Goal: Task Accomplishment & Management: Use online tool/utility

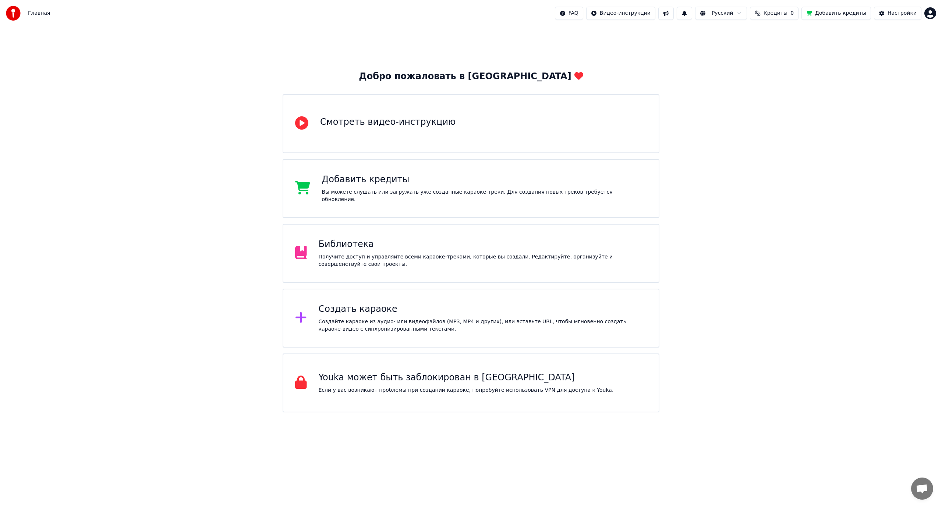
click at [418, 254] on div "Получите доступ и управляйте всеми караоке-треками, которые вы создали. Редакти…" at bounding box center [483, 260] width 329 height 15
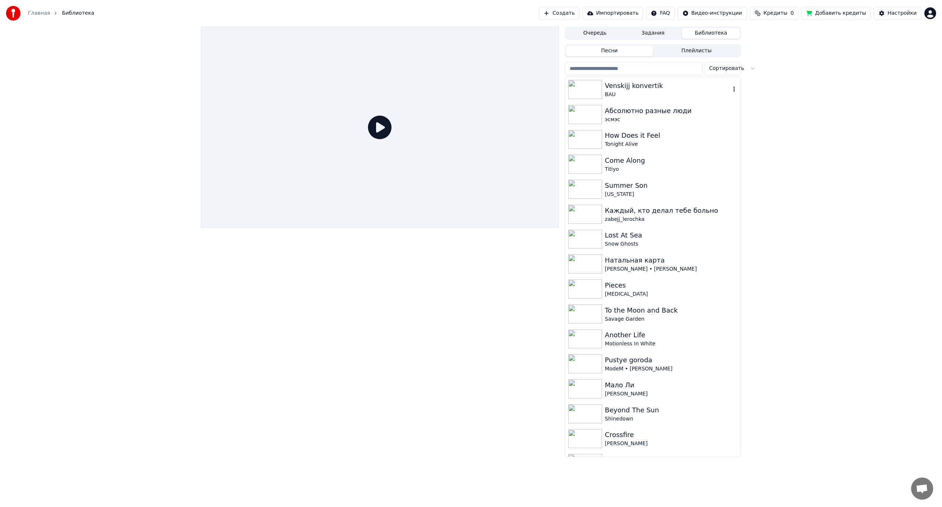
click at [683, 89] on div "Venskijj konvertik" at bounding box center [668, 86] width 126 height 10
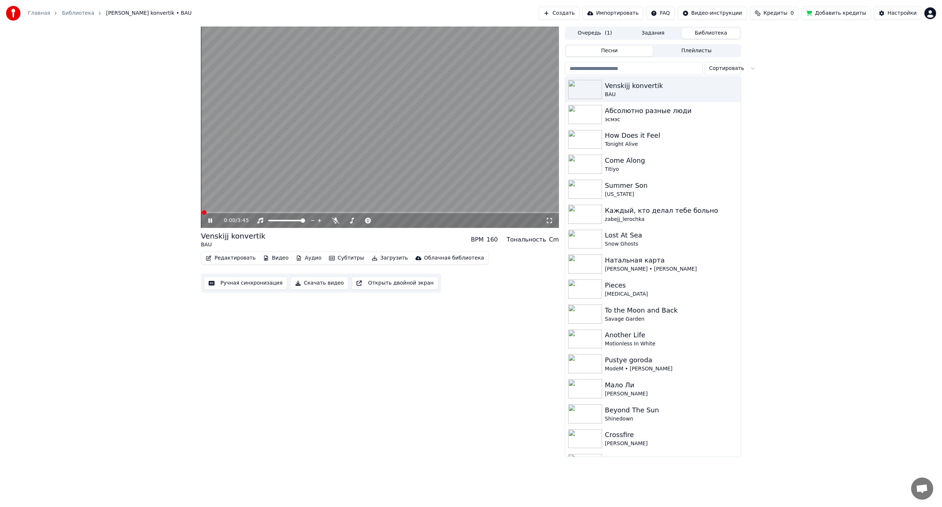
click at [369, 189] on video at bounding box center [380, 127] width 358 height 201
click at [277, 223] on span at bounding box center [278, 220] width 4 height 4
click at [335, 220] on icon at bounding box center [335, 221] width 7 height 6
click at [352, 223] on span at bounding box center [353, 220] width 4 height 4
click at [334, 219] on icon at bounding box center [335, 221] width 7 height 6
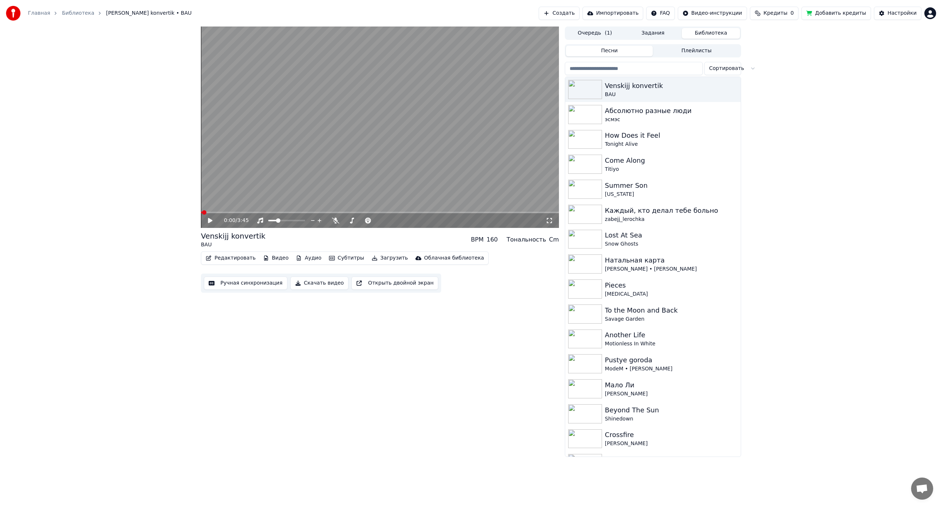
click at [305, 167] on video at bounding box center [380, 127] width 358 height 201
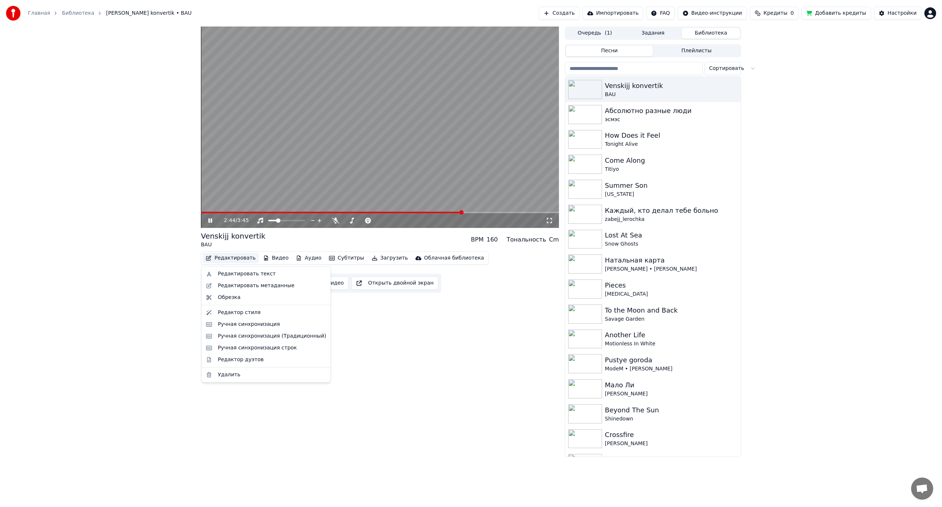
click at [236, 259] on button "Редактировать" at bounding box center [231, 258] width 56 height 10
click at [244, 282] on div "Редактировать метаданные" at bounding box center [256, 285] width 77 height 7
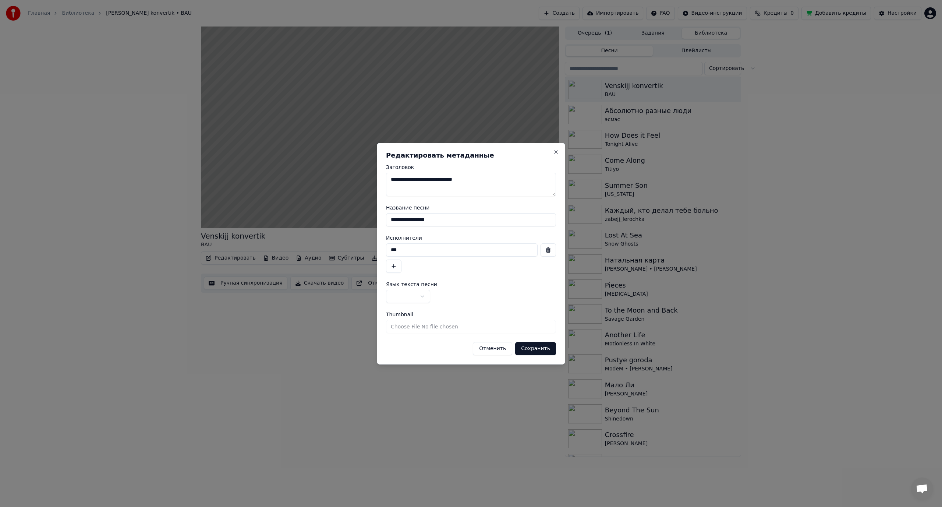
drag, startPoint x: 447, startPoint y: 219, endPoint x: 344, endPoint y: 224, distance: 103.5
click at [344, 224] on body "Главная Библиотека Venskijj konvertik • BAU Создать Импортировать FAQ Видео-инс…" at bounding box center [471, 253] width 942 height 507
type input "*"
type input "**********"
drag, startPoint x: 387, startPoint y: 254, endPoint x: 363, endPoint y: 255, distance: 24.0
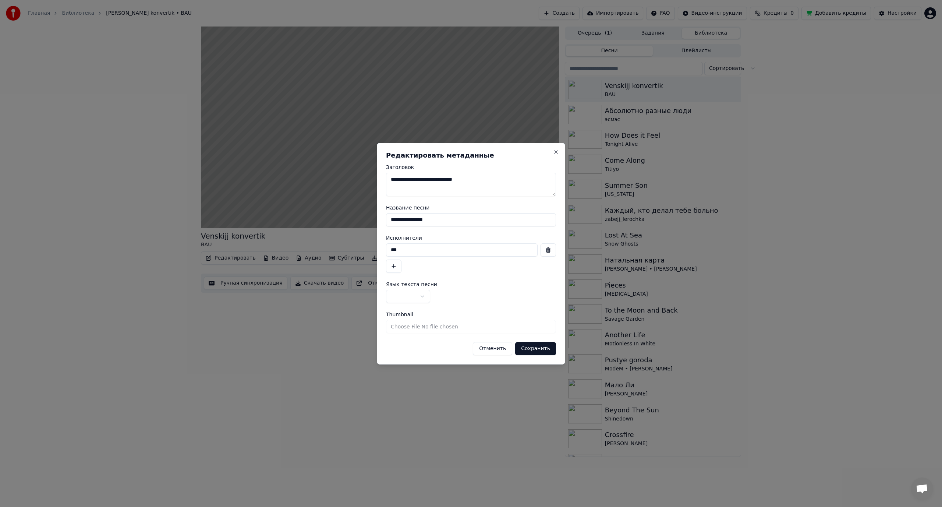
click at [365, 258] on body "Главная Библиотека Venskijj konvertik • BAU Создать Импортировать FAQ Видео-инс…" at bounding box center [471, 253] width 942 height 507
type input "**********"
click at [399, 297] on body "Главная Библиотека Venskijj konvertik • BAU Создать Импортировать FAQ Видео-инс…" at bounding box center [471, 253] width 942 height 507
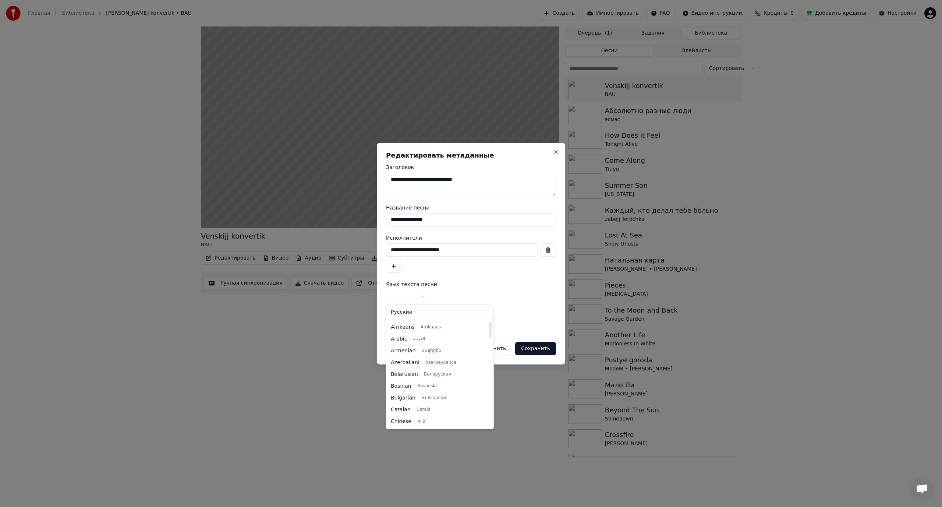
select select "**"
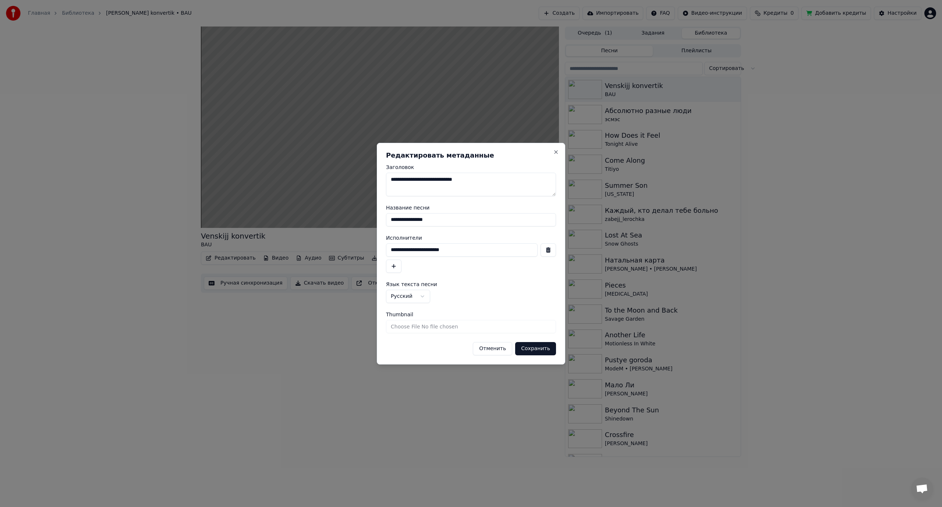
click at [543, 348] on button "Сохранить" at bounding box center [535, 348] width 41 height 13
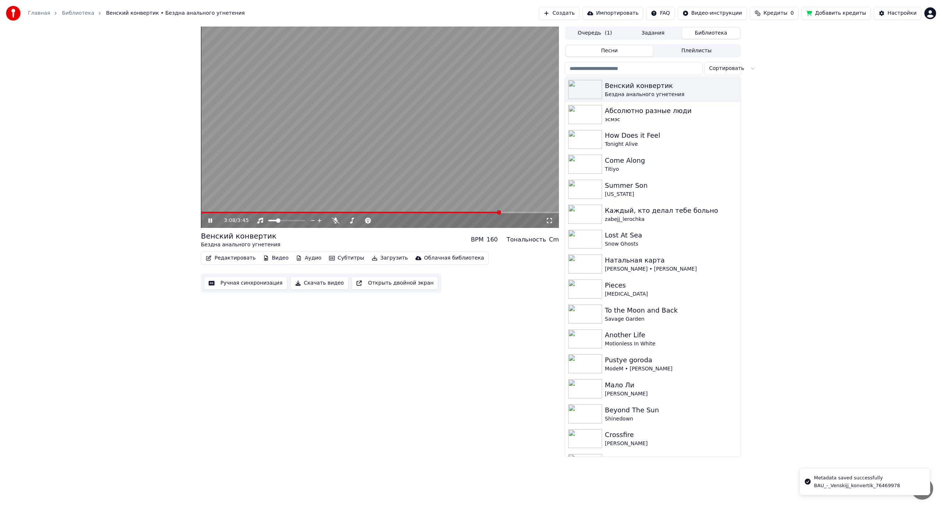
click at [392, 172] on video at bounding box center [380, 127] width 358 height 201
click at [734, 113] on icon "button" at bounding box center [734, 114] width 1 height 5
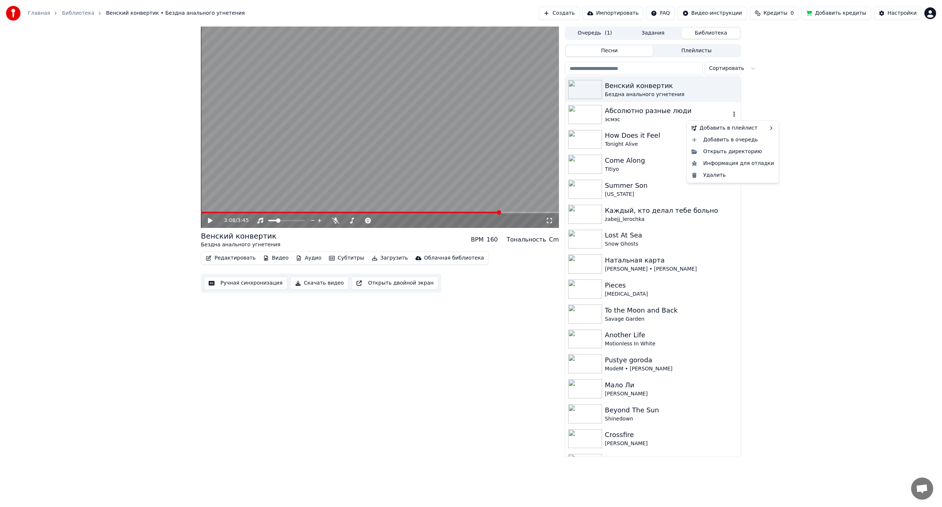
click at [611, 112] on div "Абсолютно разные люди" at bounding box center [668, 111] width 126 height 10
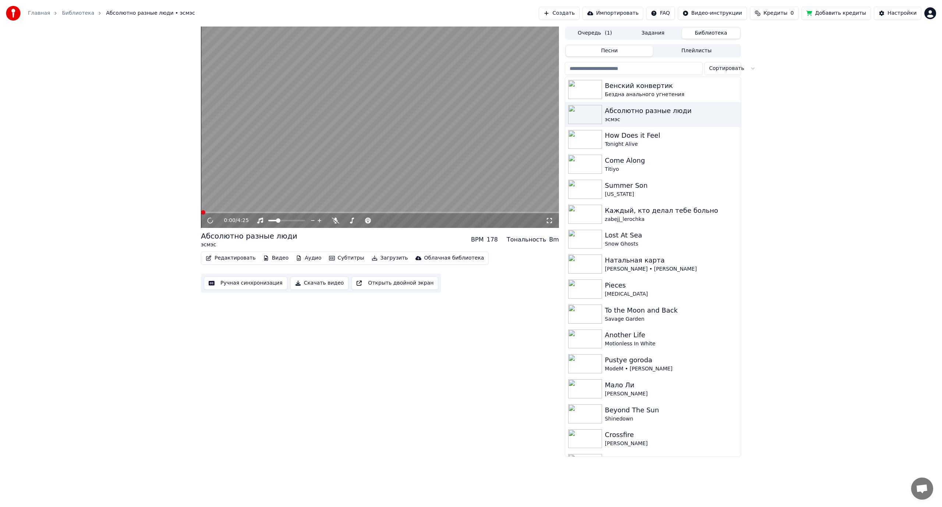
click at [351, 162] on video at bounding box center [380, 127] width 358 height 201
click at [217, 258] on button "Редактировать" at bounding box center [231, 258] width 56 height 10
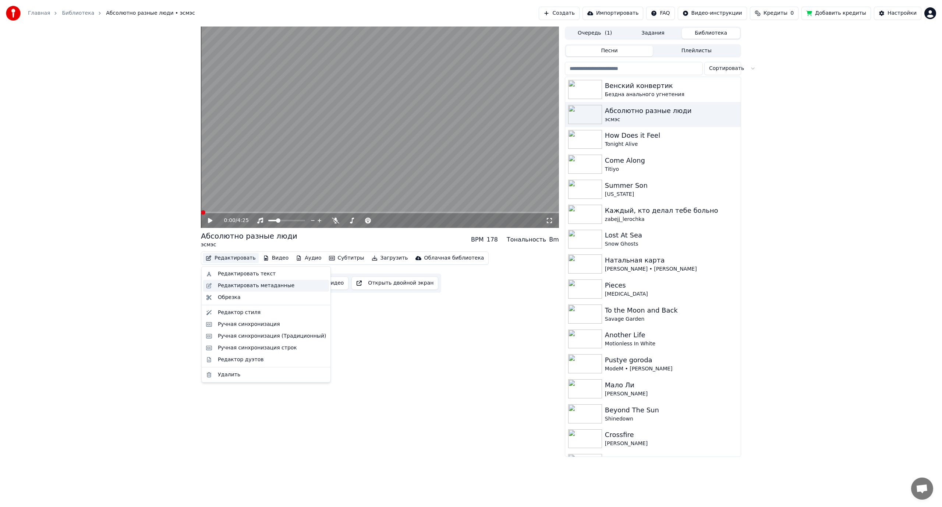
click at [238, 286] on div "Редактировать метаданные" at bounding box center [256, 285] width 77 height 7
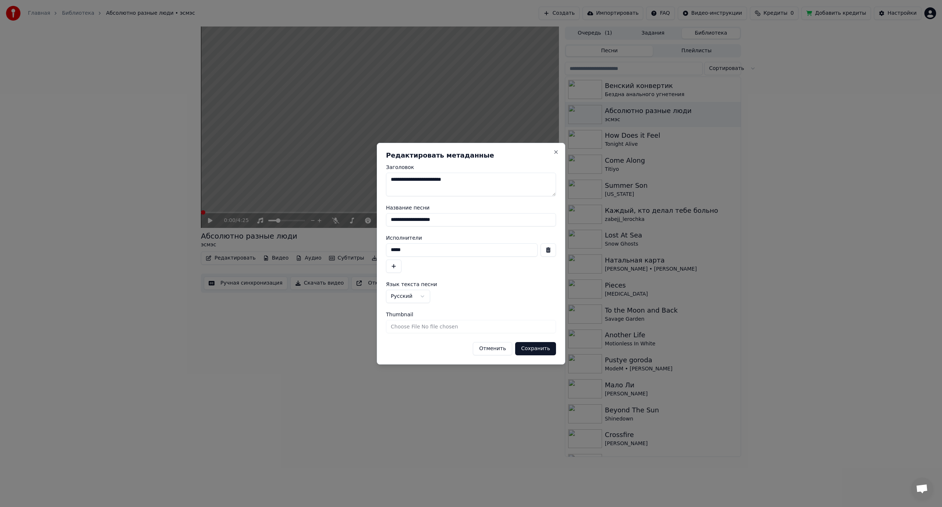
click at [396, 253] on input "*****" at bounding box center [462, 249] width 152 height 13
click at [399, 250] on input "*****" at bounding box center [462, 249] width 152 height 13
drag, startPoint x: 411, startPoint y: 251, endPoint x: 403, endPoint y: 250, distance: 7.8
click at [403, 250] on input "*****" at bounding box center [462, 249] width 152 height 13
type input "*****"
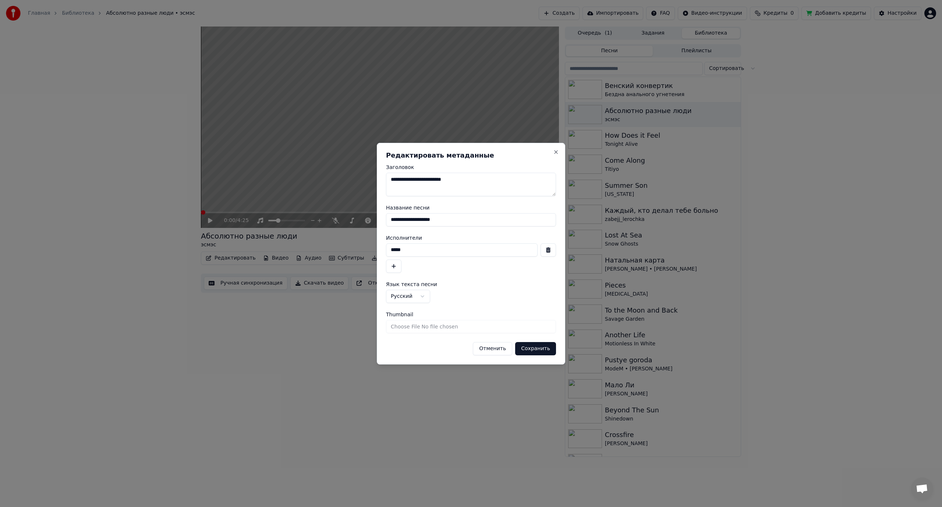
click at [541, 347] on button "Сохранить" at bounding box center [535, 348] width 41 height 13
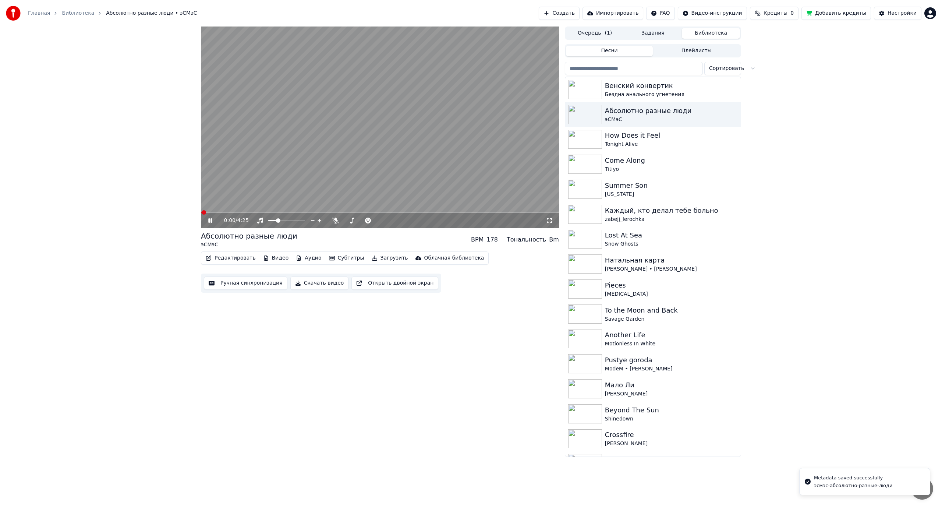
click at [385, 114] on video at bounding box center [380, 127] width 358 height 201
click at [674, 217] on div "zabejj_lerochka" at bounding box center [668, 219] width 126 height 7
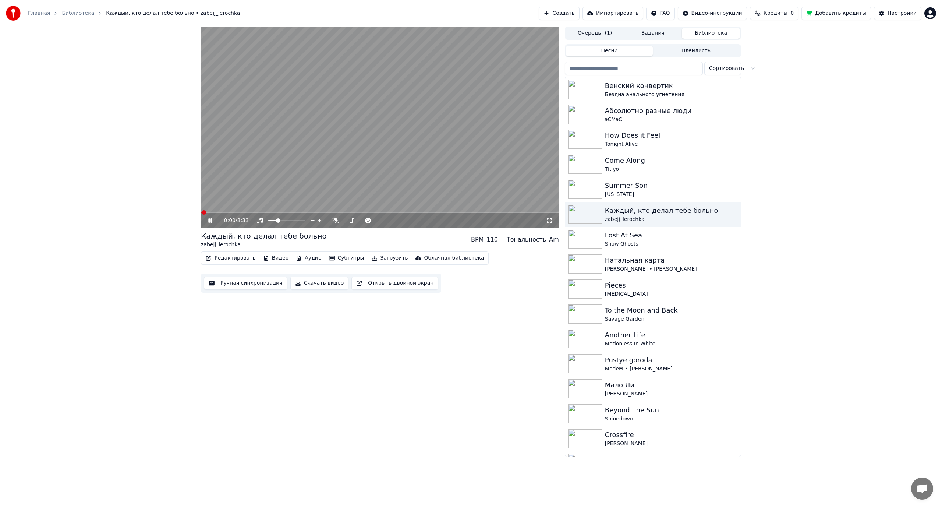
click at [228, 258] on button "Редактировать" at bounding box center [231, 258] width 56 height 10
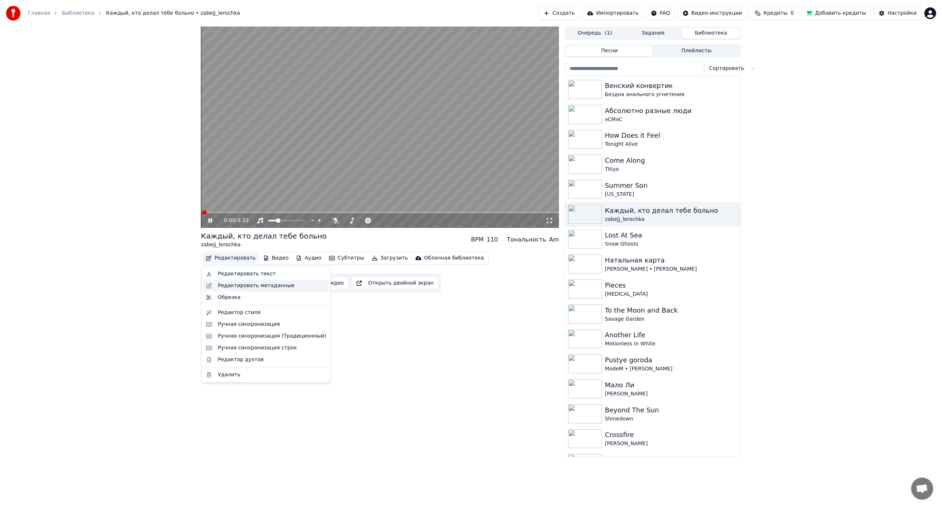
click at [245, 286] on div "Редактировать метаданные" at bounding box center [256, 285] width 77 height 7
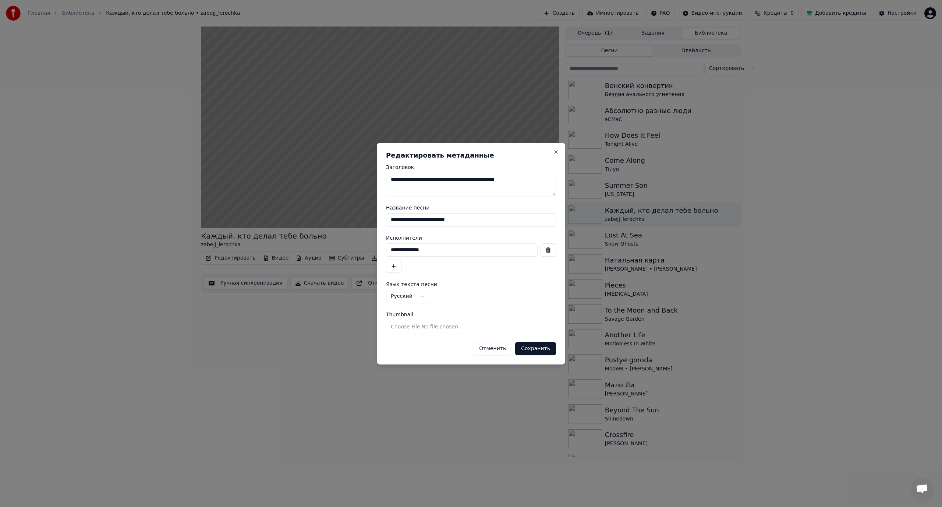
drag, startPoint x: 439, startPoint y: 251, endPoint x: 333, endPoint y: 254, distance: 106.1
click at [333, 254] on body "Главная Библиотека Каждый, кто делал тебе больно • zabejj_lerochka Создать Импо…" at bounding box center [471, 253] width 942 height 507
type input "**********"
click at [534, 346] on button "Сохранить" at bounding box center [535, 348] width 41 height 13
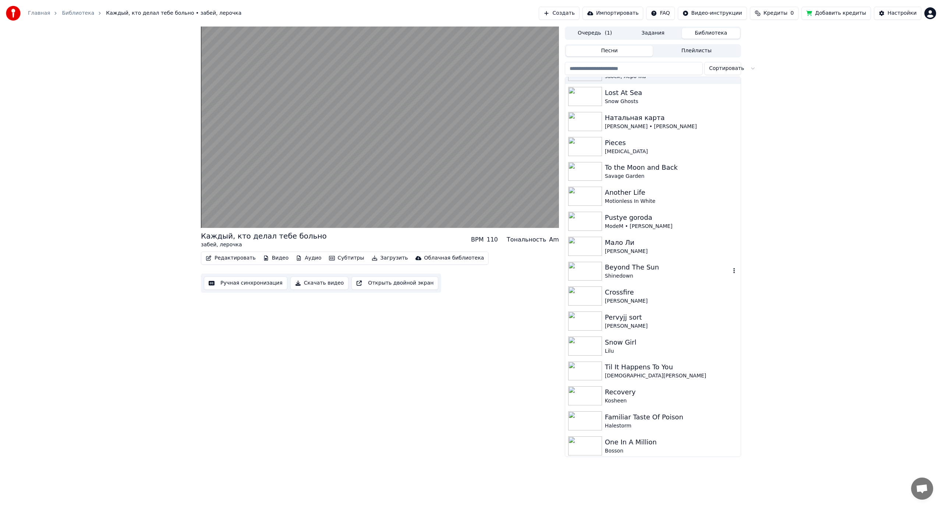
scroll to position [147, 0]
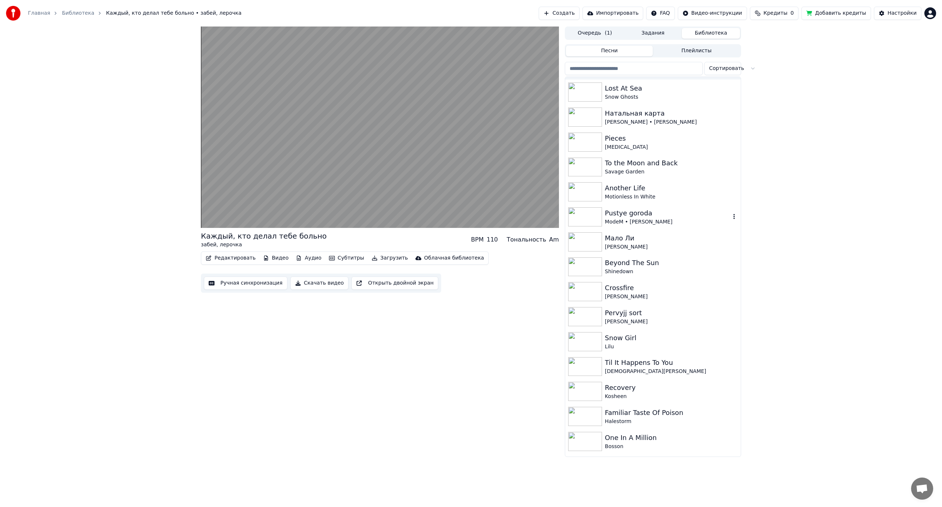
click at [654, 217] on div "Pustye goroda" at bounding box center [668, 213] width 126 height 10
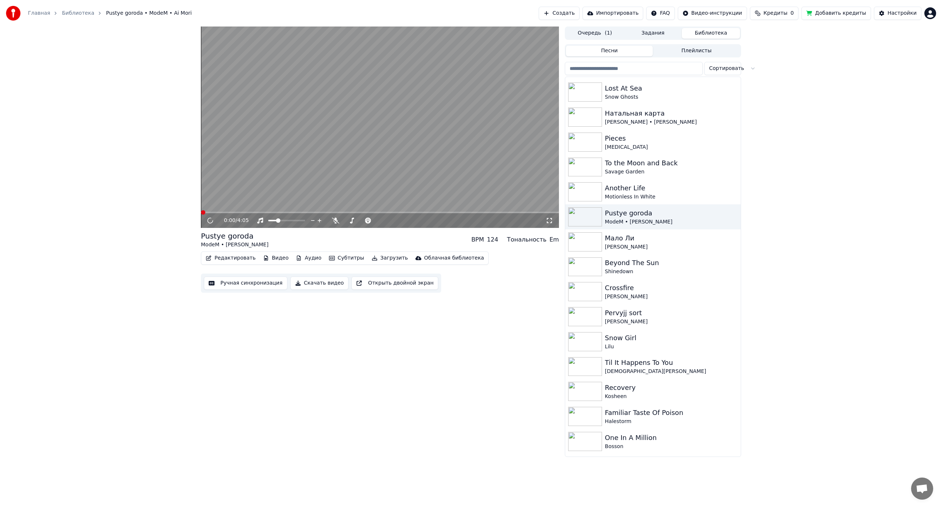
click at [235, 263] on button "Редактировать" at bounding box center [231, 258] width 56 height 10
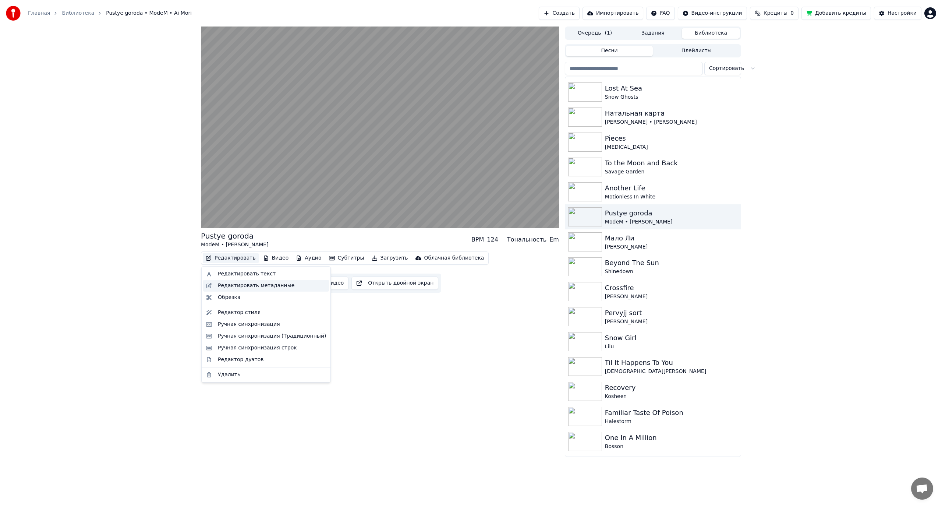
click at [249, 285] on div "Редактировать метаданные" at bounding box center [256, 285] width 77 height 7
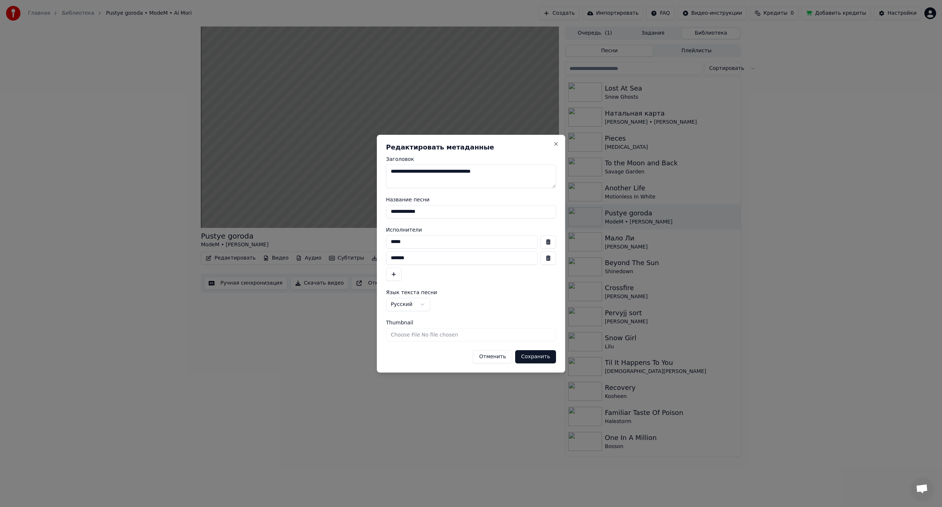
drag, startPoint x: 434, startPoint y: 209, endPoint x: 340, endPoint y: 219, distance: 94.3
click at [340, 219] on body "Главная Библиотека Pustye goroda • ModeM • Ai Mori Создать Импортировать FAQ Ви…" at bounding box center [471, 253] width 942 height 507
type input "**********"
drag, startPoint x: 416, startPoint y: 243, endPoint x: 346, endPoint y: 241, distance: 69.2
click at [346, 241] on body "Главная Библиотека Pustye goroda • ModeM • Ai Mori Создать Импортировать FAQ Ви…" at bounding box center [471, 253] width 942 height 507
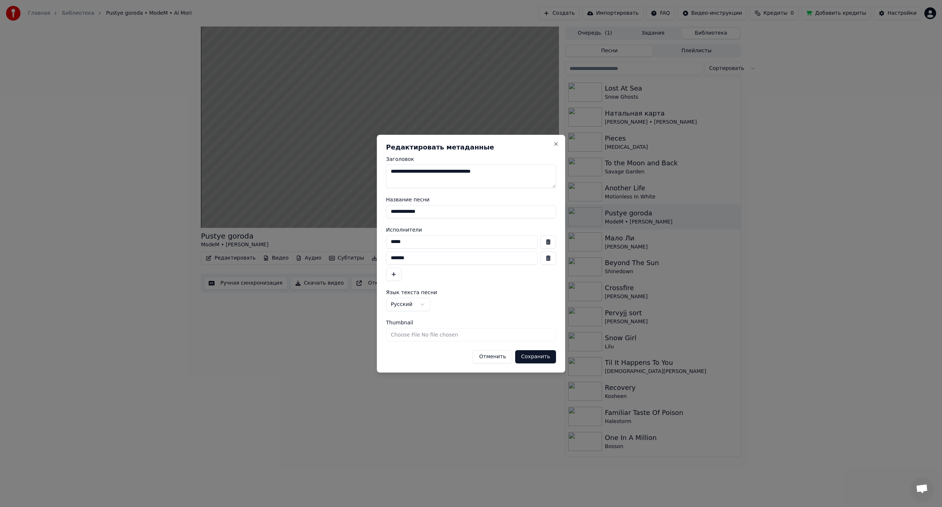
type input "*****"
click at [540, 358] on button "Сохранить" at bounding box center [535, 356] width 41 height 13
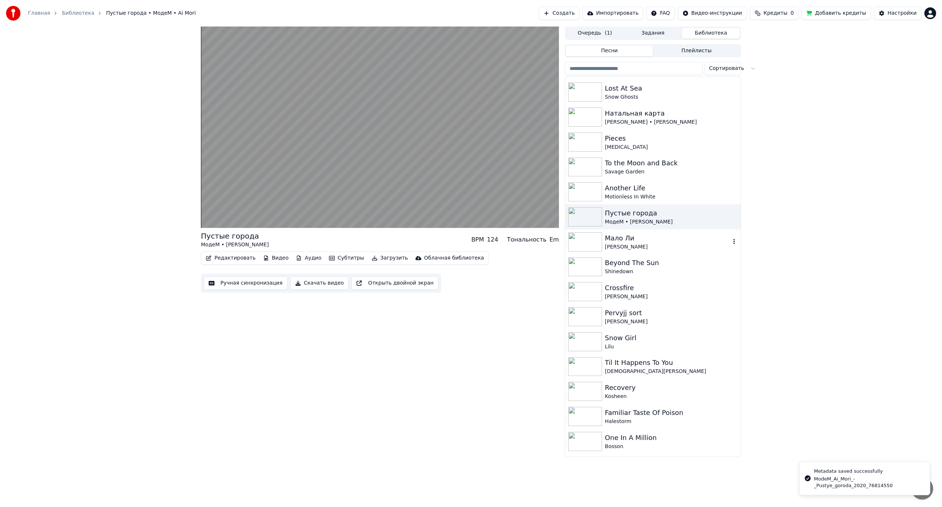
click at [658, 246] on div "[PERSON_NAME]" at bounding box center [668, 246] width 126 height 7
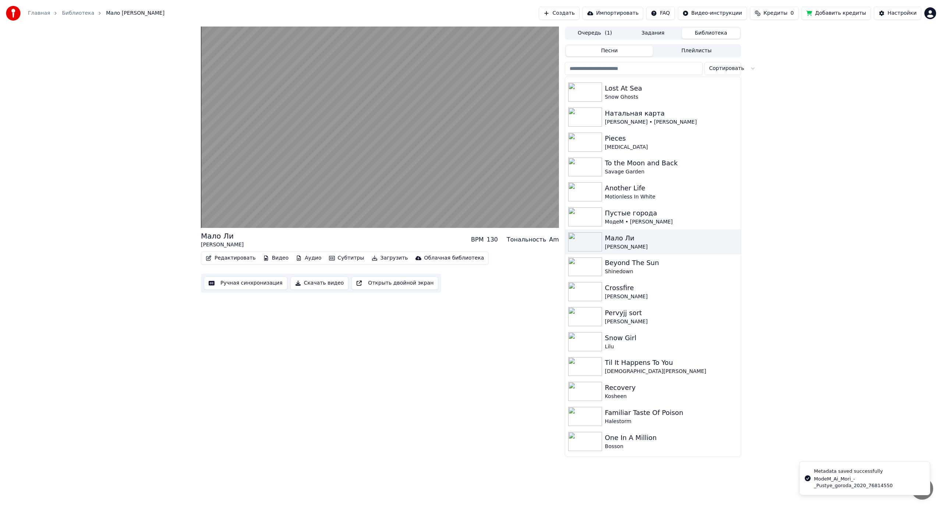
click at [239, 257] on button "Редактировать" at bounding box center [231, 258] width 56 height 10
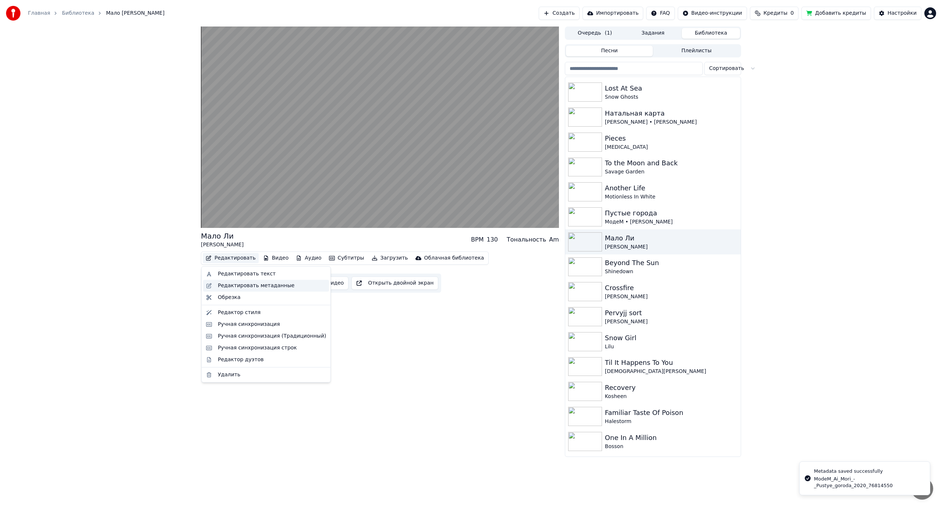
click at [259, 285] on div "Редактировать метаданные" at bounding box center [256, 285] width 77 height 7
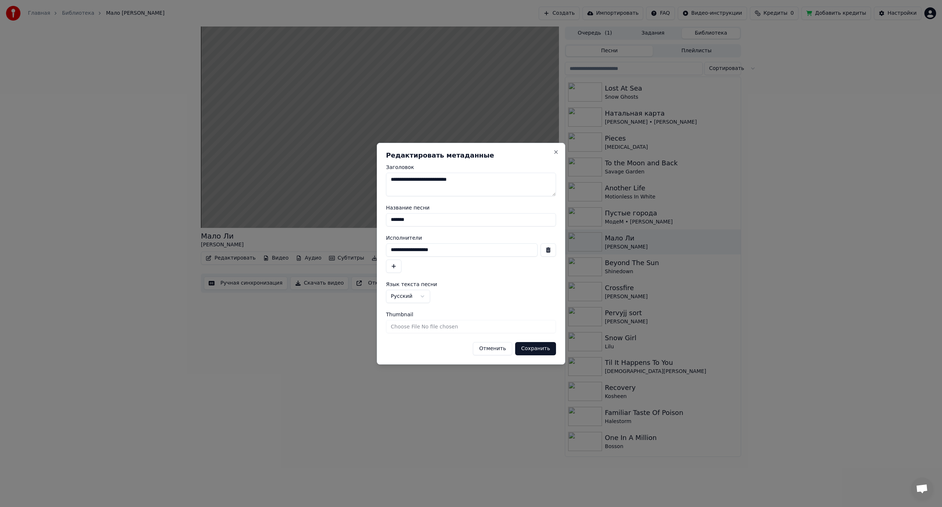
click at [408, 223] on input "*******" at bounding box center [471, 219] width 170 height 13
type input "*******"
click at [538, 349] on button "Сохранить" at bounding box center [535, 348] width 41 height 13
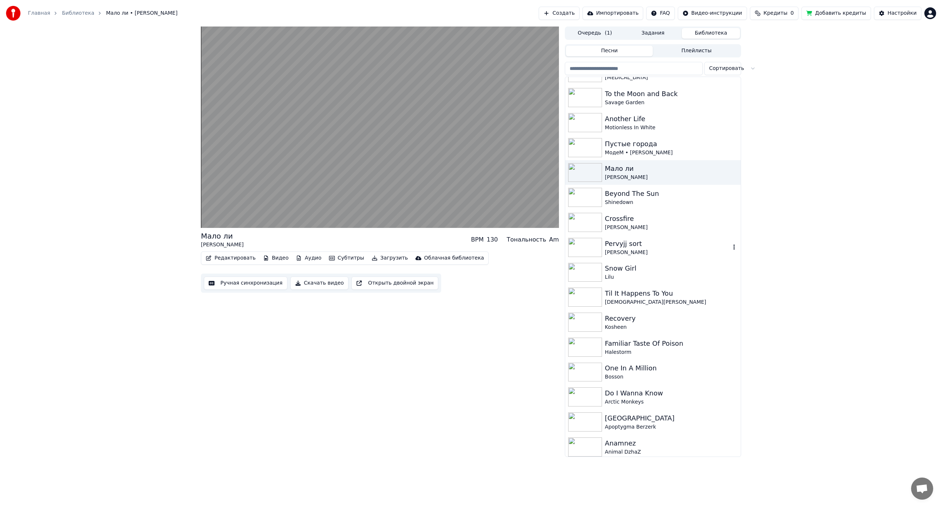
scroll to position [221, 0]
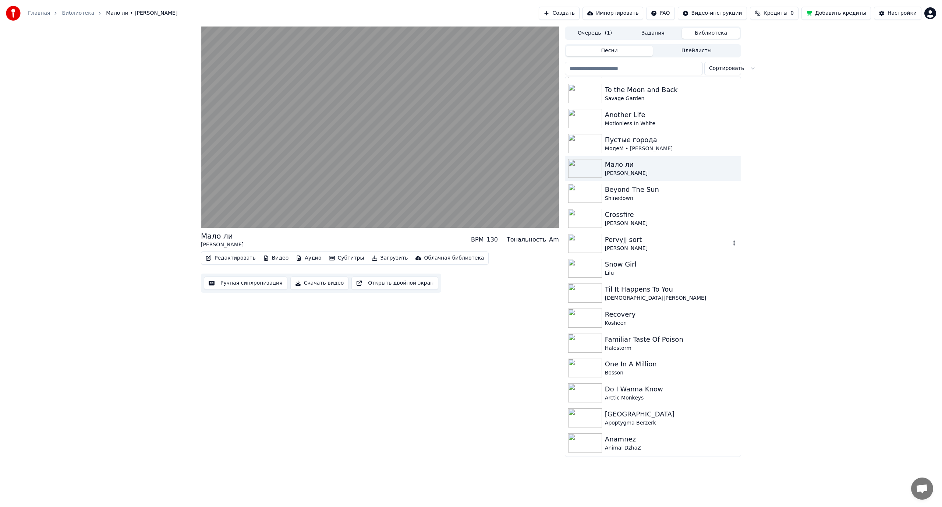
click at [639, 242] on div "Pervyjj sort" at bounding box center [668, 239] width 126 height 10
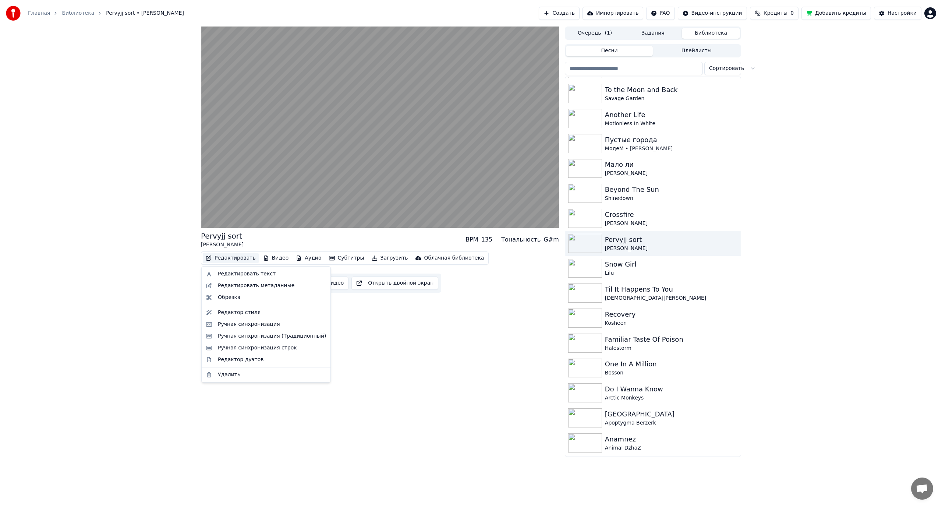
click at [237, 259] on button "Редактировать" at bounding box center [231, 258] width 56 height 10
click at [262, 283] on div "Редактировать метаданные" at bounding box center [256, 285] width 77 height 7
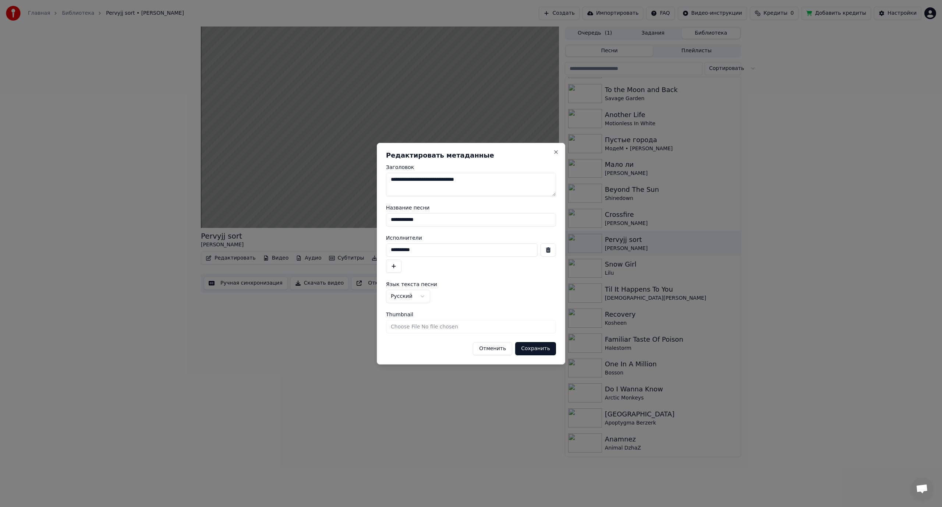
drag, startPoint x: 429, startPoint y: 222, endPoint x: 349, endPoint y: 221, distance: 80.2
click at [349, 221] on body "Главная Библиотека Pervyjj sort • Maks Girko Создать Импортировать FAQ Видео-ин…" at bounding box center [471, 253] width 942 height 507
type input "**********"
drag, startPoint x: 398, startPoint y: 253, endPoint x: 345, endPoint y: 255, distance: 53.1
click at [344, 257] on body "Главная Библиотека Pervyjj sort • Maks Girko Создать Импортировать FAQ Видео-ин…" at bounding box center [471, 253] width 942 height 507
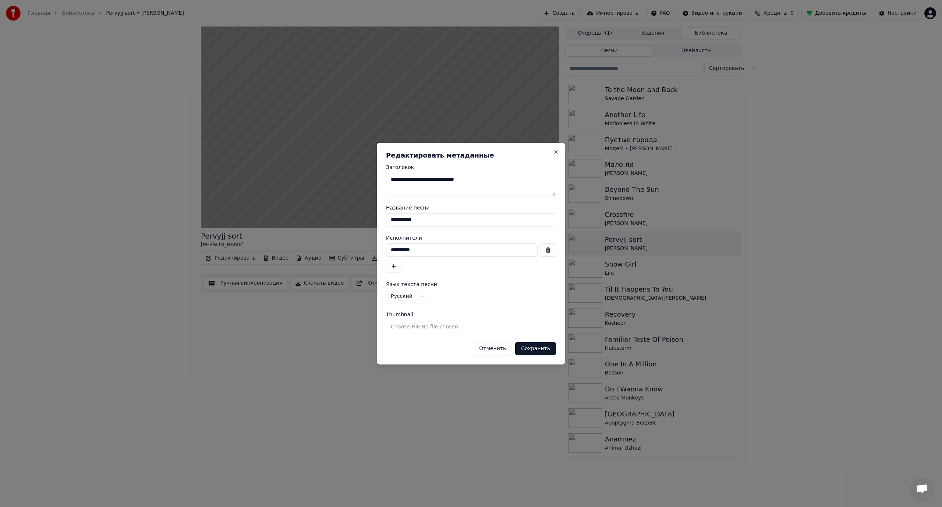
type input "**********"
click at [533, 351] on button "Сохранить" at bounding box center [535, 348] width 41 height 13
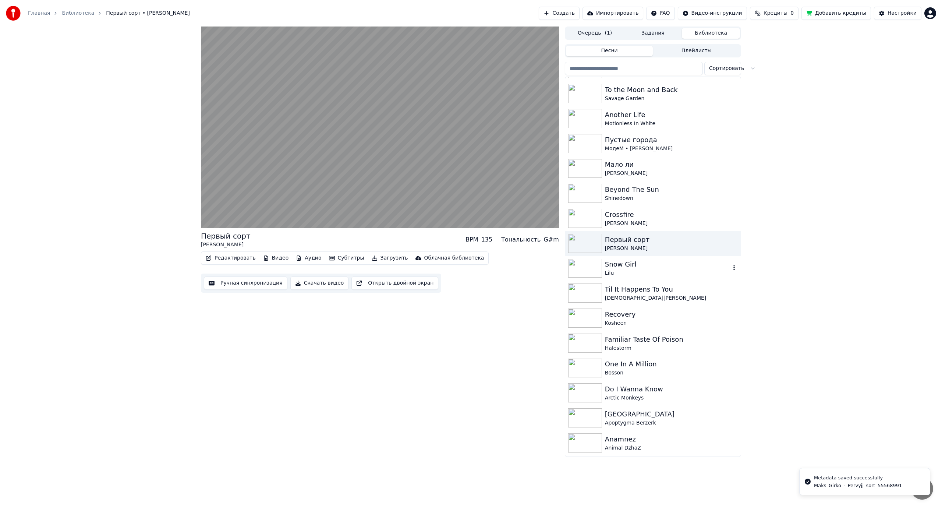
click at [657, 271] on div "Lilu" at bounding box center [668, 272] width 126 height 7
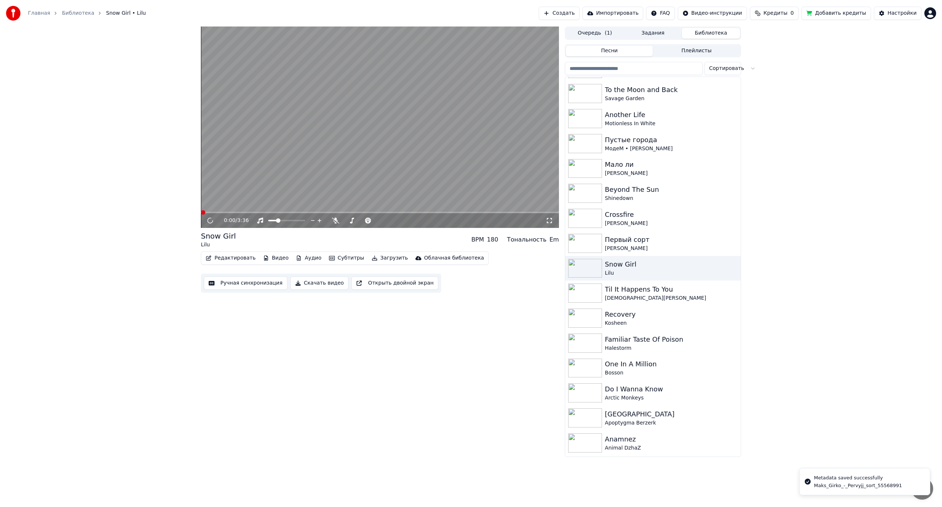
click at [239, 259] on button "Редактировать" at bounding box center [231, 258] width 56 height 10
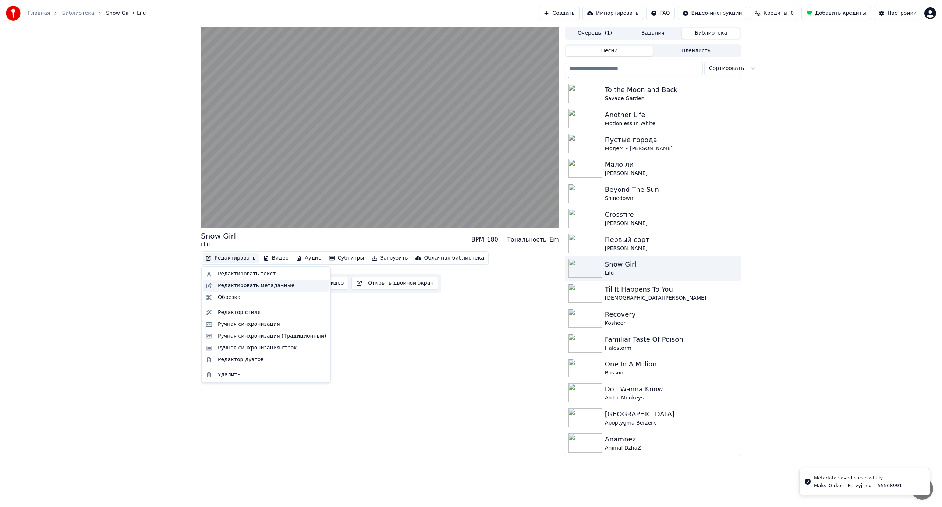
click at [250, 283] on div "Редактировать метаданные" at bounding box center [256, 285] width 77 height 7
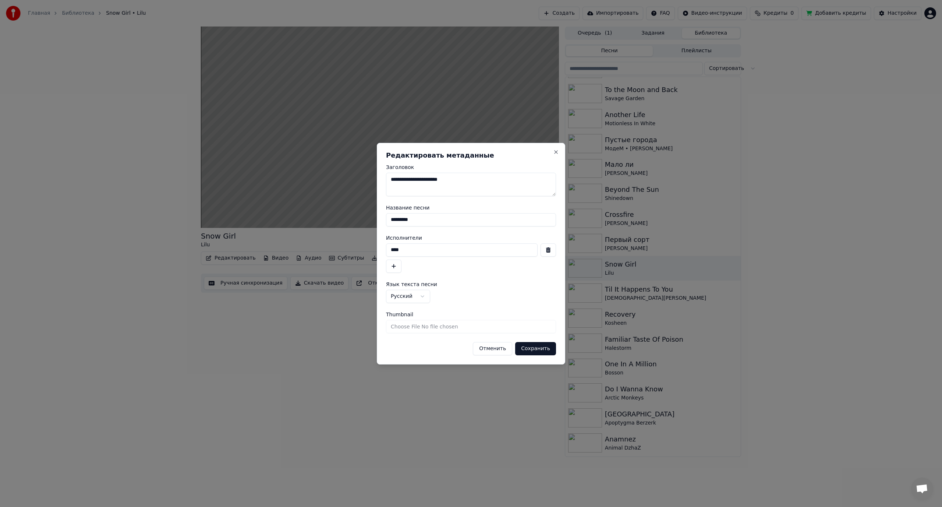
drag, startPoint x: 398, startPoint y: 250, endPoint x: 381, endPoint y: 244, distance: 18.2
click at [380, 250] on div "**********" at bounding box center [471, 254] width 188 height 222
type input "****"
click at [547, 349] on button "Сохранить" at bounding box center [535, 348] width 41 height 13
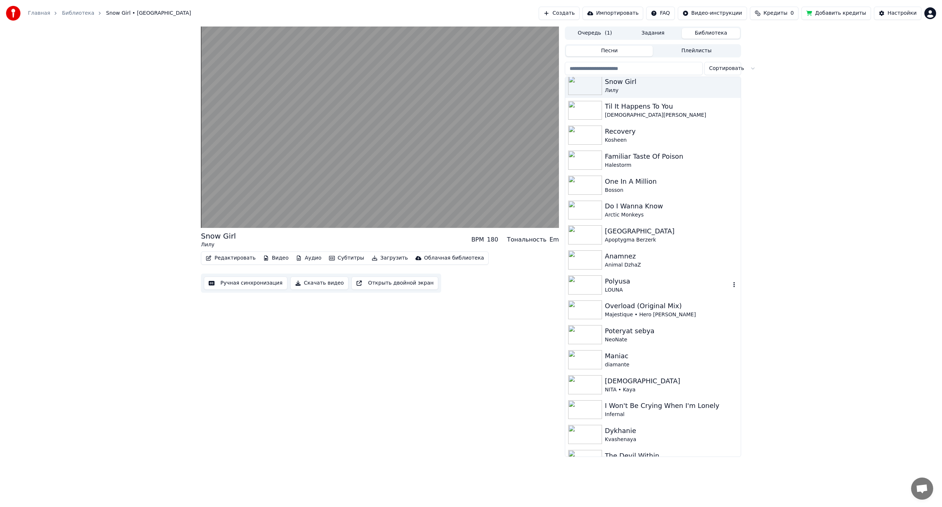
scroll to position [405, 0]
click at [636, 264] on div "Animal DzhaZ" at bounding box center [668, 264] width 126 height 7
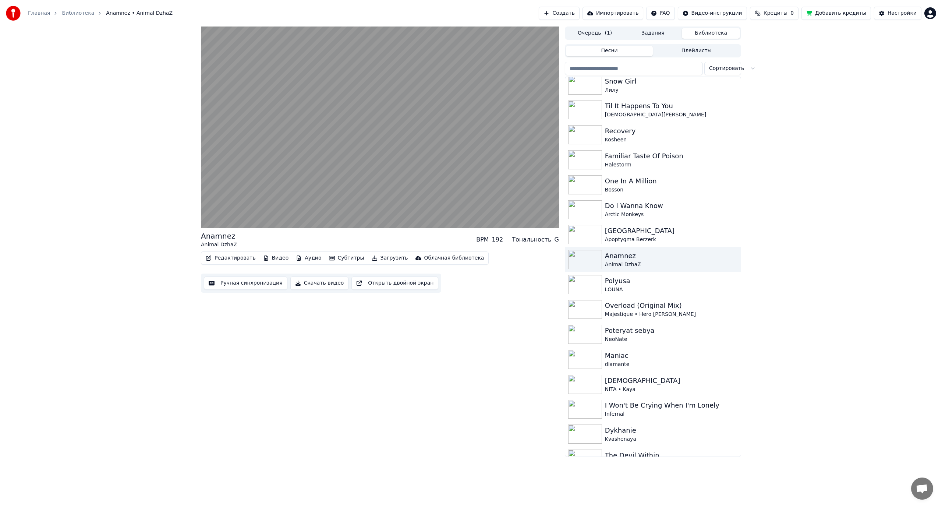
click at [228, 259] on button "Редактировать" at bounding box center [231, 258] width 56 height 10
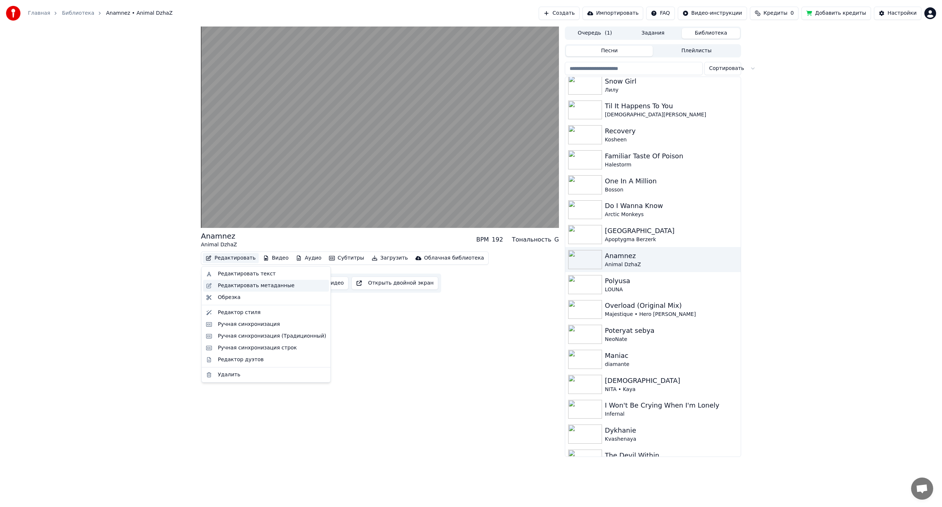
click at [244, 281] on div "Редактировать метаданные" at bounding box center [266, 286] width 126 height 12
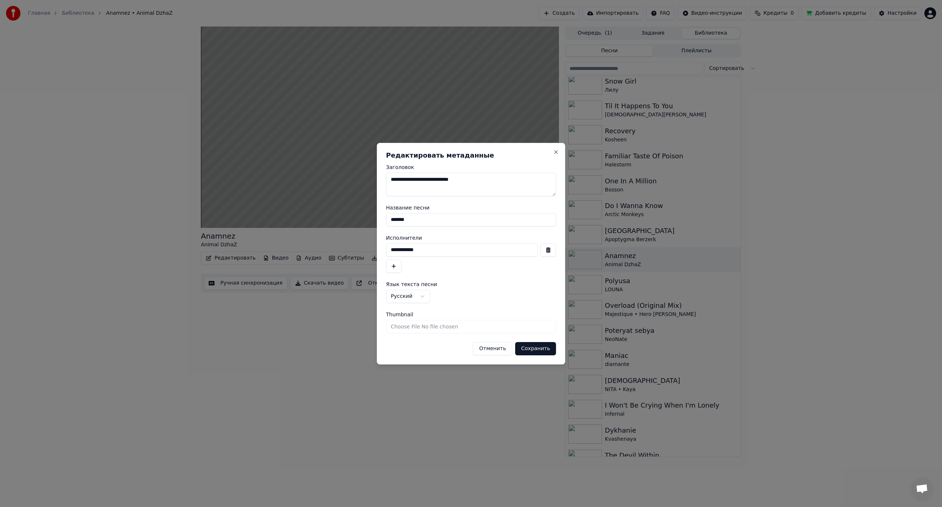
drag, startPoint x: 426, startPoint y: 224, endPoint x: 321, endPoint y: 223, distance: 105.3
click at [321, 223] on body "Главная Библиотека Anamnez • Animal DzhaZ Создать Импортировать FAQ Видео-инстр…" at bounding box center [471, 253] width 942 height 507
type input "*******"
drag, startPoint x: 439, startPoint y: 254, endPoint x: 354, endPoint y: 254, distance: 84.7
click at [354, 254] on body "Главная Библиотека Anamnez • Animal DzhaZ Создать Импортировать FAQ Видео-инстр…" at bounding box center [471, 253] width 942 height 507
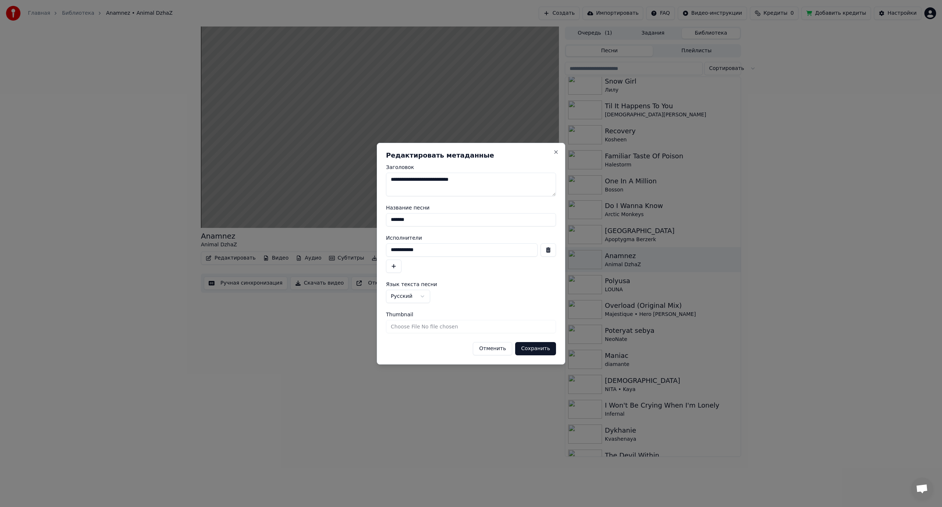
paste input
type input "**********"
click at [542, 352] on button "Сохранить" at bounding box center [535, 348] width 41 height 13
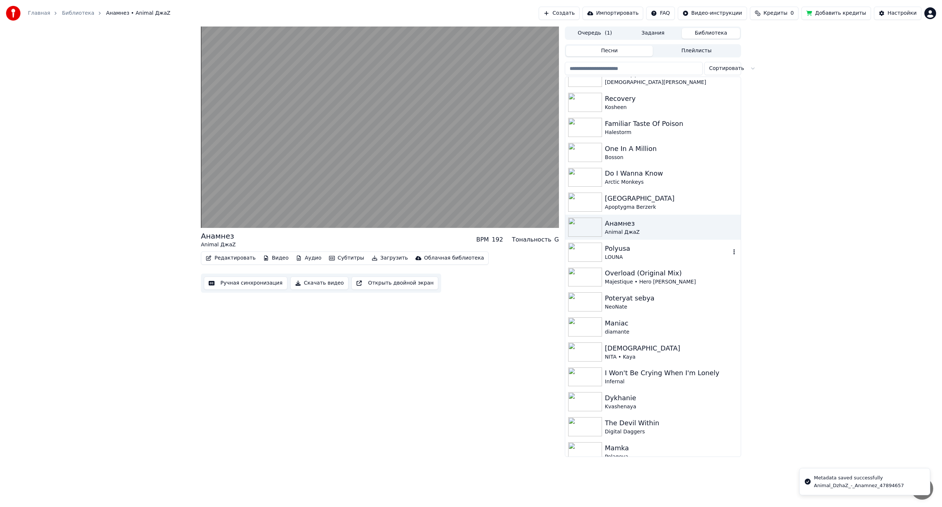
scroll to position [442, 0]
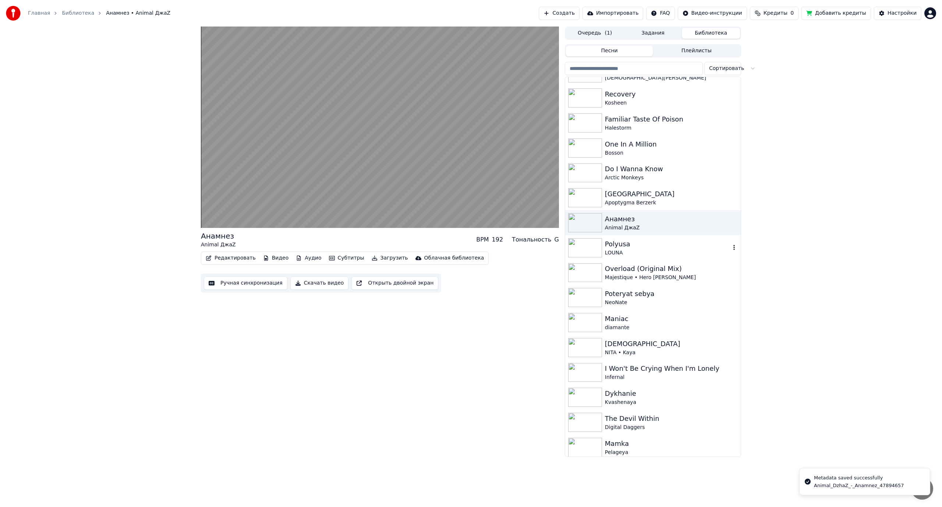
click at [645, 248] on div "Polyusa" at bounding box center [668, 244] width 126 height 10
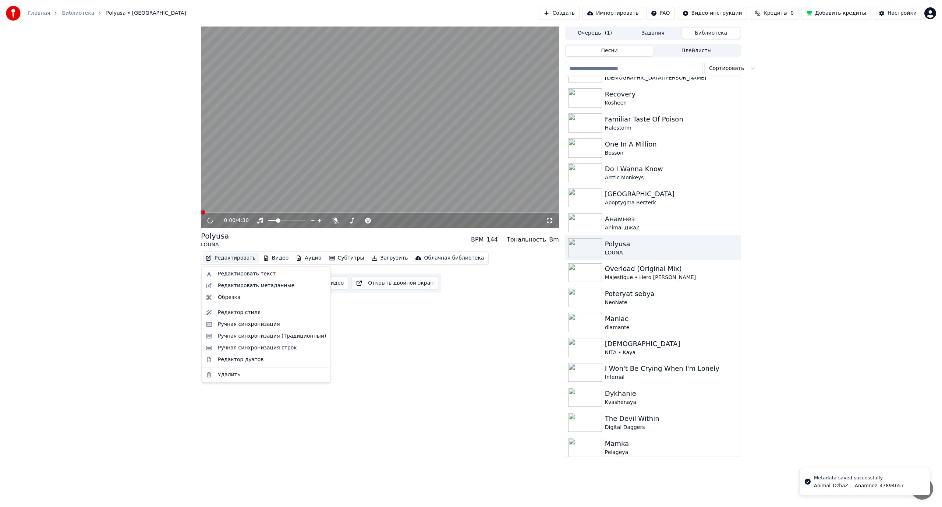
click at [239, 256] on button "Редактировать" at bounding box center [231, 258] width 56 height 10
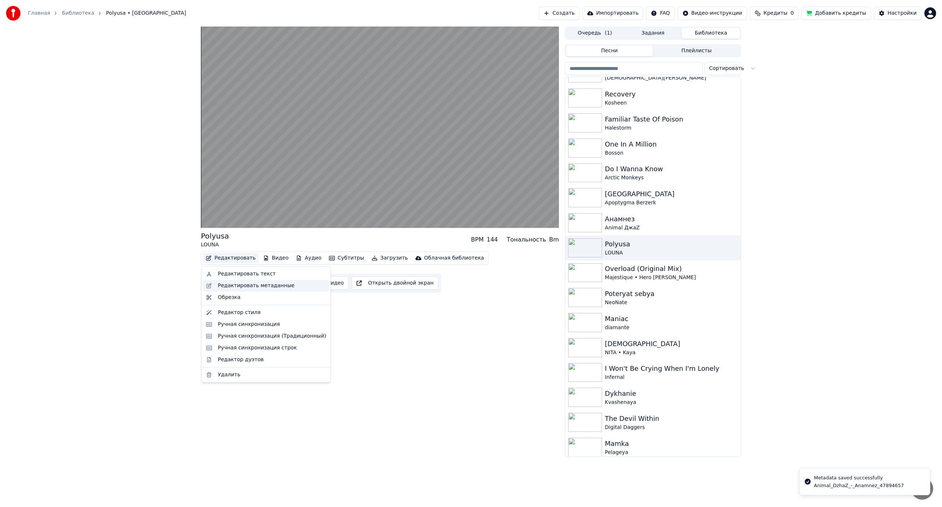
click at [260, 286] on div "Редактировать метаданные" at bounding box center [256, 285] width 77 height 7
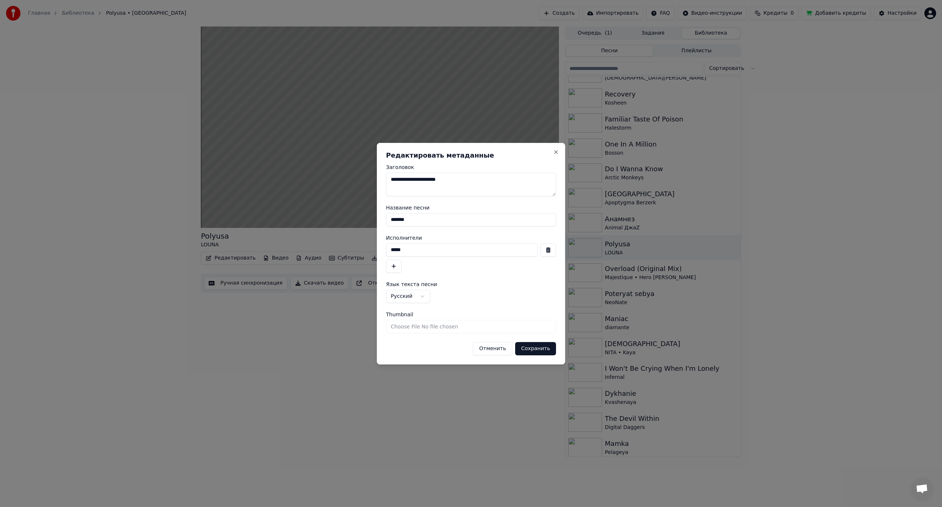
drag, startPoint x: 424, startPoint y: 219, endPoint x: 333, endPoint y: 220, distance: 90.9
click at [333, 220] on body "Главная Библиотека Polyusa • LOUNA Создать Импортировать FAQ Видео-инструкции К…" at bounding box center [471, 253] width 942 height 507
type input "******"
click at [540, 343] on button "Сохранить" at bounding box center [535, 348] width 41 height 13
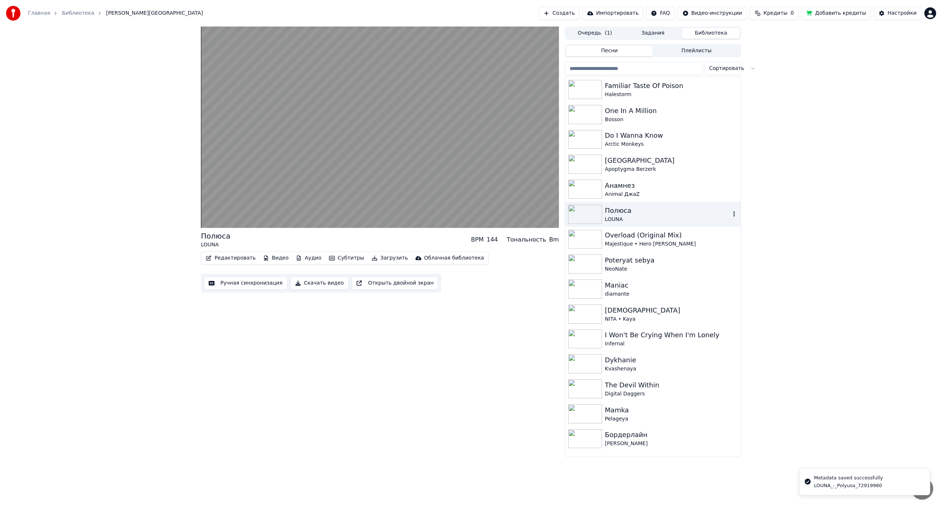
scroll to position [479, 0]
click at [661, 257] on div "Poteryat sebya" at bounding box center [668, 257] width 126 height 10
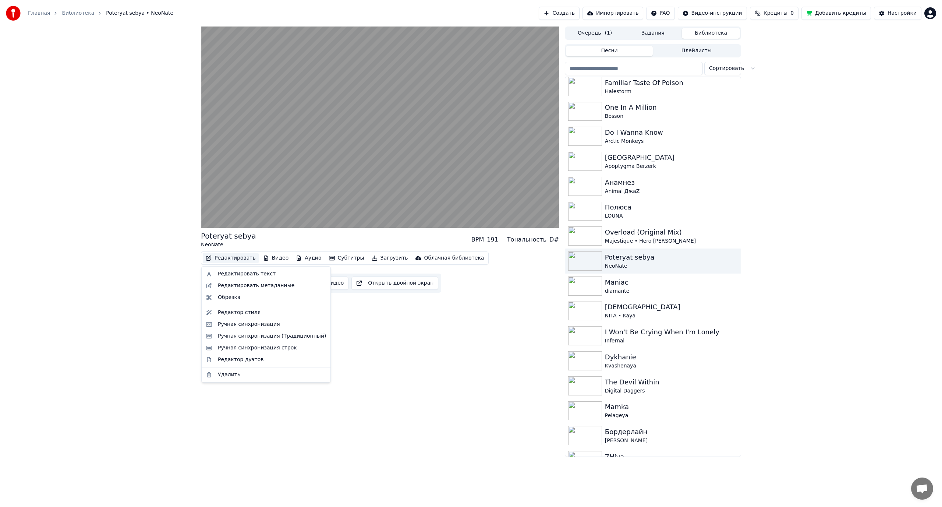
click at [226, 258] on button "Редактировать" at bounding box center [231, 258] width 56 height 10
click at [238, 283] on div "Редактировать метаданные" at bounding box center [256, 285] width 77 height 7
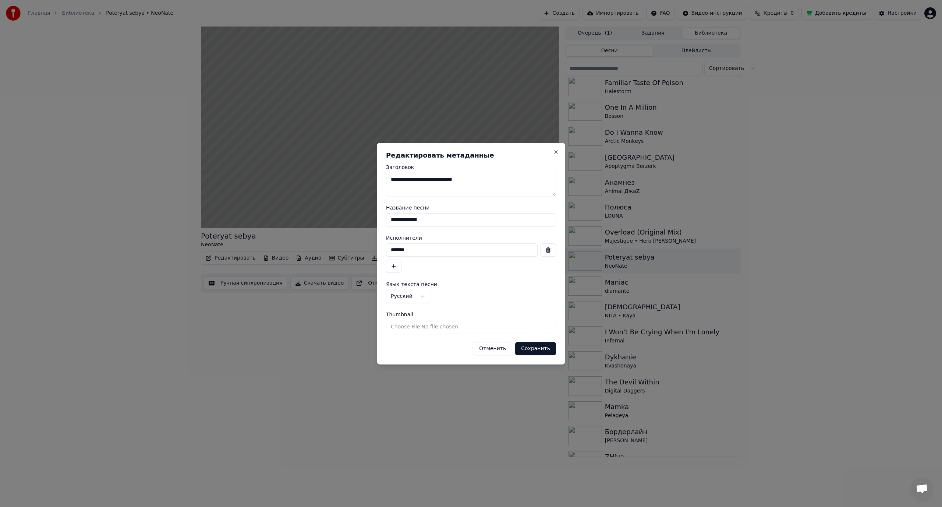
drag, startPoint x: 441, startPoint y: 222, endPoint x: 312, endPoint y: 225, distance: 129.6
click at [312, 226] on body "Главная Библиотека Poteryat sebya • NeoNate Создать Импортировать FAQ Видео-инс…" at bounding box center [471, 253] width 942 height 507
type input "**********"
click at [539, 348] on button "Сохранить" at bounding box center [535, 348] width 41 height 13
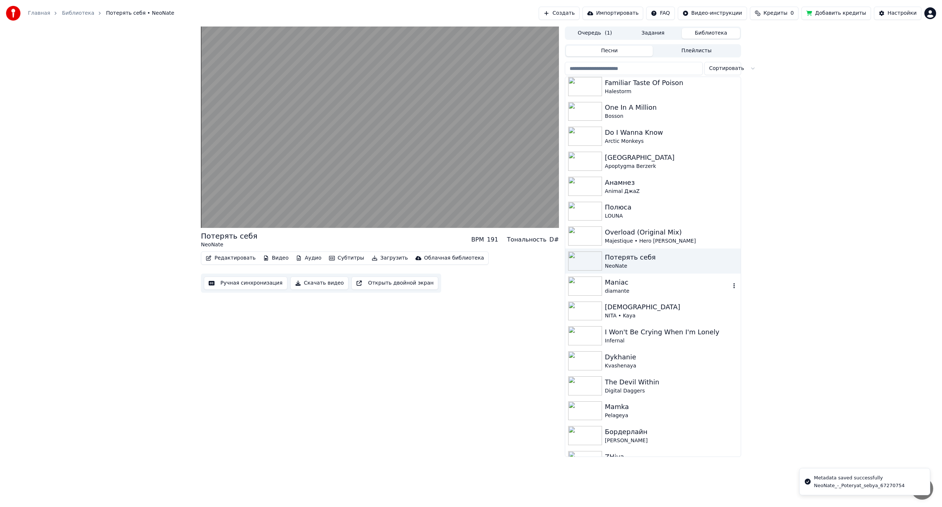
click at [641, 292] on div "diamante" at bounding box center [668, 290] width 126 height 7
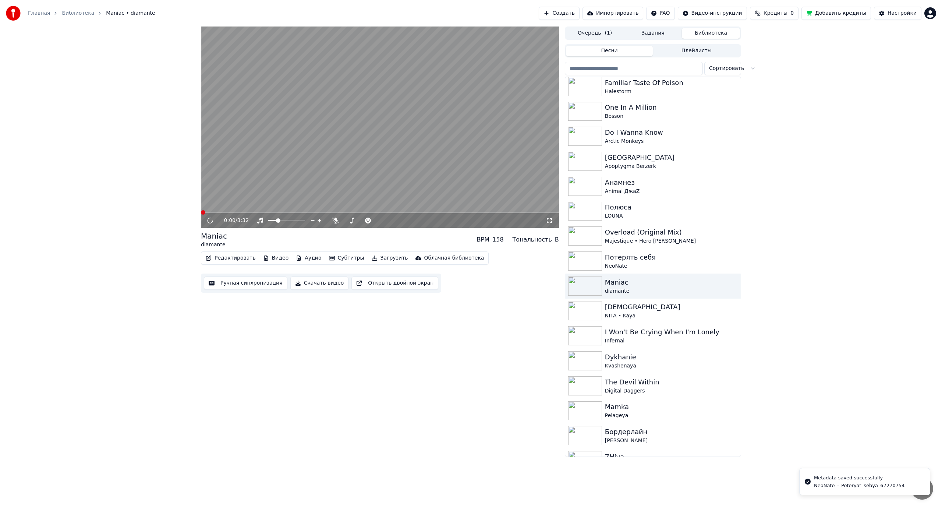
click at [227, 258] on button "Редактировать" at bounding box center [231, 258] width 56 height 10
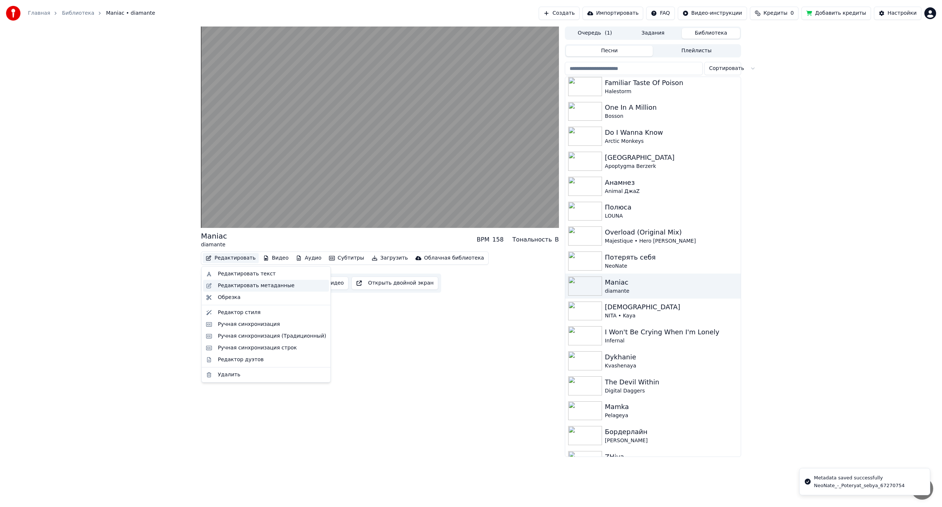
click at [255, 285] on div "Редактировать метаданные" at bounding box center [256, 285] width 77 height 7
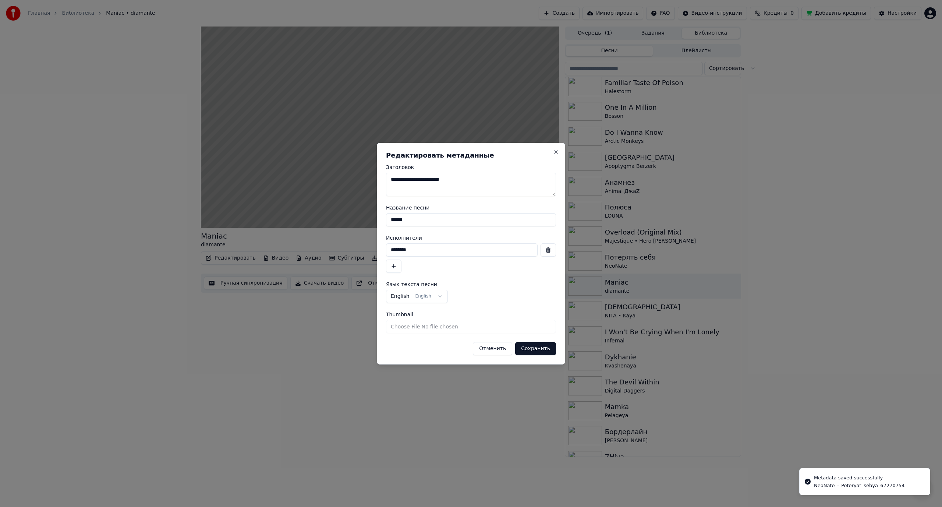
drag, startPoint x: 421, startPoint y: 253, endPoint x: 329, endPoint y: 253, distance: 92.0
click at [329, 253] on body "Главная Библиотека Maniac • diamante Создать Импортировать FAQ Видео-инструкции…" at bounding box center [471, 253] width 942 height 507
type input "********"
click at [543, 349] on button "Сохранить" at bounding box center [535, 348] width 41 height 13
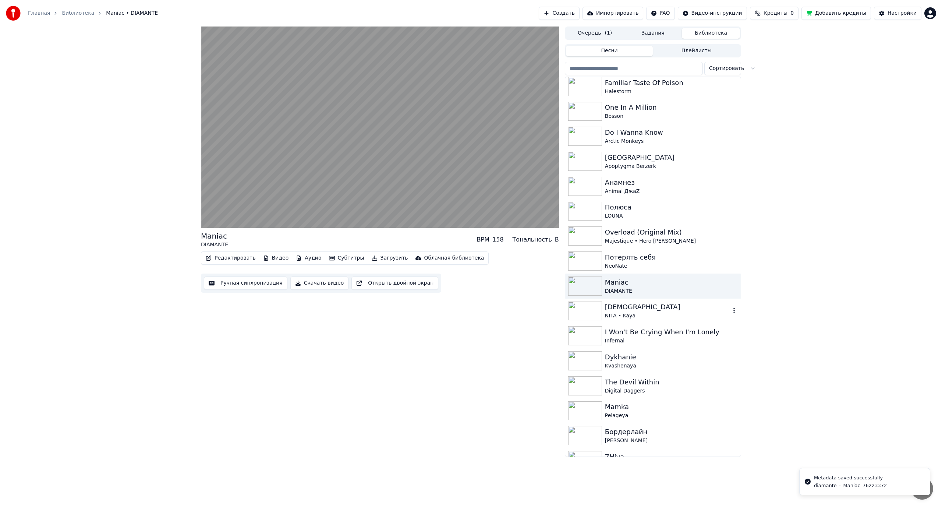
click at [638, 312] on div "Vedma" at bounding box center [668, 307] width 126 height 10
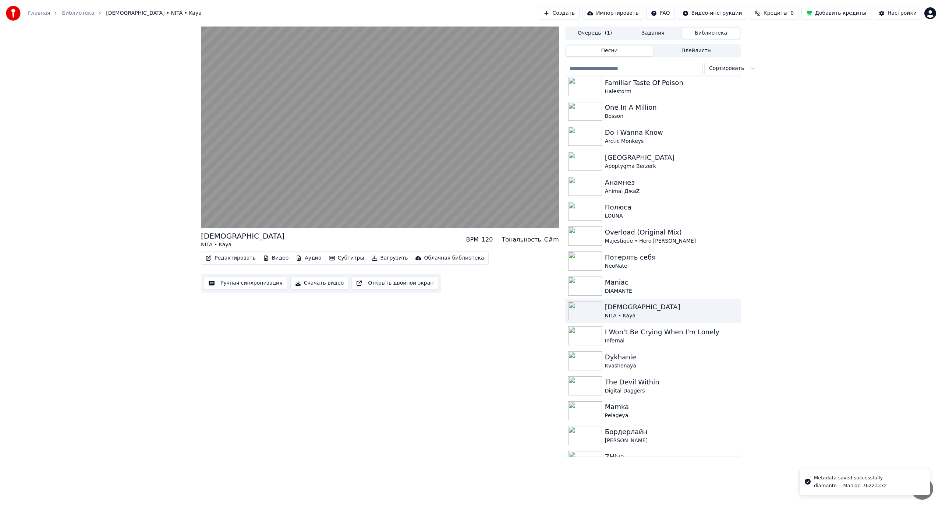
click at [234, 256] on button "Редактировать" at bounding box center [231, 258] width 56 height 10
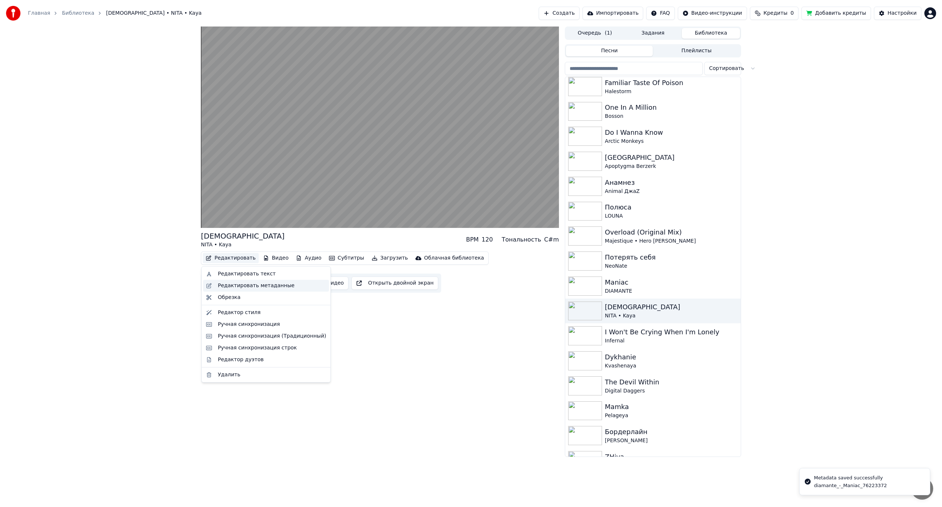
click at [244, 282] on div "Редактировать метаданные" at bounding box center [256, 285] width 77 height 7
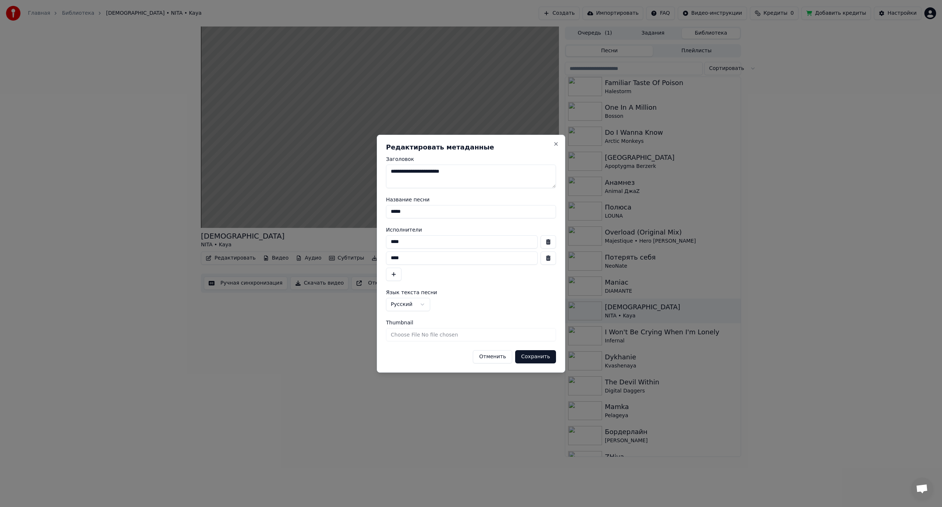
drag, startPoint x: 402, startPoint y: 258, endPoint x: 382, endPoint y: 258, distance: 20.2
click at [382, 258] on div "**********" at bounding box center [471, 254] width 188 height 238
click at [420, 243] on input "****" at bounding box center [462, 241] width 152 height 13
paste input "*****"
type input "*********"
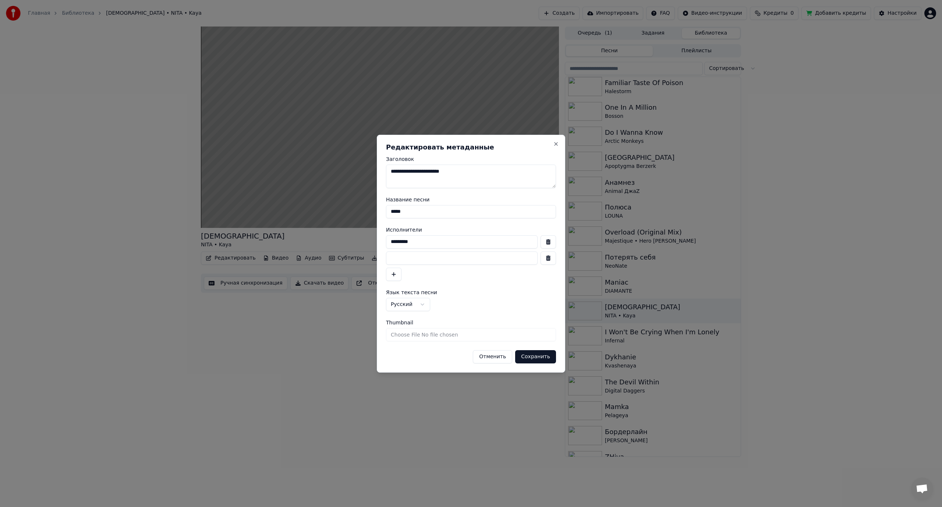
click at [544, 258] on button "button" at bounding box center [548, 257] width 15 height 13
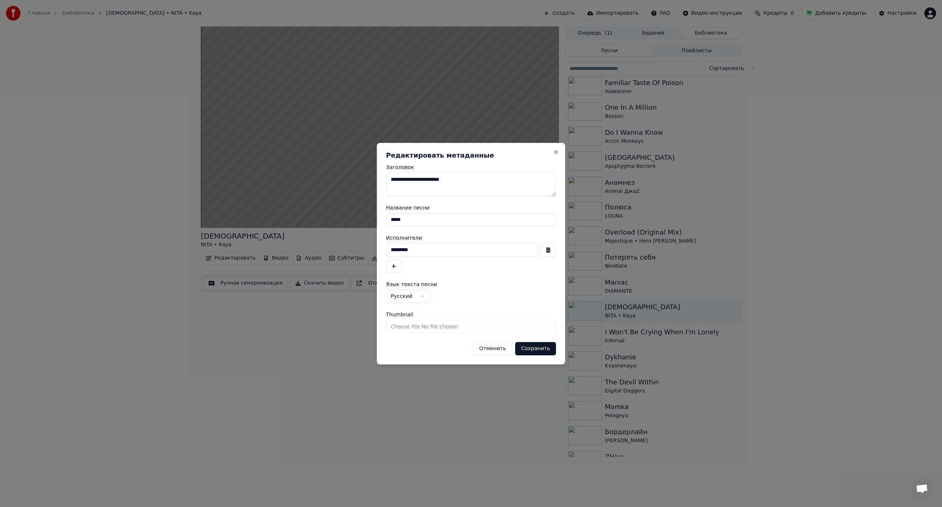
drag, startPoint x: 423, startPoint y: 219, endPoint x: 345, endPoint y: 221, distance: 77.7
click at [345, 222] on body "Главная Библиотека Vedma • NITA • Kaya Создать Импортировать FAQ Видео-инструкц…" at bounding box center [471, 253] width 942 height 507
type input "******"
click at [533, 348] on button "Сохранить" at bounding box center [535, 348] width 41 height 13
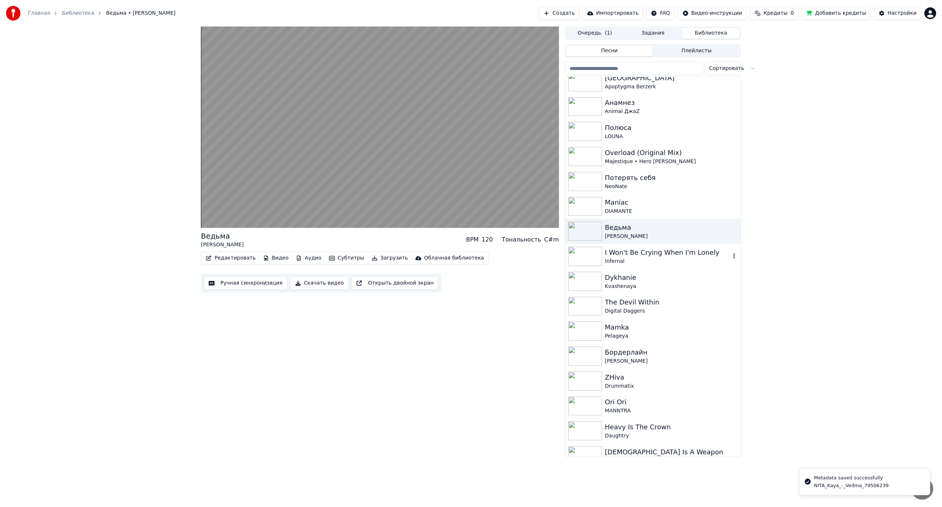
scroll to position [589, 0]
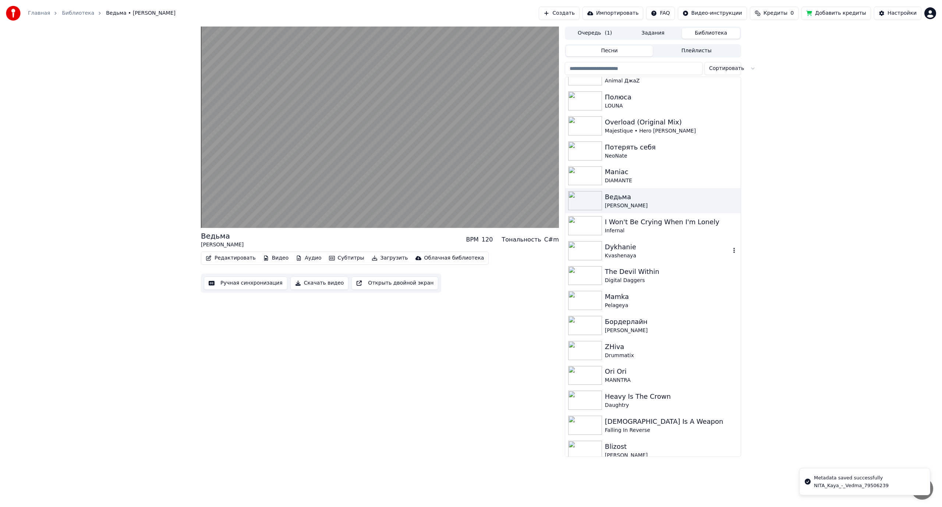
click at [637, 253] on div "Kvashenaya" at bounding box center [668, 255] width 126 height 7
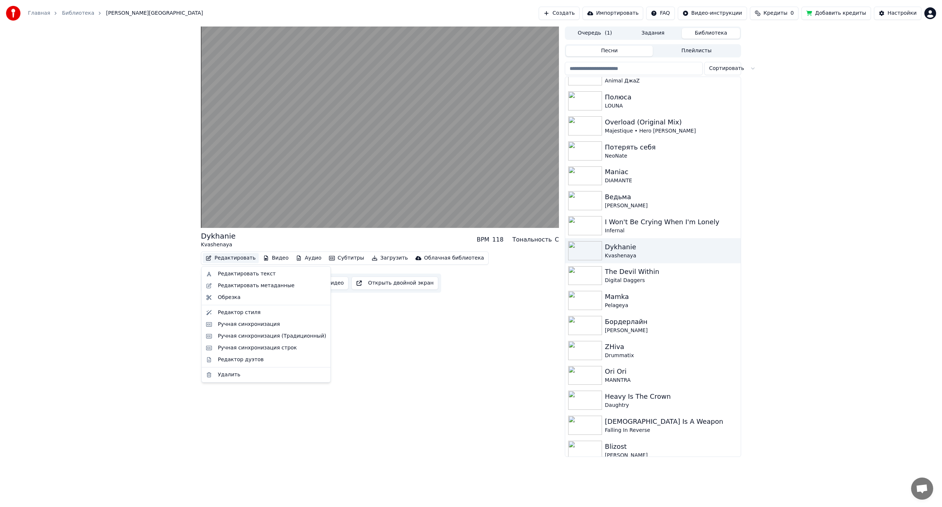
click at [240, 260] on button "Редактировать" at bounding box center [231, 258] width 56 height 10
click at [250, 283] on div "Редактировать метаданные" at bounding box center [256, 285] width 77 height 7
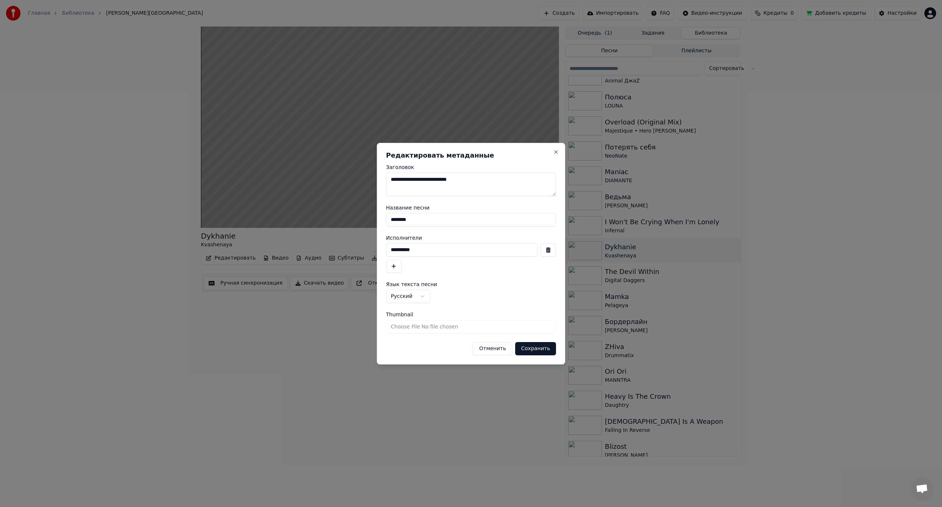
drag, startPoint x: 423, startPoint y: 254, endPoint x: 320, endPoint y: 257, distance: 103.1
click at [320, 257] on body "Главная Библиотека Dykhanie • Kvashenaya Создать Импортировать FAQ Видео-инстру…" at bounding box center [471, 253] width 942 height 507
type input "********"
drag, startPoint x: 406, startPoint y: 222, endPoint x: 312, endPoint y: 220, distance: 93.9
click at [312, 220] on body "Главная Библиотека Dykhanie • Kvashenaya Создать Импортировать FAQ Видео-инстру…" at bounding box center [471, 253] width 942 height 507
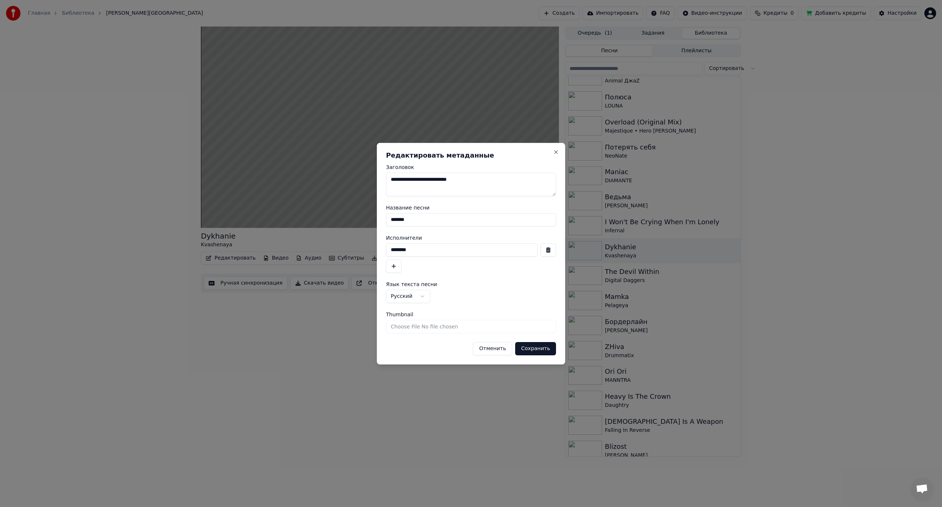
type input "*******"
click at [539, 346] on button "Сохранить" at bounding box center [535, 348] width 41 height 13
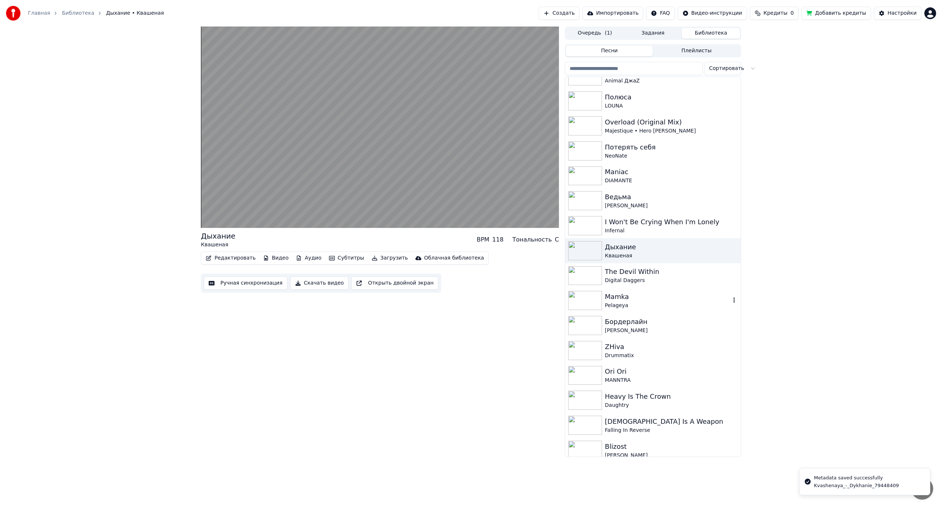
click at [640, 298] on div "Mamka" at bounding box center [668, 297] width 126 height 10
click at [237, 258] on button "Редактировать" at bounding box center [231, 258] width 56 height 10
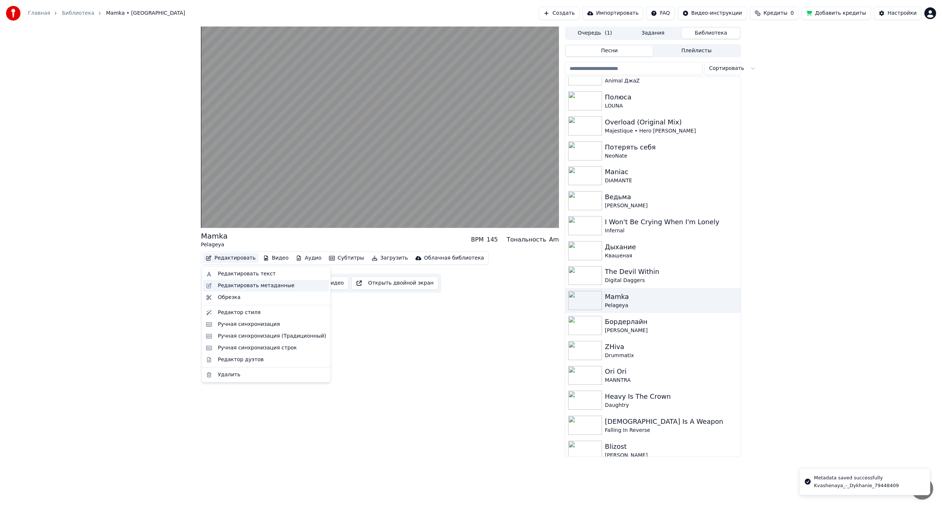
click at [268, 286] on div "Редактировать метаданные" at bounding box center [256, 285] width 77 height 7
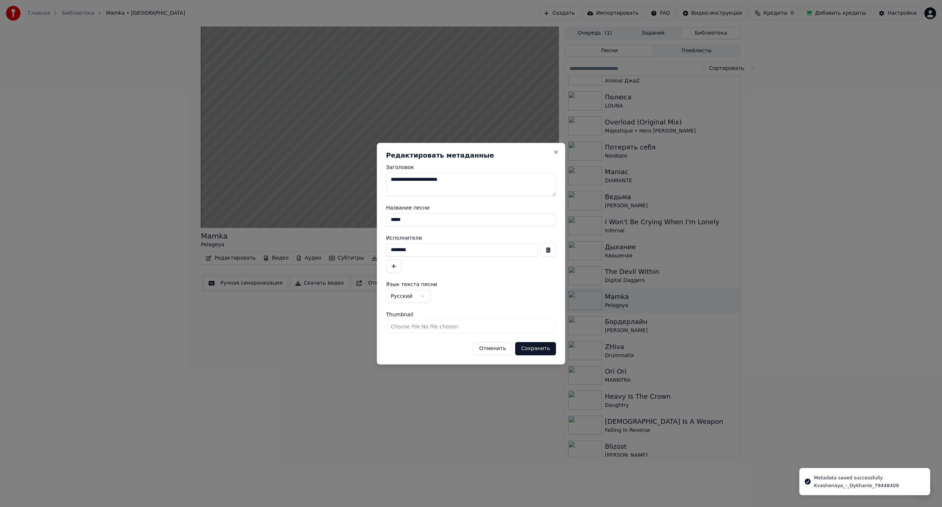
drag, startPoint x: 426, startPoint y: 248, endPoint x: 311, endPoint y: 250, distance: 114.9
click at [311, 250] on body "Главная Библиотека Mamka • Pelageya Создать Импортировать FAQ Видео-инструкции …" at bounding box center [471, 253] width 942 height 507
type input "*******"
drag, startPoint x: 427, startPoint y: 221, endPoint x: 354, endPoint y: 222, distance: 72.5
click at [356, 222] on body "Главная Библиотека Mamka • Pelageya Создать Импортировать FAQ Видео-инструкции …" at bounding box center [471, 253] width 942 height 507
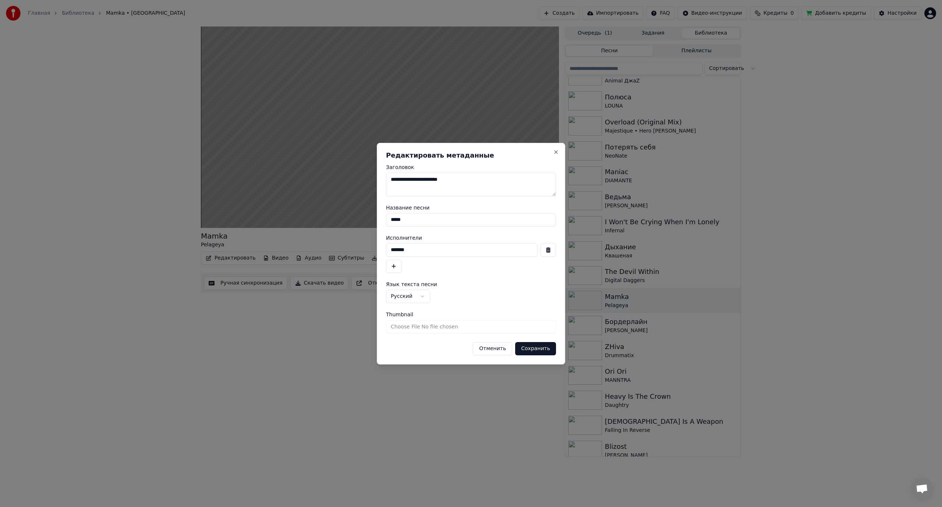
type input "*****"
click at [543, 348] on button "Сохранить" at bounding box center [535, 348] width 41 height 13
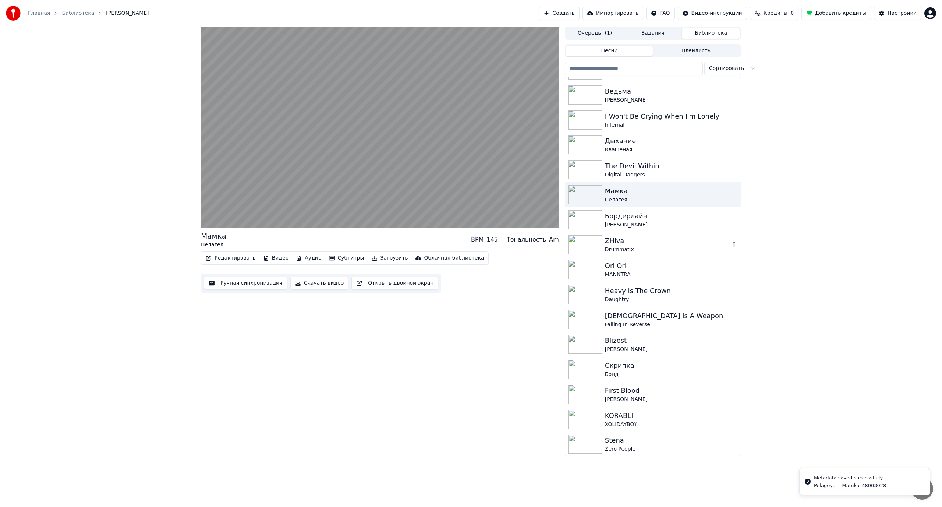
scroll to position [699, 0]
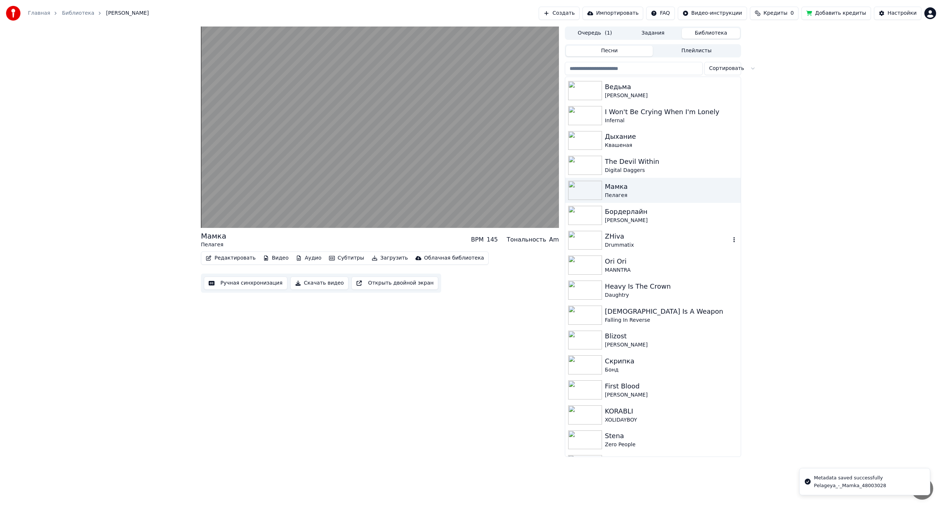
click at [642, 237] on div "ZHiva" at bounding box center [668, 236] width 126 height 10
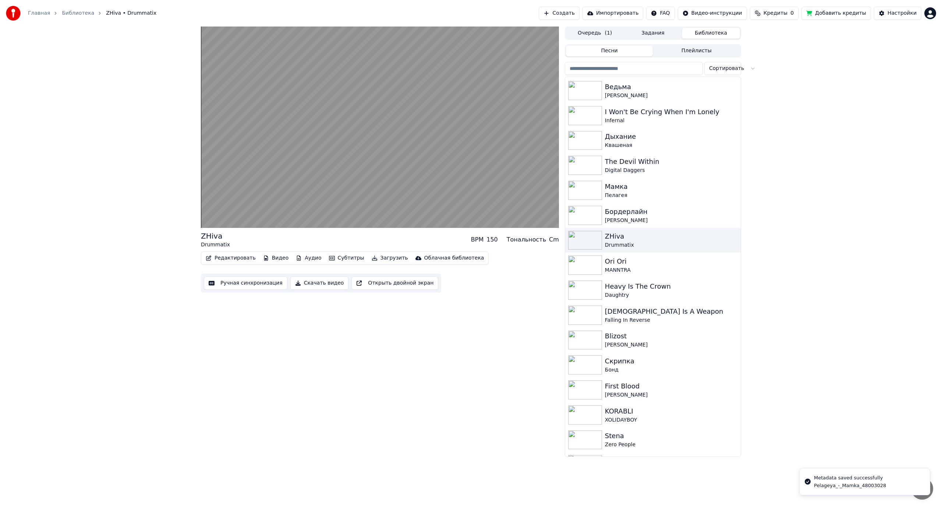
click at [249, 259] on button "Редактировать" at bounding box center [231, 258] width 56 height 10
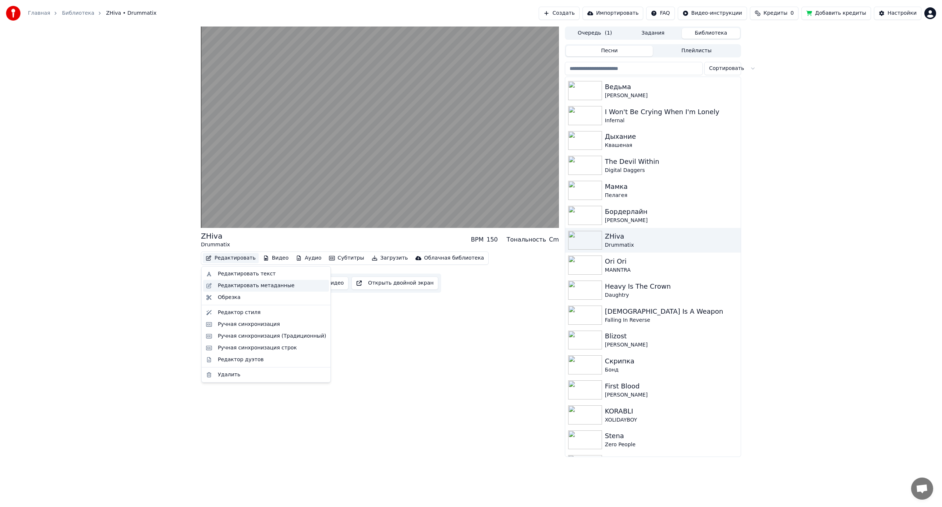
click at [253, 285] on div "Редактировать метаданные" at bounding box center [256, 285] width 77 height 7
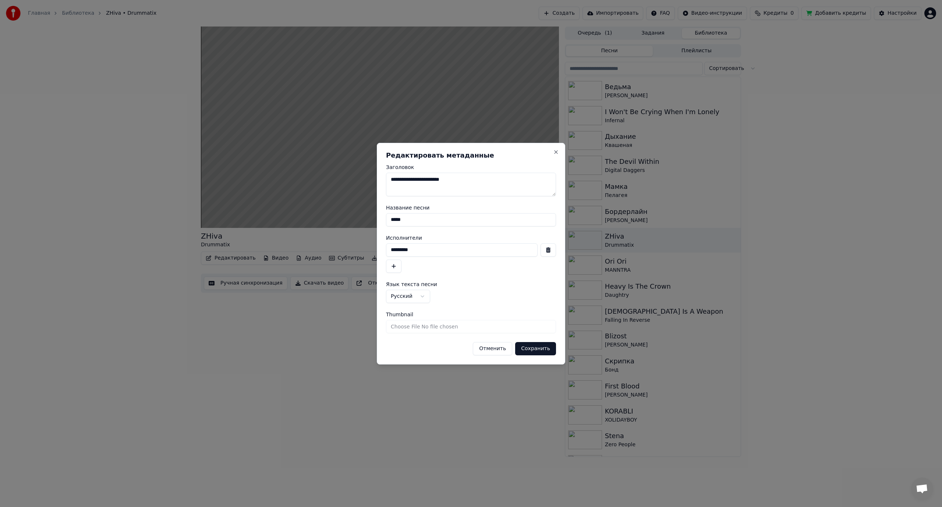
drag, startPoint x: 415, startPoint y: 220, endPoint x: 332, endPoint y: 224, distance: 82.5
click at [332, 224] on body "Главная Библиотека ZHiva • Drummatix Создать Импортировать FAQ Видео-инструкции…" at bounding box center [471, 253] width 942 height 507
type input "****"
click at [540, 348] on button "Сохранить" at bounding box center [535, 348] width 41 height 13
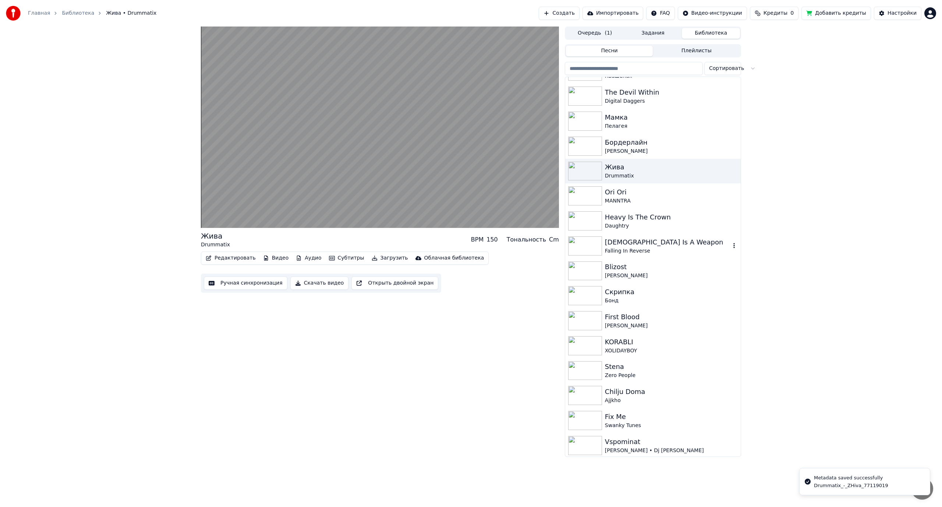
scroll to position [773, 0]
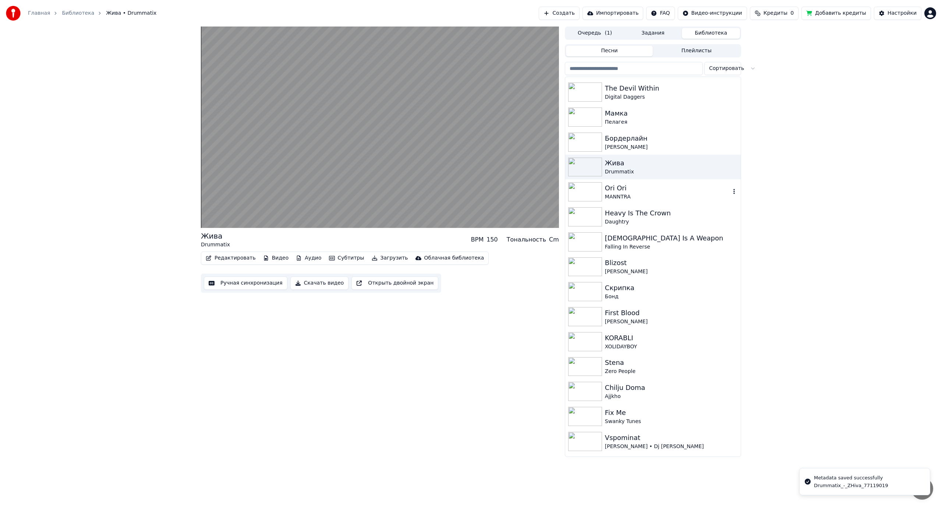
click at [635, 187] on div "Ori Ori" at bounding box center [668, 188] width 126 height 10
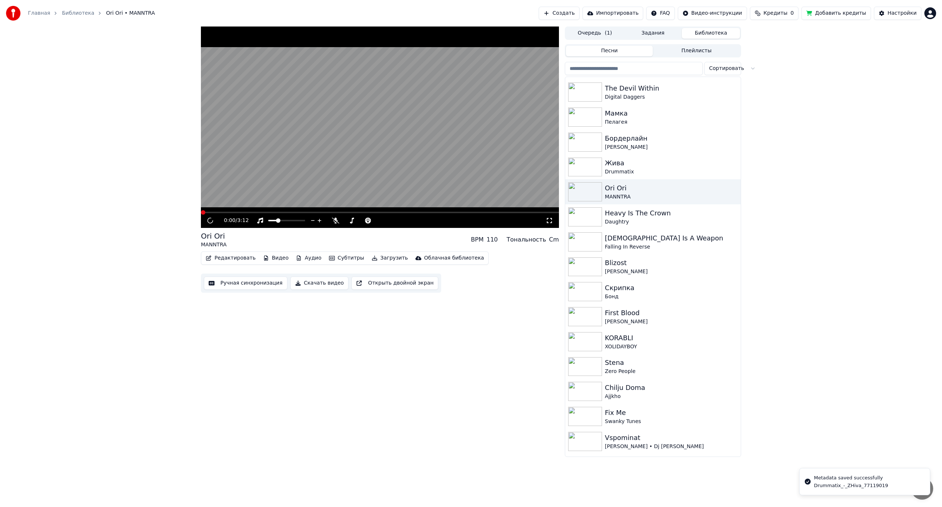
click at [233, 257] on button "Редактировать" at bounding box center [231, 258] width 56 height 10
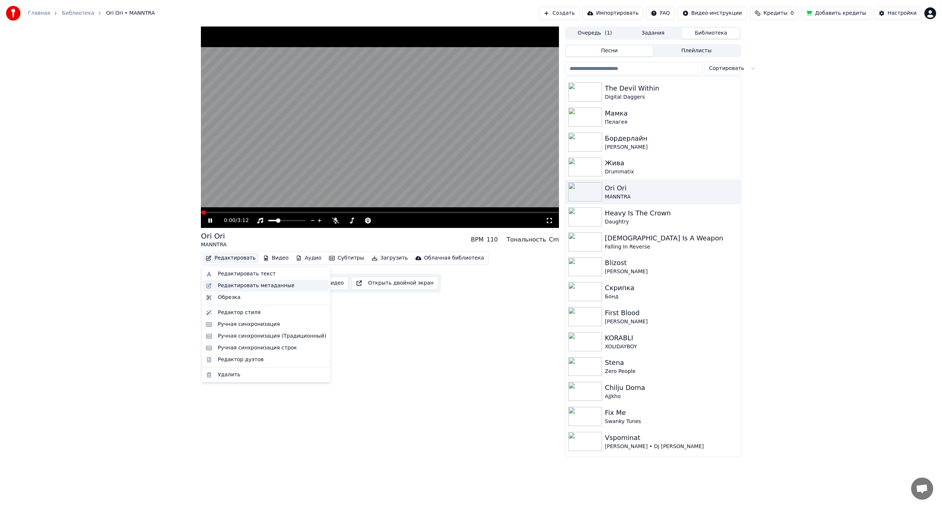
click at [244, 287] on div "Редактировать метаданные" at bounding box center [256, 285] width 77 height 7
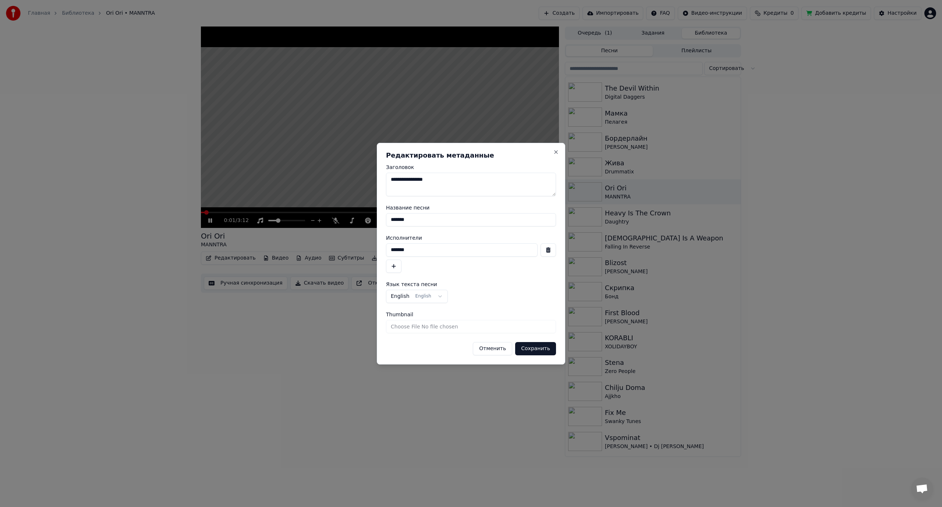
drag, startPoint x: 395, startPoint y: 248, endPoint x: 465, endPoint y: 262, distance: 71.0
click at [465, 262] on div "*******" at bounding box center [471, 257] width 170 height 29
type input "*******"
click at [534, 347] on button "Сохранить" at bounding box center [535, 348] width 41 height 13
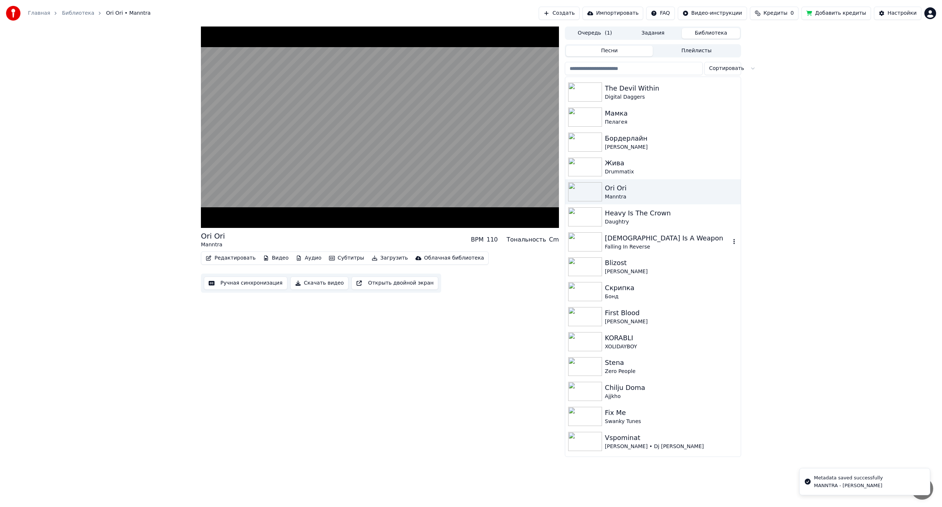
click at [642, 238] on div "[DEMOGRAPHIC_DATA] Is A Weapon" at bounding box center [668, 238] width 126 height 10
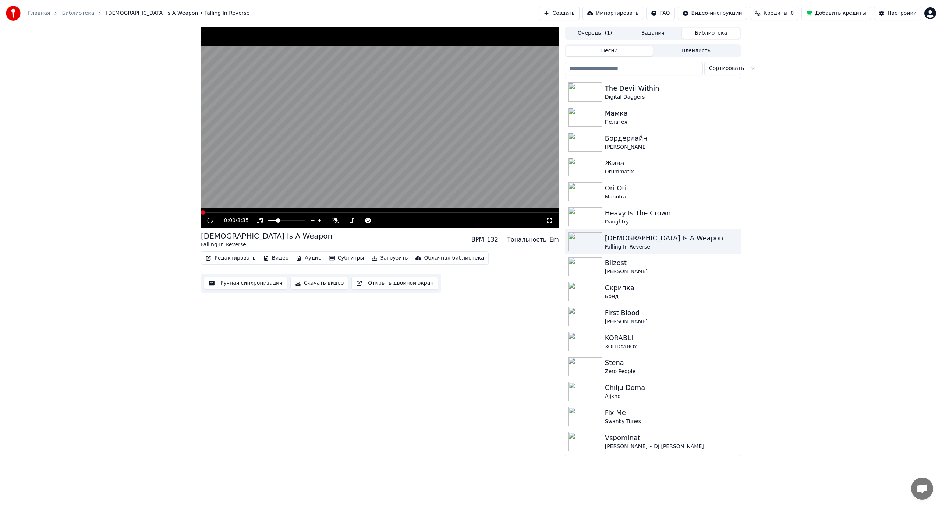
click at [232, 259] on button "Редактировать" at bounding box center [231, 258] width 56 height 10
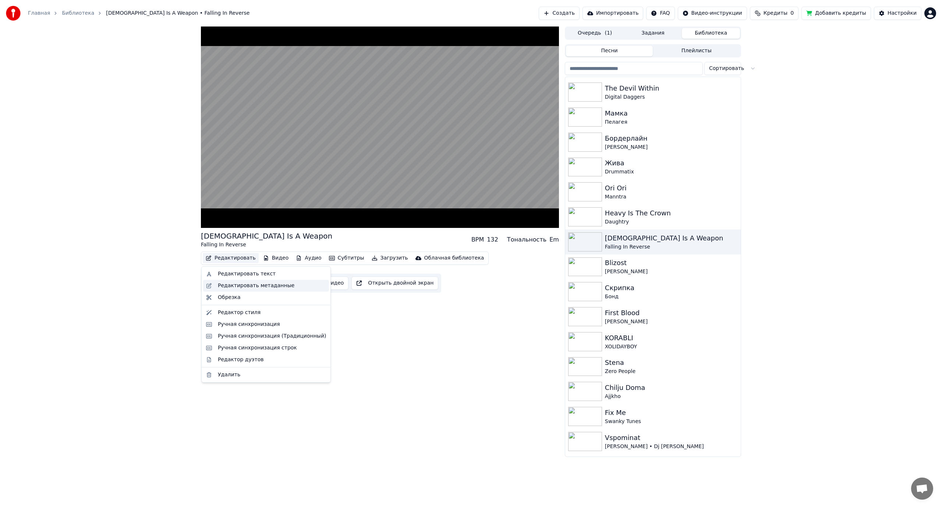
click at [241, 286] on div "Редактировать метаданные" at bounding box center [256, 285] width 77 height 7
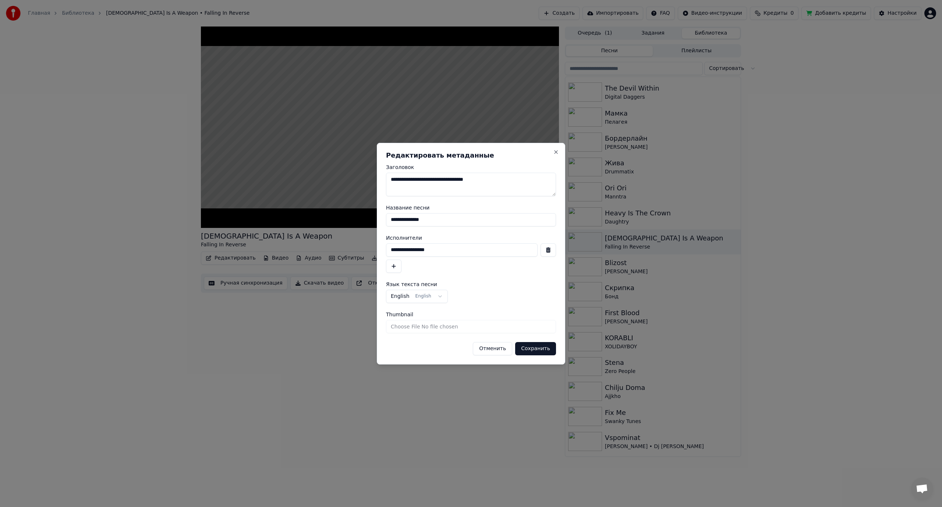
click at [396, 265] on button "button" at bounding box center [393, 265] width 15 height 13
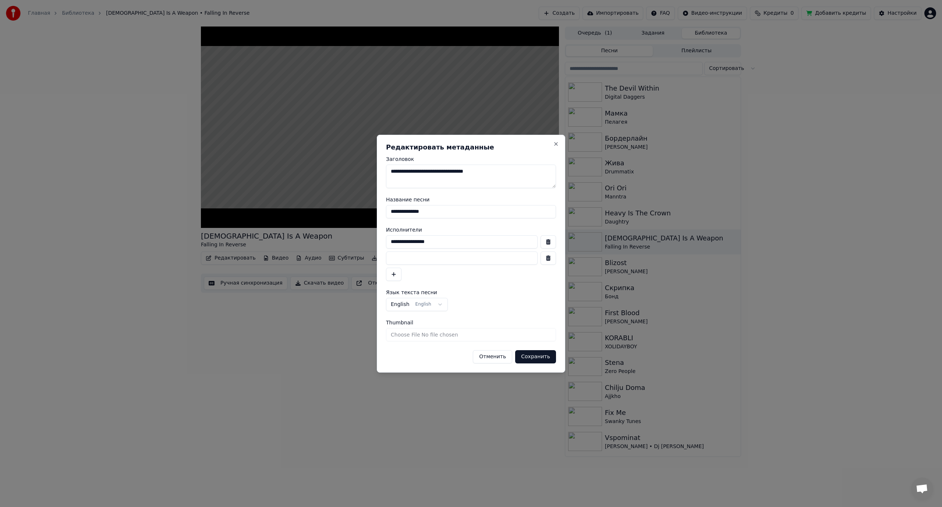
click at [434, 263] on input at bounding box center [462, 257] width 152 height 13
paste input "**********"
type input "**********"
click at [533, 356] on button "Сохранить" at bounding box center [535, 356] width 41 height 13
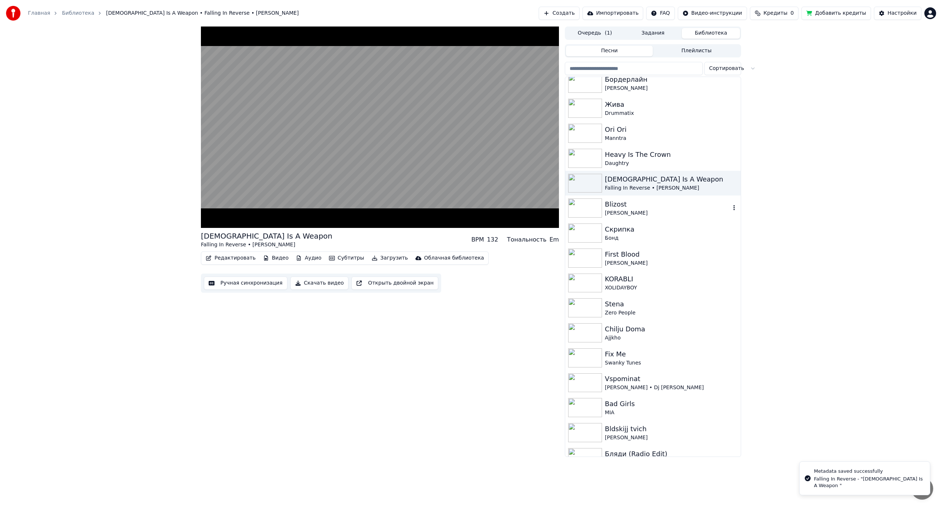
scroll to position [847, 0]
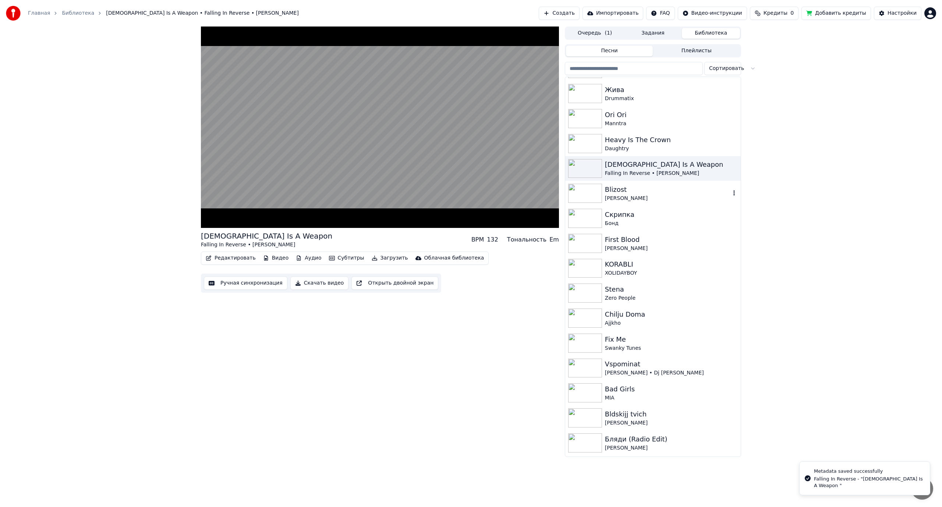
click at [654, 191] on div "Blizost" at bounding box center [668, 189] width 126 height 10
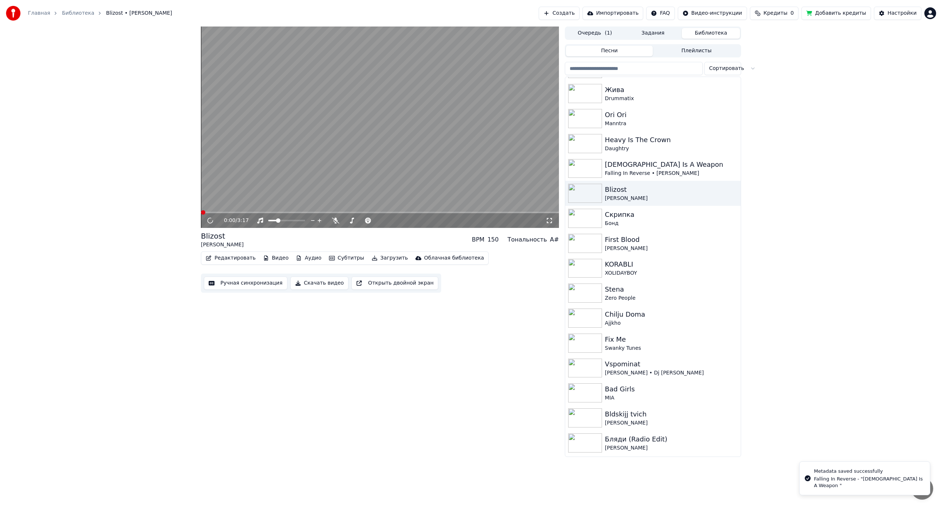
click at [230, 258] on button "Редактировать" at bounding box center [231, 258] width 56 height 10
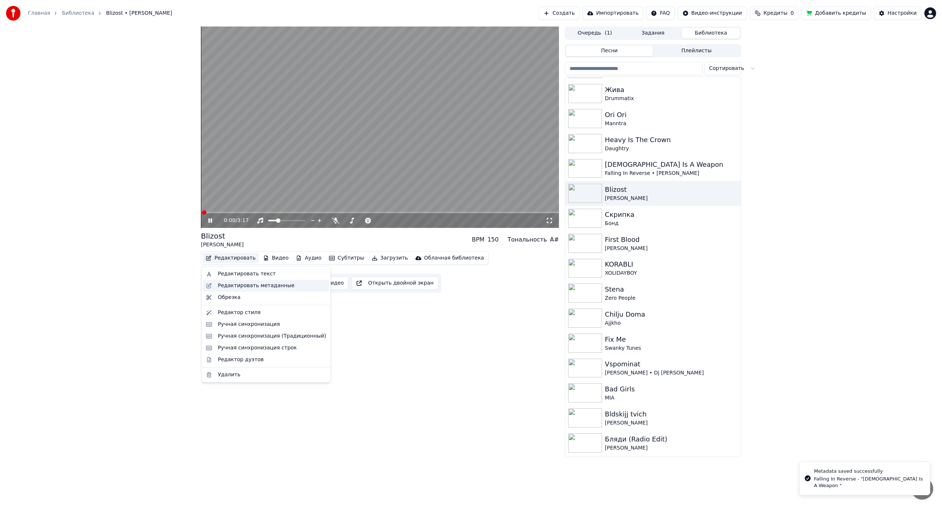
click at [254, 286] on div "Редактировать метаданные" at bounding box center [256, 285] width 77 height 7
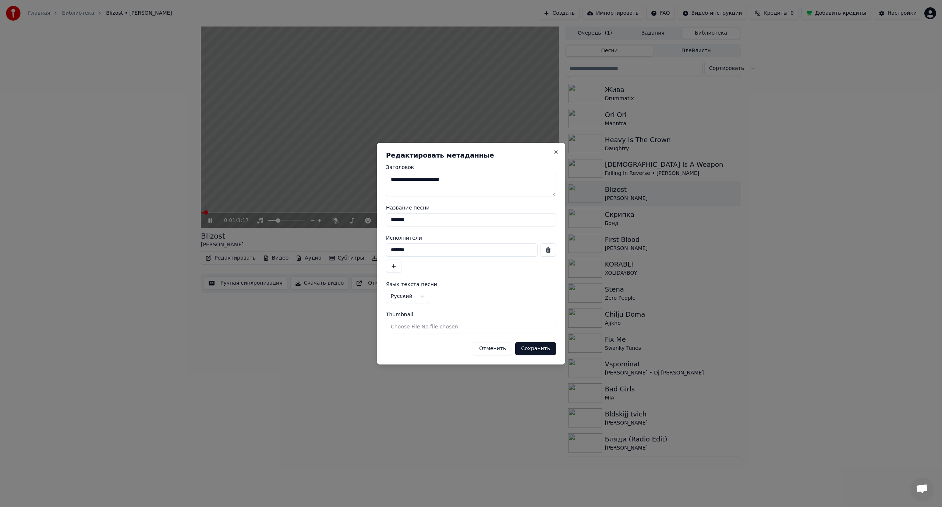
drag, startPoint x: 437, startPoint y: 222, endPoint x: 332, endPoint y: 217, distance: 105.4
click at [330, 217] on body "Главная Библиотека Blizost • Ai Mori Создать Импортировать FAQ Видео-инструкции…" at bounding box center [471, 253] width 942 height 507
type input "********"
click at [531, 349] on button "Сохранить" at bounding box center [535, 348] width 41 height 13
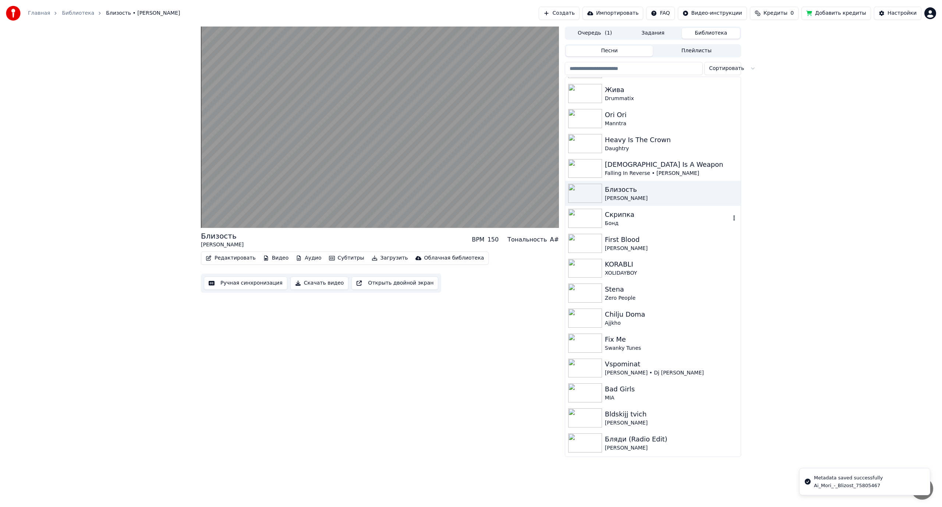
click at [656, 220] on div "Бонд" at bounding box center [668, 223] width 126 height 7
click at [230, 256] on button "Редактировать" at bounding box center [231, 258] width 56 height 10
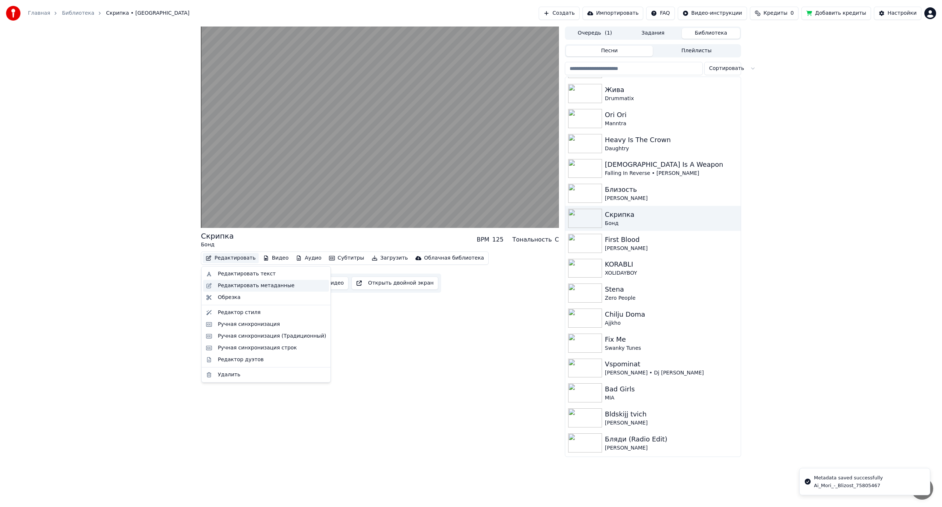
click at [243, 282] on div "Редактировать метаданные" at bounding box center [256, 285] width 77 height 7
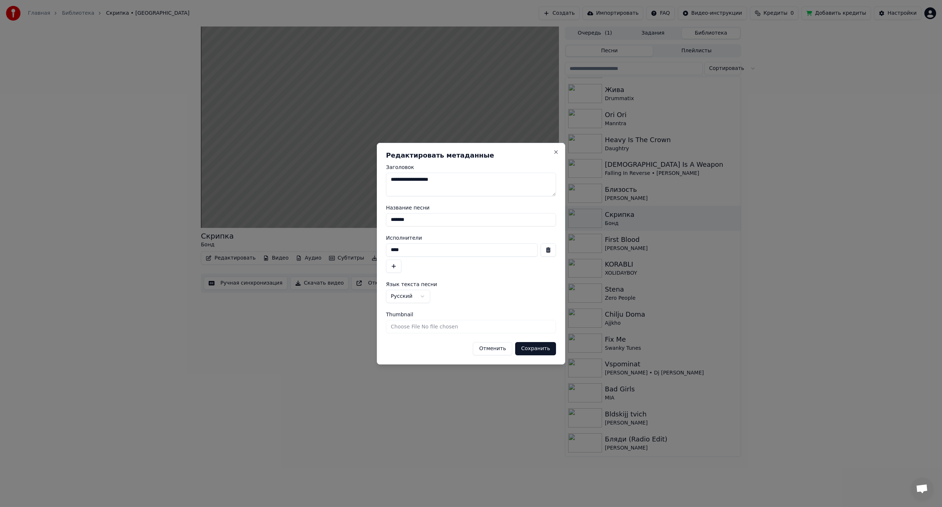
drag, startPoint x: 418, startPoint y: 221, endPoint x: 346, endPoint y: 219, distance: 71.4
click at [346, 219] on body "Главная Библиотека Скрипка • Бонд Создать Импортировать FAQ Видео-инструкции Кр…" at bounding box center [471, 253] width 942 height 507
type input "****"
click at [420, 250] on input "****" at bounding box center [462, 249] width 152 height 13
type input "**********"
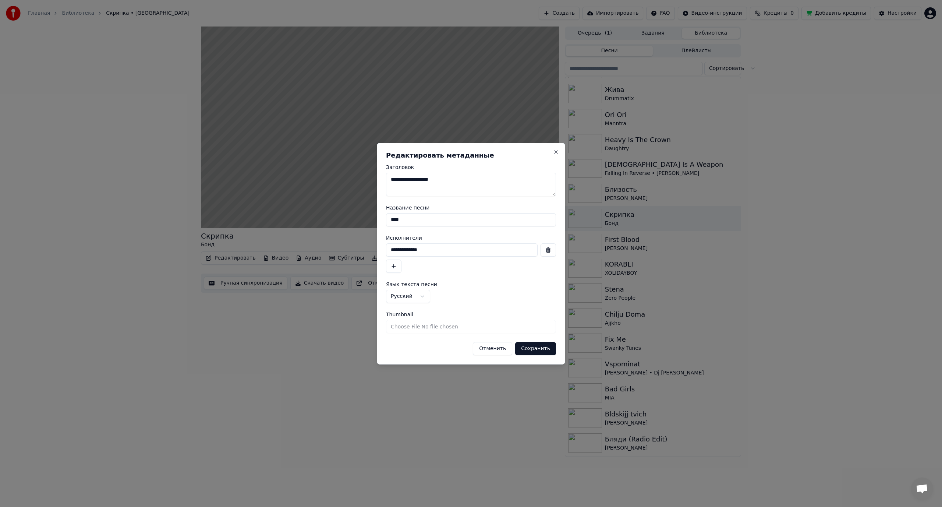
click at [543, 348] on button "Сохранить" at bounding box center [535, 348] width 41 height 13
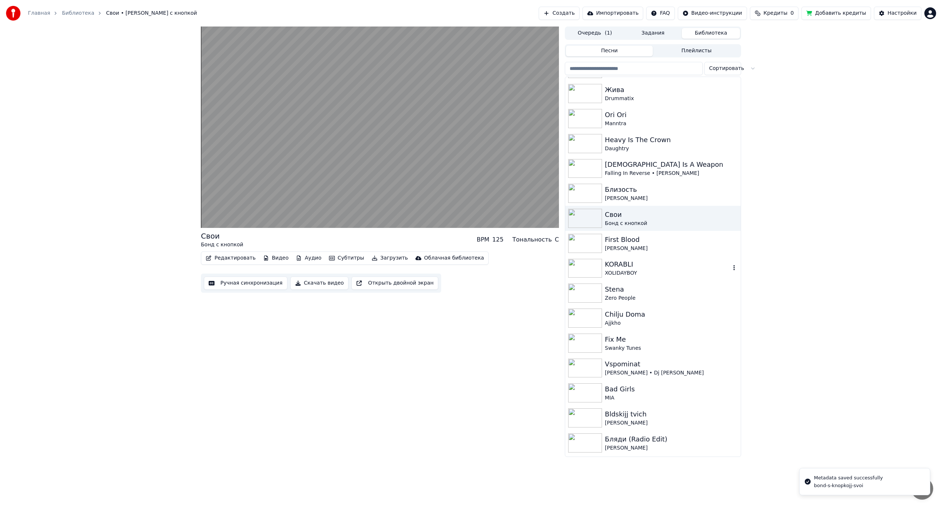
click at [649, 260] on div "KORABLI" at bounding box center [668, 264] width 126 height 10
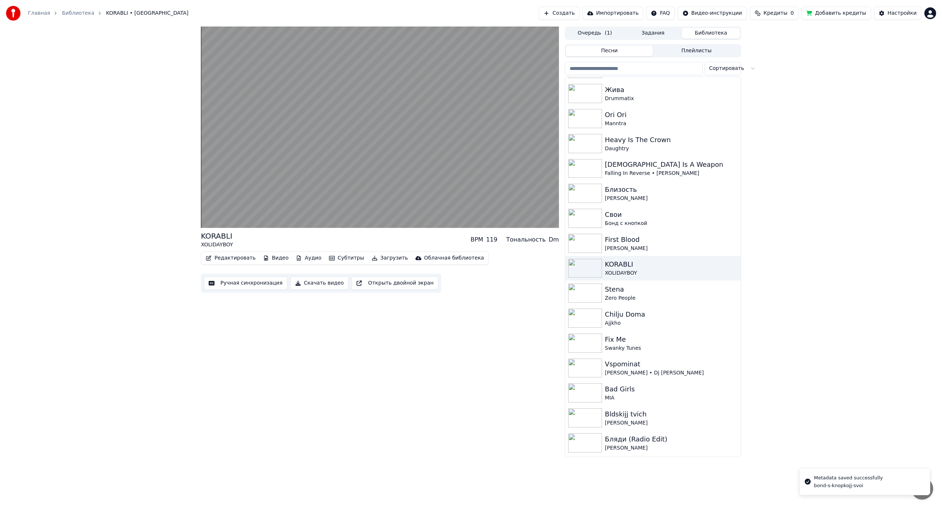
click at [248, 259] on button "Редактировать" at bounding box center [231, 258] width 56 height 10
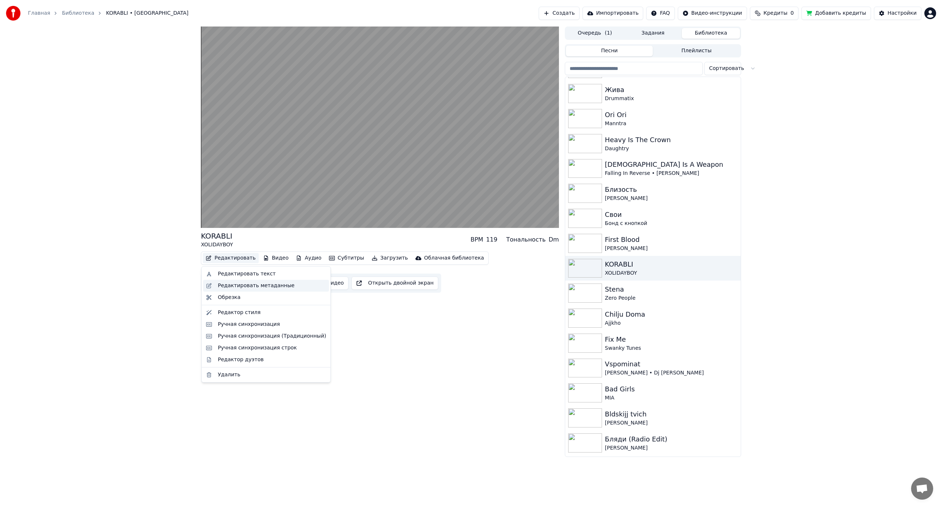
click at [270, 283] on div "Редактировать метаданные" at bounding box center [256, 285] width 77 height 7
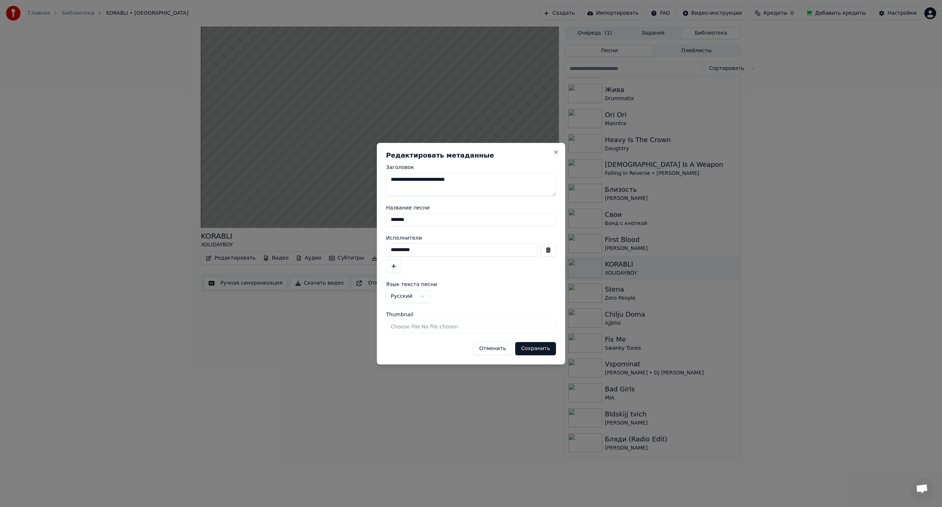
drag, startPoint x: 430, startPoint y: 220, endPoint x: 342, endPoint y: 223, distance: 87.6
click at [341, 223] on body "Главная Библиотека KORABLI • XOLIDAYBOY Создать Импортировать FAQ Видео-инструк…" at bounding box center [471, 253] width 942 height 507
type input "*******"
click at [540, 349] on button "Сохранить" at bounding box center [535, 348] width 41 height 13
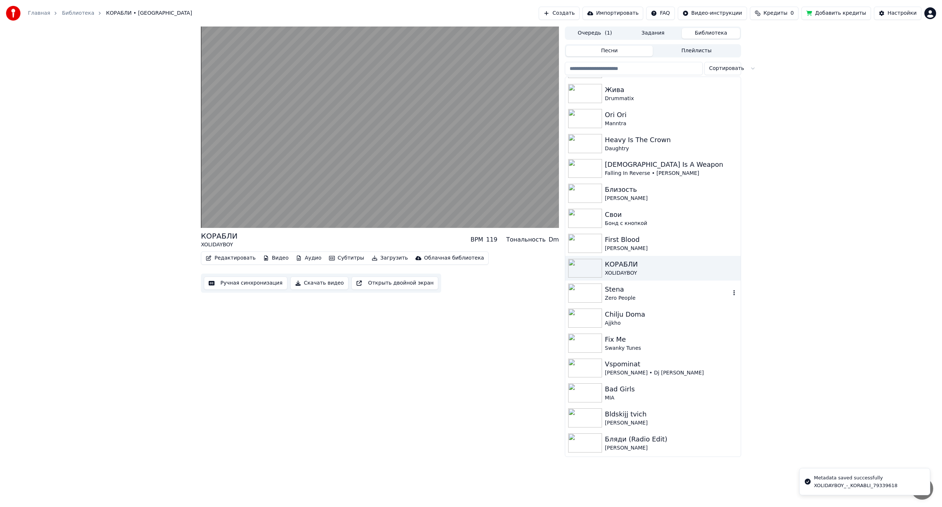
click at [637, 290] on div "Stena" at bounding box center [668, 289] width 126 height 10
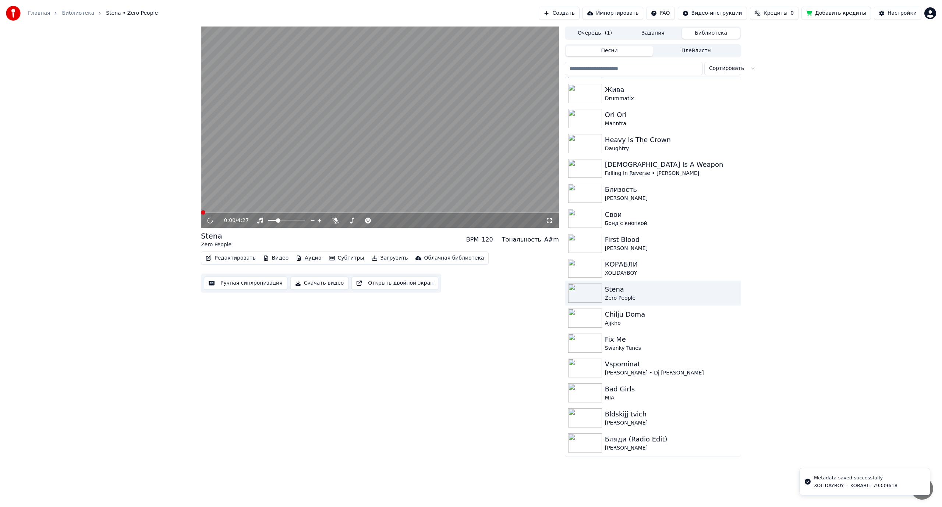
click at [220, 255] on button "Редактировать" at bounding box center [231, 258] width 56 height 10
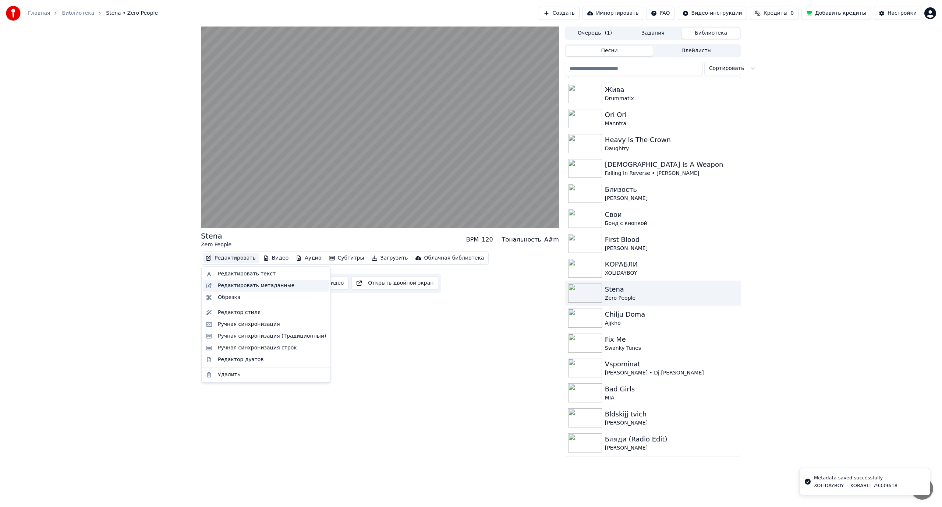
click at [254, 283] on div "Редактировать метаданные" at bounding box center [256, 285] width 77 height 7
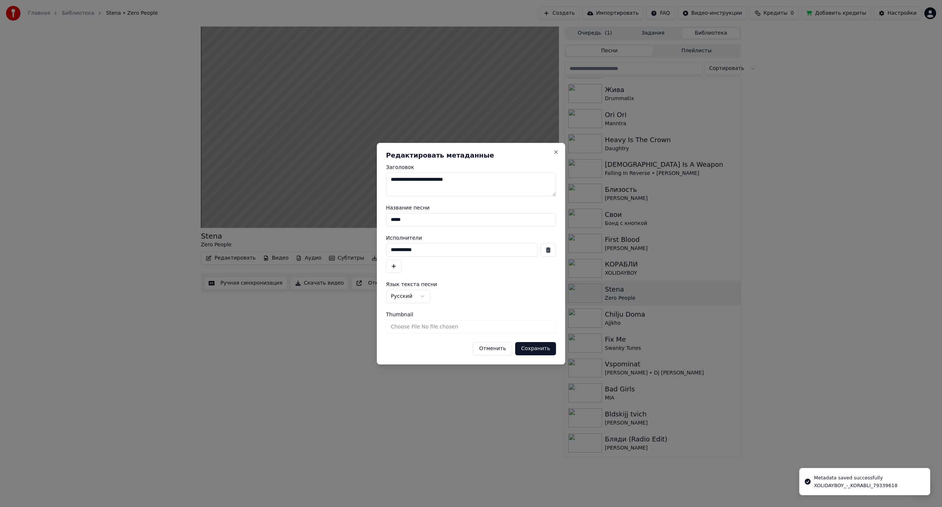
drag, startPoint x: 388, startPoint y: 220, endPoint x: 356, endPoint y: 221, distance: 32.0
click at [356, 221] on body "Главная Библиотека Stena • Zero People Создать Импортировать FAQ Видео-инструкц…" at bounding box center [471, 253] width 942 height 507
type input "*****"
click at [537, 349] on button "Сохранить" at bounding box center [535, 348] width 41 height 13
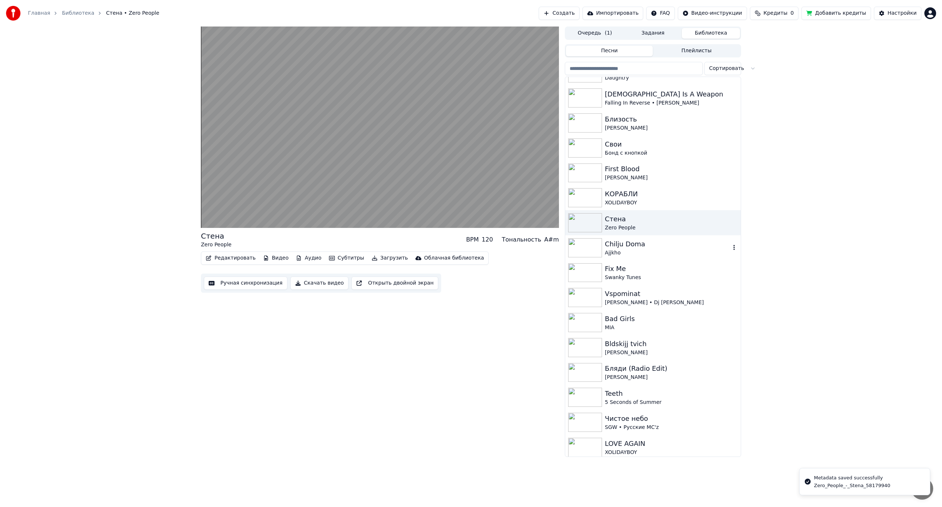
scroll to position [920, 0]
click at [636, 237] on div "Chilju Doma" at bounding box center [668, 241] width 126 height 10
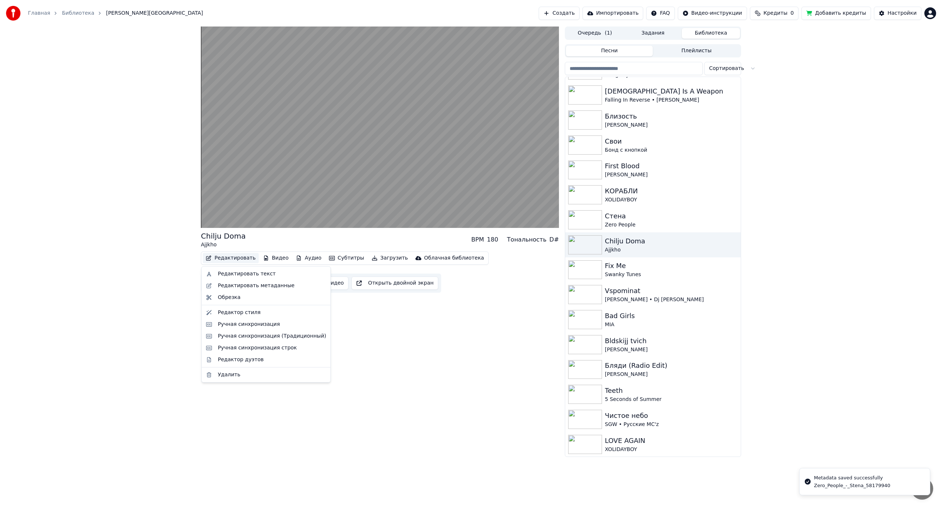
click at [229, 258] on button "Редактировать" at bounding box center [231, 258] width 56 height 10
click at [247, 284] on div "Редактировать метаданные" at bounding box center [256, 285] width 77 height 7
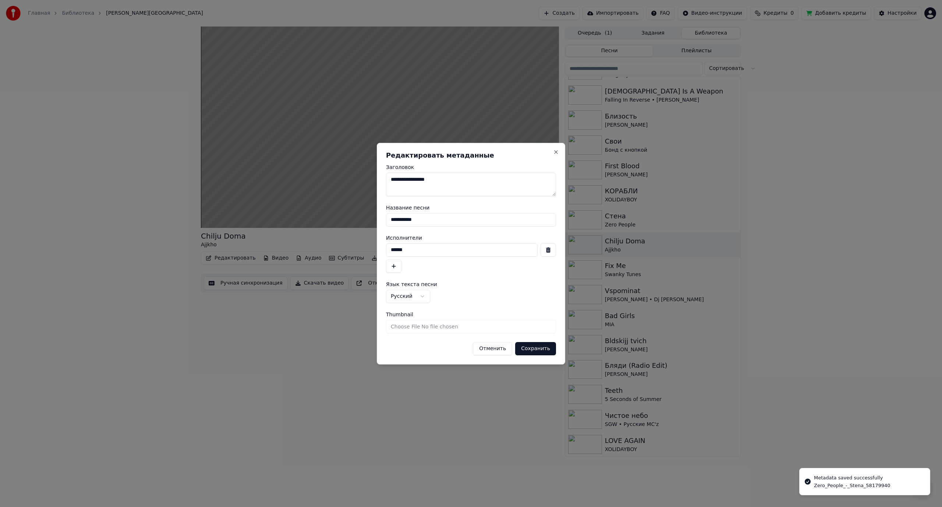
drag, startPoint x: 410, startPoint y: 250, endPoint x: 337, endPoint y: 246, distance: 73.4
click at [337, 246] on body "Главная Библиотека Chilju Doma • Ajjkho Создать Импортировать FAQ Видео-инструк…" at bounding box center [471, 253] width 942 height 507
type input "****"
click at [342, 220] on body "Главная Библиотека Chilju Doma • Ajjkho Создать Импортировать FAQ Видео-инструк…" at bounding box center [471, 253] width 942 height 507
type input "*********"
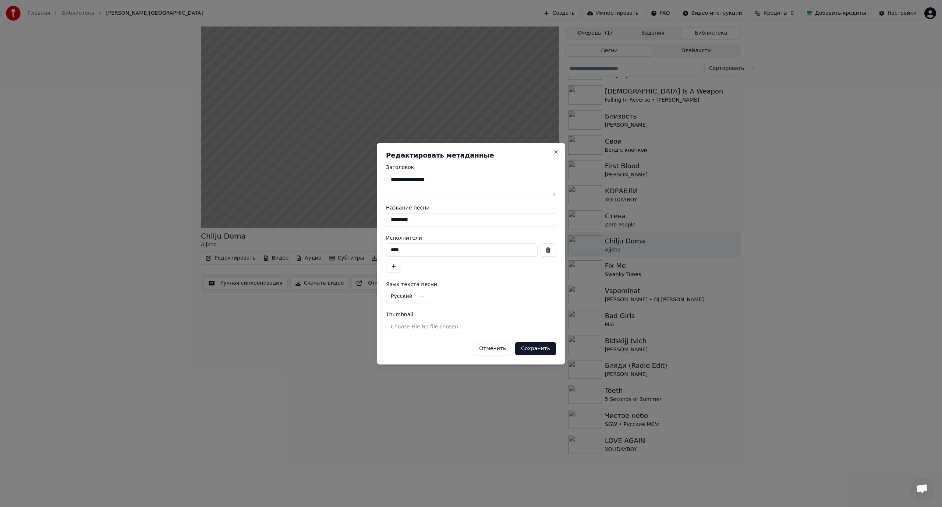
click at [541, 350] on button "Сохранить" at bounding box center [535, 348] width 41 height 13
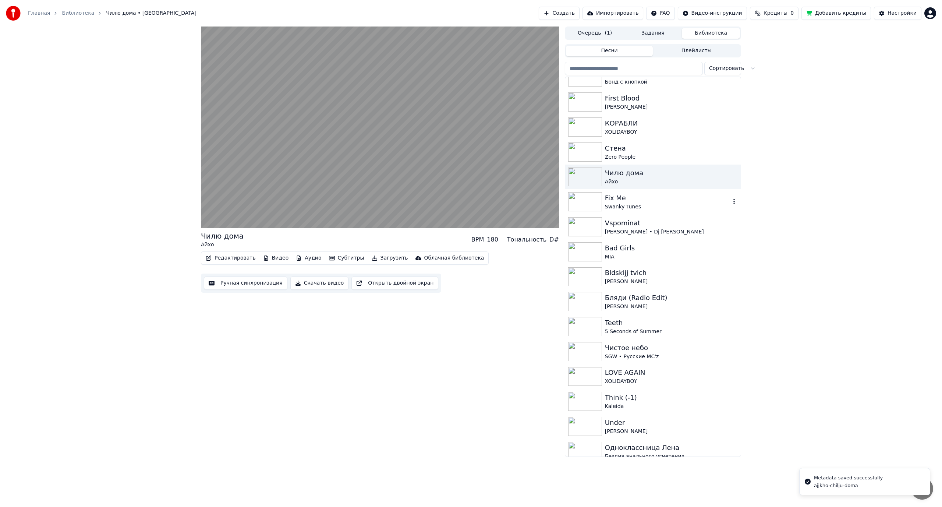
scroll to position [994, 0]
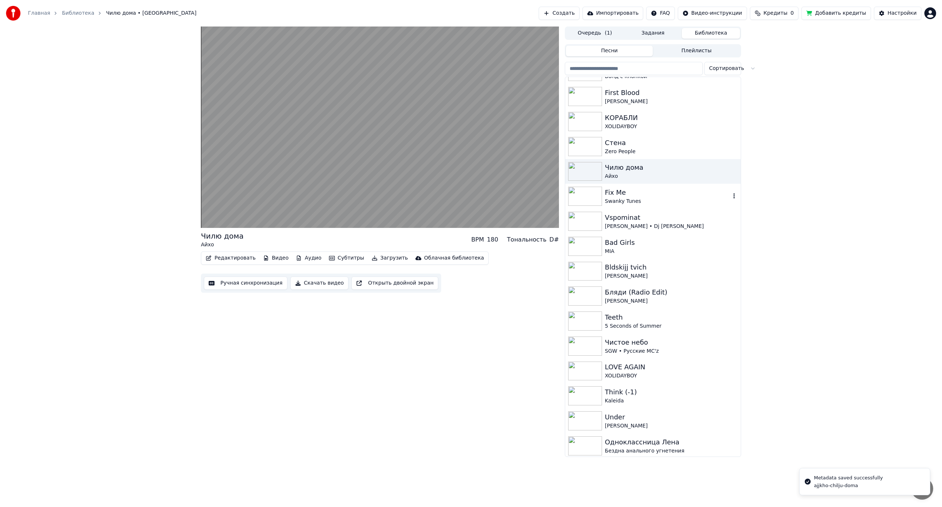
click at [645, 195] on div "Fix Me" at bounding box center [668, 192] width 126 height 10
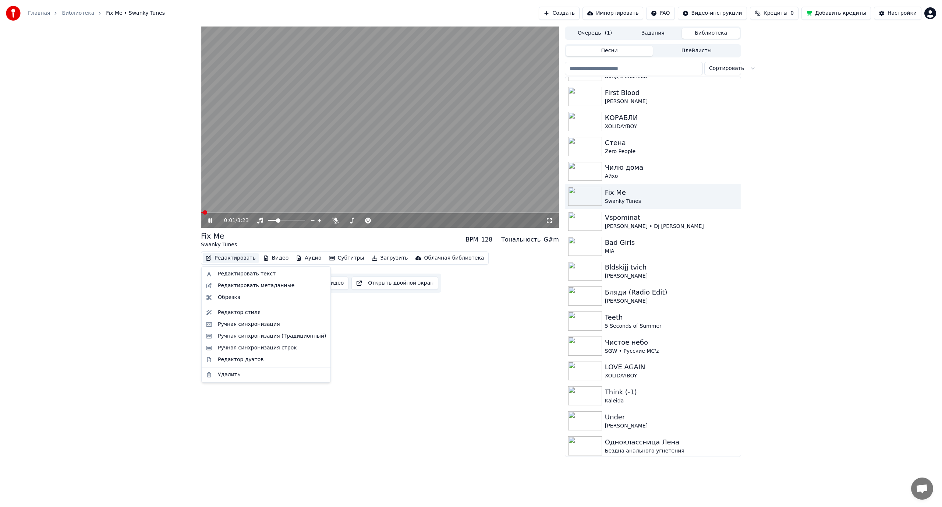
click at [236, 259] on button "Редактировать" at bounding box center [231, 258] width 56 height 10
click at [247, 285] on div "Редактировать метаданные" at bounding box center [256, 285] width 77 height 7
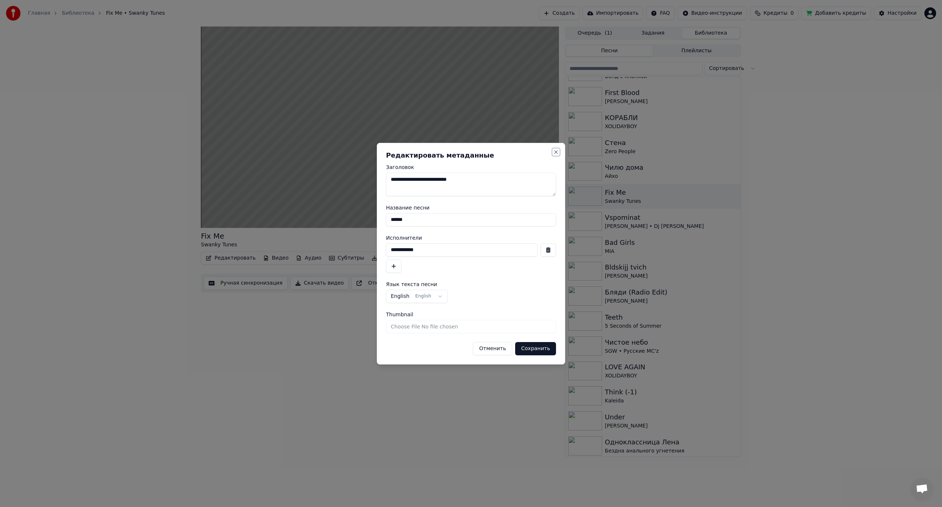
click at [557, 151] on button "Close" at bounding box center [556, 152] width 6 height 6
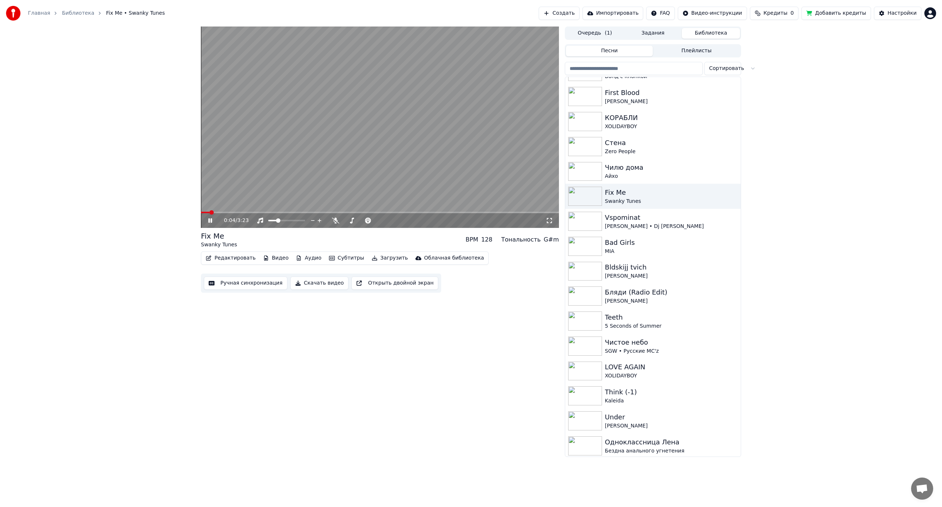
click at [365, 160] on video at bounding box center [380, 127] width 358 height 201
click at [668, 225] on div "Irina Dubcova • Dj Leonid Rudenko" at bounding box center [668, 226] width 126 height 7
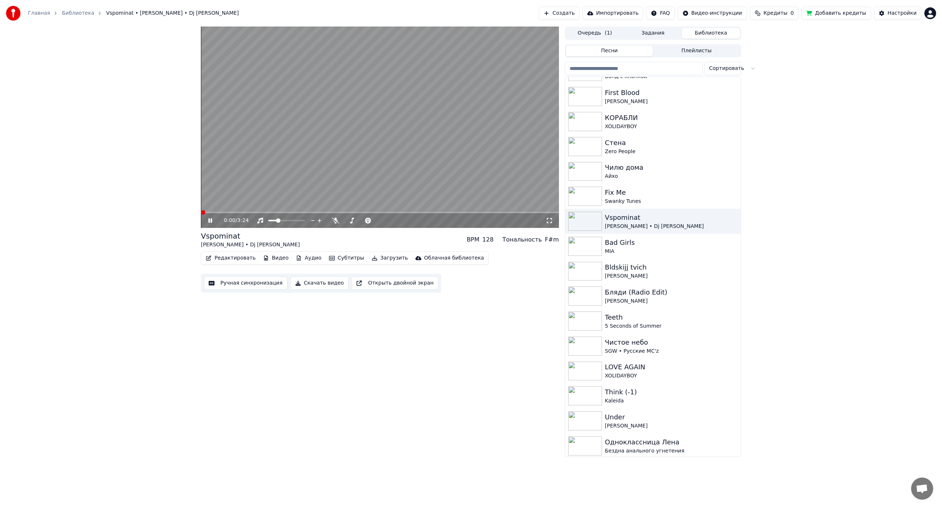
click at [236, 256] on button "Редактировать" at bounding box center [231, 258] width 56 height 10
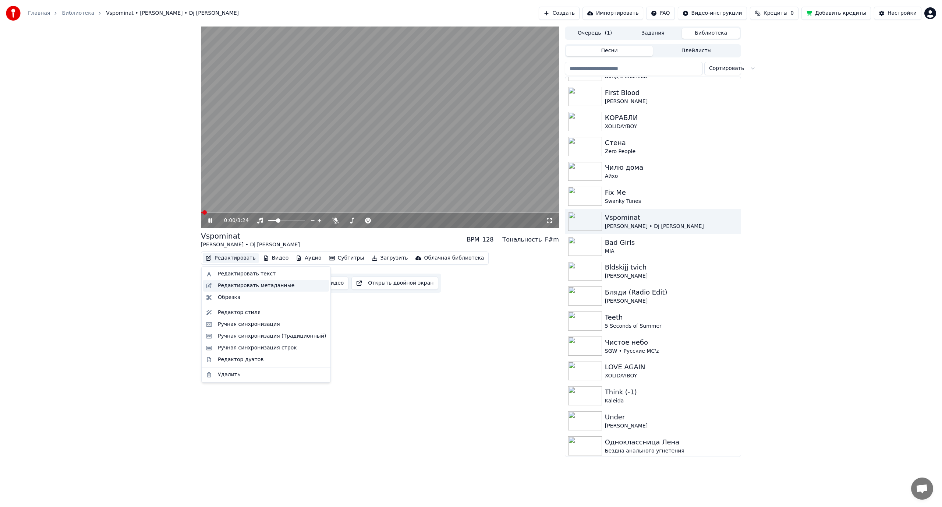
click at [251, 288] on div "Редактировать метаданные" at bounding box center [256, 285] width 77 height 7
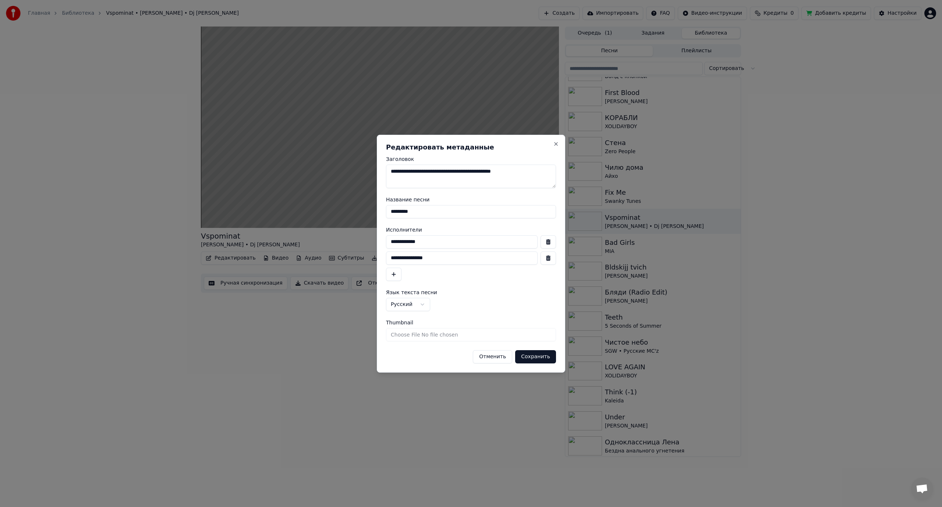
drag, startPoint x: 433, startPoint y: 214, endPoint x: 321, endPoint y: 213, distance: 112.3
click at [321, 213] on body "Главная Библиотека Vspominat • Irina Dubcova • Dj Leonid Rudenko Создать Импорт…" at bounding box center [471, 253] width 942 height 507
type input "**********"
drag, startPoint x: 416, startPoint y: 247, endPoint x: 329, endPoint y: 244, distance: 86.5
click at [329, 244] on body "Главная Библиотека Vspominat • Irina Dubcova • Dj Leonid Rudenko Создать Импорт…" at bounding box center [471, 253] width 942 height 507
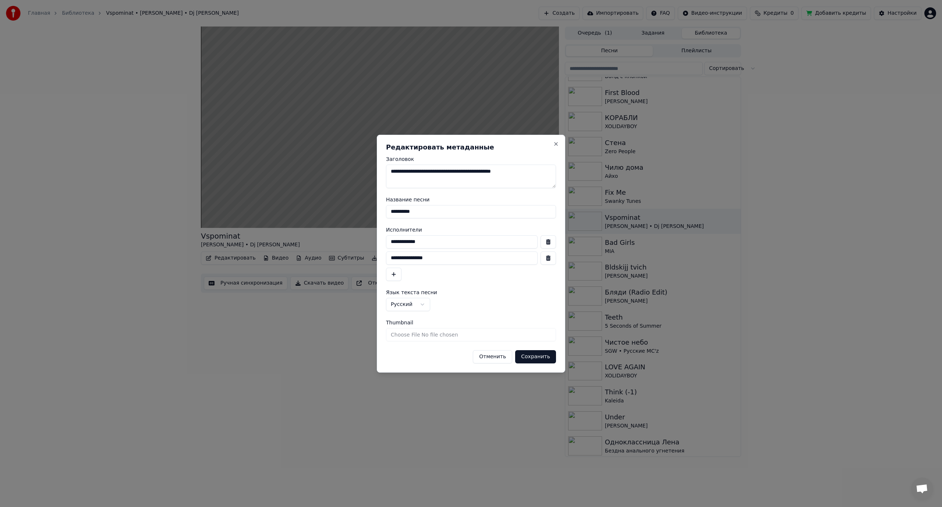
click at [438, 245] on input "**********" at bounding box center [462, 241] width 152 height 13
drag, startPoint x: 376, startPoint y: 242, endPoint x: 355, endPoint y: 243, distance: 20.6
click at [354, 244] on body "Главная Библиотека Vspominat • Irina Dubcova • Dj Leonid Rudenko Создать Импорт…" at bounding box center [471, 253] width 942 height 507
click at [416, 241] on input "**********" at bounding box center [462, 241] width 152 height 13
type input "**********"
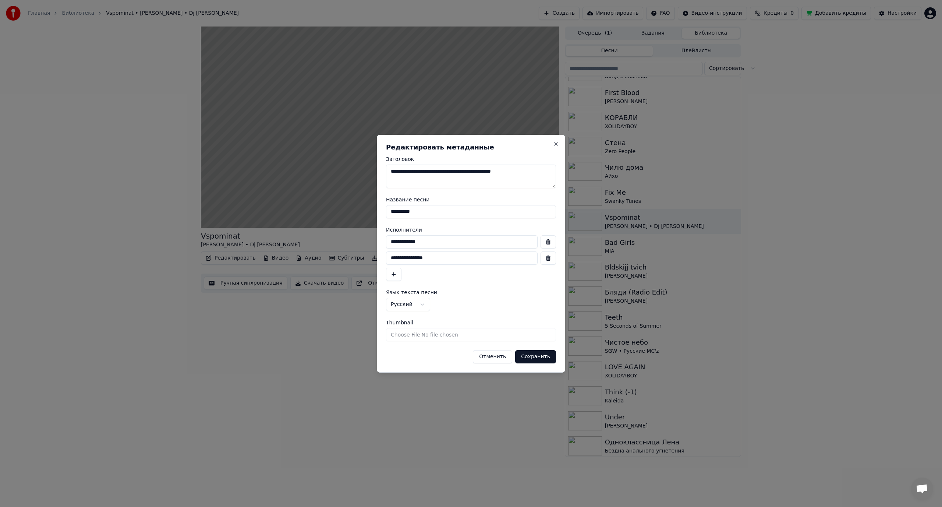
drag, startPoint x: 398, startPoint y: 257, endPoint x: 377, endPoint y: 261, distance: 21.1
click at [377, 261] on div "**********" at bounding box center [471, 254] width 188 height 238
type input "**********"
click at [536, 355] on button "Сохранить" at bounding box center [535, 356] width 41 height 13
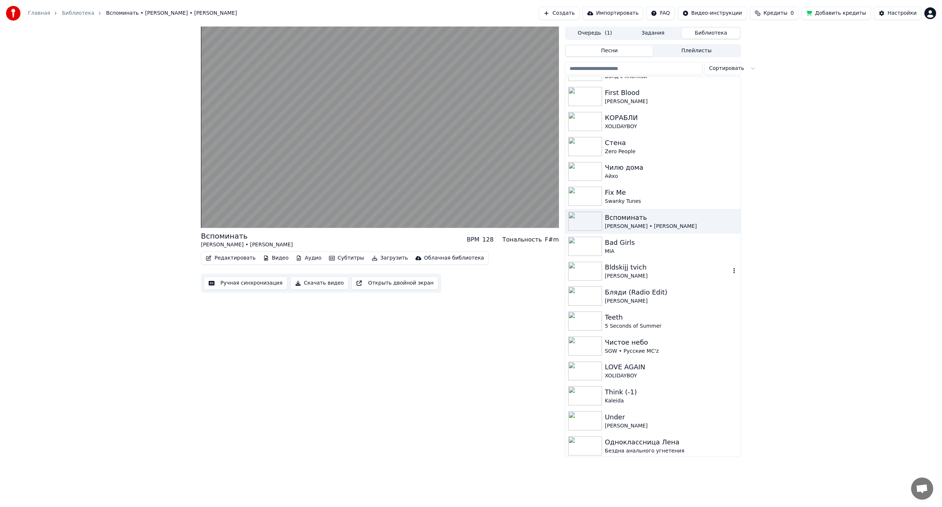
click at [659, 275] on div "[PERSON_NAME]" at bounding box center [668, 275] width 126 height 7
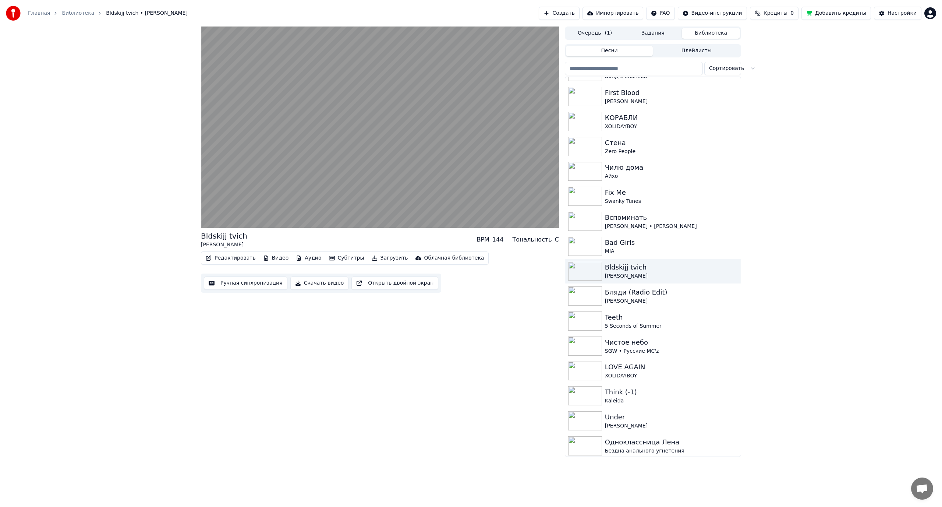
click at [239, 257] on button "Редактировать" at bounding box center [231, 258] width 56 height 10
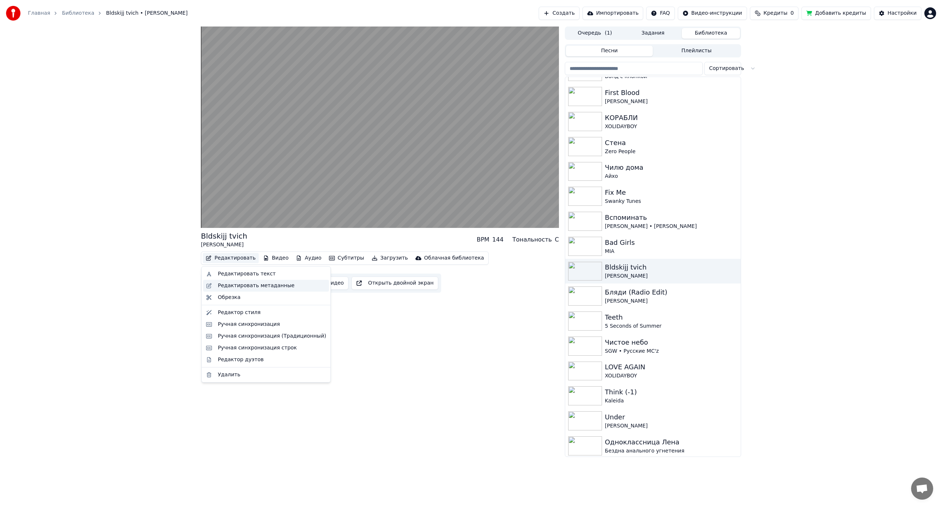
click at [243, 285] on div "Редактировать метаданные" at bounding box center [256, 285] width 77 height 7
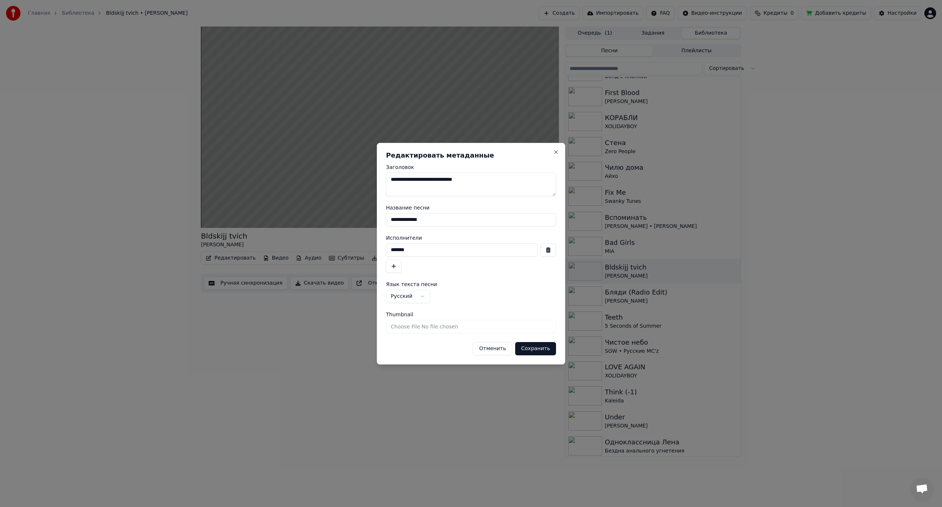
drag, startPoint x: 372, startPoint y: 225, endPoint x: 353, endPoint y: 228, distance: 19.3
click at [353, 228] on body "Главная Библиотека Bldskijj tvich • Ai Mori Создать Импортировать FAQ Видео-инс…" at bounding box center [471, 253] width 942 height 507
type input "**********"
click at [528, 348] on button "Сохранить" at bounding box center [535, 348] width 41 height 13
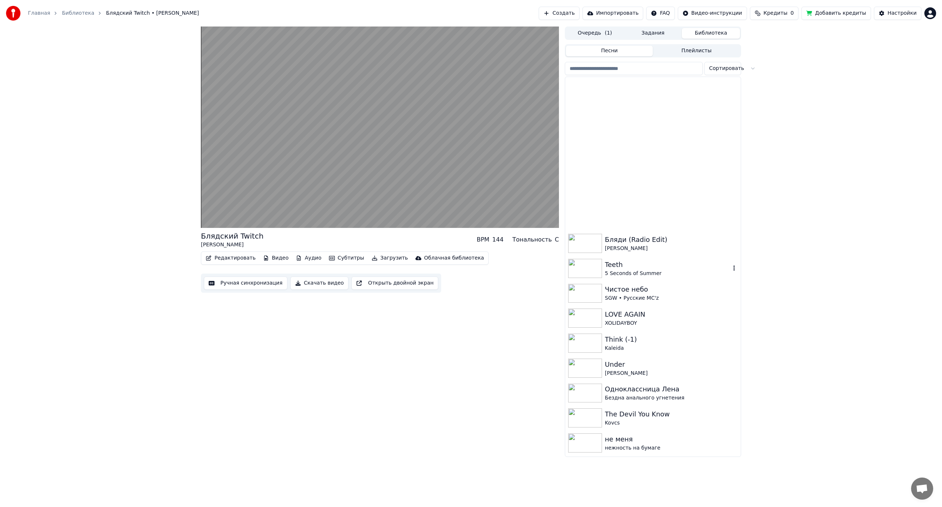
scroll to position [1215, 0]
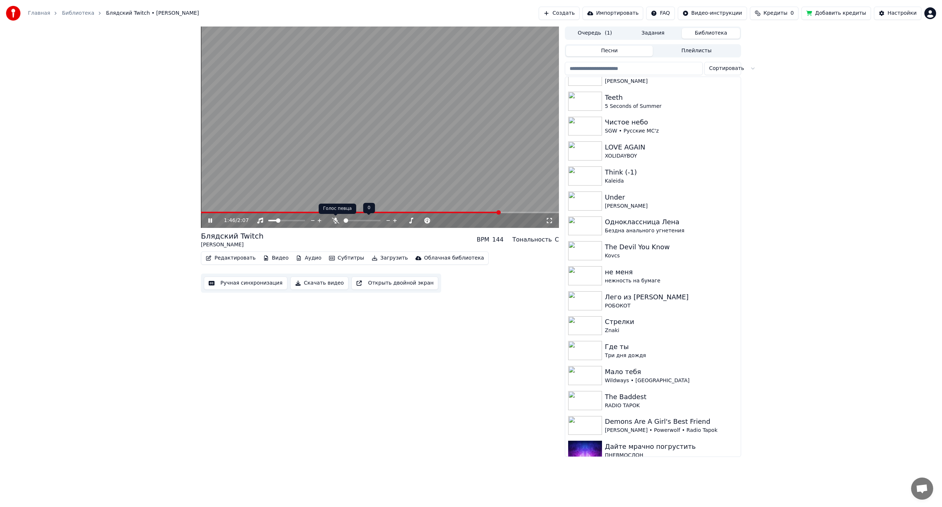
click at [337, 221] on icon at bounding box center [335, 221] width 7 height 6
click at [354, 221] on span at bounding box center [354, 220] width 4 height 4
click at [336, 219] on icon at bounding box center [335, 221] width 4 height 6
click at [336, 219] on icon at bounding box center [335, 221] width 7 height 6
click at [337, 217] on div at bounding box center [365, 220] width 67 height 7
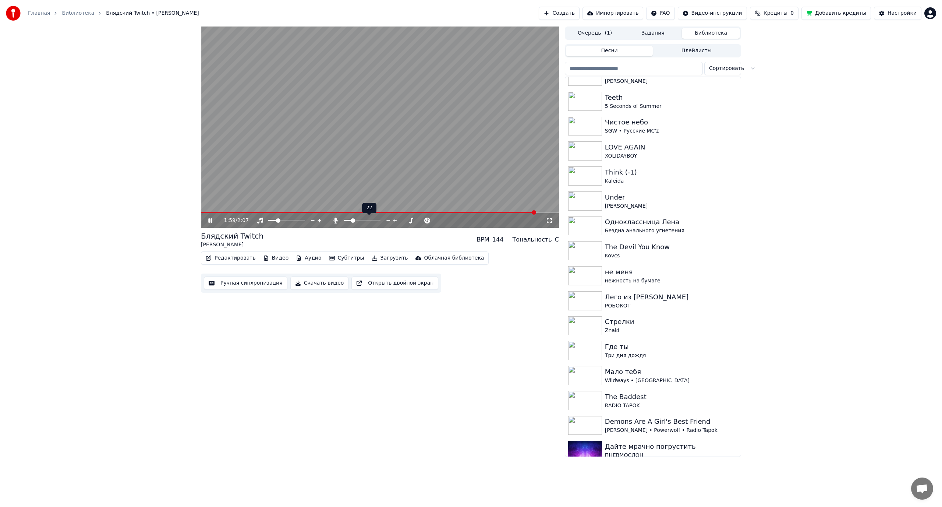
click at [352, 220] on span at bounding box center [353, 220] width 4 height 4
click at [335, 220] on icon at bounding box center [335, 221] width 4 height 6
click at [335, 220] on icon at bounding box center [335, 221] width 7 height 6
click at [335, 220] on icon at bounding box center [335, 221] width 4 height 6
click at [335, 220] on icon at bounding box center [335, 221] width 7 height 6
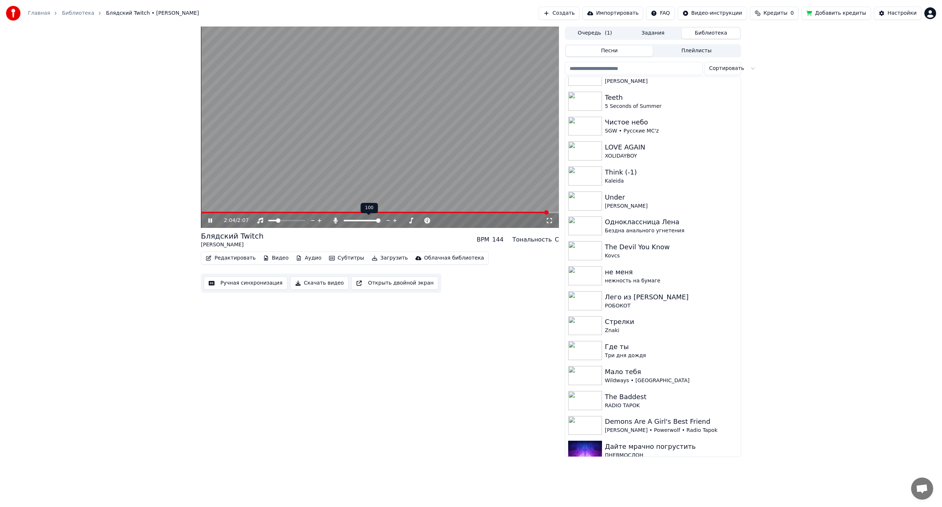
click at [337, 220] on icon at bounding box center [335, 221] width 7 height 6
click at [336, 219] on icon at bounding box center [335, 221] width 7 height 6
click at [351, 222] on span at bounding box center [352, 220] width 4 height 4
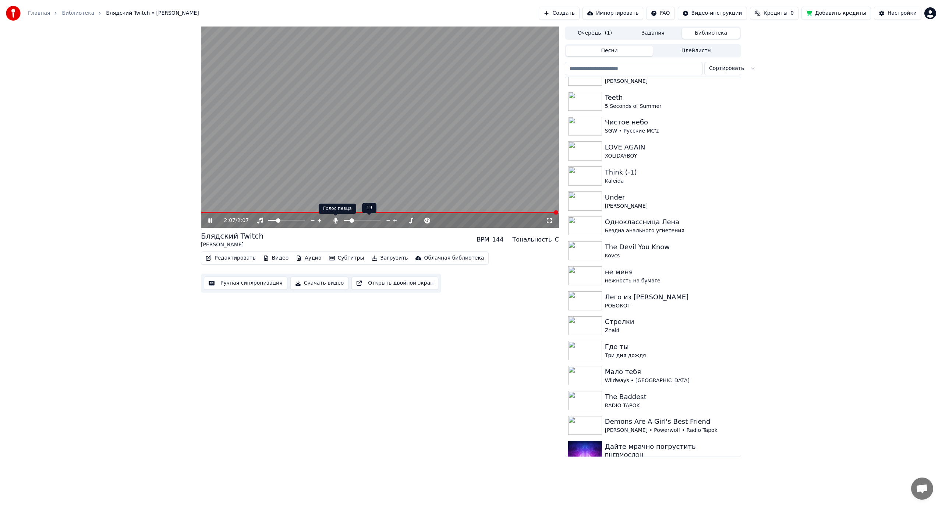
click at [334, 220] on icon at bounding box center [335, 221] width 4 height 6
click at [335, 220] on icon at bounding box center [335, 221] width 7 height 6
click at [335, 220] on icon at bounding box center [335, 221] width 4 height 6
click at [353, 220] on span at bounding box center [354, 220] width 4 height 4
click at [336, 221] on icon at bounding box center [335, 221] width 7 height 6
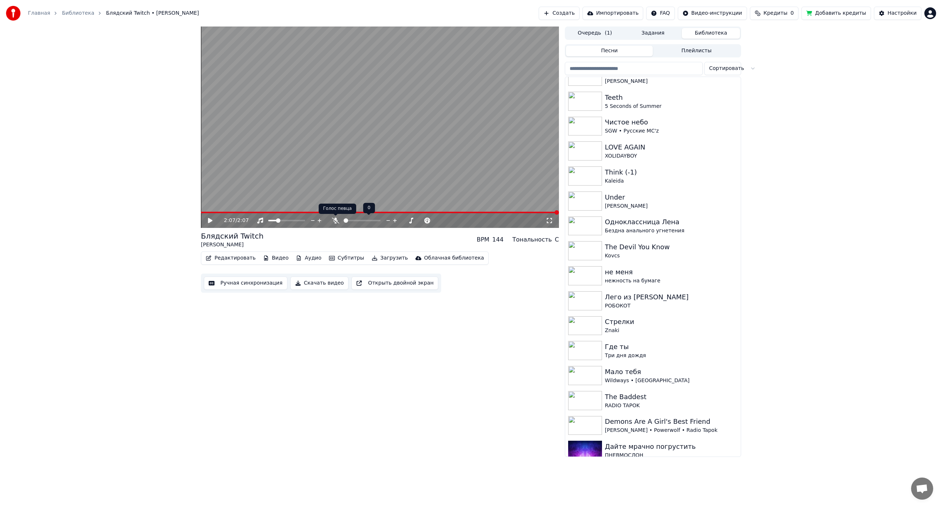
click at [337, 221] on icon at bounding box center [335, 221] width 7 height 6
click at [353, 223] on span at bounding box center [354, 220] width 4 height 4
click at [337, 220] on icon at bounding box center [335, 221] width 7 height 6
click at [348, 163] on video at bounding box center [380, 127] width 358 height 201
click at [377, 158] on video at bounding box center [380, 127] width 358 height 201
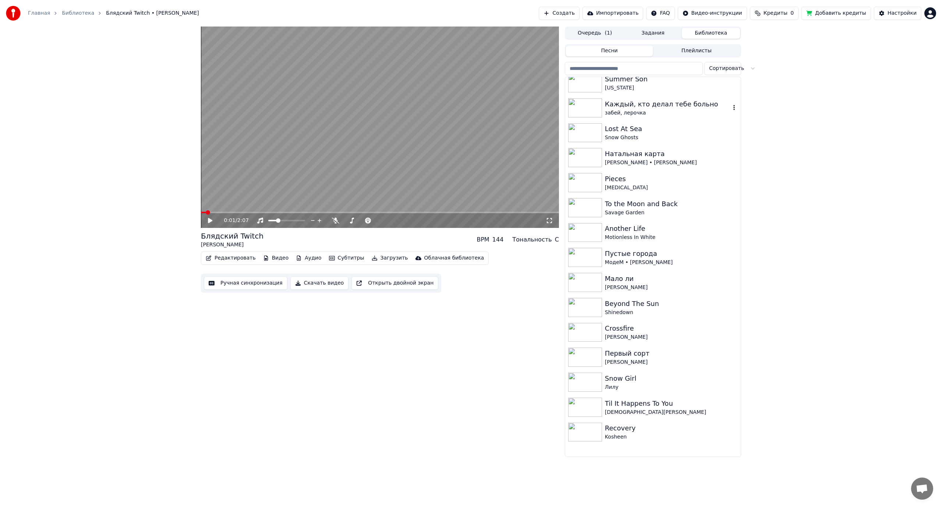
scroll to position [110, 0]
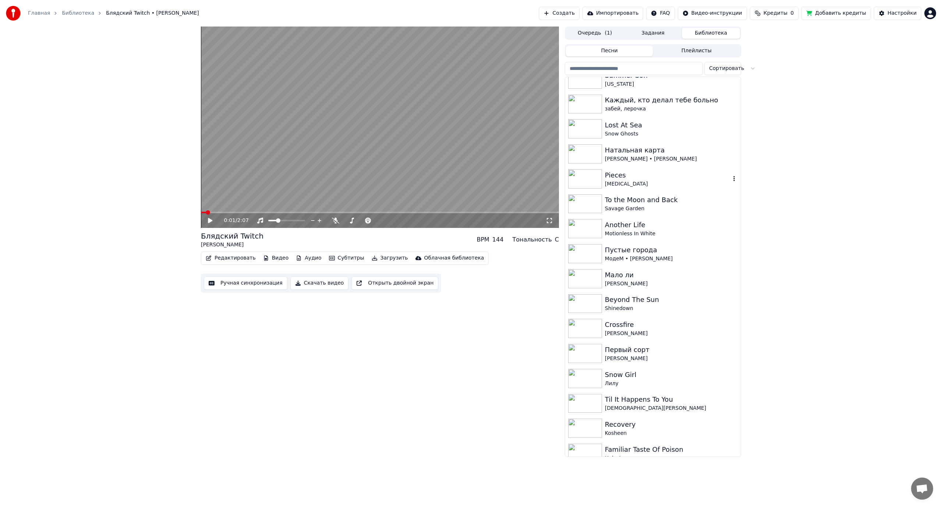
click at [631, 179] on div "Pieces" at bounding box center [668, 175] width 126 height 10
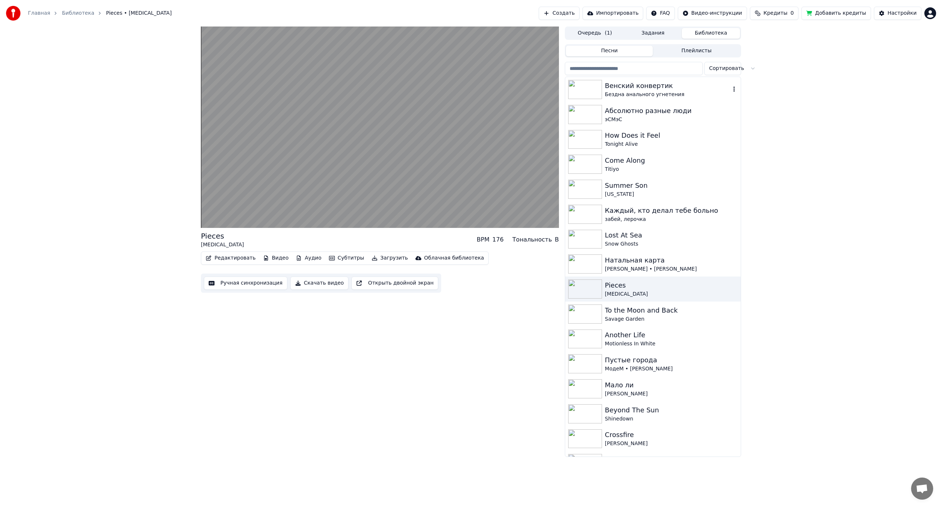
click at [659, 91] on div "Бездна анального угнетения" at bounding box center [668, 94] width 126 height 7
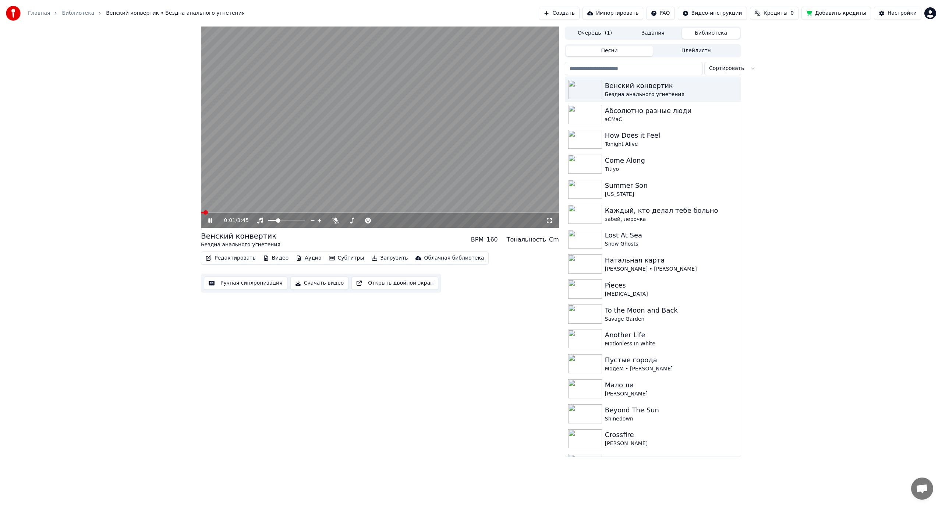
click at [268, 212] on span at bounding box center [380, 212] width 358 height 1
click at [333, 220] on icon at bounding box center [335, 221] width 7 height 6
click at [649, 118] on div "эСМэС" at bounding box center [668, 119] width 126 height 7
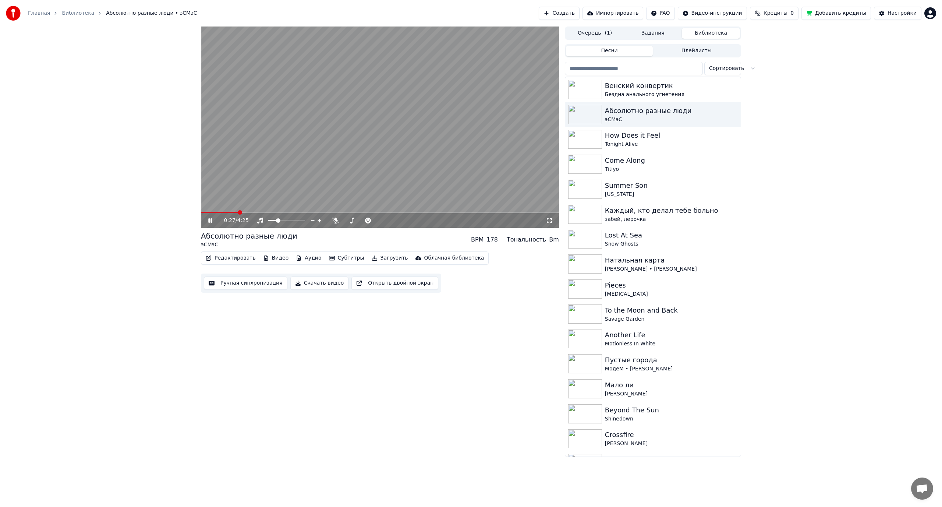
click at [411, 135] on video at bounding box center [380, 127] width 358 height 201
click at [238, 258] on button "Редактировать" at bounding box center [231, 258] width 56 height 10
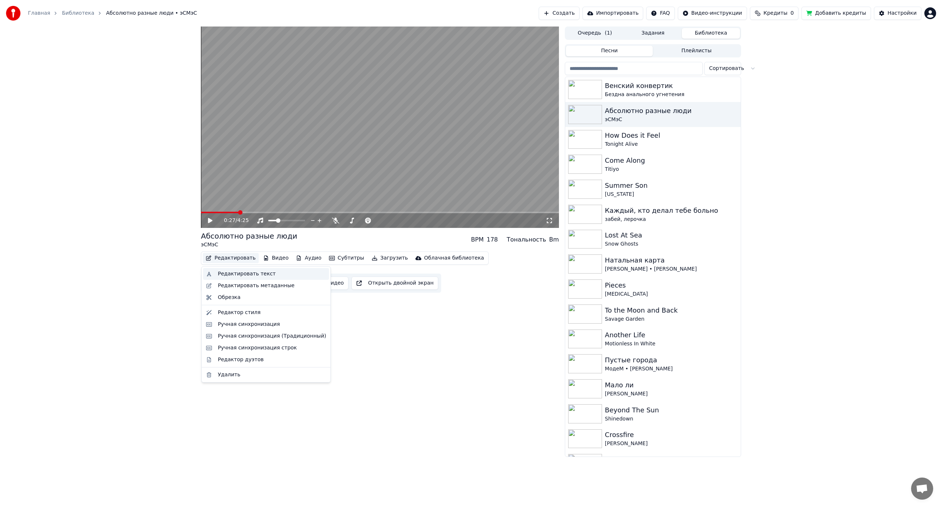
click at [252, 273] on div "Редактировать текст" at bounding box center [247, 273] width 58 height 7
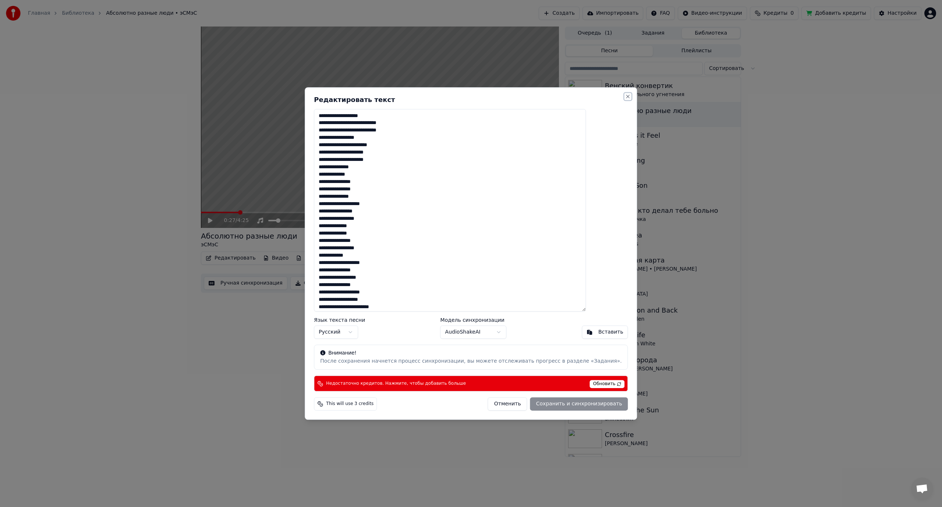
click at [625, 96] on button "Close" at bounding box center [628, 96] width 6 height 6
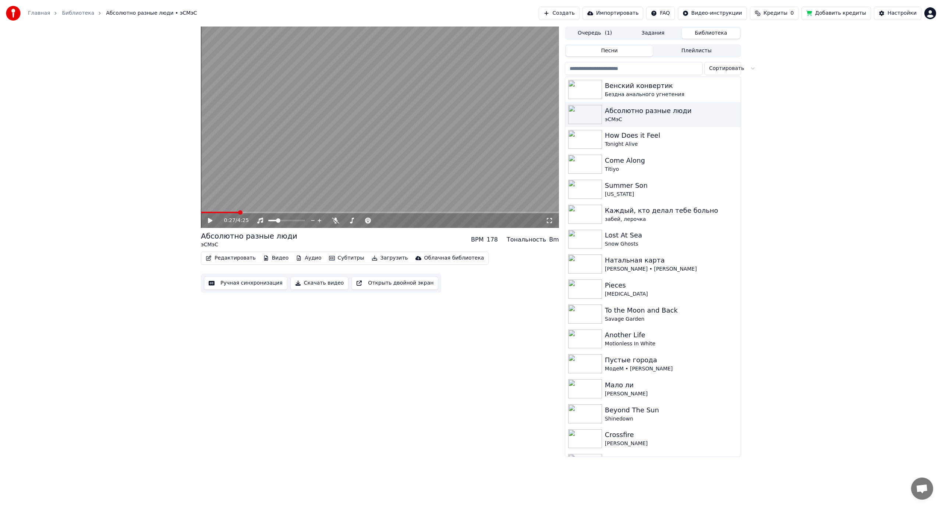
click at [821, 155] on div "0:27 / 4:25 Абсолютно разные люди эСМэС BPM 178 Тональность Bm Редактировать Ви…" at bounding box center [471, 242] width 942 height 430
click at [640, 138] on div "How Does it Feel" at bounding box center [668, 135] width 126 height 10
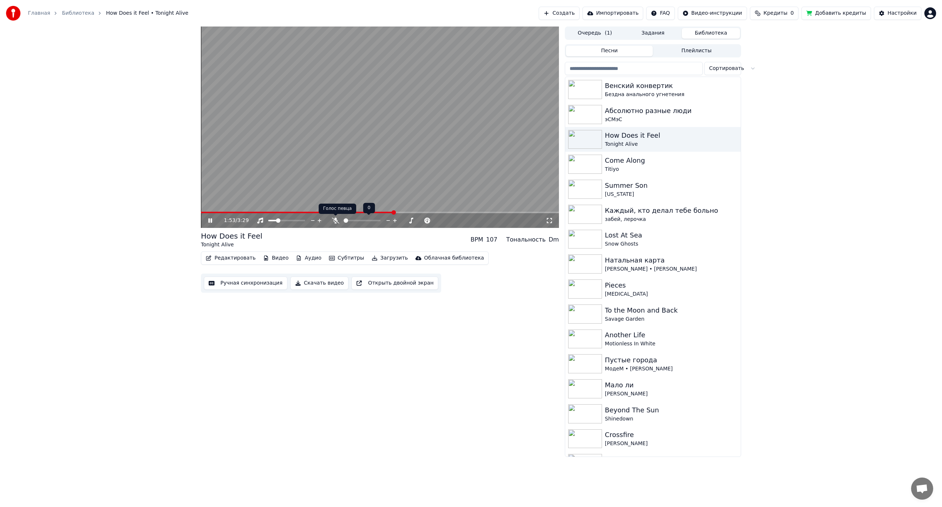
click at [335, 222] on icon at bounding box center [335, 221] width 7 height 6
click at [358, 223] on span at bounding box center [358, 220] width 4 height 4
click at [335, 220] on icon at bounding box center [335, 221] width 4 height 6
click at [236, 282] on button "Ручная синхронизация" at bounding box center [246, 282] width 84 height 13
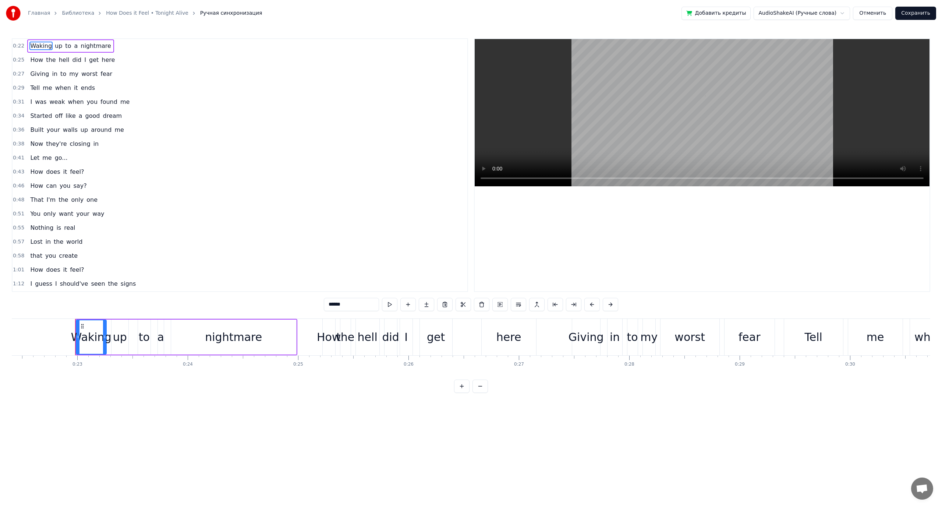
scroll to position [0, 2500]
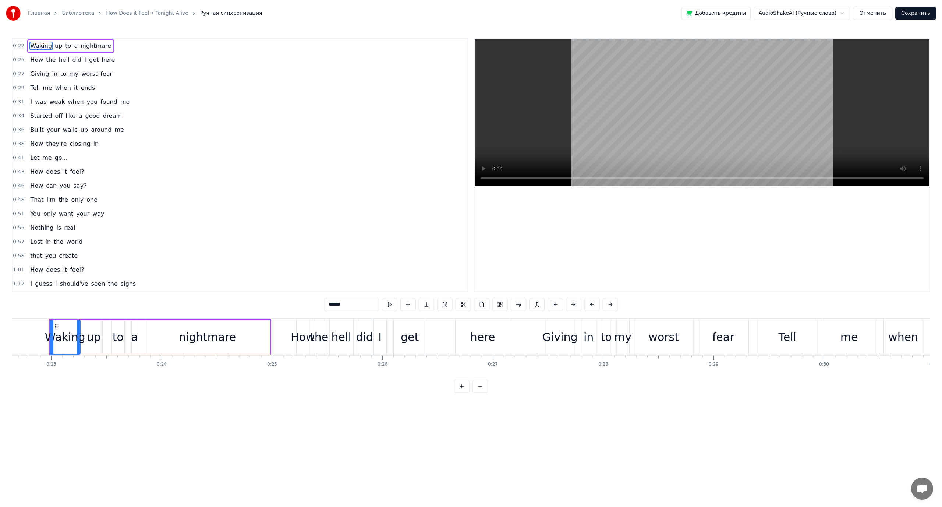
click at [75, 60] on span "did" at bounding box center [77, 60] width 11 height 8
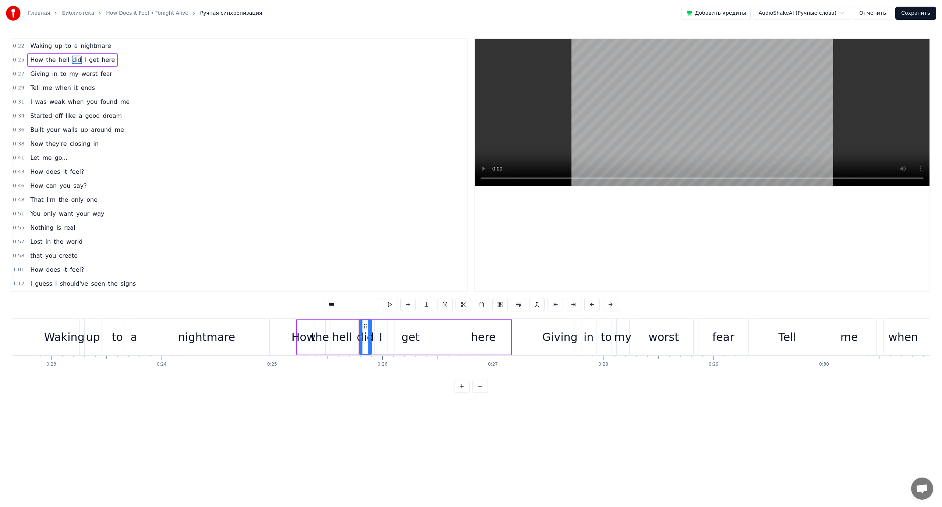
click at [68, 74] on span "my" at bounding box center [73, 74] width 11 height 8
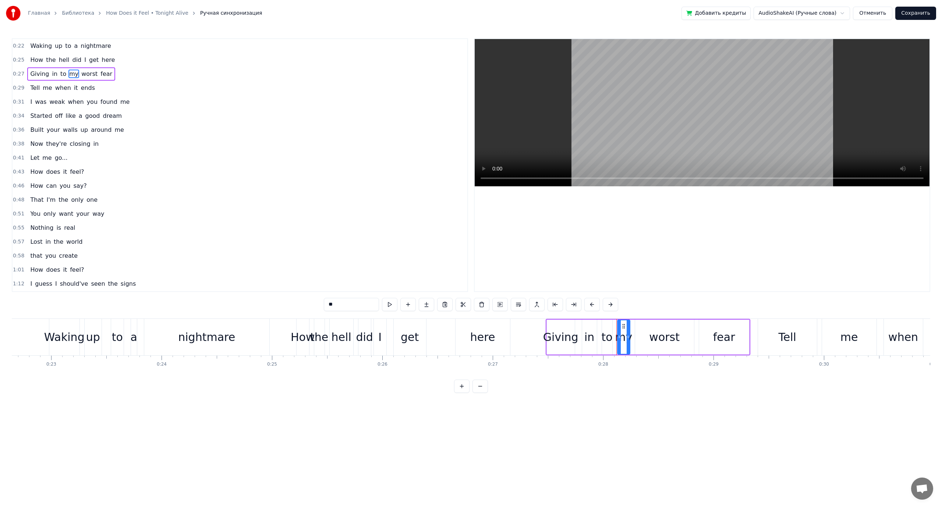
click at [73, 84] on span "it" at bounding box center [76, 88] width 6 height 8
type input "**"
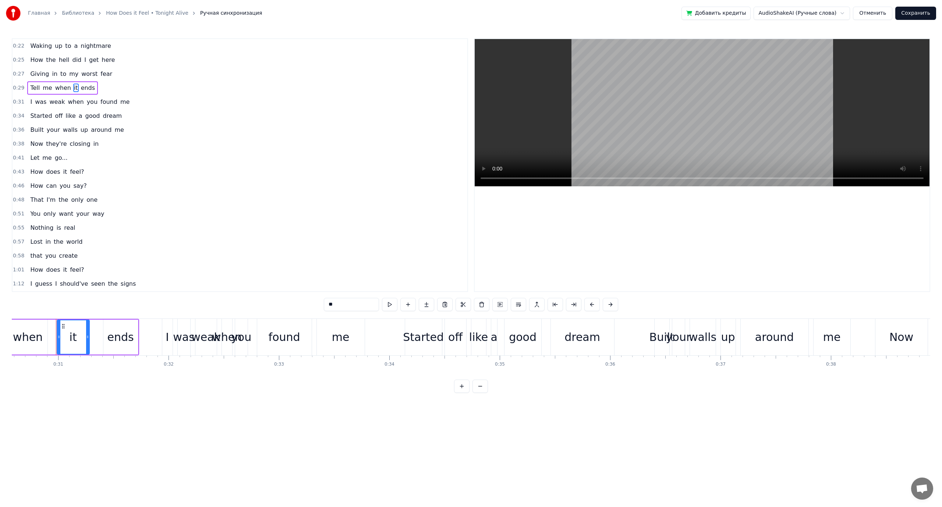
scroll to position [0, 3384]
click at [60, 101] on div "I was weak when you found me" at bounding box center [79, 101] width 105 height 13
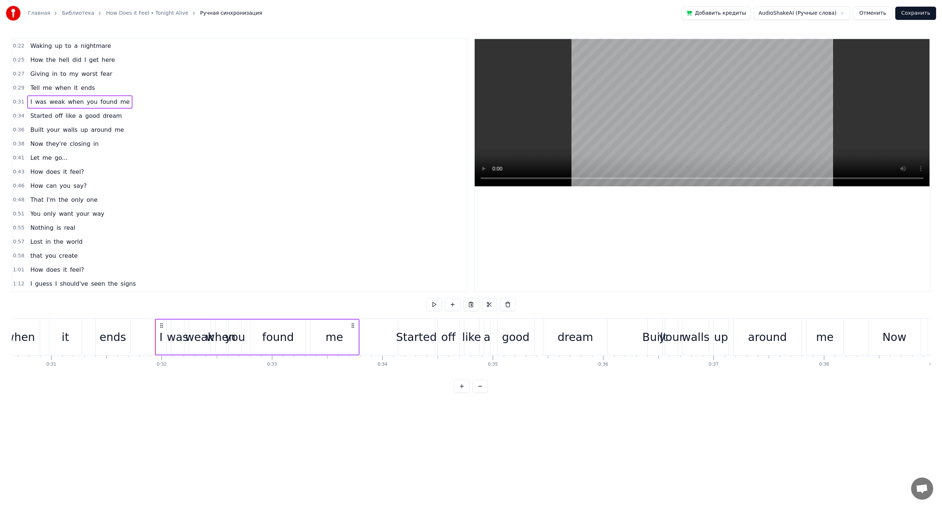
click at [68, 118] on span "like" at bounding box center [70, 116] width 11 height 8
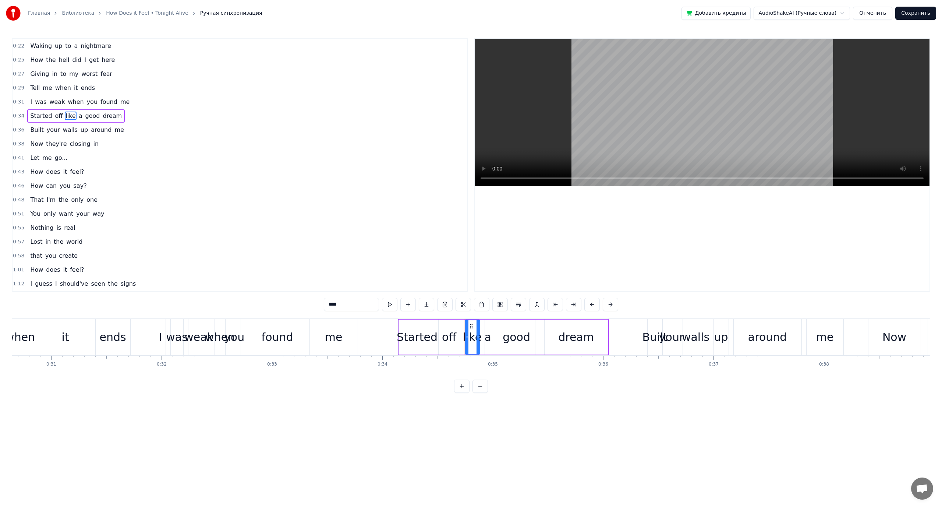
click at [63, 131] on span "walls" at bounding box center [70, 130] width 16 height 8
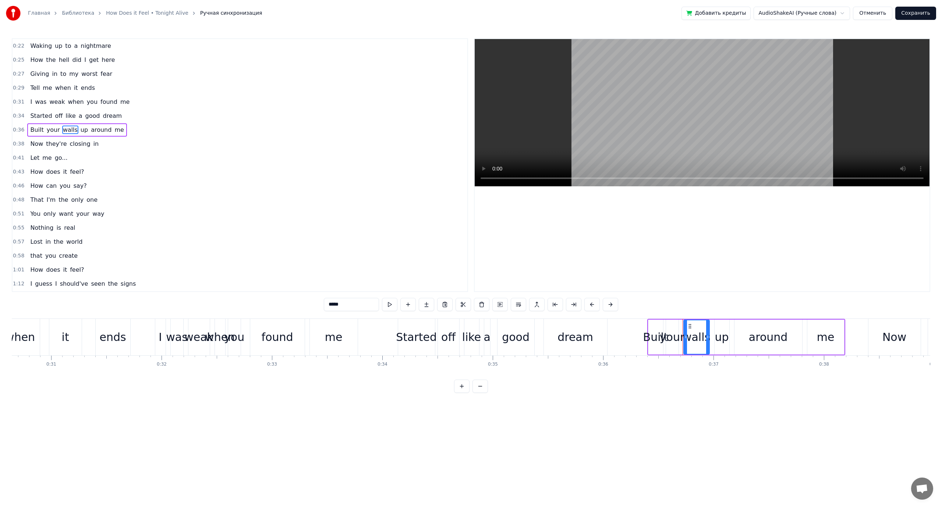
click at [59, 143] on span "they're" at bounding box center [56, 144] width 22 height 8
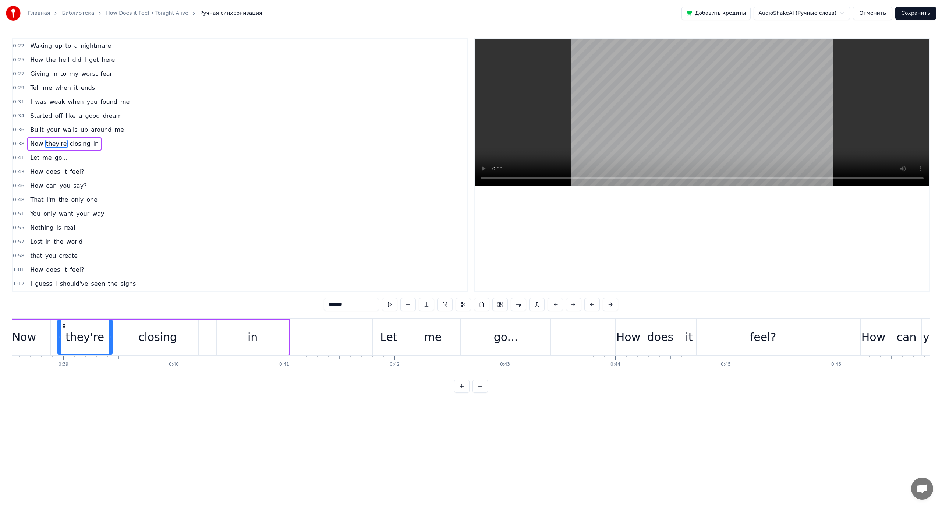
scroll to position [0, 4263]
click at [50, 271] on span "does" at bounding box center [52, 269] width 15 height 8
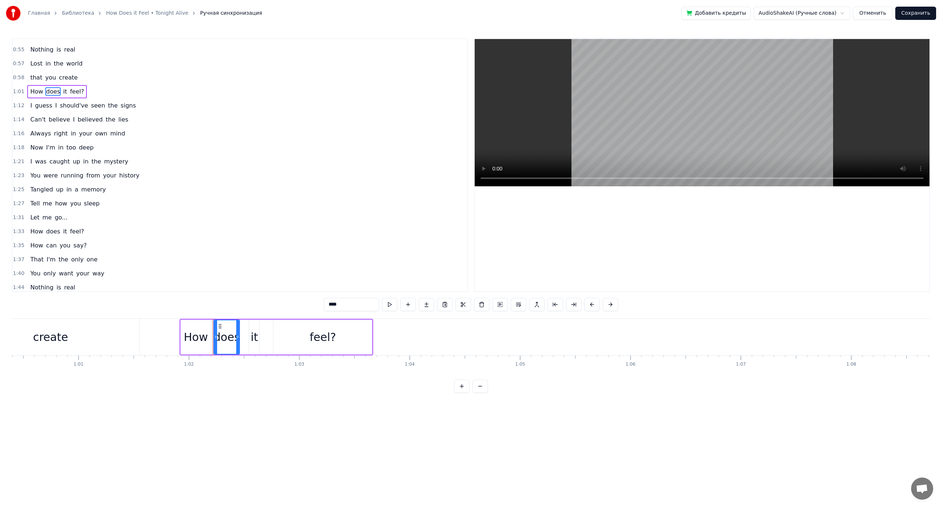
scroll to position [0, 6833]
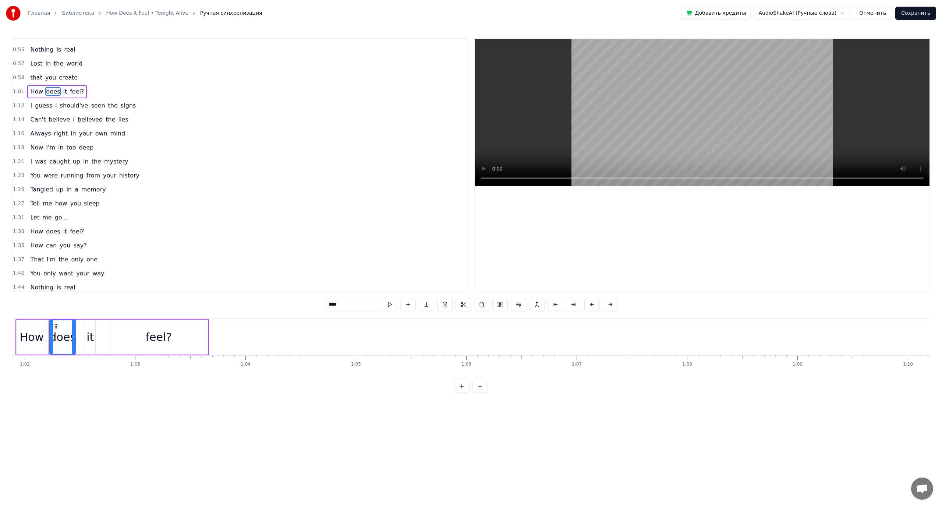
click at [75, 109] on span "should've" at bounding box center [74, 105] width 30 height 8
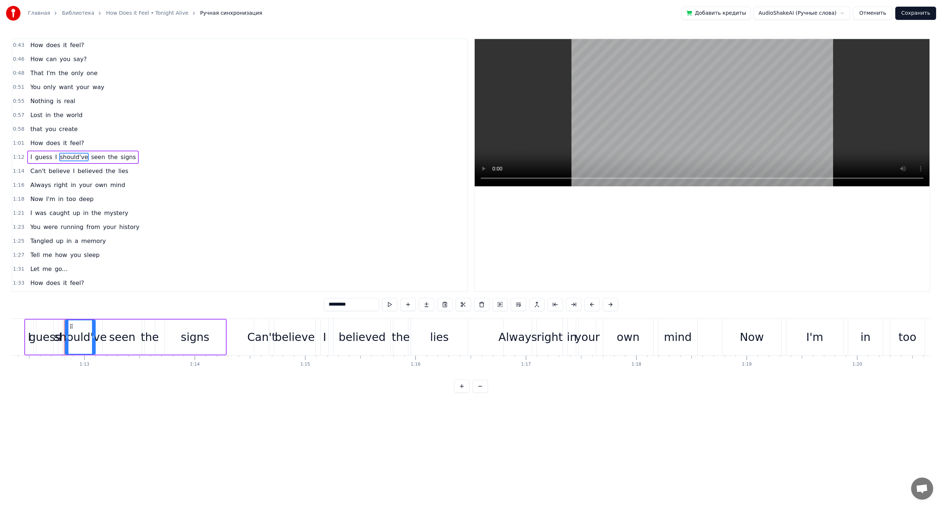
scroll to position [0, 8004]
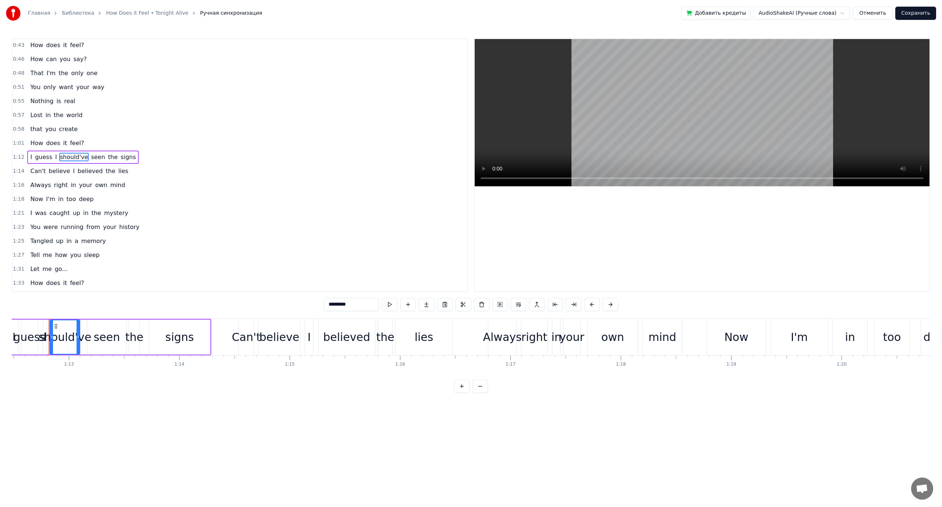
click at [49, 141] on span "does" at bounding box center [52, 143] width 15 height 8
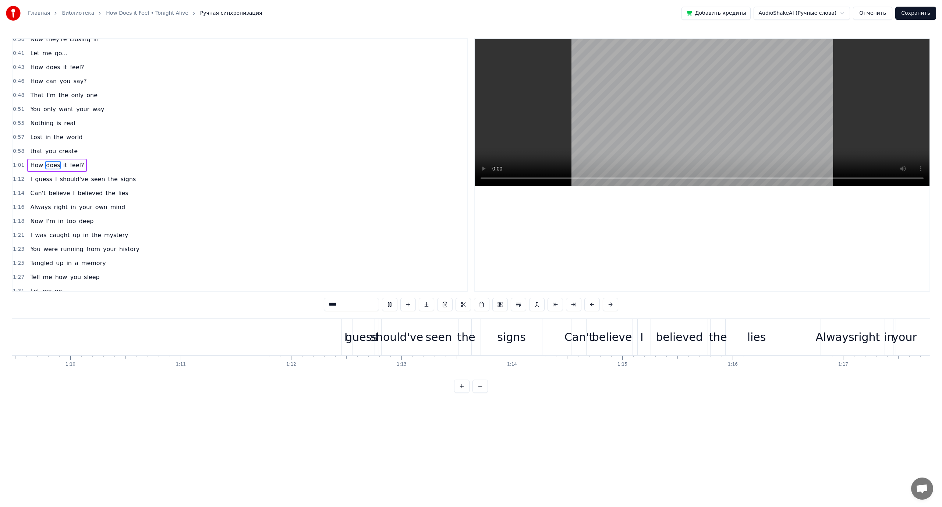
scroll to position [0, 7680]
click at [75, 180] on span "should've" at bounding box center [74, 179] width 30 height 8
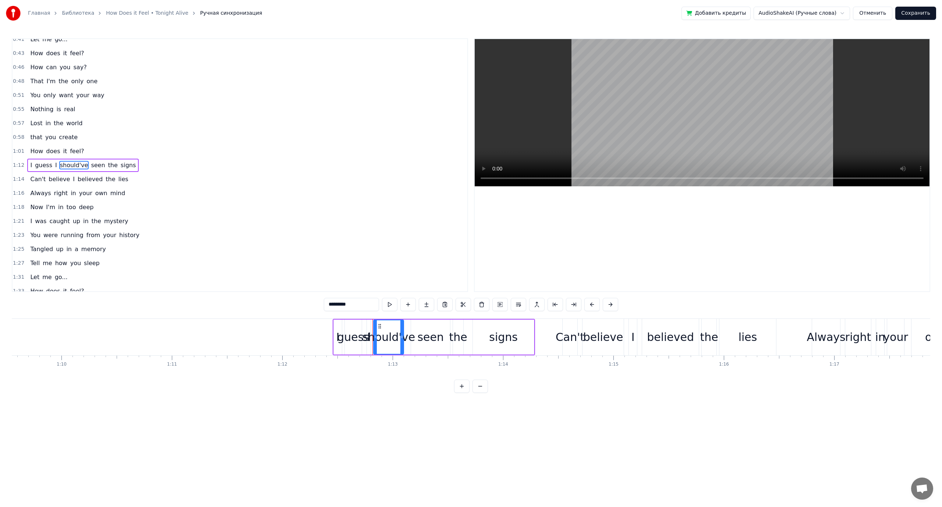
click at [359, 306] on input "*********" at bounding box center [351, 304] width 55 height 13
click at [90, 166] on span "seen" at bounding box center [97, 165] width 15 height 8
click at [506, 307] on button at bounding box center [509, 304] width 15 height 13
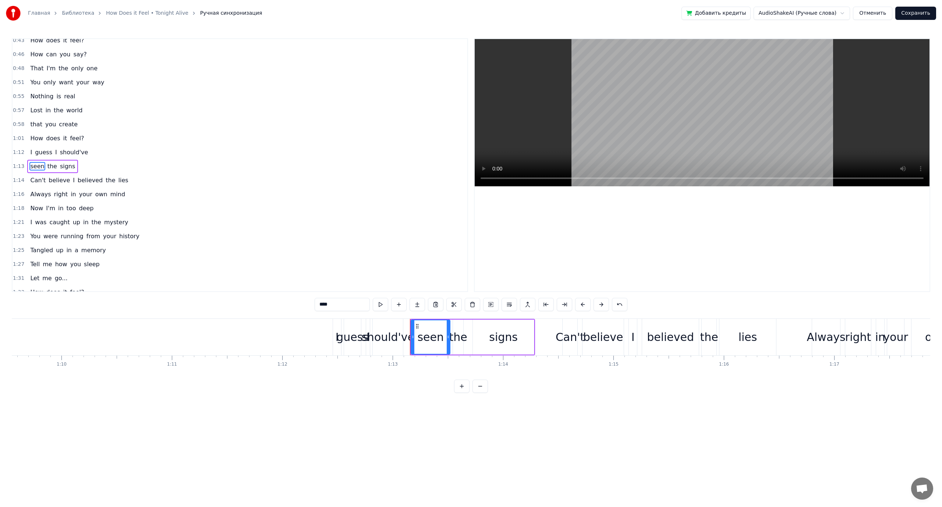
scroll to position [133, 0]
click at [38, 151] on span "guess" at bounding box center [43, 151] width 19 height 8
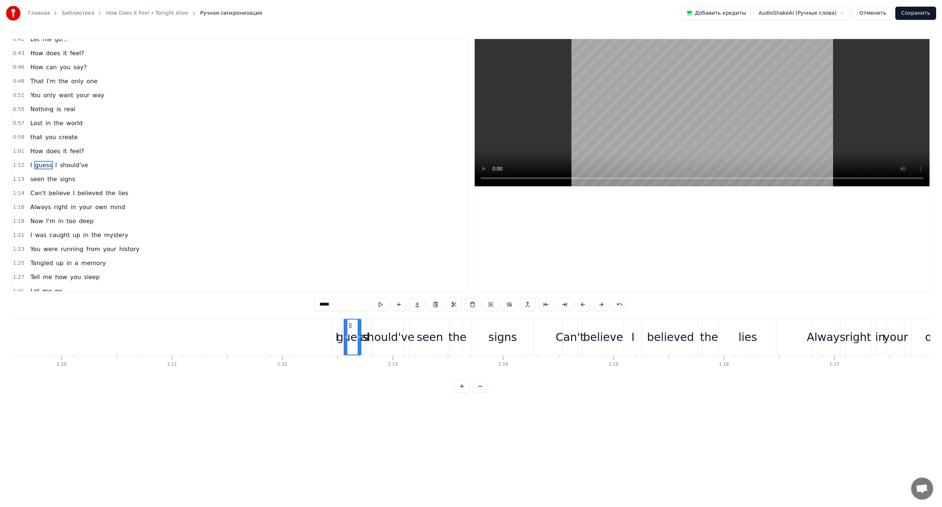
click at [37, 163] on span "guess" at bounding box center [43, 165] width 19 height 8
click at [40, 176] on span "seen" at bounding box center [36, 179] width 15 height 8
click at [40, 183] on span "Can't" at bounding box center [37, 179] width 17 height 8
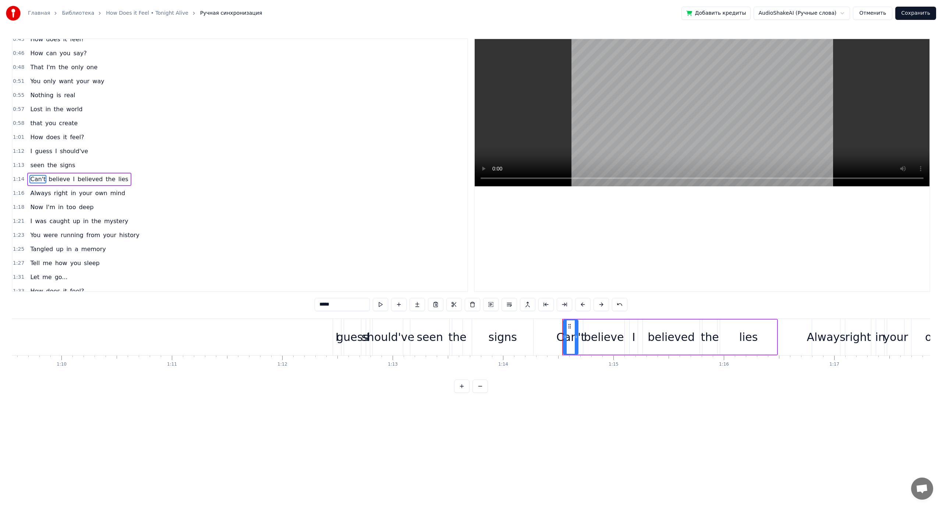
scroll to position [146, 0]
click at [45, 190] on span "I'm" at bounding box center [50, 193] width 11 height 8
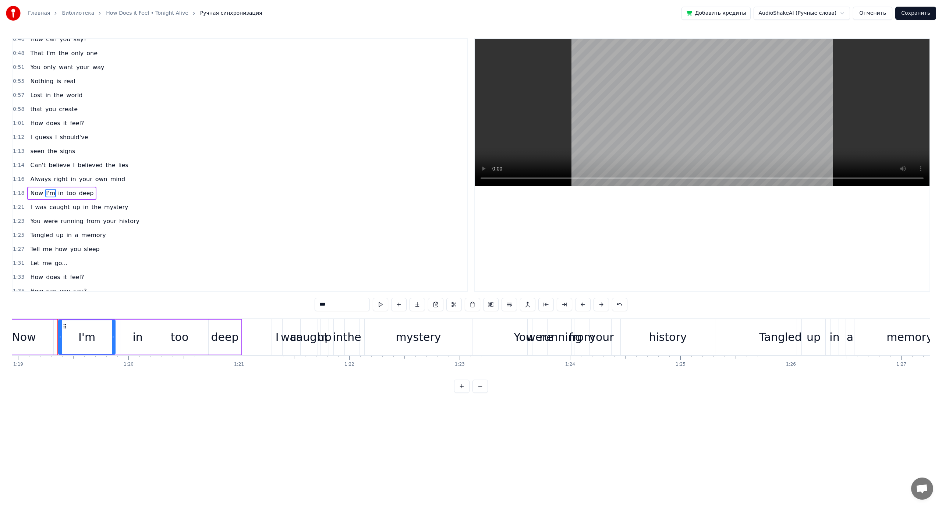
scroll to position [0, 8726]
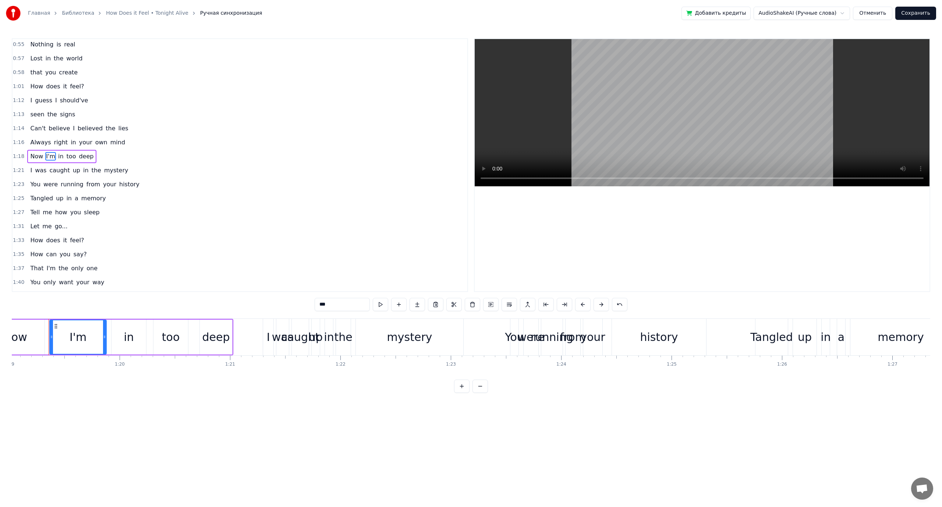
click at [52, 169] on span "caught" at bounding box center [60, 170] width 22 height 8
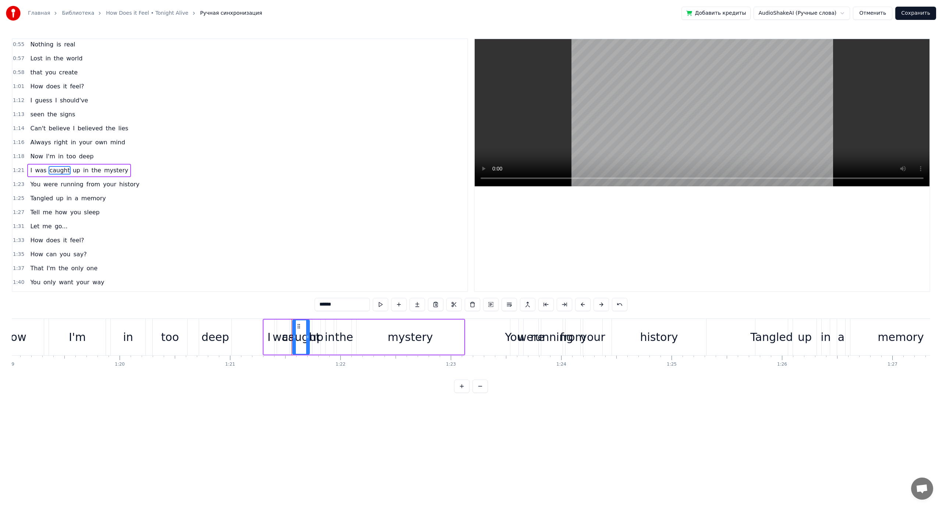
scroll to position [188, 0]
click at [60, 177] on span "running" at bounding box center [72, 179] width 24 height 8
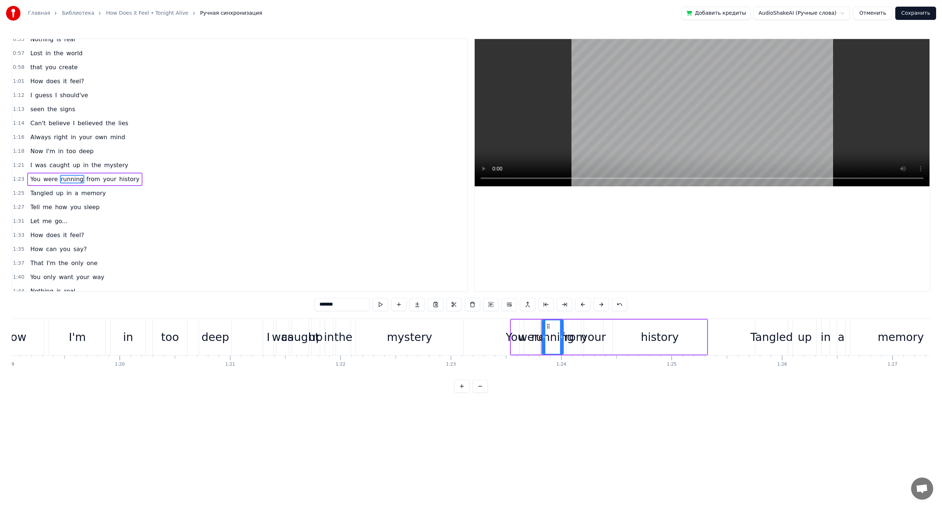
scroll to position [202, 0]
click at [86, 165] on span "from" at bounding box center [93, 165] width 15 height 8
type input "****"
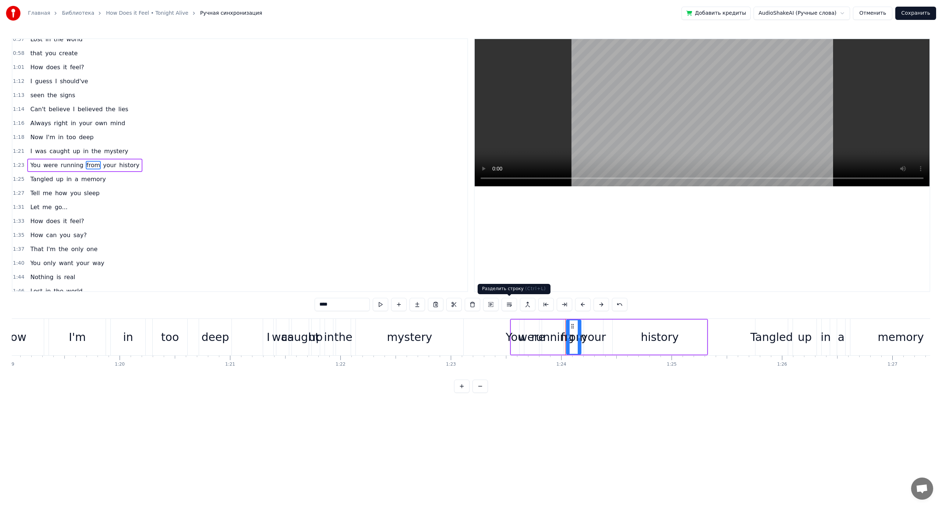
click at [509, 303] on button at bounding box center [509, 304] width 15 height 13
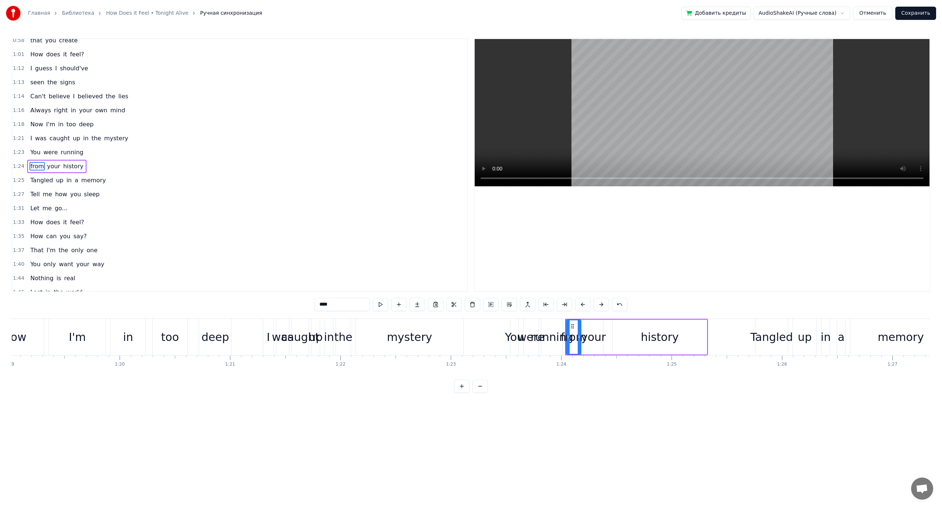
scroll to position [216, 0]
click at [54, 156] on div "You were running" at bounding box center [56, 151] width 59 height 13
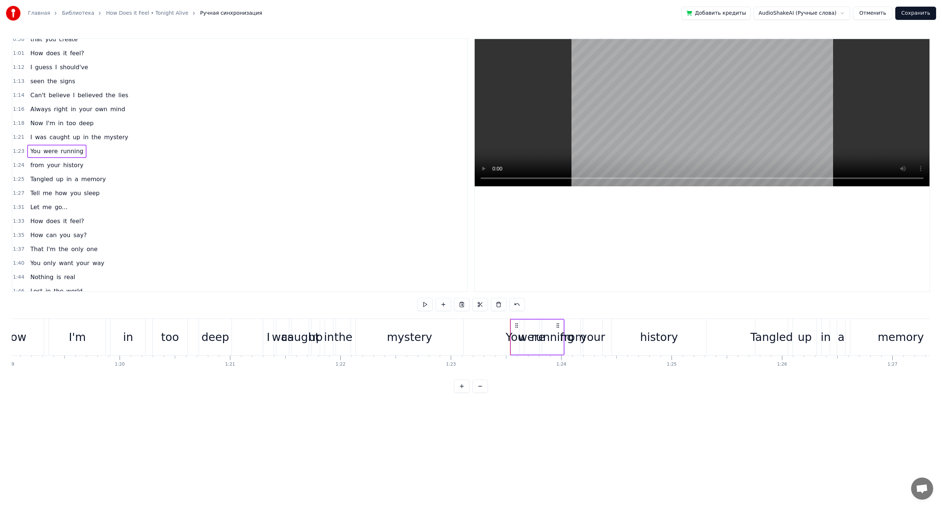
click at [75, 151] on span "running" at bounding box center [72, 151] width 24 height 8
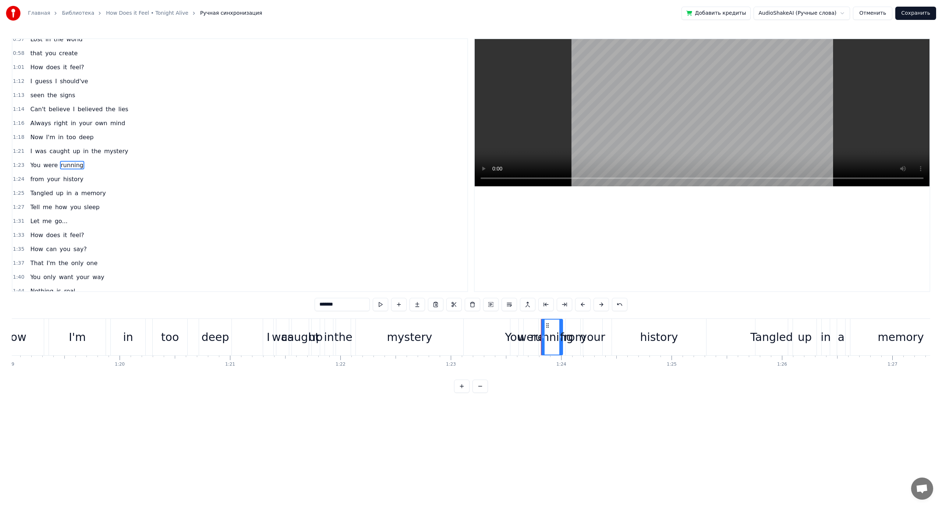
click at [63, 177] on span "history" at bounding box center [74, 179] width 22 height 8
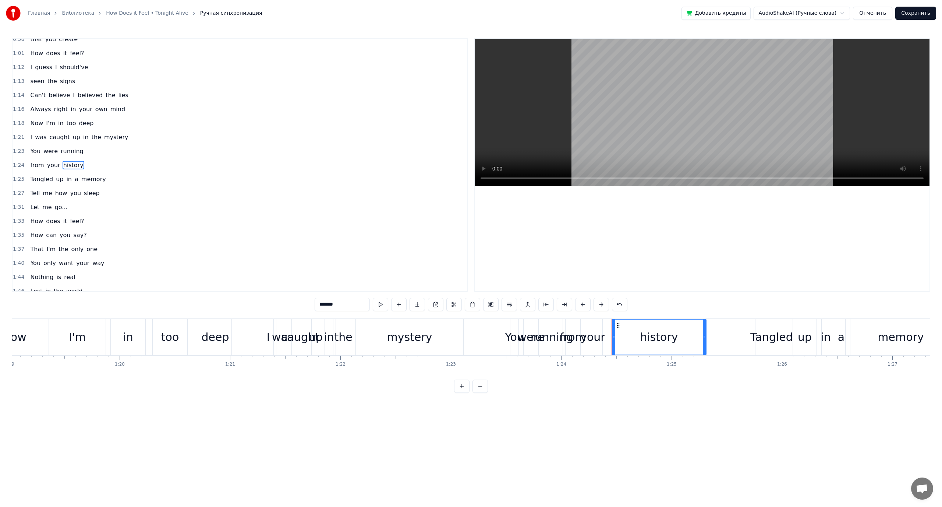
click at [74, 181] on span "a" at bounding box center [76, 179] width 5 height 8
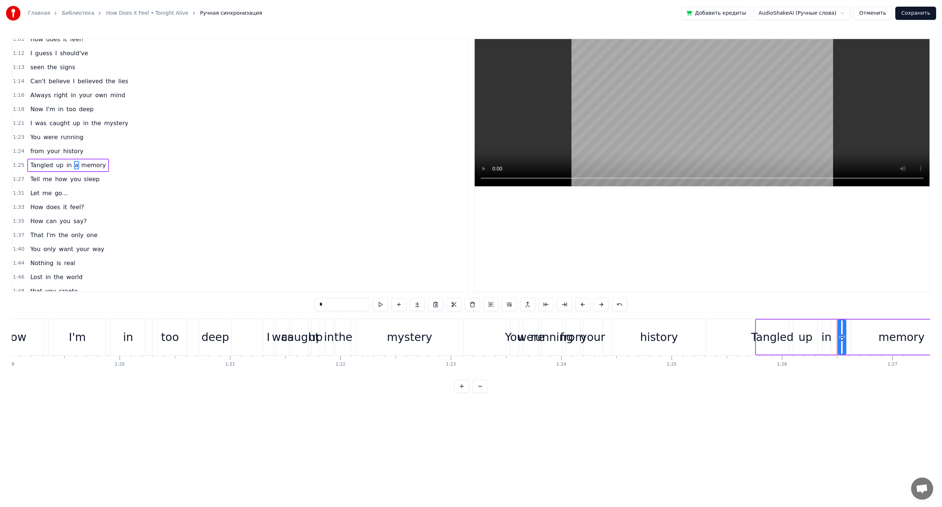
click at [83, 177] on span "sleep" at bounding box center [91, 179] width 17 height 8
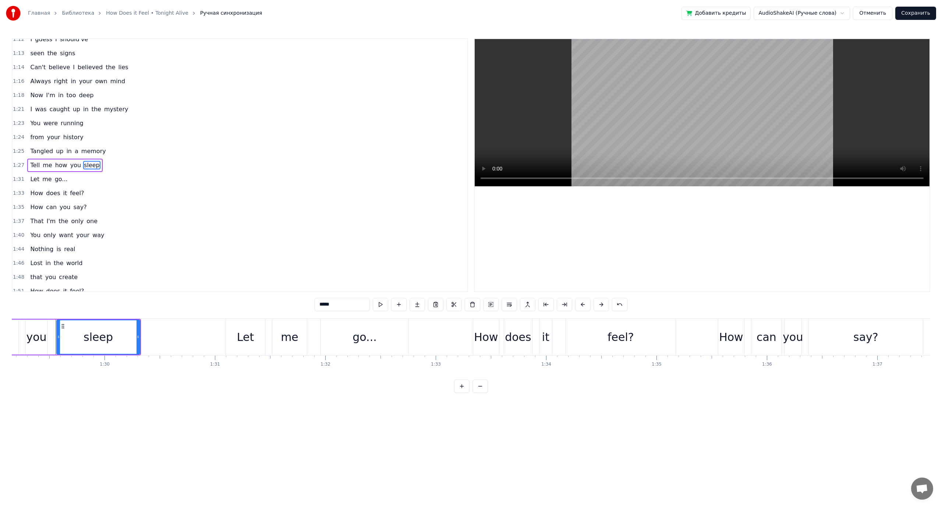
scroll to position [0, 9852]
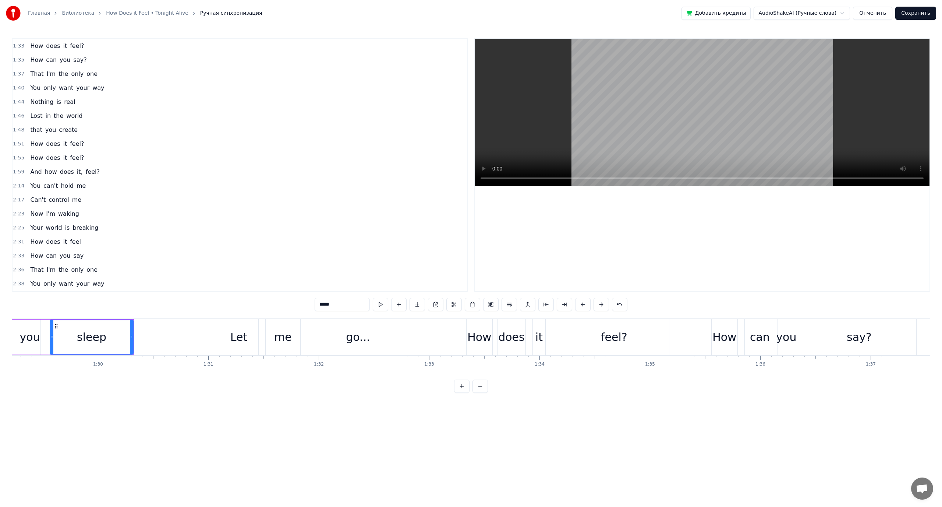
click at [63, 198] on span "control" at bounding box center [59, 199] width 22 height 8
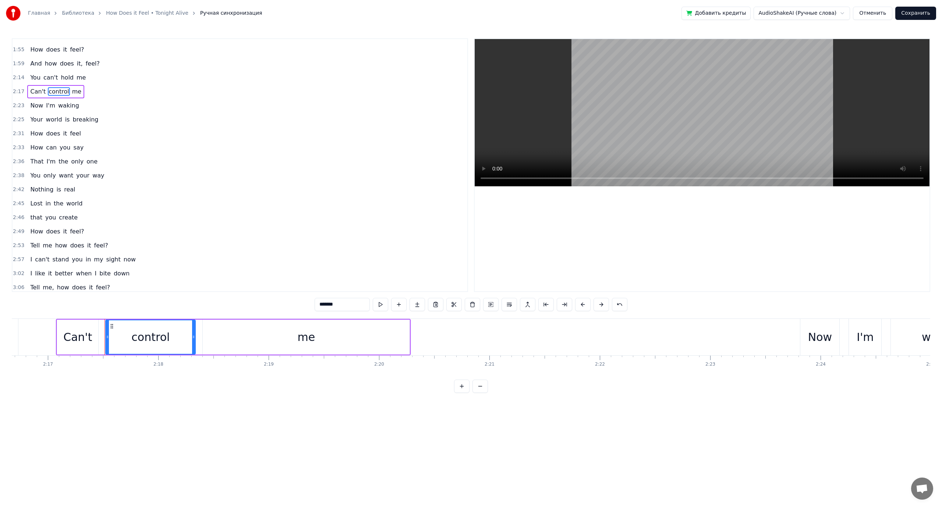
scroll to position [0, 15148]
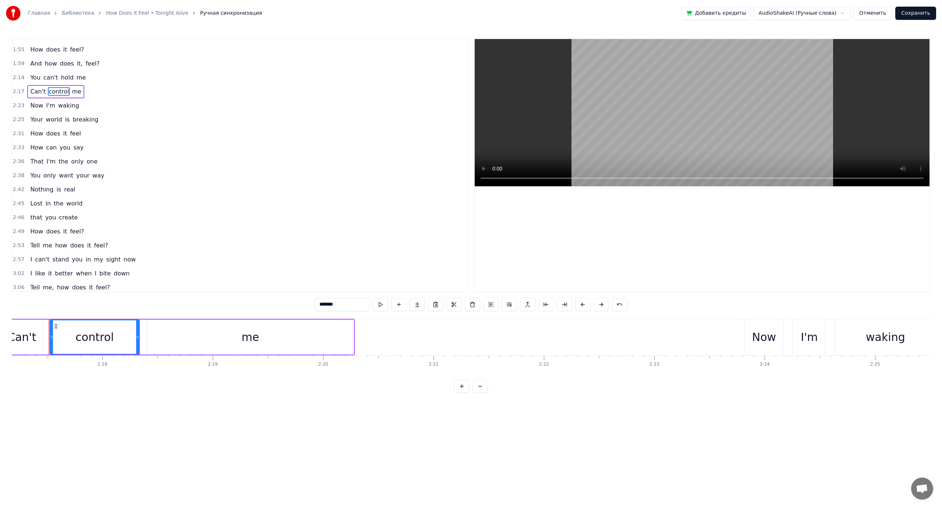
click at [75, 179] on span "your" at bounding box center [82, 175] width 15 height 8
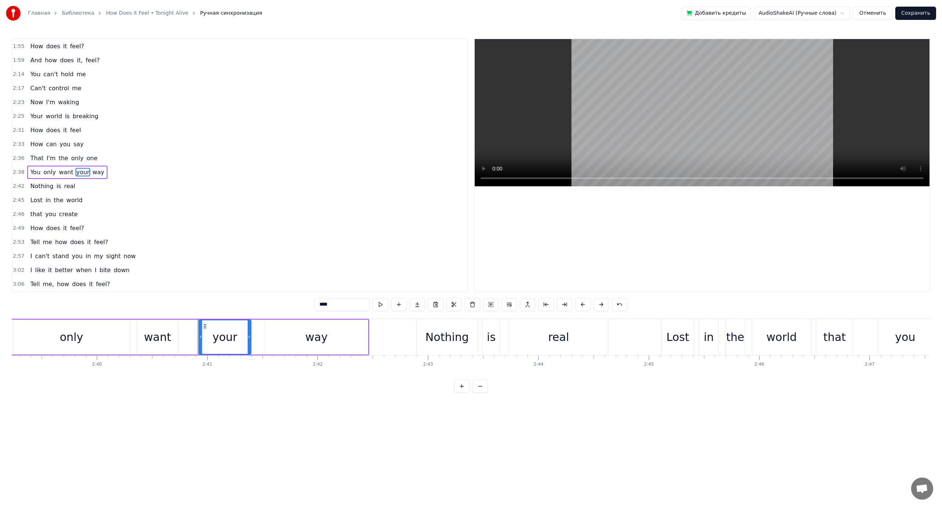
scroll to position [0, 17732]
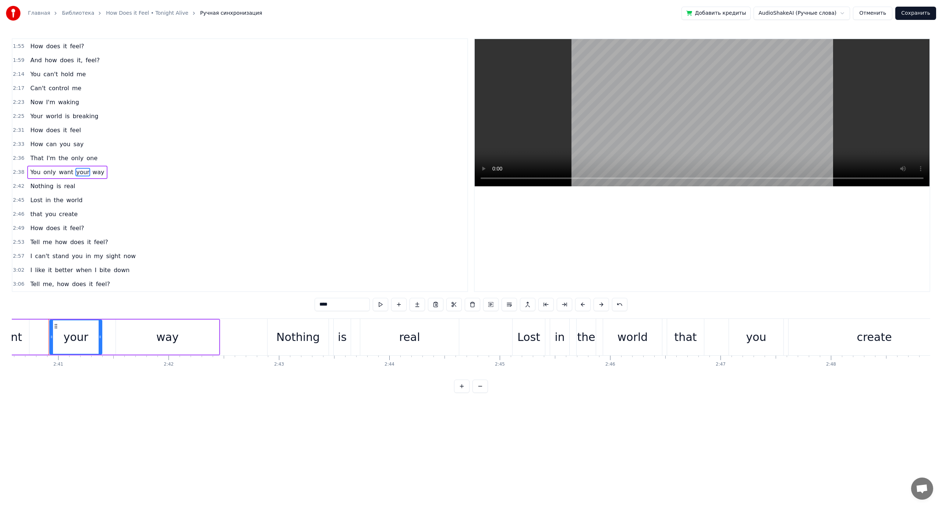
click at [70, 243] on span "does" at bounding box center [77, 242] width 15 height 8
type input "****"
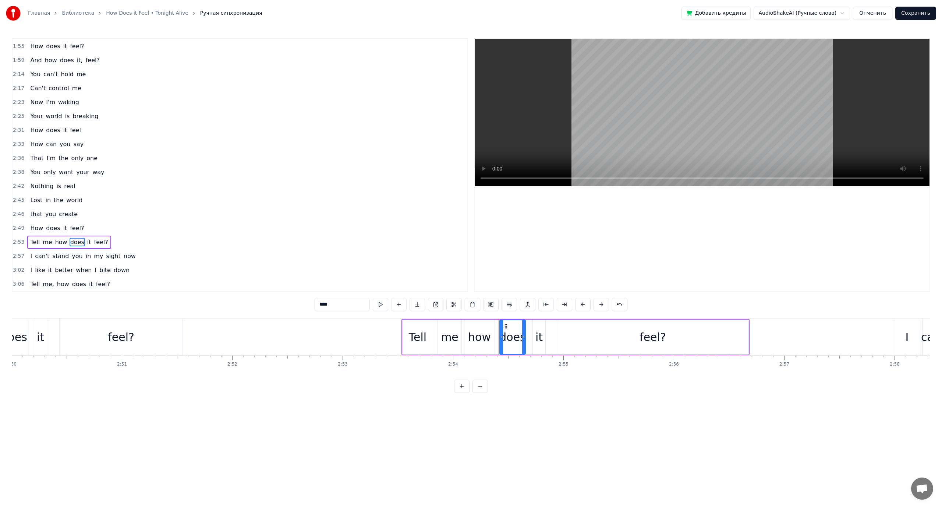
click at [61, 275] on div "I like it better when I bite down" at bounding box center [79, 270] width 105 height 13
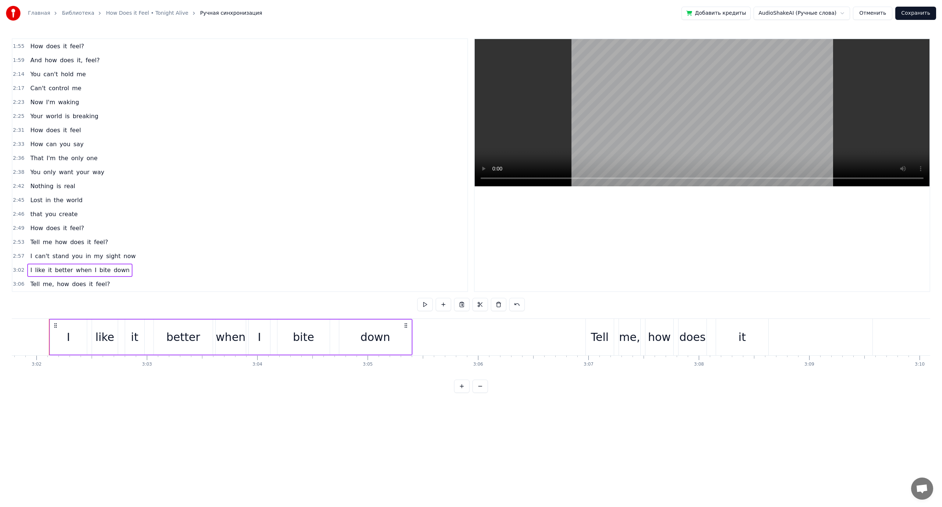
click at [71, 258] on span "you" at bounding box center [77, 256] width 12 height 8
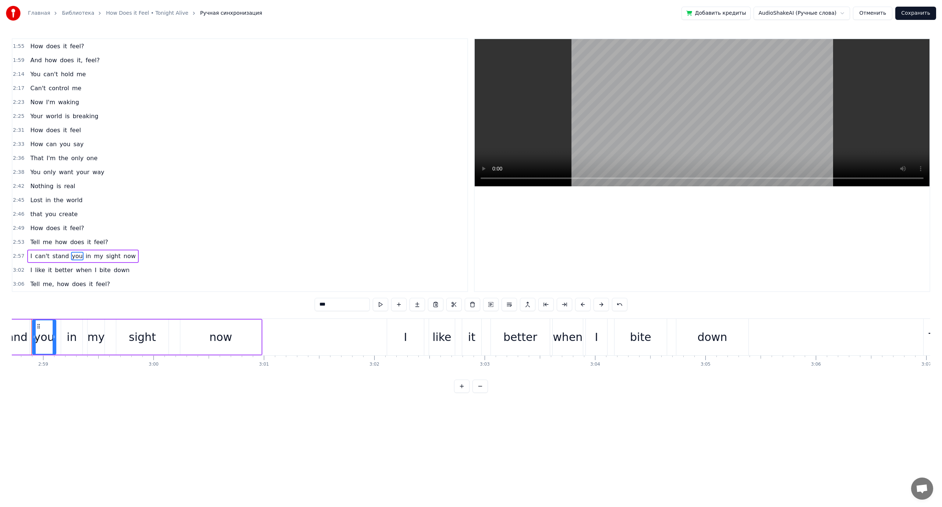
scroll to position [0, 19717]
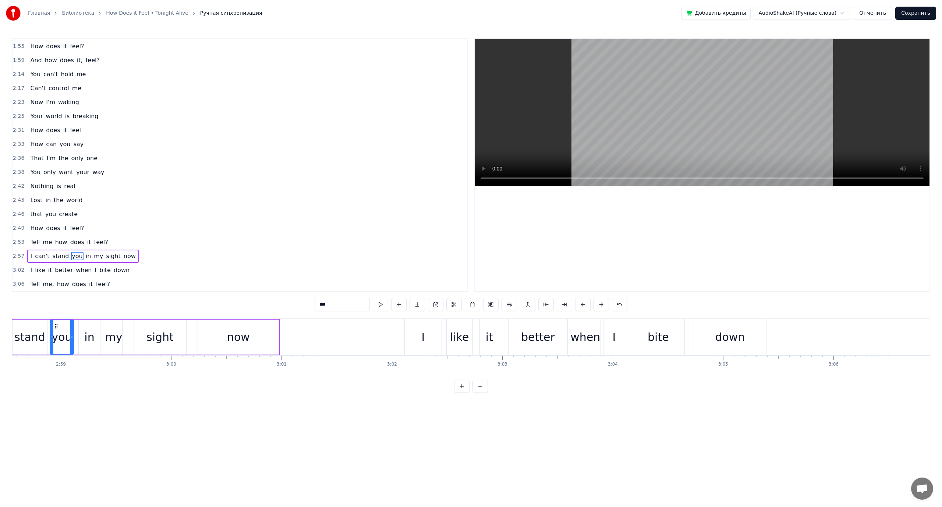
click at [911, 14] on button "Сохранить" at bounding box center [916, 13] width 41 height 13
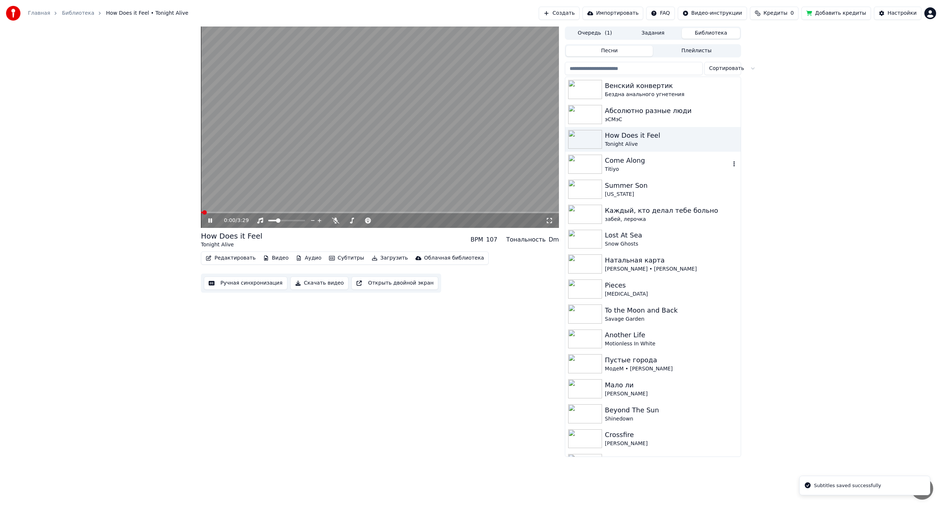
click at [636, 164] on div "Come Along" at bounding box center [668, 160] width 126 height 10
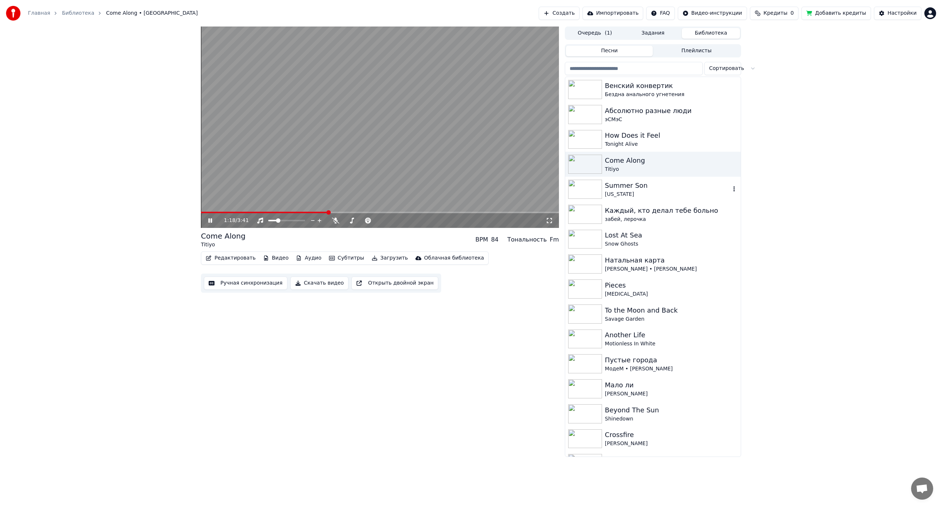
click at [638, 194] on div "[US_STATE]" at bounding box center [668, 194] width 126 height 7
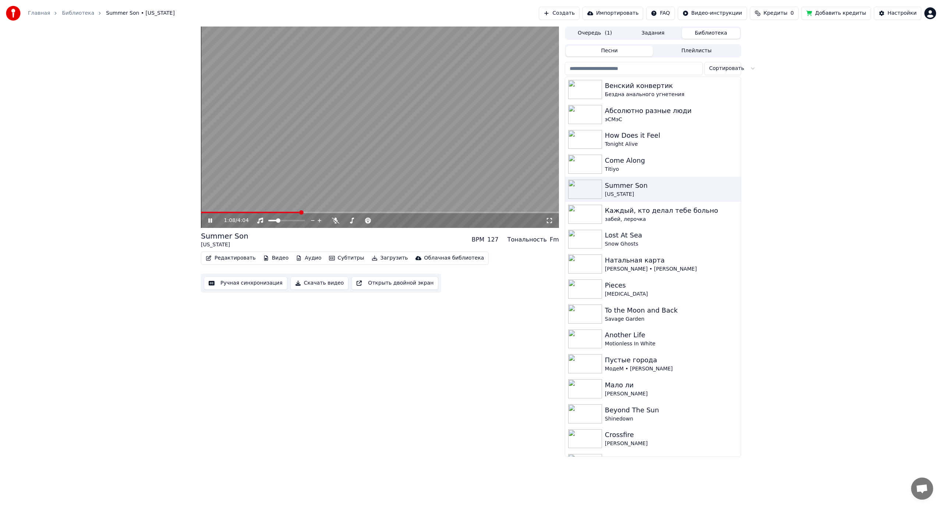
click at [380, 134] on video at bounding box center [380, 127] width 358 height 201
click at [233, 259] on button "Редактировать" at bounding box center [231, 258] width 56 height 10
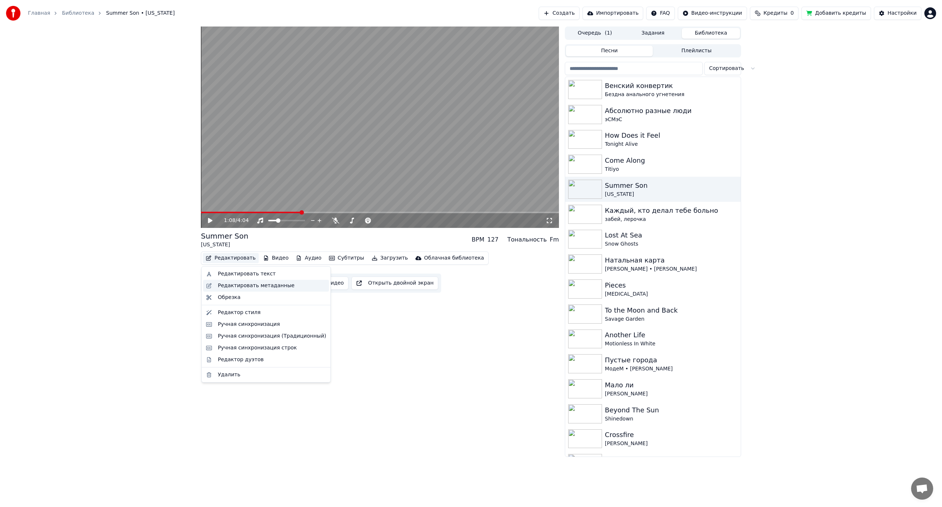
click at [246, 284] on div "Редактировать метаданные" at bounding box center [256, 285] width 77 height 7
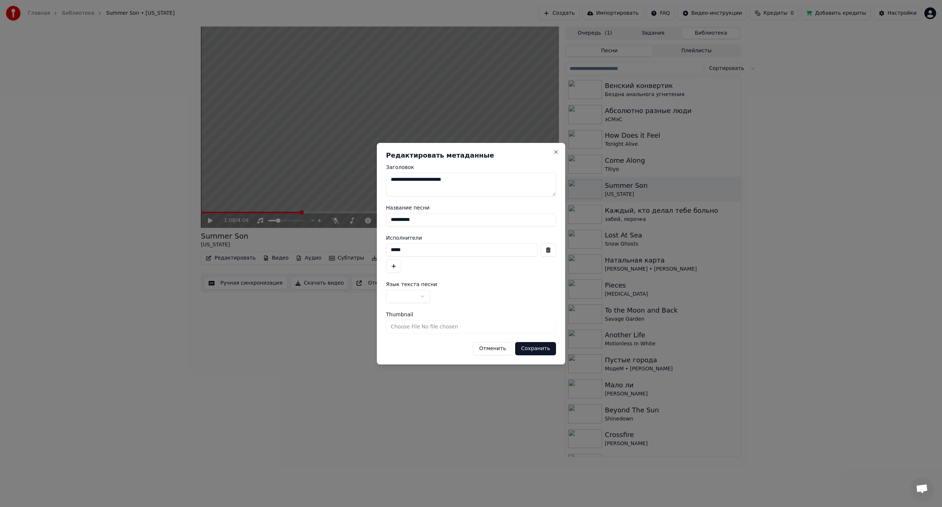
drag, startPoint x: 419, startPoint y: 251, endPoint x: 357, endPoint y: 258, distance: 62.6
click at [357, 258] on body "Главная Библиотека Summer Son • Texas Создать Импортировать FAQ Видео-инструкци…" at bounding box center [471, 253] width 942 height 507
click at [430, 216] on input "**********" at bounding box center [471, 219] width 170 height 13
click at [555, 152] on button "Close" at bounding box center [556, 152] width 6 height 6
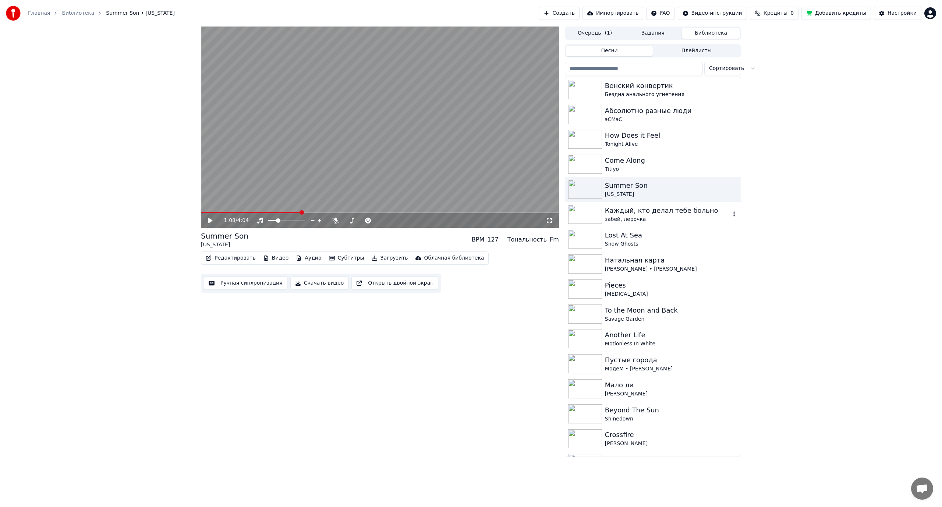
click at [645, 213] on div "Каждый, кто делал тебе больно" at bounding box center [668, 210] width 126 height 10
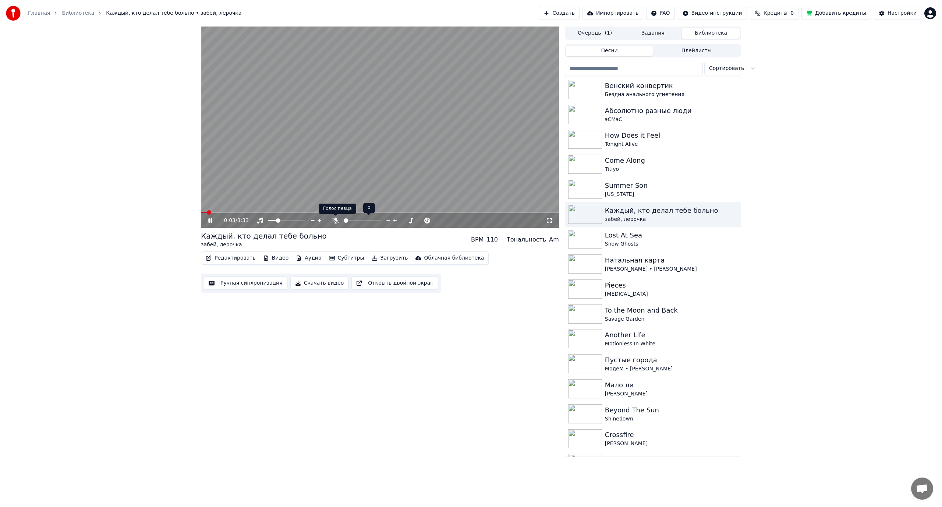
click at [336, 219] on icon at bounding box center [335, 221] width 7 height 6
click at [355, 223] on span at bounding box center [356, 220] width 4 height 4
click at [272, 95] on video at bounding box center [380, 127] width 358 height 201
click at [236, 279] on button "Ручная синхронизация" at bounding box center [246, 282] width 84 height 13
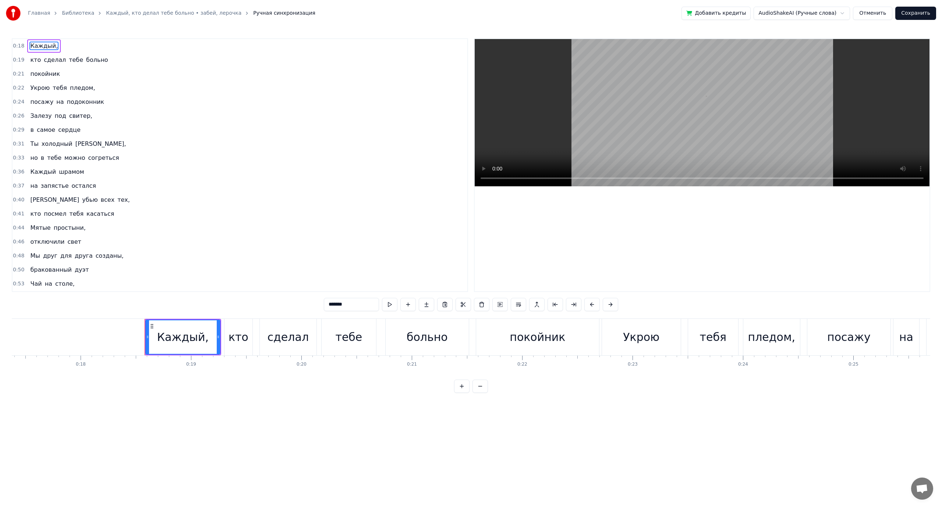
scroll to position [0, 2015]
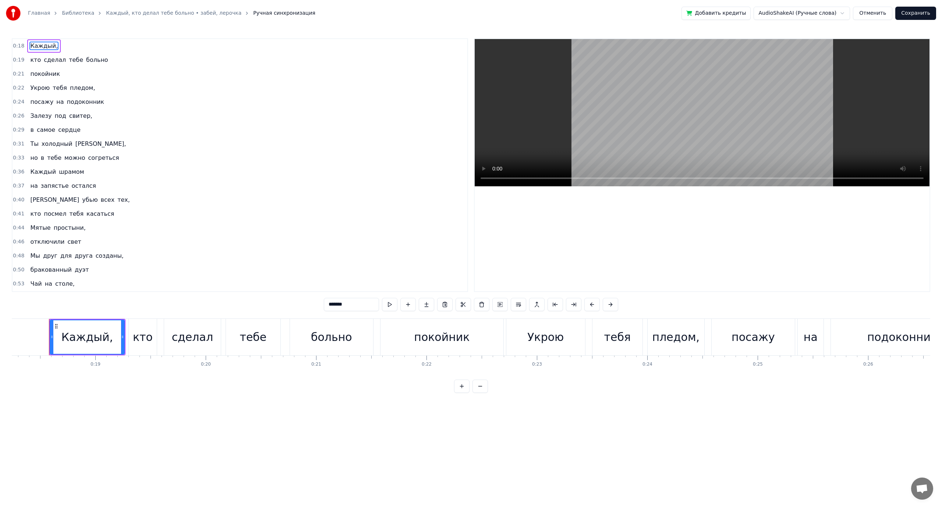
click at [32, 59] on span "кто" at bounding box center [35, 60] width 12 height 8
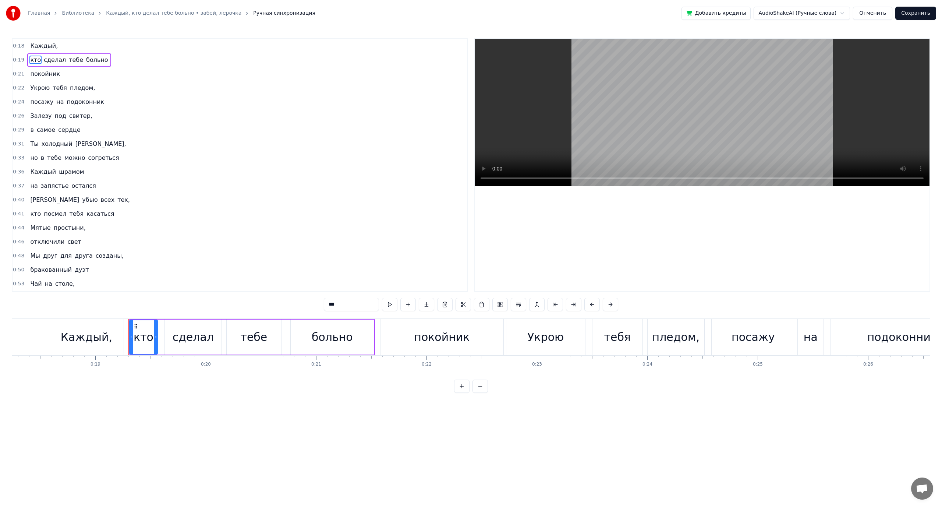
click at [85, 60] on span "больно" at bounding box center [97, 60] width 24 height 8
click at [47, 48] on span "Каждый," at bounding box center [43, 46] width 29 height 8
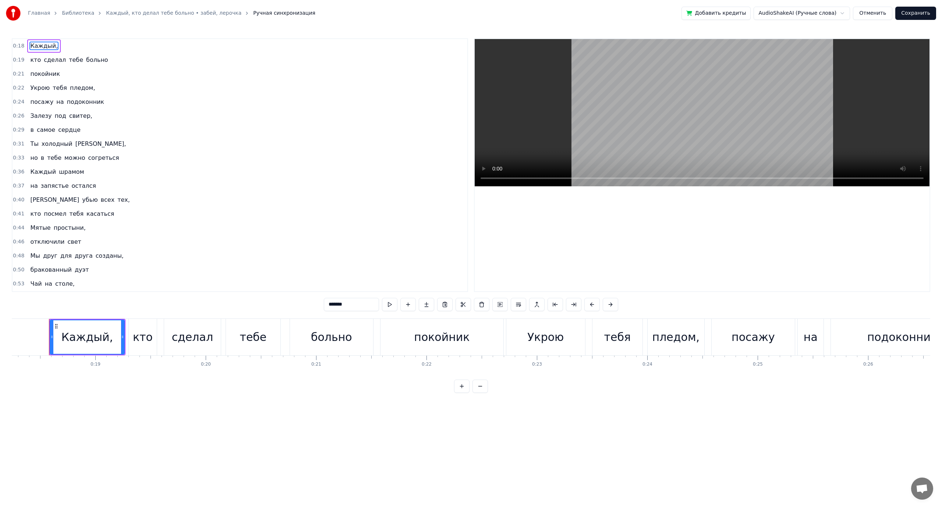
click at [43, 74] on span "покойник" at bounding box center [44, 74] width 31 height 8
type input "********"
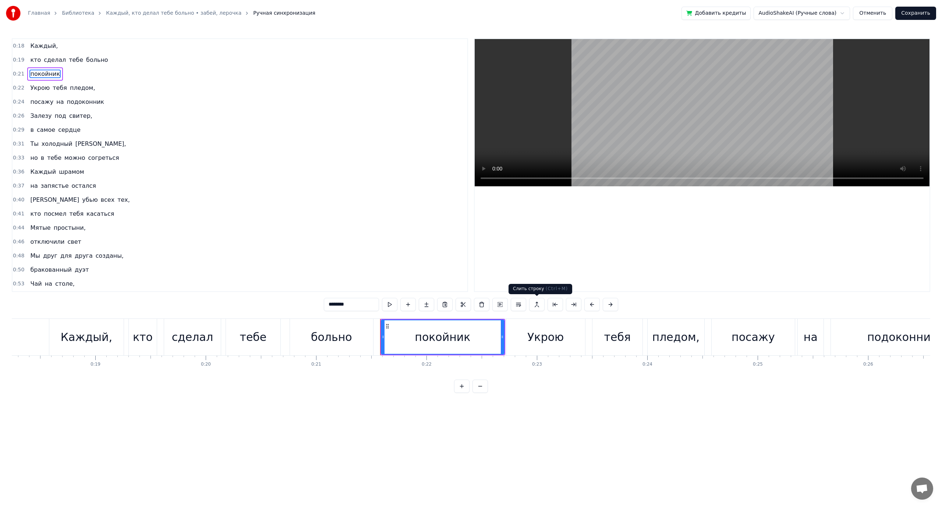
click at [537, 306] on button at bounding box center [536, 304] width 15 height 13
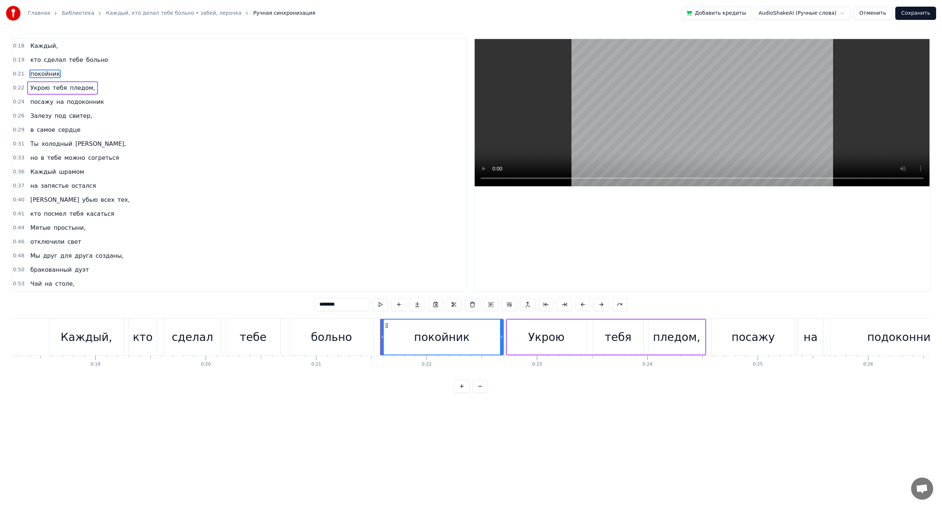
click at [88, 60] on span "больно" at bounding box center [97, 60] width 24 height 8
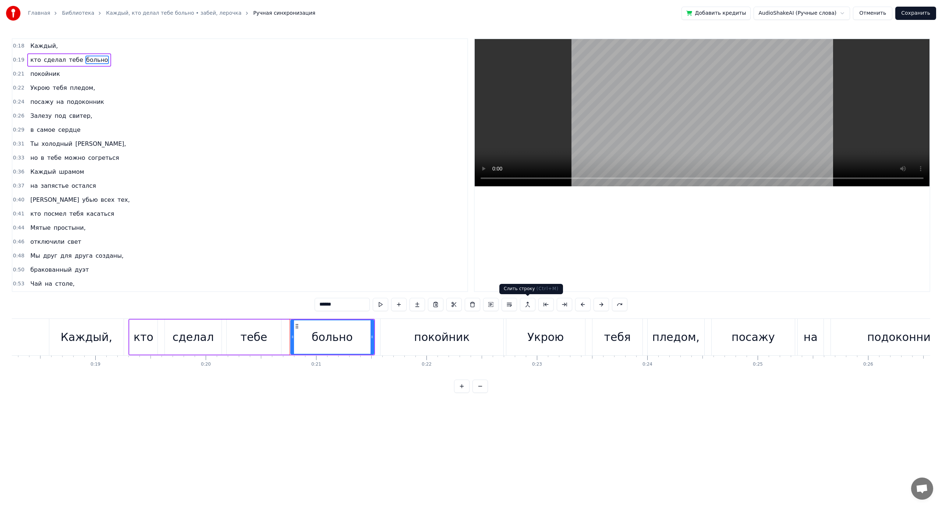
click at [527, 306] on button at bounding box center [527, 304] width 15 height 13
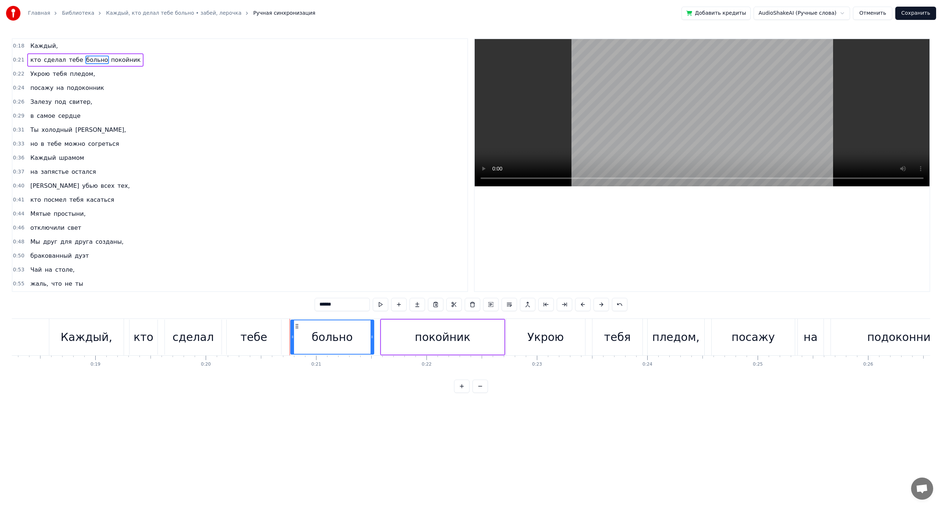
click at [40, 46] on span "Каждый," at bounding box center [43, 46] width 29 height 8
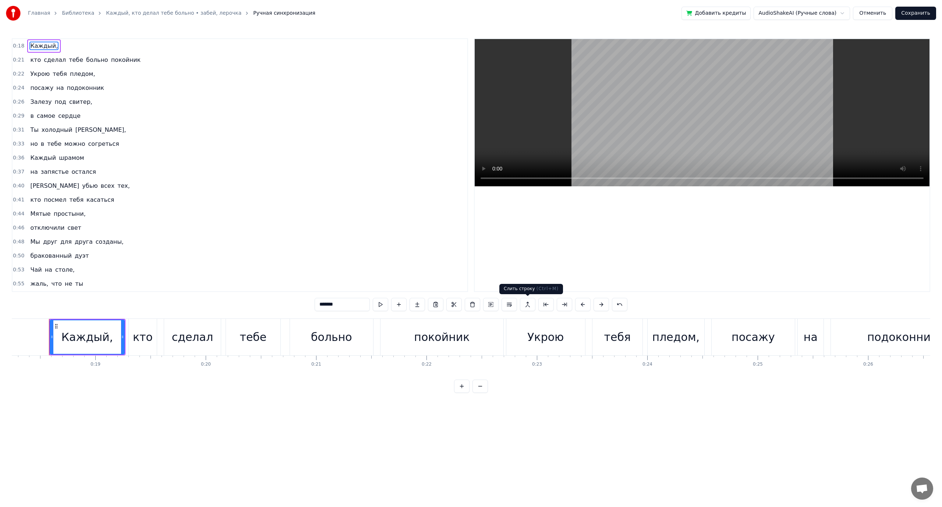
click at [527, 306] on button at bounding box center [527, 304] width 15 height 13
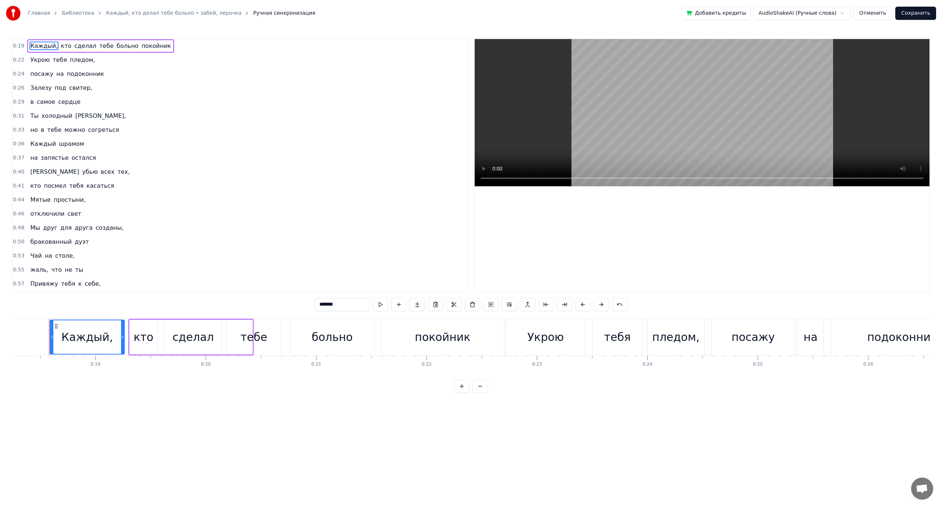
click at [80, 45] on span "сделал" at bounding box center [86, 46] width 24 height 8
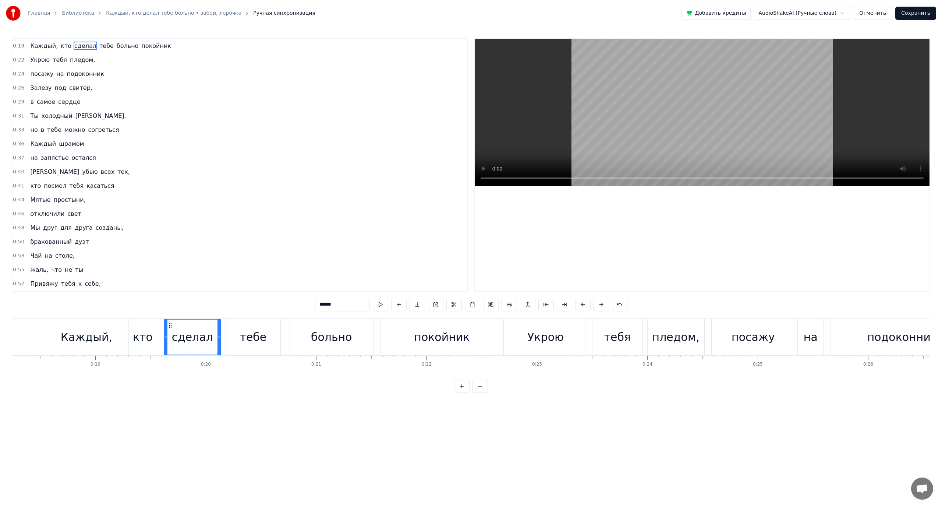
click at [116, 46] on span "больно" at bounding box center [128, 46] width 24 height 8
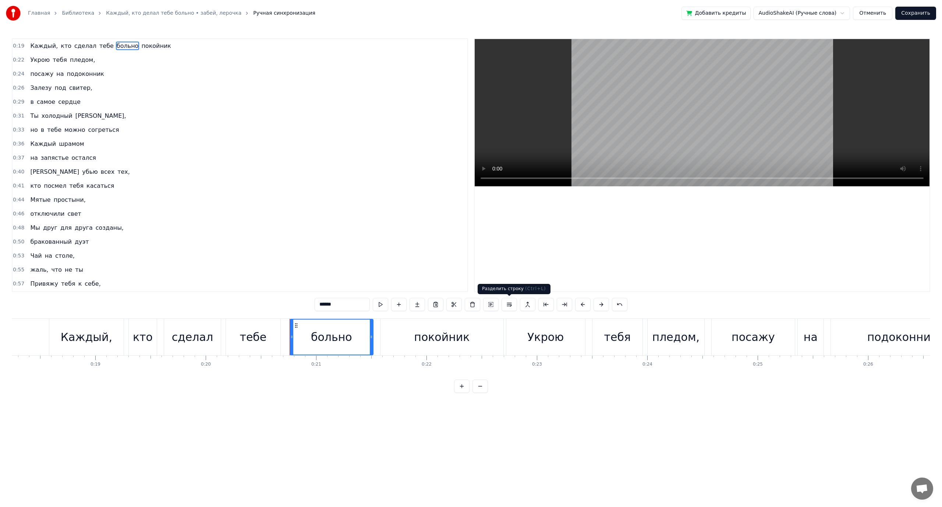
click at [510, 306] on button at bounding box center [509, 304] width 15 height 13
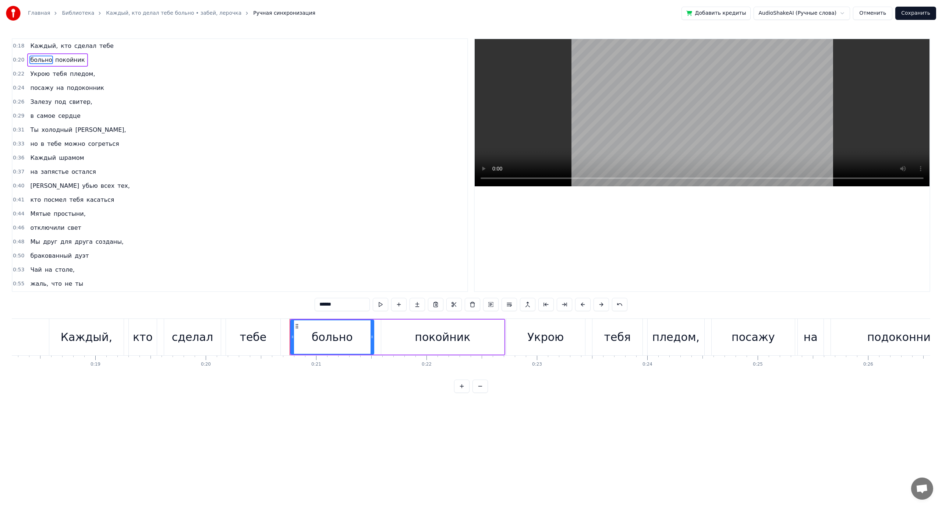
click at [38, 47] on span "Каждый," at bounding box center [43, 46] width 29 height 8
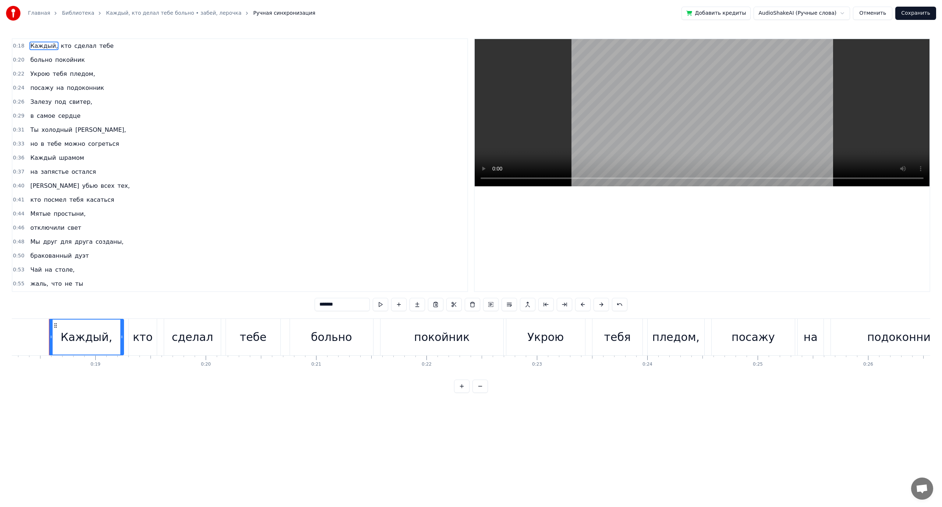
click at [37, 61] on span "больно" at bounding box center [41, 60] width 24 height 8
type input "******"
click at [920, 14] on button "Сохранить" at bounding box center [916, 13] width 41 height 13
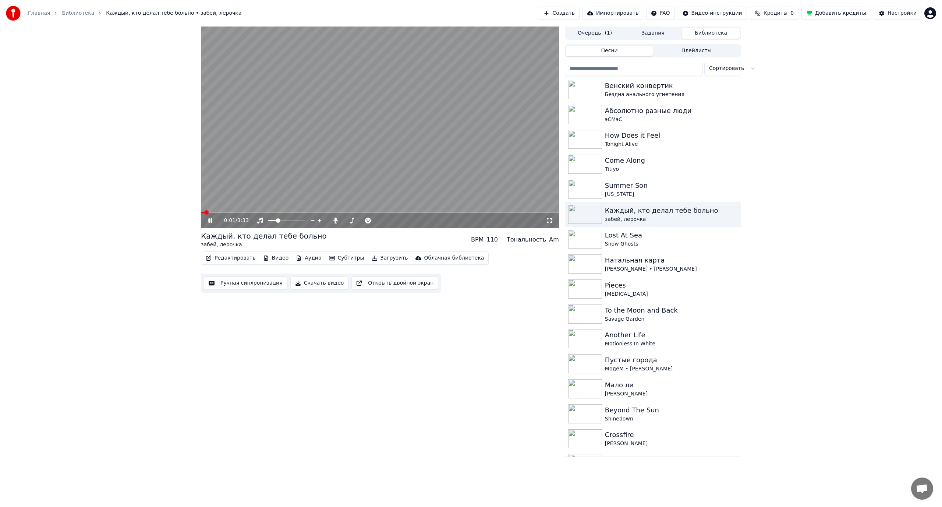
click at [311, 166] on video at bounding box center [380, 127] width 358 height 201
click at [653, 234] on div "Lost At Sea" at bounding box center [668, 235] width 126 height 10
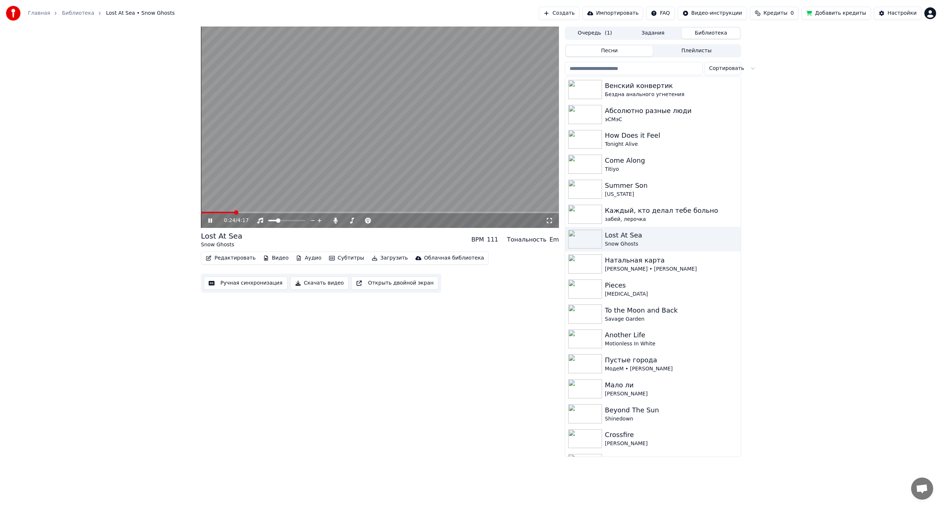
click at [234, 212] on span at bounding box center [380, 212] width 358 height 1
click at [277, 211] on video at bounding box center [380, 127] width 358 height 201
click at [278, 212] on span at bounding box center [380, 212] width 358 height 1
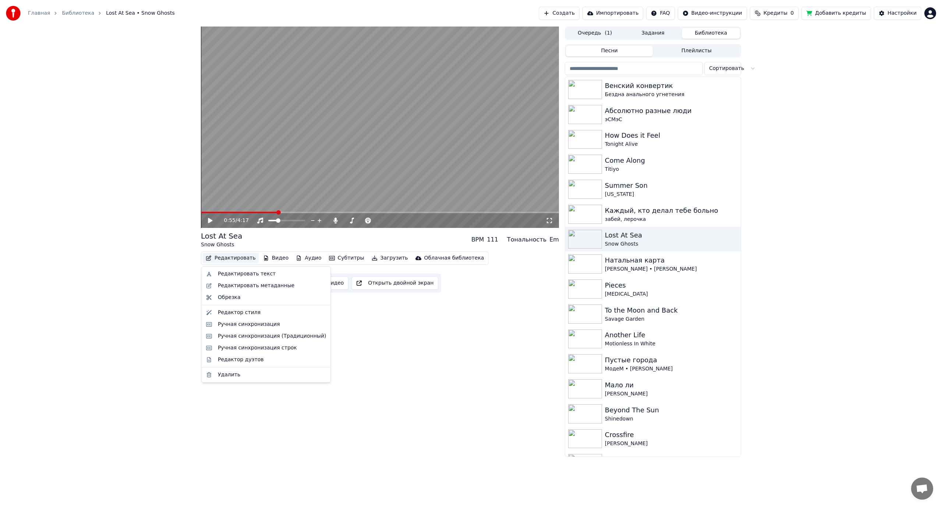
click at [232, 255] on button "Редактировать" at bounding box center [231, 258] width 56 height 10
click at [244, 275] on div "Редактировать текст" at bounding box center [247, 273] width 58 height 7
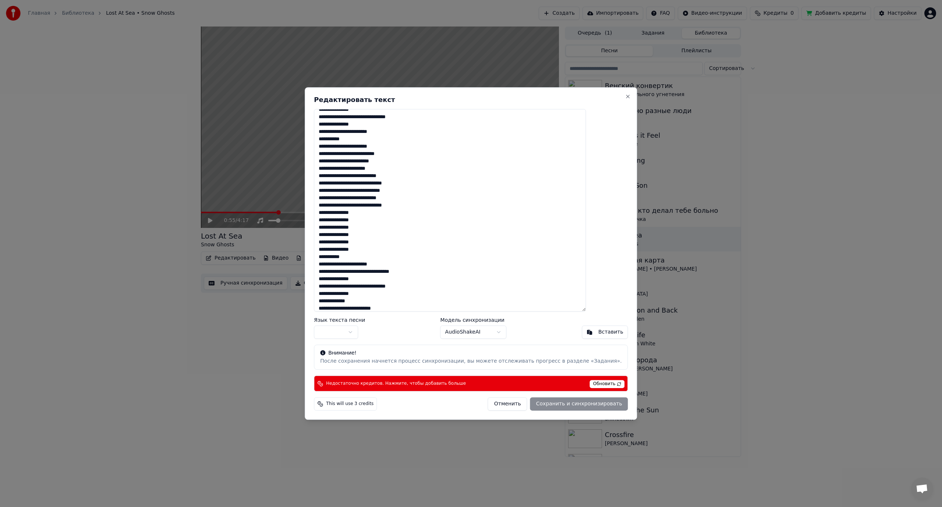
scroll to position [172, 0]
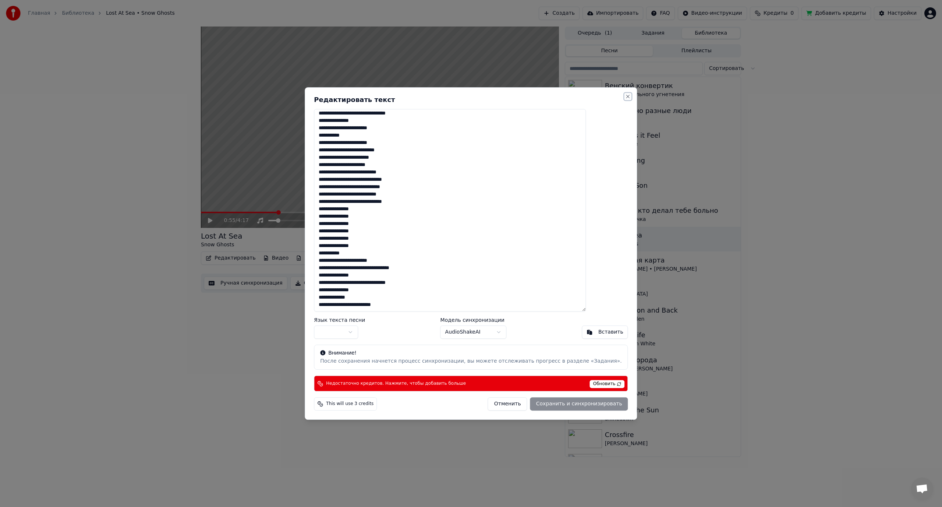
click at [625, 96] on button "Close" at bounding box center [628, 96] width 6 height 6
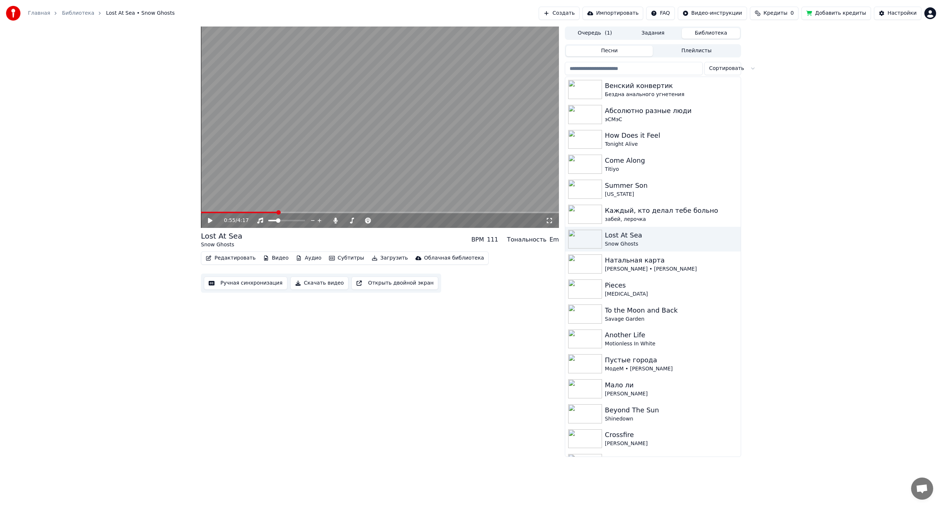
click at [219, 256] on button "Редактировать" at bounding box center [231, 258] width 56 height 10
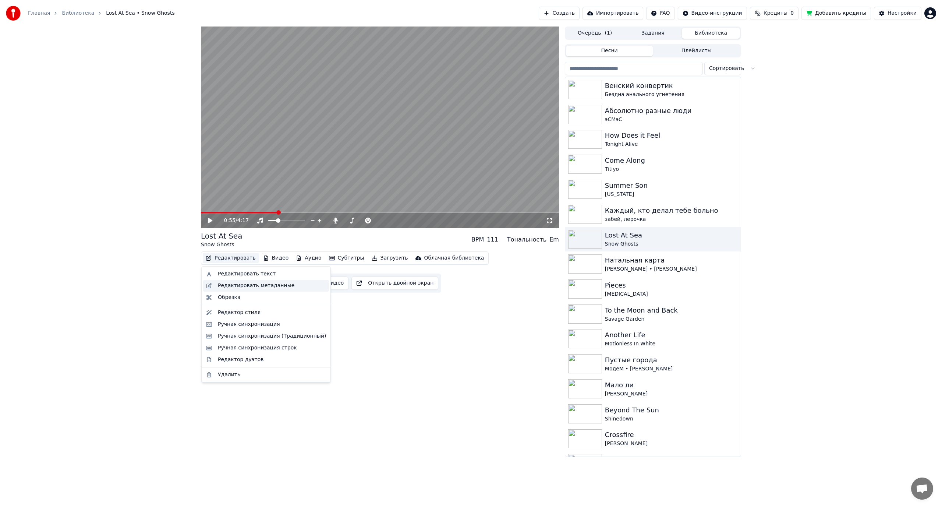
click at [271, 285] on div "Редактировать метаданные" at bounding box center [256, 285] width 77 height 7
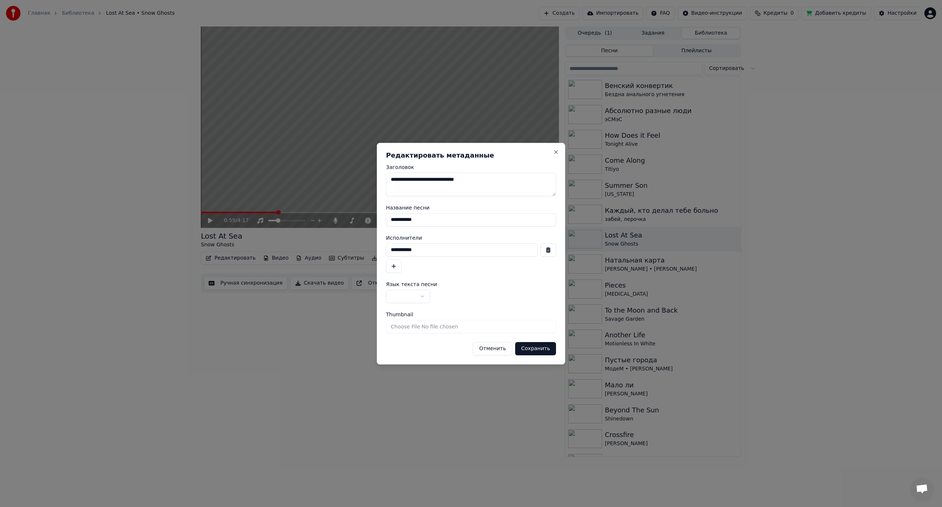
drag, startPoint x: 425, startPoint y: 221, endPoint x: 366, endPoint y: 221, distance: 58.9
click at [366, 221] on body "Главная Библиотека Lost At Sea • Snow Ghosts Создать Импортировать FAQ Видео-ин…" at bounding box center [471, 253] width 942 height 507
drag, startPoint x: 425, startPoint y: 252, endPoint x: 372, endPoint y: 250, distance: 52.3
click at [372, 250] on body "Главная Библиотека Lost At Sea • Snow Ghosts Создать Импортировать FAQ Видео-ин…" at bounding box center [471, 253] width 942 height 507
click at [423, 224] on input "**********" at bounding box center [471, 219] width 170 height 13
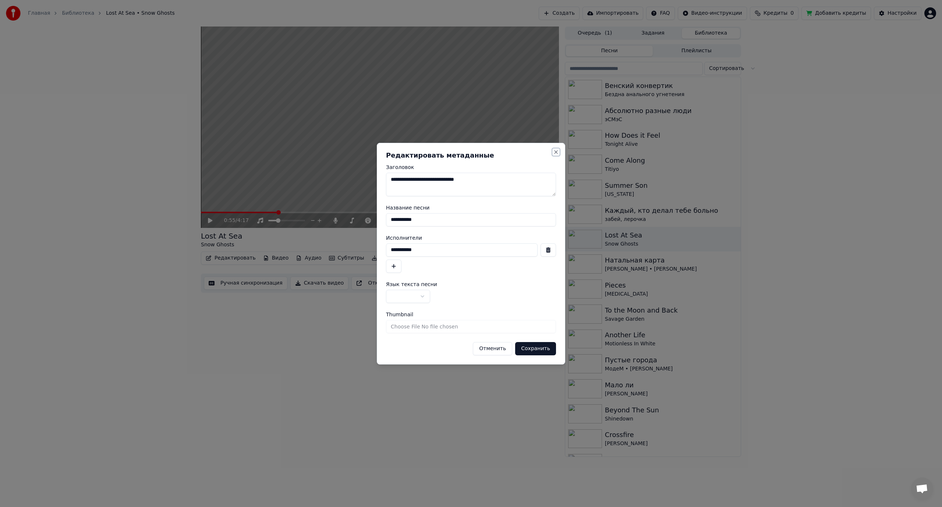
click at [555, 150] on button "Close" at bounding box center [556, 152] width 6 height 6
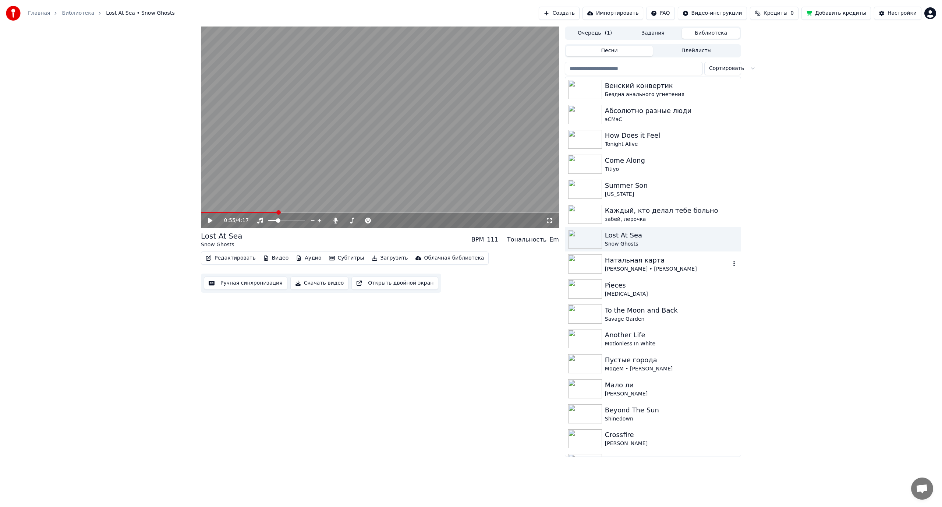
click at [646, 262] on div "Натальная карта" at bounding box center [668, 260] width 126 height 10
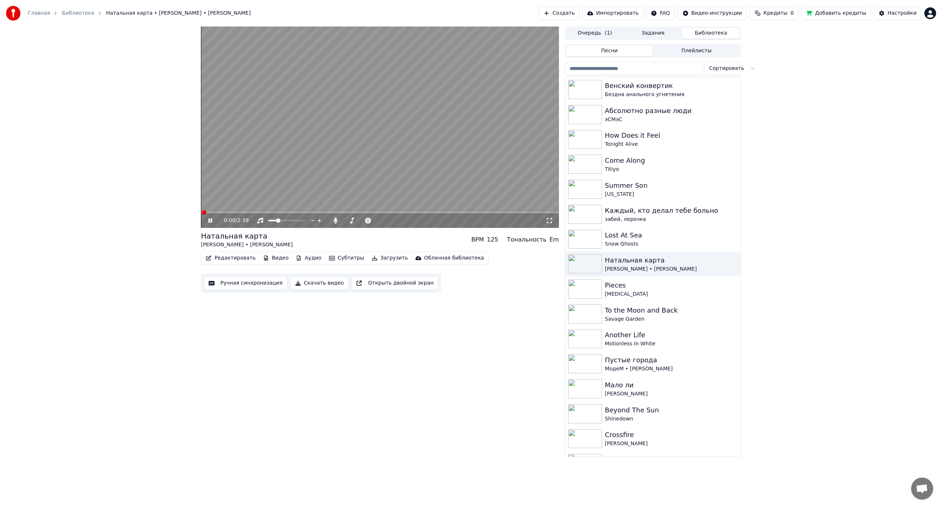
click at [273, 173] on video at bounding box center [380, 127] width 358 height 201
click at [230, 255] on button "Редактировать" at bounding box center [231, 258] width 56 height 10
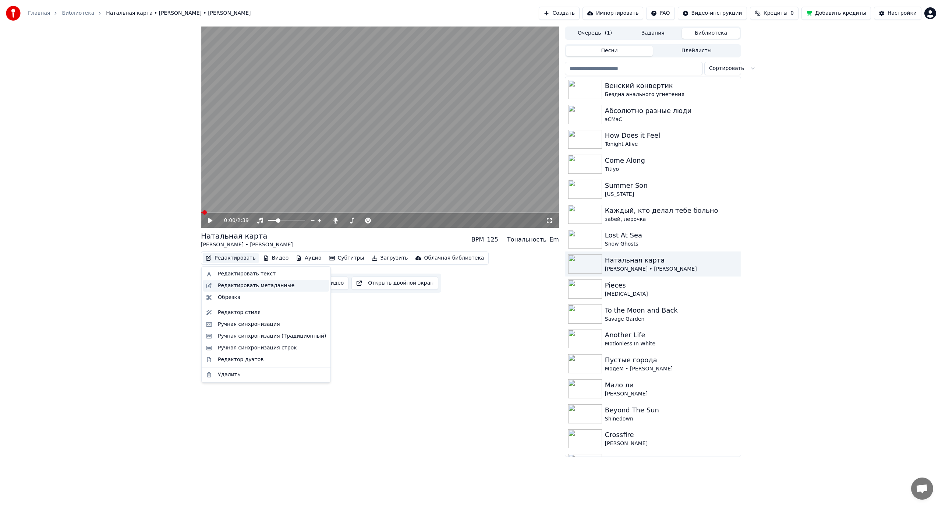
click at [241, 286] on div "Редактировать метаданные" at bounding box center [256, 285] width 77 height 7
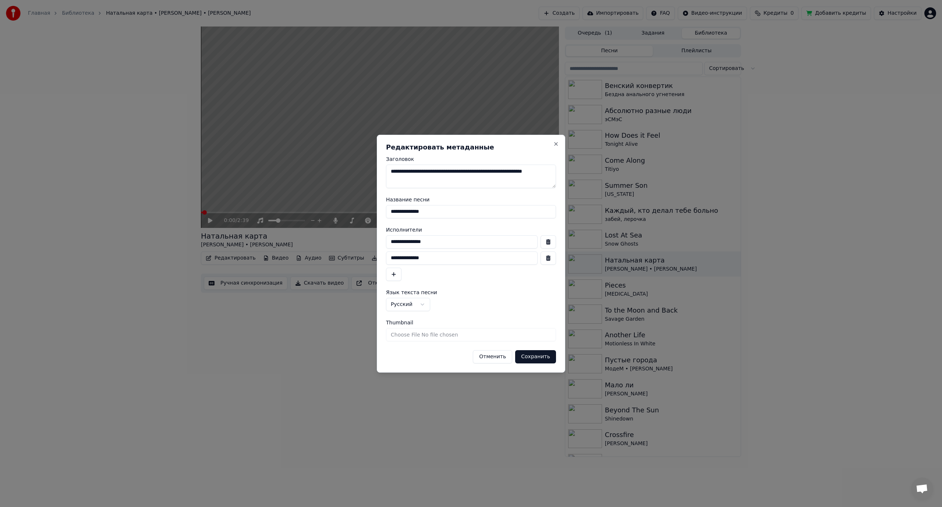
drag, startPoint x: 447, startPoint y: 241, endPoint x: 349, endPoint y: 244, distance: 98.7
click at [349, 244] on body "Главная Библиотека Натальная карта • Дмитрий Журавлёв • Олеся Иванченко Создать…" at bounding box center [471, 253] width 942 height 507
click at [417, 261] on input "**********" at bounding box center [462, 257] width 152 height 13
click at [446, 239] on input "**********" at bounding box center [462, 241] width 152 height 13
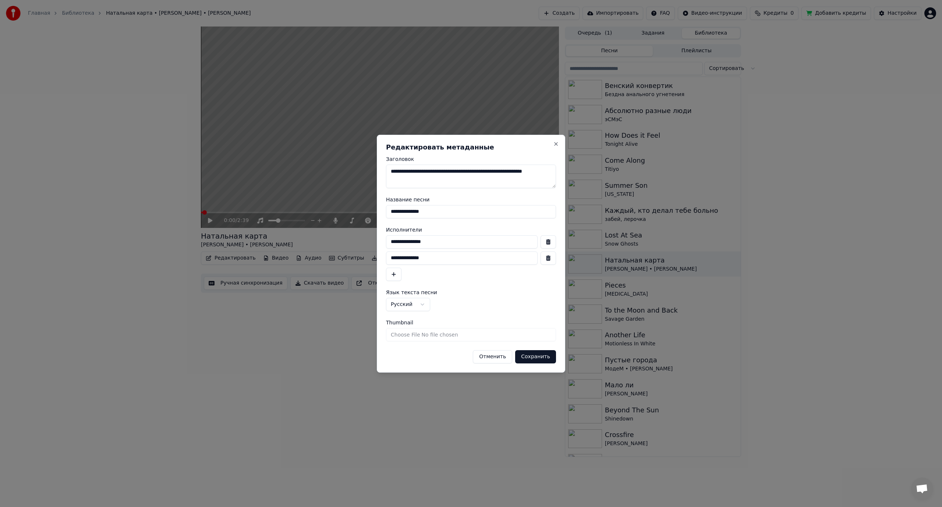
click at [444, 214] on input "**********" at bounding box center [471, 211] width 170 height 13
click at [554, 143] on button "Close" at bounding box center [556, 144] width 6 height 6
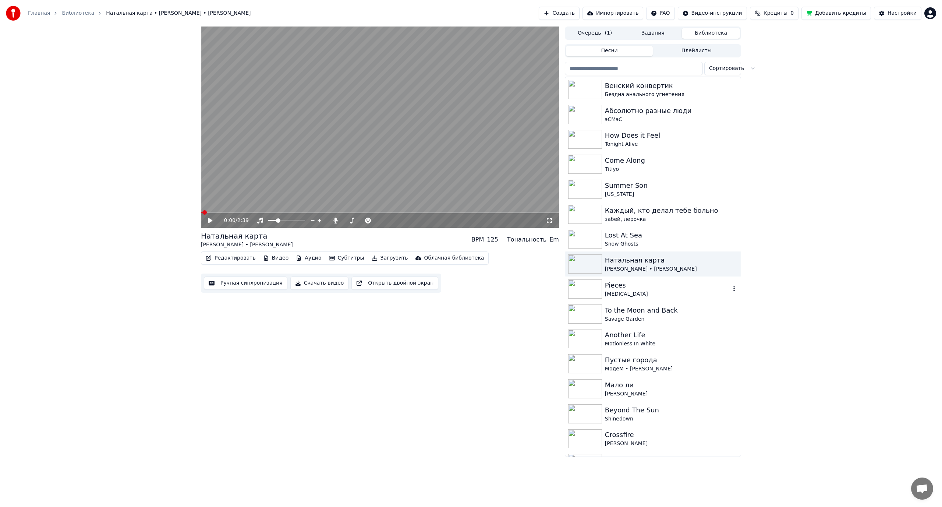
click at [639, 289] on div "Pieces" at bounding box center [668, 285] width 126 height 10
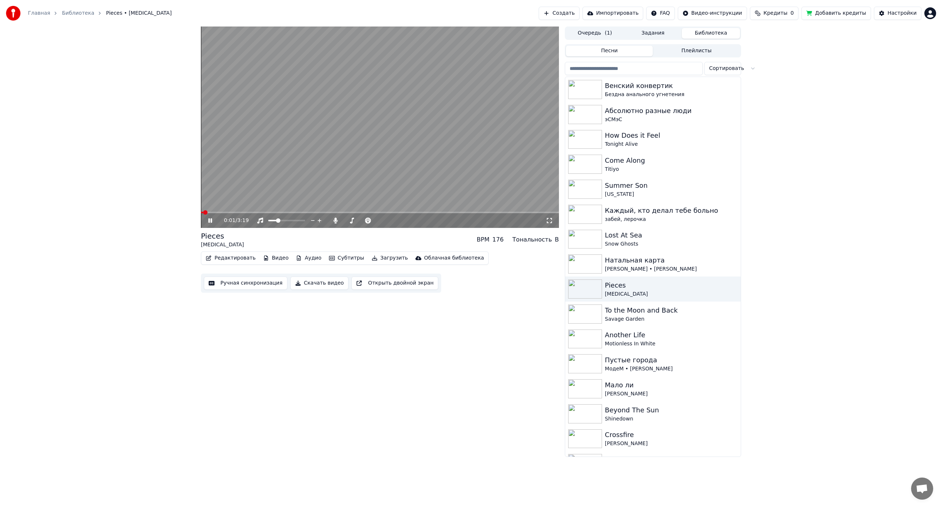
click at [350, 147] on video at bounding box center [380, 127] width 358 height 201
click at [239, 258] on button "Редактировать" at bounding box center [231, 258] width 56 height 10
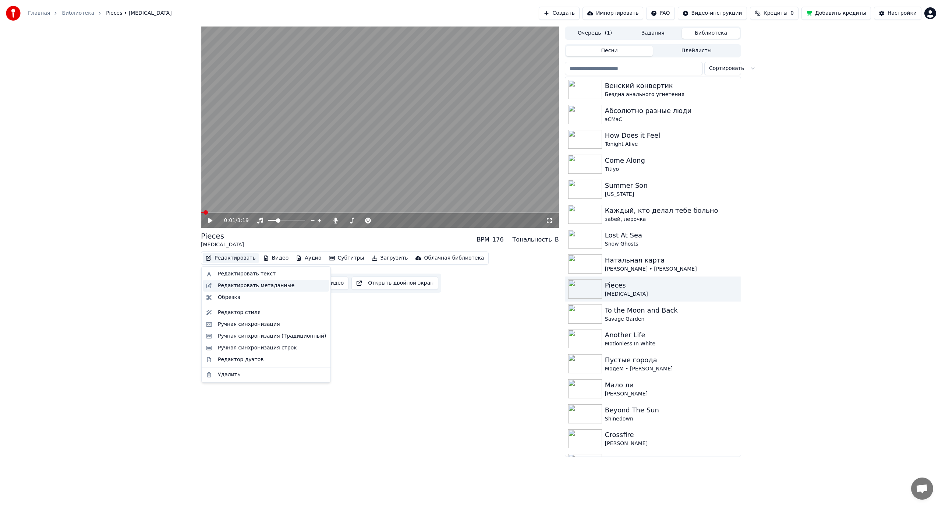
click at [261, 287] on div "Редактировать метаданные" at bounding box center [256, 285] width 77 height 7
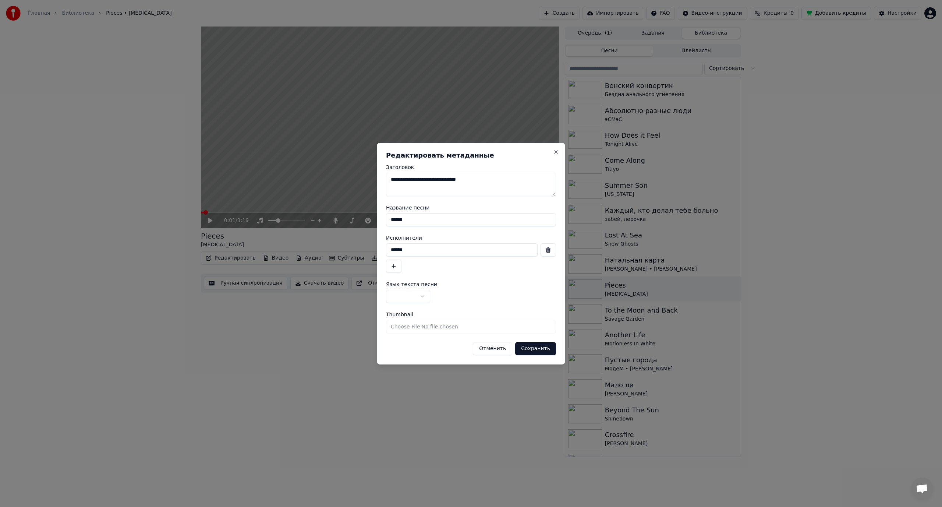
drag, startPoint x: 413, startPoint y: 250, endPoint x: 361, endPoint y: 254, distance: 52.0
click at [361, 254] on body "Главная Библиотека Pieces • Plan B Создать Импортировать FAQ Видео-инструкции К…" at bounding box center [471, 253] width 942 height 507
click at [412, 216] on input "******" at bounding box center [471, 219] width 170 height 13
click at [555, 151] on button "Close" at bounding box center [556, 152] width 6 height 6
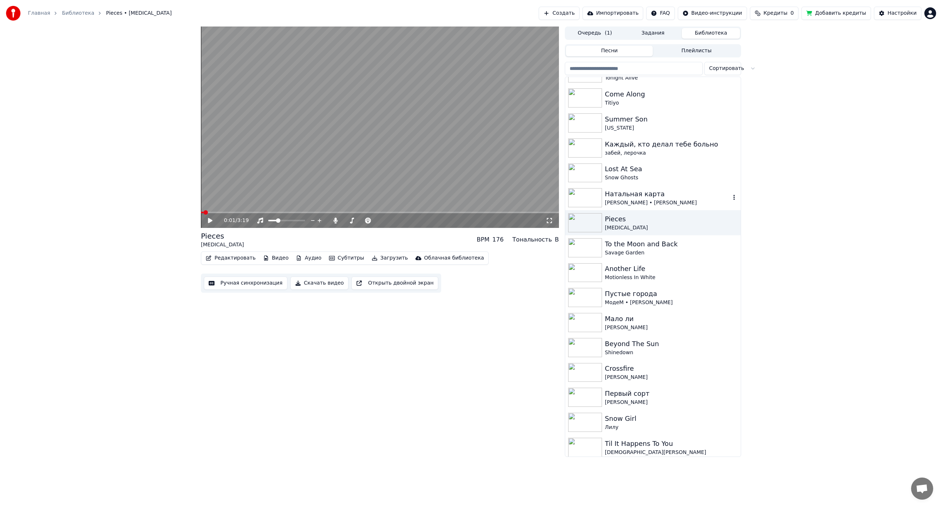
scroll to position [74, 0]
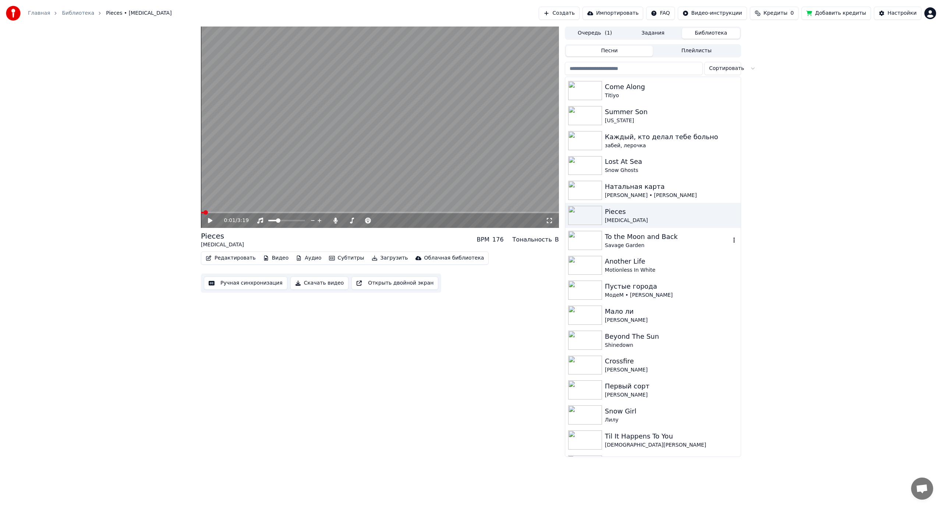
click at [638, 230] on div "To the Moon and Back Savage Garden" at bounding box center [653, 240] width 176 height 25
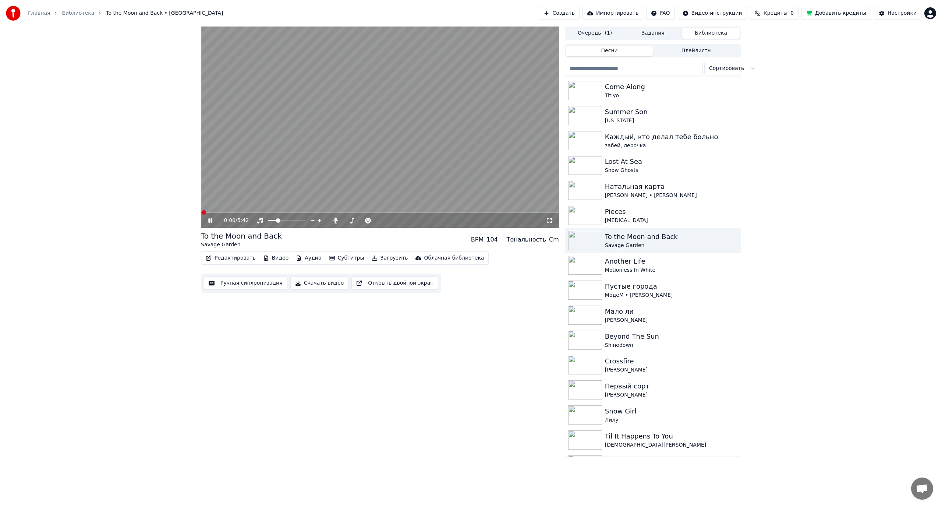
click at [226, 261] on button "Редактировать" at bounding box center [231, 258] width 56 height 10
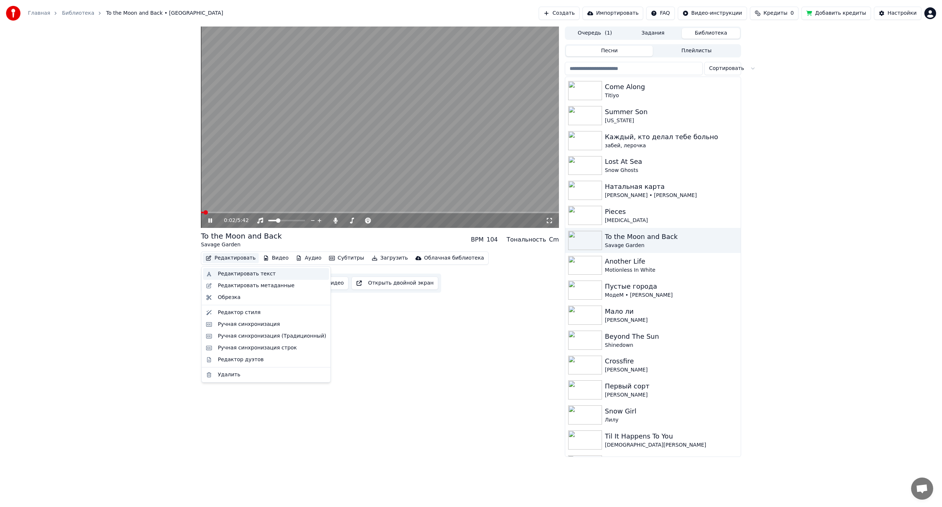
click at [243, 275] on div "Редактировать текст" at bounding box center [247, 273] width 58 height 7
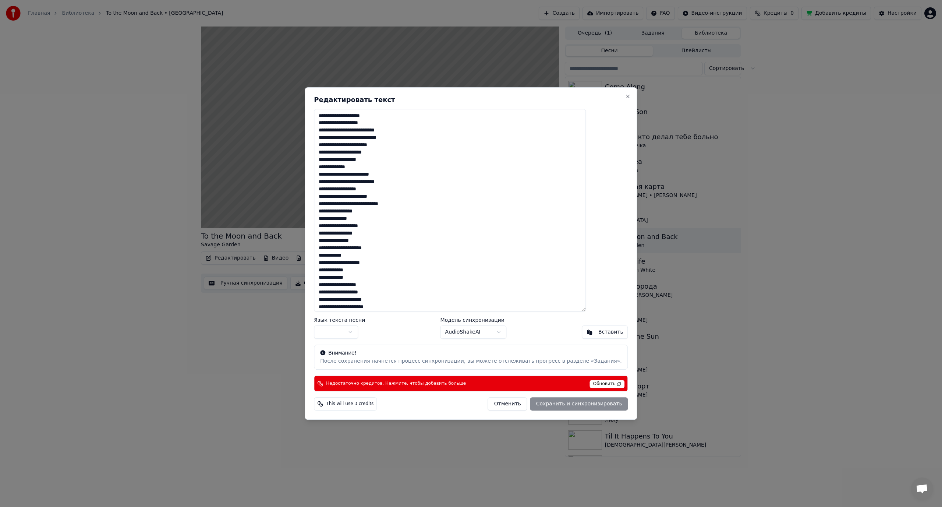
click at [469, 335] on body "Главная Библиотека To the Moon and Back • Savage Garden Создать Импортировать F…" at bounding box center [471, 253] width 942 height 507
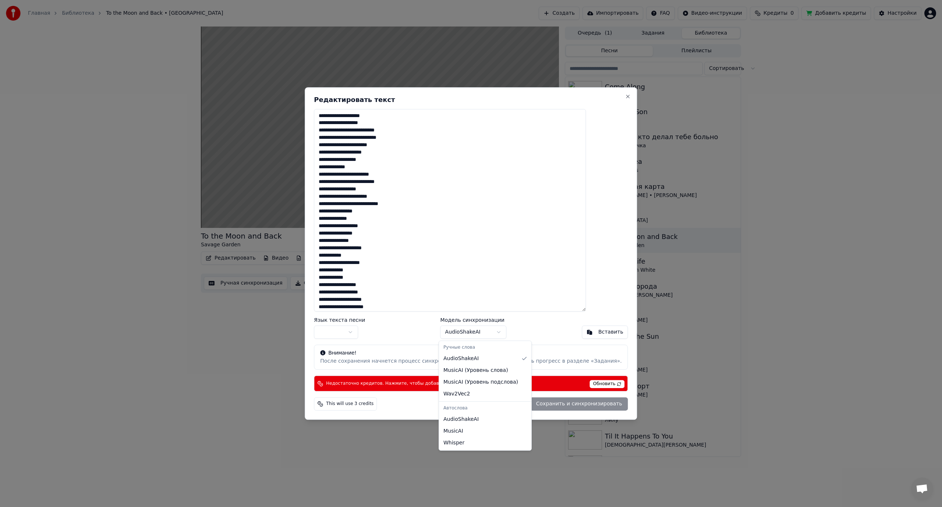
click at [469, 335] on body "Главная Библиотека To the Moon and Back • Savage Garden Создать Импортировать F…" at bounding box center [471, 253] width 942 height 507
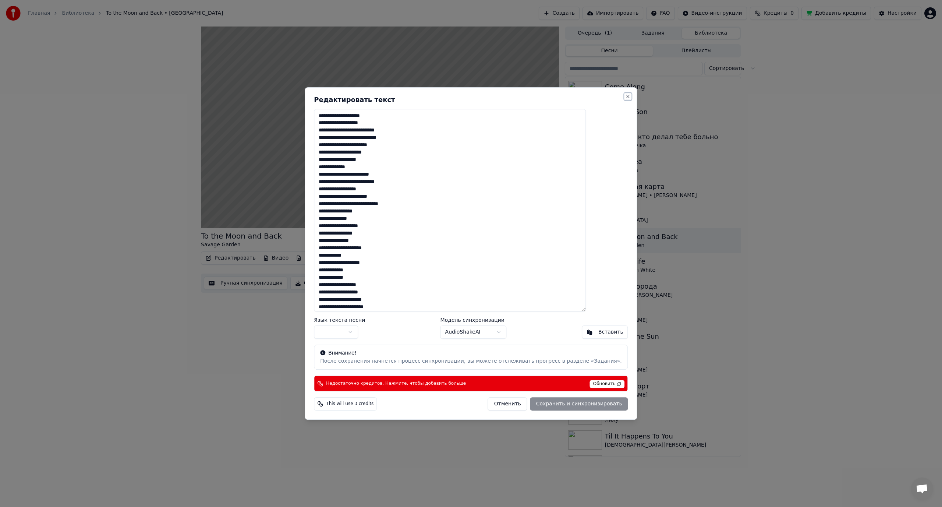
click at [625, 96] on button "Close" at bounding box center [628, 96] width 6 height 6
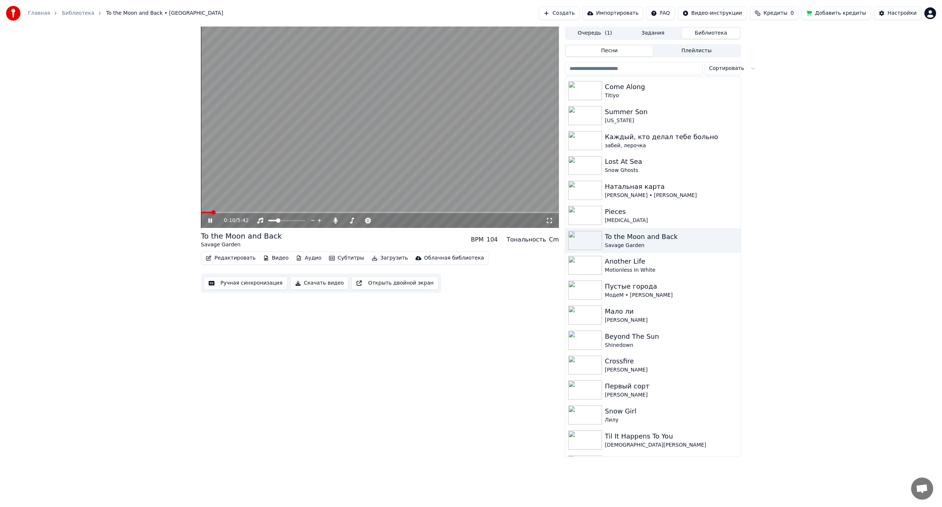
click at [237, 212] on span at bounding box center [380, 212] width 358 height 1
click at [273, 212] on span at bounding box center [380, 212] width 358 height 1
click at [318, 212] on span at bounding box center [380, 212] width 358 height 1
click at [347, 212] on span at bounding box center [380, 212] width 358 height 1
click at [413, 173] on video at bounding box center [380, 127] width 358 height 201
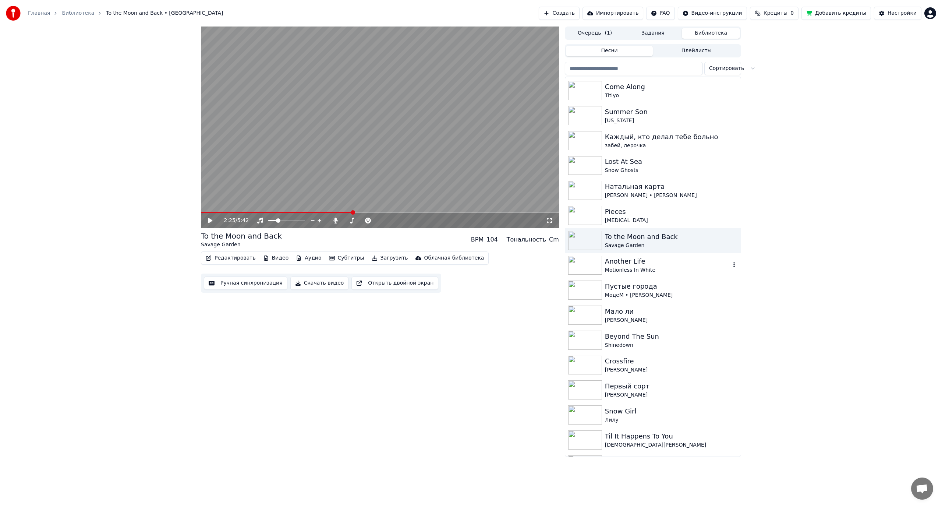
click at [668, 265] on div "Another Life" at bounding box center [668, 261] width 126 height 10
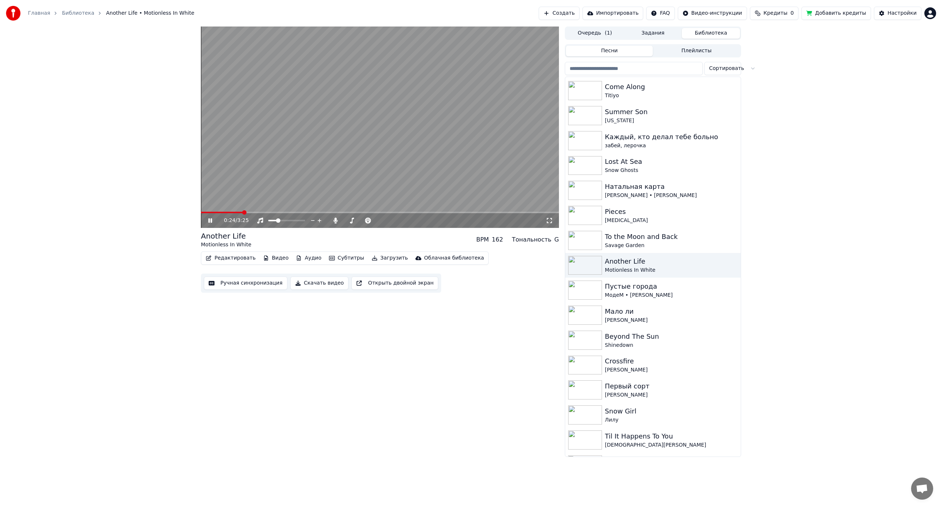
click at [243, 212] on span at bounding box center [380, 212] width 358 height 1
click at [266, 213] on span at bounding box center [380, 212] width 358 height 1
click at [297, 212] on span at bounding box center [380, 212] width 358 height 1
click at [663, 292] on div "МодеМ • [PERSON_NAME]" at bounding box center [668, 295] width 126 height 7
click at [235, 212] on span at bounding box center [380, 212] width 358 height 1
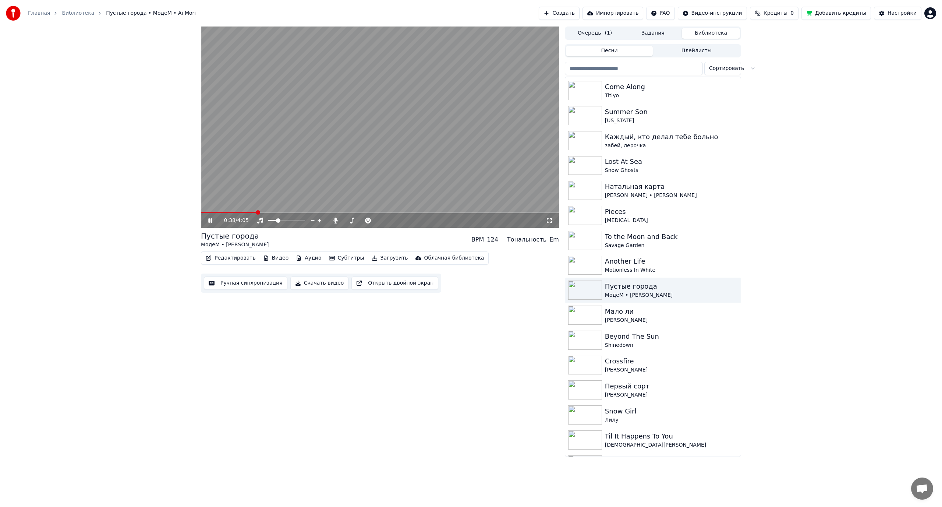
click at [257, 212] on span at bounding box center [380, 212] width 358 height 1
click at [296, 212] on span at bounding box center [380, 212] width 358 height 1
click at [432, 156] on video at bounding box center [380, 127] width 358 height 201
click at [636, 314] on div "Мало ли" at bounding box center [668, 311] width 126 height 10
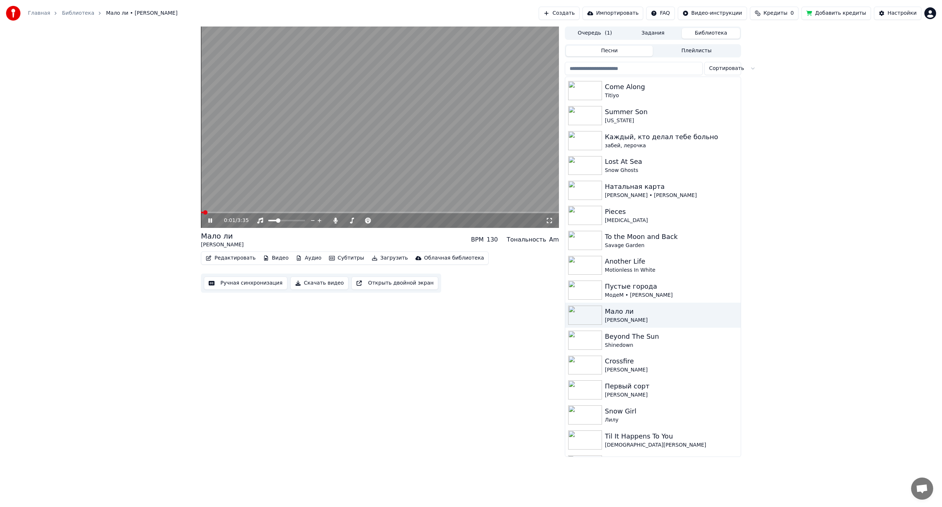
click at [317, 212] on span at bounding box center [380, 212] width 358 height 1
click at [306, 211] on video at bounding box center [380, 127] width 358 height 201
click at [307, 211] on video at bounding box center [380, 127] width 358 height 201
click at [305, 213] on span at bounding box center [253, 212] width 105 height 1
click at [365, 163] on video at bounding box center [380, 127] width 358 height 201
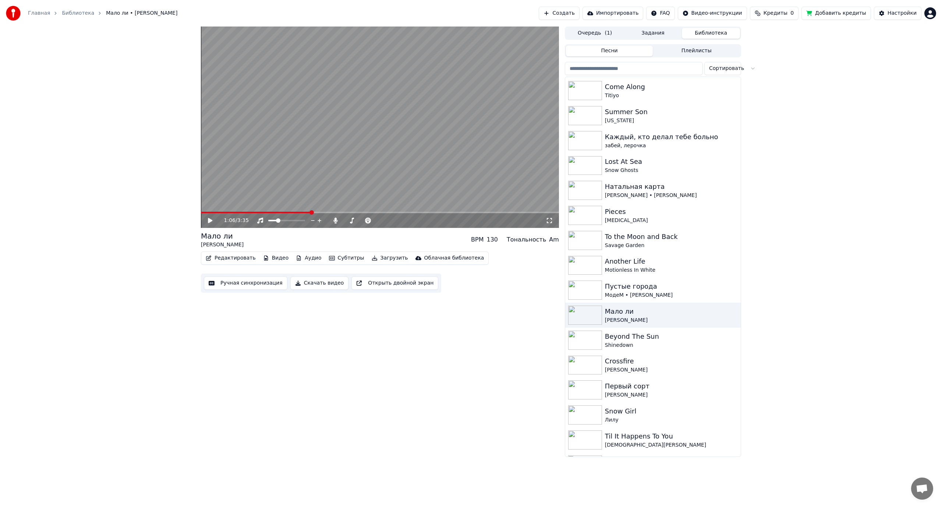
click at [236, 281] on button "Ручная синхронизация" at bounding box center [246, 282] width 84 height 13
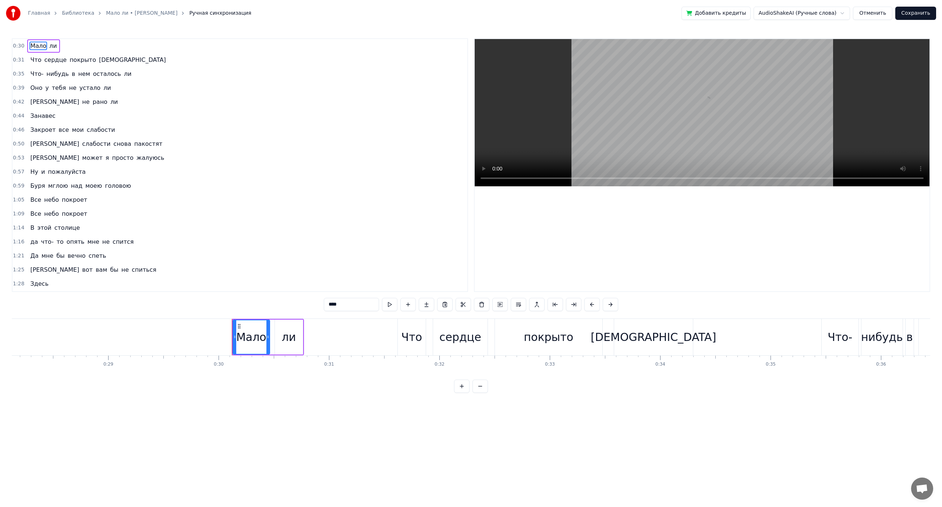
scroll to position [0, 3289]
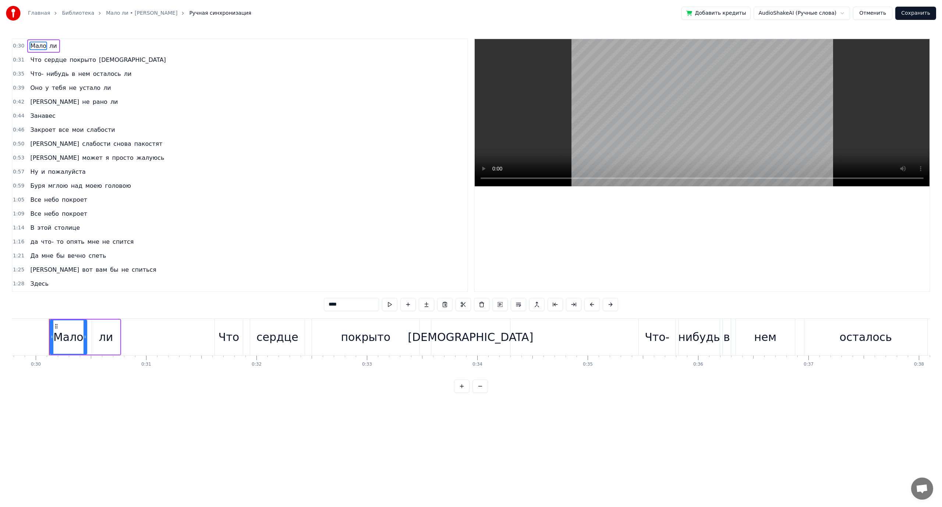
click at [49, 60] on span "сердце" at bounding box center [56, 60] width 24 height 8
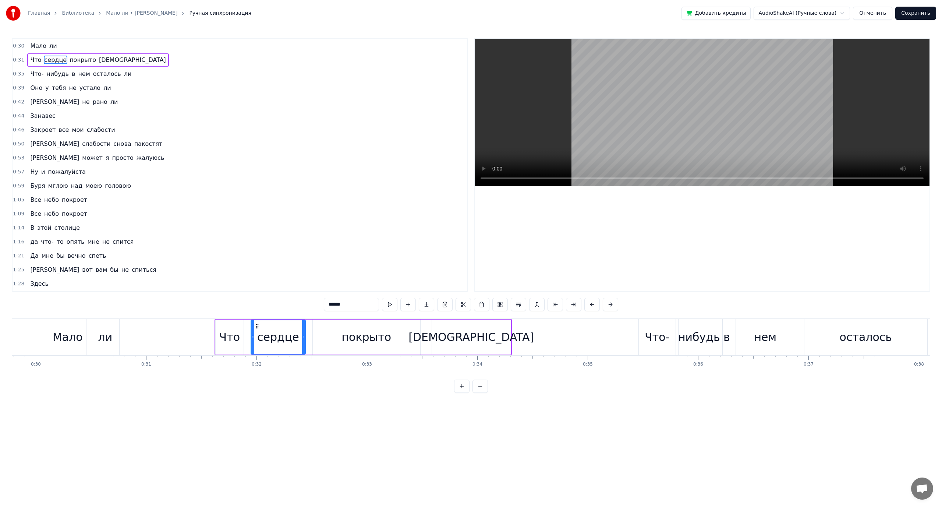
click at [52, 73] on span "нибудь" at bounding box center [58, 74] width 24 height 8
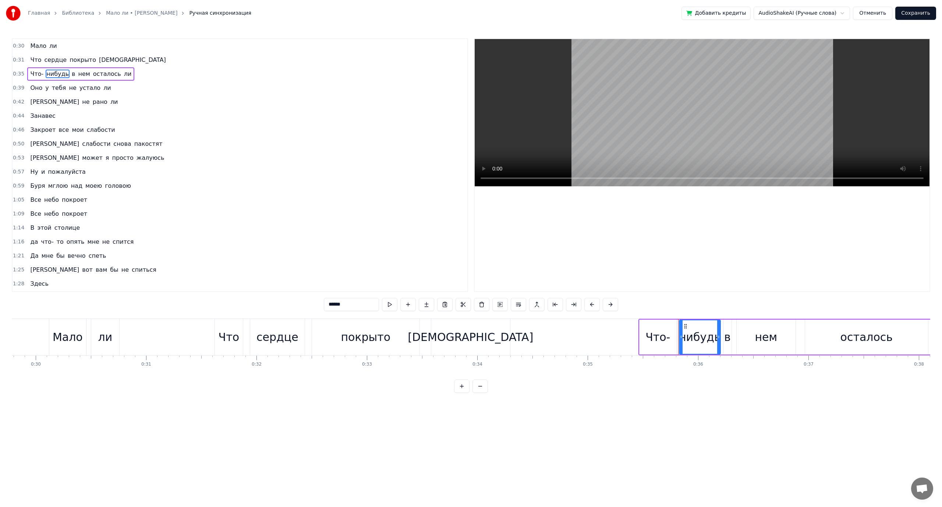
click at [56, 86] on span "тебя" at bounding box center [59, 88] width 16 height 8
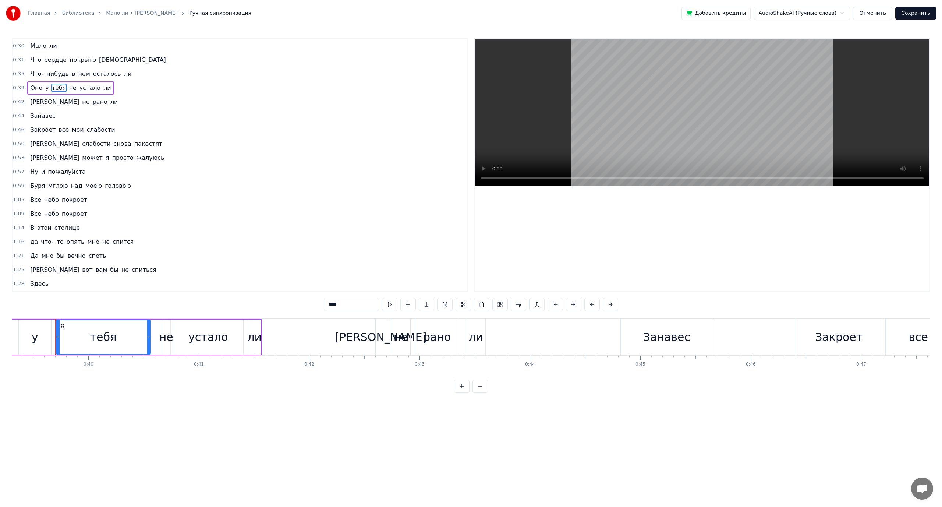
scroll to position [0, 4347]
click at [92, 102] on span "рано" at bounding box center [100, 102] width 16 height 8
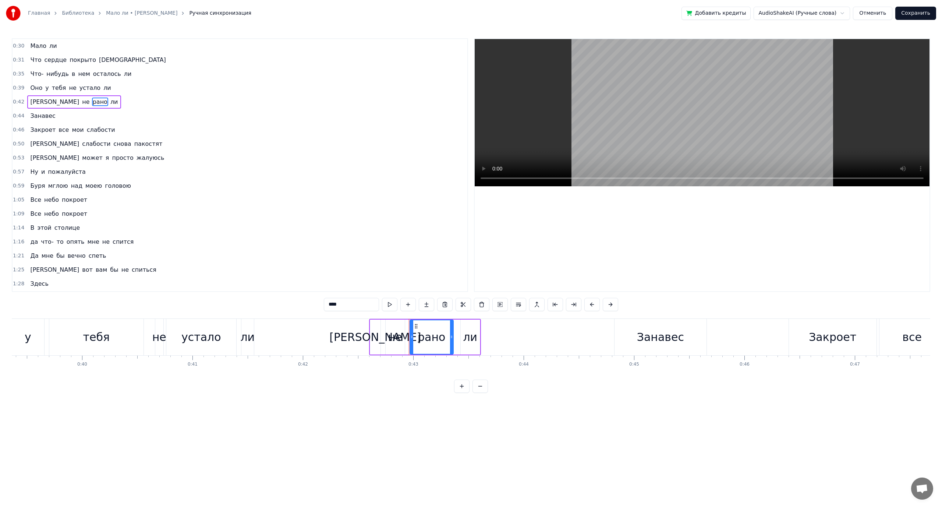
click at [45, 114] on span "Занавес" at bounding box center [42, 116] width 27 height 8
type input "*******"
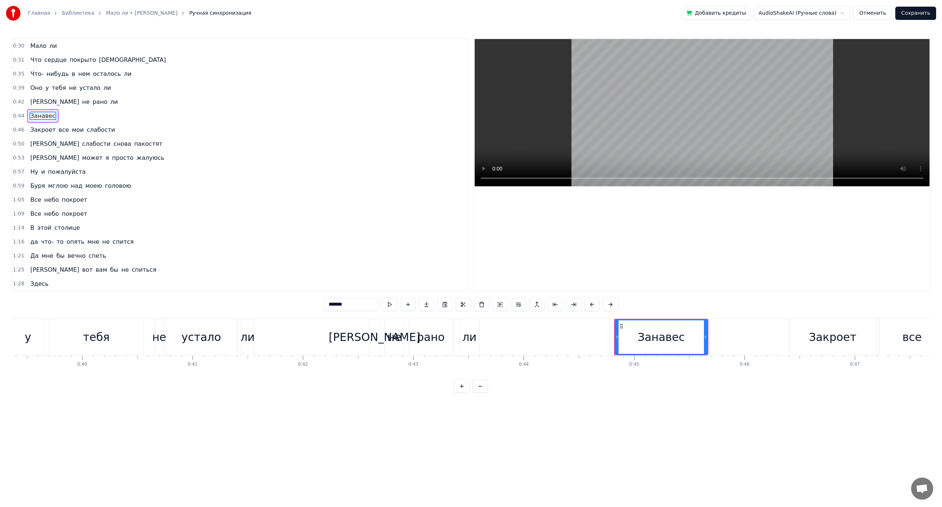
click at [51, 127] on div "Закроет все мои слабости" at bounding box center [72, 129] width 91 height 13
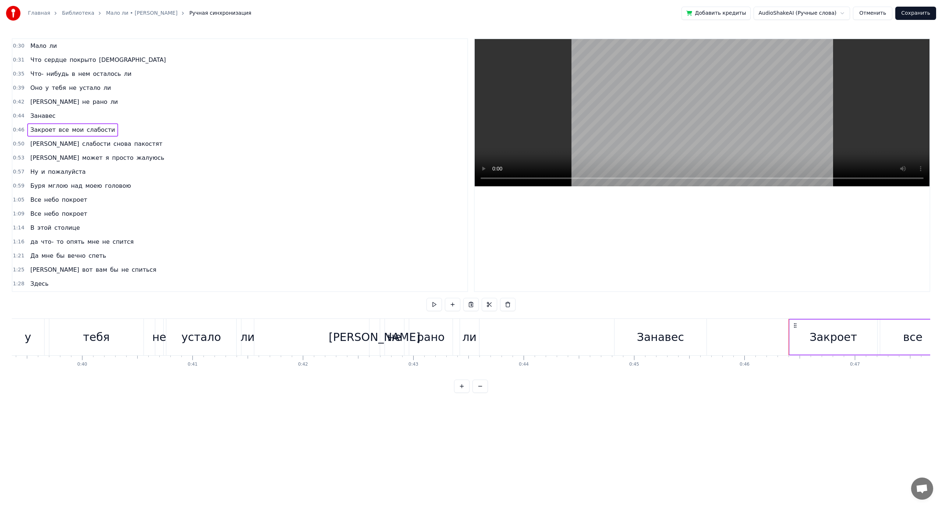
click at [113, 141] on span "снова" at bounding box center [122, 144] width 19 height 8
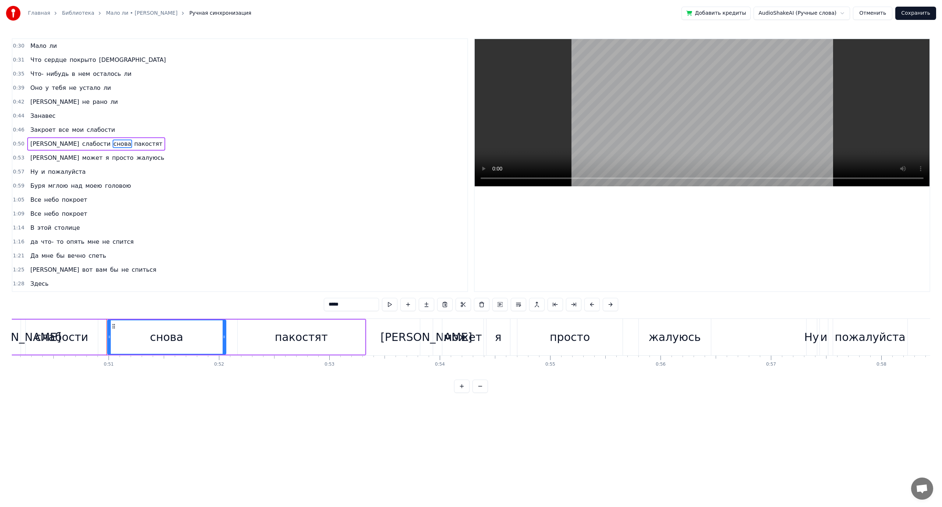
scroll to position [0, 5592]
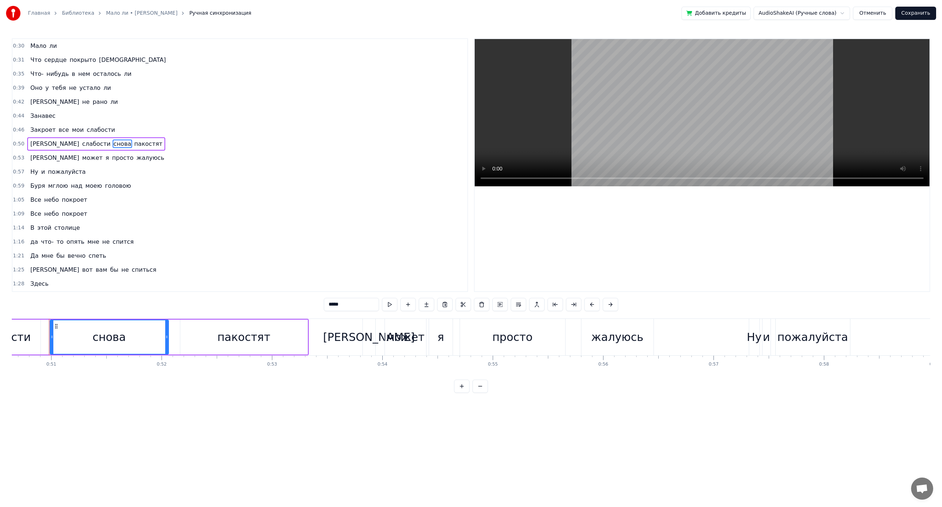
click at [111, 158] on span "просто" at bounding box center [122, 157] width 23 height 8
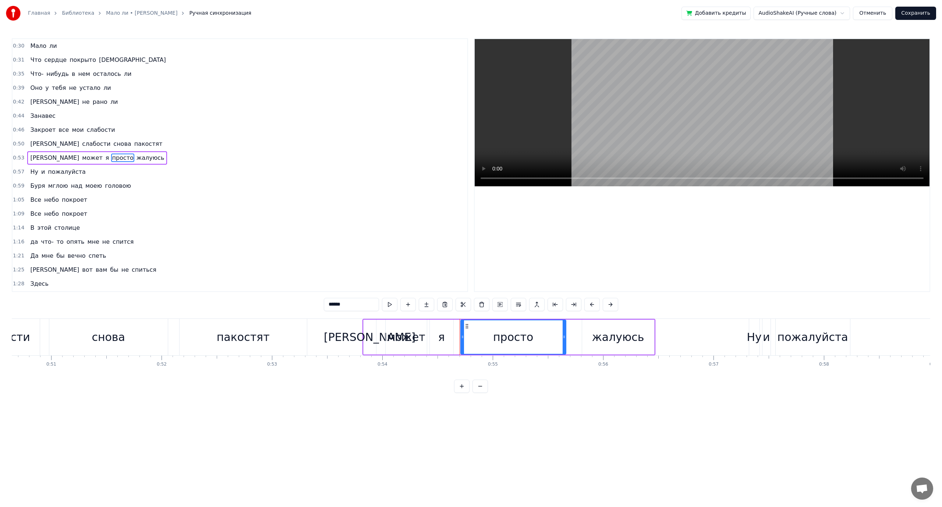
click at [60, 171] on span "пожалуйста" at bounding box center [66, 171] width 39 height 8
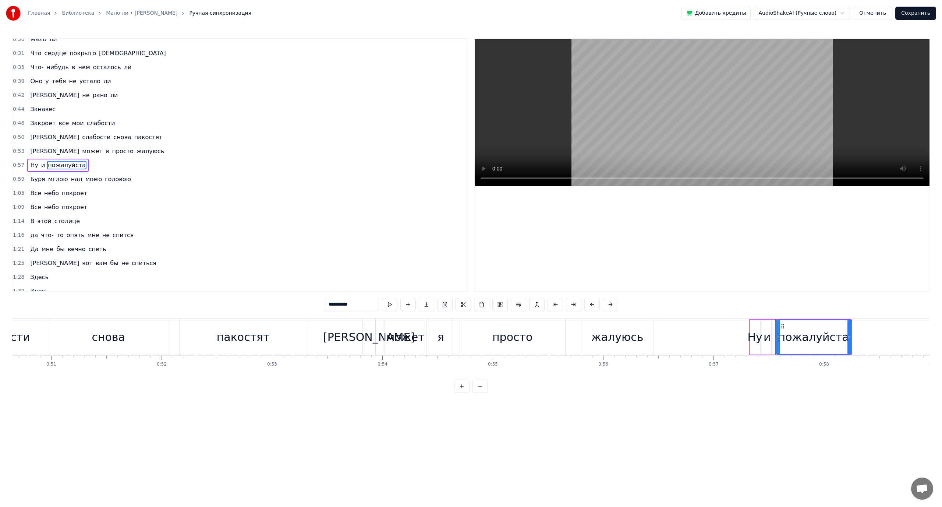
click at [61, 181] on span "мглою" at bounding box center [57, 179] width 21 height 8
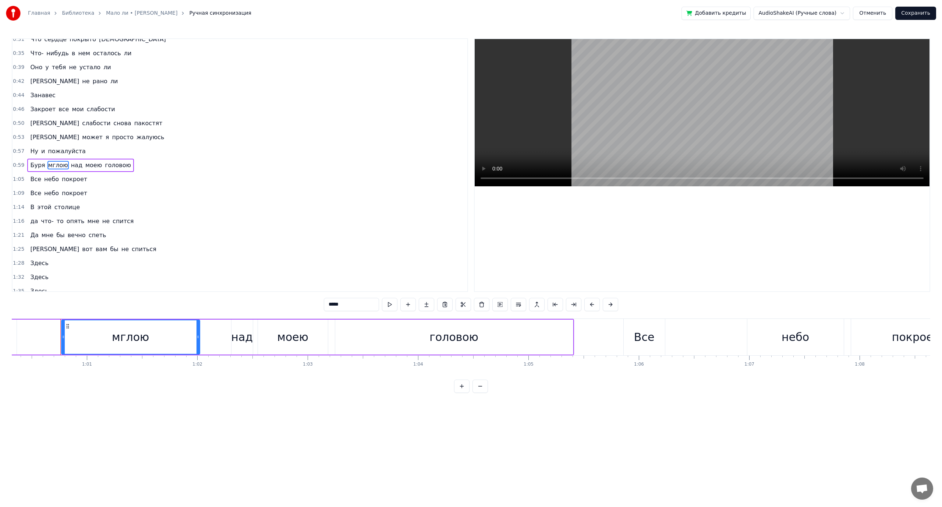
scroll to position [0, 6672]
click at [33, 179] on span "Все" at bounding box center [35, 179] width 13 height 8
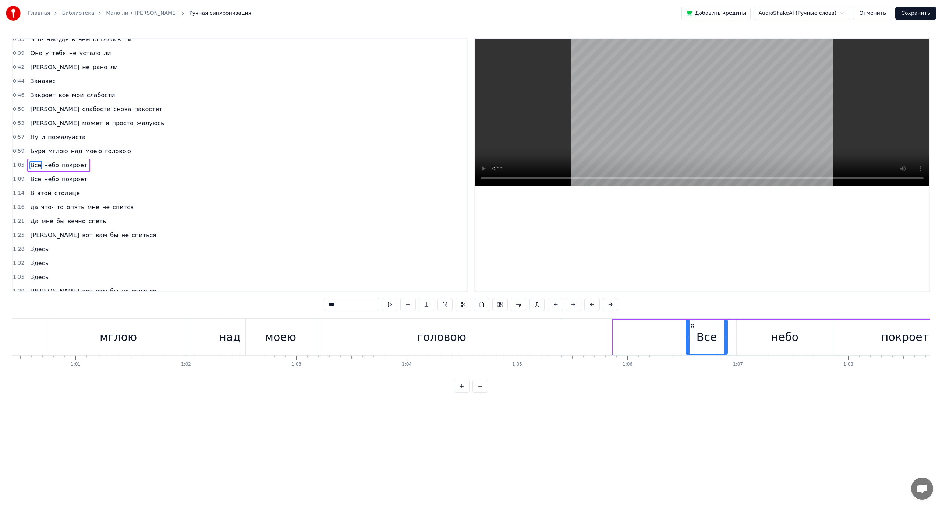
drag, startPoint x: 619, startPoint y: 325, endPoint x: 692, endPoint y: 330, distance: 73.4
click at [692, 330] on div "Все" at bounding box center [707, 336] width 40 height 33
click at [70, 151] on span "над" at bounding box center [76, 151] width 13 height 8
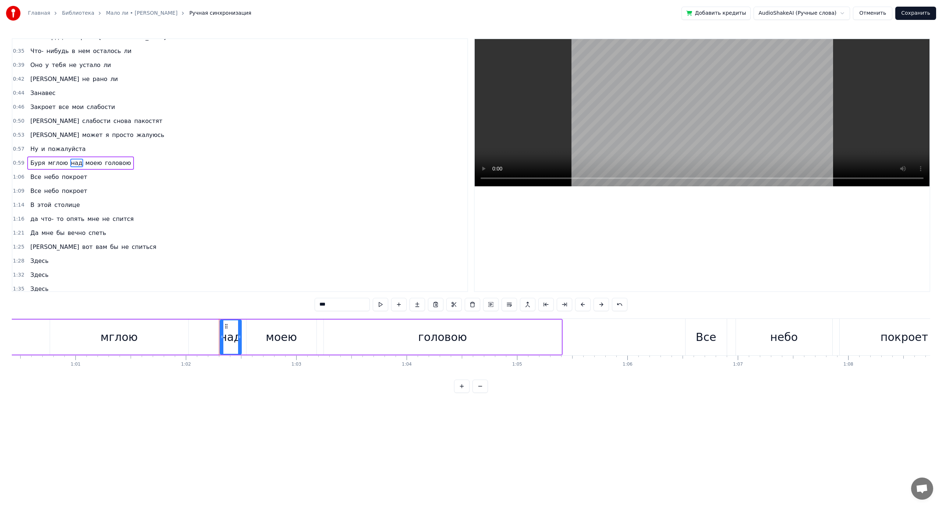
scroll to position [21, 0]
click at [40, 150] on span "и" at bounding box center [42, 151] width 5 height 8
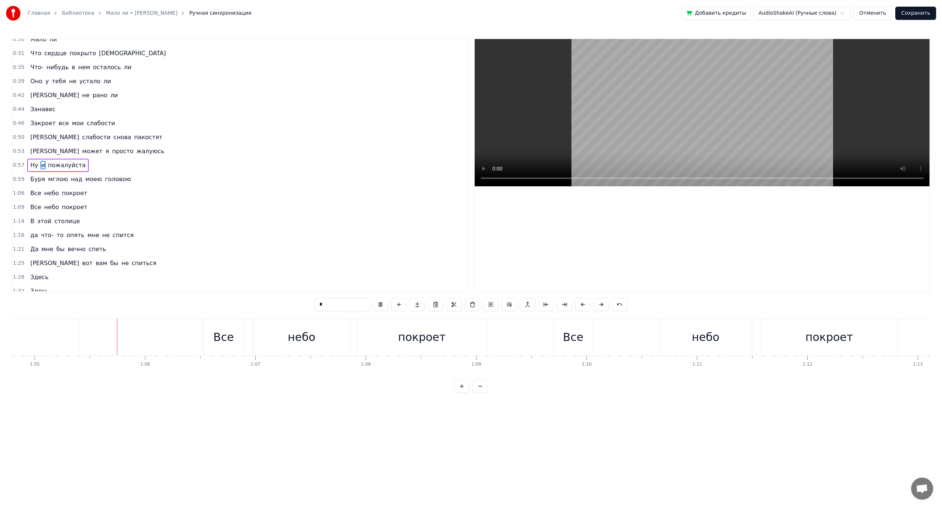
scroll to position [0, 7164]
click at [205, 334] on div "Все" at bounding box center [214, 337] width 41 height 36
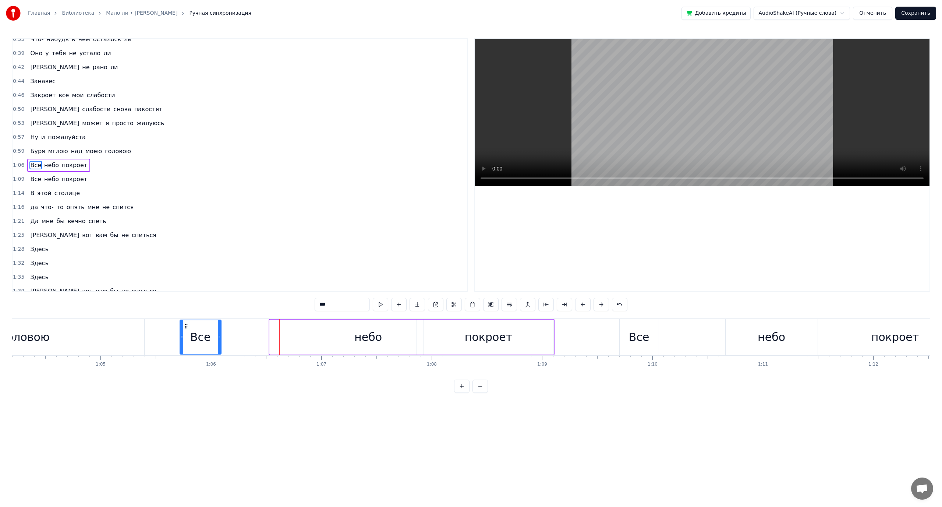
scroll to position [0, 7081]
drag, startPoint x: 201, startPoint y: 324, endPoint x: 205, endPoint y: 333, distance: 10.1
click at [205, 333] on div "Все" at bounding box center [219, 336] width 40 height 33
click at [40, 151] on span "Буря" at bounding box center [37, 151] width 16 height 8
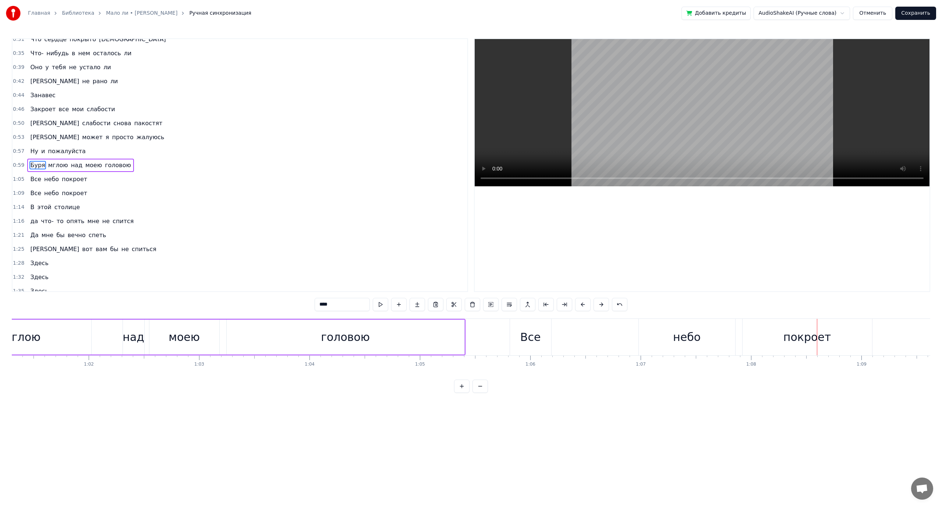
scroll to position [0, 6750]
click at [346, 330] on div "головою" at bounding box center [364, 337] width 49 height 17
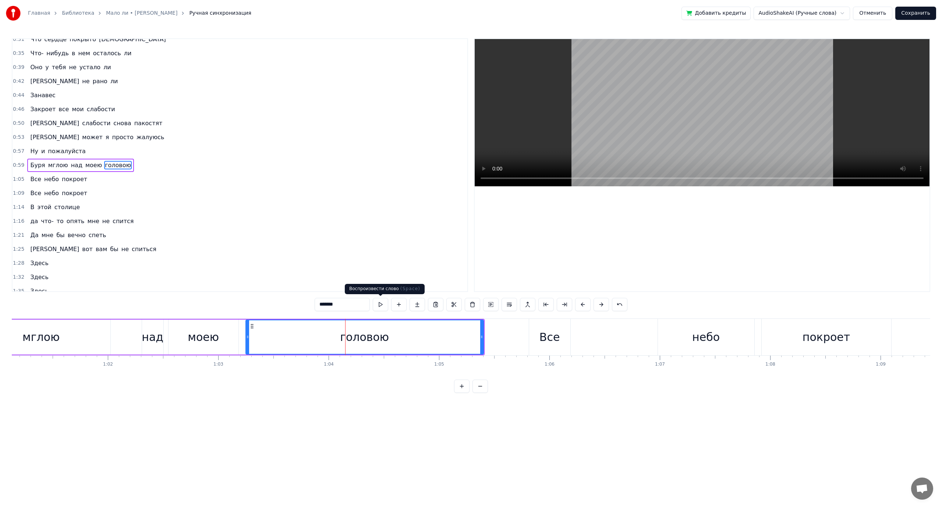
click at [380, 306] on button at bounding box center [380, 304] width 15 height 13
drag, startPoint x: 483, startPoint y: 337, endPoint x: 493, endPoint y: 338, distance: 10.7
click at [493, 338] on icon at bounding box center [492, 337] width 3 height 6
click at [545, 338] on div "Все" at bounding box center [550, 337] width 21 height 17
type input "***"
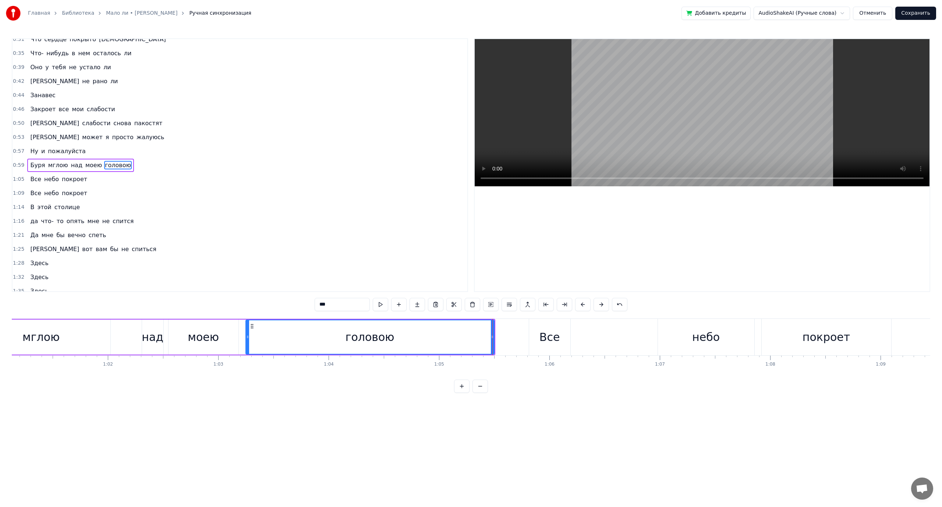
scroll to position [35, 0]
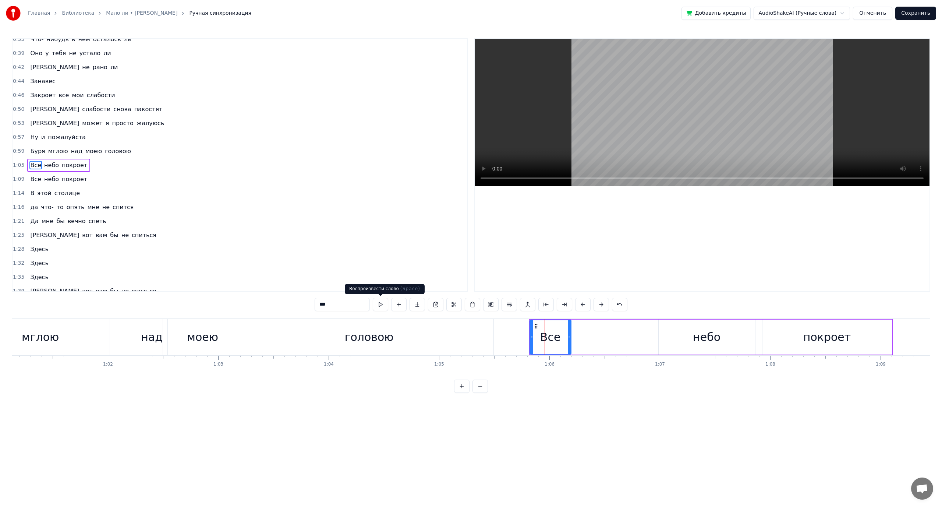
click at [383, 306] on button at bounding box center [380, 304] width 15 height 13
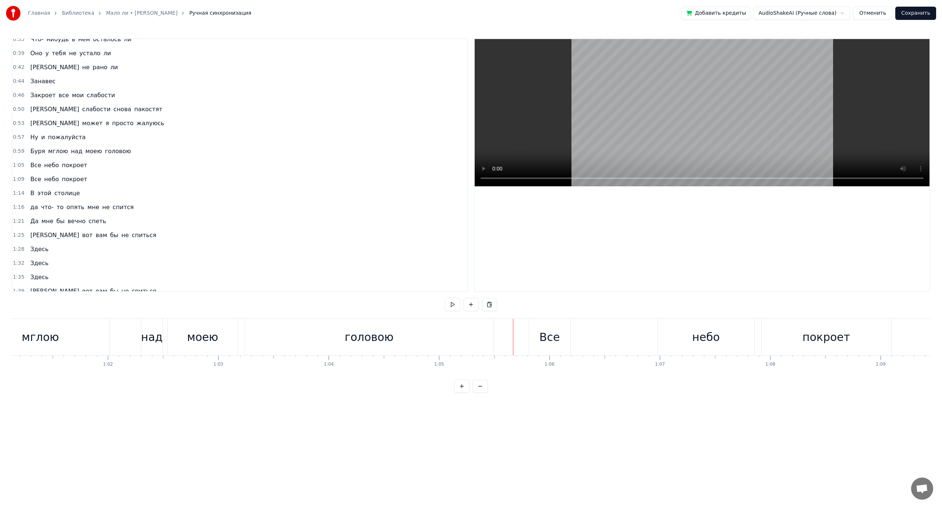
click at [623, 343] on div "Все небо покроет" at bounding box center [711, 337] width 364 height 36
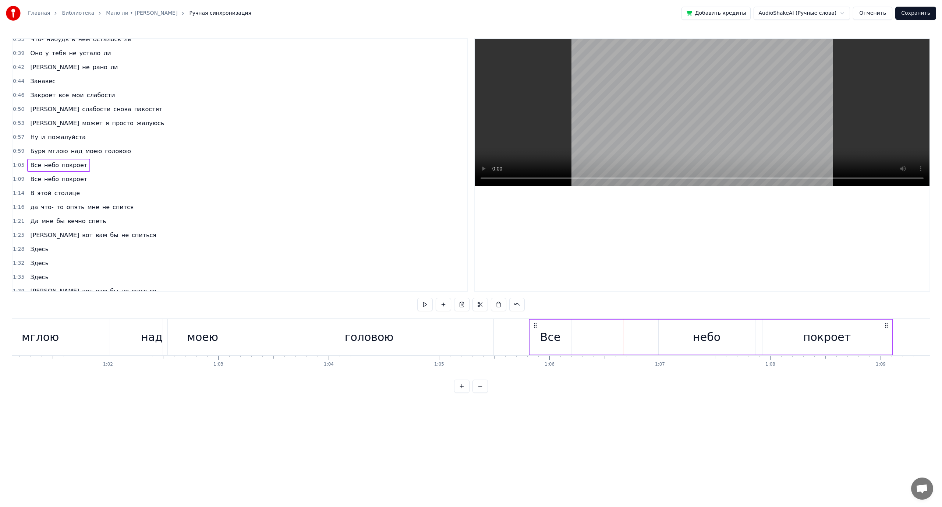
click at [700, 336] on div "небо" at bounding box center [707, 337] width 28 height 17
click at [339, 331] on div "головою" at bounding box center [369, 337] width 248 height 36
type input "*******"
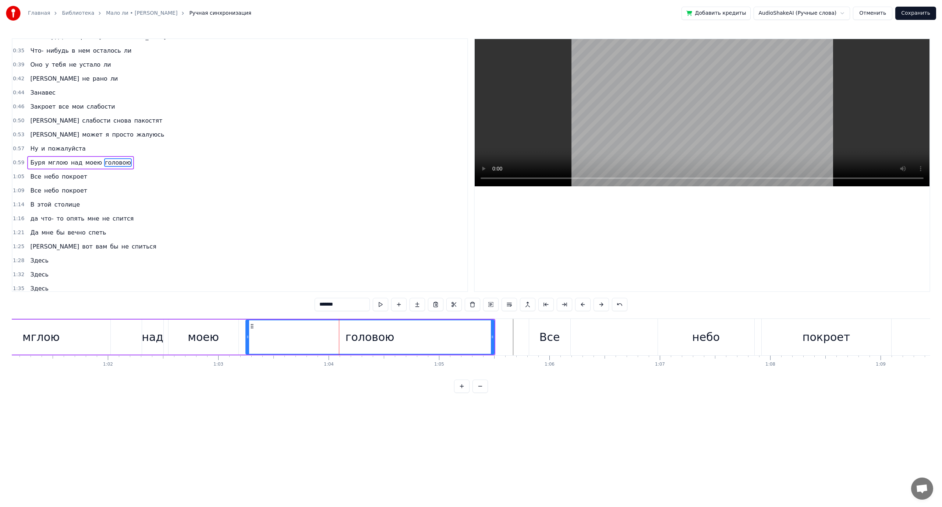
scroll to position [21, 0]
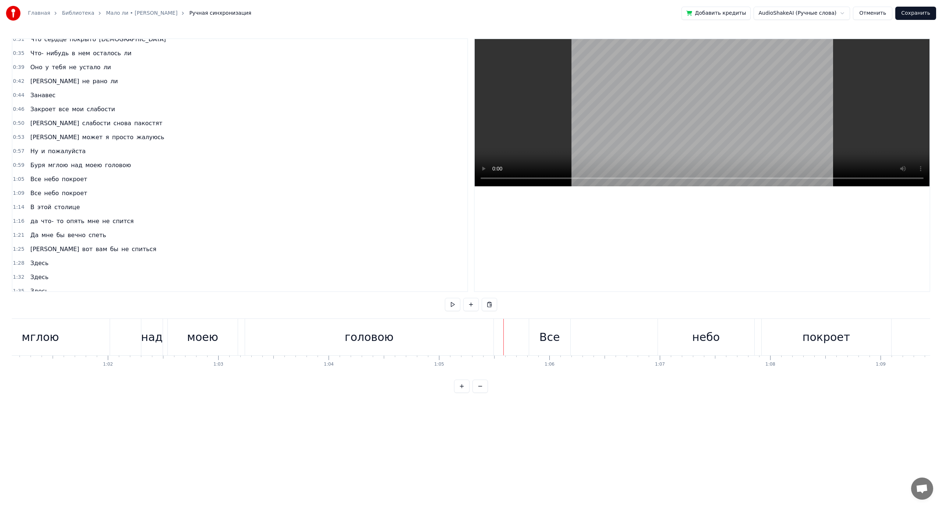
click at [455, 306] on button at bounding box center [452, 304] width 15 height 13
click at [548, 337] on div "Все" at bounding box center [550, 337] width 21 height 17
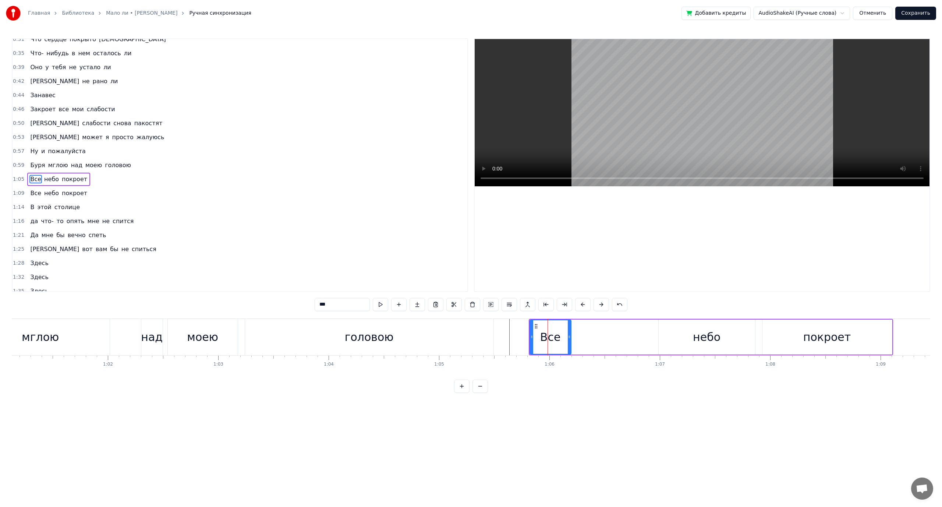
scroll to position [35, 0]
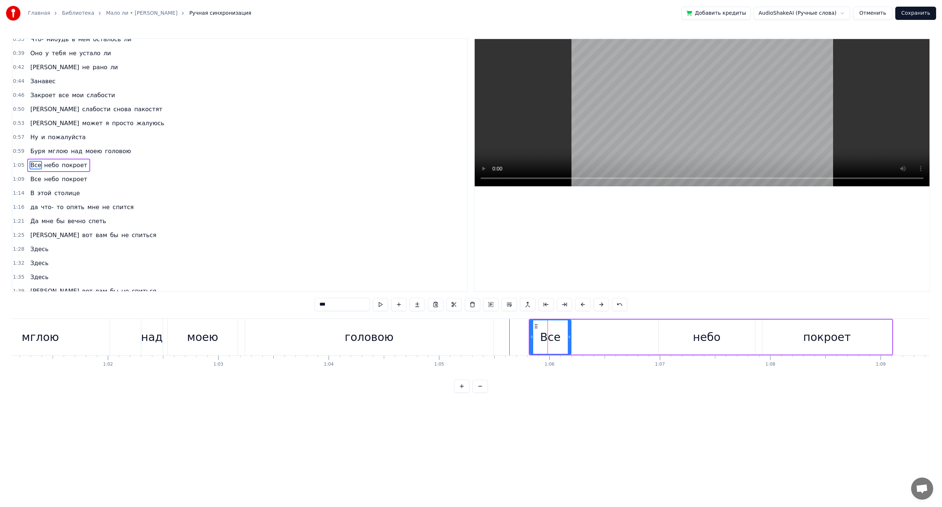
click at [685, 339] on div "небо" at bounding box center [707, 336] width 96 height 35
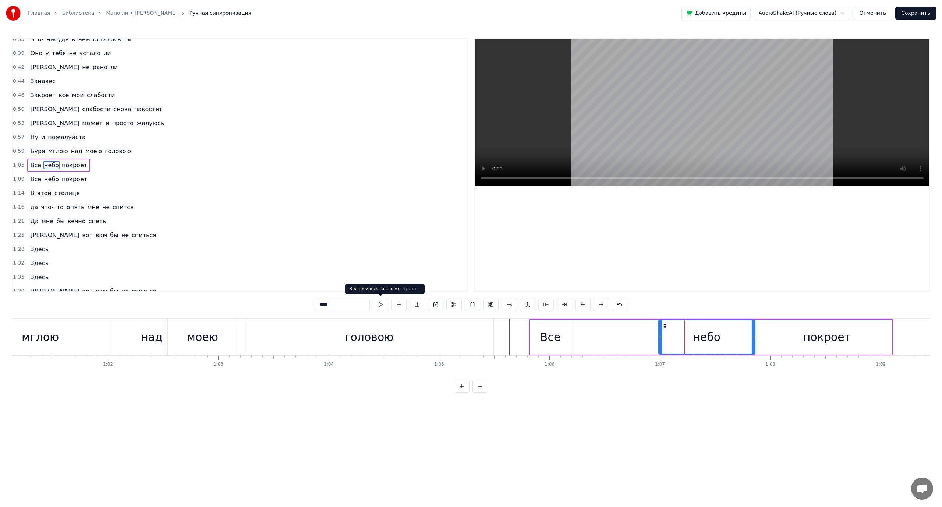
click at [381, 305] on button at bounding box center [380, 304] width 15 height 13
click at [549, 338] on div "Все" at bounding box center [550, 337] width 21 height 17
click at [382, 301] on button at bounding box center [380, 304] width 15 height 13
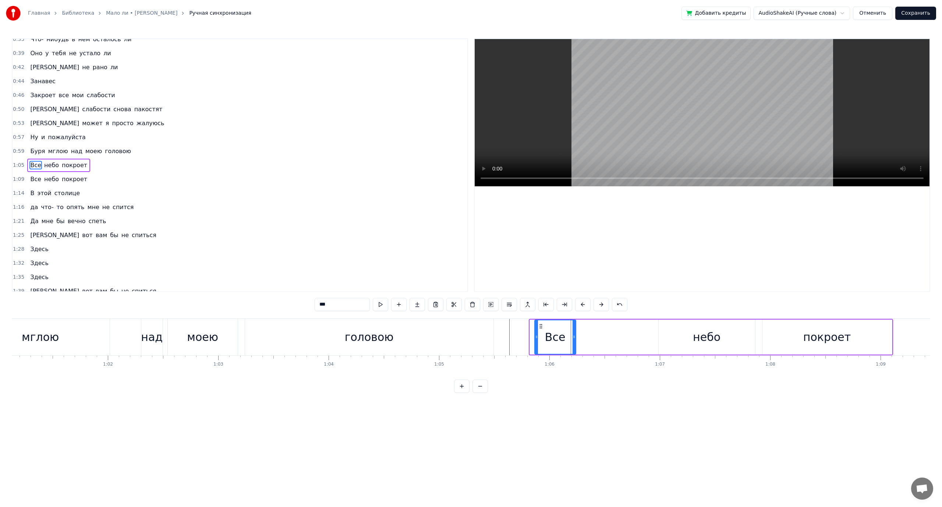
drag, startPoint x: 537, startPoint y: 324, endPoint x: 542, endPoint y: 324, distance: 4.8
click at [542, 324] on circle at bounding box center [541, 324] width 0 height 0
click at [377, 303] on button at bounding box center [380, 304] width 15 height 13
drag, startPoint x: 540, startPoint y: 324, endPoint x: 545, endPoint y: 324, distance: 5.2
click at [545, 324] on icon at bounding box center [546, 326] width 6 height 6
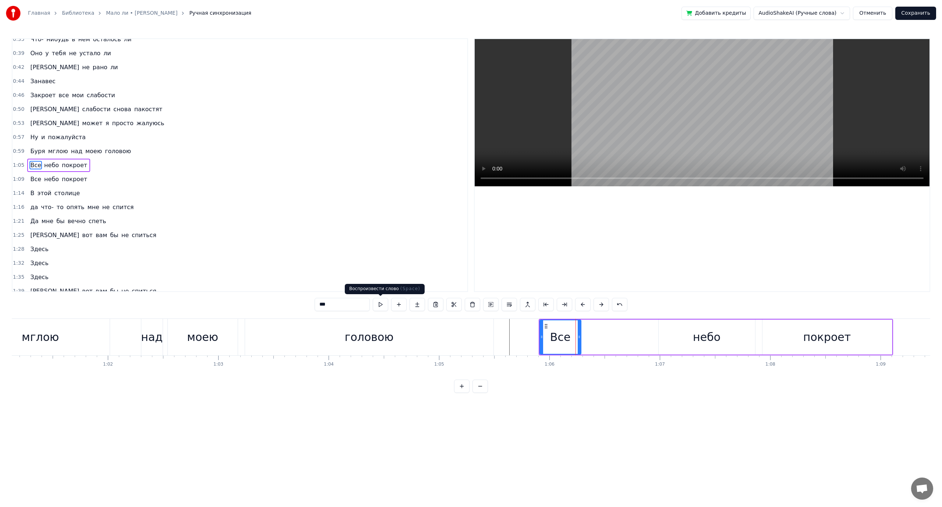
click at [381, 306] on button at bounding box center [380, 304] width 15 height 13
drag, startPoint x: 546, startPoint y: 325, endPoint x: 554, endPoint y: 325, distance: 7.4
click at [554, 325] on icon at bounding box center [552, 326] width 6 height 6
click at [382, 305] on button at bounding box center [380, 304] width 15 height 13
click at [32, 150] on span "Буря" at bounding box center [37, 151] width 16 height 8
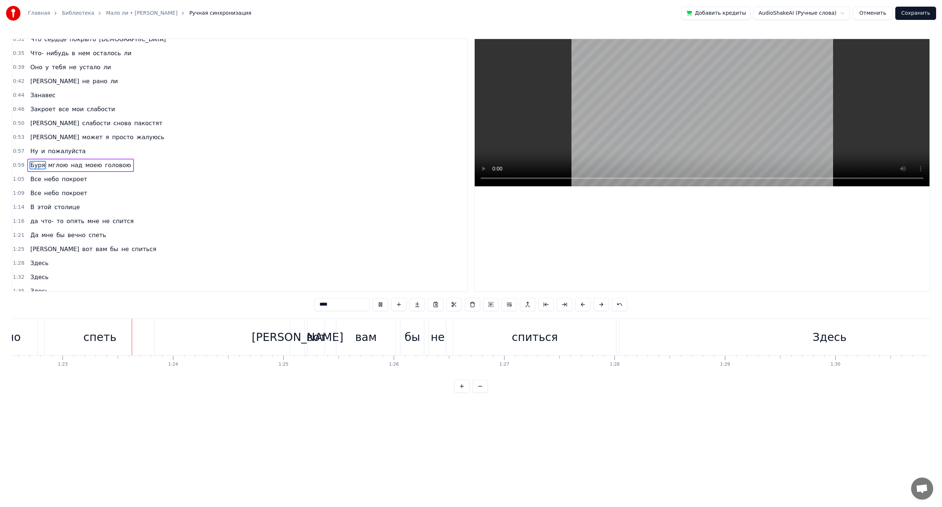
scroll to position [0, 9121]
click at [521, 329] on div "спиться" at bounding box center [528, 337] width 46 height 17
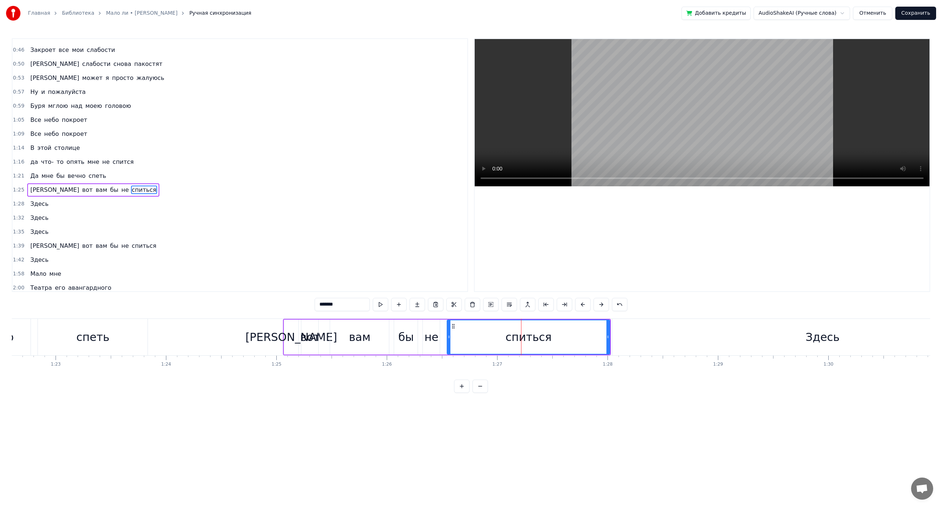
scroll to position [105, 0]
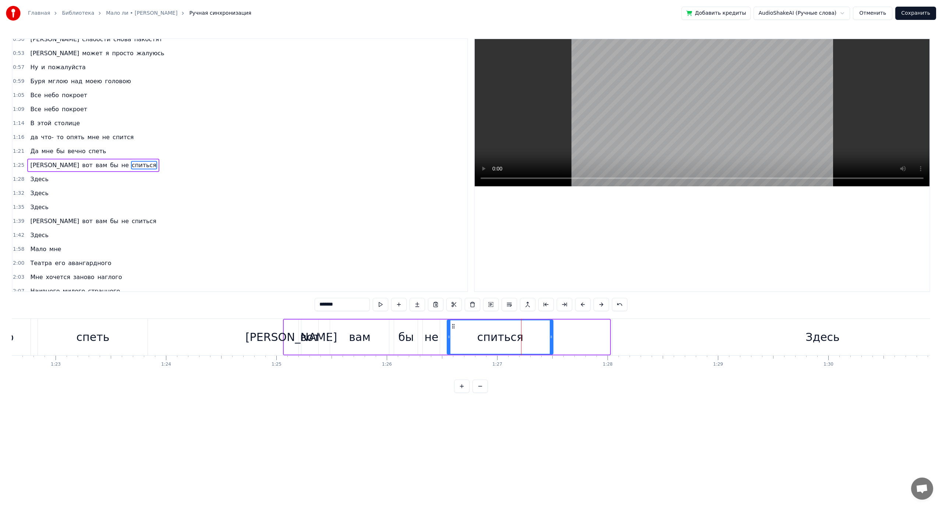
drag, startPoint x: 607, startPoint y: 337, endPoint x: 550, endPoint y: 339, distance: 56.7
click at [550, 339] on icon at bounding box center [551, 337] width 3 height 6
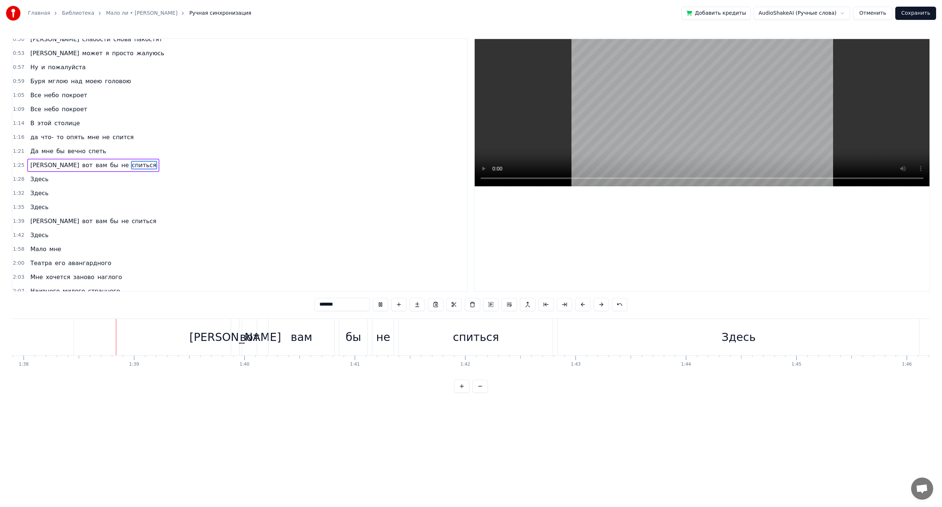
scroll to position [0, 10819]
click at [474, 331] on div "спиться" at bounding box center [467, 337] width 46 height 17
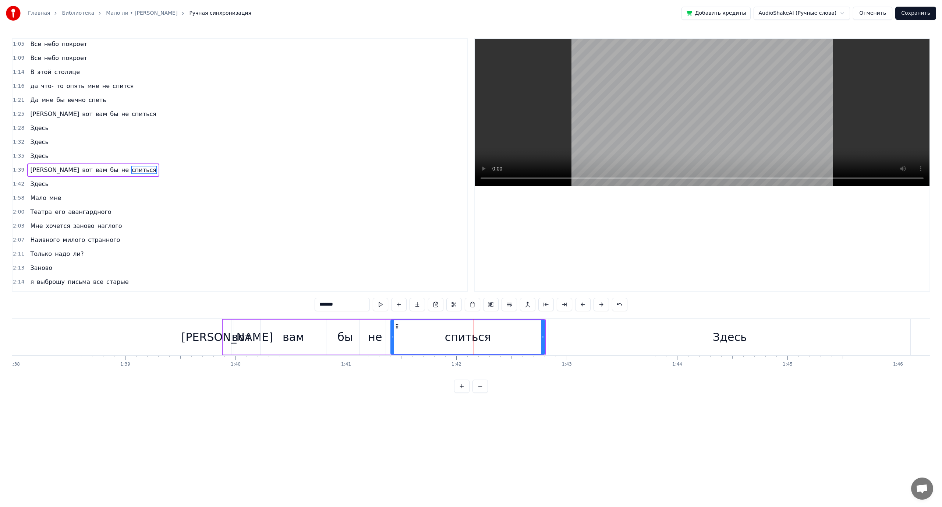
scroll to position [160, 0]
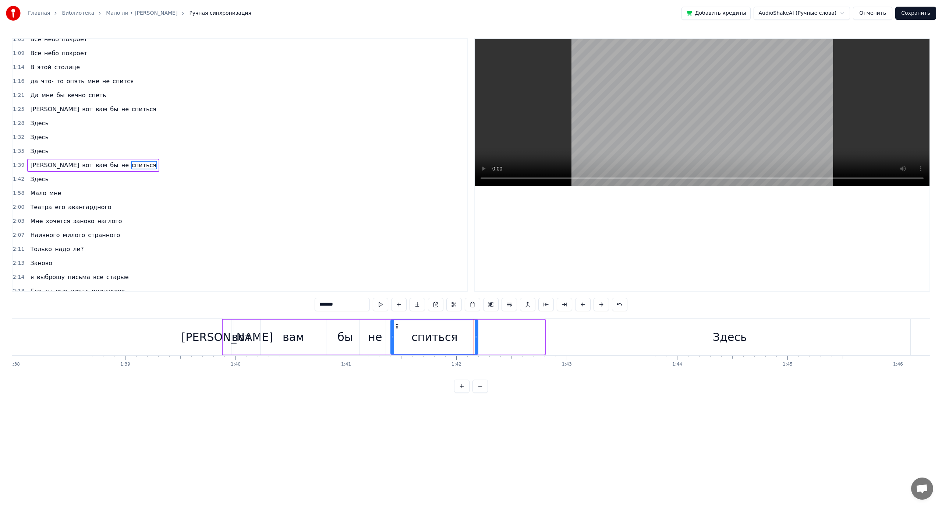
drag, startPoint x: 542, startPoint y: 337, endPoint x: 475, endPoint y: 338, distance: 67.0
click at [475, 338] on icon at bounding box center [476, 337] width 3 height 6
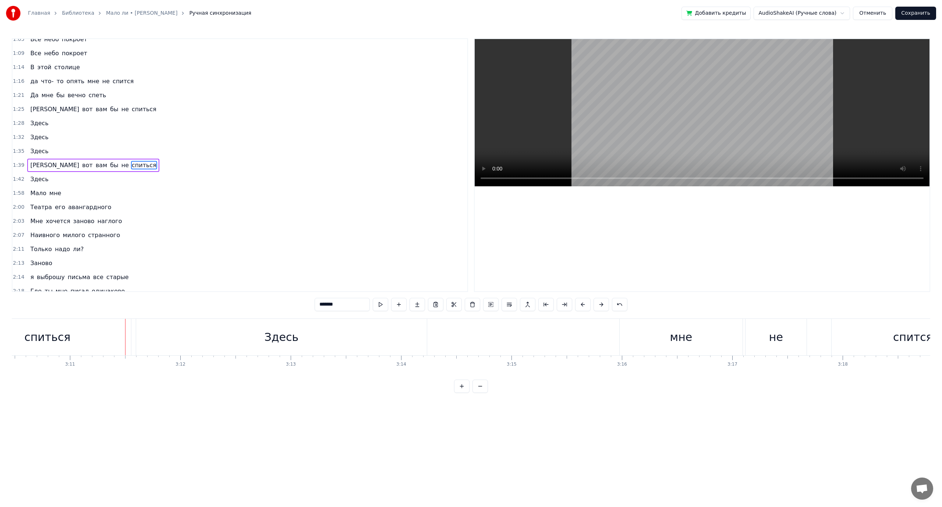
scroll to position [0, 21037]
click at [78, 340] on div "спиться" at bounding box center [43, 337] width 167 height 36
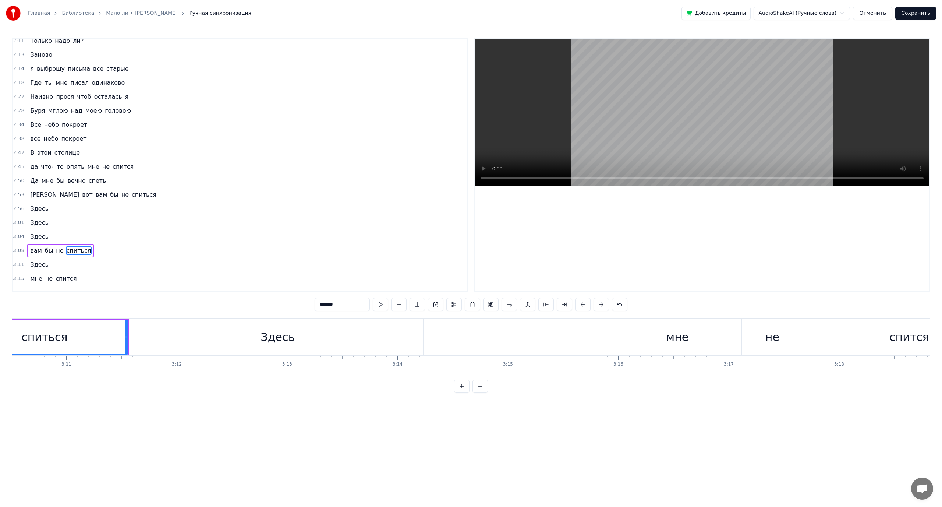
scroll to position [405, 0]
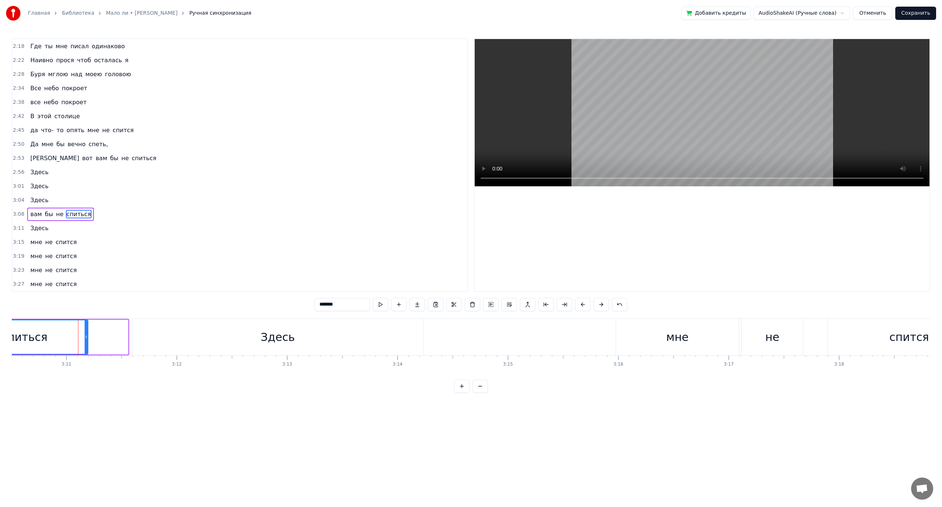
drag, startPoint x: 127, startPoint y: 337, endPoint x: 87, endPoint y: 341, distance: 40.3
click at [87, 341] on div at bounding box center [86, 336] width 3 height 33
click at [60, 286] on span "спится" at bounding box center [66, 284] width 22 height 8
type input "******"
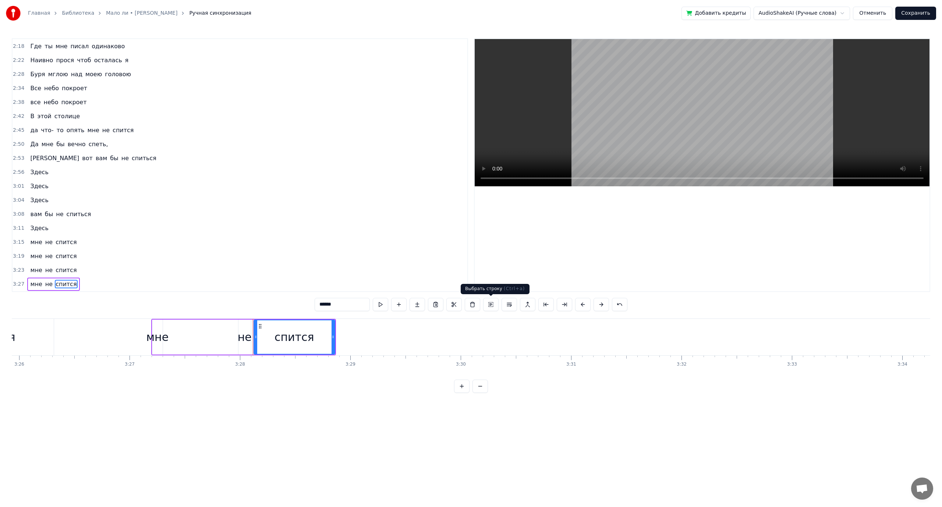
click at [485, 304] on button at bounding box center [490, 304] width 15 height 13
click at [499, 303] on button at bounding box center [498, 304] width 15 height 13
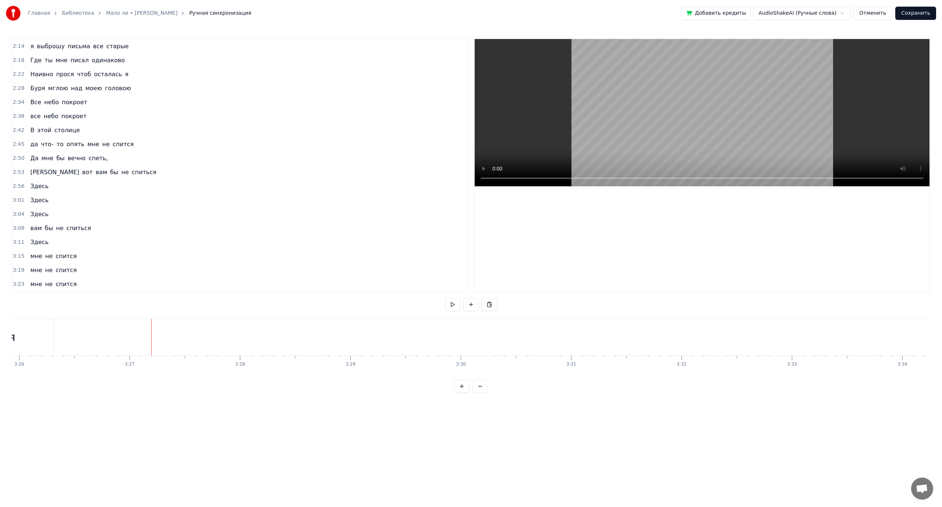
scroll to position [391, 0]
click at [33, 226] on span "вам" at bounding box center [35, 228] width 13 height 8
click at [649, 335] on div "спится" at bounding box center [700, 337] width 160 height 36
type input "******"
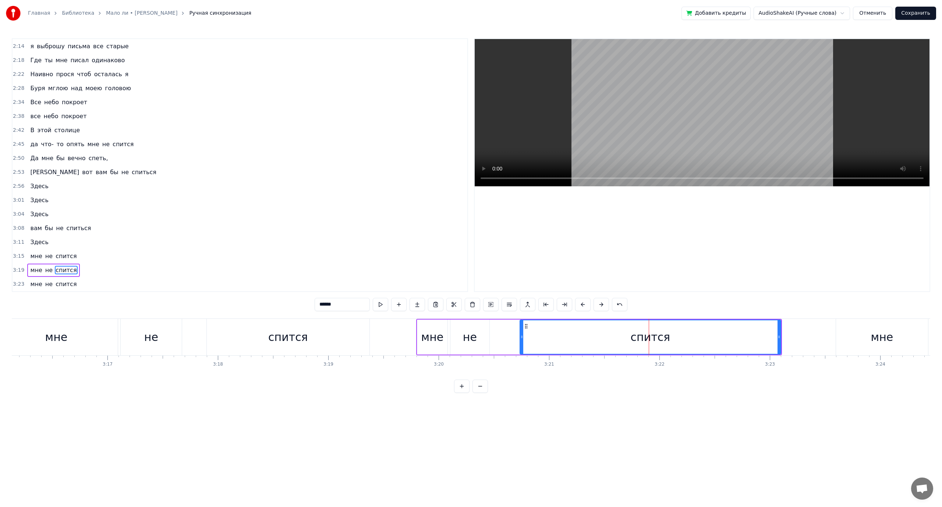
drag, startPoint x: 622, startPoint y: 337, endPoint x: 522, endPoint y: 341, distance: 100.6
click at [522, 341] on div at bounding box center [521, 336] width 3 height 33
click at [40, 247] on div "Здесь" at bounding box center [39, 242] width 24 height 13
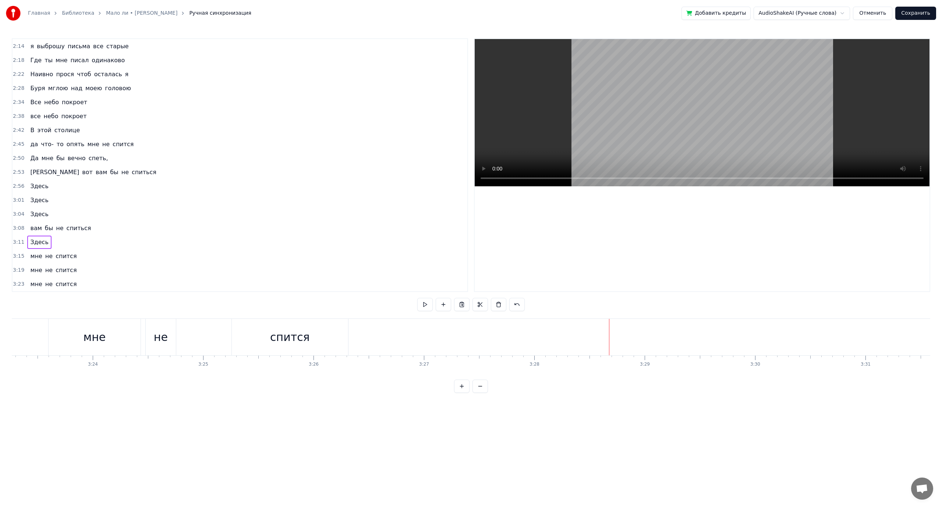
scroll to position [0, 22465]
click at [307, 345] on div "спится" at bounding box center [270, 337] width 116 height 36
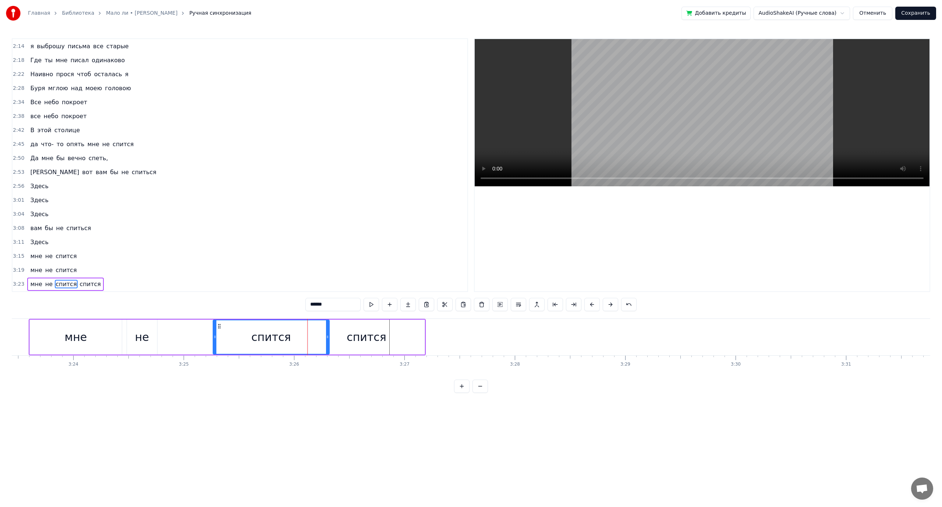
drag, startPoint x: 351, startPoint y: 336, endPoint x: 359, endPoint y: 336, distance: 7.7
click at [359, 336] on div "спится" at bounding box center [367, 337] width 40 height 17
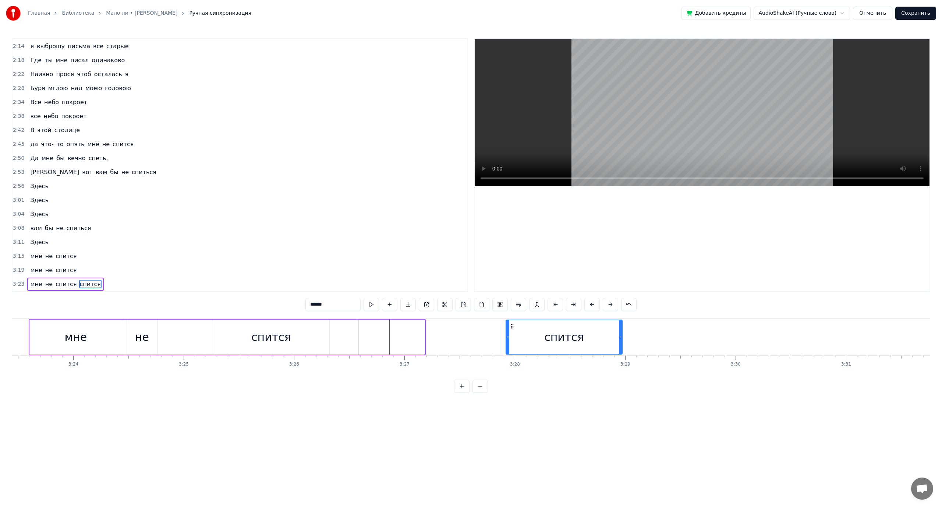
drag, startPoint x: 314, startPoint y: 325, endPoint x: 512, endPoint y: 325, distance: 197.7
click at [512, 325] on icon at bounding box center [512, 326] width 6 height 6
drag, startPoint x: 331, startPoint y: 304, endPoint x: 285, endPoint y: 301, distance: 45.4
click at [284, 303] on div "0:30 Мало ли 0:31 Что сердце покрыто шрамами 0:35 Что- нибудь в нем осталось ли…" at bounding box center [471, 215] width 919 height 354
type input "**********"
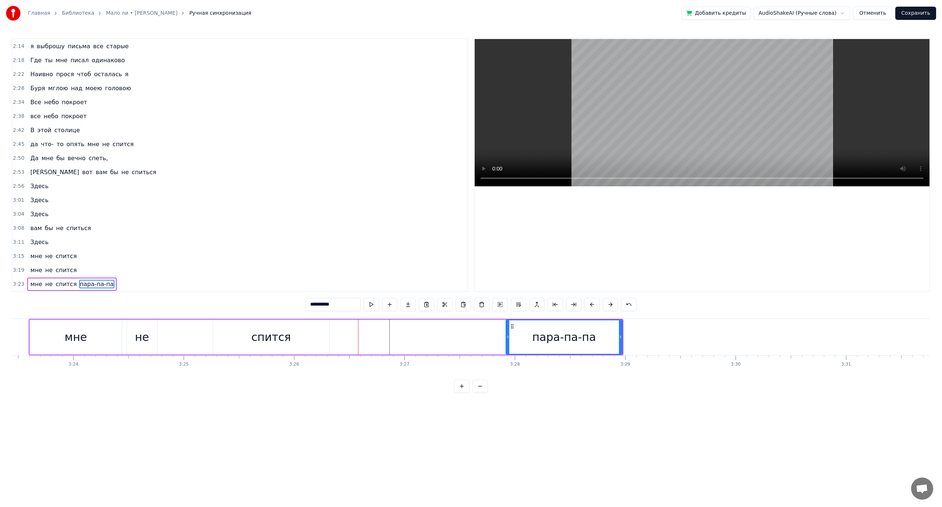
click at [236, 262] on div "3:15 мне не спится" at bounding box center [240, 256] width 455 height 14
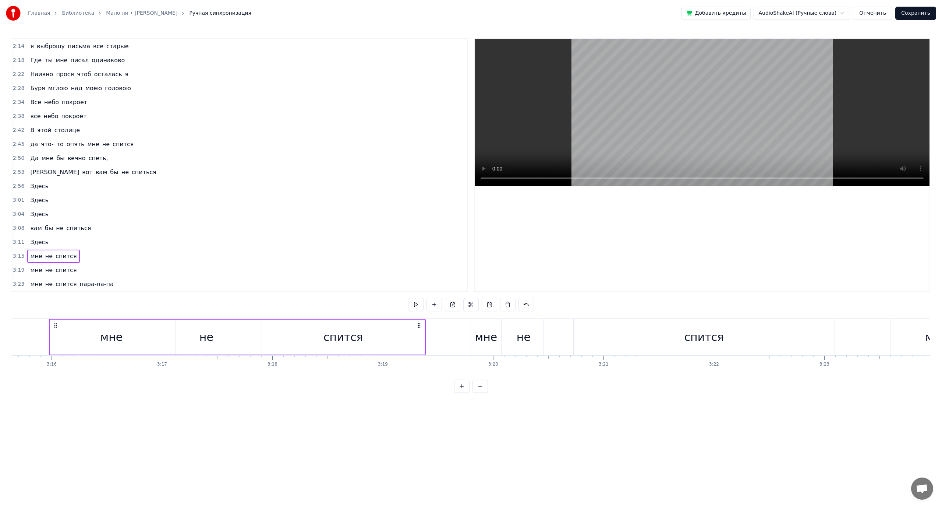
click at [45, 285] on span "не" at bounding box center [49, 284] width 9 height 8
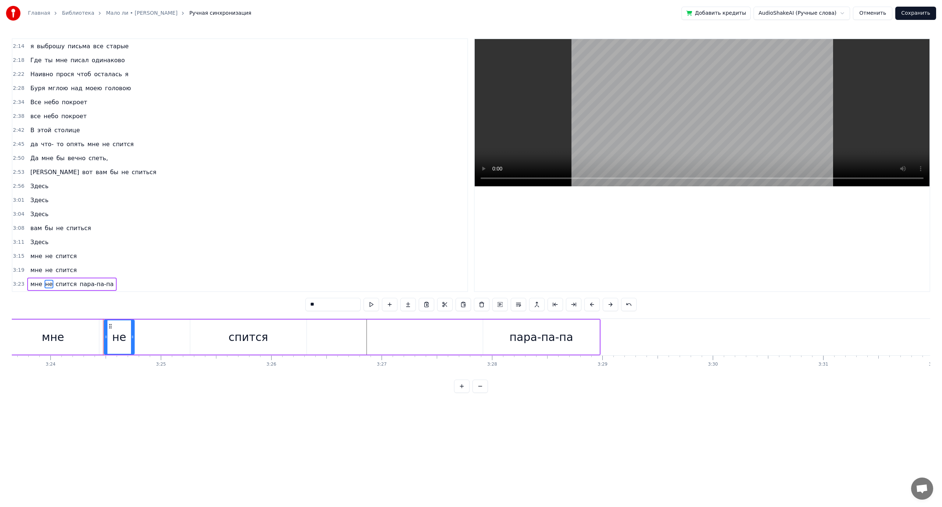
scroll to position [0, 22542]
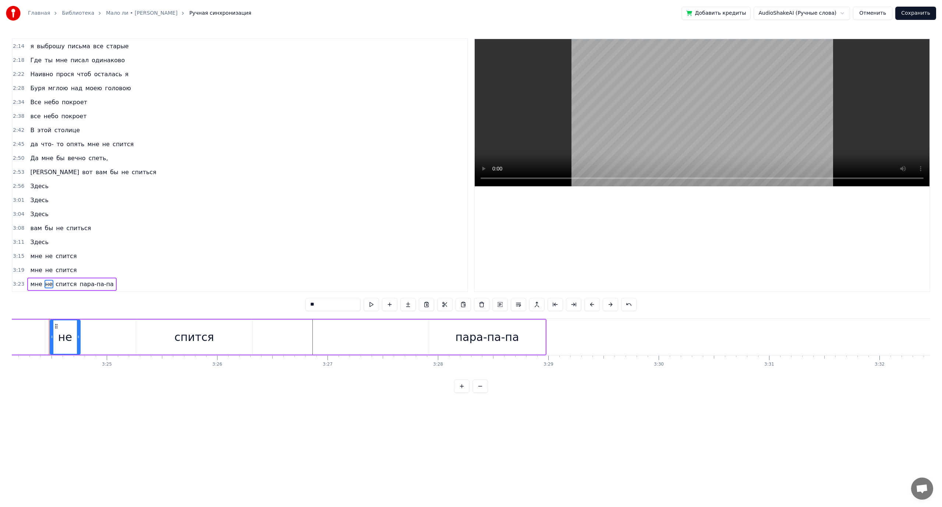
click at [224, 342] on div "спится" at bounding box center [194, 336] width 116 height 35
type input "******"
click at [297, 336] on div "мне не спится пара-па-па" at bounding box center [249, 337] width 595 height 36
click at [363, 334] on div "мне не спится пара-па-па" at bounding box center [249, 337] width 595 height 36
click at [389, 337] on div "мне не спится пара-па-па" at bounding box center [249, 337] width 595 height 36
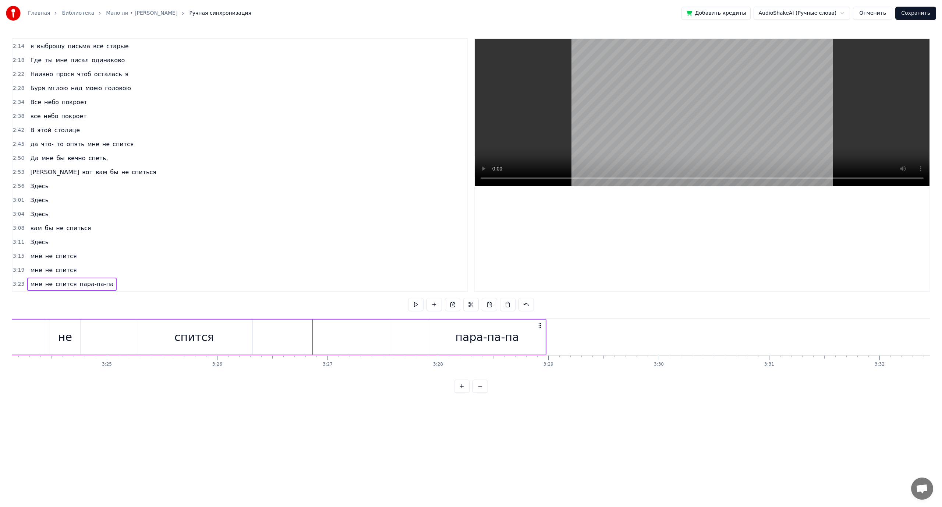
click at [244, 330] on div "спится" at bounding box center [194, 336] width 116 height 35
click at [59, 260] on span "спится" at bounding box center [66, 256] width 22 height 8
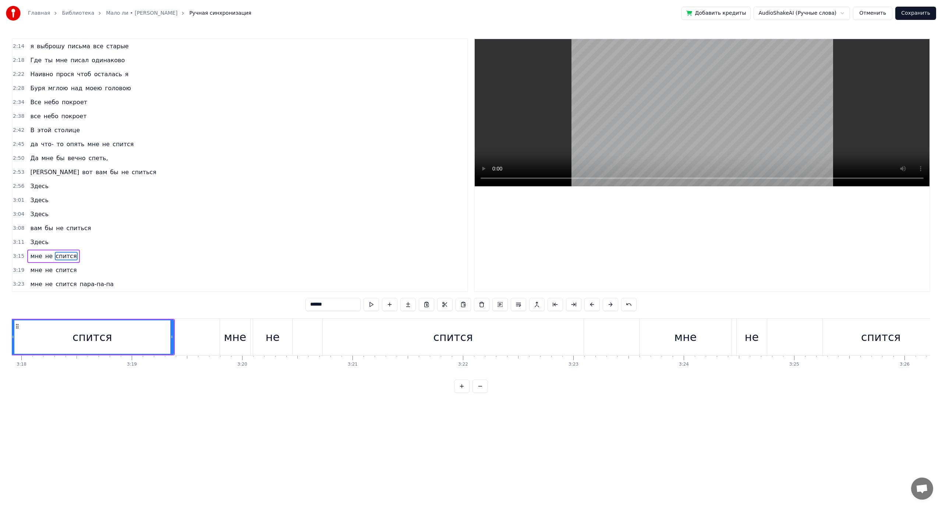
scroll to position [0, 21815]
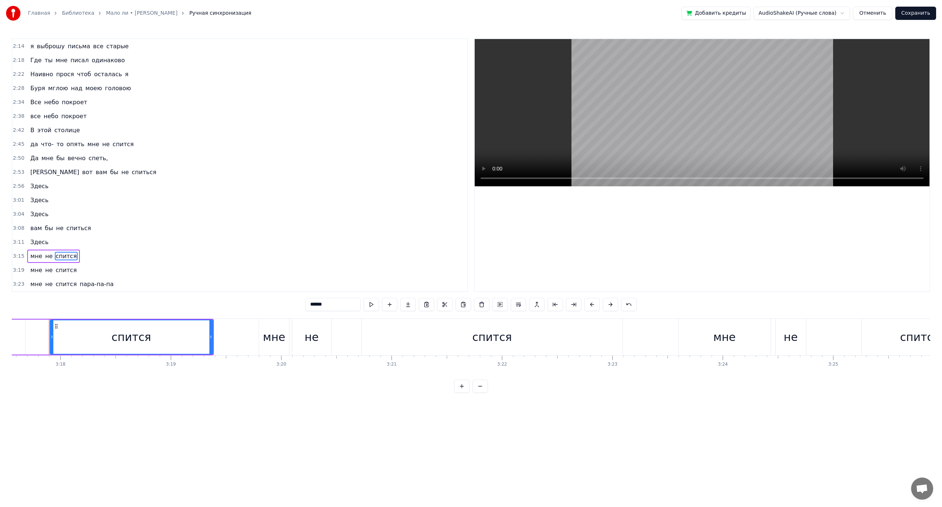
click at [71, 285] on div "мне не спится пара-па-па" at bounding box center [71, 284] width 89 height 13
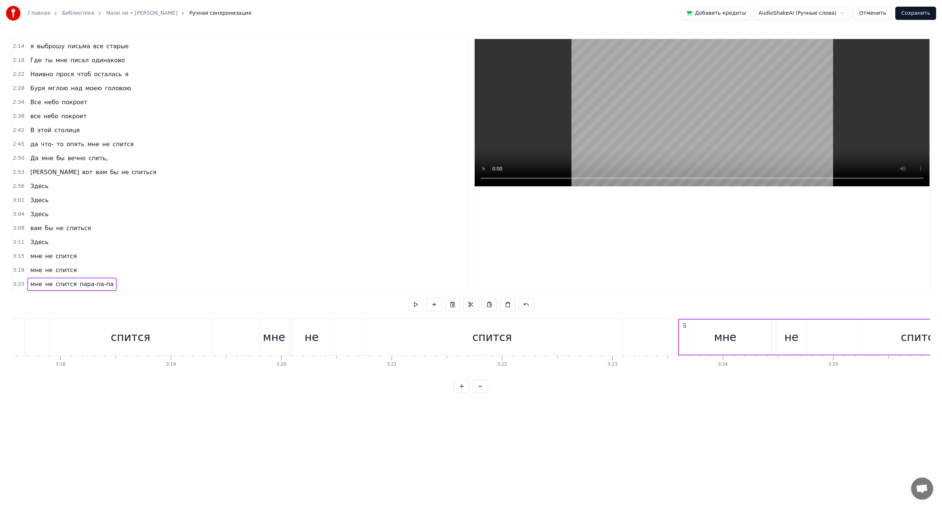
click at [57, 283] on span "спится" at bounding box center [66, 284] width 22 height 8
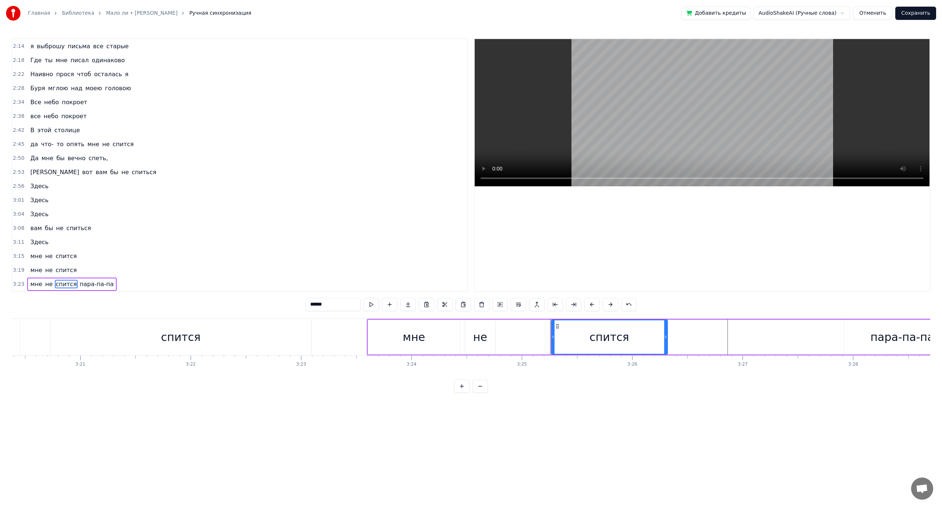
scroll to position [0, 22194]
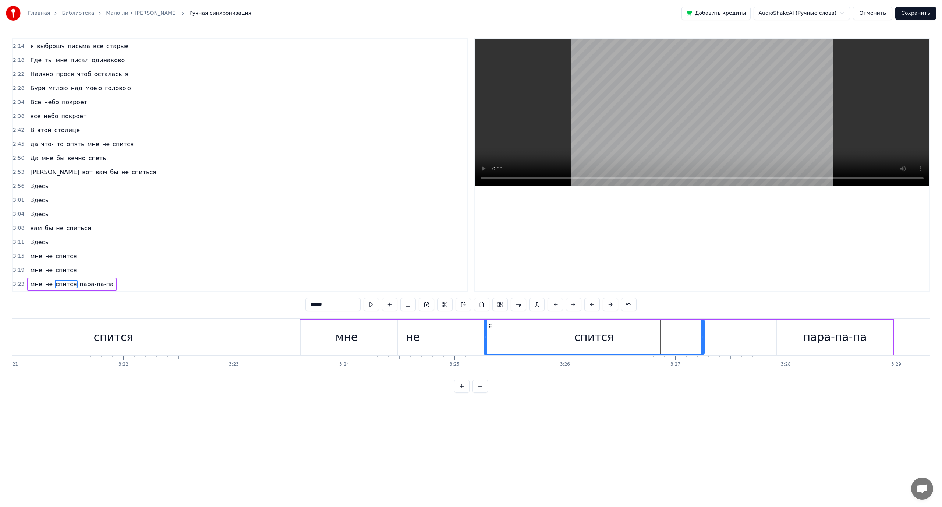
drag, startPoint x: 599, startPoint y: 335, endPoint x: 703, endPoint y: 336, distance: 104.2
click at [703, 336] on icon at bounding box center [702, 337] width 3 height 6
click at [36, 256] on span "мне" at bounding box center [35, 256] width 13 height 8
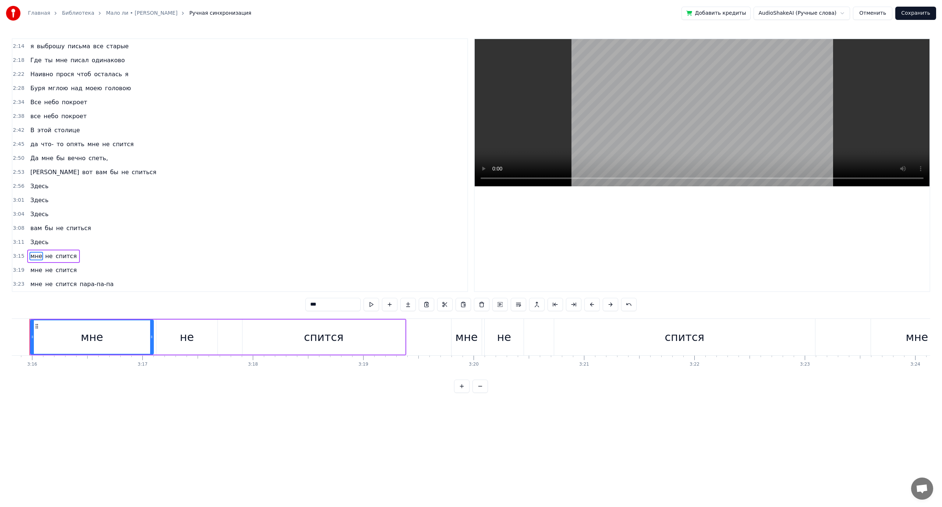
scroll to position [0, 21603]
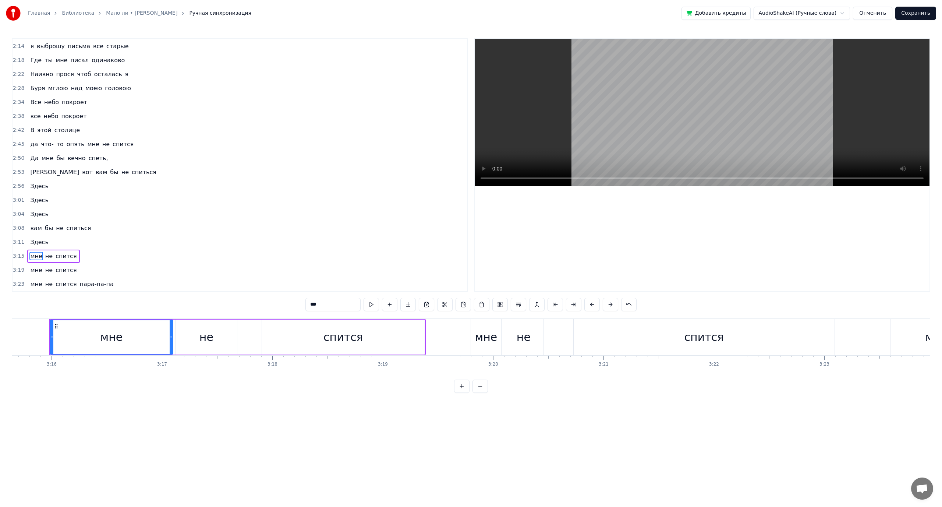
click at [34, 268] on span "мне" at bounding box center [35, 270] width 13 height 8
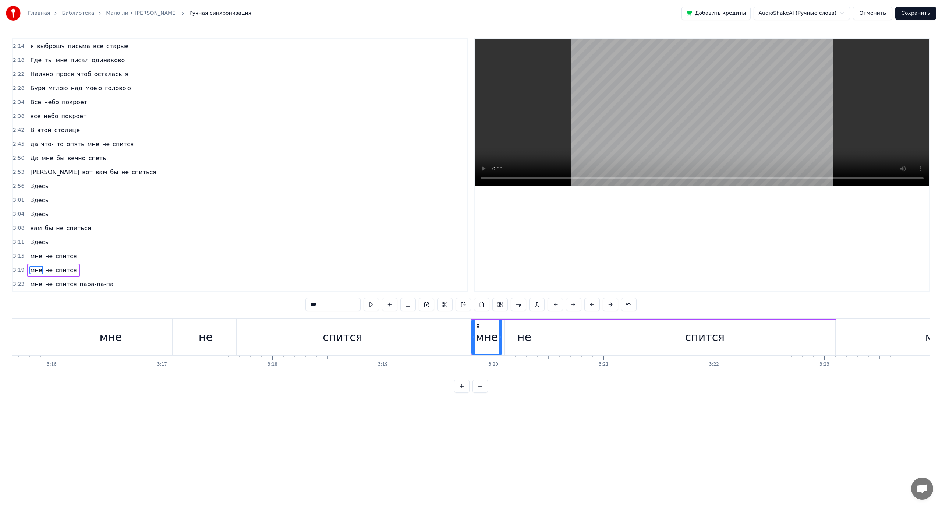
click at [516, 331] on div "не" at bounding box center [524, 336] width 39 height 35
drag, startPoint x: 511, startPoint y: 325, endPoint x: 533, endPoint y: 324, distance: 22.1
click at [533, 324] on icon at bounding box center [533, 326] width 6 height 6
click at [488, 333] on div "мне" at bounding box center [487, 337] width 22 height 17
drag, startPoint x: 501, startPoint y: 336, endPoint x: 525, endPoint y: 335, distance: 24.0
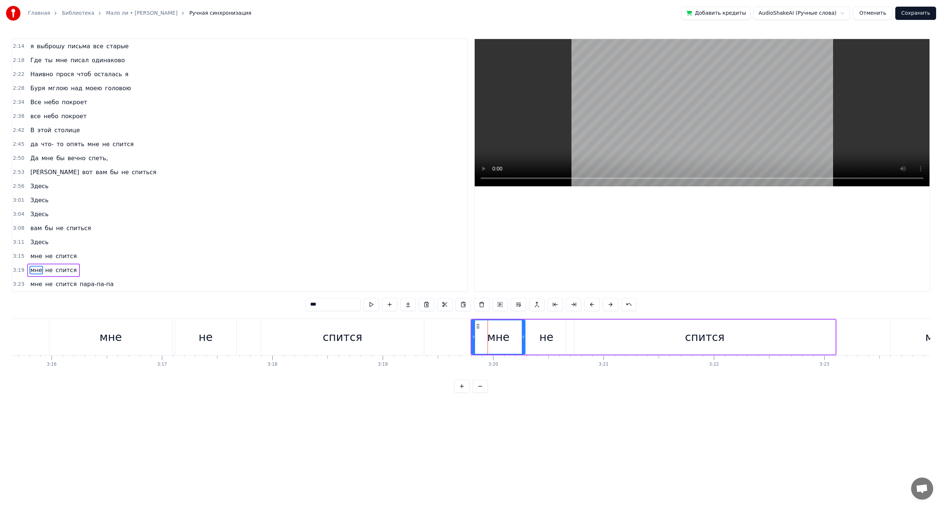
click at [525, 335] on icon at bounding box center [523, 337] width 3 height 6
drag, startPoint x: 33, startPoint y: 245, endPoint x: 41, endPoint y: 245, distance: 7.7
click at [34, 245] on span "Здесь" at bounding box center [39, 242] width 20 height 8
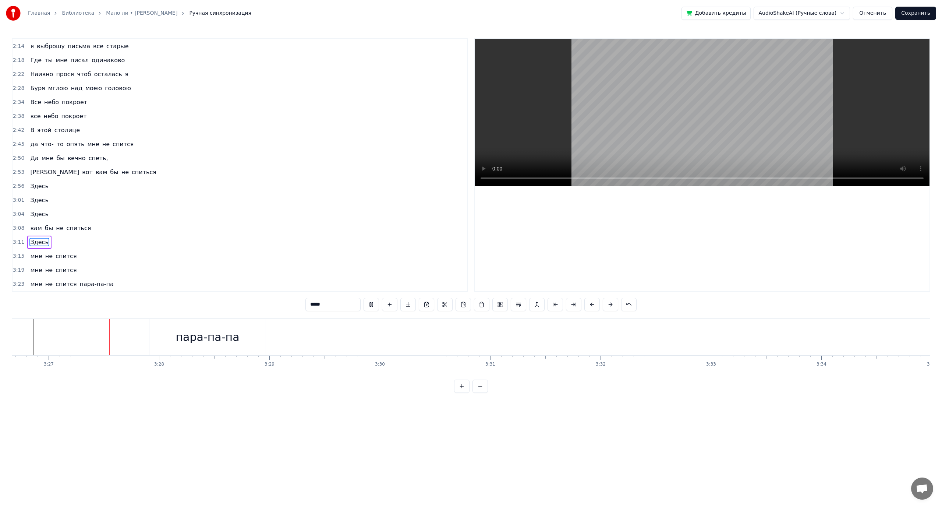
scroll to position [0, 22826]
click at [80, 284] on span "пара-па-па" at bounding box center [96, 284] width 35 height 8
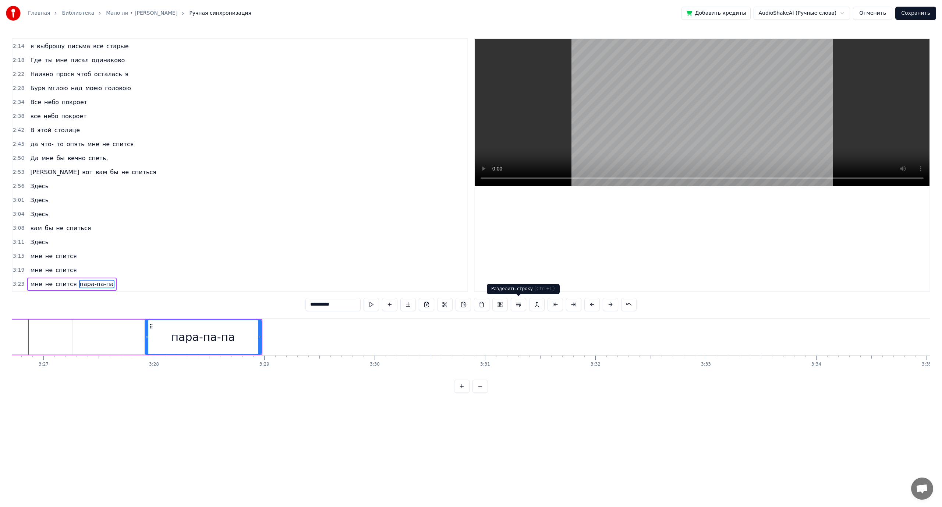
click at [515, 307] on button at bounding box center [518, 304] width 15 height 13
type input "******"
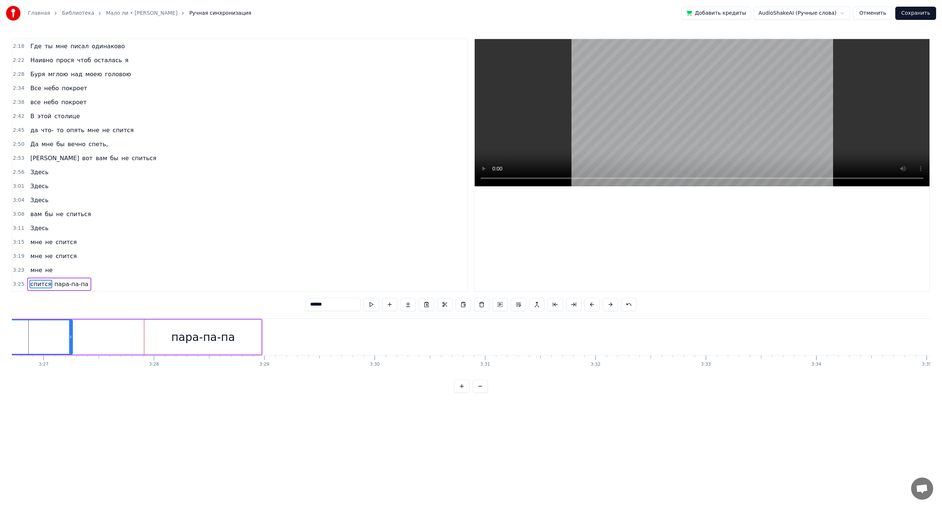
scroll to position [391, 0]
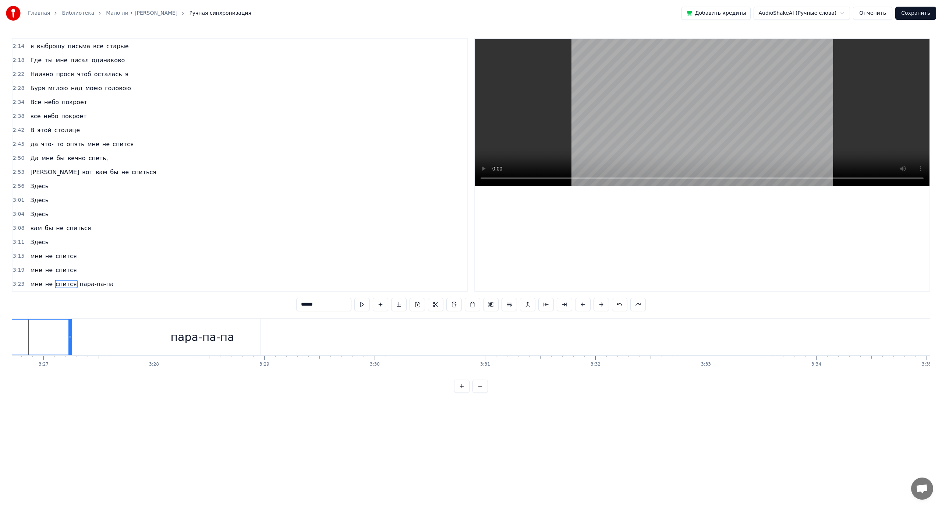
click at [93, 283] on span "пара-па-па" at bounding box center [96, 284] width 35 height 8
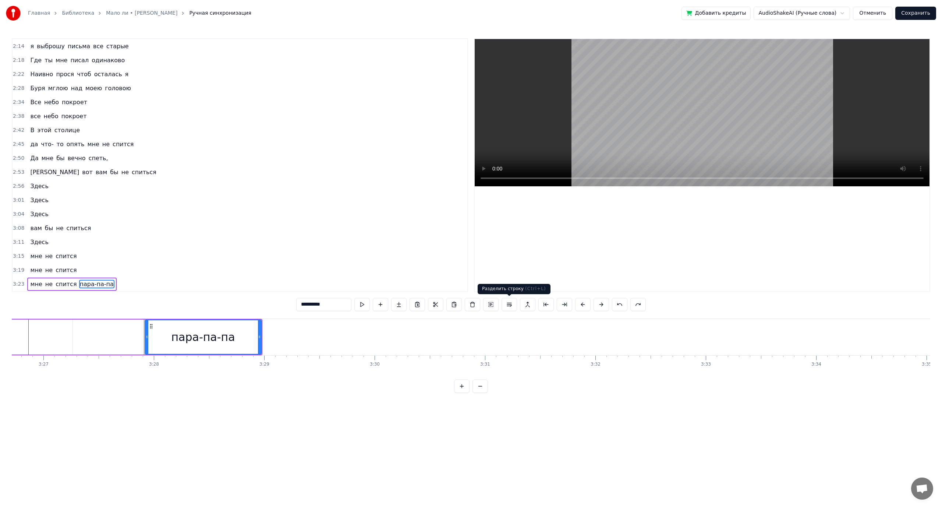
click at [510, 305] on button at bounding box center [509, 304] width 15 height 13
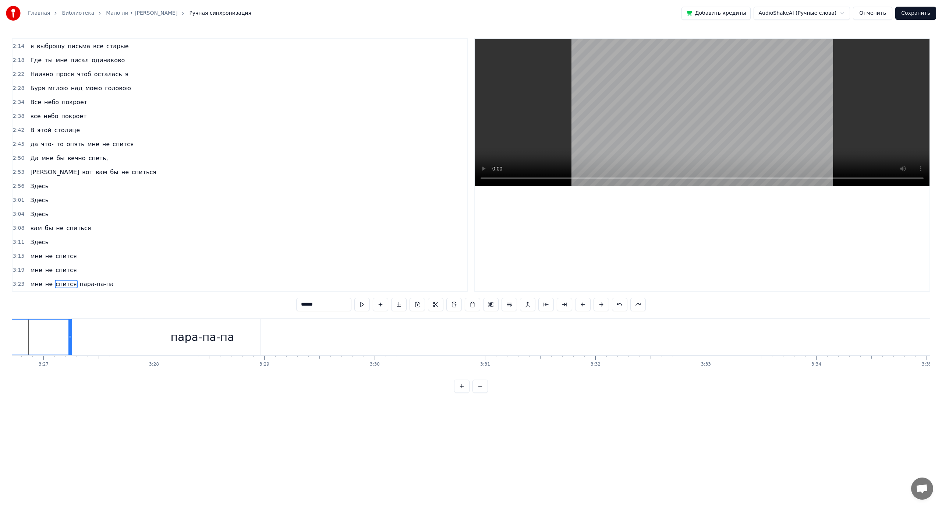
click at [88, 282] on span "пара-па-па" at bounding box center [96, 284] width 35 height 8
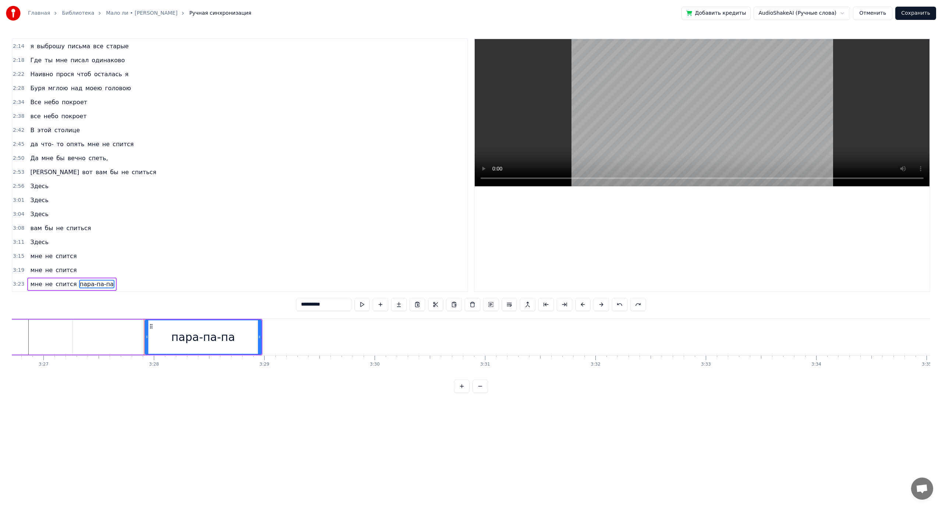
click at [88, 282] on span "пара-па-па" at bounding box center [96, 284] width 35 height 8
click at [509, 303] on button at bounding box center [509, 304] width 15 height 13
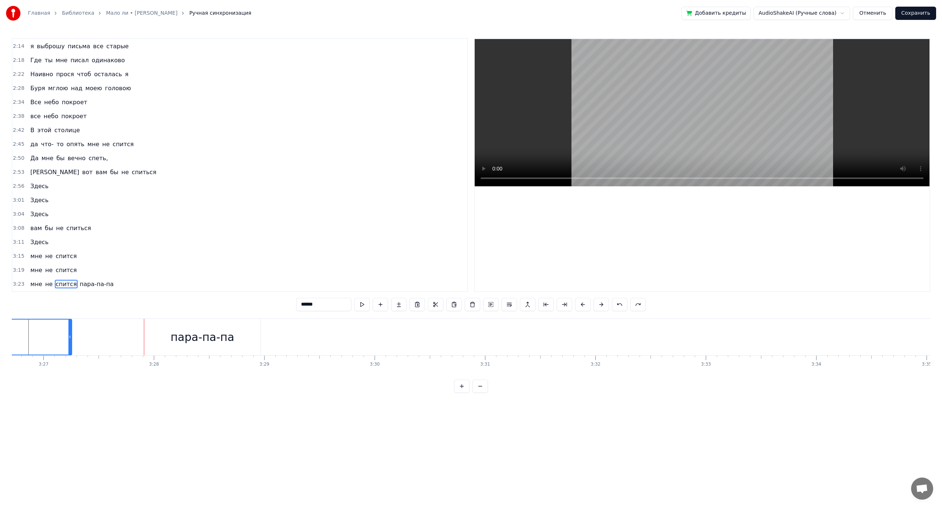
click at [86, 287] on span "пара-па-па" at bounding box center [96, 284] width 35 height 8
type input "**********"
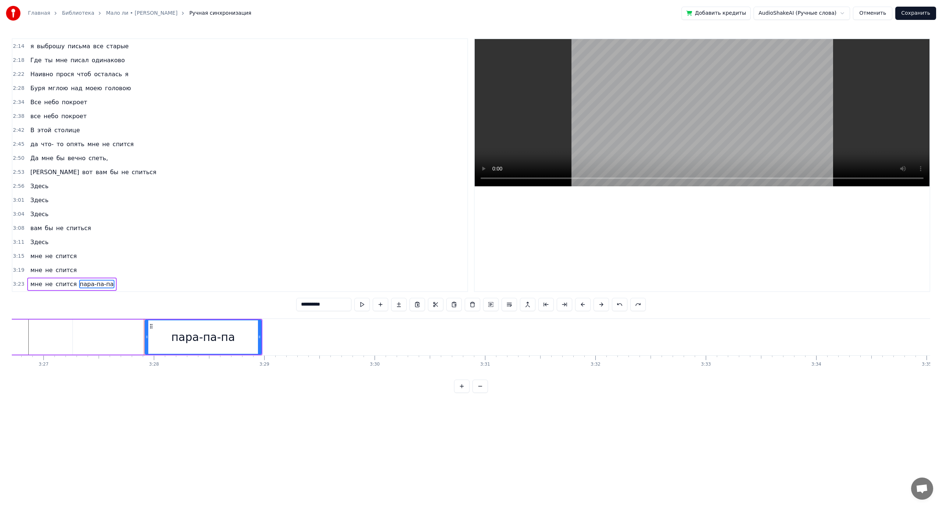
click at [112, 284] on div "3:23 мне не спится пара-па-па" at bounding box center [240, 284] width 455 height 14
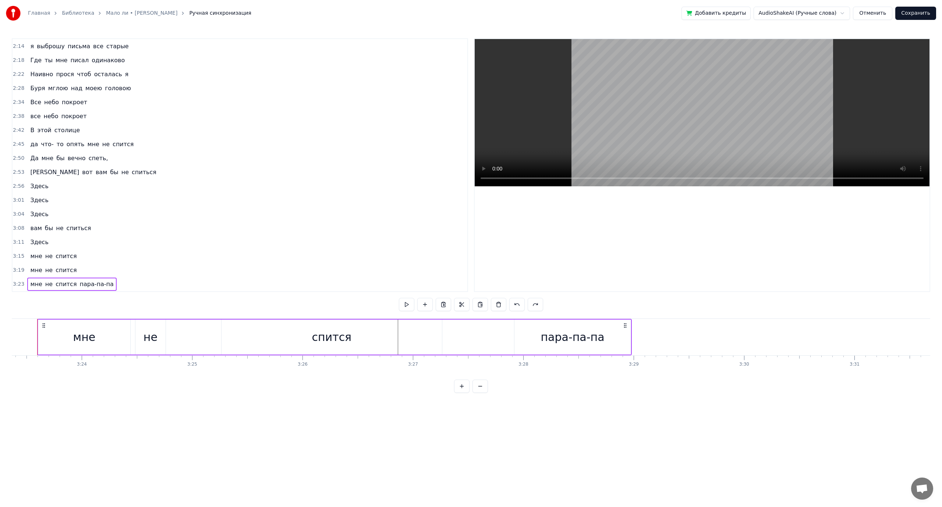
scroll to position [0, 22445]
click at [433, 338] on div "спится" at bounding box center [343, 336] width 220 height 35
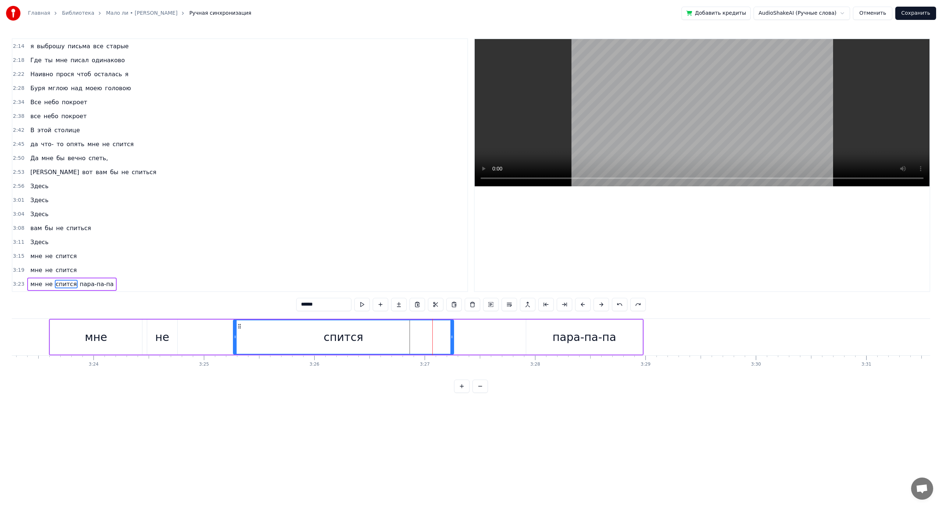
click at [340, 334] on div "спится" at bounding box center [344, 337] width 40 height 17
click at [376, 336] on div "спится" at bounding box center [344, 336] width 220 height 33
click at [567, 336] on div "пара-па-па" at bounding box center [584, 337] width 64 height 17
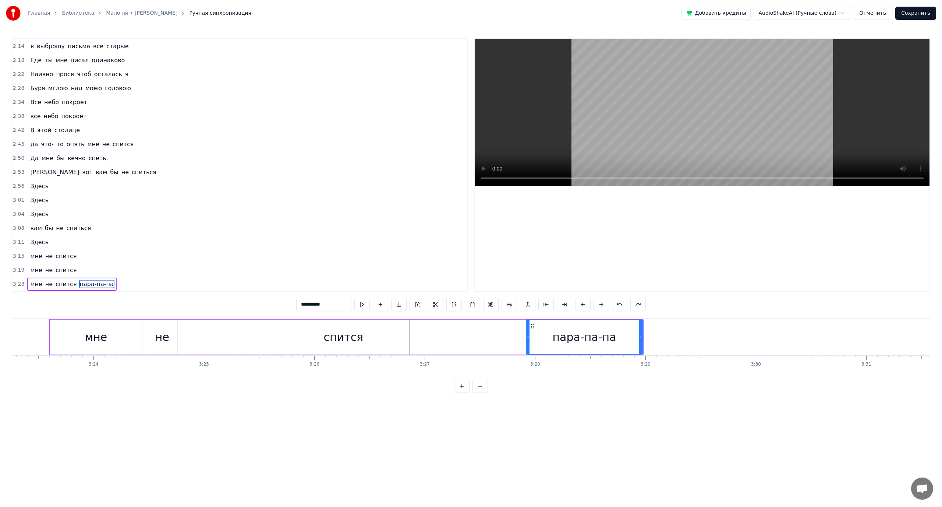
click at [350, 336] on div "спится" at bounding box center [344, 337] width 40 height 17
type input "******"
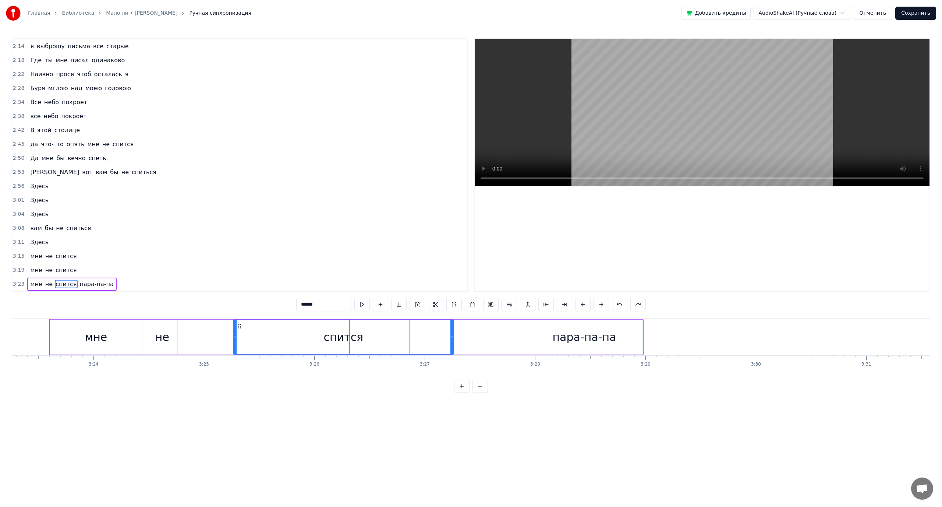
click at [456, 336] on div "мне не спится пара-па-па" at bounding box center [346, 337] width 595 height 36
click at [35, 258] on span "мне" at bounding box center [35, 256] width 13 height 8
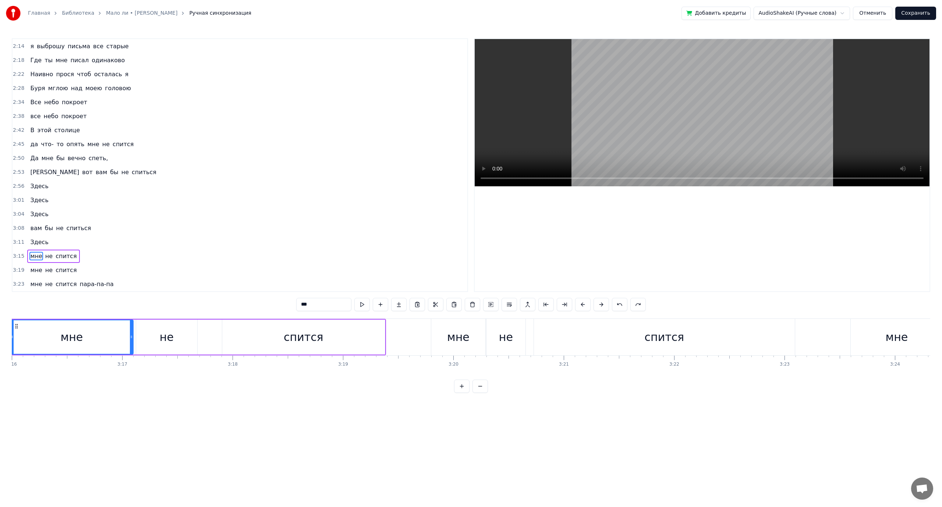
click at [35, 271] on span "мне" at bounding box center [35, 270] width 13 height 8
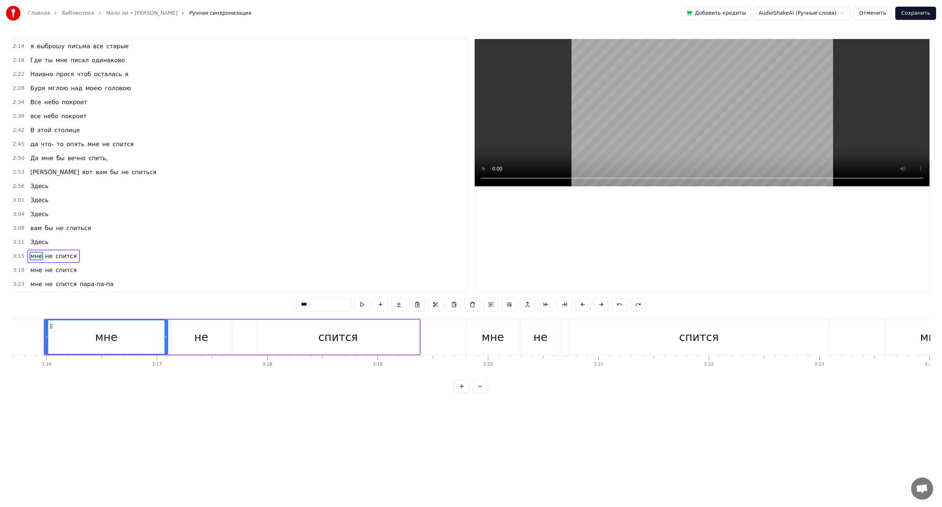
scroll to position [0, 21603]
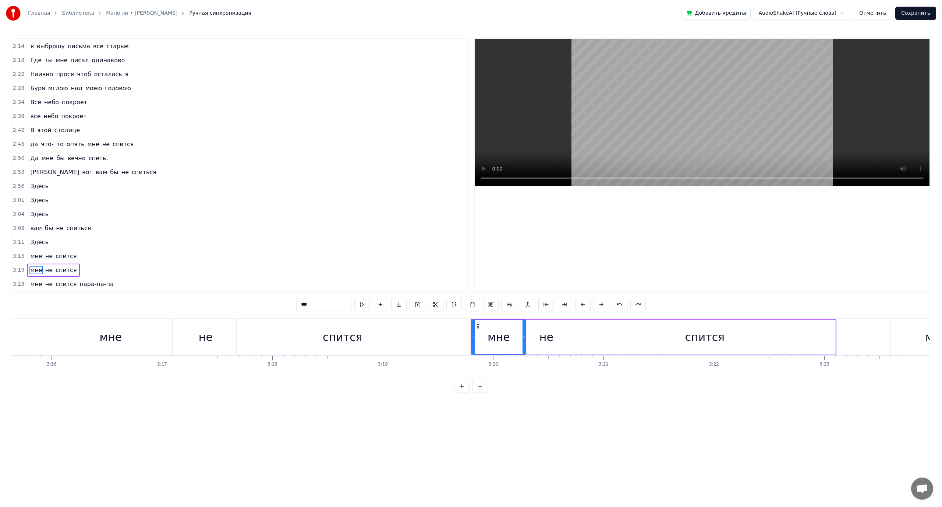
click at [540, 332] on div "не" at bounding box center [547, 337] width 14 height 17
drag, startPoint x: 533, startPoint y: 325, endPoint x: 566, endPoint y: 325, distance: 33.9
click at [566, 325] on icon at bounding box center [567, 326] width 6 height 6
click at [503, 336] on div "мне" at bounding box center [499, 337] width 22 height 17
drag, startPoint x: 524, startPoint y: 334, endPoint x: 558, endPoint y: 334, distance: 33.5
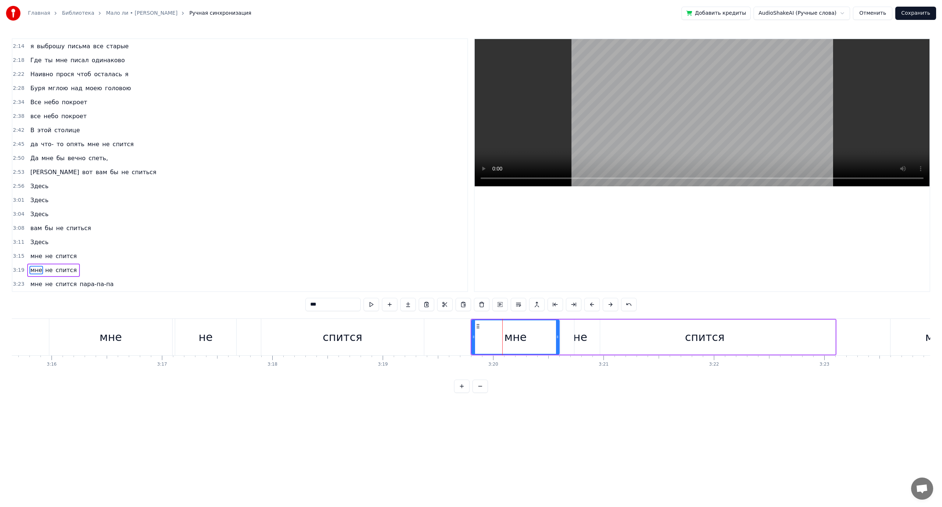
click at [558, 334] on icon at bounding box center [557, 337] width 3 height 6
click at [583, 340] on div "спится" at bounding box center [705, 336] width 261 height 35
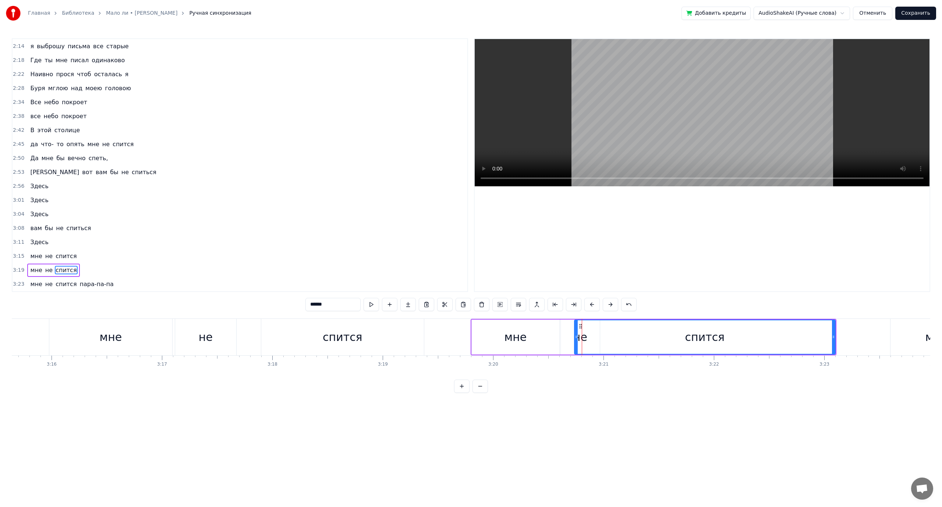
click at [568, 329] on div "не" at bounding box center [580, 336] width 39 height 35
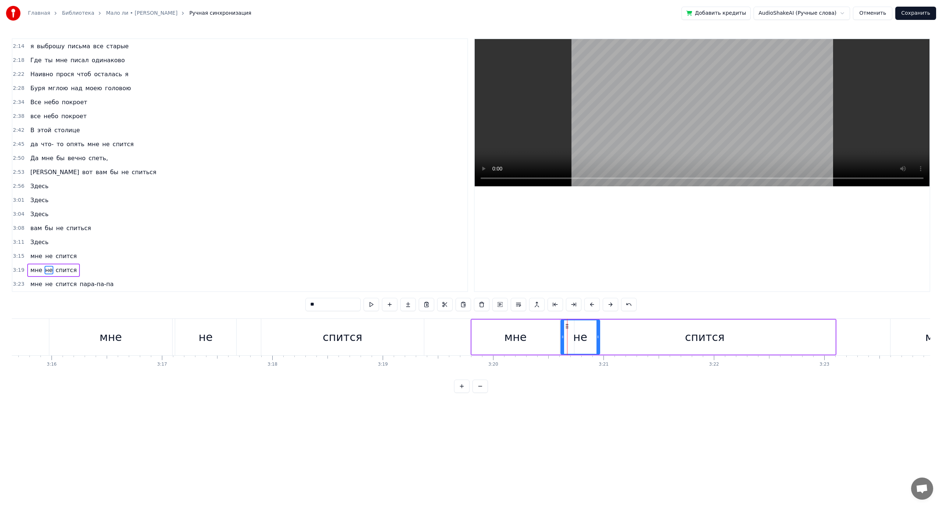
click at [621, 335] on div "спится" at bounding box center [705, 336] width 261 height 35
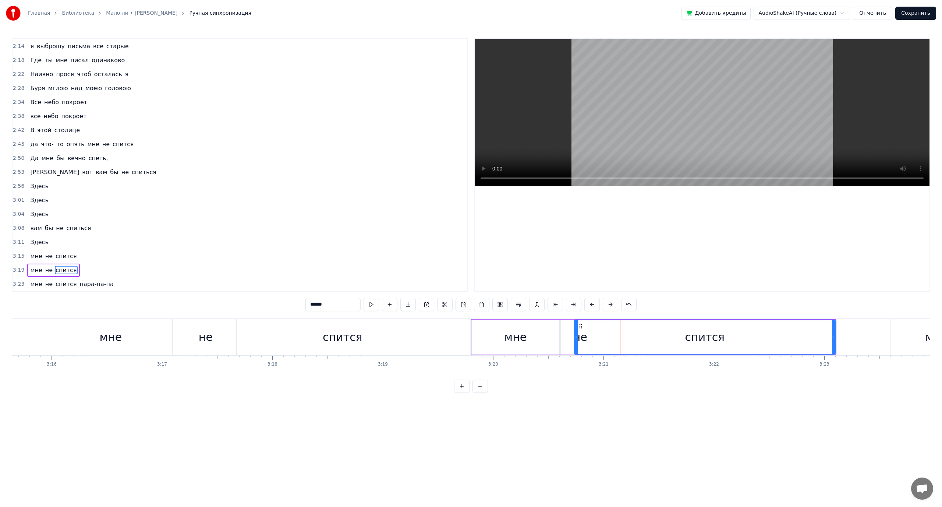
click at [481, 331] on div "мне" at bounding box center [516, 336] width 88 height 35
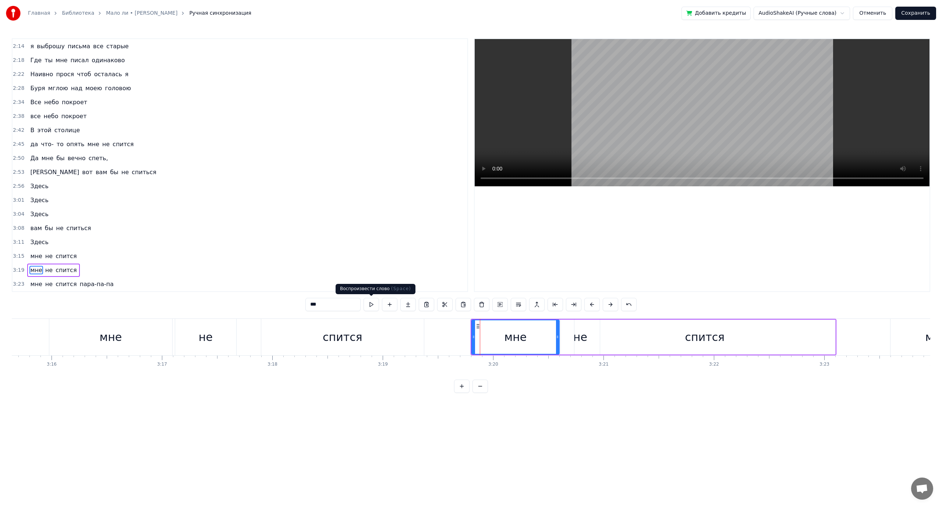
click at [371, 305] on button at bounding box center [371, 304] width 15 height 13
click at [568, 338] on div "не" at bounding box center [580, 336] width 39 height 35
click at [373, 304] on button at bounding box center [371, 304] width 15 height 13
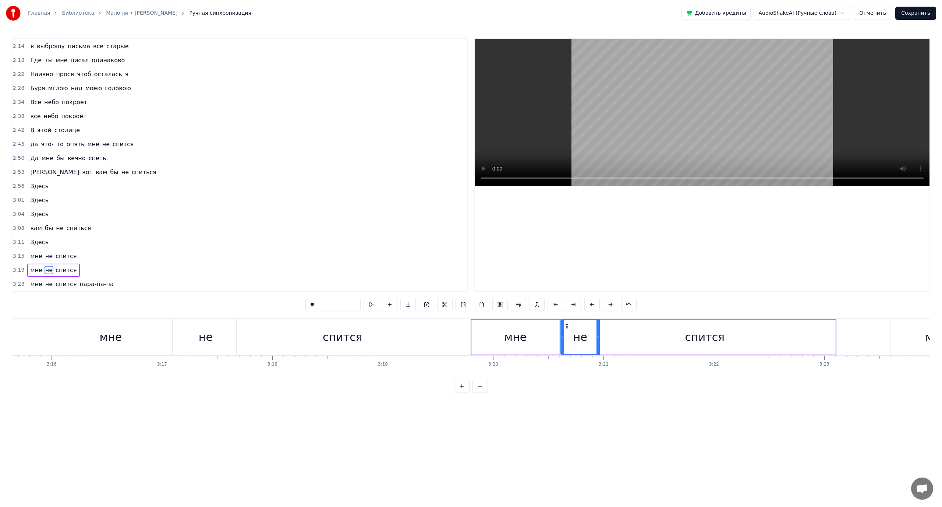
click at [608, 337] on div "спится" at bounding box center [705, 336] width 261 height 35
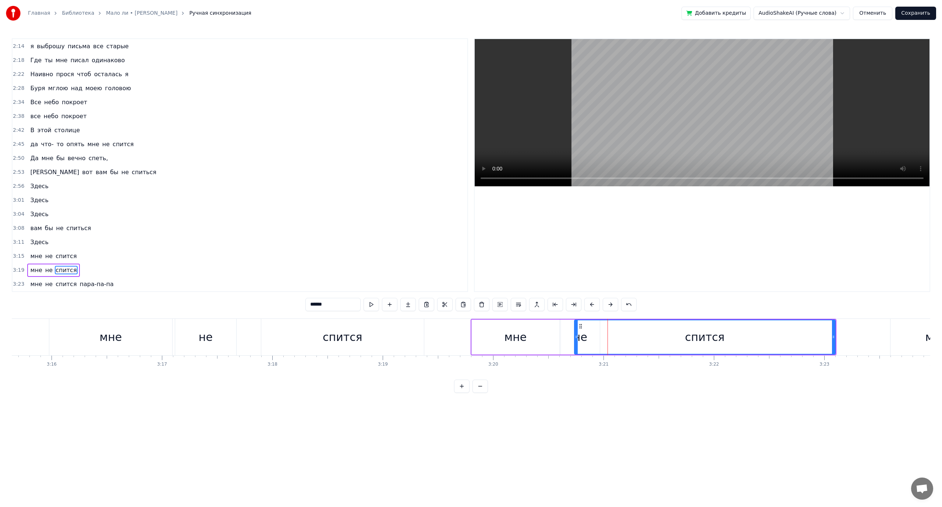
click at [372, 304] on button at bounding box center [371, 304] width 15 height 13
drag, startPoint x: 576, startPoint y: 336, endPoint x: 677, endPoint y: 339, distance: 100.9
click at [677, 339] on icon at bounding box center [677, 337] width 3 height 6
click at [749, 335] on div "спится" at bounding box center [756, 337] width 40 height 17
click at [373, 303] on button at bounding box center [371, 304] width 15 height 13
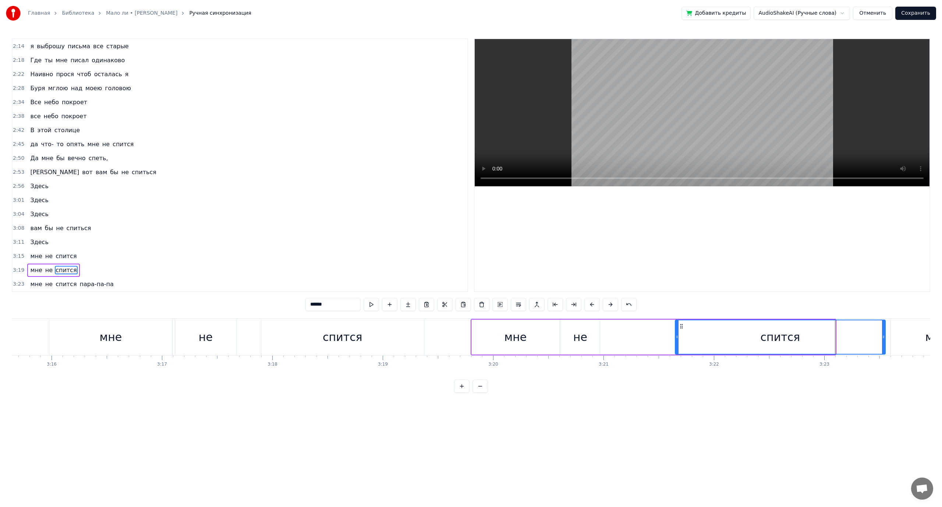
drag, startPoint x: 834, startPoint y: 336, endPoint x: 876, endPoint y: 336, distance: 41.6
click at [884, 336] on icon at bounding box center [883, 337] width 3 height 6
click at [376, 304] on button at bounding box center [371, 304] width 15 height 13
drag, startPoint x: 884, startPoint y: 337, endPoint x: 857, endPoint y: 337, distance: 27.6
click at [857, 337] on icon at bounding box center [856, 337] width 3 height 6
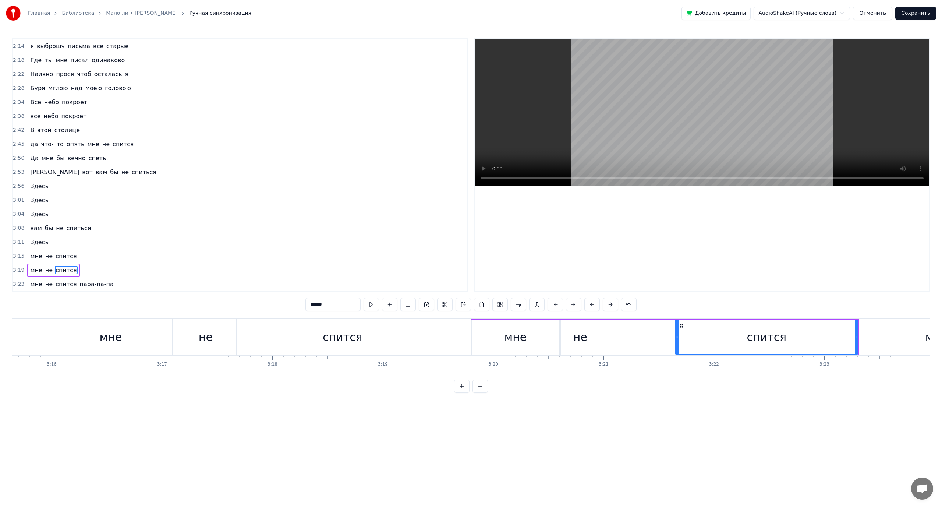
click at [522, 342] on div "мне" at bounding box center [516, 337] width 22 height 17
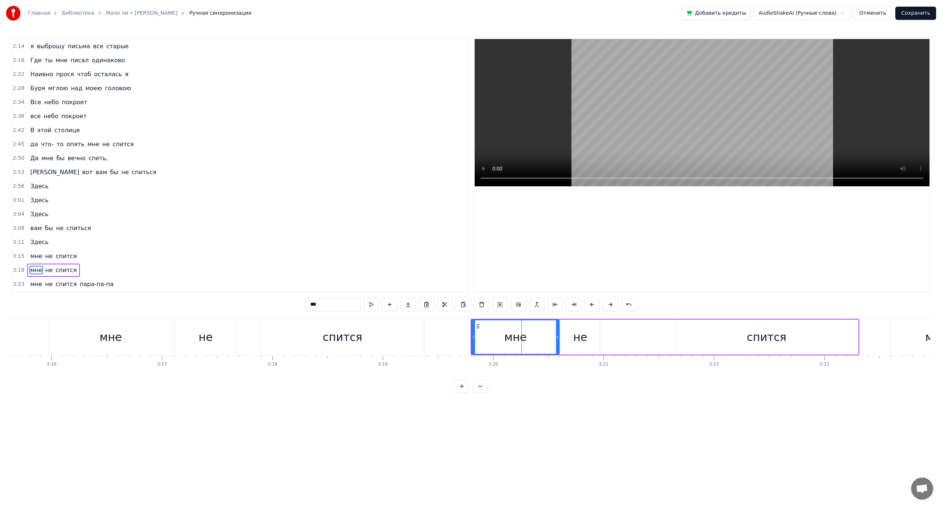
click at [575, 339] on div "не" at bounding box center [580, 337] width 14 height 17
drag, startPoint x: 567, startPoint y: 324, endPoint x: 602, endPoint y: 323, distance: 34.6
click at [602, 323] on icon at bounding box center [600, 326] width 6 height 6
click at [522, 336] on div "мне" at bounding box center [516, 337] width 22 height 17
click at [370, 306] on button at bounding box center [371, 304] width 15 height 13
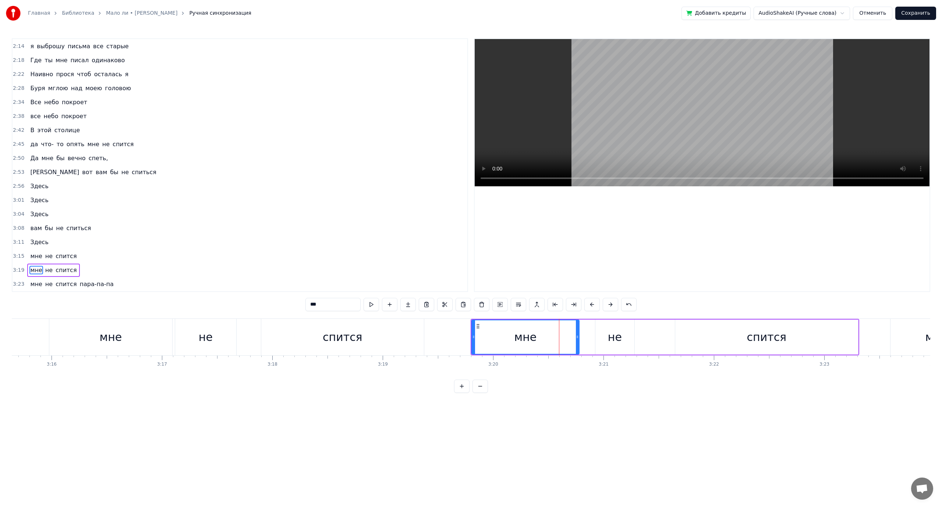
drag, startPoint x: 558, startPoint y: 335, endPoint x: 578, endPoint y: 335, distance: 19.9
click at [578, 335] on icon at bounding box center [577, 337] width 3 height 6
click at [376, 302] on button at bounding box center [371, 304] width 15 height 13
drag, startPoint x: 578, startPoint y: 337, endPoint x: 584, endPoint y: 336, distance: 5.6
click at [590, 336] on icon at bounding box center [588, 337] width 3 height 6
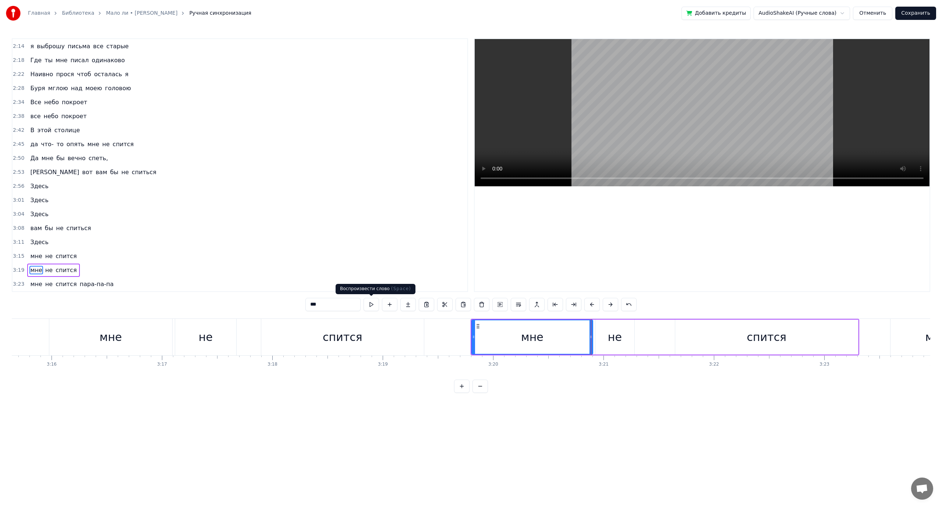
click at [371, 304] on button at bounding box center [371, 304] width 15 height 13
click at [601, 338] on div "не" at bounding box center [615, 336] width 39 height 35
click at [369, 305] on button at bounding box center [371, 304] width 15 height 13
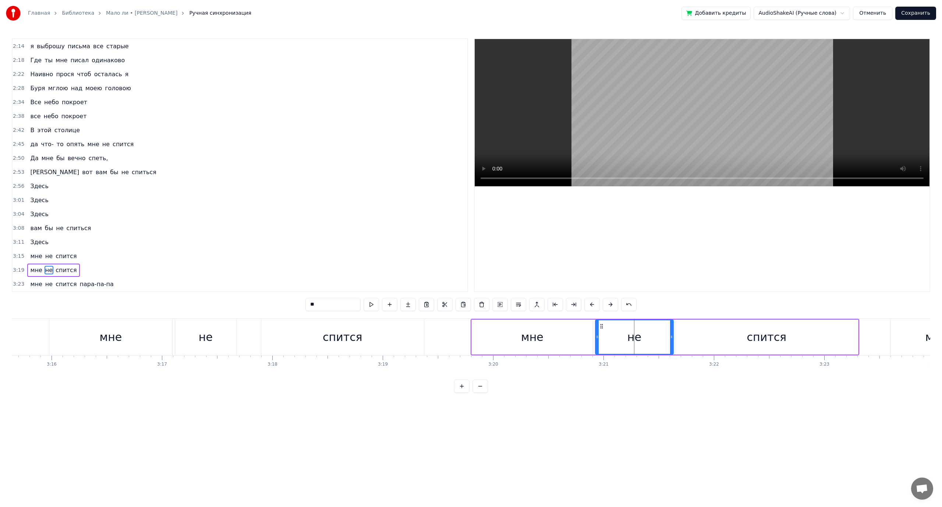
drag, startPoint x: 633, startPoint y: 336, endPoint x: 672, endPoint y: 336, distance: 39.0
click at [672, 336] on icon at bounding box center [671, 337] width 3 height 6
click at [34, 257] on span "мне" at bounding box center [35, 256] width 13 height 8
type input "***"
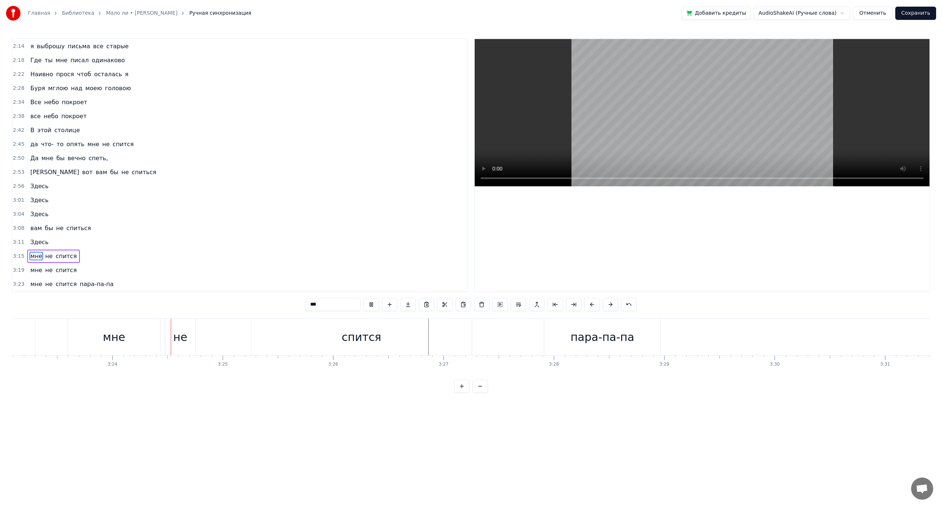
scroll to position [0, 22476]
click at [918, 13] on button "Сохранить" at bounding box center [916, 13] width 41 height 13
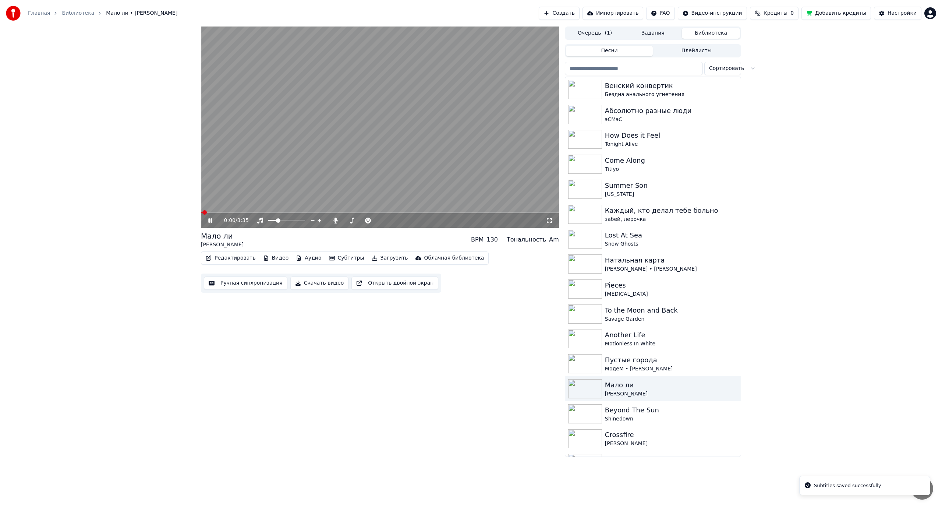
click at [404, 162] on video at bounding box center [380, 127] width 358 height 201
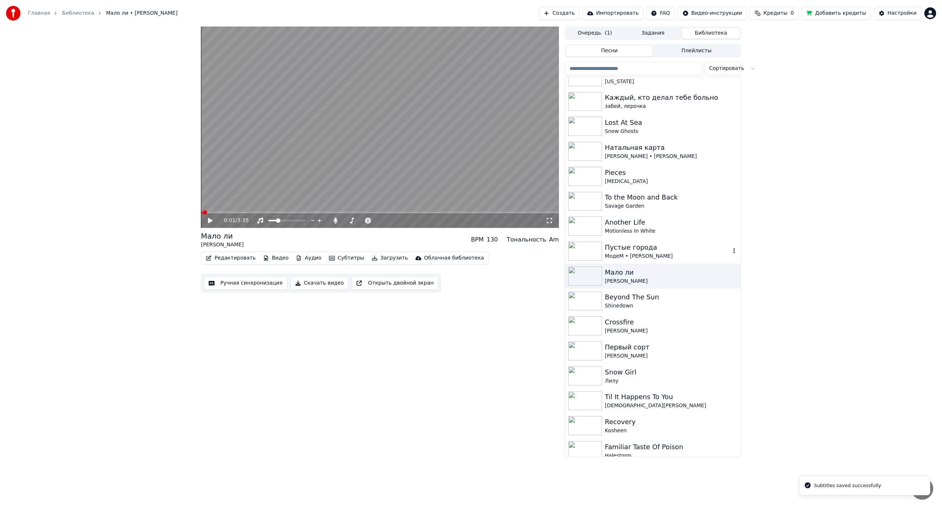
scroll to position [147, 0]
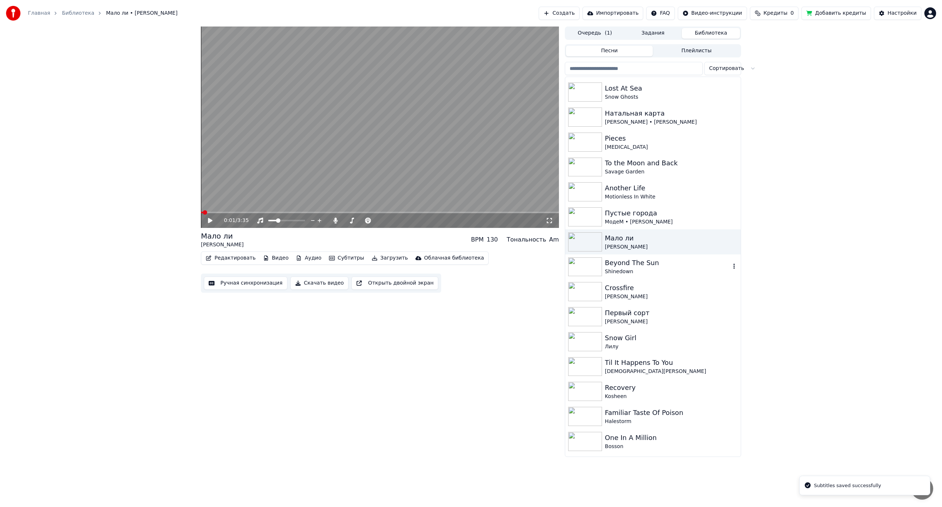
click at [629, 265] on div "Beyond The Sun" at bounding box center [668, 263] width 126 height 10
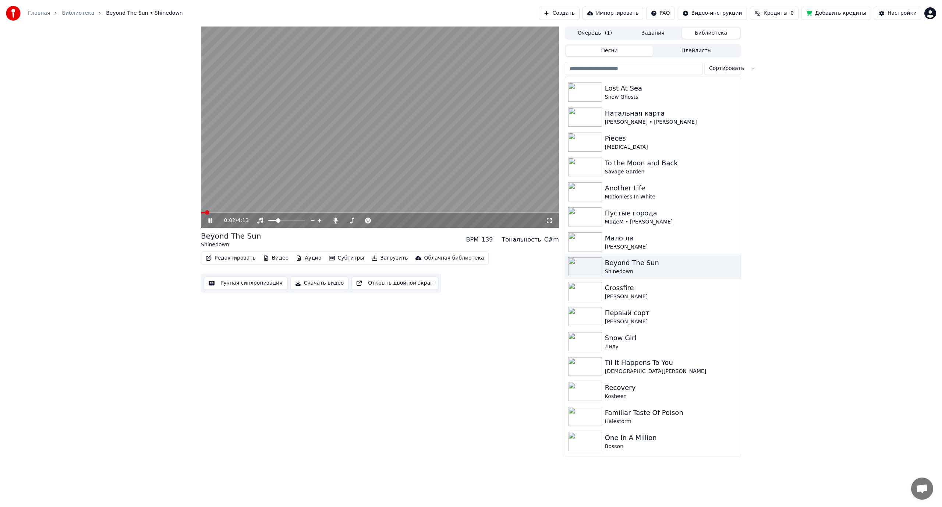
click at [226, 212] on span at bounding box center [380, 212] width 358 height 1
click at [269, 212] on span at bounding box center [380, 212] width 358 height 1
click at [301, 212] on span at bounding box center [380, 212] width 358 height 1
click at [340, 212] on span at bounding box center [380, 212] width 358 height 1
click at [378, 212] on span at bounding box center [380, 212] width 358 height 1
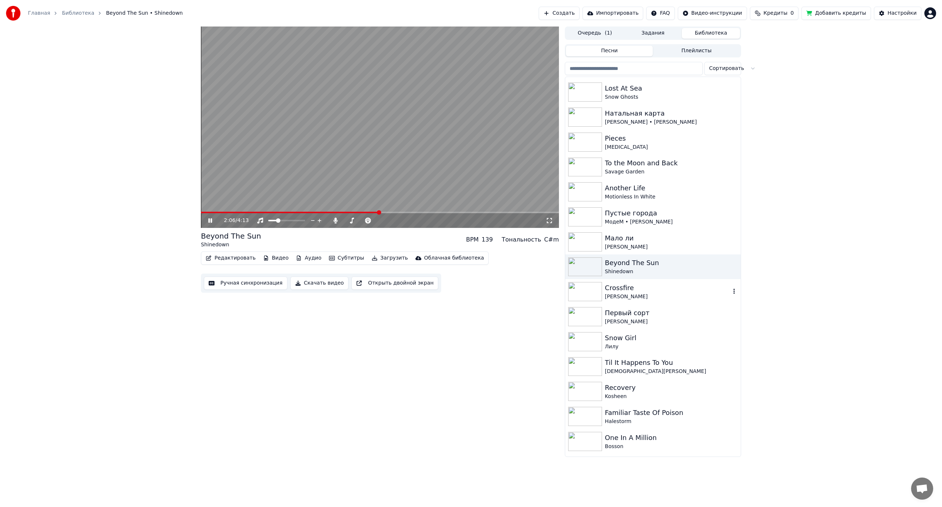
click at [622, 290] on div "Crossfire" at bounding box center [668, 288] width 126 height 10
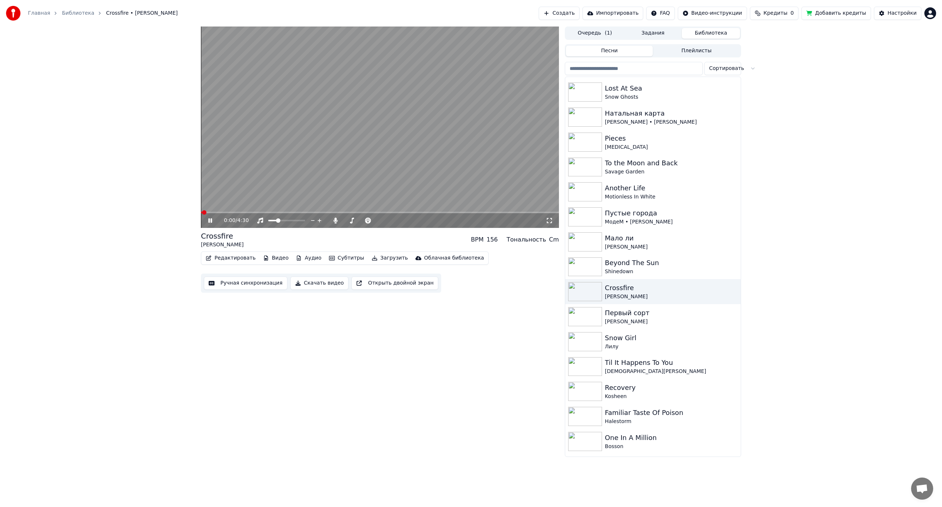
click at [232, 213] on span at bounding box center [380, 212] width 358 height 1
click at [264, 213] on span at bounding box center [380, 212] width 358 height 1
click at [293, 212] on span at bounding box center [380, 212] width 358 height 1
click at [324, 212] on span at bounding box center [380, 212] width 358 height 1
click at [357, 212] on span at bounding box center [380, 212] width 358 height 1
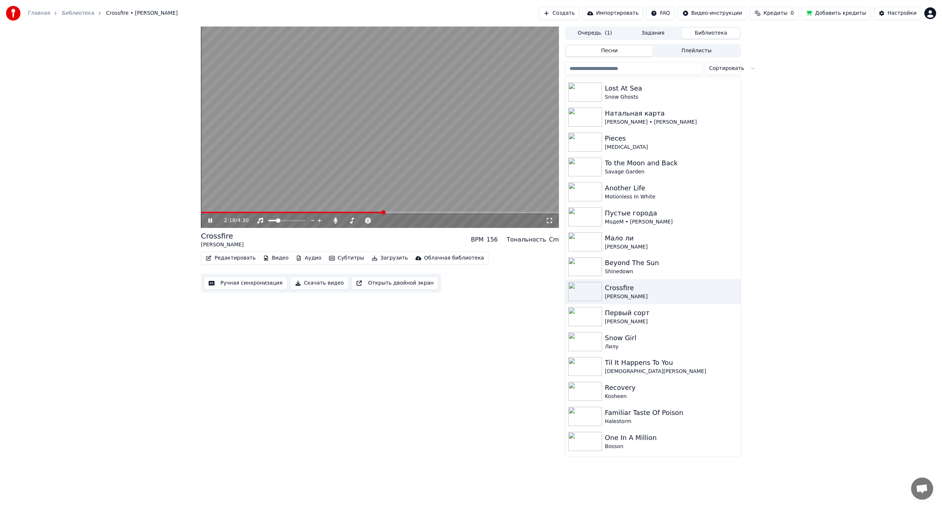
click at [384, 212] on span at bounding box center [380, 212] width 358 height 1
click at [411, 213] on span at bounding box center [380, 212] width 358 height 1
click at [430, 213] on span at bounding box center [380, 212] width 358 height 1
click at [453, 213] on span at bounding box center [380, 212] width 358 height 1
click at [453, 174] on video at bounding box center [380, 127] width 358 height 201
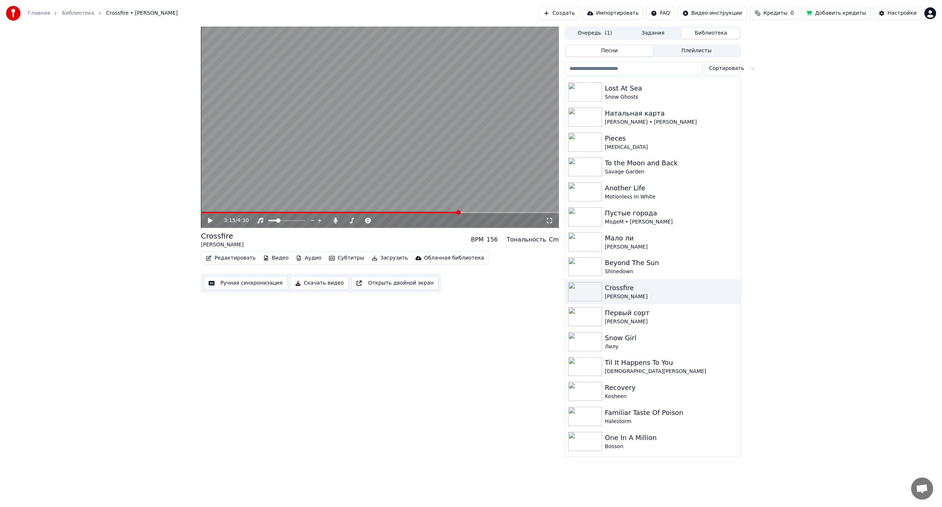
click at [231, 279] on button "Ручная синхронизация" at bounding box center [246, 282] width 84 height 13
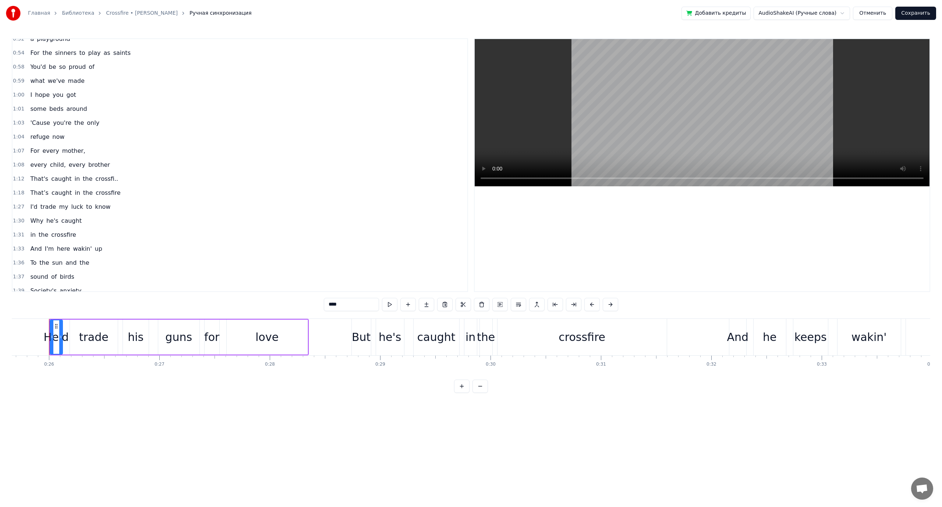
scroll to position [147, 0]
click at [33, 167] on span "every" at bounding box center [38, 164] width 18 height 8
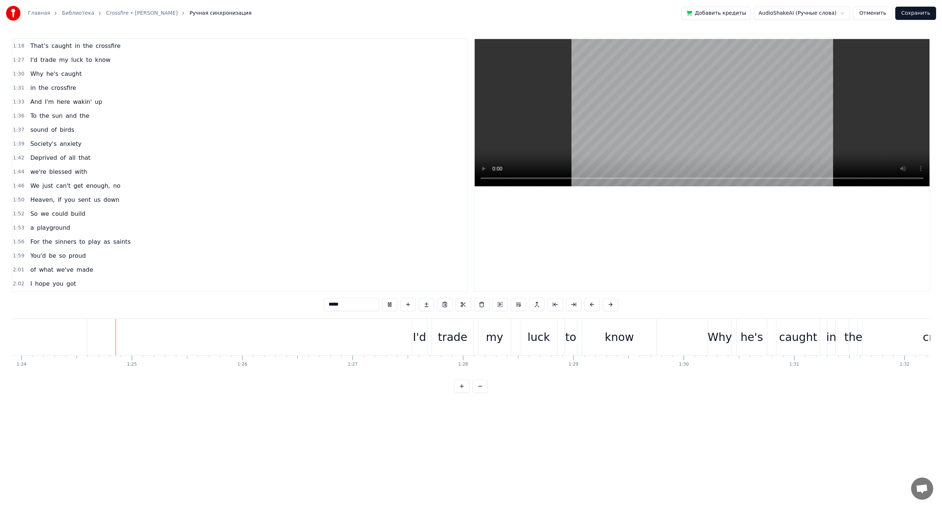
scroll to position [0, 9270]
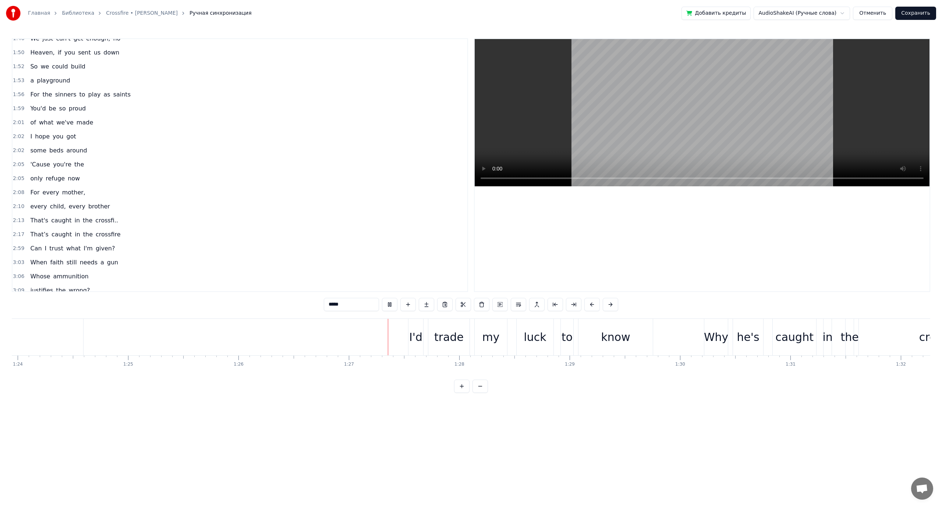
click at [38, 204] on span "every" at bounding box center [38, 206] width 18 height 8
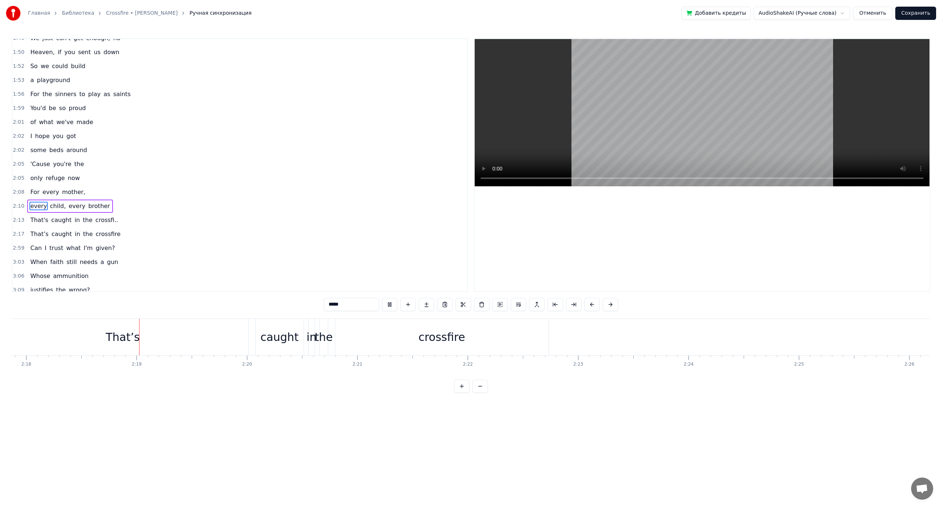
scroll to position [0, 15238]
click at [565, 124] on video at bounding box center [702, 112] width 455 height 147
click at [349, 337] on div "That’s" at bounding box center [335, 337] width 34 height 17
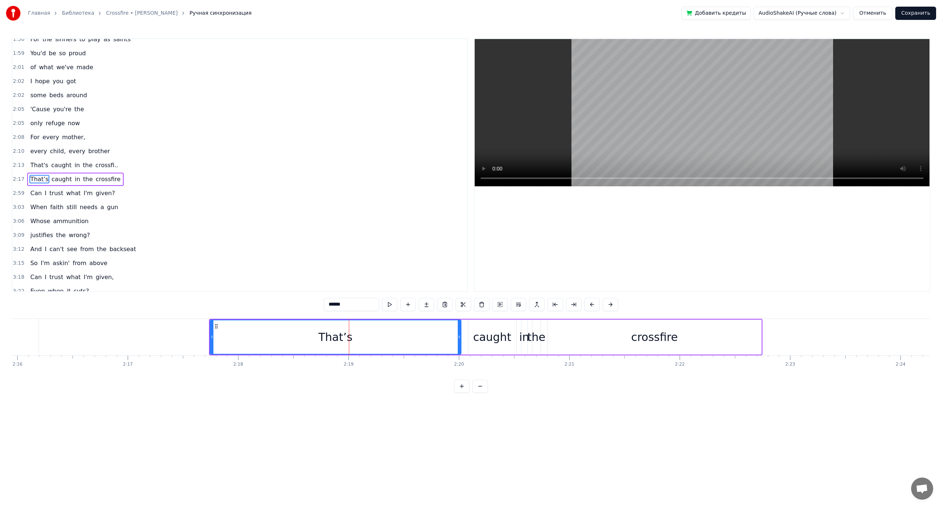
scroll to position [510, 0]
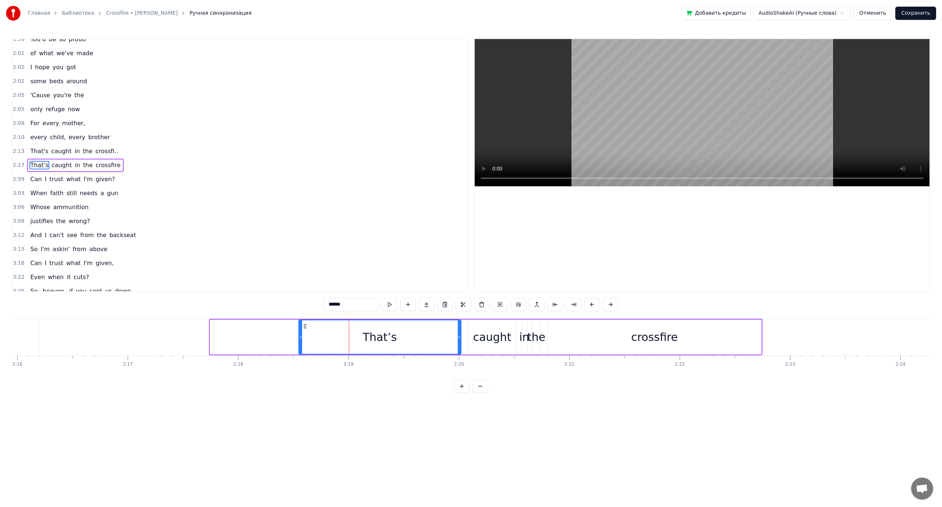
drag, startPoint x: 210, startPoint y: 335, endPoint x: 299, endPoint y: 337, distance: 88.7
click at [299, 337] on icon at bounding box center [300, 337] width 3 height 6
click at [381, 303] on button at bounding box center [380, 304] width 15 height 13
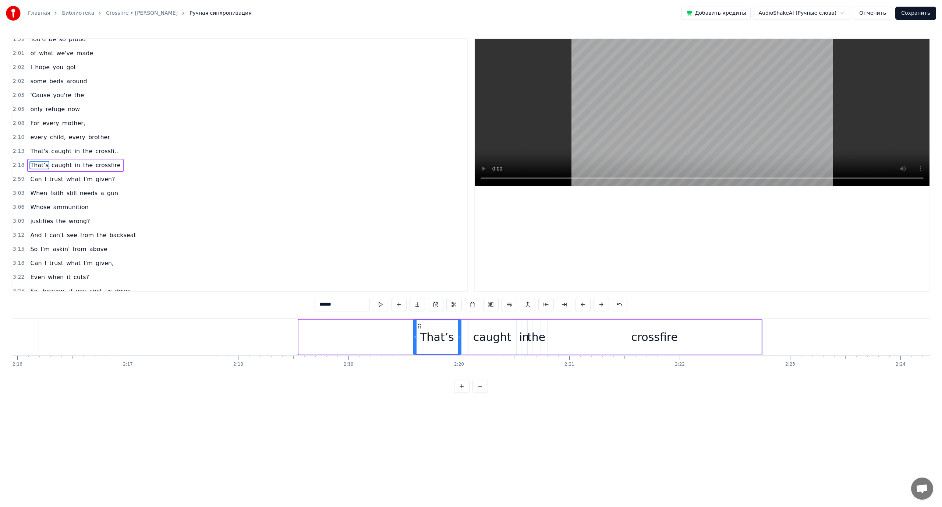
drag, startPoint x: 301, startPoint y: 336, endPoint x: 415, endPoint y: 341, distance: 114.6
click at [415, 341] on div at bounding box center [415, 336] width 3 height 33
click at [381, 304] on button at bounding box center [380, 304] width 15 height 13
click at [39, 151] on span "That's" at bounding box center [39, 151] width 20 height 8
type input "******"
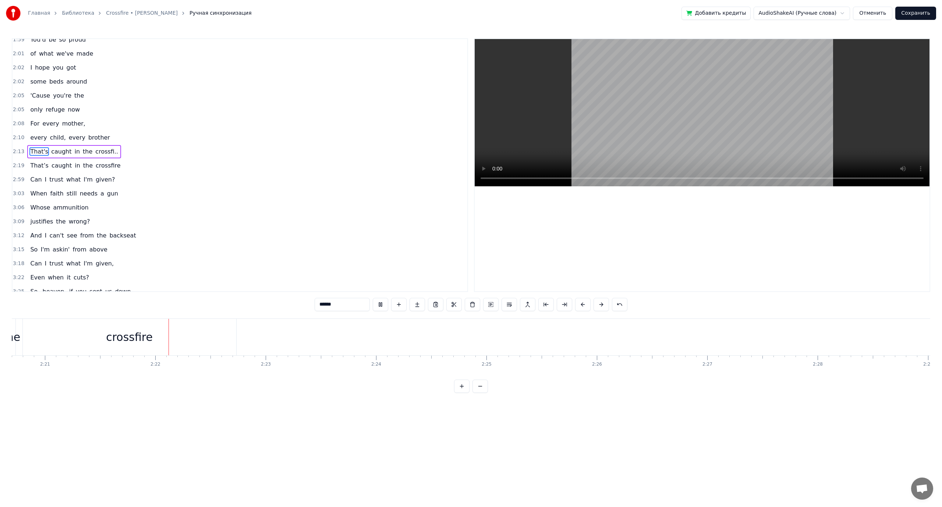
scroll to position [0, 15592]
click at [910, 15] on button "Сохранить" at bounding box center [916, 13] width 41 height 13
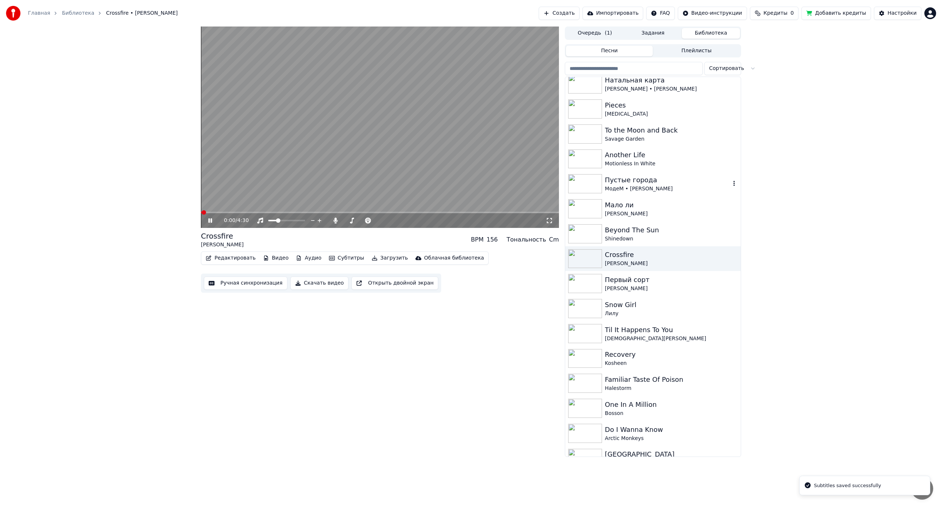
scroll to position [184, 0]
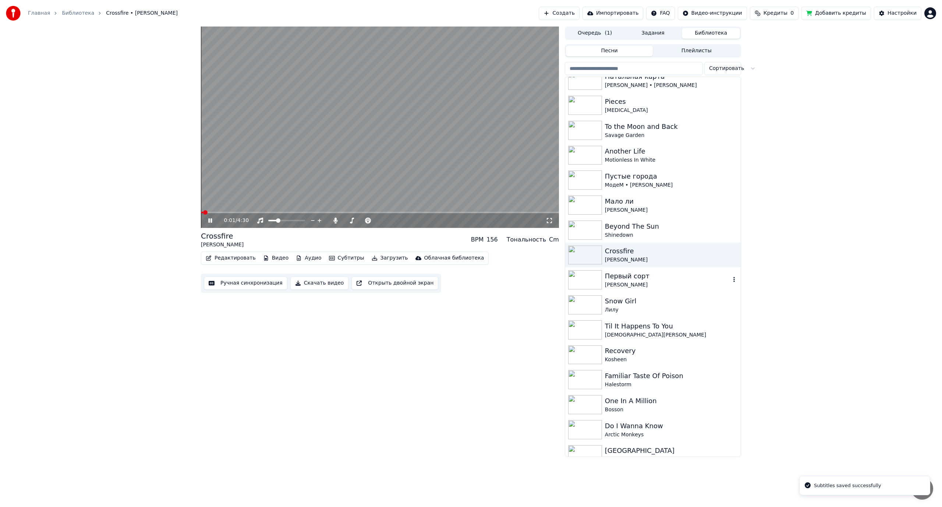
click at [637, 279] on div "Первый сорт" at bounding box center [668, 276] width 126 height 10
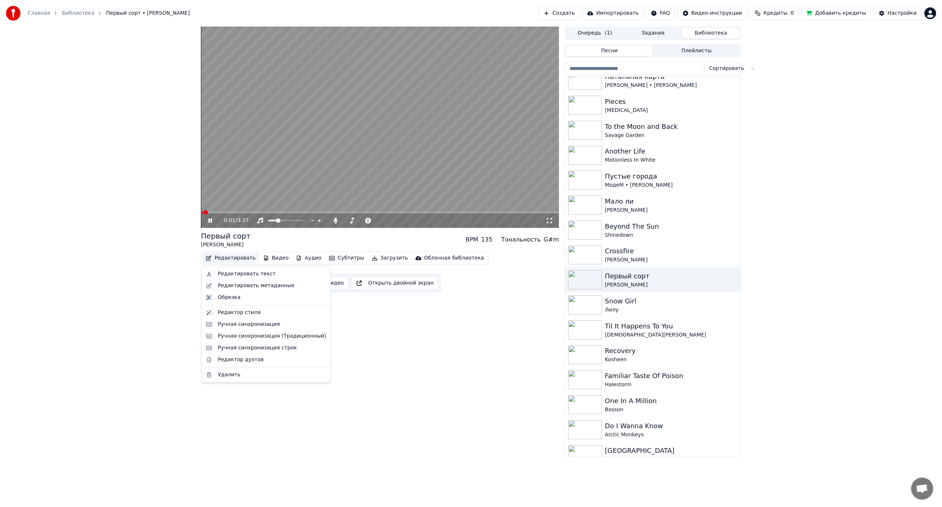
click at [235, 258] on button "Редактировать" at bounding box center [231, 258] width 56 height 10
click at [126, 177] on div "0:03 / 3:37 Первый сорт Макс Гирко BPM 135 Тональность G#m Редактировать Видео …" at bounding box center [471, 242] width 942 height 430
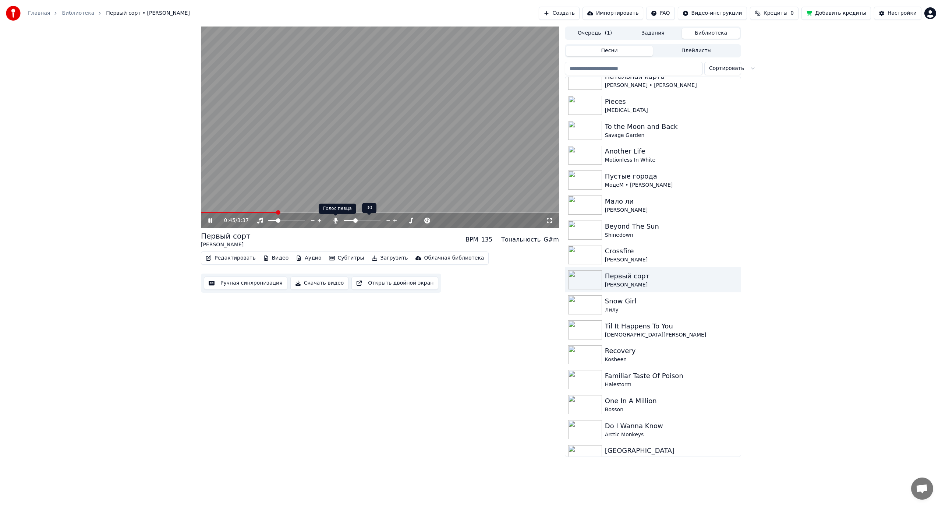
click at [335, 219] on icon at bounding box center [335, 221] width 4 height 6
click at [637, 303] on div "Snow Girl" at bounding box center [668, 301] width 126 height 10
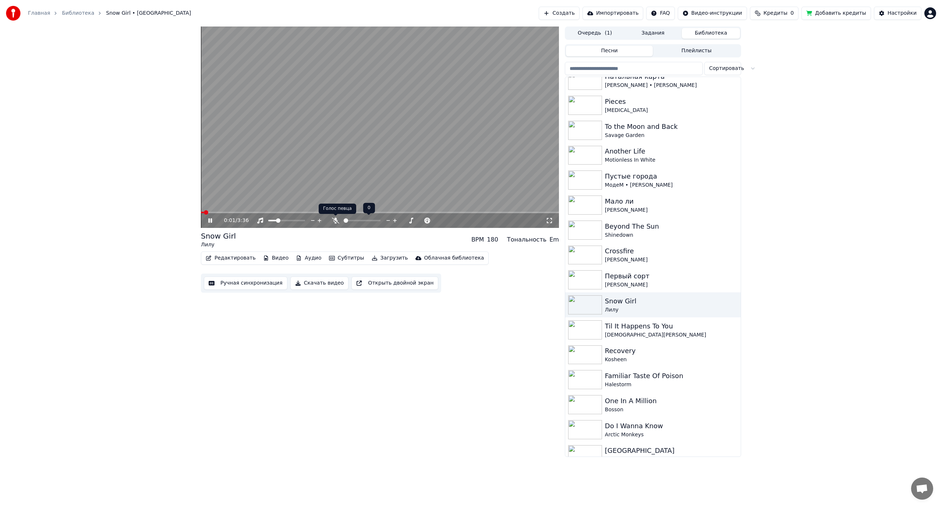
click at [336, 220] on icon at bounding box center [335, 221] width 7 height 6
click at [239, 212] on span at bounding box center [380, 212] width 358 height 1
click at [356, 222] on span at bounding box center [356, 220] width 4 height 4
click at [286, 175] on video at bounding box center [380, 127] width 358 height 201
click at [226, 281] on button "Ручная синхронизация" at bounding box center [246, 282] width 84 height 13
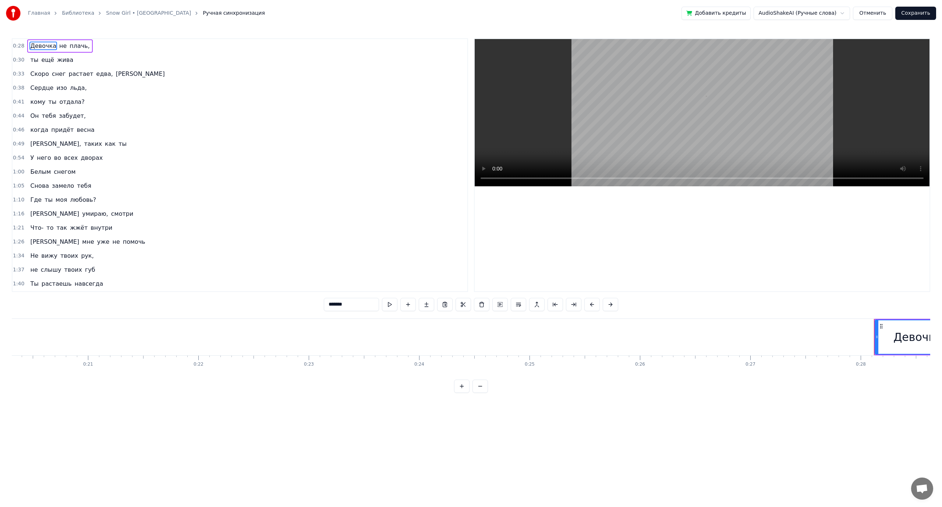
scroll to position [0, 3068]
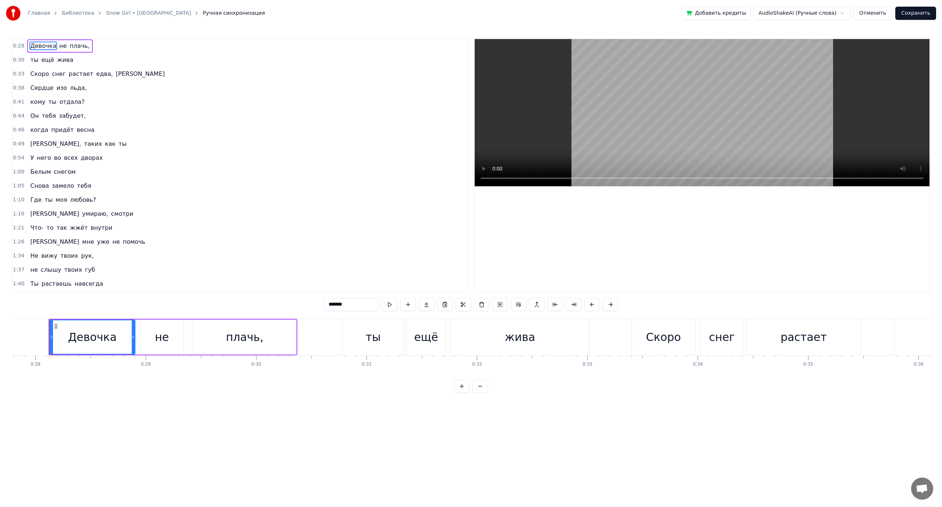
click at [85, 158] on span "дворах" at bounding box center [92, 157] width 24 height 8
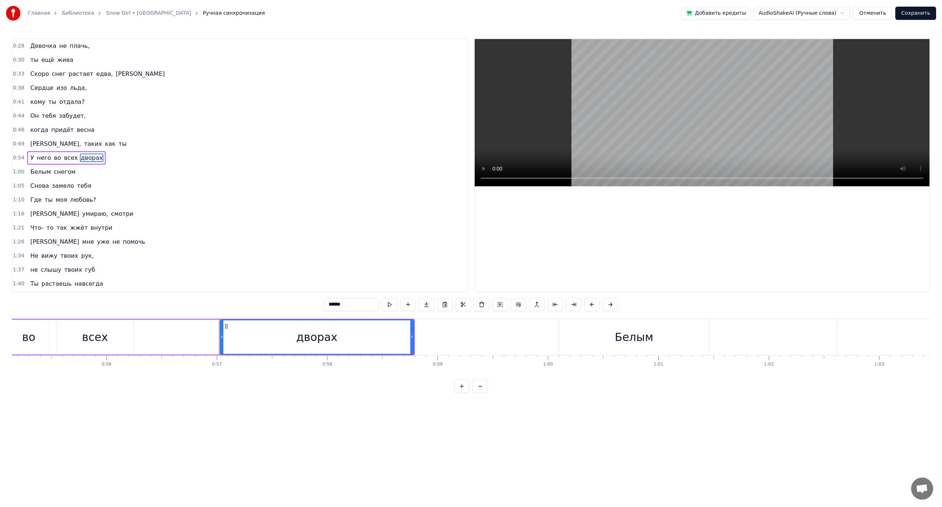
scroll to position [0, 6260]
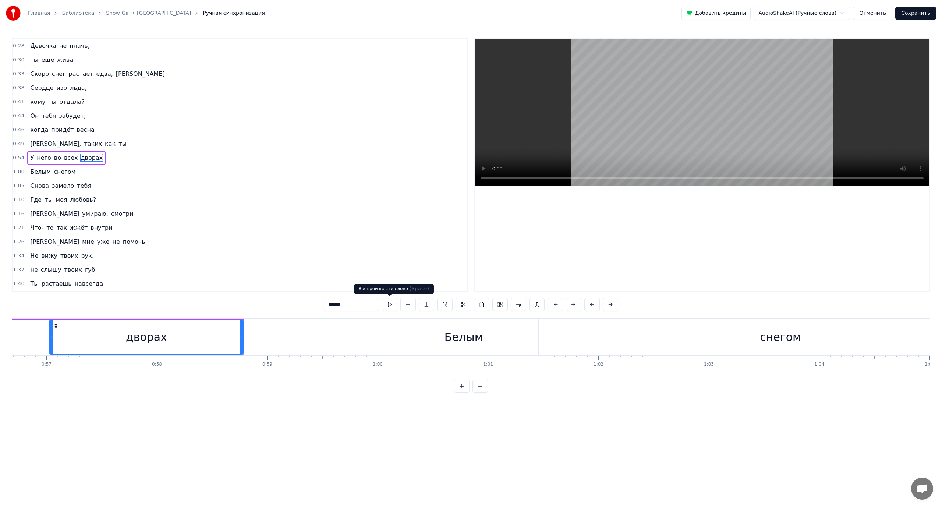
click at [392, 303] on button at bounding box center [389, 304] width 15 height 13
click at [421, 336] on div "Белым" at bounding box center [463, 337] width 149 height 36
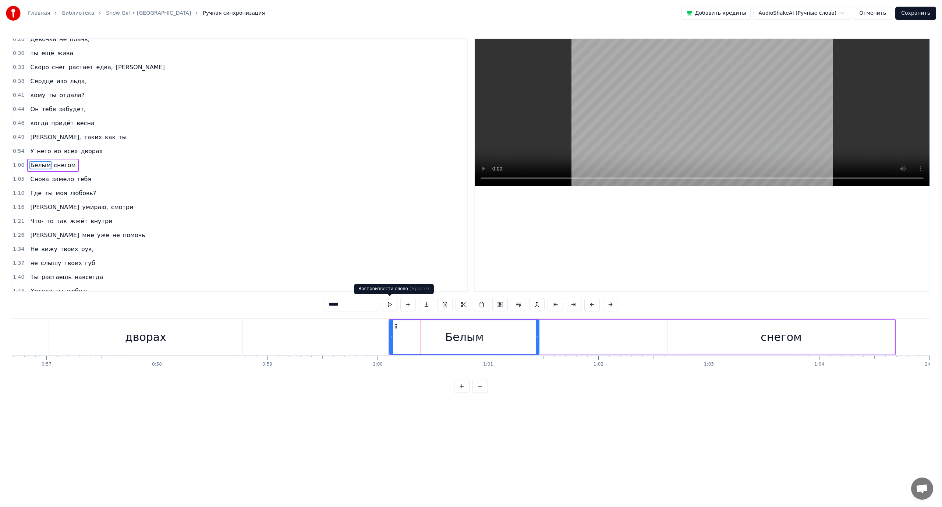
click at [392, 304] on button at bounding box center [389, 304] width 15 height 13
click at [222, 339] on div "дворах" at bounding box center [146, 337] width 194 height 36
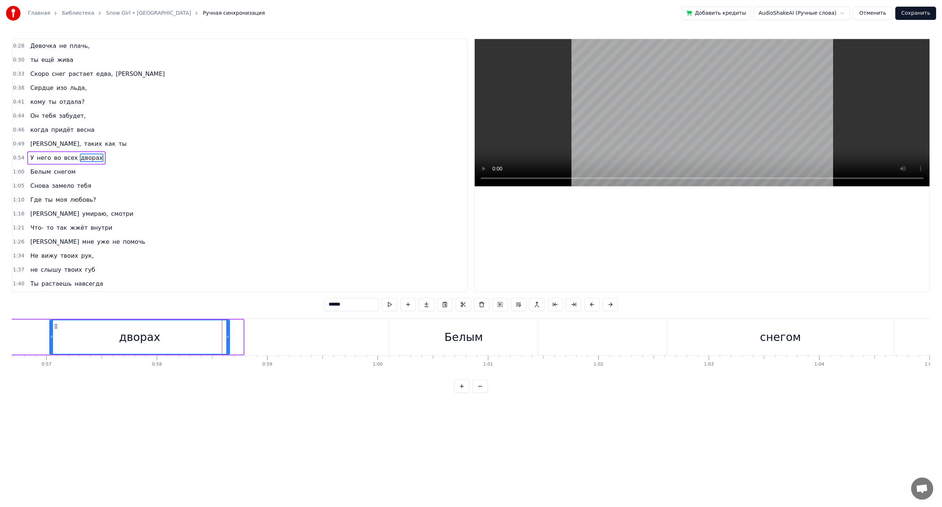
drag, startPoint x: 243, startPoint y: 337, endPoint x: 229, endPoint y: 338, distance: 13.6
click at [229, 338] on icon at bounding box center [227, 337] width 3 height 6
click at [83, 146] on span "таких" at bounding box center [93, 144] width 20 height 8
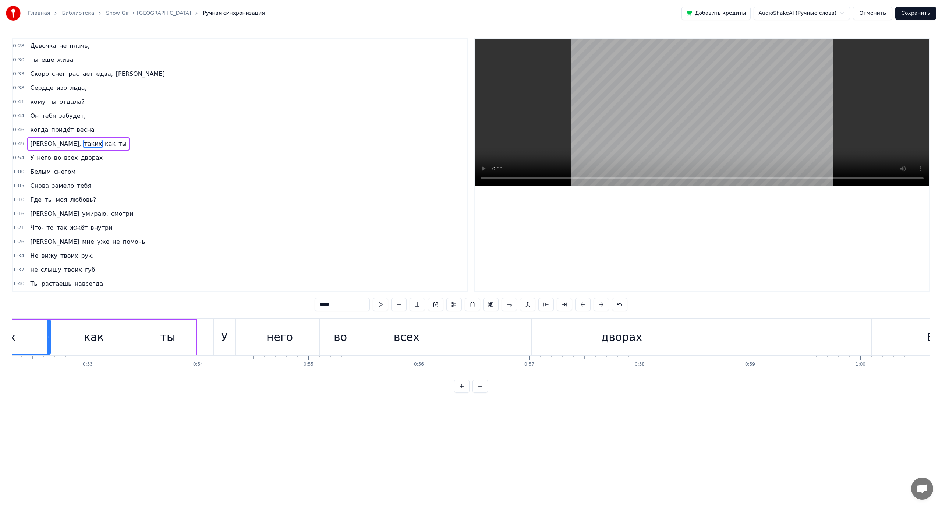
click at [66, 159] on span "всех" at bounding box center [70, 157] width 15 height 8
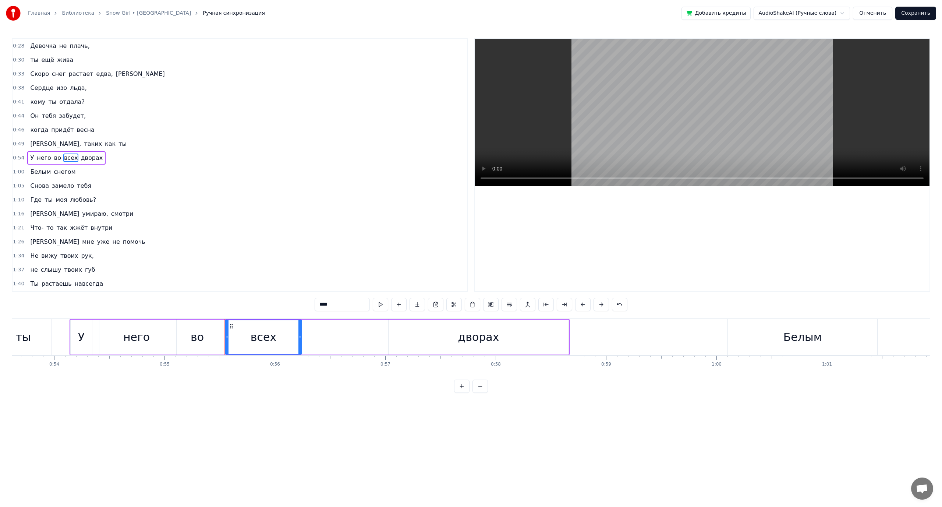
scroll to position [0, 6124]
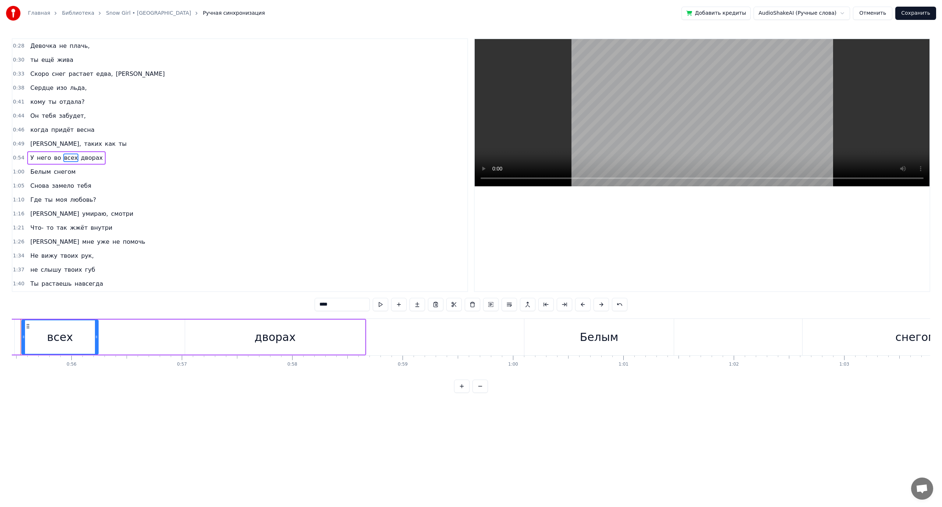
click at [355, 334] on div "дворах" at bounding box center [275, 336] width 180 height 35
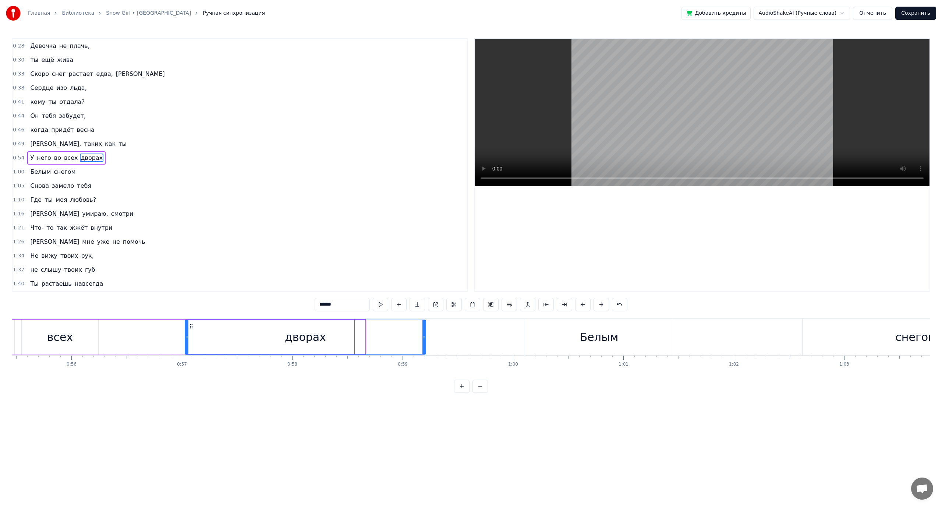
drag, startPoint x: 364, startPoint y: 334, endPoint x: 425, endPoint y: 335, distance: 60.7
click at [425, 335] on icon at bounding box center [424, 337] width 3 height 6
click at [83, 146] on span "таких" at bounding box center [93, 144] width 20 height 8
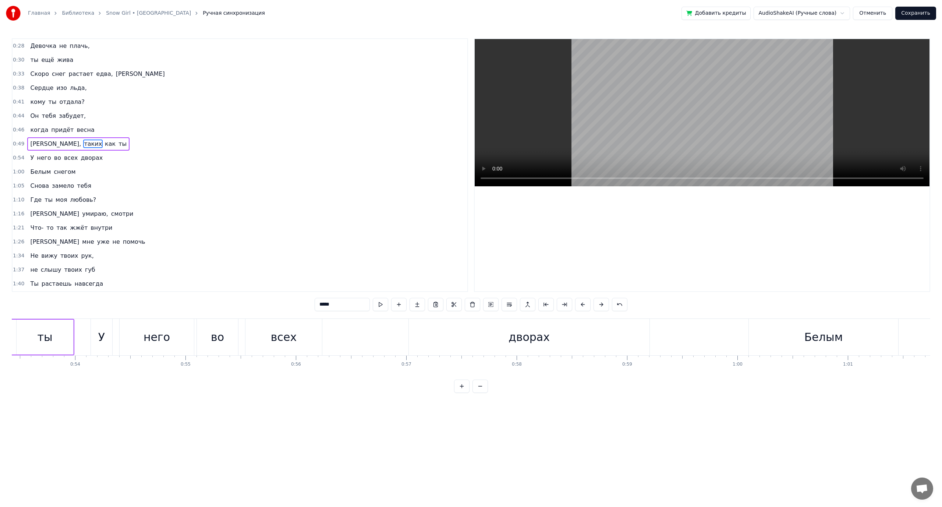
click at [63, 156] on span "всех" at bounding box center [70, 157] width 15 height 8
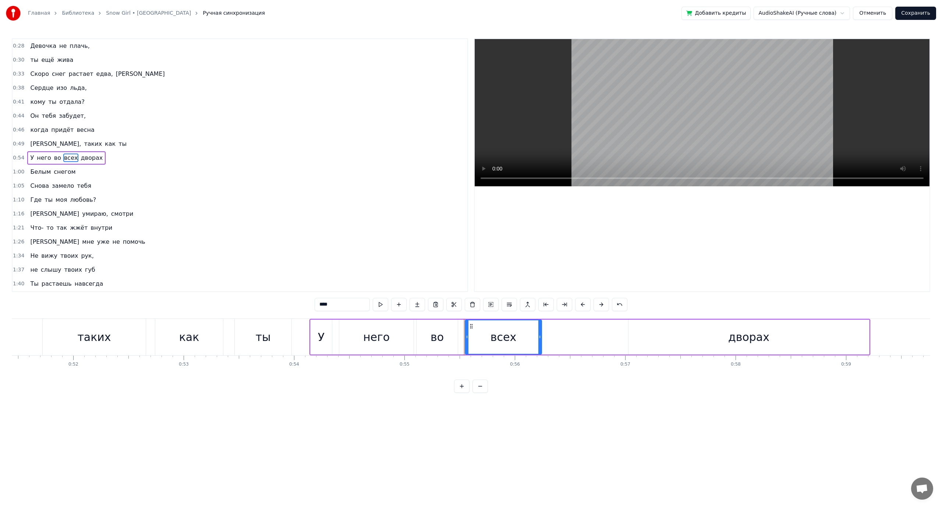
scroll to position [0, 5674]
click at [83, 144] on span "таких" at bounding box center [93, 144] width 20 height 8
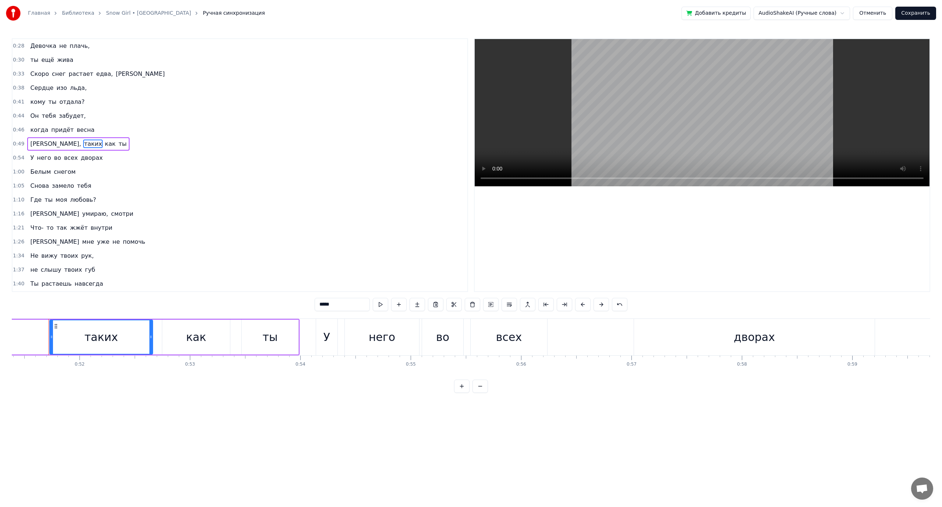
click at [63, 156] on span "всех" at bounding box center [70, 157] width 15 height 8
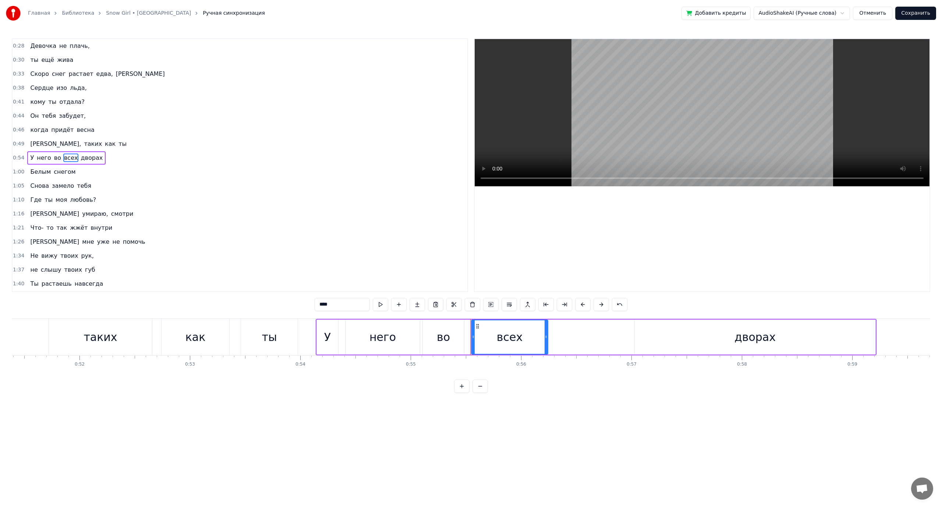
click at [648, 338] on div "дворах" at bounding box center [755, 336] width 241 height 35
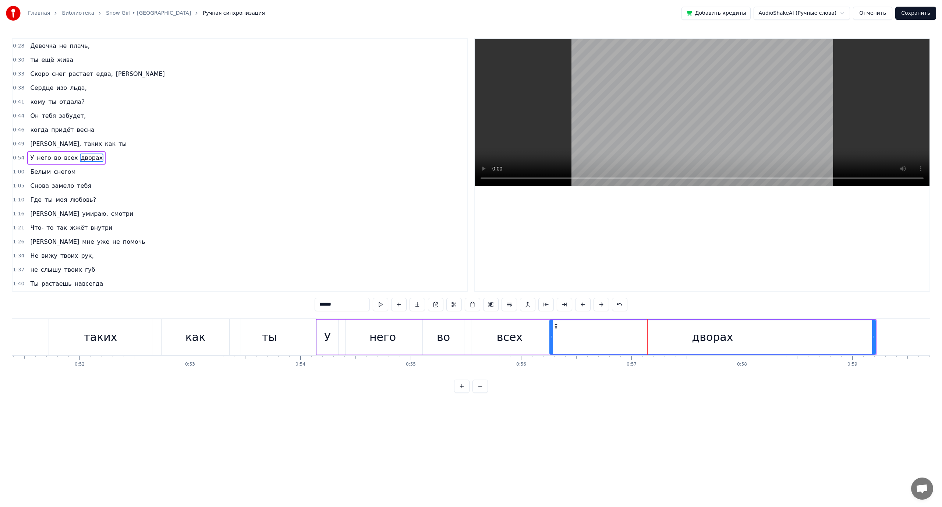
drag, startPoint x: 636, startPoint y: 336, endPoint x: 551, endPoint y: 338, distance: 85.1
click at [551, 338] on icon at bounding box center [551, 337] width 3 height 6
drag, startPoint x: 874, startPoint y: 336, endPoint x: 818, endPoint y: 338, distance: 56.0
click at [818, 338] on icon at bounding box center [817, 337] width 3 height 6
click at [83, 142] on span "таких" at bounding box center [93, 144] width 20 height 8
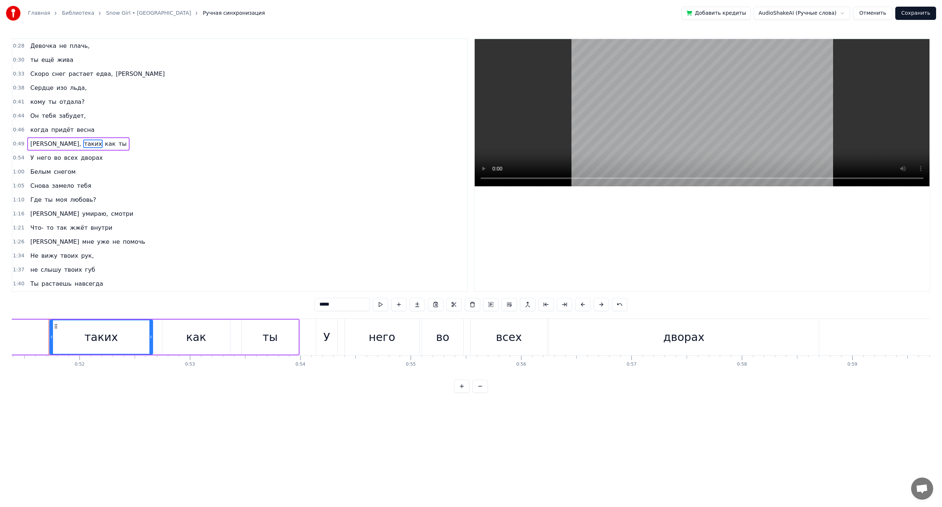
click at [63, 158] on span "всех" at bounding box center [70, 157] width 15 height 8
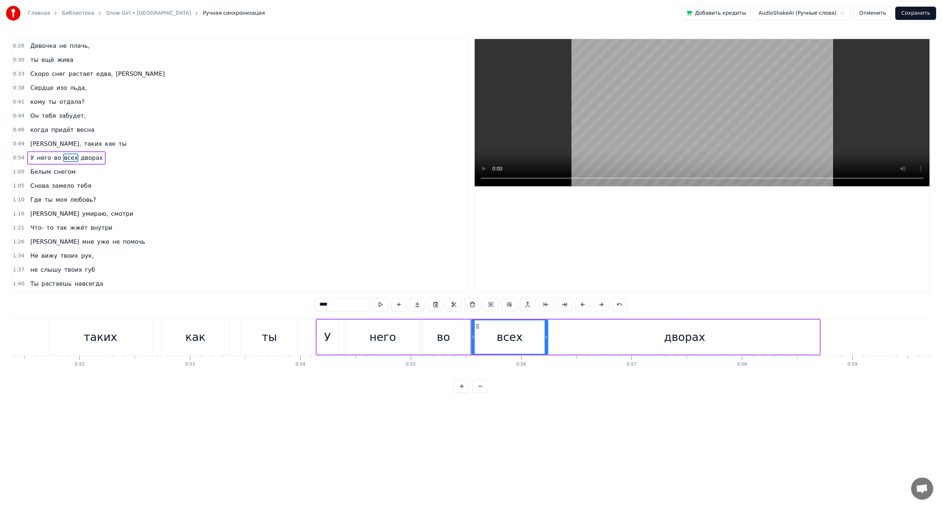
click at [46, 145] on span "Сколько," at bounding box center [55, 144] width 52 height 8
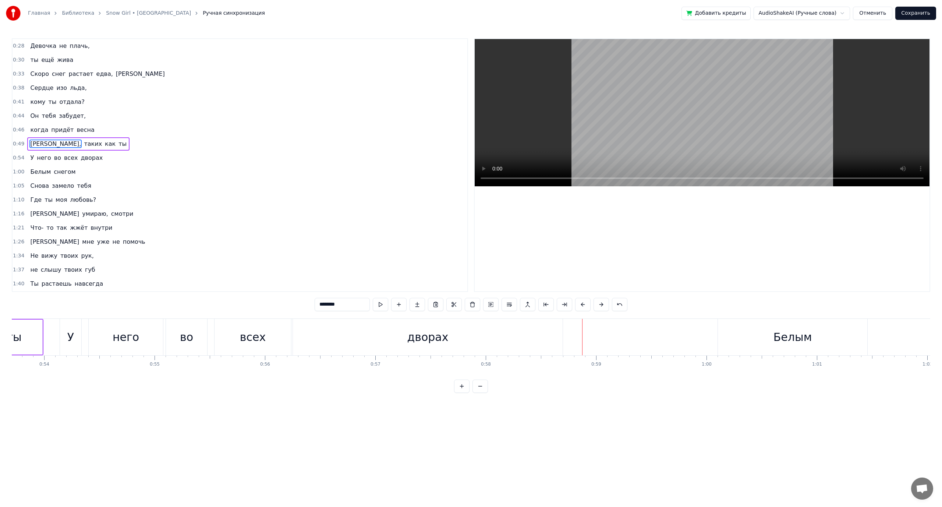
scroll to position [0, 5921]
click at [388, 335] on div "дворах" at bounding box center [438, 337] width 270 height 36
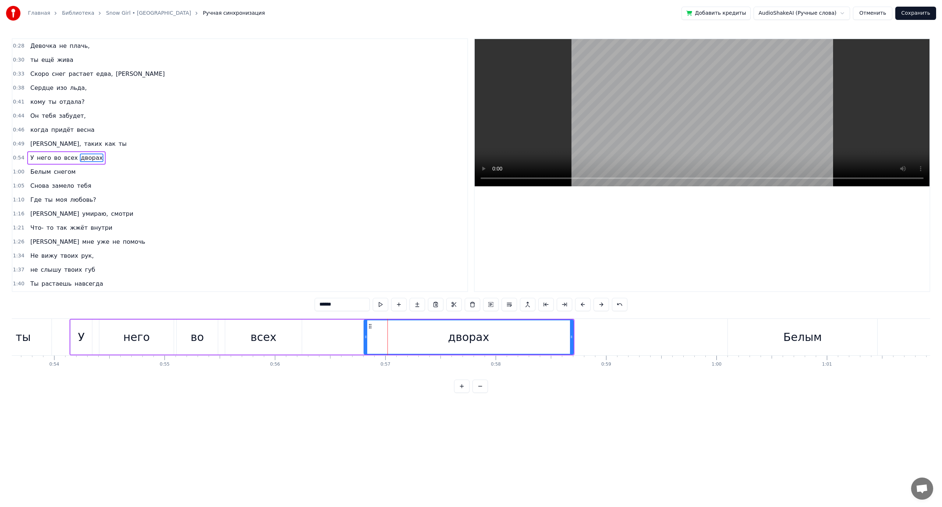
drag, startPoint x: 306, startPoint y: 336, endPoint x: 366, endPoint y: 335, distance: 59.6
click at [366, 335] on icon at bounding box center [365, 337] width 3 height 6
drag, startPoint x: 366, startPoint y: 335, endPoint x: 326, endPoint y: 337, distance: 39.0
click at [326, 337] on icon at bounding box center [327, 337] width 3 height 6
click at [612, 142] on video at bounding box center [702, 112] width 455 height 147
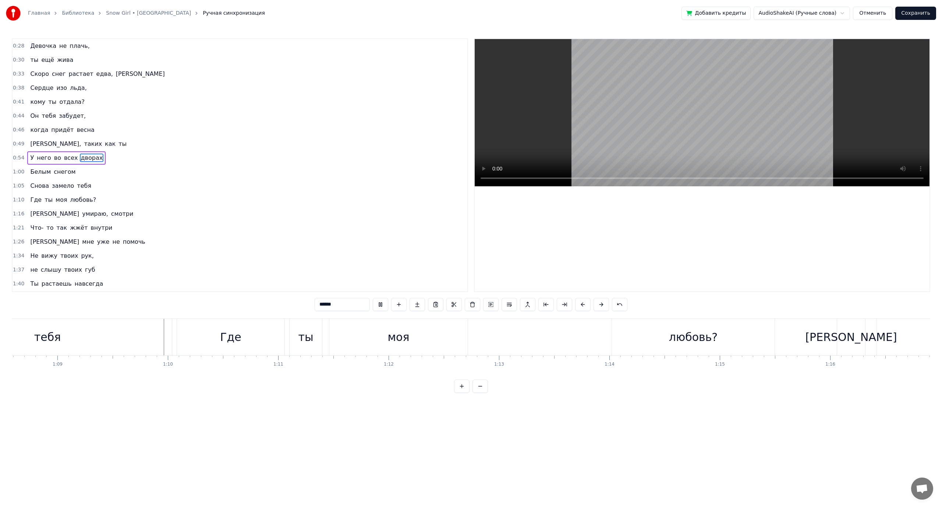
scroll to position [0, 7623]
click at [180, 335] on div "Где" at bounding box center [181, 337] width 21 height 17
type input "***"
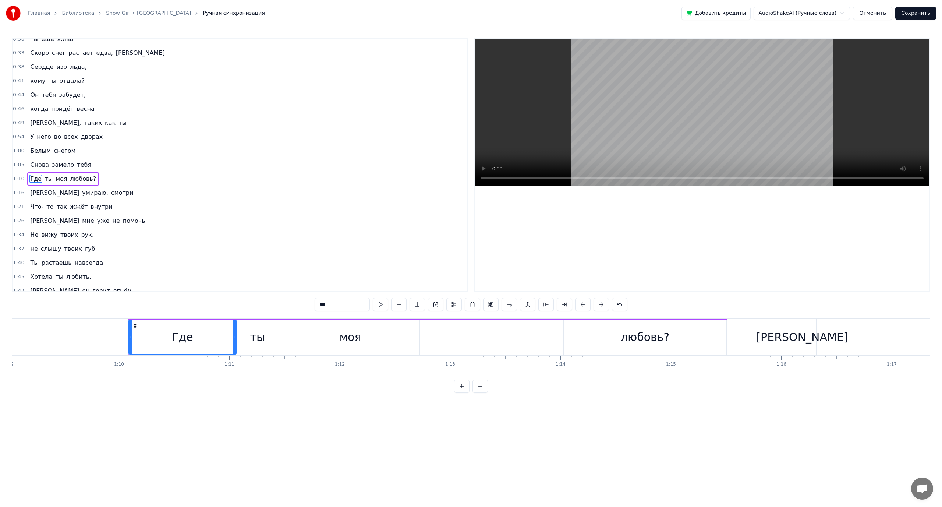
scroll to position [35, 0]
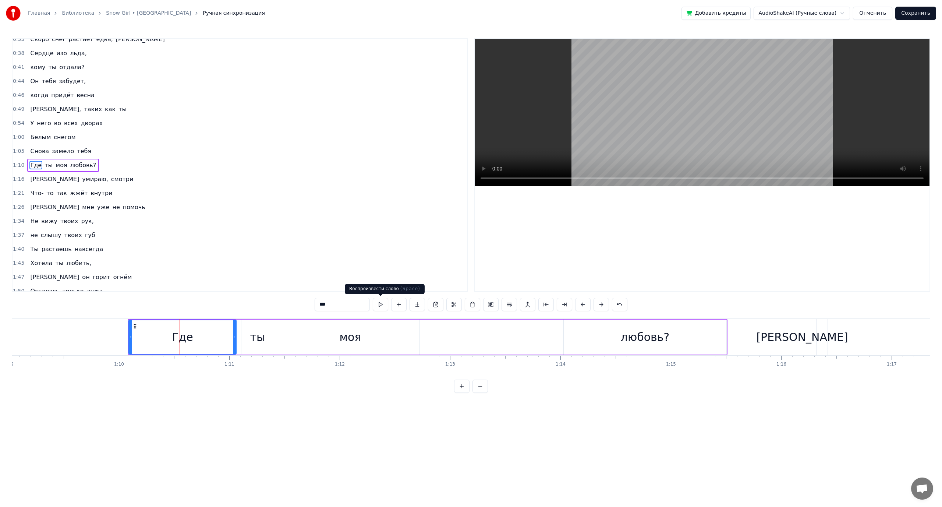
click at [381, 303] on button at bounding box center [380, 304] width 15 height 13
drag, startPoint x: 130, startPoint y: 337, endPoint x: 197, endPoint y: 341, distance: 67.1
click at [197, 341] on div at bounding box center [197, 336] width 3 height 33
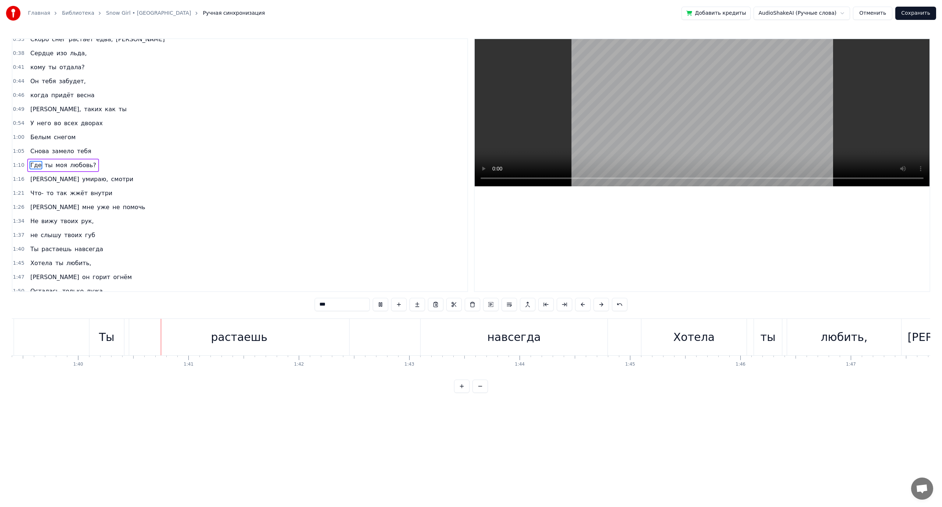
scroll to position [0, 11020]
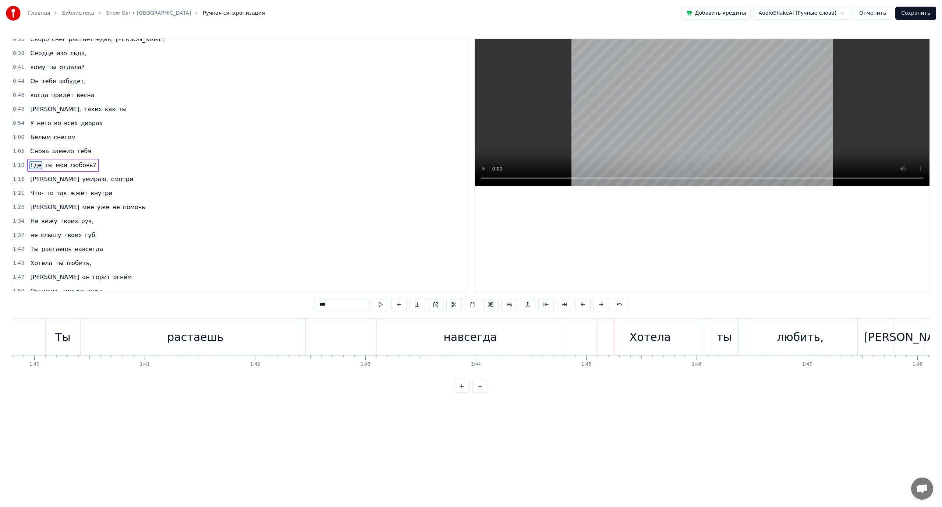
click at [388, 335] on div "навсегда" at bounding box center [470, 337] width 187 height 36
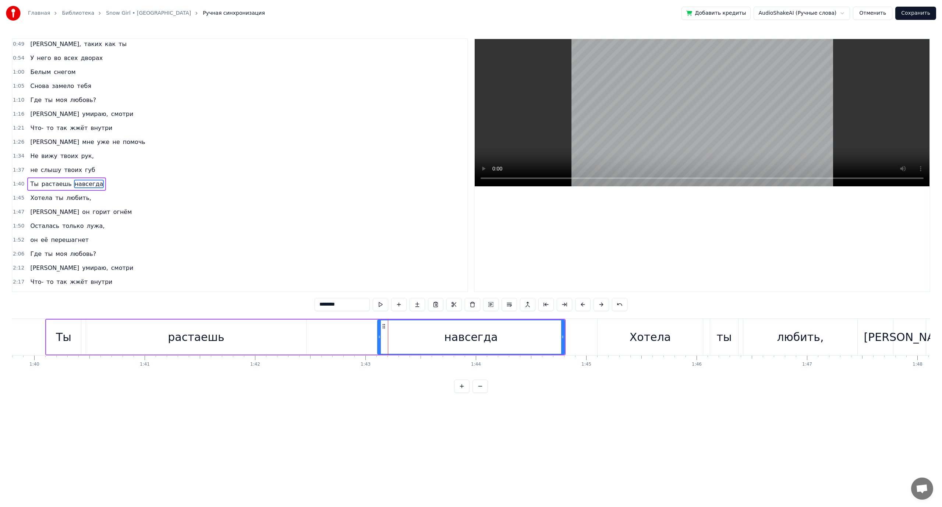
scroll to position [119, 0]
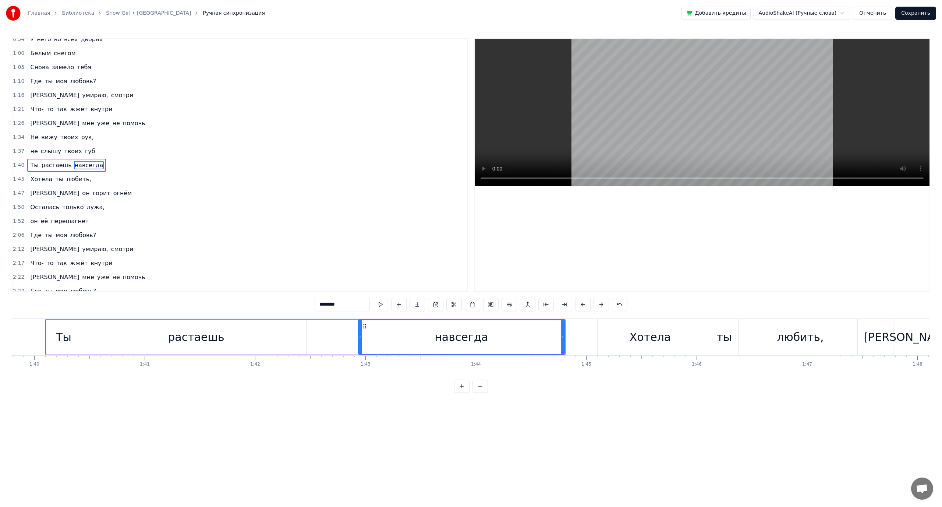
drag, startPoint x: 378, startPoint y: 336, endPoint x: 359, endPoint y: 336, distance: 19.1
click at [359, 336] on icon at bounding box center [360, 337] width 3 height 6
click at [589, 145] on video at bounding box center [702, 112] width 455 height 147
click at [624, 115] on video at bounding box center [702, 112] width 455 height 147
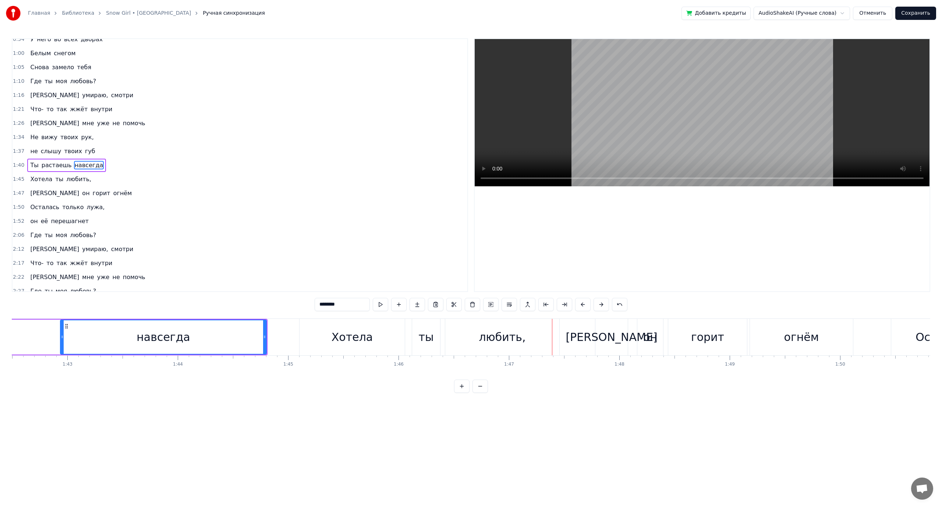
scroll to position [0, 11376]
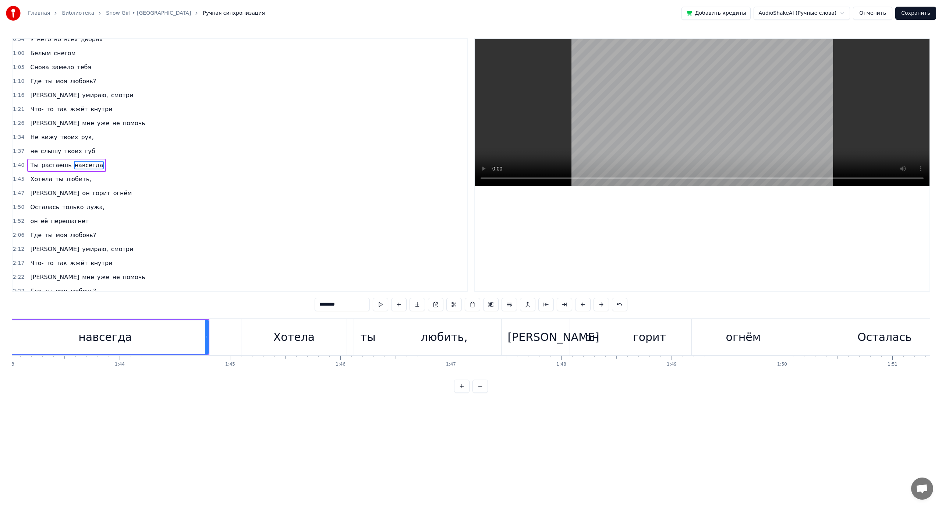
click at [371, 338] on div "ты" at bounding box center [367, 337] width 15 height 17
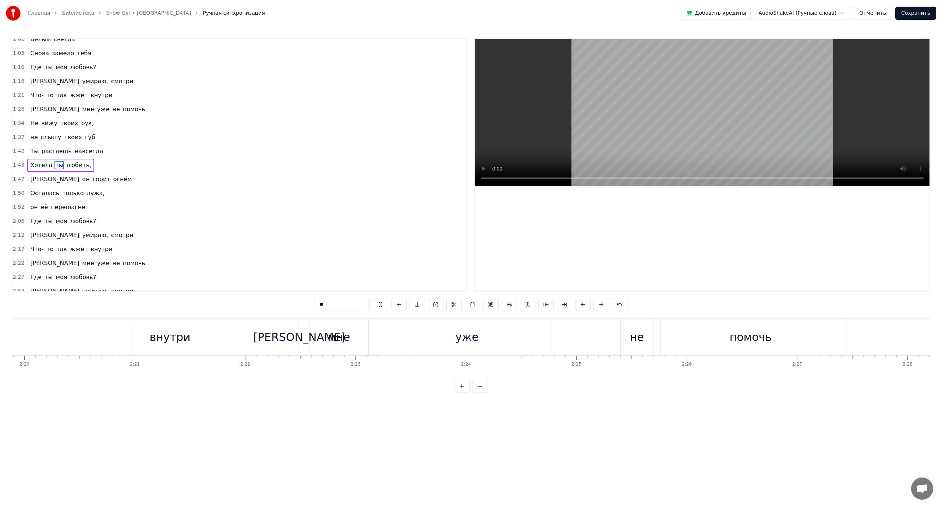
scroll to position [0, 15451]
click at [100, 336] on div "внутри" at bounding box center [167, 337] width 172 height 36
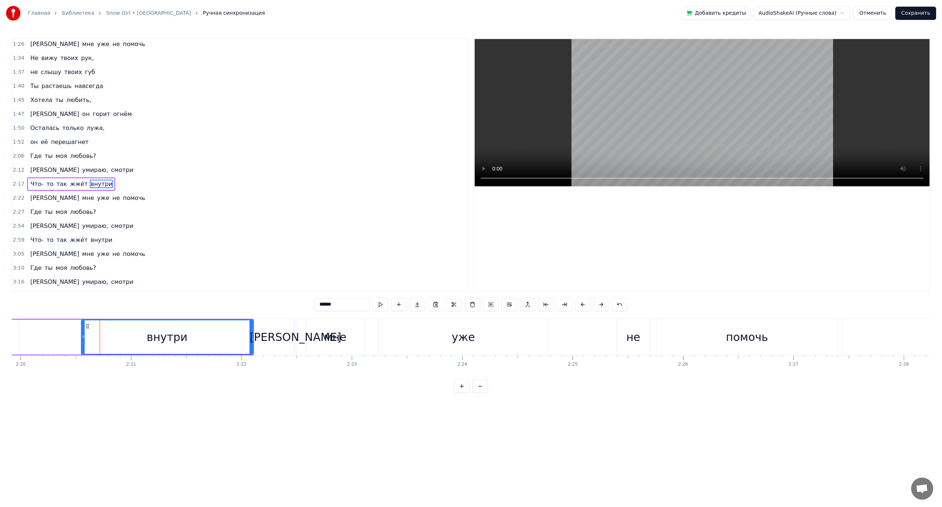
scroll to position [216, 0]
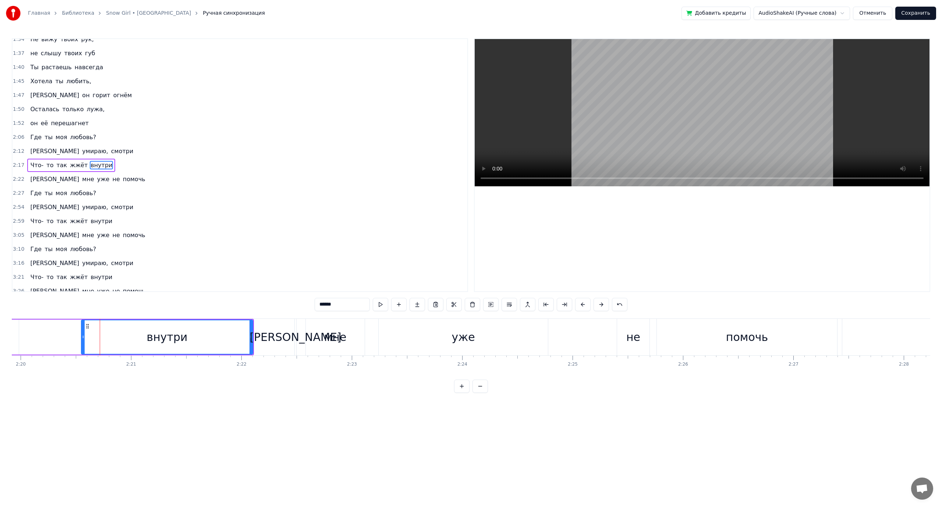
click at [81, 337] on div "внутри" at bounding box center [167, 336] width 172 height 35
drag, startPoint x: 82, startPoint y: 336, endPoint x: 69, endPoint y: 335, distance: 13.7
click at [69, 335] on icon at bounding box center [69, 337] width 3 height 6
click at [529, 130] on video at bounding box center [702, 112] width 455 height 147
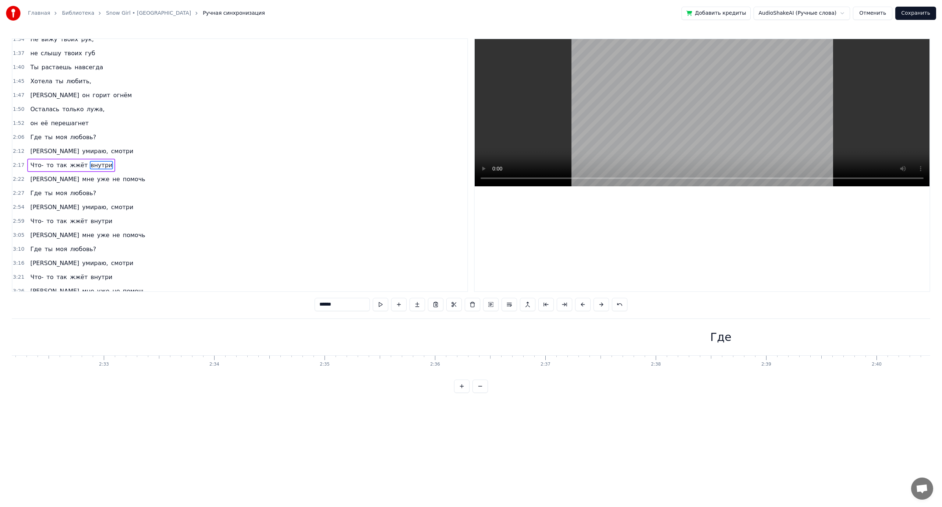
scroll to position [0, 16890]
click at [641, 340] on div "Где" at bounding box center [634, 337] width 21 height 17
type input "***"
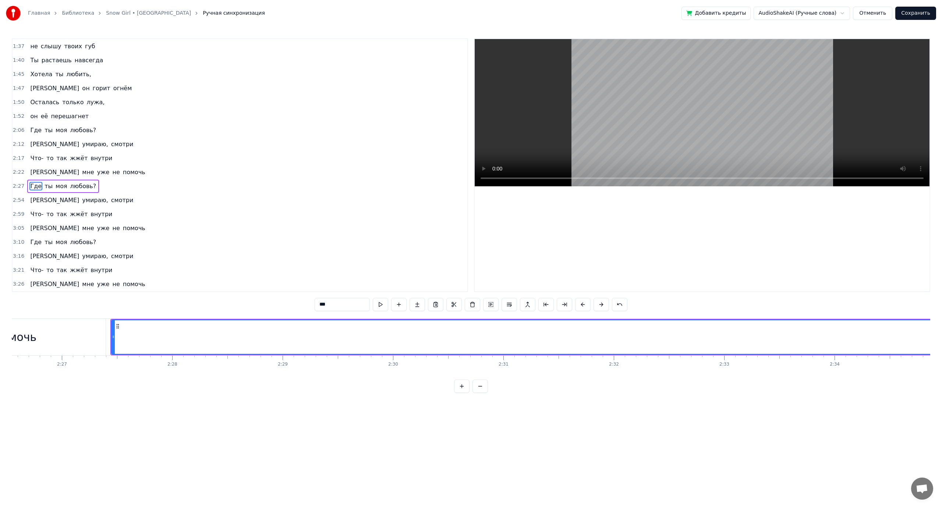
scroll to position [0, 15785]
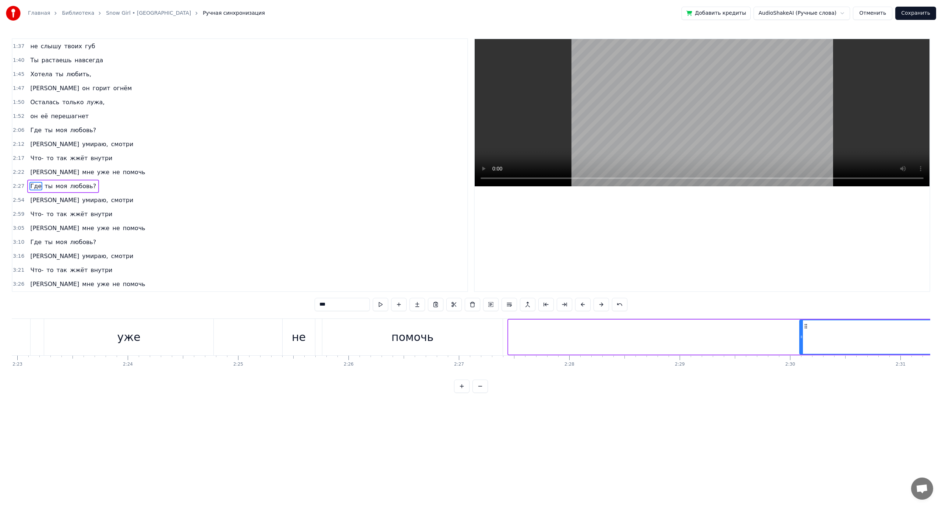
drag, startPoint x: 510, startPoint y: 337, endPoint x: 836, endPoint y: 325, distance: 326.3
click at [803, 325] on div at bounding box center [801, 336] width 3 height 33
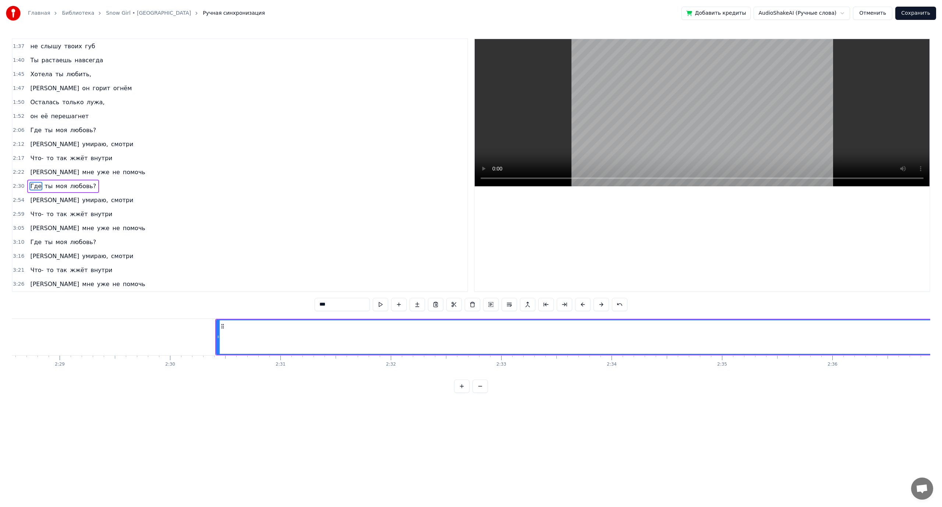
scroll to position [0, 16415]
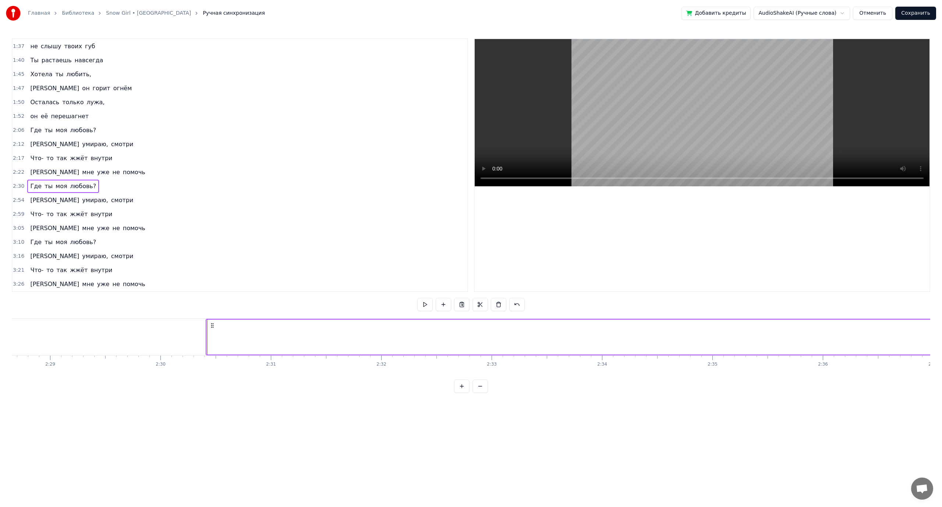
drag, startPoint x: 208, startPoint y: 336, endPoint x: 665, endPoint y: 333, distance: 457.2
click at [661, 333] on div at bounding box center [659, 336] width 3 height 33
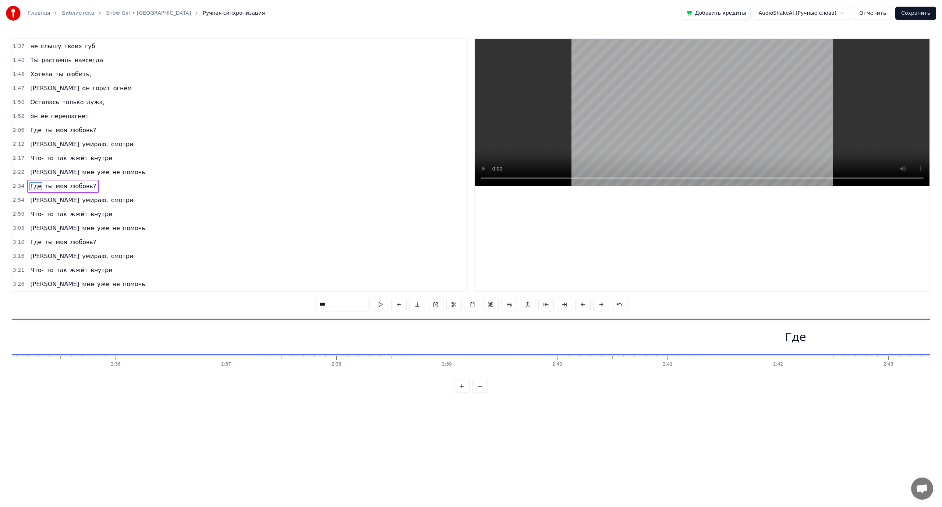
scroll to position [0, 16773]
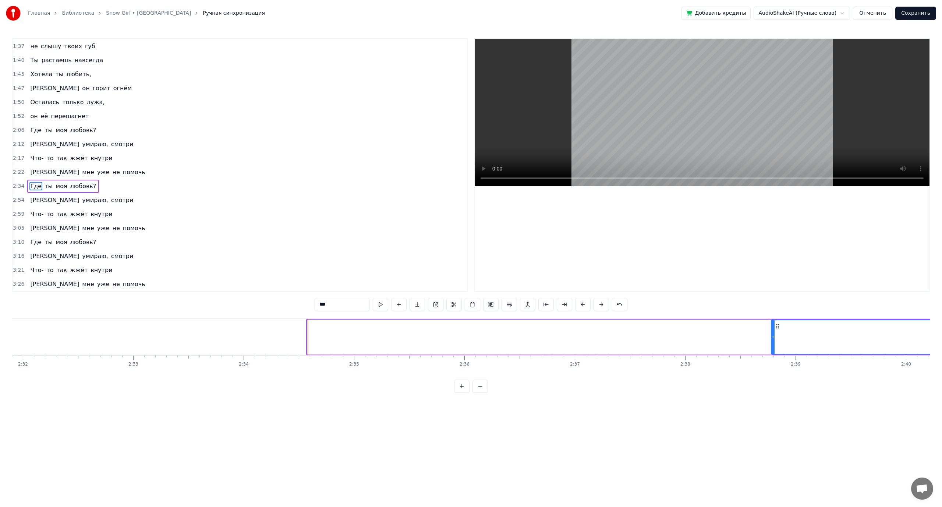
drag, startPoint x: 309, startPoint y: 338, endPoint x: 851, endPoint y: 357, distance: 542.9
click at [851, 357] on div "Девочка не плачь, ты ещё жива Скоро снег растает едва, а Сердце изо льда, кому …" at bounding box center [471, 345] width 919 height 55
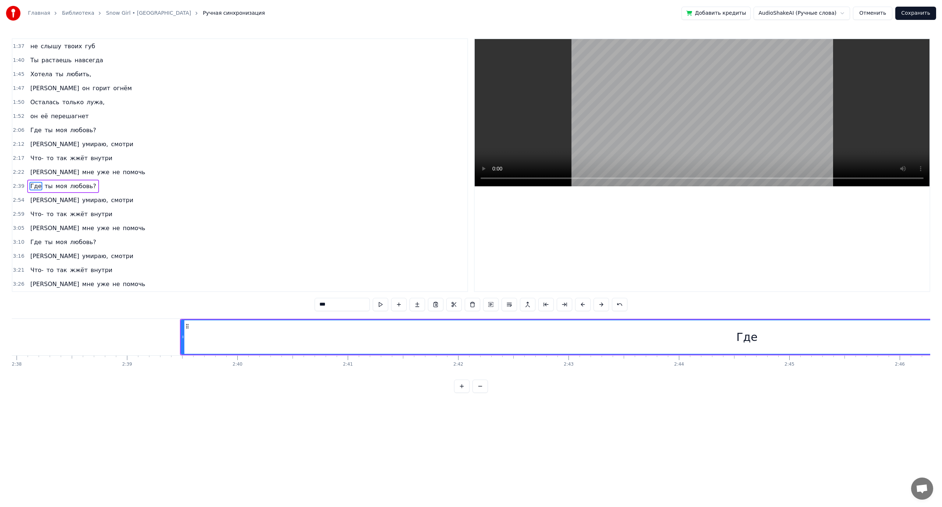
scroll to position [0, 17423]
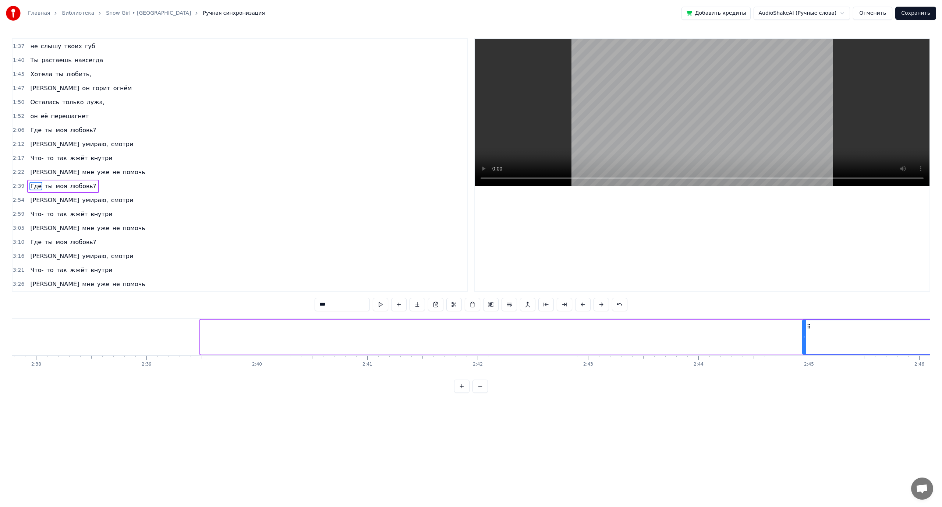
drag, startPoint x: 202, startPoint y: 336, endPoint x: 731, endPoint y: 385, distance: 531.2
click at [805, 350] on div at bounding box center [804, 336] width 3 height 33
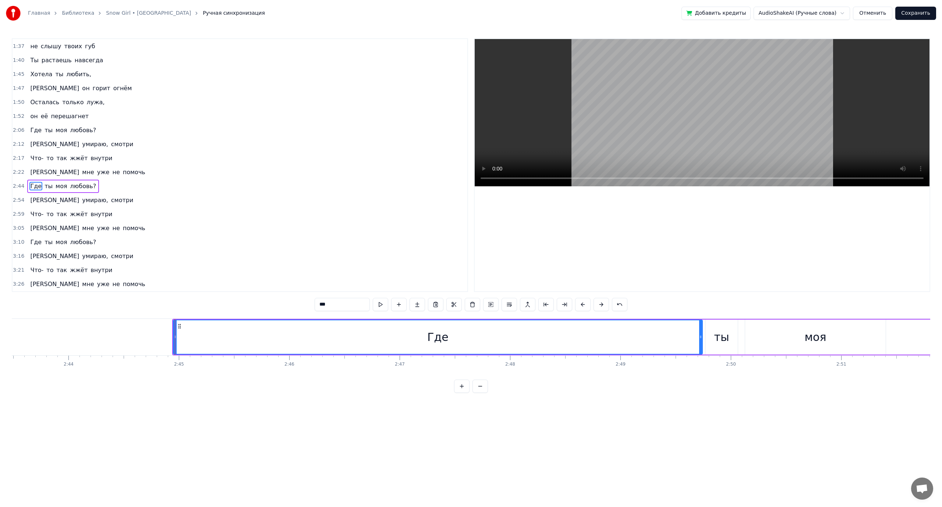
scroll to position [0, 18033]
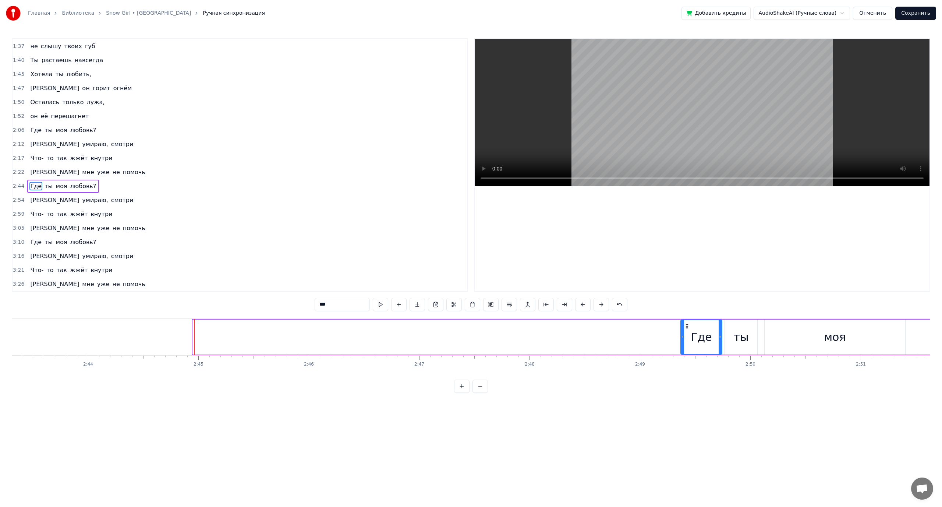
drag, startPoint x: 195, startPoint y: 336, endPoint x: 684, endPoint y: 352, distance: 488.3
click at [684, 352] on div at bounding box center [682, 336] width 3 height 33
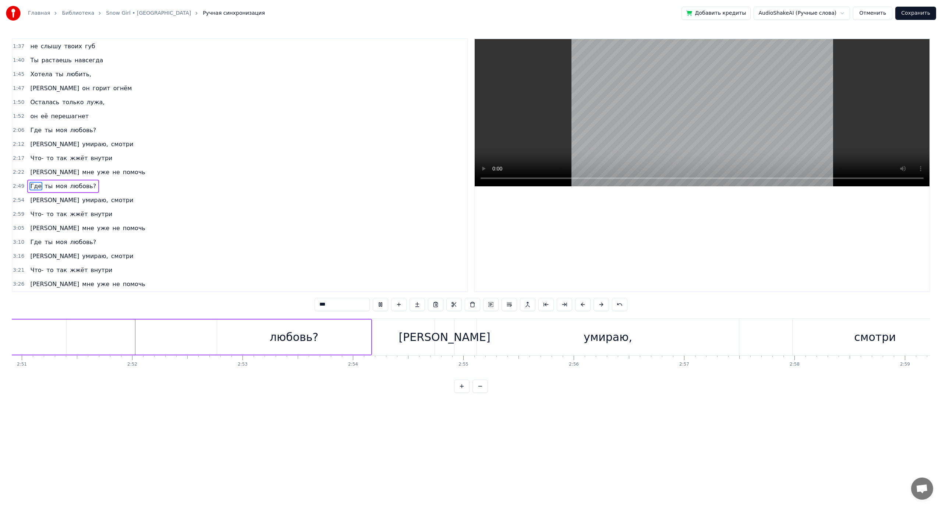
scroll to position [0, 18880]
click at [244, 338] on div "любовь?" at bounding box center [287, 336] width 154 height 35
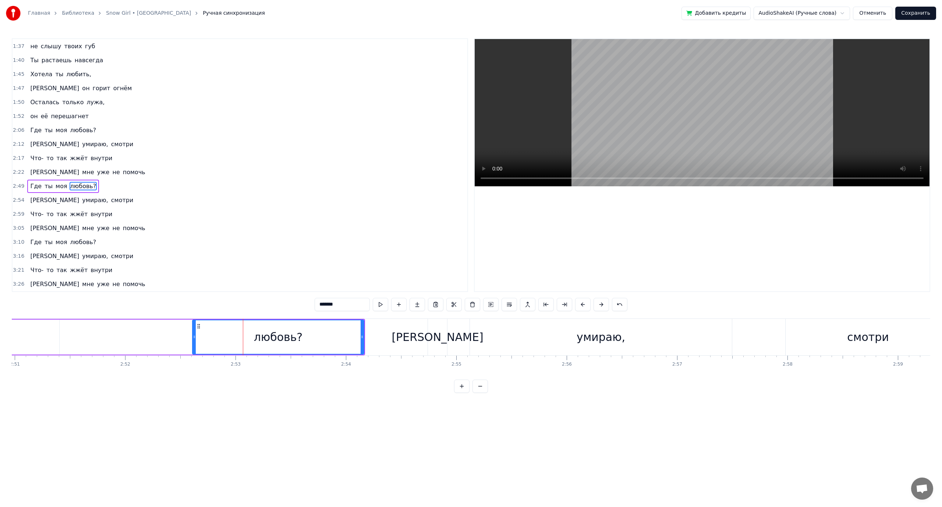
drag, startPoint x: 211, startPoint y: 338, endPoint x: 193, endPoint y: 338, distance: 17.7
click at [193, 338] on icon at bounding box center [194, 337] width 3 height 6
drag, startPoint x: 194, startPoint y: 339, endPoint x: 186, endPoint y: 339, distance: 8.5
click at [186, 339] on icon at bounding box center [185, 337] width 3 height 6
drag, startPoint x: 186, startPoint y: 339, endPoint x: 140, endPoint y: 339, distance: 45.6
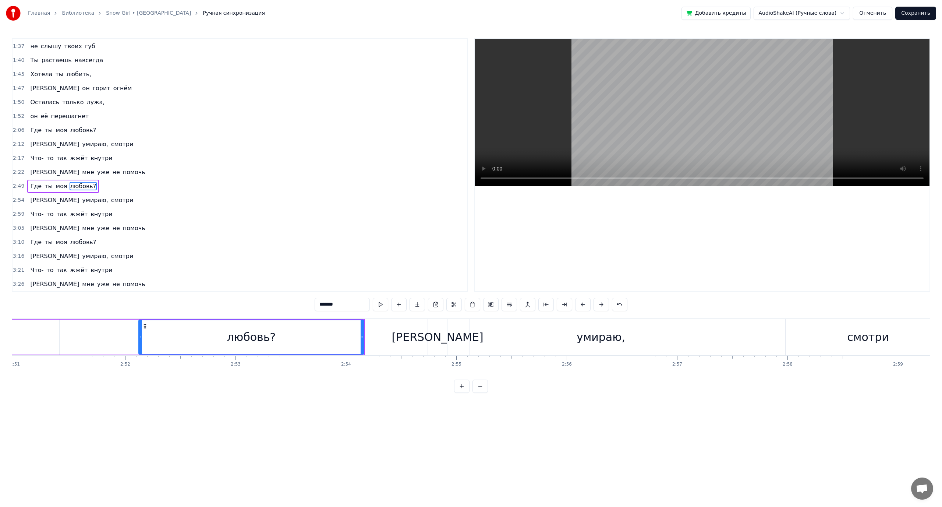
click at [140, 339] on icon at bounding box center [140, 337] width 3 height 6
drag, startPoint x: 140, startPoint y: 339, endPoint x: 119, endPoint y: 339, distance: 21.4
click at [128, 339] on icon at bounding box center [129, 337] width 3 height 6
click at [38, 184] on span "Где" at bounding box center [35, 186] width 13 height 9
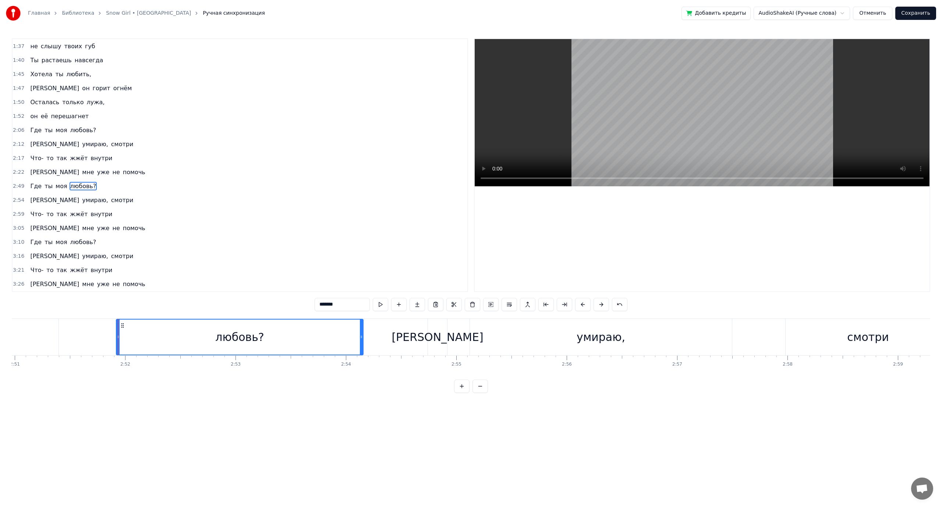
click at [47, 184] on span "ты" at bounding box center [49, 186] width 10 height 8
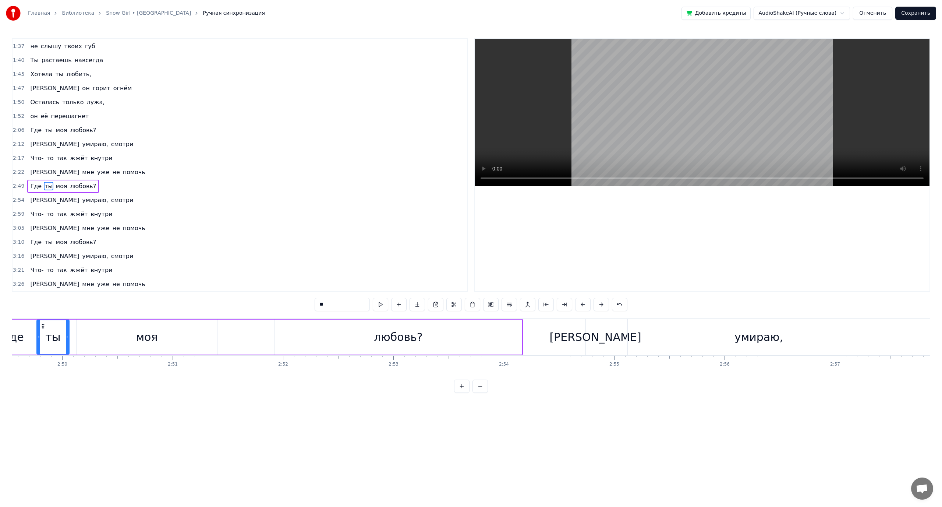
scroll to position [0, 18709]
click at [422, 339] on div "любовь?" at bounding box center [411, 337] width 49 height 17
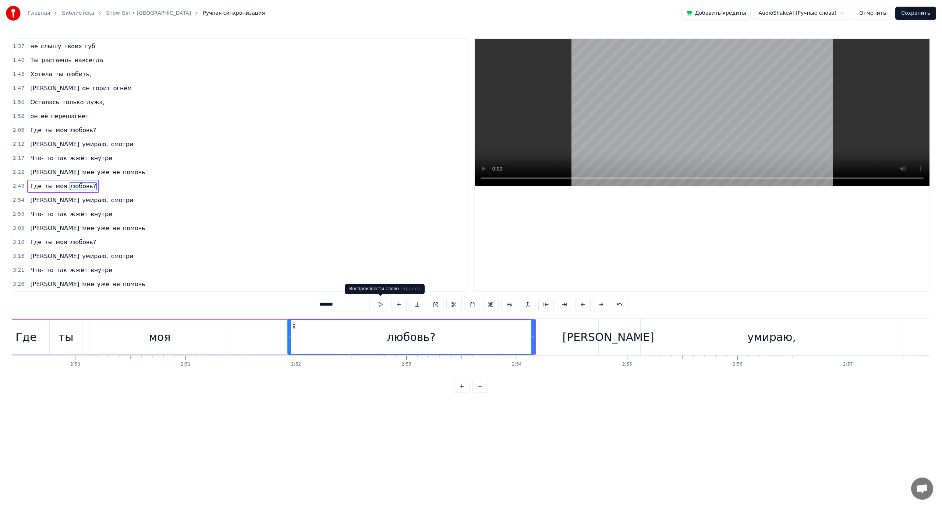
click at [379, 306] on button at bounding box center [380, 304] width 15 height 13
drag, startPoint x: 289, startPoint y: 337, endPoint x: 247, endPoint y: 342, distance: 42.7
click at [247, 342] on div at bounding box center [247, 336] width 3 height 33
click at [29, 186] on span "Где" at bounding box center [35, 186] width 13 height 8
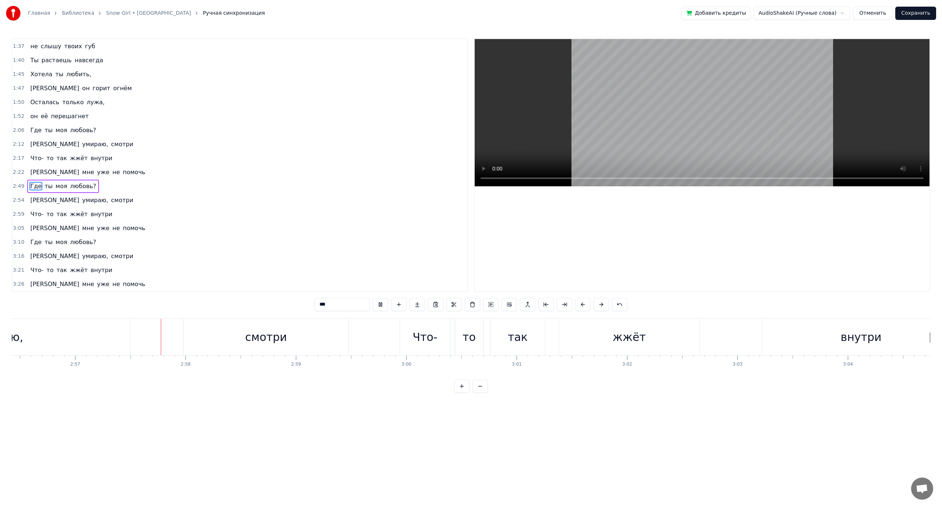
scroll to position [0, 19537]
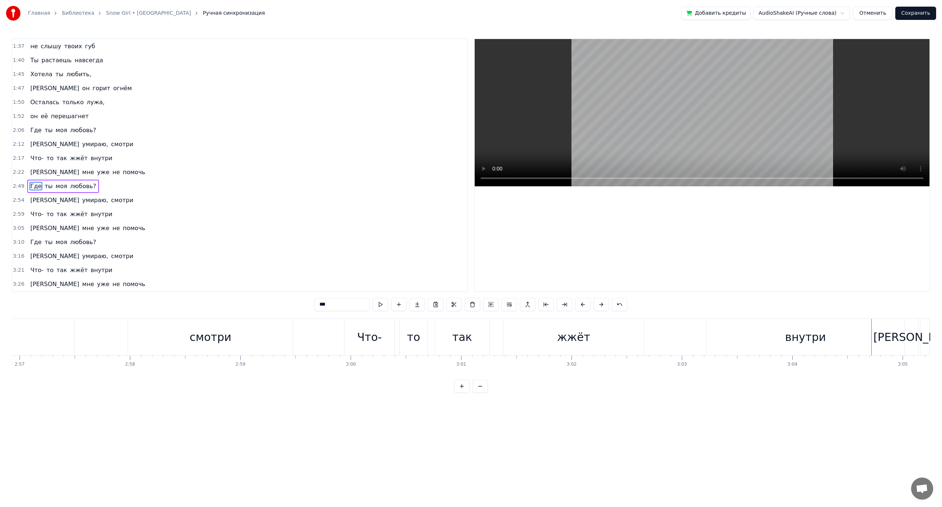
click at [792, 339] on div "внутри" at bounding box center [805, 337] width 41 height 17
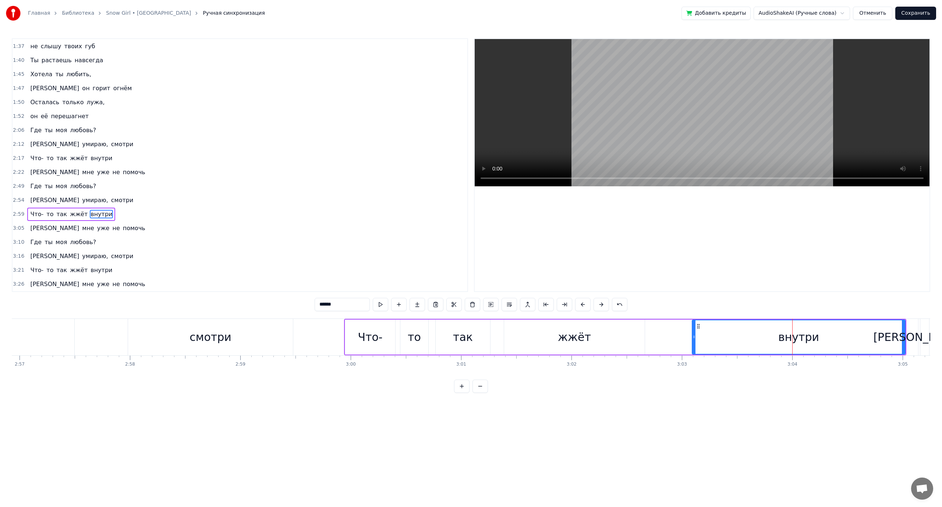
drag, startPoint x: 709, startPoint y: 336, endPoint x: 693, endPoint y: 336, distance: 15.1
click at [693, 336] on icon at bounding box center [694, 337] width 3 height 6
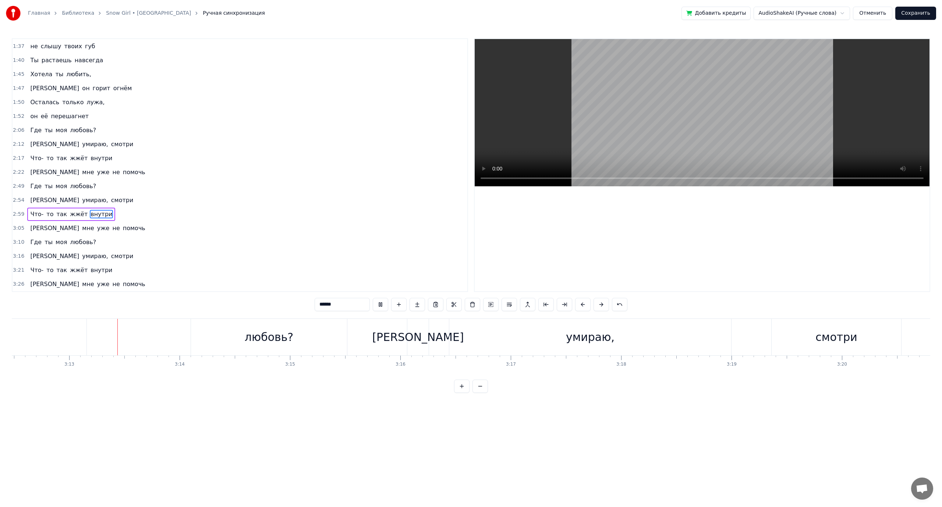
scroll to position [0, 21261]
click at [264, 341] on div "любовь?" at bounding box center [262, 337] width 49 height 17
type input "*******"
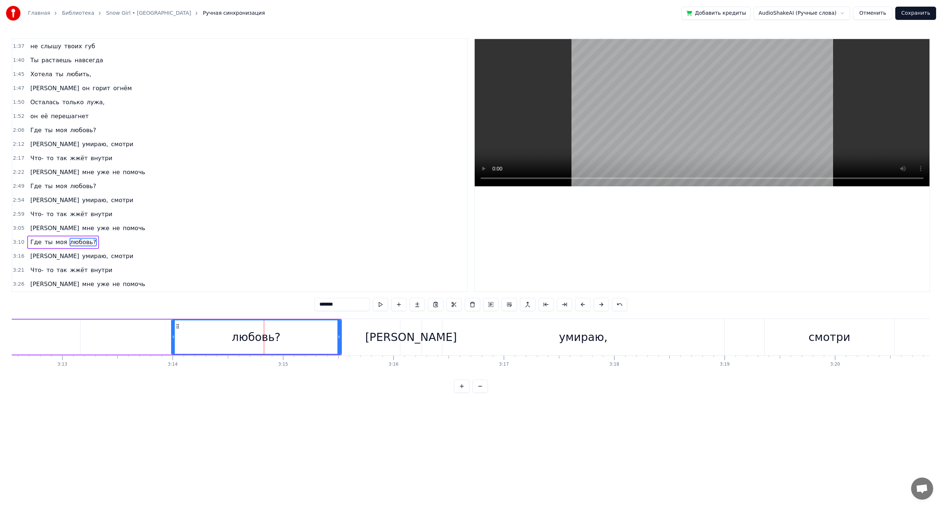
drag, startPoint x: 187, startPoint y: 336, endPoint x: 174, endPoint y: 336, distance: 13.3
click at [174, 336] on icon at bounding box center [173, 337] width 3 height 6
drag, startPoint x: 174, startPoint y: 336, endPoint x: 157, endPoint y: 337, distance: 16.6
click at [157, 337] on icon at bounding box center [156, 337] width 3 height 6
drag, startPoint x: 157, startPoint y: 337, endPoint x: 146, endPoint y: 337, distance: 10.7
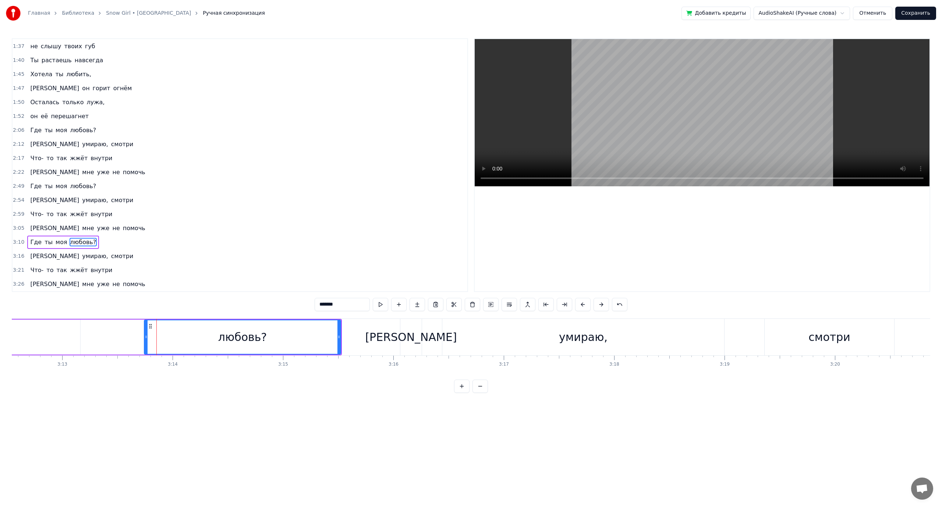
click at [146, 337] on circle at bounding box center [146, 337] width 0 height 0
drag, startPoint x: 146, startPoint y: 337, endPoint x: 128, endPoint y: 337, distance: 18.8
click at [138, 337] on icon at bounding box center [139, 337] width 3 height 6
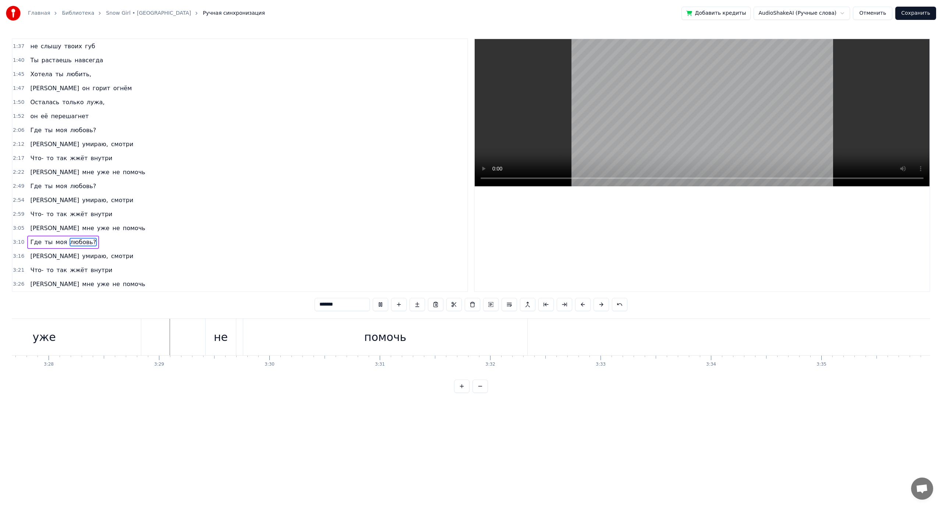
scroll to position [0, 22937]
click at [911, 13] on button "Сохранить" at bounding box center [916, 13] width 41 height 13
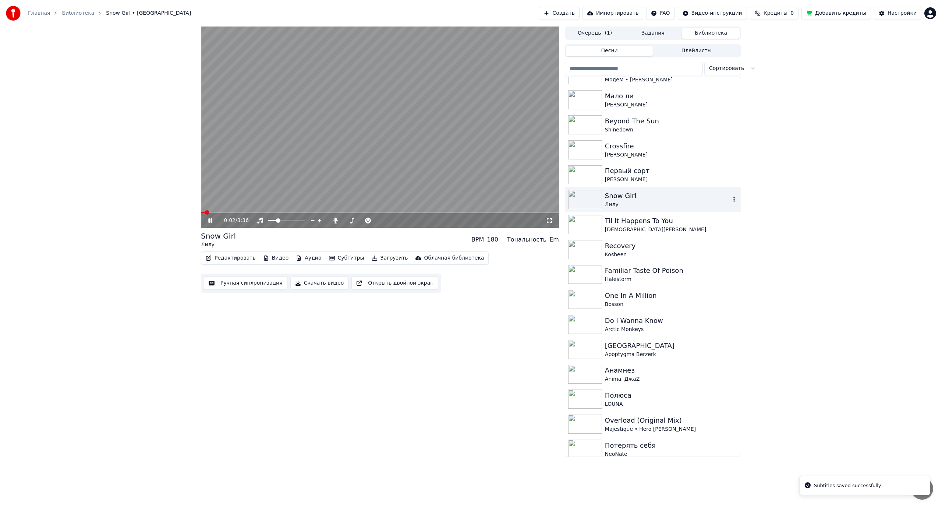
scroll to position [294, 0]
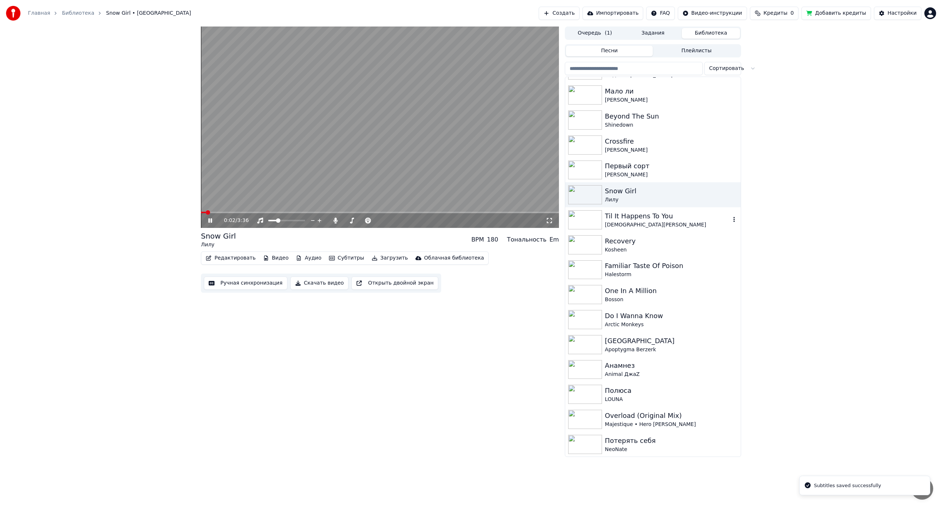
click at [658, 222] on div "[DEMOGRAPHIC_DATA][PERSON_NAME]" at bounding box center [668, 224] width 126 height 7
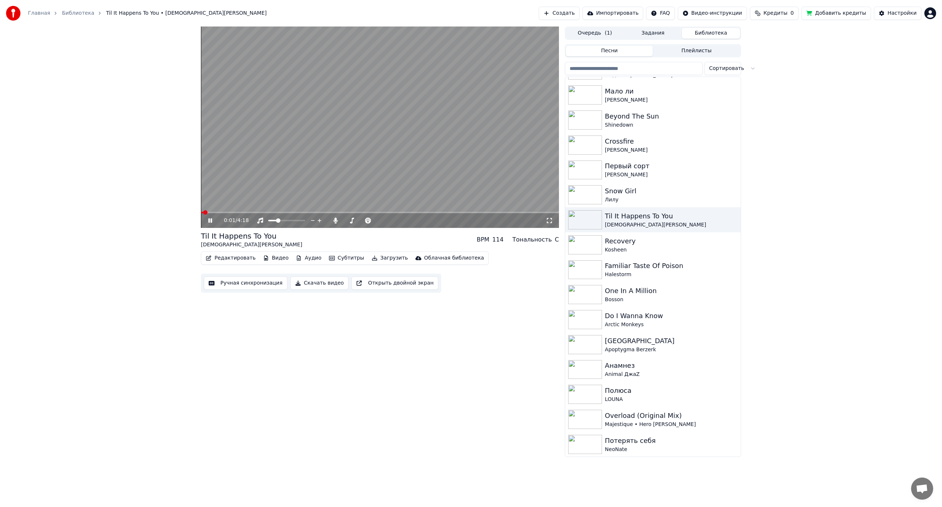
click at [250, 212] on span at bounding box center [380, 212] width 358 height 1
click at [303, 212] on span at bounding box center [380, 212] width 358 height 1
click at [628, 248] on div "Kosheen" at bounding box center [668, 249] width 126 height 7
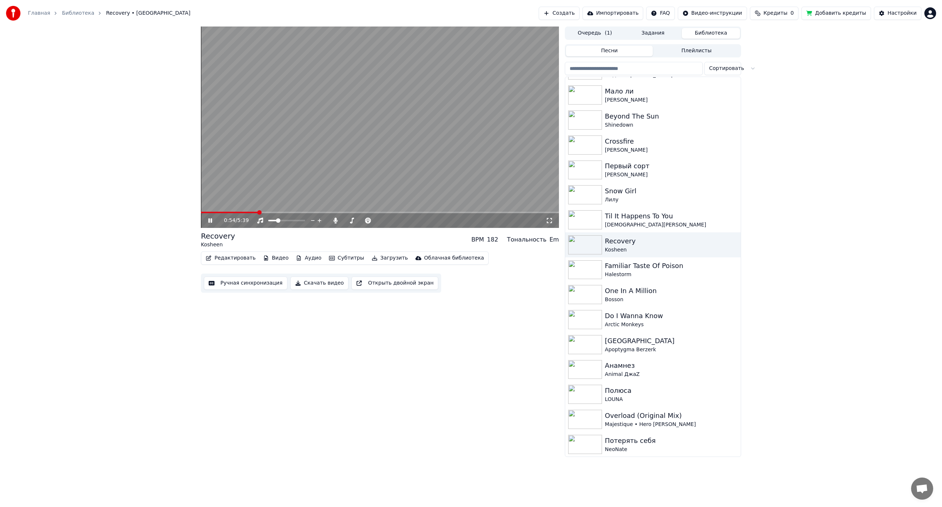
click at [258, 212] on span at bounding box center [380, 212] width 358 height 1
click at [293, 212] on span at bounding box center [380, 212] width 358 height 1
click at [301, 162] on video at bounding box center [380, 127] width 358 height 201
click at [240, 290] on div "Ручная синхронизация Скачать видео Открыть двойной экран" at bounding box center [321, 282] width 240 height 19
click at [243, 283] on button "Ручная синхронизация" at bounding box center [246, 282] width 84 height 13
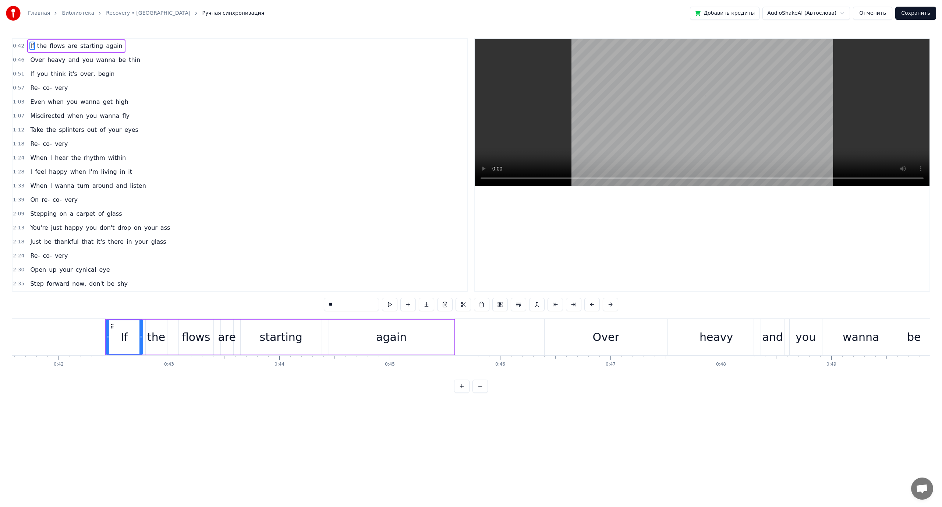
scroll to position [0, 4647]
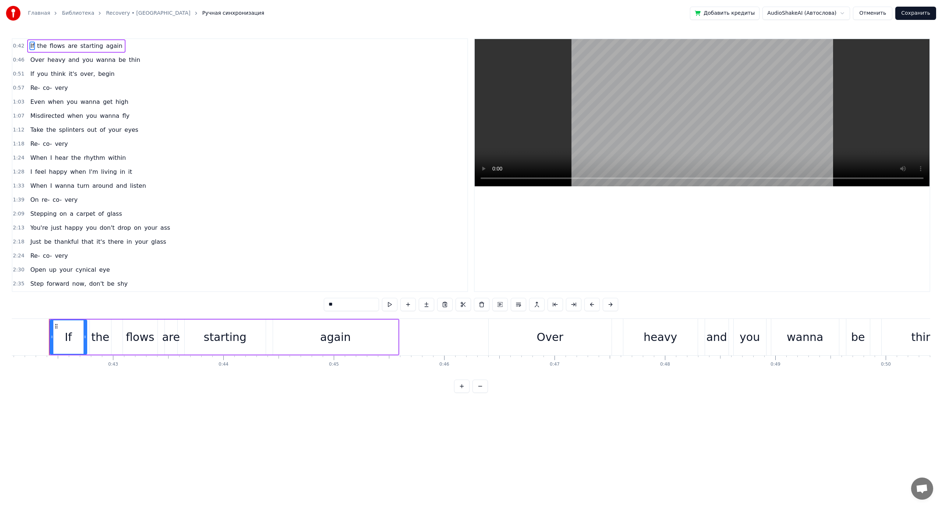
click at [50, 58] on span "heavy" at bounding box center [57, 60] width 20 height 8
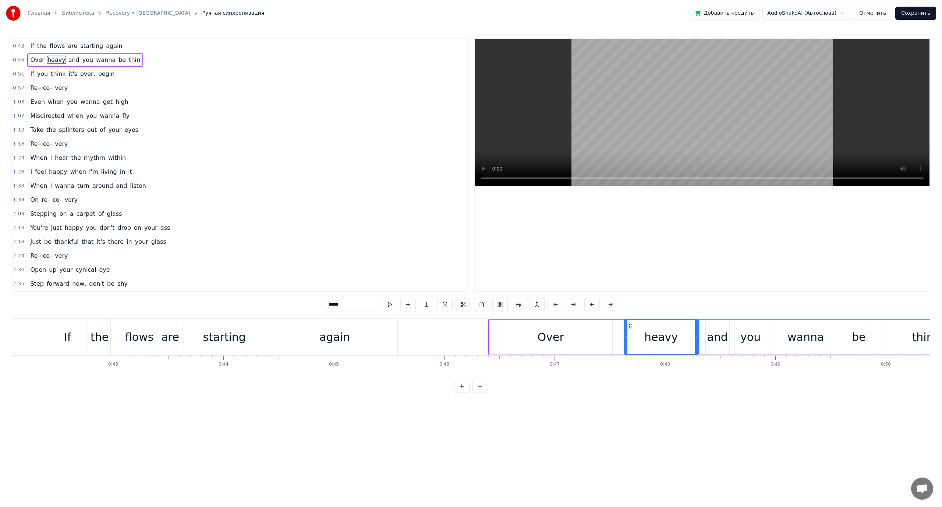
click at [53, 73] on span "think" at bounding box center [58, 74] width 16 height 8
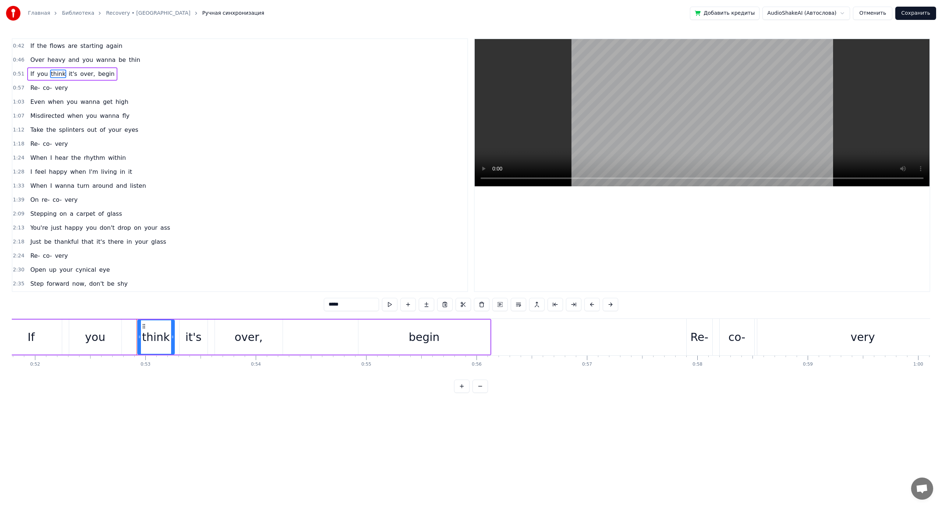
click at [54, 88] on span "very" at bounding box center [61, 88] width 14 height 8
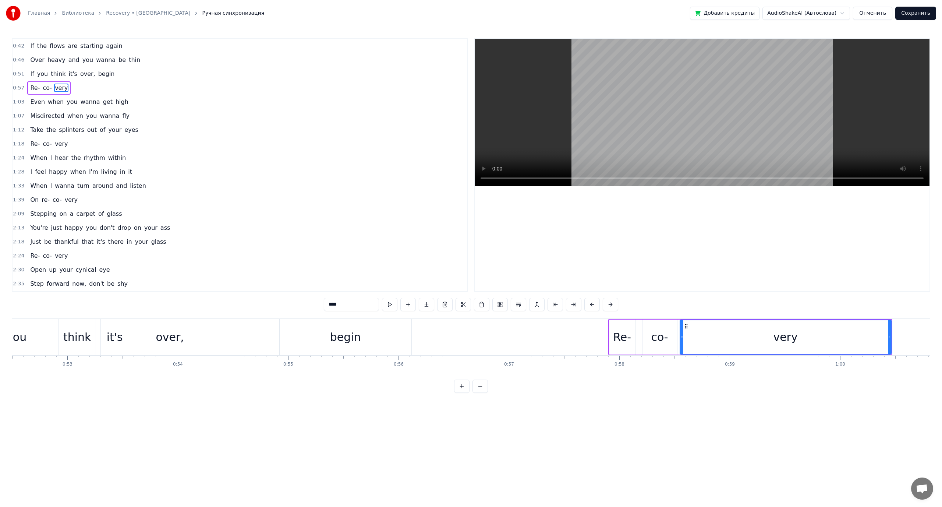
scroll to position [0, 5806]
click at [50, 99] on span "when" at bounding box center [55, 102] width 17 height 8
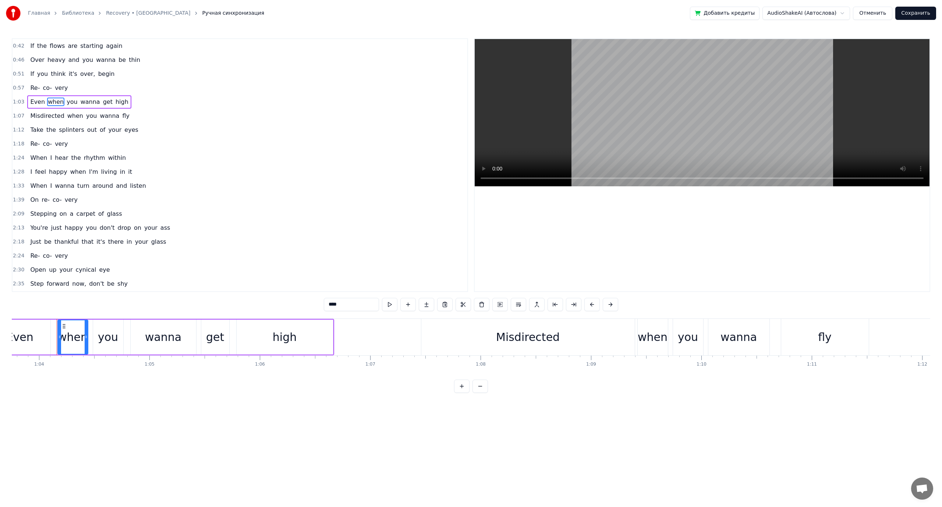
scroll to position [0, 7048]
click at [50, 112] on span "Misdirected" at bounding box center [46, 116] width 35 height 8
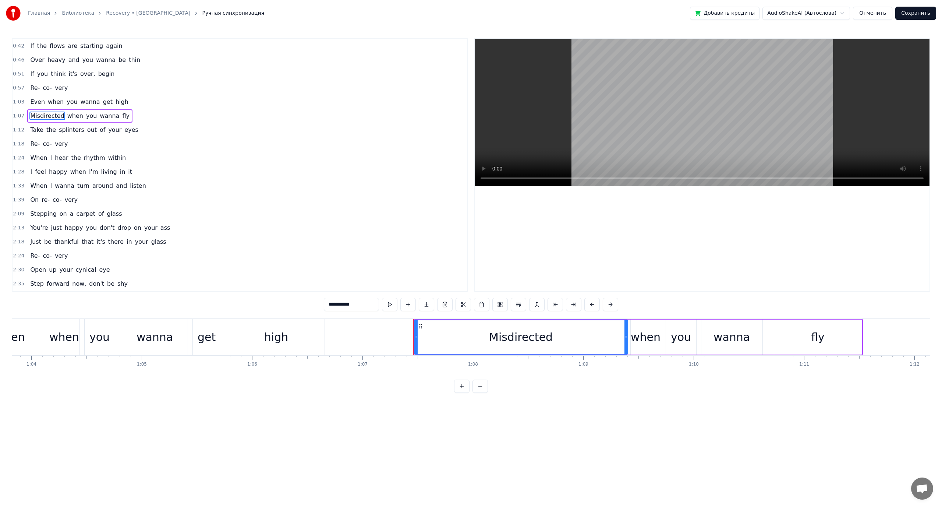
click at [51, 128] on span "the" at bounding box center [51, 130] width 11 height 8
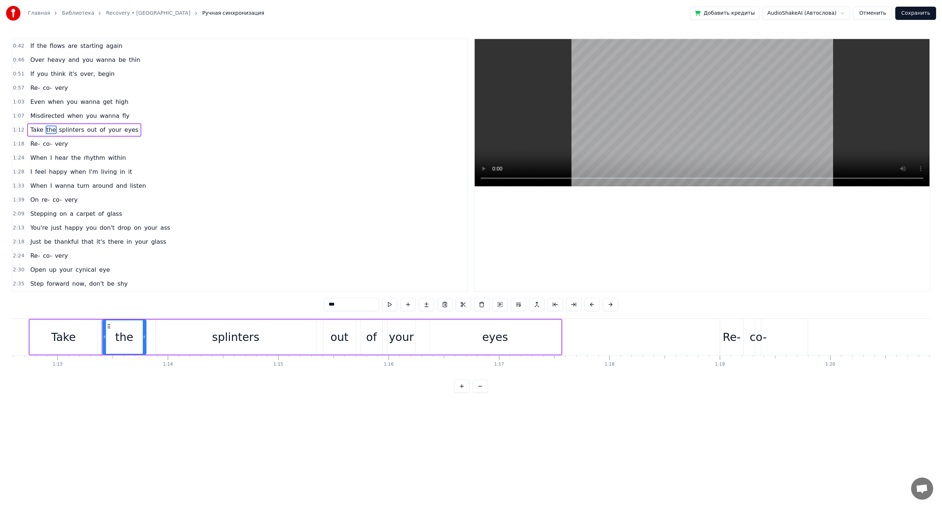
scroll to position [0, 8068]
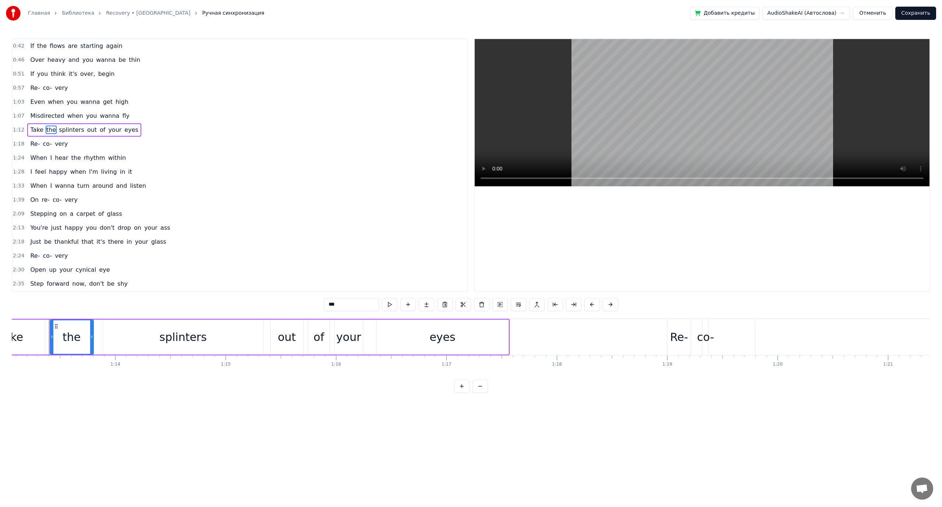
click at [60, 142] on span "very" at bounding box center [61, 144] width 14 height 8
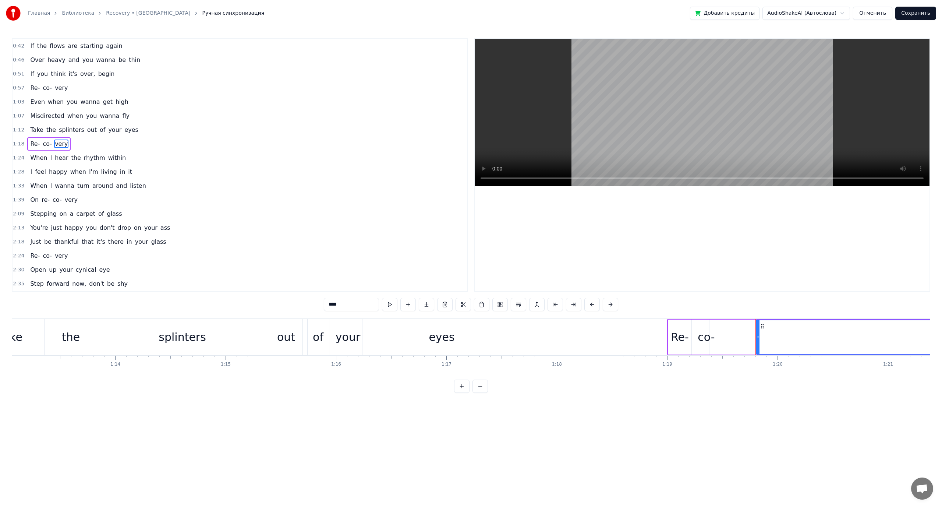
click at [86, 129] on span "out" at bounding box center [91, 130] width 11 height 8
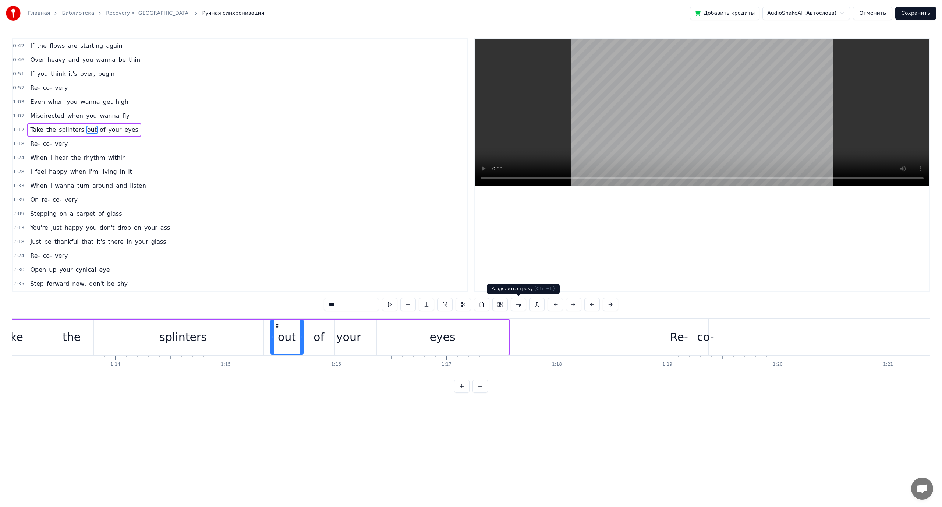
click at [518, 306] on button at bounding box center [518, 304] width 15 height 13
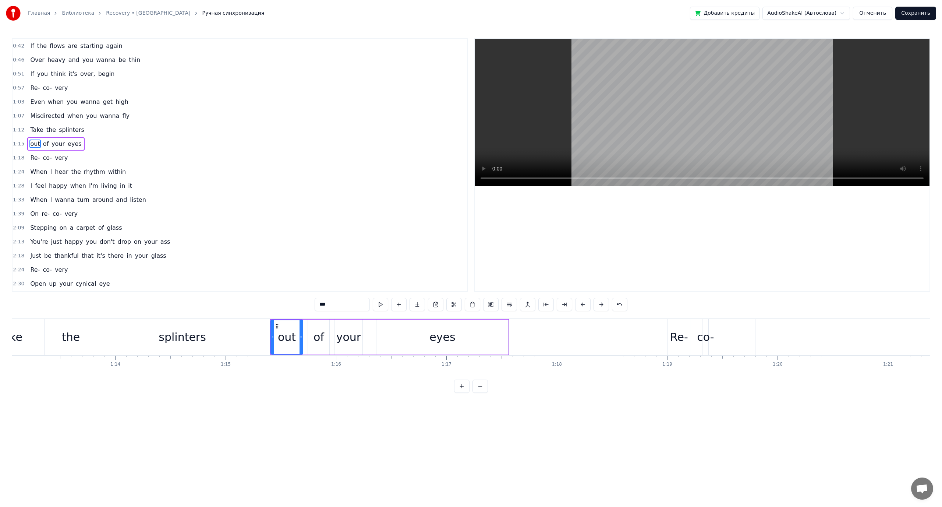
click at [59, 131] on span "splinters" at bounding box center [71, 130] width 27 height 8
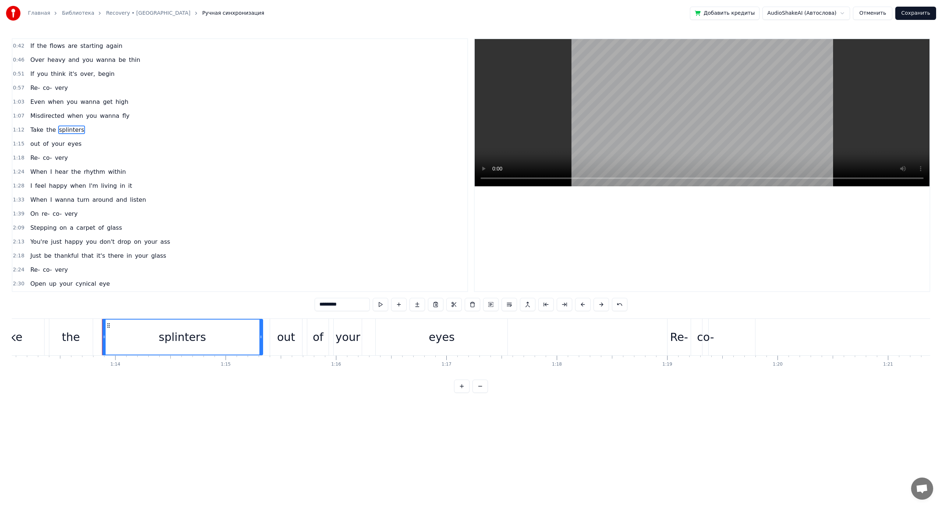
click at [51, 45] on span "flows" at bounding box center [57, 46] width 17 height 8
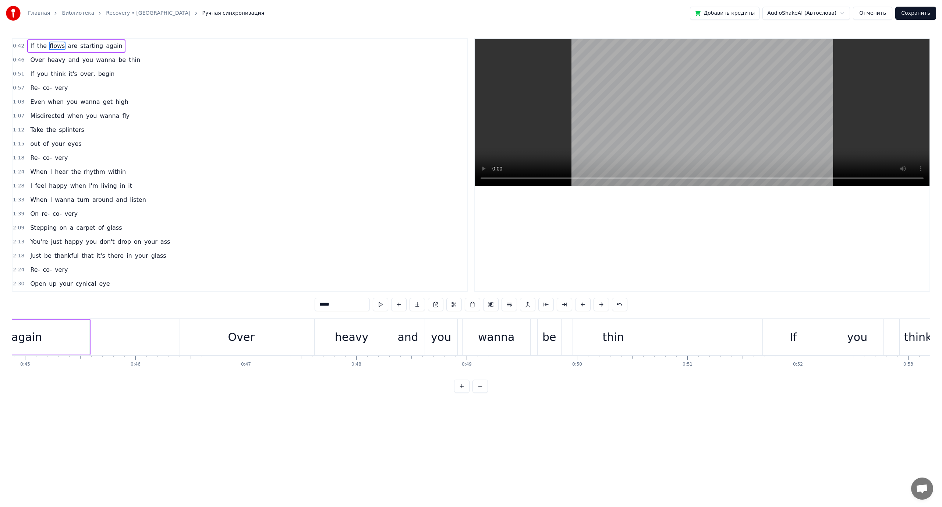
scroll to position [0, 4720]
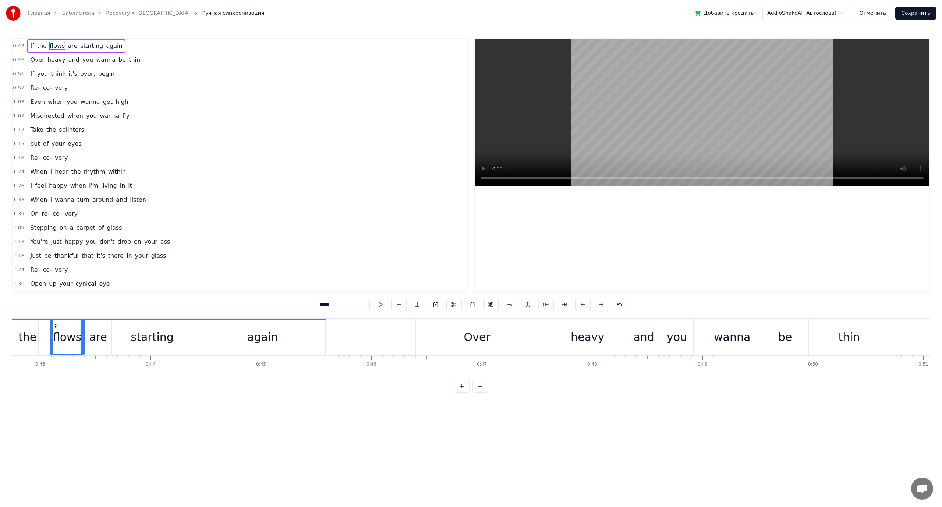
click at [47, 102] on span "when" at bounding box center [55, 102] width 17 height 8
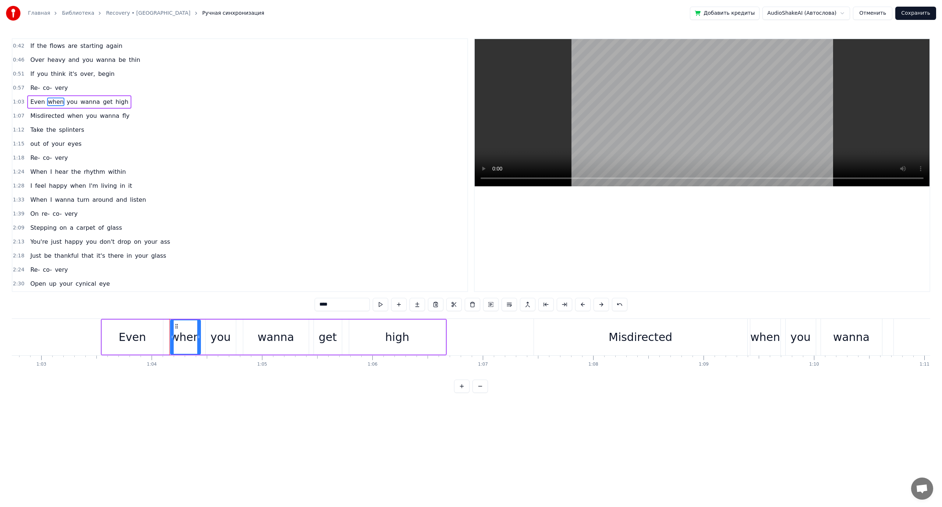
scroll to position [0, 7048]
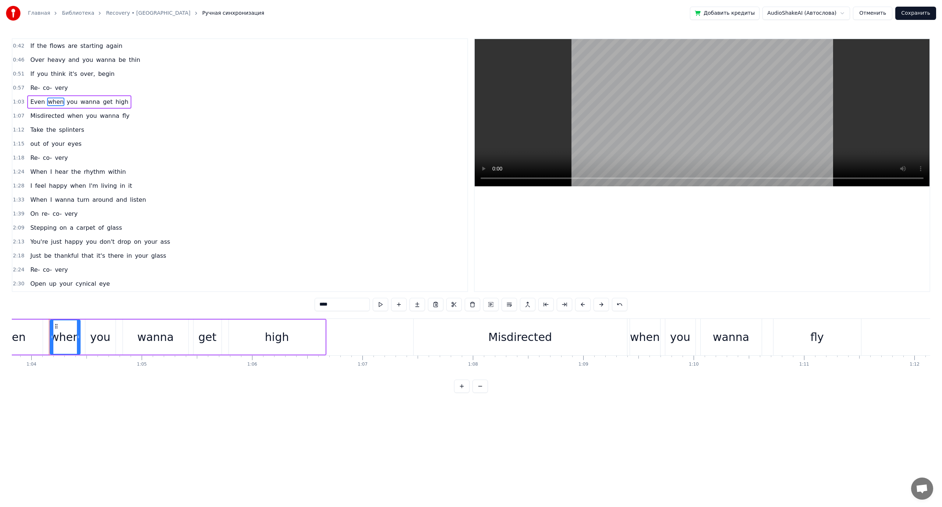
click at [46, 127] on span "the" at bounding box center [51, 130] width 11 height 8
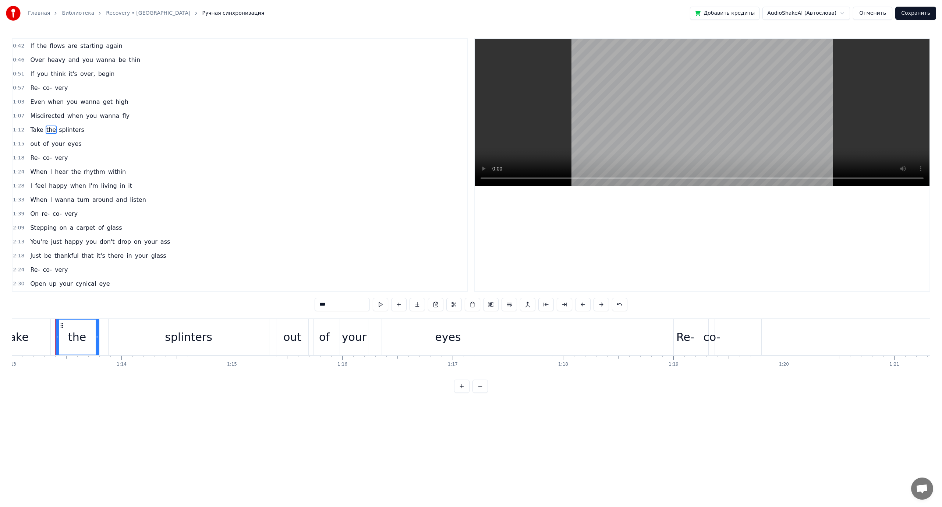
scroll to position [0, 8068]
click at [51, 144] on span "your" at bounding box center [58, 144] width 15 height 8
click at [61, 173] on span "hear" at bounding box center [61, 171] width 15 height 8
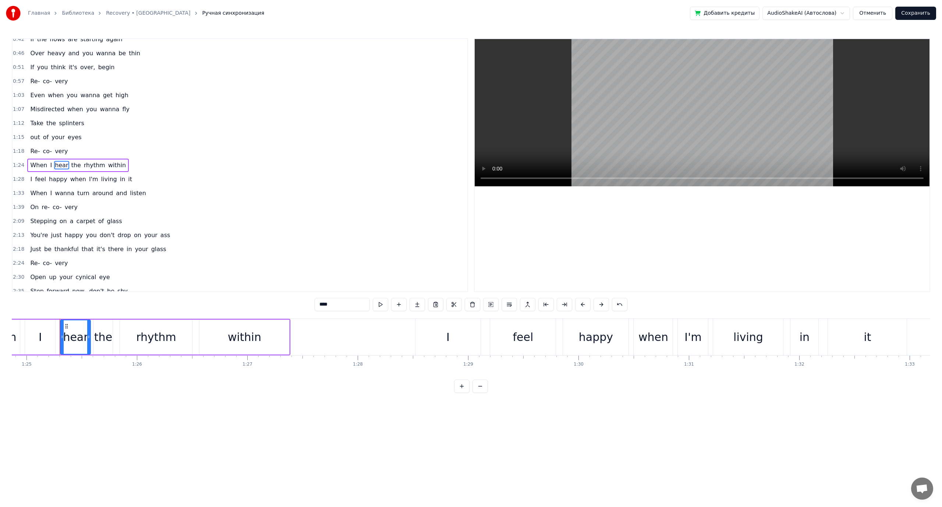
scroll to position [0, 9382]
click at [88, 179] on span "I'm" at bounding box center [93, 179] width 11 height 8
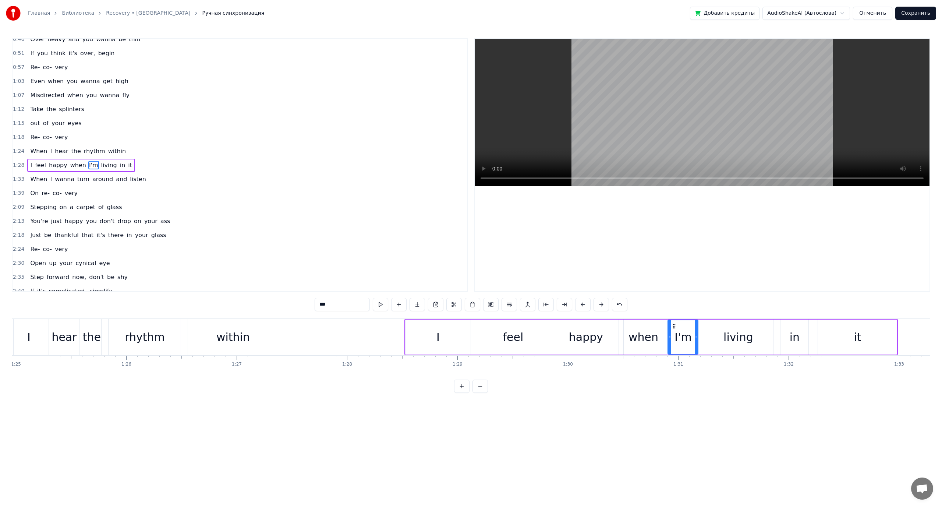
click at [77, 180] on span "turn" at bounding box center [84, 179] width 14 height 8
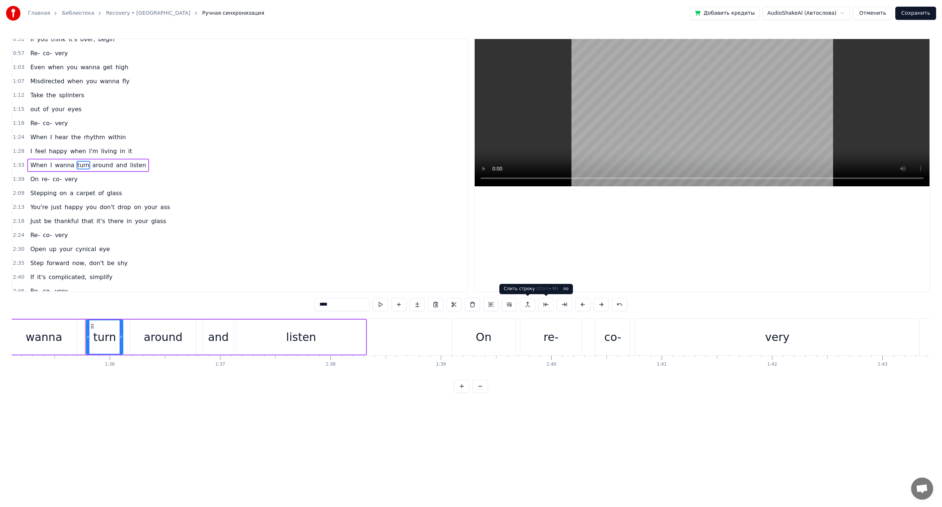
scroll to position [0, 10539]
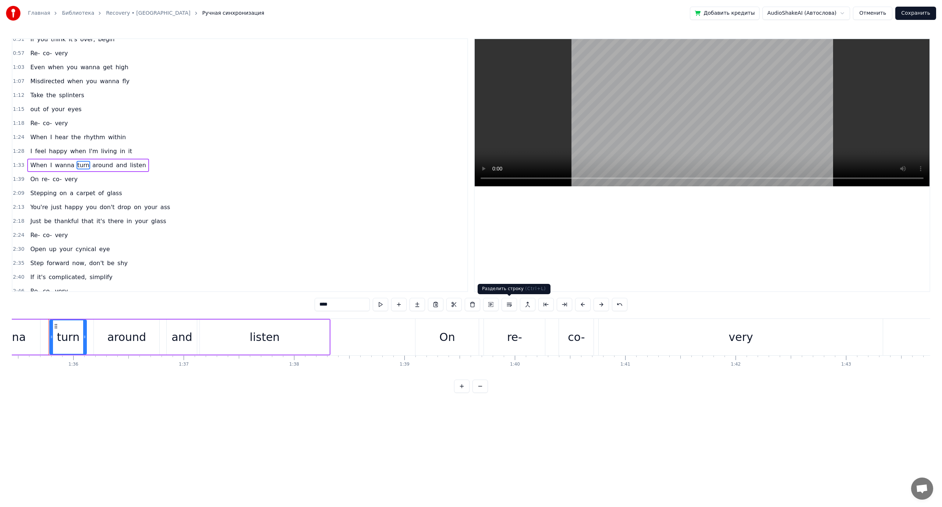
click at [509, 304] on button at bounding box center [509, 304] width 15 height 13
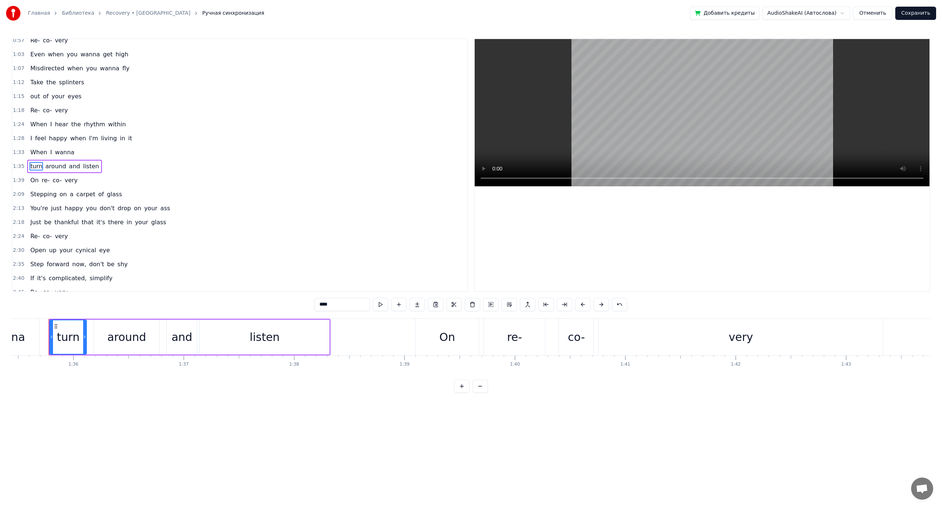
scroll to position [49, 0]
click at [37, 150] on span "When" at bounding box center [38, 151] width 18 height 8
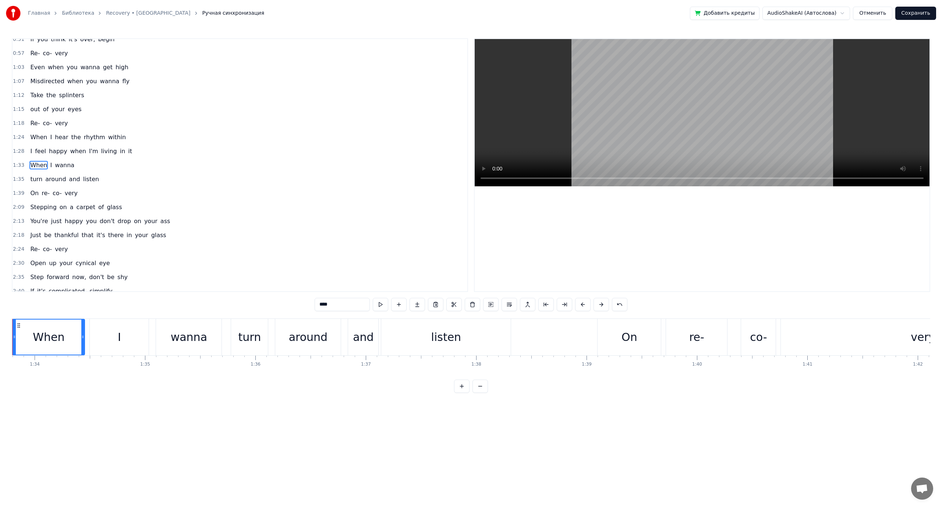
scroll to position [0, 10321]
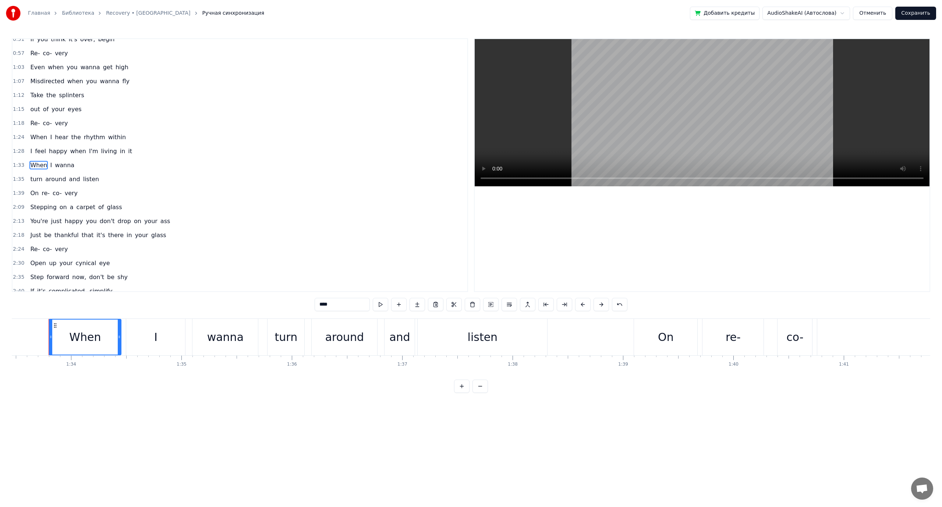
click at [34, 177] on span "turn" at bounding box center [36, 179] width 14 height 8
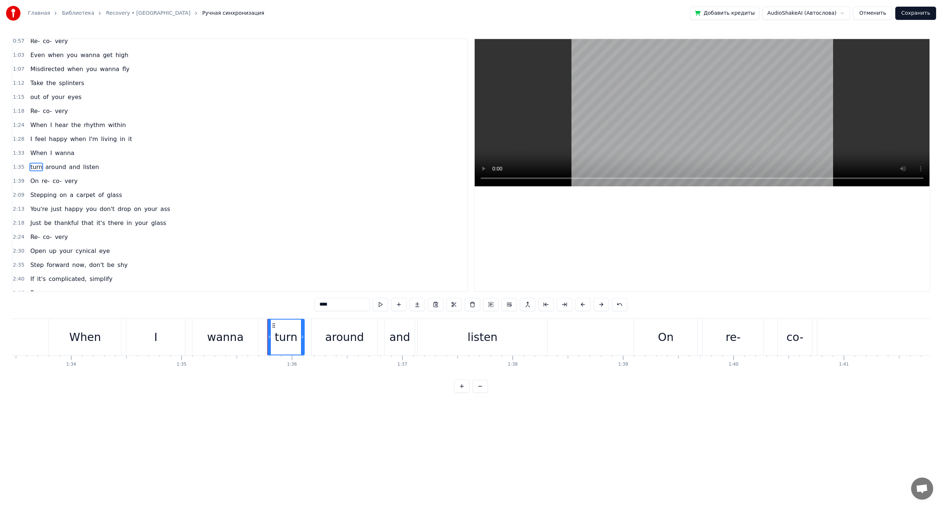
scroll to position [49, 0]
click at [50, 193] on span "Stepping" at bounding box center [43, 193] width 28 height 8
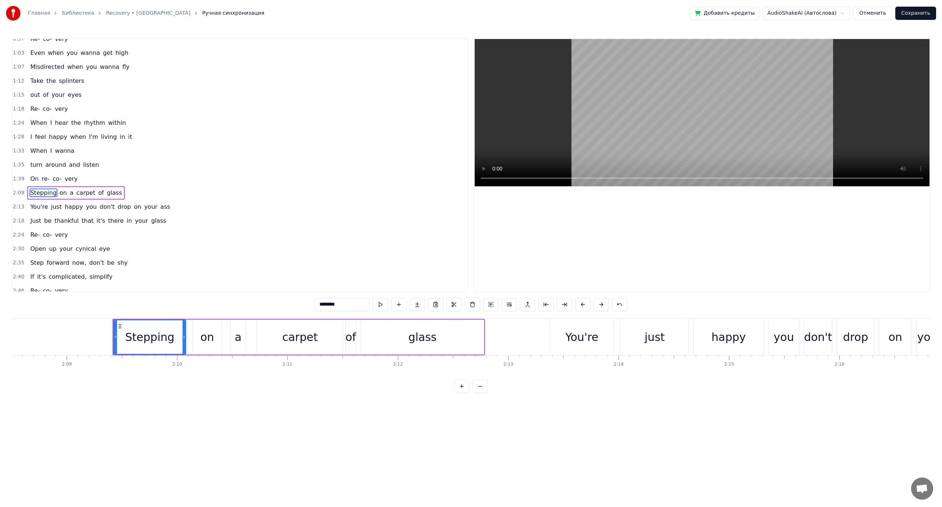
scroll to position [0, 14254]
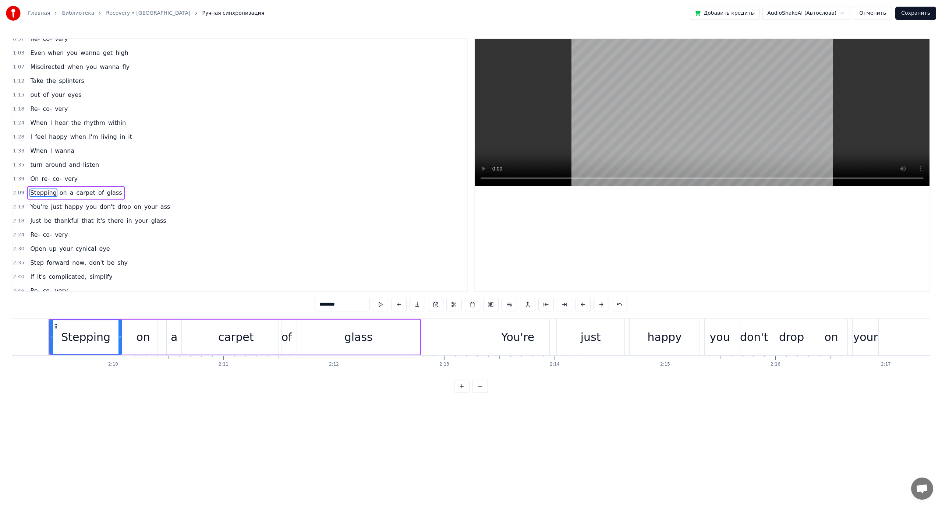
click at [50, 206] on span "just" at bounding box center [56, 206] width 12 height 8
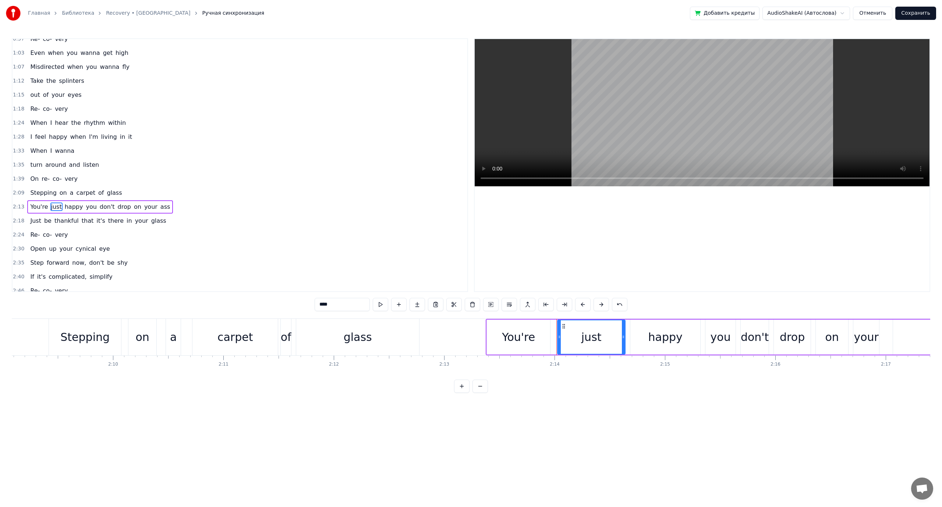
scroll to position [91, 0]
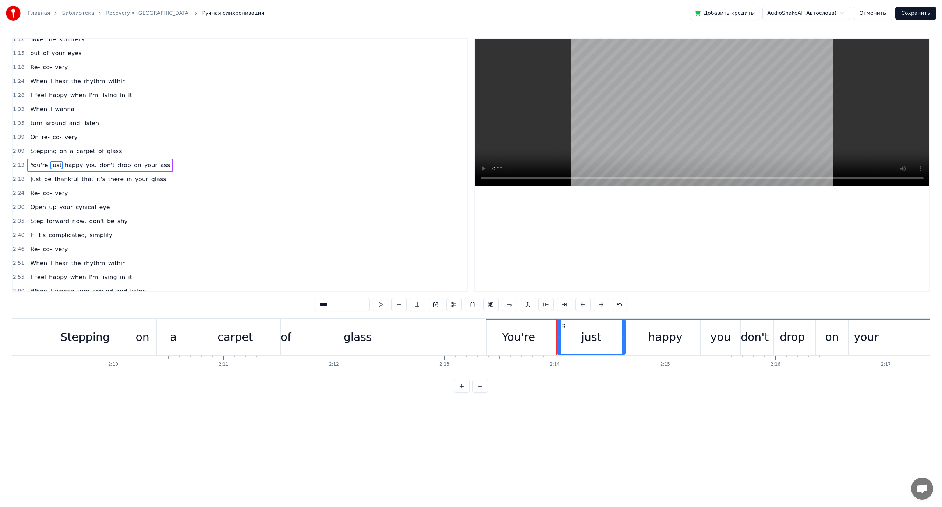
click at [85, 166] on span "you" at bounding box center [91, 165] width 12 height 8
click at [99, 165] on span "don't" at bounding box center [107, 165] width 17 height 8
click at [85, 165] on span "you" at bounding box center [91, 165] width 12 height 8
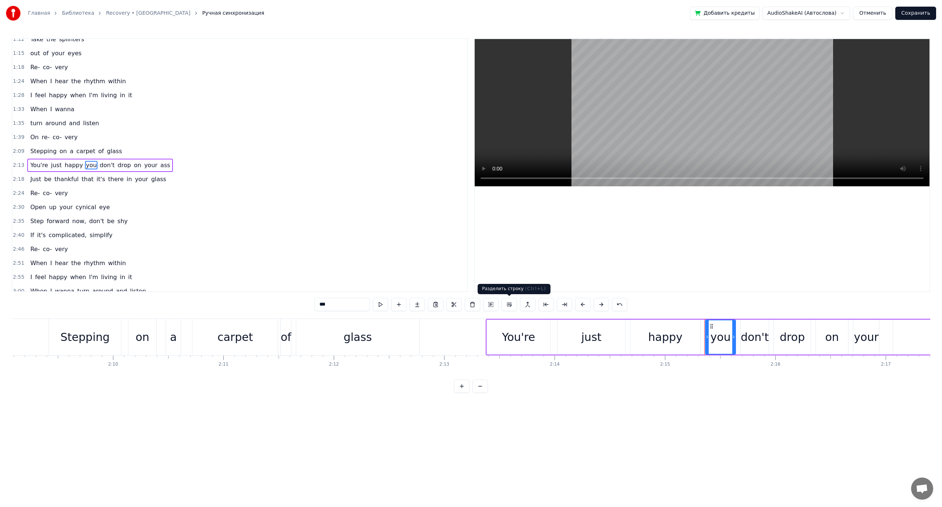
click at [512, 305] on button at bounding box center [509, 304] width 15 height 13
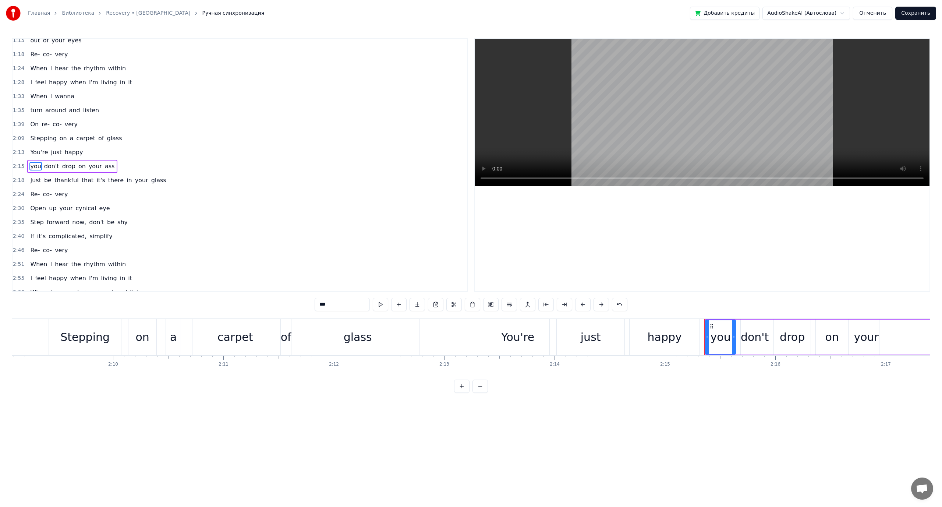
scroll to position [105, 0]
click at [64, 152] on span "happy" at bounding box center [74, 151] width 20 height 8
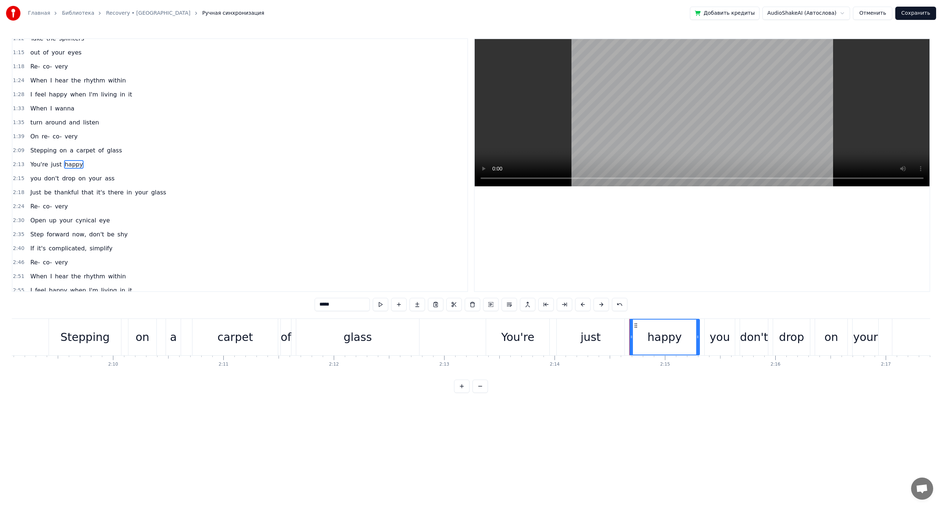
scroll to position [91, 0]
click at [61, 194] on span "thankful" at bounding box center [67, 193] width 26 height 8
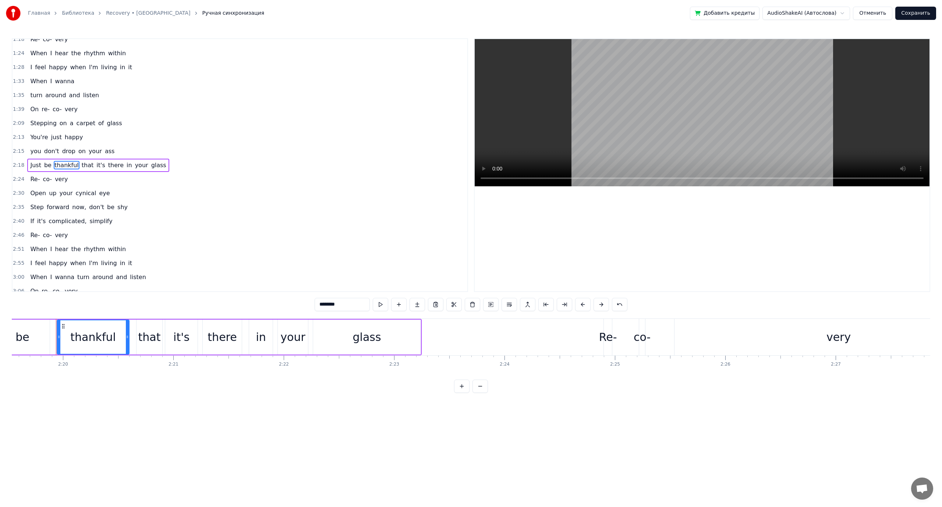
scroll to position [0, 15416]
click at [96, 164] on span "it's" at bounding box center [101, 165] width 10 height 8
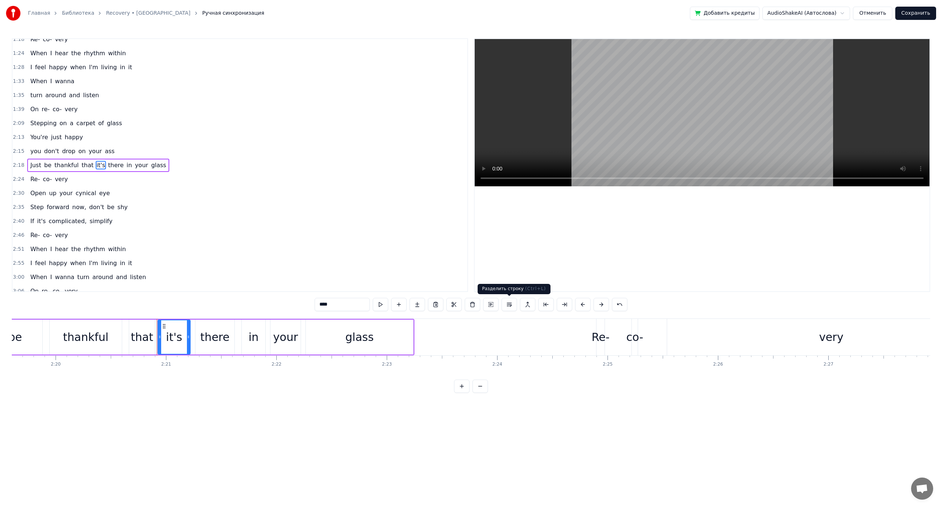
click at [510, 306] on button at bounding box center [509, 304] width 15 height 13
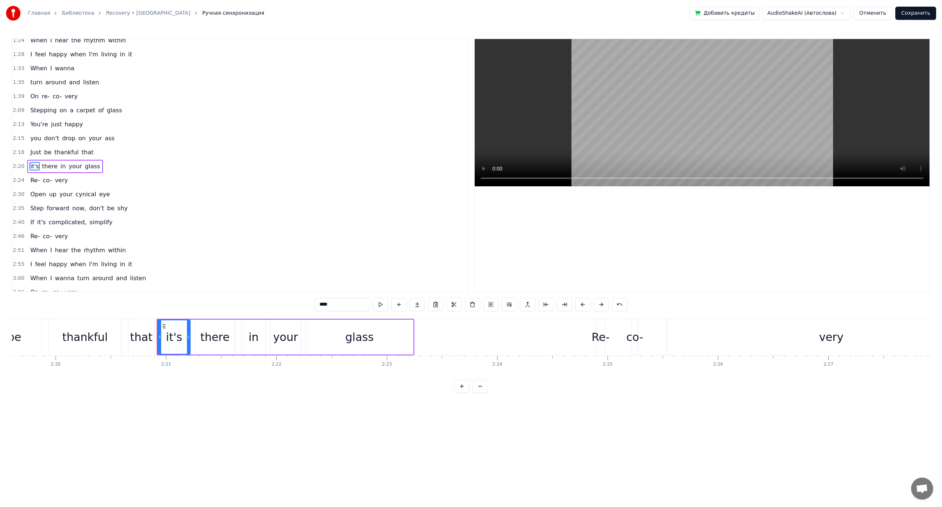
scroll to position [133, 0]
click at [75, 194] on span "cynical" at bounding box center [86, 193] width 22 height 8
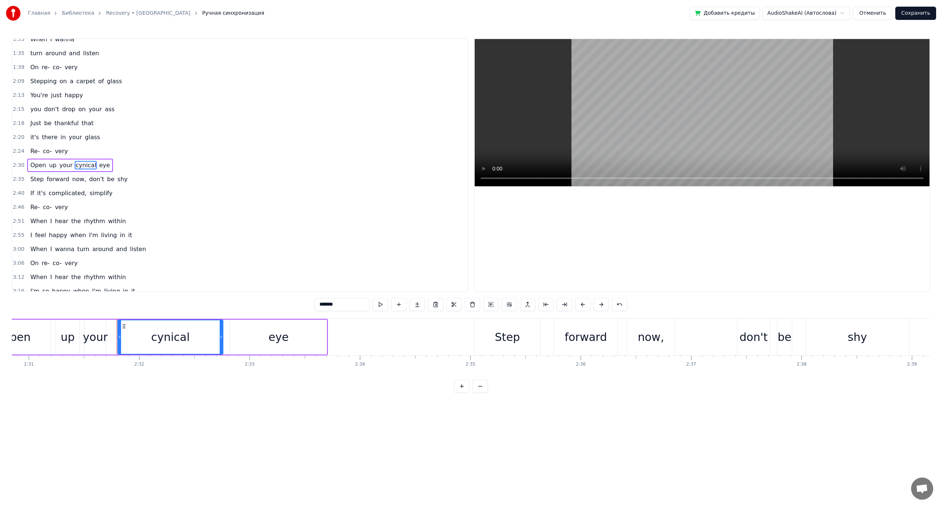
scroll to position [0, 16725]
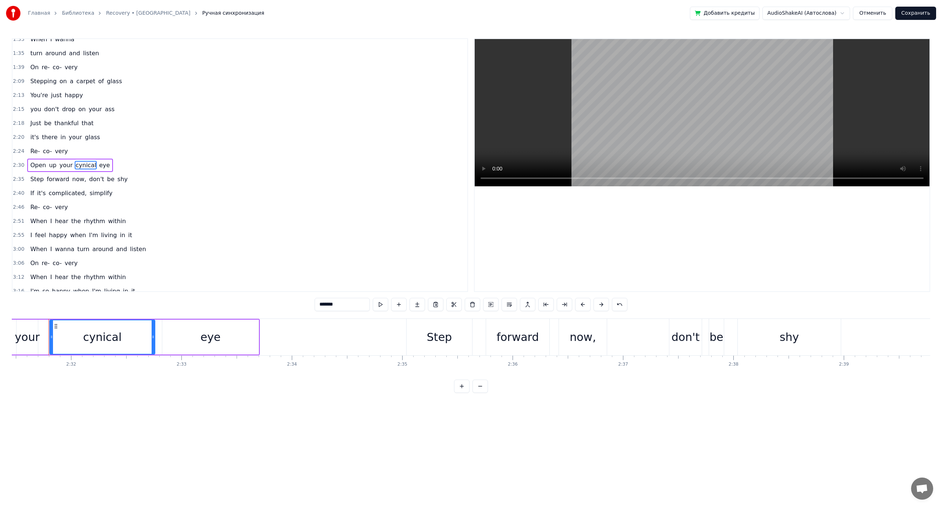
click at [77, 180] on span "now," at bounding box center [78, 179] width 15 height 8
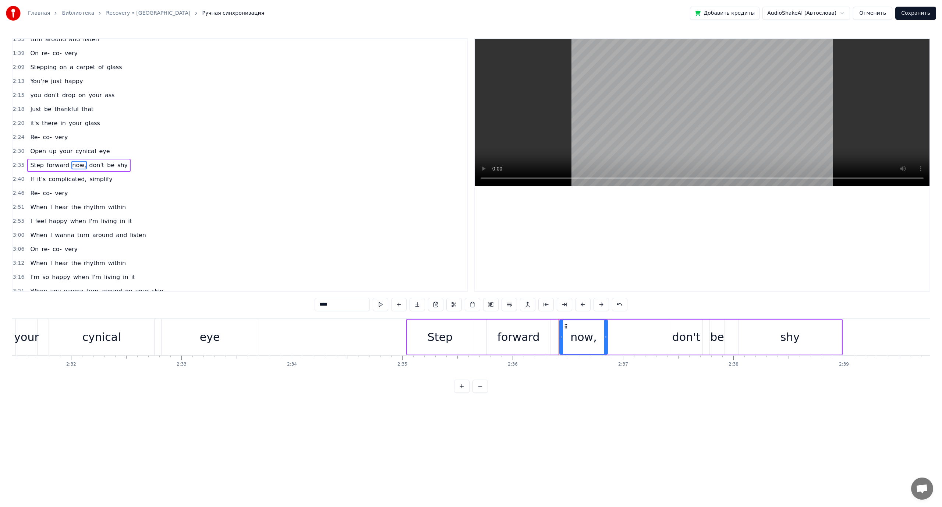
click at [84, 208] on span "rhythm" at bounding box center [94, 207] width 23 height 8
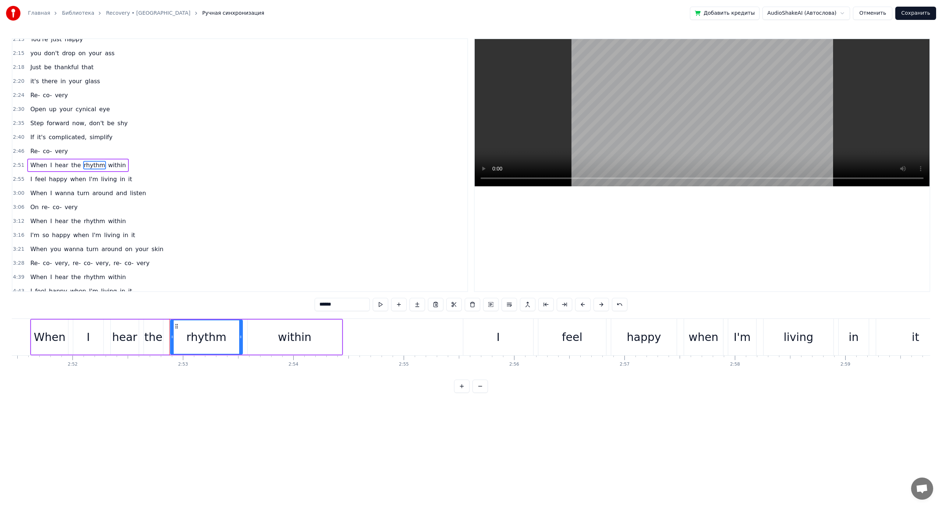
scroll to position [0, 19053]
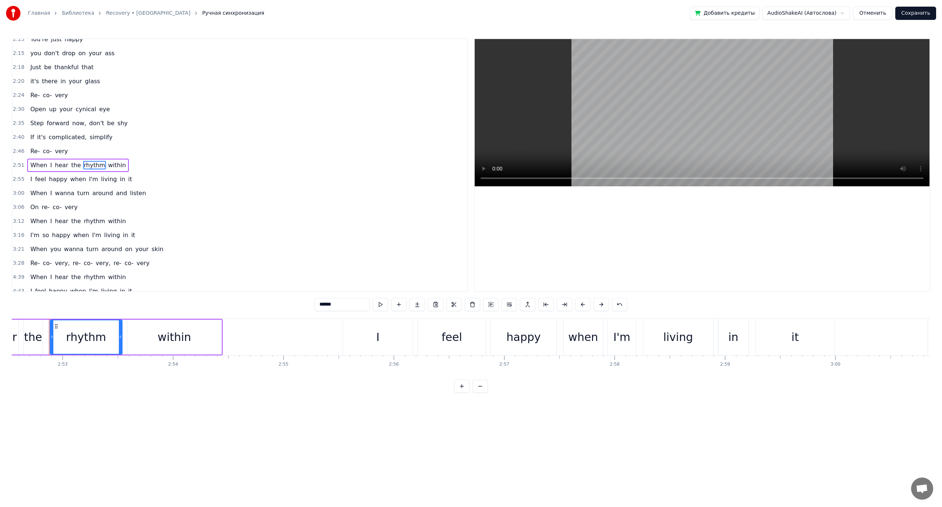
click at [88, 178] on span "I'm" at bounding box center [93, 179] width 11 height 8
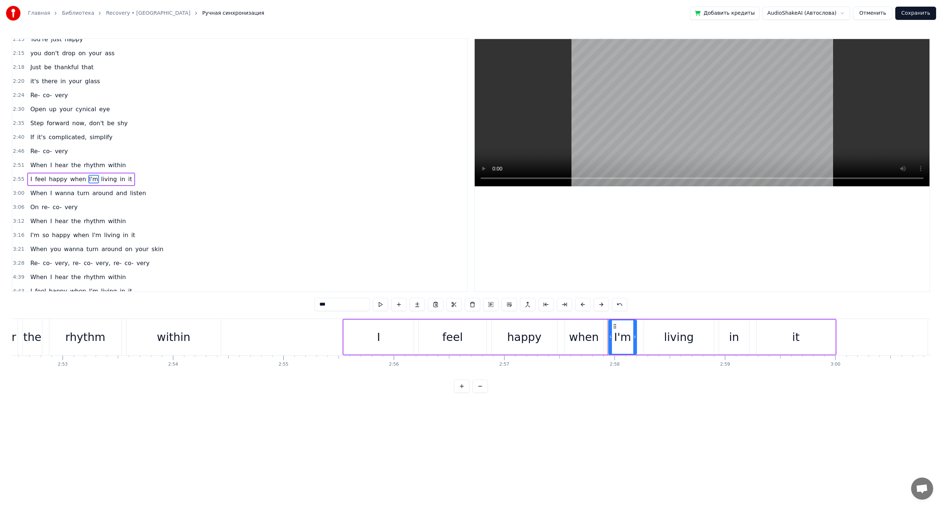
scroll to position [230, 0]
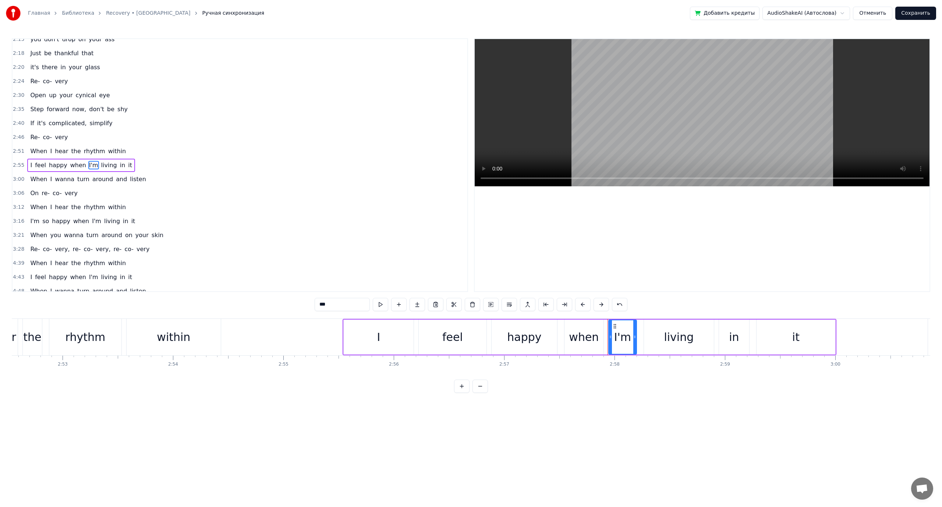
click at [77, 177] on span "turn" at bounding box center [84, 179] width 14 height 8
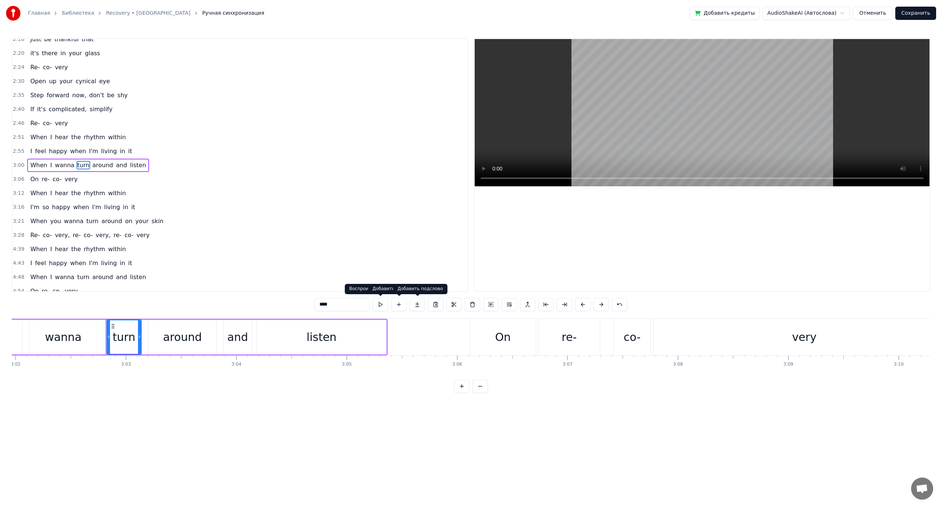
scroll to position [0, 20150]
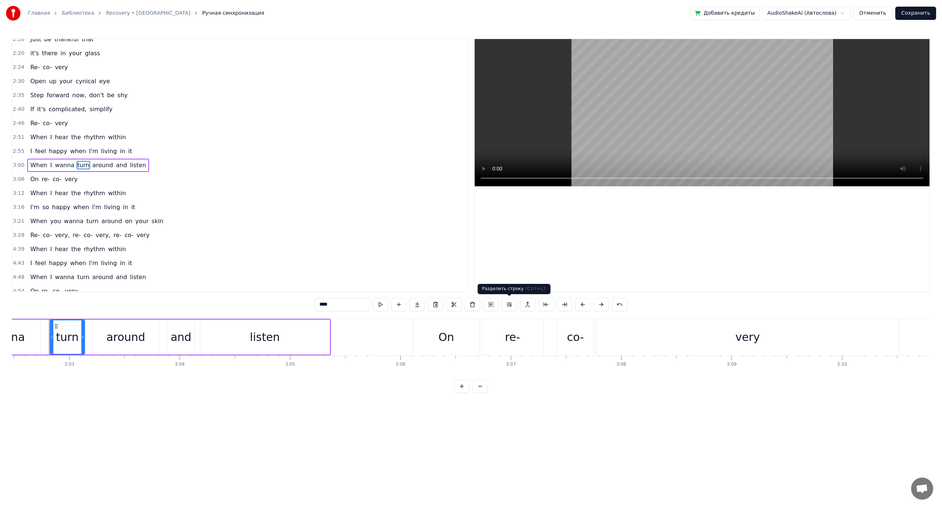
click at [508, 305] on button at bounding box center [509, 304] width 15 height 13
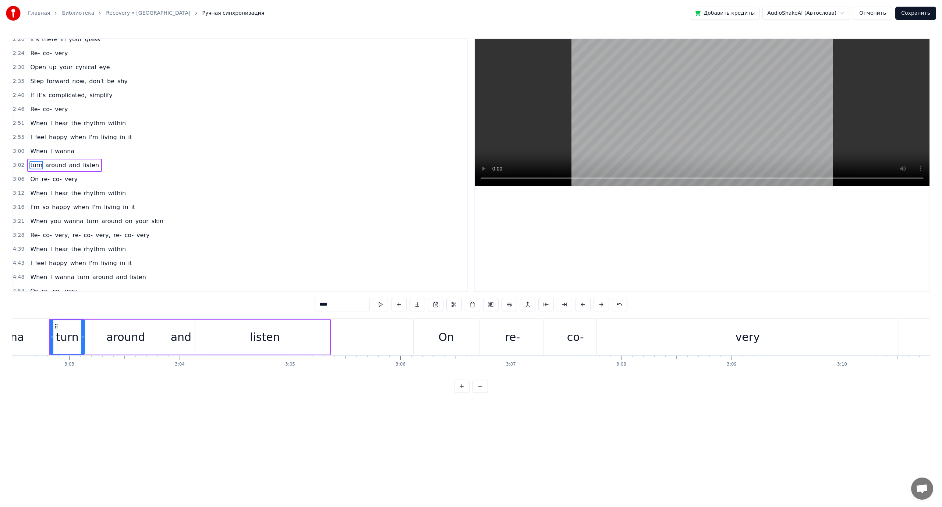
click at [83, 194] on span "rhythm" at bounding box center [94, 193] width 23 height 8
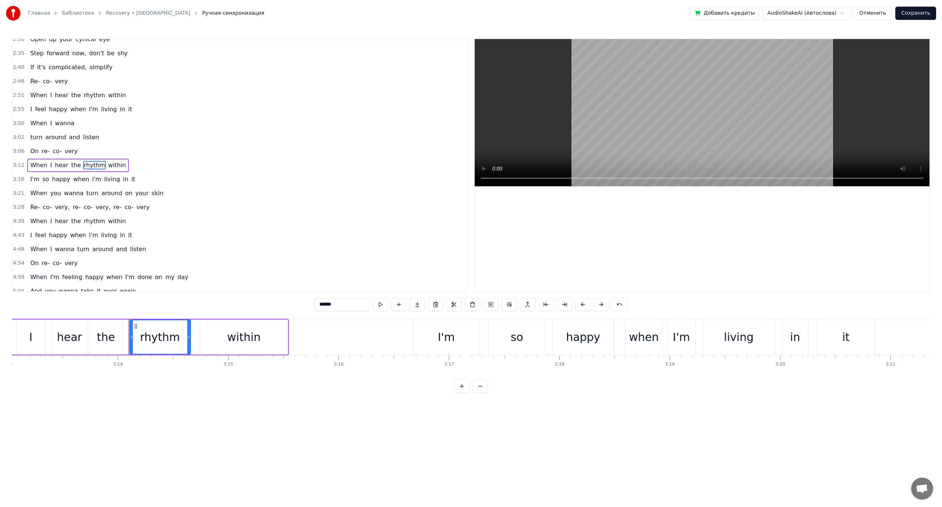
scroll to position [0, 21396]
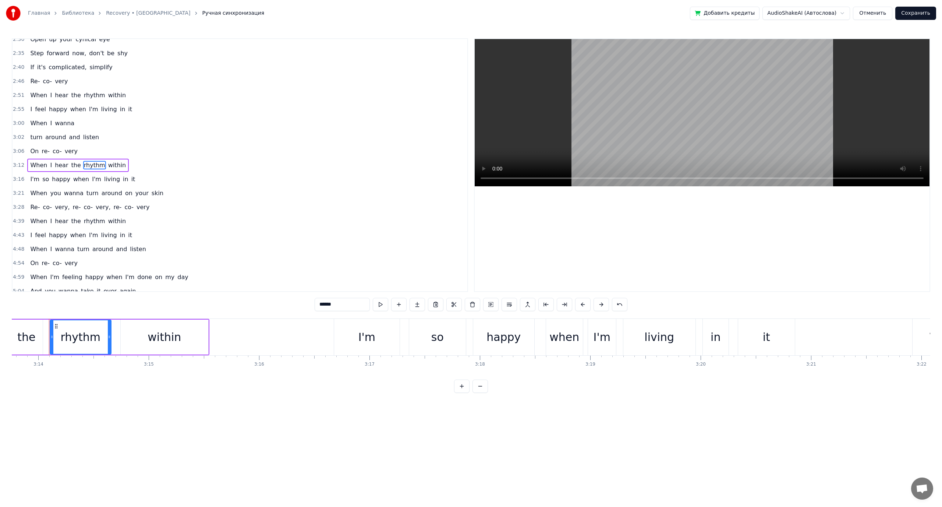
click at [101, 193] on span "around" at bounding box center [112, 193] width 22 height 8
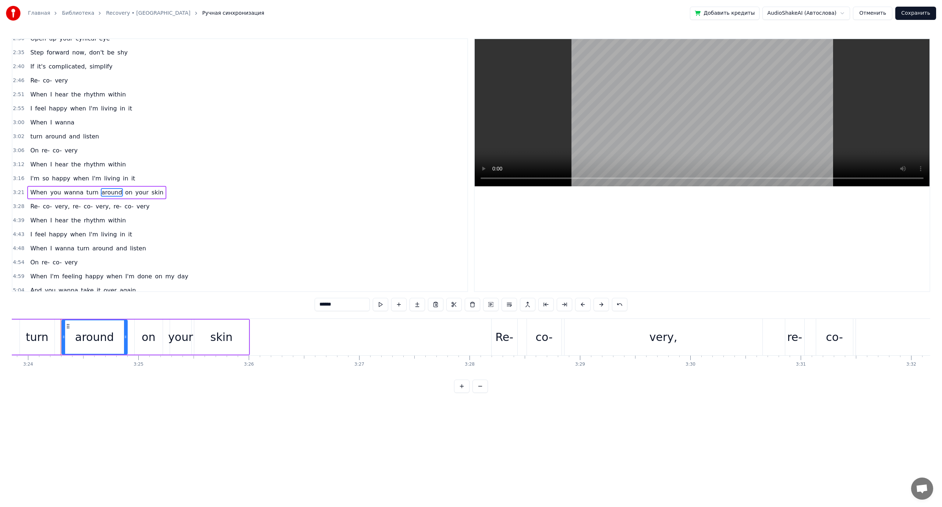
scroll to position [0, 22522]
click at [86, 193] on span "turn" at bounding box center [93, 192] width 14 height 8
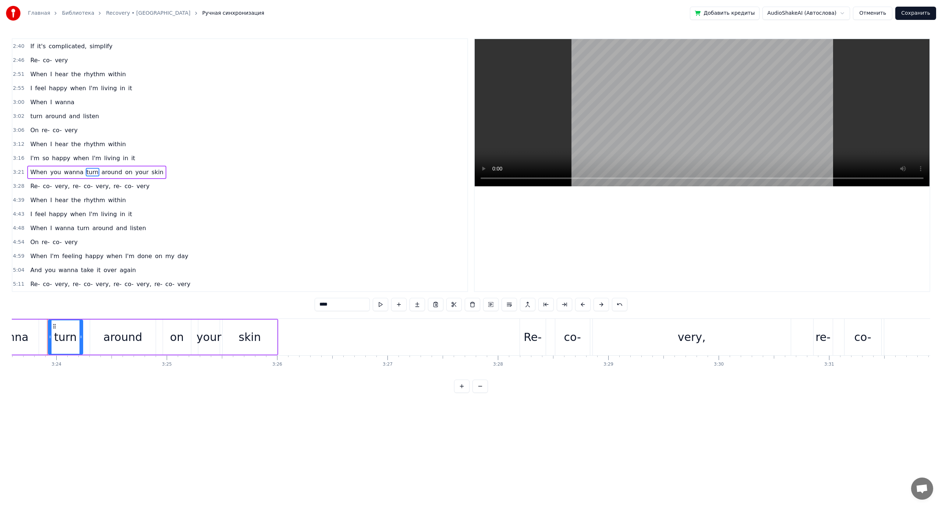
scroll to position [0, 22480]
click at [505, 306] on button at bounding box center [509, 304] width 15 height 13
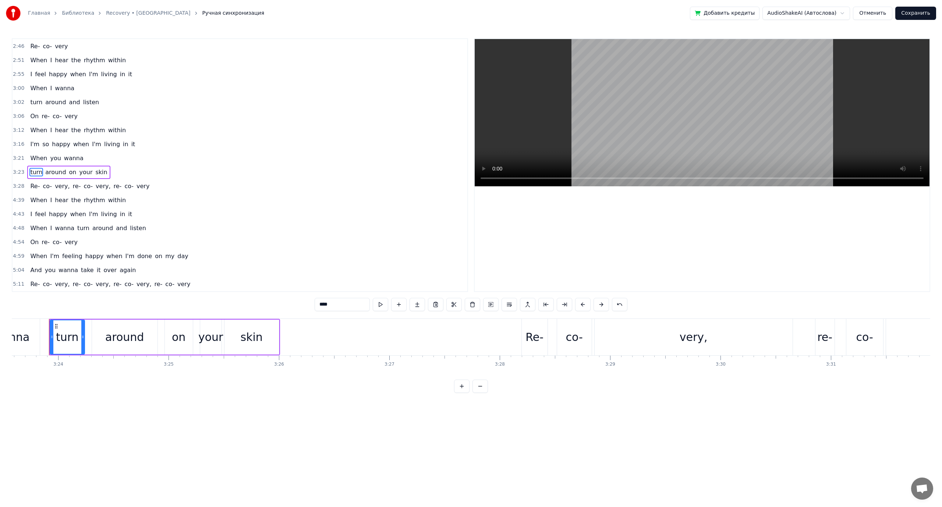
click at [85, 187] on span "co-" at bounding box center [88, 186] width 11 height 8
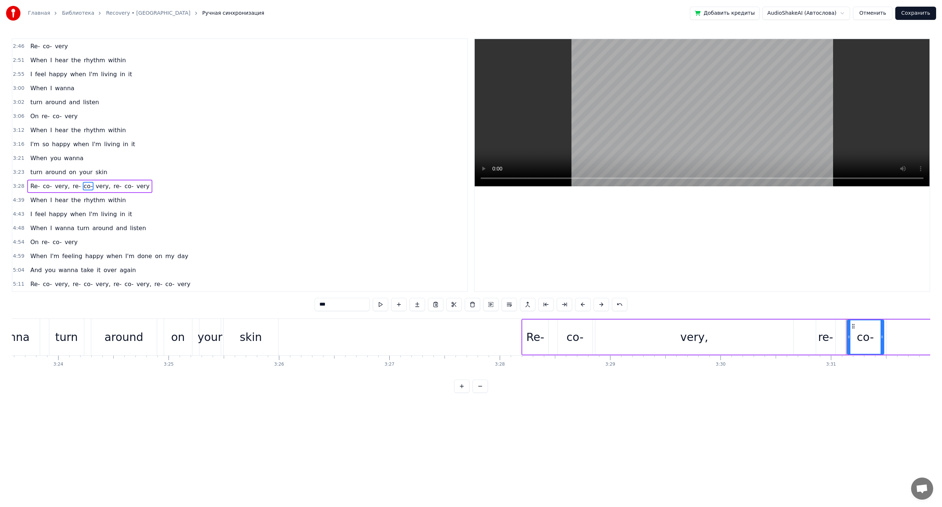
click at [72, 186] on span "re-" at bounding box center [77, 186] width 10 height 8
click at [514, 306] on button at bounding box center [509, 304] width 15 height 13
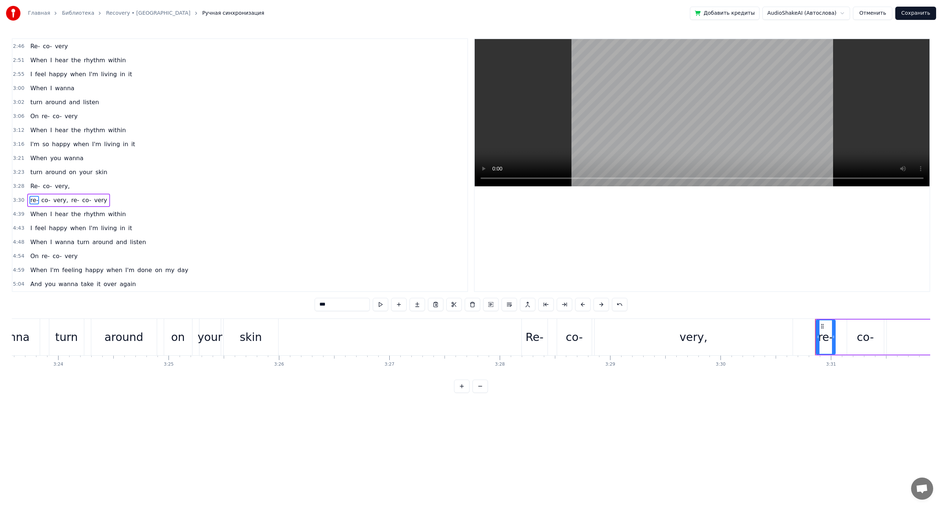
scroll to position [335, 0]
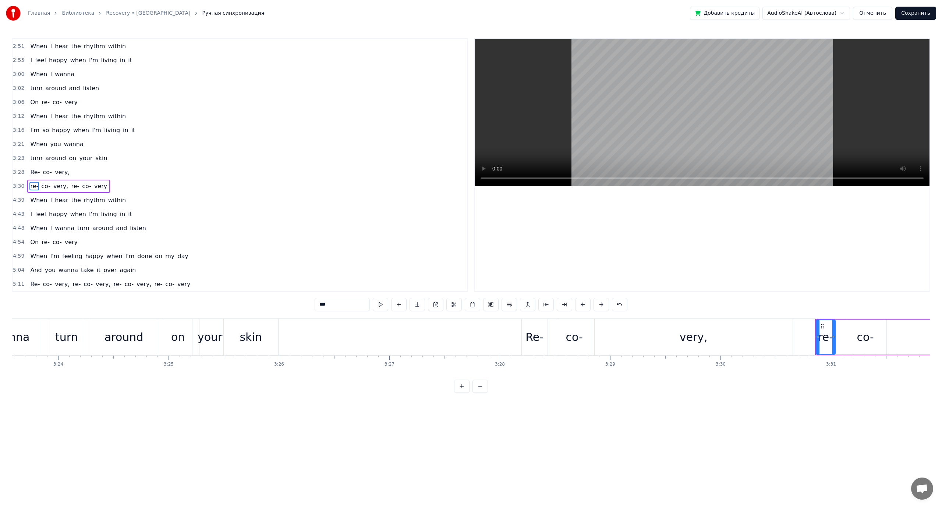
click at [70, 187] on span "re-" at bounding box center [75, 186] width 10 height 8
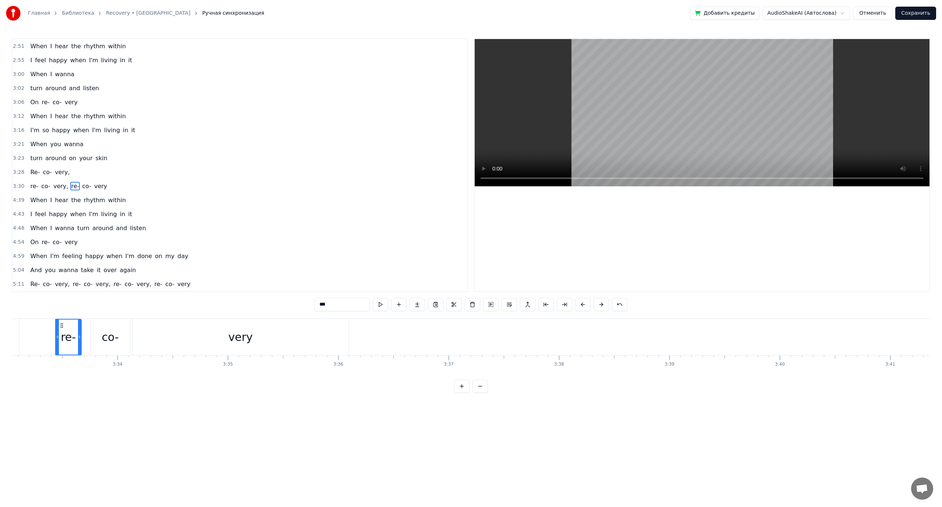
scroll to position [0, 23531]
click at [505, 305] on button at bounding box center [509, 304] width 15 height 13
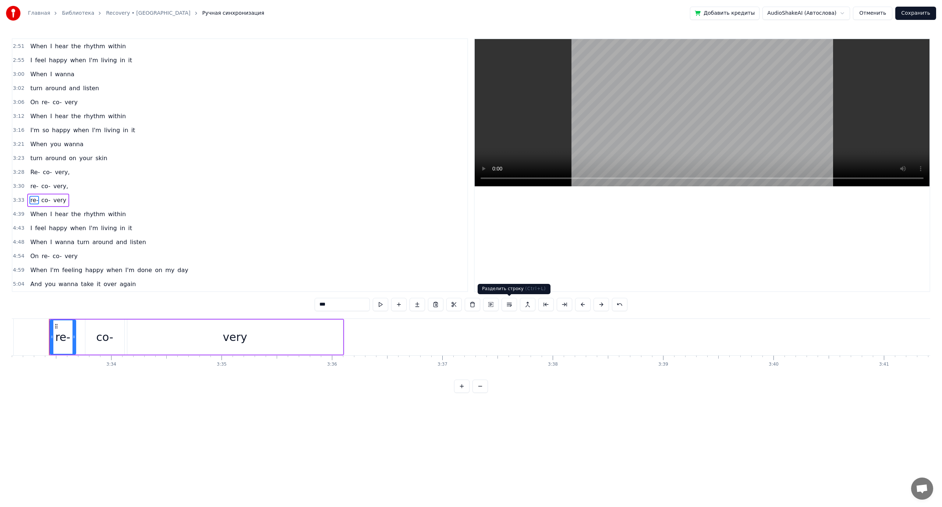
scroll to position [349, 0]
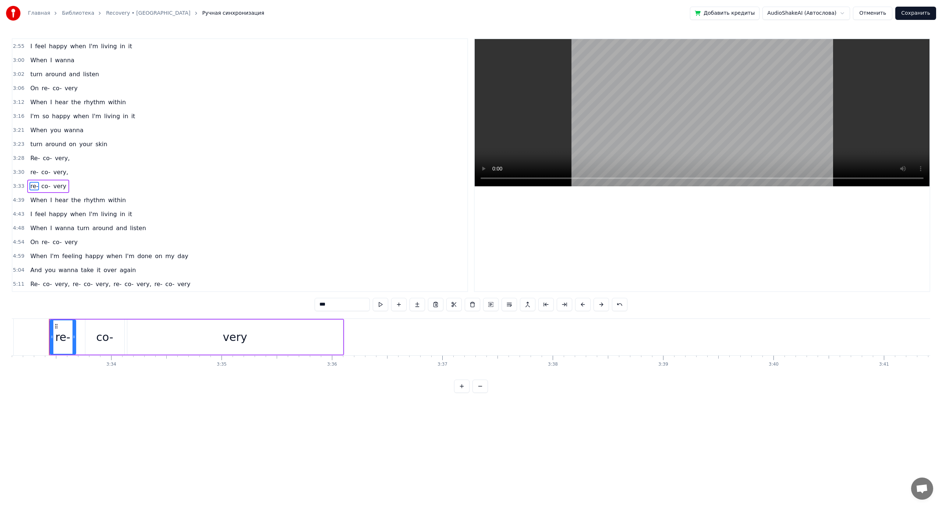
click at [85, 201] on span "rhythm" at bounding box center [94, 200] width 23 height 8
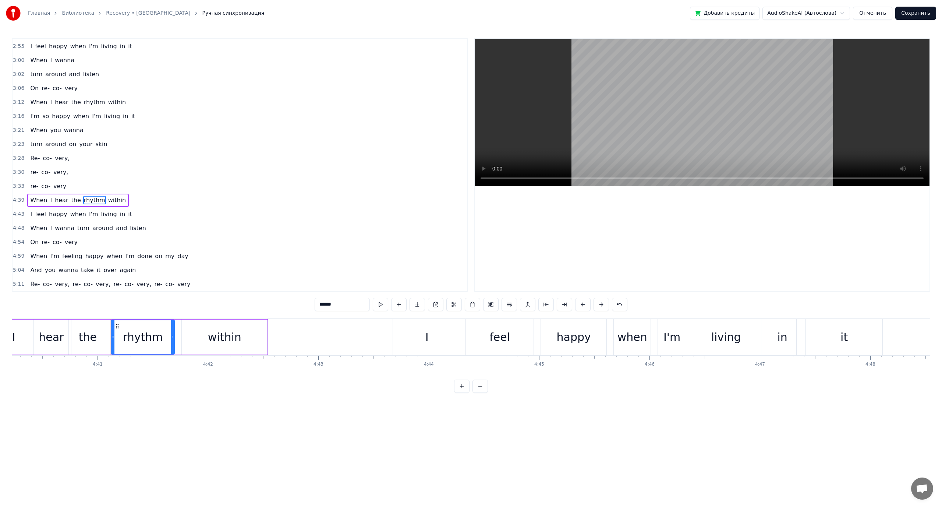
scroll to position [0, 31005]
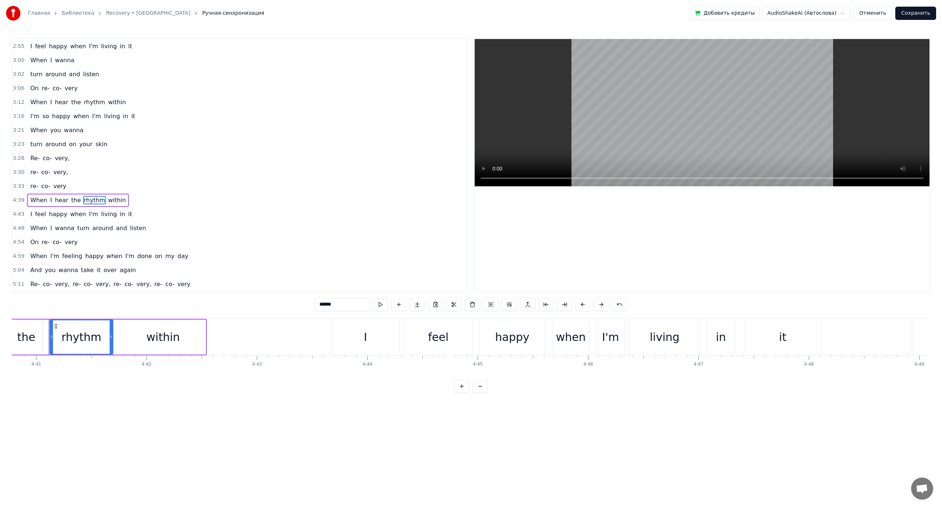
click at [100, 214] on span "living" at bounding box center [108, 214] width 17 height 8
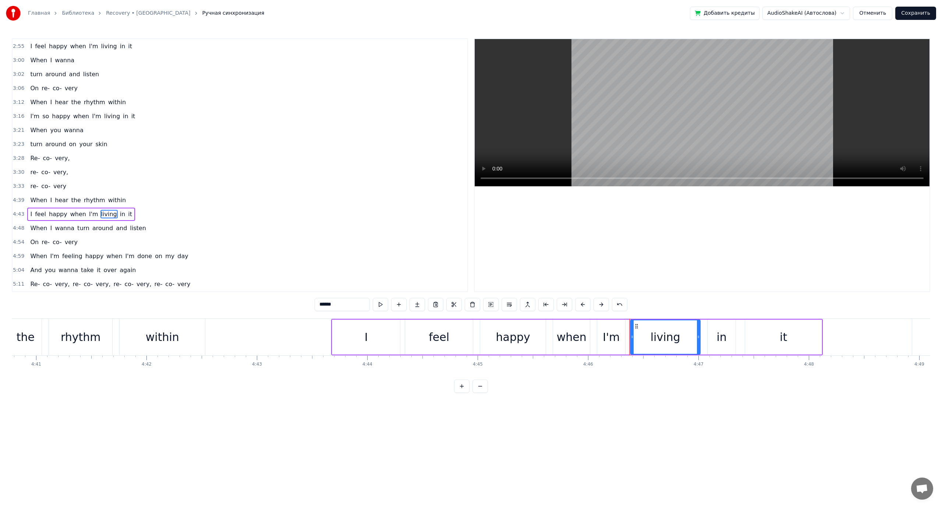
click at [77, 228] on span "turn" at bounding box center [84, 228] width 14 height 8
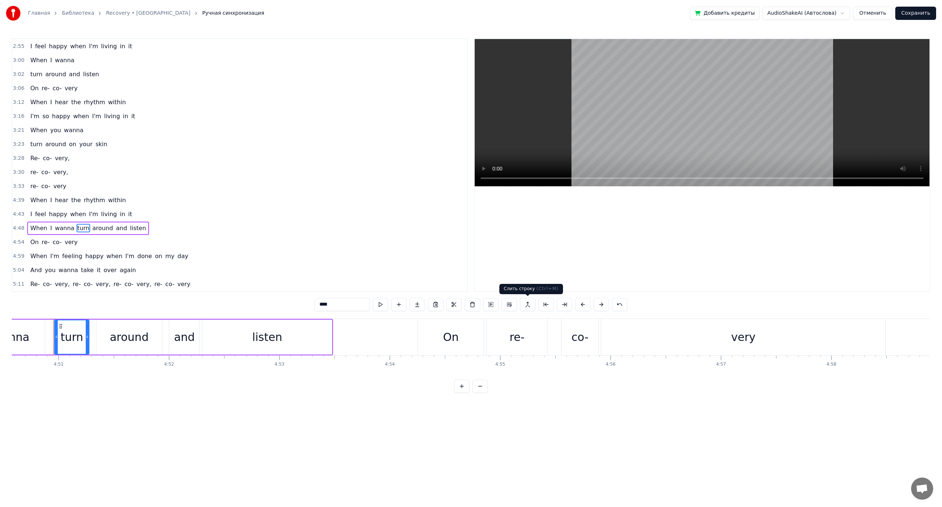
scroll to position [0, 32092]
click at [508, 303] on button at bounding box center [509, 304] width 15 height 13
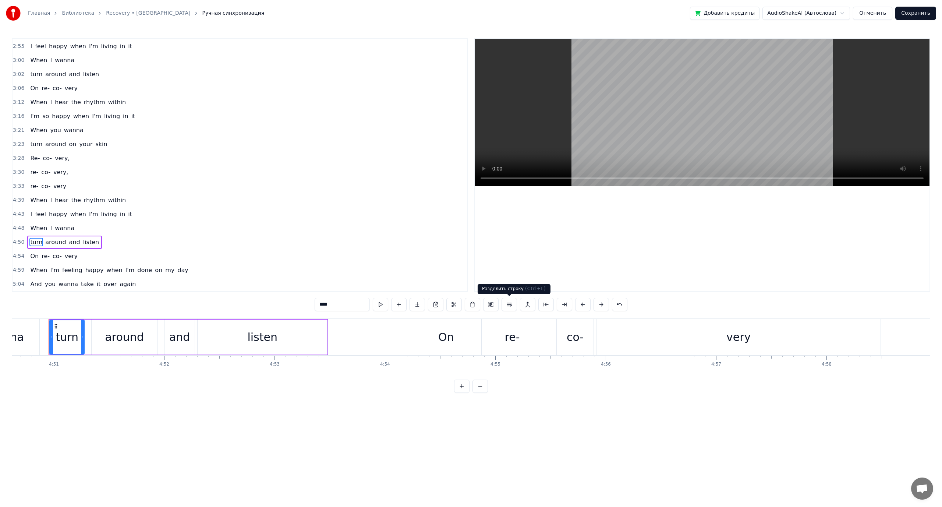
scroll to position [363, 0]
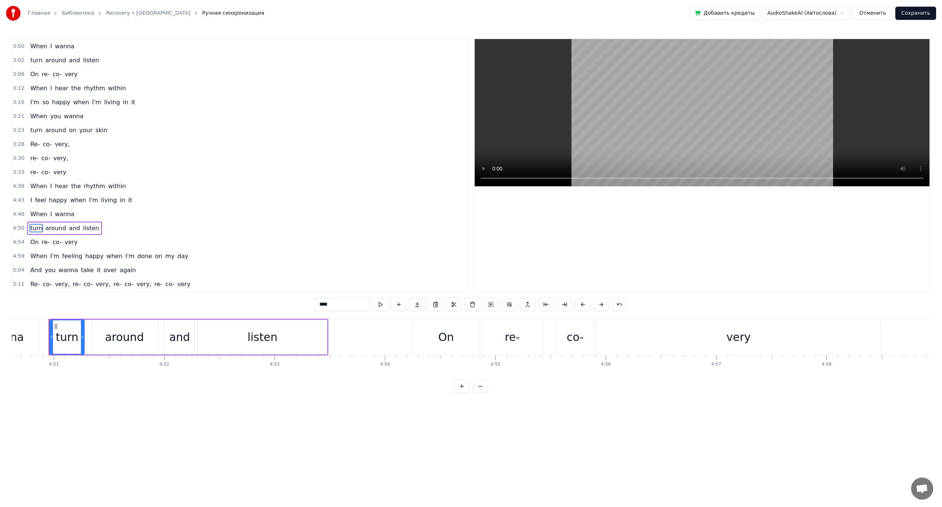
click at [106, 258] on span "when" at bounding box center [114, 256] width 17 height 8
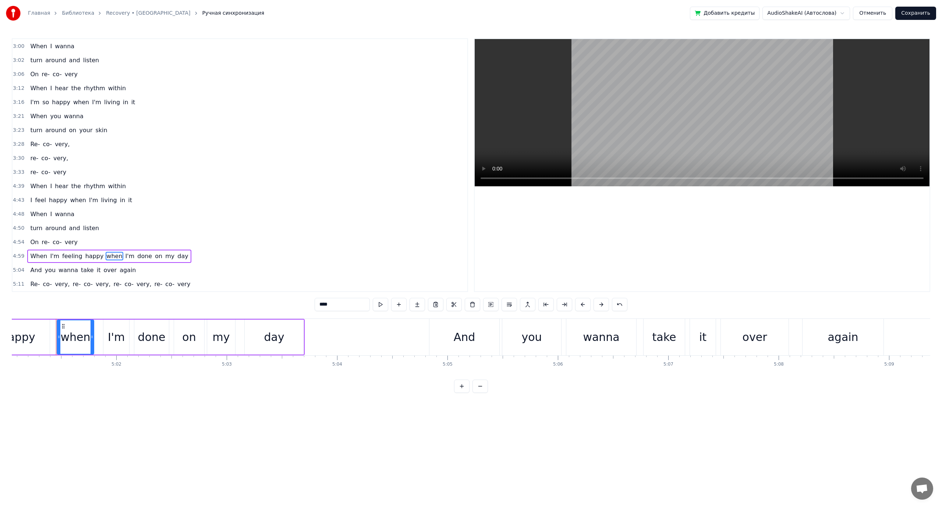
scroll to position [0, 33251]
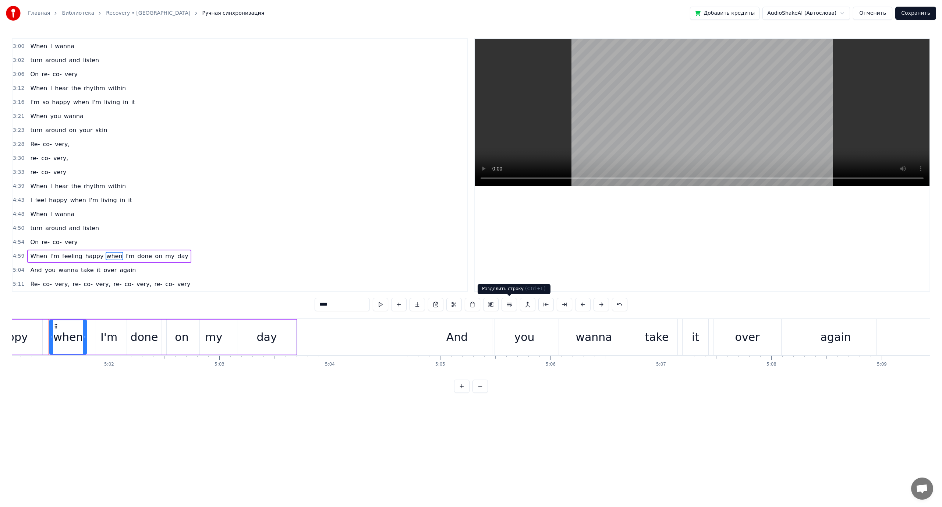
click at [512, 306] on button at bounding box center [509, 304] width 15 height 13
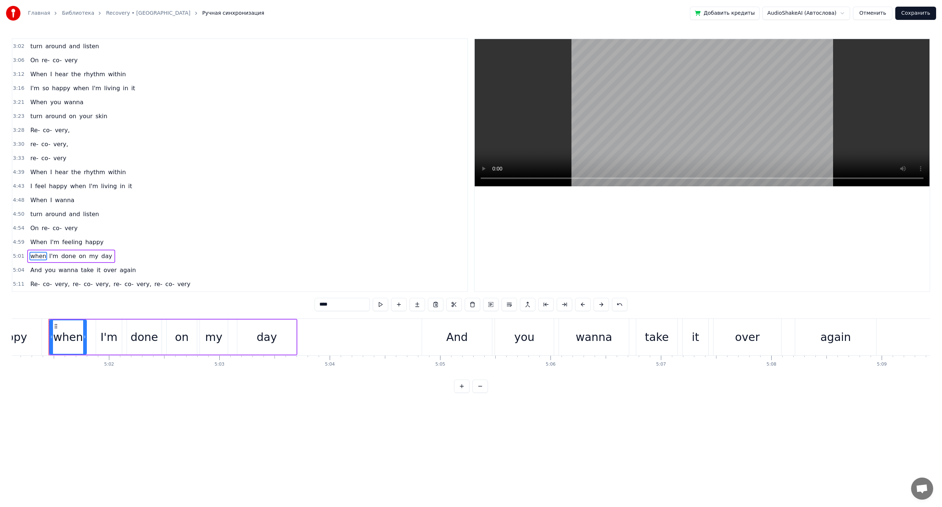
click at [81, 269] on span "take" at bounding box center [87, 270] width 14 height 8
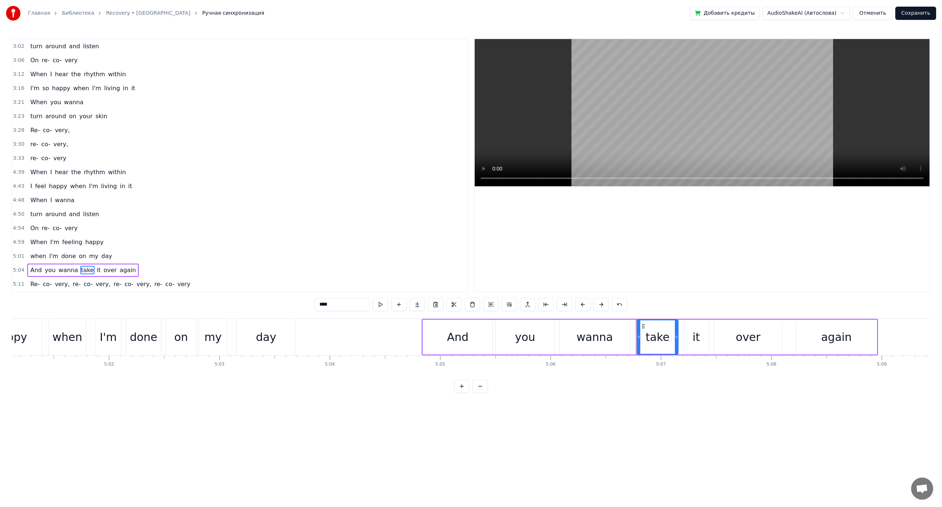
click at [72, 285] on span "re-" at bounding box center [77, 284] width 10 height 8
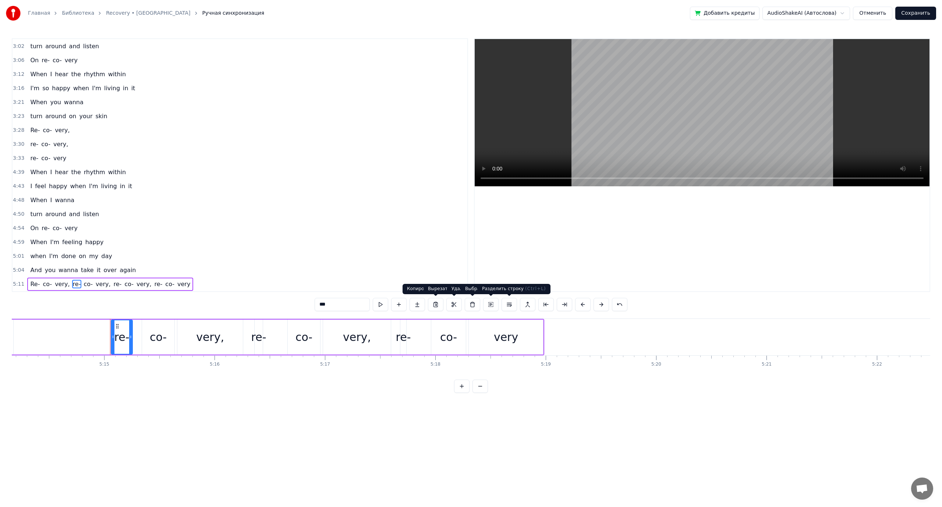
scroll to position [0, 34753]
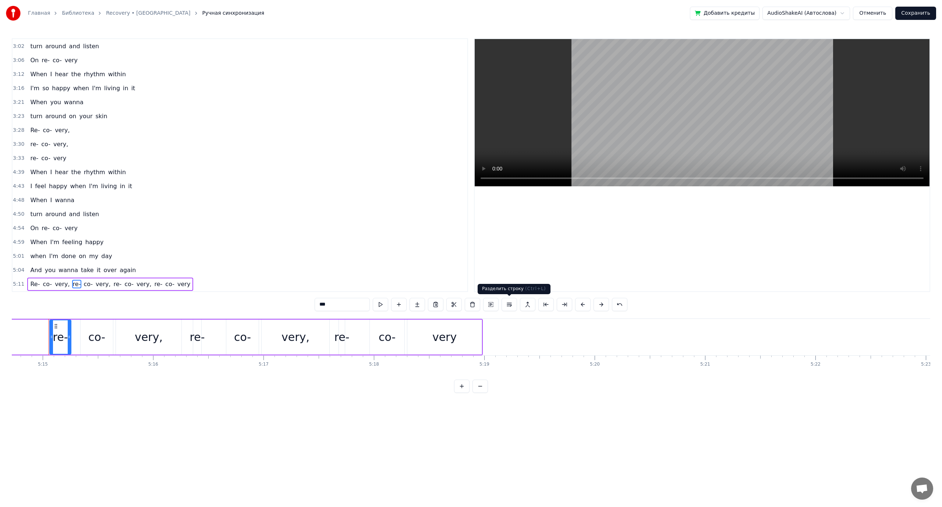
click at [509, 306] on button at bounding box center [509, 304] width 15 height 13
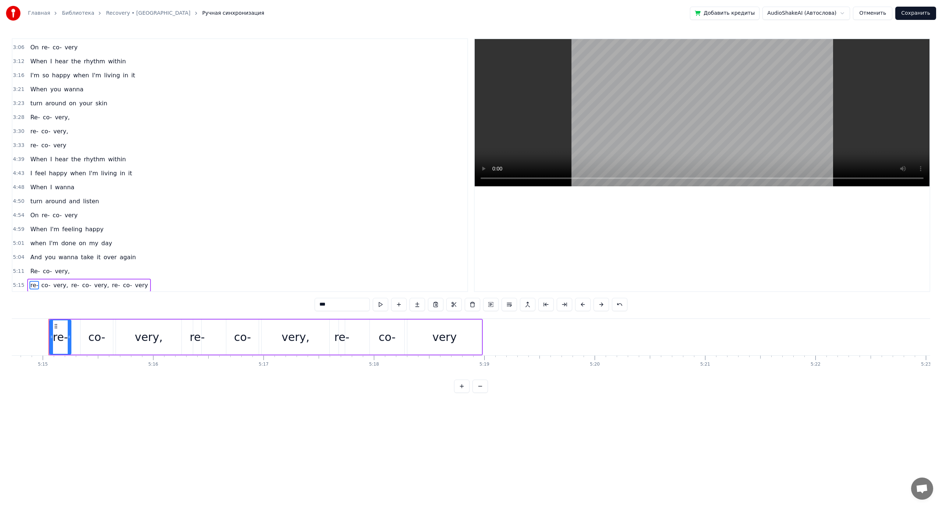
scroll to position [391, 0]
click at [70, 283] on span "re-" at bounding box center [75, 284] width 10 height 8
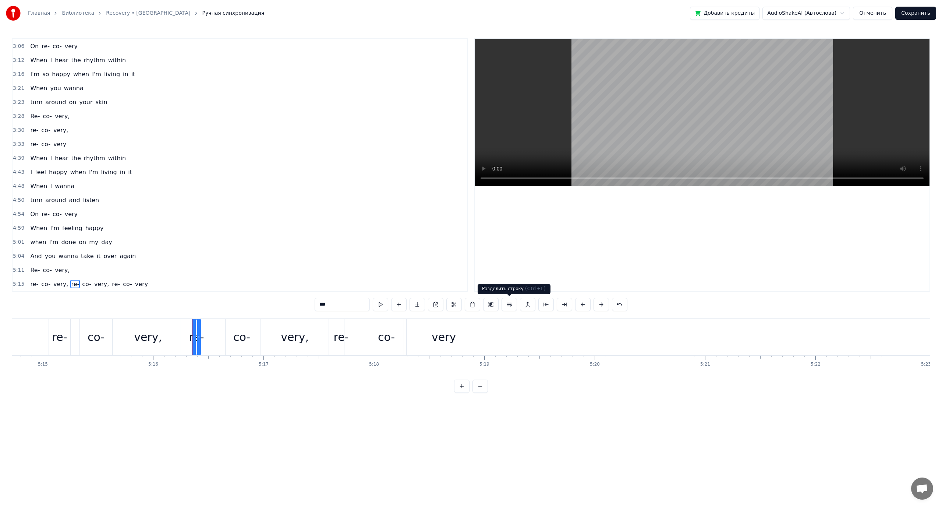
click at [511, 307] on button at bounding box center [509, 304] width 15 height 13
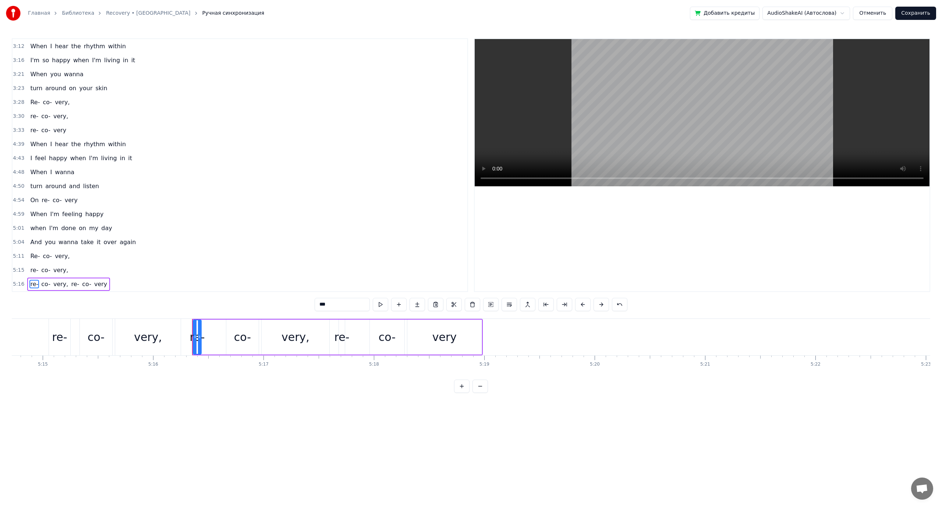
click at [70, 285] on span "re-" at bounding box center [75, 284] width 10 height 8
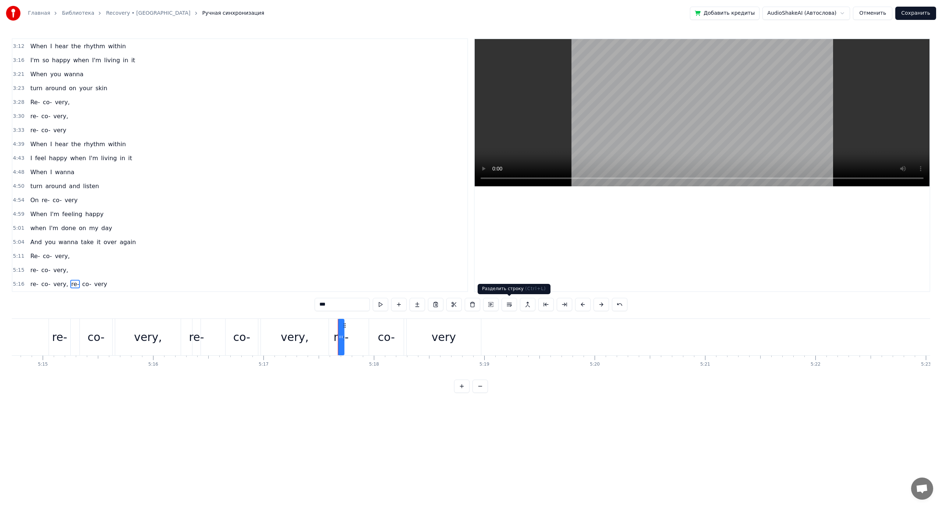
click at [508, 308] on button at bounding box center [509, 304] width 15 height 13
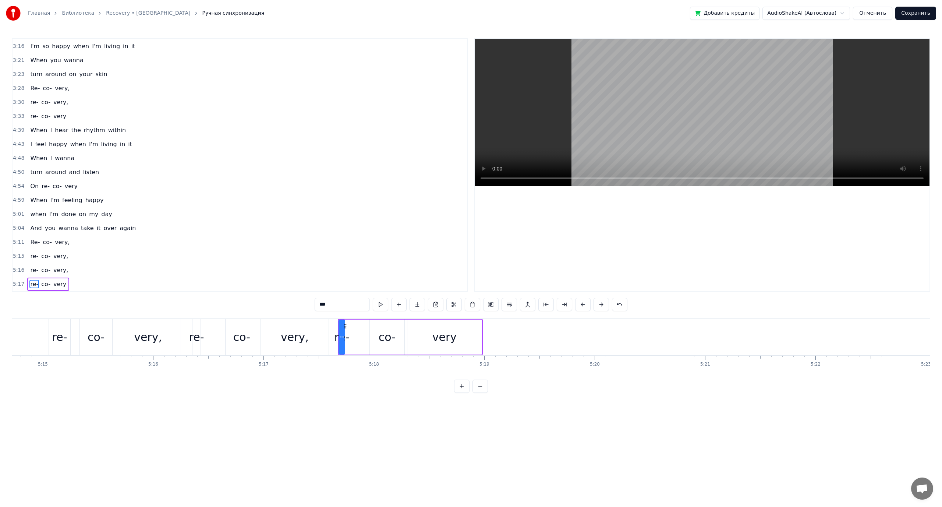
click at [44, 258] on span "co-" at bounding box center [45, 256] width 11 height 8
type input "***"
click at [45, 271] on span "co-" at bounding box center [45, 270] width 11 height 8
click at [908, 17] on button "Сохранить" at bounding box center [916, 13] width 41 height 13
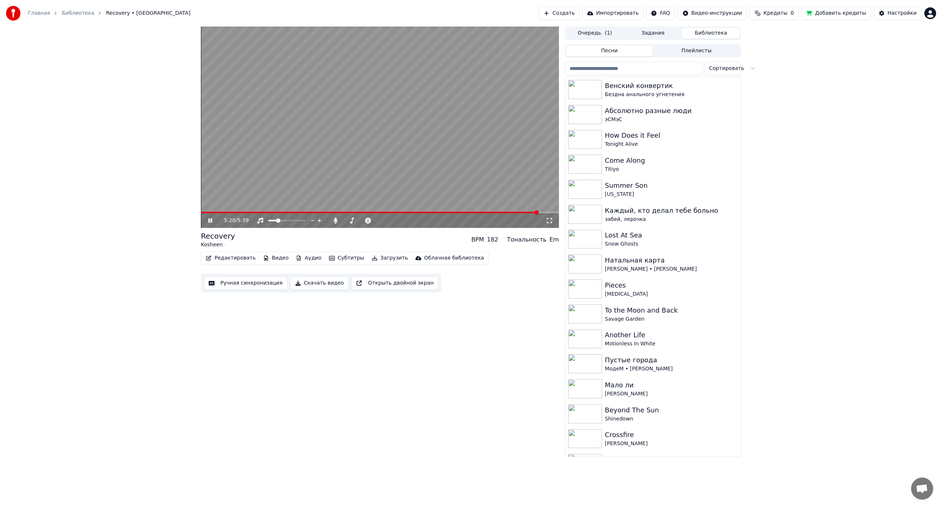
click at [407, 122] on video at bounding box center [380, 127] width 358 height 201
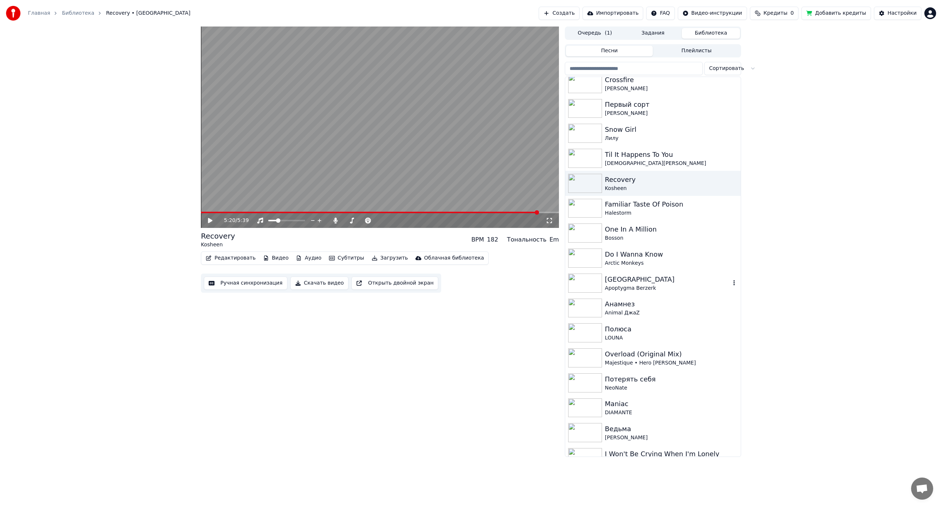
scroll to position [331, 0]
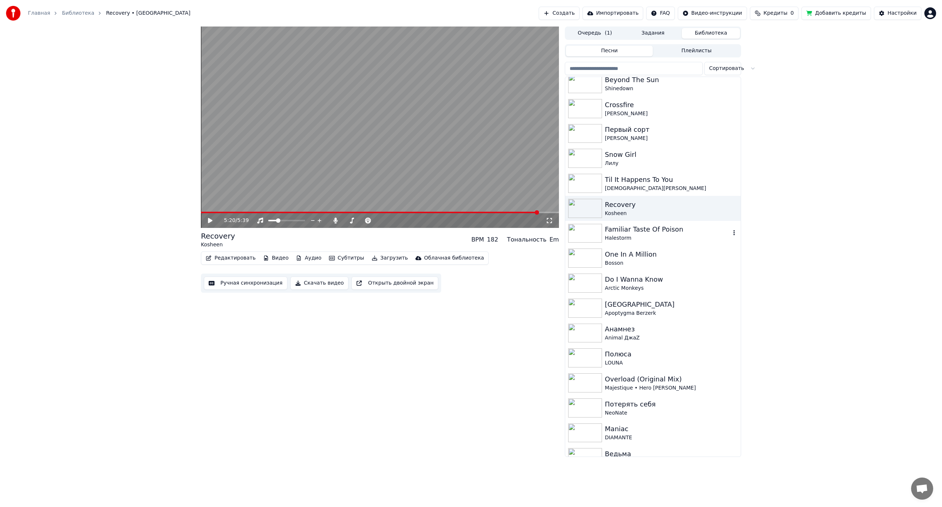
click at [657, 234] on div "Halestorm" at bounding box center [668, 237] width 126 height 7
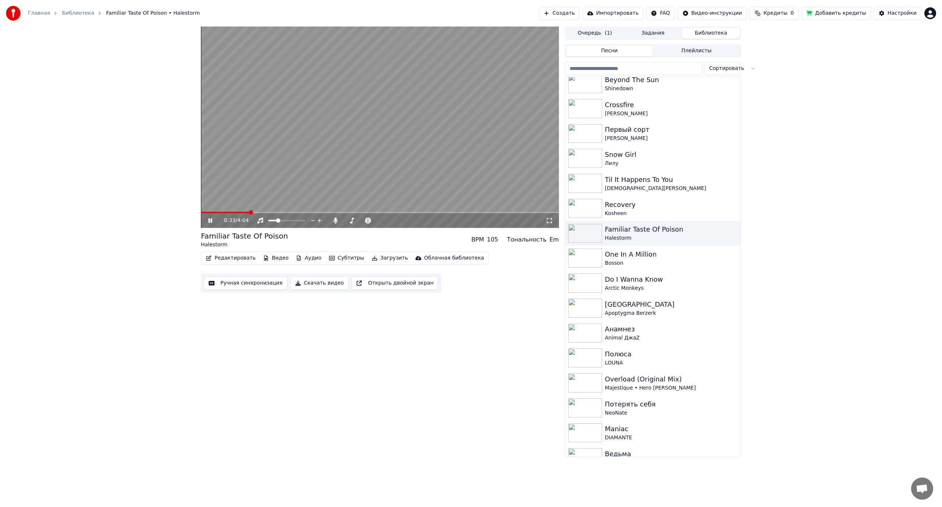
click at [249, 212] on span at bounding box center [380, 212] width 358 height 1
click at [290, 212] on span at bounding box center [380, 212] width 358 height 1
click at [328, 213] on span at bounding box center [380, 212] width 358 height 1
click at [659, 259] on div "One In A Million" at bounding box center [668, 254] width 126 height 10
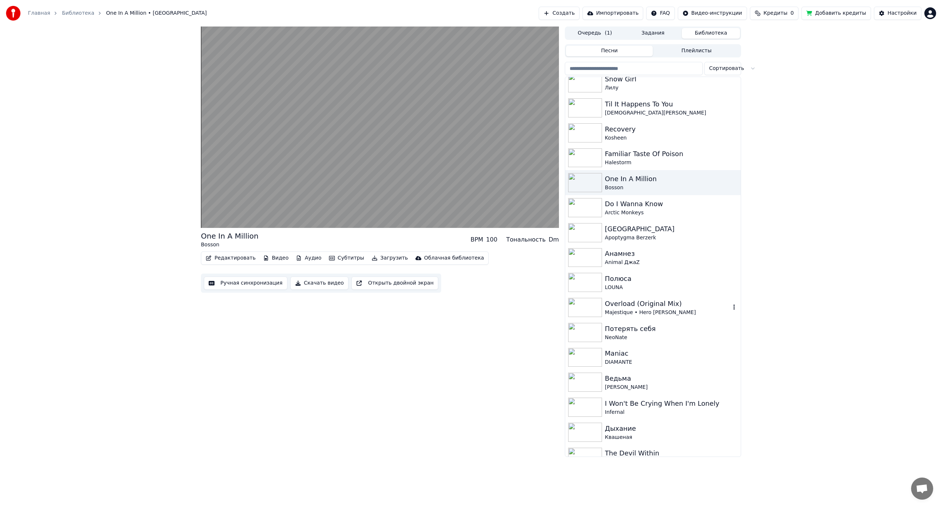
scroll to position [405, 0]
click at [661, 211] on div "Arctic Monkeys" at bounding box center [668, 214] width 126 height 7
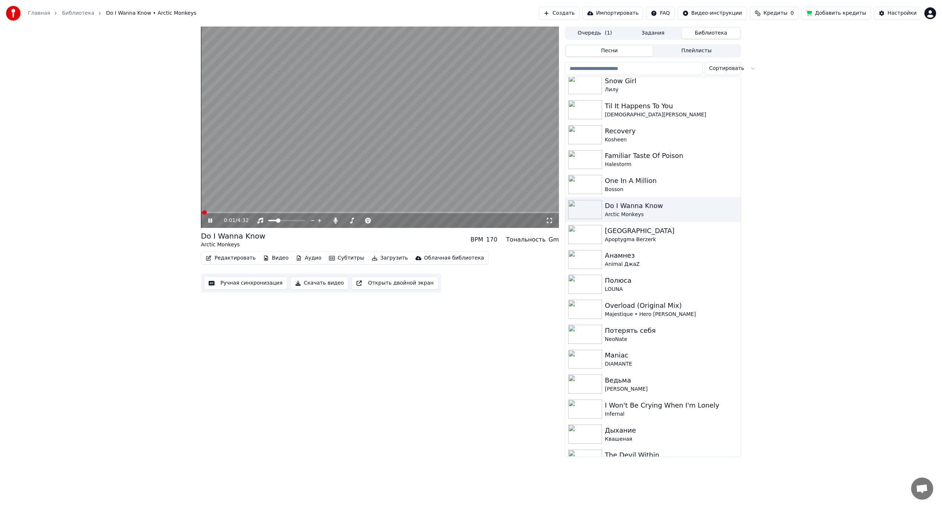
click at [240, 212] on span at bounding box center [380, 212] width 358 height 1
click at [657, 238] on div "Apoptygma Berzerk" at bounding box center [668, 239] width 126 height 7
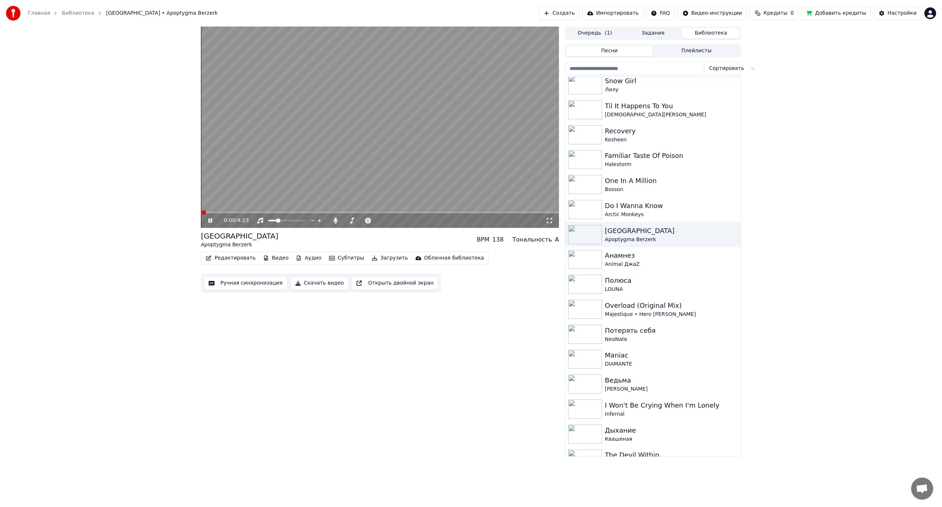
click at [237, 212] on span at bounding box center [380, 212] width 358 height 1
click at [632, 260] on div "Анамнез" at bounding box center [668, 255] width 126 height 10
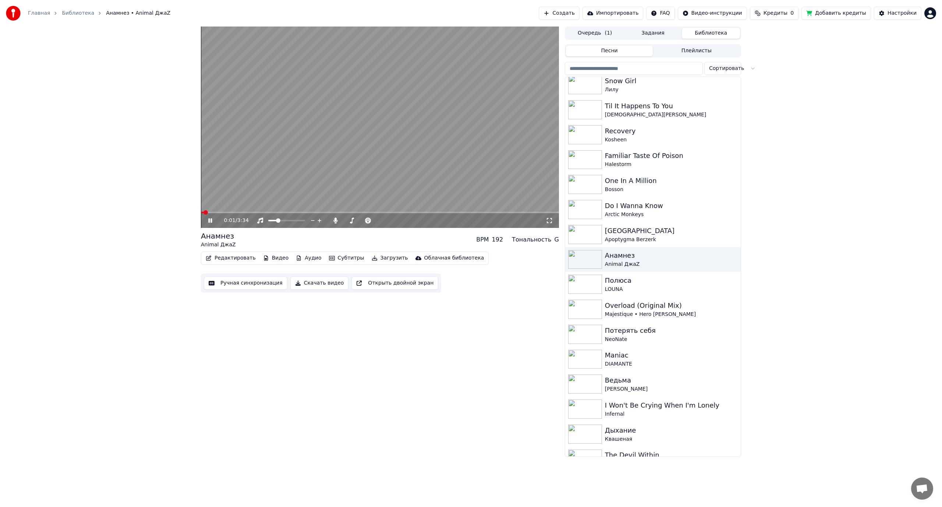
click at [243, 212] on span at bounding box center [380, 212] width 358 height 1
click at [359, 179] on video at bounding box center [380, 127] width 358 height 201
click at [224, 257] on button "Редактировать" at bounding box center [231, 258] width 56 height 10
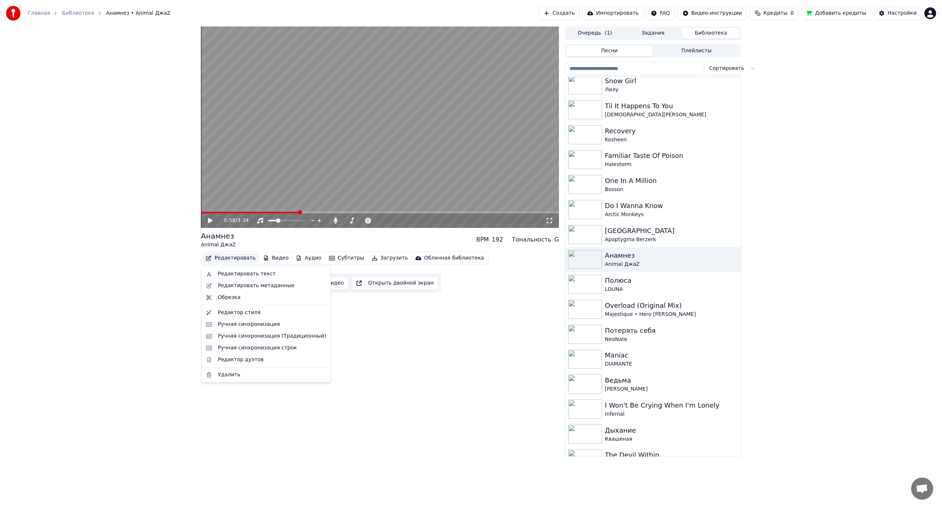
click at [137, 264] on div "0:58 / 3:34 Анамнез Animal ДжаZ BPM 192 Тональность G Редактировать Видео Аудио…" at bounding box center [471, 242] width 942 height 430
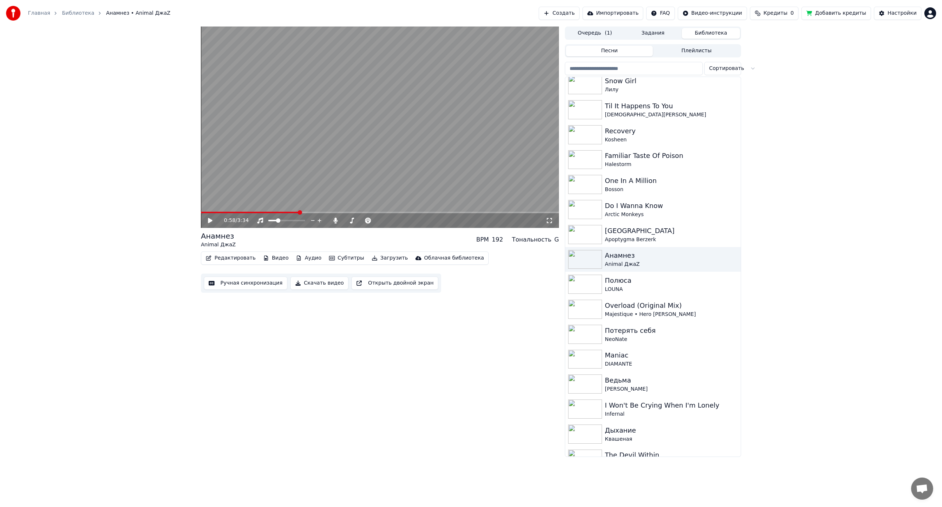
click at [236, 286] on button "Ручная синхронизация" at bounding box center [246, 282] width 84 height 13
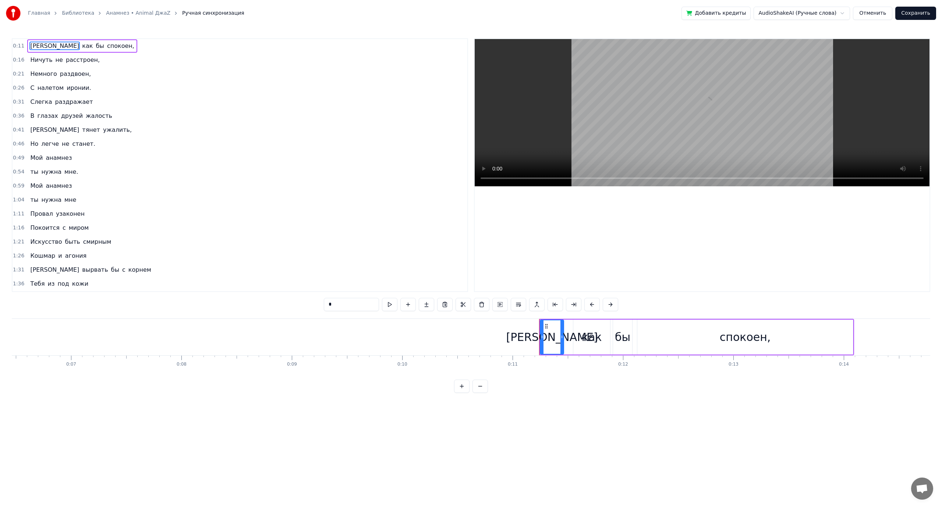
scroll to position [0, 1204]
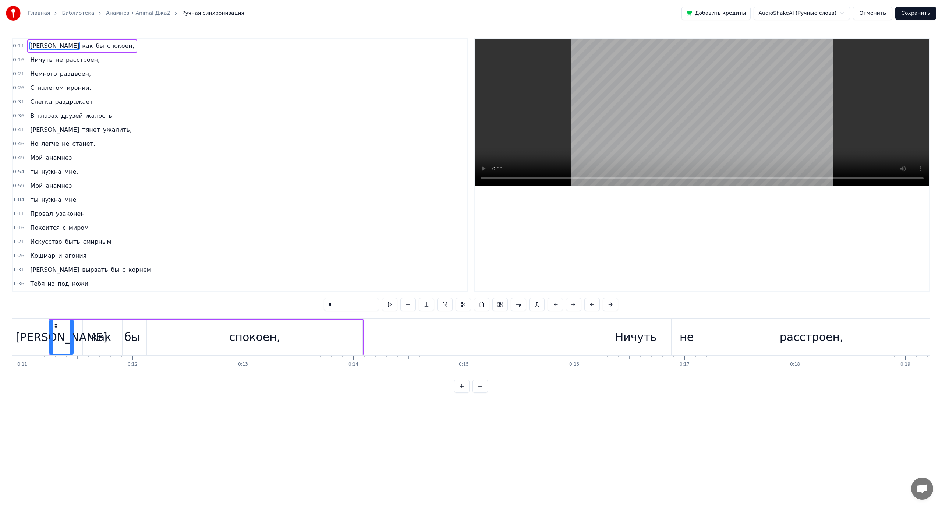
click at [51, 171] on span "нужна" at bounding box center [51, 171] width 22 height 8
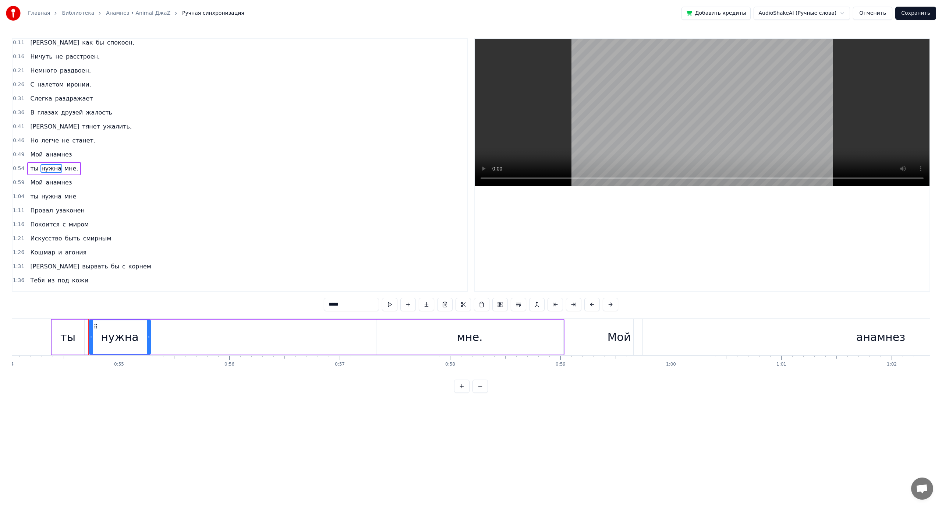
scroll to position [0, 6006]
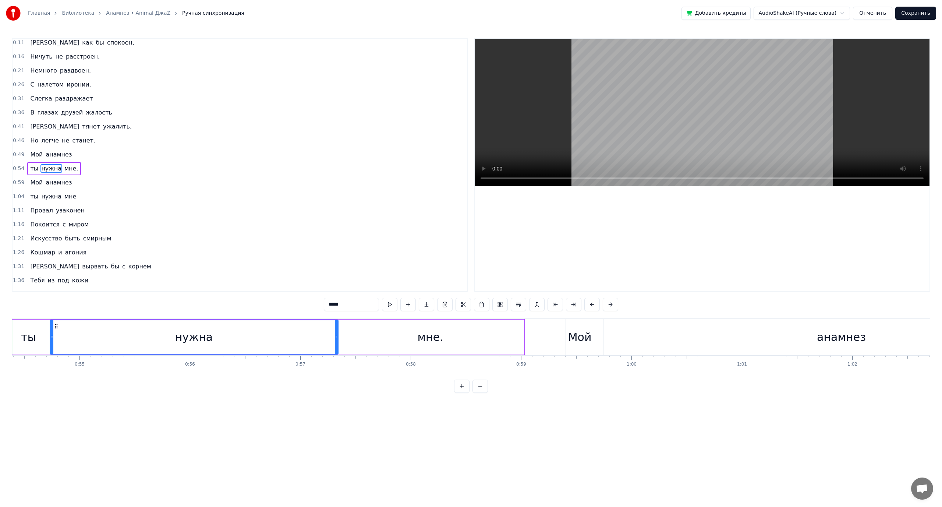
drag, startPoint x: 110, startPoint y: 336, endPoint x: 339, endPoint y: 346, distance: 229.5
click at [338, 346] on div at bounding box center [336, 336] width 3 height 33
click at [29, 151] on span "Мой" at bounding box center [36, 151] width 14 height 8
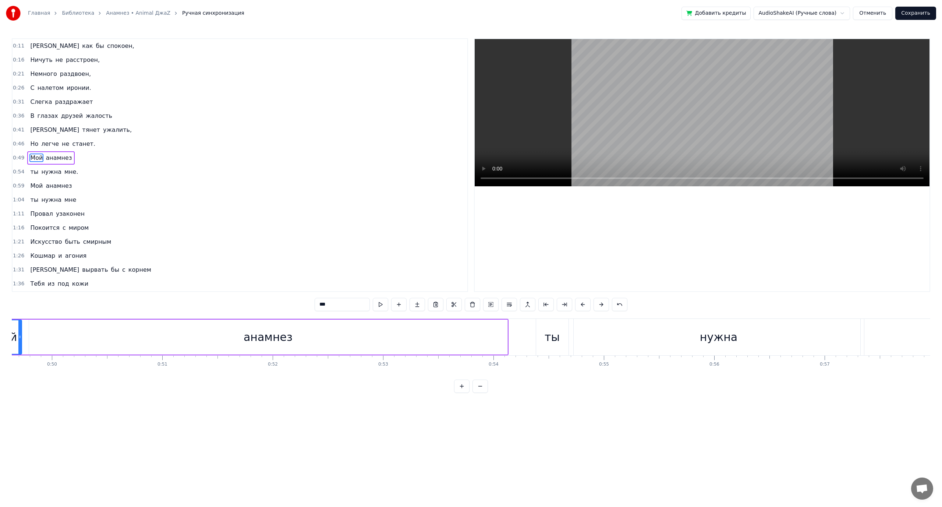
scroll to position [0, 5420]
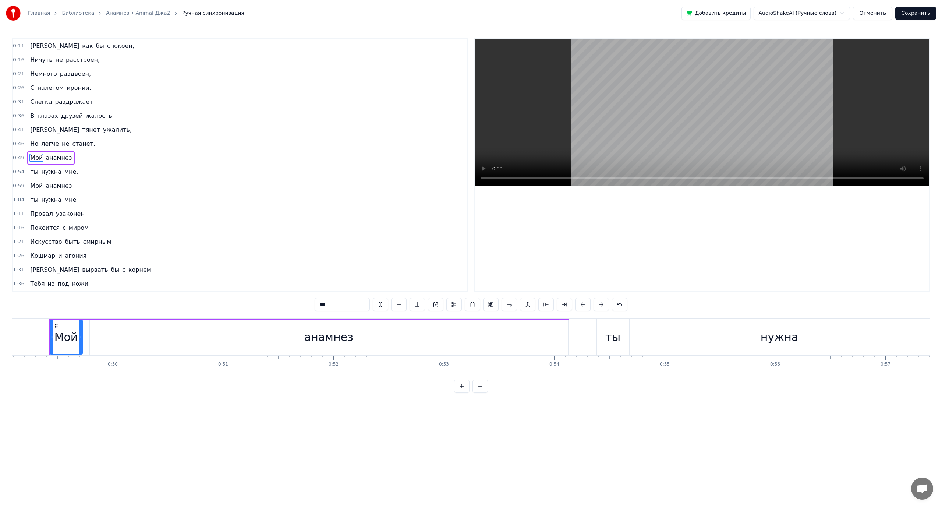
click at [657, 131] on video at bounding box center [702, 112] width 455 height 147
click at [84, 62] on span "расстроен," at bounding box center [82, 60] width 35 height 8
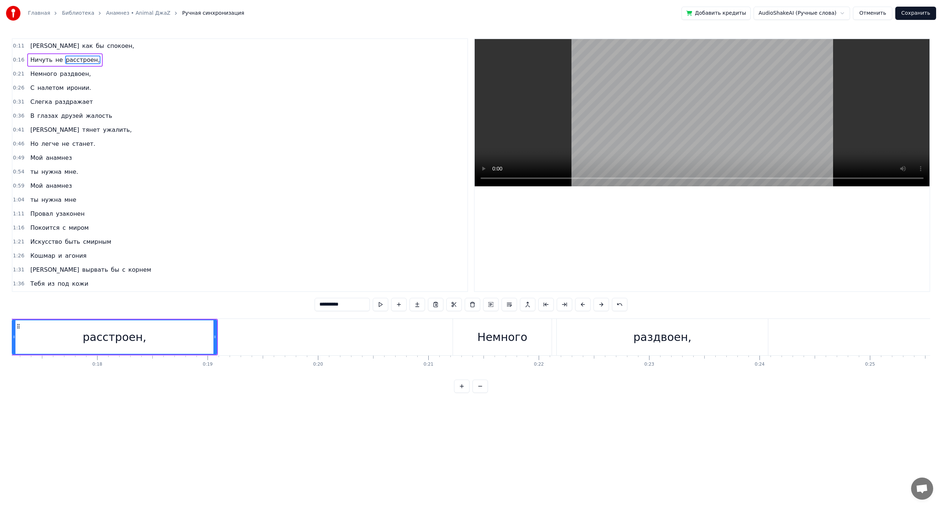
scroll to position [0, 1865]
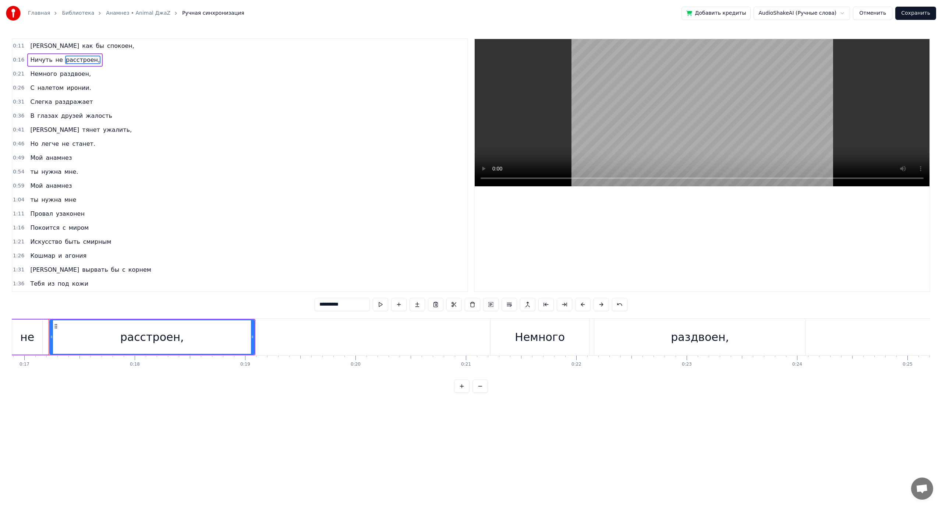
click at [75, 74] on span "раздвоен," at bounding box center [75, 74] width 32 height 8
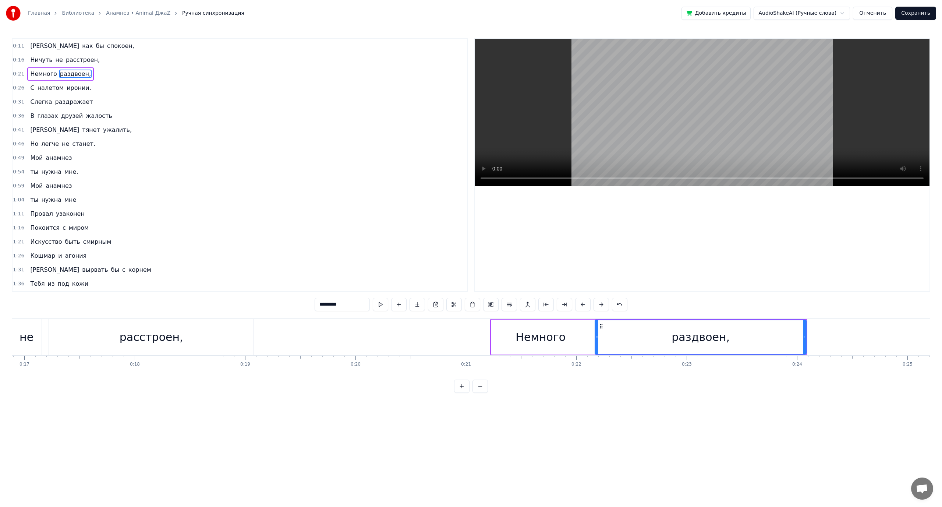
click at [82, 89] on span "иронии." at bounding box center [79, 88] width 26 height 8
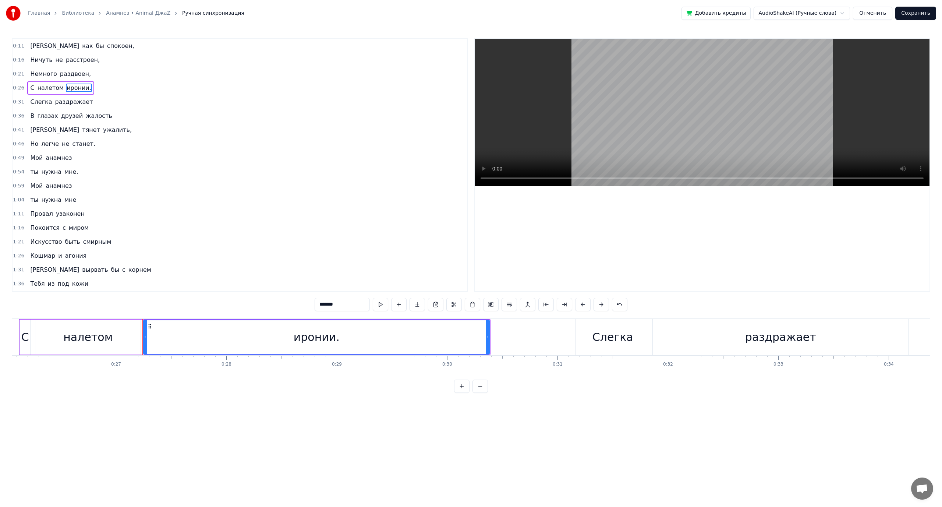
click at [346, 304] on input "*******" at bounding box center [342, 304] width 55 height 13
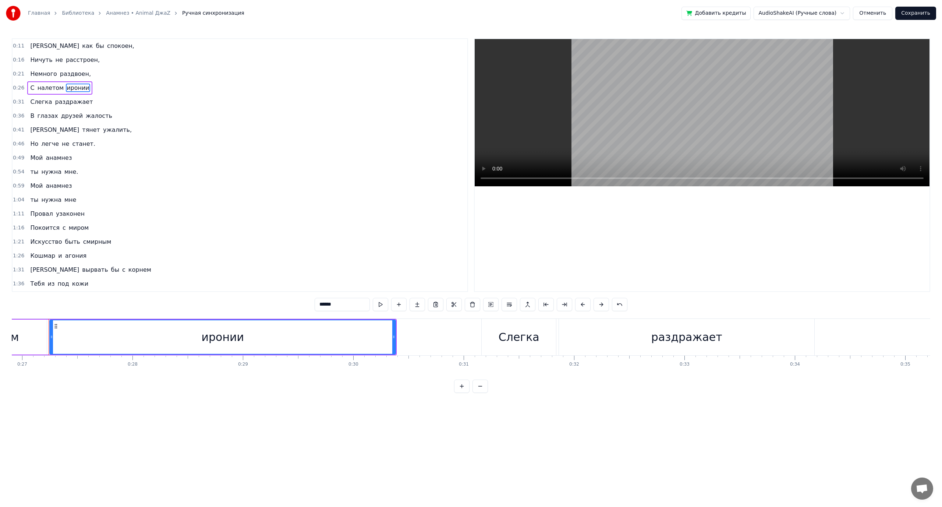
click at [71, 143] on span "станет." at bounding box center [83, 144] width 25 height 8
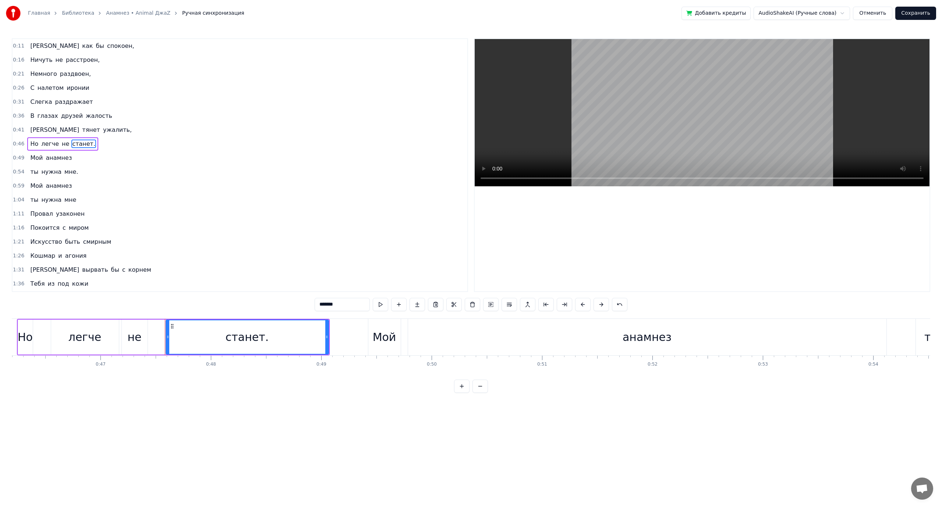
scroll to position [0, 5217]
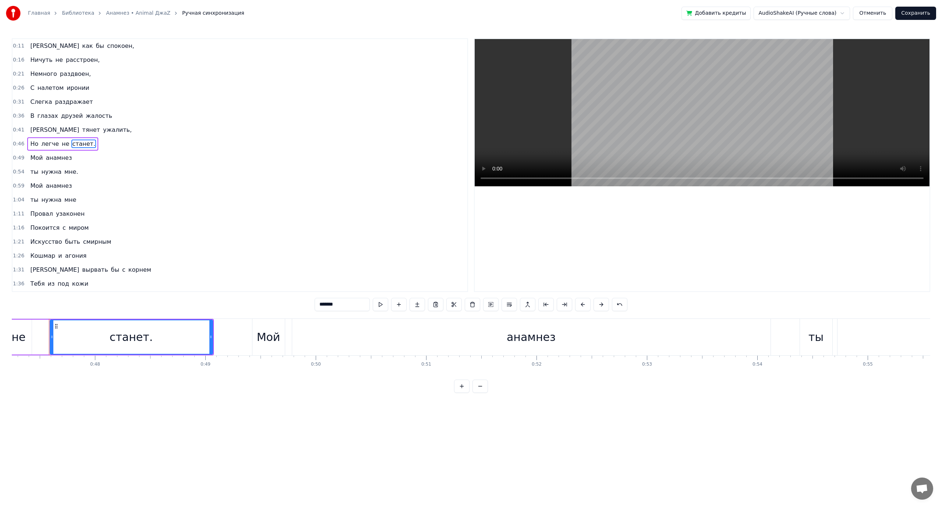
click at [349, 305] on input "*******" at bounding box center [342, 304] width 55 height 13
click at [39, 156] on span "Мой" at bounding box center [36, 157] width 14 height 8
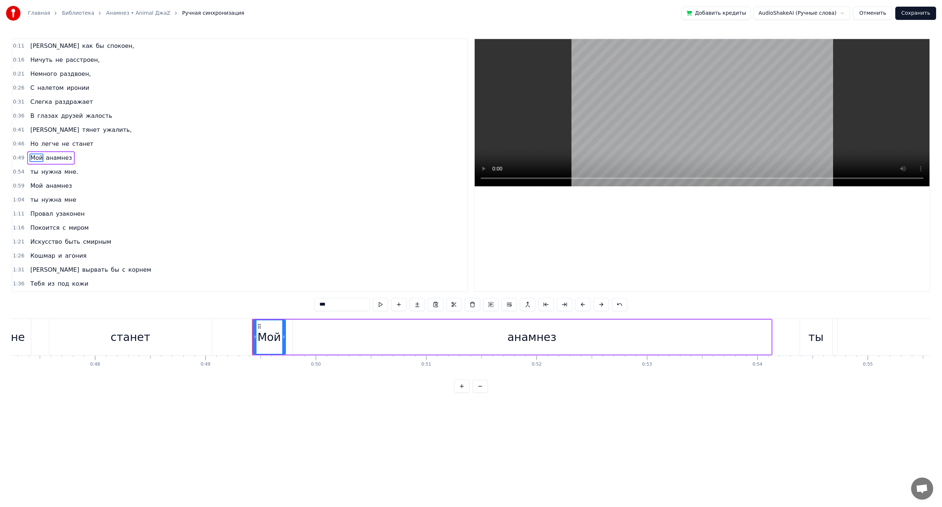
click at [67, 171] on span "мне." at bounding box center [71, 171] width 15 height 8
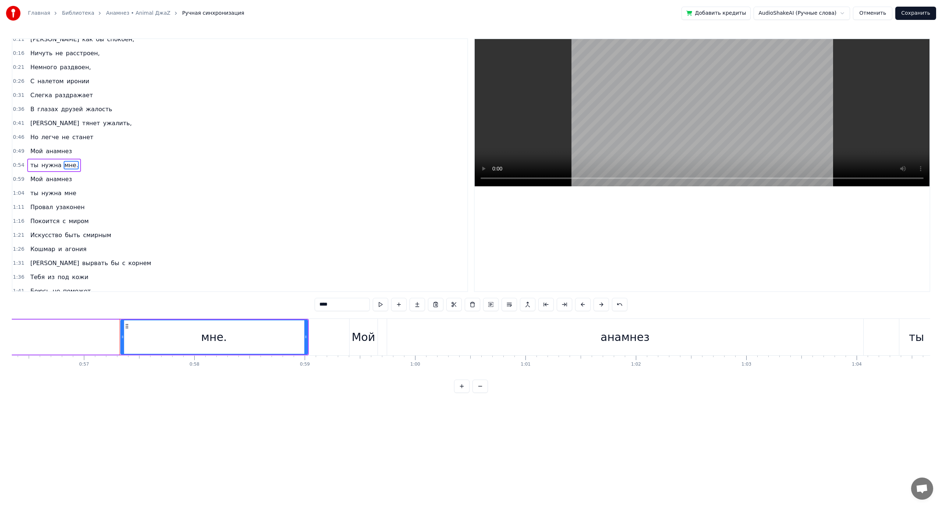
scroll to position [0, 6293]
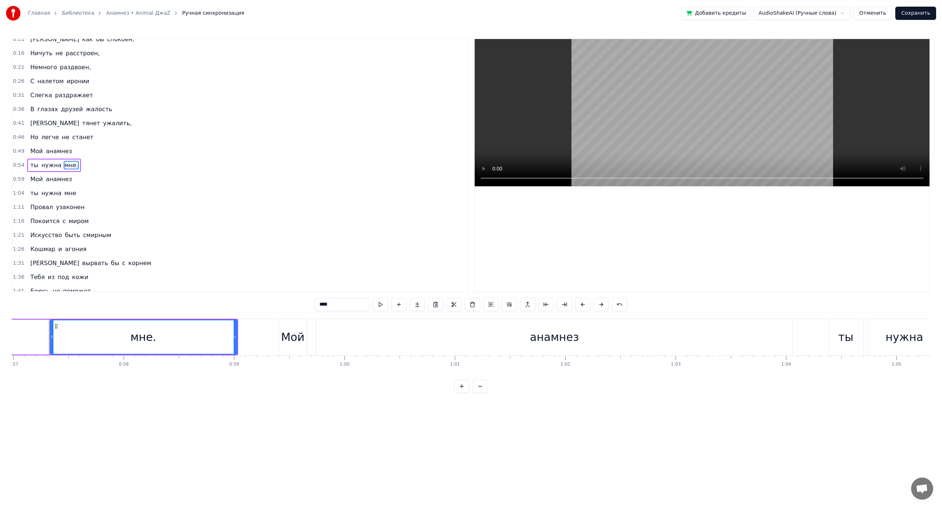
click at [351, 306] on input "****" at bounding box center [342, 304] width 55 height 13
click at [33, 153] on span "Мой" at bounding box center [36, 151] width 14 height 8
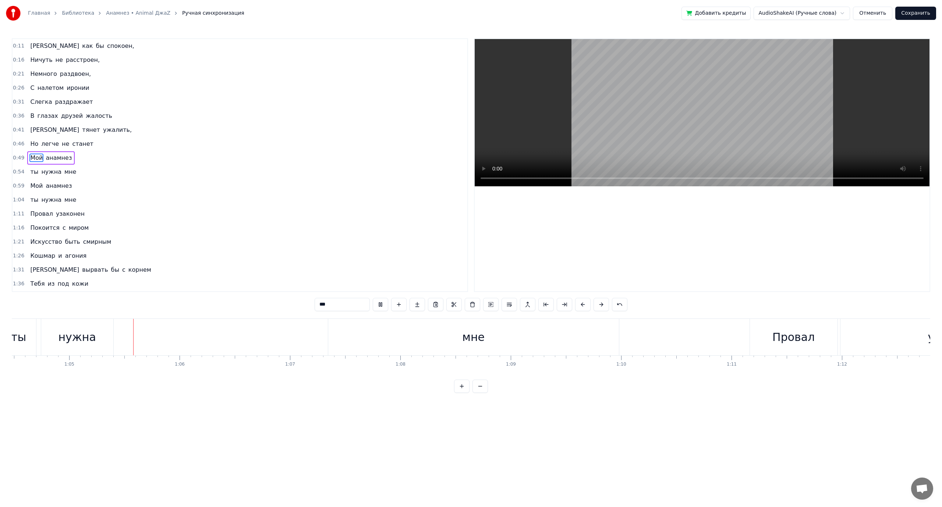
scroll to position [0, 7129]
click at [611, 136] on video at bounding box center [702, 112] width 455 height 147
click at [75, 329] on div "нужна" at bounding box center [68, 337] width 38 height 17
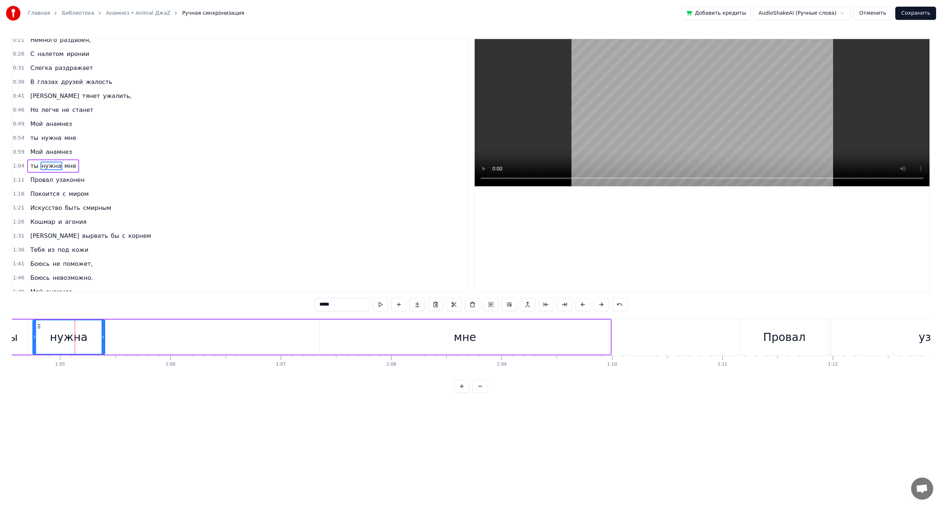
scroll to position [35, 0]
drag, startPoint x: 103, startPoint y: 335, endPoint x: 321, endPoint y: 345, distance: 218.1
click at [321, 345] on div at bounding box center [321, 336] width 3 height 33
click at [33, 163] on span "ты" at bounding box center [34, 165] width 10 height 8
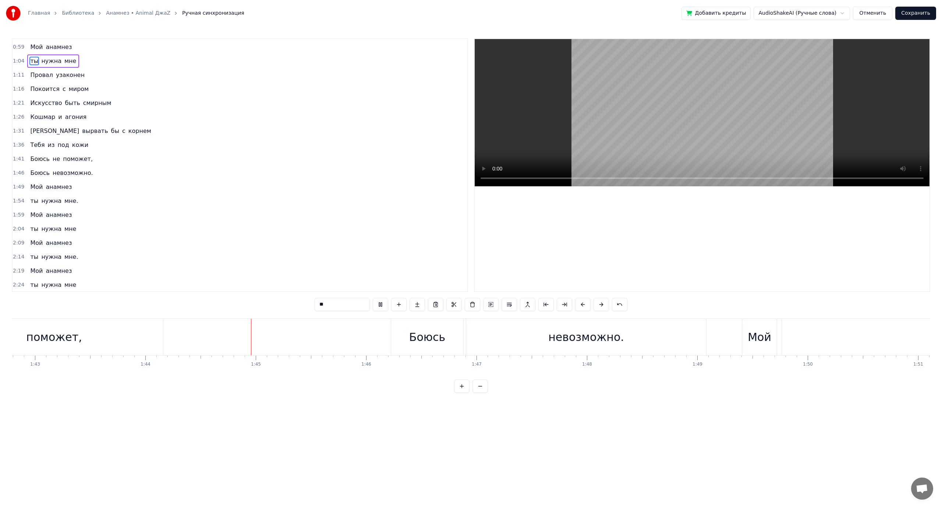
scroll to position [140, 0]
click at [78, 174] on span "невозможно." at bounding box center [73, 172] width 42 height 8
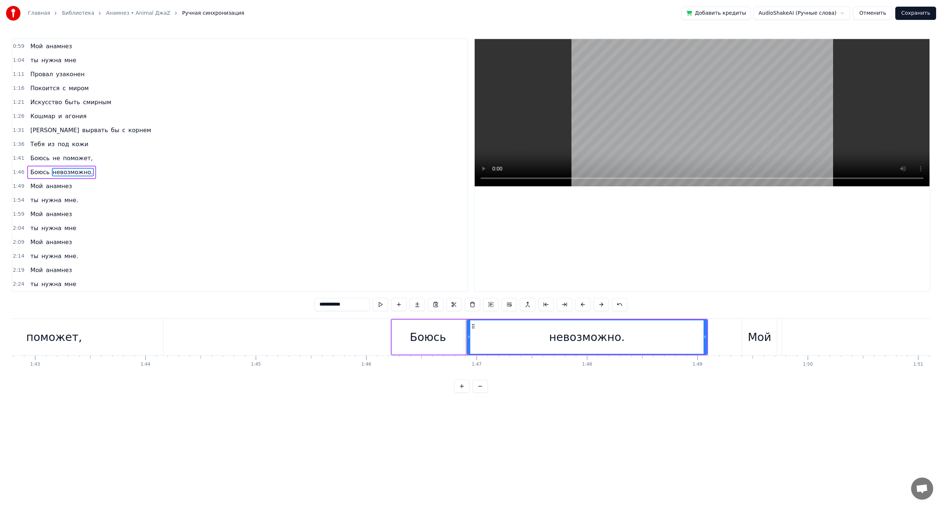
click at [356, 307] on input "**********" at bounding box center [342, 304] width 55 height 13
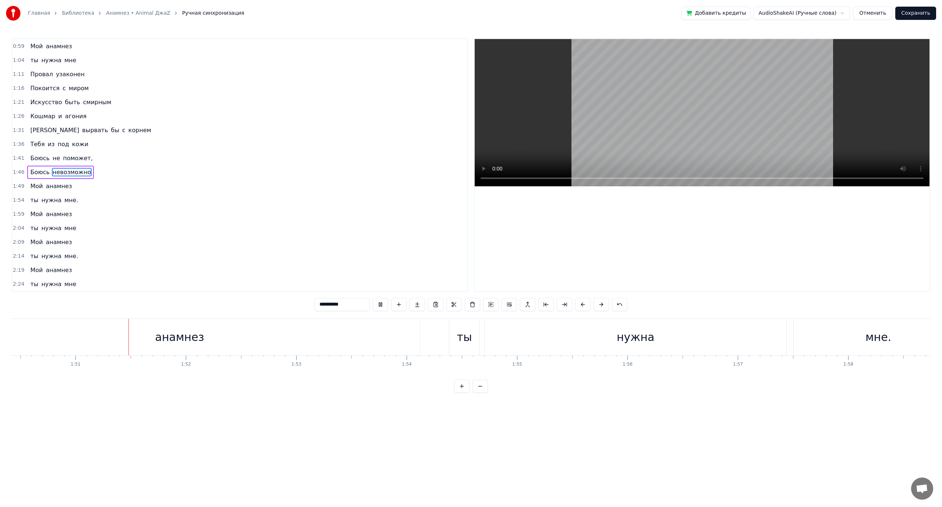
scroll to position [0, 12202]
click at [64, 197] on span "мне." at bounding box center [71, 200] width 15 height 8
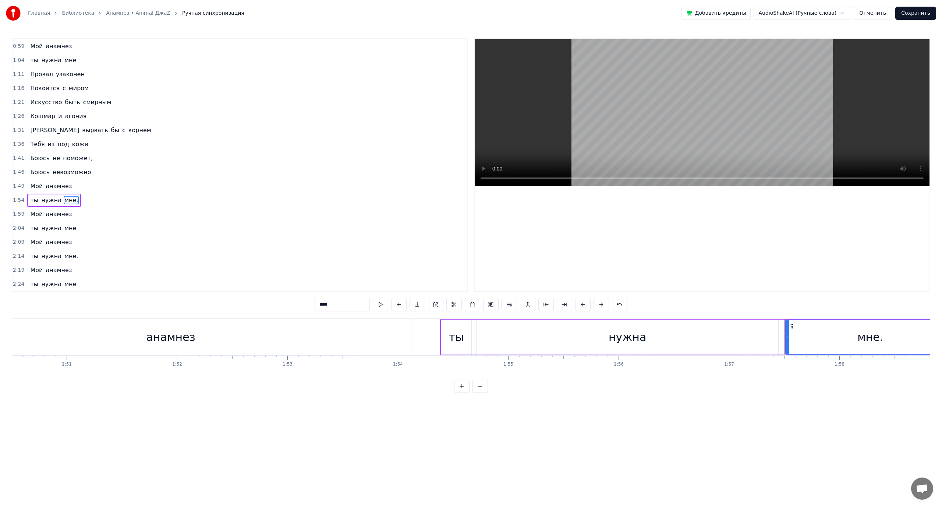
click at [333, 307] on input "****" at bounding box center [342, 304] width 55 height 13
click at [33, 200] on span "ты" at bounding box center [34, 200] width 10 height 8
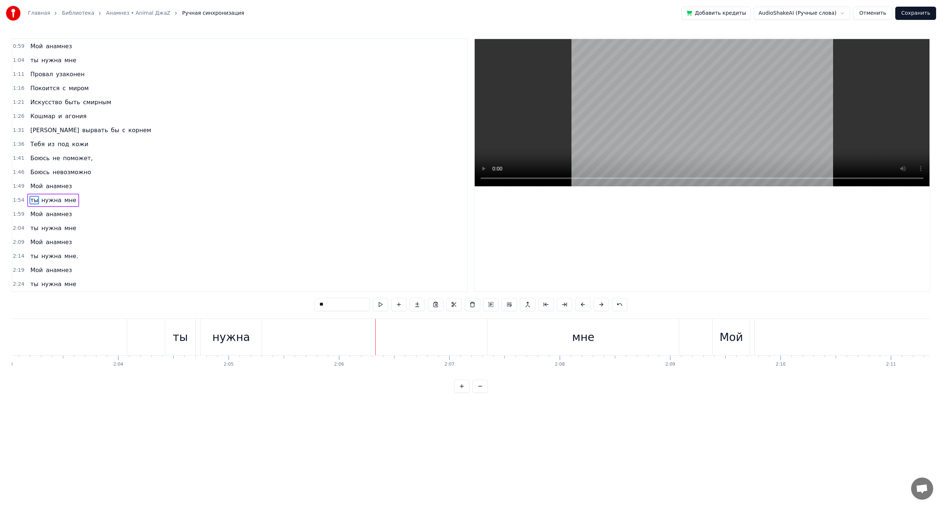
scroll to position [0, 13528]
click at [290, 338] on div "нужна" at bounding box center [289, 337] width 38 height 17
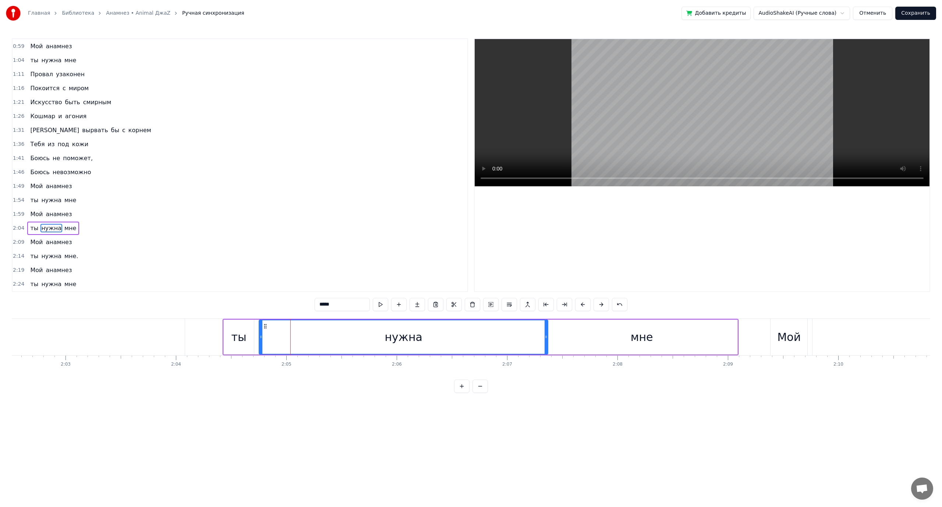
drag, startPoint x: 318, startPoint y: 335, endPoint x: 546, endPoint y: 344, distance: 228.0
click at [546, 344] on div at bounding box center [546, 336] width 3 height 33
click at [237, 337] on div "ты" at bounding box center [239, 337] width 15 height 17
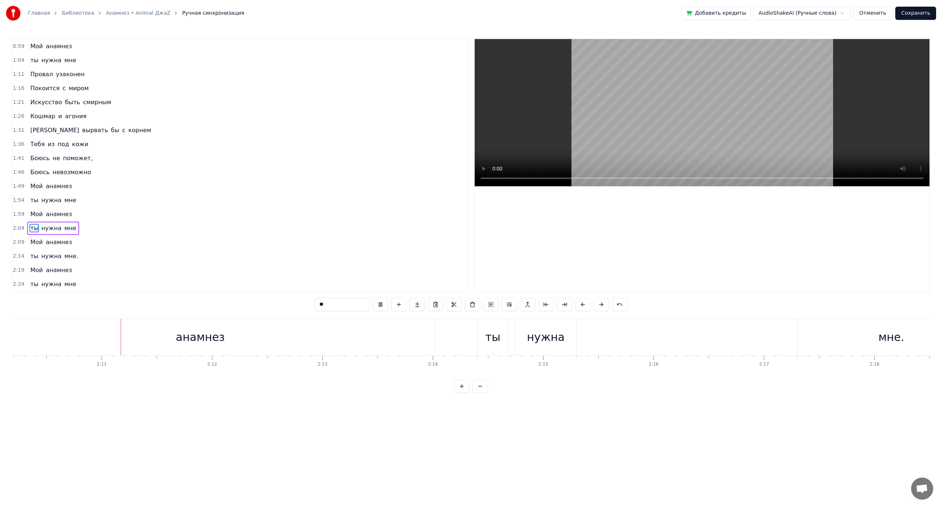
scroll to position [0, 14385]
click at [531, 332] on div "нужна" at bounding box center [537, 337] width 38 height 17
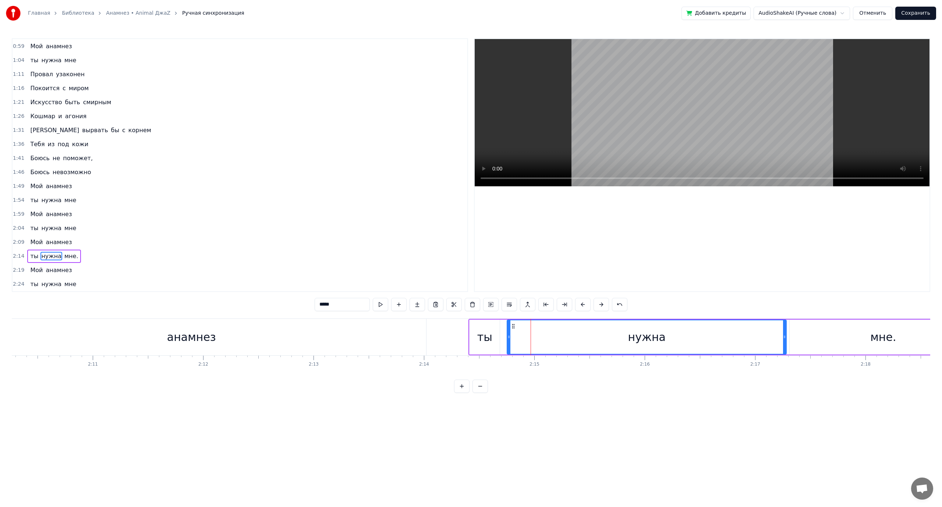
drag, startPoint x: 568, startPoint y: 336, endPoint x: 786, endPoint y: 334, distance: 218.3
click at [786, 334] on icon at bounding box center [784, 337] width 3 height 6
click at [478, 339] on div "ты" at bounding box center [485, 336] width 30 height 35
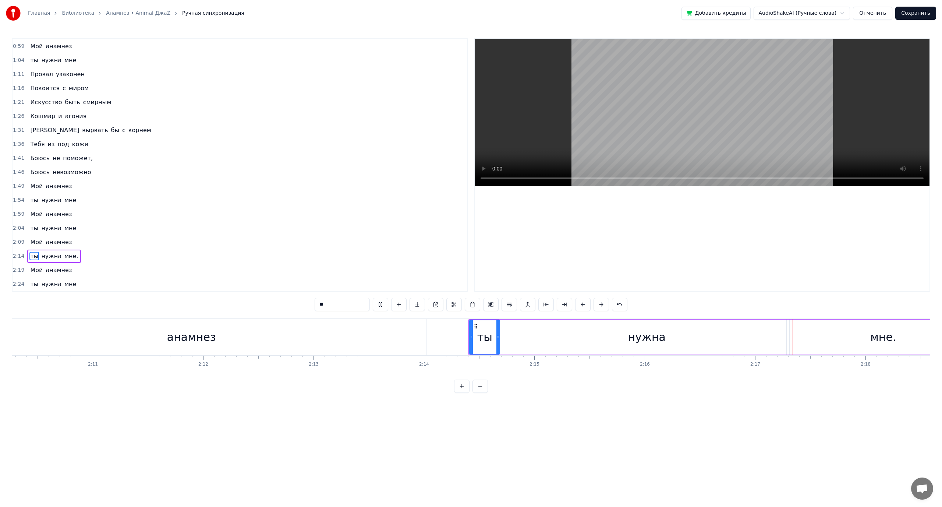
click at [67, 257] on span "мне." at bounding box center [71, 256] width 15 height 8
click at [339, 307] on input "****" at bounding box center [342, 304] width 55 height 13
click at [33, 256] on span "ты" at bounding box center [34, 256] width 10 height 8
type input "**"
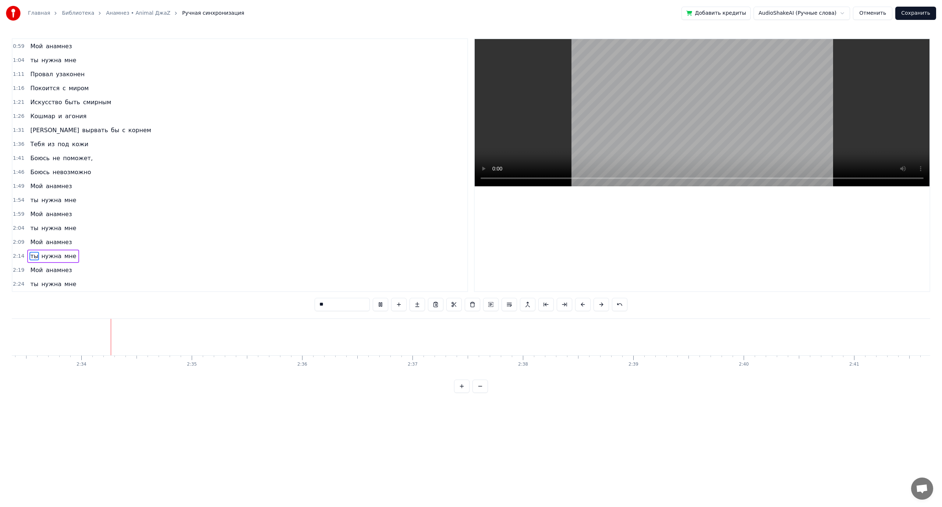
scroll to position [0, 16943]
click at [914, 12] on button "Сохранить" at bounding box center [916, 13] width 41 height 13
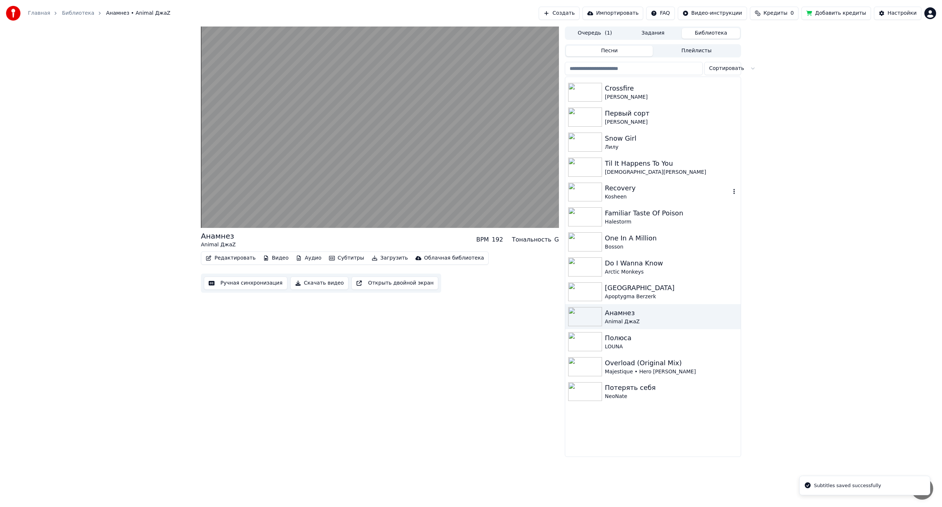
scroll to position [442, 0]
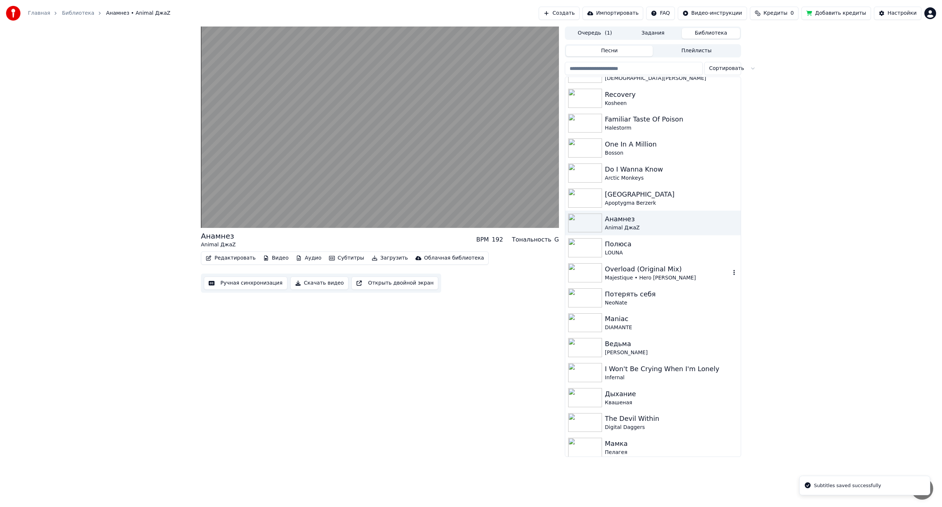
click at [631, 250] on div "LOUNA" at bounding box center [671, 252] width 133 height 7
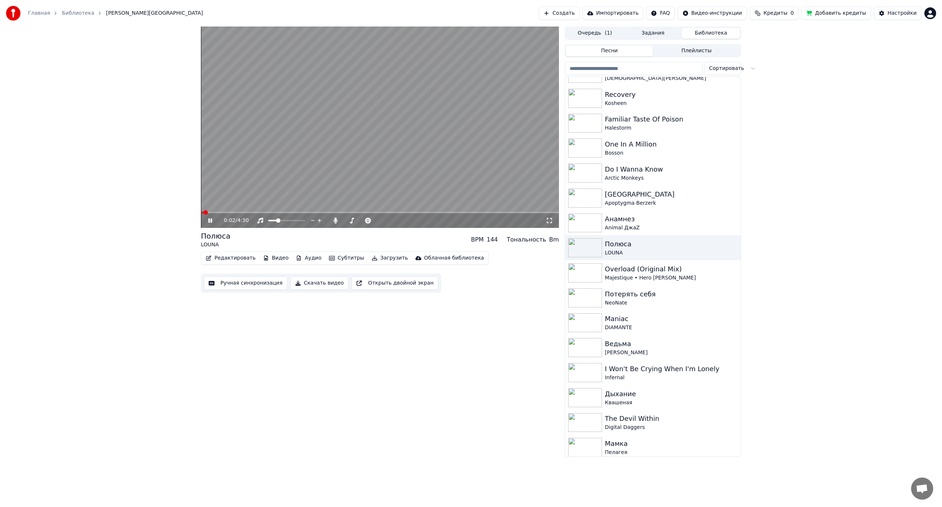
click at [222, 213] on span at bounding box center [380, 212] width 358 height 1
click at [250, 213] on span at bounding box center [380, 212] width 358 height 1
click at [308, 167] on video at bounding box center [380, 127] width 358 height 201
click at [236, 282] on button "Ручная синхронизация" at bounding box center [246, 282] width 84 height 13
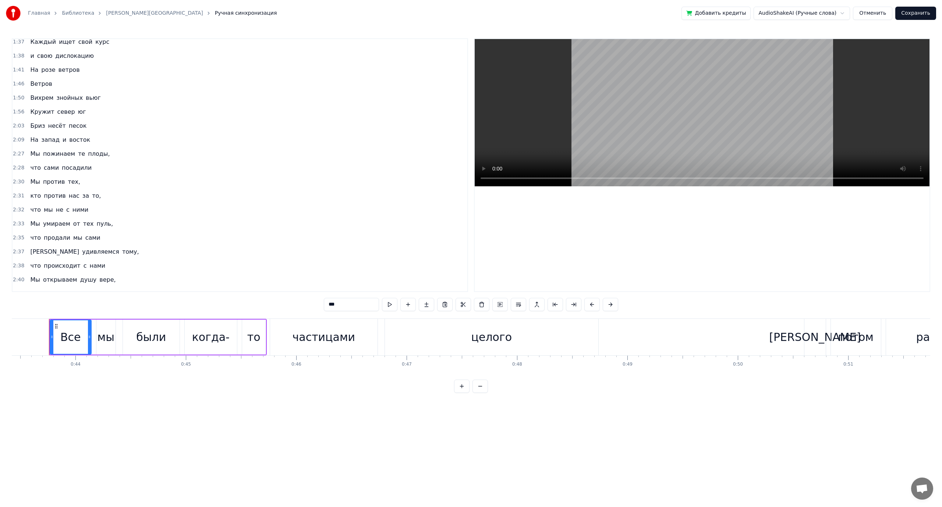
scroll to position [221, 0]
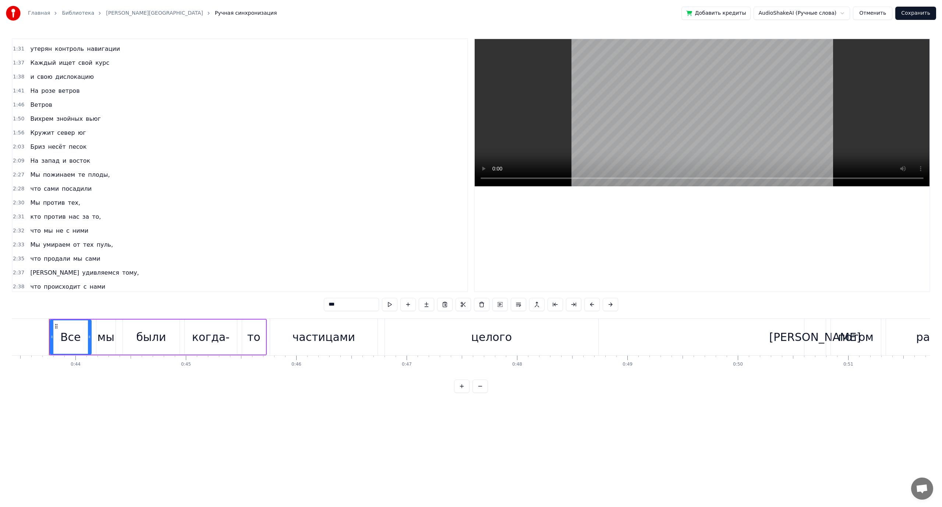
click at [71, 162] on span "восток" at bounding box center [79, 160] width 22 height 8
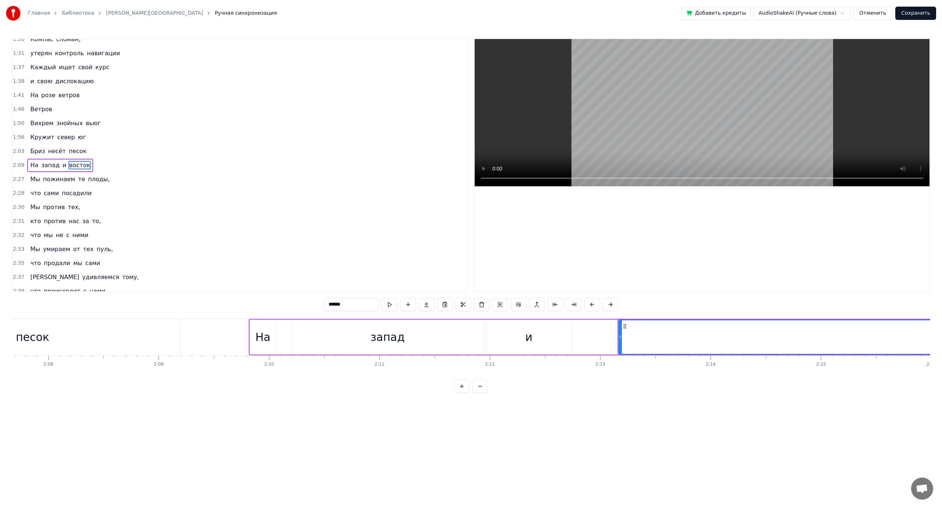
scroll to position [0, 14667]
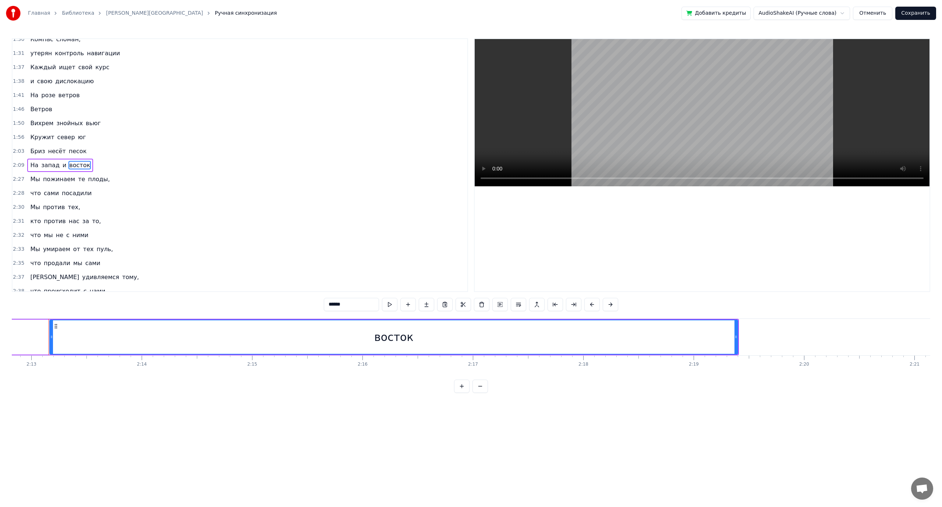
click at [78, 338] on div "восток" at bounding box center [394, 336] width 688 height 33
click at [389, 305] on button at bounding box center [389, 304] width 15 height 13
click at [357, 306] on input "******" at bounding box center [351, 304] width 55 height 13
type input "******"
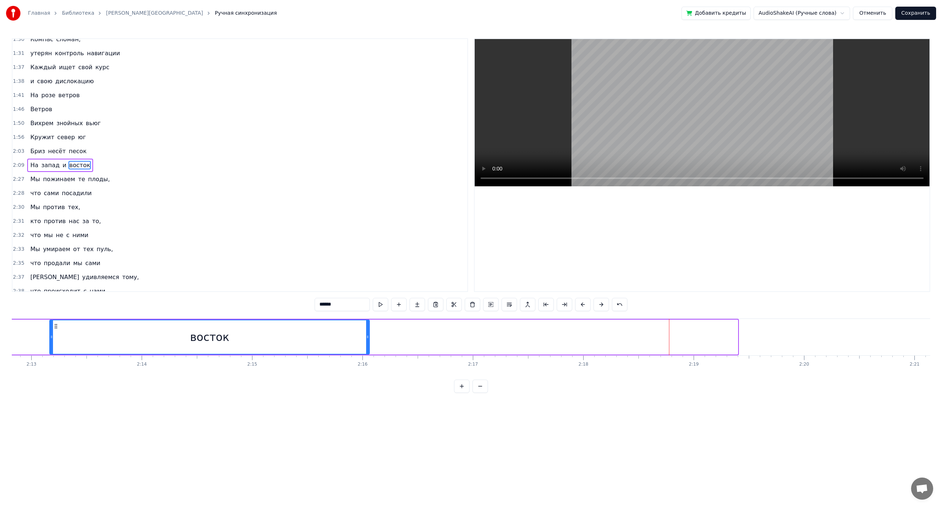
drag, startPoint x: 737, startPoint y: 336, endPoint x: 368, endPoint y: 345, distance: 368.5
click at [368, 345] on div at bounding box center [367, 336] width 3 height 33
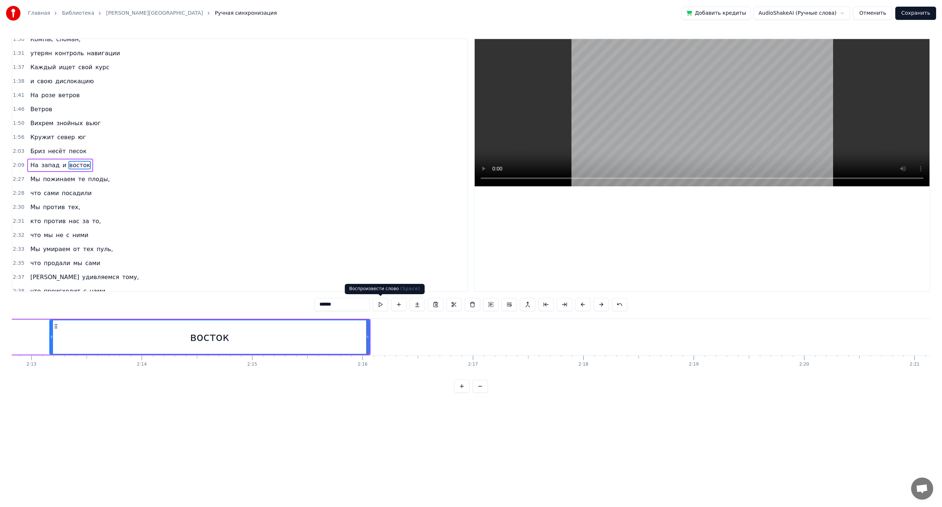
click at [382, 304] on button at bounding box center [380, 304] width 15 height 13
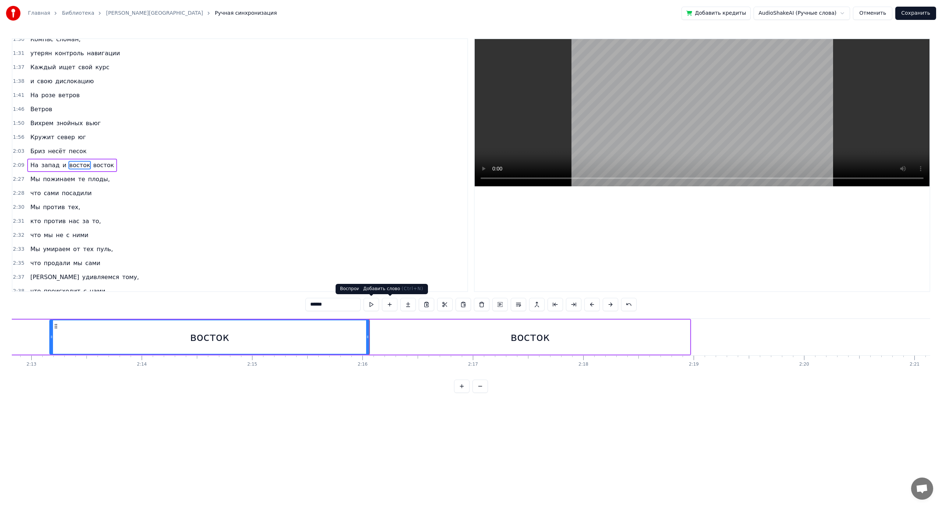
click at [398, 334] on div "восток" at bounding box center [530, 336] width 320 height 35
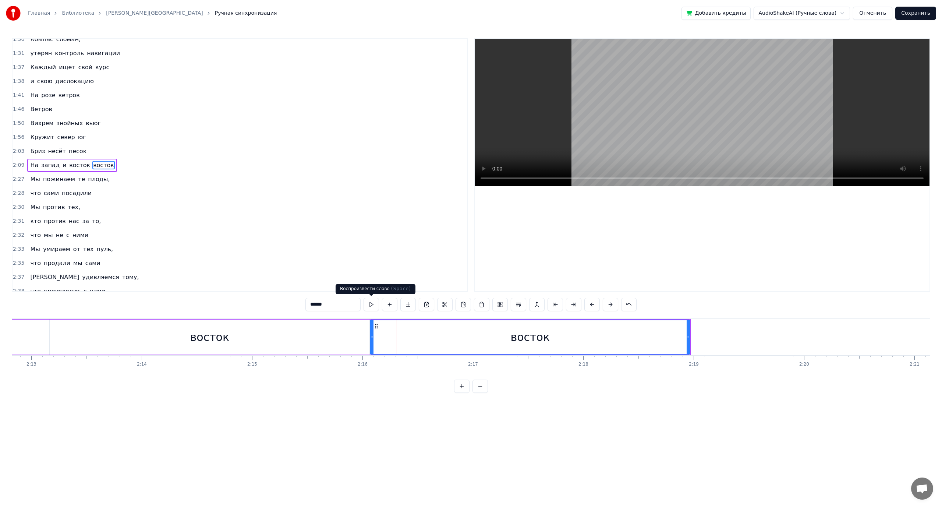
click at [373, 307] on button at bounding box center [371, 304] width 15 height 13
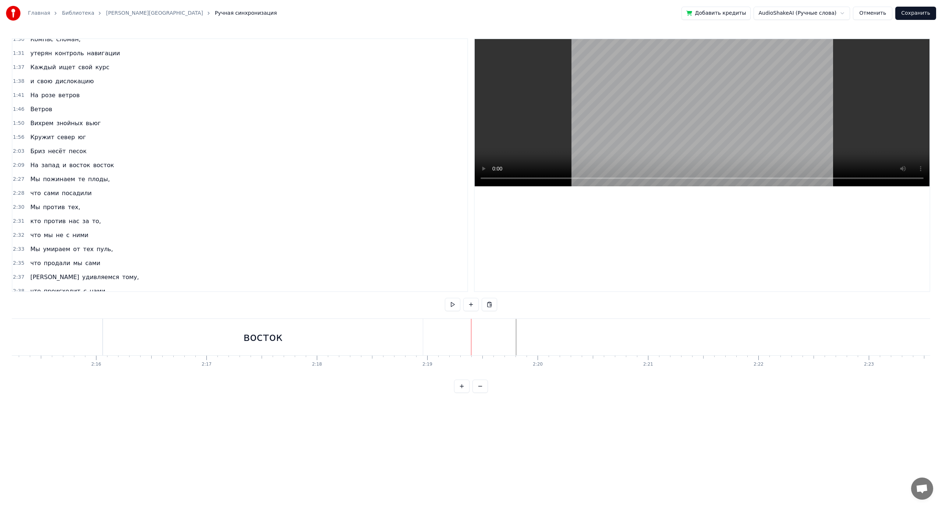
scroll to position [0, 14970]
click at [285, 332] on div "восток" at bounding box center [227, 337] width 320 height 36
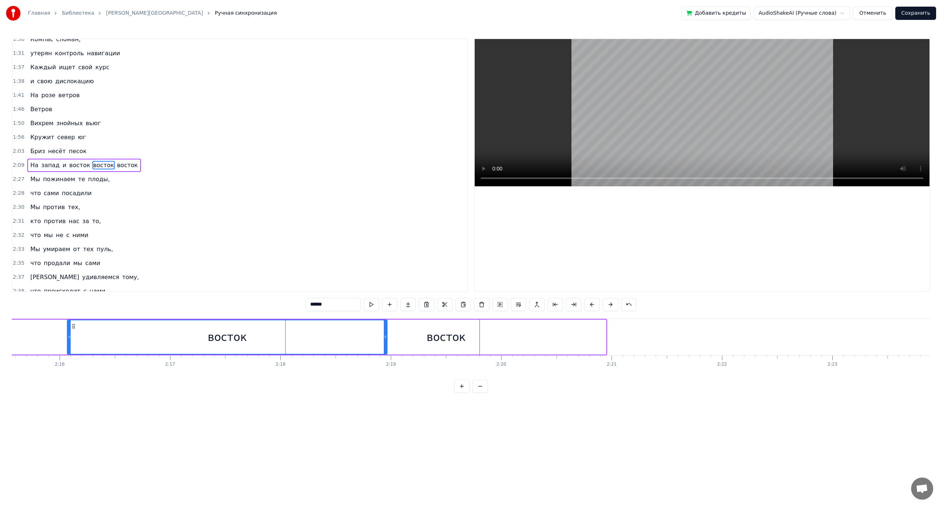
drag, startPoint x: 433, startPoint y: 340, endPoint x: 460, endPoint y: 340, distance: 26.5
click at [460, 340] on div "восток" at bounding box center [446, 337] width 39 height 17
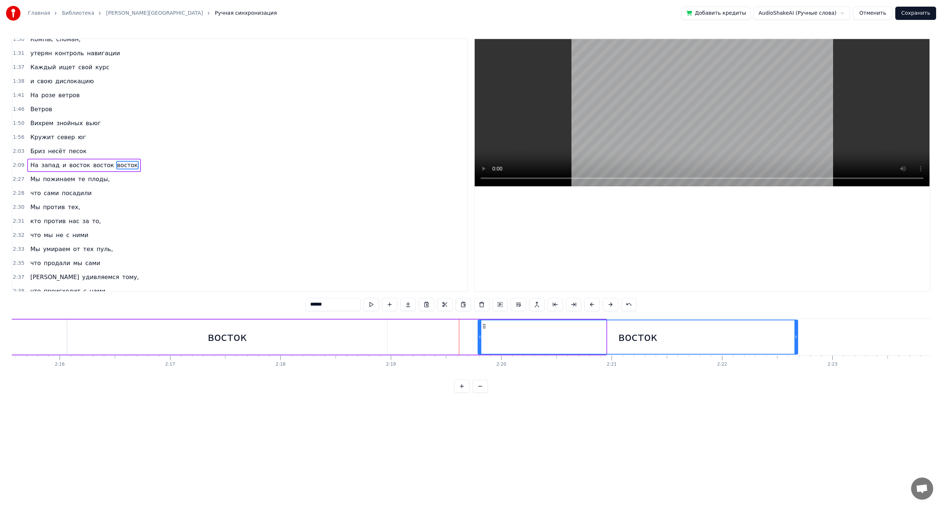
drag, startPoint x: 293, startPoint y: 326, endPoint x: 485, endPoint y: 326, distance: 191.8
click at [485, 326] on circle at bounding box center [485, 326] width 0 height 0
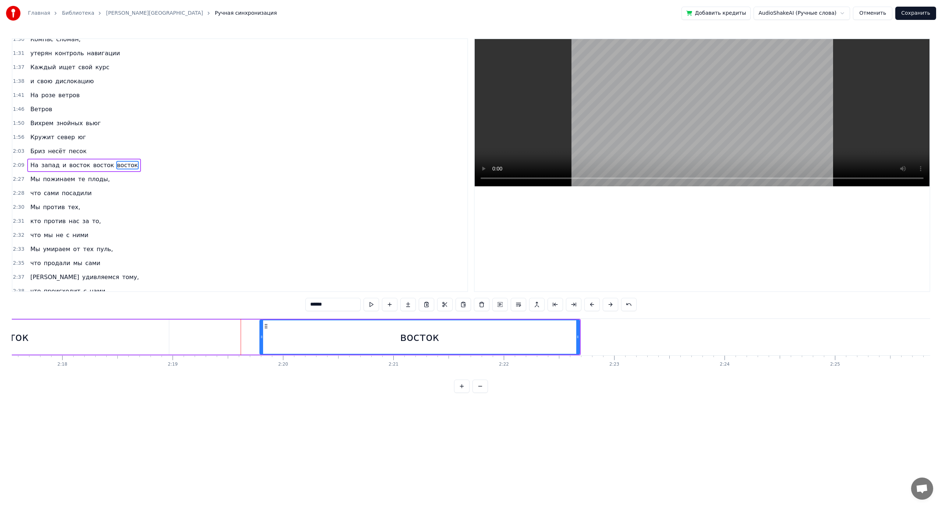
scroll to position [0, 15188]
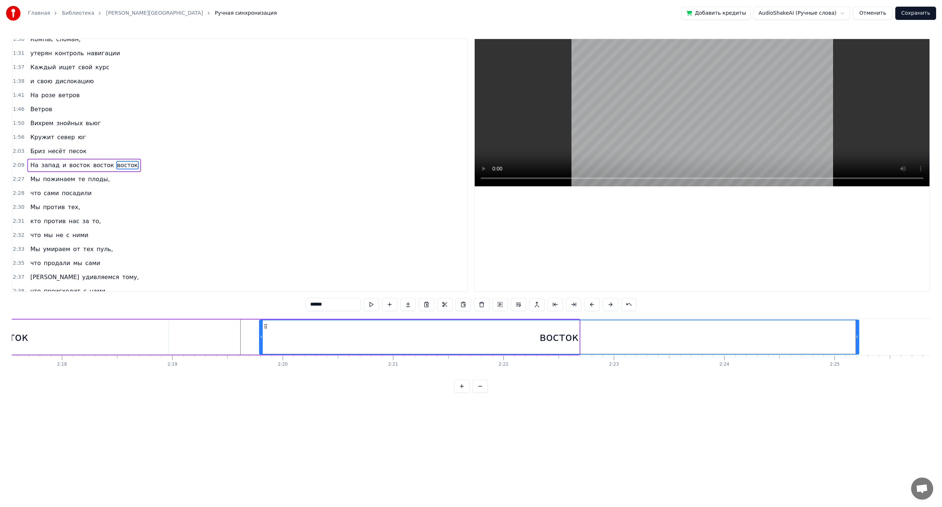
drag, startPoint x: 578, startPoint y: 338, endPoint x: 858, endPoint y: 347, distance: 279.9
click at [858, 347] on div at bounding box center [857, 336] width 3 height 33
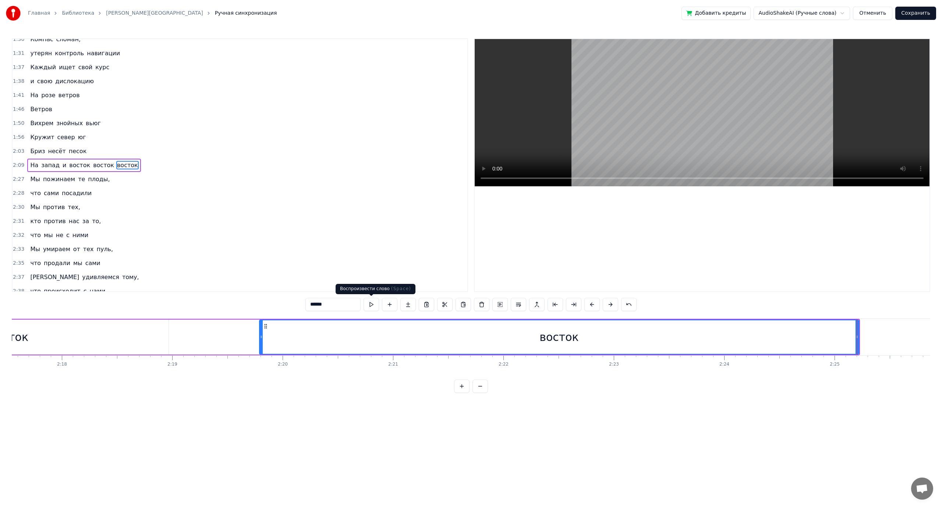
click at [368, 305] on button at bounding box center [371, 304] width 15 height 13
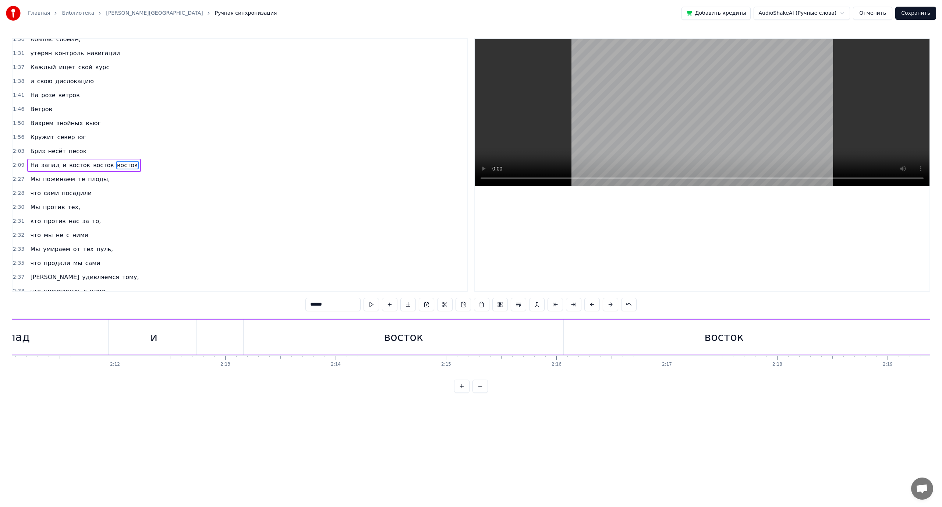
scroll to position [0, 14303]
click at [34, 166] on span "На" at bounding box center [34, 165] width 10 height 8
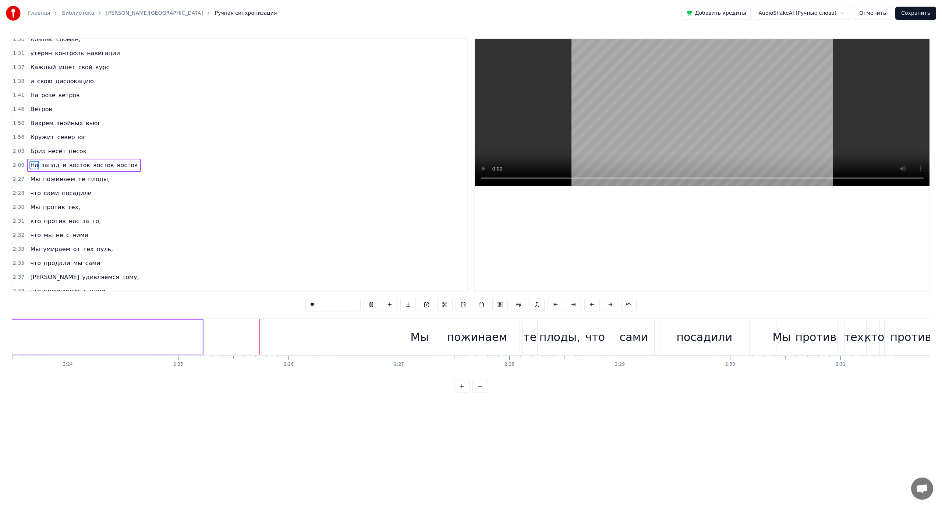
scroll to position [0, 15994]
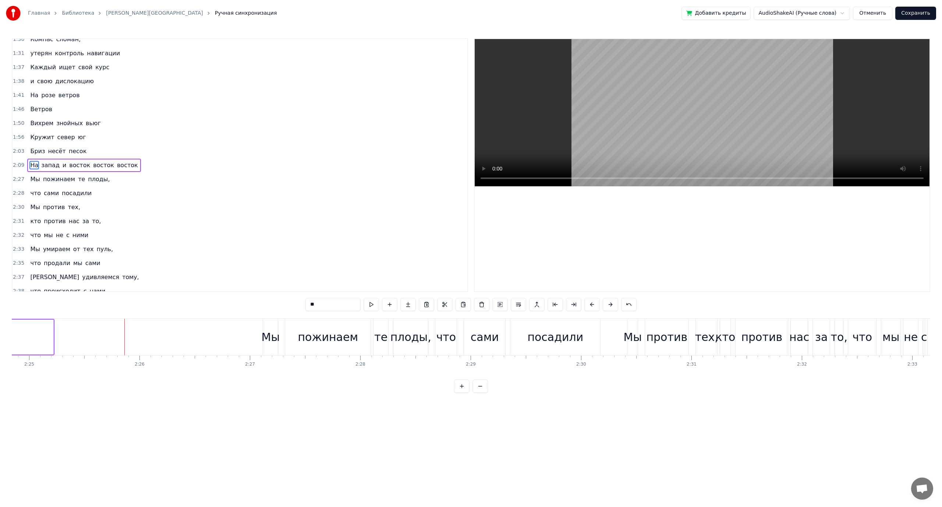
click at [92, 166] on span "восток" at bounding box center [103, 165] width 22 height 8
type input "******"
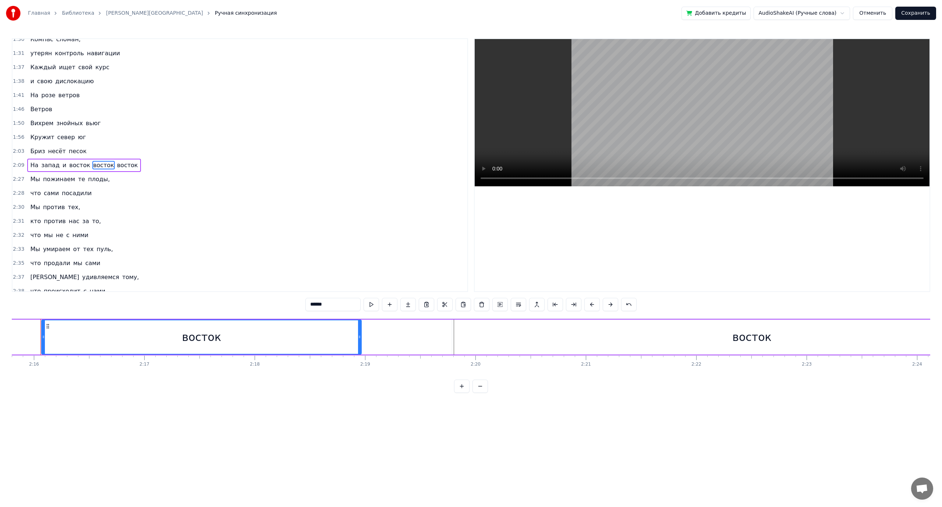
scroll to position [0, 14988]
click at [522, 305] on button at bounding box center [518, 304] width 15 height 13
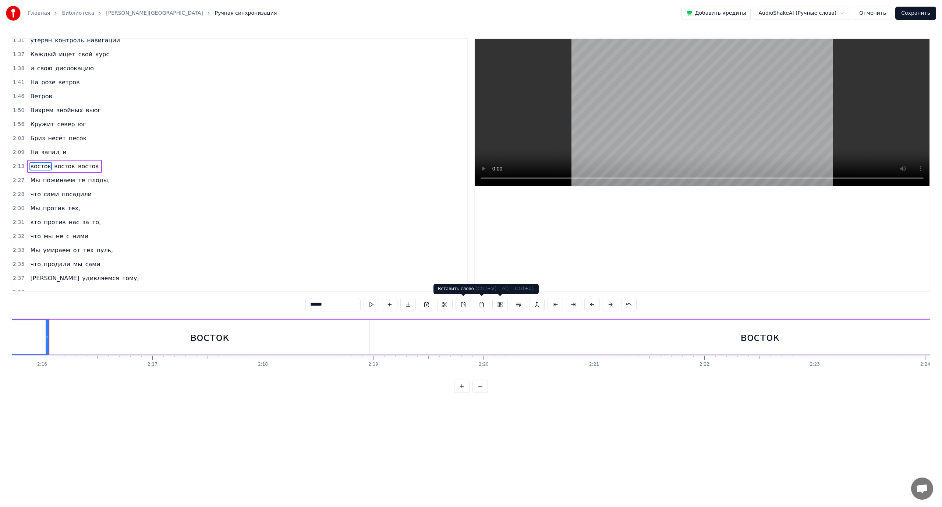
scroll to position [230, 0]
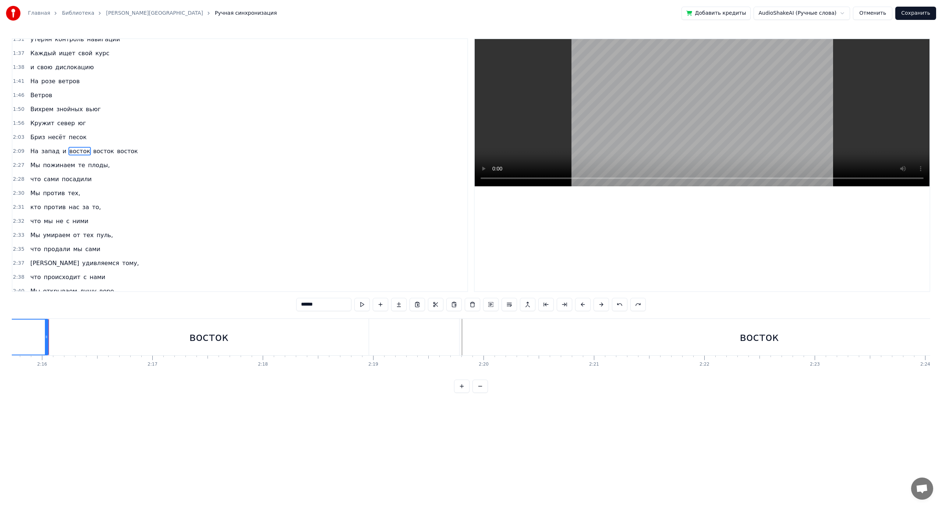
click at [93, 150] on span "восток" at bounding box center [103, 151] width 22 height 8
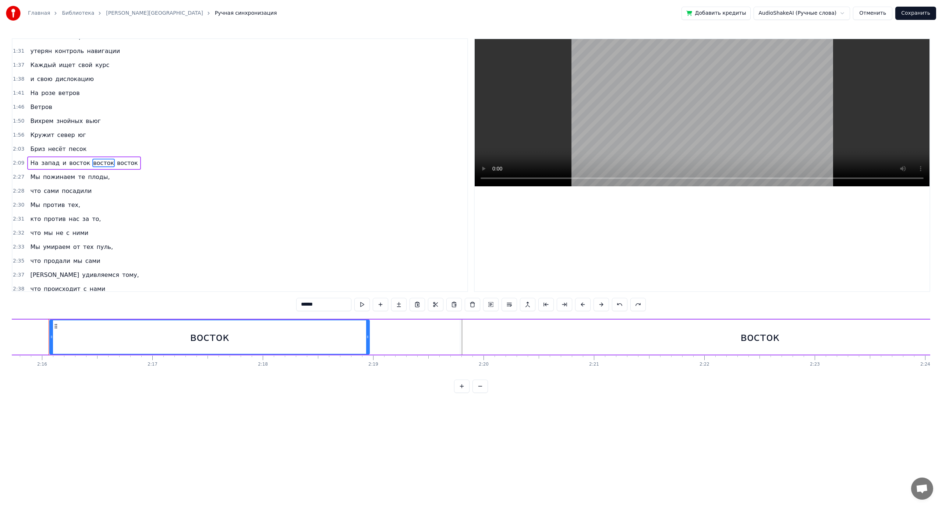
scroll to position [216, 0]
click at [509, 307] on button at bounding box center [509, 304] width 15 height 13
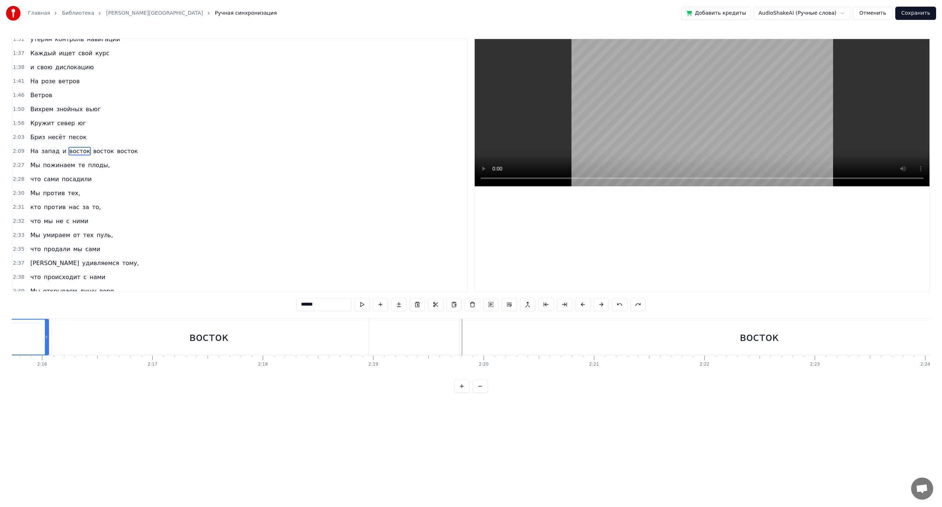
click at [116, 149] on span "восток" at bounding box center [127, 151] width 22 height 8
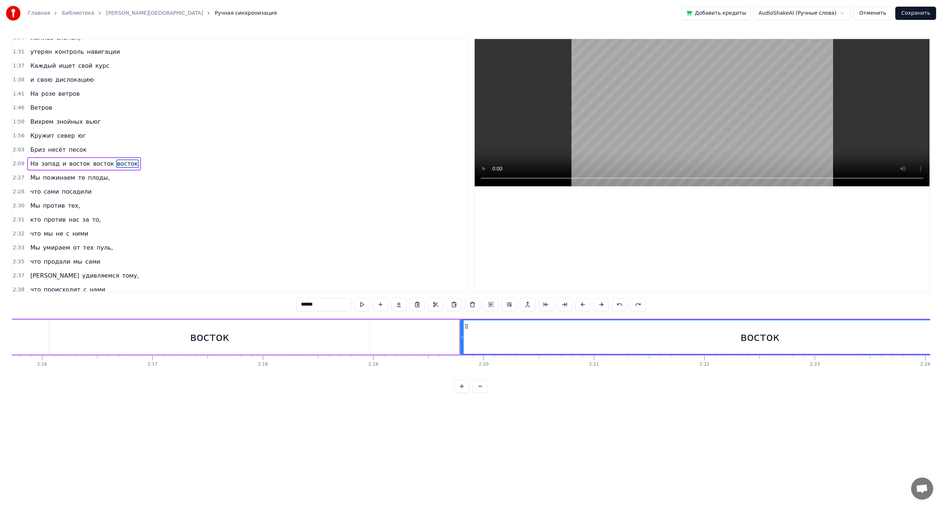
scroll to position [216, 0]
click at [512, 306] on button at bounding box center [509, 304] width 15 height 13
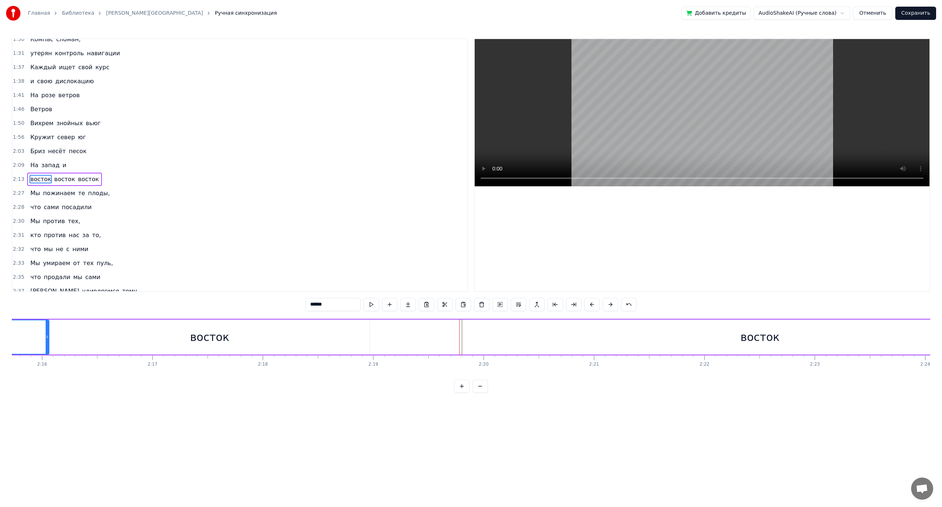
scroll to position [230, 0]
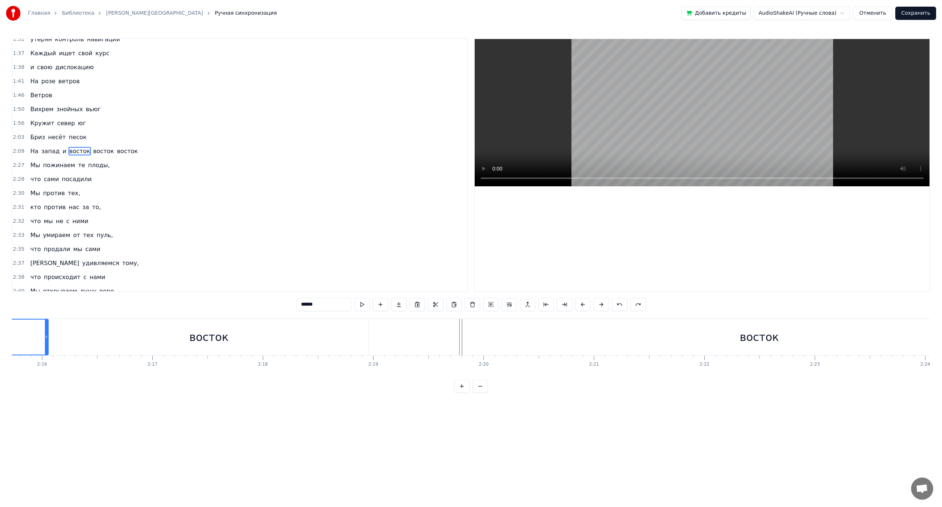
click at [43, 150] on span "запад" at bounding box center [50, 151] width 20 height 8
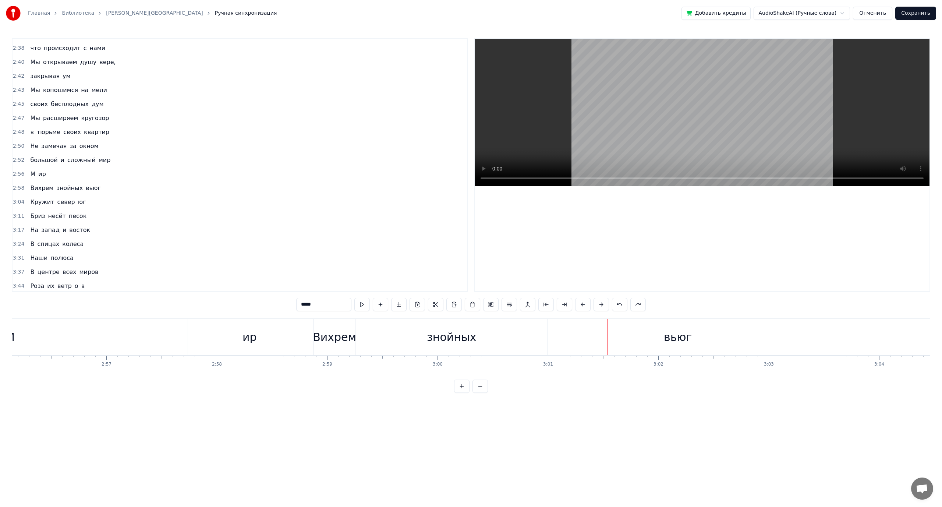
scroll to position [461, 0]
click at [40, 173] on span "ир" at bounding box center [42, 172] width 9 height 8
type input "**"
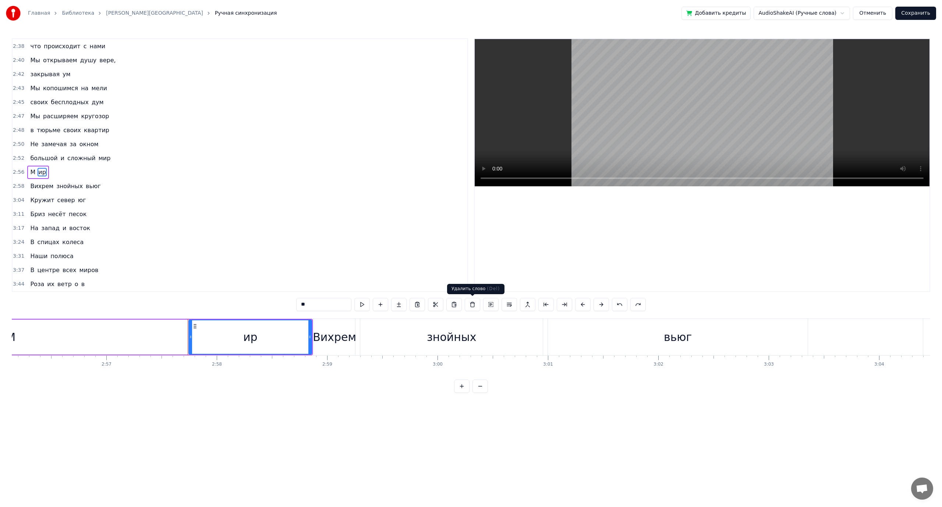
click at [472, 306] on button at bounding box center [472, 304] width 15 height 13
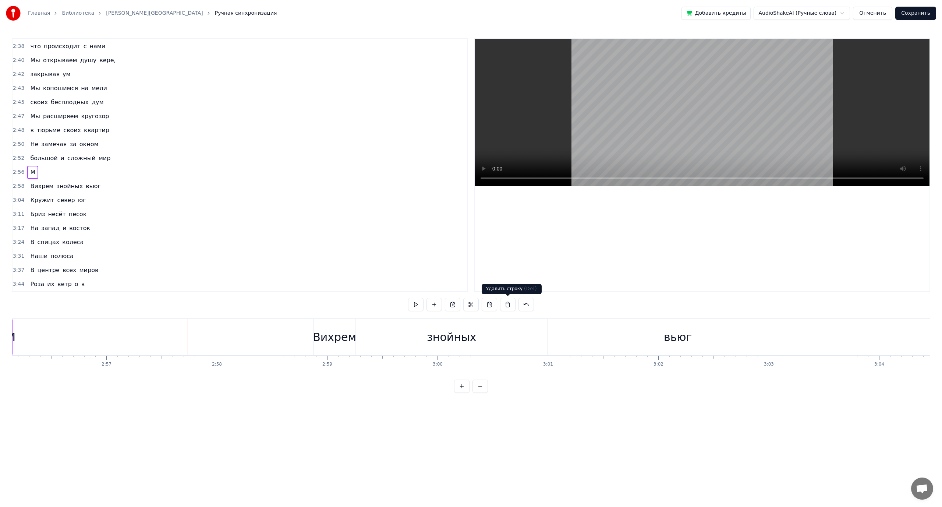
click at [507, 306] on button at bounding box center [507, 304] width 15 height 13
click at [40, 171] on span "большой" at bounding box center [43, 172] width 29 height 8
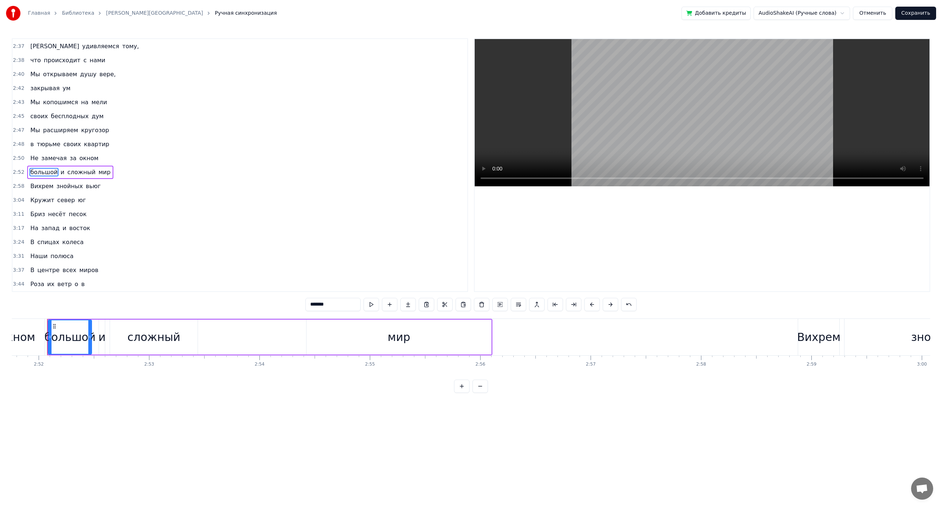
scroll to position [0, 18965]
click at [31, 187] on span "Вихрем" at bounding box center [41, 186] width 25 height 8
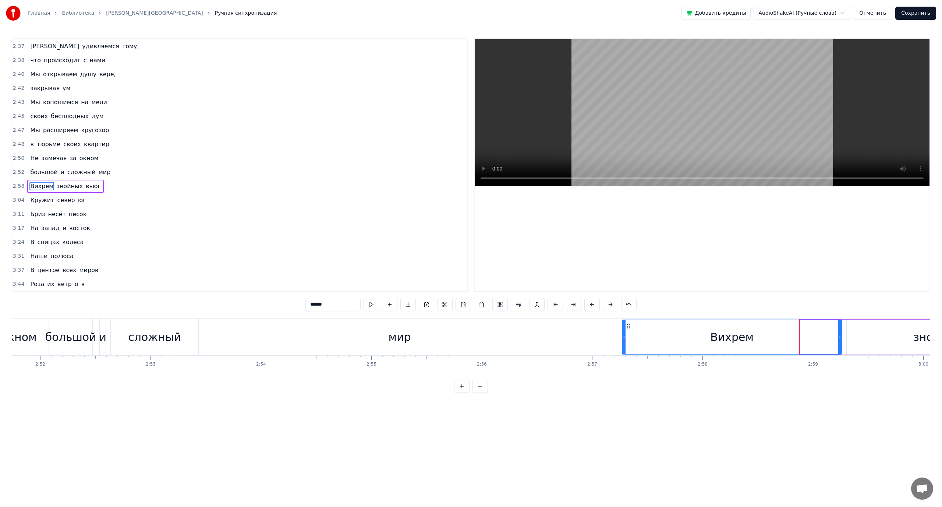
drag, startPoint x: 802, startPoint y: 336, endPoint x: 624, endPoint y: 345, distance: 178.4
click at [624, 345] on div at bounding box center [624, 336] width 3 height 33
click at [371, 304] on button at bounding box center [371, 304] width 15 height 13
click at [33, 187] on span "Вихрем" at bounding box center [41, 186] width 25 height 8
click at [576, 138] on video at bounding box center [702, 112] width 455 height 147
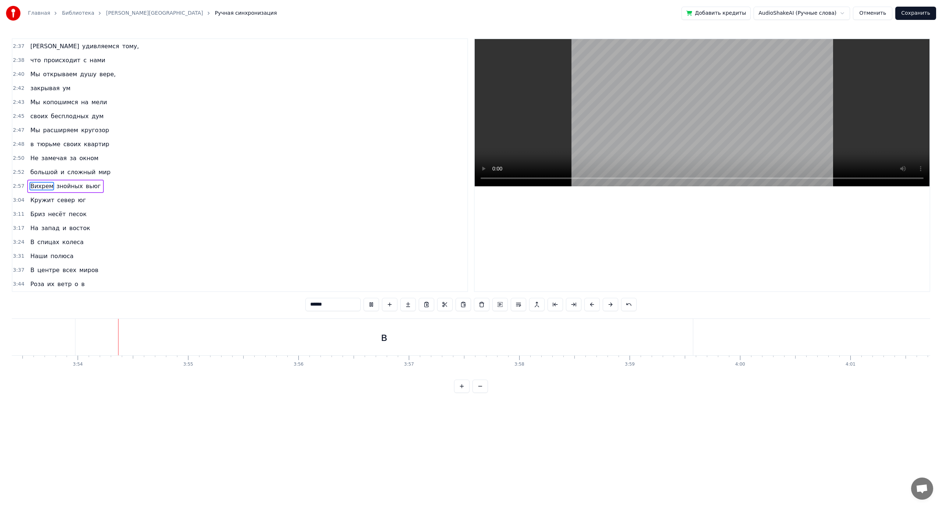
scroll to position [0, 25779]
click at [586, 138] on video at bounding box center [702, 112] width 455 height 147
click at [74, 285] on span "o" at bounding box center [76, 284] width 5 height 8
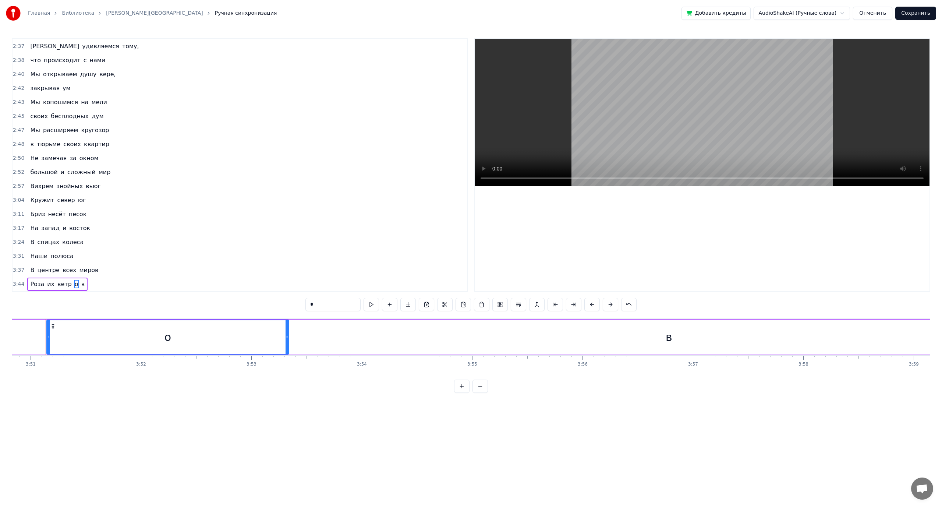
scroll to position [0, 25486]
click at [58, 287] on span "ветр" at bounding box center [65, 284] width 16 height 8
click at [62, 285] on span "ветр" at bounding box center [65, 284] width 16 height 8
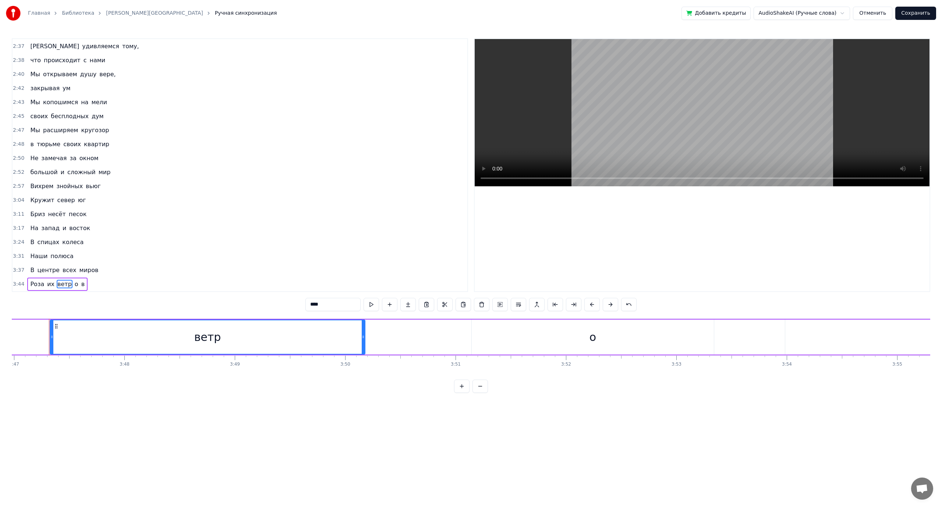
click at [329, 307] on input "****" at bounding box center [333, 304] width 55 height 13
click at [81, 285] on span "o" at bounding box center [83, 284] width 5 height 8
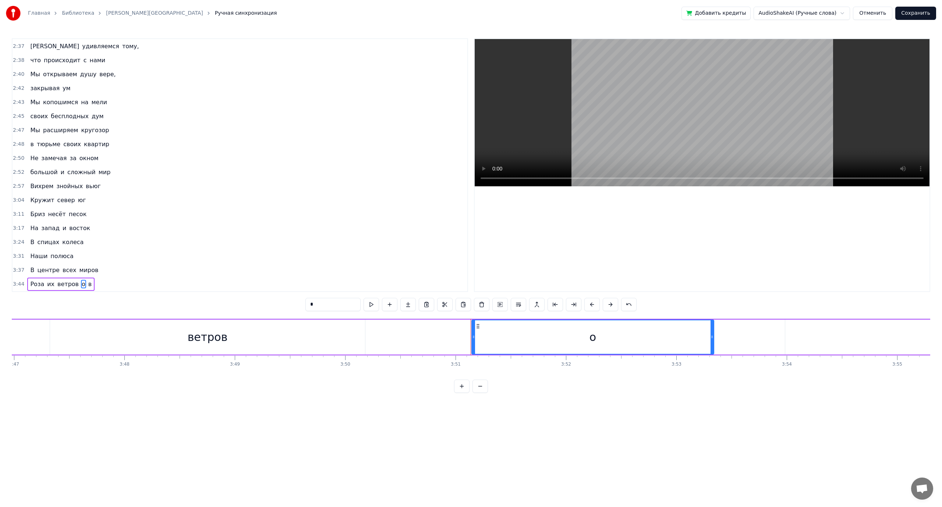
drag, startPoint x: 320, startPoint y: 304, endPoint x: 272, endPoint y: 302, distance: 47.5
click at [273, 302] on div "0:43 Все мы были когда- то 0:45 частицами целого 0:50 А потом разделили 0:52 на…" at bounding box center [471, 215] width 919 height 354
click at [105, 283] on span "в" at bounding box center [107, 284] width 5 height 8
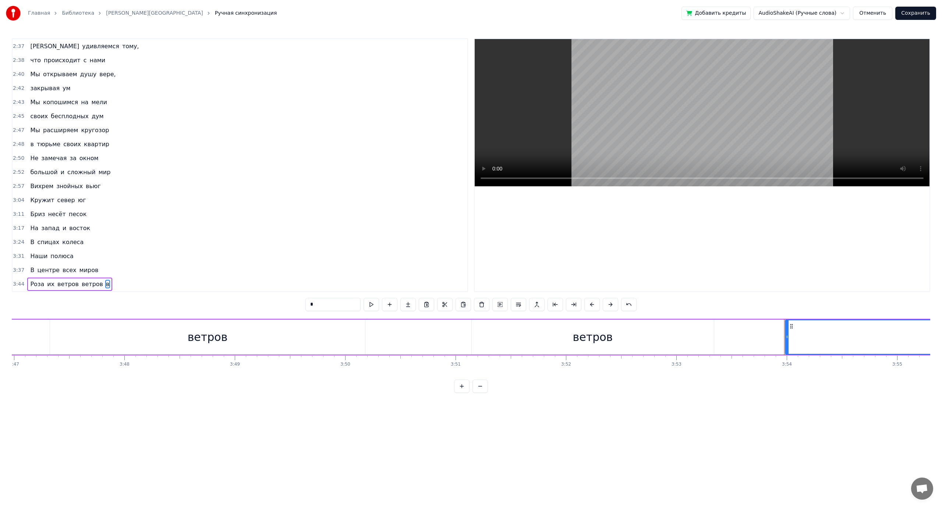
drag, startPoint x: 327, startPoint y: 303, endPoint x: 318, endPoint y: 304, distance: 8.9
click at [318, 304] on input "*" at bounding box center [333, 304] width 55 height 13
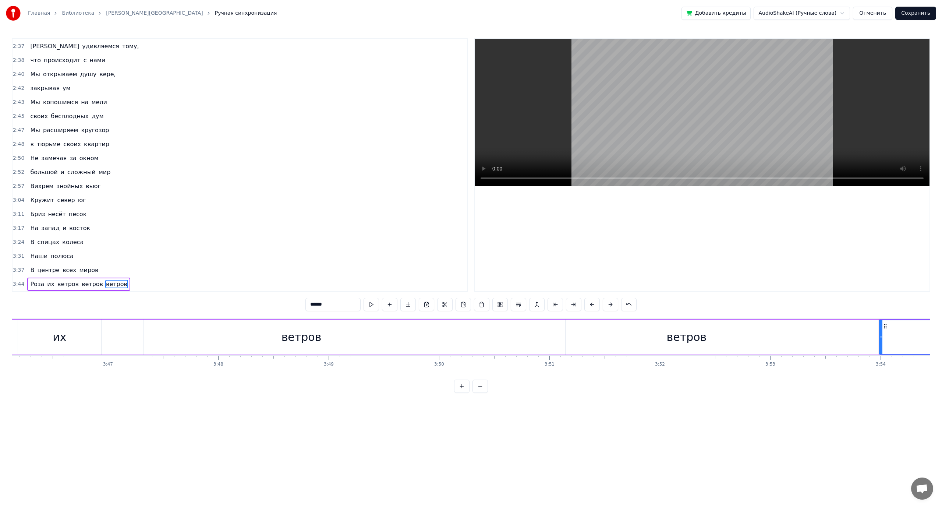
scroll to position [0, 24886]
click at [31, 269] on span "В" at bounding box center [32, 270] width 6 height 8
type input "*"
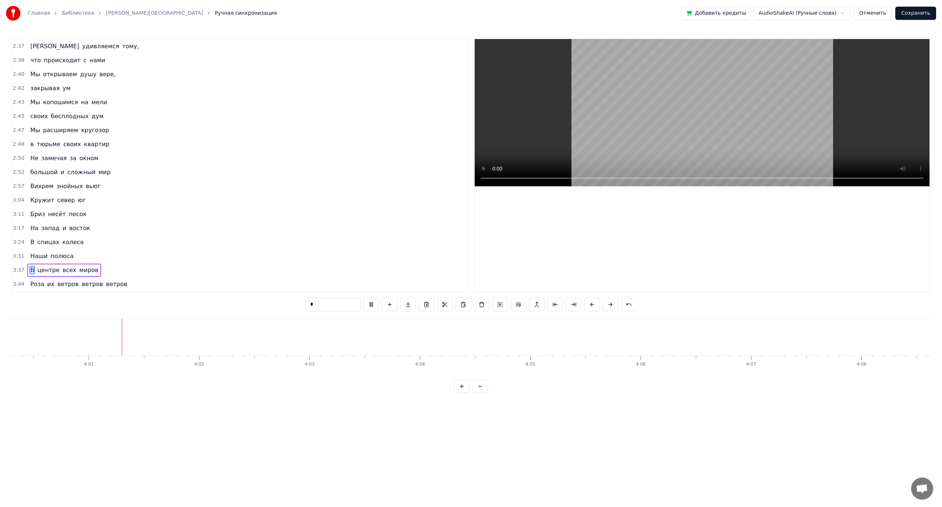
scroll to position [0, 26547]
click at [912, 14] on button "Сохранить" at bounding box center [916, 13] width 41 height 13
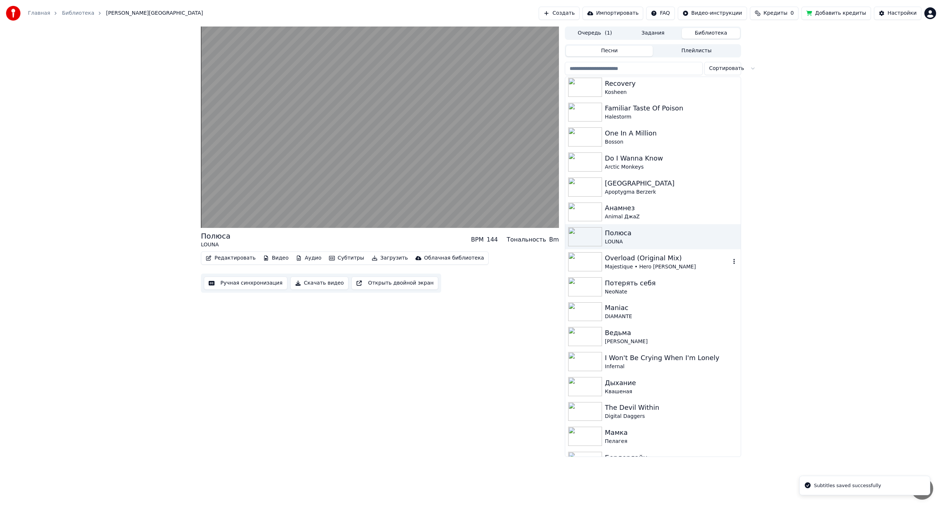
scroll to position [479, 0]
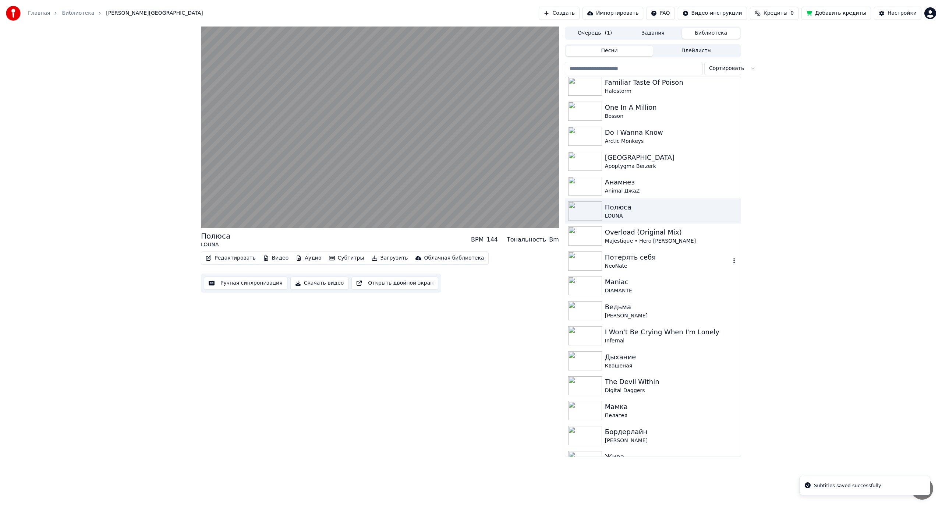
click at [634, 241] on div "Majestique • Hero [PERSON_NAME]" at bounding box center [671, 240] width 133 height 7
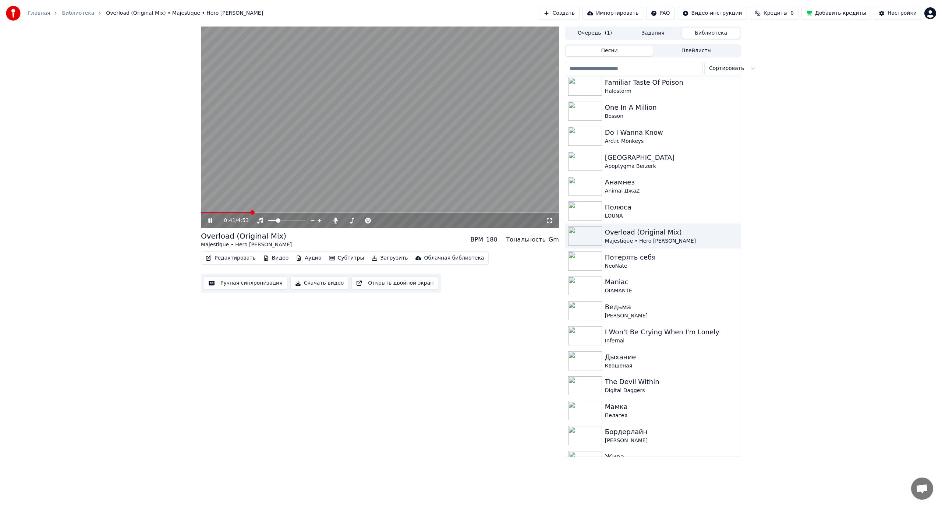
click at [251, 213] on span at bounding box center [380, 212] width 358 height 1
click at [277, 212] on span at bounding box center [380, 212] width 358 height 1
click at [306, 212] on span at bounding box center [380, 212] width 358 height 1
click at [332, 213] on span at bounding box center [380, 212] width 358 height 1
click at [357, 212] on span at bounding box center [380, 212] width 358 height 1
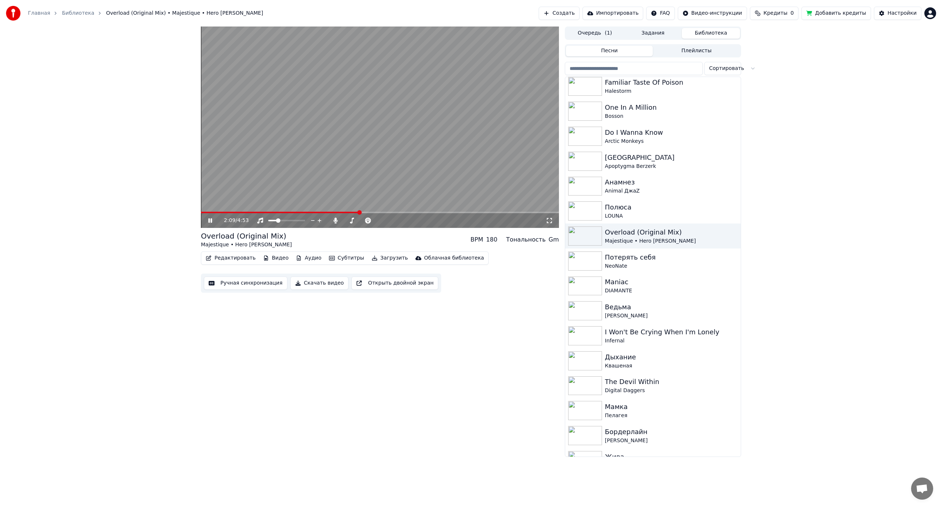
click at [392, 212] on span at bounding box center [380, 212] width 358 height 1
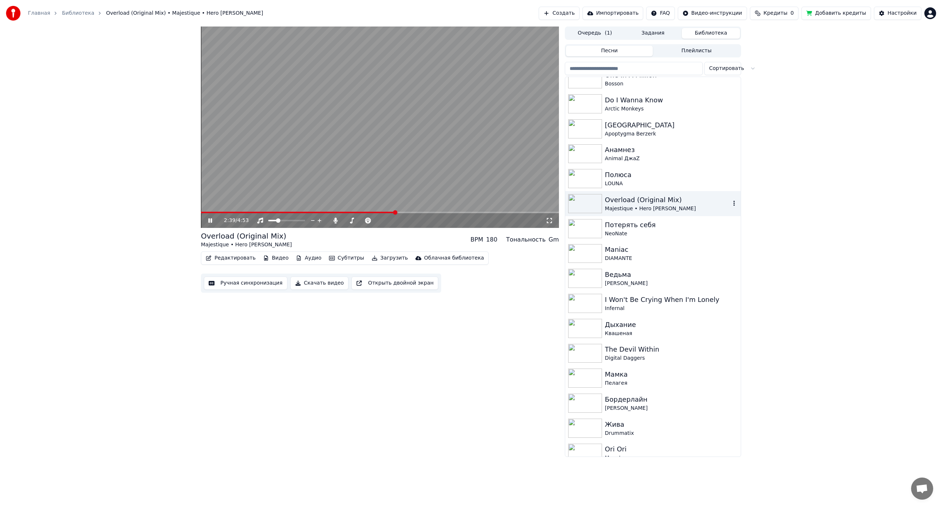
scroll to position [515, 0]
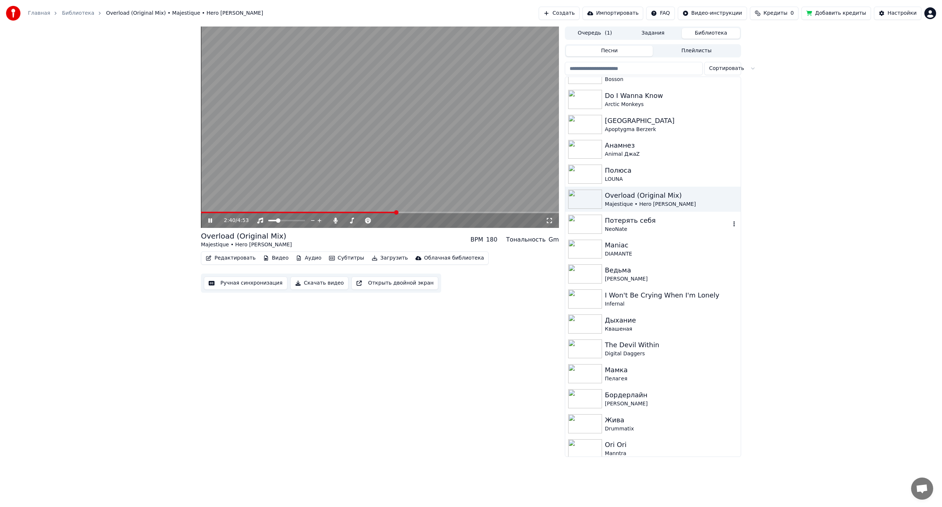
click at [654, 226] on div "NeoNate" at bounding box center [668, 229] width 126 height 7
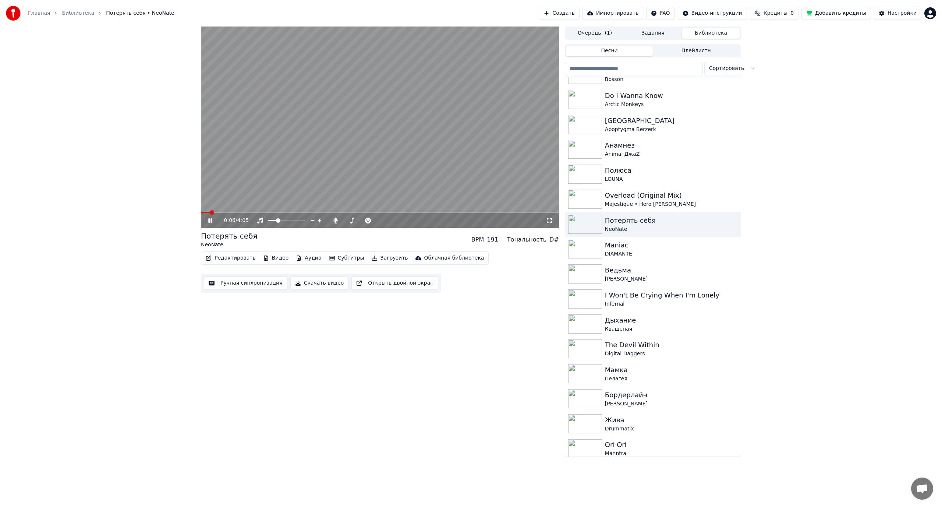
click at [239, 278] on button "Ручная синхронизация" at bounding box center [246, 282] width 84 height 13
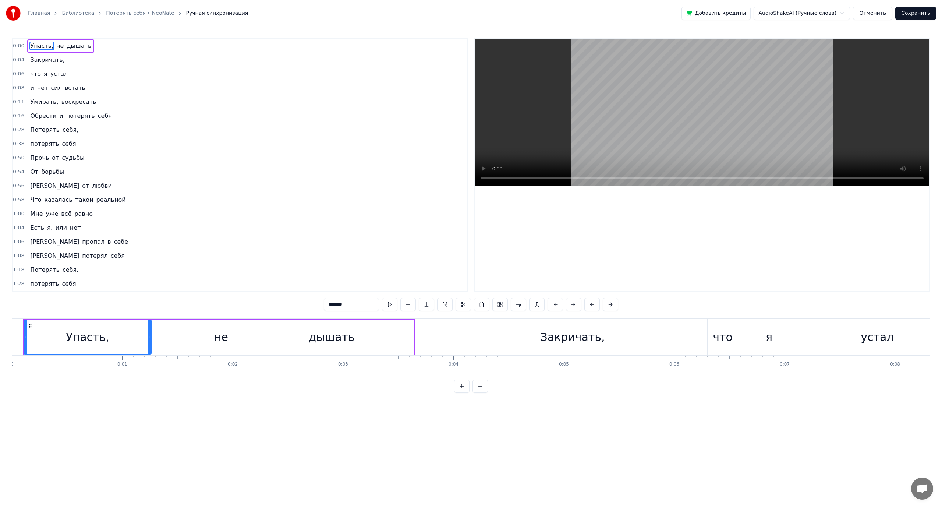
click at [71, 44] on span "дышать" at bounding box center [79, 46] width 26 height 8
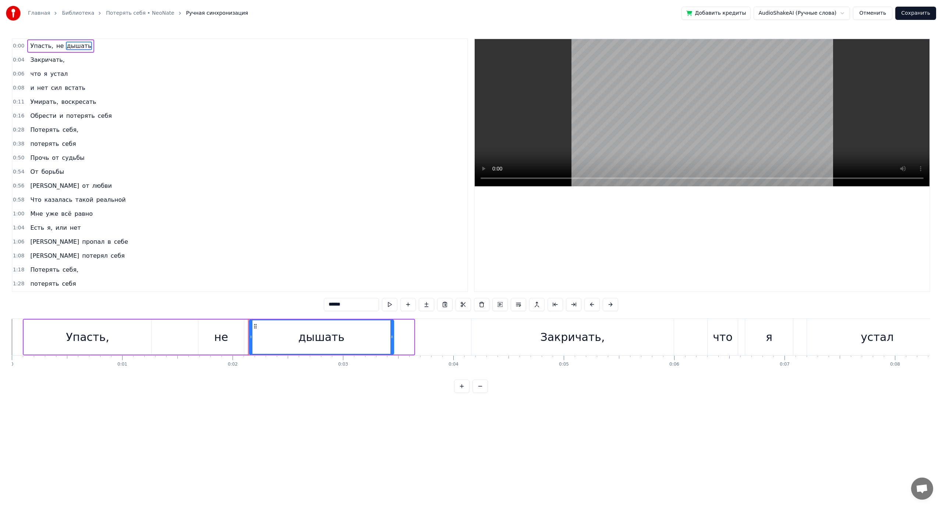
drag, startPoint x: 413, startPoint y: 337, endPoint x: 393, endPoint y: 337, distance: 20.2
click at [393, 337] on icon at bounding box center [392, 337] width 3 height 6
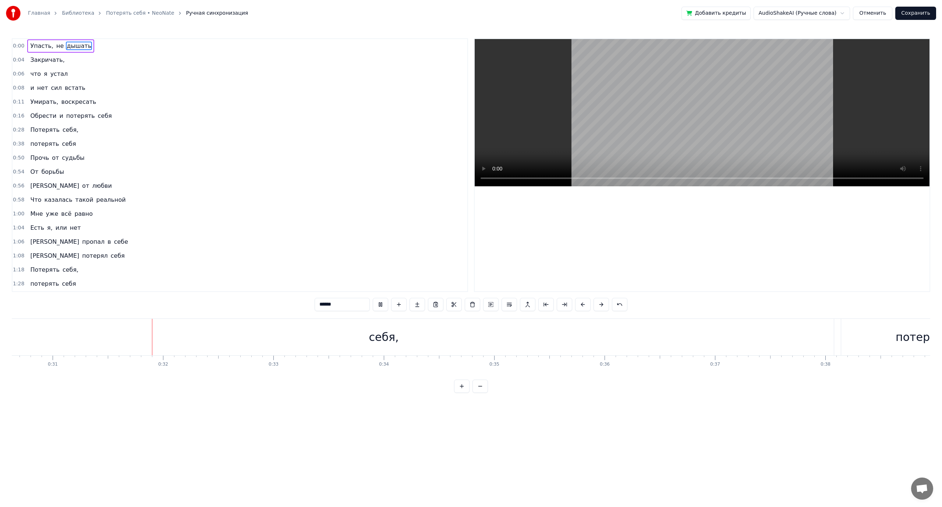
scroll to position [0, 3417]
click at [358, 335] on div "себя," at bounding box center [349, 337] width 30 height 17
type input "*****"
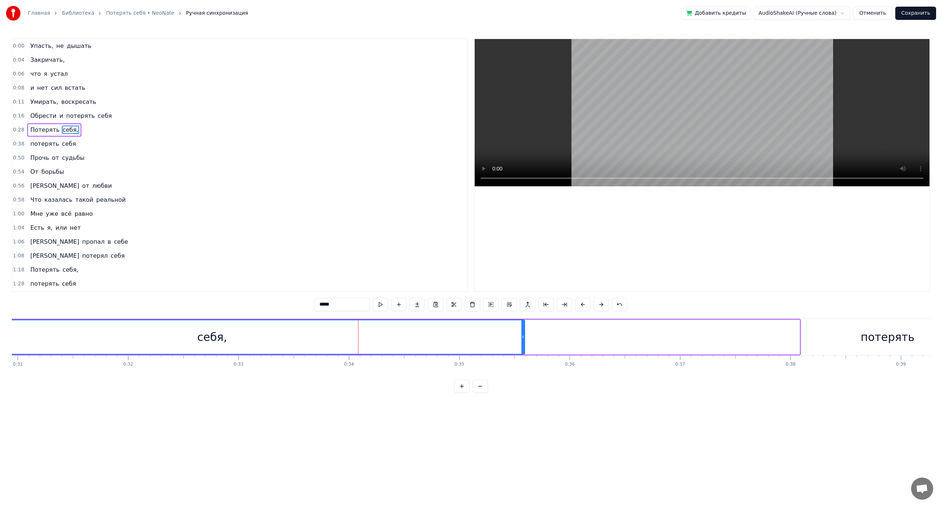
drag, startPoint x: 797, startPoint y: 338, endPoint x: 522, endPoint y: 349, distance: 275.2
click at [522, 349] on div at bounding box center [523, 336] width 3 height 33
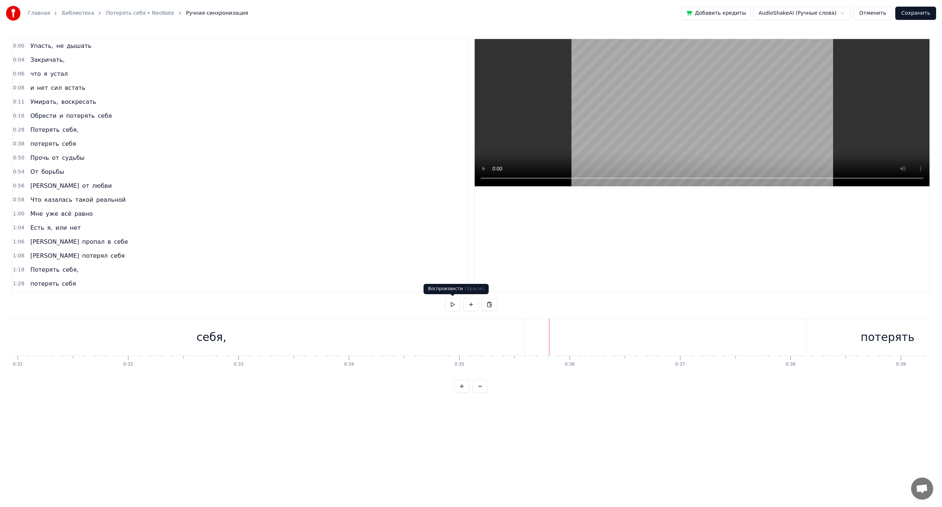
click at [449, 306] on button at bounding box center [452, 304] width 15 height 13
click at [234, 339] on div "Потерять" at bounding box center [220, 337] width 55 height 17
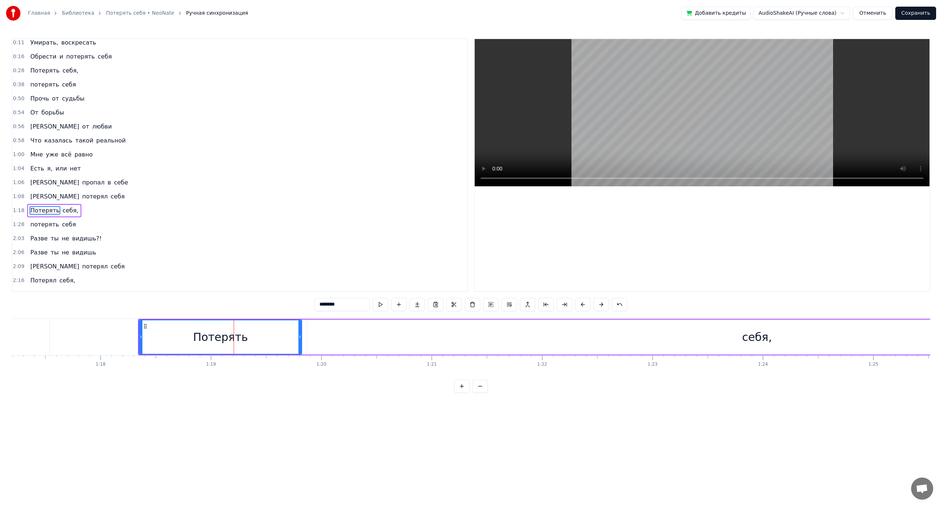
scroll to position [105, 0]
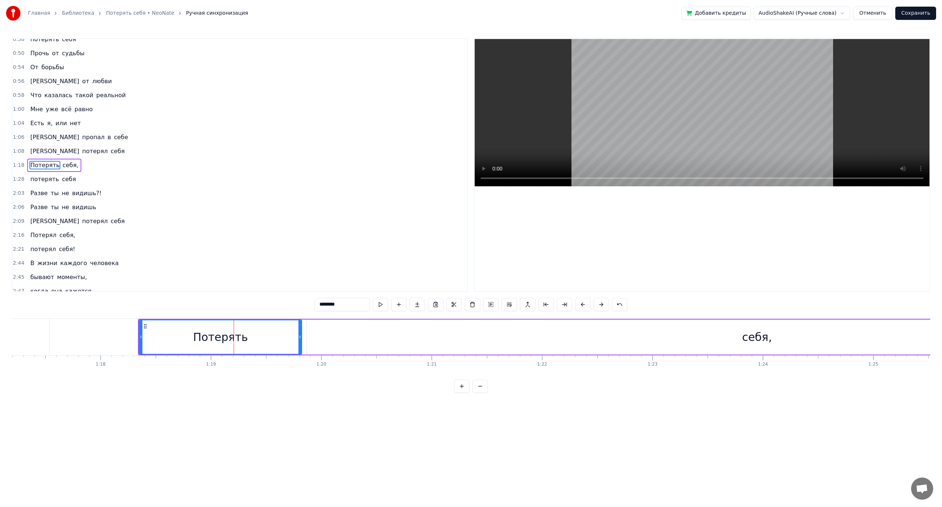
click at [347, 305] on input "********" at bounding box center [342, 304] width 55 height 13
click at [43, 180] on span "потерять" at bounding box center [44, 179] width 30 height 8
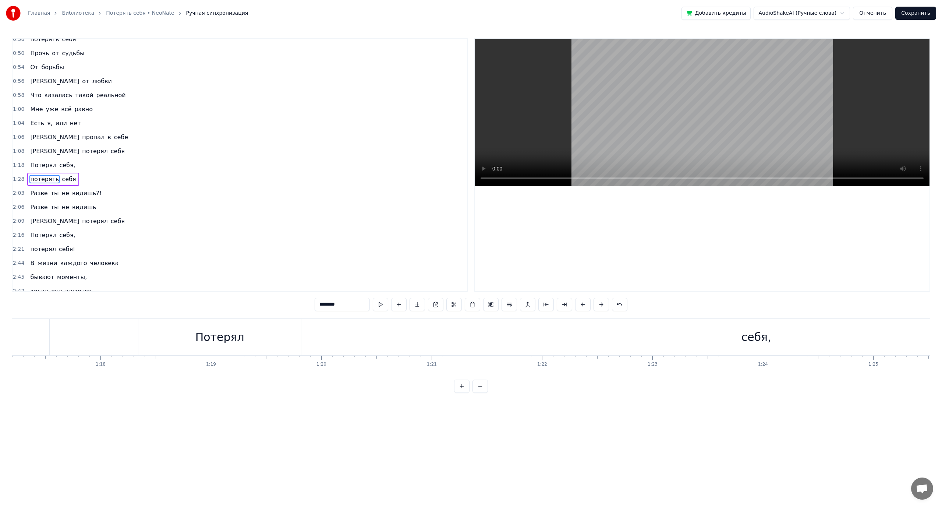
scroll to position [118, 0]
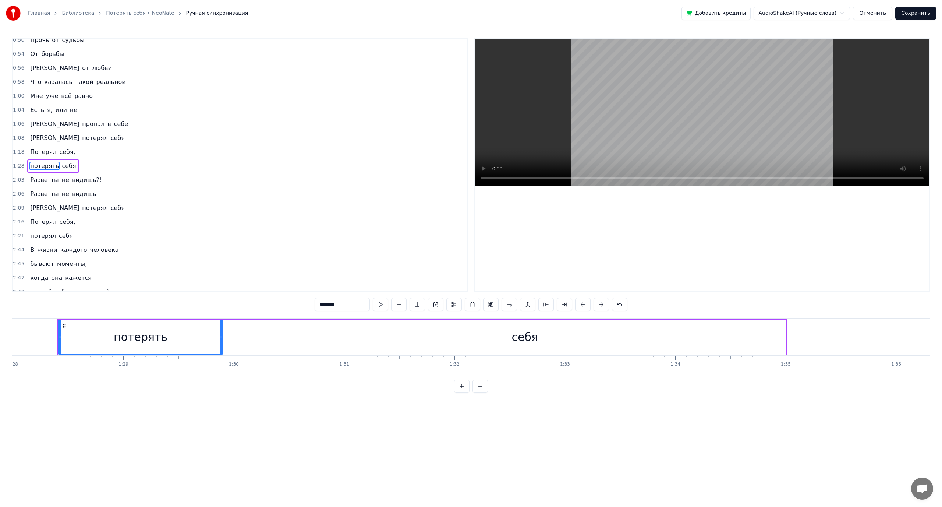
click at [352, 308] on input "********" at bounding box center [342, 304] width 55 height 13
click at [31, 141] on span "[PERSON_NAME]" at bounding box center [54, 138] width 50 height 8
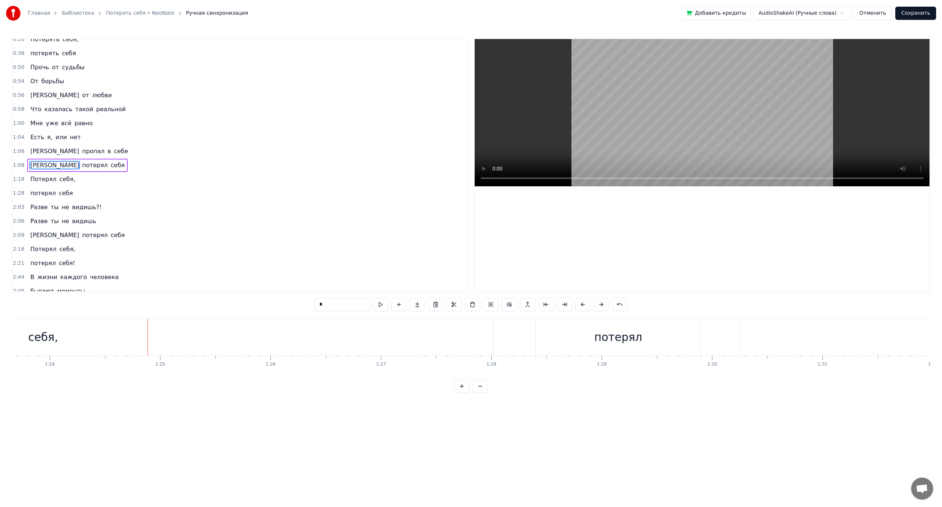
scroll to position [0, 8848]
click at [342, 346] on div "себя," at bounding box center [433, 337] width 900 height 36
type input "*****"
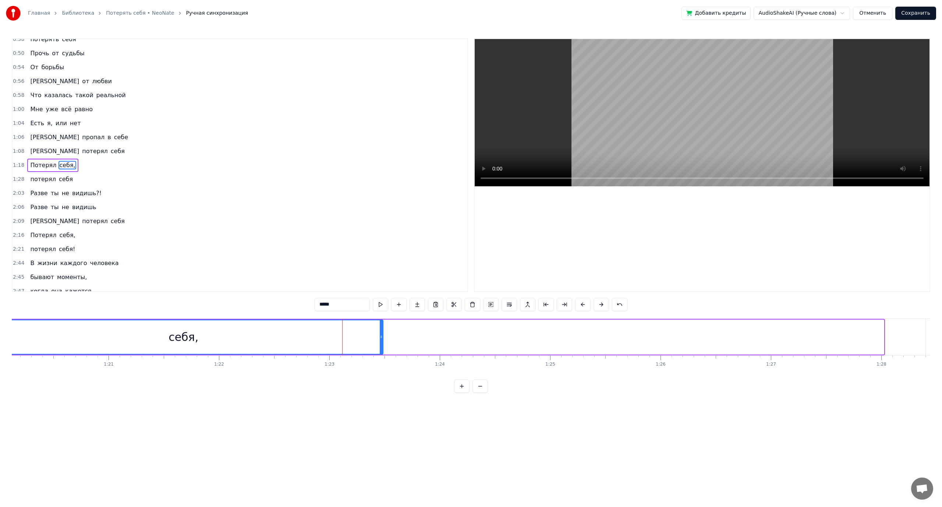
drag, startPoint x: 883, startPoint y: 335, endPoint x: 386, endPoint y: 356, distance: 497.7
click at [386, 355] on div "Потерял себя," at bounding box center [350, 337] width 1070 height 36
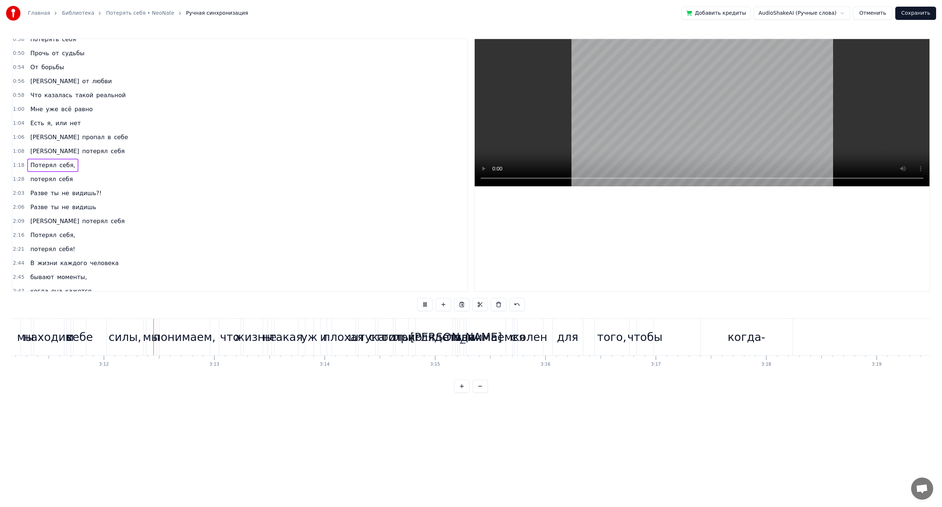
scroll to position [0, 21158]
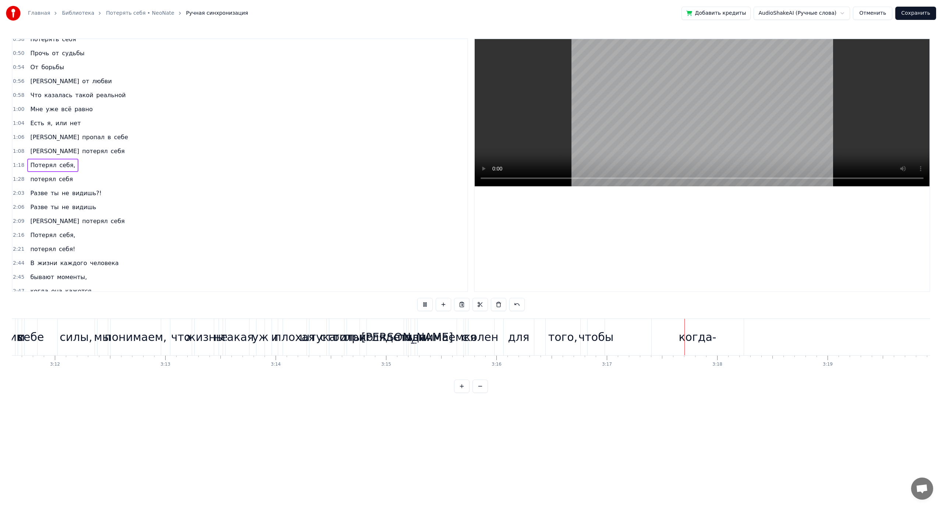
click at [597, 147] on video at bounding box center [702, 112] width 455 height 147
click at [620, 142] on video at bounding box center [702, 112] width 455 height 147
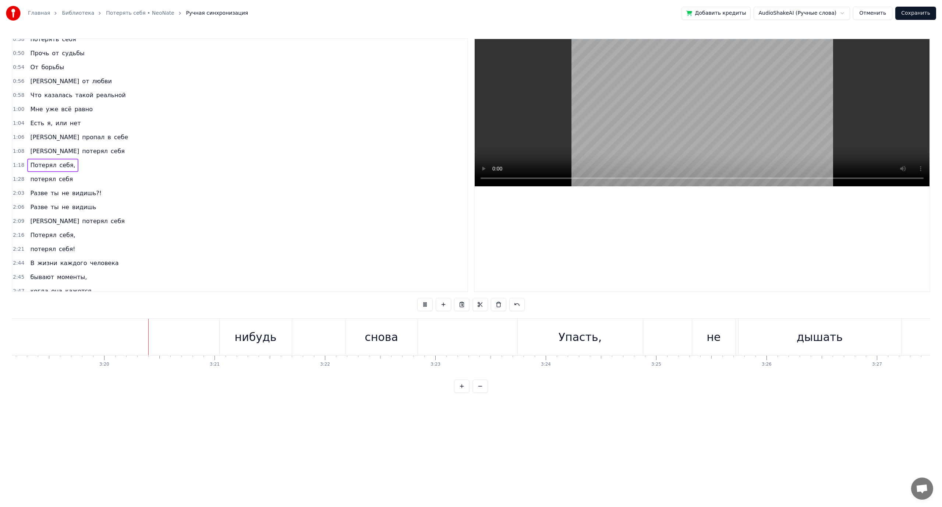
scroll to position [0, 22019]
click at [608, 132] on video at bounding box center [702, 112] width 455 height 147
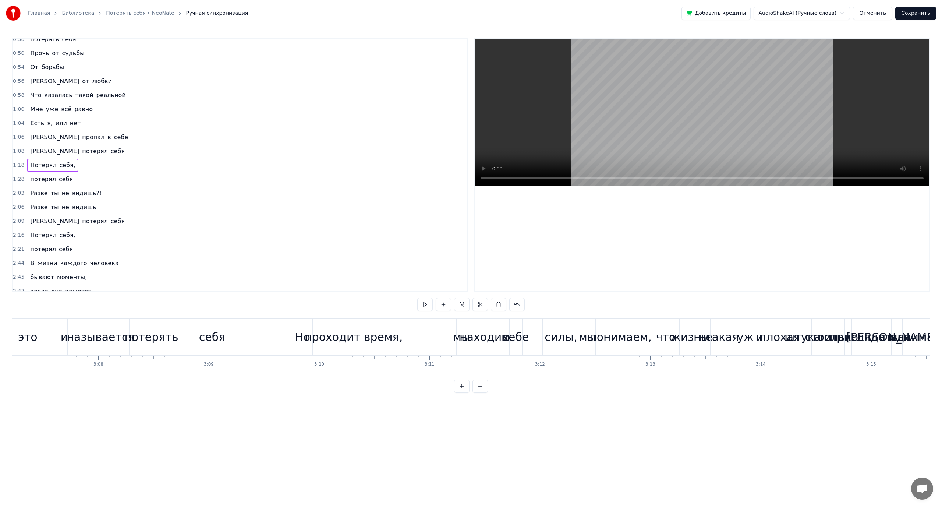
scroll to position [0, 20684]
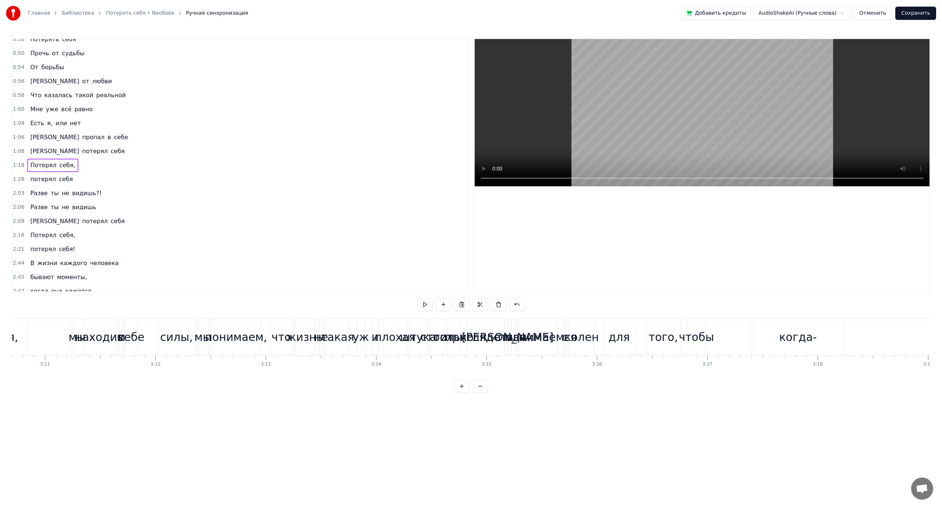
scroll to position [0, 21069]
click at [289, 336] on div "жизнь" at bounding box center [293, 337] width 37 height 17
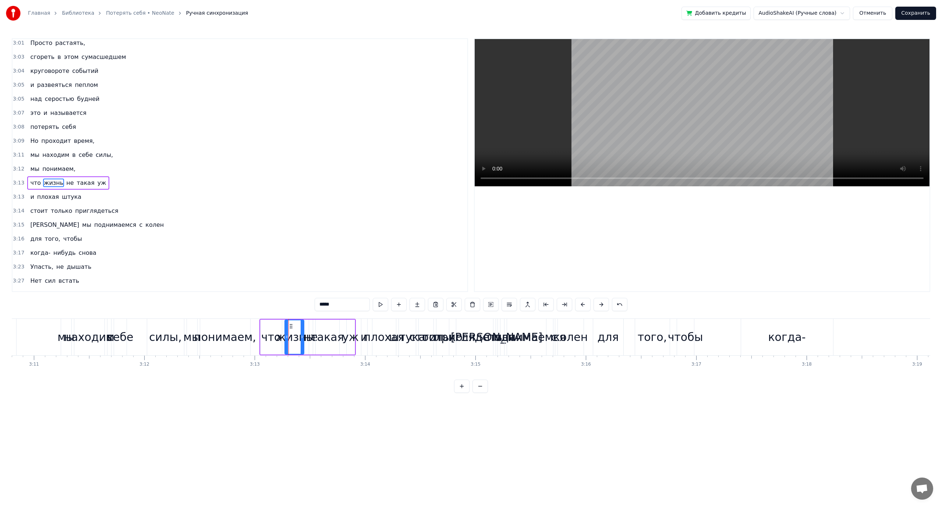
scroll to position [538, 0]
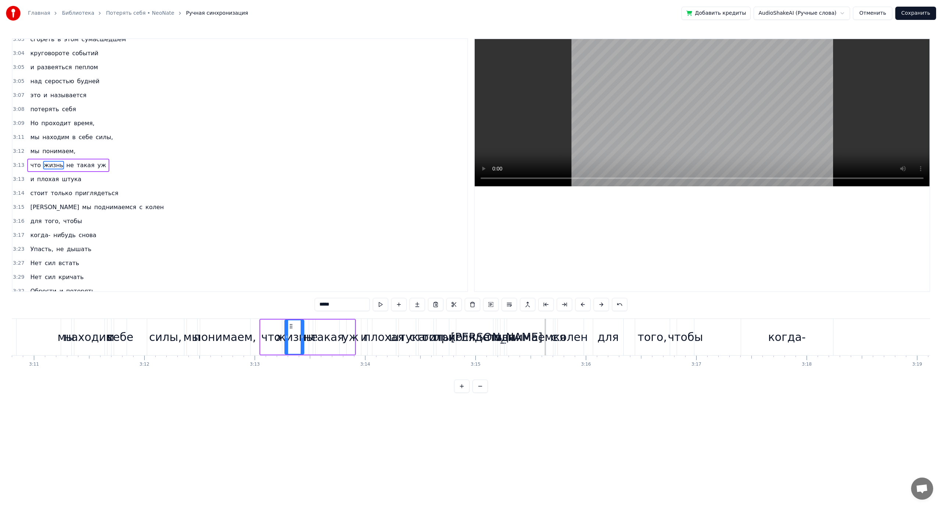
click at [426, 337] on div "только" at bounding box center [443, 337] width 40 height 17
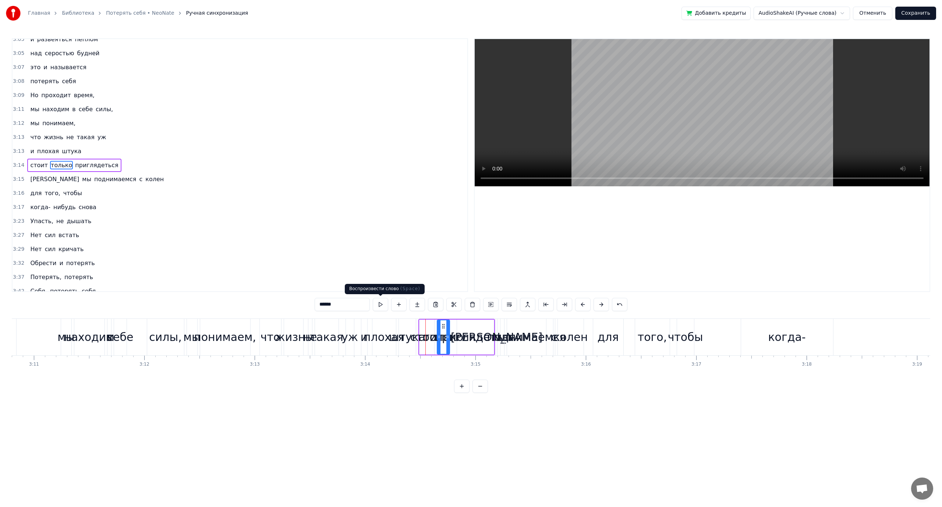
click at [381, 306] on button at bounding box center [380, 304] width 15 height 13
click at [442, 342] on div "только" at bounding box center [443, 337] width 40 height 17
click at [383, 306] on button at bounding box center [380, 304] width 15 height 13
click at [458, 338] on div "только" at bounding box center [443, 337] width 40 height 17
click at [381, 305] on button at bounding box center [380, 304] width 15 height 13
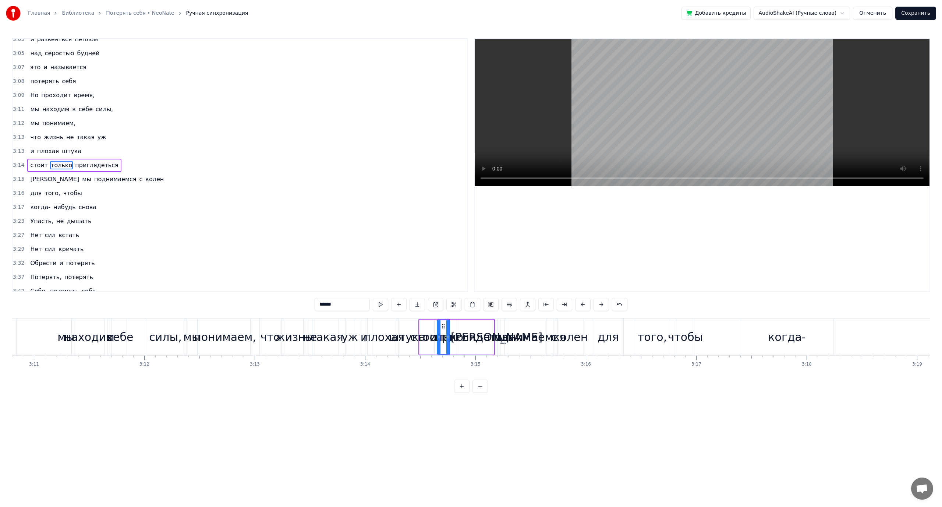
click at [481, 339] on div "приглядеться" at bounding box center [475, 337] width 81 height 17
click at [378, 308] on button at bounding box center [380, 304] width 15 height 13
click at [687, 332] on div "чтобы" at bounding box center [685, 337] width 35 height 17
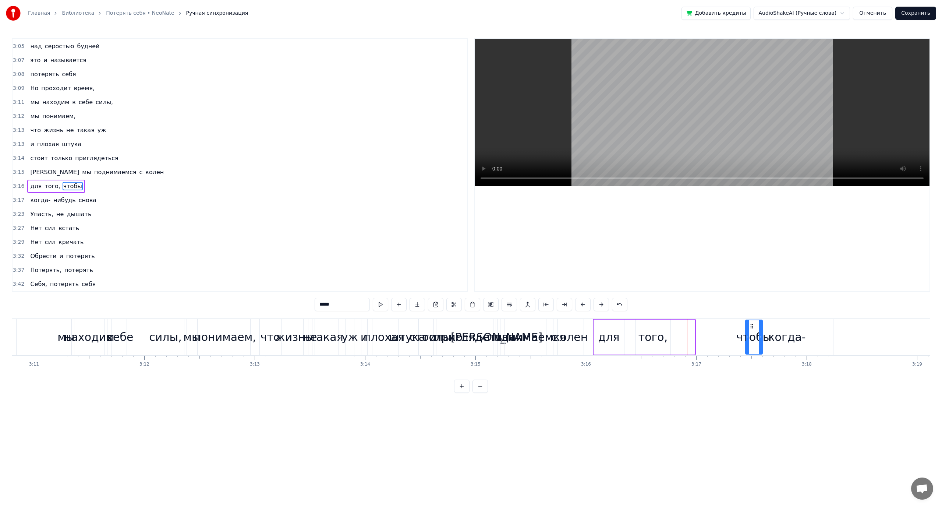
drag, startPoint x: 684, startPoint y: 325, endPoint x: 752, endPoint y: 322, distance: 68.6
click at [654, 327] on div "того," at bounding box center [653, 336] width 35 height 35
drag, startPoint x: 643, startPoint y: 324, endPoint x: 710, endPoint y: 324, distance: 67.7
click at [714, 324] on icon at bounding box center [713, 326] width 6 height 6
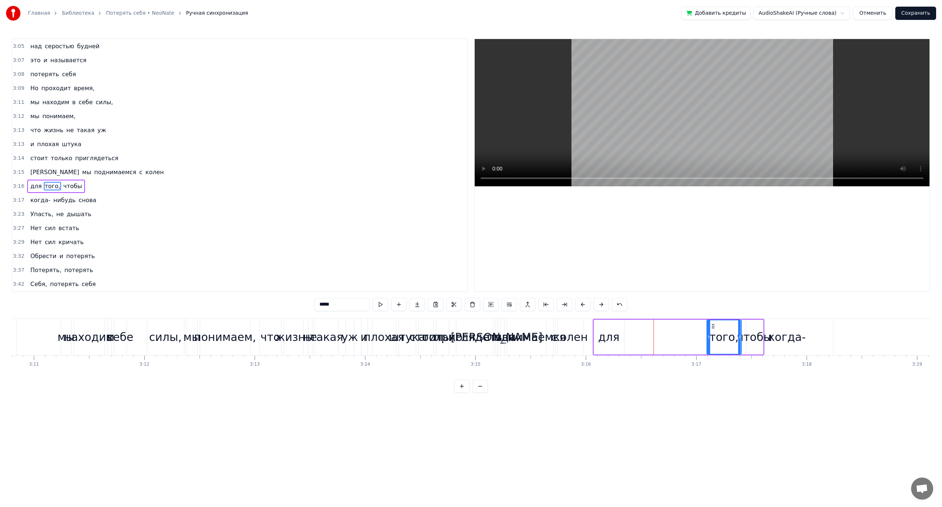
click at [616, 337] on div "для" at bounding box center [608, 337] width 21 height 17
drag, startPoint x: 599, startPoint y: 324, endPoint x: 691, endPoint y: 322, distance: 92.4
click at [691, 322] on div "для" at bounding box center [701, 336] width 29 height 33
click at [564, 329] on div "колен" at bounding box center [571, 337] width 35 height 17
type input "*****"
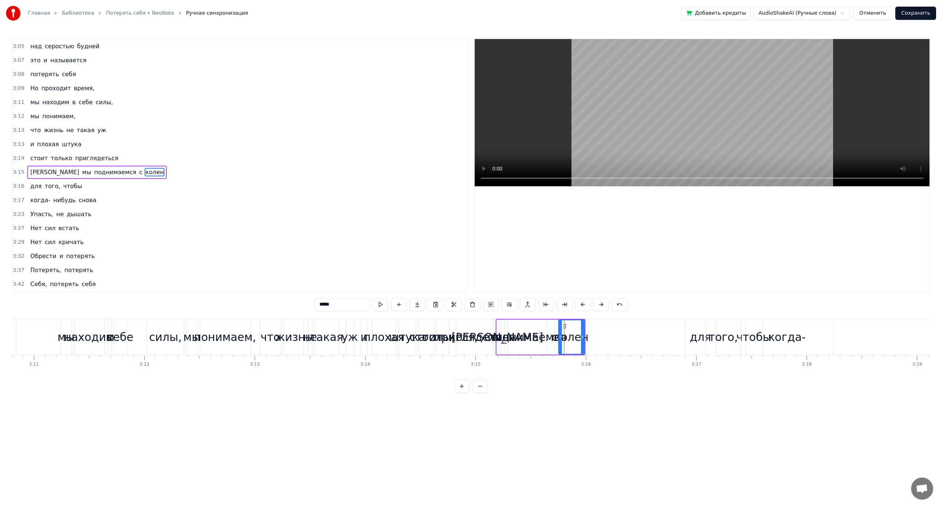
click at [572, 332] on div "колен" at bounding box center [571, 337] width 35 height 17
drag, startPoint x: 565, startPoint y: 325, endPoint x: 662, endPoint y: 327, distance: 96.8
click at [662, 327] on icon at bounding box center [662, 326] width 6 height 6
click at [565, 338] on div "И мы поднимаемся с колен" at bounding box center [589, 337] width 187 height 36
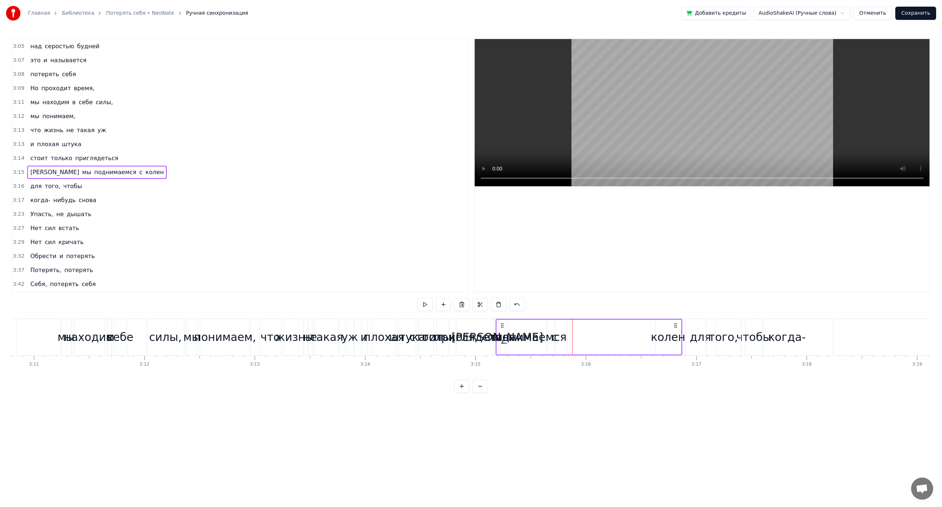
click at [552, 336] on div "поднимаемся" at bounding box center [527, 337] width 79 height 17
click at [523, 331] on div "поднимаемся" at bounding box center [527, 337] width 79 height 17
drag, startPoint x: 518, startPoint y: 326, endPoint x: 603, endPoint y: 324, distance: 84.7
click at [554, 335] on div "с" at bounding box center [555, 337] width 6 height 17
drag, startPoint x: 560, startPoint y: 325, endPoint x: 583, endPoint y: 325, distance: 23.2
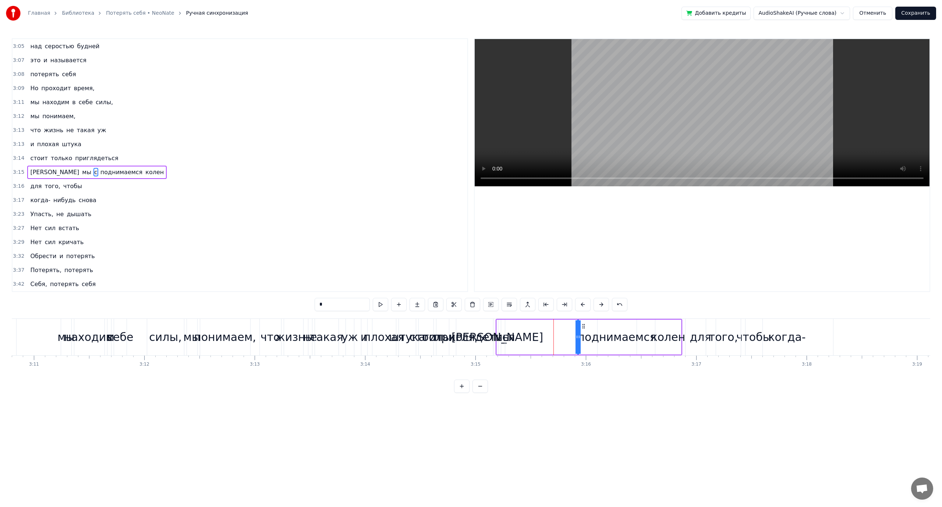
click at [583, 325] on icon at bounding box center [584, 326] width 6 height 6
click at [507, 337] on div "мы" at bounding box center [502, 337] width 17 height 17
type input "**"
click at [510, 338] on div "мы" at bounding box center [502, 337] width 17 height 17
click at [507, 338] on div "мы" at bounding box center [502, 337] width 17 height 17
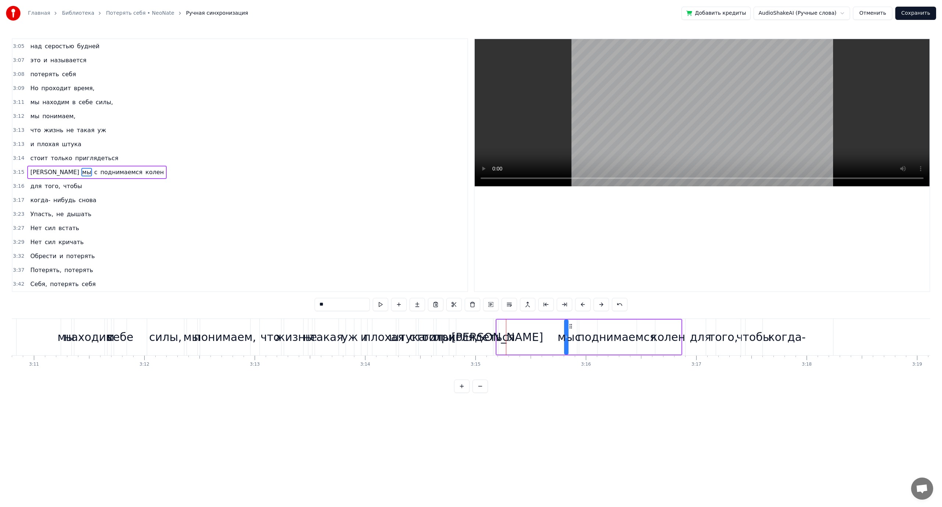
drag, startPoint x: 508, startPoint y: 326, endPoint x: 571, endPoint y: 323, distance: 63.4
click at [571, 323] on icon at bounding box center [571, 326] width 6 height 6
click at [505, 339] on div "И мы с поднимаемся колен" at bounding box center [589, 337] width 187 height 36
drag, startPoint x: 502, startPoint y: 325, endPoint x: 498, endPoint y: 328, distance: 5.1
click at [498, 328] on icon at bounding box center [499, 325] width 6 height 6
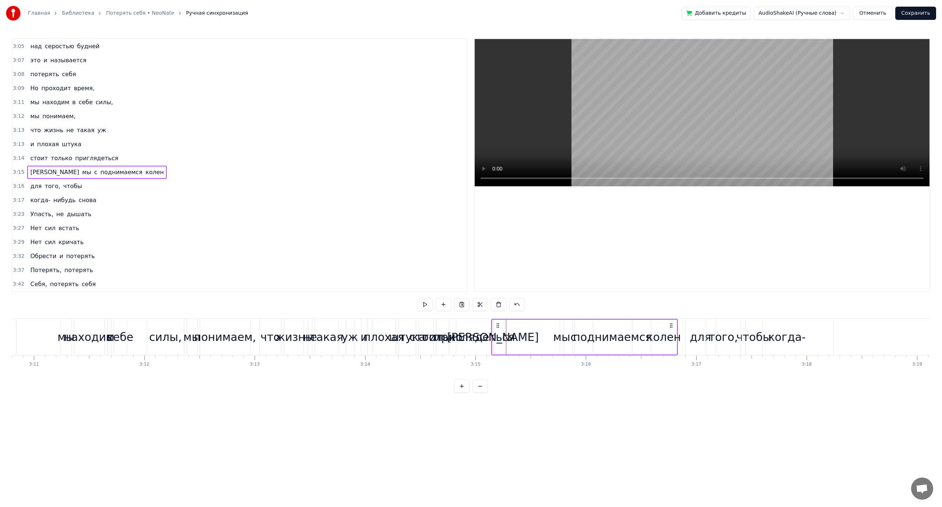
click at [493, 336] on div "[PERSON_NAME]" at bounding box center [493, 337] width 92 height 17
drag, startPoint x: 498, startPoint y: 326, endPoint x: 552, endPoint y: 326, distance: 54.5
click at [552, 326] on icon at bounding box center [553, 326] width 6 height 6
click at [417, 337] on div "стоит" at bounding box center [426, 337] width 33 height 17
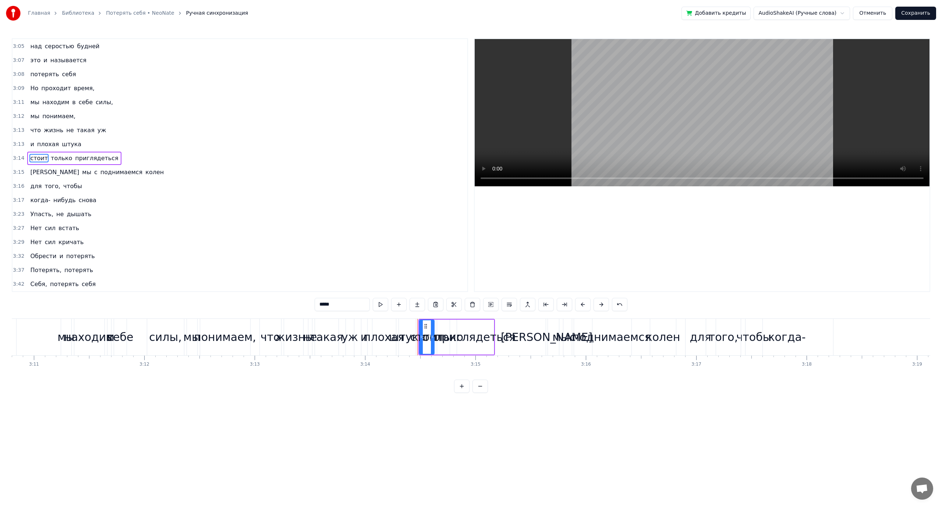
scroll to position [566, 0]
click at [467, 327] on div "приглядеться" at bounding box center [475, 336] width 37 height 35
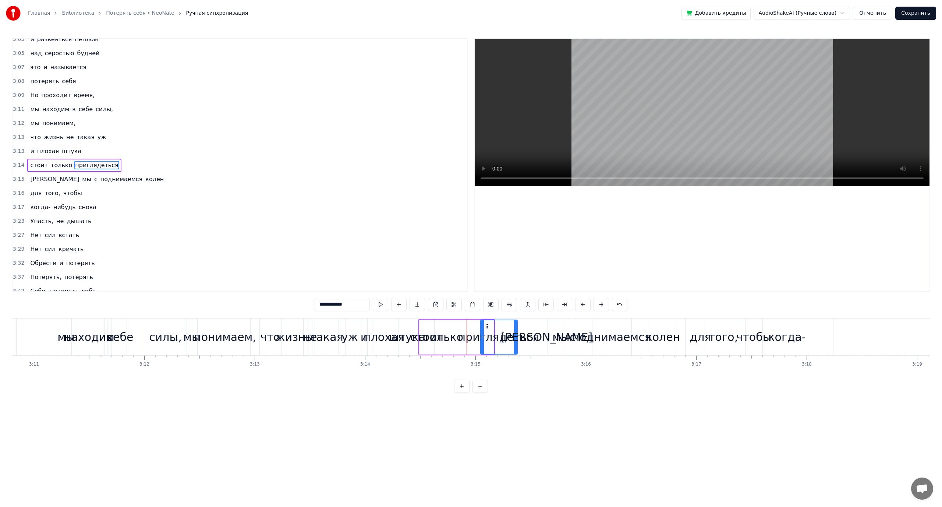
drag, startPoint x: 463, startPoint y: 324, endPoint x: 486, endPoint y: 323, distance: 23.6
click at [486, 323] on icon at bounding box center [487, 326] width 6 height 6
click at [458, 330] on div "только" at bounding box center [443, 337] width 40 height 17
click at [448, 338] on icon at bounding box center [447, 337] width 3 height 6
drag, startPoint x: 444, startPoint y: 326, endPoint x: 451, endPoint y: 326, distance: 6.6
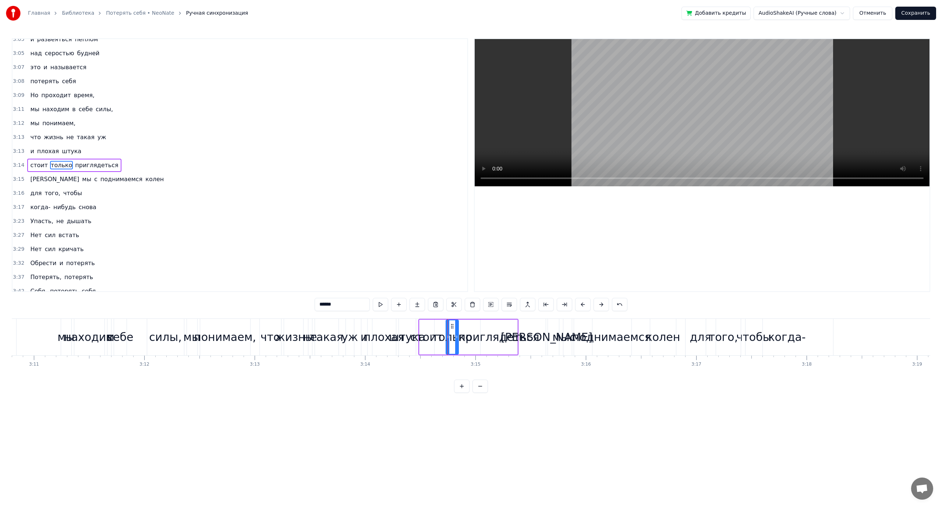
click at [451, 326] on icon at bounding box center [452, 326] width 6 height 6
click at [425, 336] on div "стоит" at bounding box center [426, 337] width 33 height 17
drag, startPoint x: 425, startPoint y: 325, endPoint x: 430, endPoint y: 325, distance: 4.8
click at [430, 325] on icon at bounding box center [431, 326] width 6 height 6
click at [387, 342] on div "плохая" at bounding box center [384, 337] width 41 height 17
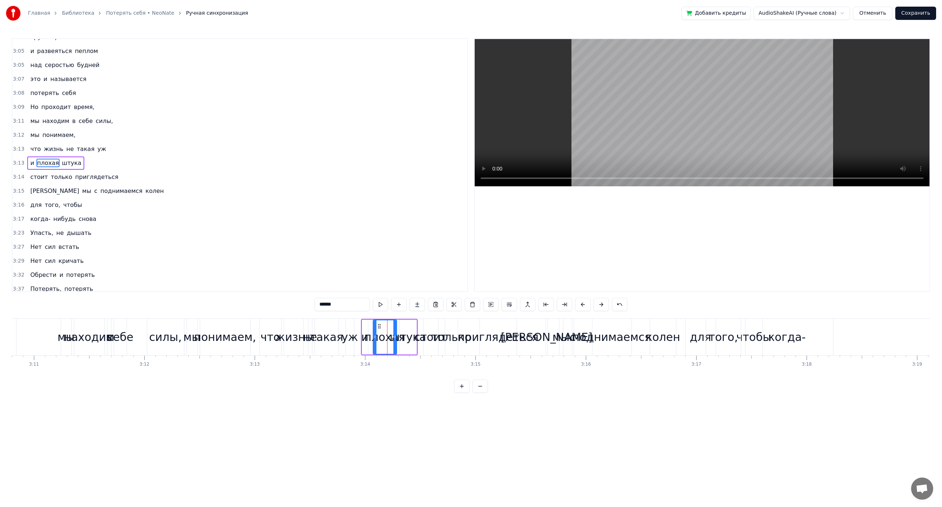
scroll to position [552, 0]
click at [385, 307] on button at bounding box center [380, 304] width 15 height 13
click at [404, 337] on div "штука" at bounding box center [408, 337] width 36 height 17
click at [377, 305] on button at bounding box center [380, 304] width 15 height 13
click at [427, 337] on div "стоит" at bounding box center [430, 337] width 33 height 17
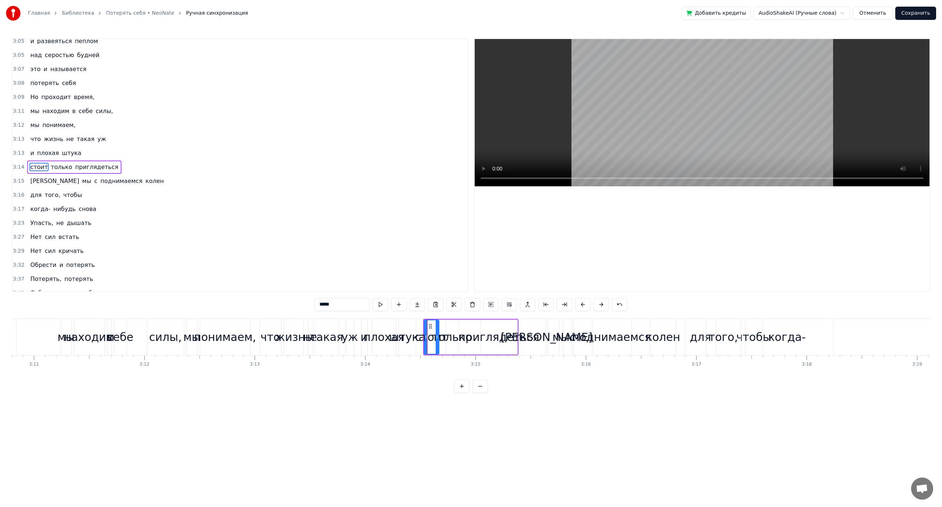
scroll to position [566, 0]
click at [380, 305] on button at bounding box center [380, 304] width 15 height 13
click at [511, 329] on div "приглядеться" at bounding box center [498, 337] width 81 height 17
drag, startPoint x: 485, startPoint y: 324, endPoint x: 496, endPoint y: 324, distance: 10.3
click at [496, 324] on icon at bounding box center [497, 326] width 6 height 6
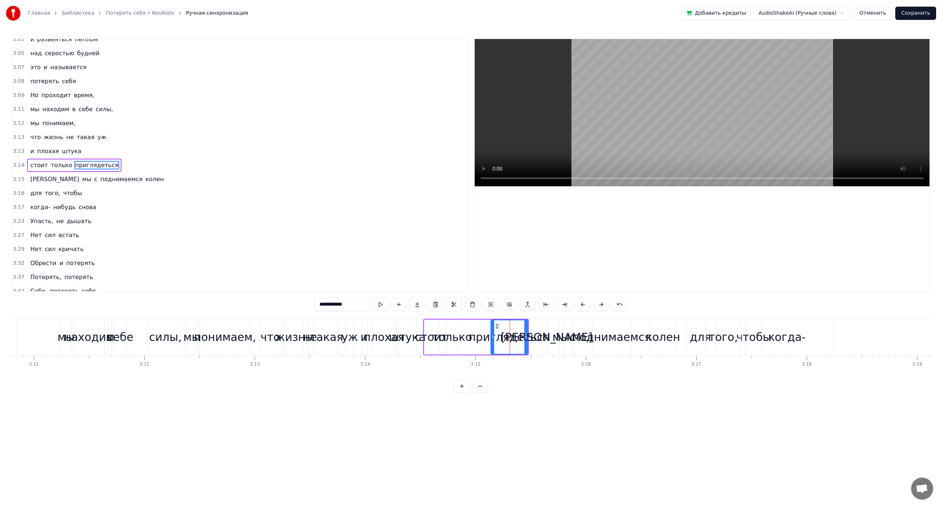
click at [467, 333] on div "только" at bounding box center [452, 337] width 40 height 17
drag, startPoint x: 452, startPoint y: 325, endPoint x: 466, endPoint y: 325, distance: 13.6
click at [466, 325] on icon at bounding box center [467, 326] width 6 height 6
click at [438, 336] on div "стоит" at bounding box center [431, 337] width 33 height 17
drag, startPoint x: 430, startPoint y: 325, endPoint x: 438, endPoint y: 325, distance: 7.7
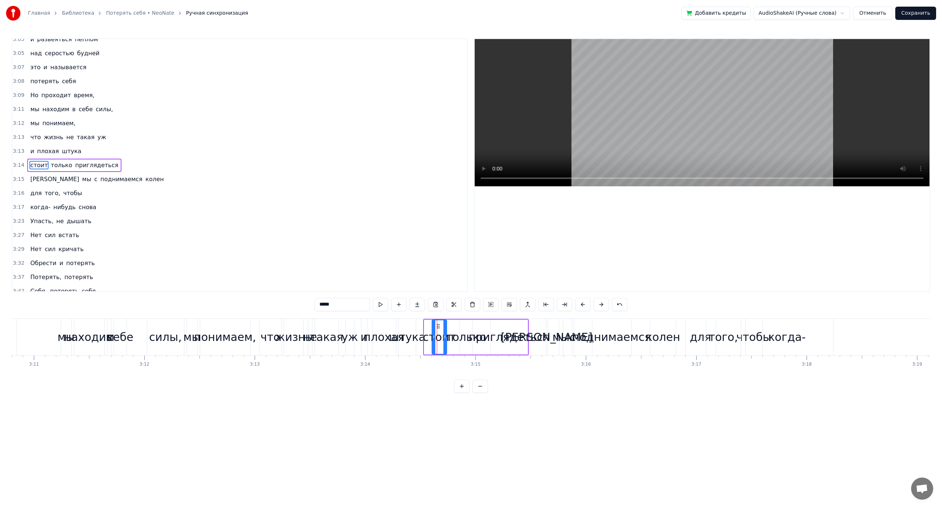
click at [438, 325] on icon at bounding box center [438, 326] width 6 height 6
click at [32, 153] on span "и" at bounding box center [31, 151] width 5 height 8
type input "*"
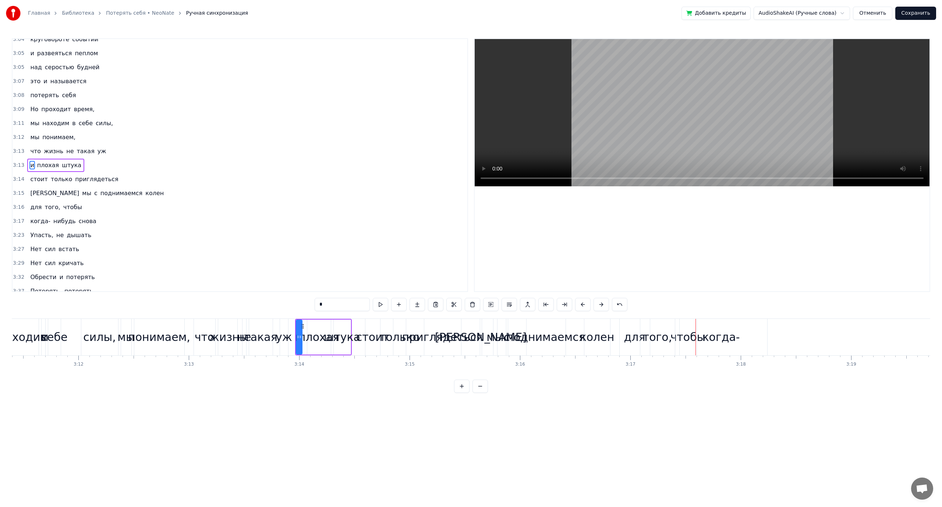
scroll to position [0, 21091]
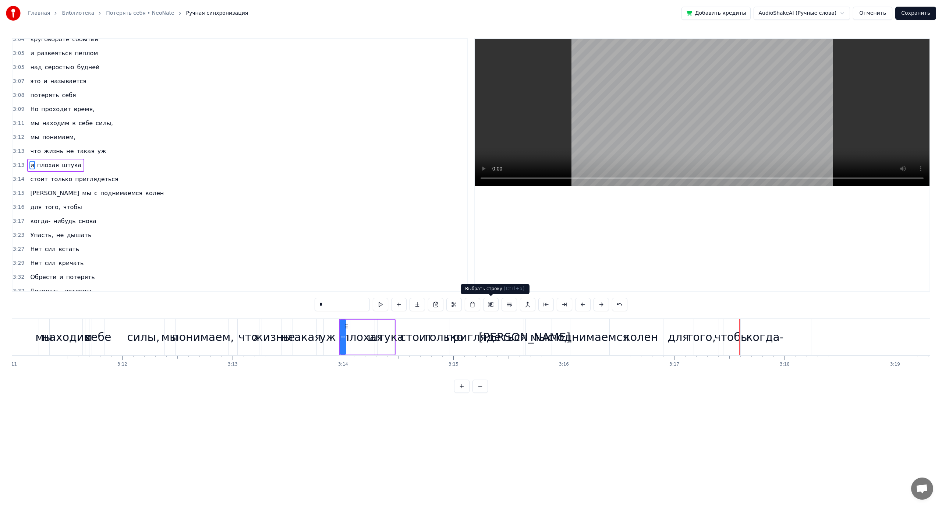
click at [491, 303] on button at bounding box center [490, 304] width 15 height 13
click at [61, 178] on span "только" at bounding box center [61, 179] width 23 height 8
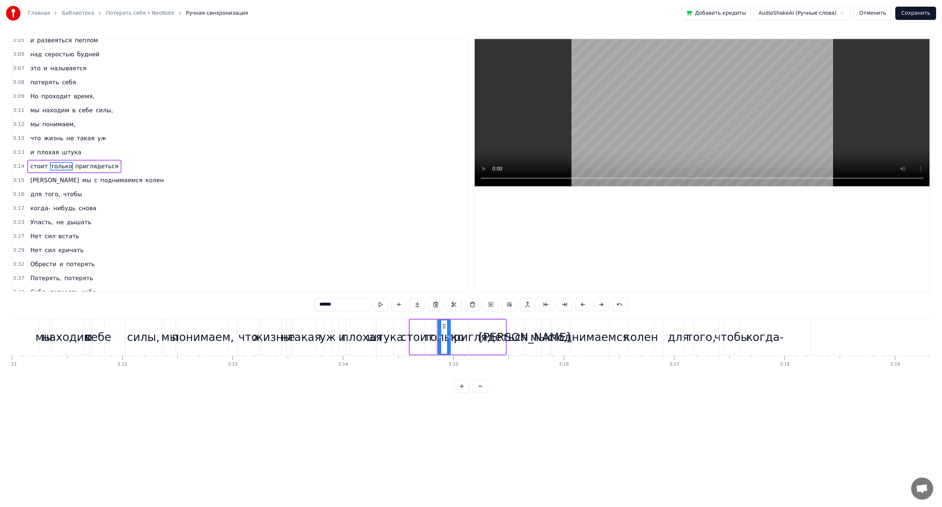
scroll to position [566, 0]
click at [490, 305] on button at bounding box center [490, 304] width 15 height 13
click at [81, 178] on span "мы" at bounding box center [86, 179] width 11 height 8
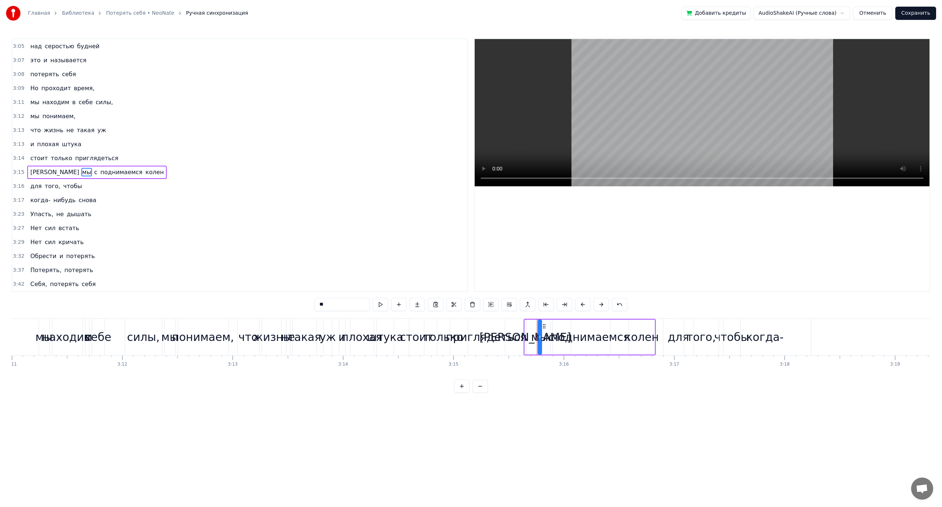
click at [489, 305] on button at bounding box center [490, 304] width 15 height 13
drag, startPoint x: 529, startPoint y: 325, endPoint x: 576, endPoint y: 326, distance: 46.8
click at [576, 326] on icon at bounding box center [577, 325] width 6 height 6
click at [34, 157] on span "стоит" at bounding box center [38, 158] width 19 height 8
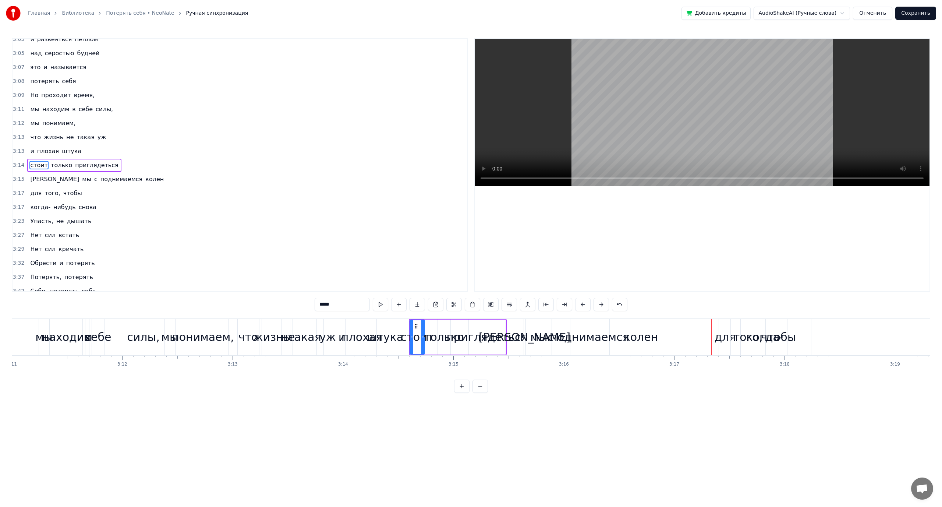
click at [100, 176] on span "поднимаемся" at bounding box center [121, 179] width 43 height 8
type input "**********"
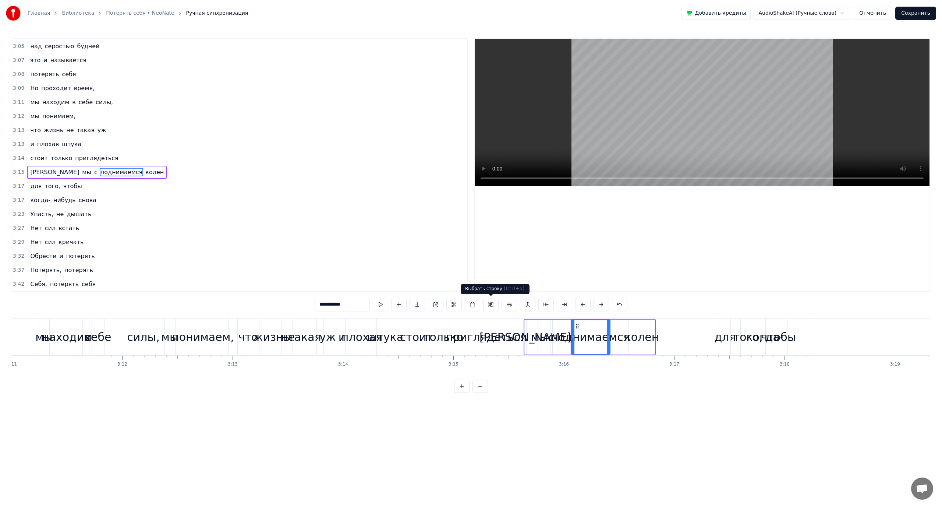
click at [488, 307] on button at bounding box center [490, 304] width 15 height 13
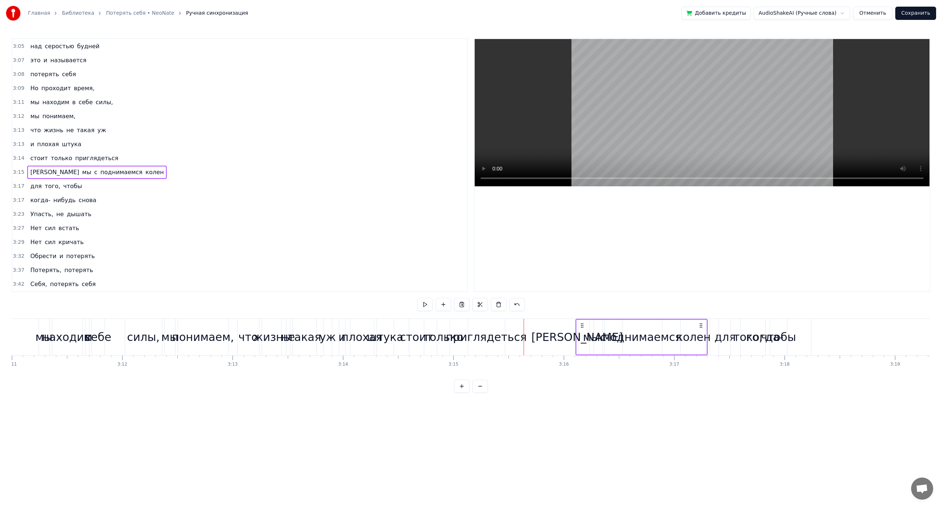
drag, startPoint x: 530, startPoint y: 324, endPoint x: 582, endPoint y: 326, distance: 52.0
click at [582, 326] on icon at bounding box center [582, 325] width 6 height 6
click at [39, 155] on span "стоит" at bounding box center [38, 158] width 19 height 8
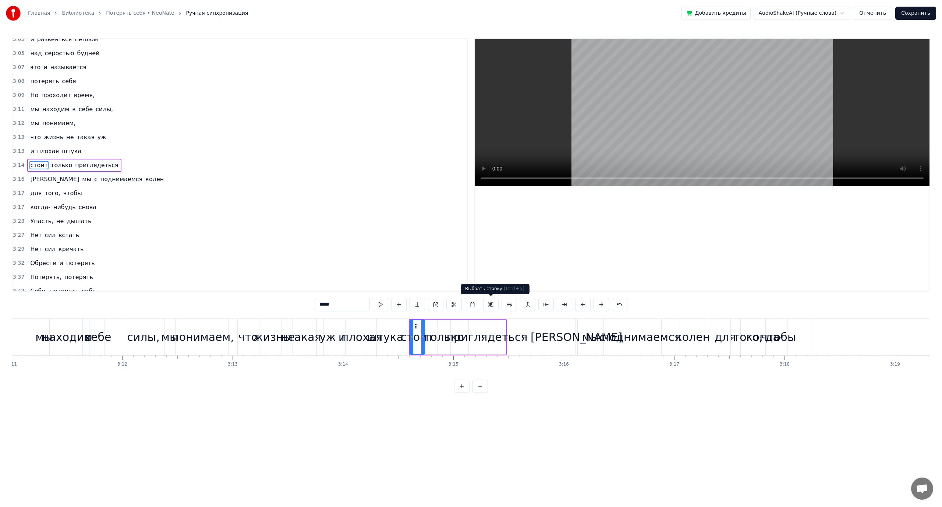
click at [488, 305] on button at bounding box center [490, 304] width 15 height 13
drag, startPoint x: 415, startPoint y: 324, endPoint x: 425, endPoint y: 324, distance: 9.9
click at [425, 324] on icon at bounding box center [425, 325] width 6 height 6
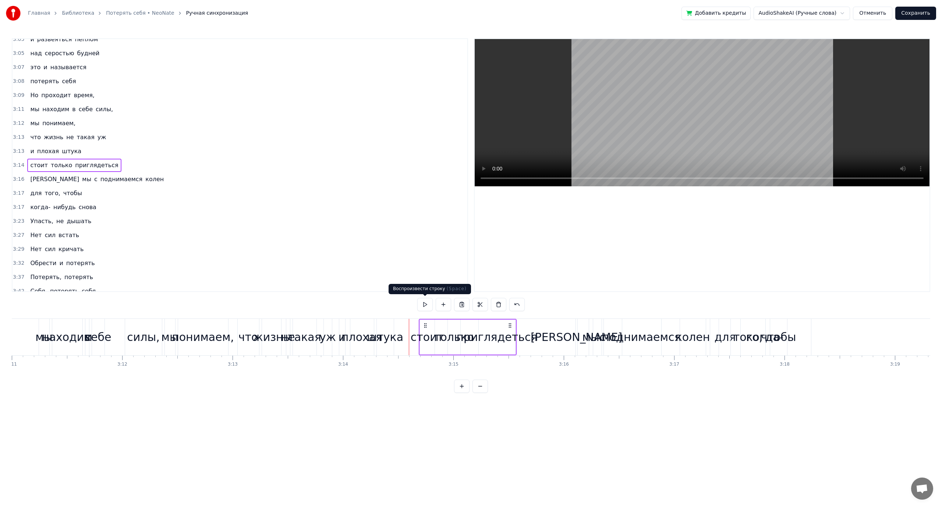
click at [426, 304] on button at bounding box center [424, 304] width 15 height 13
click at [502, 338] on div "приглядеться" at bounding box center [496, 337] width 81 height 17
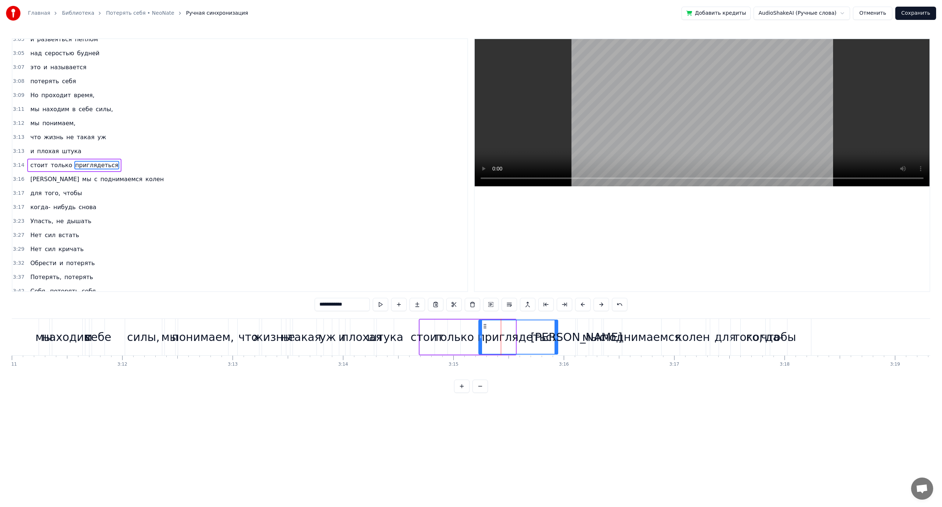
drag, startPoint x: 514, startPoint y: 336, endPoint x: 556, endPoint y: 339, distance: 42.0
click at [556, 339] on icon at bounding box center [556, 337] width 3 height 6
click at [472, 321] on div "стоит только приглядеться" at bounding box center [489, 337] width 140 height 36
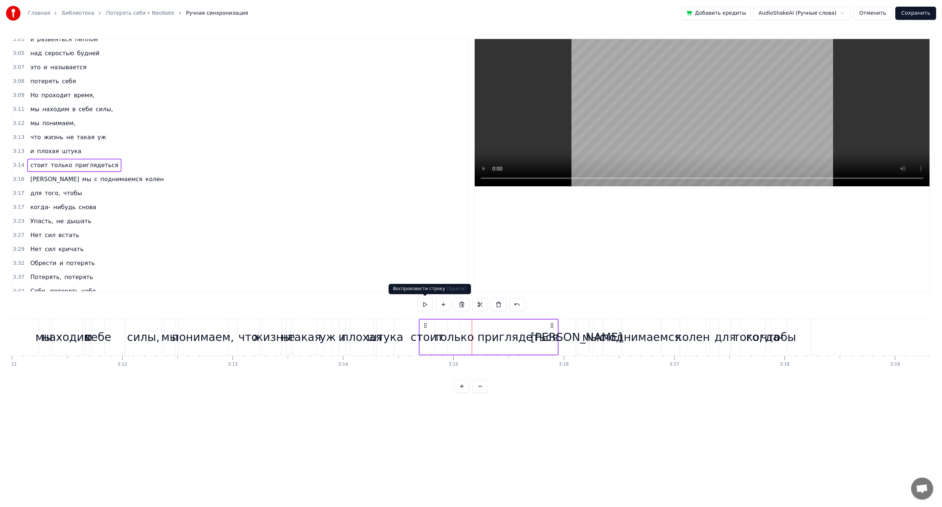
click at [427, 306] on button at bounding box center [424, 304] width 15 height 13
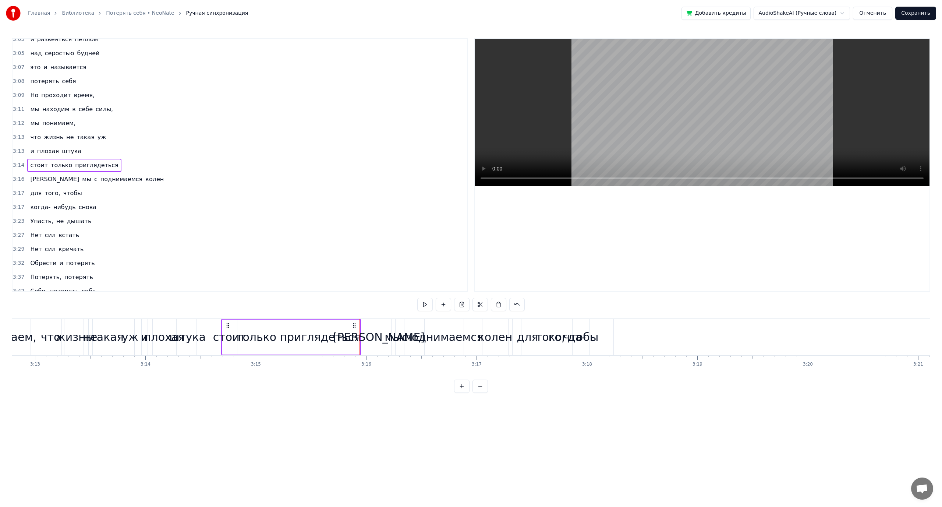
scroll to position [0, 21212]
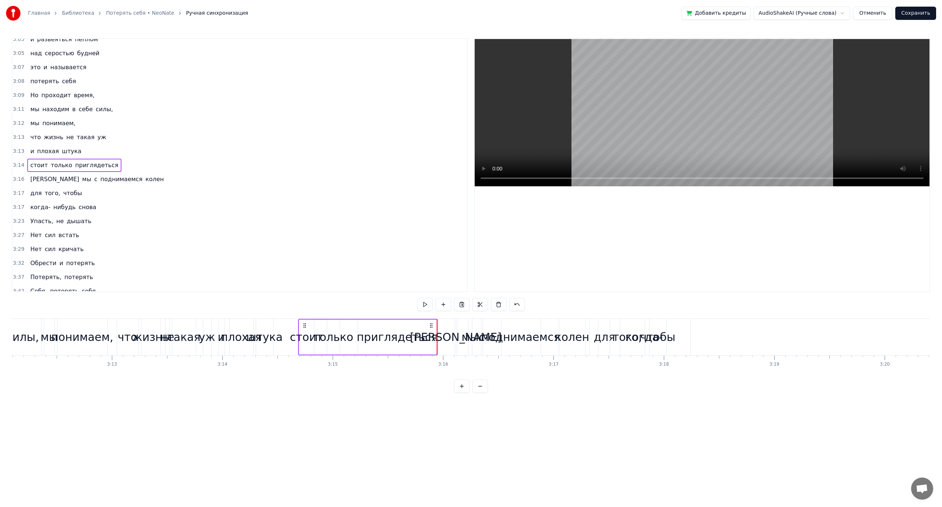
click at [631, 337] on div "когда-" at bounding box center [644, 337] width 38 height 17
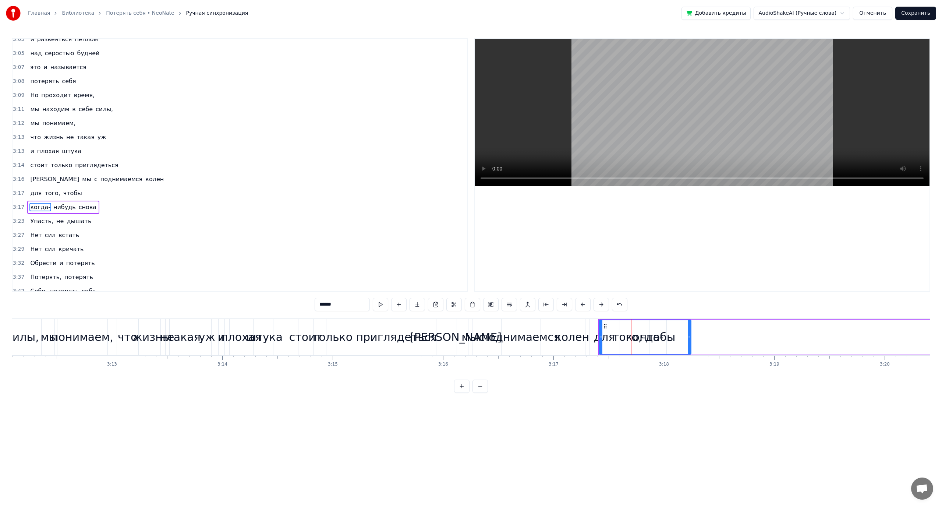
scroll to position [573, 0]
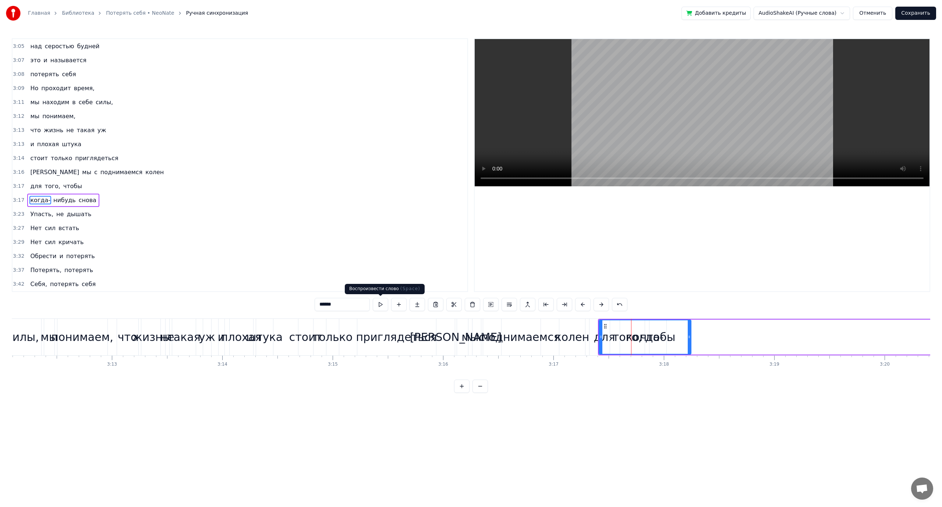
click at [382, 303] on button at bounding box center [380, 304] width 15 height 13
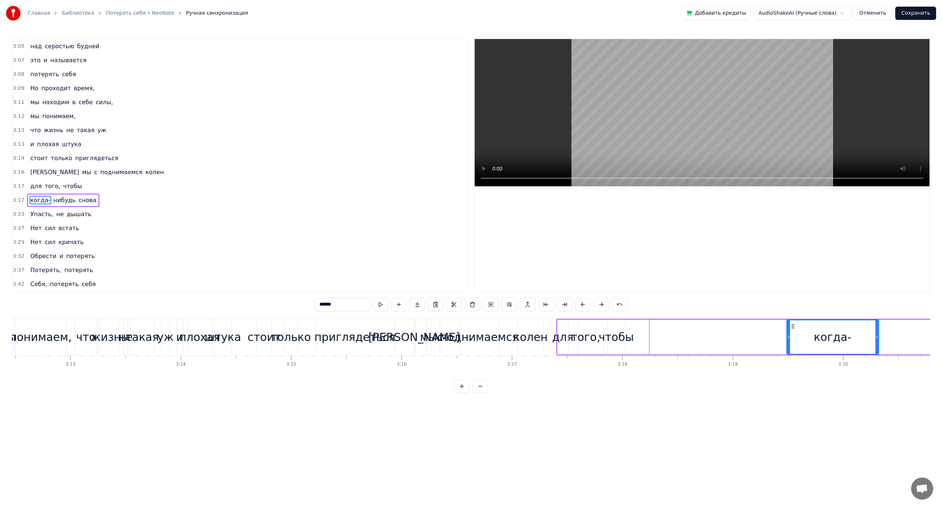
scroll to position [0, 21264]
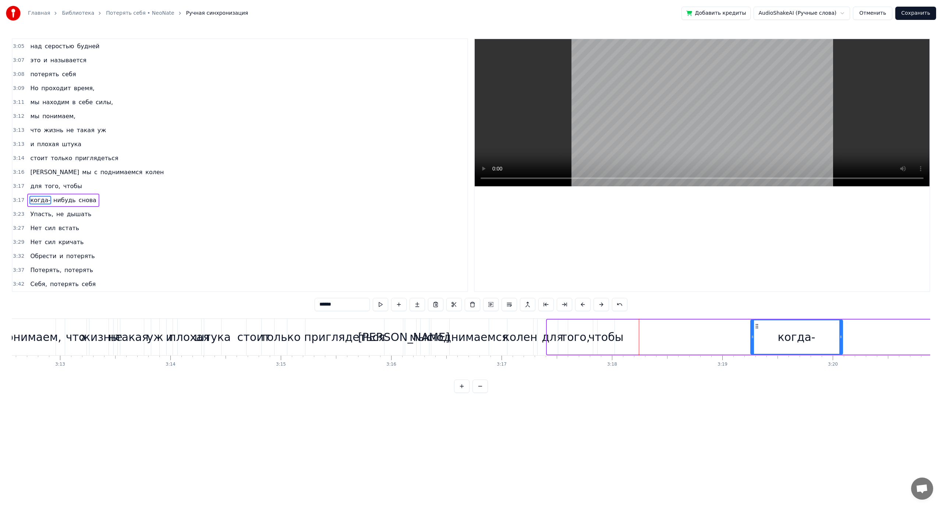
drag, startPoint x: 604, startPoint y: 325, endPoint x: 755, endPoint y: 331, distance: 151.8
click at [755, 331] on div "когда-" at bounding box center [796, 336] width 91 height 33
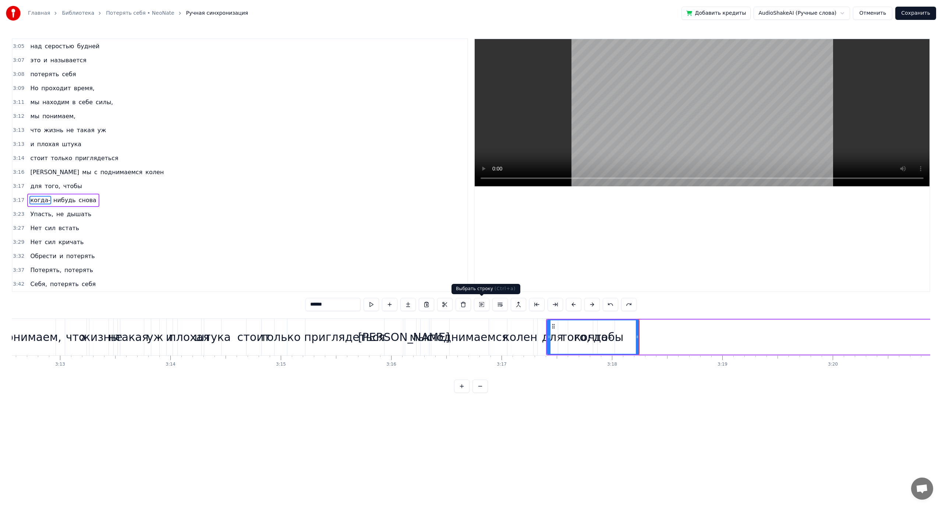
click at [485, 303] on button at bounding box center [481, 304] width 15 height 13
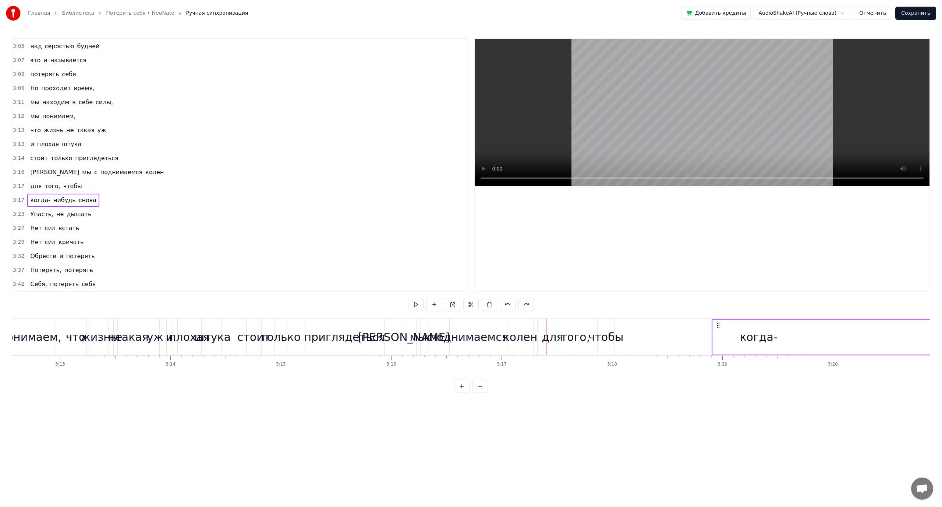
drag, startPoint x: 552, startPoint y: 324, endPoint x: 718, endPoint y: 331, distance: 165.8
drag, startPoint x: 552, startPoint y: 324, endPoint x: 664, endPoint y: 327, distance: 112.7
click at [664, 327] on icon at bounding box center [666, 325] width 6 height 6
drag, startPoint x: 552, startPoint y: 325, endPoint x: 604, endPoint y: 326, distance: 51.2
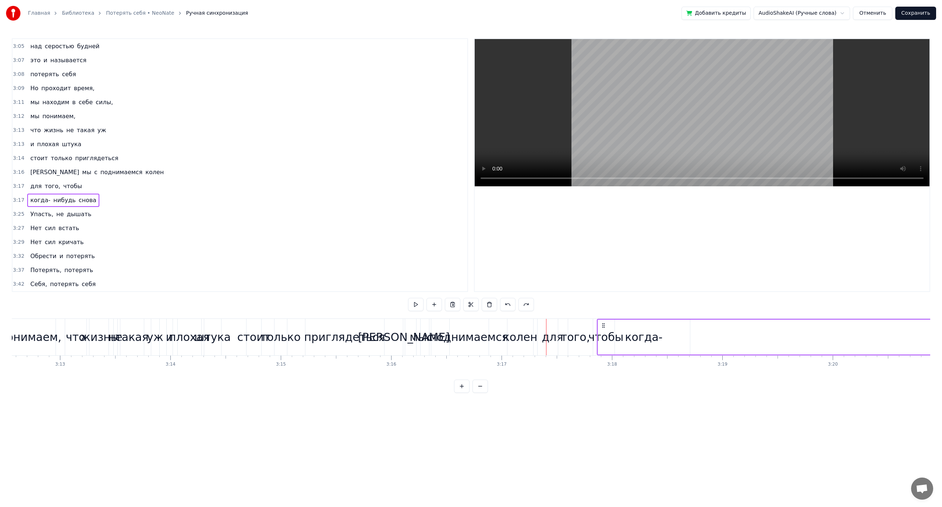
click at [604, 326] on icon at bounding box center [604, 325] width 6 height 6
click at [44, 187] on span "того," at bounding box center [52, 186] width 17 height 8
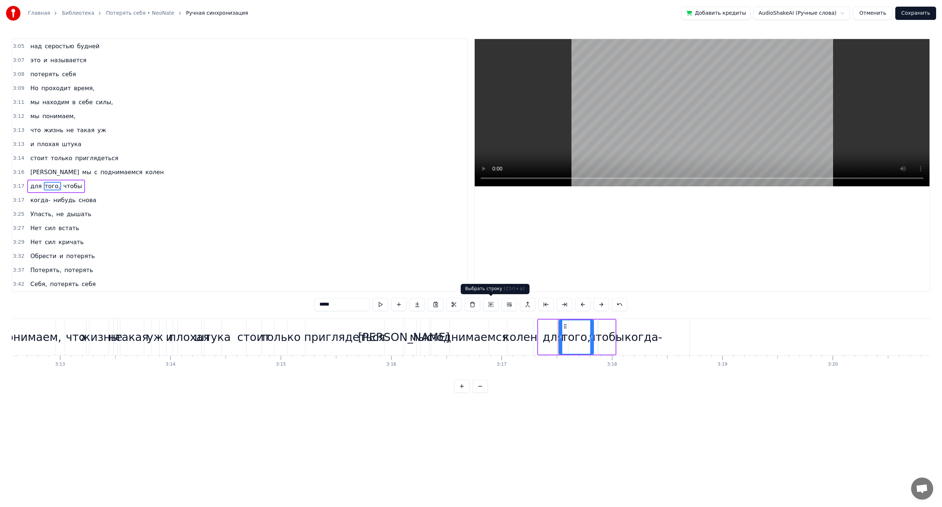
click at [492, 302] on button at bounding box center [490, 304] width 15 height 13
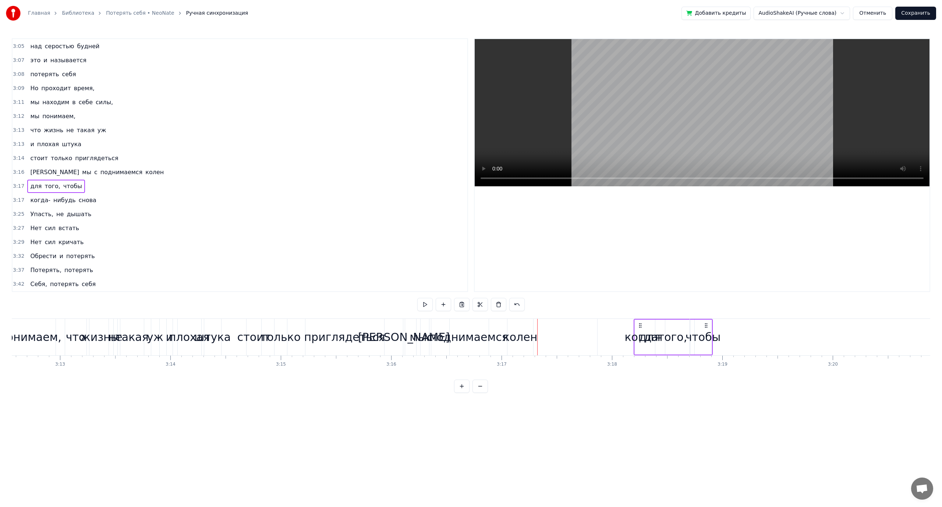
drag, startPoint x: 548, startPoint y: 324, endPoint x: 639, endPoint y: 327, distance: 90.6
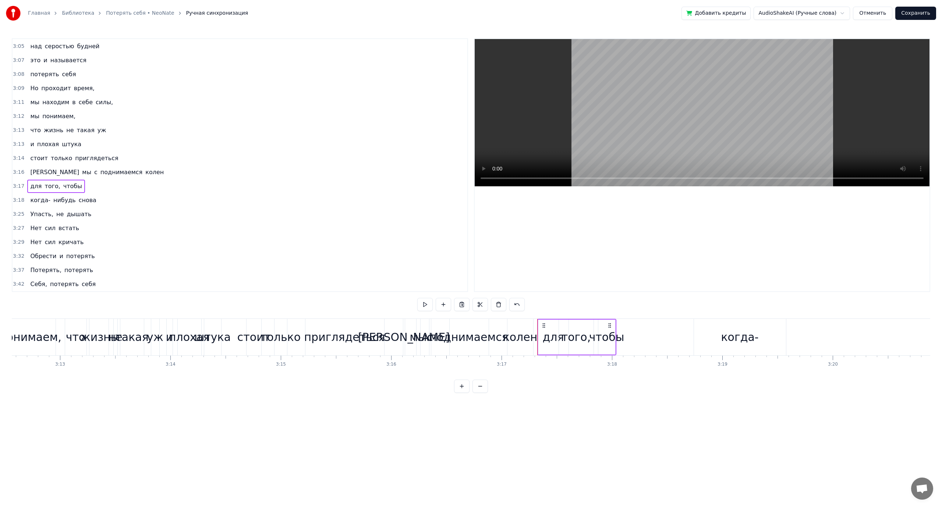
click at [45, 202] on span "когда-" at bounding box center [40, 200] width 22 height 8
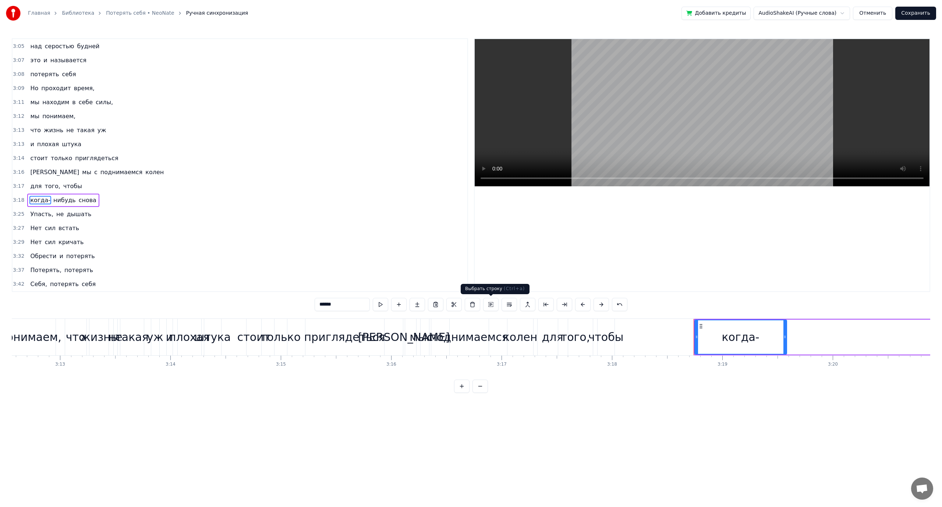
click at [491, 304] on button at bounding box center [490, 304] width 15 height 13
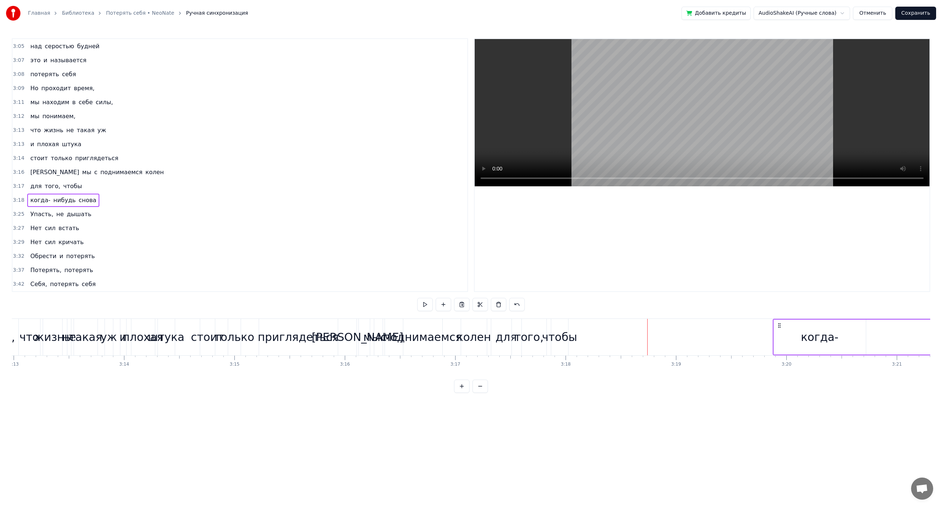
scroll to position [0, 21312]
drag, startPoint x: 698, startPoint y: 325, endPoint x: 655, endPoint y: 328, distance: 43.2
click at [655, 328] on icon at bounding box center [657, 325] width 6 height 6
click at [54, 161] on span "только" at bounding box center [61, 158] width 23 height 8
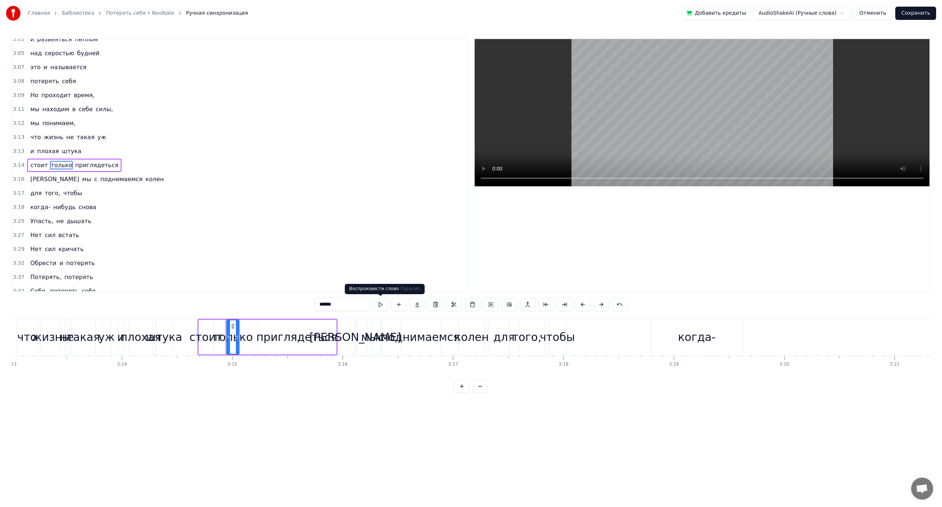
click at [380, 304] on button at bounding box center [380, 304] width 15 height 13
click at [100, 179] on span "поднимаемся" at bounding box center [121, 179] width 43 height 8
type input "**********"
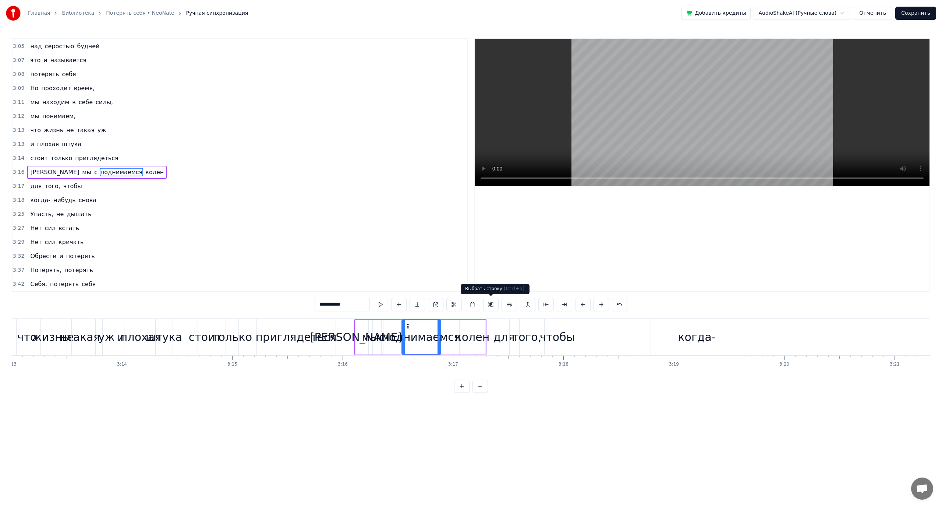
click at [492, 307] on button at bounding box center [490, 304] width 15 height 13
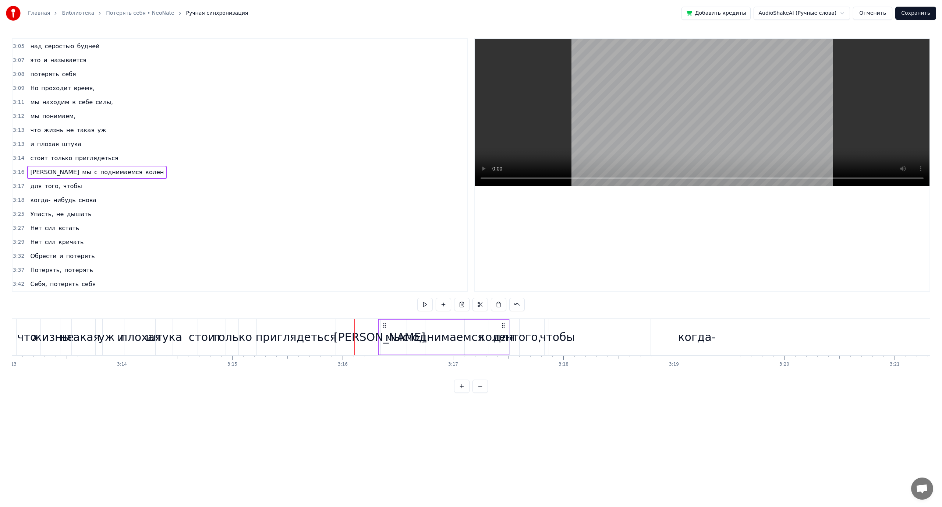
drag, startPoint x: 359, startPoint y: 324, endPoint x: 383, endPoint y: 327, distance: 23.8
click at [383, 327] on icon at bounding box center [385, 325] width 6 height 6
click at [424, 303] on button at bounding box center [424, 304] width 15 height 13
click at [27, 182] on div "для того, чтобы" at bounding box center [55, 186] width 57 height 13
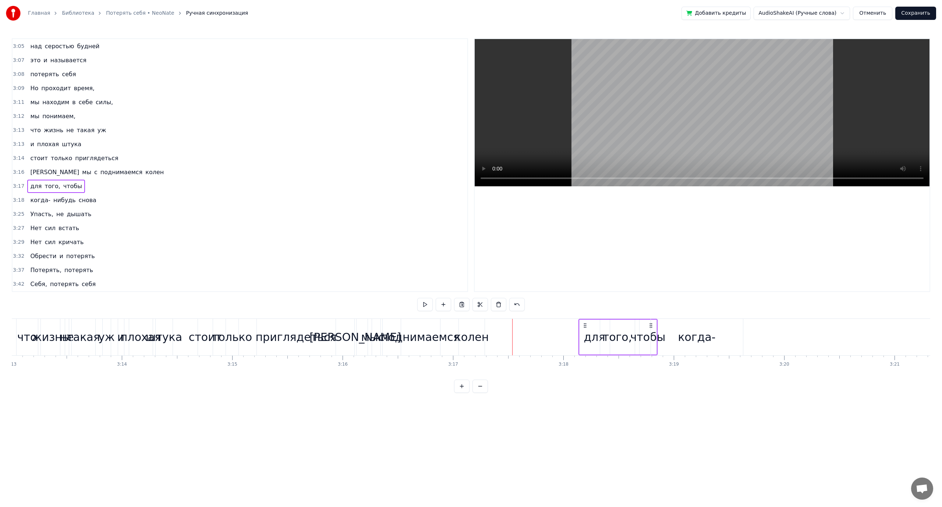
drag, startPoint x: 518, startPoint y: 324, endPoint x: 587, endPoint y: 328, distance: 69.7
click at [587, 328] on div "для того, чтобы" at bounding box center [618, 337] width 79 height 36
drag, startPoint x: 518, startPoint y: 324, endPoint x: 595, endPoint y: 330, distance: 77.2
click at [595, 330] on div "для того, чтобы" at bounding box center [612, 337] width 79 height 36
click at [81, 172] on span "мы" at bounding box center [86, 172] width 11 height 8
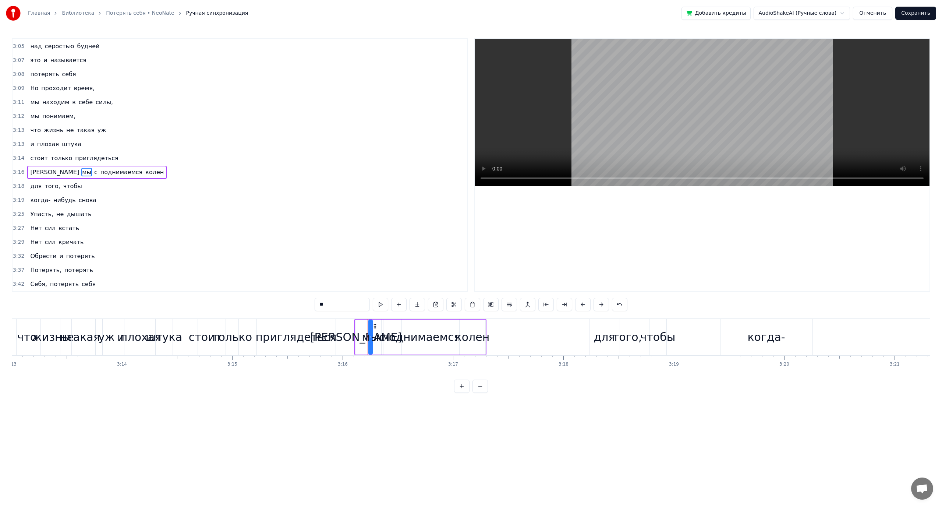
click at [33, 170] on span "[PERSON_NAME]" at bounding box center [54, 172] width 50 height 8
type input "*"
click at [53, 167] on div "И мы с поднимаемся колен" at bounding box center [97, 172] width 140 height 13
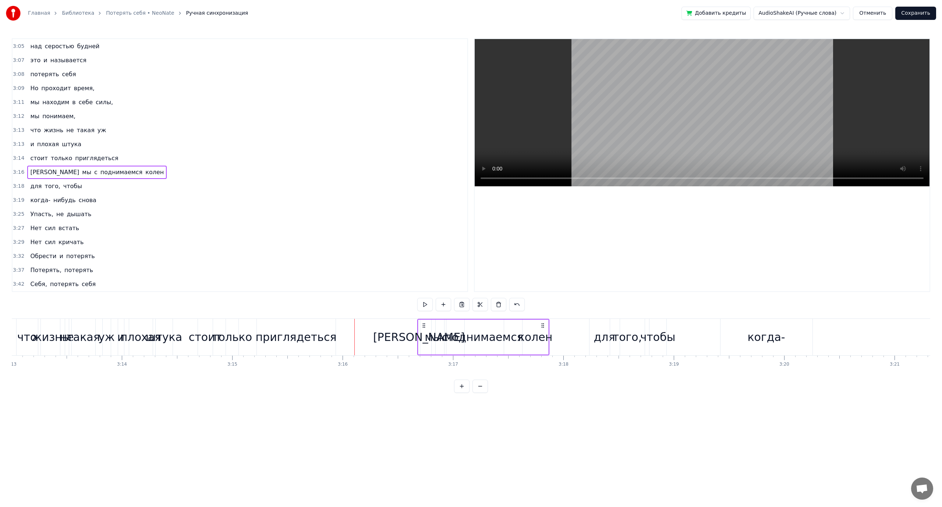
drag, startPoint x: 367, startPoint y: 324, endPoint x: 422, endPoint y: 329, distance: 55.8
click at [422, 329] on div "И мы с поднимаемся колен" at bounding box center [483, 337] width 132 height 36
click at [426, 303] on button at bounding box center [424, 304] width 15 height 13
click at [444, 340] on div "с" at bounding box center [445, 337] width 6 height 17
drag, startPoint x: 450, startPoint y: 325, endPoint x: 521, endPoint y: 329, distance: 71.1
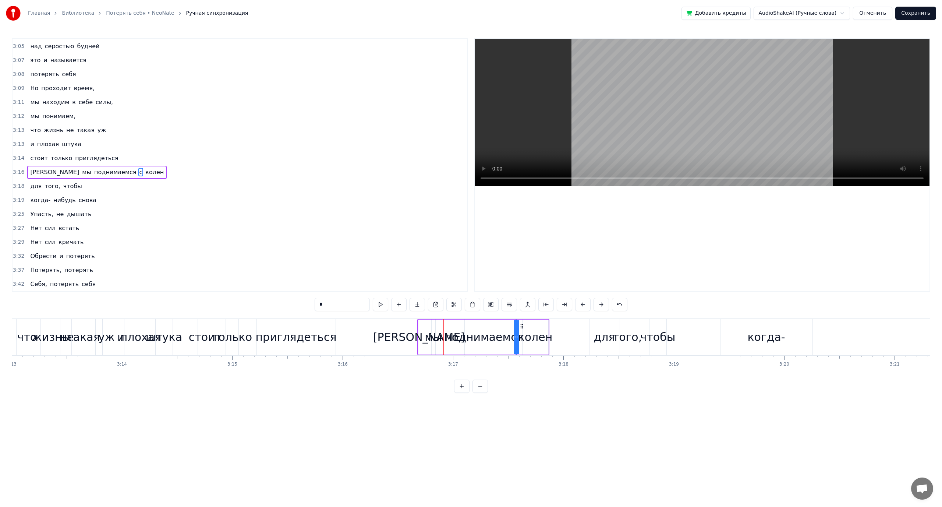
click at [457, 337] on div "поднимаемся" at bounding box center [484, 337] width 79 height 17
drag, startPoint x: 470, startPoint y: 324, endPoint x: 463, endPoint y: 324, distance: 7.8
click at [463, 324] on icon at bounding box center [463, 326] width 6 height 6
click at [515, 338] on div "с" at bounding box center [516, 337] width 6 height 17
click at [519, 326] on icon at bounding box center [521, 326] width 6 height 6
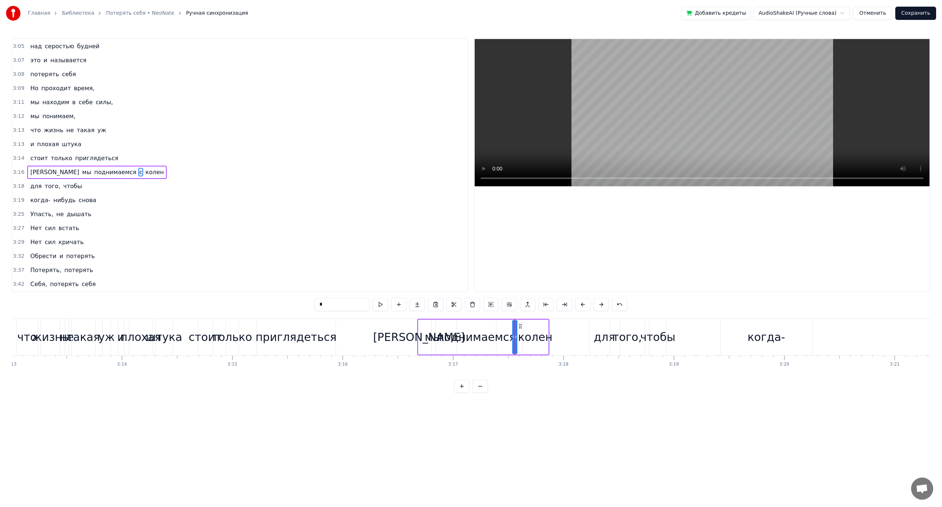
click at [35, 158] on span "стоит" at bounding box center [38, 158] width 19 height 8
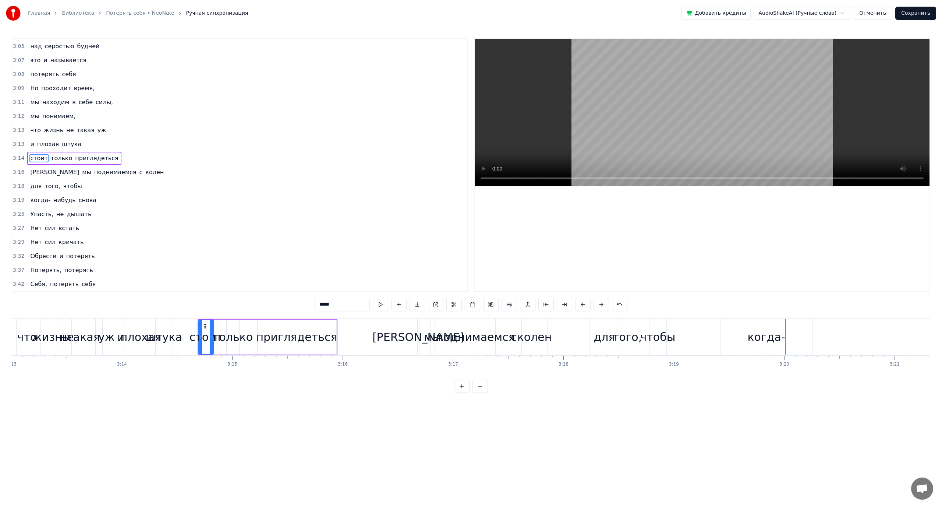
click at [71, 186] on span "чтобы" at bounding box center [73, 186] width 20 height 8
type input "*****"
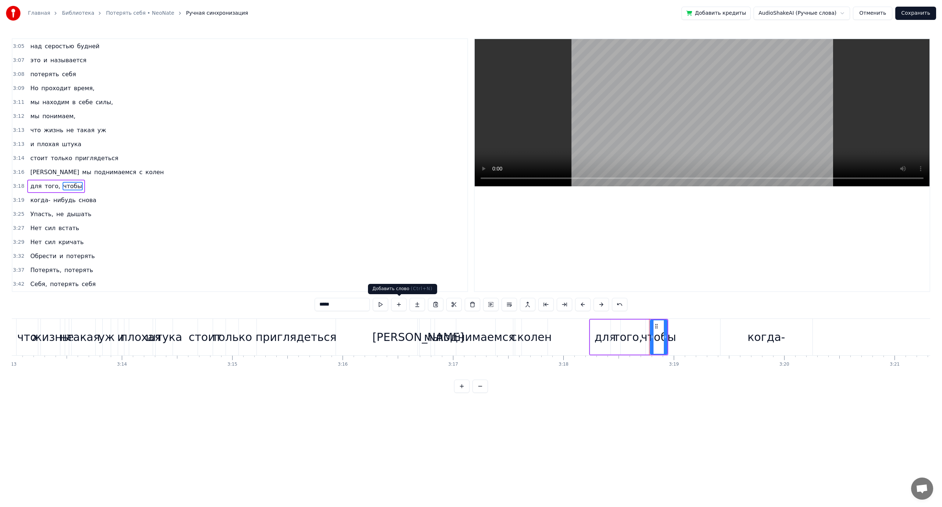
click at [399, 304] on button at bounding box center [398, 304] width 15 height 13
drag, startPoint x: 340, startPoint y: 306, endPoint x: 260, endPoint y: 306, distance: 80.6
click at [260, 306] on div "0:00 Упасть, не дышать 0:04 Закричать, 0:06 что я устал 0:08 и нет сил встать 0…" at bounding box center [471, 215] width 919 height 354
click at [600, 329] on div "для" at bounding box center [605, 337] width 21 height 17
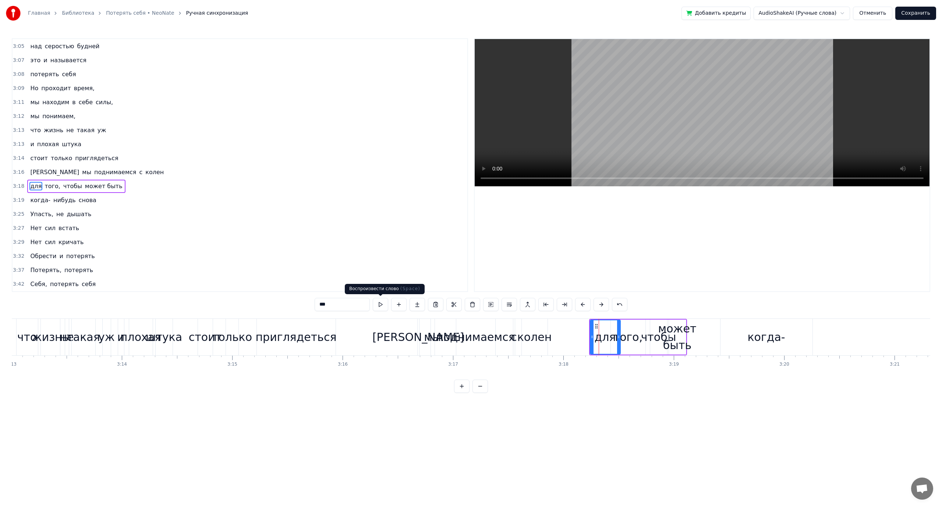
click at [386, 305] on button at bounding box center [380, 304] width 15 height 13
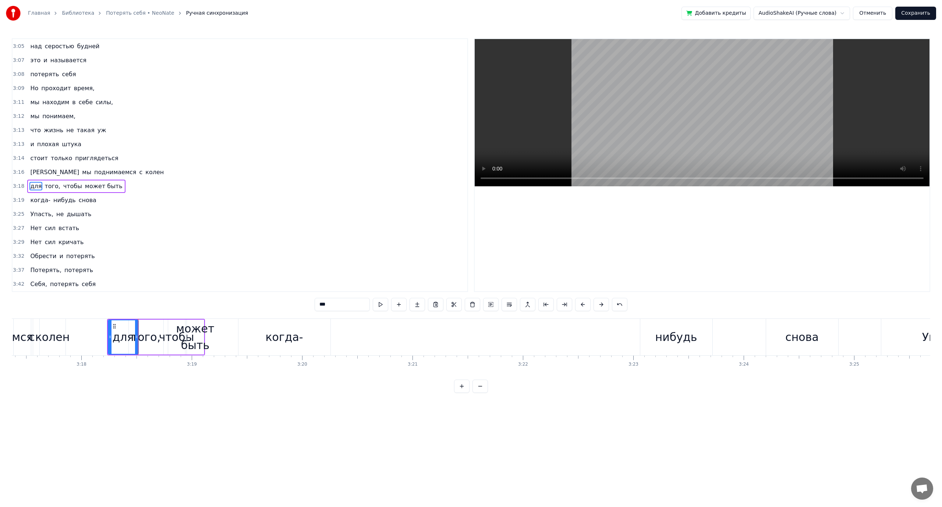
scroll to position [0, 21728]
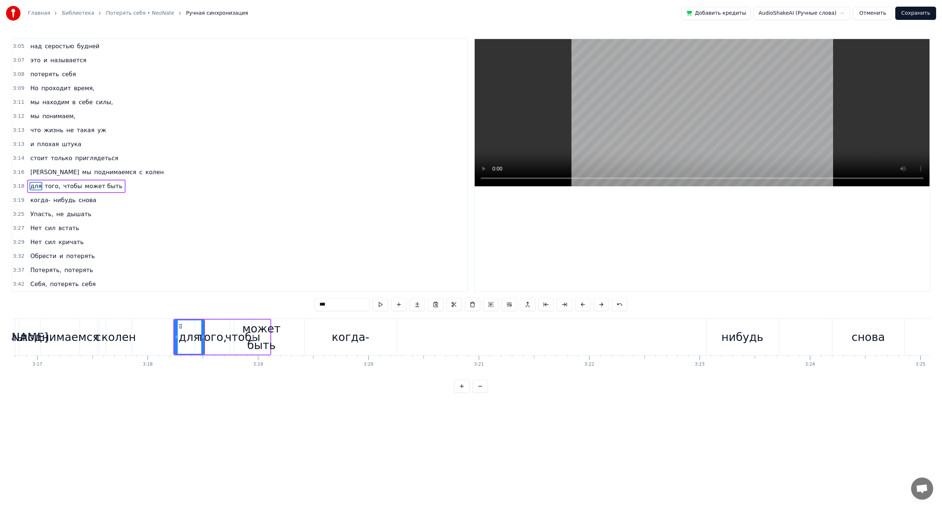
click at [265, 327] on div "может быть" at bounding box center [262, 336] width 38 height 33
drag, startPoint x: 258, startPoint y: 324, endPoint x: 315, endPoint y: 329, distance: 56.9
click at [244, 332] on div "чтобы" at bounding box center [242, 337] width 35 height 17
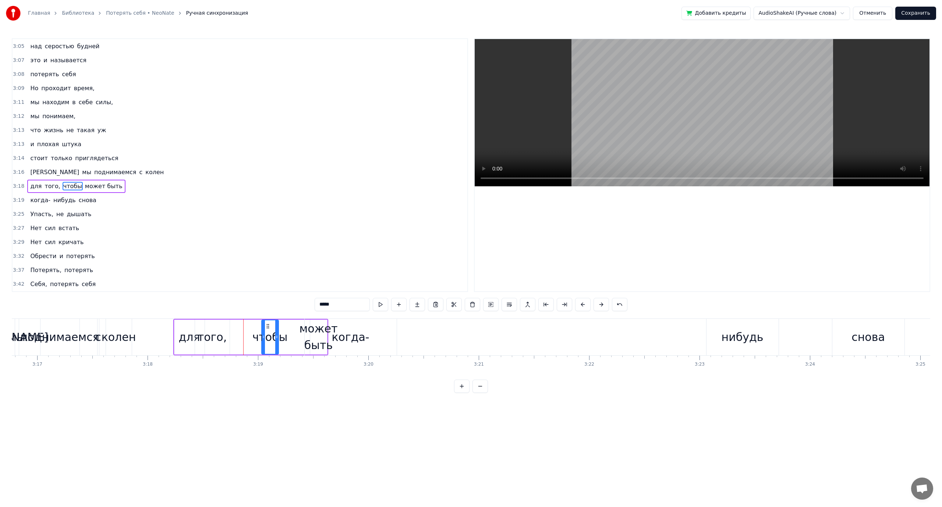
drag, startPoint x: 241, startPoint y: 326, endPoint x: 268, endPoint y: 326, distance: 26.5
click at [268, 326] on icon at bounding box center [268, 326] width 6 height 6
click at [206, 338] on div "того," at bounding box center [212, 337] width 29 height 17
drag, startPoint x: 202, startPoint y: 324, endPoint x: 223, endPoint y: 324, distance: 21.0
click at [223, 324] on circle at bounding box center [223, 324] width 0 height 0
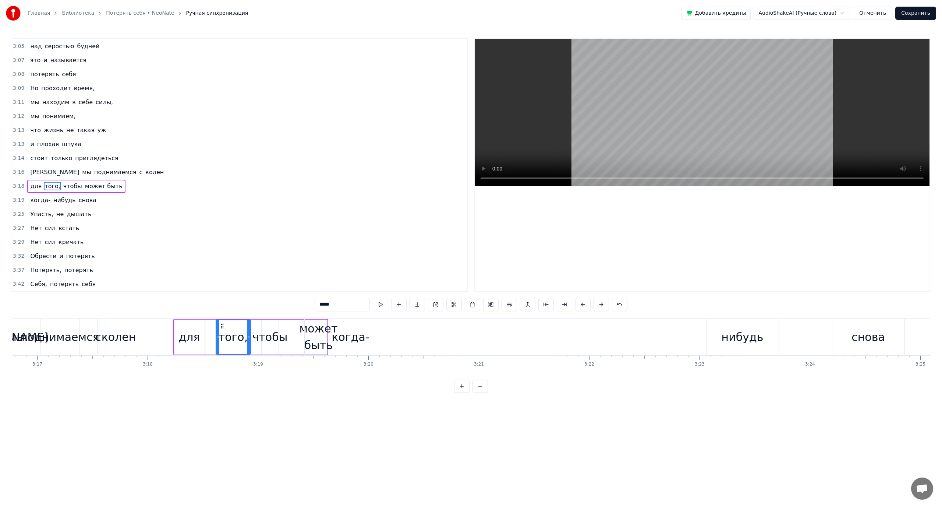
click at [195, 338] on div "для" at bounding box center [189, 337] width 21 height 17
drag, startPoint x: 180, startPoint y: 324, endPoint x: 194, endPoint y: 324, distance: 13.6
click at [193, 324] on circle at bounding box center [193, 324] width 0 height 0
click at [31, 172] on span "[PERSON_NAME]" at bounding box center [54, 172] width 50 height 8
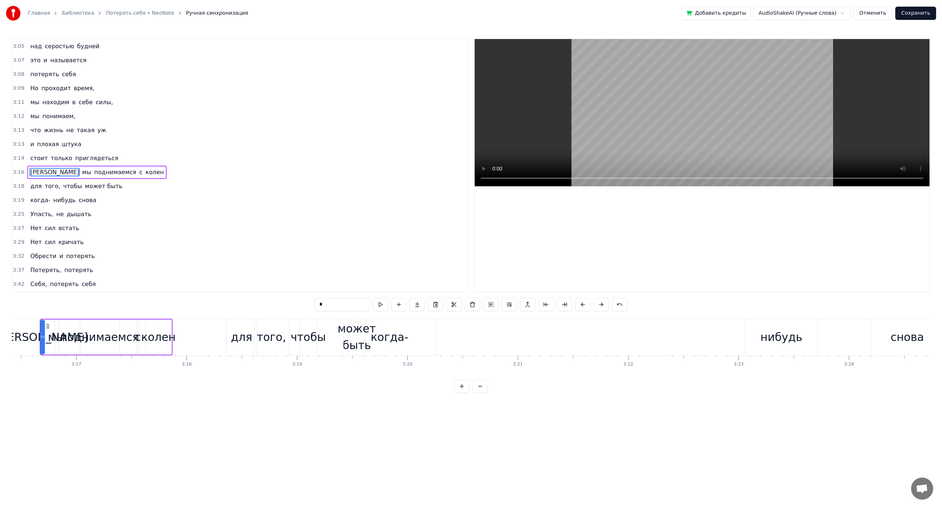
scroll to position [0, 21681]
click at [398, 339] on div "когда-" at bounding box center [398, 337] width 38 height 17
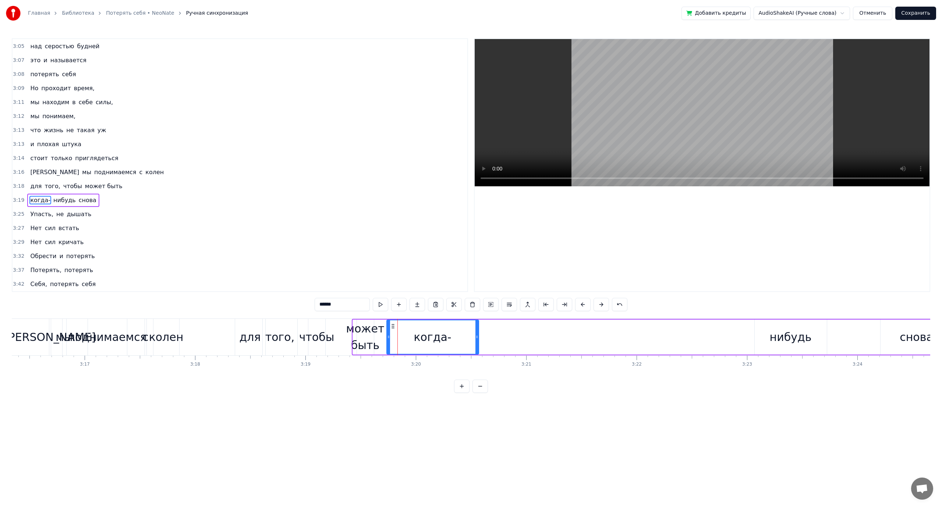
drag, startPoint x: 359, startPoint y: 323, endPoint x: 393, endPoint y: 327, distance: 34.1
click at [393, 327] on icon at bounding box center [393, 326] width 6 height 6
drag, startPoint x: 387, startPoint y: 336, endPoint x: 406, endPoint y: 337, distance: 19.2
click at [406, 337] on icon at bounding box center [407, 337] width 3 height 6
click at [776, 337] on div "нибудь" at bounding box center [791, 337] width 42 height 17
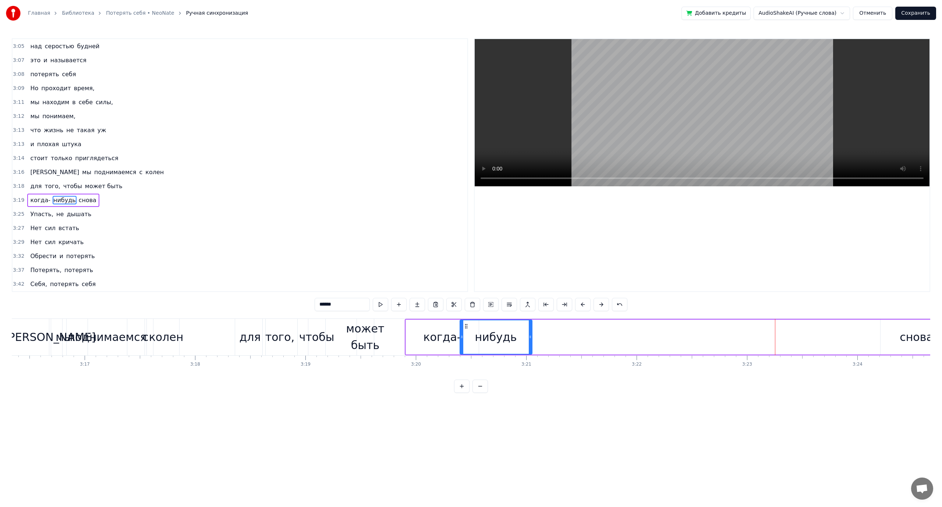
drag, startPoint x: 762, startPoint y: 325, endPoint x: 467, endPoint y: 333, distance: 295.0
click at [467, 333] on div "нибудь" at bounding box center [495, 336] width 71 height 33
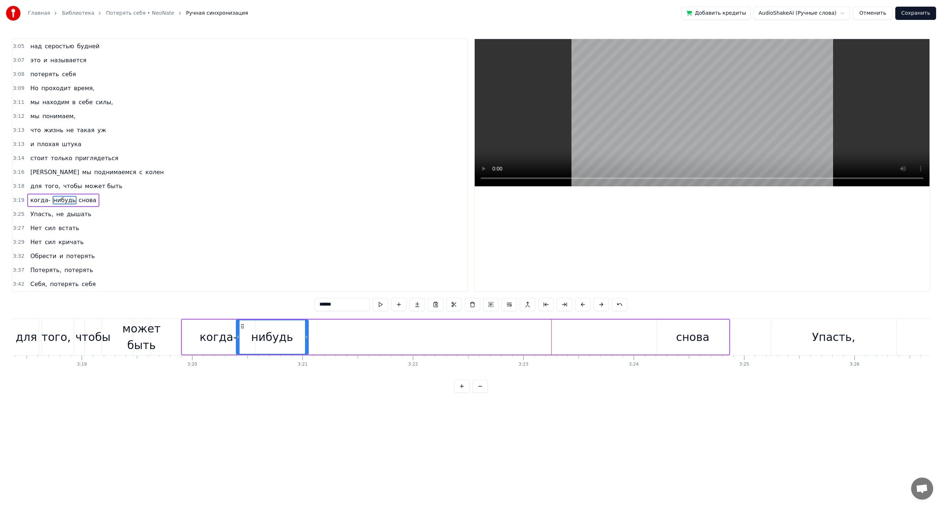
scroll to position [0, 21893]
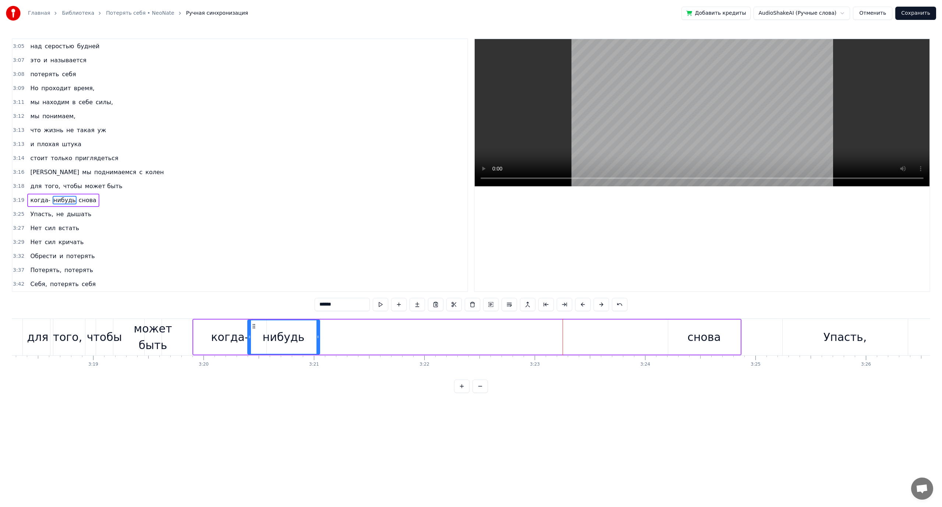
click at [695, 338] on div "снова" at bounding box center [704, 337] width 33 height 17
type input "*****"
drag, startPoint x: 674, startPoint y: 325, endPoint x: 315, endPoint y: 331, distance: 358.9
click at [315, 331] on div "снова" at bounding box center [345, 336] width 71 height 33
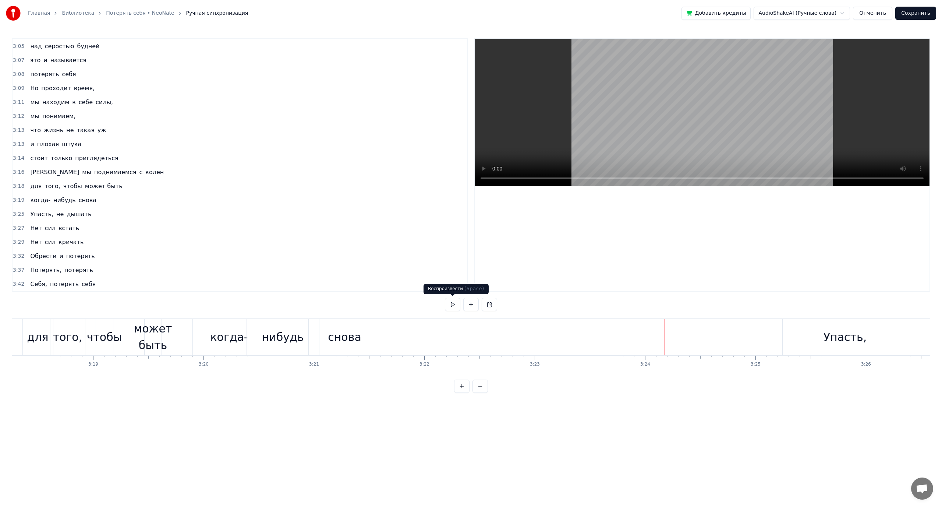
click at [455, 307] on button at bounding box center [452, 304] width 15 height 13
click at [834, 339] on div "Упасть," at bounding box center [845, 337] width 43 height 17
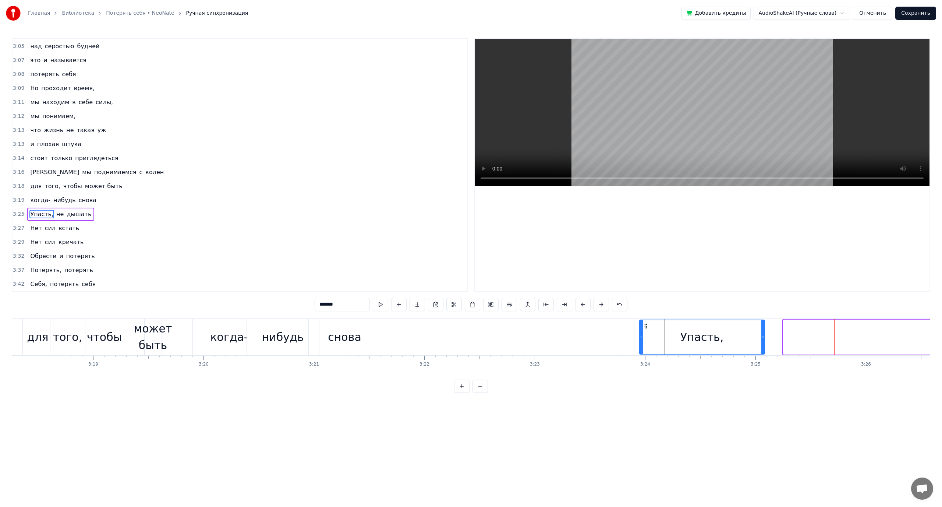
drag, startPoint x: 791, startPoint y: 324, endPoint x: 647, endPoint y: 331, distance: 144.1
click at [647, 331] on div "Упасть," at bounding box center [702, 336] width 124 height 33
drag, startPoint x: 762, startPoint y: 335, endPoint x: 745, endPoint y: 337, distance: 17.7
click at [745, 337] on icon at bounding box center [745, 337] width 3 height 6
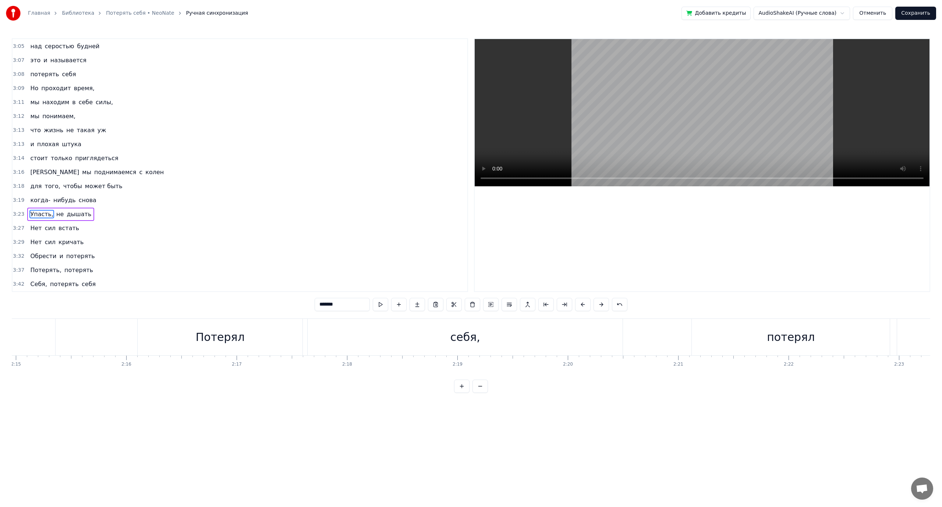
scroll to position [0, 14914]
click at [60, 201] on span "нибудь" at bounding box center [65, 200] width 24 height 8
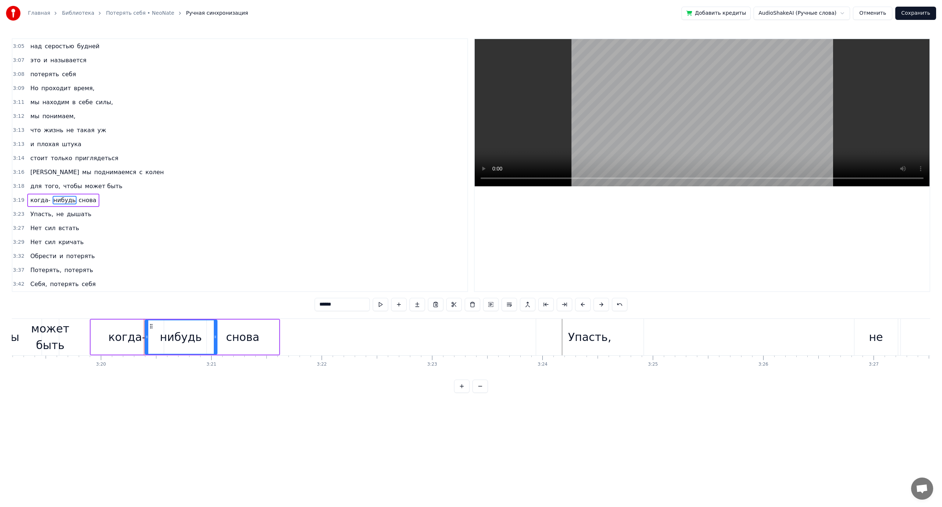
scroll to position [0, 22091]
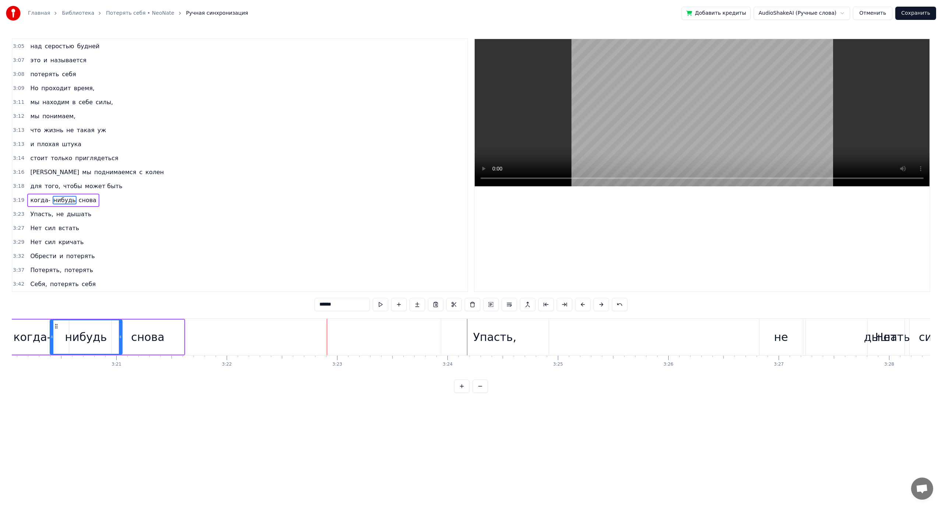
click at [159, 340] on div "снова" at bounding box center [147, 337] width 33 height 17
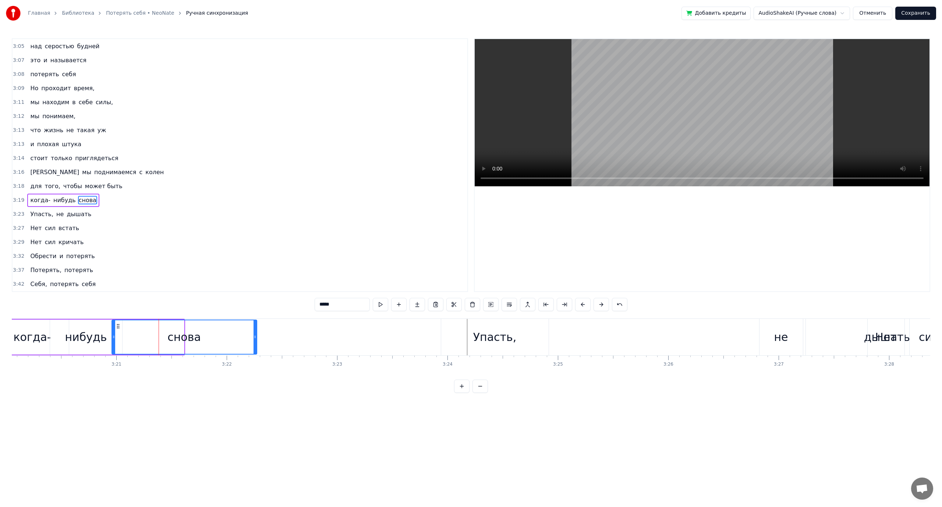
drag, startPoint x: 183, startPoint y: 336, endPoint x: 255, endPoint y: 339, distance: 73.0
click at [255, 339] on icon at bounding box center [255, 337] width 3 height 6
click at [81, 174] on span "мы" at bounding box center [86, 172] width 11 height 8
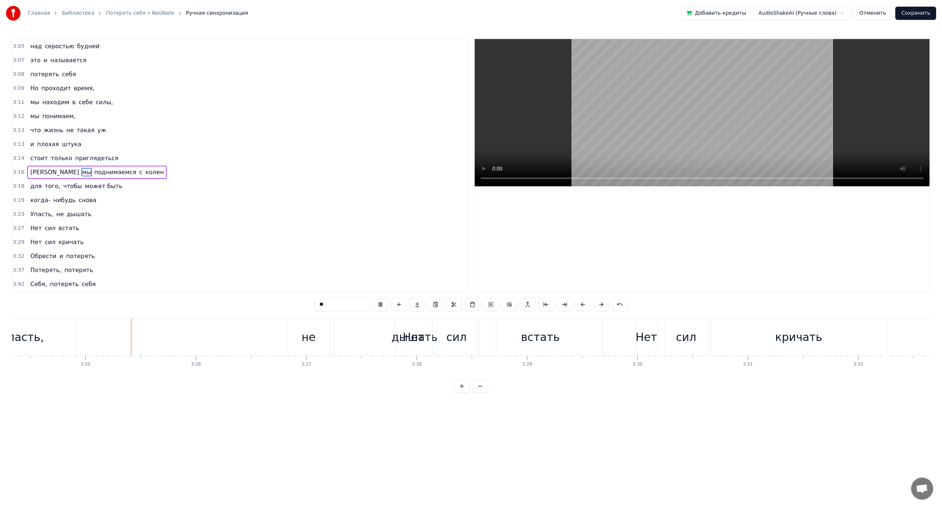
scroll to position [0, 22566]
click at [308, 335] on div "не" at bounding box center [306, 337] width 14 height 17
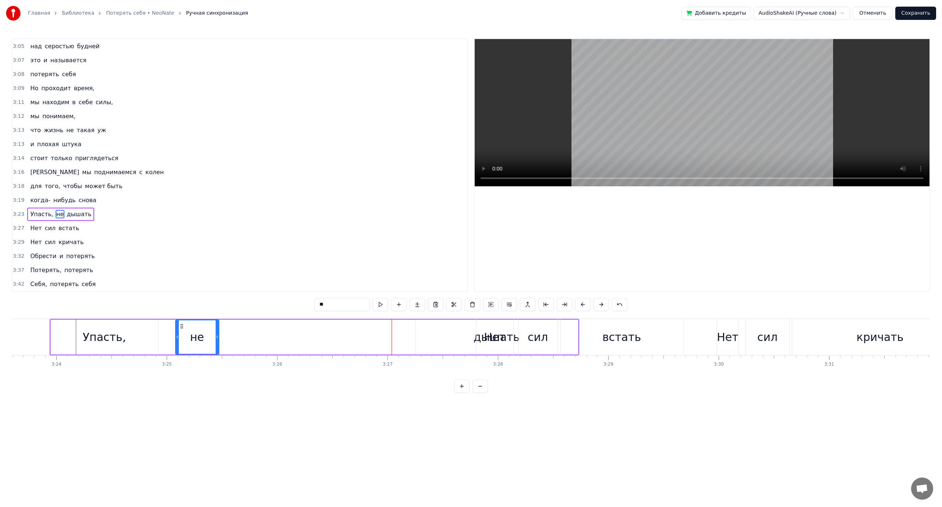
scroll to position [0, 22476]
drag, startPoint x: 292, startPoint y: 326, endPoint x: 208, endPoint y: 332, distance: 84.5
click at [208, 332] on div "не" at bounding box center [222, 336] width 43 height 33
click at [493, 334] on div "Нет" at bounding box center [501, 337] width 22 height 17
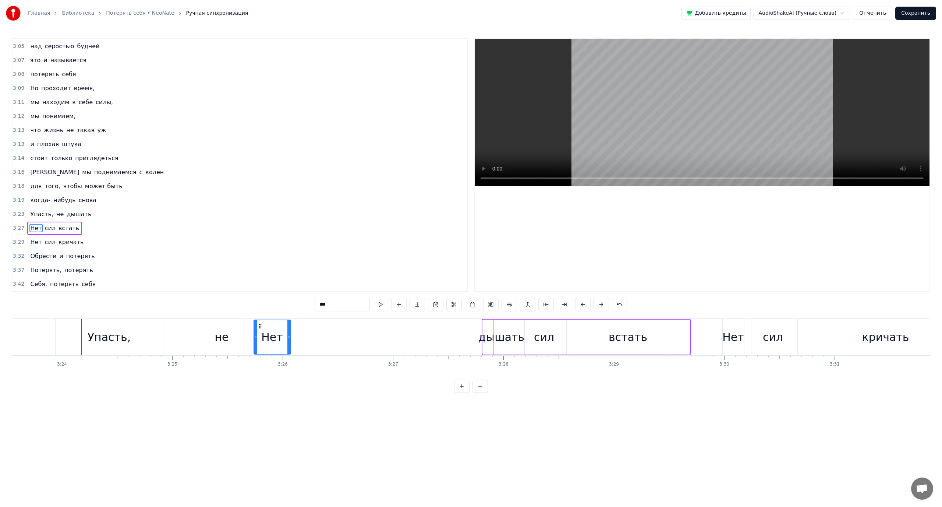
drag, startPoint x: 488, startPoint y: 324, endPoint x: 259, endPoint y: 334, distance: 228.8
click at [259, 334] on div "Нет" at bounding box center [272, 336] width 36 height 33
click at [70, 213] on span "дышать" at bounding box center [79, 214] width 26 height 8
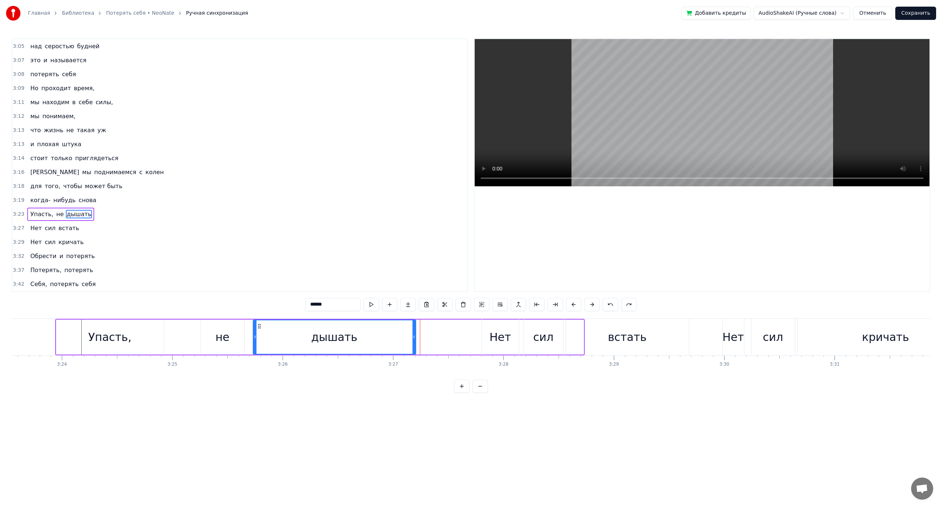
drag, startPoint x: 427, startPoint y: 324, endPoint x: 259, endPoint y: 326, distance: 168.2
click at [259, 326] on icon at bounding box center [260, 326] width 6 height 6
drag, startPoint x: 413, startPoint y: 337, endPoint x: 409, endPoint y: 337, distance: 4.4
click at [409, 337] on icon at bounding box center [409, 337] width 3 height 6
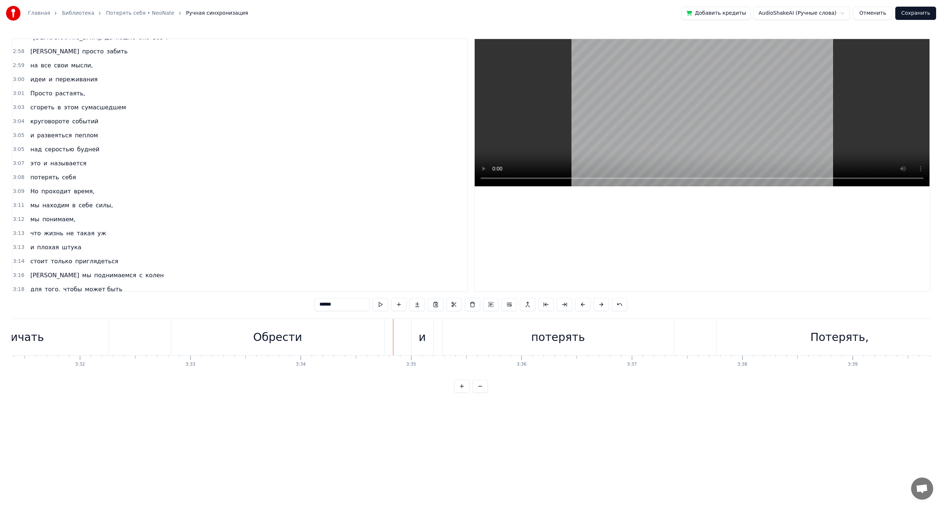
scroll to position [463, 0]
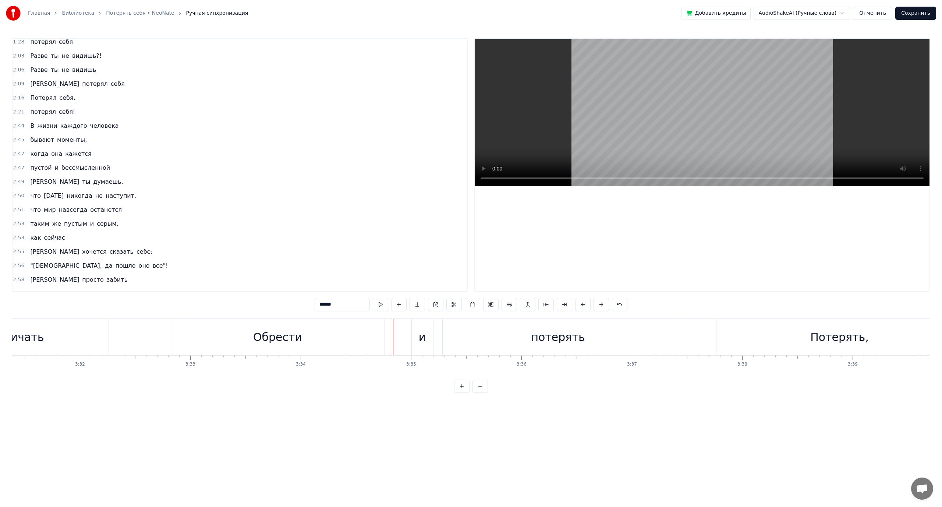
click at [32, 126] on span "В" at bounding box center [32, 125] width 6 height 8
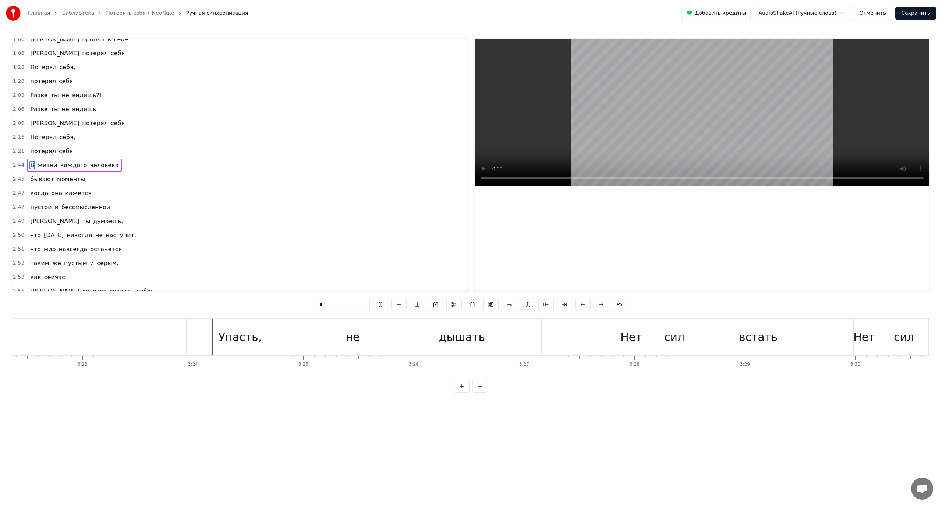
scroll to position [0, 22430]
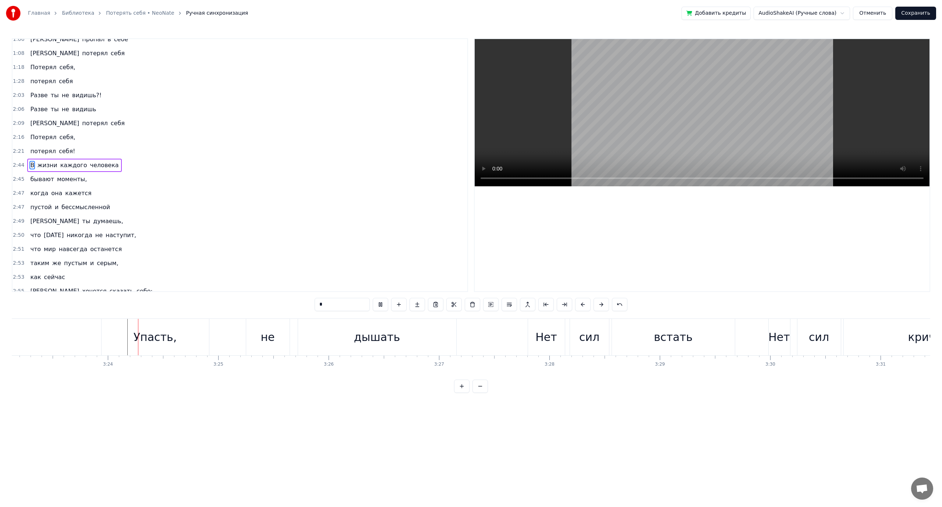
click at [640, 125] on video at bounding box center [702, 112] width 455 height 147
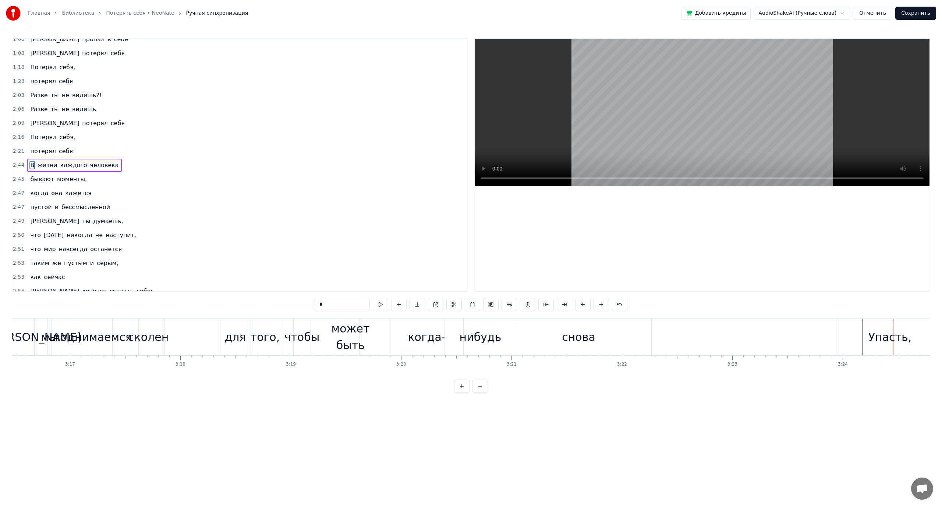
scroll to position [0, 21860]
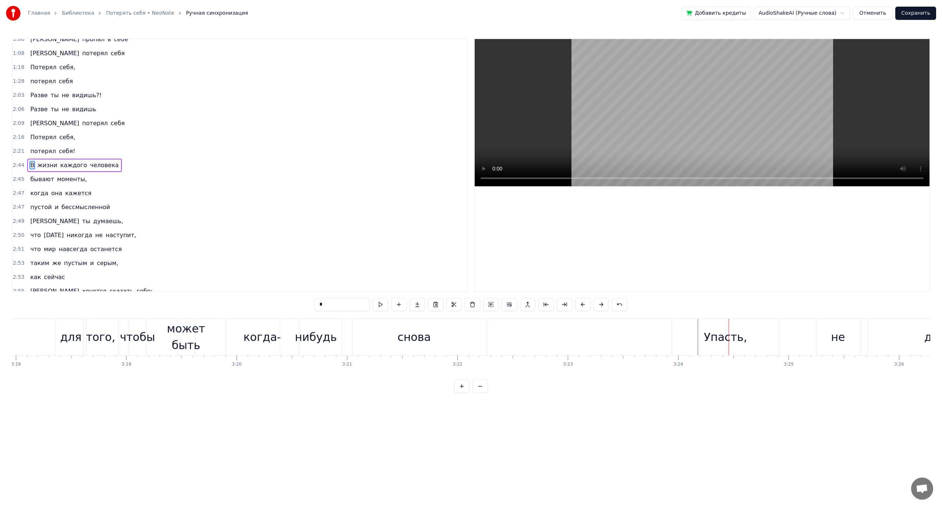
click at [426, 335] on div "снова" at bounding box center [414, 337] width 33 height 17
type input "*****"
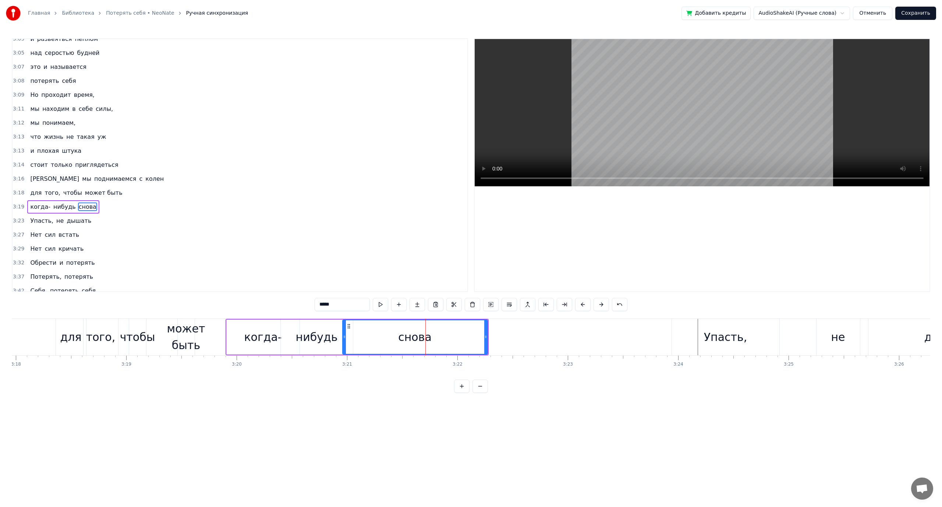
scroll to position [573, 0]
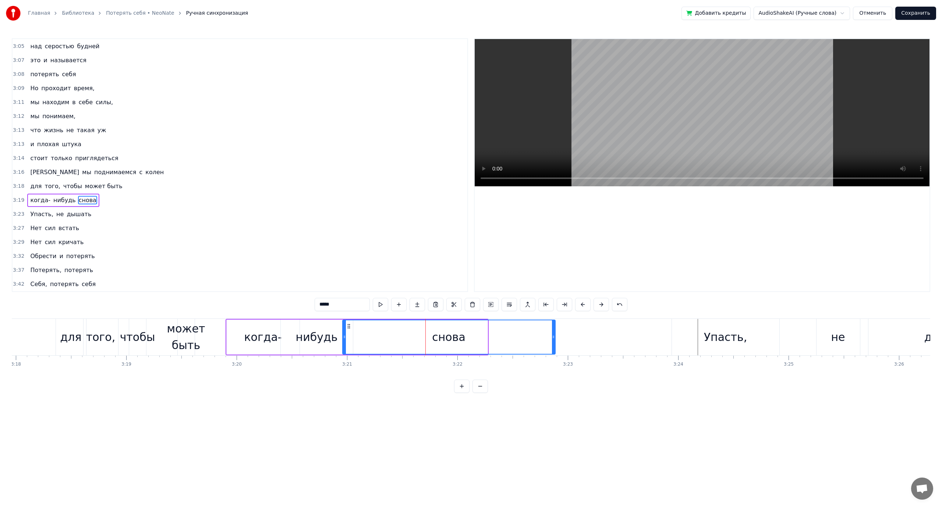
drag, startPoint x: 487, startPoint y: 337, endPoint x: 554, endPoint y: 339, distance: 67.7
click at [554, 339] on icon at bounding box center [553, 337] width 3 height 6
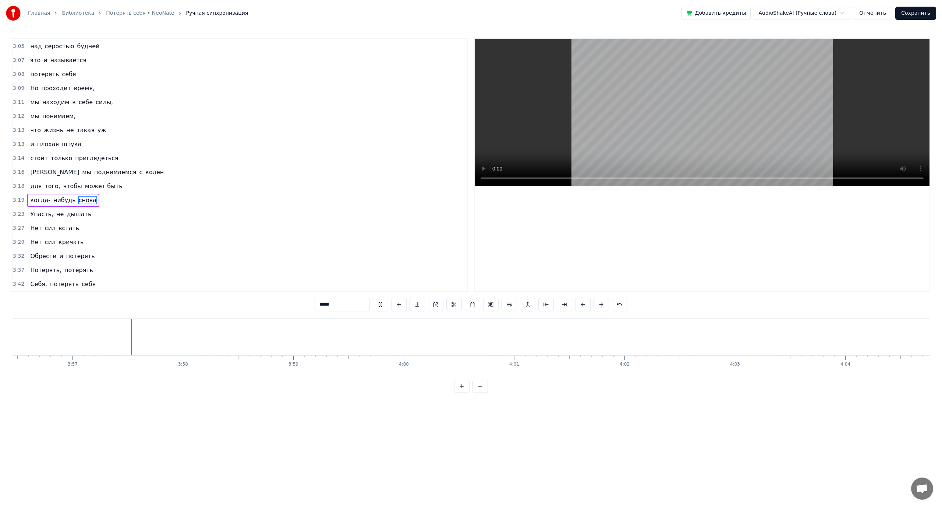
scroll to position [0, 26114]
click at [911, 13] on button "Сохранить" at bounding box center [916, 13] width 41 height 13
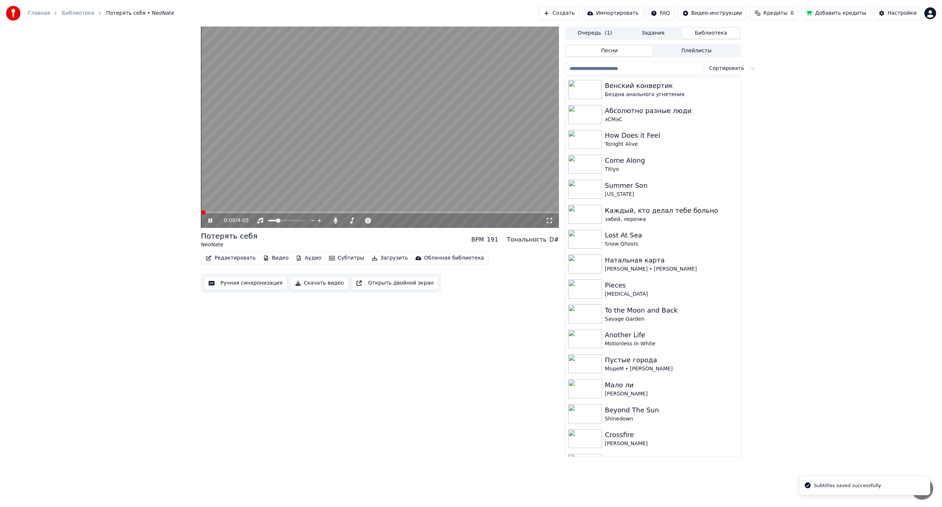
click at [402, 140] on video at bounding box center [380, 127] width 358 height 201
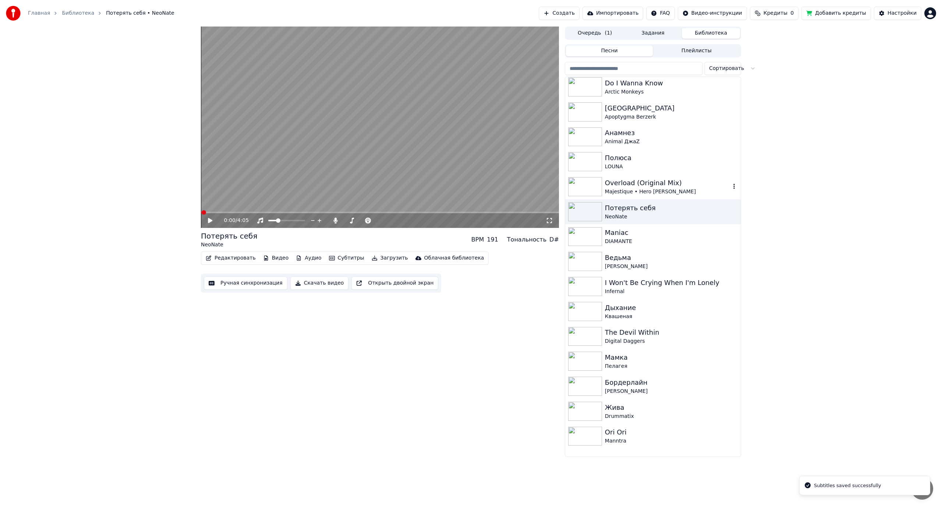
scroll to position [552, 0]
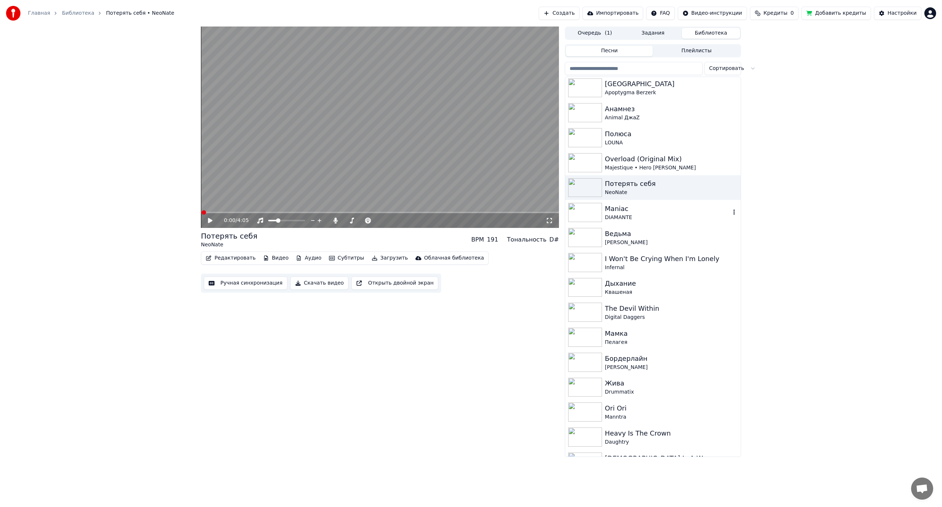
click at [641, 215] on div "DIAMANTE" at bounding box center [668, 217] width 126 height 7
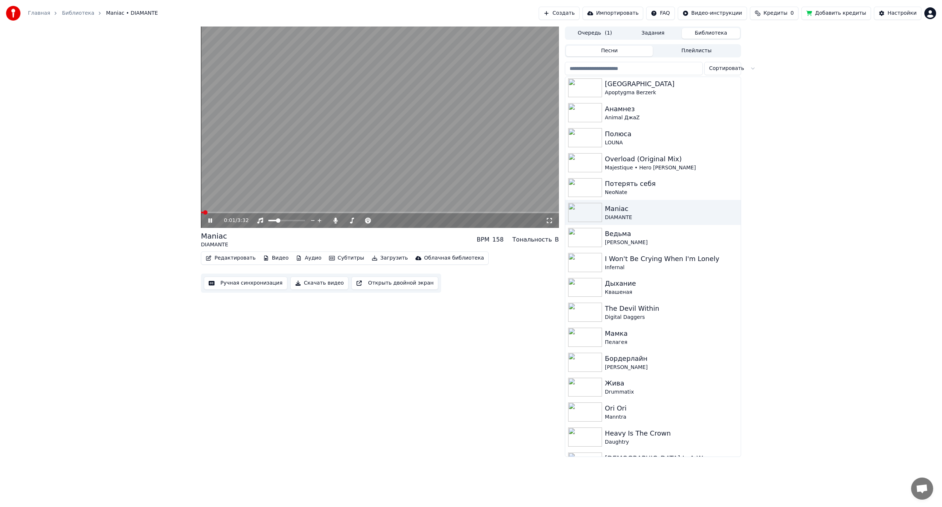
click at [232, 213] on div "0:01 / 3:32" at bounding box center [380, 220] width 358 height 15
click at [234, 212] on span at bounding box center [380, 212] width 358 height 1
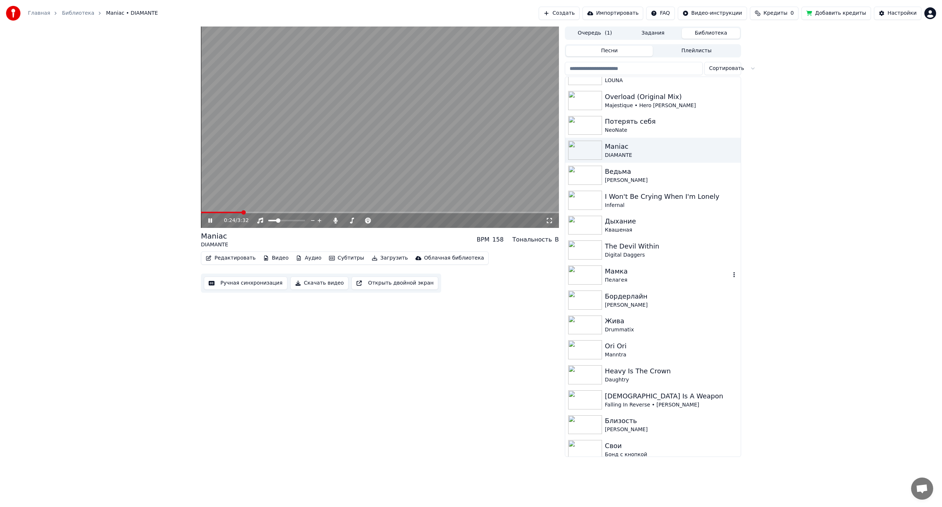
scroll to position [626, 0]
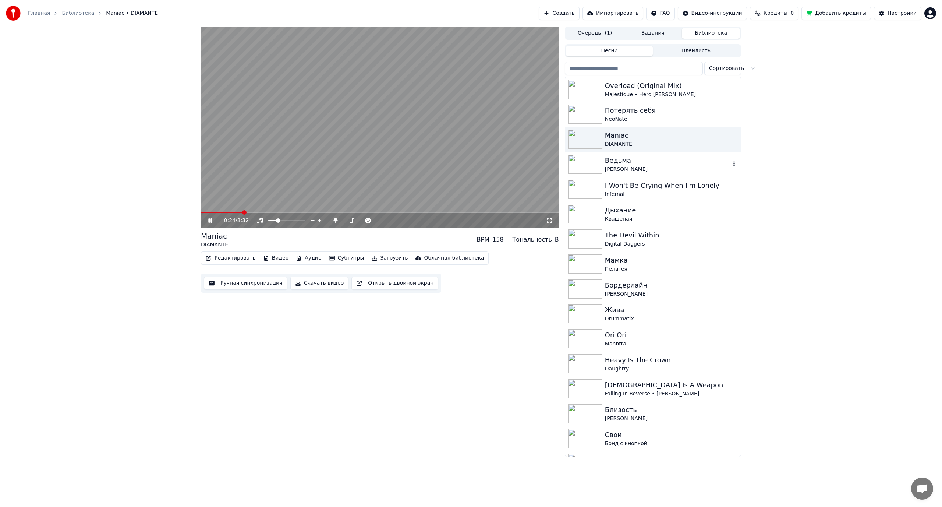
click at [624, 165] on div "Ведьма" at bounding box center [668, 160] width 126 height 10
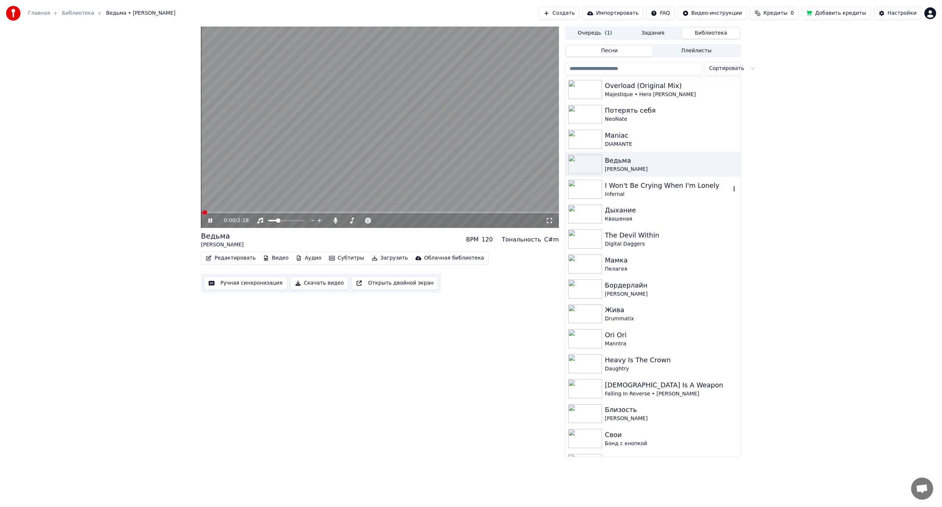
click at [653, 187] on div "I Won't Be Crying When I'm Lonely" at bounding box center [668, 185] width 126 height 10
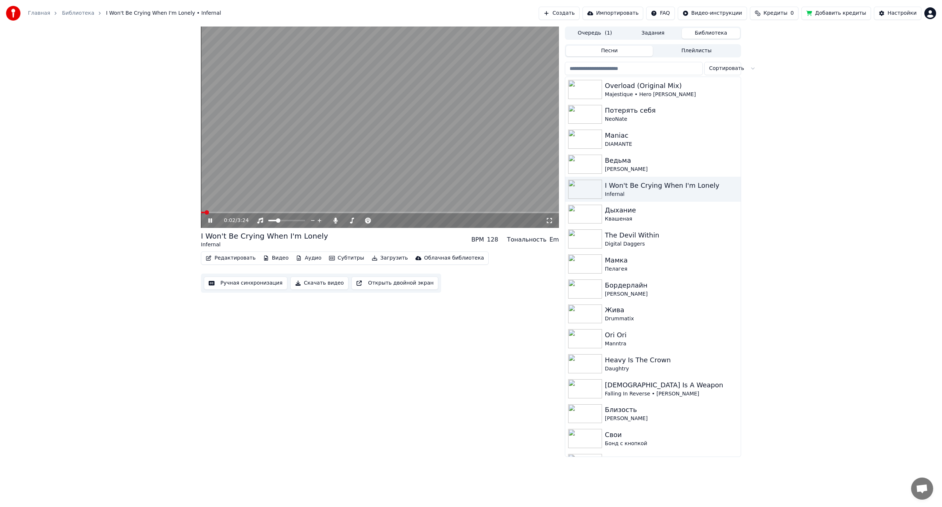
click at [272, 211] on video at bounding box center [380, 127] width 358 height 201
click at [272, 212] on span at bounding box center [380, 212] width 358 height 1
click at [315, 191] on video at bounding box center [380, 127] width 358 height 201
click at [645, 213] on div "Дыхание" at bounding box center [668, 210] width 126 height 10
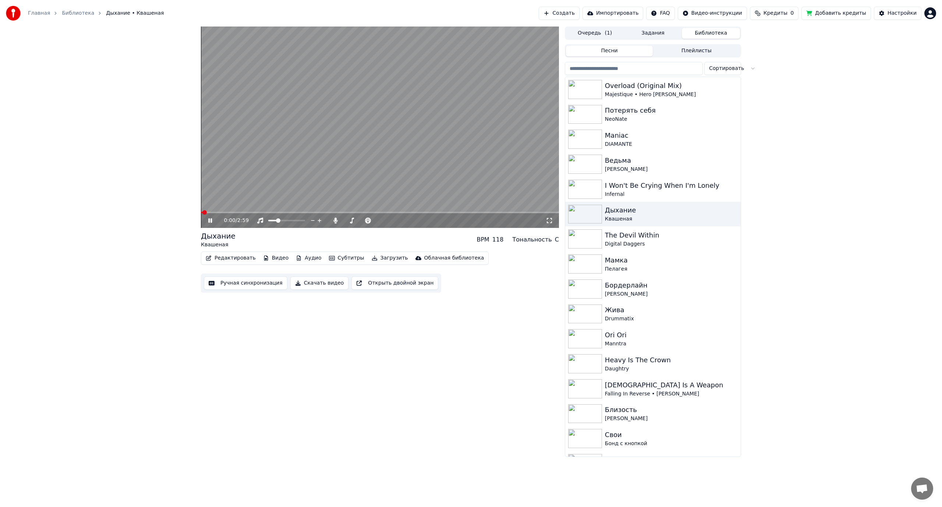
click at [272, 212] on span at bounding box center [380, 212] width 358 height 1
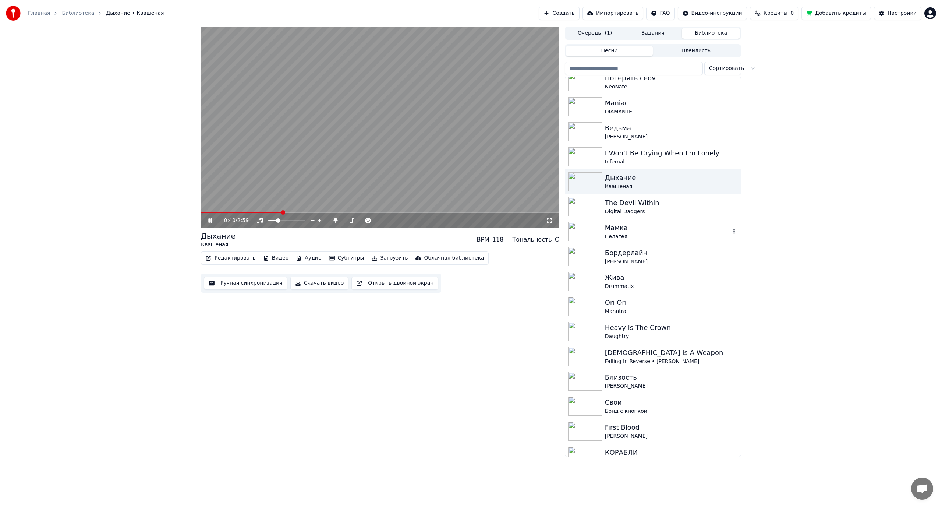
scroll to position [663, 0]
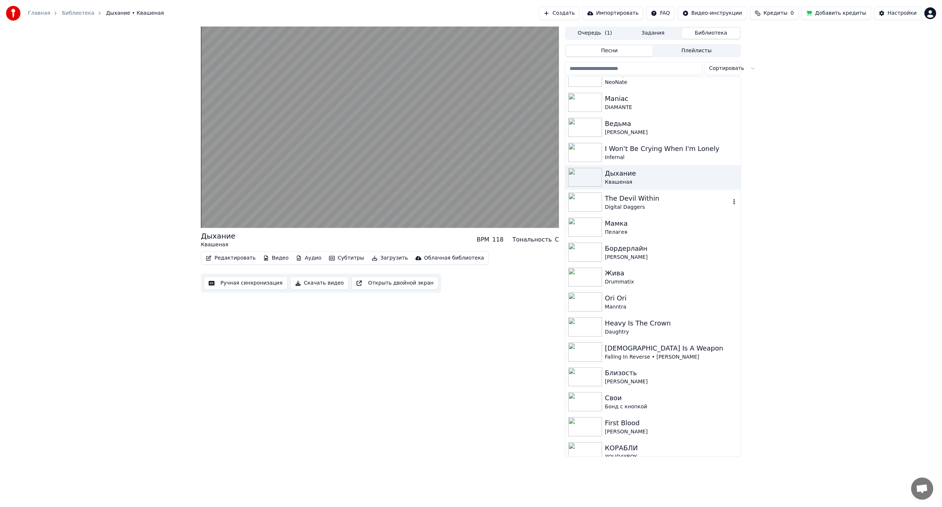
click at [654, 206] on div "Digital Daggers" at bounding box center [668, 207] width 126 height 7
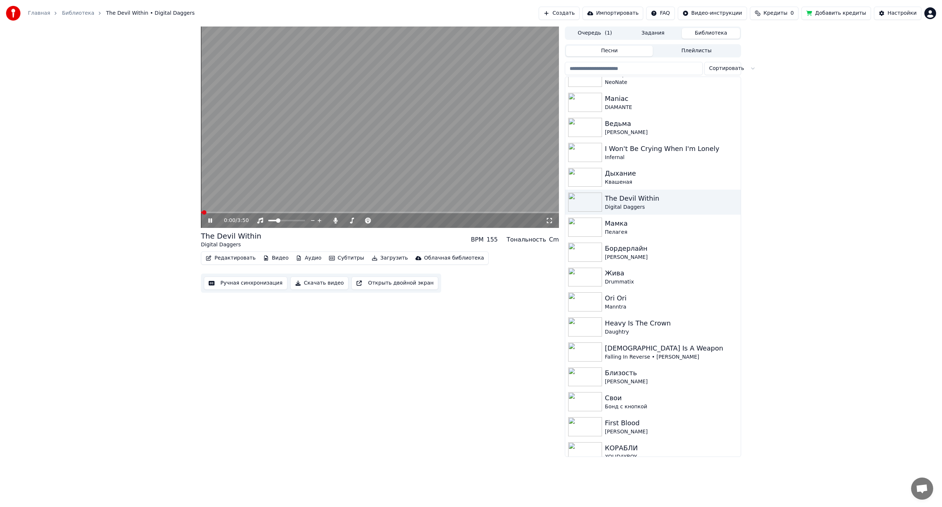
click at [275, 213] on span at bounding box center [380, 212] width 358 height 1
click at [320, 212] on span at bounding box center [380, 212] width 358 height 1
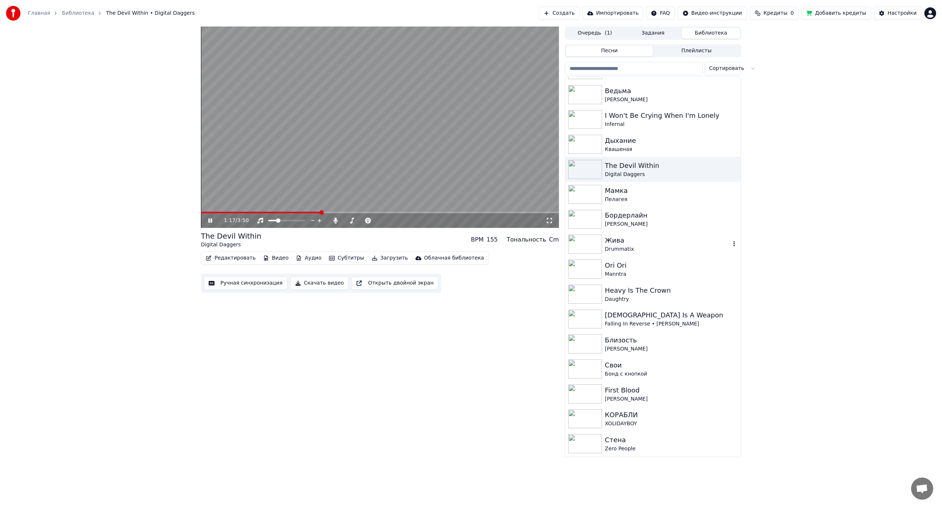
scroll to position [699, 0]
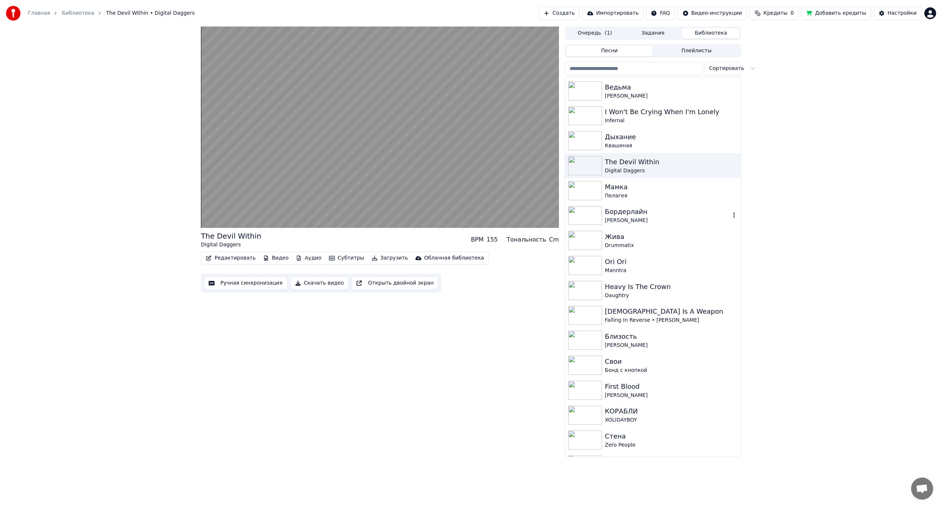
click at [644, 218] on div "[PERSON_NAME]" at bounding box center [668, 220] width 126 height 7
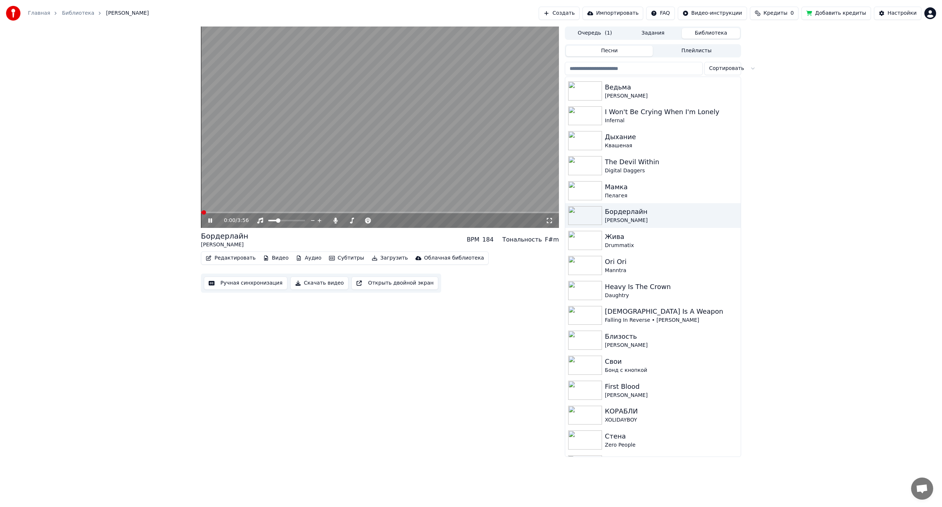
click at [266, 212] on span at bounding box center [380, 212] width 358 height 1
click at [302, 212] on span at bounding box center [380, 212] width 358 height 1
click at [330, 212] on span at bounding box center [380, 212] width 358 height 1
click at [408, 170] on video at bounding box center [380, 127] width 358 height 201
click at [245, 282] on button "Ручная синхронизация" at bounding box center [246, 282] width 84 height 13
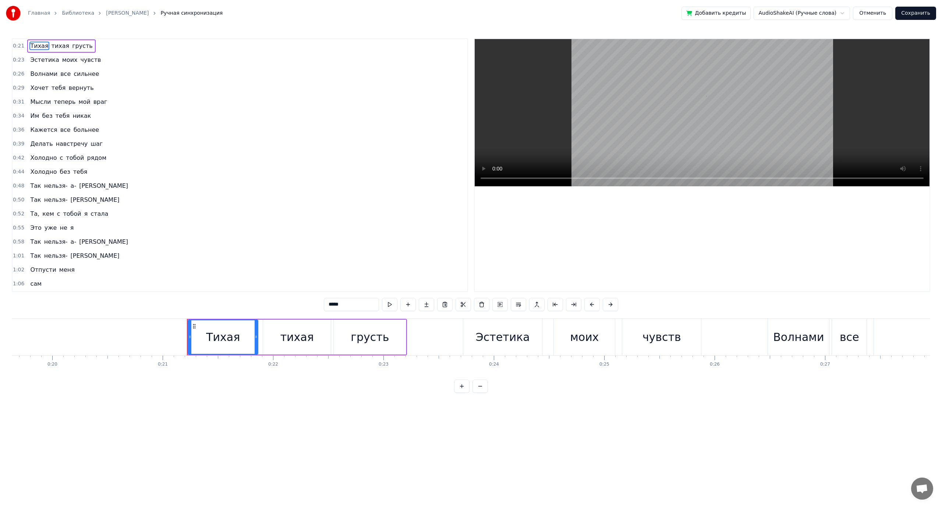
scroll to position [0, 2306]
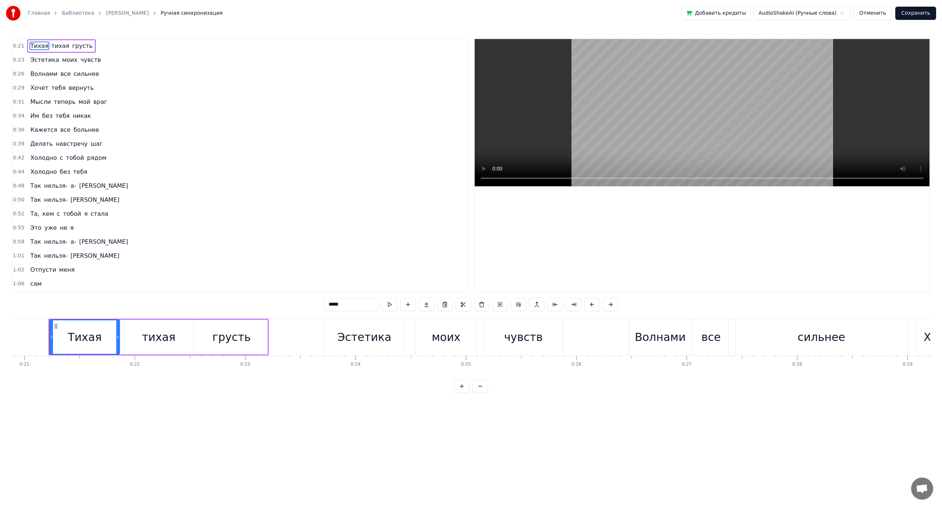
click at [48, 60] on span "Эстетика" at bounding box center [44, 60] width 30 height 8
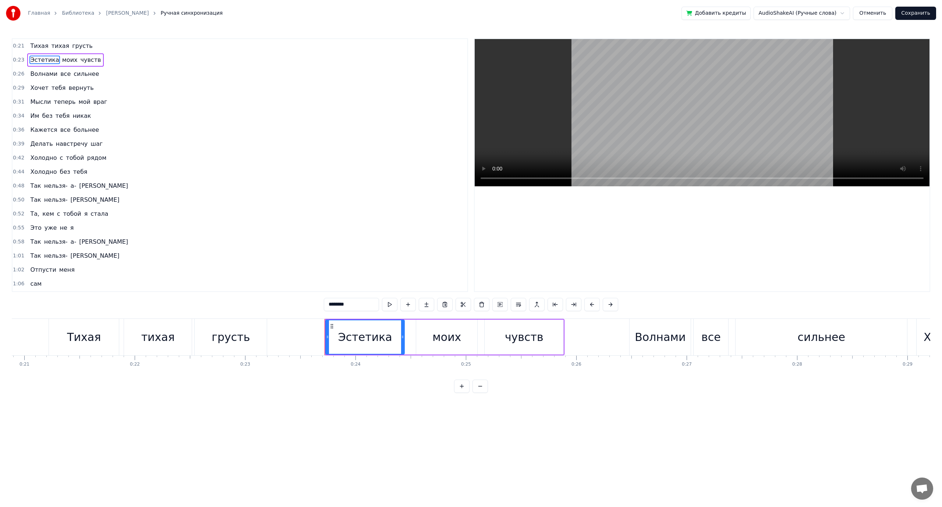
click at [49, 74] on span "Волнами" at bounding box center [43, 74] width 29 height 8
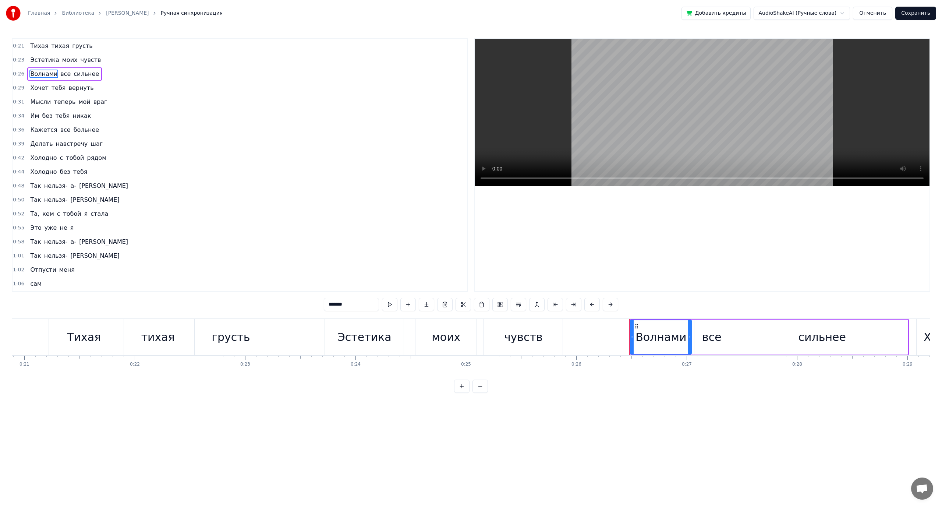
click at [40, 88] on span "Хочет" at bounding box center [39, 88] width 20 height 8
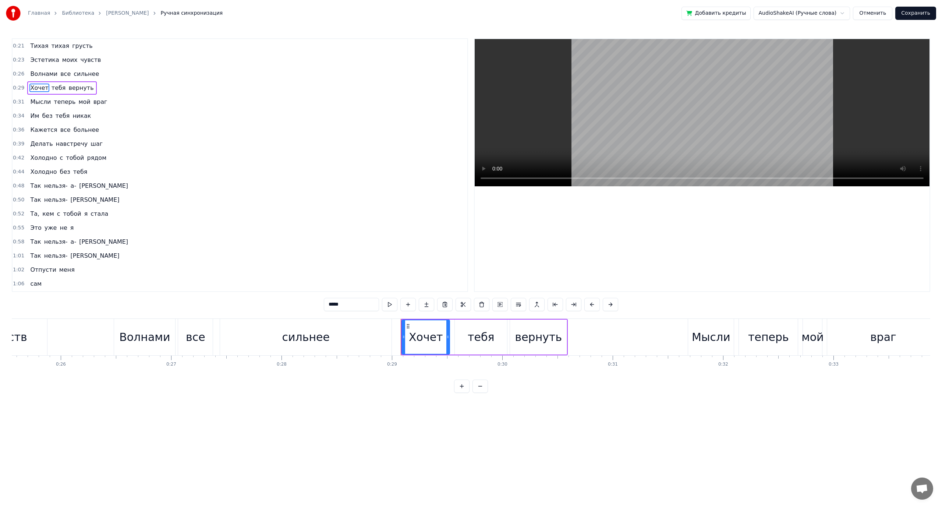
click at [43, 101] on span "Мысли" at bounding box center [40, 102] width 22 height 8
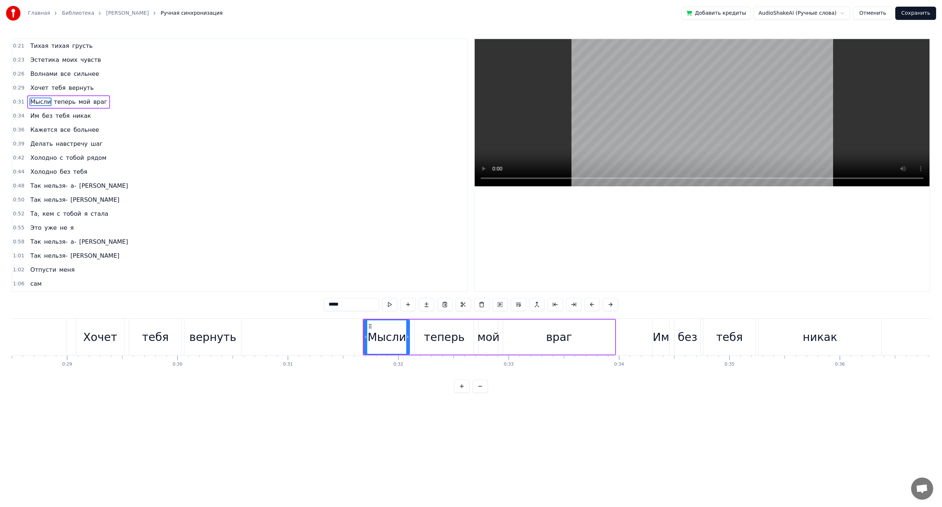
scroll to position [0, 3174]
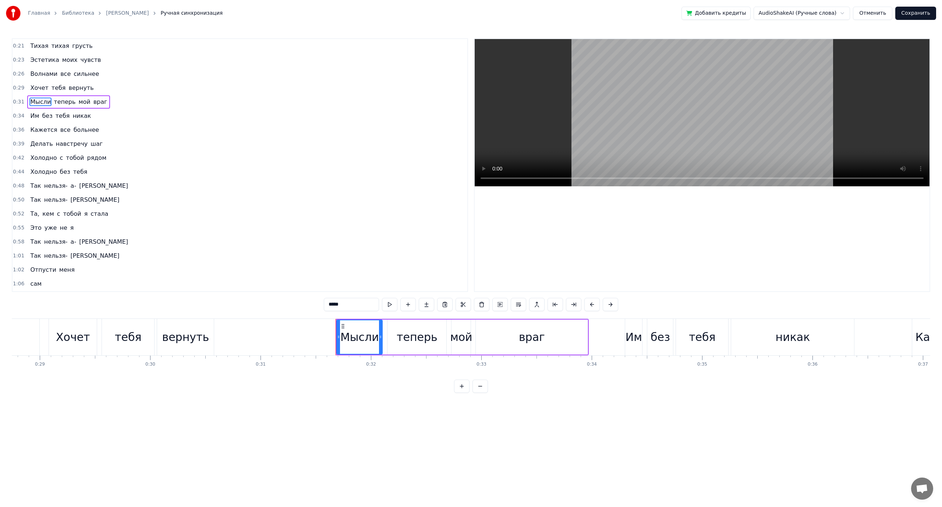
click at [43, 117] on span "без" at bounding box center [48, 116] width 12 height 8
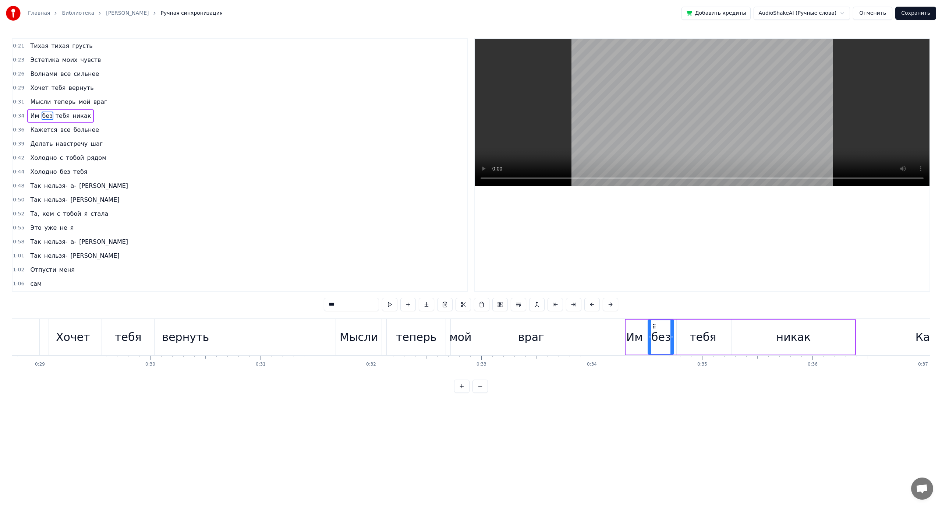
click at [43, 128] on span "Кажется" at bounding box center [43, 130] width 28 height 8
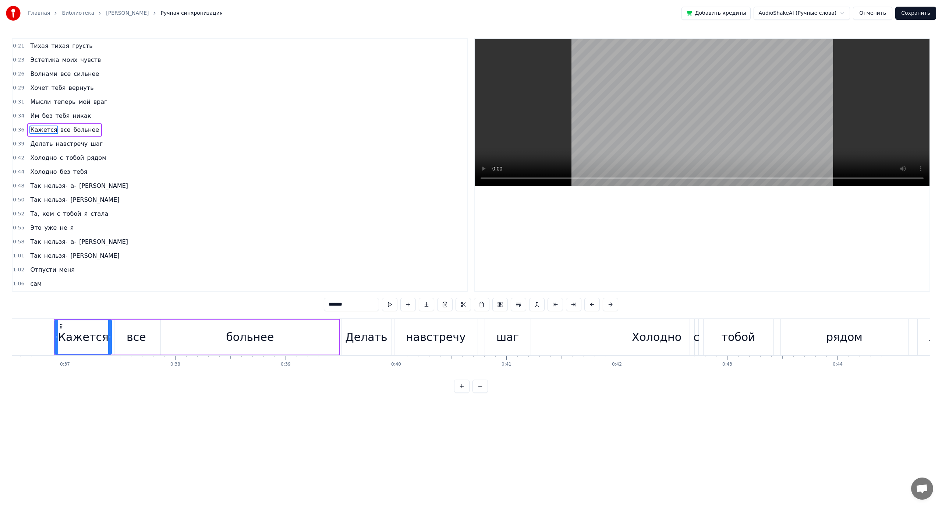
scroll to position [0, 4038]
click at [40, 142] on span "Делать" at bounding box center [41, 144] width 24 height 8
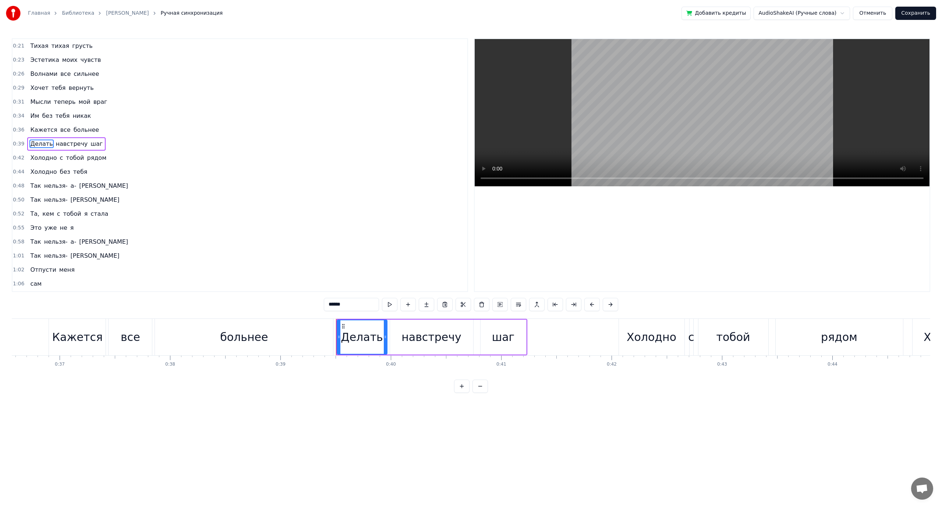
click at [42, 160] on span "Холодно" at bounding box center [43, 157] width 28 height 8
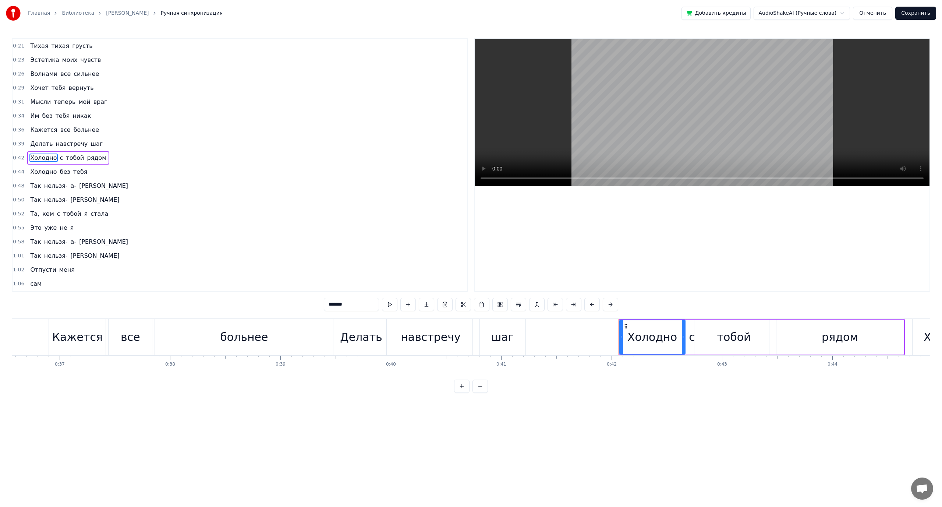
click at [42, 171] on span "Холодно" at bounding box center [43, 171] width 28 height 8
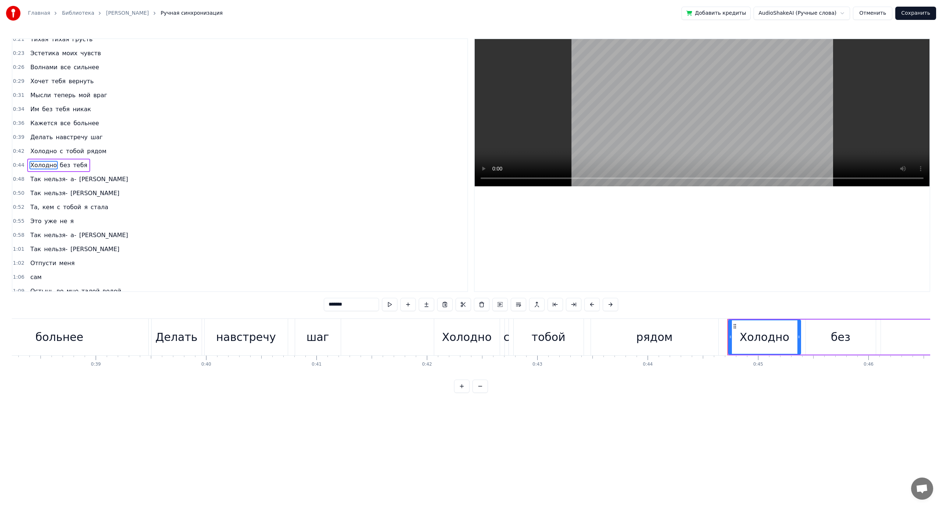
click at [46, 180] on span "нельзя-" at bounding box center [55, 179] width 25 height 8
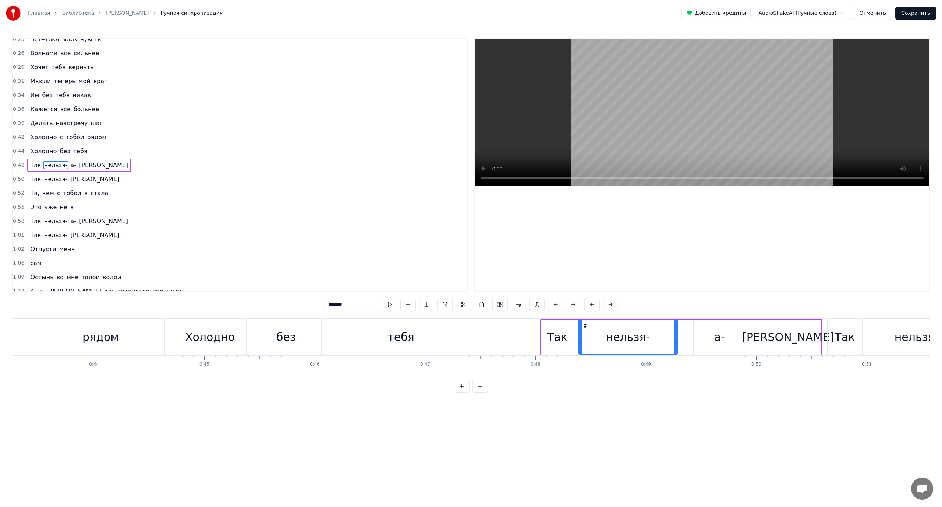
scroll to position [0, 4901]
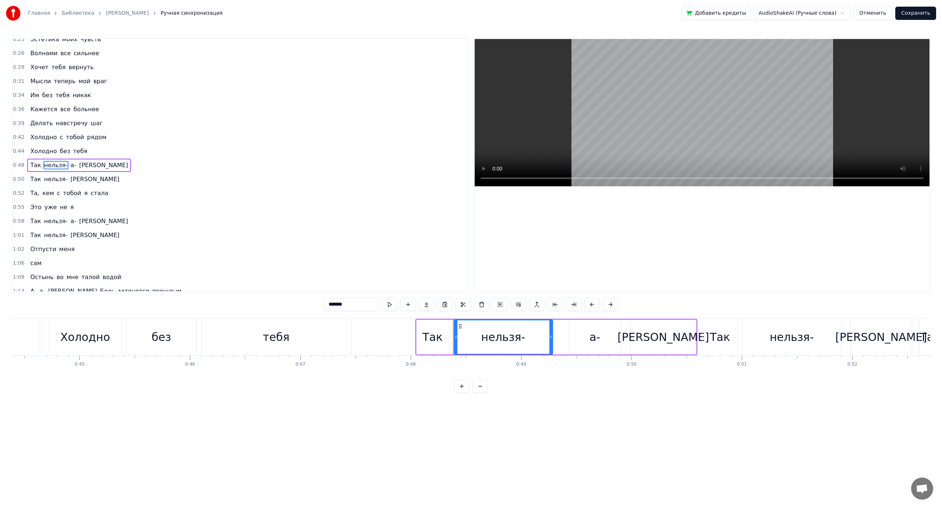
click at [50, 181] on span "нельзя-" at bounding box center [55, 179] width 25 height 8
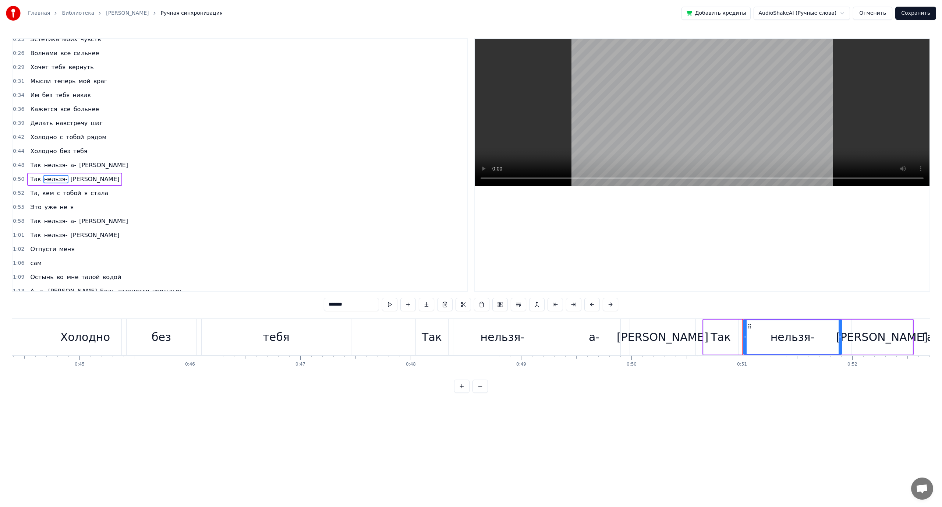
scroll to position [35, 0]
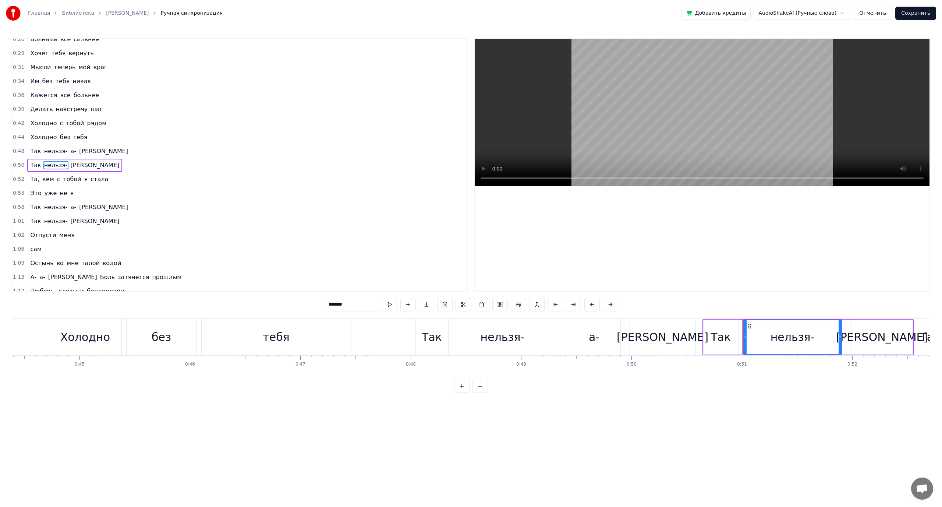
click at [56, 182] on span "с" at bounding box center [58, 179] width 5 height 8
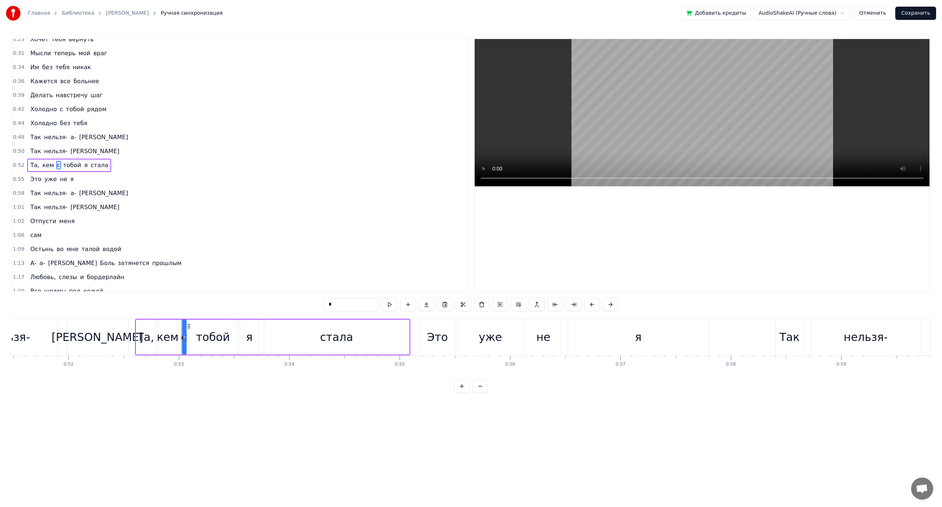
scroll to position [0, 5814]
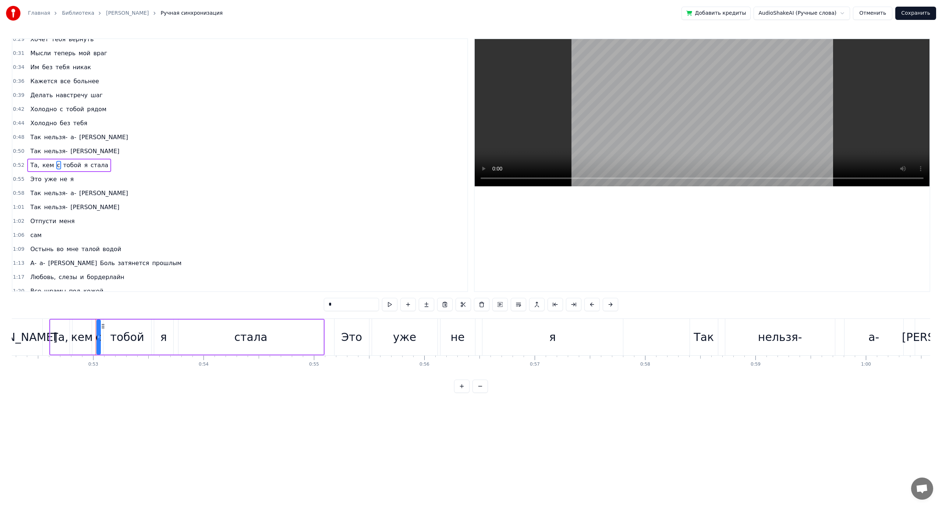
click at [59, 179] on span "не" at bounding box center [63, 179] width 9 height 8
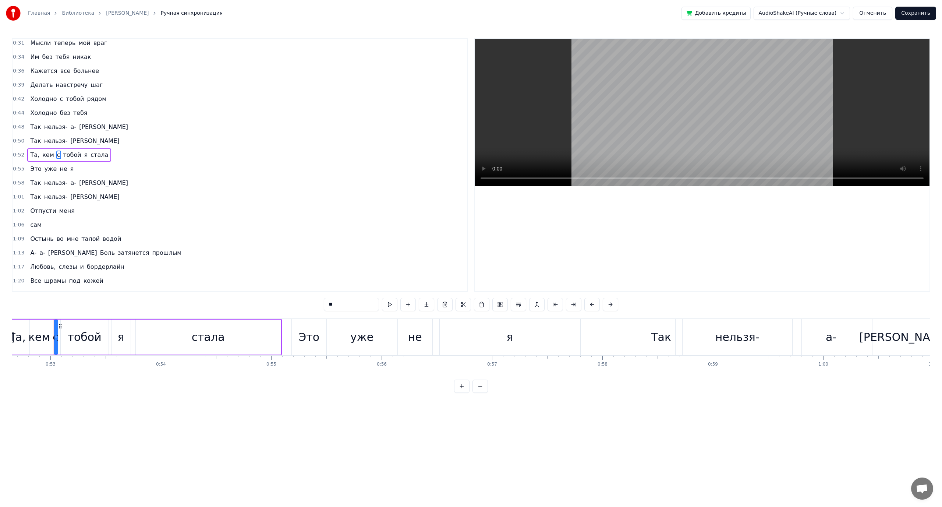
scroll to position [63, 0]
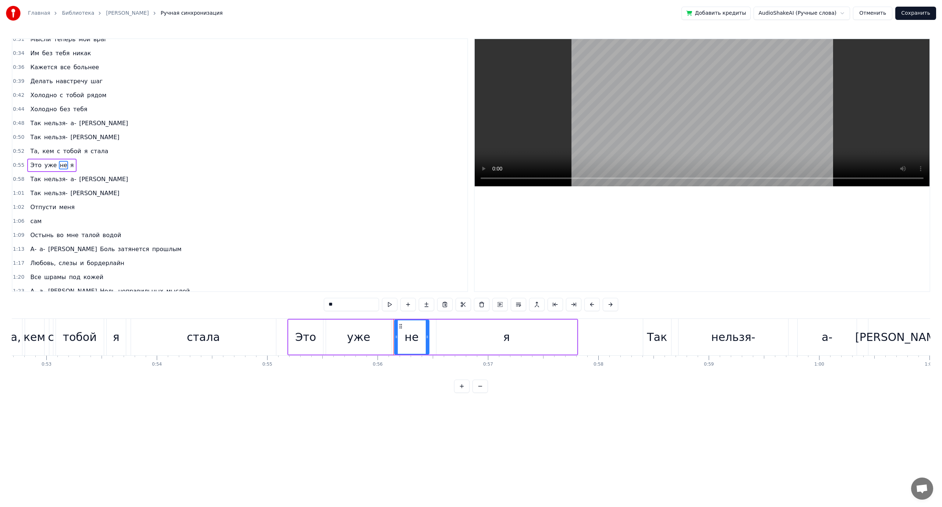
click at [50, 192] on span "нельзя-" at bounding box center [55, 193] width 25 height 8
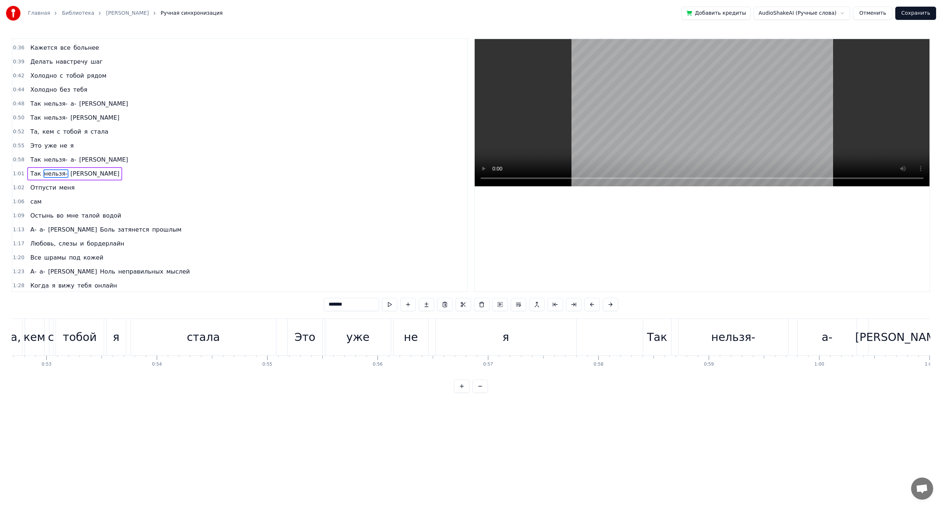
scroll to position [91, 0]
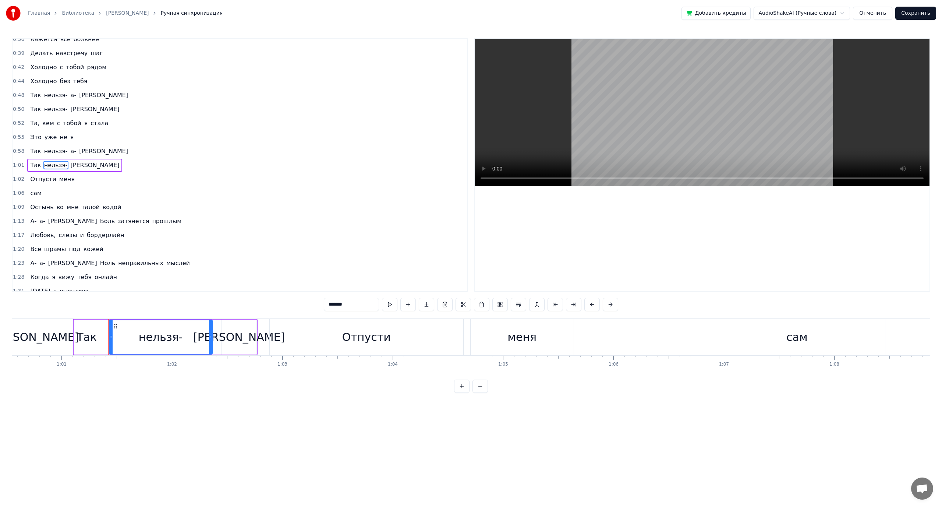
click at [47, 180] on span "Отпусти" at bounding box center [42, 179] width 27 height 8
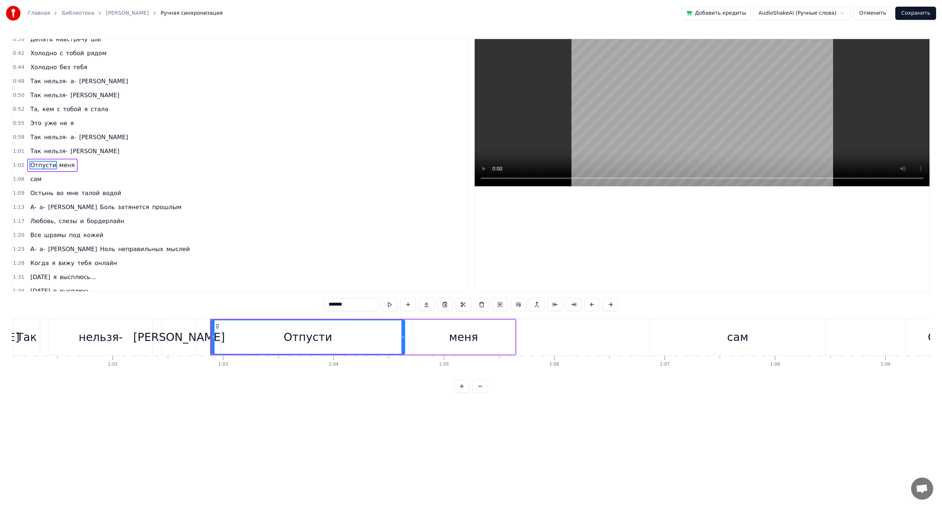
click at [36, 180] on span "сам" at bounding box center [35, 179] width 13 height 8
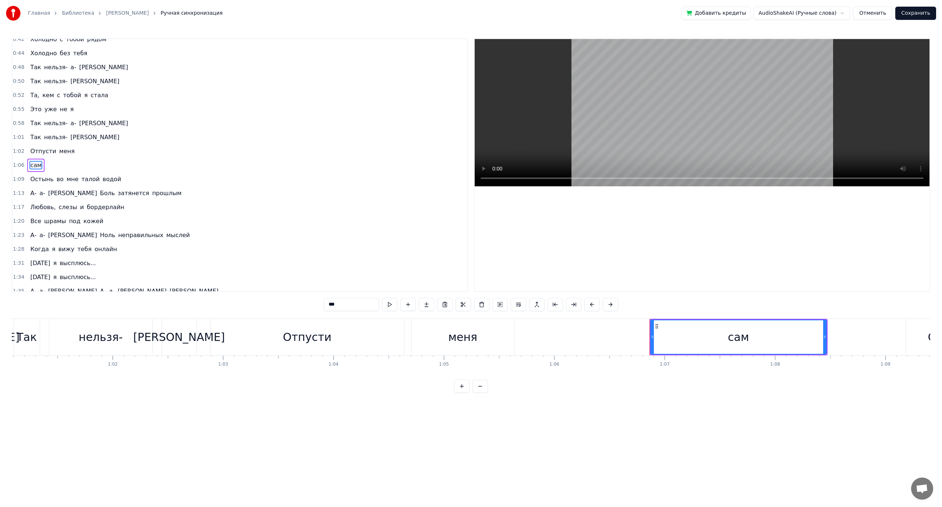
click at [56, 182] on span "во" at bounding box center [60, 179] width 8 height 8
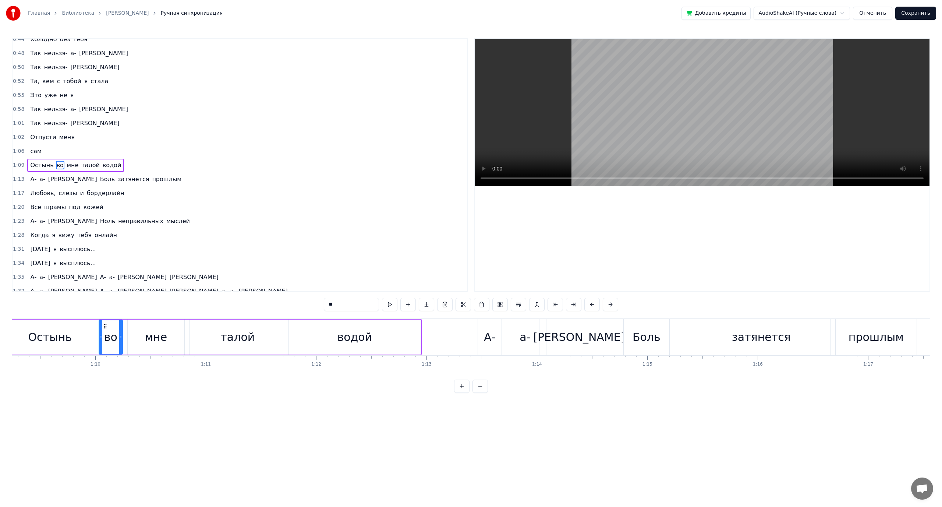
scroll to position [0, 7695]
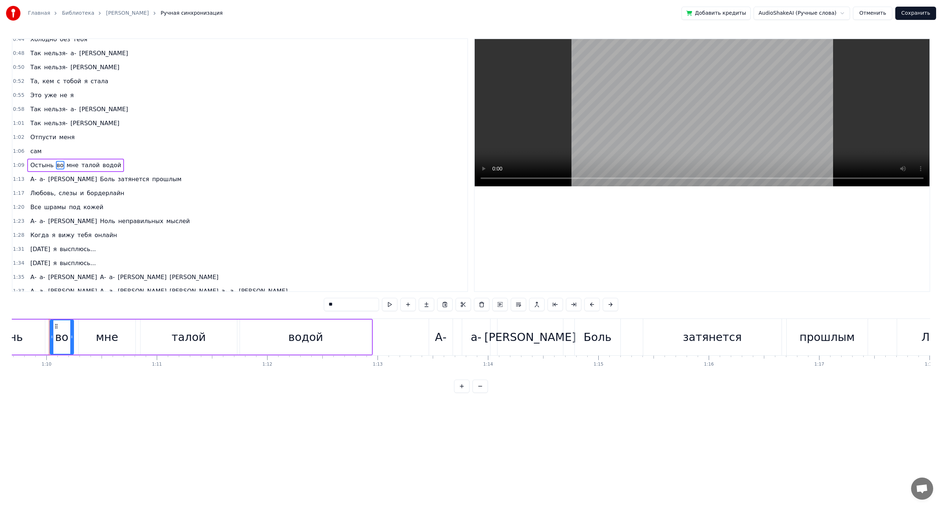
click at [99, 181] on span "Боль" at bounding box center [107, 179] width 16 height 8
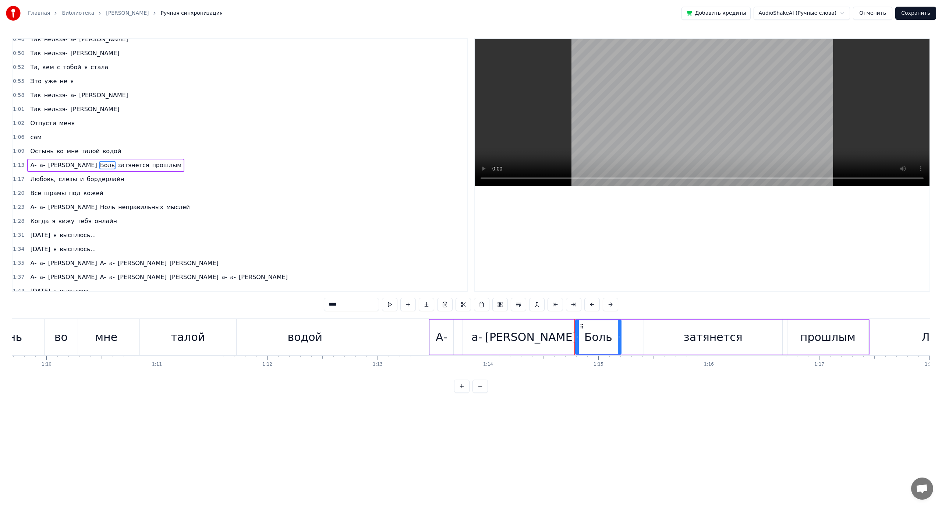
click at [60, 181] on span "слезы" at bounding box center [68, 179] width 20 height 8
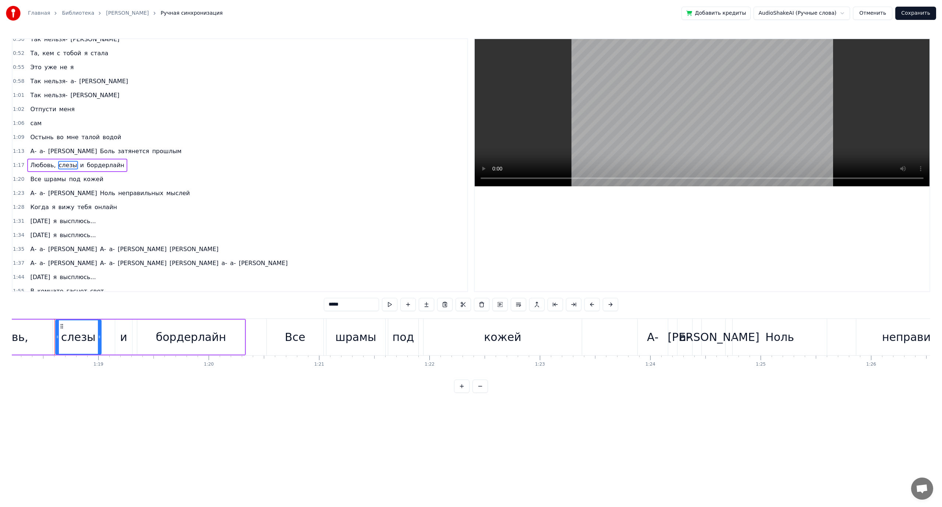
scroll to position [0, 8643]
click at [68, 179] on span "под" at bounding box center [74, 179] width 13 height 8
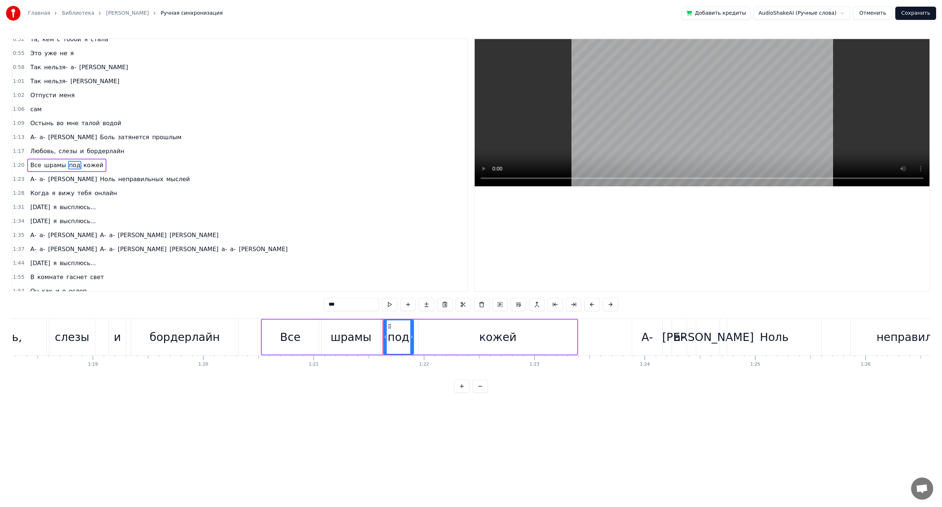
click at [117, 180] on span "неправильных" at bounding box center [140, 179] width 47 height 8
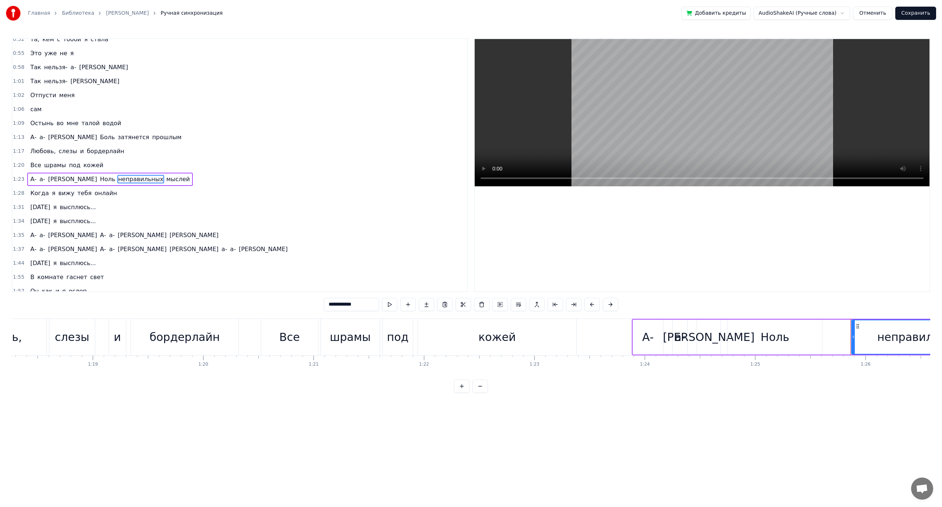
scroll to position [188, 0]
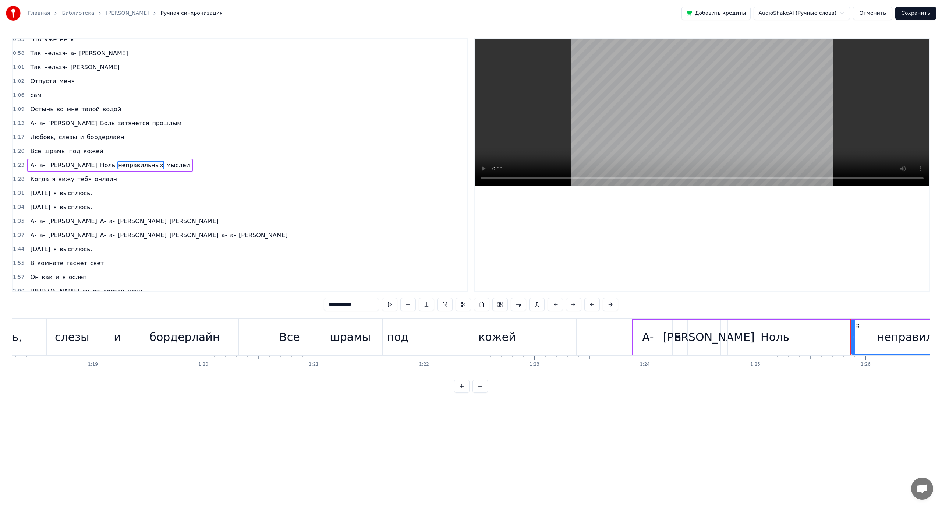
click at [117, 165] on span "неправильных" at bounding box center [140, 165] width 47 height 8
click at [515, 306] on button at bounding box center [518, 304] width 15 height 13
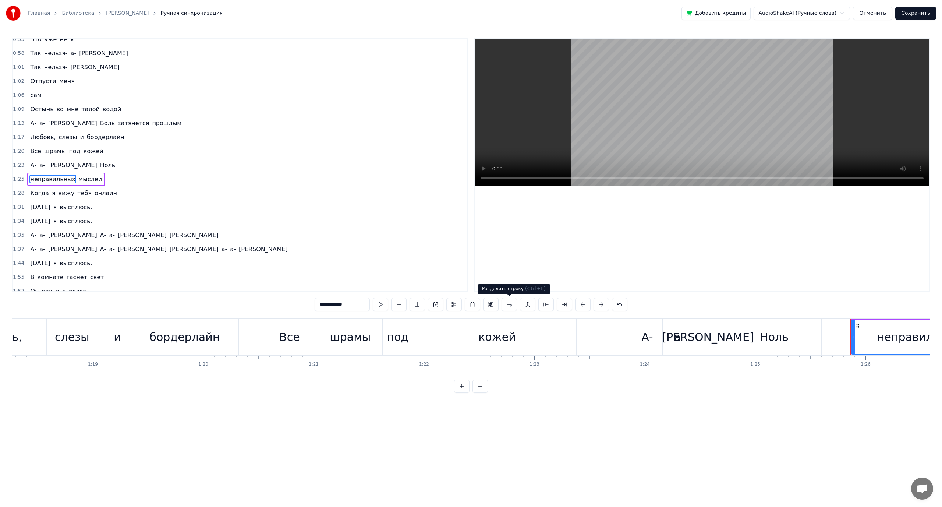
scroll to position [202, 0]
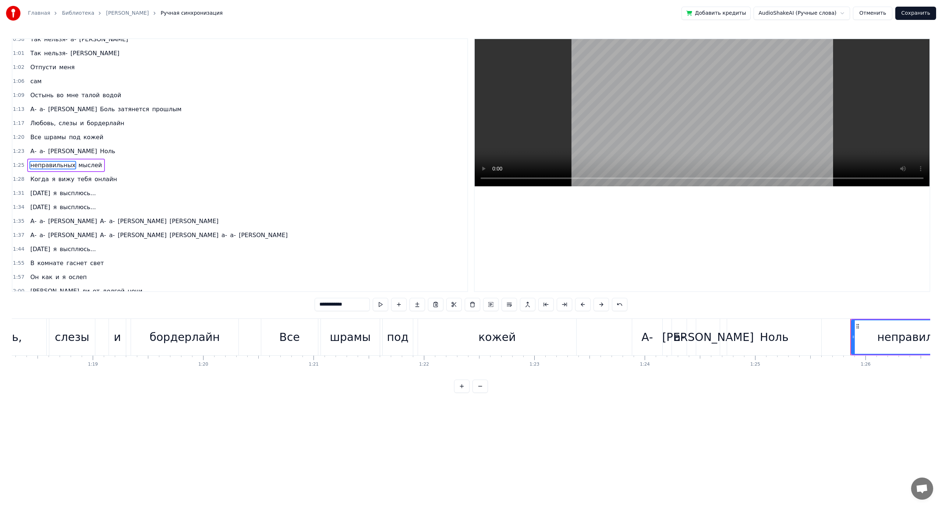
click at [99, 150] on span "Ноль" at bounding box center [107, 151] width 17 height 8
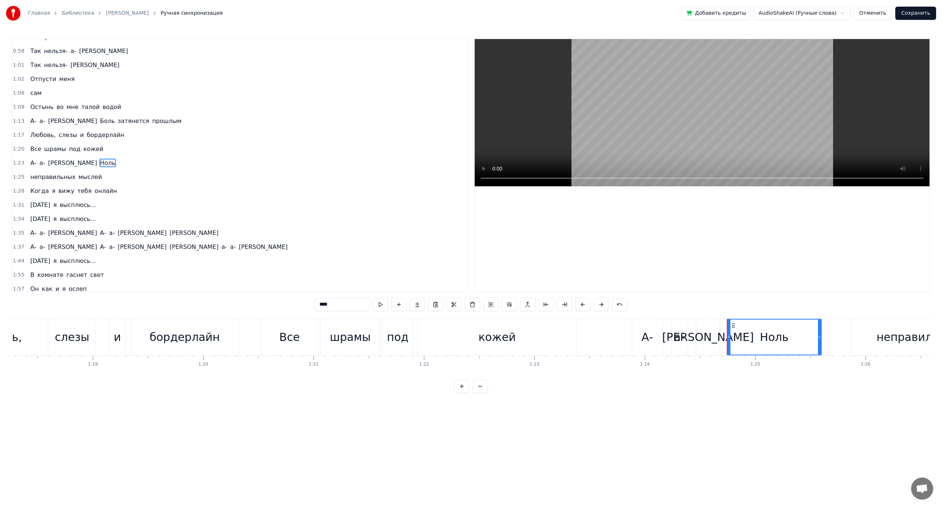
scroll to position [188, 0]
click at [60, 189] on span "вижу" at bounding box center [67, 193] width 18 height 8
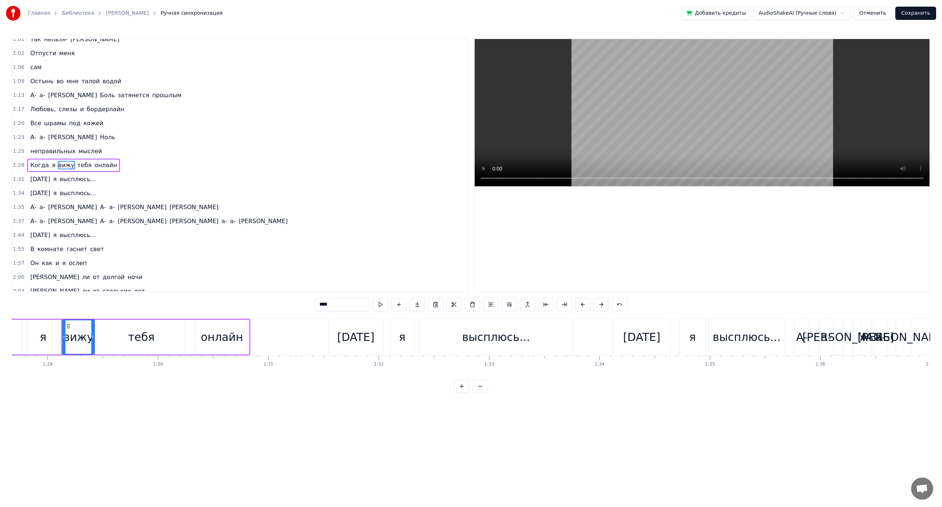
scroll to position [0, 9805]
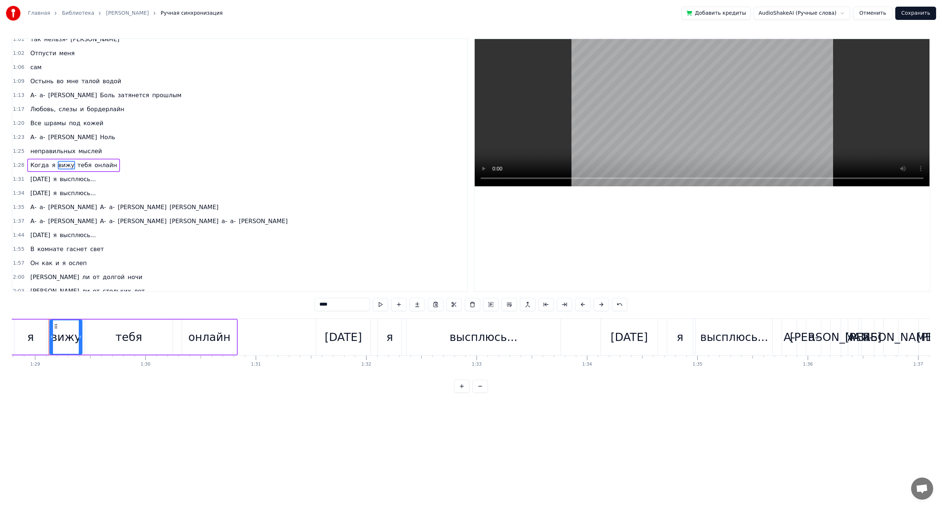
click at [108, 206] on span "а-" at bounding box center [111, 207] width 7 height 8
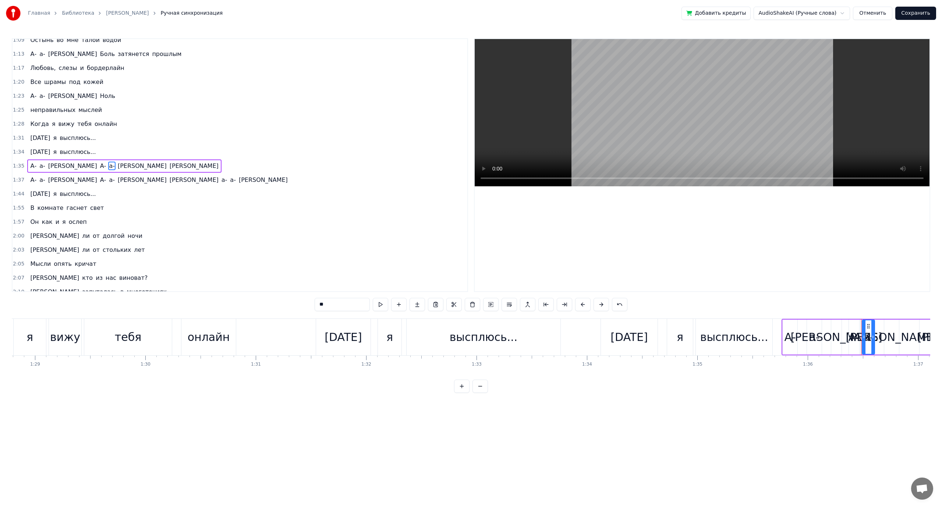
scroll to position [258, 0]
click at [117, 181] on span "[PERSON_NAME]" at bounding box center [142, 179] width 50 height 8
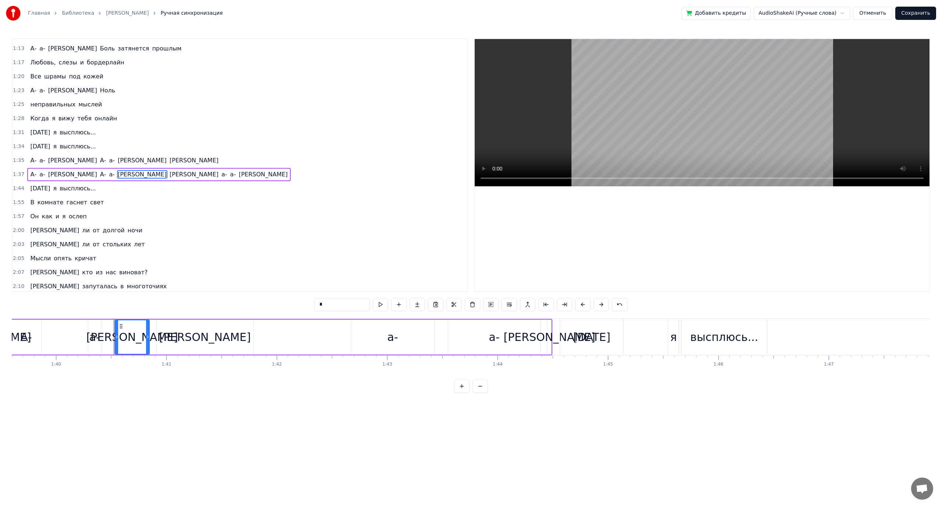
scroll to position [0, 11063]
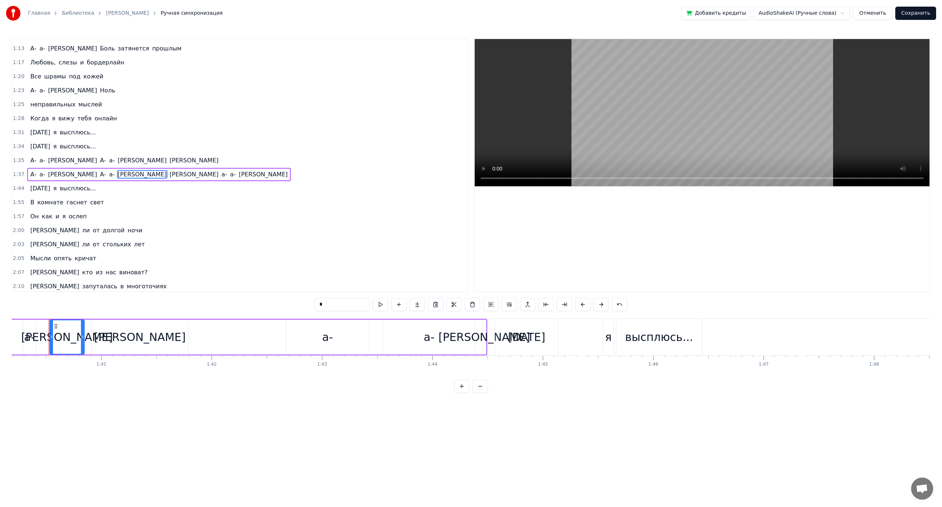
click at [75, 189] on span "высплюсь..." at bounding box center [78, 188] width 38 height 8
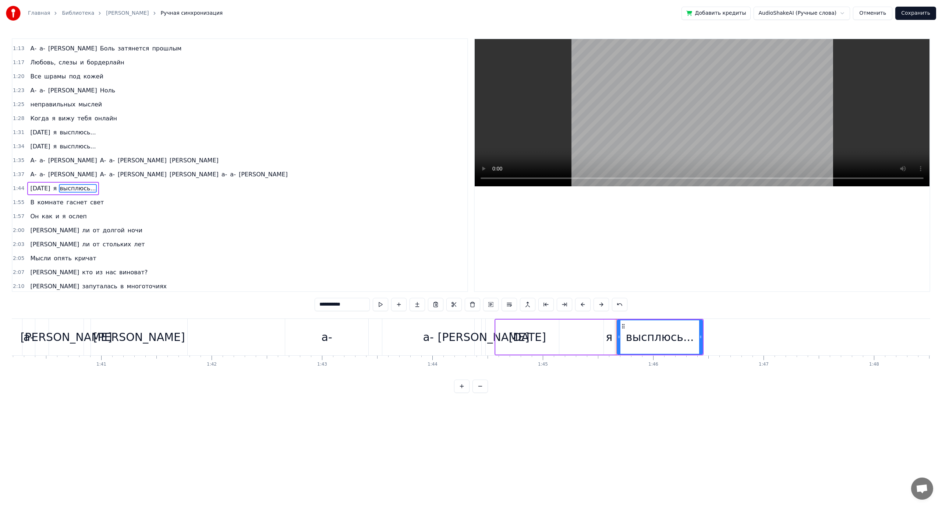
scroll to position [0, 0]
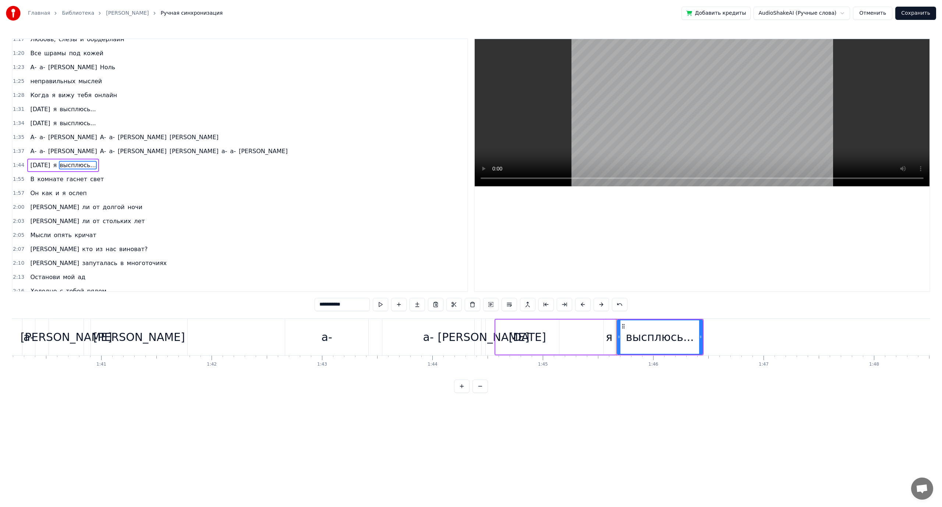
click at [74, 178] on span "гаснет" at bounding box center [77, 179] width 22 height 8
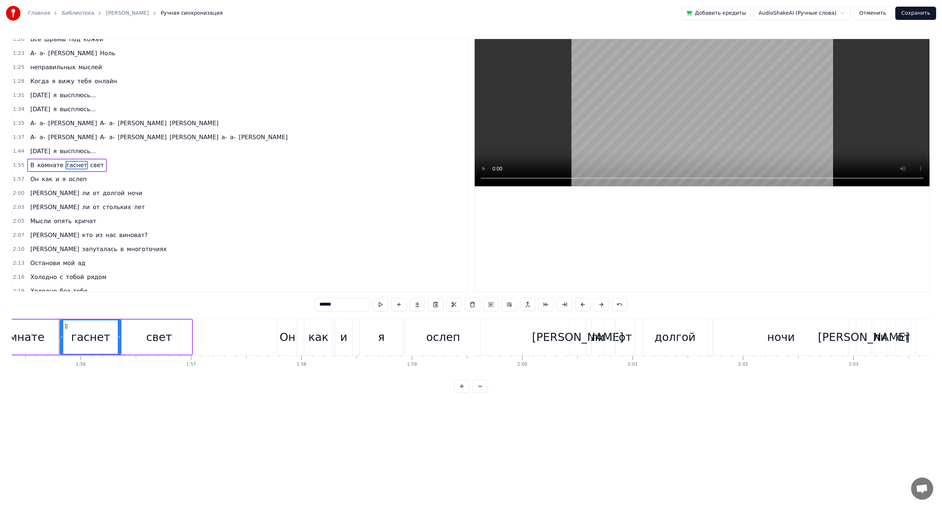
click at [69, 178] on span "ослеп" at bounding box center [78, 179] width 20 height 8
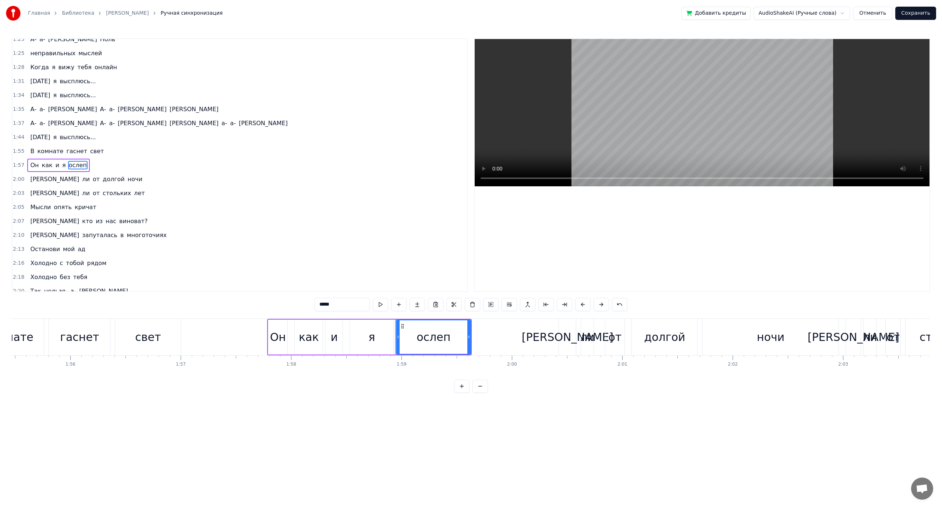
click at [102, 190] on span "стольких" at bounding box center [117, 193] width 30 height 8
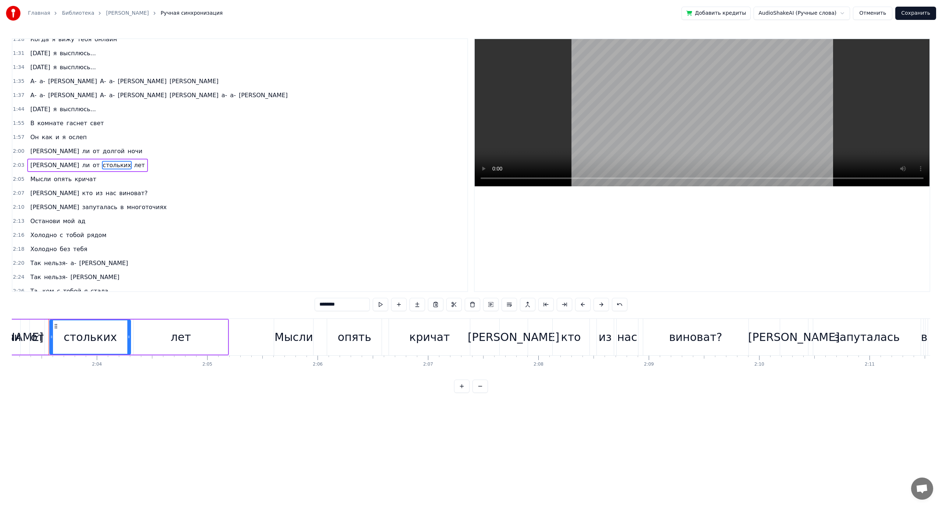
click at [74, 181] on span "кричат" at bounding box center [85, 179] width 23 height 8
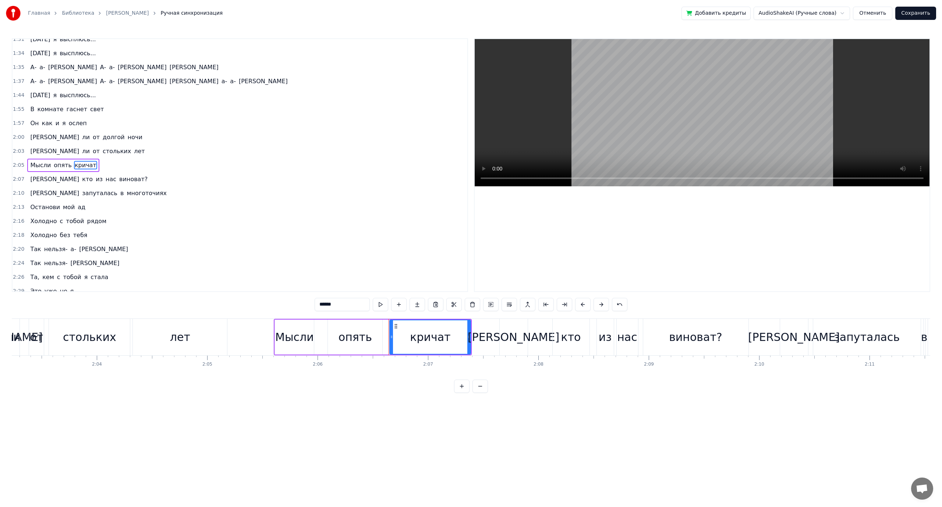
click at [119, 183] on span "виноват?" at bounding box center [134, 179] width 30 height 8
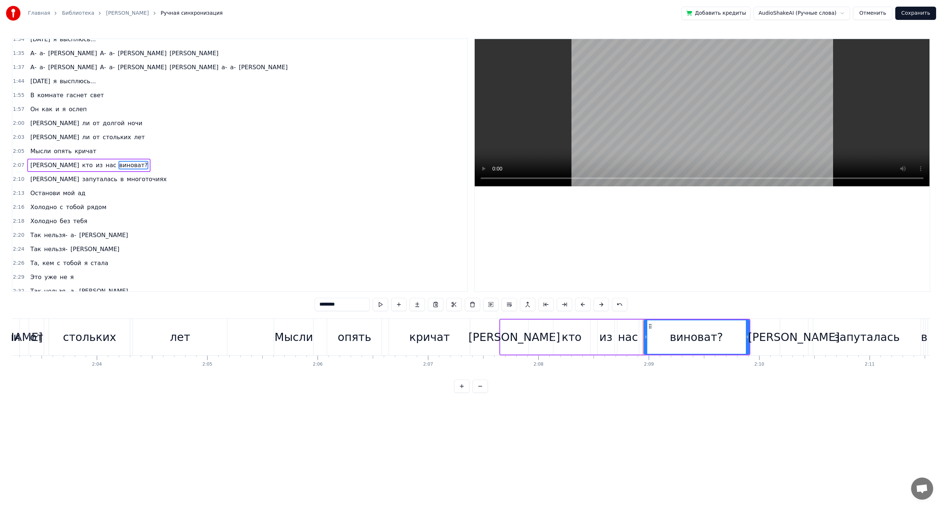
click at [126, 183] on span "многоточиях" at bounding box center [147, 179] width 42 height 8
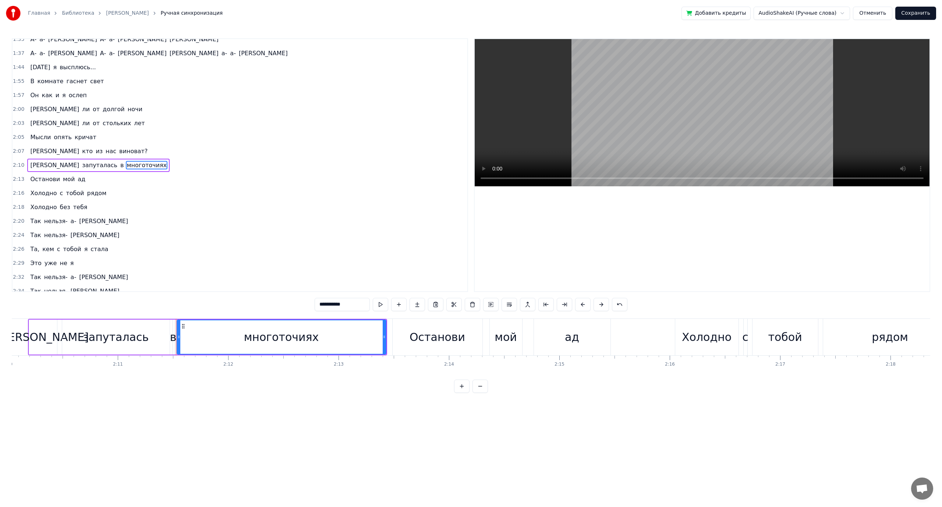
click at [77, 182] on span "ад" at bounding box center [81, 179] width 9 height 8
type input "**"
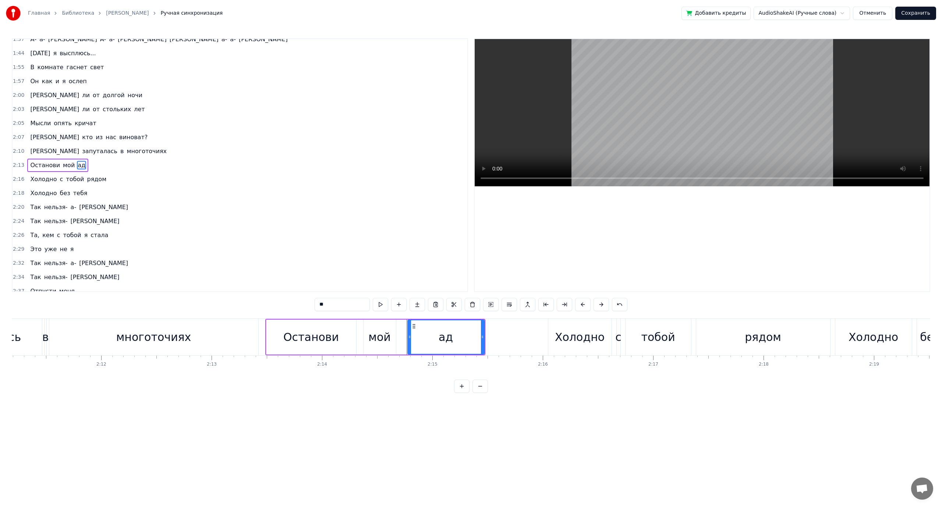
click at [79, 184] on div "Холодно с тобой рядом" at bounding box center [68, 179] width 82 height 13
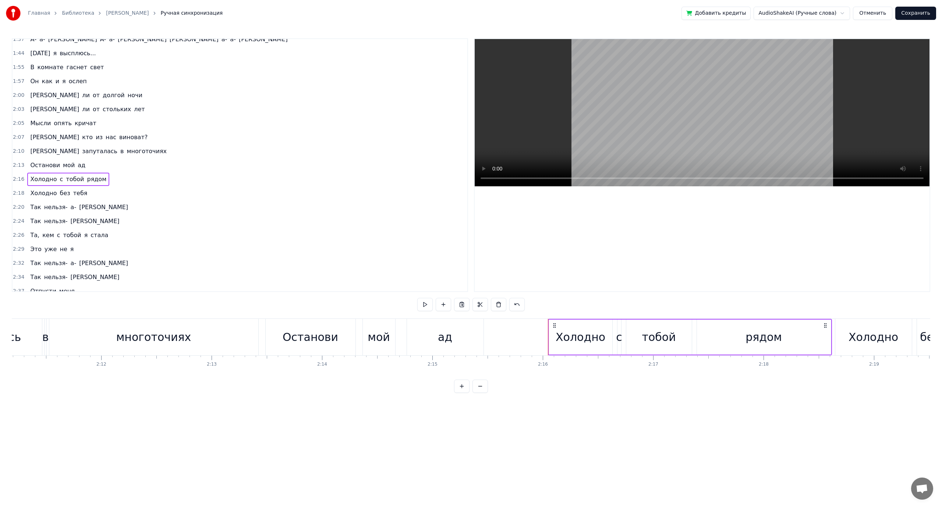
click at [63, 231] on span "тобой" at bounding box center [73, 235] width 20 height 8
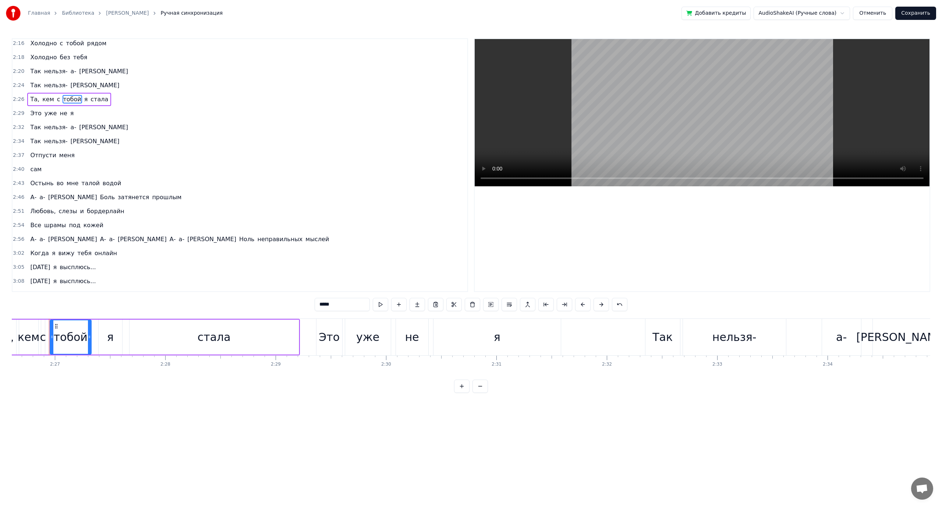
click at [66, 186] on span "мне" at bounding box center [72, 183] width 13 height 8
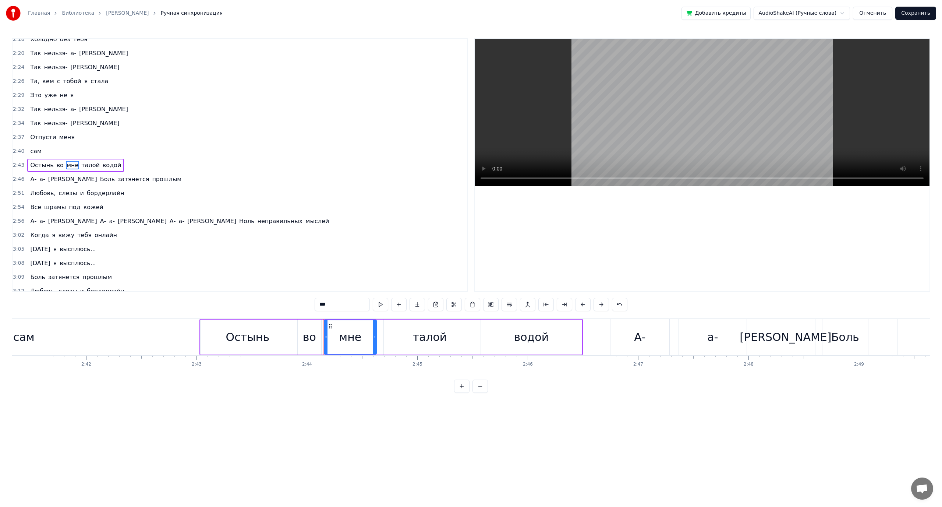
click at [99, 180] on span "Боль" at bounding box center [107, 179] width 16 height 8
type input "****"
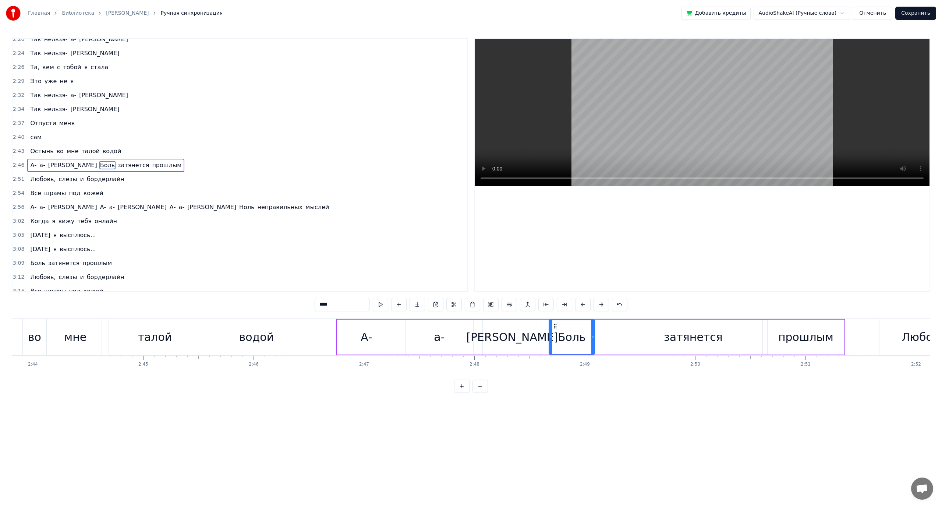
click at [74, 194] on div "Все шрамы под кожей" at bounding box center [66, 193] width 79 height 13
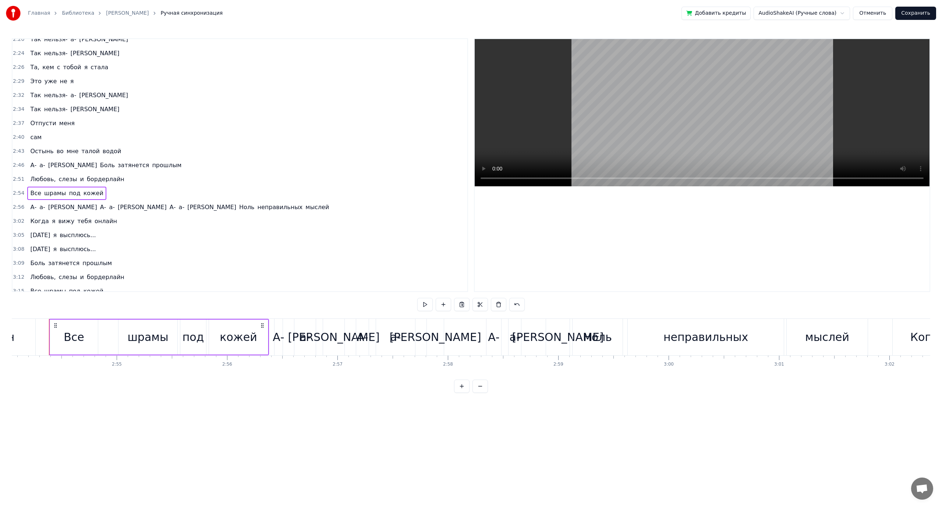
click at [239, 208] on span "Ноль" at bounding box center [247, 207] width 17 height 8
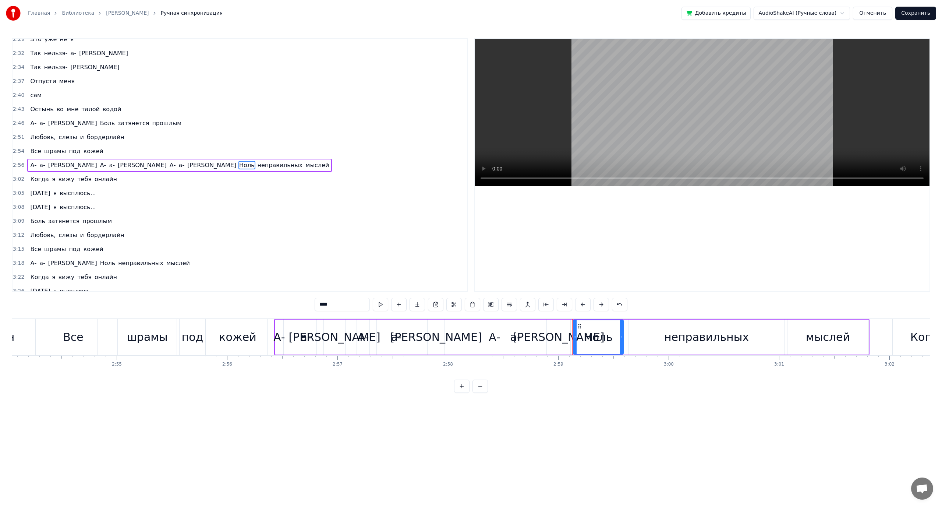
click at [257, 167] on span "неправильных" at bounding box center [280, 165] width 47 height 8
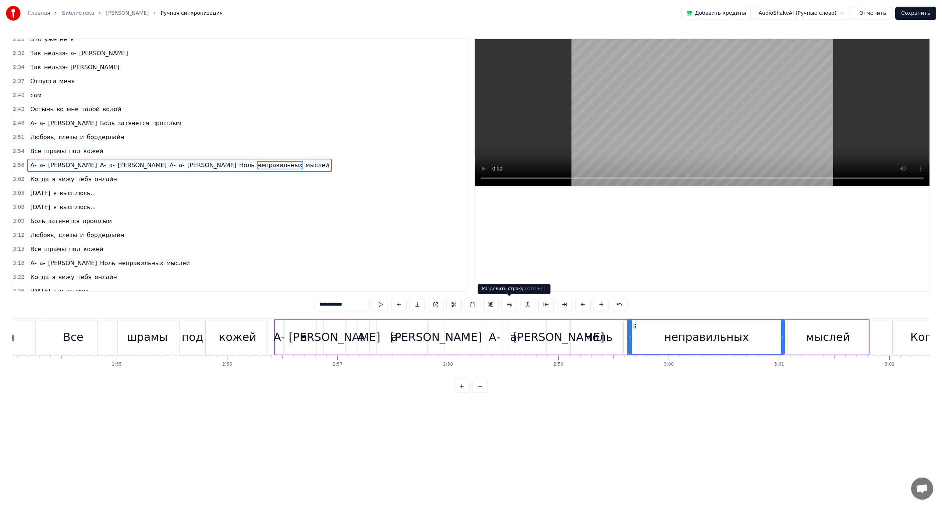
click at [506, 306] on button at bounding box center [509, 304] width 15 height 13
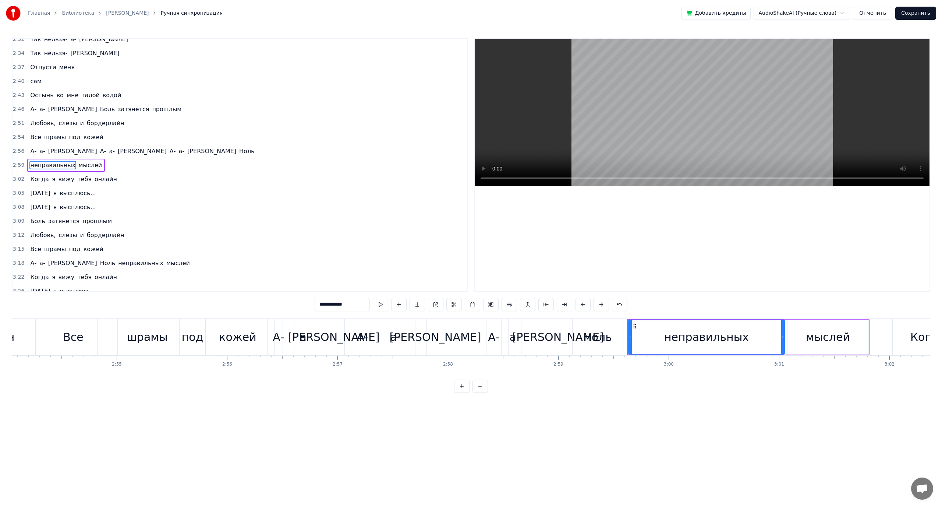
click at [239, 151] on span "Ноль" at bounding box center [247, 151] width 17 height 8
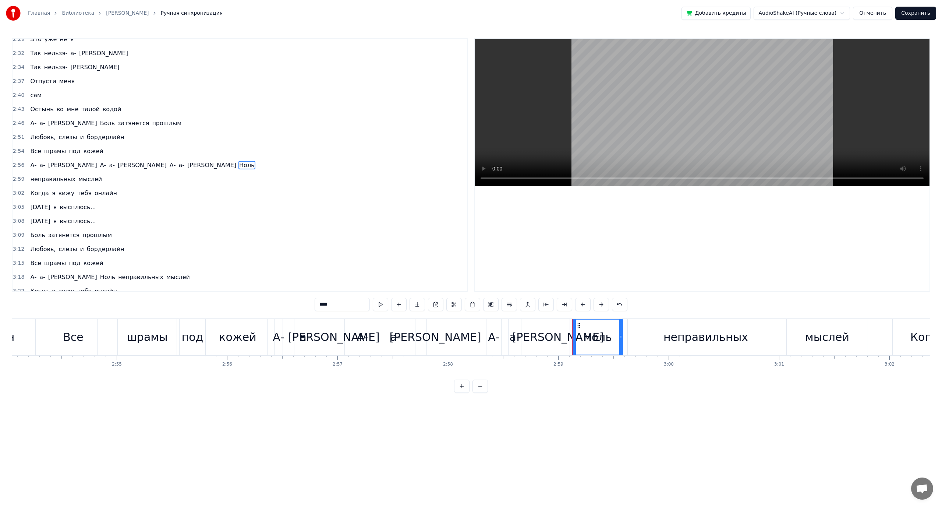
click at [78, 194] on span "тебя" at bounding box center [85, 193] width 16 height 8
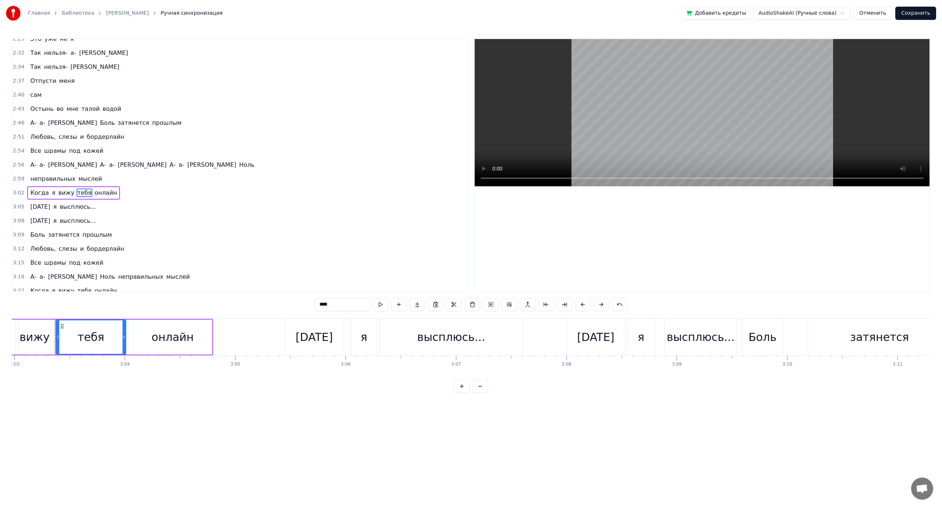
click at [65, 209] on span "высплюсь..." at bounding box center [78, 206] width 38 height 8
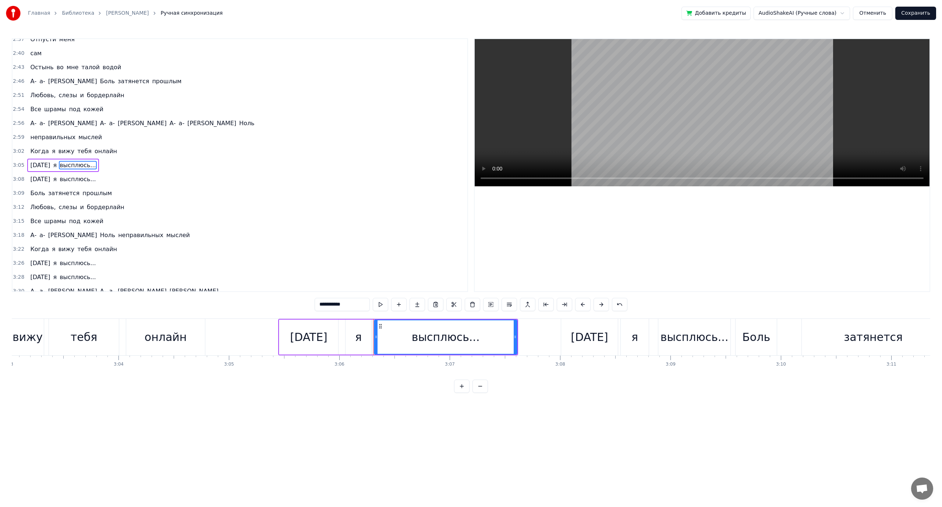
click at [82, 196] on span "прошлым" at bounding box center [97, 193] width 31 height 8
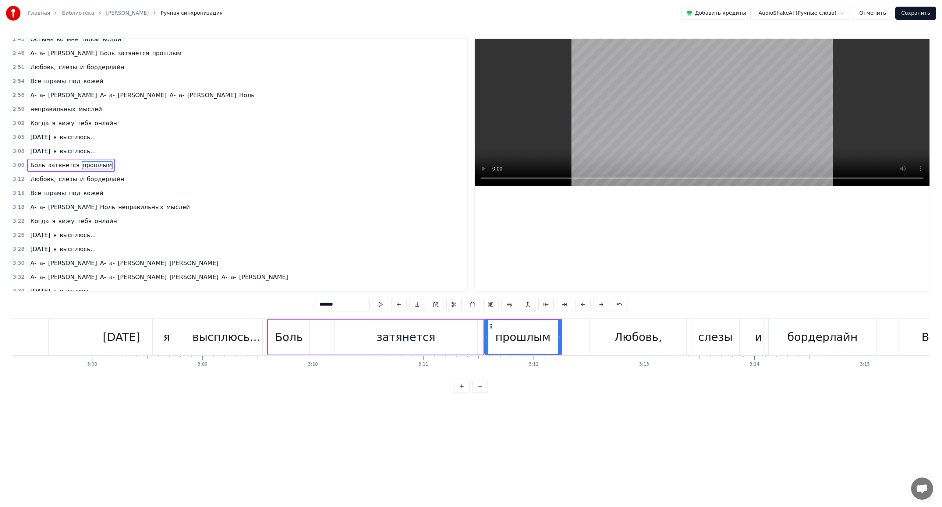
click at [86, 179] on span "бордерлайн" at bounding box center [105, 179] width 39 height 8
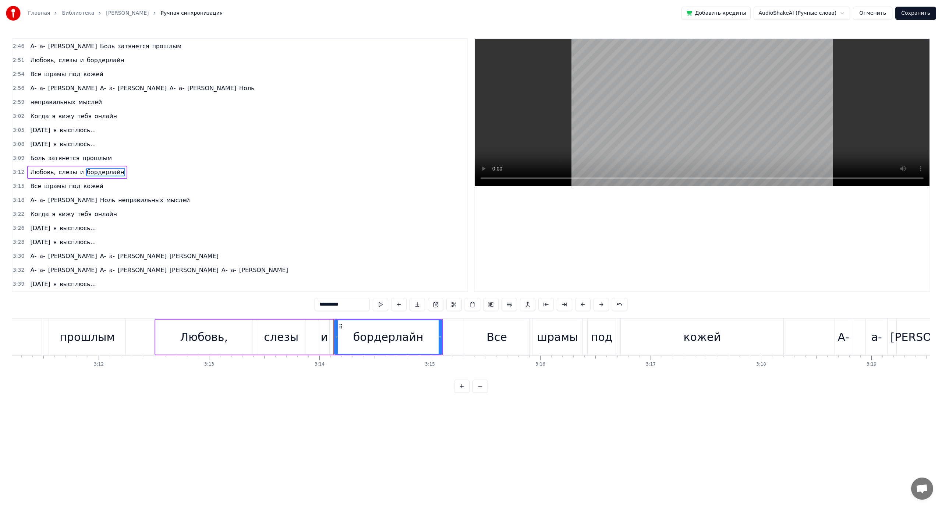
click at [71, 186] on span "под" at bounding box center [74, 186] width 13 height 8
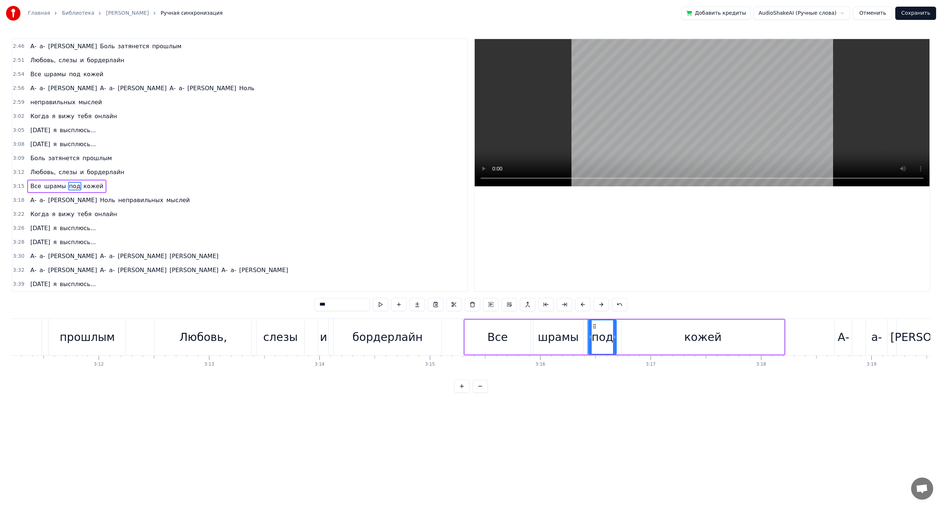
click at [117, 199] on span "неправильных" at bounding box center [140, 200] width 47 height 8
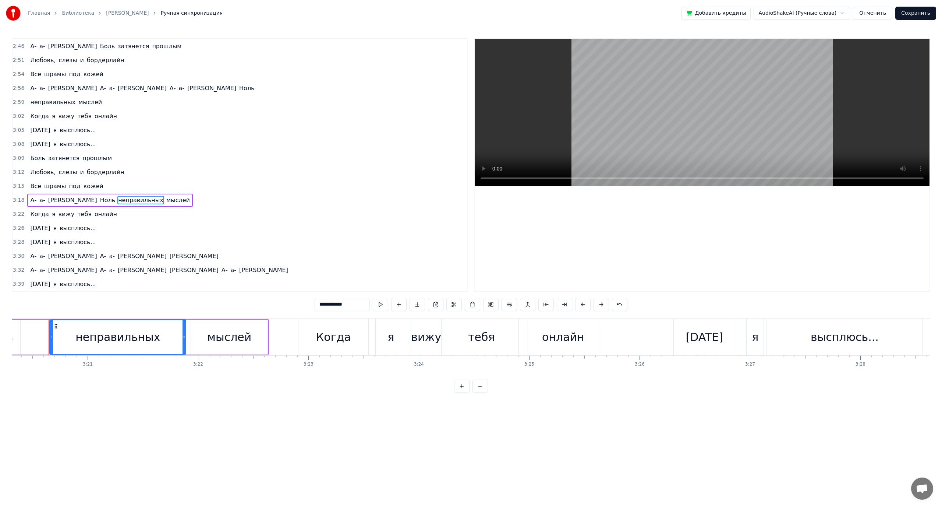
click at [117, 200] on span "неправильных" at bounding box center [140, 200] width 47 height 8
click at [507, 306] on button at bounding box center [509, 304] width 15 height 13
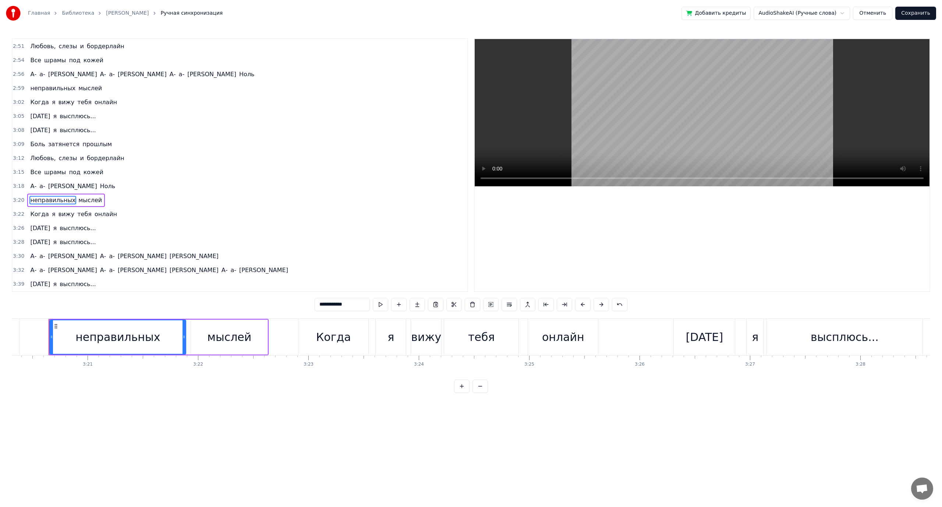
click at [67, 282] on span "высплюсь..." at bounding box center [78, 284] width 38 height 8
type input "**********"
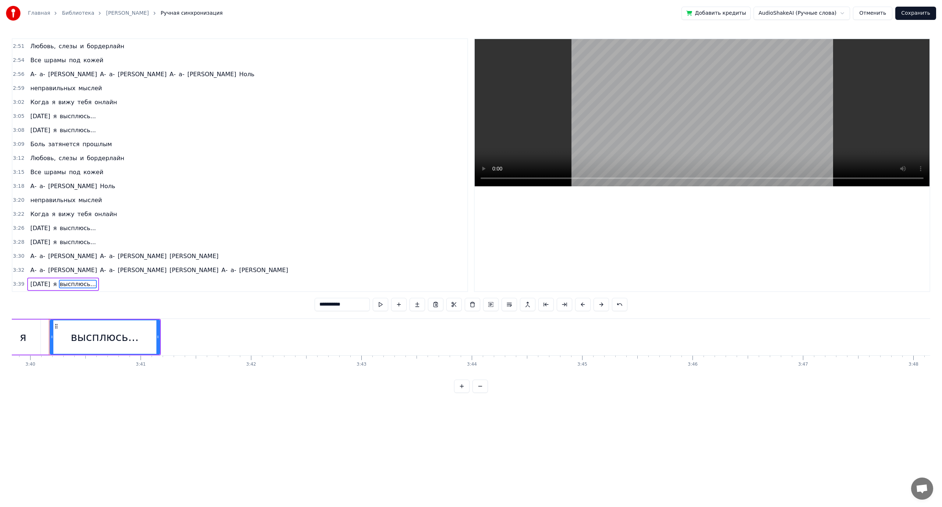
click at [913, 16] on button "Сохранить" at bounding box center [916, 13] width 41 height 13
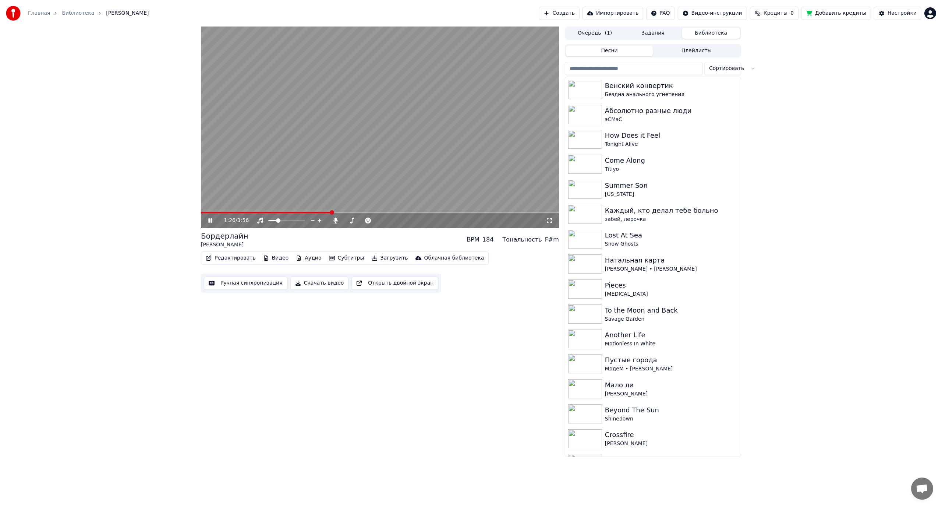
click at [356, 75] on video at bounding box center [380, 127] width 358 height 201
click at [242, 282] on button "Ручная синхронизация" at bounding box center [246, 282] width 84 height 13
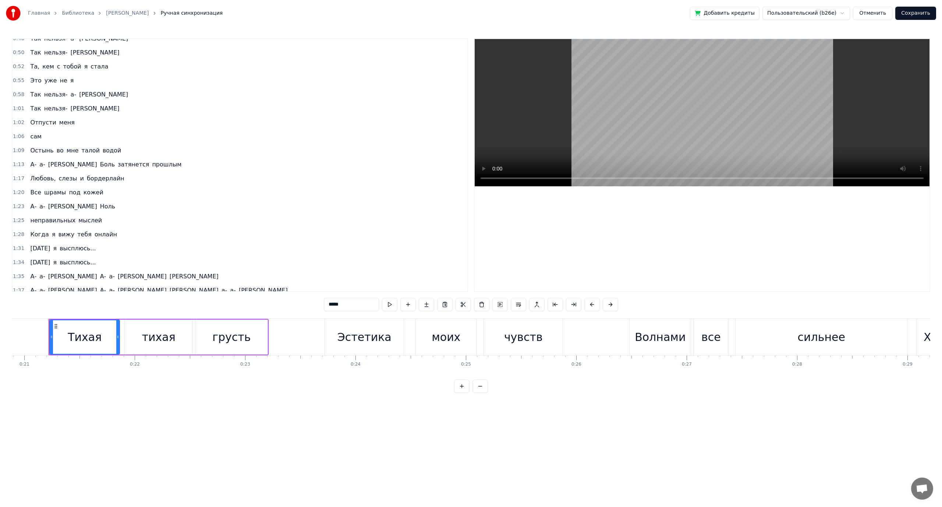
click at [39, 208] on span "а-" at bounding box center [42, 206] width 7 height 8
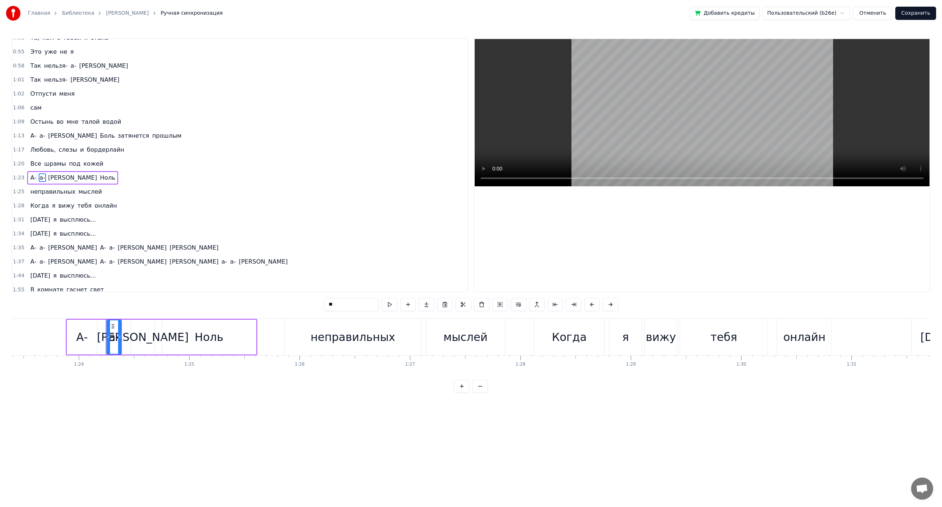
scroll to position [0, 9265]
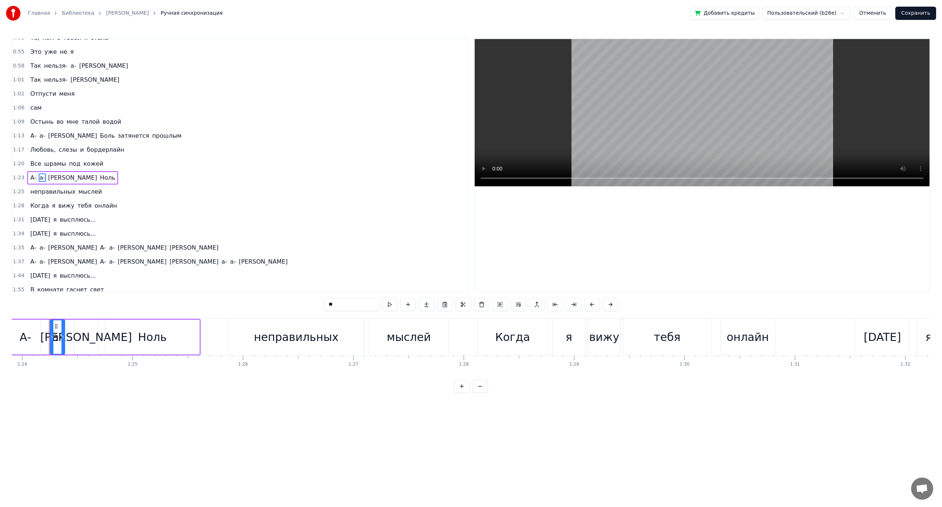
click at [30, 177] on span "А-" at bounding box center [33, 177] width 8 height 8
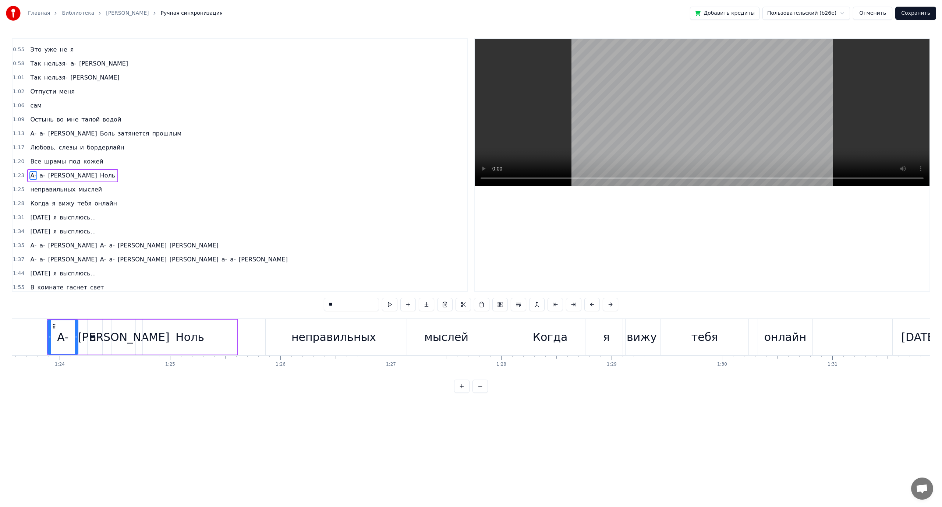
scroll to position [0, 9226]
click at [39, 176] on span "а-" at bounding box center [42, 175] width 7 height 8
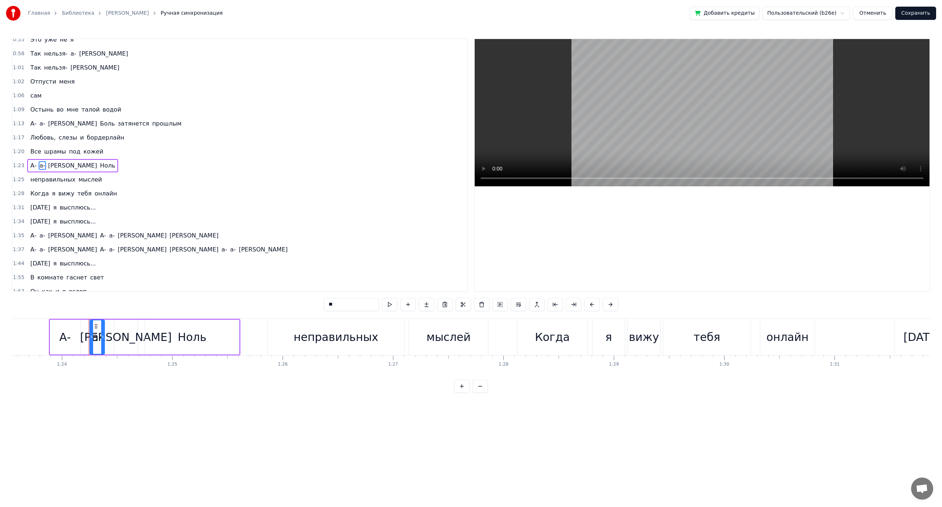
scroll to position [188, 0]
click at [47, 164] on span "[PERSON_NAME]" at bounding box center [72, 165] width 50 height 8
drag, startPoint x: 352, startPoint y: 303, endPoint x: 351, endPoint y: 298, distance: 4.8
click at [352, 303] on input "*" at bounding box center [351, 304] width 55 height 13
click at [33, 153] on span "Все" at bounding box center [35, 151] width 13 height 8
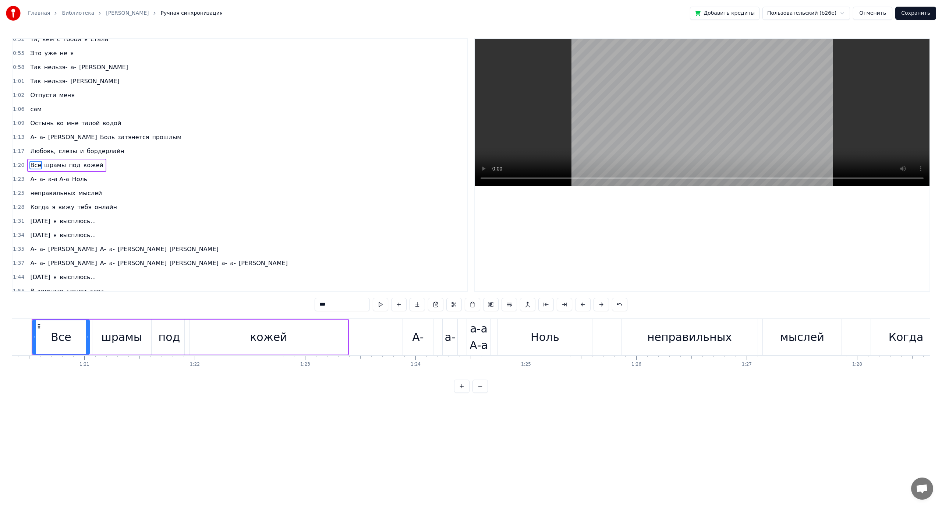
scroll to position [0, 8855]
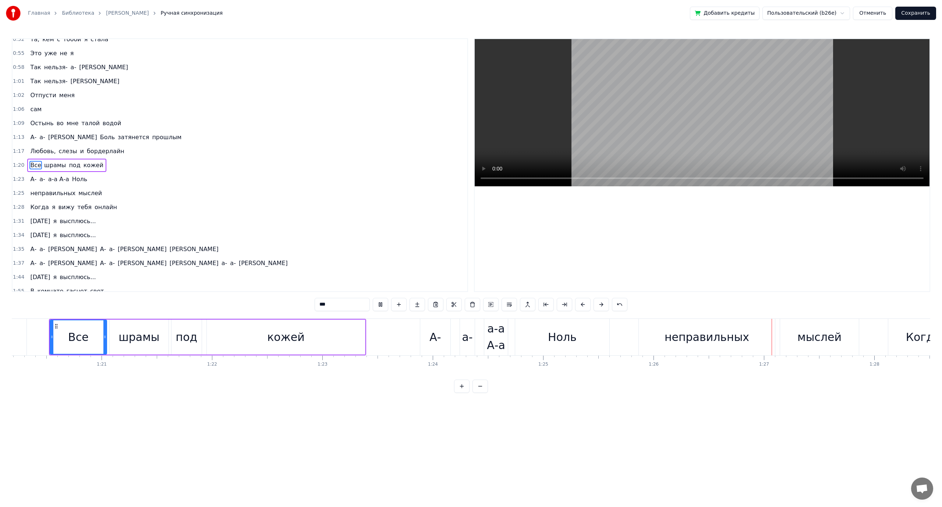
click at [619, 145] on video at bounding box center [702, 112] width 455 height 147
click at [49, 180] on span "а-а А-а" at bounding box center [58, 179] width 22 height 8
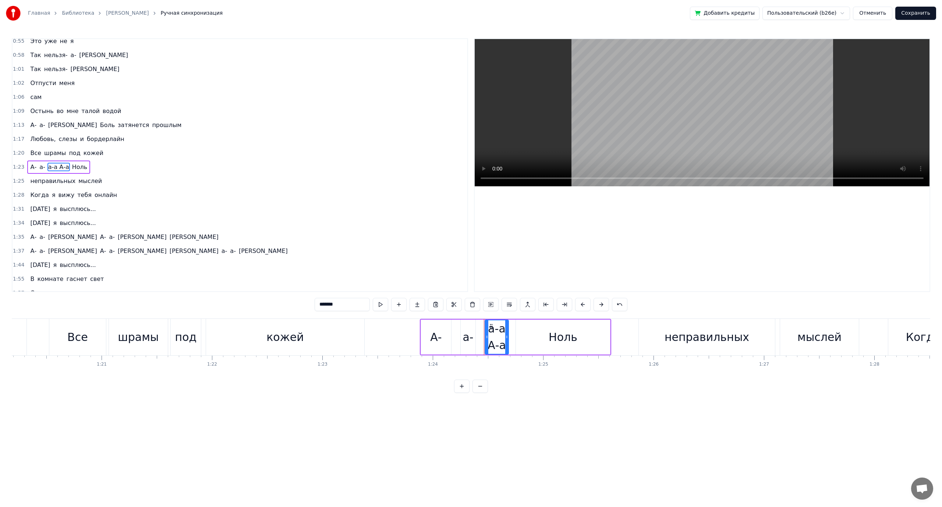
scroll to position [188, 0]
drag, startPoint x: 320, startPoint y: 303, endPoint x: 301, endPoint y: 304, distance: 19.1
click at [301, 304] on div "0:21 Тихая тихая грусть 0:23 Эстетика моих чувств 0:26 Волнами все сильнее 0:29…" at bounding box center [471, 215] width 919 height 354
click at [83, 151] on span "кожей" at bounding box center [93, 151] width 21 height 8
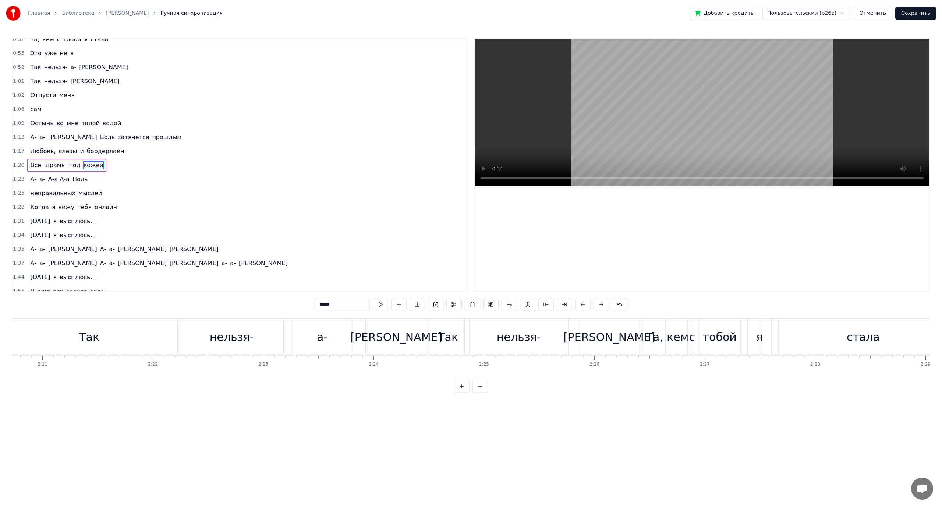
scroll to position [0, 15454]
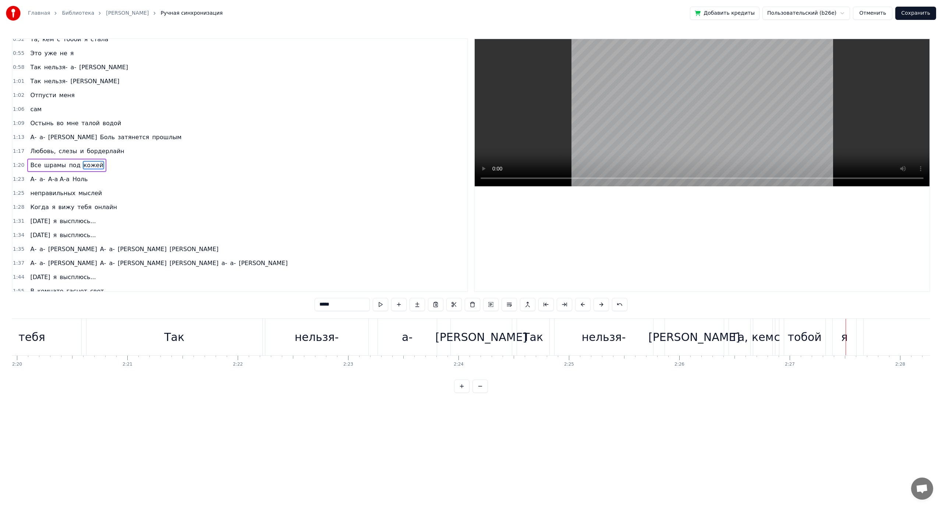
click at [536, 342] on div "Так" at bounding box center [533, 337] width 20 height 17
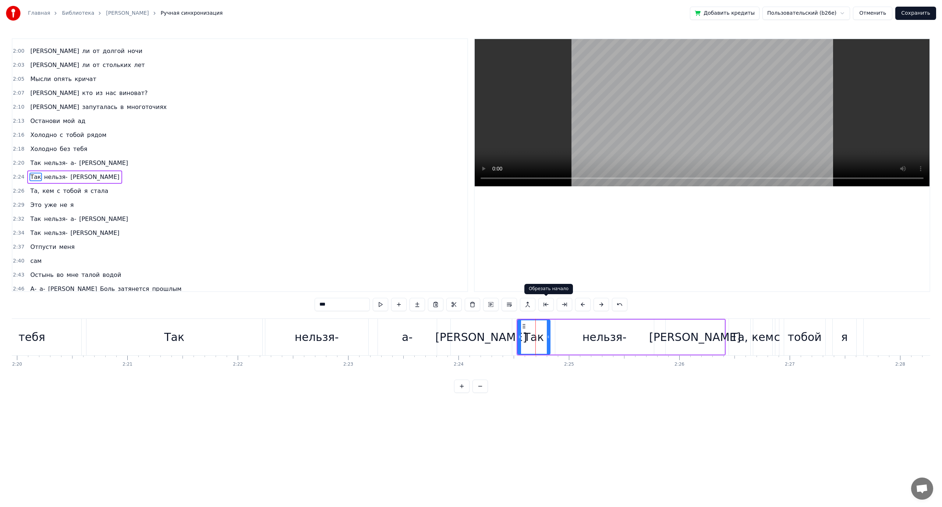
scroll to position [454, 0]
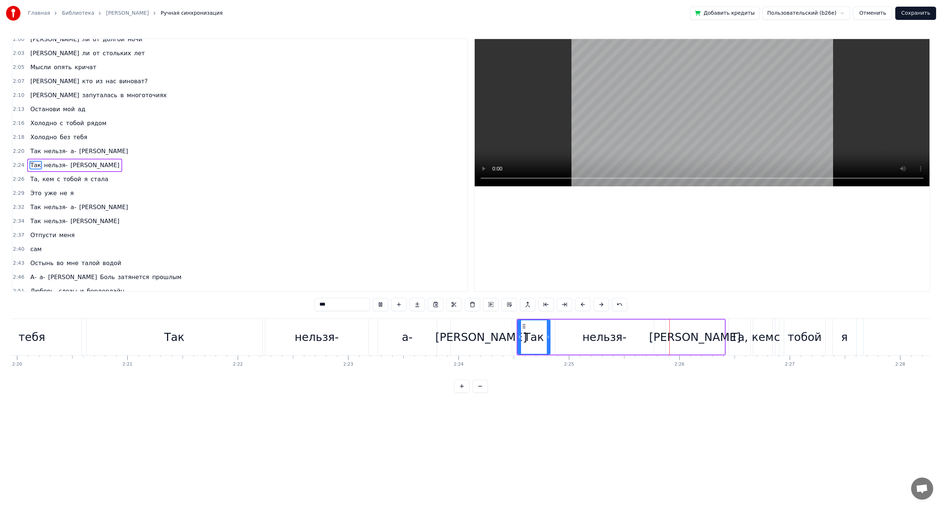
click at [138, 334] on div "Так" at bounding box center [174, 337] width 176 height 36
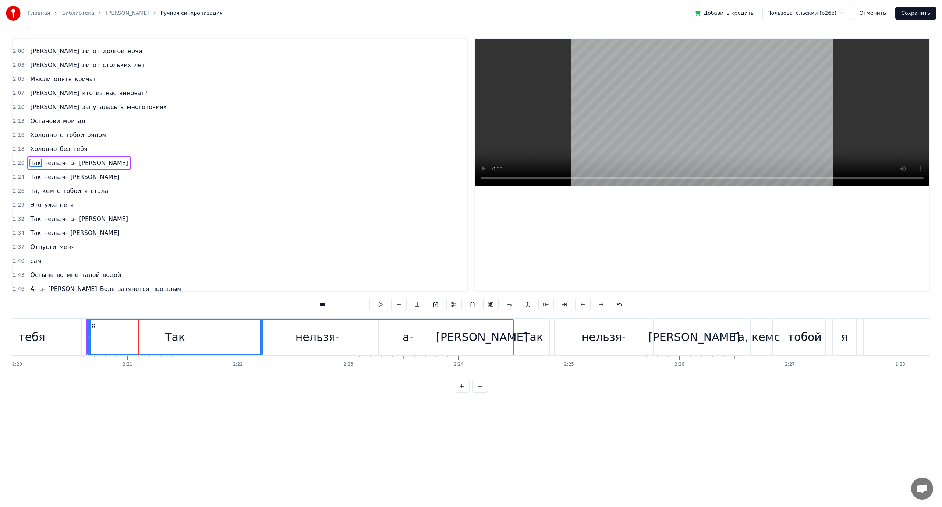
scroll to position [440, 0]
drag, startPoint x: 119, startPoint y: 336, endPoint x: 224, endPoint y: 340, distance: 104.6
click at [224, 340] on div at bounding box center [224, 336] width 3 height 33
click at [34, 149] on span "Холодно" at bounding box center [43, 151] width 28 height 8
type input "*******"
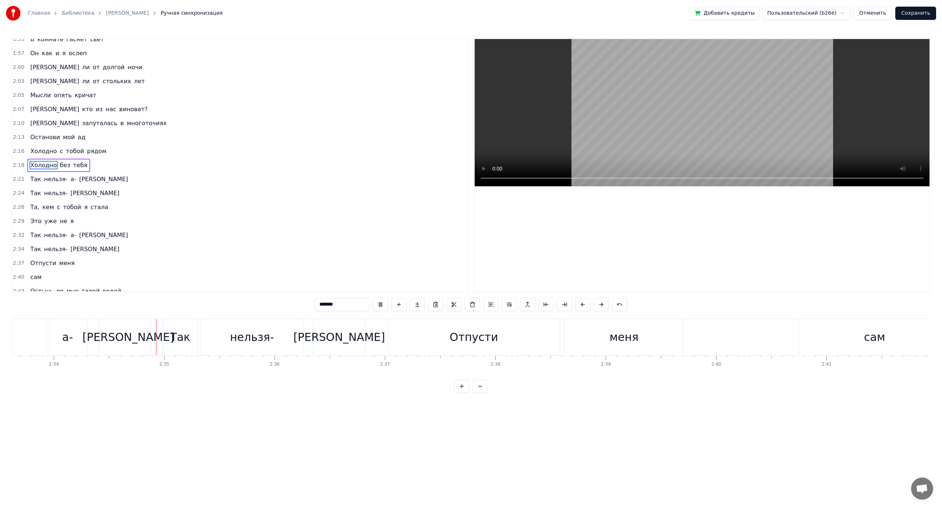
scroll to position [0, 16998]
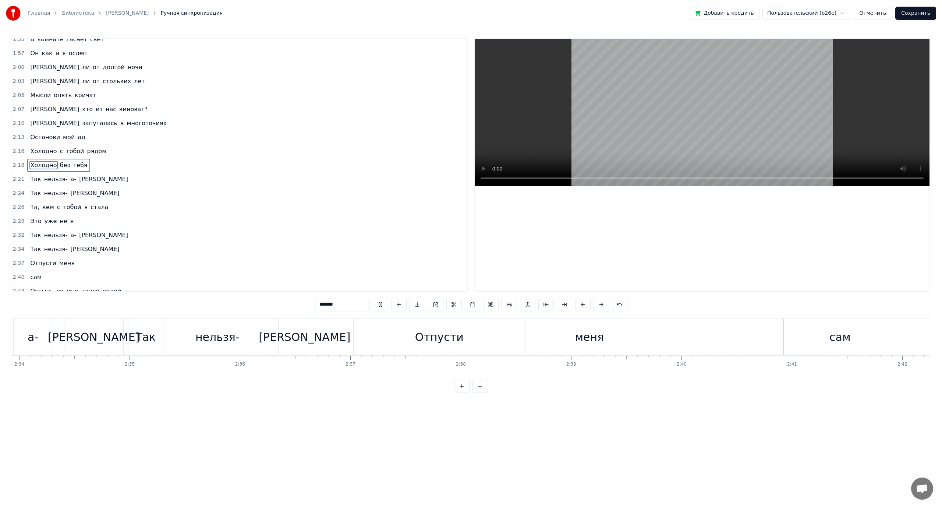
click at [631, 113] on video at bounding box center [702, 112] width 455 height 147
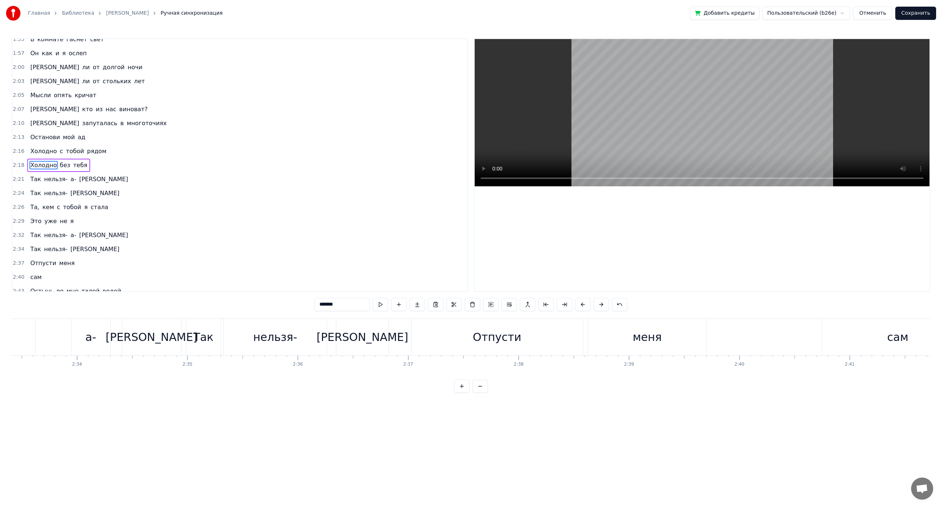
click at [620, 124] on video at bounding box center [702, 112] width 455 height 147
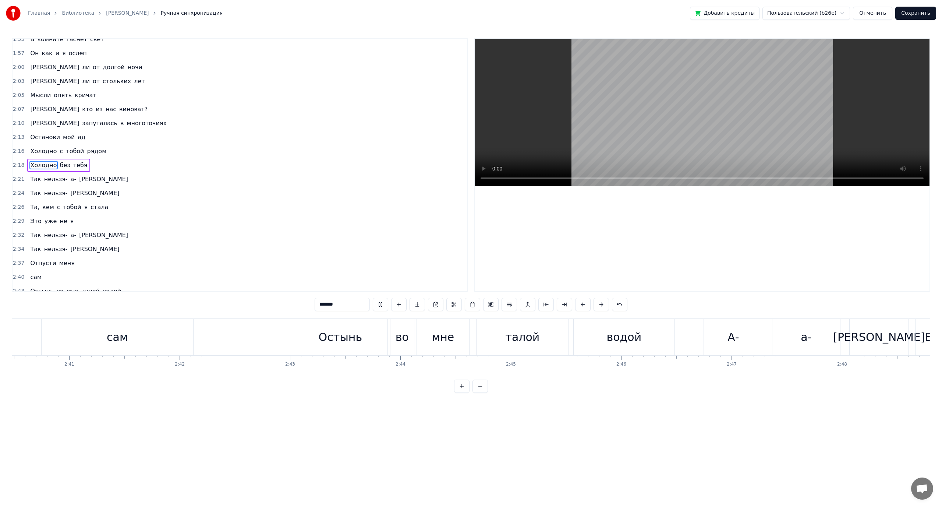
scroll to position [0, 17722]
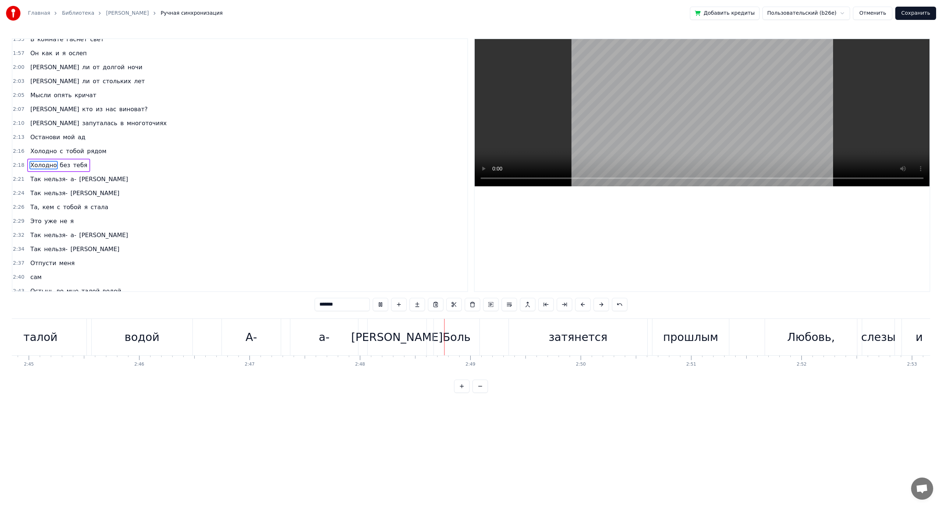
click at [640, 123] on video at bounding box center [702, 112] width 455 height 147
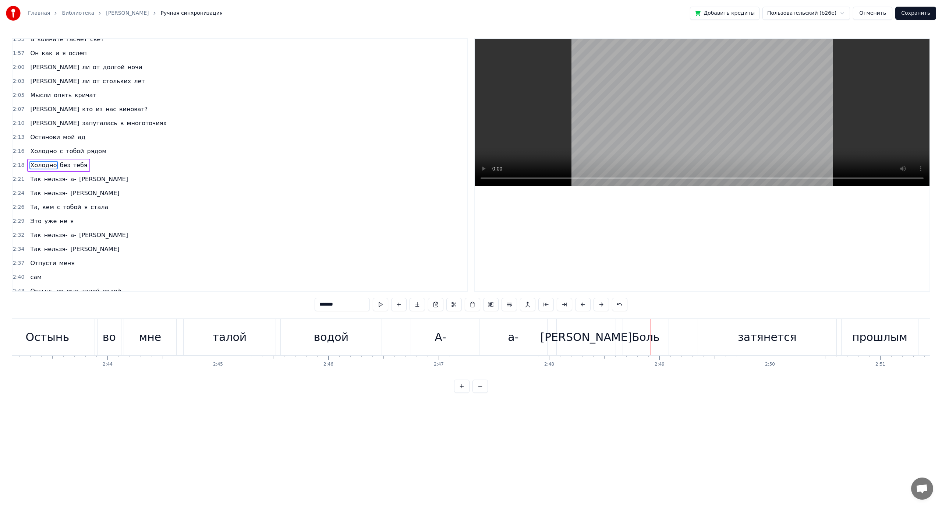
scroll to position [0, 17972]
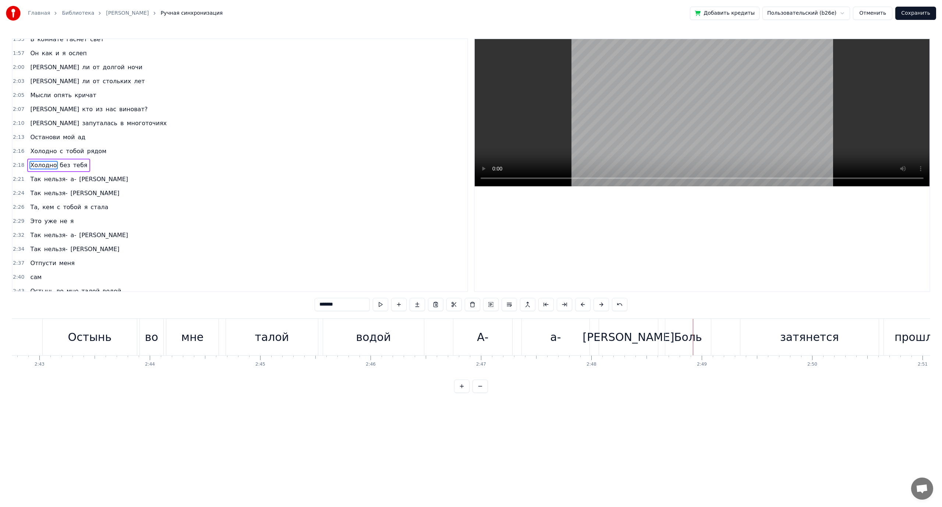
click at [469, 338] on div "А-" at bounding box center [482, 337] width 59 height 36
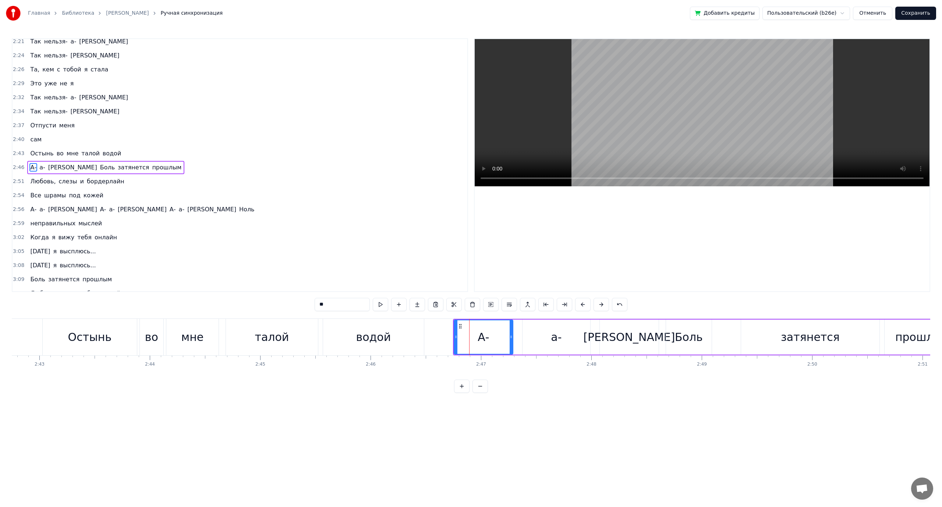
scroll to position [566, 0]
click at [657, 333] on div "[PERSON_NAME]" at bounding box center [629, 336] width 59 height 35
click at [696, 331] on div "Боль" at bounding box center [689, 337] width 28 height 17
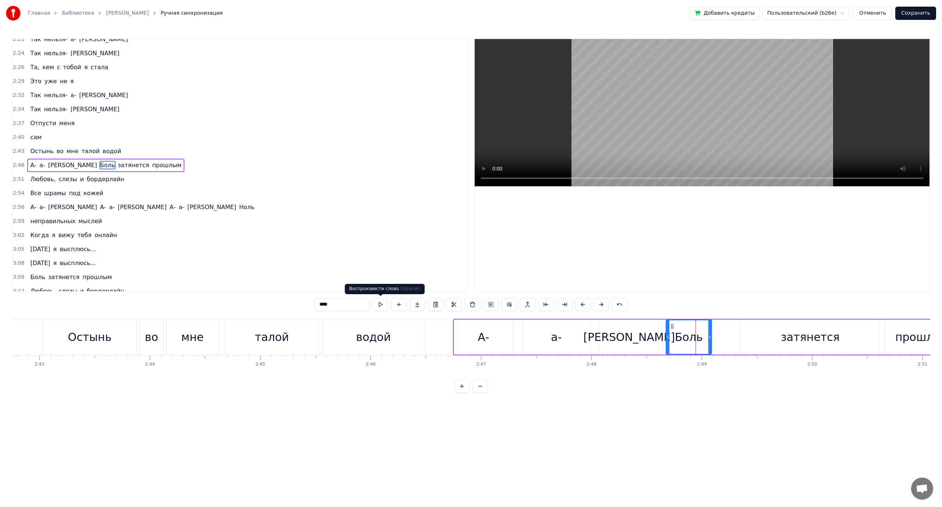
click at [384, 306] on button at bounding box center [380, 304] width 15 height 13
click at [560, 337] on div "а-" at bounding box center [556, 337] width 11 height 17
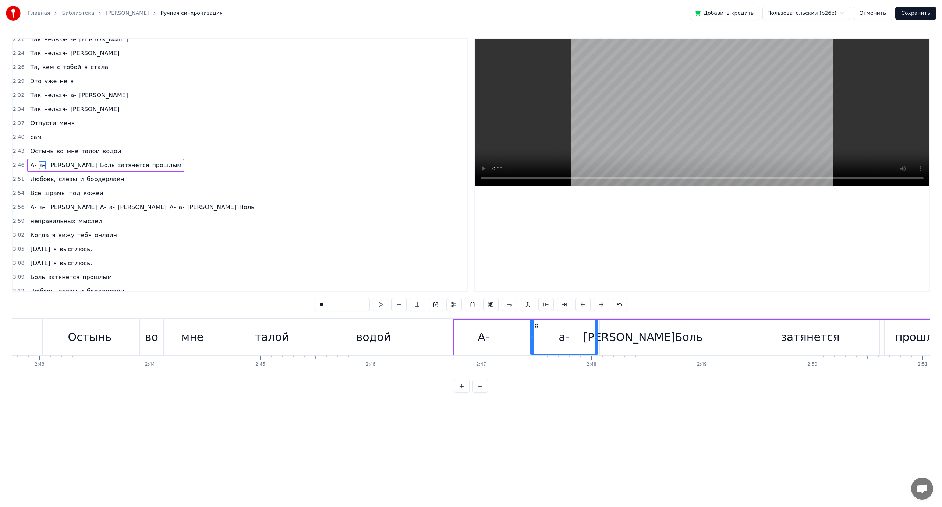
drag, startPoint x: 530, startPoint y: 324, endPoint x: 537, endPoint y: 326, distance: 7.0
click at [537, 326] on icon at bounding box center [537, 326] width 6 height 6
click at [373, 330] on div "водой" at bounding box center [373, 337] width 35 height 17
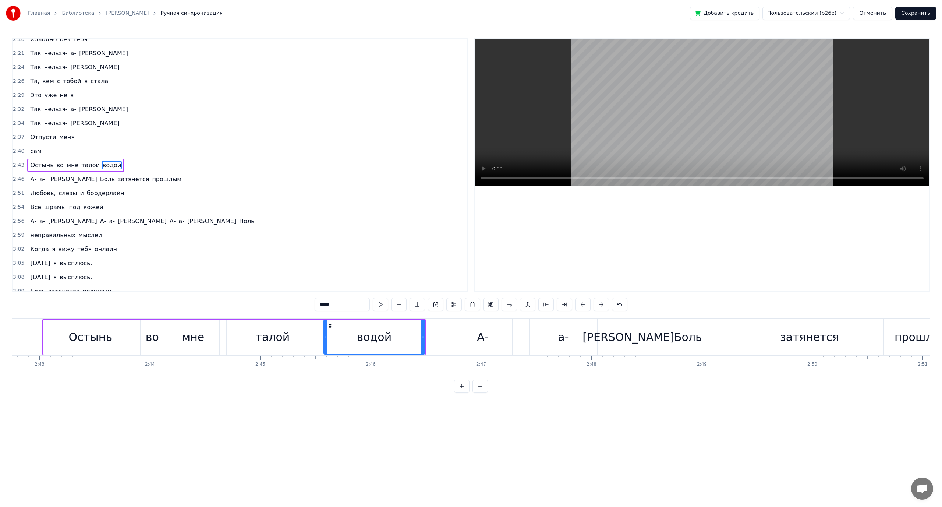
click at [102, 164] on span "водой" at bounding box center [112, 165] width 20 height 8
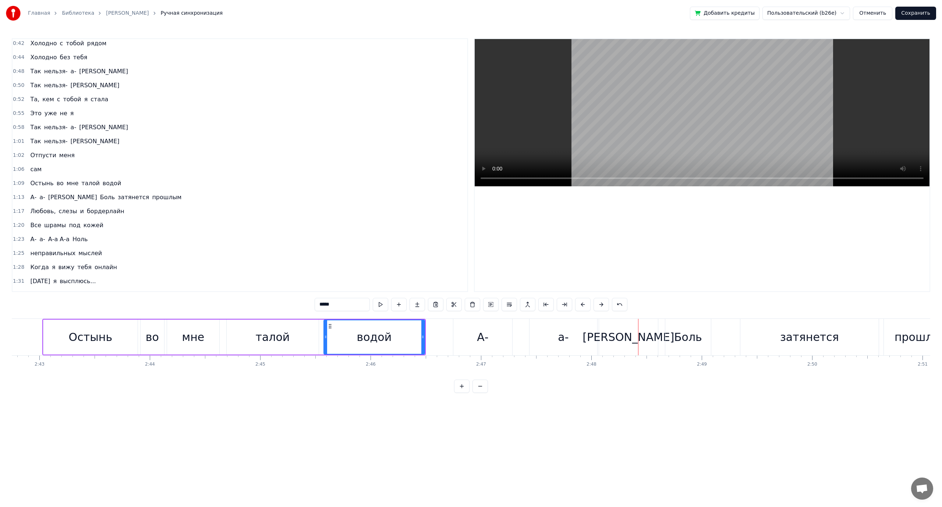
scroll to position [110, 0]
click at [46, 190] on span "Остынь" at bounding box center [41, 187] width 25 height 8
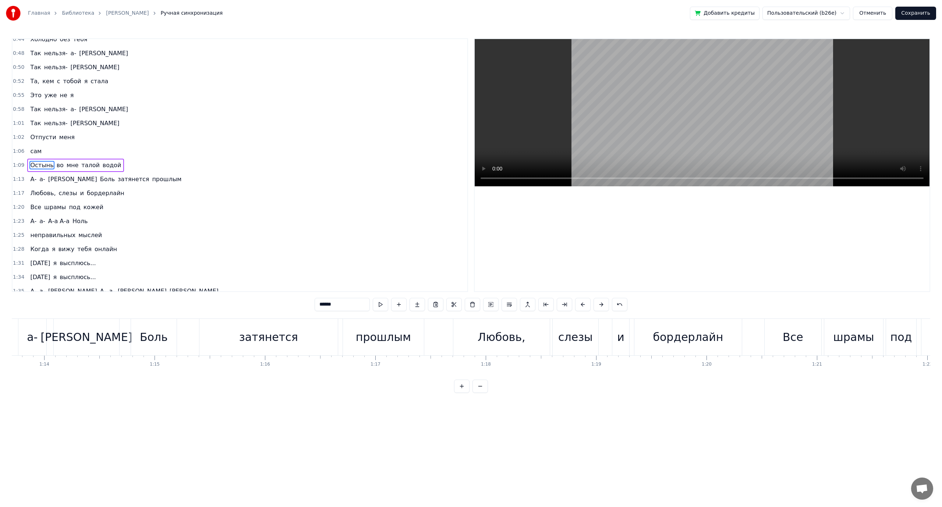
scroll to position [0, 7602]
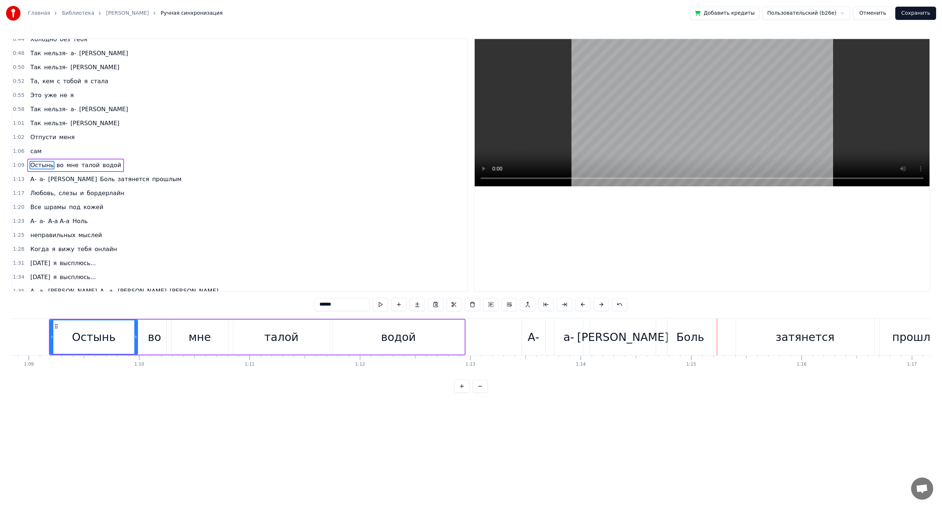
click at [43, 182] on span "а-" at bounding box center [42, 179] width 7 height 8
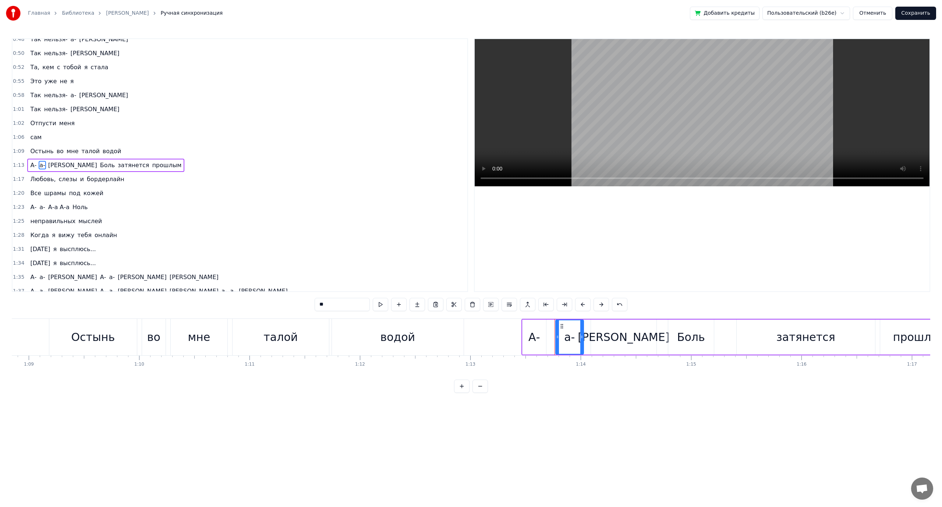
click at [29, 164] on span "А-" at bounding box center [33, 165] width 8 height 8
click at [342, 304] on input "**" at bounding box center [342, 304] width 55 height 13
click at [42, 165] on span "а-" at bounding box center [45, 165] width 7 height 8
drag, startPoint x: 322, startPoint y: 303, endPoint x: 315, endPoint y: 304, distance: 7.0
click at [315, 304] on input "**" at bounding box center [342, 304] width 55 height 13
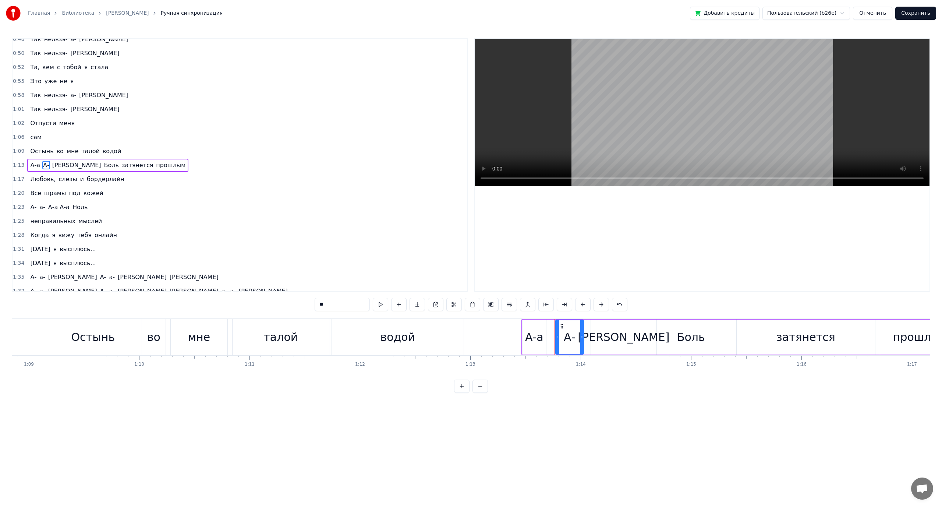
click at [344, 304] on input "**" at bounding box center [342, 304] width 55 height 13
click at [55, 166] on span "[PERSON_NAME]" at bounding box center [80, 165] width 50 height 8
drag, startPoint x: 313, startPoint y: 305, endPoint x: 290, endPoint y: 306, distance: 22.1
click at [290, 306] on div "0:21 Тихая тихая грусть 0:23 Эстетика моих чувств 0:26 Волнами все сильнее 0:29…" at bounding box center [471, 215] width 919 height 354
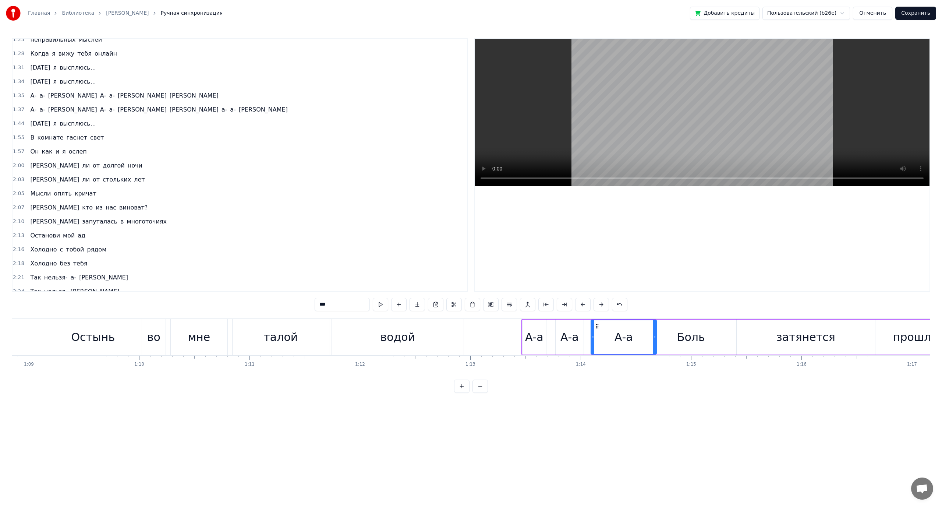
scroll to position [331, 0]
click at [40, 77] on span "[DATE]" at bounding box center [39, 78] width 21 height 8
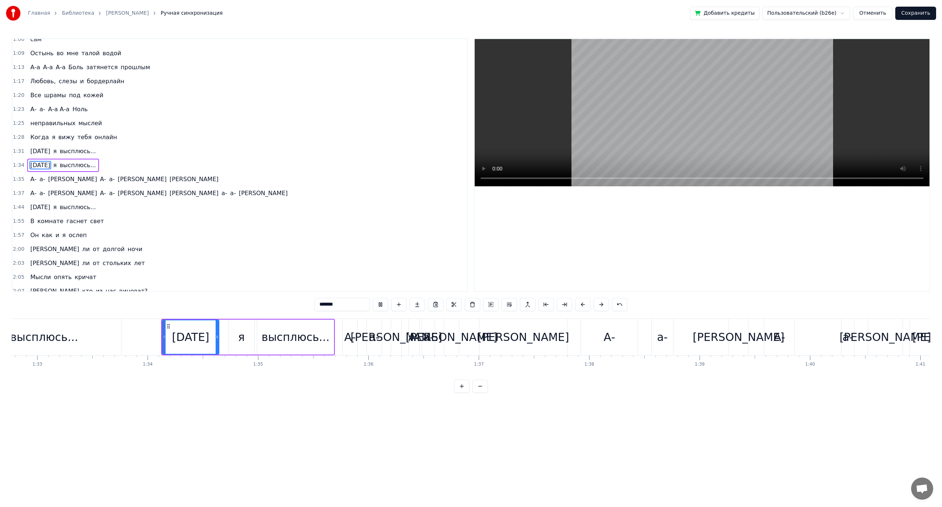
scroll to position [0, 10357]
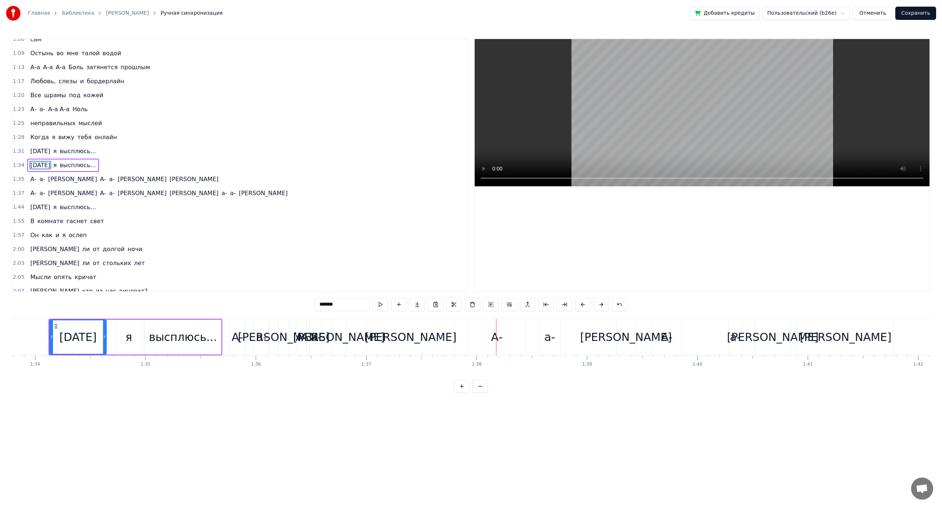
click at [34, 180] on span "А-" at bounding box center [33, 179] width 8 height 8
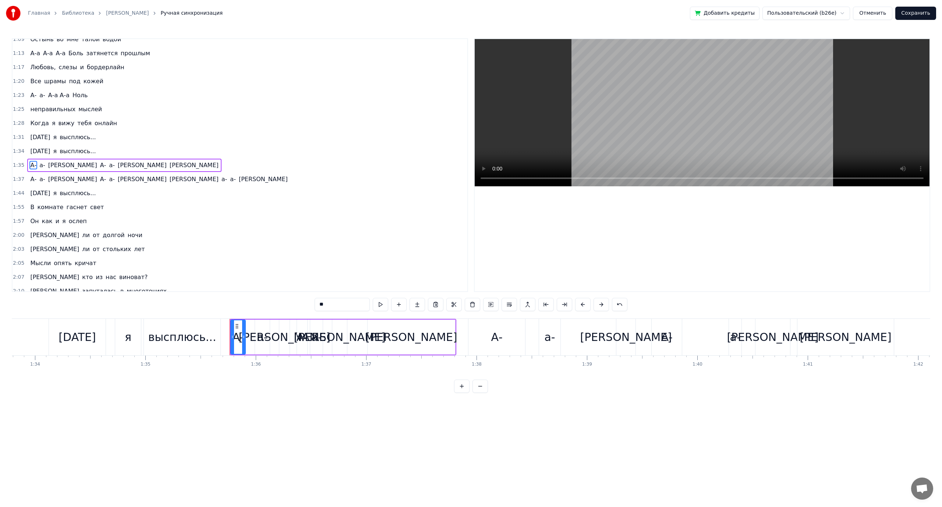
click at [330, 301] on input "**" at bounding box center [342, 304] width 55 height 13
click at [44, 166] on span "а-" at bounding box center [45, 165] width 7 height 8
drag, startPoint x: 321, startPoint y: 304, endPoint x: 301, endPoint y: 305, distance: 20.6
click at [301, 305] on div "0:21 Тихая тихая грусть 0:23 Эстетика моих чувств 0:26 Волнами все сильнее 0:29…" at bounding box center [471, 215] width 919 height 354
click at [337, 302] on input "**" at bounding box center [342, 304] width 55 height 13
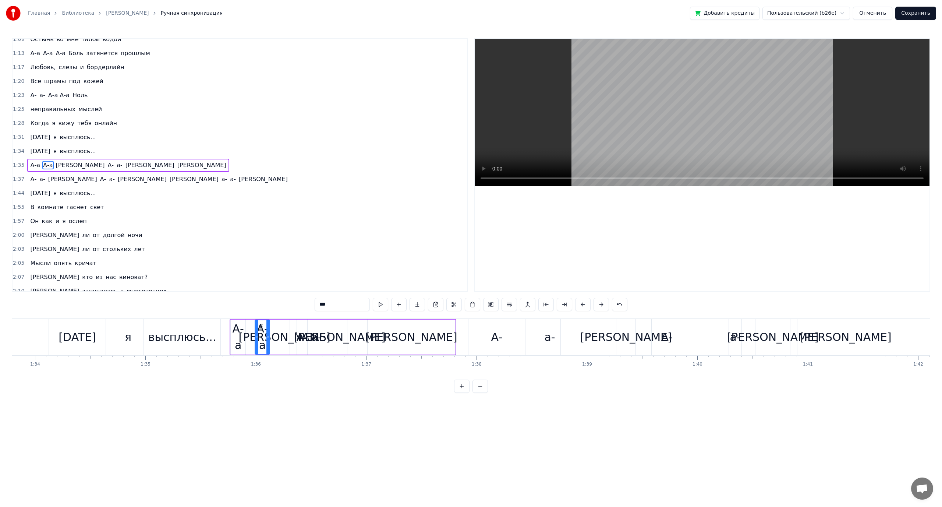
click at [55, 166] on span "[PERSON_NAME]" at bounding box center [80, 165] width 50 height 8
click at [319, 304] on input "*" at bounding box center [342, 304] width 55 height 13
click at [85, 166] on span "[PERSON_NAME]" at bounding box center [110, 165] width 50 height 8
type input "*"
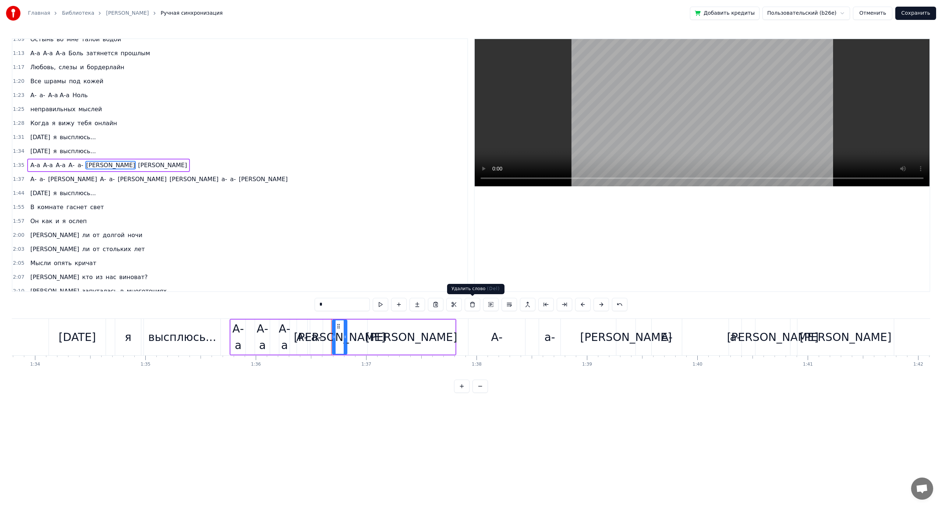
drag, startPoint x: 473, startPoint y: 305, endPoint x: 453, endPoint y: 306, distance: 20.3
click at [473, 304] on button at bounding box center [472, 304] width 15 height 13
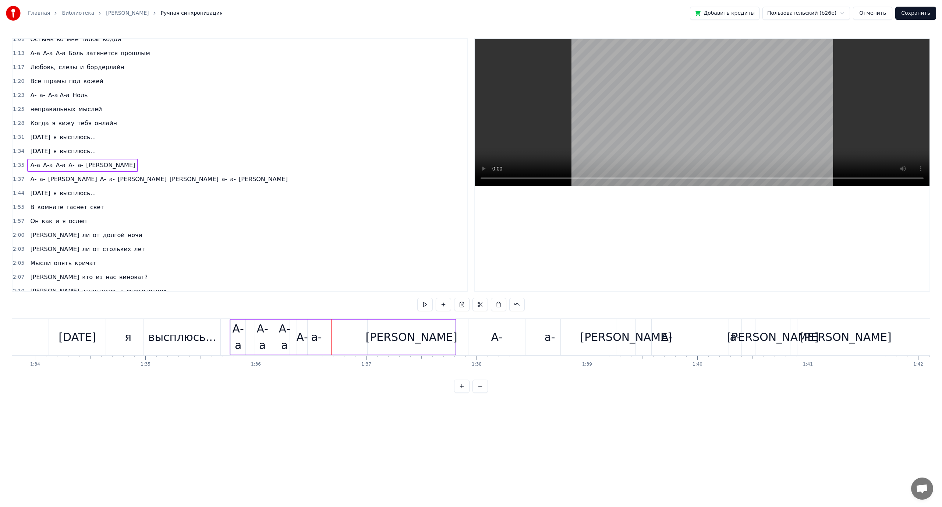
click at [68, 166] on span "А-" at bounding box center [72, 165] width 8 height 8
click at [77, 167] on span "а-" at bounding box center [80, 165] width 7 height 8
click at [337, 302] on input "**" at bounding box center [342, 304] width 55 height 13
click at [33, 153] on span "[DATE]" at bounding box center [39, 151] width 21 height 8
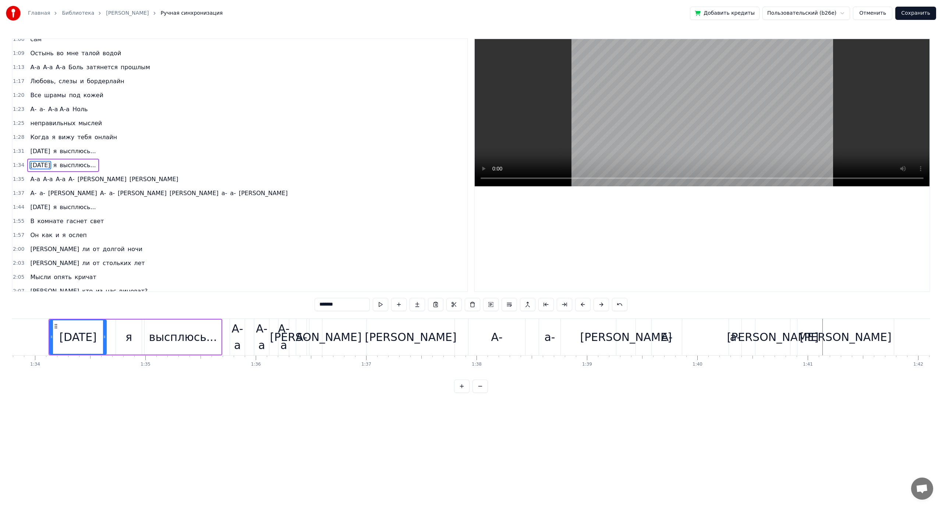
click at [221, 195] on span "а-" at bounding box center [224, 193] width 7 height 8
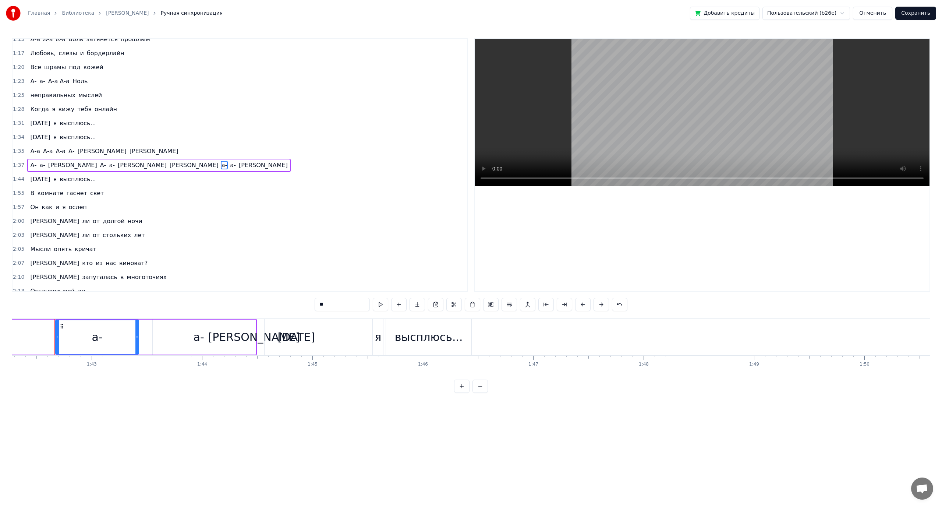
scroll to position [0, 11300]
click at [510, 308] on button at bounding box center [509, 304] width 15 height 13
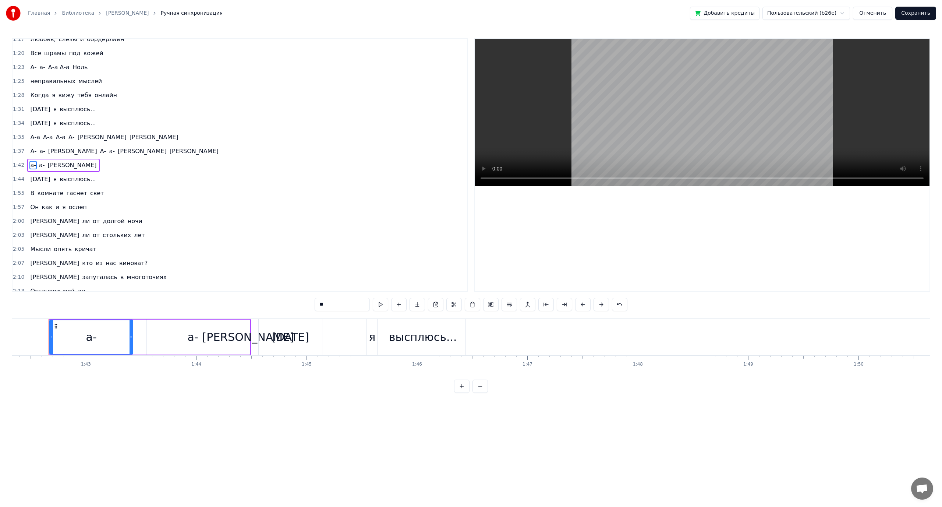
click at [33, 151] on span "А-" at bounding box center [33, 151] width 8 height 8
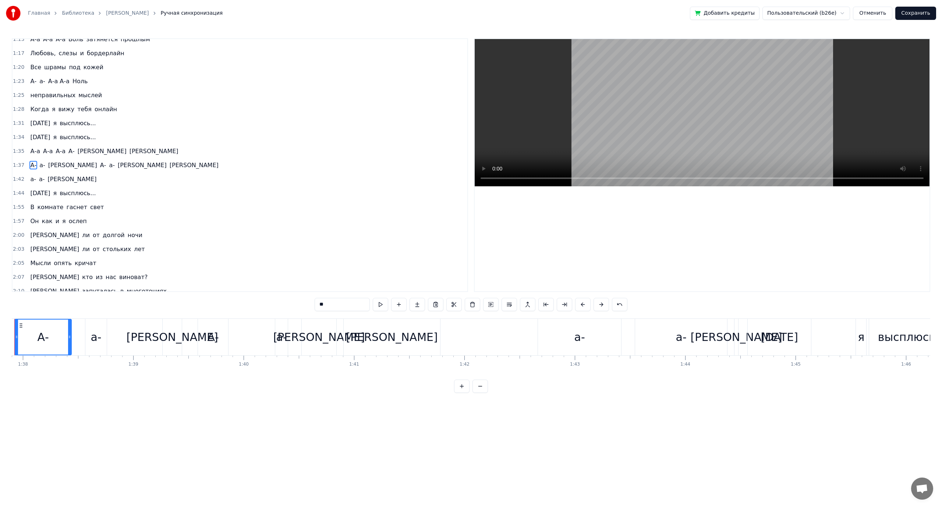
scroll to position [0, 10776]
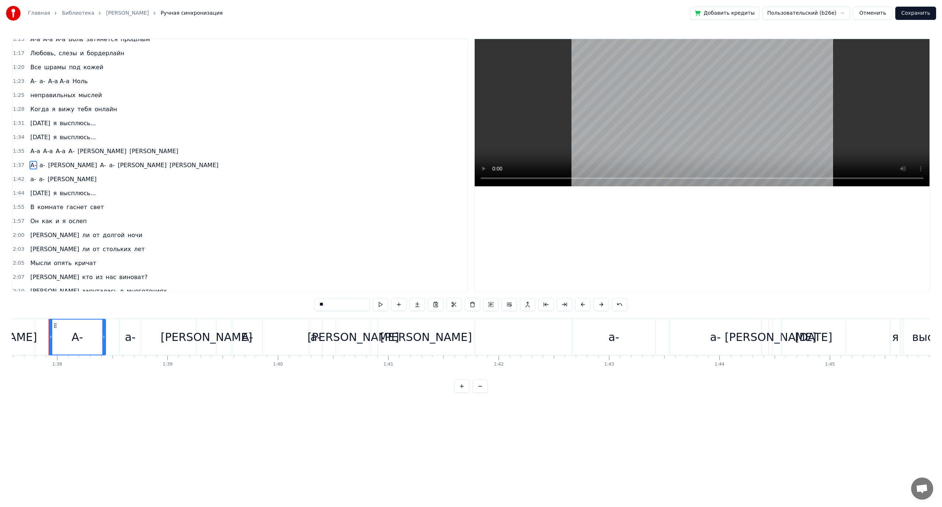
click at [336, 304] on input "**" at bounding box center [342, 304] width 55 height 13
click at [43, 167] on span "а-" at bounding box center [45, 165] width 7 height 8
drag, startPoint x: 330, startPoint y: 304, endPoint x: 294, endPoint y: 308, distance: 35.9
click at [294, 308] on div "0:21 Тихая тихая грусть 0:23 Эстетика моих чувств 0:26 Волнами все сильнее 0:29…" at bounding box center [471, 215] width 919 height 354
click at [55, 166] on span "[PERSON_NAME]" at bounding box center [80, 165] width 50 height 8
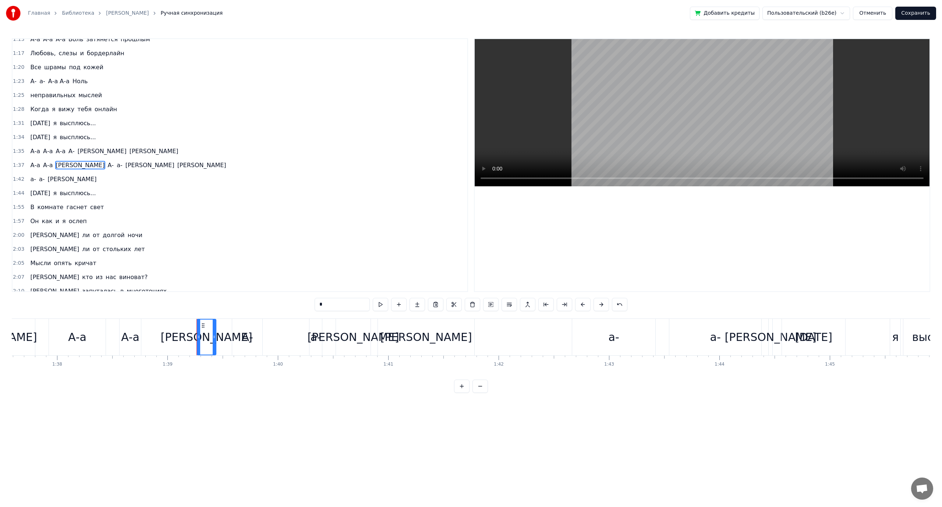
drag, startPoint x: 328, startPoint y: 303, endPoint x: 272, endPoint y: 308, distance: 56.5
click at [272, 308] on div "0:21 Тихая тихая грусть 0:23 Эстетика моих чувств 0:26 Волнами все сильнее 0:29…" at bounding box center [471, 215] width 919 height 354
click at [68, 165] on span "А-" at bounding box center [72, 165] width 8 height 8
click at [333, 304] on input "**" at bounding box center [342, 304] width 55 height 13
click at [81, 164] on span "а-" at bounding box center [84, 165] width 7 height 8
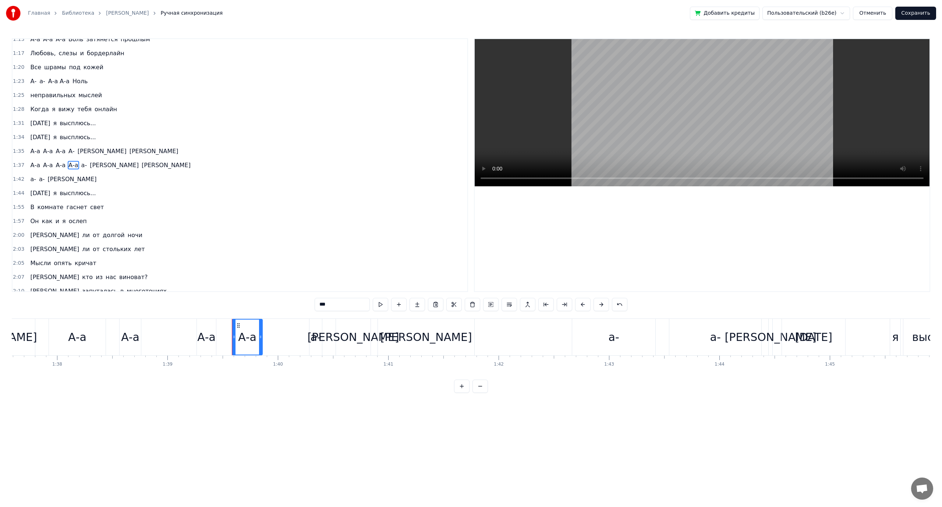
type input "**"
click at [470, 303] on button at bounding box center [472, 304] width 15 height 13
click at [81, 166] on span "[PERSON_NAME]" at bounding box center [106, 165] width 50 height 8
click at [470, 307] on button at bounding box center [472, 304] width 15 height 13
click at [31, 179] on span "а-" at bounding box center [32, 179] width 7 height 8
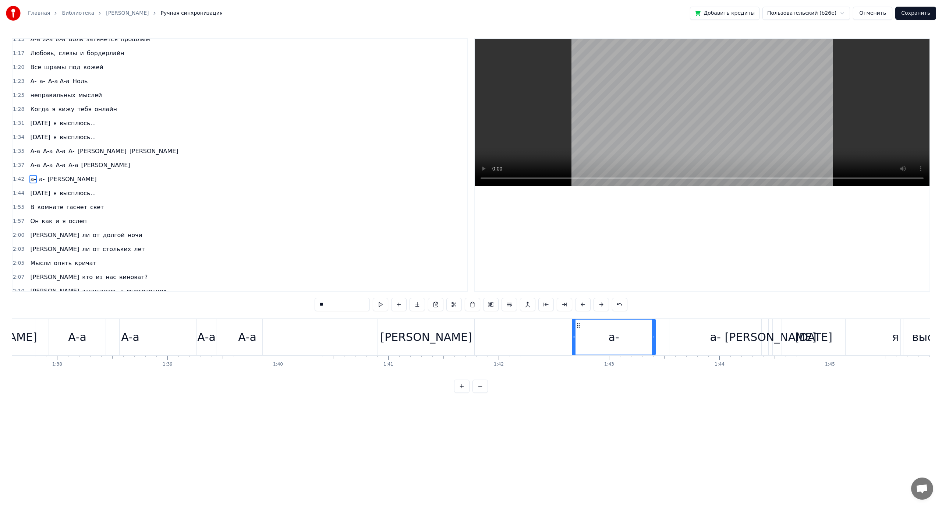
scroll to position [286, 0]
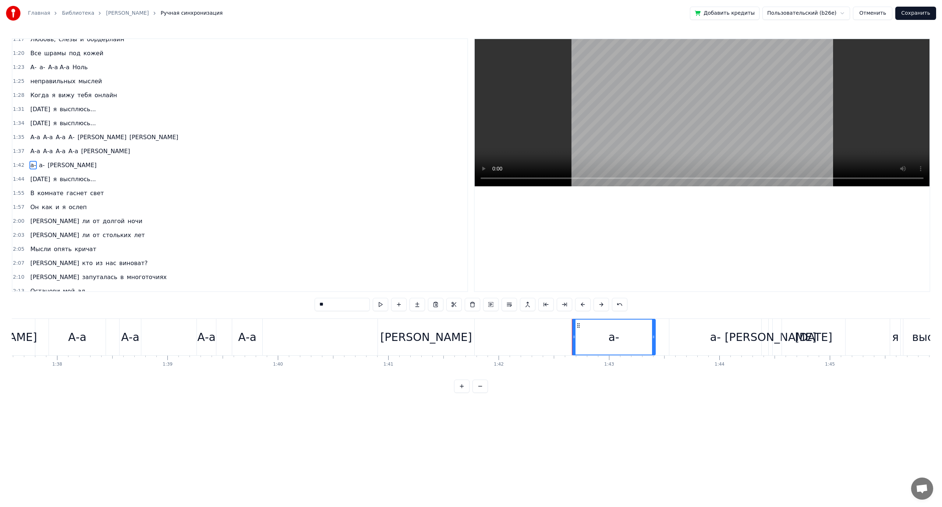
click at [319, 305] on input "**" at bounding box center [342, 304] width 55 height 13
click at [323, 306] on input "****" at bounding box center [342, 304] width 55 height 13
click at [42, 165] on span "а-" at bounding box center [45, 165] width 7 height 9
click at [44, 165] on span "а-" at bounding box center [45, 165] width 7 height 8
click at [329, 304] on input "**" at bounding box center [342, 304] width 55 height 13
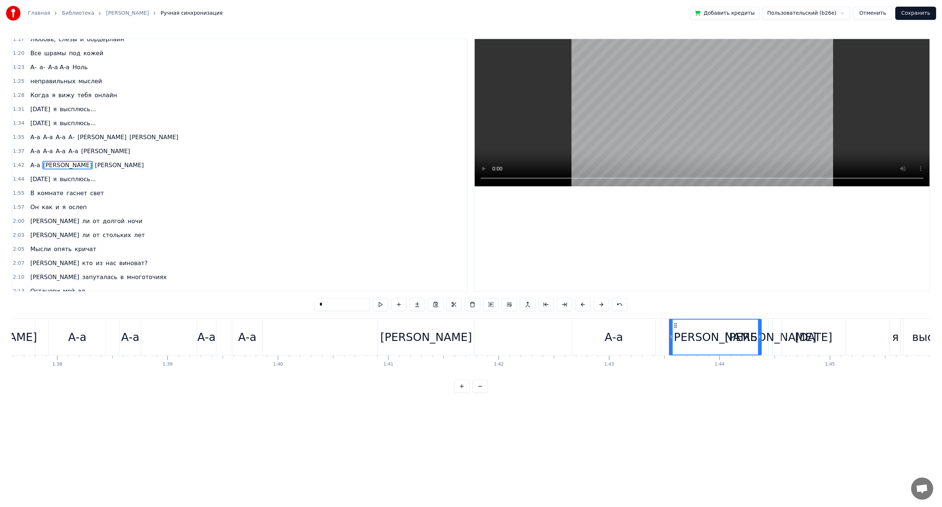
click at [94, 166] on span "[PERSON_NAME]" at bounding box center [119, 165] width 50 height 8
drag, startPoint x: 323, startPoint y: 303, endPoint x: 289, endPoint y: 304, distance: 34.2
click at [289, 304] on div "0:21 Тихая тихая грусть 0:23 Эстетика моих чувств 0:26 Волнами все сильнее 0:29…" at bounding box center [471, 215] width 919 height 354
click at [42, 120] on span "[DATE]" at bounding box center [39, 123] width 21 height 8
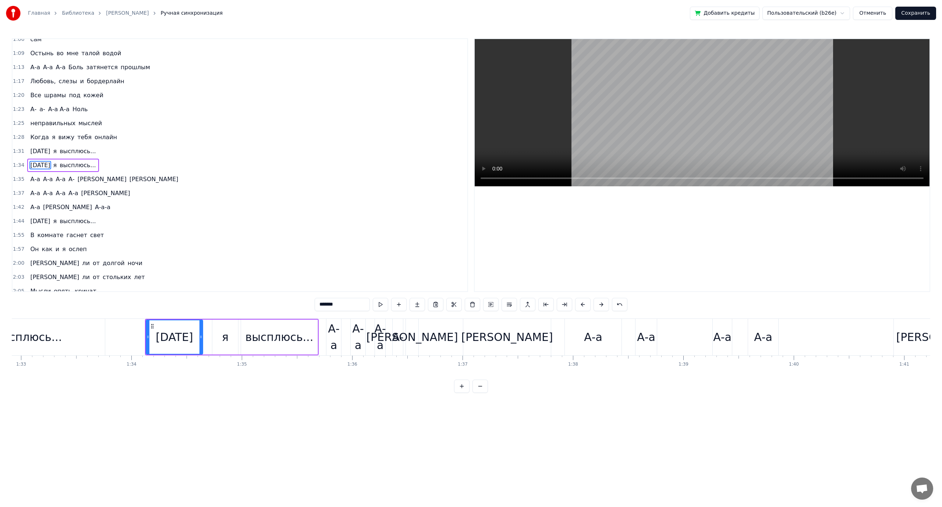
scroll to position [0, 10282]
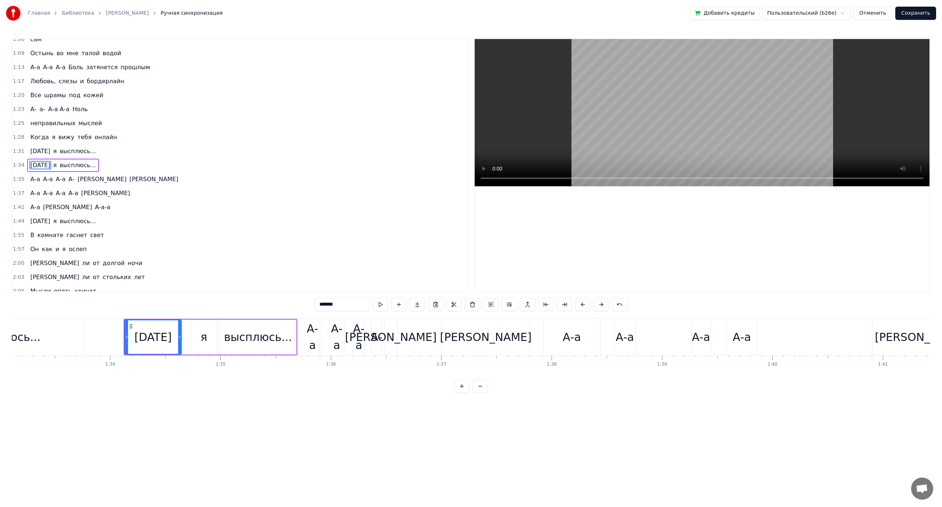
click at [316, 335] on div "А-а" at bounding box center [312, 336] width 15 height 33
type input "***"
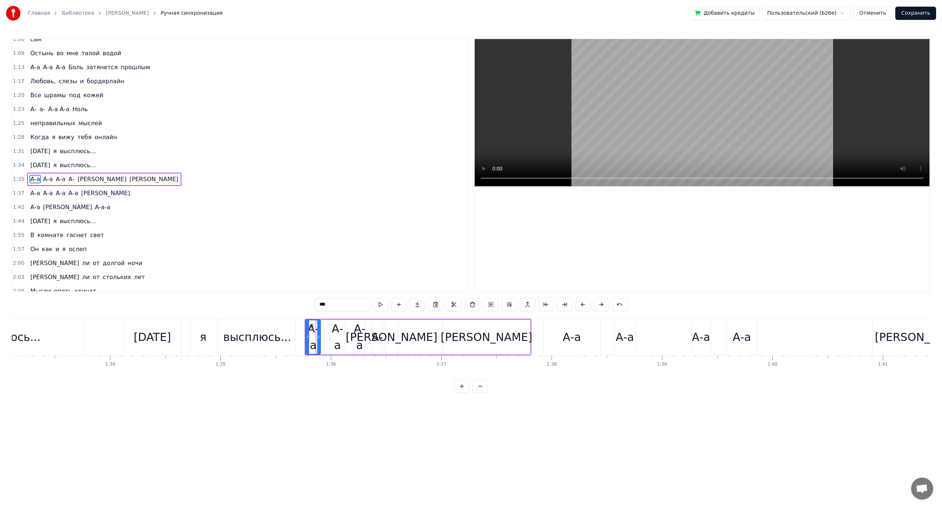
scroll to position [258, 0]
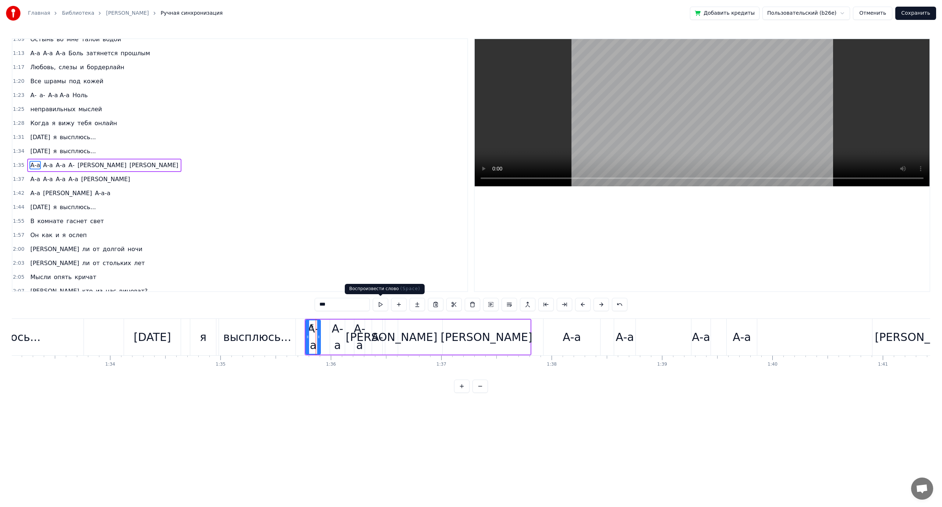
click at [380, 306] on button at bounding box center [380, 304] width 15 height 13
click at [64, 160] on div "А-а А-а А-а А- а а" at bounding box center [104, 165] width 154 height 13
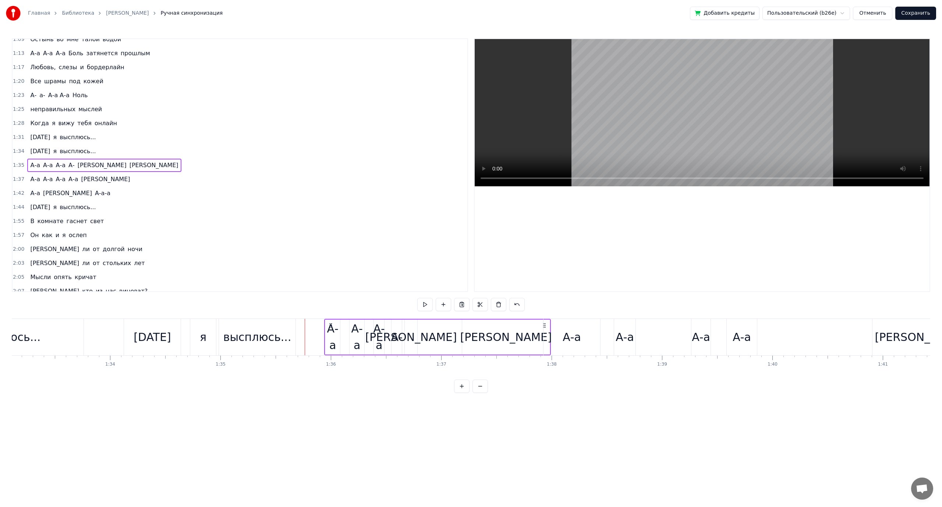
drag, startPoint x: 311, startPoint y: 322, endPoint x: 331, endPoint y: 322, distance: 19.5
click at [331, 322] on icon at bounding box center [331, 325] width 6 height 6
click at [313, 333] on div "А-а" at bounding box center [313, 336] width 15 height 33
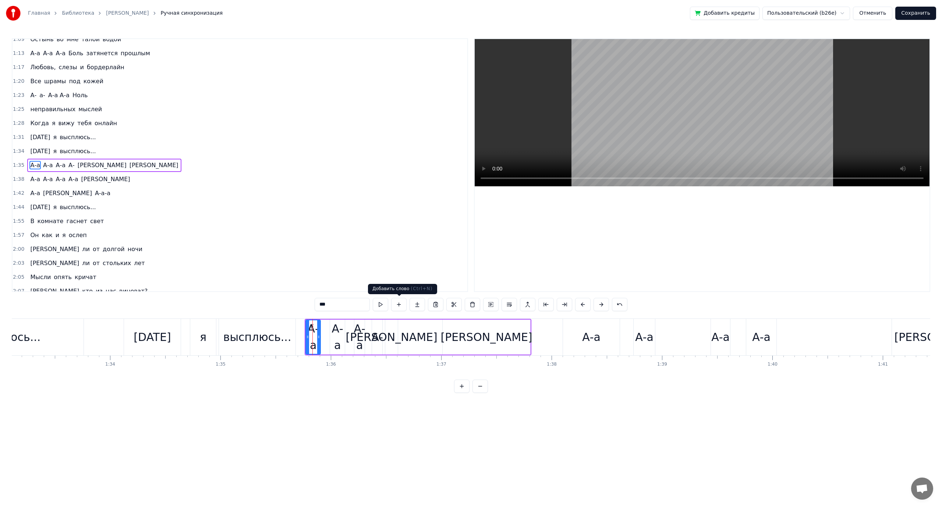
click at [388, 305] on div "***" at bounding box center [471, 304] width 313 height 13
click at [379, 303] on button at bounding box center [380, 304] width 15 height 13
click at [327, 334] on div "А-а А-а А-а А- а а" at bounding box center [418, 337] width 227 height 36
click at [326, 338] on div "А-а А-а А-а А- а а" at bounding box center [418, 337] width 227 height 36
click at [438, 336] on div "А-а А-а А-а А- а а" at bounding box center [418, 337] width 227 height 36
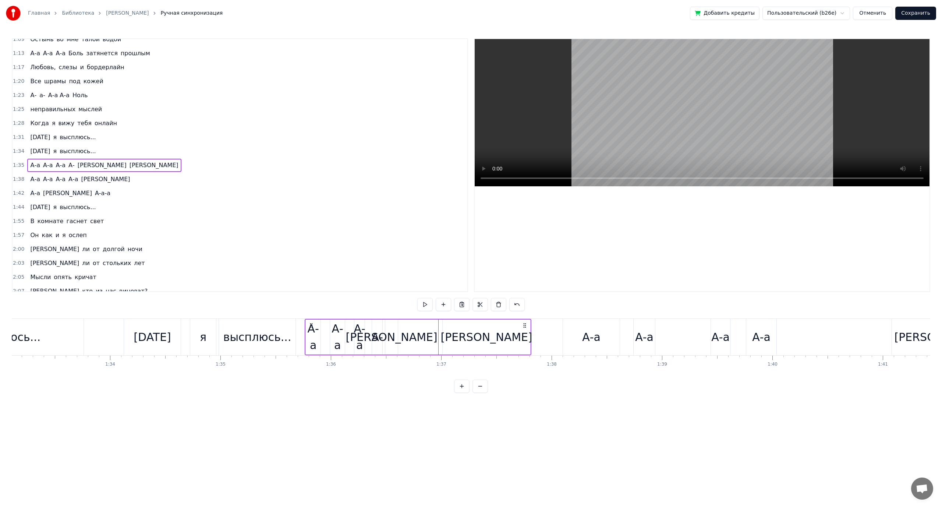
click at [419, 334] on div "А-а А-а А-а А- а а" at bounding box center [418, 337] width 227 height 36
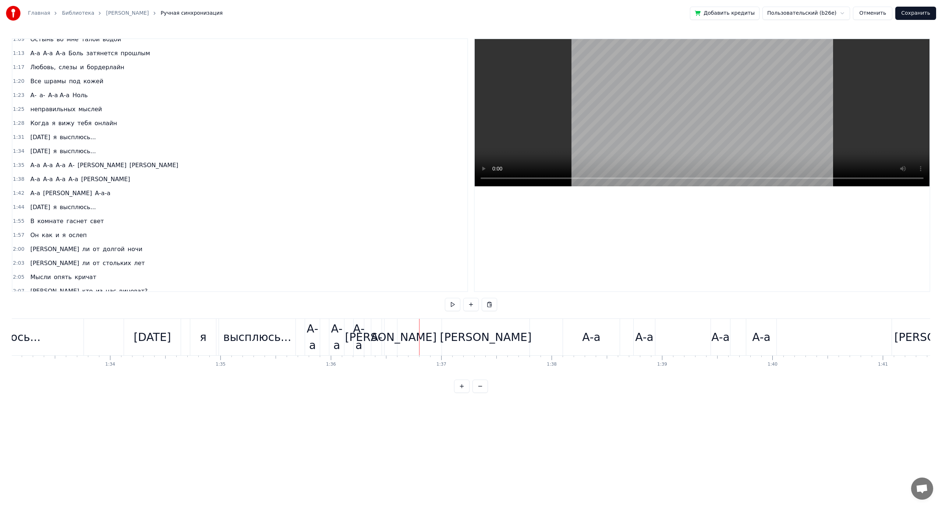
click at [326, 336] on div "А-а А-а А-а А- а а" at bounding box center [418, 337] width 227 height 36
click at [451, 303] on button at bounding box center [452, 304] width 15 height 13
click at [465, 336] on div "[PERSON_NAME]" at bounding box center [486, 337] width 88 height 36
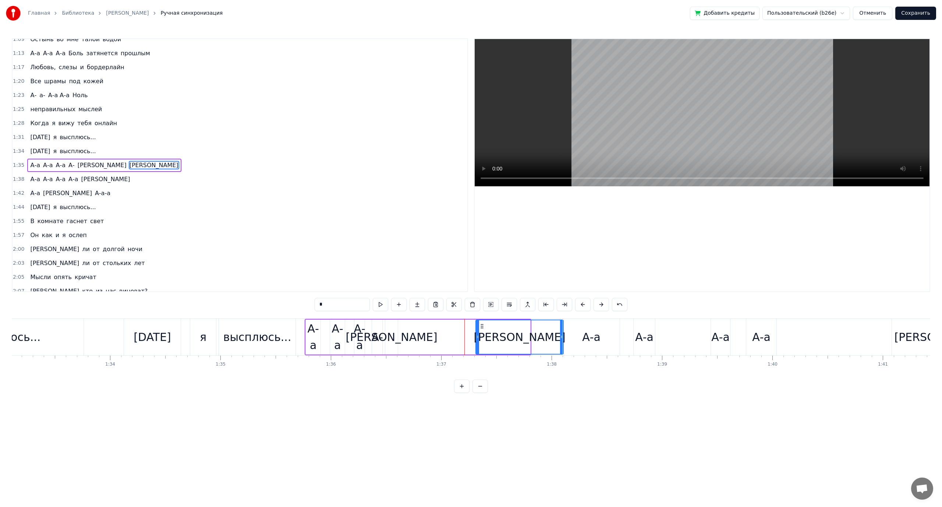
drag, startPoint x: 449, startPoint y: 325, endPoint x: 482, endPoint y: 327, distance: 33.2
click at [482, 327] on icon at bounding box center [482, 326] width 6 height 6
click at [388, 337] on div "[PERSON_NAME]" at bounding box center [391, 336] width 13 height 35
drag, startPoint x: 410, startPoint y: 334, endPoint x: 375, endPoint y: 334, distance: 35.3
click at [375, 334] on div "А-а А-а А-а А- а а" at bounding box center [435, 337] width 260 height 36
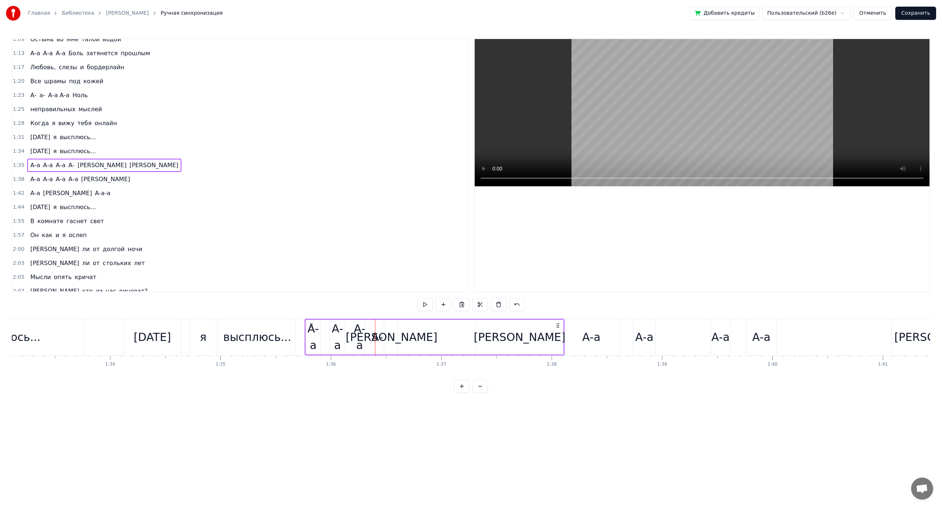
click at [390, 325] on div "[PERSON_NAME]" at bounding box center [391, 336] width 13 height 35
drag, startPoint x: 391, startPoint y: 325, endPoint x: 447, endPoint y: 331, distance: 56.6
click at [473, 329] on div "[PERSON_NAME]" at bounding box center [470, 336] width 12 height 33
click at [381, 333] on div "А-" at bounding box center [376, 337] width 11 height 17
drag, startPoint x: 378, startPoint y: 325, endPoint x: 451, endPoint y: 328, distance: 72.9
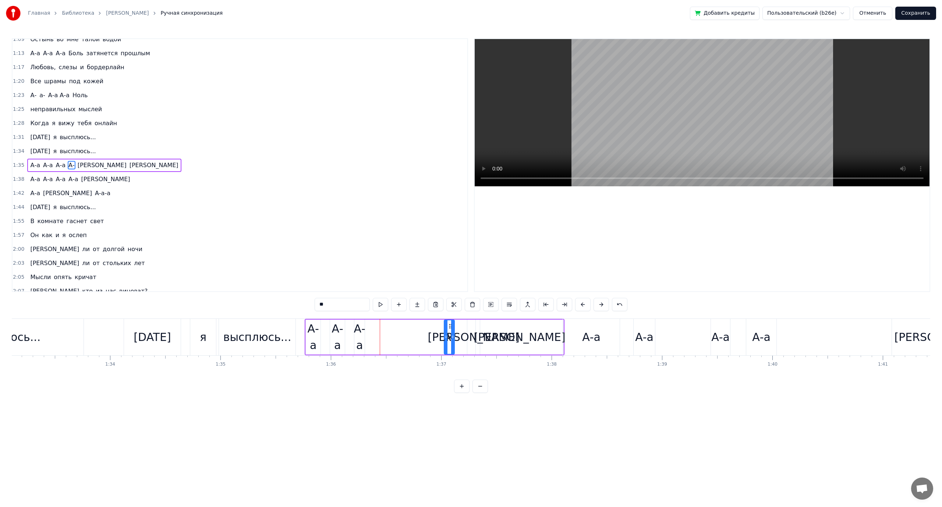
click at [451, 328] on icon at bounding box center [451, 326] width 6 height 6
click at [357, 326] on div "А-а" at bounding box center [359, 336] width 11 height 33
type input "***"
drag, startPoint x: 360, startPoint y: 323, endPoint x: 421, endPoint y: 328, distance: 61.4
click at [392, 328] on icon at bounding box center [389, 326] width 6 height 6
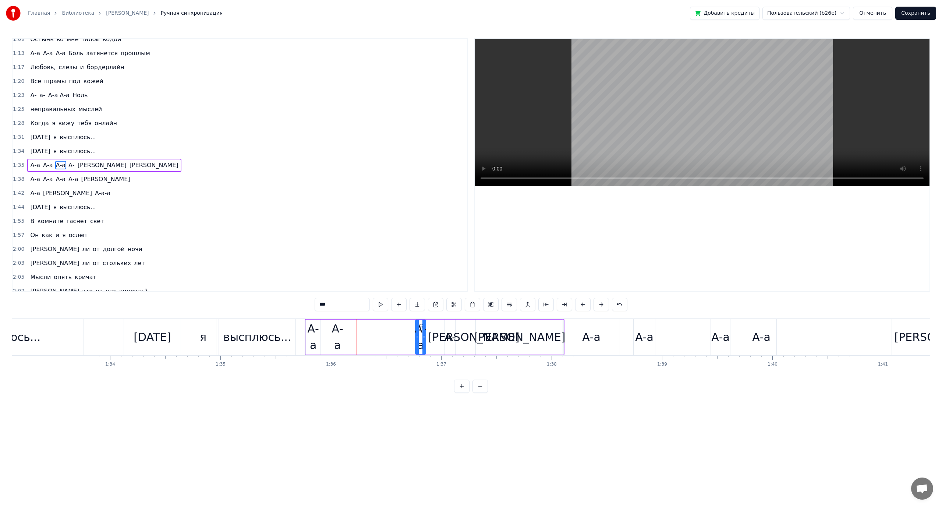
click at [339, 330] on div "А-а" at bounding box center [337, 336] width 15 height 33
drag, startPoint x: 336, startPoint y: 324, endPoint x: 374, endPoint y: 331, distance: 38.9
click at [398, 329] on div "А-а" at bounding box center [400, 336] width 14 height 33
click at [332, 335] on div "А-а А-а А-а А- а а" at bounding box center [435, 337] width 260 height 36
drag, startPoint x: 313, startPoint y: 324, endPoint x: 345, endPoint y: 326, distance: 32.8
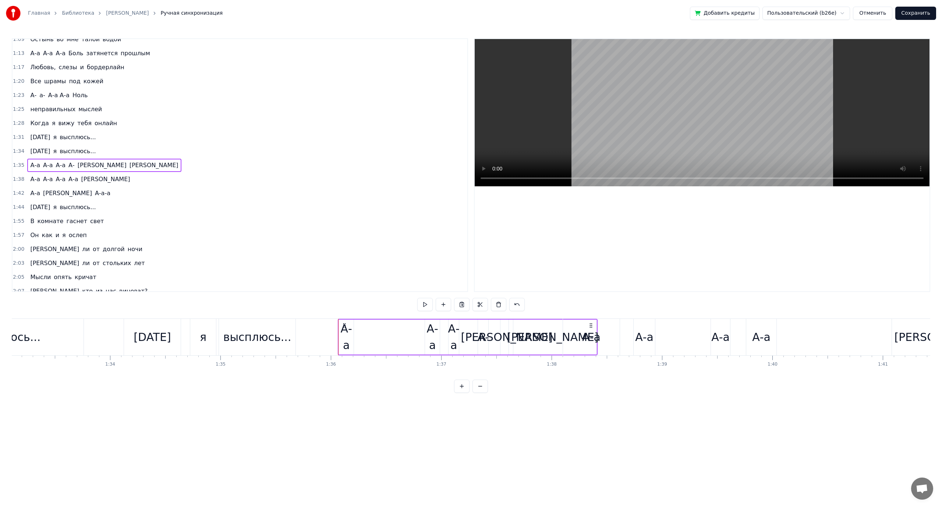
click at [345, 326] on icon at bounding box center [345, 325] width 6 height 6
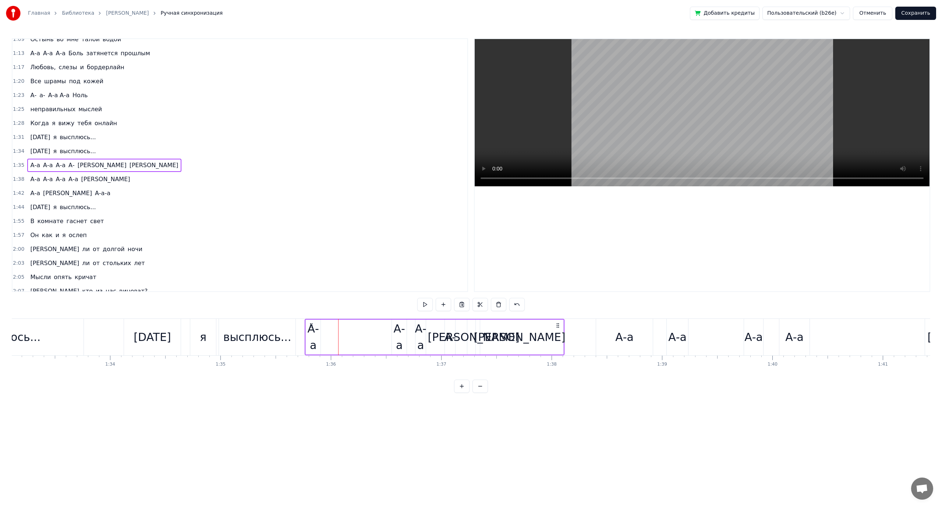
click at [312, 323] on circle at bounding box center [312, 323] width 0 height 0
click at [315, 333] on div "А-а" at bounding box center [313, 336] width 15 height 33
drag, startPoint x: 312, startPoint y: 325, endPoint x: 340, endPoint y: 328, distance: 28.2
click at [340, 328] on icon at bounding box center [339, 326] width 6 height 6
click at [380, 305] on button at bounding box center [380, 304] width 15 height 13
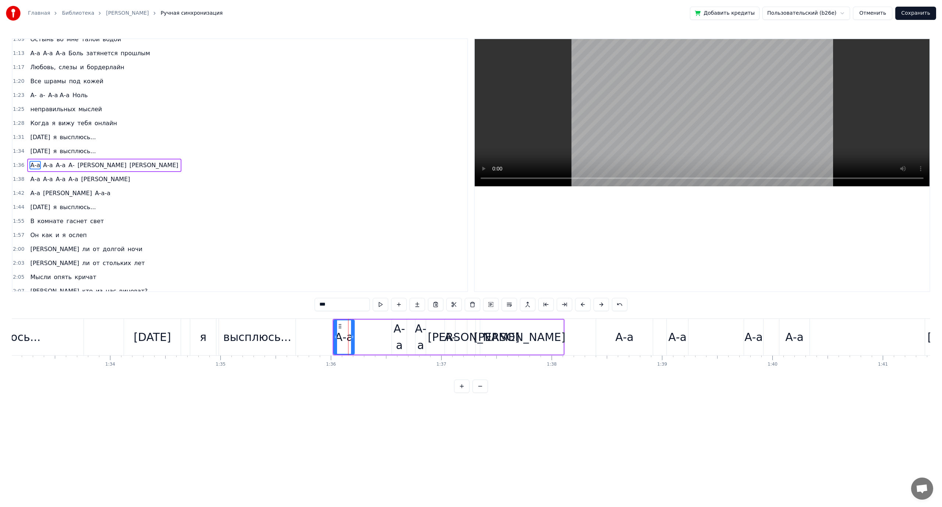
drag, startPoint x: 347, startPoint y: 335, endPoint x: 354, endPoint y: 336, distance: 7.4
click at [354, 336] on icon at bounding box center [352, 337] width 3 height 6
click at [378, 306] on button at bounding box center [380, 304] width 15 height 13
drag, startPoint x: 335, startPoint y: 337, endPoint x: 323, endPoint y: 338, distance: 12.2
click at [323, 338] on icon at bounding box center [323, 337] width 3 height 6
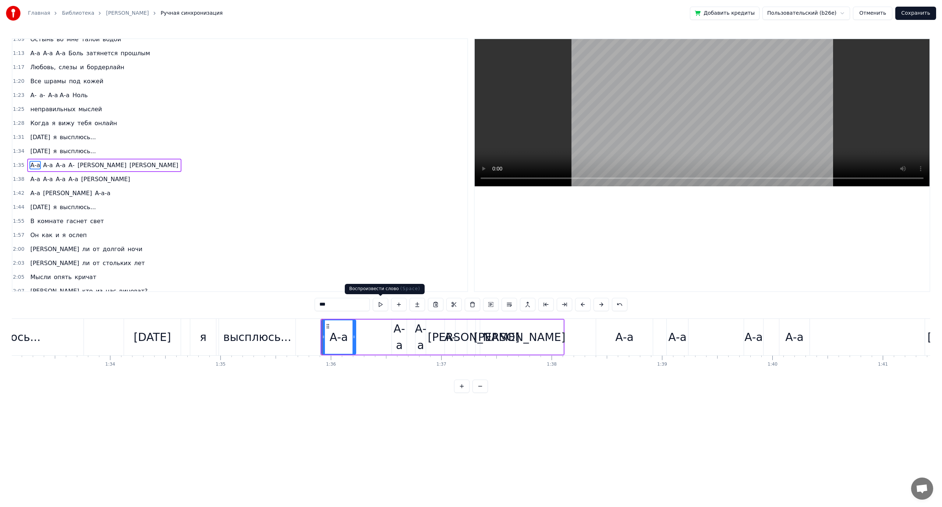
click at [380, 306] on button at bounding box center [380, 304] width 15 height 13
click at [353, 337] on icon at bounding box center [353, 337] width 3 height 6
drag, startPoint x: 353, startPoint y: 337, endPoint x: 347, endPoint y: 337, distance: 5.5
click at [347, 337] on icon at bounding box center [348, 337] width 3 height 6
click at [385, 304] on button at bounding box center [380, 304] width 15 height 13
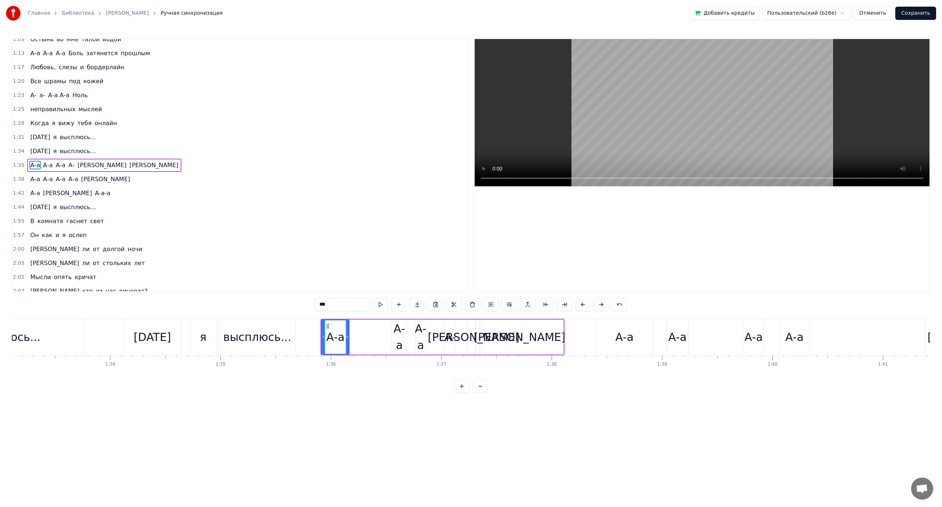
click at [399, 334] on div "А-а" at bounding box center [399, 336] width 15 height 33
drag, startPoint x: 393, startPoint y: 337, endPoint x: 354, endPoint y: 338, distance: 38.3
click at [354, 338] on icon at bounding box center [355, 337] width 3 height 6
drag, startPoint x: 405, startPoint y: 337, endPoint x: 389, endPoint y: 337, distance: 16.2
click at [389, 337] on icon at bounding box center [388, 337] width 3 height 6
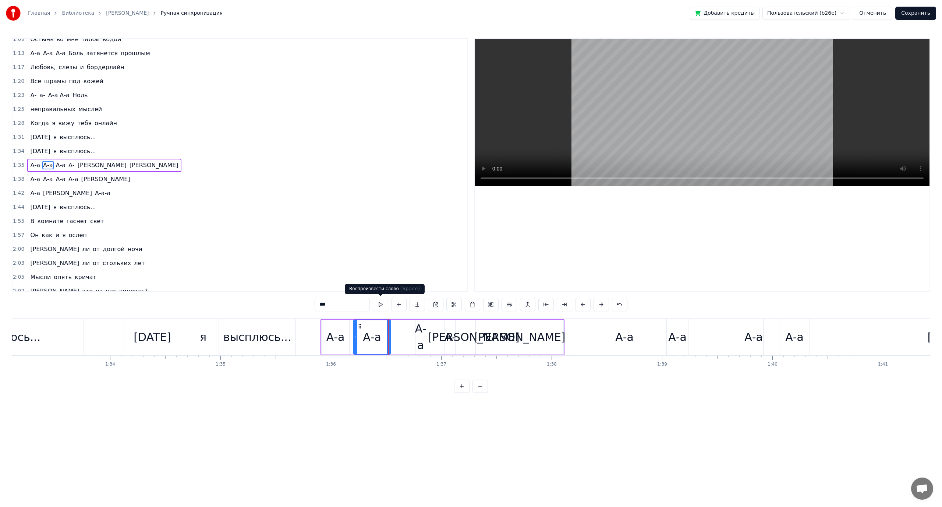
click at [379, 303] on button at bounding box center [380, 304] width 15 height 13
click at [417, 333] on div "А-а" at bounding box center [420, 336] width 11 height 33
drag, startPoint x: 425, startPoint y: 335, endPoint x: 432, endPoint y: 335, distance: 7.0
click at [434, 335] on icon at bounding box center [432, 337] width 3 height 6
drag, startPoint x: 421, startPoint y: 324, endPoint x: 399, endPoint y: 323, distance: 22.5
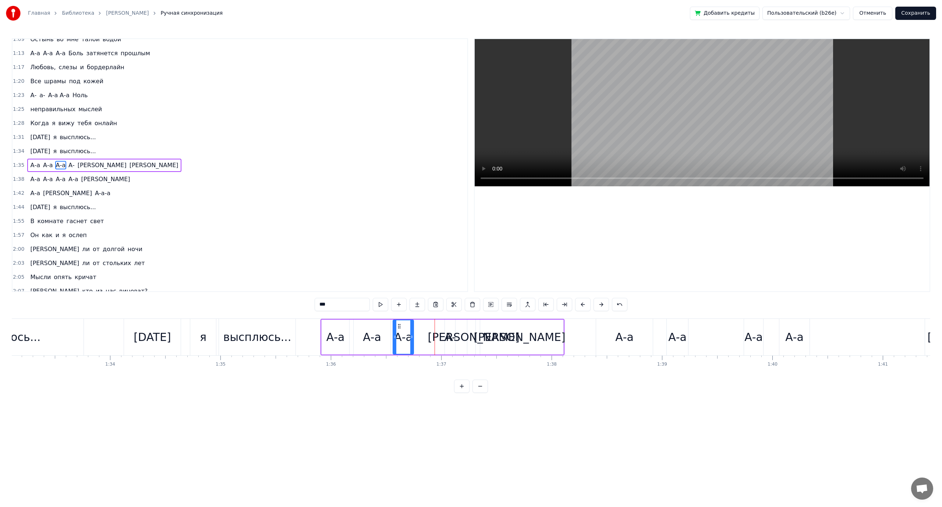
click at [399, 323] on icon at bounding box center [399, 326] width 6 height 6
drag, startPoint x: 412, startPoint y: 336, endPoint x: 434, endPoint y: 338, distance: 22.6
click at [434, 338] on icon at bounding box center [434, 337] width 3 height 6
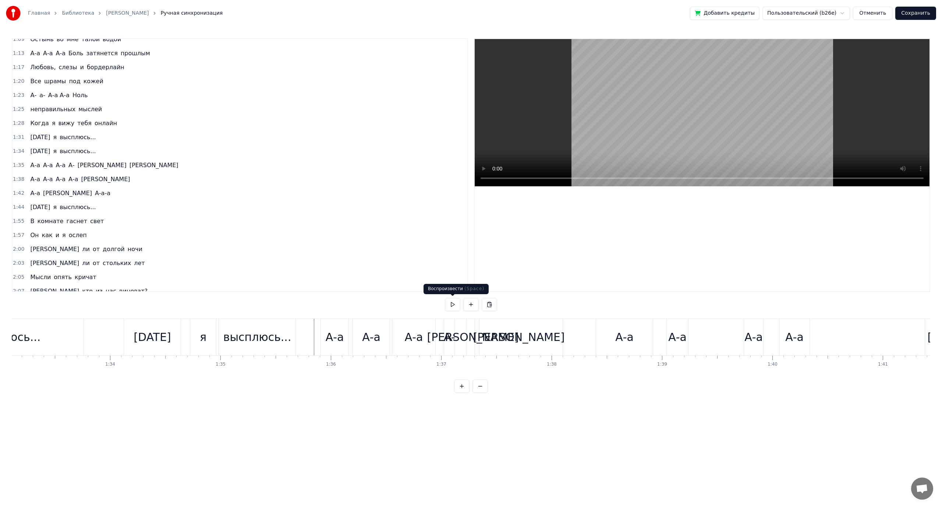
click at [446, 304] on button at bounding box center [452, 304] width 15 height 13
click at [450, 305] on button at bounding box center [452, 304] width 15 height 13
click at [472, 337] on div "[PERSON_NAME]" at bounding box center [473, 337] width 92 height 17
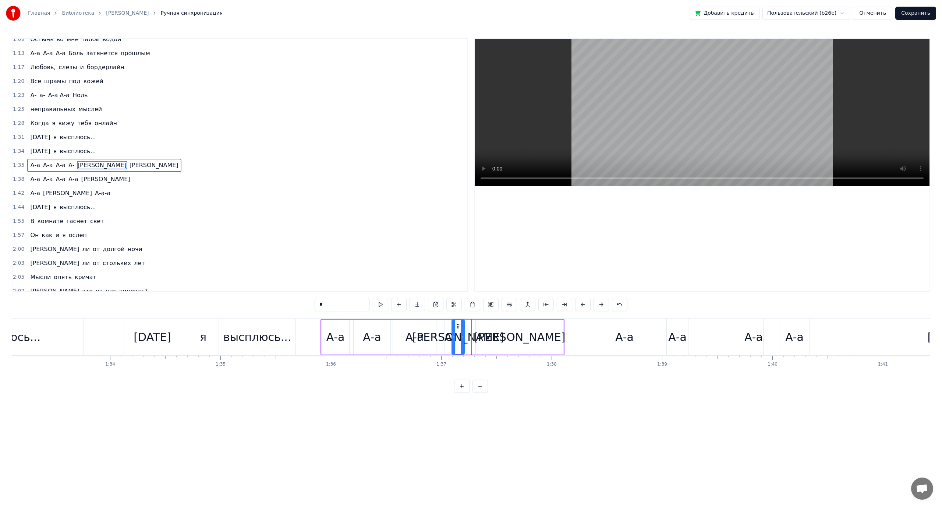
drag, startPoint x: 474, startPoint y: 325, endPoint x: 458, endPoint y: 325, distance: 15.5
click at [458, 325] on icon at bounding box center [458, 326] width 6 height 6
click at [519, 337] on div "[PERSON_NAME]" at bounding box center [520, 337] width 92 height 17
drag, startPoint x: 561, startPoint y: 335, endPoint x: 512, endPoint y: 339, distance: 48.7
click at [512, 339] on icon at bounding box center [513, 337] width 3 height 6
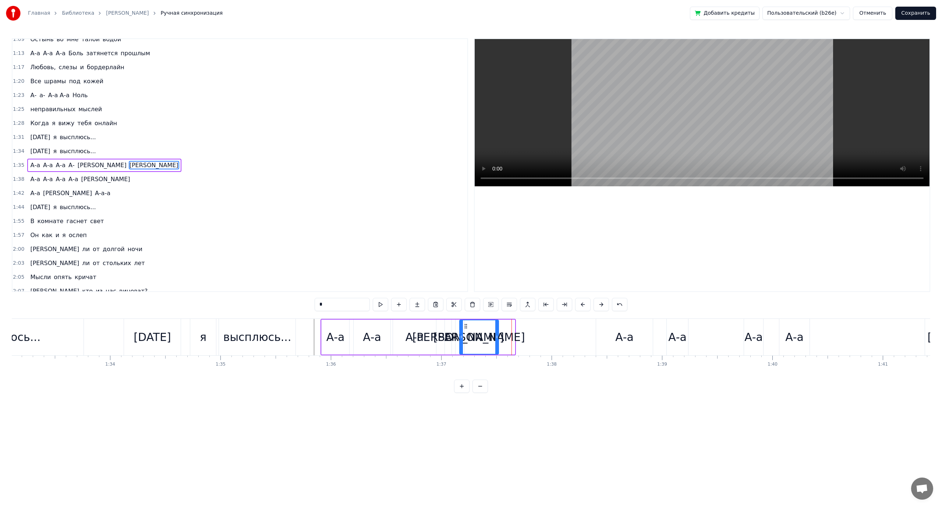
drag, startPoint x: 483, startPoint y: 326, endPoint x: 466, endPoint y: 325, distance: 16.2
click at [466, 325] on icon at bounding box center [466, 326] width 6 height 6
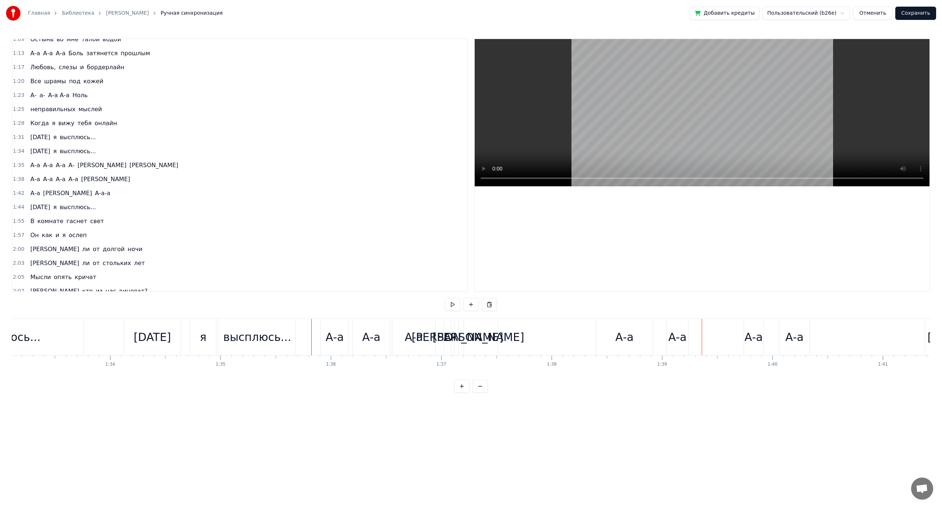
click at [479, 338] on div "[PERSON_NAME]" at bounding box center [479, 337] width 92 height 17
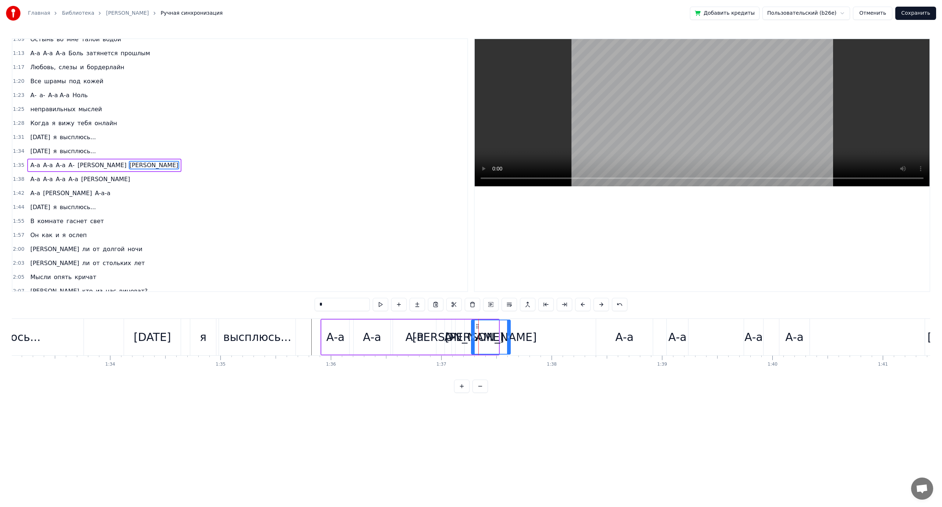
drag, startPoint x: 466, startPoint y: 323, endPoint x: 480, endPoint y: 324, distance: 14.0
click at [480, 324] on icon at bounding box center [478, 326] width 6 height 6
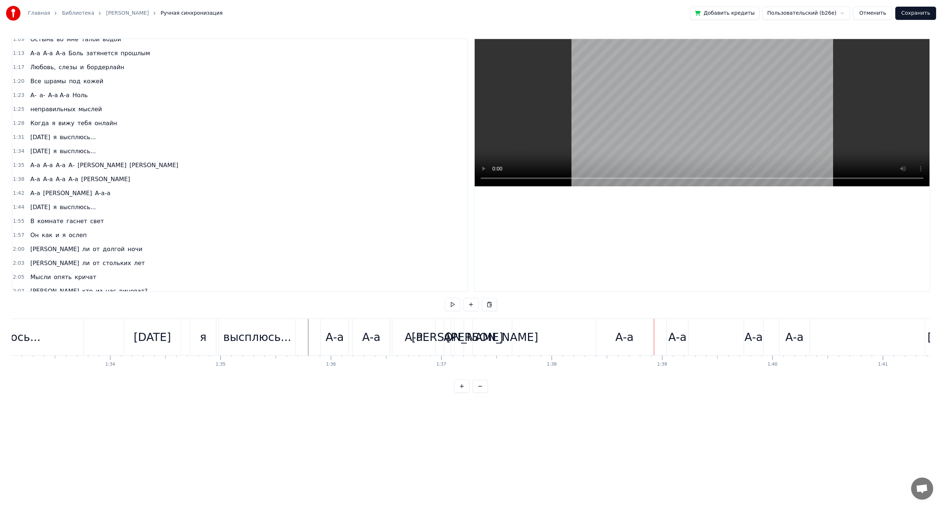
click at [459, 336] on div "[PERSON_NAME]" at bounding box center [458, 337] width 92 height 17
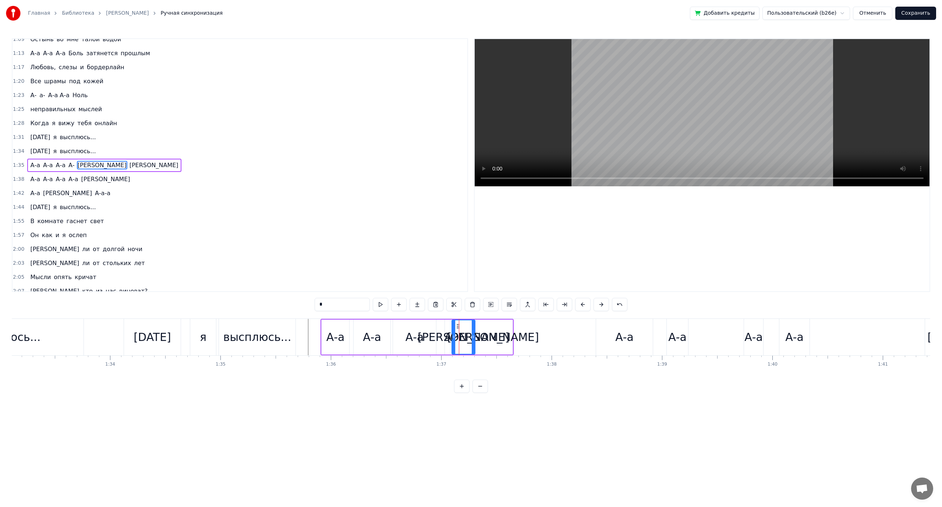
drag, startPoint x: 464, startPoint y: 336, endPoint x: 475, endPoint y: 337, distance: 11.1
click at [475, 337] on icon at bounding box center [473, 337] width 3 height 6
click at [494, 339] on div "[PERSON_NAME]" at bounding box center [494, 337] width 92 height 17
drag, startPoint x: 480, startPoint y: 324, endPoint x: 502, endPoint y: 325, distance: 22.1
click at [502, 325] on icon at bounding box center [502, 326] width 6 height 6
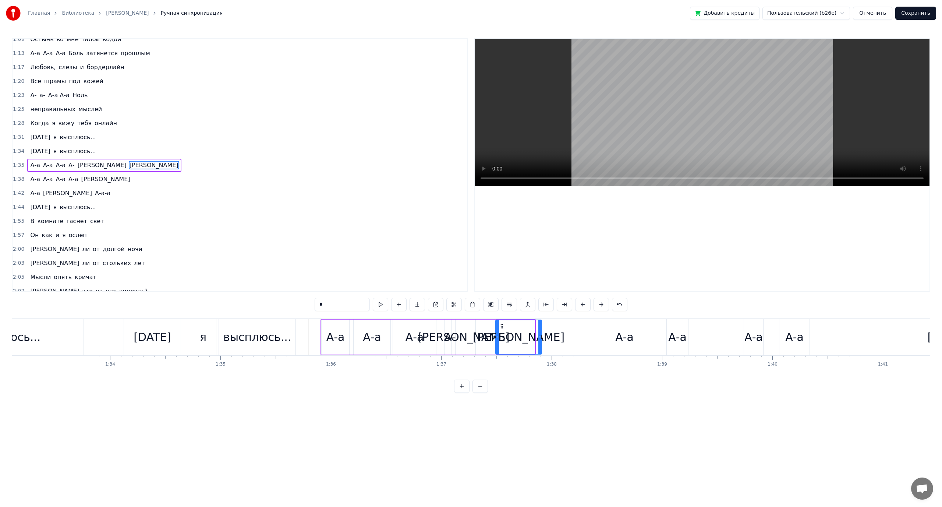
drag, startPoint x: 534, startPoint y: 336, endPoint x: 546, endPoint y: 336, distance: 12.1
click at [541, 336] on icon at bounding box center [540, 337] width 3 height 6
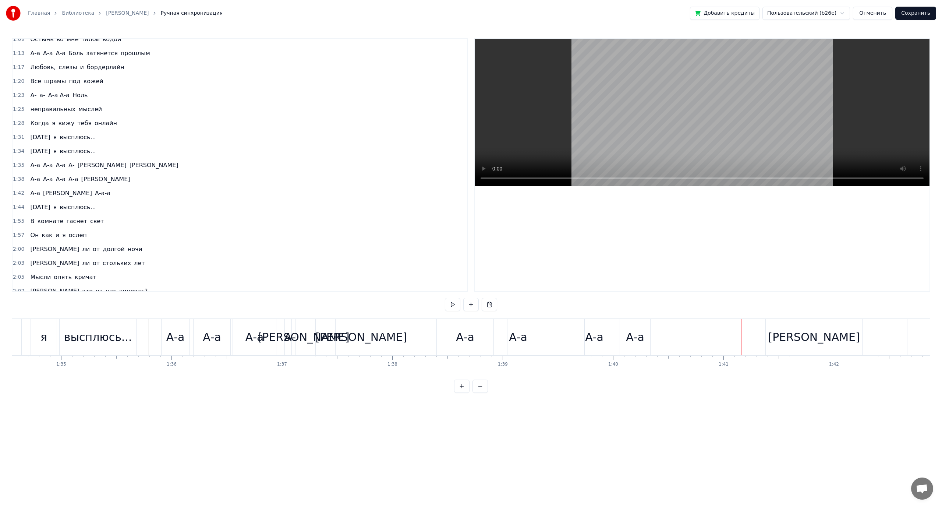
scroll to position [0, 10462]
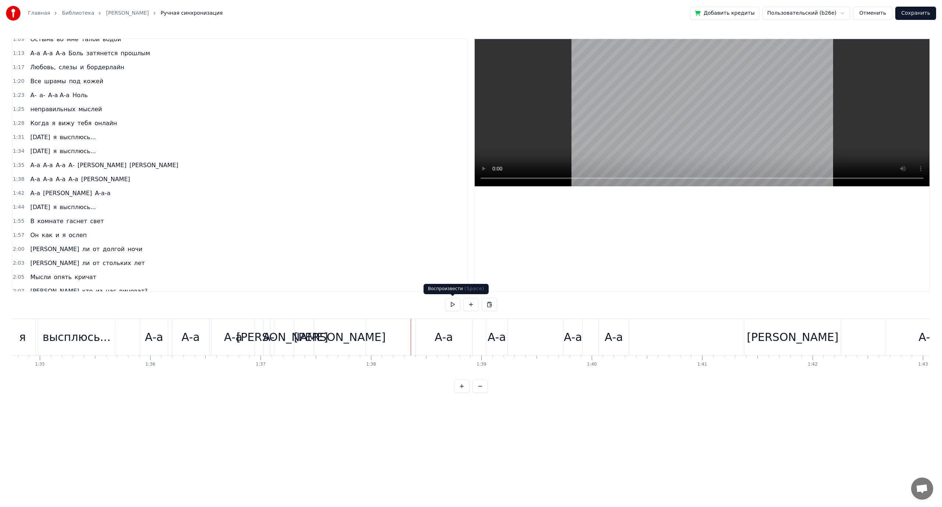
click at [452, 305] on button at bounding box center [452, 304] width 15 height 13
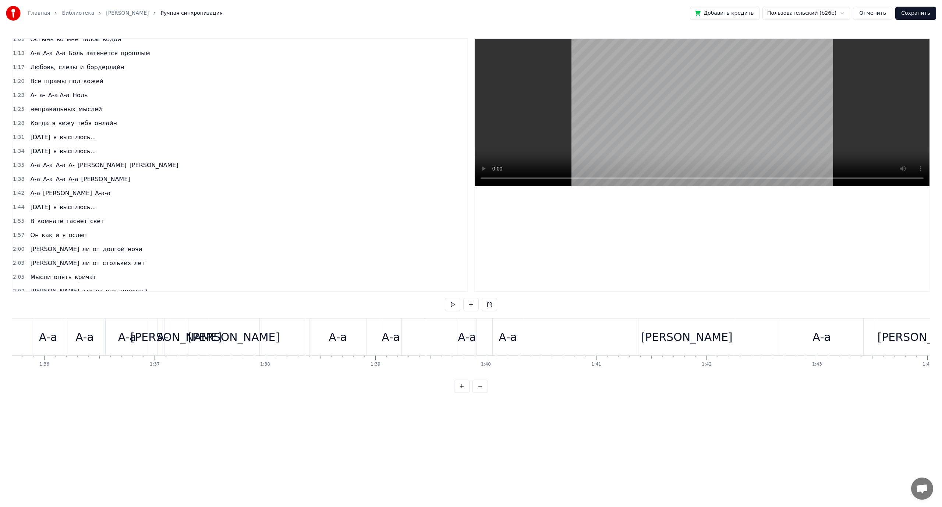
scroll to position [0, 10579]
click at [500, 332] on div "А-а" at bounding box center [497, 337] width 18 height 17
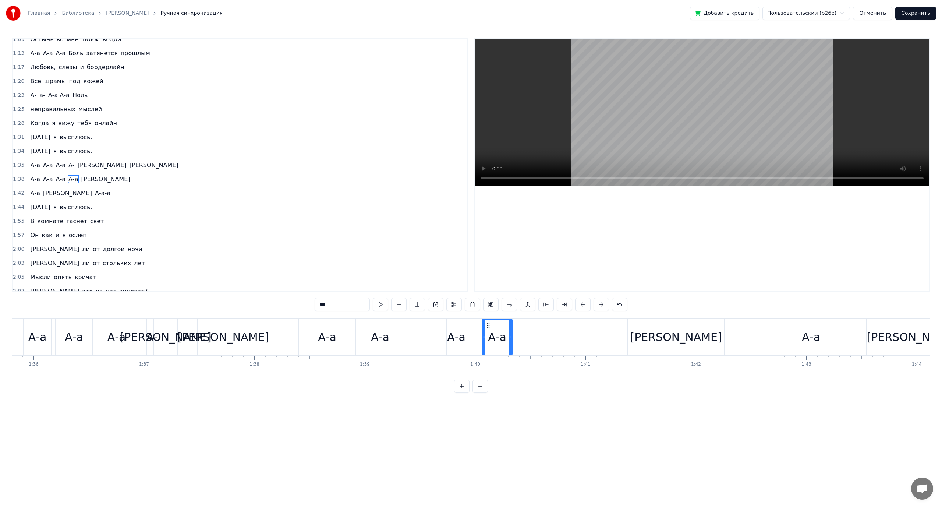
scroll to position [272, 0]
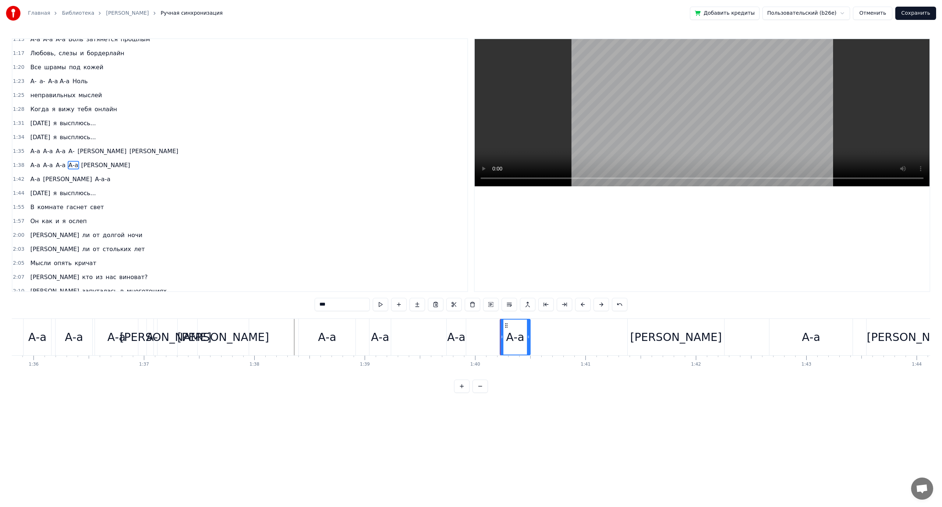
drag, startPoint x: 488, startPoint y: 324, endPoint x: 506, endPoint y: 323, distance: 18.1
click at [506, 323] on icon at bounding box center [507, 325] width 6 height 6
click at [678, 337] on div "[PERSON_NAME]" at bounding box center [677, 337] width 92 height 17
type input "*"
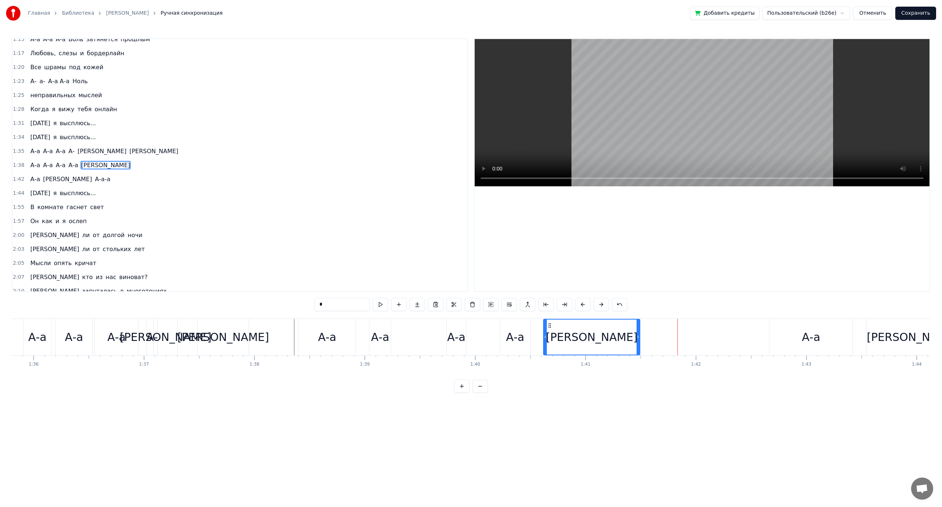
drag, startPoint x: 635, startPoint y: 325, endPoint x: 550, endPoint y: 328, distance: 84.3
click at [550, 328] on icon at bounding box center [550, 325] width 6 height 6
click at [452, 305] on button at bounding box center [452, 304] width 15 height 13
click at [453, 306] on button at bounding box center [452, 304] width 15 height 13
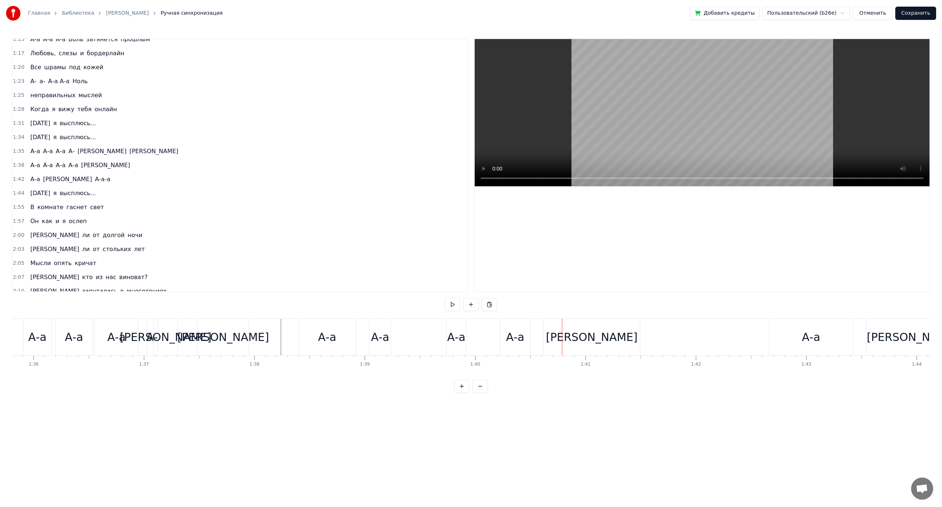
click at [453, 333] on div "А-а" at bounding box center [456, 337] width 18 height 17
drag, startPoint x: 452, startPoint y: 324, endPoint x: 469, endPoint y: 324, distance: 16.6
click at [469, 324] on circle at bounding box center [468, 323] width 0 height 0
click at [508, 333] on div "А-а" at bounding box center [515, 337] width 18 height 17
drag, startPoint x: 505, startPoint y: 324, endPoint x: 528, endPoint y: 326, distance: 22.5
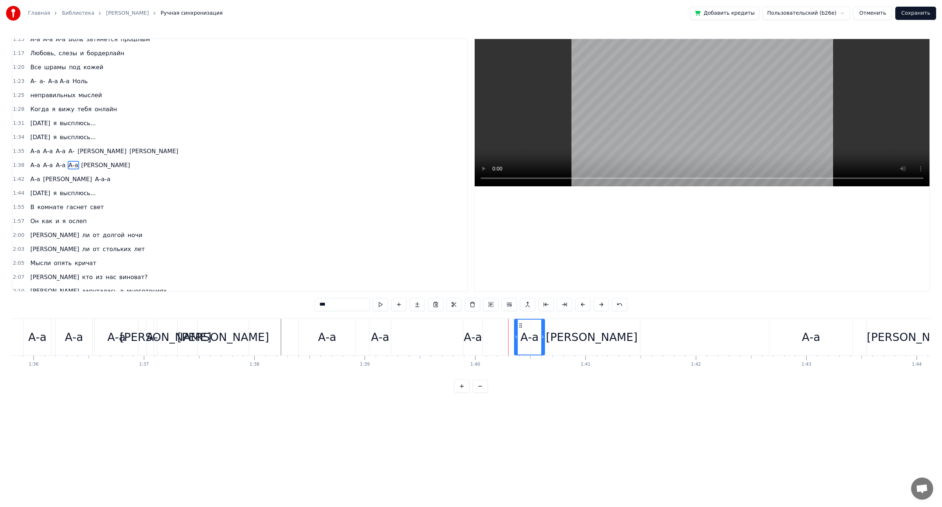
click at [524, 325] on icon at bounding box center [521, 325] width 6 height 6
drag, startPoint x: 551, startPoint y: 336, endPoint x: 562, endPoint y: 336, distance: 11.0
click at [562, 336] on icon at bounding box center [560, 337] width 3 height 6
click at [452, 304] on button at bounding box center [452, 304] width 15 height 13
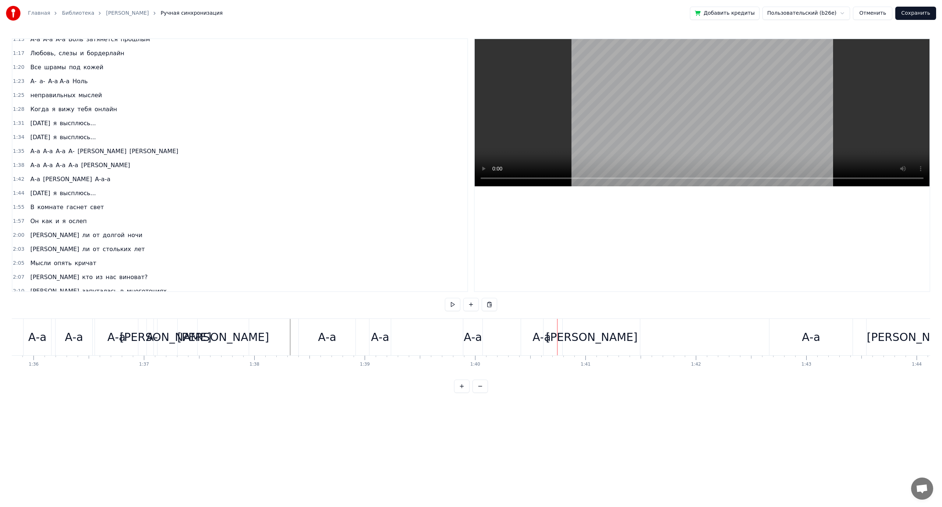
click at [472, 336] on div "А-а" at bounding box center [473, 337] width 18 height 17
drag, startPoint x: 465, startPoint y: 335, endPoint x: 448, endPoint y: 335, distance: 16.9
click at [448, 335] on icon at bounding box center [448, 337] width 3 height 6
drag, startPoint x: 452, startPoint y: 323, endPoint x: 427, endPoint y: 324, distance: 25.0
click at [427, 324] on icon at bounding box center [428, 325] width 6 height 6
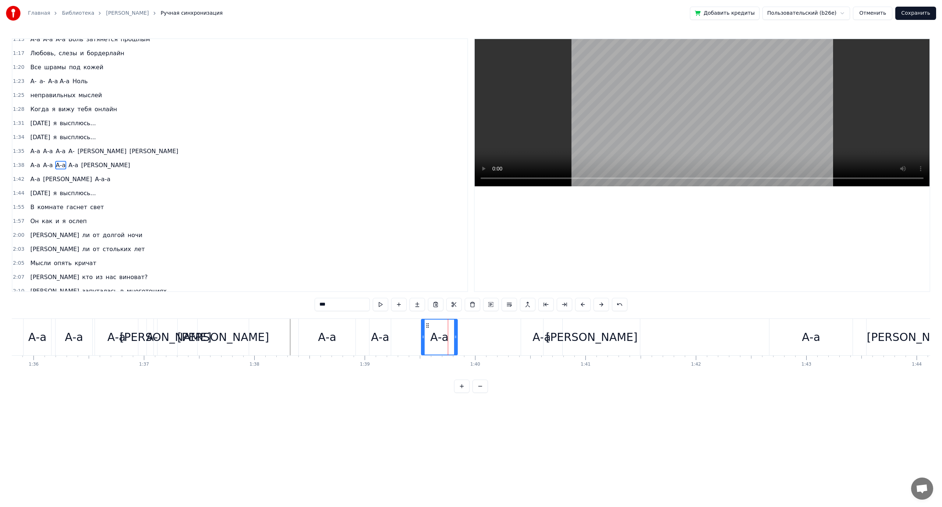
click at [529, 337] on div "А-а" at bounding box center [541, 337] width 41 height 36
drag, startPoint x: 526, startPoint y: 325, endPoint x: 485, endPoint y: 324, distance: 41.3
click at [488, 324] on icon at bounding box center [491, 325] width 6 height 6
drag, startPoint x: 520, startPoint y: 335, endPoint x: 548, endPoint y: 335, distance: 28.0
click at [544, 335] on icon at bounding box center [542, 337] width 3 height 6
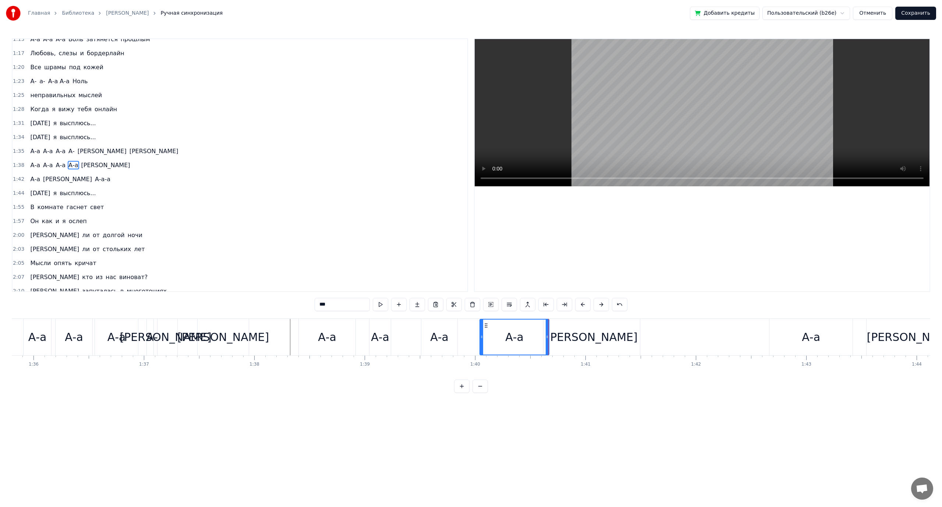
click at [451, 303] on button at bounding box center [452, 304] width 15 height 13
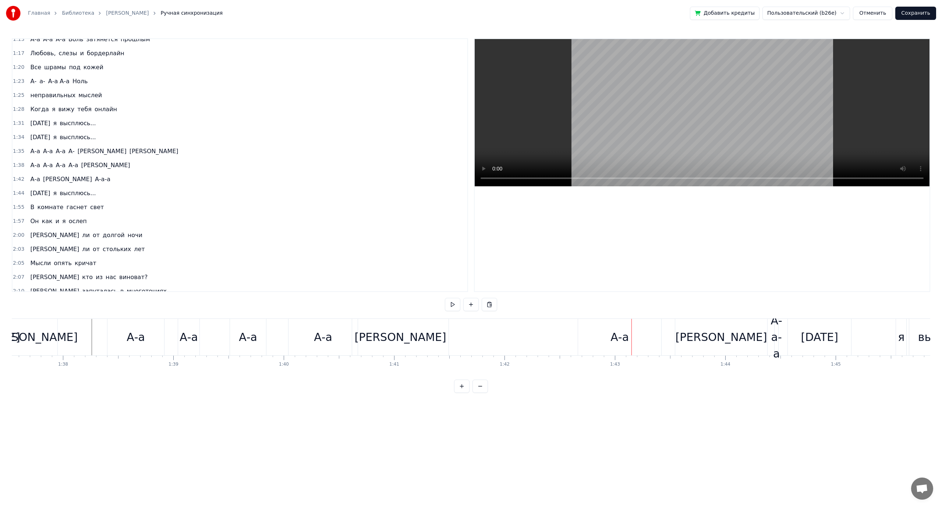
scroll to position [0, 10759]
click at [408, 339] on div "[PERSON_NAME]" at bounding box center [411, 337] width 96 height 36
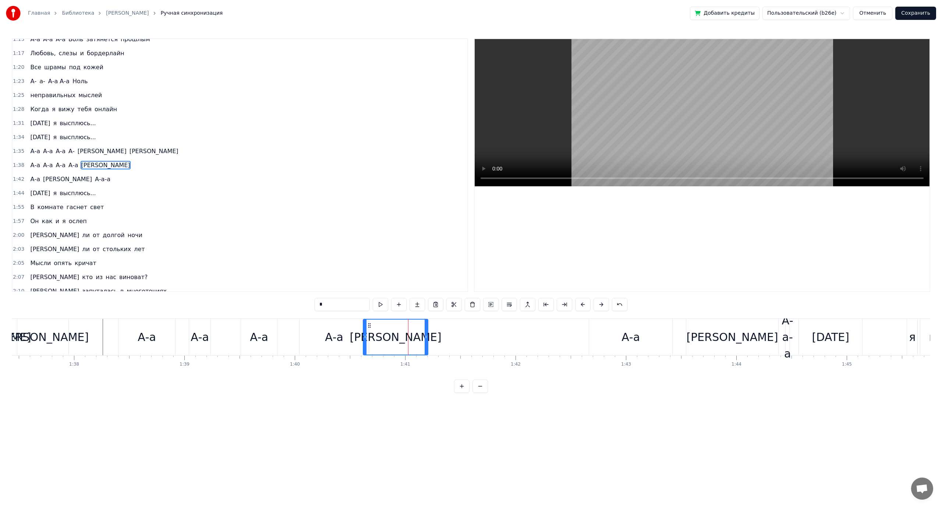
drag, startPoint x: 458, startPoint y: 336, endPoint x: 426, endPoint y: 337, distance: 31.7
click at [426, 337] on icon at bounding box center [426, 337] width 3 height 6
click at [453, 306] on button at bounding box center [452, 304] width 15 height 13
click at [424, 338] on div "[PERSON_NAME]" at bounding box center [395, 337] width 65 height 36
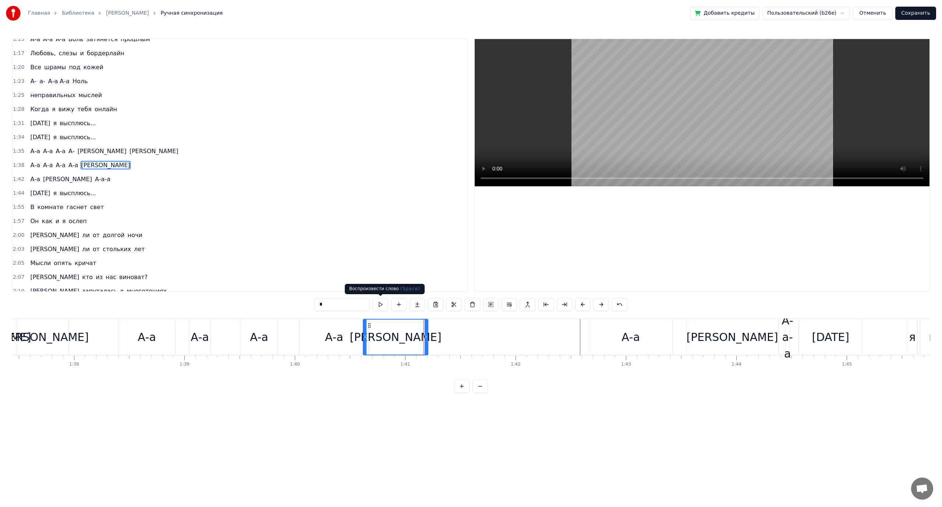
click at [382, 304] on button at bounding box center [380, 304] width 15 height 13
click at [251, 335] on div "А-а" at bounding box center [259, 337] width 18 height 17
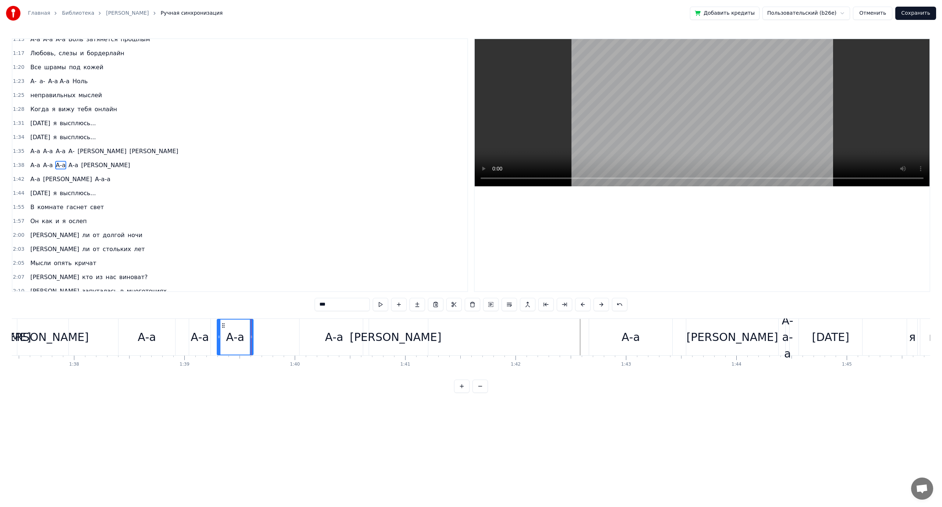
drag, startPoint x: 247, startPoint y: 325, endPoint x: 223, endPoint y: 326, distance: 23.9
click at [223, 326] on icon at bounding box center [223, 325] width 6 height 6
click at [332, 342] on div "А-а" at bounding box center [334, 337] width 18 height 17
drag, startPoint x: 306, startPoint y: 326, endPoint x: 259, endPoint y: 324, distance: 46.8
click at [259, 324] on icon at bounding box center [259, 325] width 6 height 6
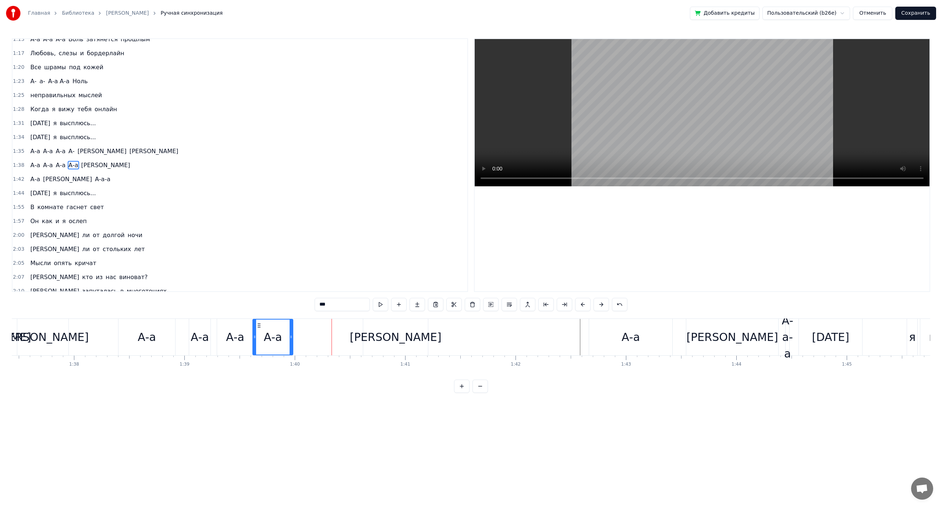
drag, startPoint x: 320, startPoint y: 336, endPoint x: 285, endPoint y: 336, distance: 34.6
click at [290, 336] on icon at bounding box center [291, 337] width 3 height 6
click at [391, 336] on div "[PERSON_NAME]" at bounding box center [395, 337] width 65 height 36
type input "*"
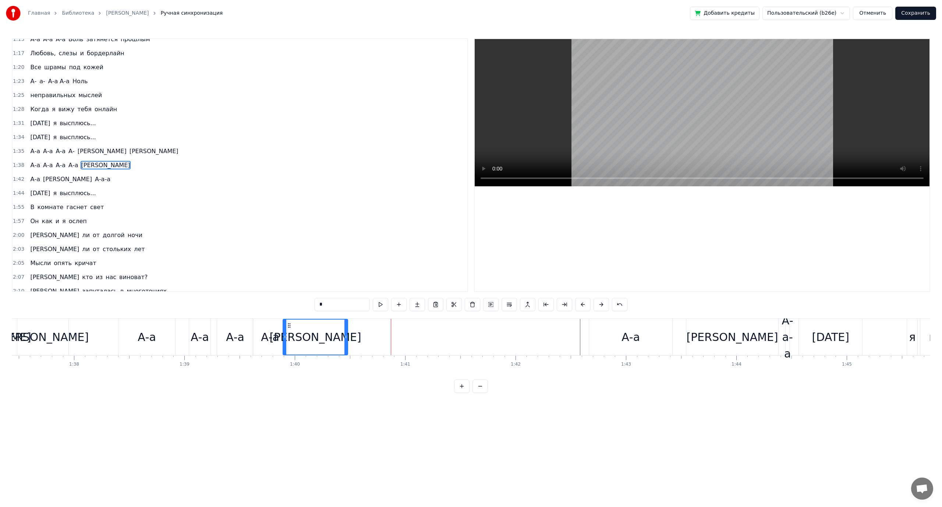
drag, startPoint x: 369, startPoint y: 322, endPoint x: 289, endPoint y: 327, distance: 80.8
click at [289, 327] on icon at bounding box center [289, 325] width 6 height 6
drag, startPoint x: 344, startPoint y: 338, endPoint x: 316, endPoint y: 340, distance: 28.1
click at [319, 340] on div at bounding box center [320, 336] width 3 height 35
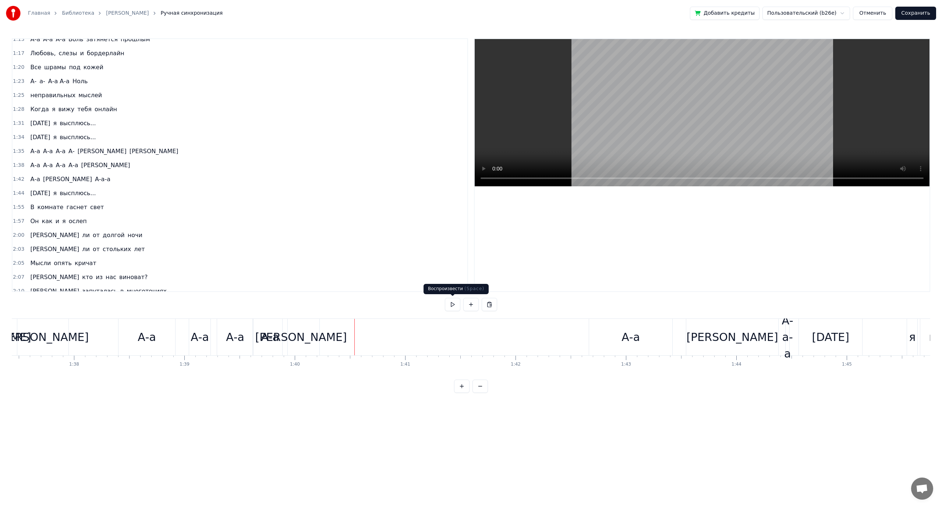
click at [449, 304] on button at bounding box center [452, 304] width 15 height 13
click at [308, 338] on div "[PERSON_NAME]" at bounding box center [301, 337] width 37 height 36
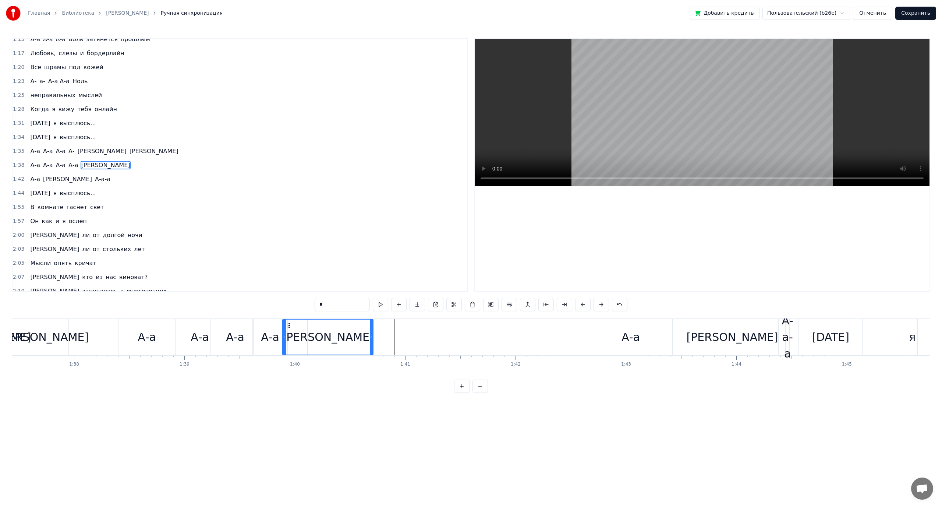
drag, startPoint x: 315, startPoint y: 338, endPoint x: 371, endPoint y: 338, distance: 55.9
click at [371, 338] on icon at bounding box center [371, 337] width 3 height 6
click at [630, 331] on div "А-а" at bounding box center [631, 337] width 18 height 17
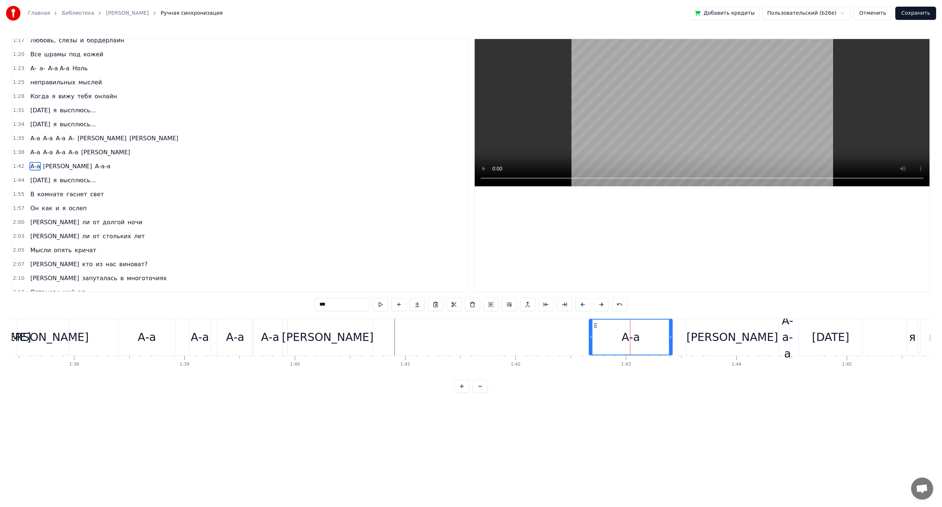
scroll to position [286, 0]
drag, startPoint x: 596, startPoint y: 324, endPoint x: 401, endPoint y: 327, distance: 195.1
click at [401, 327] on icon at bounding box center [401, 325] width 6 height 6
drag, startPoint x: 476, startPoint y: 337, endPoint x: 438, endPoint y: 338, distance: 37.6
click at [438, 338] on icon at bounding box center [438, 337] width 3 height 6
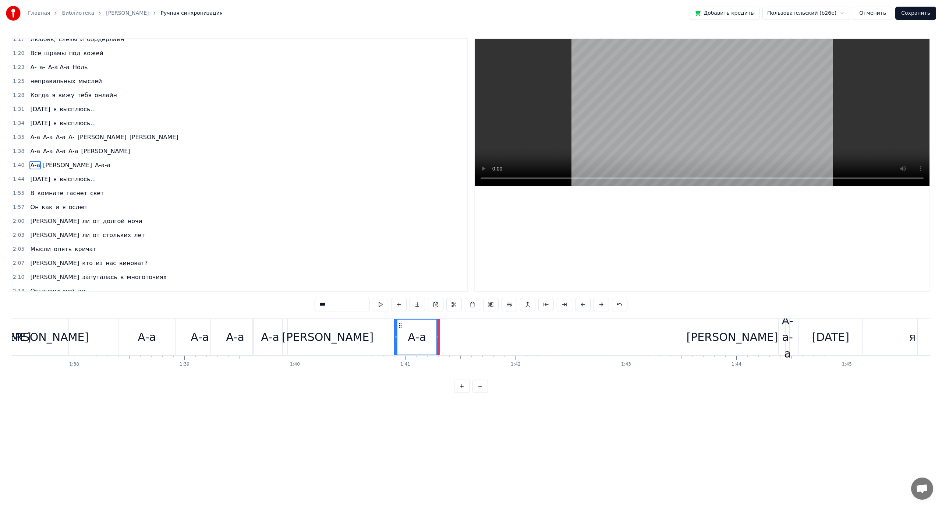
click at [731, 343] on div "[PERSON_NAME]" at bounding box center [733, 337] width 92 height 17
type input "*"
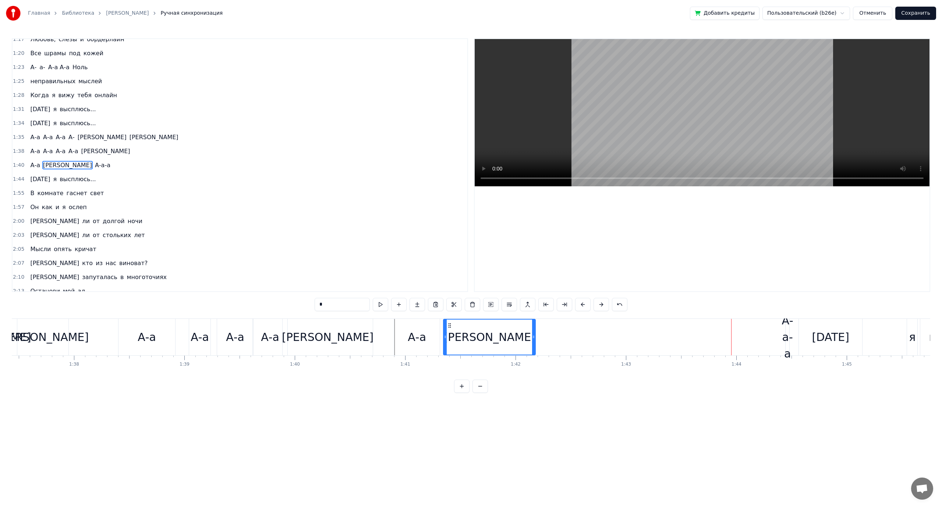
drag, startPoint x: 691, startPoint y: 325, endPoint x: 449, endPoint y: 333, distance: 242.0
click at [449, 333] on div "[PERSON_NAME]" at bounding box center [489, 336] width 91 height 35
drag, startPoint x: 533, startPoint y: 336, endPoint x: 522, endPoint y: 341, distance: 11.5
click at [513, 340] on div at bounding box center [513, 336] width 3 height 35
click at [607, 337] on div "А-а а А-а-а" at bounding box center [593, 337] width 398 height 36
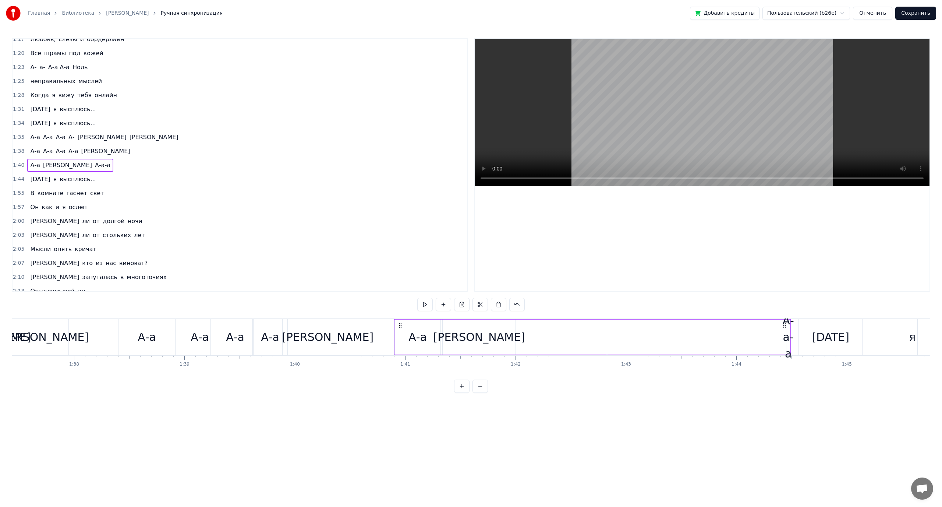
click at [786, 326] on icon at bounding box center [785, 325] width 6 height 6
click at [785, 324] on icon at bounding box center [785, 325] width 6 height 6
click at [94, 165] on span "А-а-а" at bounding box center [102, 165] width 17 height 8
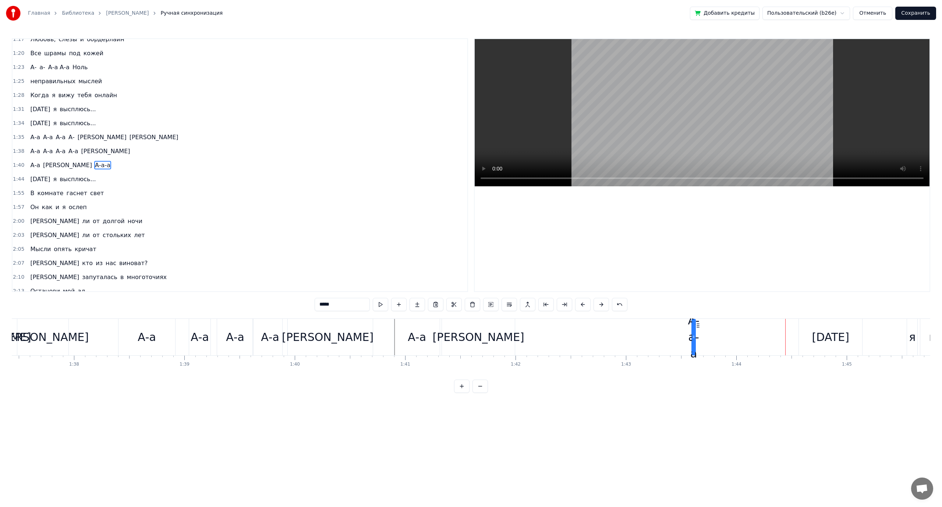
drag, startPoint x: 791, startPoint y: 324, endPoint x: 557, endPoint y: 333, distance: 234.3
click at [692, 333] on div "А-а-а" at bounding box center [693, 336] width 3 height 35
drag, startPoint x: 554, startPoint y: 339, endPoint x: 598, endPoint y: 337, distance: 44.9
click at [566, 339] on icon at bounding box center [564, 337] width 3 height 6
drag, startPoint x: 556, startPoint y: 325, endPoint x: 582, endPoint y: 325, distance: 26.1
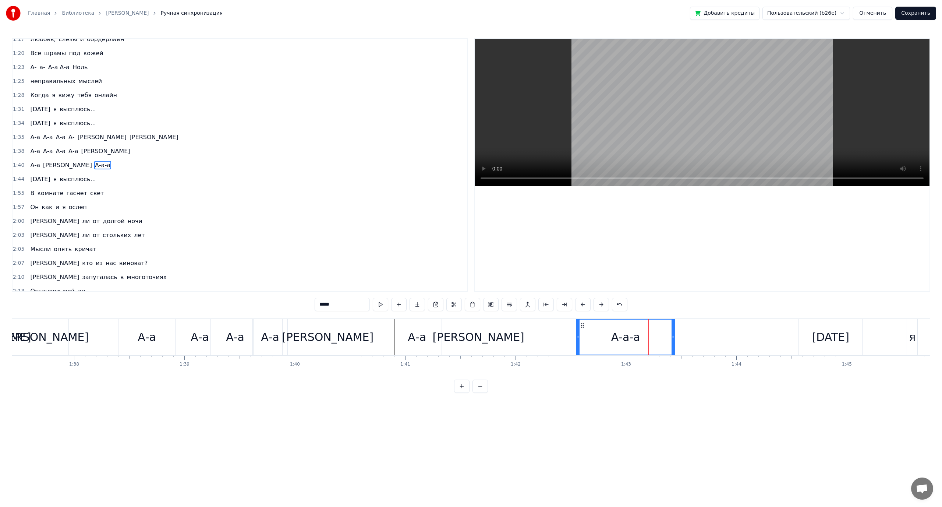
click at [582, 325] on icon at bounding box center [583, 325] width 6 height 6
drag, startPoint x: 674, startPoint y: 336, endPoint x: 784, endPoint y: 338, distance: 110.8
click at [784, 338] on icon at bounding box center [783, 337] width 3 height 6
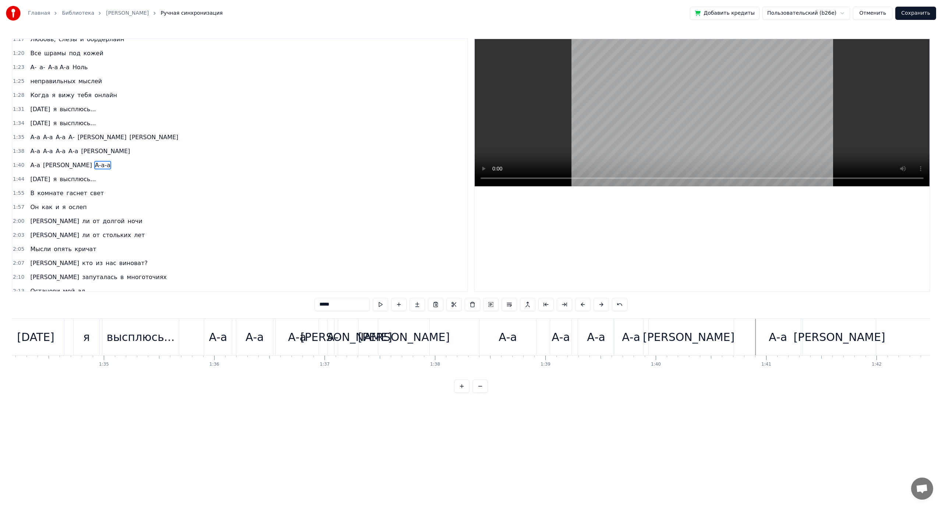
scroll to position [0, 10484]
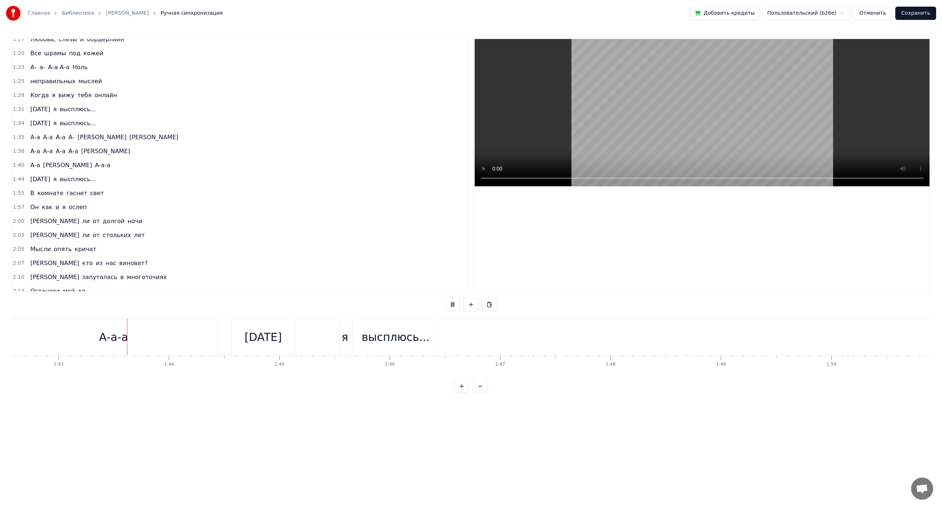
scroll to position [0, 11332]
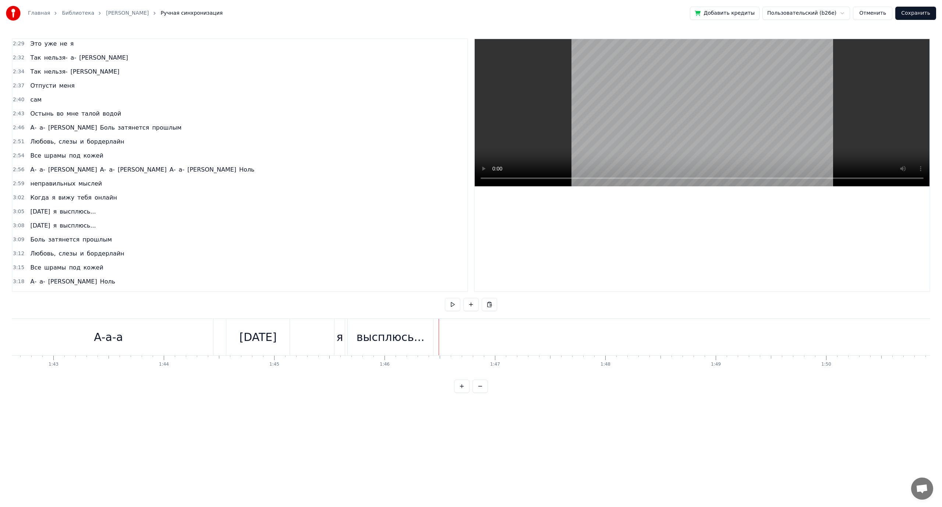
click at [32, 127] on span "А-" at bounding box center [33, 127] width 8 height 8
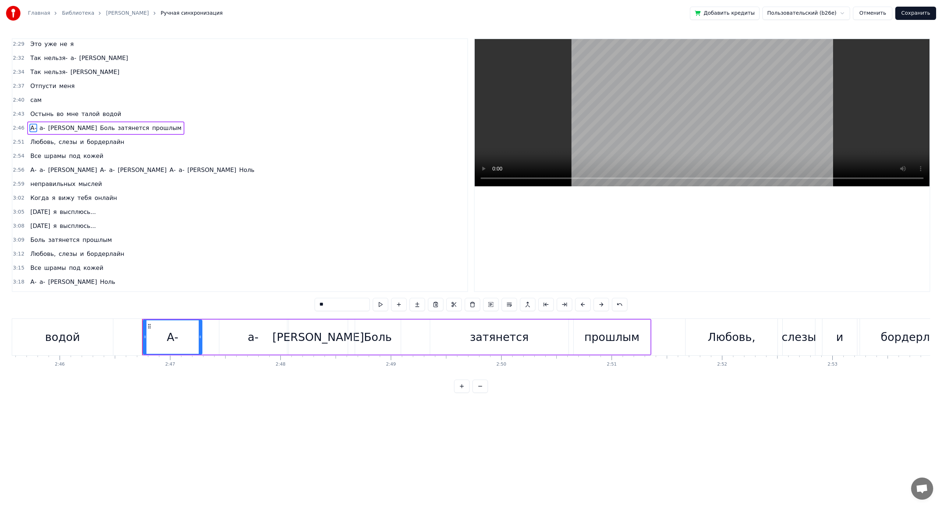
scroll to position [0, 18376]
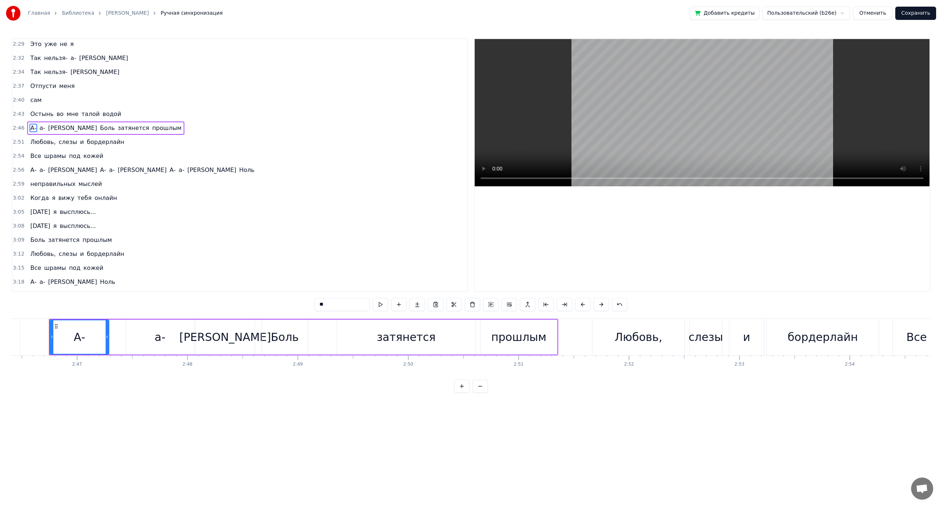
click at [329, 307] on input "**" at bounding box center [342, 304] width 55 height 13
click at [42, 128] on span "а-" at bounding box center [45, 128] width 7 height 8
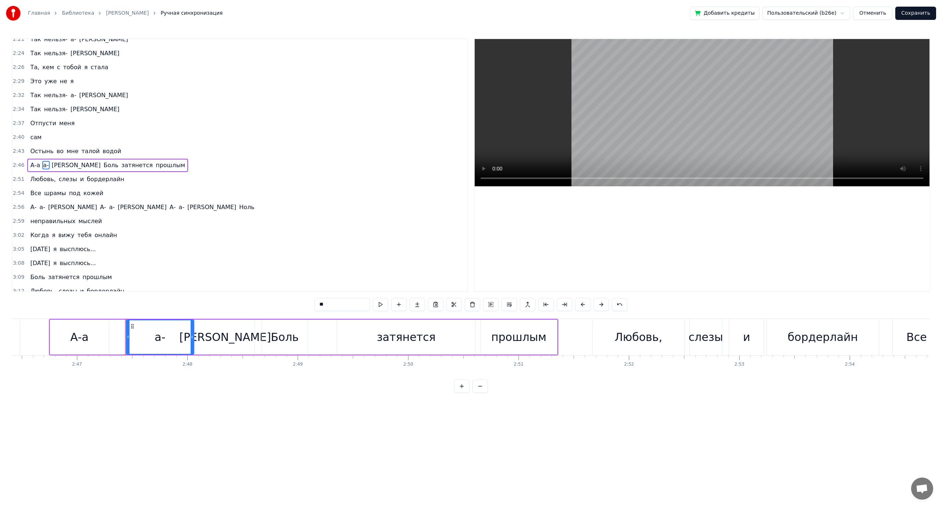
drag, startPoint x: 335, startPoint y: 306, endPoint x: 266, endPoint y: 308, distance: 68.9
click at [266, 308] on div "0:21 Тихая тихая грусть 0:23 Эстетика моих чувств 0:26 Волнами все сильнее 0:29…" at bounding box center [471, 215] width 919 height 354
click at [55, 164] on span "[PERSON_NAME]" at bounding box center [80, 165] width 50 height 8
drag, startPoint x: 289, startPoint y: 305, endPoint x: 261, endPoint y: 310, distance: 28.4
click at [261, 311] on div "0:21 Тихая тихая грусть 0:23 Эстетика моих чувств 0:26 Волнами все сильнее 0:29…" at bounding box center [471, 215] width 919 height 354
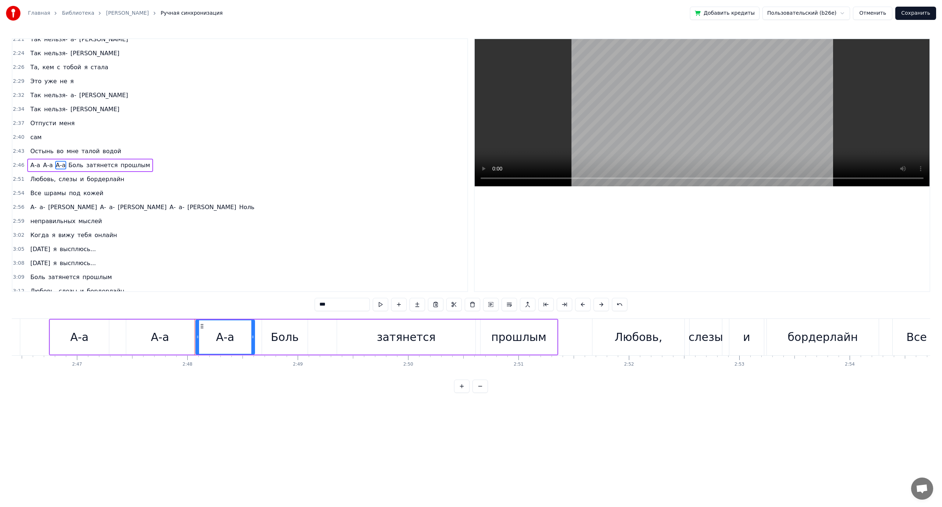
click at [47, 209] on span "[PERSON_NAME]" at bounding box center [72, 207] width 50 height 8
type input "*"
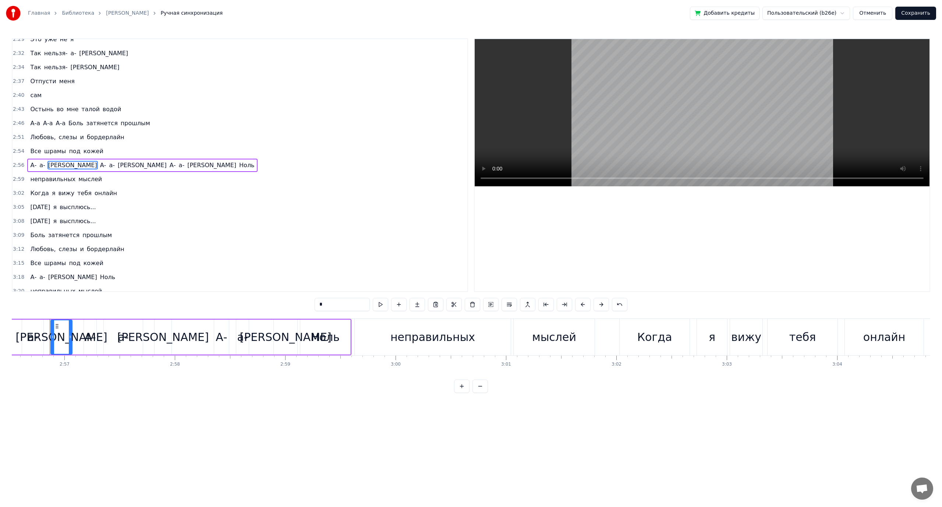
scroll to position [0, 19494]
click at [475, 306] on button at bounding box center [472, 304] width 15 height 13
click at [65, 166] on span "[PERSON_NAME]" at bounding box center [90, 165] width 50 height 8
drag, startPoint x: 308, startPoint y: 306, endPoint x: 295, endPoint y: 303, distance: 13.8
click at [295, 303] on div "0:21 Тихая тихая грусть 0:23 Эстетика моих чувств 0:26 Волнами все сильнее 0:29…" at bounding box center [471, 215] width 919 height 354
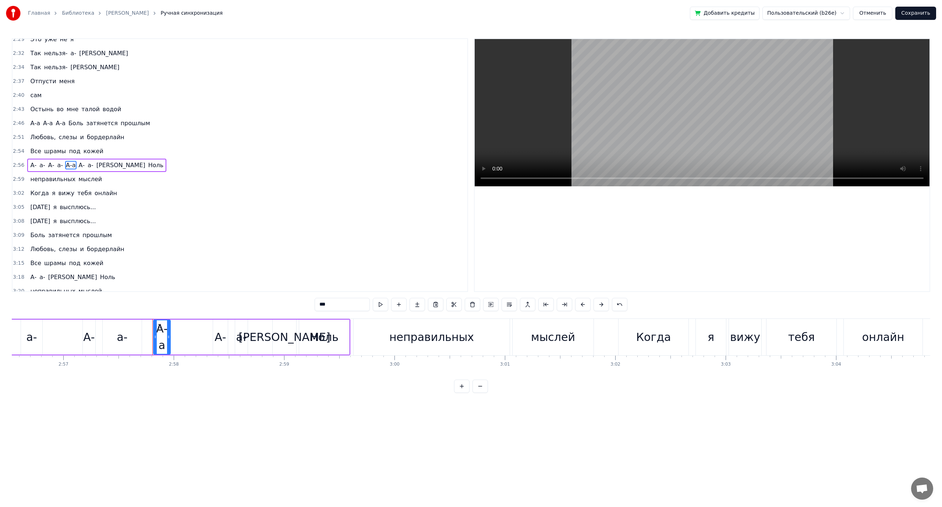
click at [96, 166] on span "[PERSON_NAME]" at bounding box center [121, 165] width 50 height 8
click at [80, 166] on span "А-" at bounding box center [82, 165] width 8 height 8
type input "**"
click at [473, 304] on button at bounding box center [472, 304] width 15 height 13
click at [78, 167] on span "а-" at bounding box center [81, 165] width 7 height 8
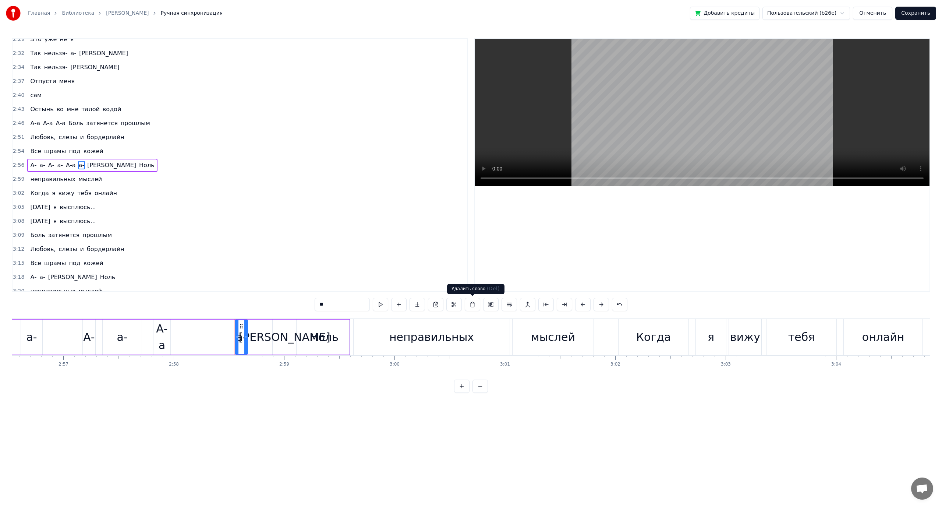
click at [474, 306] on button at bounding box center [472, 304] width 15 height 13
click at [78, 165] on span "[PERSON_NAME]" at bounding box center [103, 165] width 50 height 8
drag, startPoint x: 317, startPoint y: 305, endPoint x: 270, endPoint y: 300, distance: 46.7
click at [270, 303] on div "0:21 Тихая тихая грусть 0:23 Эстетика моих чувств 0:26 Волнами все сильнее 0:29…" at bounding box center [471, 215] width 919 height 354
click at [32, 111] on span "Остынь" at bounding box center [41, 109] width 25 height 8
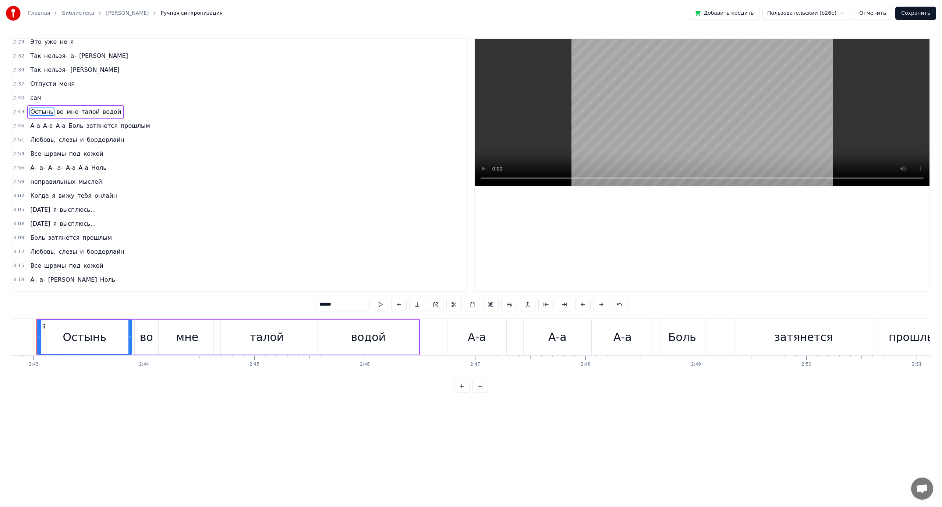
scroll to position [0, 17965]
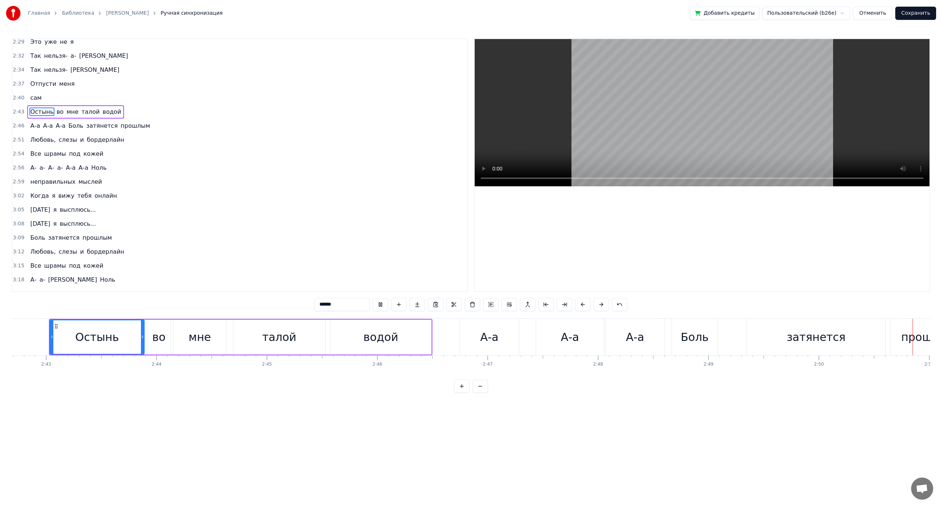
click at [33, 125] on span "А-а" at bounding box center [34, 125] width 11 height 8
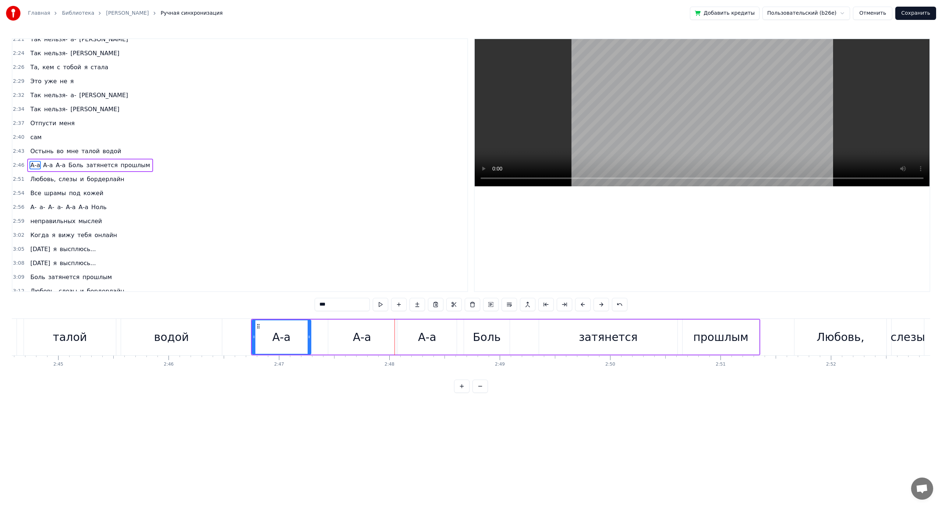
scroll to position [0, 18057]
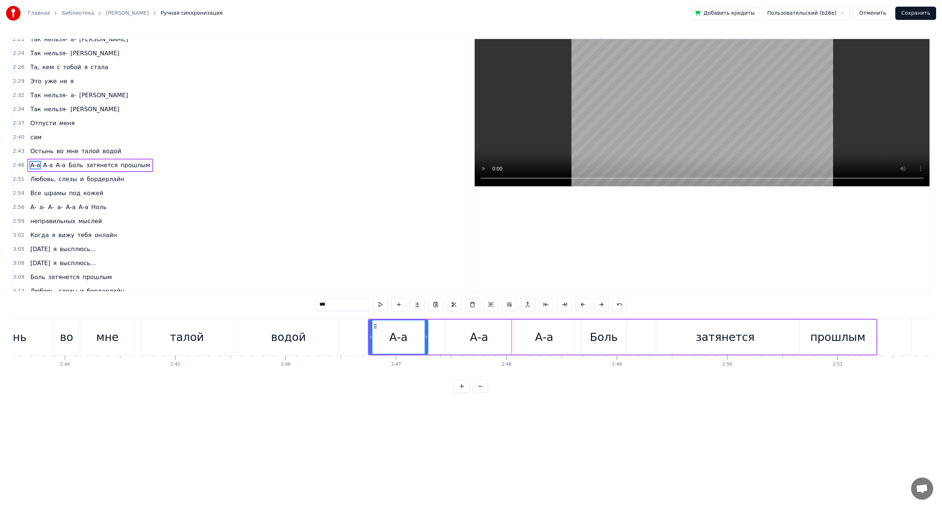
click at [475, 330] on div "А-а" at bounding box center [479, 337] width 18 height 17
drag, startPoint x: 446, startPoint y: 333, endPoint x: 465, endPoint y: 333, distance: 18.1
click at [464, 333] on div at bounding box center [462, 336] width 3 height 33
click at [400, 337] on div "А-а" at bounding box center [398, 337] width 18 height 17
drag, startPoint x: 375, startPoint y: 325, endPoint x: 426, endPoint y: 327, distance: 50.5
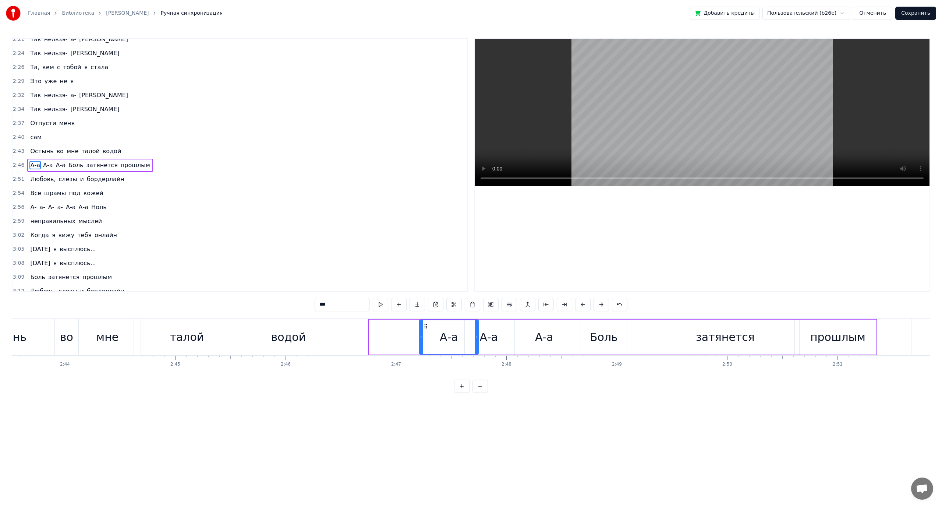
click at [426, 327] on icon at bounding box center [426, 326] width 6 height 6
click at [429, 335] on div "А-а" at bounding box center [449, 336] width 58 height 33
click at [386, 305] on button at bounding box center [380, 304] width 15 height 13
drag, startPoint x: 420, startPoint y: 338, endPoint x: 444, endPoint y: 338, distance: 23.6
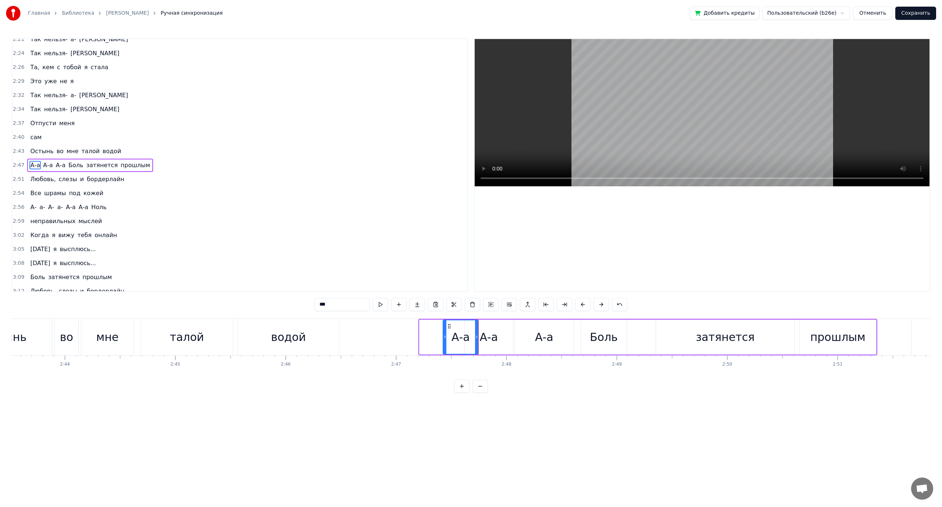
click at [444, 338] on icon at bounding box center [445, 337] width 3 height 6
click at [491, 335] on div "А-а" at bounding box center [489, 337] width 18 height 17
drag, startPoint x: 471, startPoint y: 324, endPoint x: 489, endPoint y: 325, distance: 18.1
click at [489, 325] on icon at bounding box center [489, 326] width 6 height 6
click at [39, 150] on span "Остынь" at bounding box center [41, 151] width 25 height 8
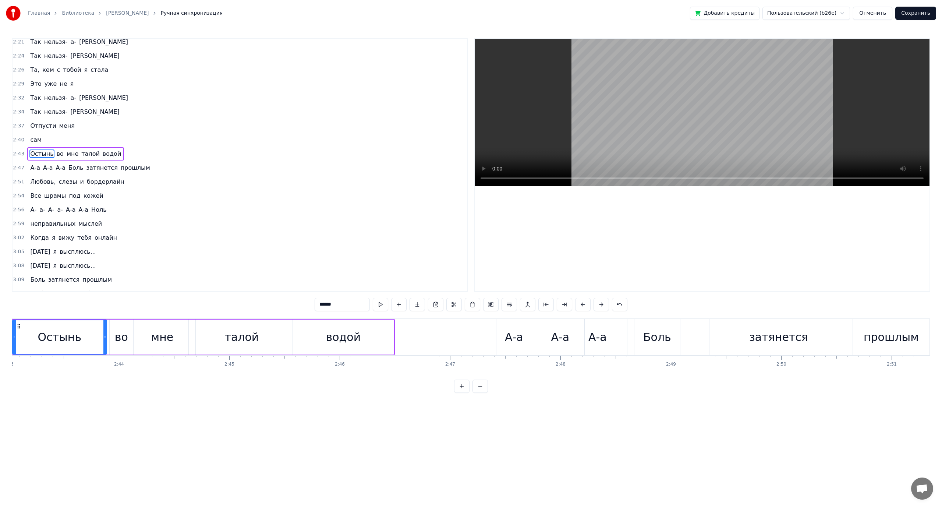
scroll to position [0, 17965]
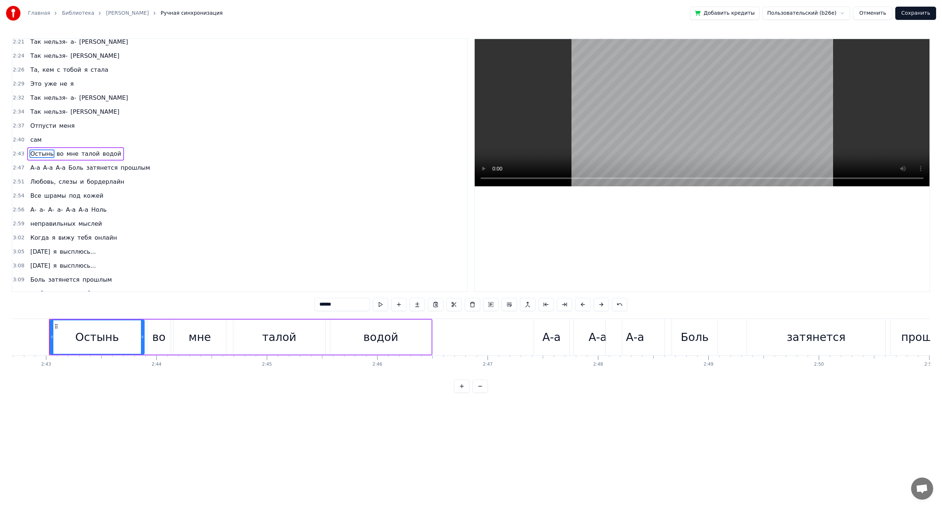
click at [86, 167] on span "затянется" at bounding box center [101, 167] width 33 height 8
type input "*********"
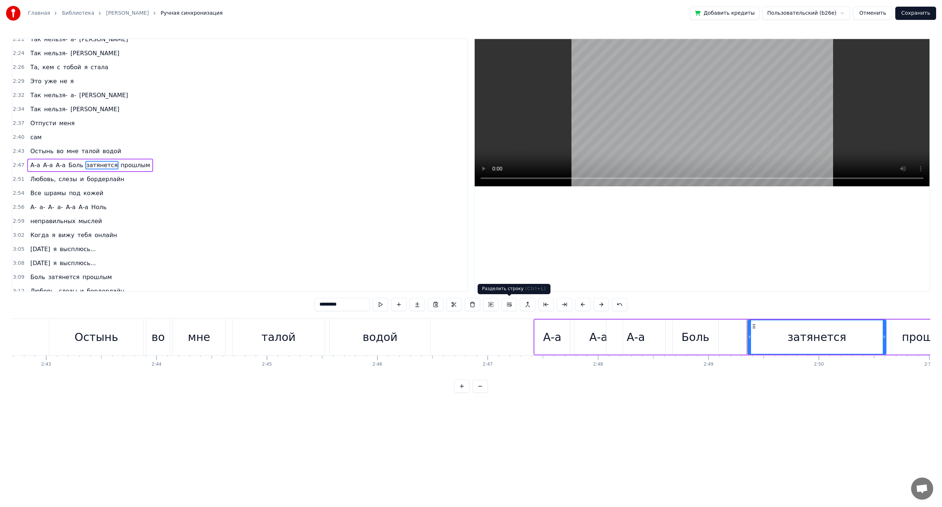
click at [507, 304] on button at bounding box center [509, 304] width 15 height 13
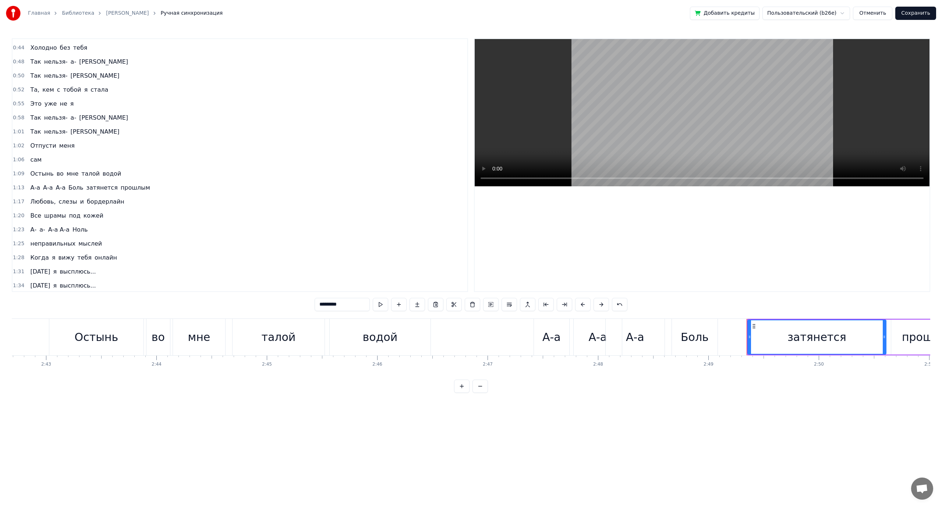
scroll to position [147, 0]
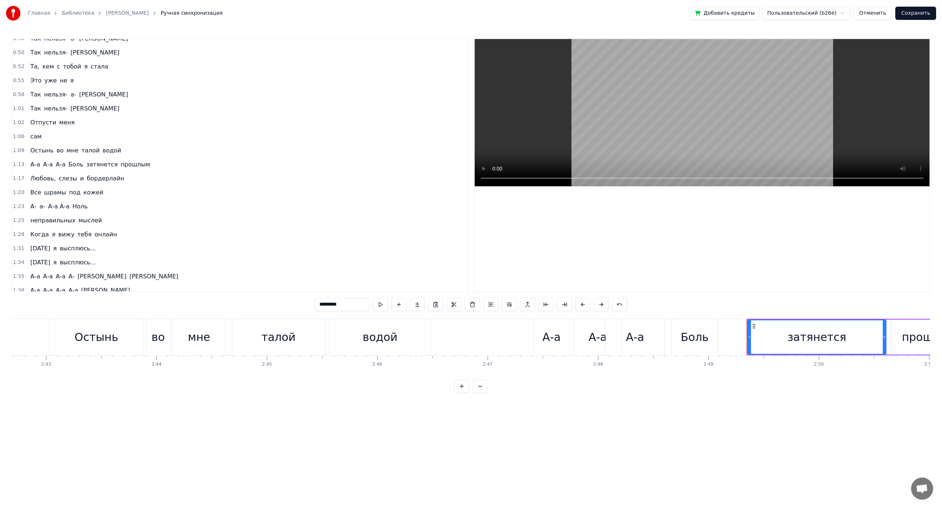
click at [63, 164] on div "А-а А-а А-а [PERSON_NAME] затянется прошлым" at bounding box center [90, 164] width 126 height 13
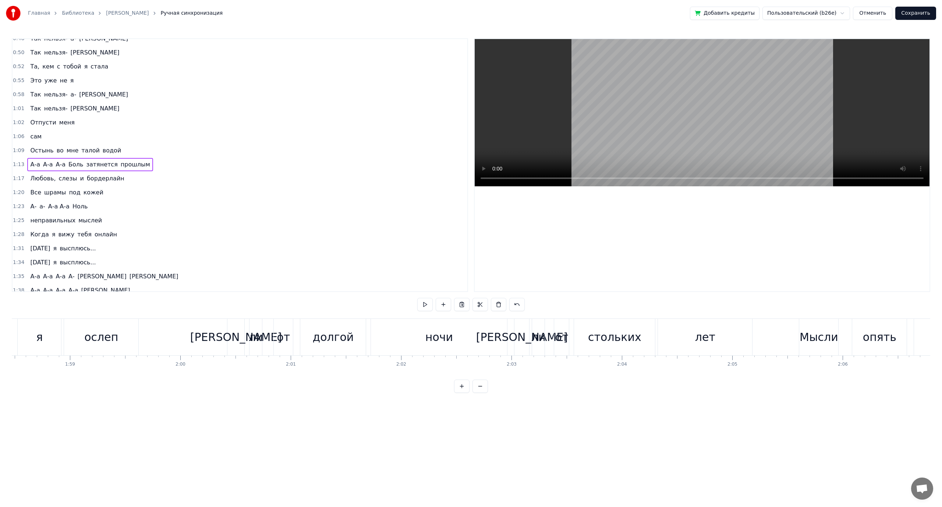
click at [70, 163] on span "Боль" at bounding box center [76, 164] width 16 height 8
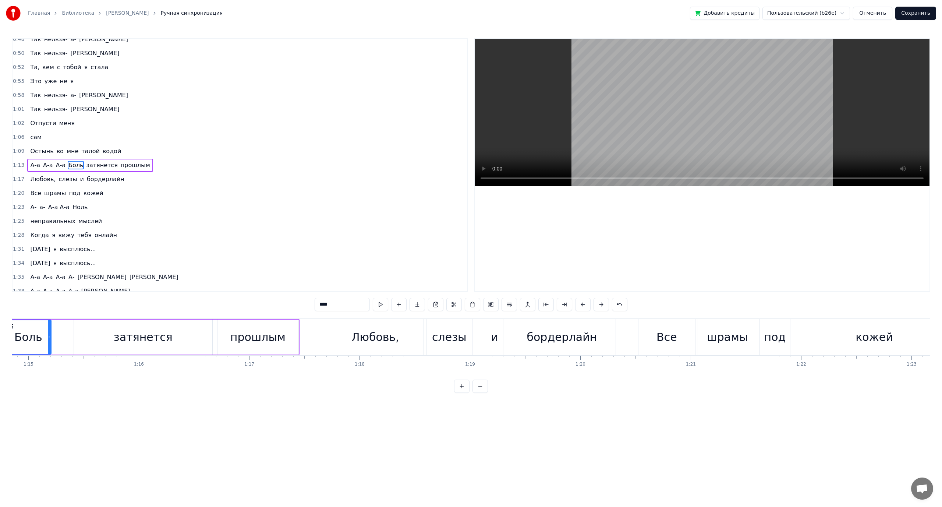
scroll to position [0, 8221]
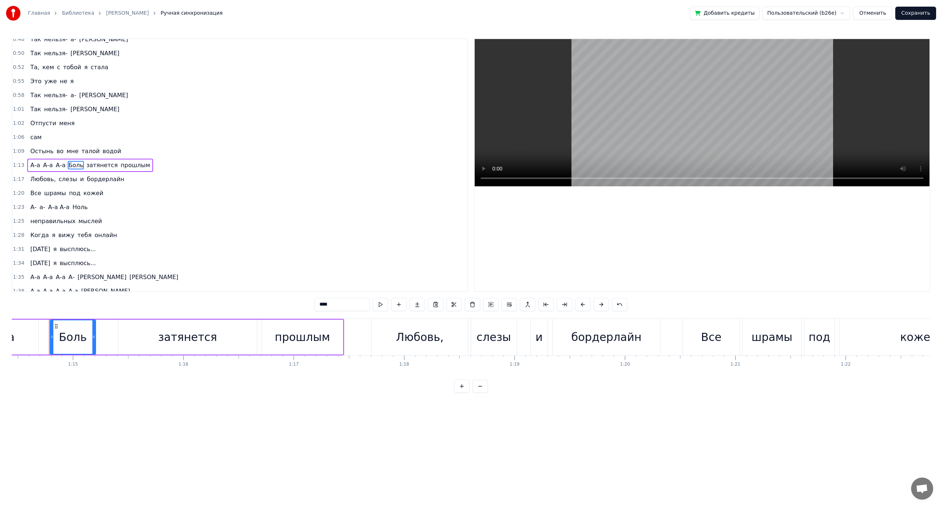
click at [91, 166] on span "затянется" at bounding box center [101, 165] width 33 height 8
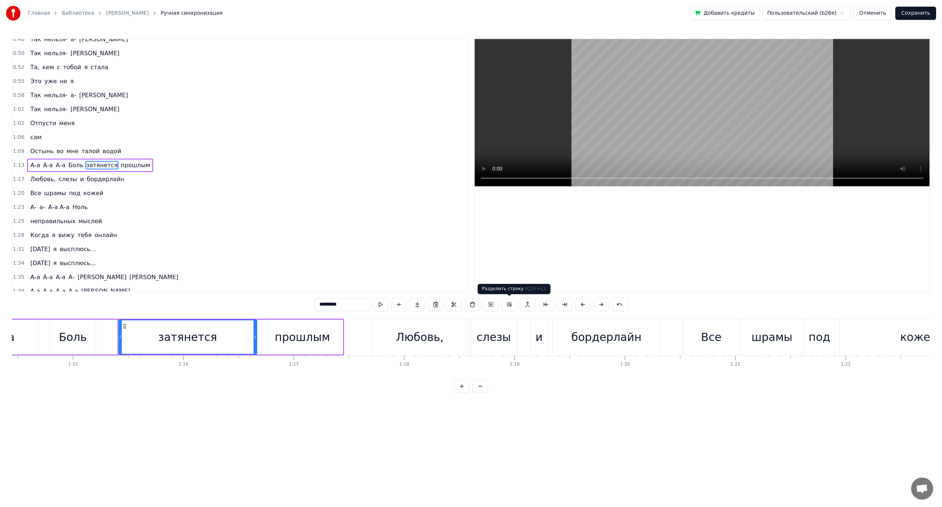
click at [509, 304] on button at bounding box center [509, 304] width 15 height 13
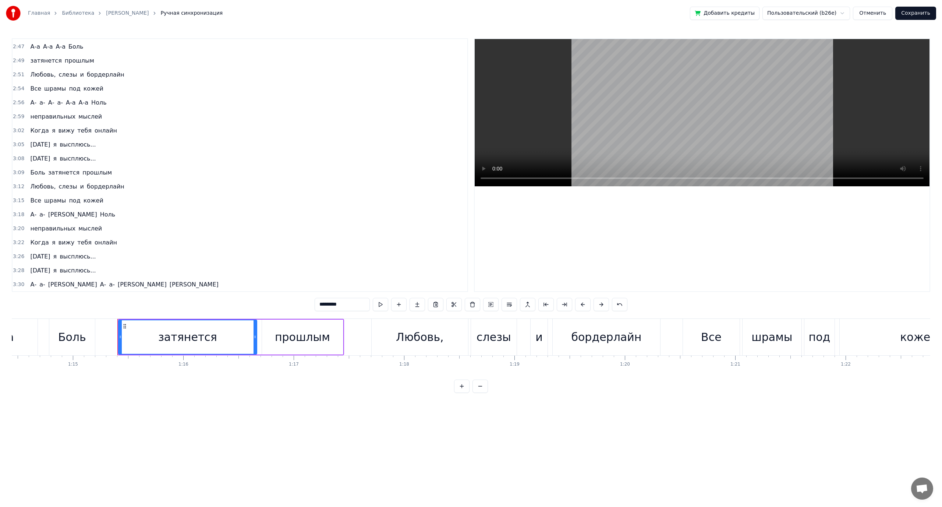
scroll to position [741, 0]
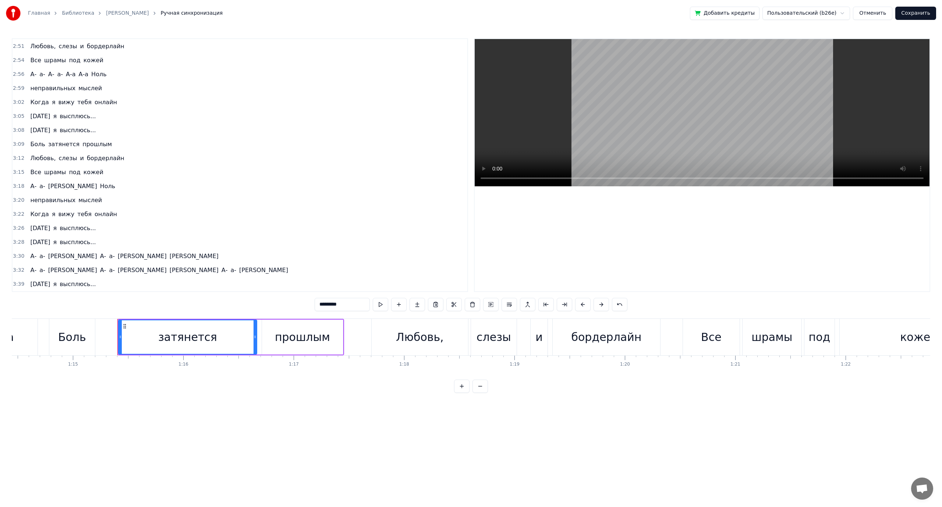
click at [34, 188] on span "А-" at bounding box center [33, 186] width 8 height 8
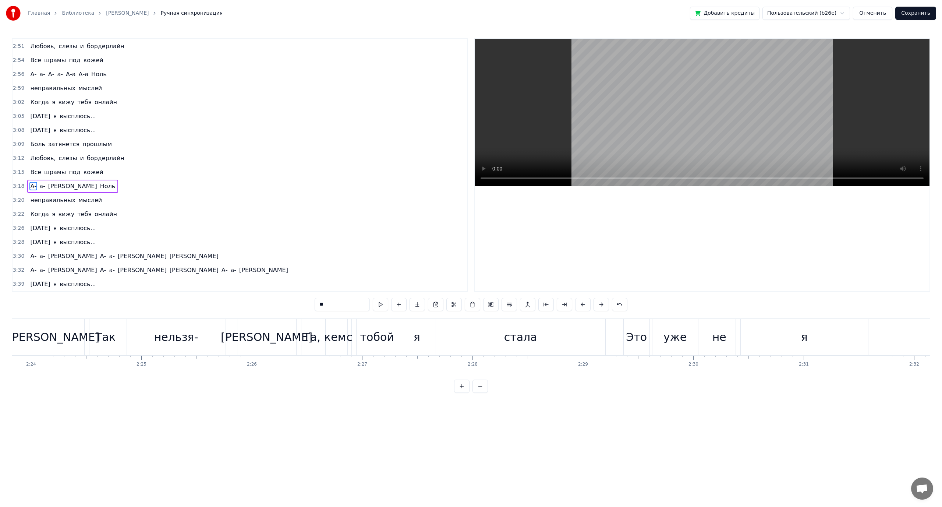
click at [335, 304] on input "**" at bounding box center [342, 304] width 55 height 13
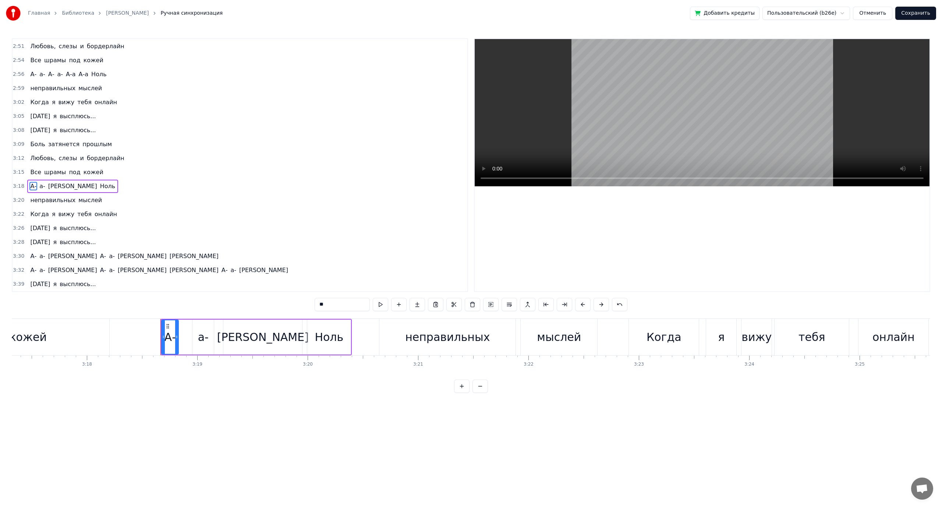
scroll to position [0, 21901]
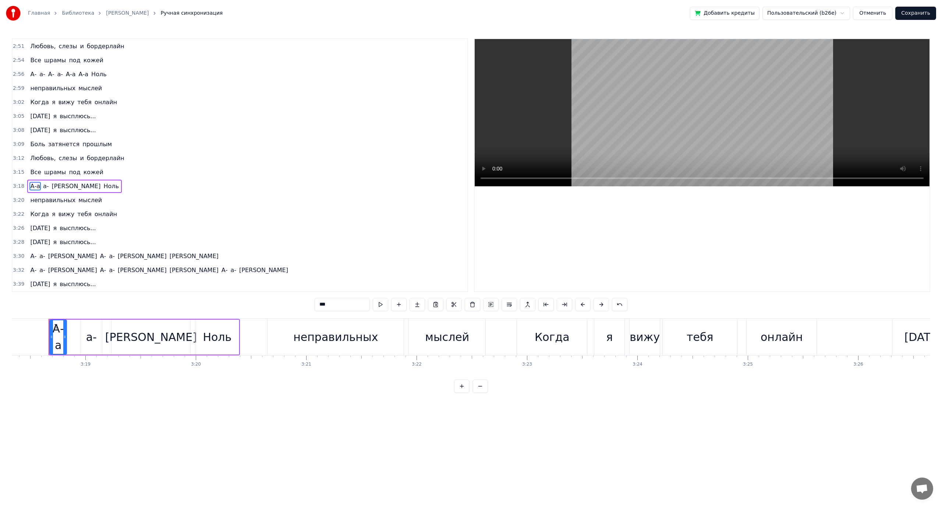
click at [42, 186] on span "а-" at bounding box center [45, 186] width 7 height 8
drag, startPoint x: 332, startPoint y: 303, endPoint x: 257, endPoint y: 304, distance: 75.1
click at [257, 304] on div "0:21 Тихая тихая грусть 0:23 Эстетика моих чувств 0:26 Волнами все сильнее 0:29…" at bounding box center [471, 215] width 919 height 354
click at [55, 186] on span "[PERSON_NAME]" at bounding box center [80, 186] width 50 height 8
drag, startPoint x: 296, startPoint y: 304, endPoint x: 274, endPoint y: 304, distance: 22.1
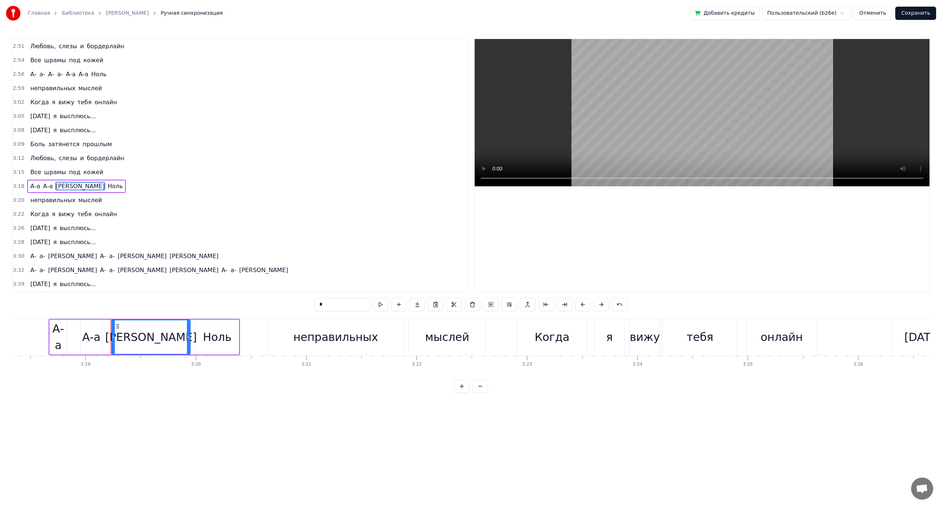
click at [274, 306] on div "0:21 Тихая тихая грусть 0:23 Эстетика моих чувств 0:26 Волнами все сильнее 0:29…" at bounding box center [471, 215] width 919 height 354
click at [43, 173] on span "шрамы" at bounding box center [54, 172] width 23 height 8
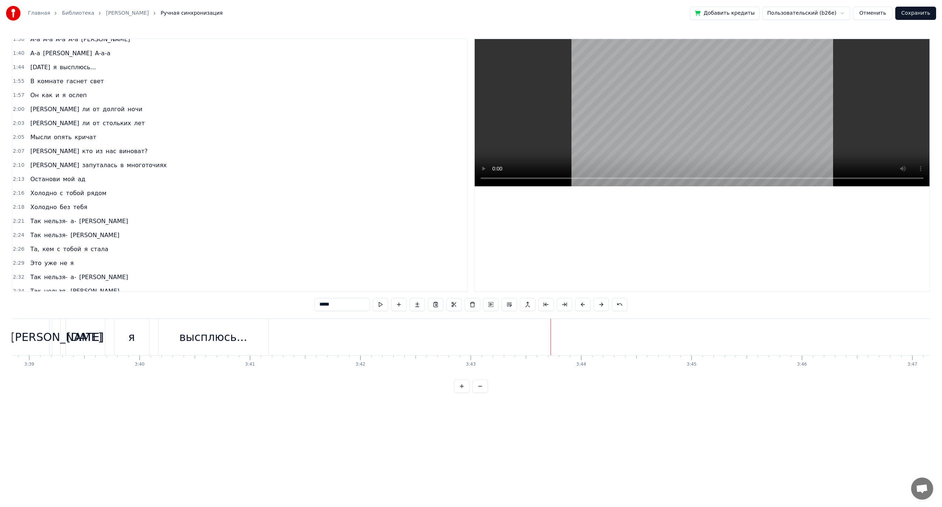
scroll to position [336, 0]
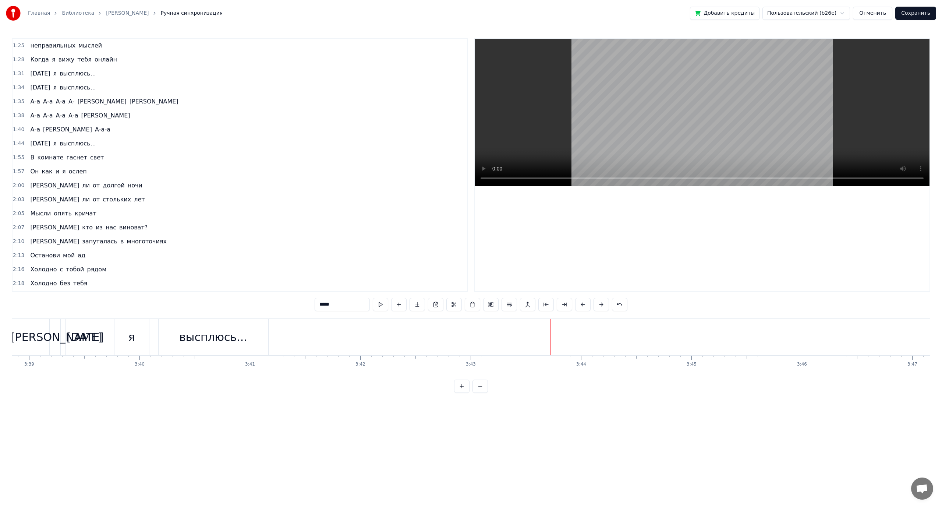
click at [42, 103] on span "А-а" at bounding box center [47, 101] width 11 height 8
type input "***"
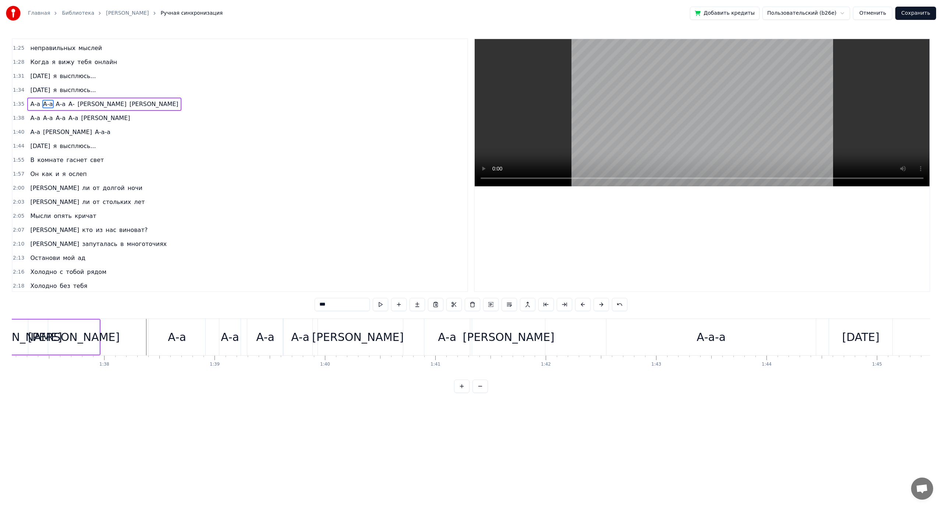
scroll to position [0, 10586]
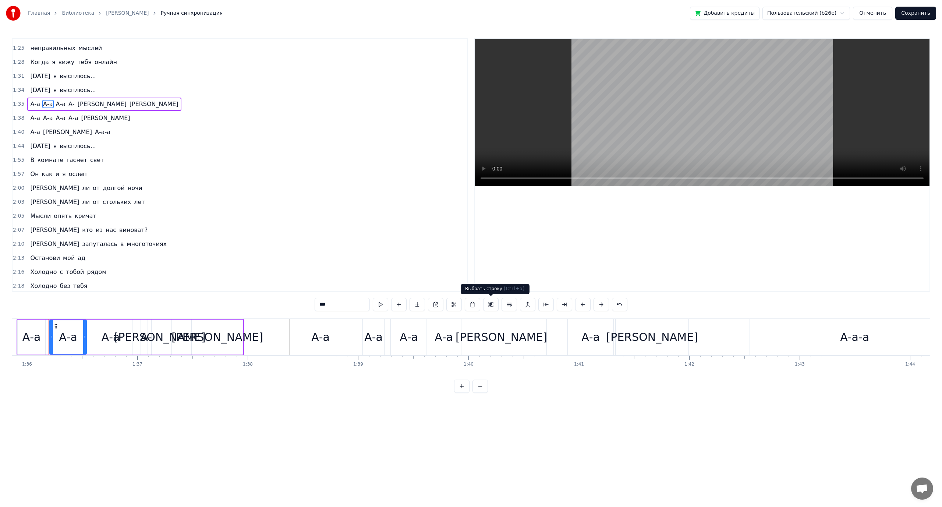
click at [492, 307] on button at bounding box center [490, 304] width 15 height 13
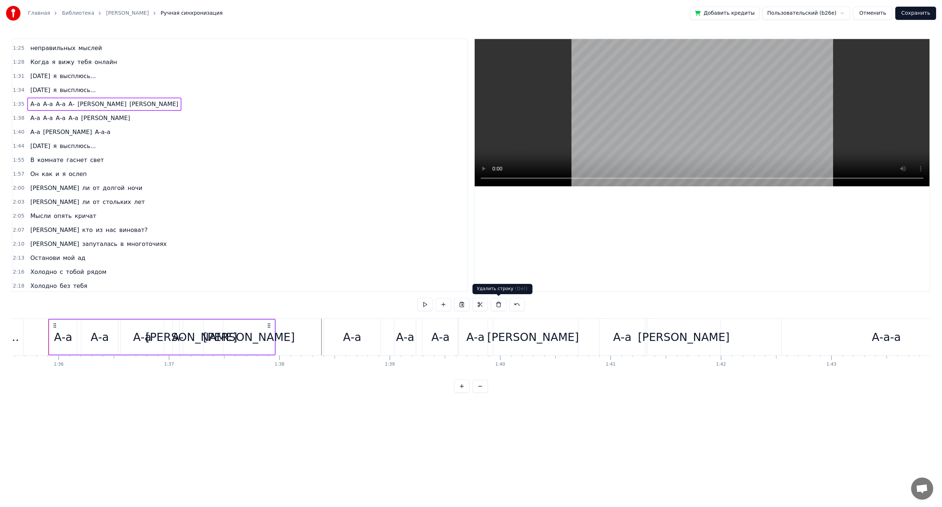
scroll to position [0, 10554]
click at [462, 305] on button at bounding box center [461, 304] width 15 height 13
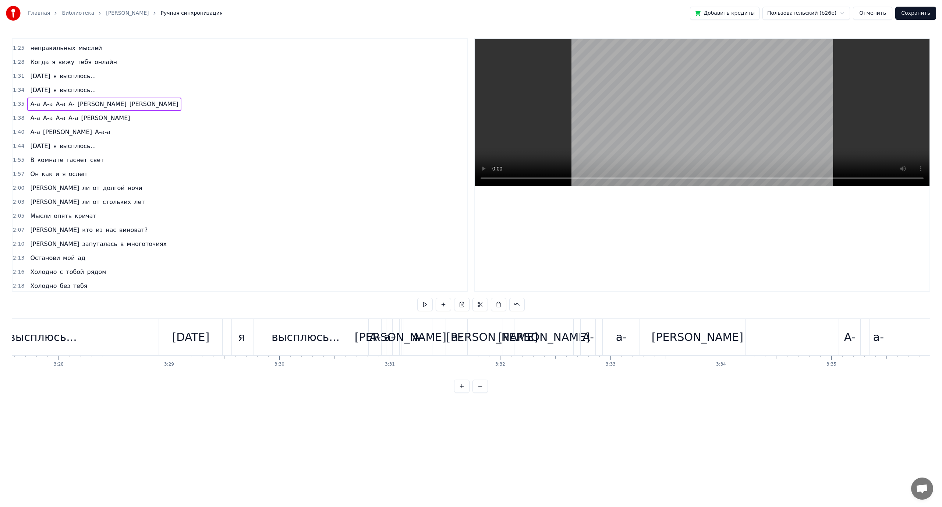
scroll to position [0, 23017]
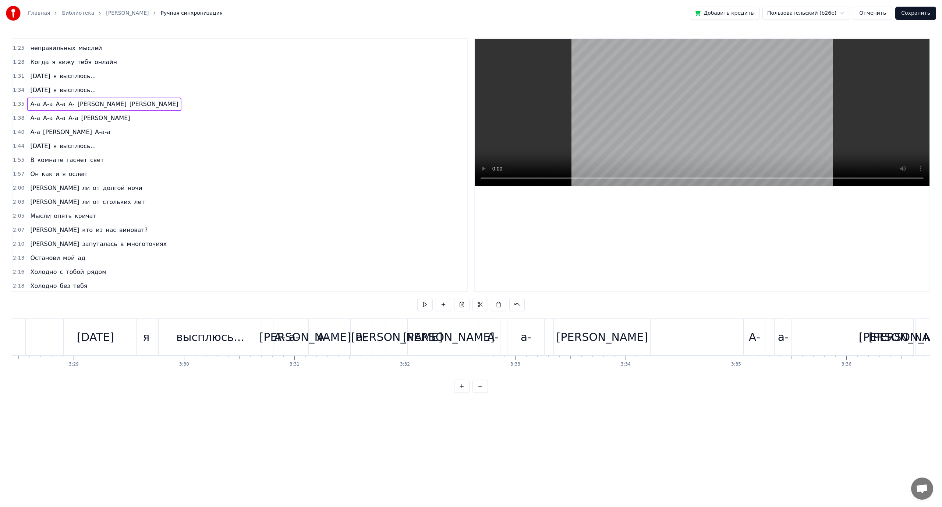
click at [358, 325] on div "а-" at bounding box center [361, 337] width 21 height 36
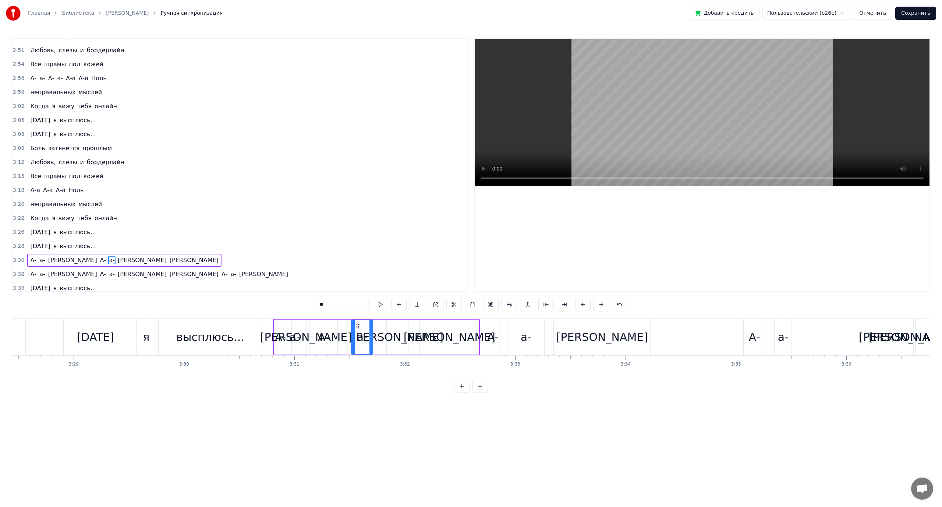
scroll to position [741, 0]
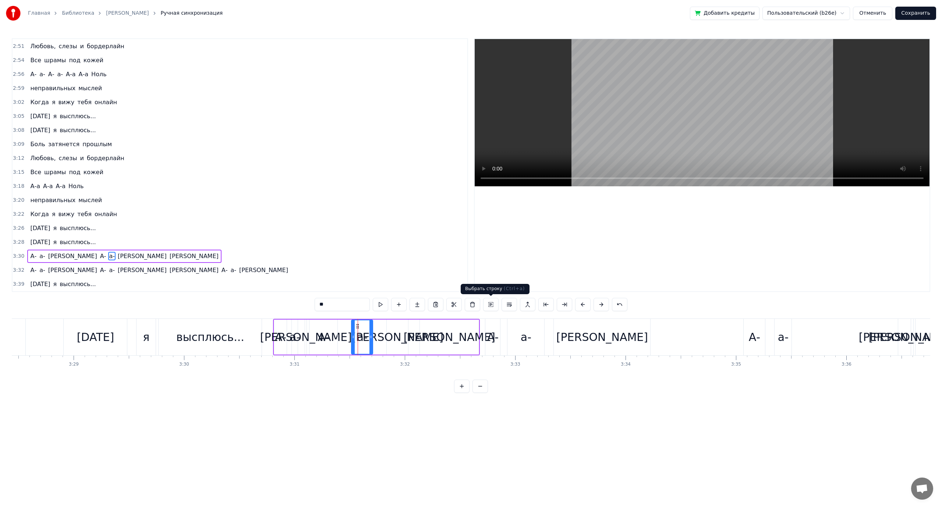
click at [490, 305] on button at bounding box center [490, 304] width 15 height 13
click at [314, 324] on div "А-" at bounding box center [324, 336] width 28 height 35
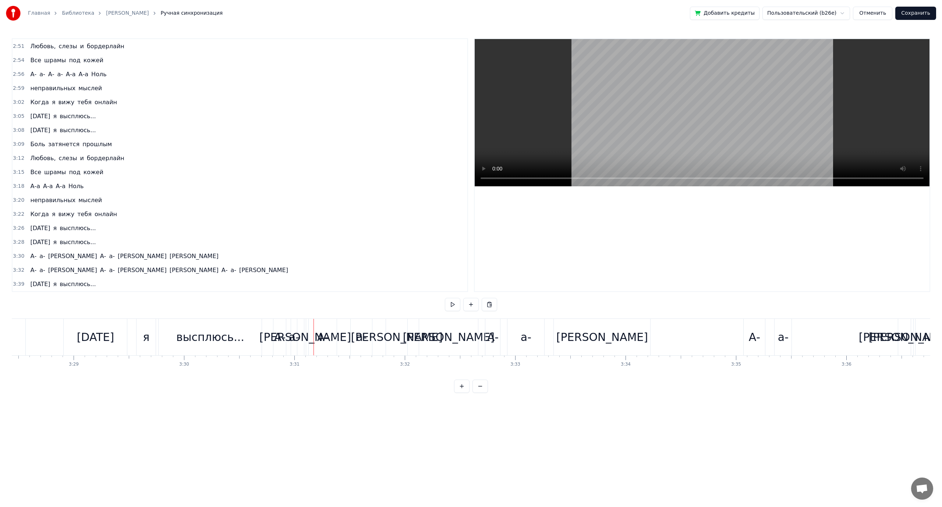
click at [279, 325] on div "А-" at bounding box center [279, 337] width 13 height 36
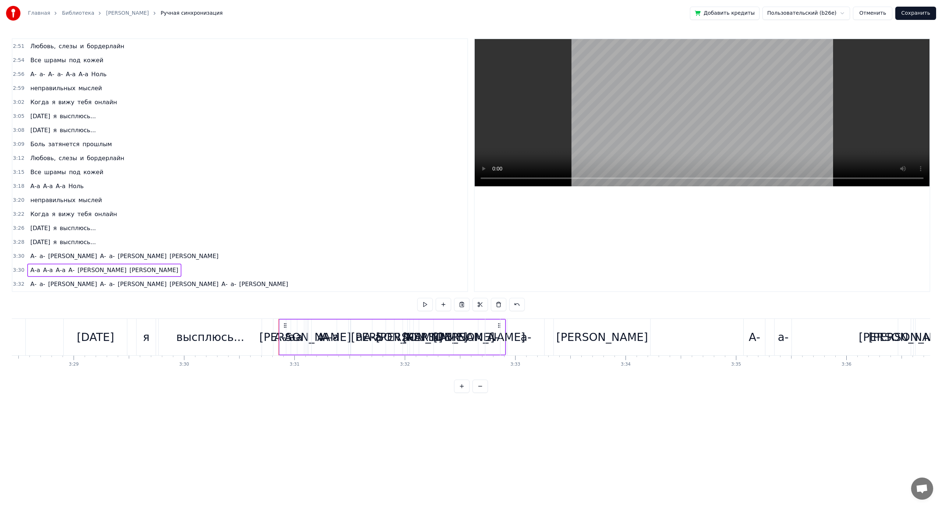
click at [117, 256] on span "[PERSON_NAME]" at bounding box center [142, 256] width 50 height 8
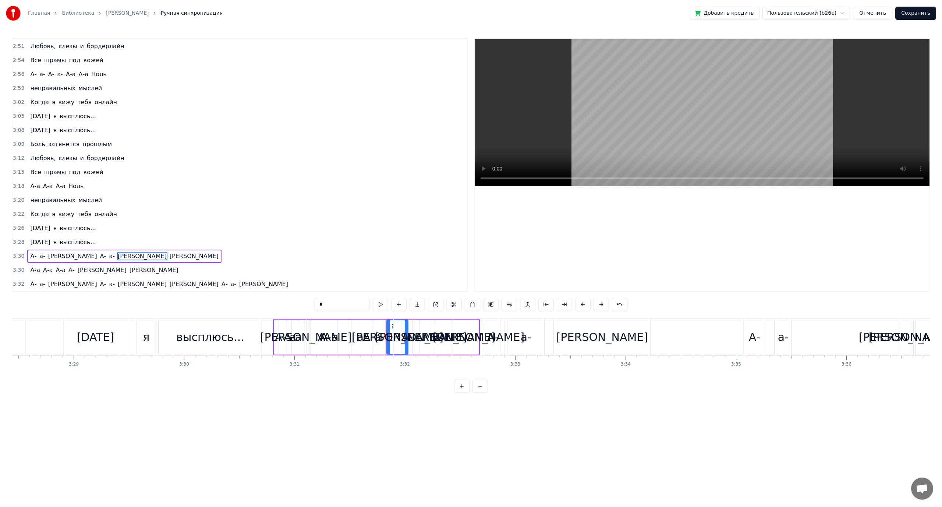
scroll to position [755, 0]
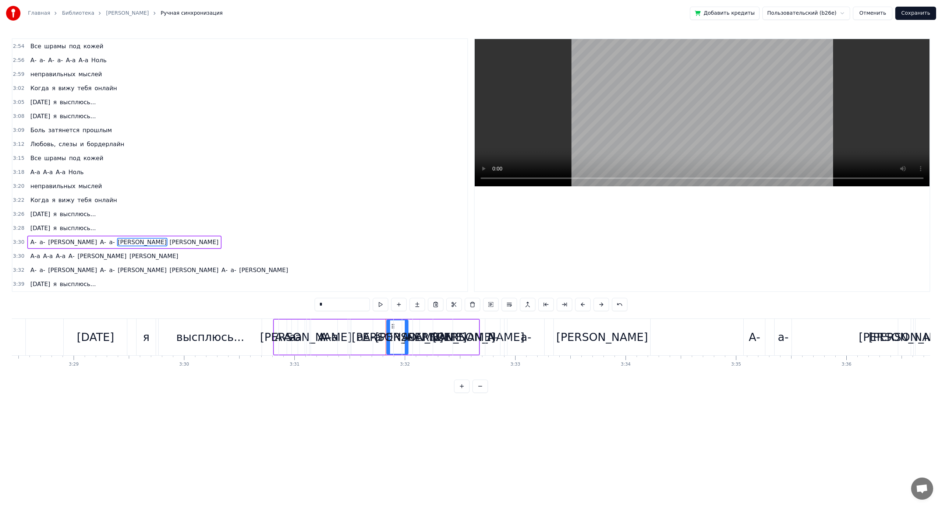
click at [59, 237] on div "А- а- а А- а- а а" at bounding box center [124, 242] width 194 height 13
click at [497, 306] on button at bounding box center [498, 304] width 15 height 13
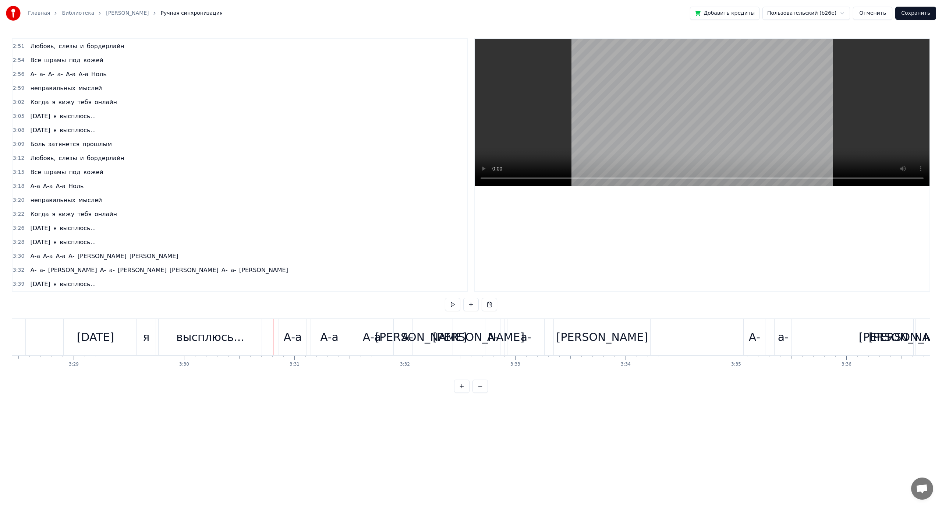
scroll to position [741, 0]
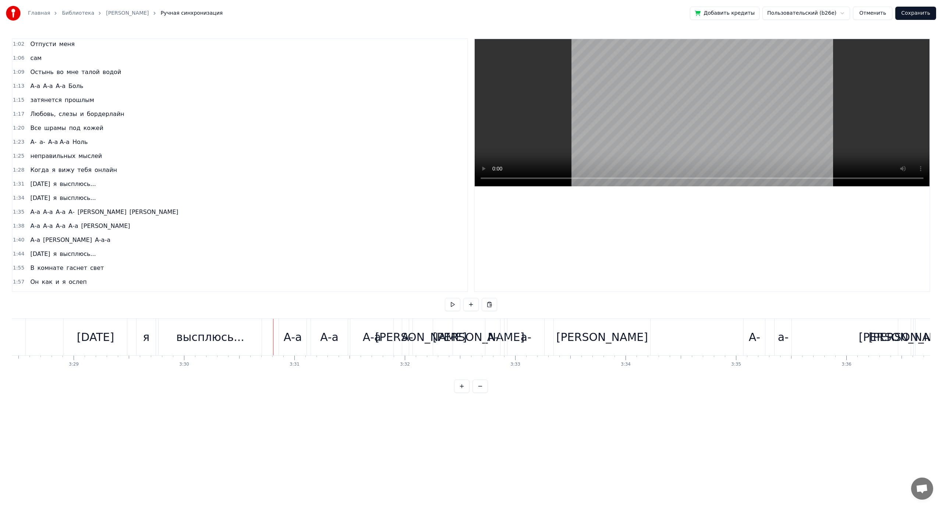
click at [43, 227] on span "А-а" at bounding box center [47, 226] width 11 height 8
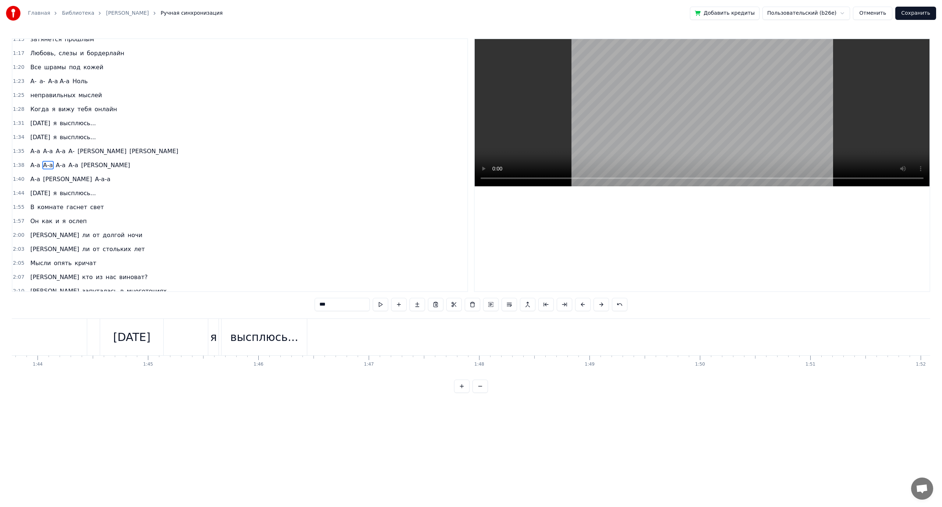
scroll to position [0, 10900]
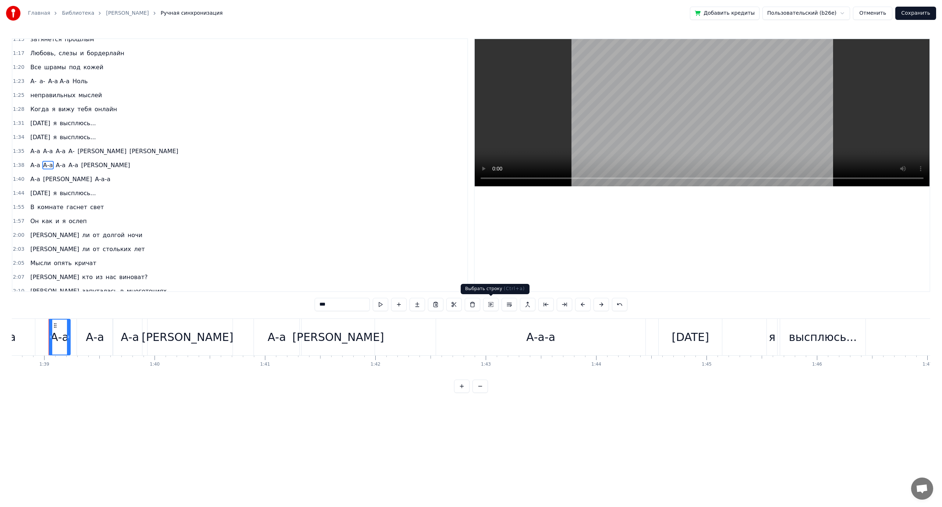
click at [492, 306] on button at bounding box center [490, 304] width 15 height 13
click at [491, 304] on button at bounding box center [490, 304] width 15 height 13
click at [55, 165] on span "А-а" at bounding box center [60, 165] width 11 height 8
click at [68, 166] on span "А-а" at bounding box center [73, 165] width 11 height 8
click at [494, 305] on button at bounding box center [490, 304] width 15 height 13
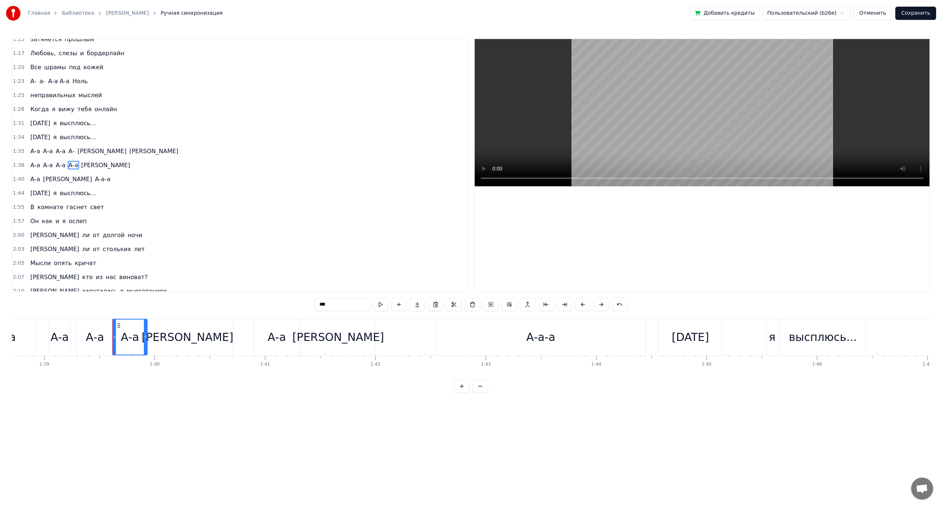
click at [182, 333] on div "[PERSON_NAME]" at bounding box center [187, 337] width 90 height 36
type input "*"
click at [52, 158] on div "А-а А-а А-а А- а а" at bounding box center [104, 151] width 154 height 13
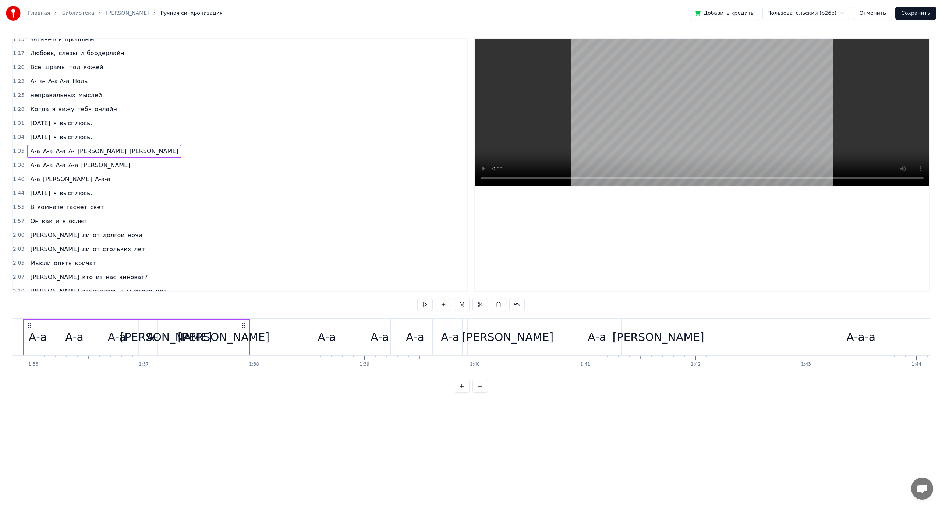
scroll to position [0, 10554]
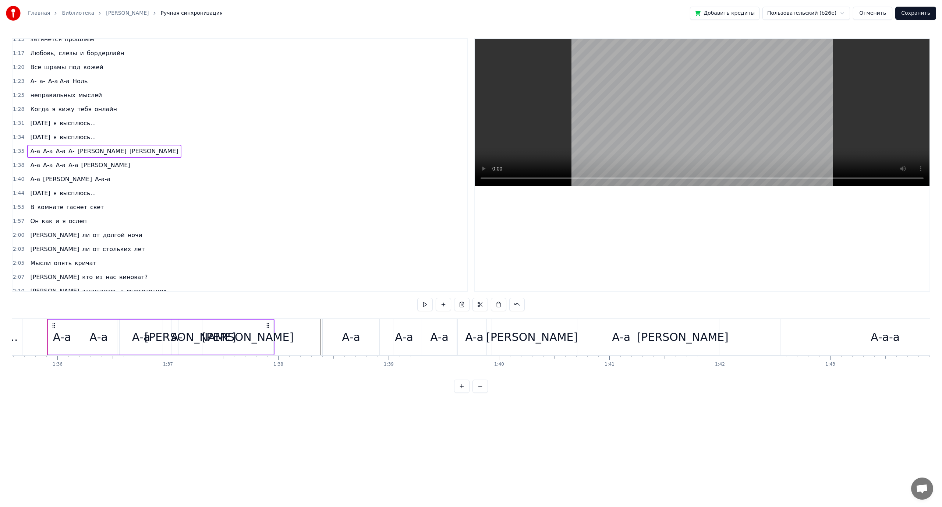
click at [46, 167] on span "А-а" at bounding box center [47, 165] width 11 height 8
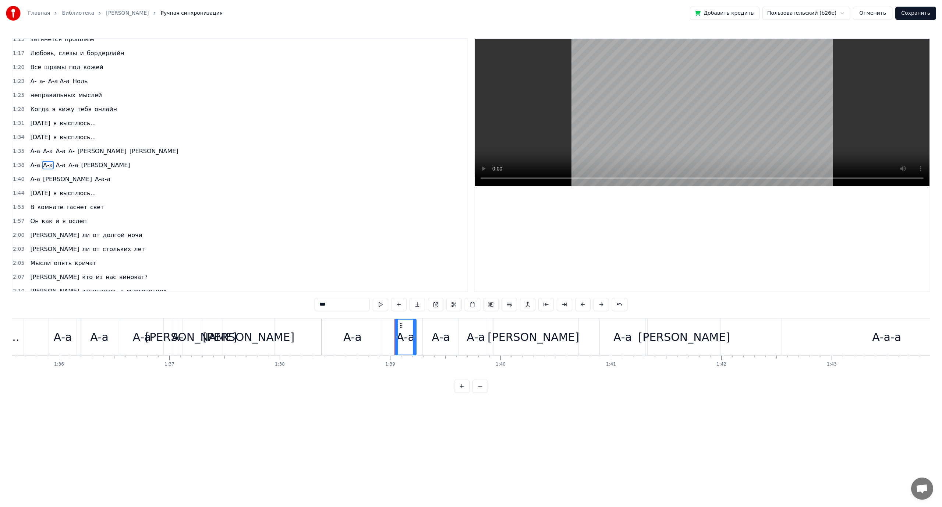
click at [57, 160] on div "А-а А-а А-а А-а а" at bounding box center [80, 165] width 106 height 13
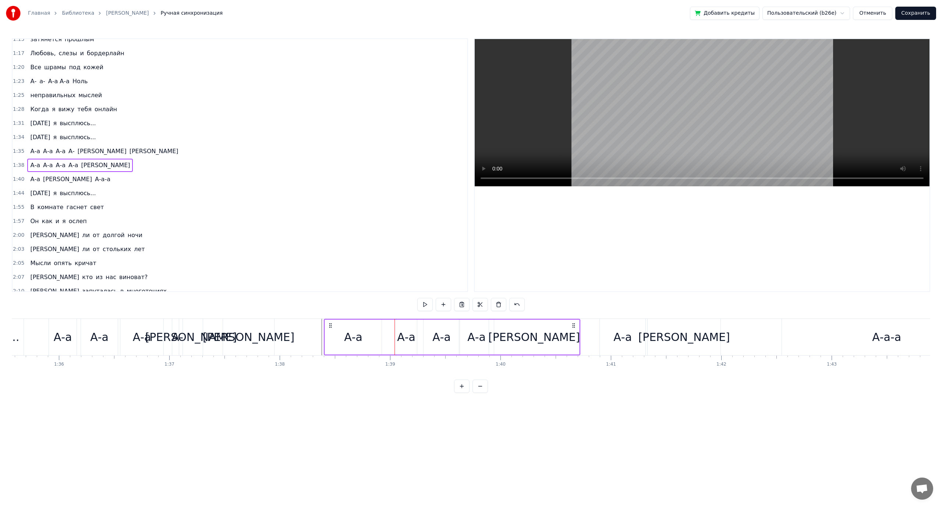
click at [57, 160] on div "А-а А-а А-а А-а а" at bounding box center [80, 165] width 106 height 13
click at [463, 303] on button at bounding box center [461, 304] width 15 height 13
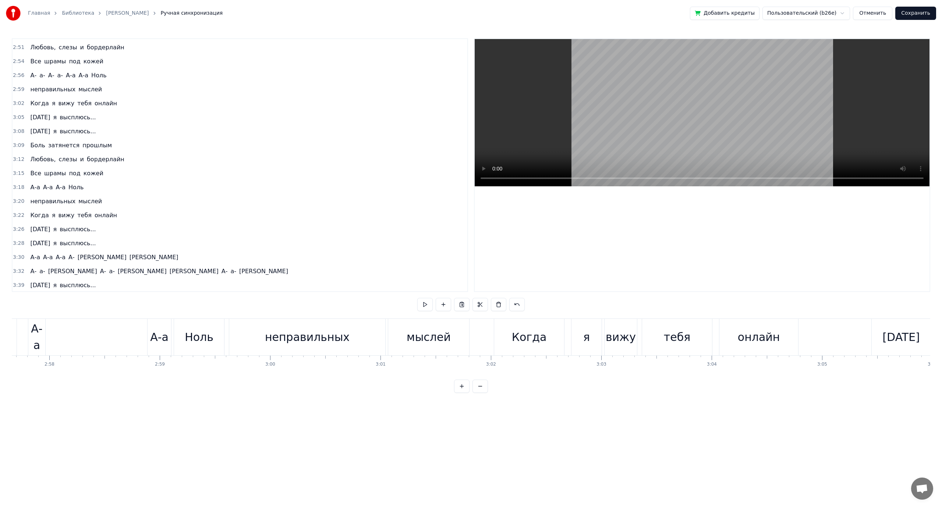
scroll to position [741, 0]
click at [31, 269] on span "А-" at bounding box center [33, 270] width 8 height 8
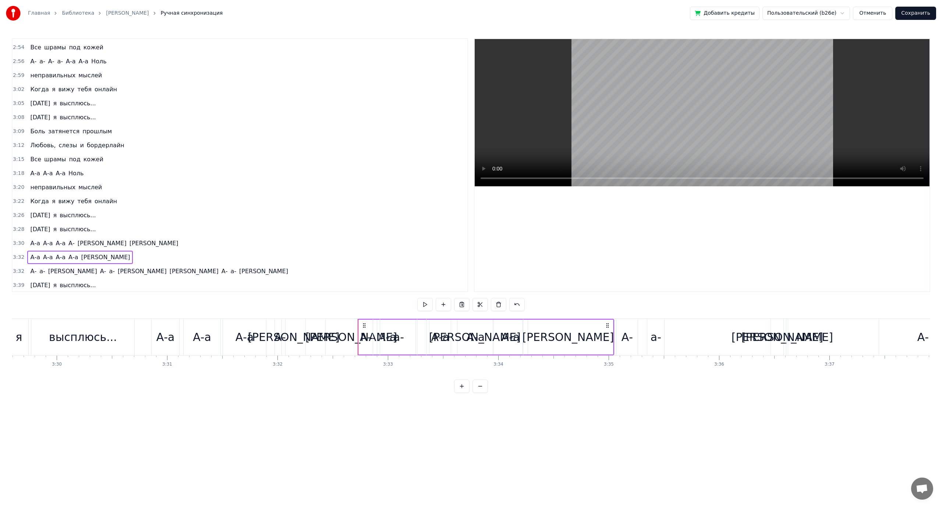
scroll to position [755, 0]
click at [239, 266] on span "[PERSON_NAME]" at bounding box center [264, 270] width 50 height 8
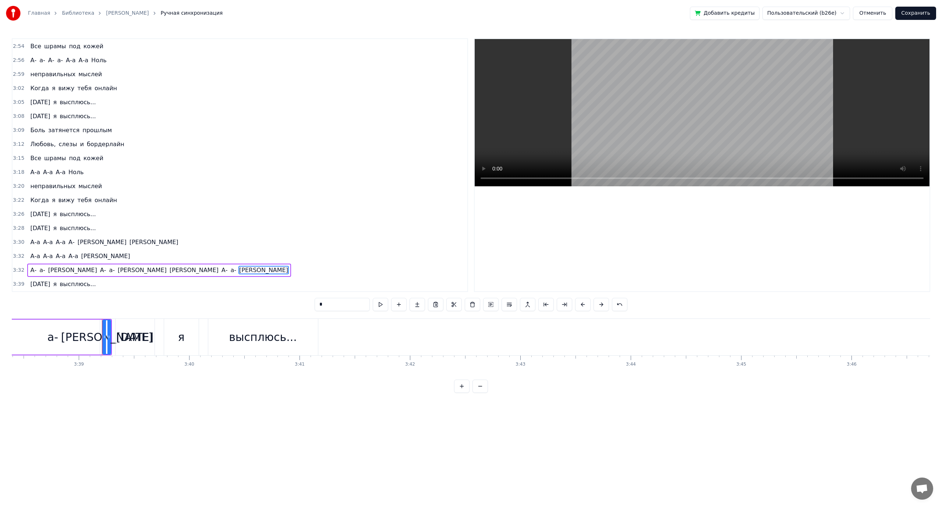
scroll to position [0, 24169]
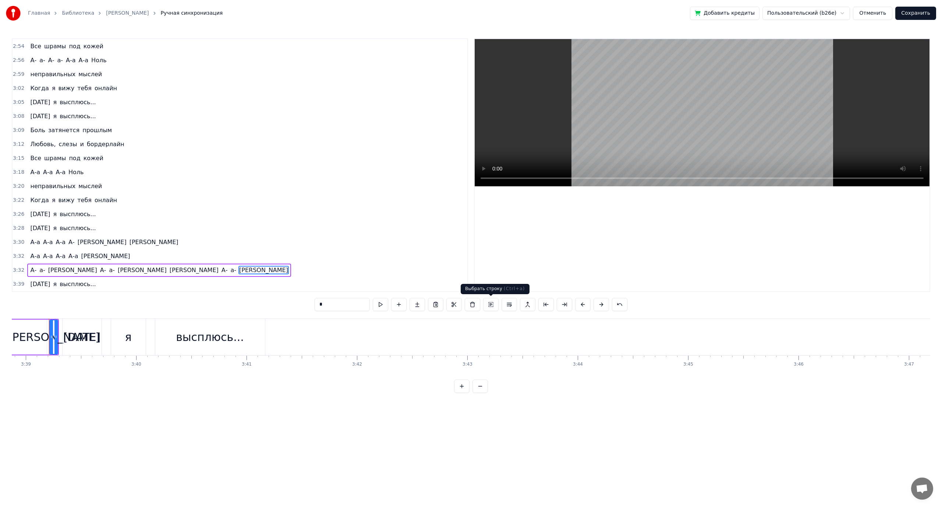
click at [489, 307] on button at bounding box center [490, 304] width 15 height 13
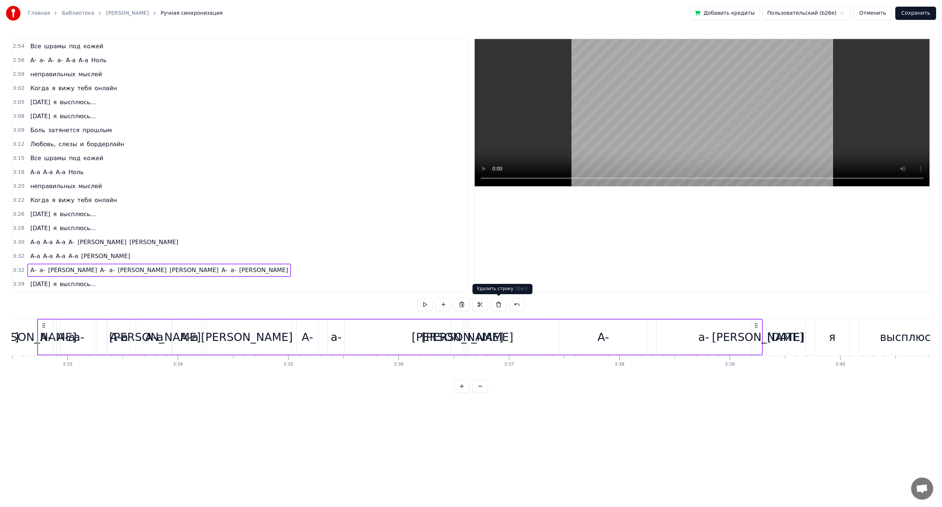
scroll to position [0, 23453]
click at [500, 304] on button at bounding box center [498, 304] width 15 height 13
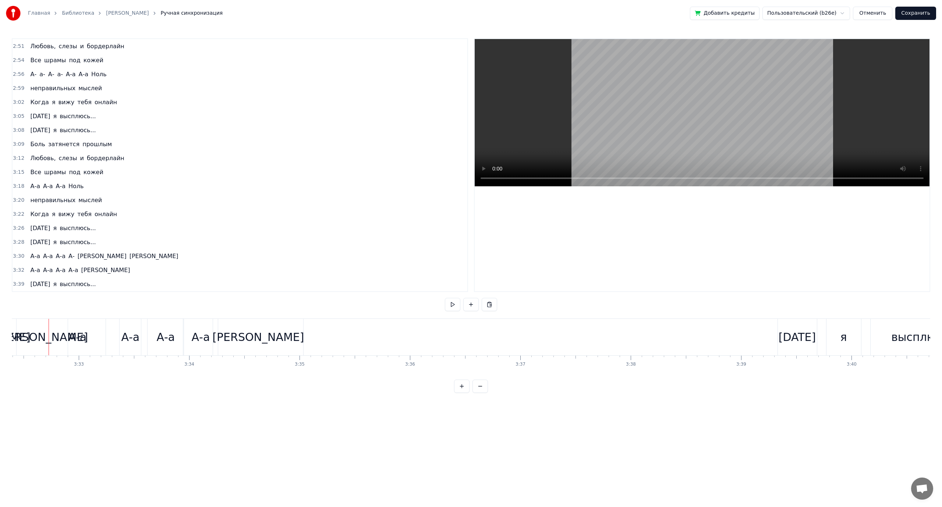
scroll to position [741, 0]
click at [29, 254] on span "А-а" at bounding box center [34, 256] width 11 height 8
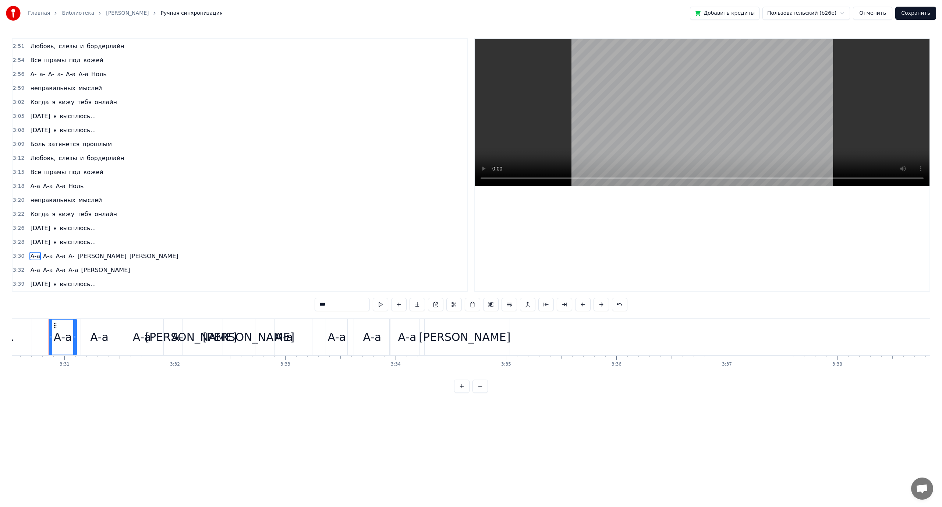
click at [66, 241] on span "высплюсь..." at bounding box center [78, 242] width 38 height 8
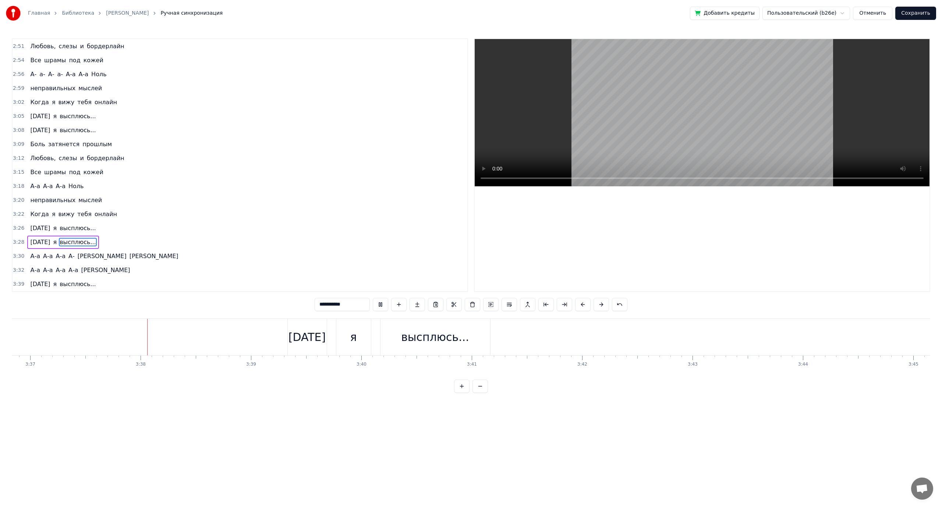
scroll to position [0, 23983]
click at [39, 240] on span "[DATE]" at bounding box center [39, 242] width 21 height 8
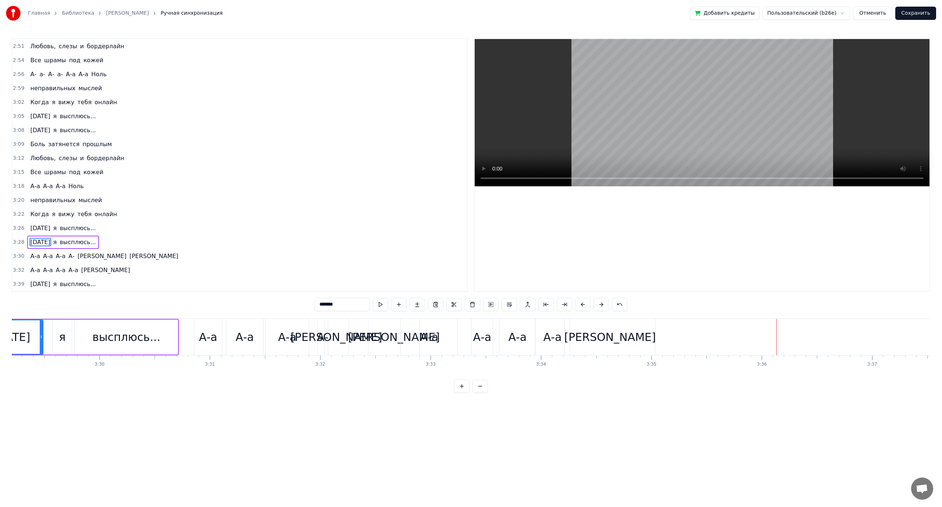
scroll to position [0, 23113]
click at [57, 274] on span "А-а" at bounding box center [60, 270] width 11 height 8
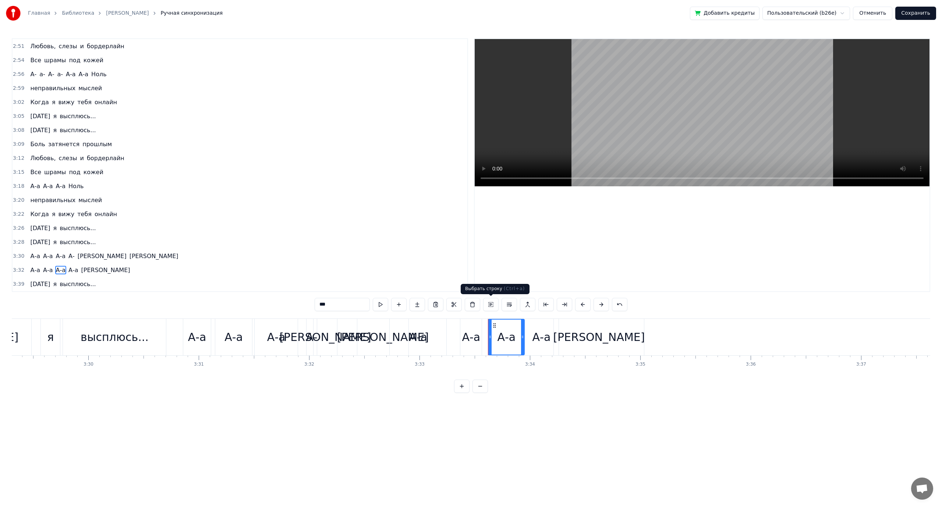
click at [489, 305] on button at bounding box center [490, 304] width 15 height 13
click at [541, 332] on div "А-а" at bounding box center [542, 337] width 18 height 17
click at [58, 271] on span "А-а" at bounding box center [60, 270] width 11 height 8
click at [81, 266] on span "[PERSON_NAME]" at bounding box center [106, 270] width 50 height 8
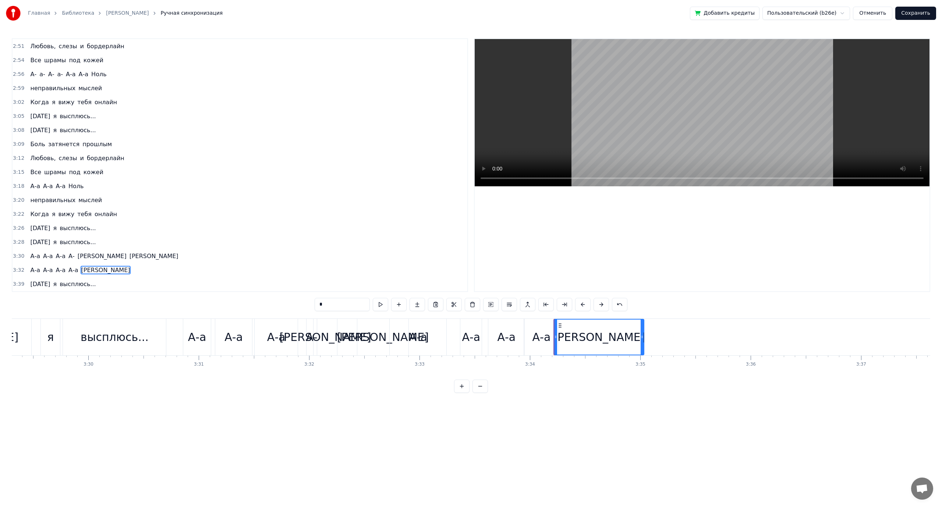
click at [81, 266] on span "[PERSON_NAME]" at bounding box center [106, 270] width 50 height 8
click at [73, 266] on span "А-а" at bounding box center [73, 270] width 11 height 8
type input "***"
click at [73, 266] on span "А-а" at bounding box center [73, 270] width 11 height 8
click at [77, 265] on div "А-а А-а А-а А-а а" at bounding box center [80, 270] width 106 height 13
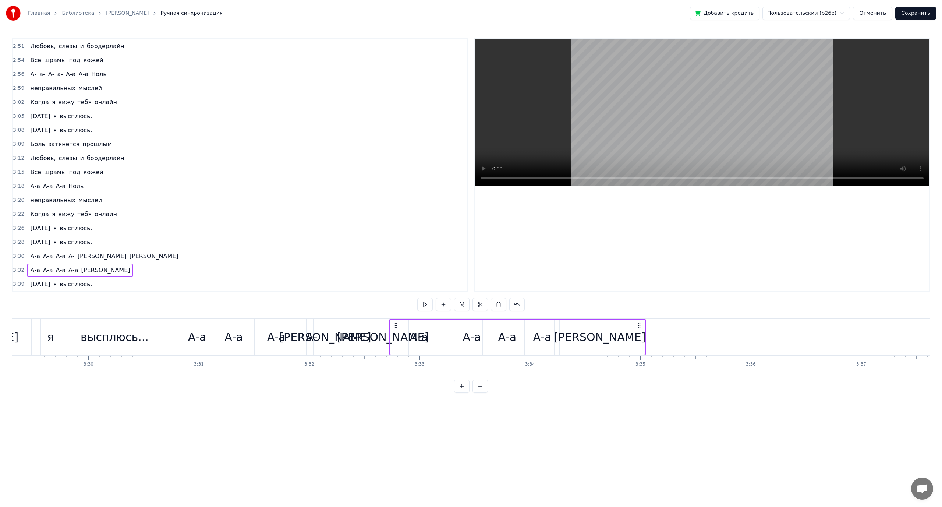
click at [77, 265] on div "А-а А-а А-а А-а а" at bounding box center [80, 270] width 106 height 13
drag, startPoint x: 395, startPoint y: 323, endPoint x: 463, endPoint y: 326, distance: 67.8
click at [463, 326] on icon at bounding box center [463, 325] width 6 height 6
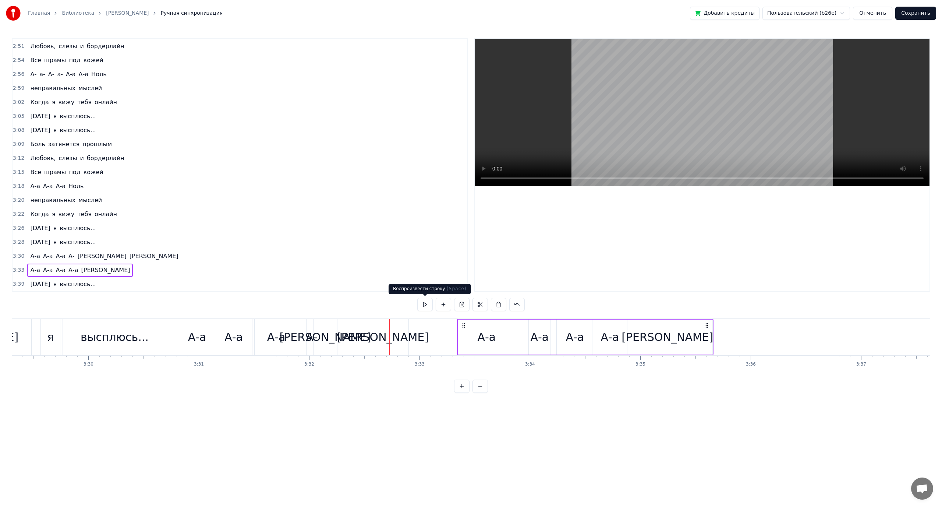
click at [427, 306] on button at bounding box center [424, 304] width 15 height 13
click at [40, 239] on span "[DATE]" at bounding box center [39, 242] width 21 height 8
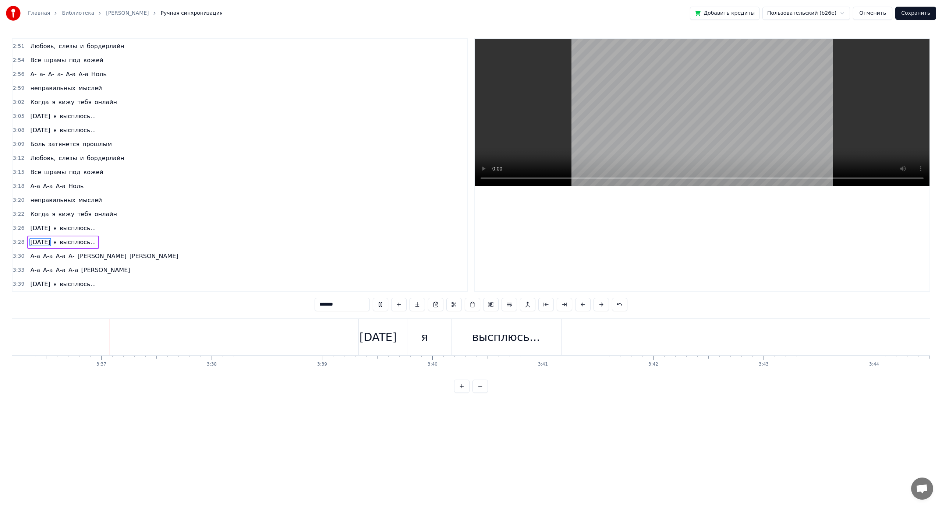
scroll to position [0, 23878]
click at [910, 9] on button "Сохранить" at bounding box center [916, 13] width 41 height 13
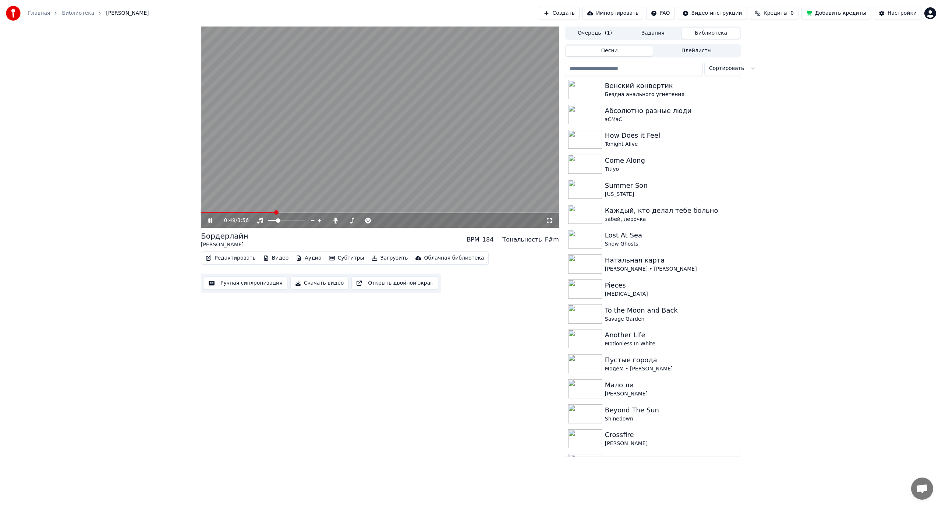
click at [276, 212] on span at bounding box center [380, 212] width 358 height 1
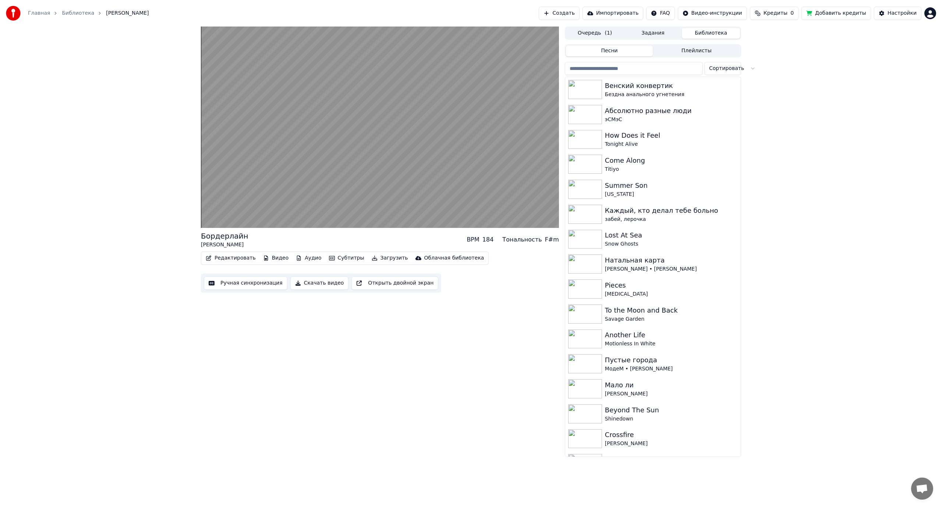
click at [426, 152] on video at bounding box center [380, 127] width 358 height 201
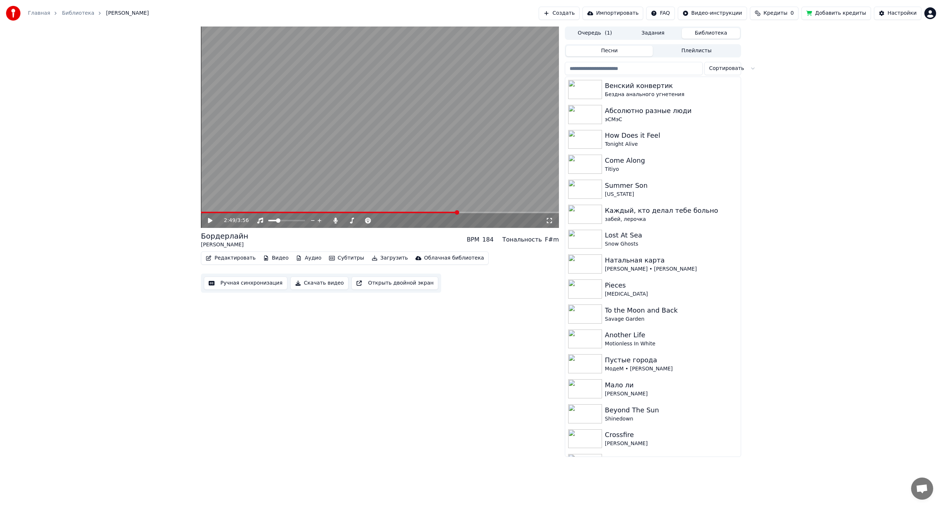
click at [426, 152] on video at bounding box center [380, 127] width 358 height 201
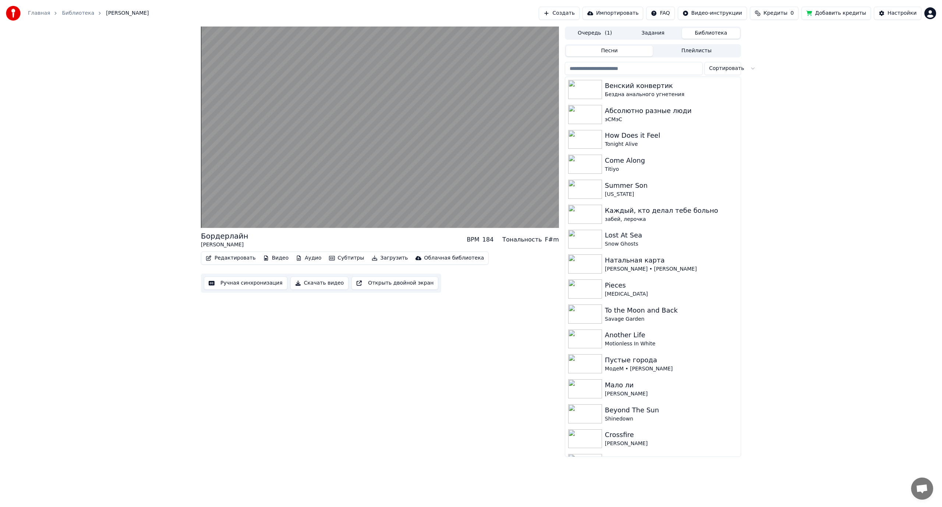
click at [435, 84] on video at bounding box center [380, 127] width 358 height 201
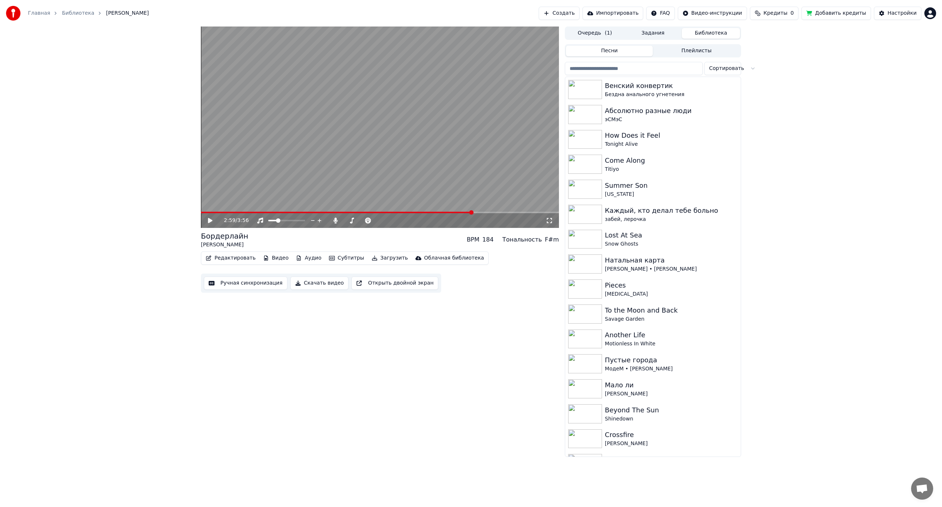
drag, startPoint x: 259, startPoint y: 277, endPoint x: 256, endPoint y: 280, distance: 4.4
click at [257, 280] on button "Ручная синхронизация" at bounding box center [246, 282] width 84 height 13
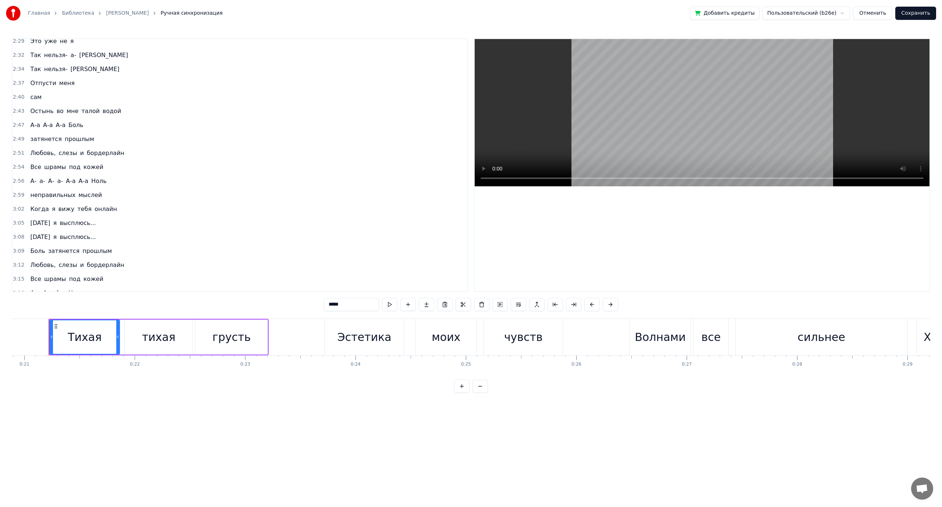
scroll to position [663, 0]
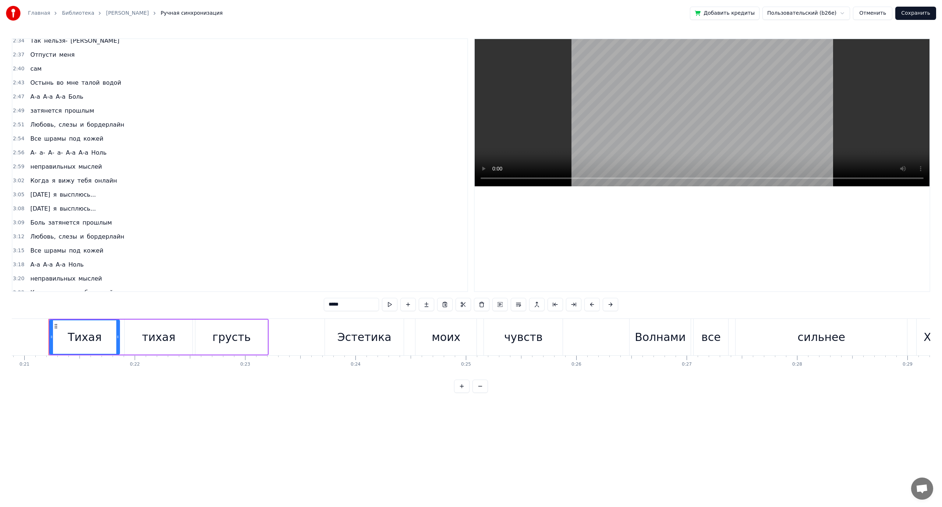
click at [91, 152] on span "Ноль" at bounding box center [99, 152] width 17 height 8
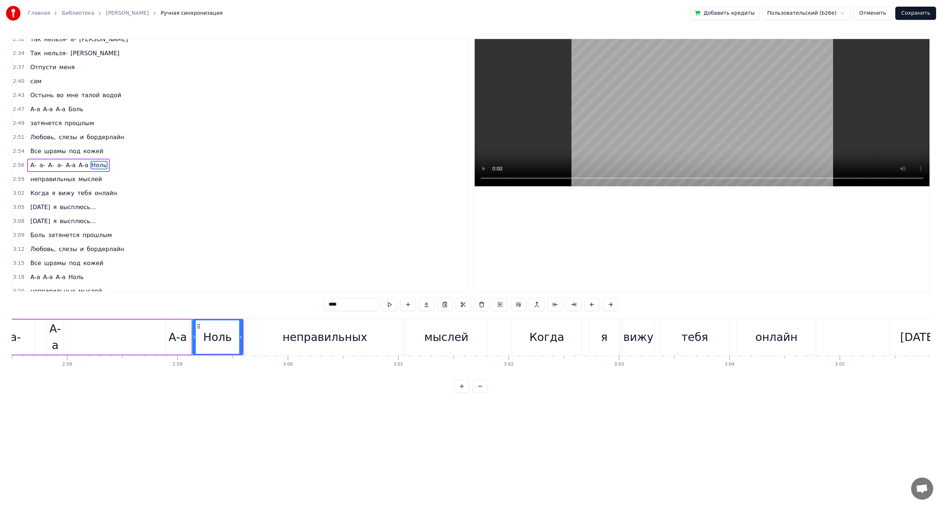
scroll to position [0, 19743]
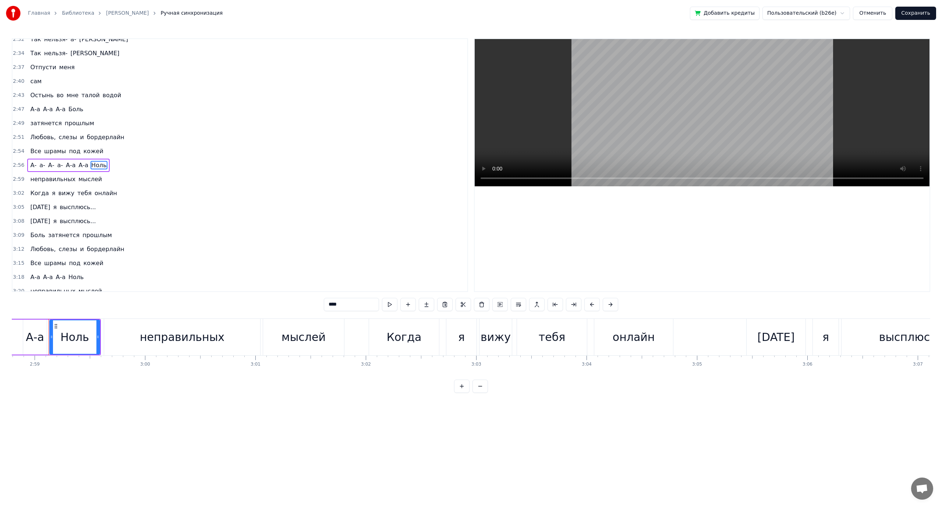
click at [68, 150] on span "под" at bounding box center [74, 151] width 13 height 8
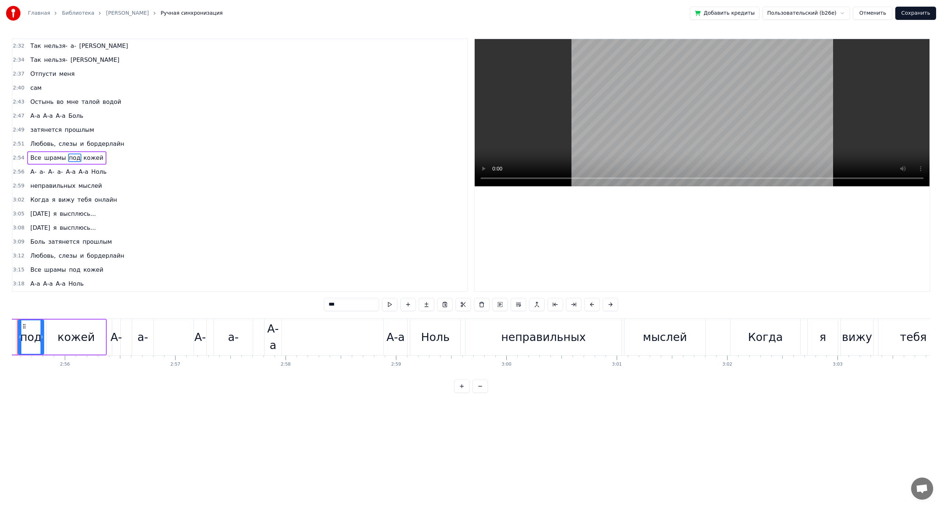
scroll to position [0, 19350]
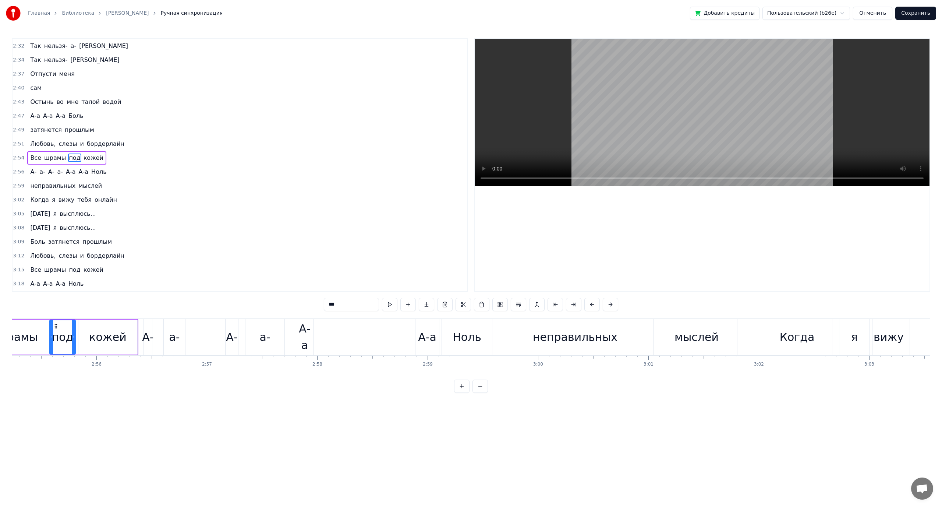
click at [31, 173] on span "А-" at bounding box center [33, 171] width 8 height 8
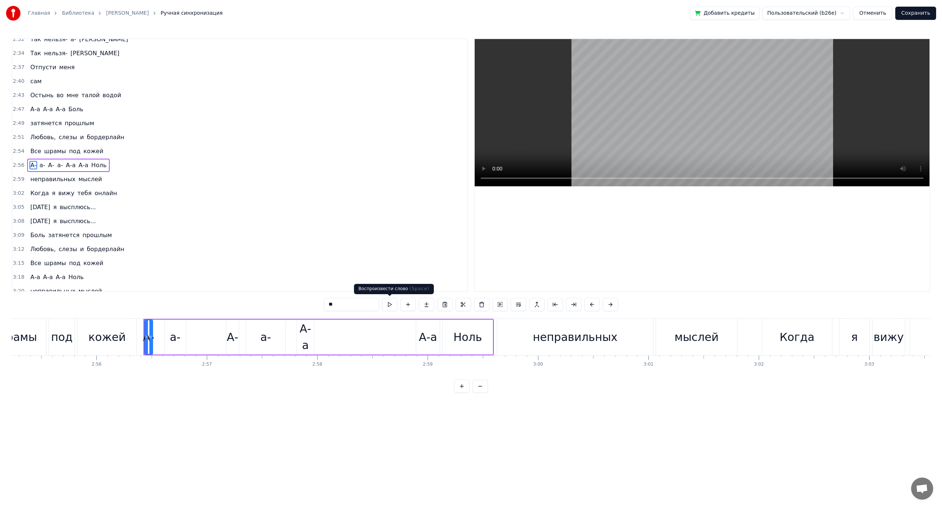
click at [386, 307] on button at bounding box center [389, 304] width 15 height 13
drag, startPoint x: 151, startPoint y: 339, endPoint x: 163, endPoint y: 340, distance: 12.2
click at [163, 340] on div at bounding box center [163, 336] width 3 height 33
click at [304, 326] on div "А-а" at bounding box center [305, 336] width 17 height 33
drag, startPoint x: 313, startPoint y: 337, endPoint x: 319, endPoint y: 337, distance: 6.6
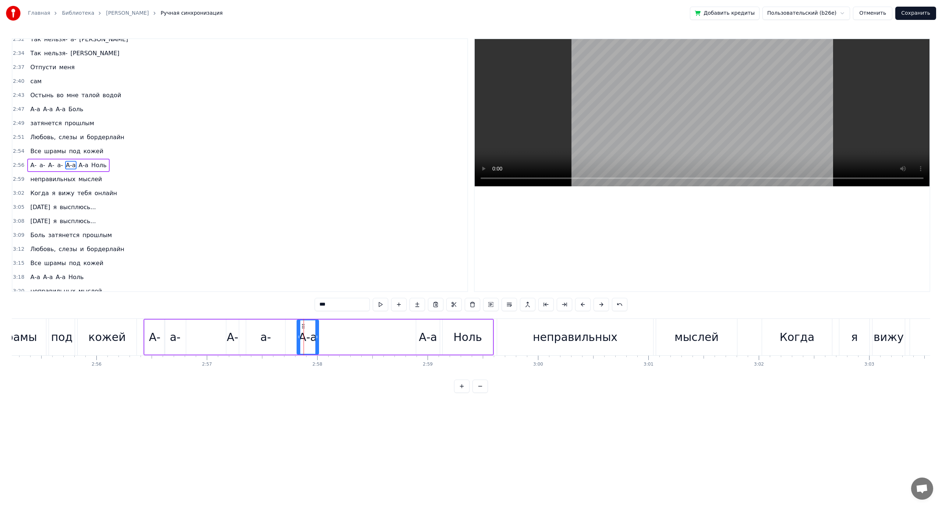
click at [318, 337] on icon at bounding box center [316, 337] width 3 height 6
drag, startPoint x: 303, startPoint y: 326, endPoint x: 393, endPoint y: 333, distance: 90.5
click at [393, 333] on div "А-а" at bounding box center [399, 336] width 23 height 33
click at [261, 337] on div "а-" at bounding box center [265, 337] width 11 height 17
drag, startPoint x: 253, startPoint y: 325, endPoint x: 342, endPoint y: 329, distance: 89.1
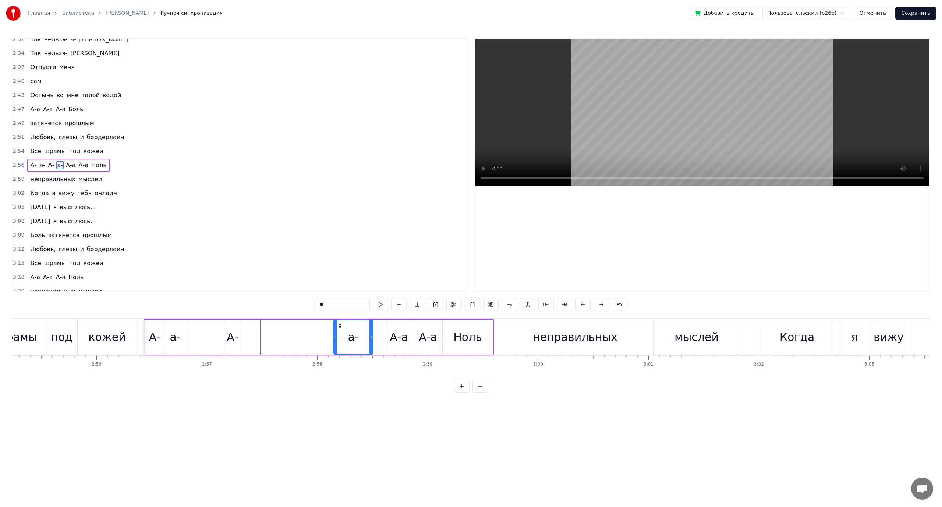
click at [342, 329] on icon at bounding box center [340, 326] width 6 height 6
click at [235, 335] on div "А-" at bounding box center [232, 337] width 11 height 17
click at [239, 335] on icon at bounding box center [237, 337] width 3 height 6
drag, startPoint x: 261, startPoint y: 325, endPoint x: 335, endPoint y: 327, distance: 74.0
click at [335, 327] on icon at bounding box center [336, 326] width 6 height 6
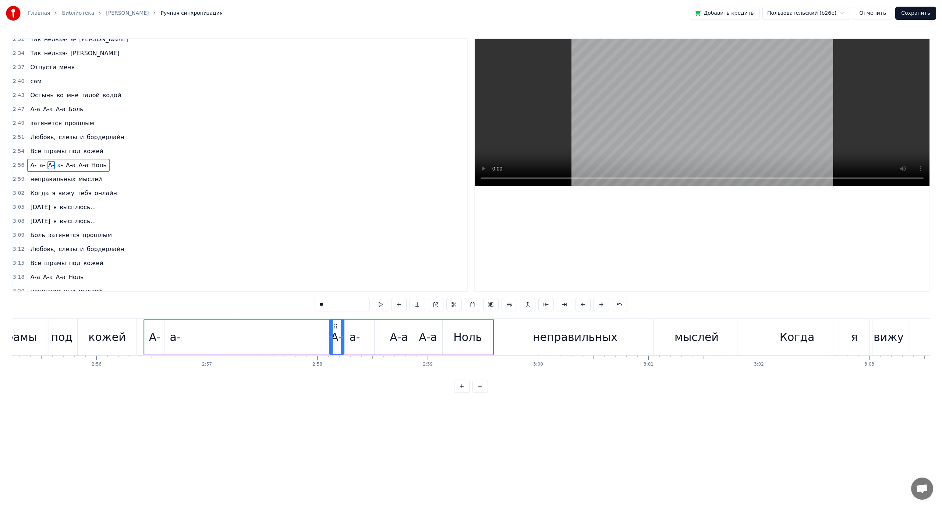
click at [177, 335] on div "а-" at bounding box center [175, 337] width 11 height 17
drag, startPoint x: 171, startPoint y: 324, endPoint x: 308, endPoint y: 328, distance: 137.4
click at [308, 328] on icon at bounding box center [307, 326] width 6 height 6
click at [159, 337] on div "А-" at bounding box center [154, 337] width 11 height 17
drag, startPoint x: 151, startPoint y: 325, endPoint x: 197, endPoint y: 327, distance: 45.7
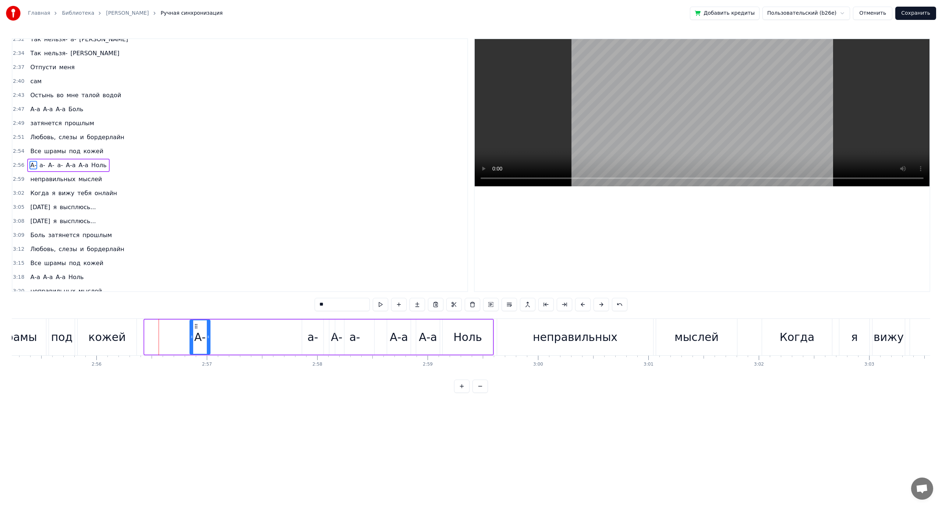
click at [197, 327] on icon at bounding box center [196, 326] width 6 height 6
click at [379, 304] on button at bounding box center [380, 304] width 15 height 13
click at [310, 335] on div "а-" at bounding box center [312, 337] width 11 height 17
drag, startPoint x: 304, startPoint y: 326, endPoint x: 215, endPoint y: 330, distance: 89.2
click at [215, 330] on div "а-" at bounding box center [219, 336] width 21 height 33
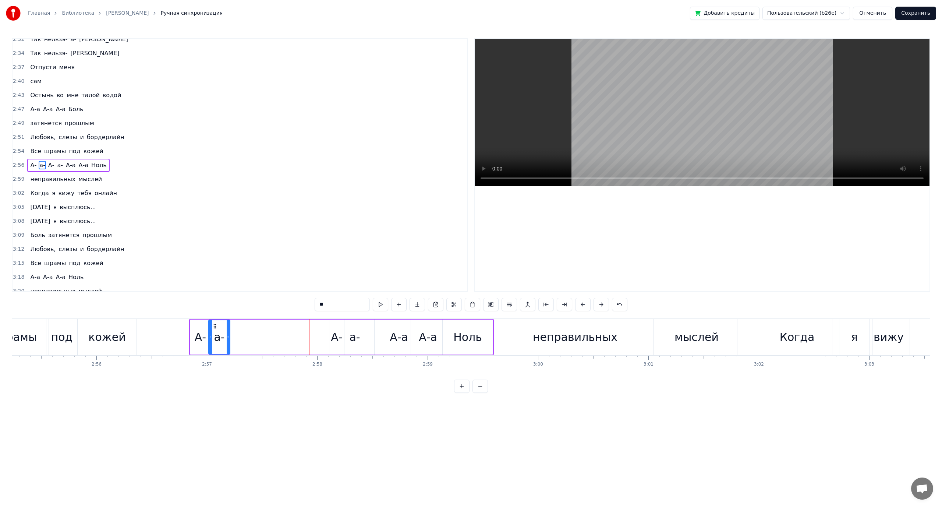
click at [331, 304] on input "**" at bounding box center [342, 304] width 55 height 13
type input "*"
click at [400, 306] on button at bounding box center [398, 304] width 15 height 13
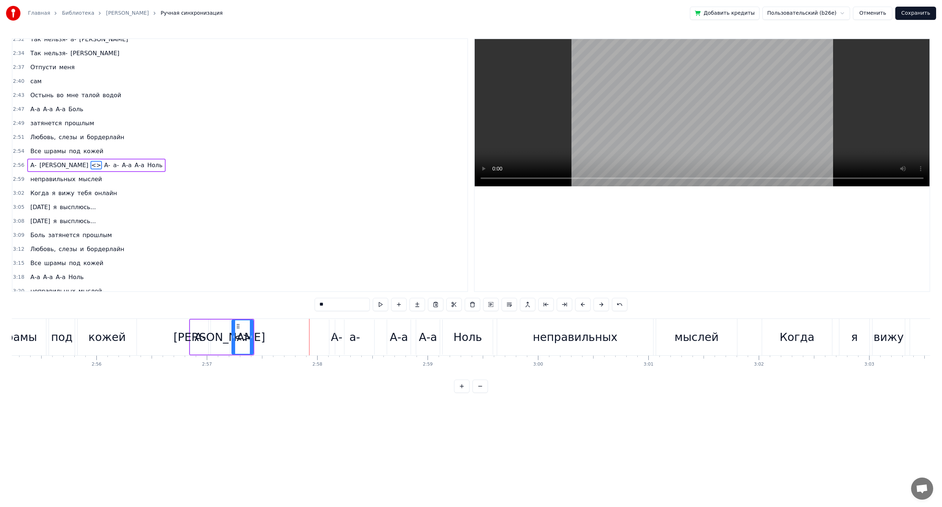
drag, startPoint x: 329, startPoint y: 306, endPoint x: 278, endPoint y: 303, distance: 50.5
click at [278, 303] on div "0:21 Тихая тихая грусть 0:23 Эстетика моих чувств 0:26 Волнами все сильнее 0:29…" at bounding box center [471, 215] width 919 height 354
drag, startPoint x: 252, startPoint y: 336, endPoint x: 268, endPoint y: 339, distance: 16.0
click at [268, 339] on icon at bounding box center [267, 337] width 3 height 6
click at [338, 333] on div "а-" at bounding box center [354, 336] width 39 height 35
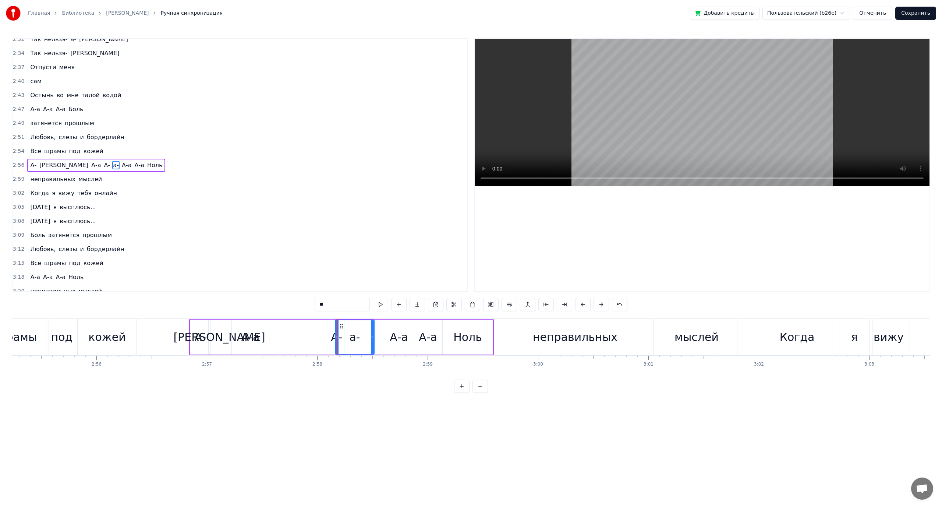
click at [334, 331] on div "А-" at bounding box center [336, 337] width 11 height 17
drag, startPoint x: 335, startPoint y: 324, endPoint x: 289, endPoint y: 325, distance: 46.4
click at [290, 324] on circle at bounding box center [290, 324] width 0 height 0
click at [348, 335] on div "а-" at bounding box center [354, 336] width 39 height 35
drag, startPoint x: 342, startPoint y: 324, endPoint x: 304, endPoint y: 325, distance: 37.9
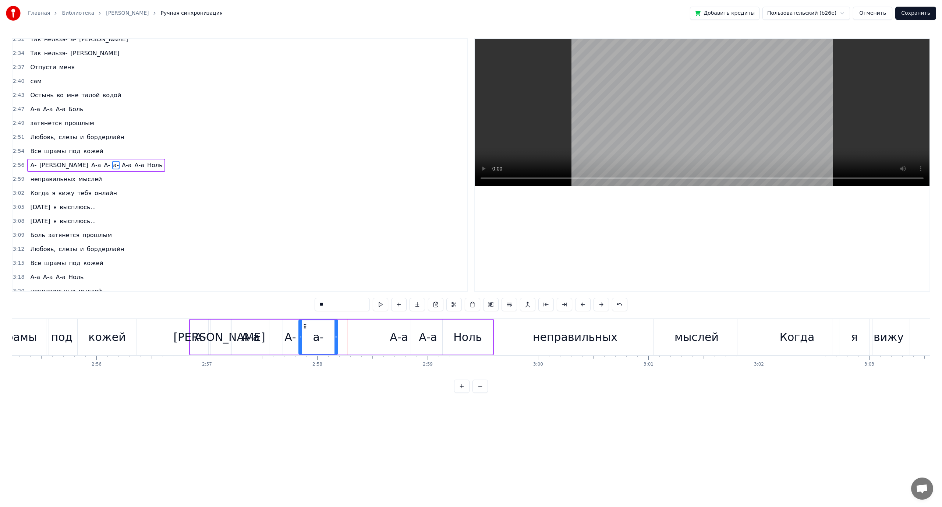
click at [304, 325] on icon at bounding box center [305, 326] width 6 height 6
click at [328, 306] on input "**" at bounding box center [342, 304] width 55 height 13
click at [335, 335] on div "[PERSON_NAME]" at bounding box center [317, 336] width 40 height 35
click at [335, 337] on div "[PERSON_NAME]" at bounding box center [317, 336] width 40 height 35
drag, startPoint x: 335, startPoint y: 337, endPoint x: 321, endPoint y: 338, distance: 13.7
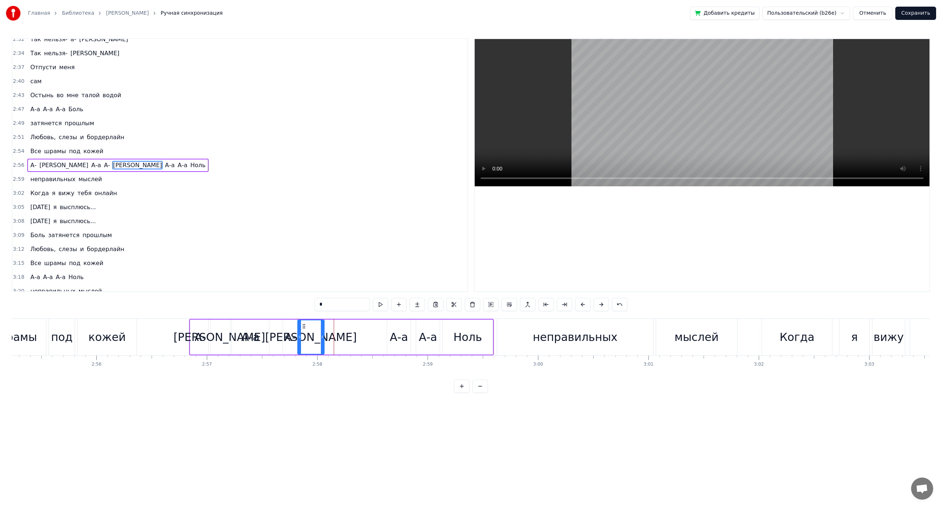
click at [321, 338] on icon at bounding box center [322, 337] width 3 height 6
click at [35, 154] on span "Все" at bounding box center [35, 151] width 13 height 8
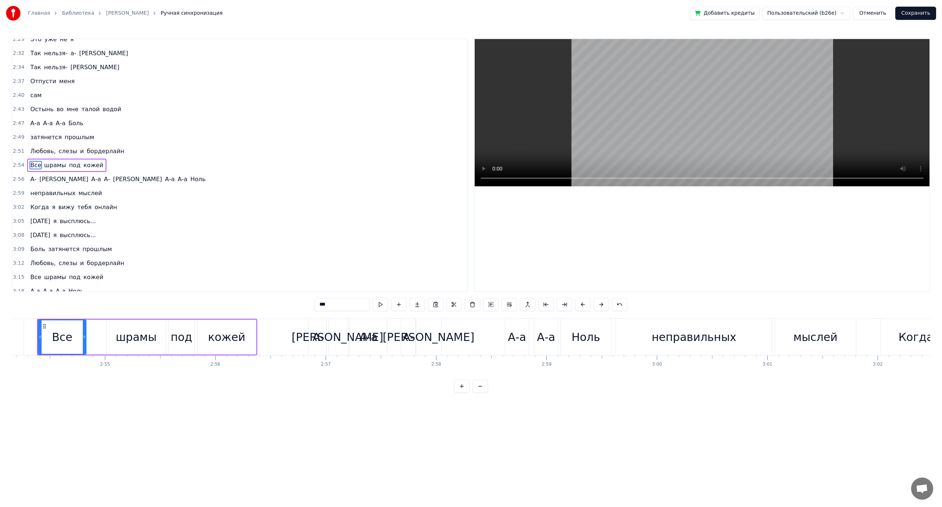
scroll to position [0, 19219]
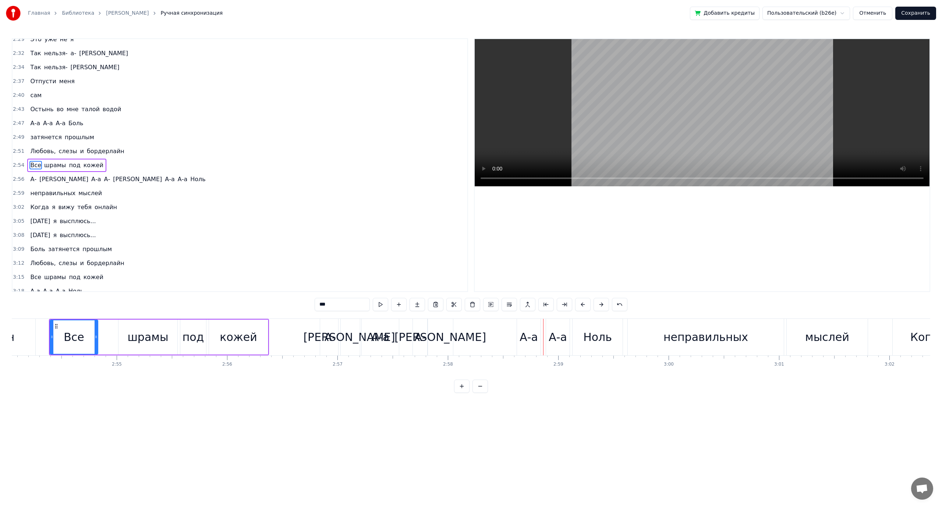
click at [31, 192] on span "неправильных" at bounding box center [52, 193] width 47 height 8
type input "**********"
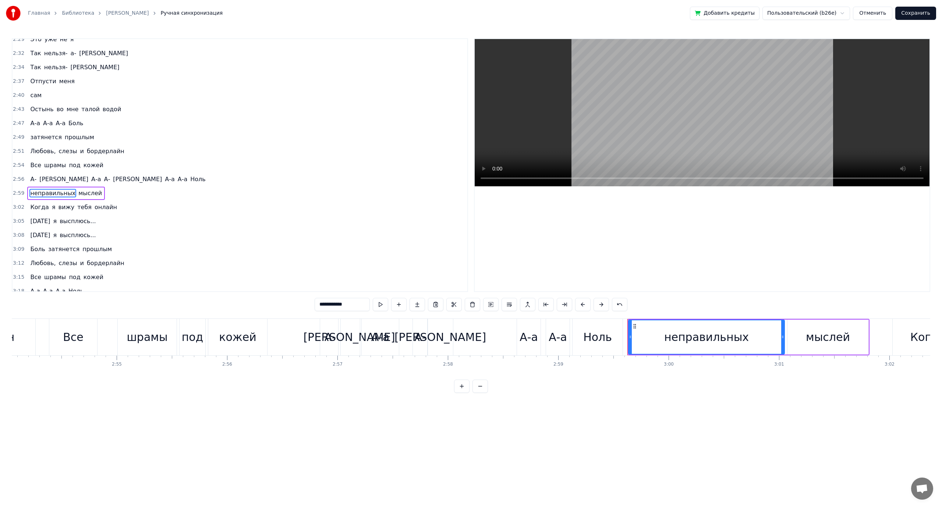
scroll to position [664, 0]
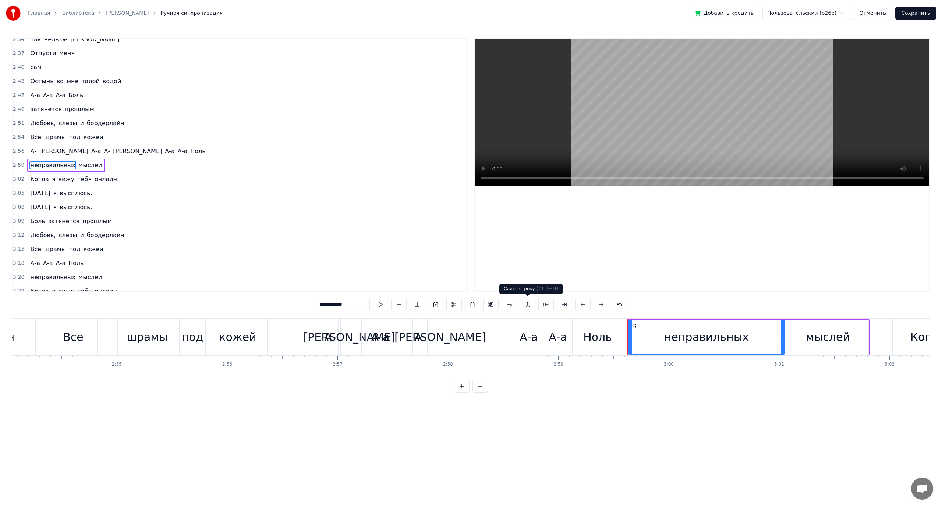
click at [530, 304] on button at bounding box center [527, 304] width 15 height 13
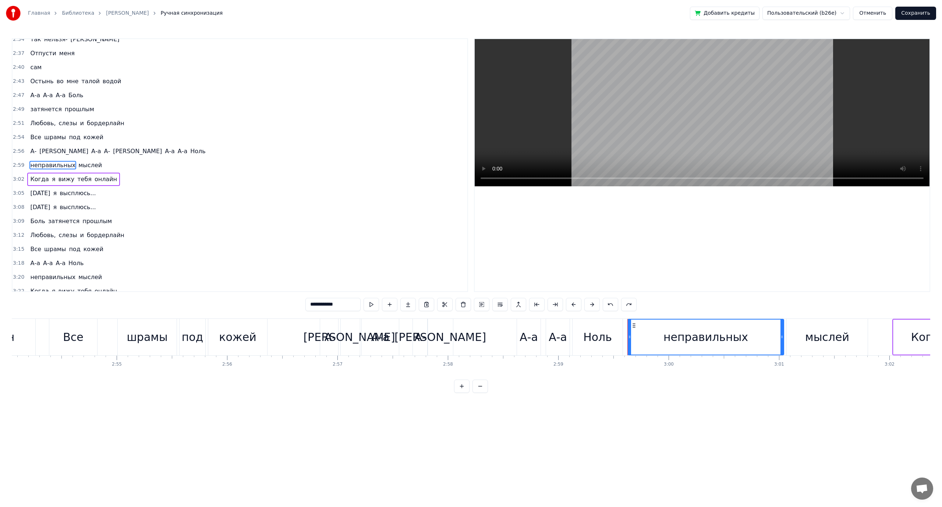
click at [190, 155] on span "Ноль" at bounding box center [198, 151] width 17 height 8
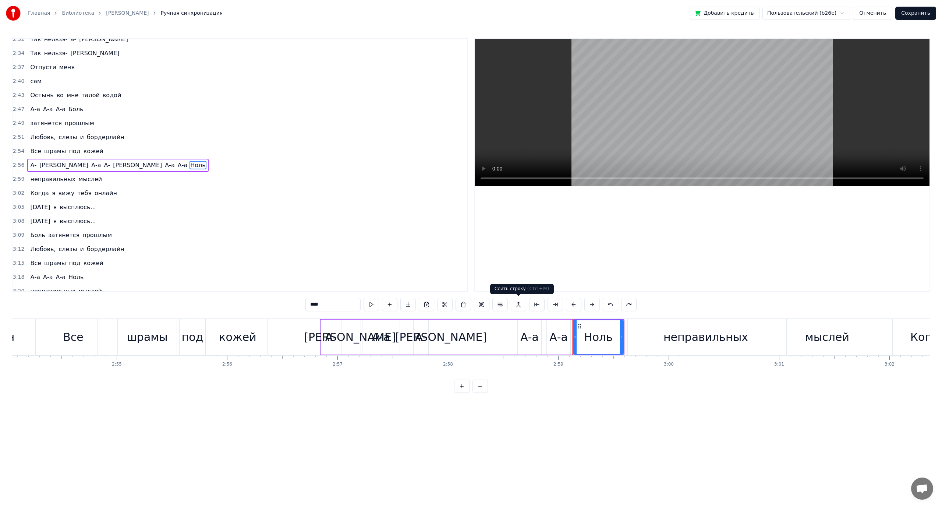
click at [518, 302] on button at bounding box center [518, 304] width 15 height 13
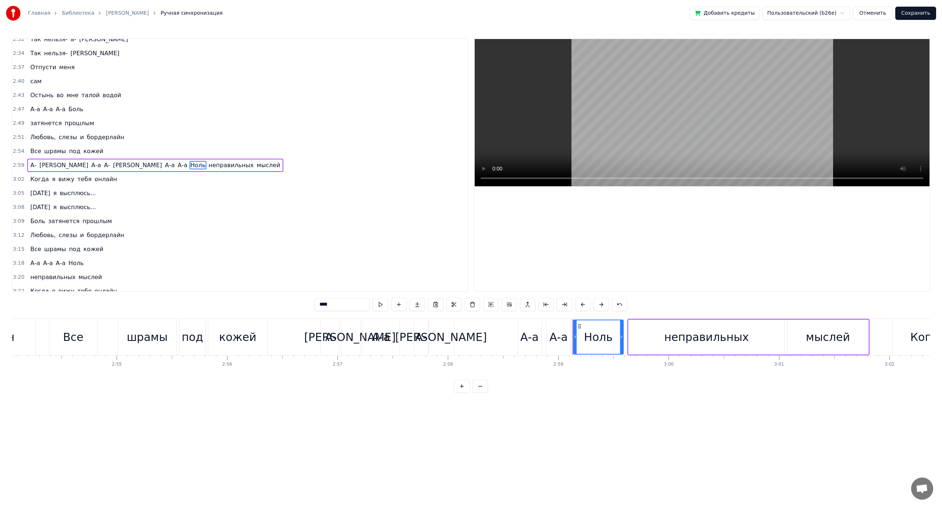
click at [190, 166] on span "Ноль" at bounding box center [198, 165] width 17 height 8
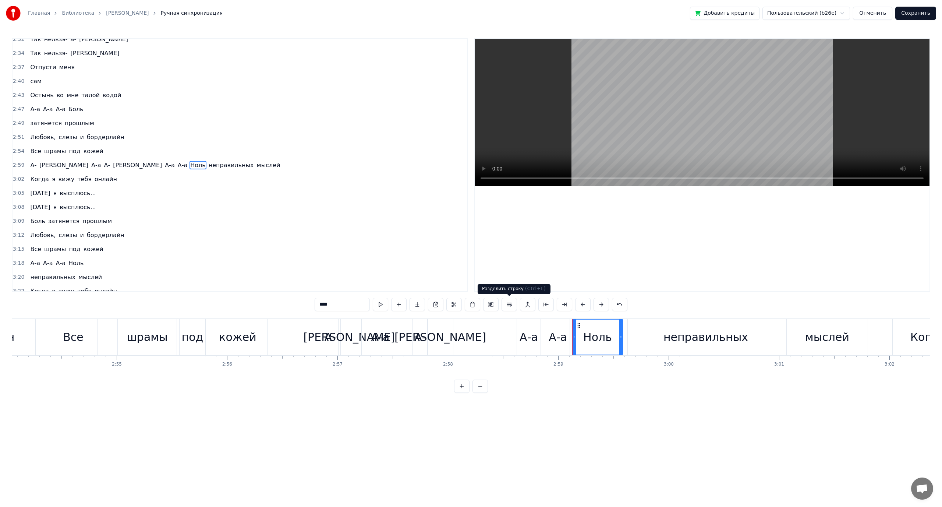
click at [512, 305] on button at bounding box center [509, 304] width 15 height 13
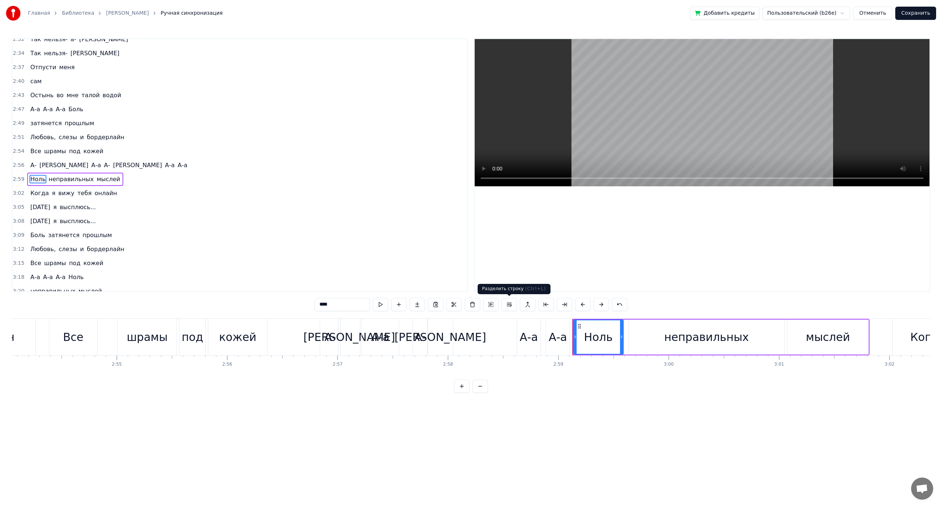
scroll to position [664, 0]
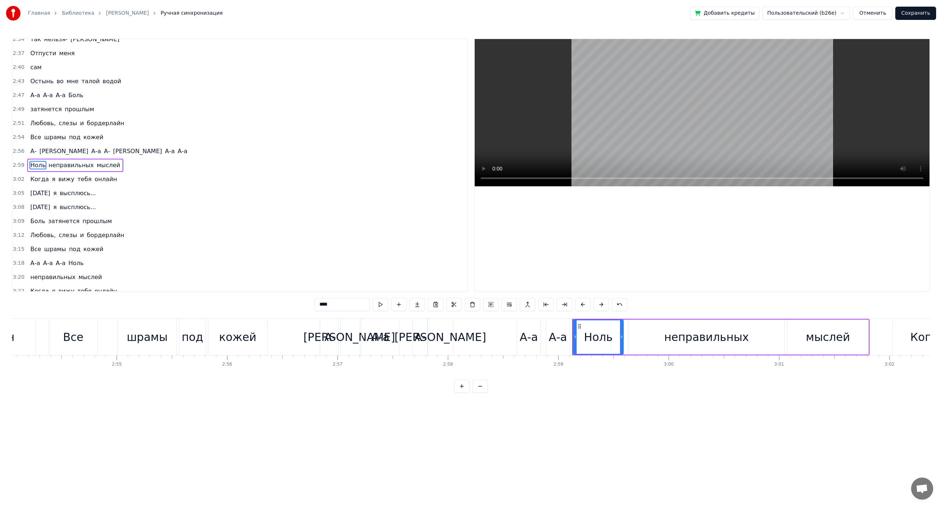
click at [446, 338] on div "[PERSON_NAME]" at bounding box center [440, 337] width 25 height 36
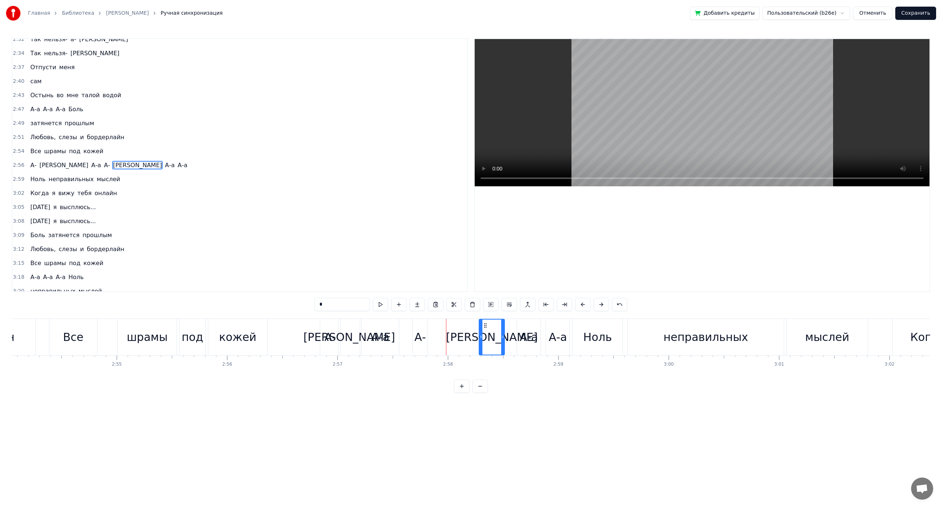
drag, startPoint x: 434, startPoint y: 322, endPoint x: 486, endPoint y: 328, distance: 51.8
click at [486, 328] on icon at bounding box center [486, 325] width 6 height 6
click at [419, 336] on div "А-" at bounding box center [419, 337] width 11 height 17
type input "**"
drag, startPoint x: 420, startPoint y: 324, endPoint x: 436, endPoint y: 326, distance: 16.3
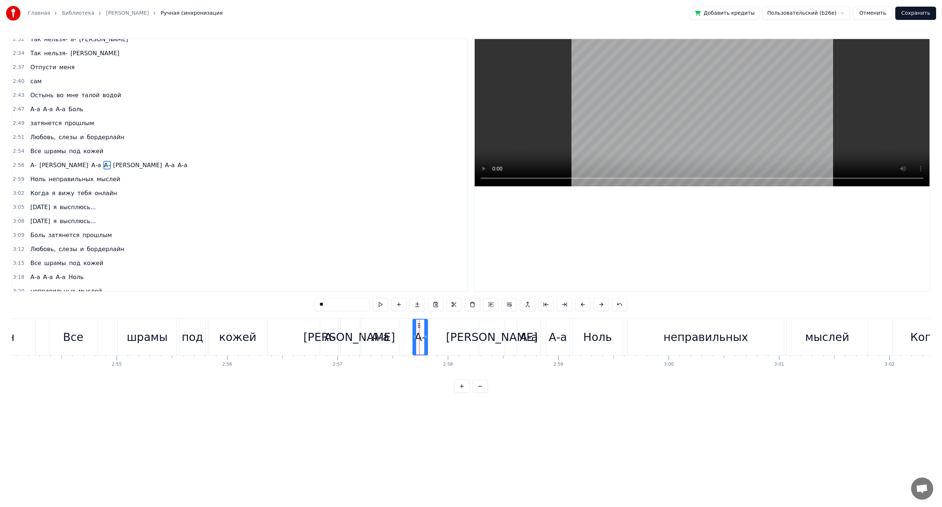
click at [417, 334] on div "А-" at bounding box center [419, 337] width 11 height 17
drag, startPoint x: 418, startPoint y: 322, endPoint x: 464, endPoint y: 329, distance: 46.1
click at [463, 329] on div "А-" at bounding box center [456, 336] width 14 height 35
click at [488, 338] on div "[PERSON_NAME]" at bounding box center [491, 337] width 25 height 36
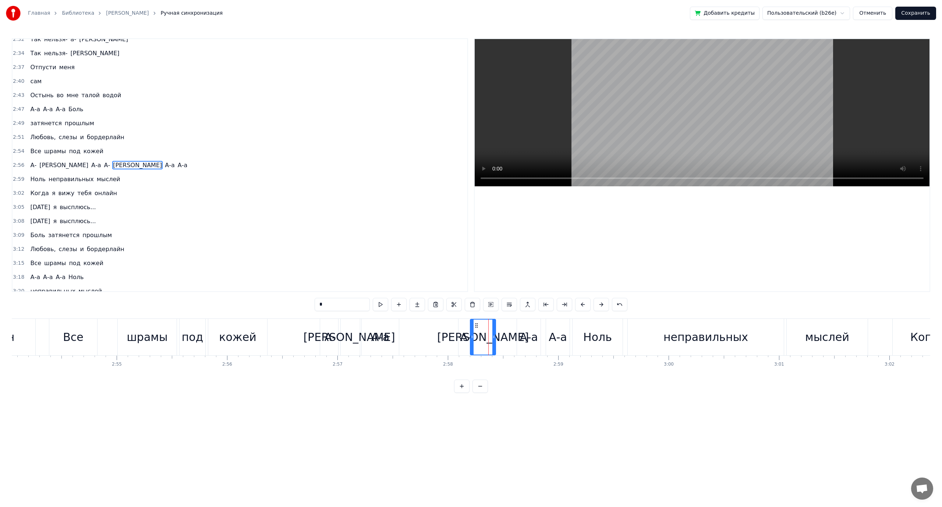
drag, startPoint x: 485, startPoint y: 325, endPoint x: 476, endPoint y: 325, distance: 8.8
click at [476, 325] on icon at bounding box center [477, 325] width 6 height 6
drag, startPoint x: 374, startPoint y: 326, endPoint x: 379, endPoint y: 326, distance: 5.2
click at [381, 326] on div "А-а" at bounding box center [380, 337] width 37 height 36
drag, startPoint x: 367, startPoint y: 324, endPoint x: 402, endPoint y: 327, distance: 35.8
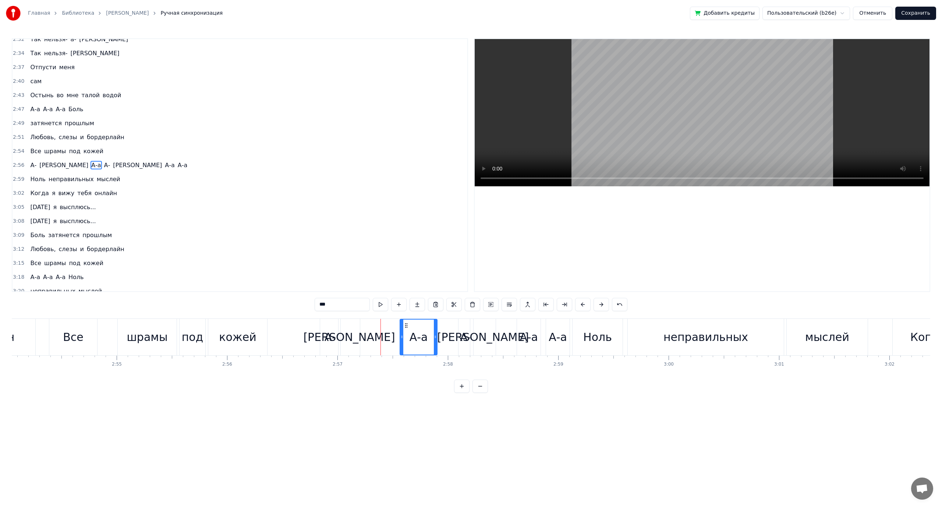
click at [403, 327] on icon at bounding box center [406, 325] width 6 height 6
click at [332, 336] on div "А-" at bounding box center [330, 337] width 11 height 17
click at [328, 324] on circle at bounding box center [328, 323] width 0 height 0
click at [352, 336] on div "[PERSON_NAME]" at bounding box center [349, 337] width 92 height 17
click at [360, 337] on div "[PERSON_NAME]" at bounding box center [349, 337] width 22 height 36
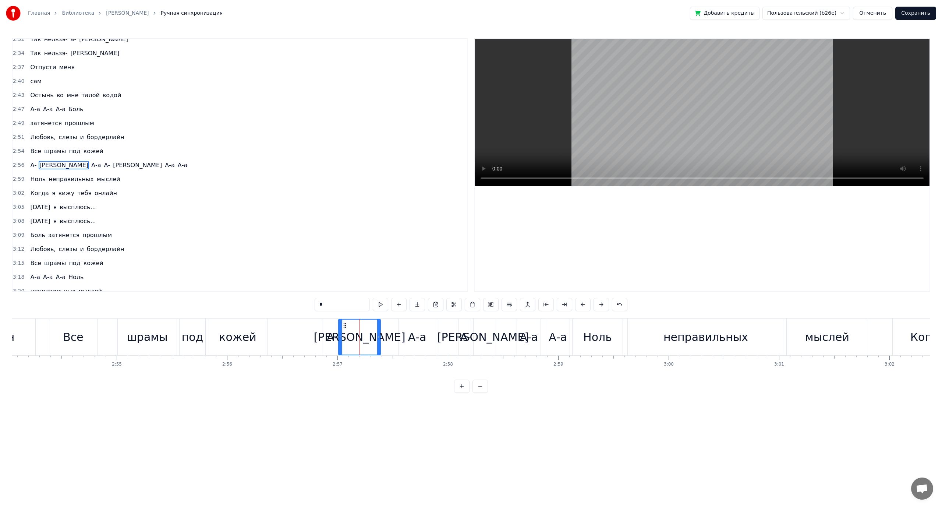
drag, startPoint x: 358, startPoint y: 336, endPoint x: 379, endPoint y: 337, distance: 20.6
click at [379, 337] on icon at bounding box center [378, 337] width 3 height 6
click at [413, 338] on div "А-а" at bounding box center [417, 337] width 18 height 17
click at [354, 337] on div "[PERSON_NAME]" at bounding box center [360, 337] width 42 height 36
drag, startPoint x: 377, startPoint y: 336, endPoint x: 361, endPoint y: 336, distance: 15.8
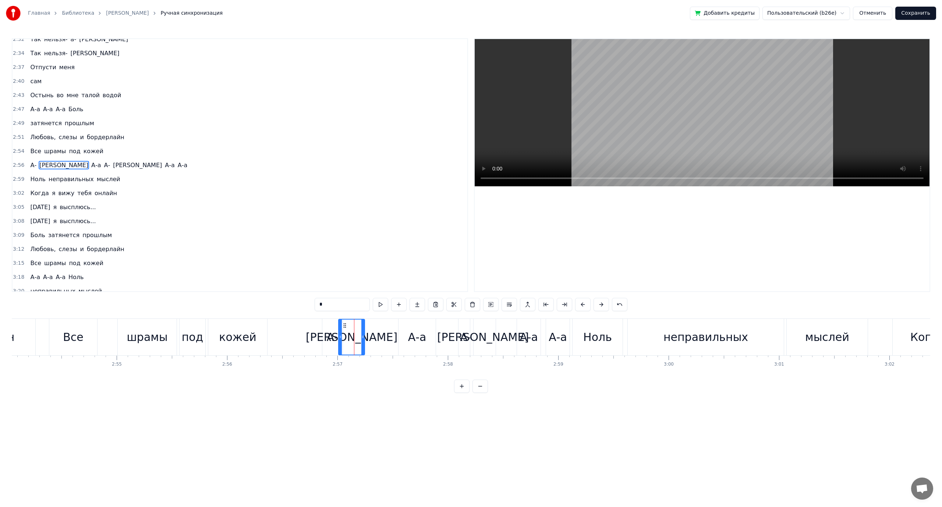
click at [361, 336] on icon at bounding box center [362, 337] width 3 height 6
click at [407, 340] on div "А-а" at bounding box center [417, 337] width 37 height 36
drag, startPoint x: 403, startPoint y: 324, endPoint x: 387, endPoint y: 324, distance: 16.6
click at [387, 324] on icon at bounding box center [388, 325] width 6 height 6
drag, startPoint x: 419, startPoint y: 338, endPoint x: 442, endPoint y: 340, distance: 24.0
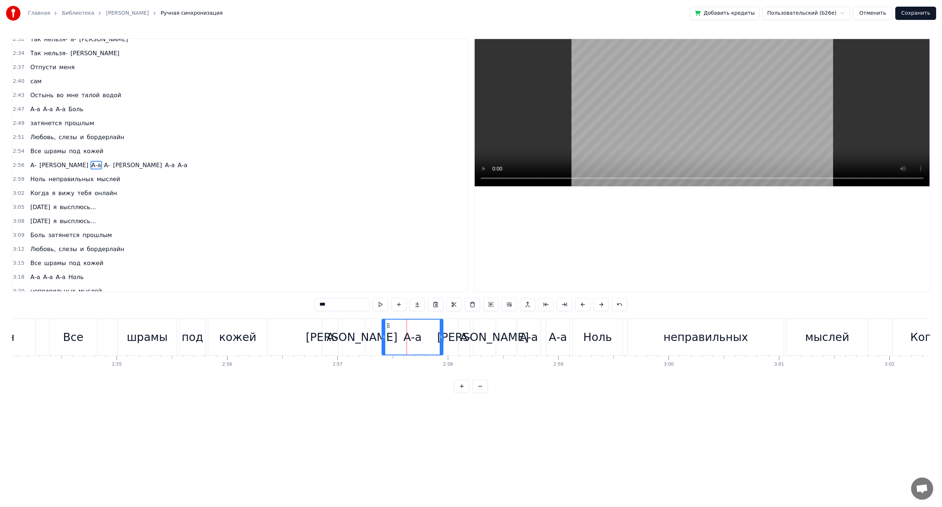
click at [442, 340] on div at bounding box center [441, 336] width 3 height 35
click at [463, 336] on div "А-" at bounding box center [465, 337] width 11 height 17
type input "**"
drag, startPoint x: 464, startPoint y: 325, endPoint x: 467, endPoint y: 324, distance: 3.7
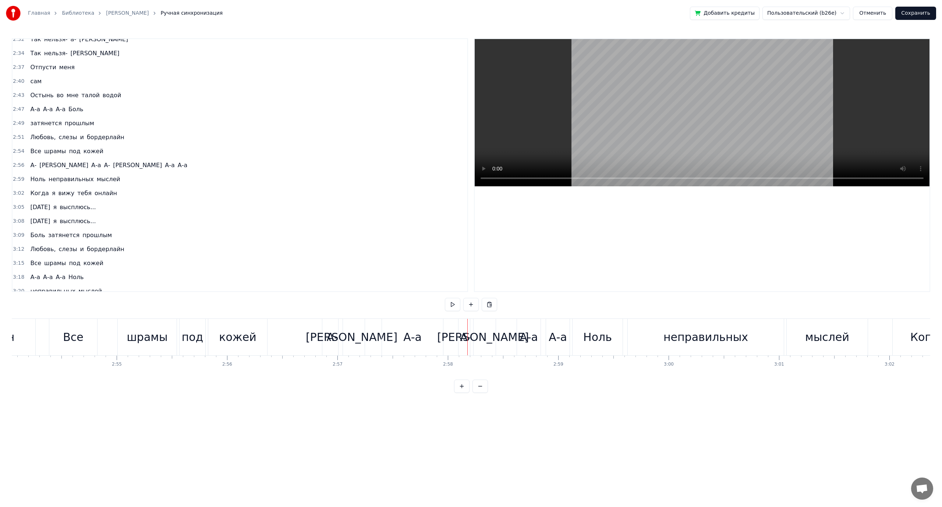
click at [522, 335] on div "А-а" at bounding box center [529, 337] width 18 height 17
drag, startPoint x: 523, startPoint y: 323, endPoint x: 512, endPoint y: 323, distance: 10.7
click at [512, 323] on icon at bounding box center [513, 325] width 6 height 6
click at [37, 152] on span "Все" at bounding box center [35, 151] width 13 height 8
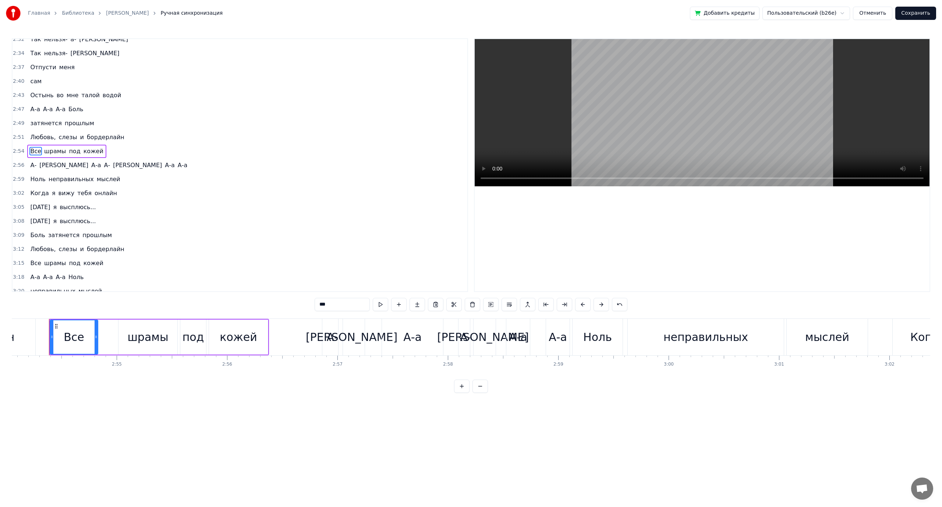
scroll to position [636, 0]
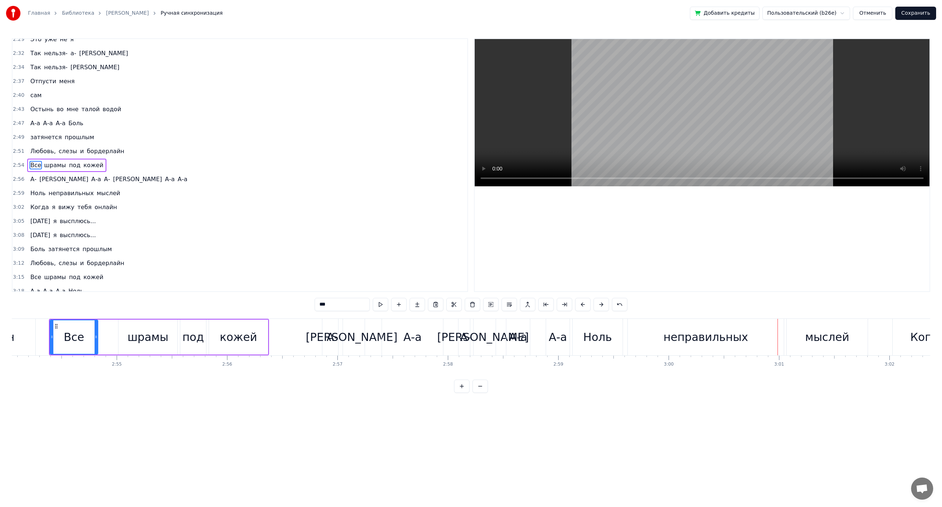
click at [411, 335] on div "А-а" at bounding box center [412, 337] width 18 height 17
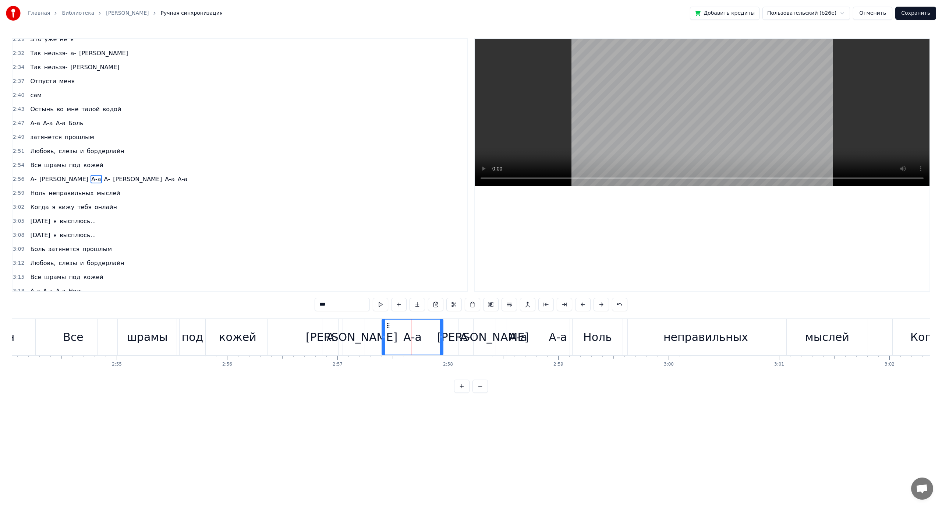
scroll to position [650, 0]
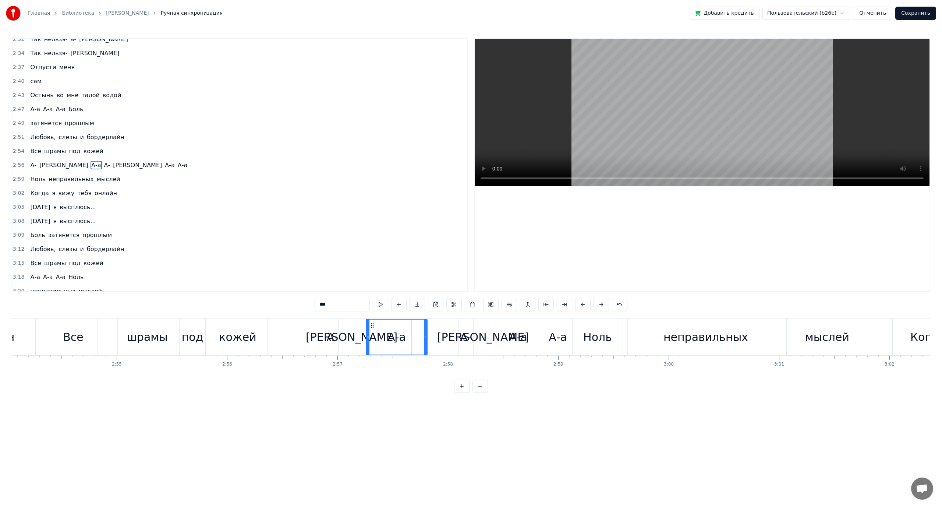
drag, startPoint x: 386, startPoint y: 325, endPoint x: 370, endPoint y: 325, distance: 16.9
click at [370, 325] on icon at bounding box center [373, 325] width 6 height 6
drag, startPoint x: 424, startPoint y: 337, endPoint x: 398, endPoint y: 338, distance: 26.2
click at [398, 338] on icon at bounding box center [397, 337] width 3 height 6
click at [466, 340] on div "А-" at bounding box center [465, 337] width 11 height 17
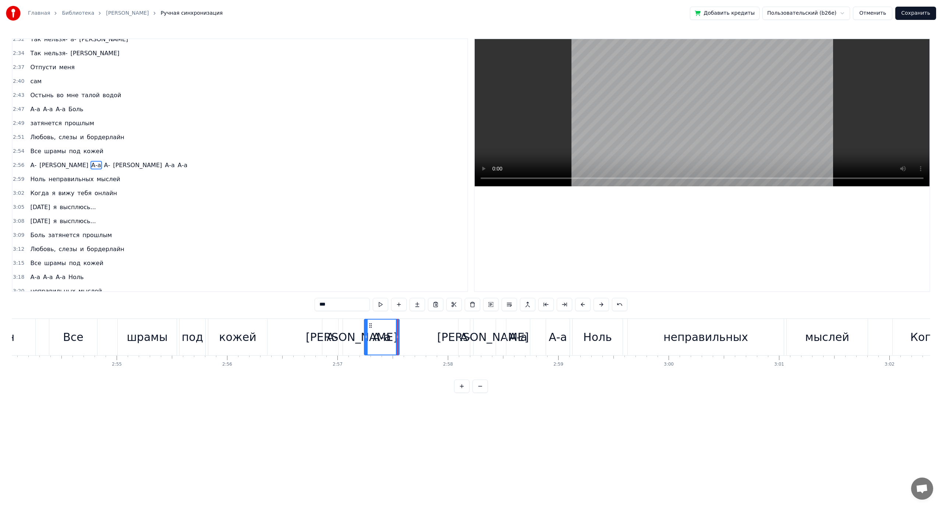
type input "**"
click at [381, 306] on button at bounding box center [380, 304] width 15 height 13
click at [427, 332] on div "А- а А-а А- а А-а А-а" at bounding box center [447, 337] width 250 height 36
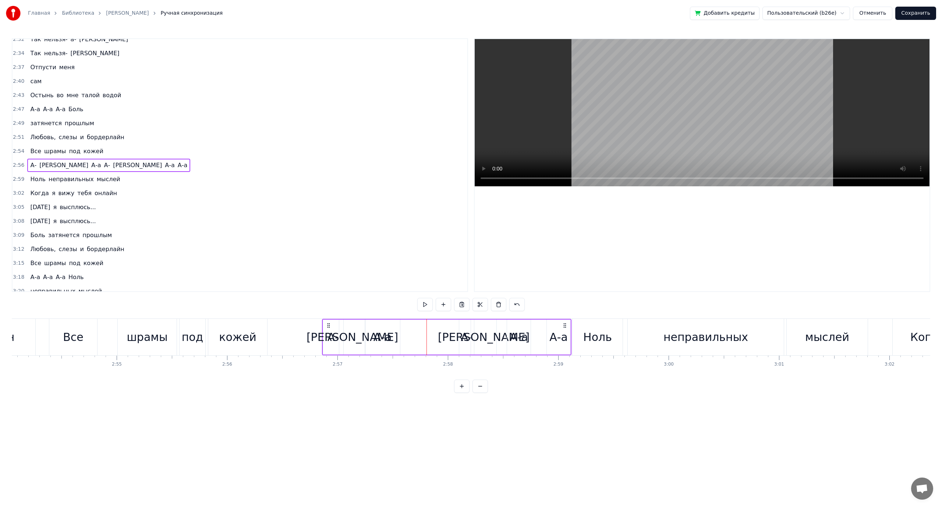
click at [434, 333] on div "А- а А-а А- а А-а А-а" at bounding box center [447, 337] width 250 height 36
click at [442, 333] on div "А- а А-а А- а А-а А-а" at bounding box center [447, 337] width 250 height 36
click at [427, 333] on div at bounding box center [427, 337] width 0 height 36
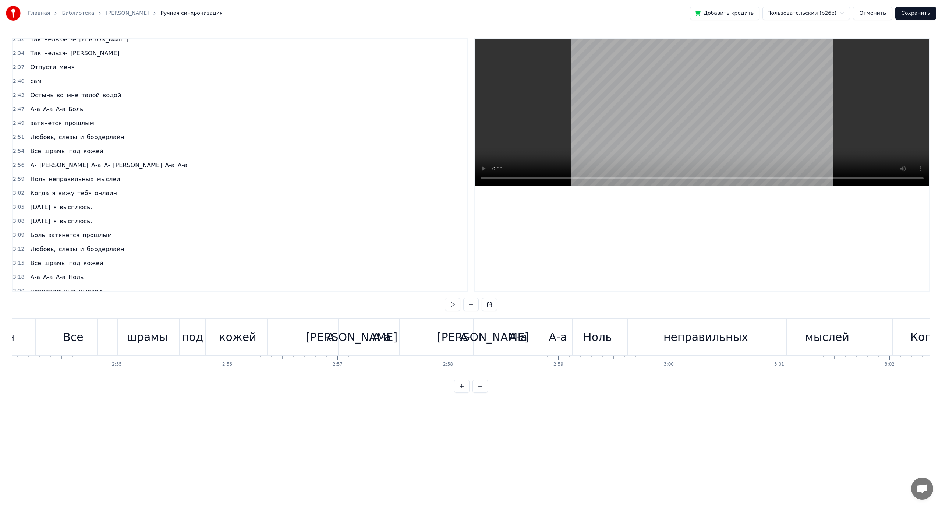
click at [442, 333] on div at bounding box center [442, 337] width 0 height 36
click at [451, 308] on button at bounding box center [452, 304] width 15 height 13
click at [553, 339] on div "А-а" at bounding box center [558, 337] width 18 height 17
drag, startPoint x: 552, startPoint y: 325, endPoint x: 540, endPoint y: 325, distance: 11.8
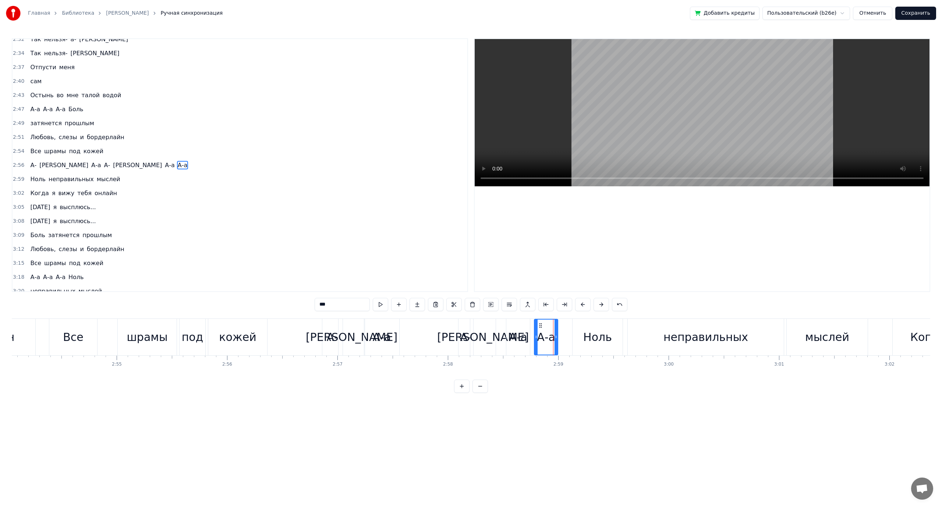
click at [540, 325] on circle at bounding box center [540, 325] width 0 height 0
click at [519, 330] on div "А-а" at bounding box center [518, 337] width 18 height 17
drag, startPoint x: 513, startPoint y: 324, endPoint x: 501, endPoint y: 324, distance: 11.8
click at [501, 324] on icon at bounding box center [502, 325] width 6 height 6
click at [467, 335] on div "А-" at bounding box center [465, 337] width 11 height 17
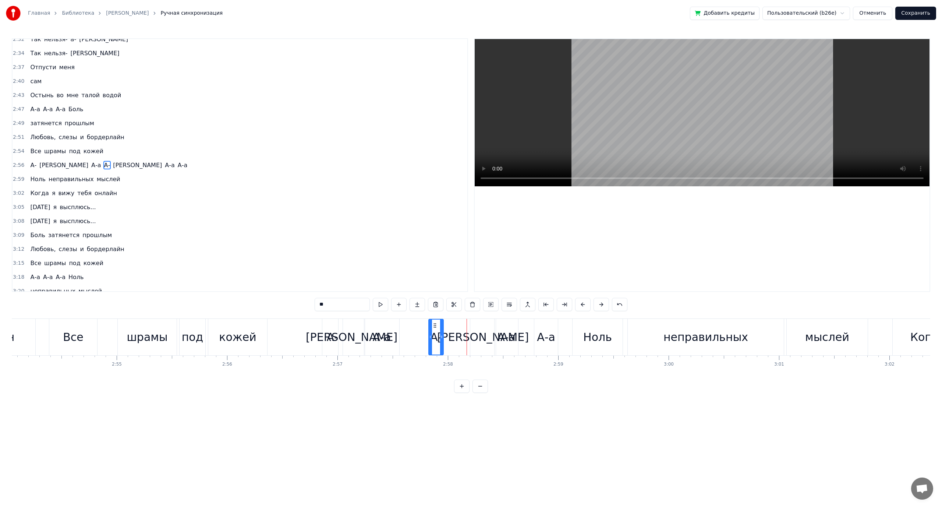
drag, startPoint x: 465, startPoint y: 325, endPoint x: 435, endPoint y: 326, distance: 29.5
click at [435, 326] on icon at bounding box center [435, 325] width 6 height 6
click at [483, 337] on div "[PERSON_NAME]" at bounding box center [483, 337] width 92 height 17
drag, startPoint x: 476, startPoint y: 324, endPoint x: 451, endPoint y: 326, distance: 25.1
click at [451, 326] on icon at bounding box center [451, 325] width 6 height 6
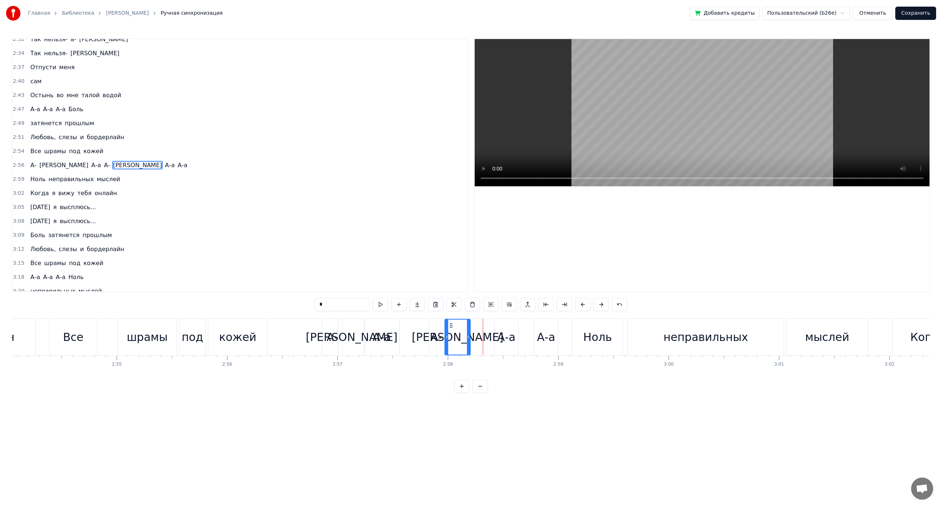
click at [29, 152] on span "Все" at bounding box center [35, 151] width 13 height 8
type input "***"
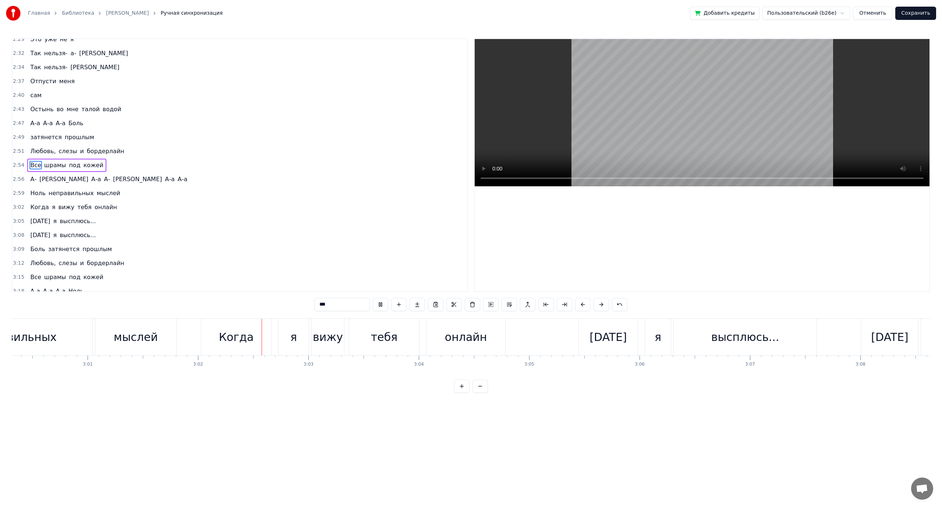
scroll to position [0, 20069]
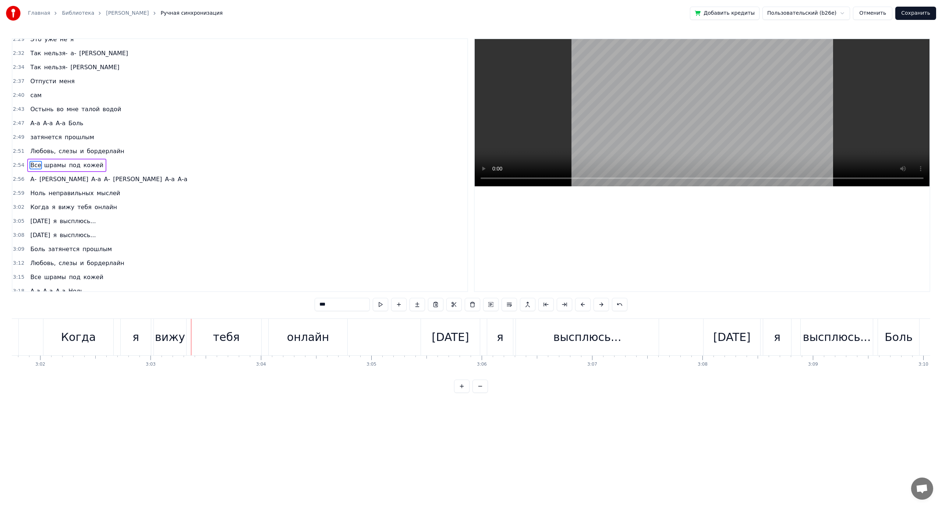
click at [918, 10] on button "Сохранить" at bounding box center [916, 13] width 41 height 13
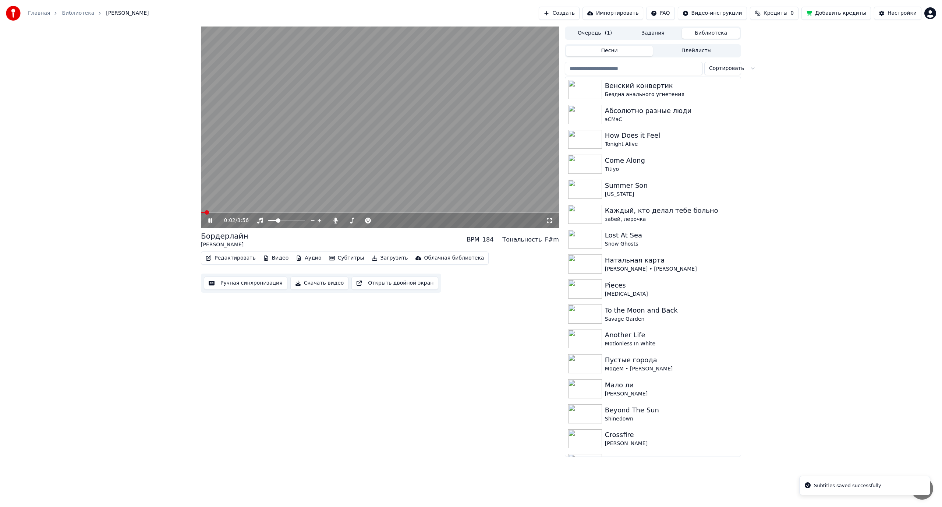
click at [292, 212] on span at bounding box center [380, 212] width 358 height 1
click at [303, 212] on span at bounding box center [380, 212] width 358 height 1
click at [317, 212] on span at bounding box center [380, 212] width 358 height 1
click at [314, 211] on video at bounding box center [380, 127] width 358 height 201
click at [312, 212] on span at bounding box center [259, 212] width 117 height 1
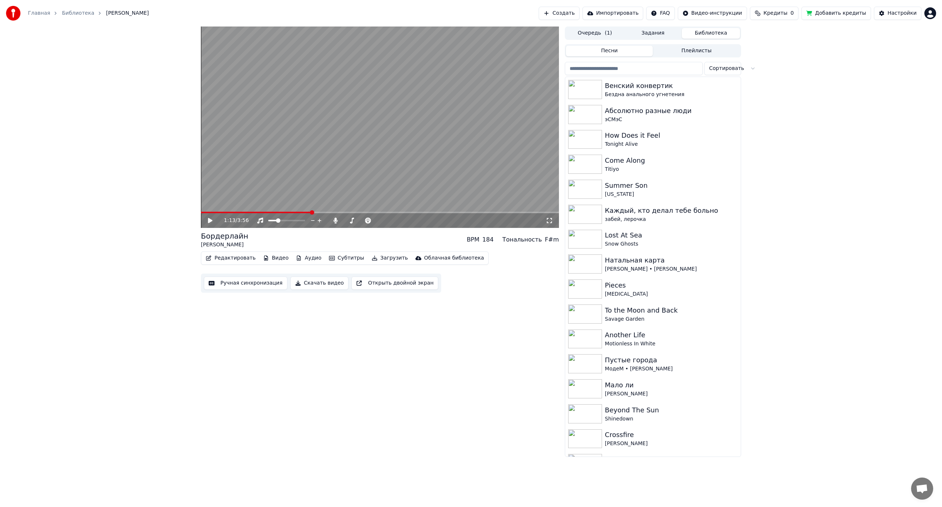
click at [303, 191] on video at bounding box center [380, 127] width 358 height 201
click at [364, 127] on video at bounding box center [380, 127] width 358 height 201
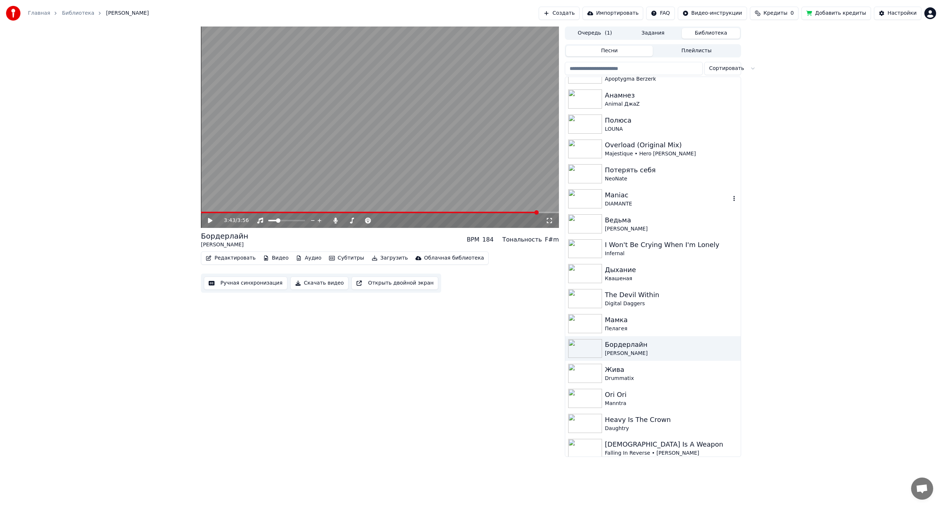
scroll to position [663, 0]
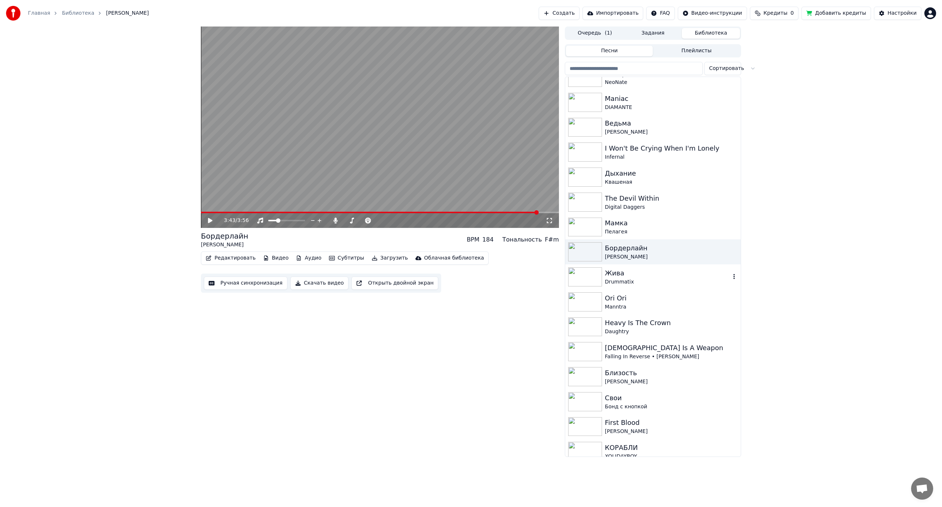
click at [664, 269] on div "Жива" at bounding box center [668, 273] width 126 height 10
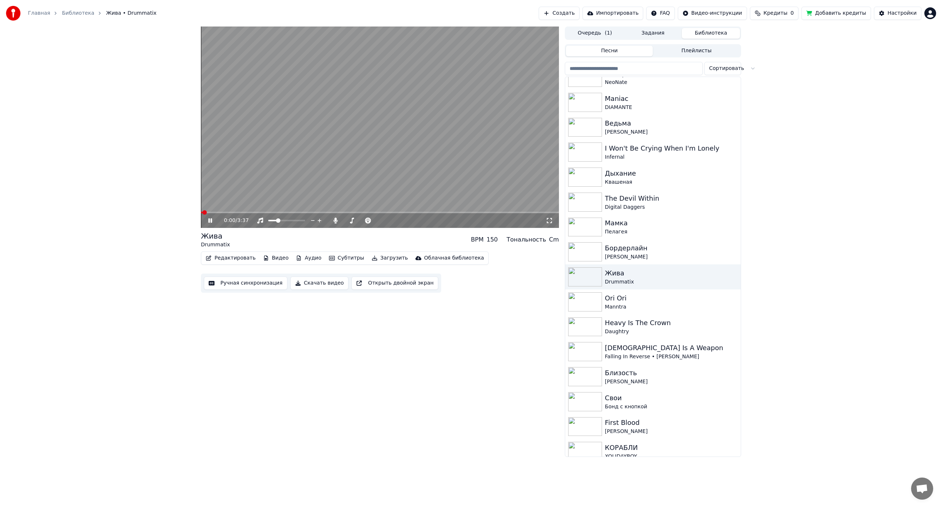
click at [239, 213] on span at bounding box center [380, 212] width 358 height 1
click at [262, 212] on span at bounding box center [380, 212] width 358 height 1
click at [402, 153] on video at bounding box center [380, 127] width 358 height 201
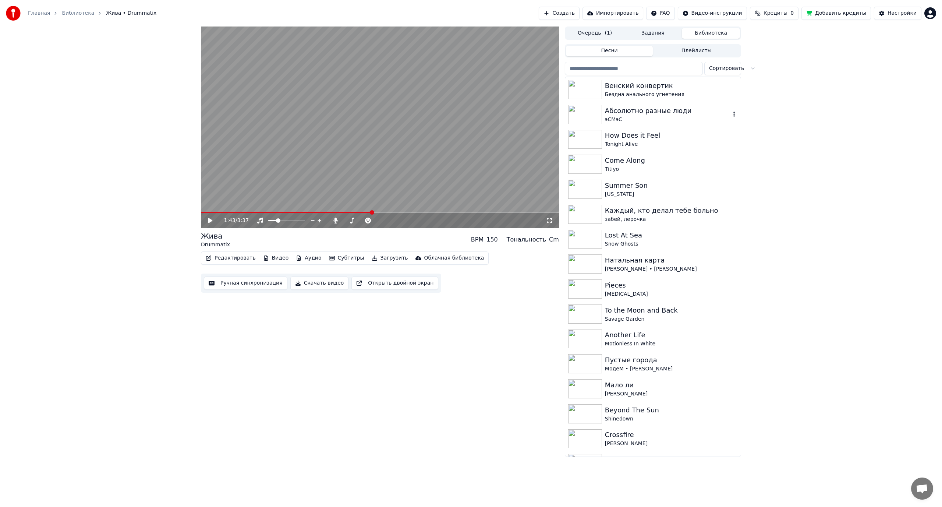
click at [648, 120] on div "эСМэС" at bounding box center [668, 119] width 126 height 7
click at [349, 160] on video at bounding box center [380, 127] width 358 height 201
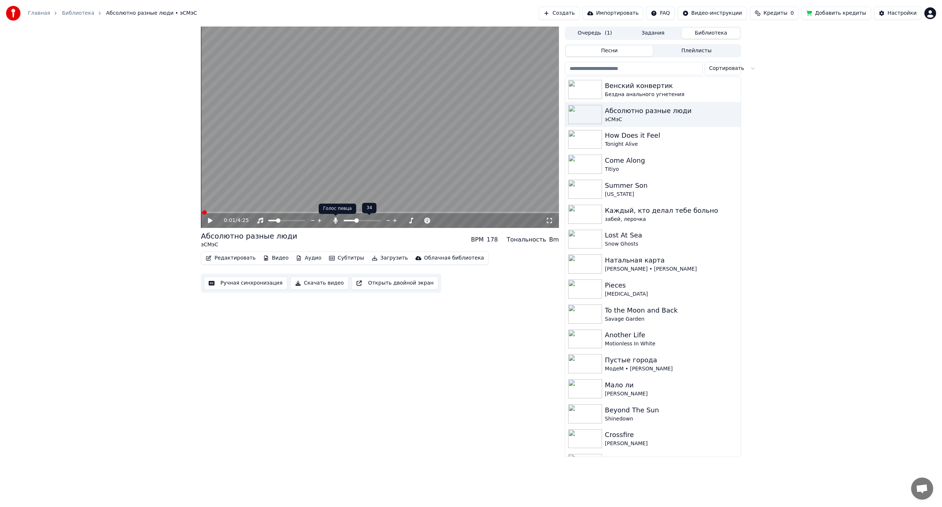
click at [336, 221] on icon at bounding box center [335, 221] width 4 height 6
click at [204, 213] on span at bounding box center [206, 212] width 4 height 4
click at [386, 174] on video at bounding box center [380, 127] width 358 height 201
click at [374, 146] on video at bounding box center [380, 127] width 358 height 201
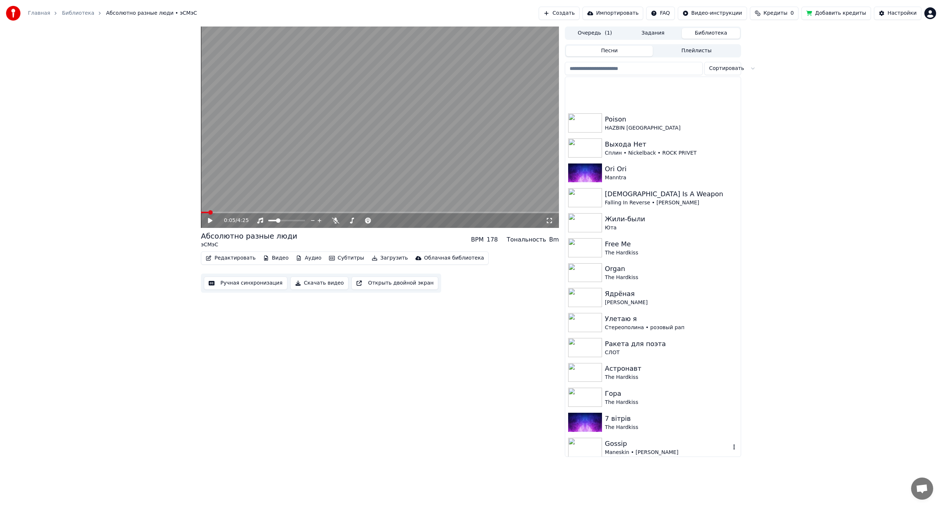
scroll to position [4076, 0]
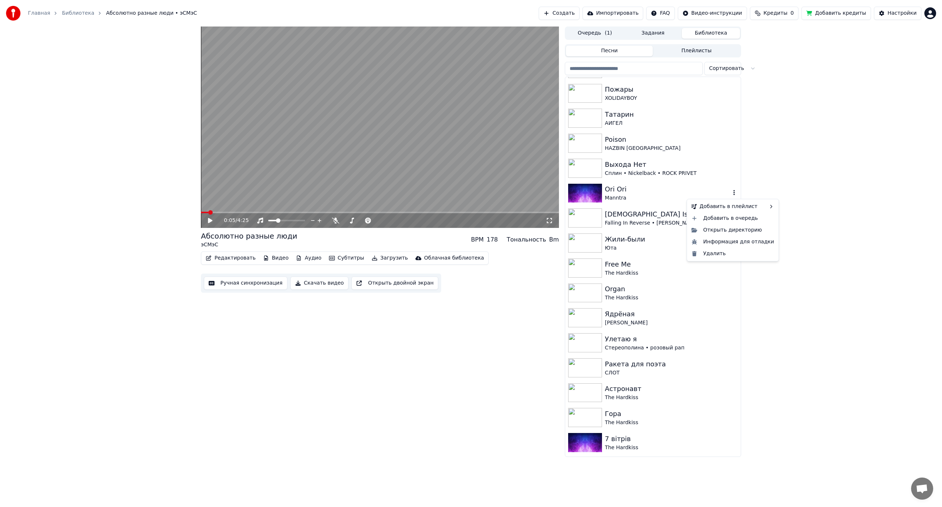
click at [731, 191] on icon "button" at bounding box center [734, 193] width 7 height 6
click at [715, 251] on div "Удалить" at bounding box center [733, 254] width 89 height 12
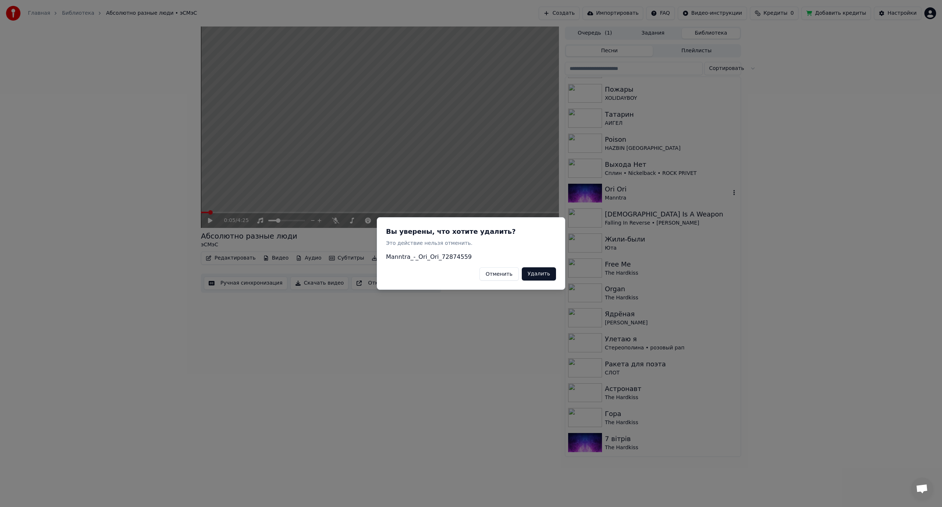
click at [543, 276] on button "Удалить" at bounding box center [539, 273] width 34 height 13
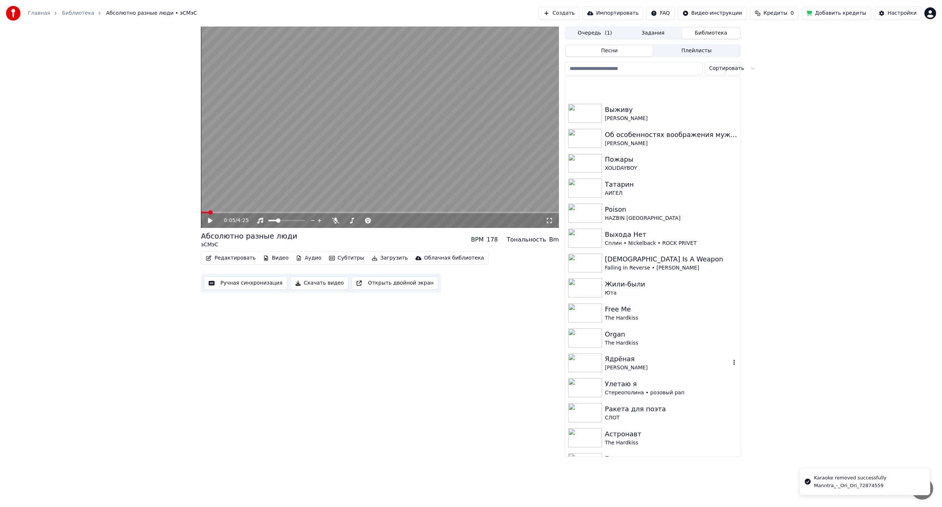
scroll to position [3977, 0]
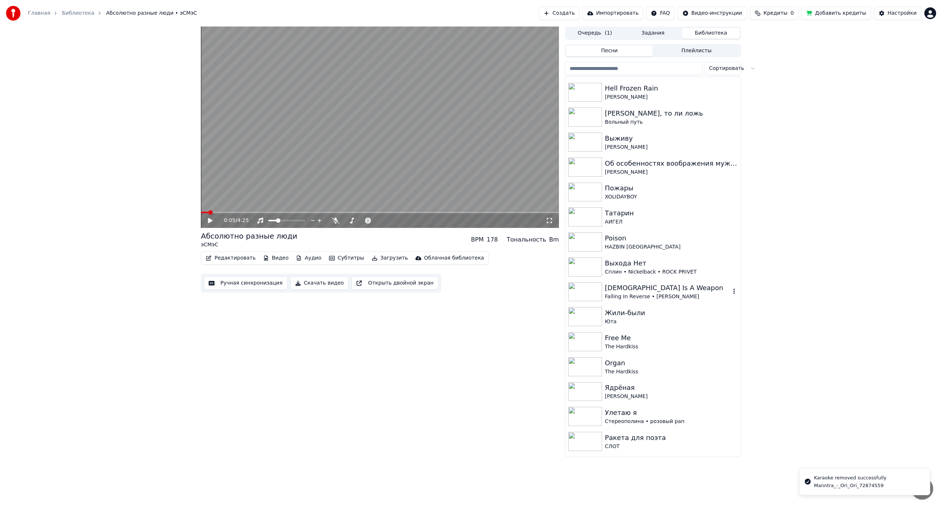
click at [731, 291] on icon "button" at bounding box center [734, 291] width 7 height 6
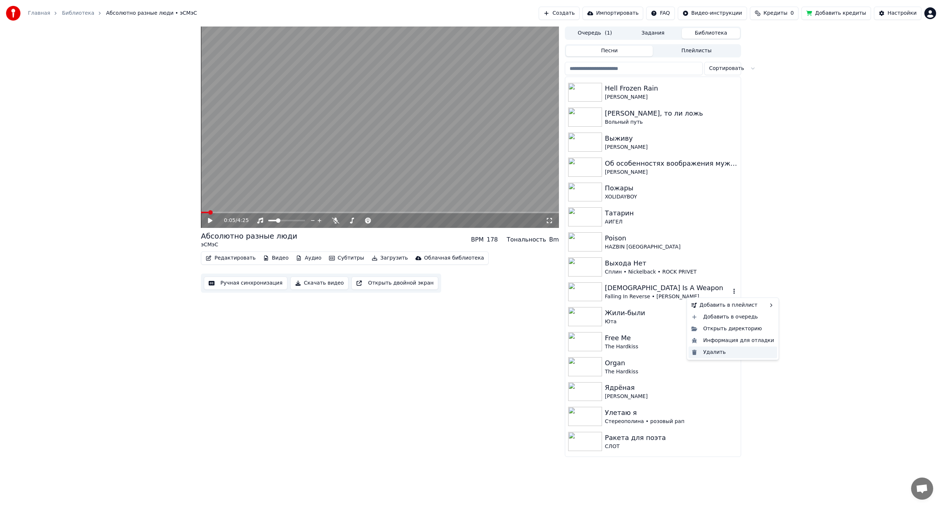
click at [701, 350] on div "Удалить" at bounding box center [733, 352] width 89 height 12
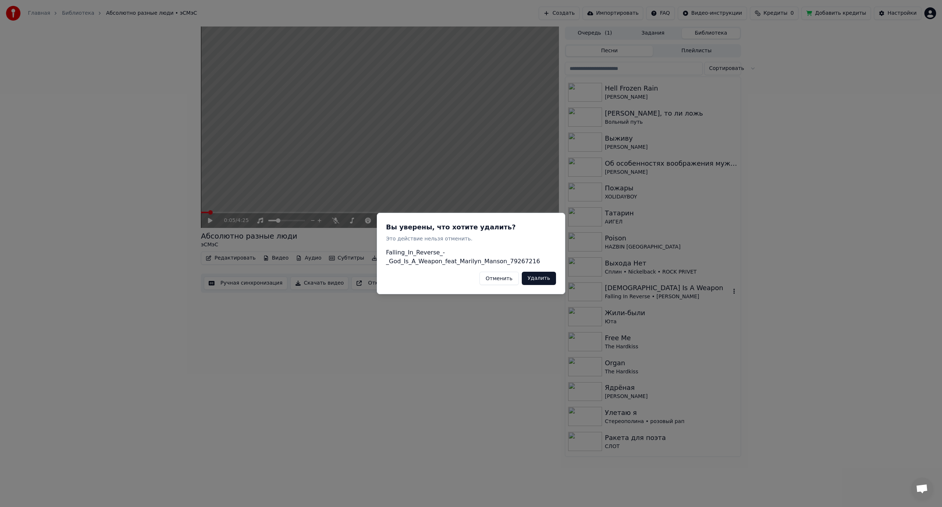
click at [549, 280] on button "Удалить" at bounding box center [539, 278] width 34 height 13
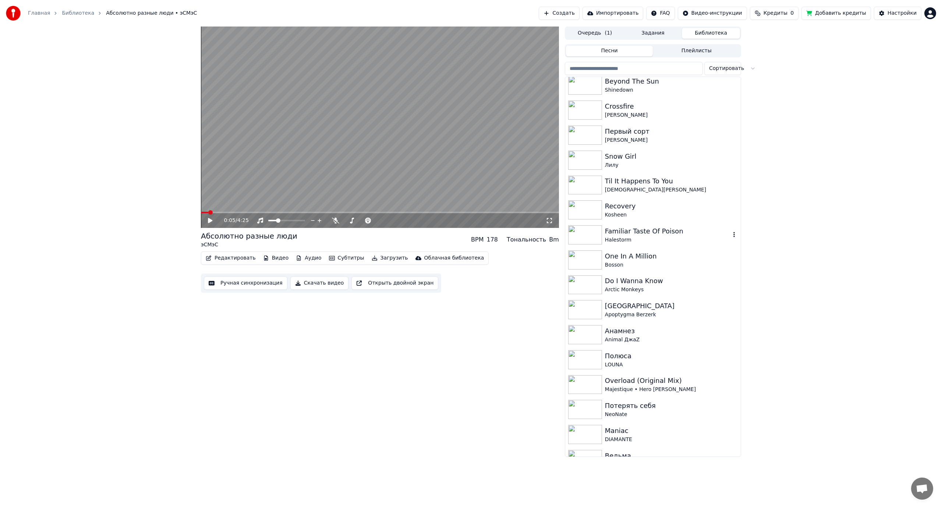
scroll to position [331, 0]
click at [679, 225] on div "Familiar Taste Of Poison" at bounding box center [668, 229] width 126 height 10
click at [283, 220] on span at bounding box center [284, 220] width 4 height 4
click at [388, 149] on video at bounding box center [380, 127] width 358 height 201
click at [677, 259] on div "One In A Million" at bounding box center [668, 254] width 126 height 10
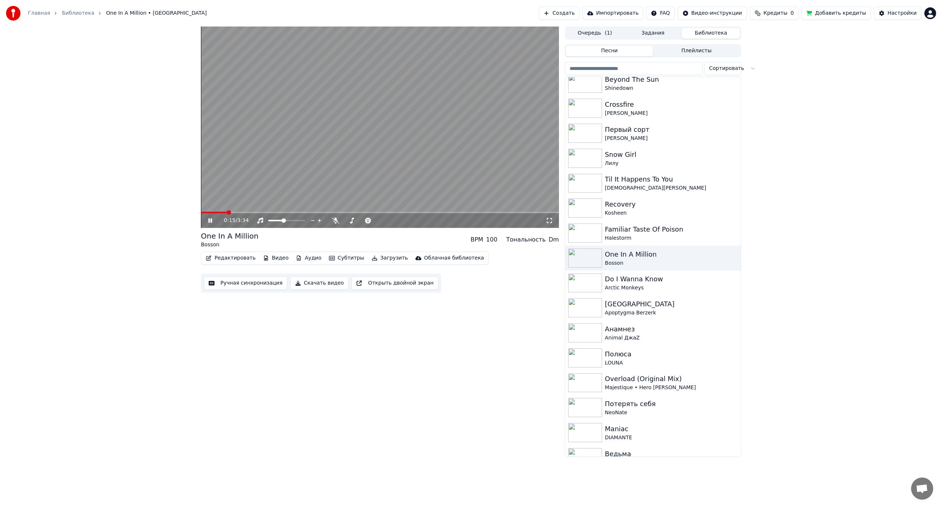
click at [361, 157] on video at bounding box center [380, 127] width 358 height 201
click at [636, 282] on div "Do I Wanna Know" at bounding box center [668, 279] width 126 height 10
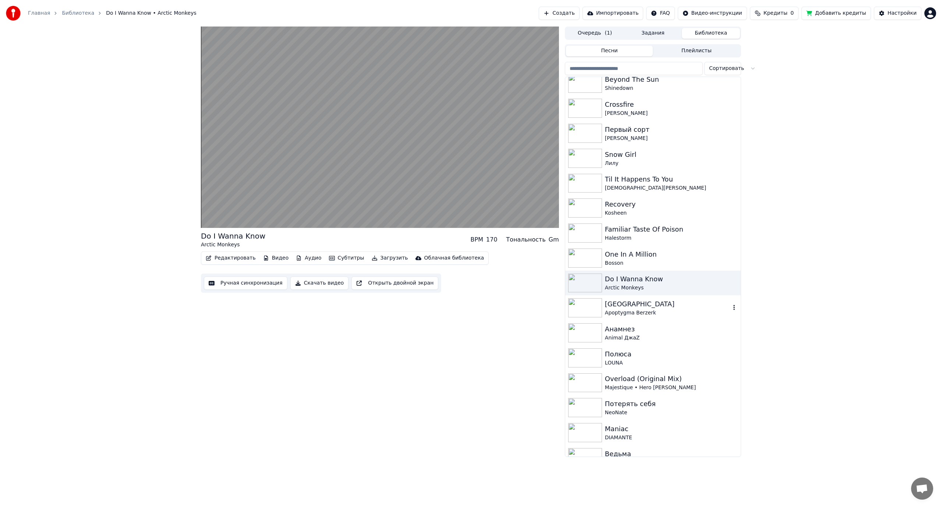
click at [637, 306] on div "[GEOGRAPHIC_DATA]" at bounding box center [668, 304] width 126 height 10
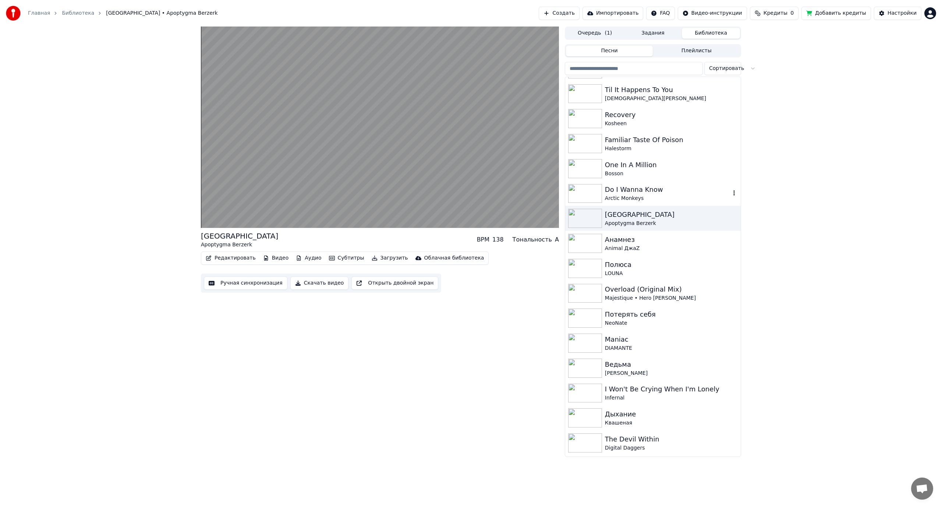
scroll to position [442, 0]
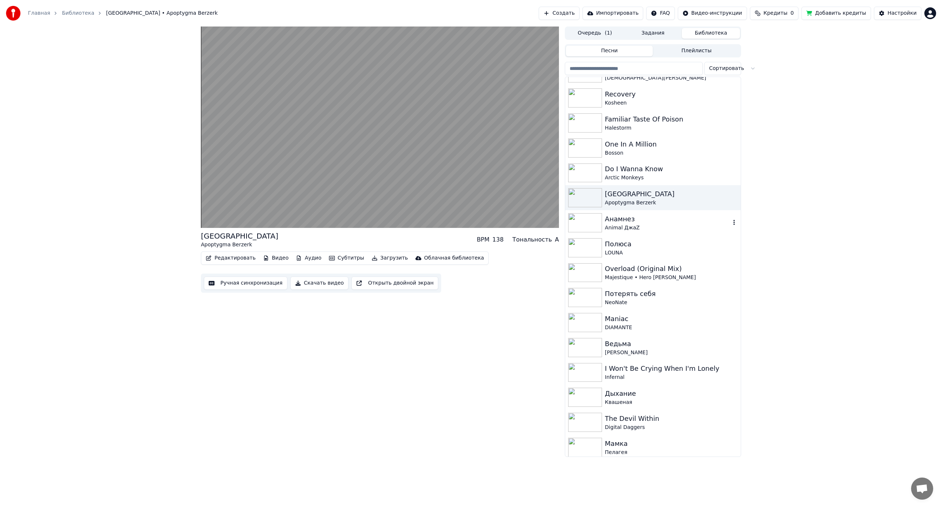
click at [624, 223] on div "Анамнез" at bounding box center [668, 219] width 126 height 10
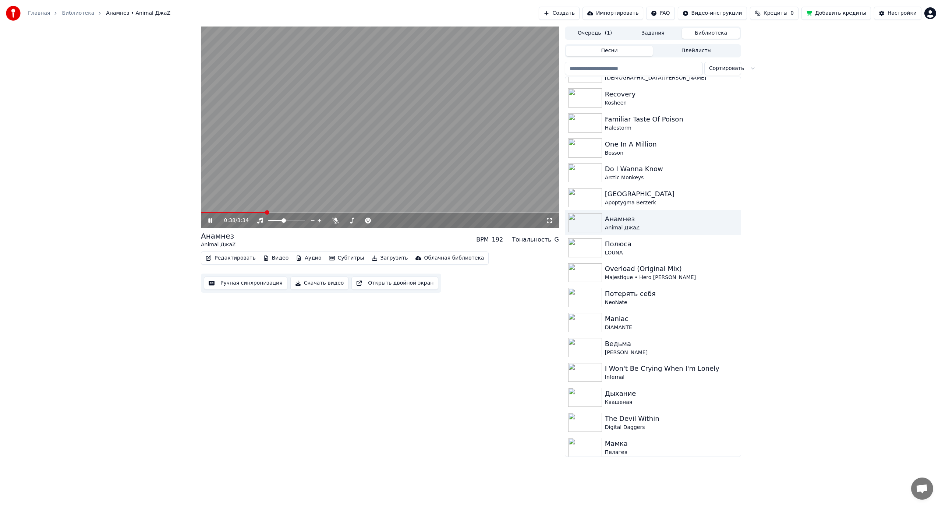
click at [227, 212] on span at bounding box center [233, 212] width 65 height 1
click at [221, 212] on span at bounding box center [211, 212] width 20 height 1
click at [215, 212] on span at bounding box center [212, 212] width 22 height 1
click at [210, 212] on span at bounding box center [209, 212] width 16 height 1
click at [426, 156] on video at bounding box center [380, 127] width 358 height 201
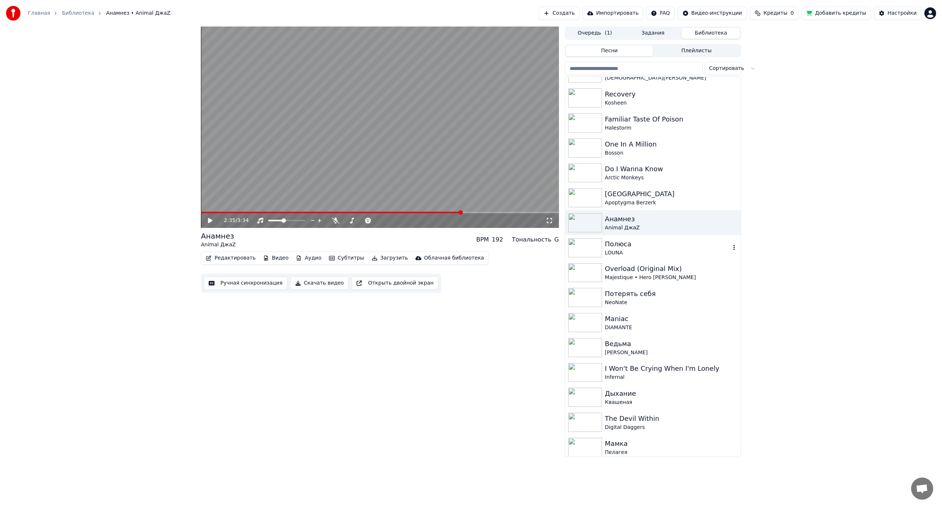
click at [630, 245] on div "Полюса" at bounding box center [668, 244] width 126 height 10
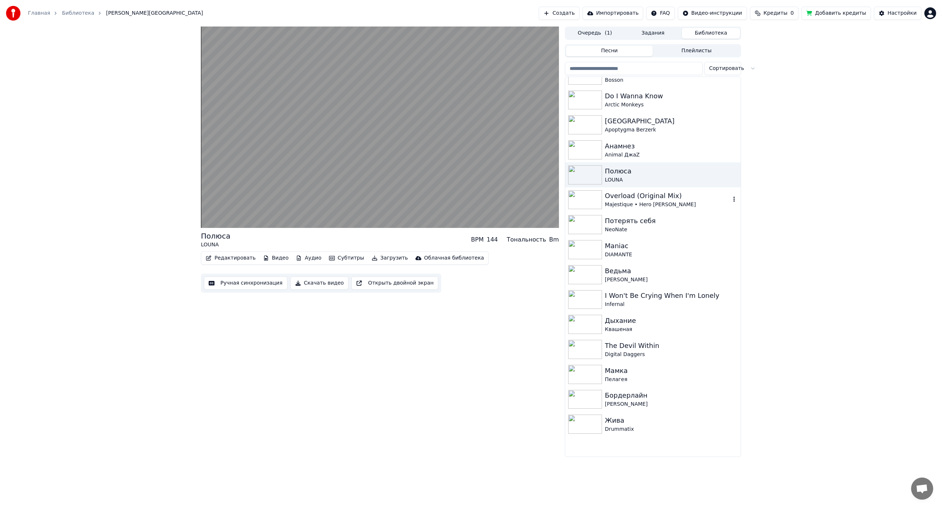
scroll to position [515, 0]
click at [642, 199] on div "Overload (Original Mix)" at bounding box center [668, 195] width 126 height 10
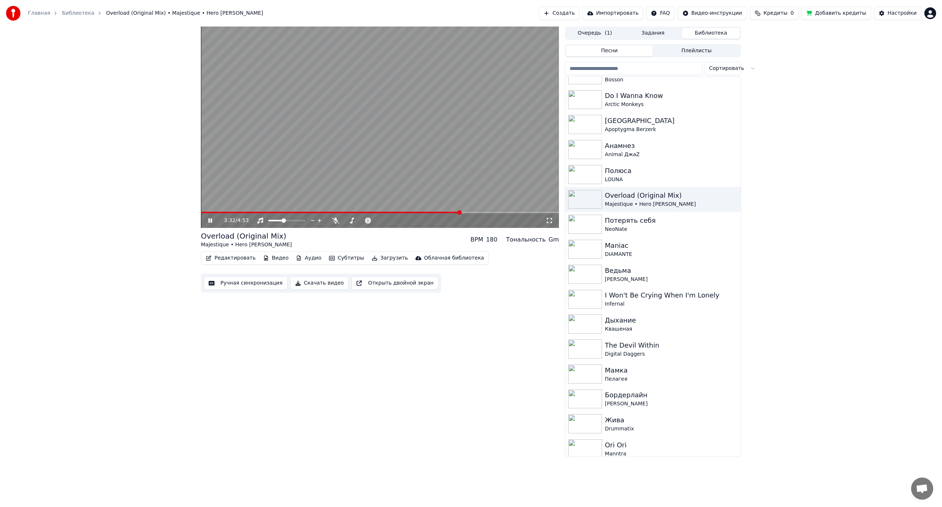
click at [427, 211] on video at bounding box center [380, 127] width 358 height 201
click at [427, 212] on span at bounding box center [314, 212] width 226 height 1
click at [411, 211] on video at bounding box center [380, 127] width 358 height 201
click at [411, 212] on span at bounding box center [314, 212] width 226 height 1
click at [336, 222] on icon at bounding box center [335, 221] width 7 height 6
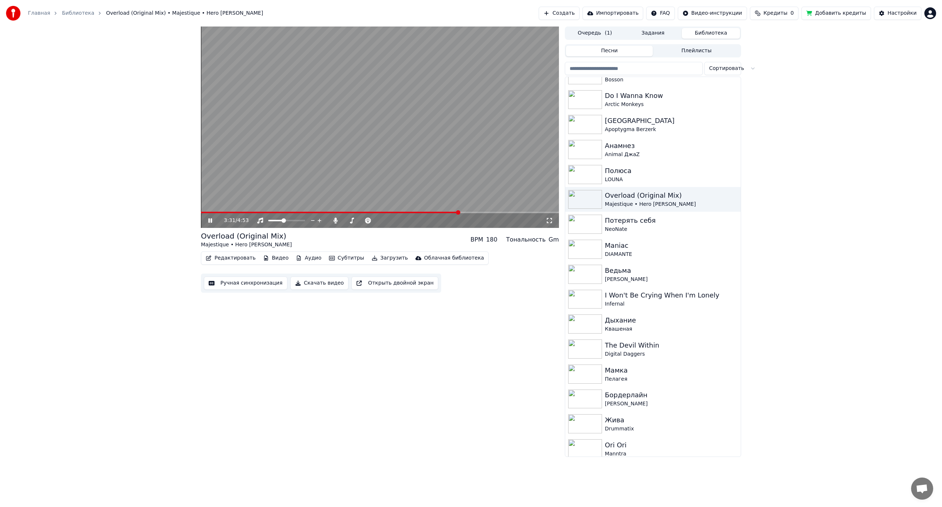
click at [369, 159] on video at bounding box center [380, 127] width 358 height 201
click at [236, 286] on button "Ручная синхронизация" at bounding box center [246, 282] width 84 height 13
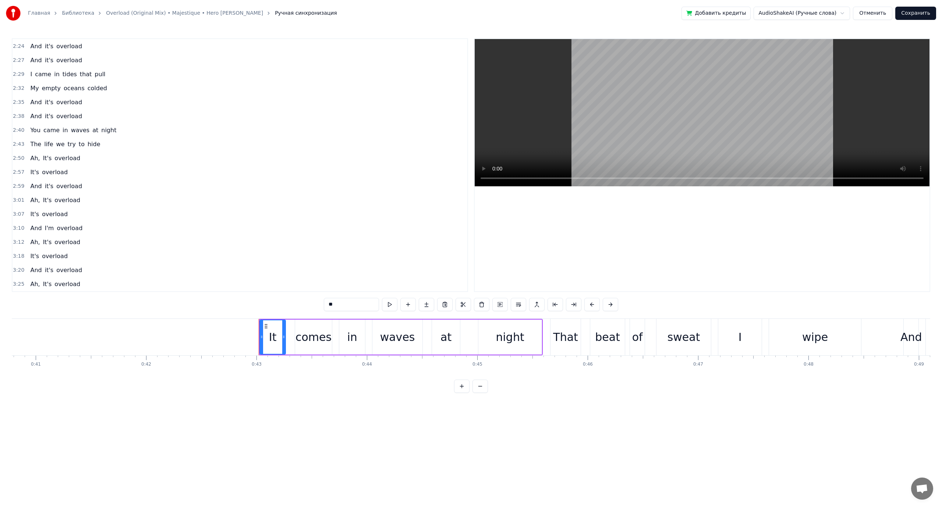
scroll to position [0, 4714]
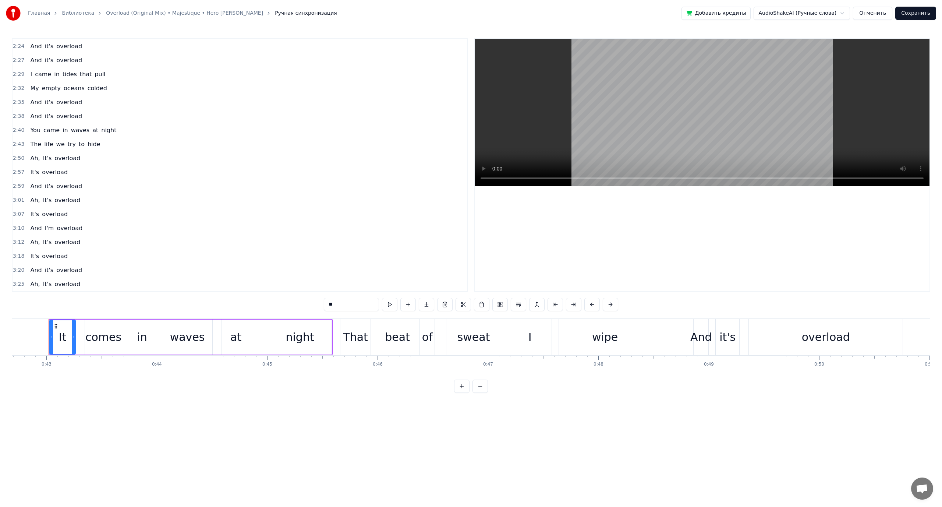
click at [54, 283] on span "overload" at bounding box center [67, 284] width 27 height 8
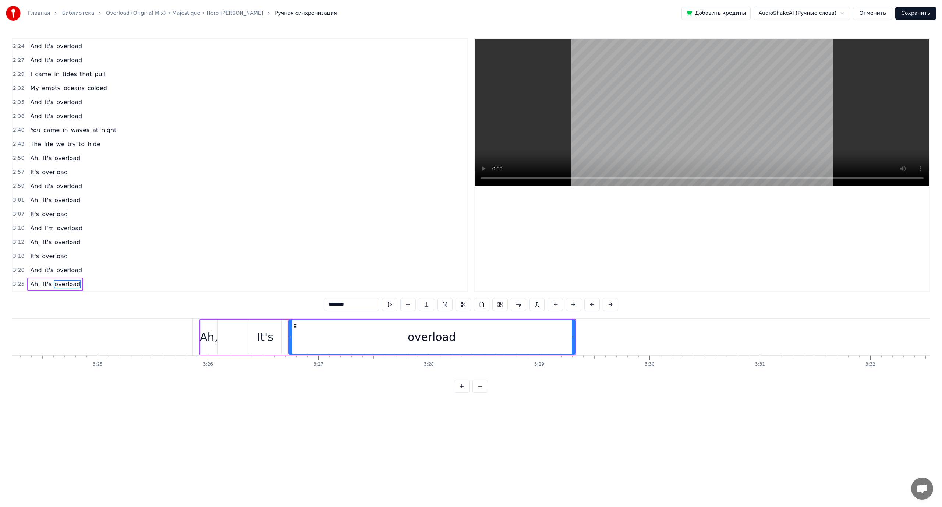
scroll to position [0, 22790]
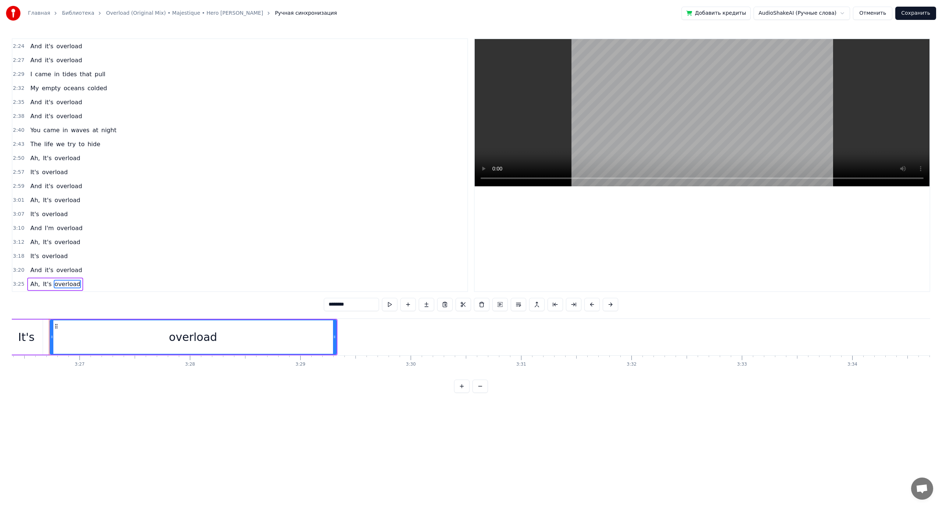
click at [31, 284] on span "Ah," at bounding box center [34, 284] width 11 height 8
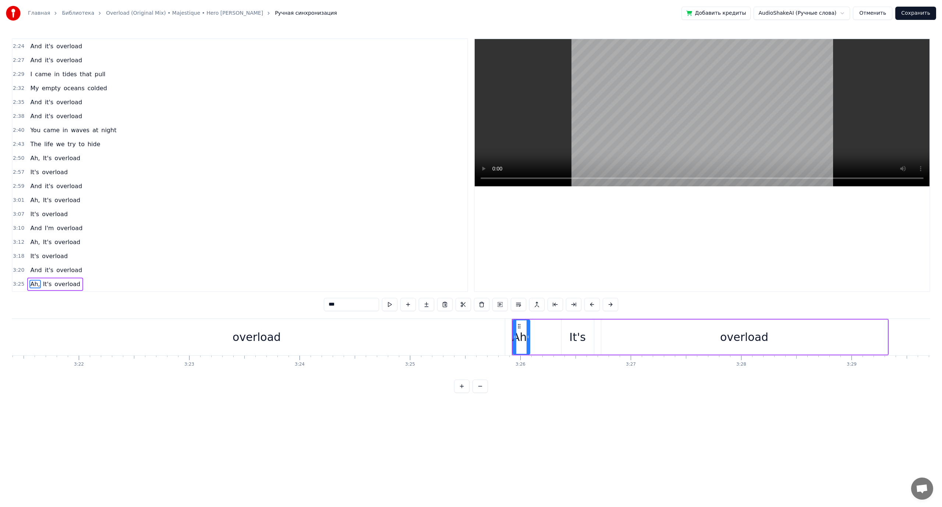
scroll to position [0, 22278]
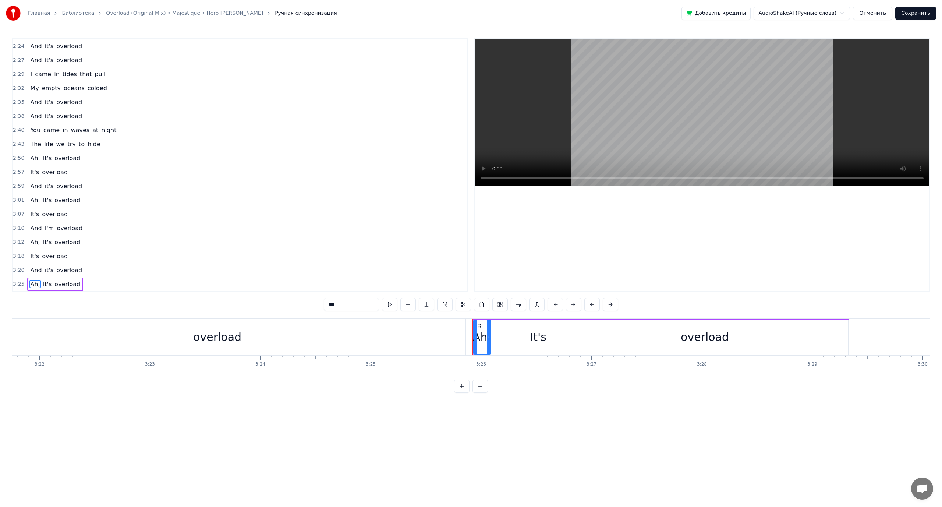
click at [432, 350] on div "overload" at bounding box center [217, 337] width 496 height 36
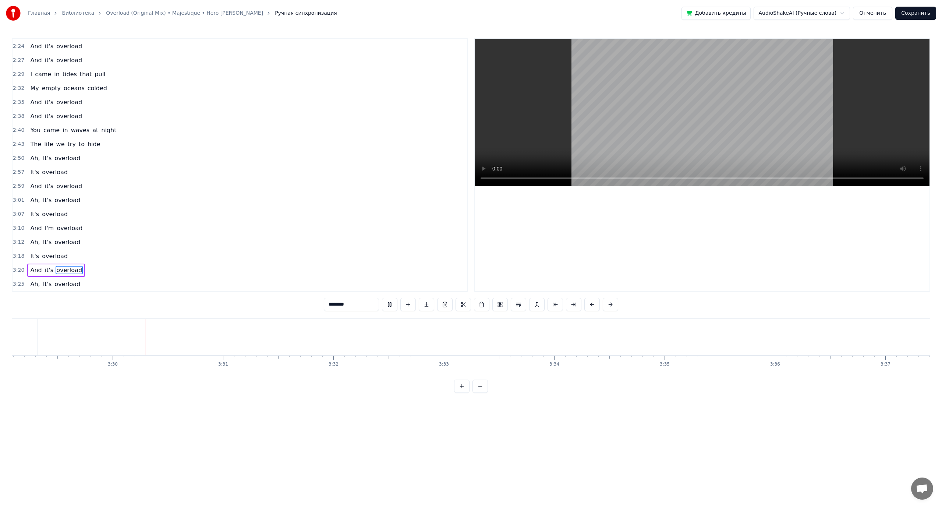
scroll to position [0, 23127]
click at [50, 257] on span "overload" at bounding box center [54, 256] width 27 height 8
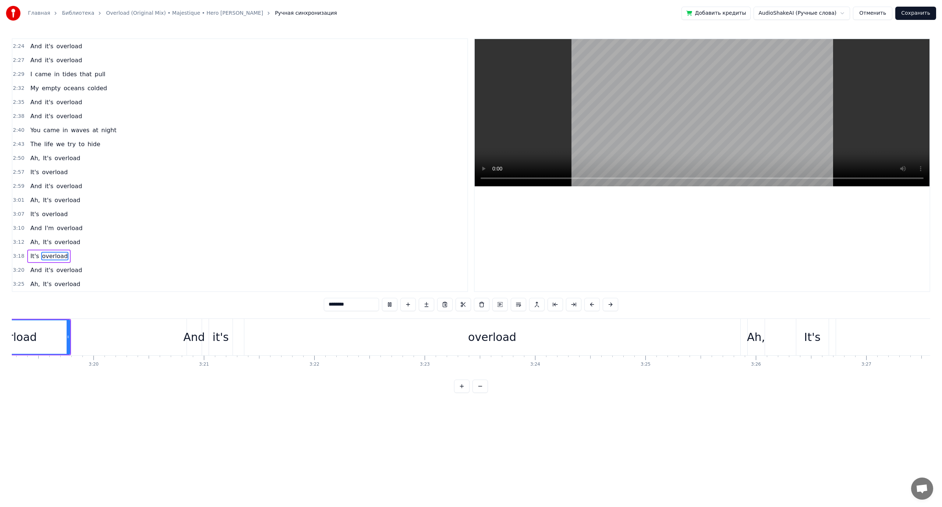
scroll to position [0, 21909]
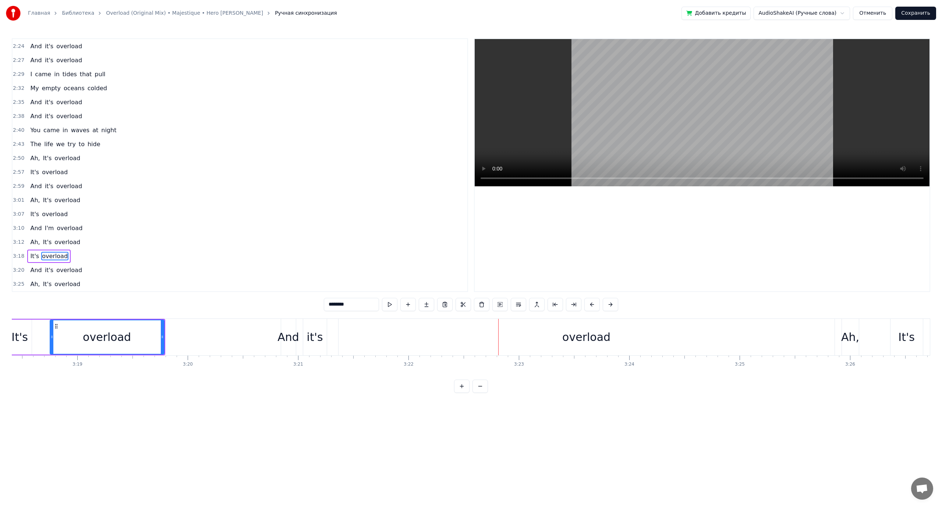
click at [457, 340] on div "overload" at bounding box center [587, 337] width 496 height 36
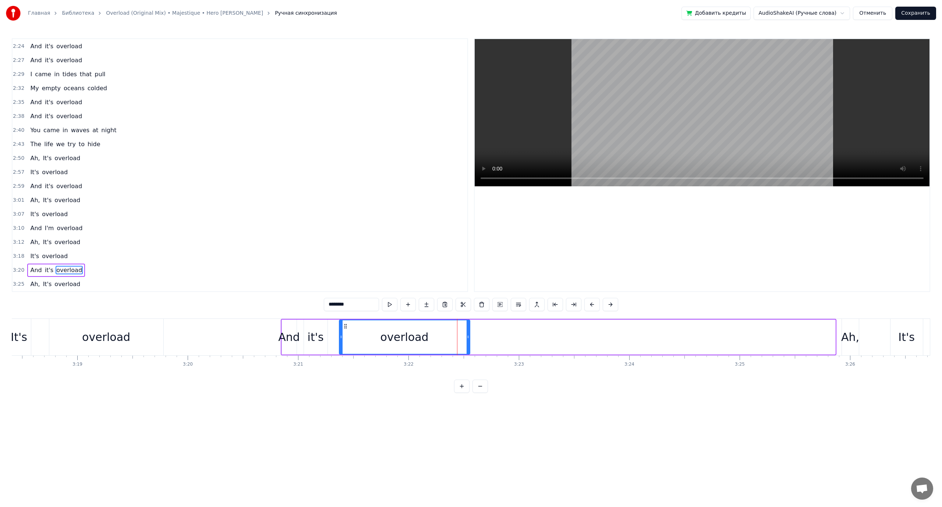
drag, startPoint x: 834, startPoint y: 337, endPoint x: 467, endPoint y: 342, distance: 367.0
click at [467, 342] on div at bounding box center [468, 336] width 3 height 33
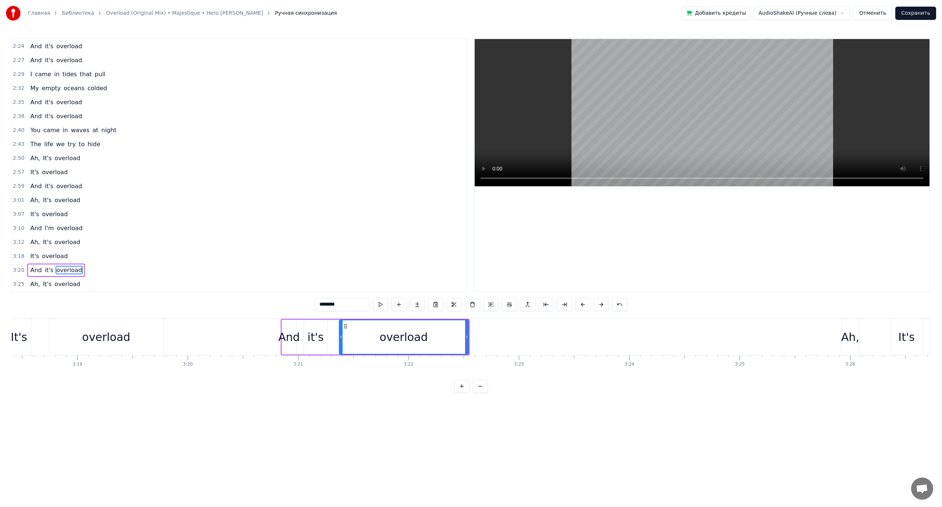
click at [847, 335] on div "Ah," at bounding box center [850, 337] width 18 height 17
type input "***"
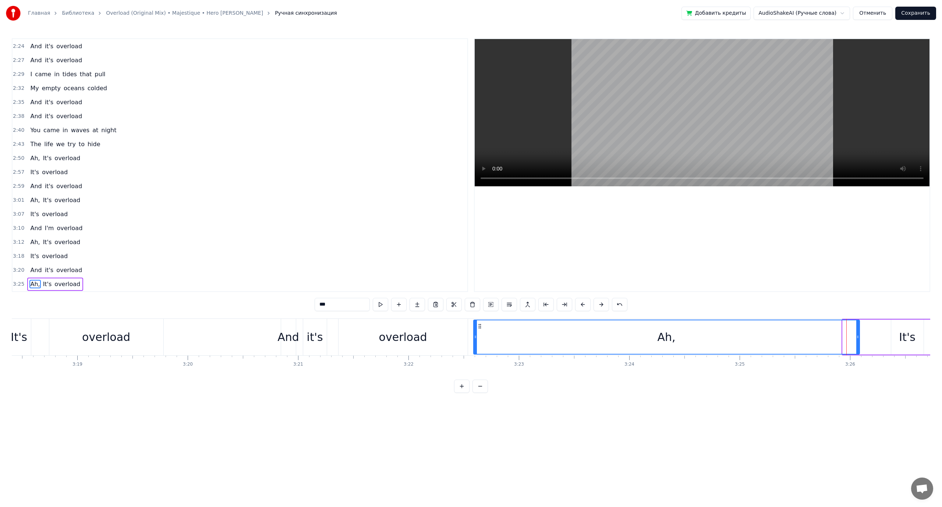
drag, startPoint x: 844, startPoint y: 338, endPoint x: 475, endPoint y: 359, distance: 369.8
click at [475, 359] on div "It comes in waves at night That beat of sweat I wipe And it's overload And it's…" at bounding box center [471, 345] width 919 height 55
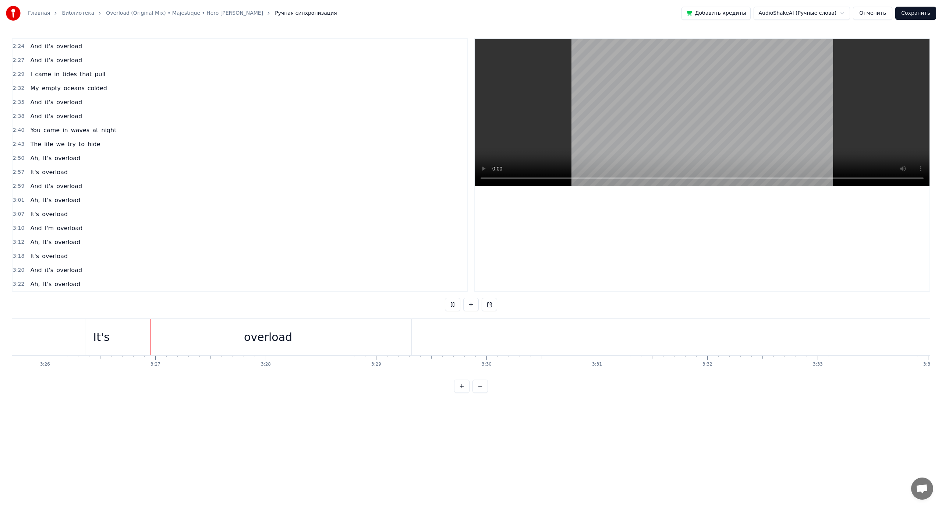
scroll to position [0, 22758]
click at [914, 12] on button "Сохранить" at bounding box center [916, 13] width 41 height 13
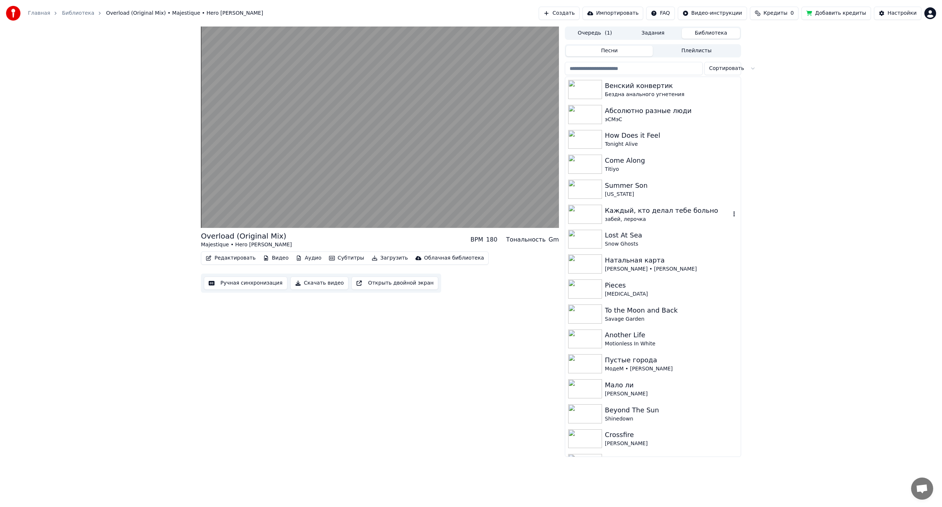
click at [631, 212] on div "Каждый, кто делал тебе больно" at bounding box center [668, 210] width 126 height 10
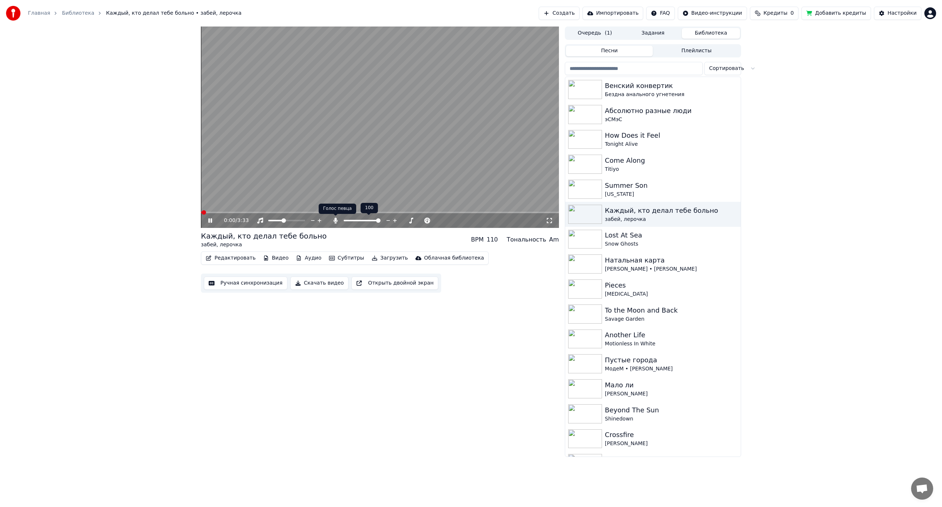
click at [336, 222] on icon at bounding box center [335, 221] width 7 height 6
click at [338, 219] on icon at bounding box center [335, 221] width 7 height 6
click at [336, 220] on icon at bounding box center [335, 221] width 7 height 6
click at [362, 222] on span at bounding box center [362, 220] width 4 height 4
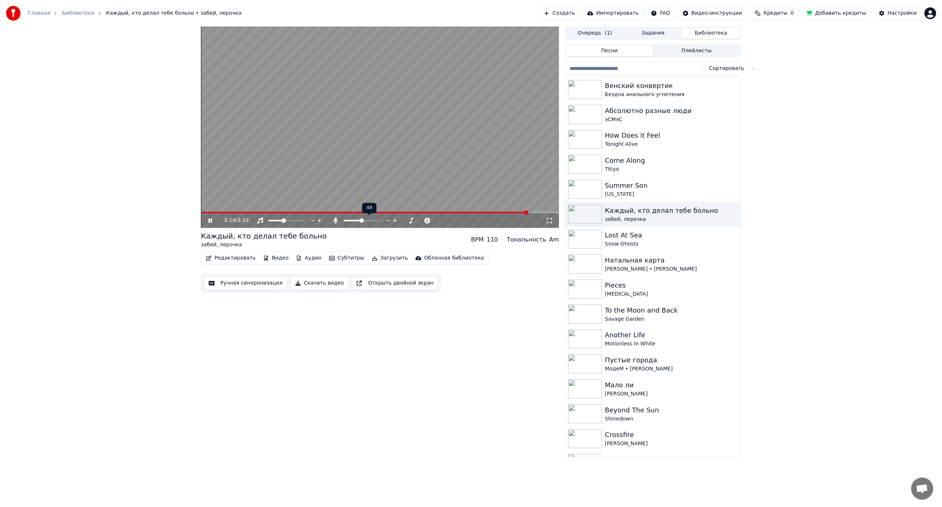
click at [334, 221] on icon at bounding box center [335, 221] width 7 height 6
click at [654, 232] on div "Lost At Sea" at bounding box center [668, 235] width 126 height 10
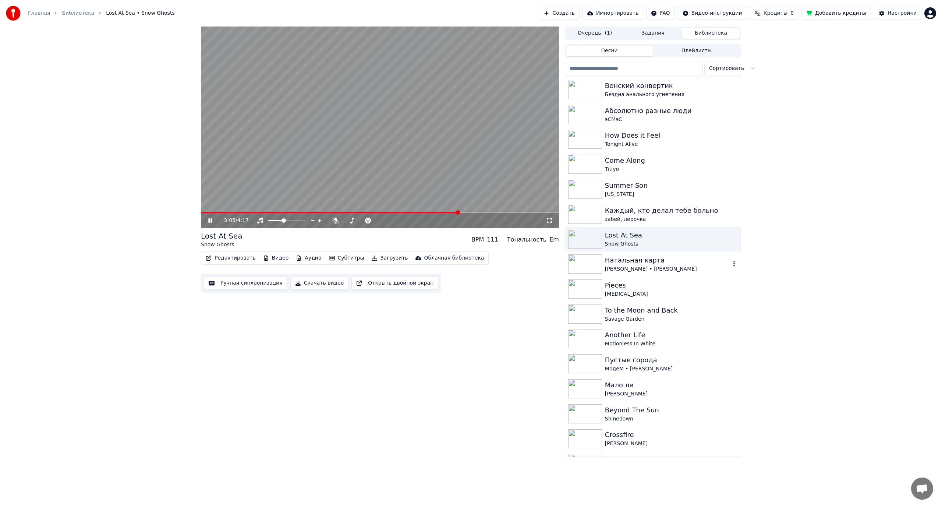
click at [653, 266] on div "[PERSON_NAME] • [PERSON_NAME]" at bounding box center [668, 268] width 126 height 7
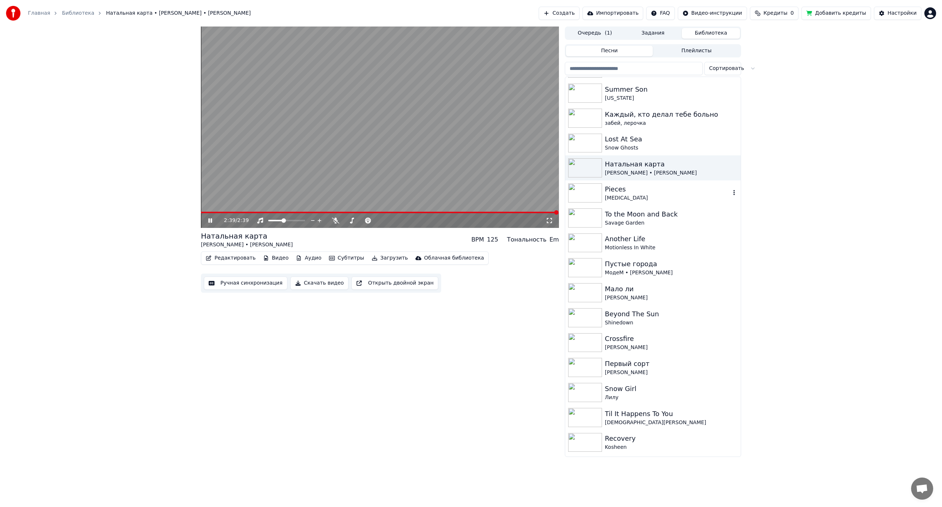
scroll to position [110, 0]
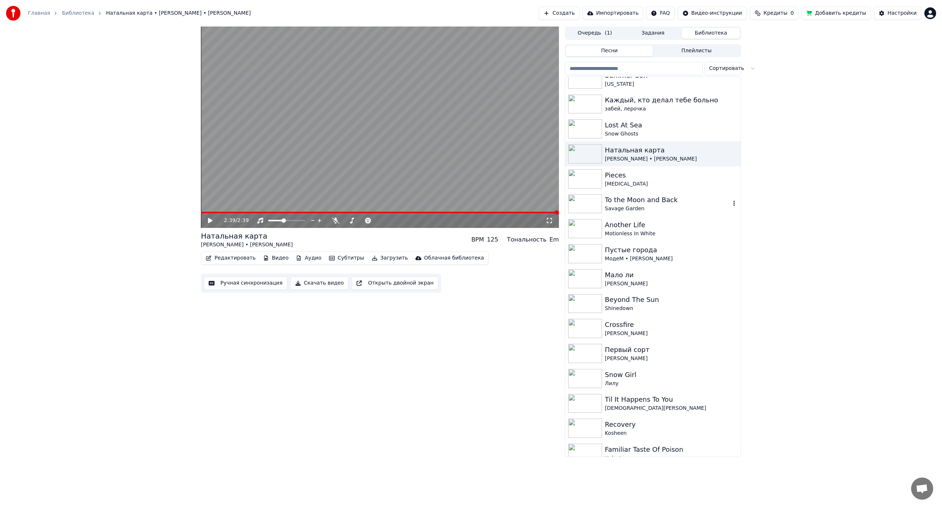
click at [637, 204] on div "To the Moon and Back" at bounding box center [668, 200] width 126 height 10
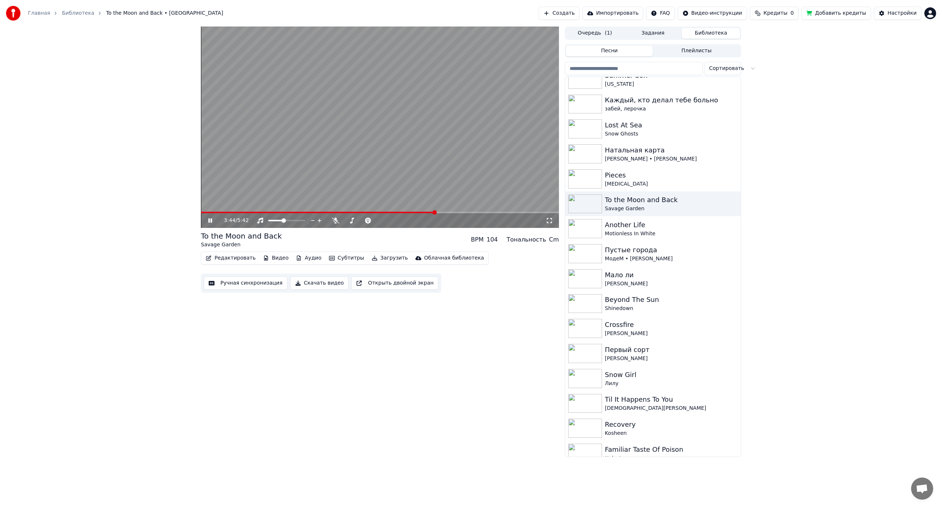
click at [445, 140] on video at bounding box center [380, 127] width 358 height 201
click at [656, 231] on div "Motionless In White" at bounding box center [668, 233] width 126 height 7
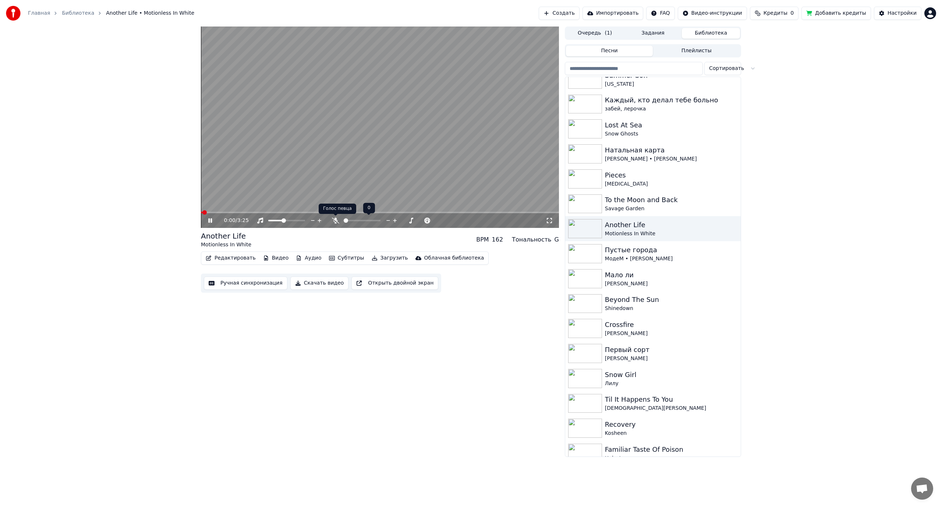
click at [336, 218] on icon at bounding box center [335, 221] width 7 height 6
click at [352, 221] on span at bounding box center [353, 220] width 4 height 4
click at [361, 220] on span at bounding box center [361, 220] width 4 height 4
click at [420, 169] on video at bounding box center [380, 127] width 358 height 201
click at [648, 254] on div "Пустые города" at bounding box center [668, 250] width 126 height 10
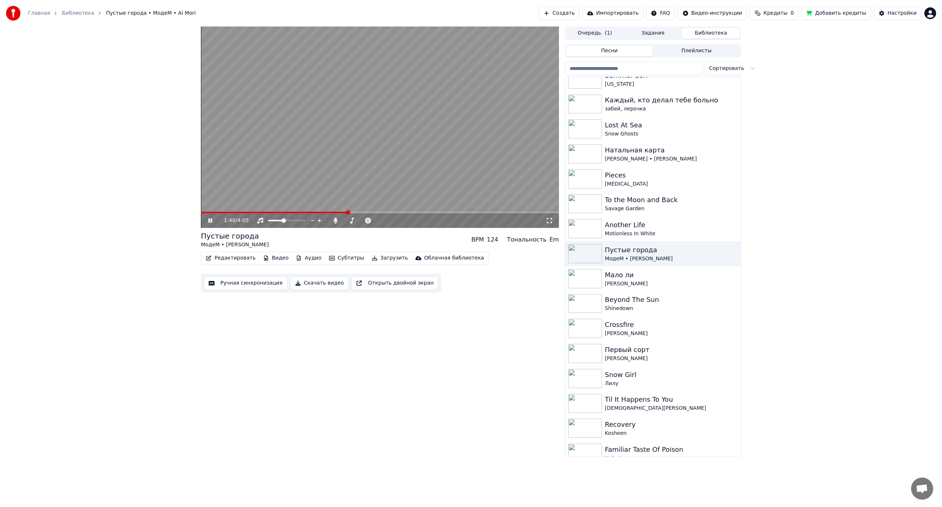
click at [431, 148] on video at bounding box center [380, 127] width 358 height 201
click at [229, 211] on video at bounding box center [380, 127] width 358 height 201
click at [235, 212] on span at bounding box center [275, 212] width 148 height 1
click at [335, 219] on icon at bounding box center [335, 221] width 4 height 6
click at [278, 132] on video at bounding box center [380, 127] width 358 height 201
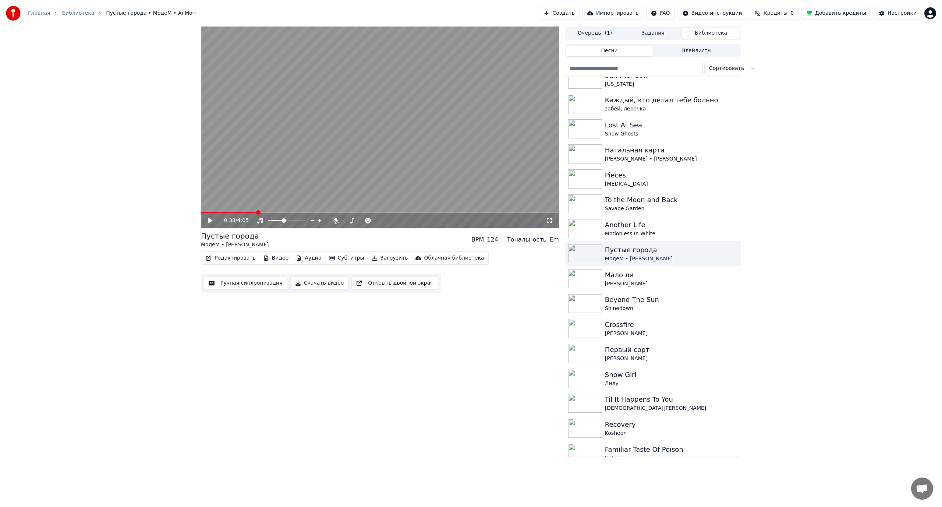
click at [311, 152] on video at bounding box center [380, 127] width 358 height 201
click at [405, 69] on video at bounding box center [380, 127] width 358 height 201
click at [640, 276] on div "Мало ли" at bounding box center [668, 275] width 126 height 10
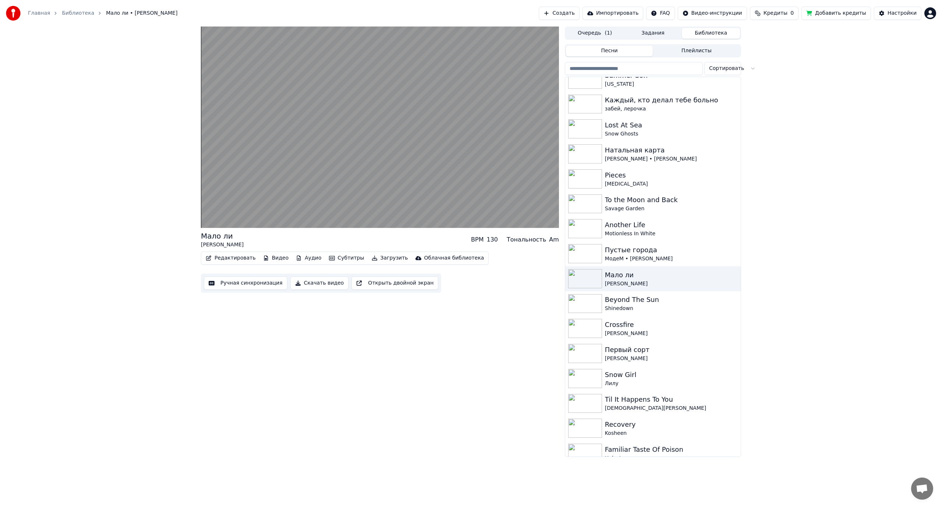
scroll to position [442, 0]
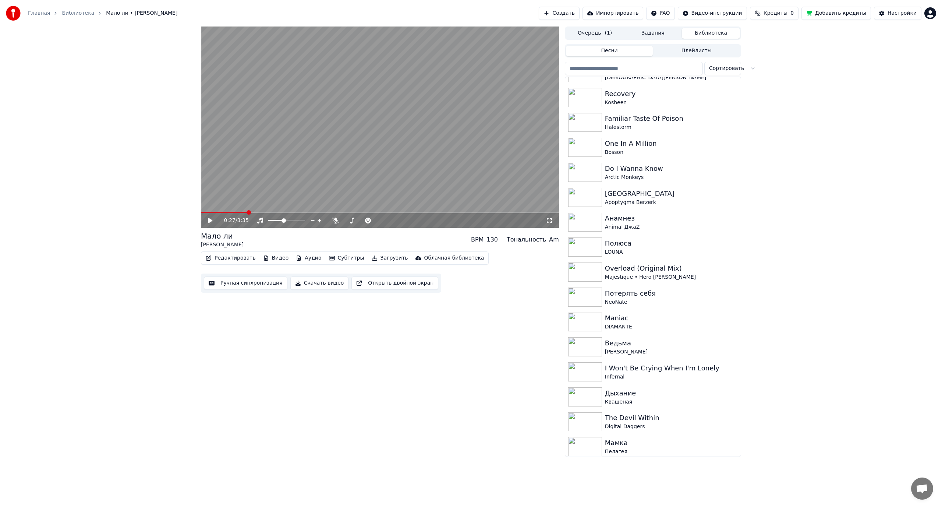
click at [364, 151] on video at bounding box center [380, 127] width 358 height 201
click at [315, 154] on video at bounding box center [380, 127] width 358 height 201
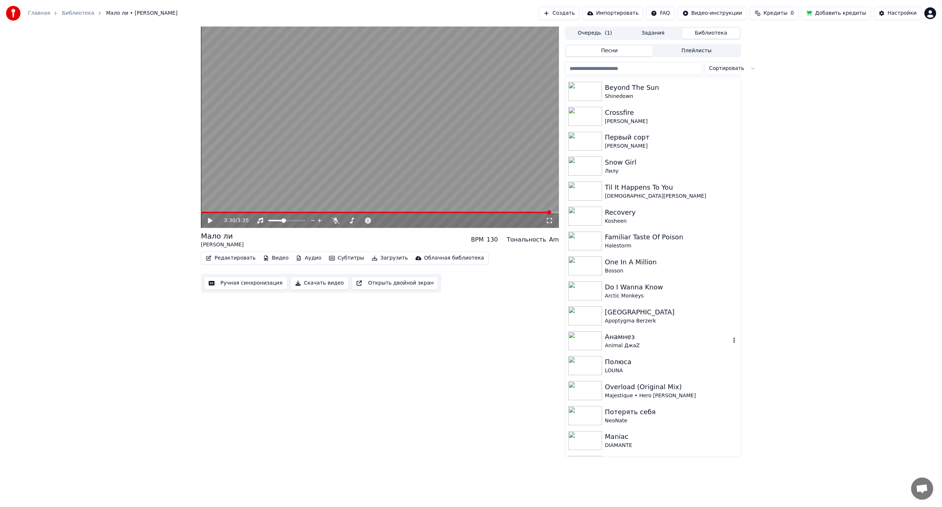
scroll to position [258, 0]
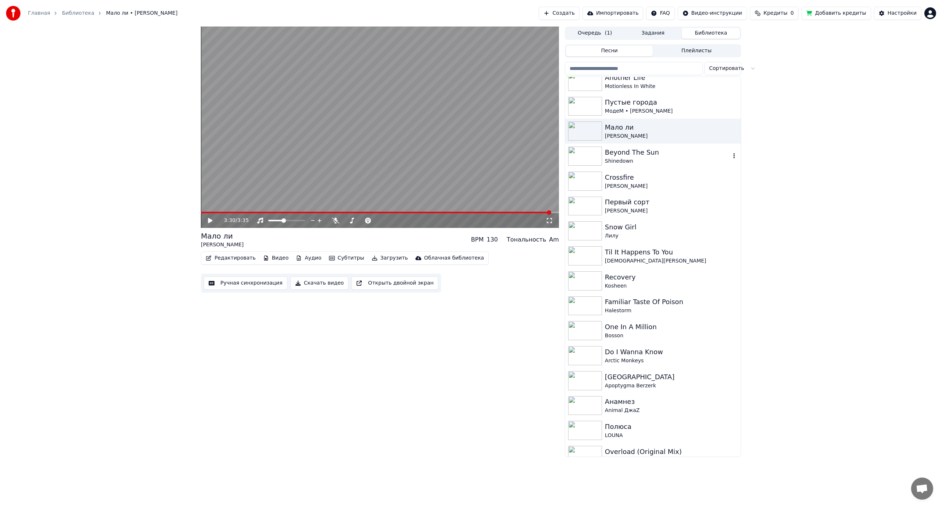
click at [660, 149] on div "Beyond The Sun" at bounding box center [668, 152] width 126 height 10
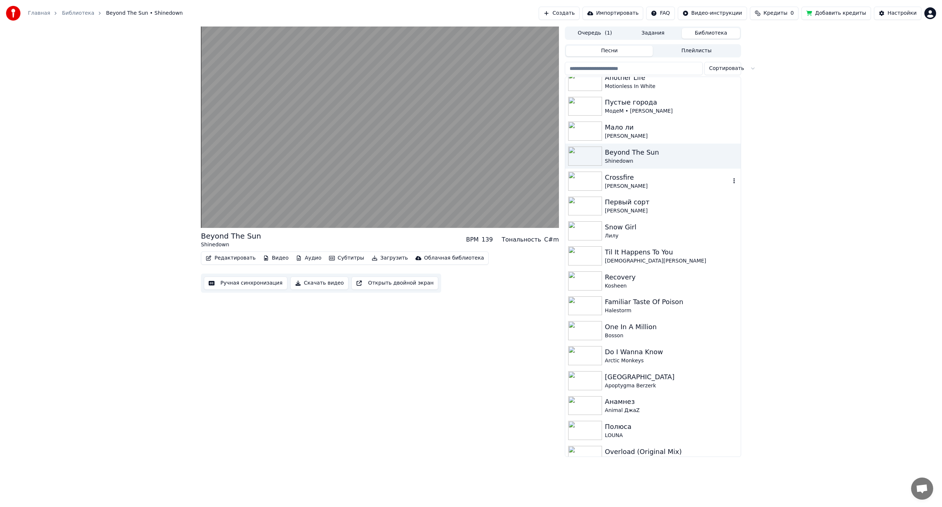
click at [631, 180] on div "Crossfire" at bounding box center [668, 177] width 126 height 10
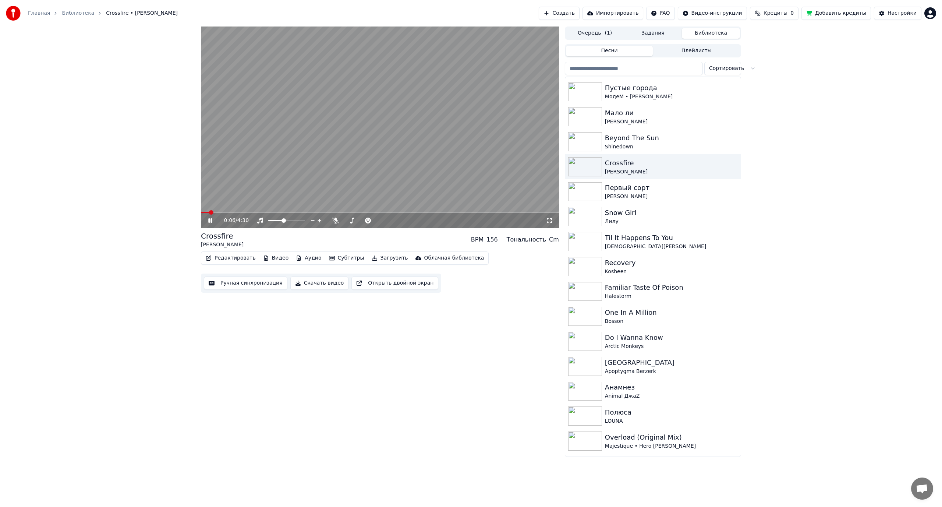
scroll to position [273, 0]
click at [642, 181] on div "Первый сорт [PERSON_NAME]" at bounding box center [653, 191] width 176 height 25
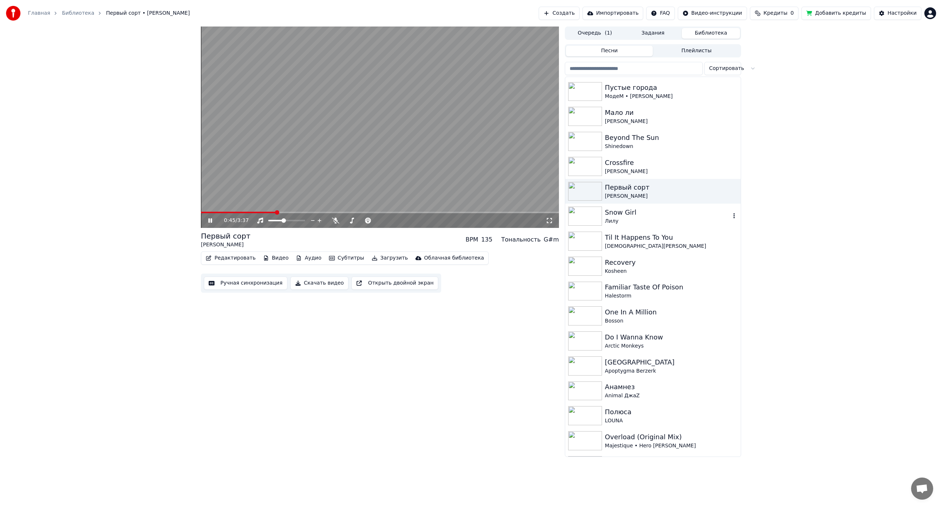
click at [639, 211] on div "Snow Girl" at bounding box center [668, 212] width 126 height 10
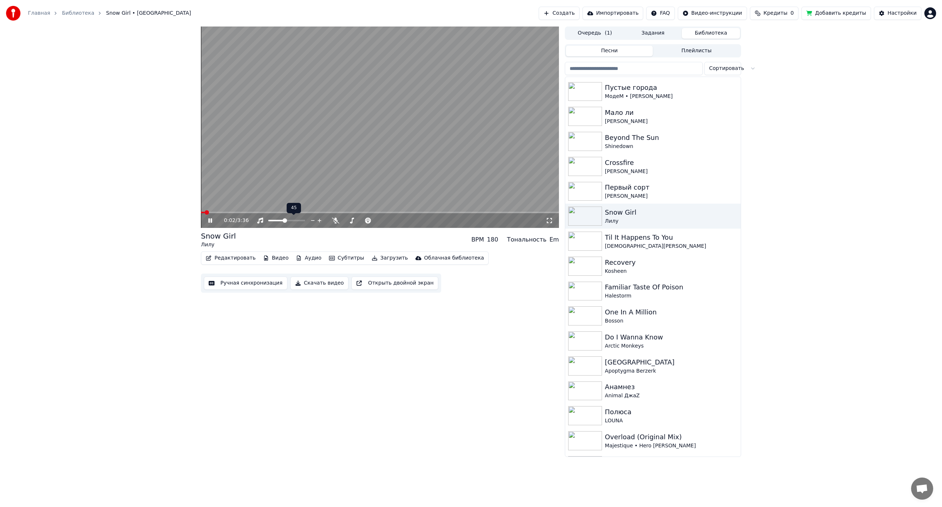
click at [285, 220] on span at bounding box center [285, 220] width 4 height 4
click at [463, 116] on video at bounding box center [380, 127] width 358 height 201
click at [647, 253] on div "Til It Happens To You [DEMOGRAPHIC_DATA][PERSON_NAME]" at bounding box center [653, 241] width 176 height 25
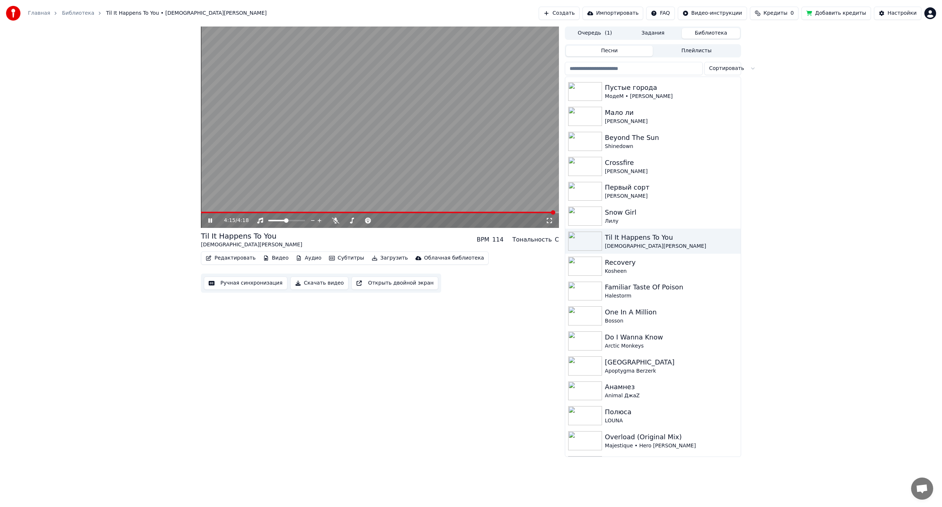
click at [335, 145] on video at bounding box center [380, 127] width 358 height 201
click at [664, 268] on div "Kosheen" at bounding box center [668, 271] width 126 height 7
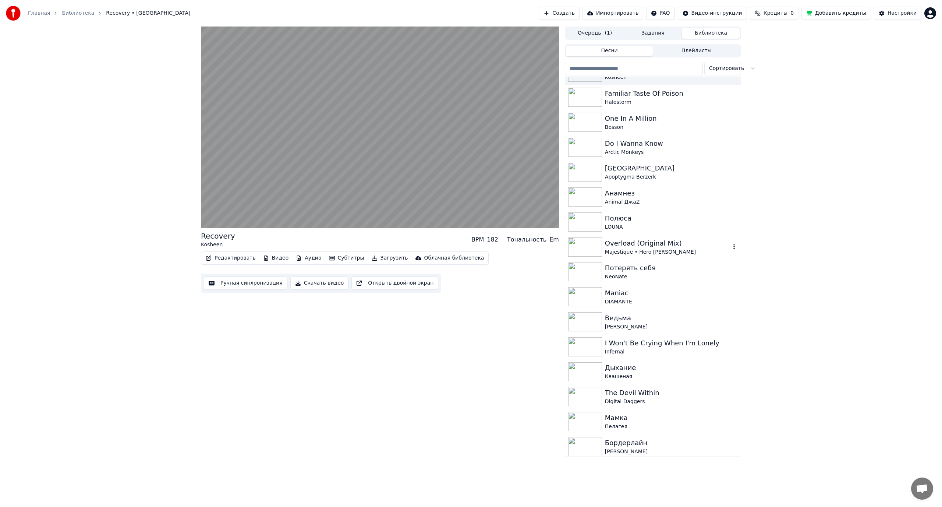
scroll to position [494, 0]
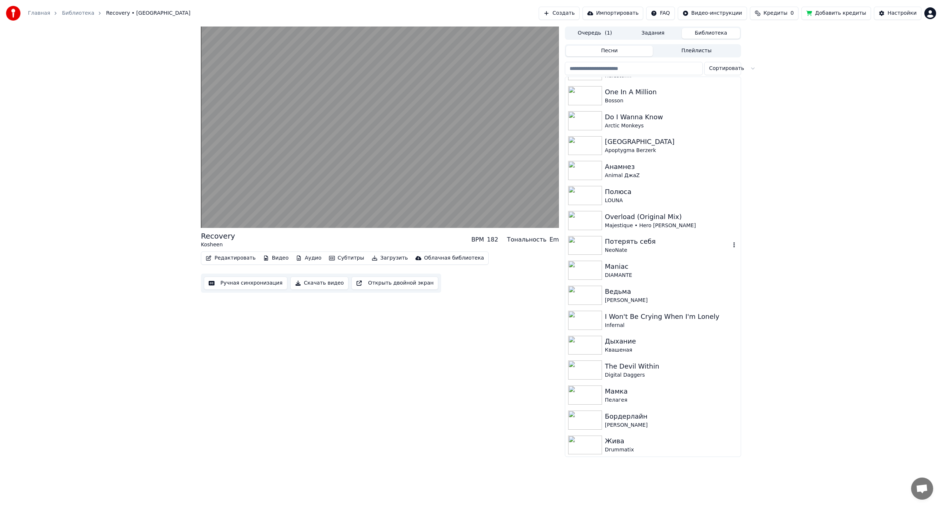
click at [646, 237] on div "Потерять себя" at bounding box center [668, 241] width 126 height 10
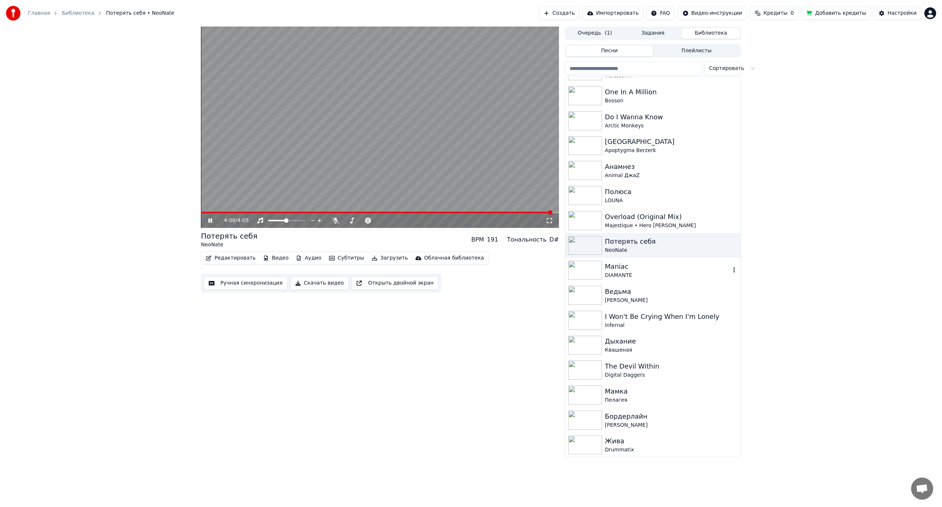
click at [672, 269] on div "Maniac" at bounding box center [668, 266] width 126 height 10
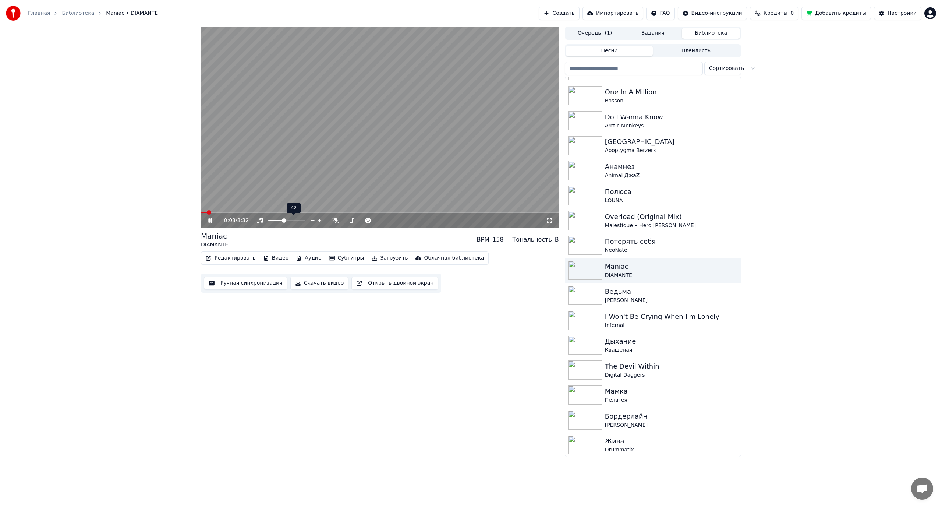
click at [284, 220] on span at bounding box center [284, 220] width 4 height 4
click at [335, 220] on icon at bounding box center [335, 221] width 7 height 6
click at [360, 221] on span at bounding box center [360, 220] width 4 height 4
click at [424, 141] on video at bounding box center [380, 127] width 358 height 201
click at [336, 219] on icon at bounding box center [335, 221] width 4 height 6
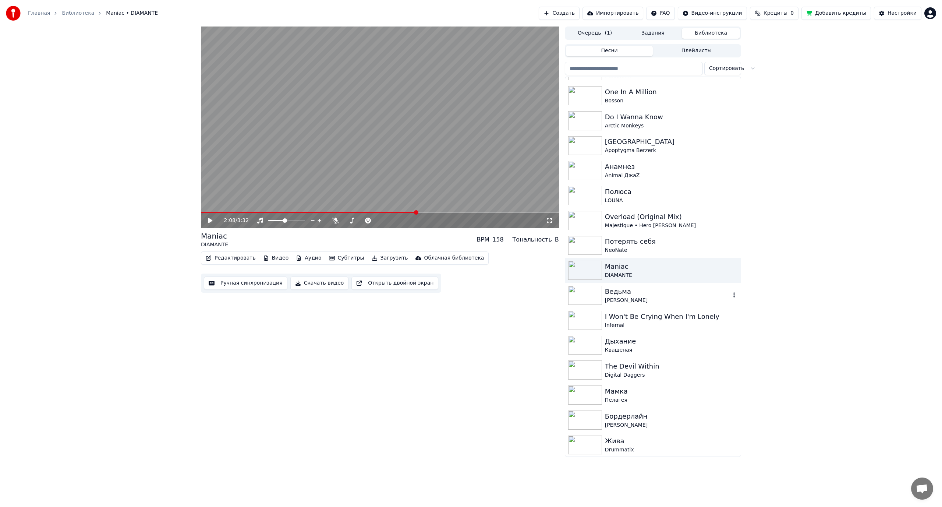
click at [643, 297] on div "[PERSON_NAME]" at bounding box center [668, 300] width 126 height 7
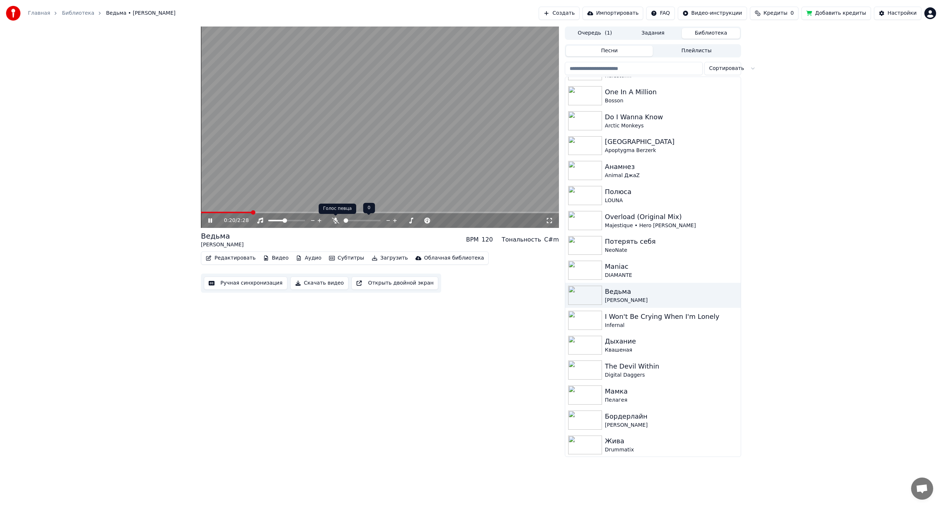
click at [337, 220] on icon at bounding box center [335, 221] width 7 height 6
click at [242, 212] on span at bounding box center [221, 212] width 41 height 1
click at [326, 172] on video at bounding box center [380, 127] width 358 height 201
click at [336, 220] on icon at bounding box center [335, 221] width 4 height 6
click at [241, 211] on video at bounding box center [380, 127] width 358 height 201
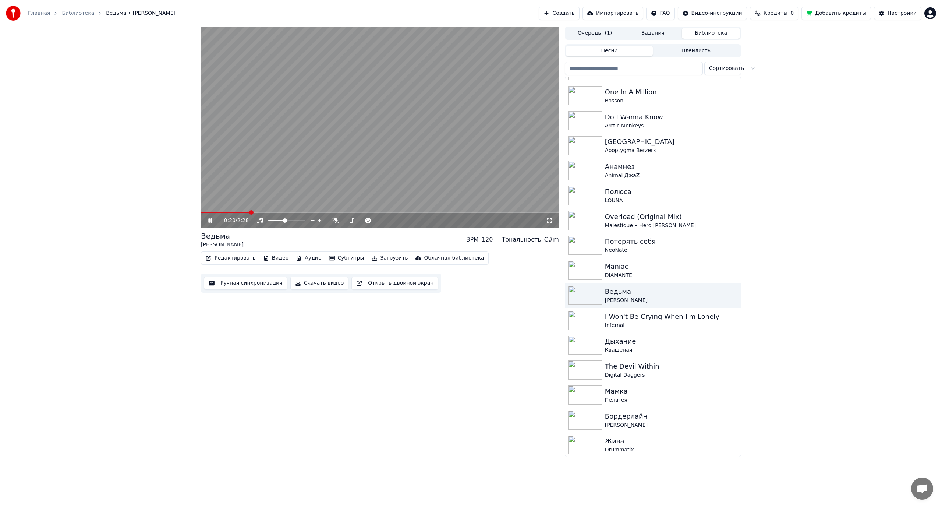
click at [240, 213] on span at bounding box center [225, 212] width 49 height 1
click at [335, 220] on icon at bounding box center [335, 221] width 7 height 6
click at [335, 220] on icon at bounding box center [335, 221] width 4 height 6
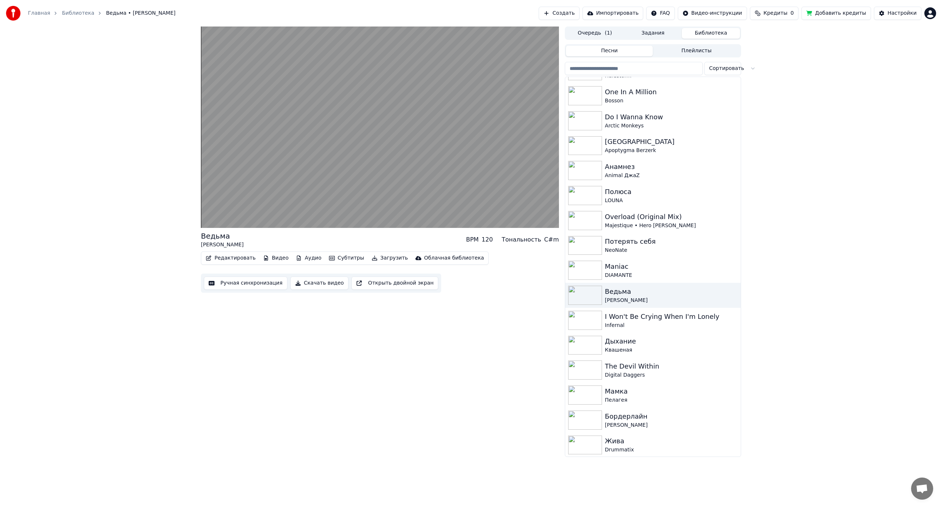
click at [246, 286] on button "Ручная синхронизация" at bounding box center [246, 282] width 84 height 13
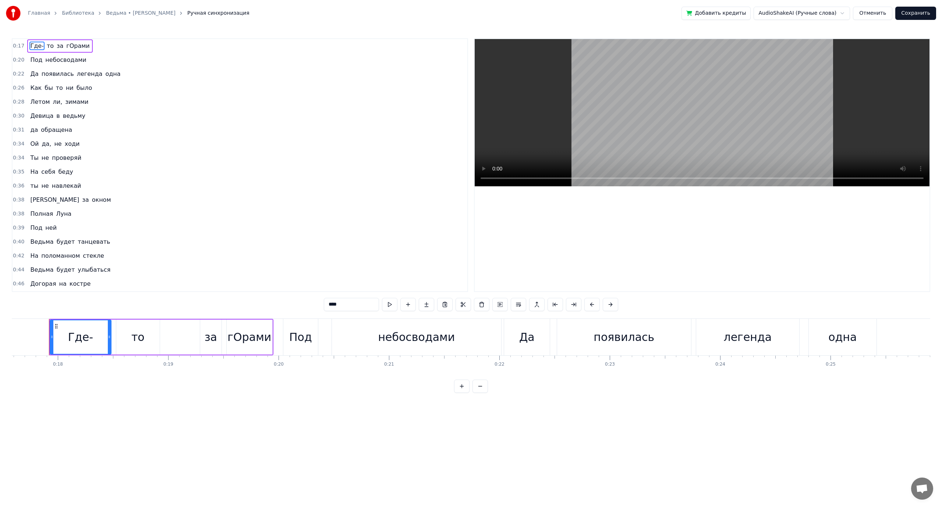
click at [32, 61] on span "Под" at bounding box center [36, 60] width 14 height 8
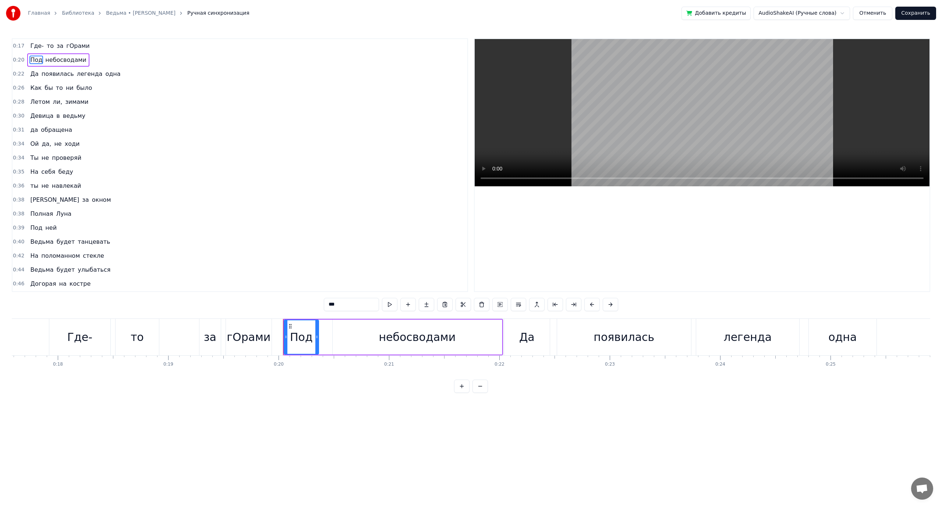
click at [77, 46] on span "гОрами" at bounding box center [78, 46] width 25 height 8
type input "******"
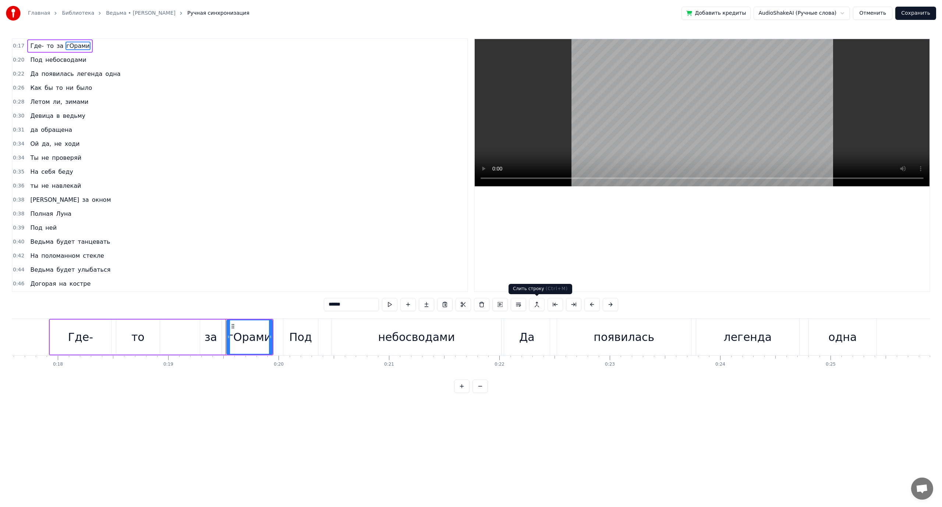
click at [538, 306] on button at bounding box center [536, 304] width 15 height 13
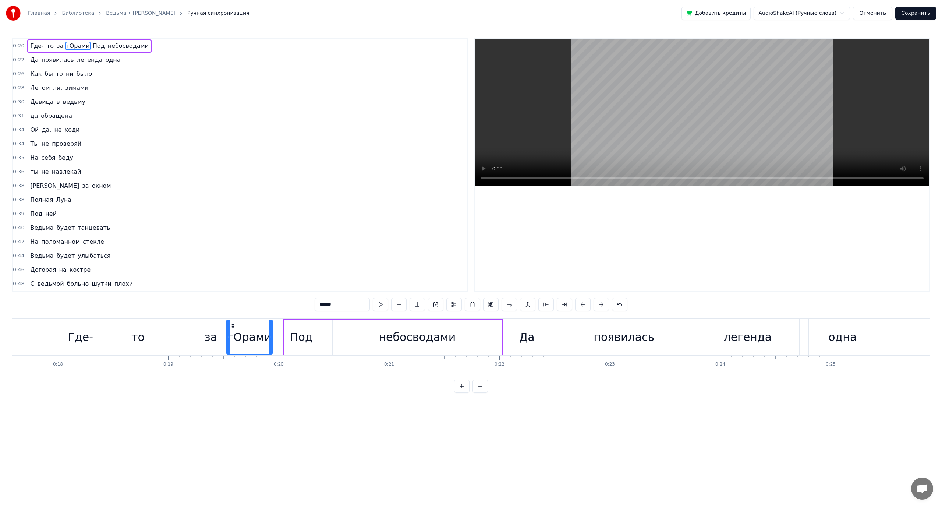
click at [50, 45] on div "Где- то за гОрами Под небосводами" at bounding box center [89, 45] width 124 height 13
click at [66, 47] on span "гОрами" at bounding box center [78, 46] width 25 height 9
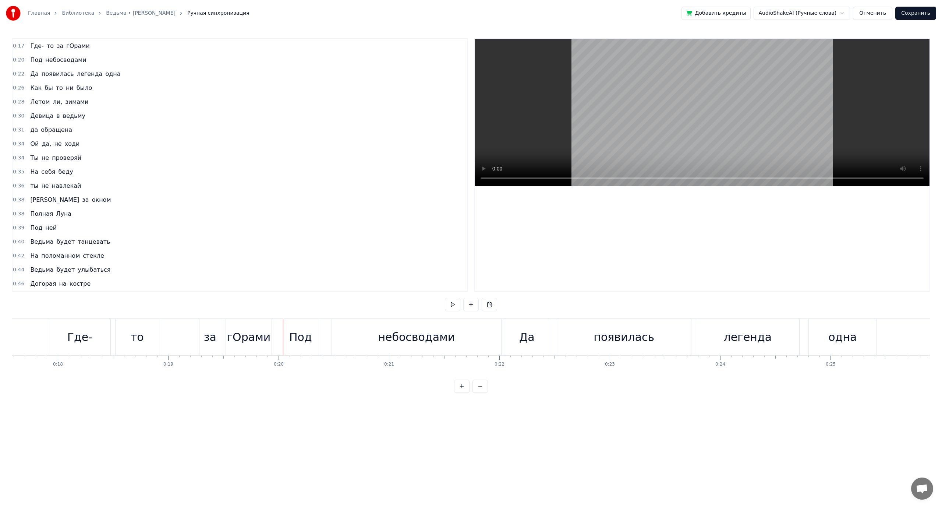
click at [62, 118] on span "ведьму" at bounding box center [74, 116] width 24 height 8
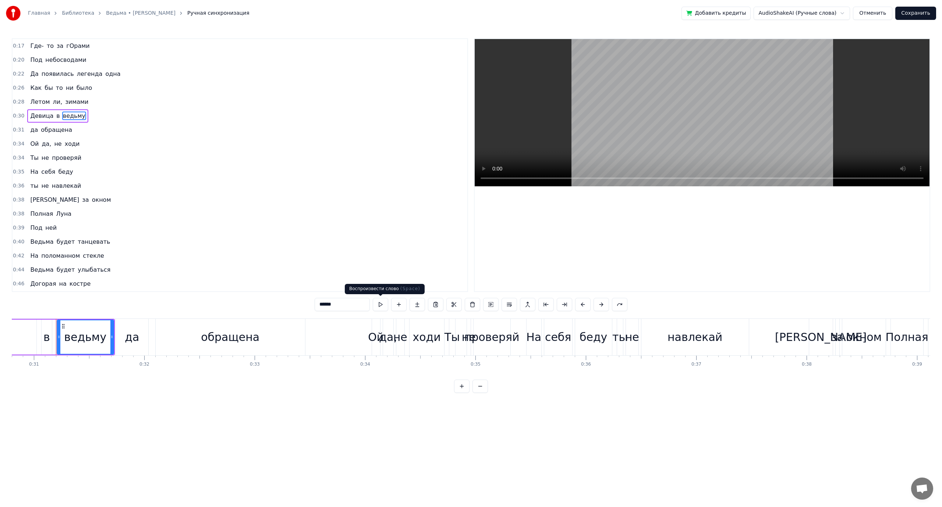
scroll to position [0, 3408]
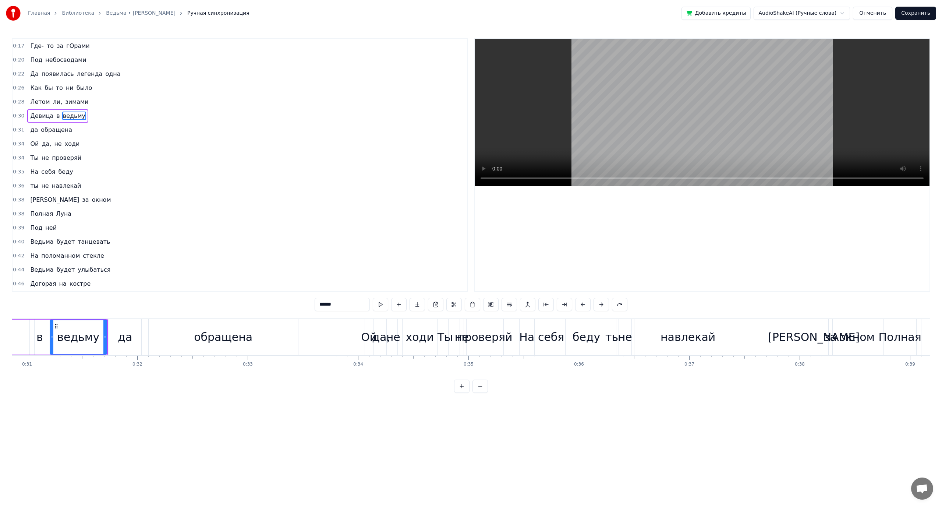
click at [61, 131] on span "обращена" at bounding box center [56, 130] width 33 height 8
type input "********"
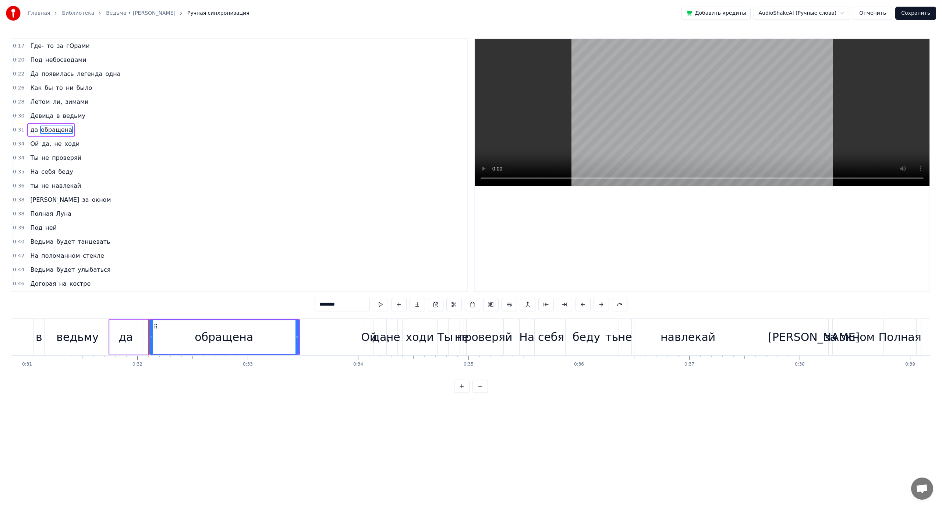
click at [65, 121] on div "Девица в ведьму" at bounding box center [57, 115] width 61 height 13
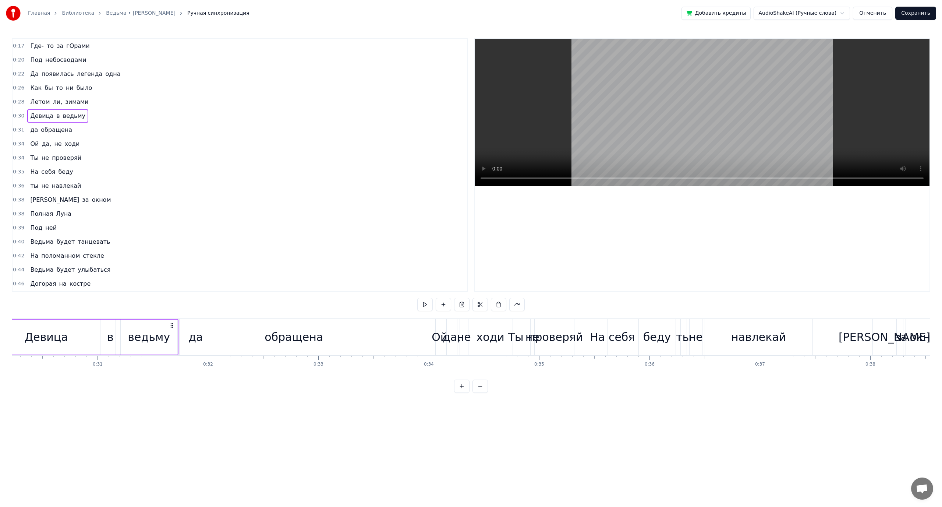
scroll to position [0, 3280]
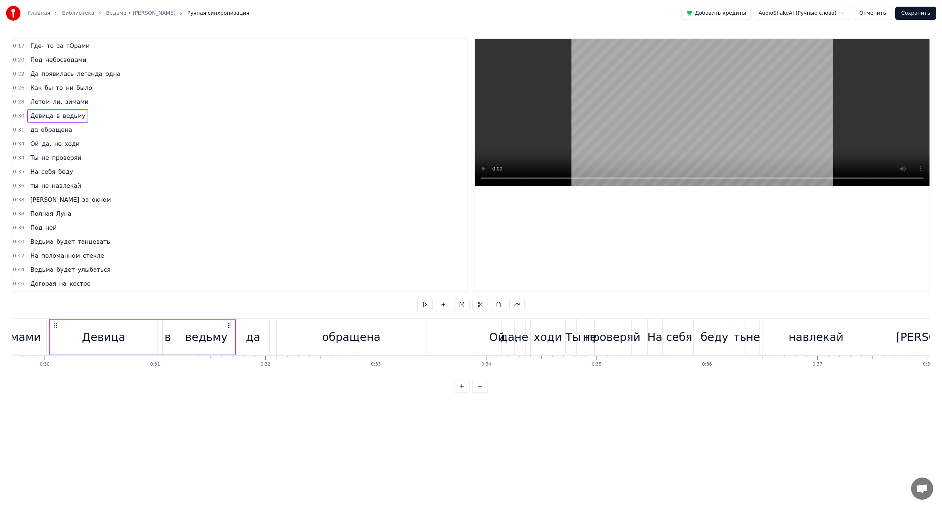
click at [66, 116] on span "ведьму" at bounding box center [74, 116] width 24 height 8
click at [527, 302] on button at bounding box center [527, 304] width 15 height 13
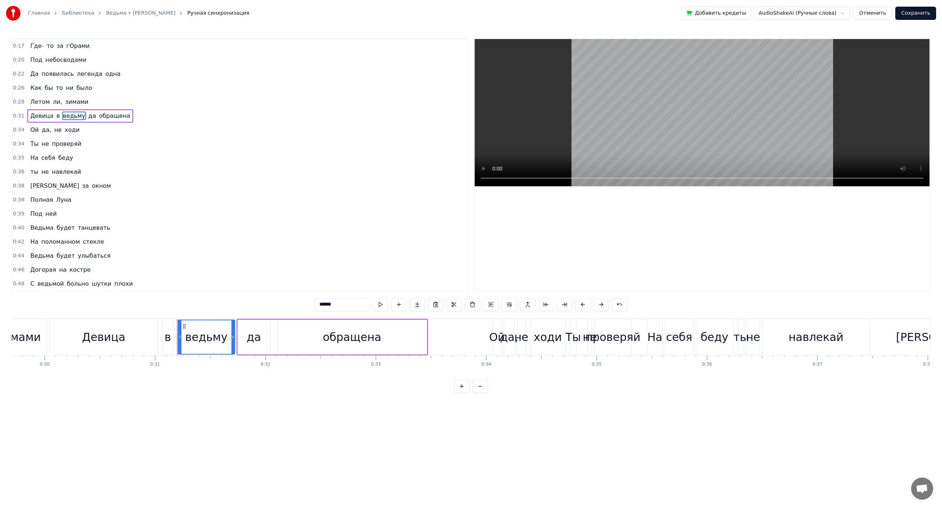
click at [39, 117] on span "Девица" at bounding box center [41, 116] width 25 height 8
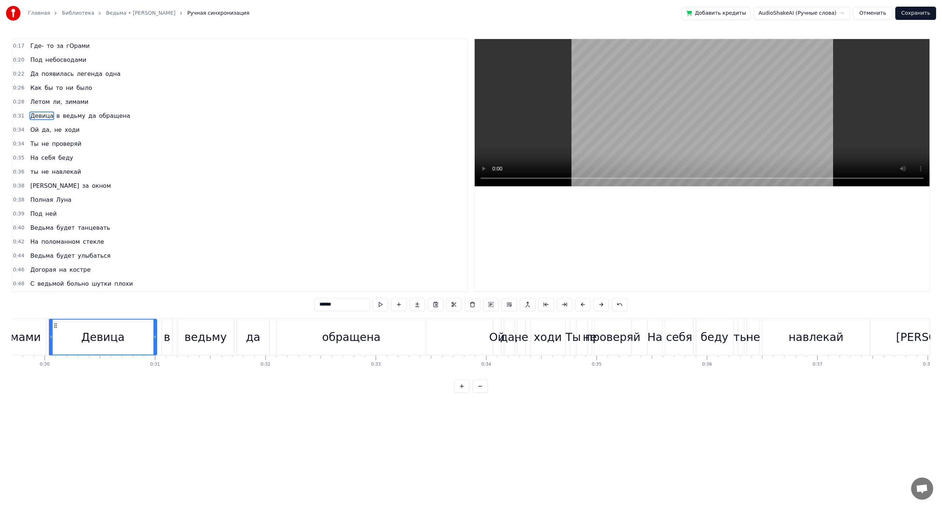
click at [67, 129] on span "ходи" at bounding box center [72, 130] width 17 height 8
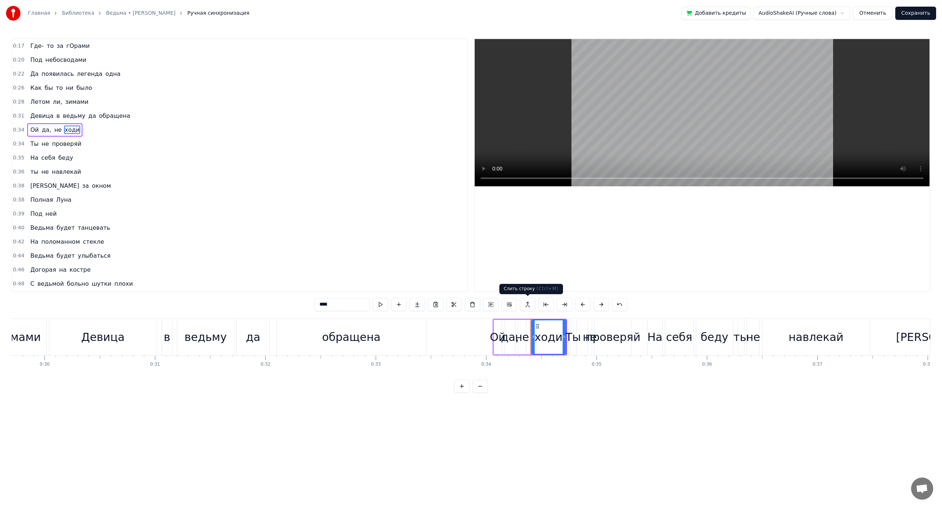
click at [526, 304] on button at bounding box center [527, 304] width 15 height 13
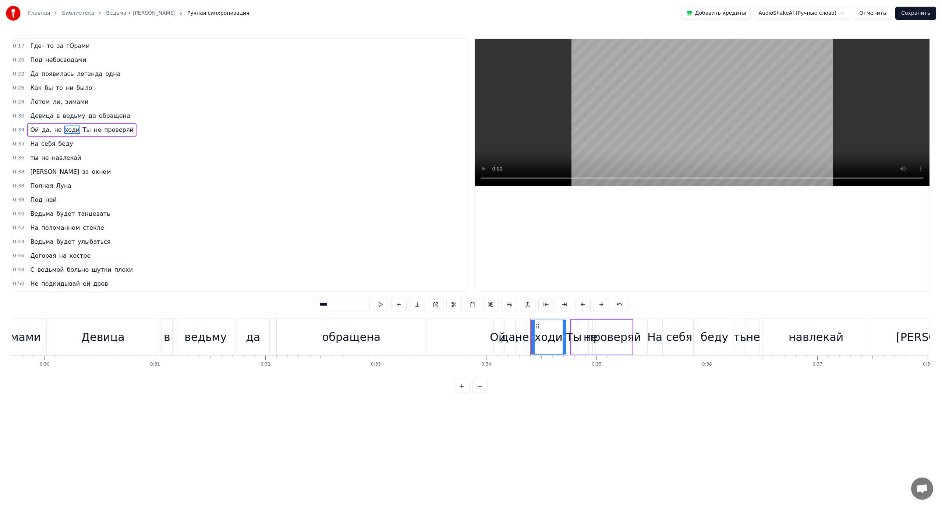
click at [93, 128] on span "не" at bounding box center [97, 130] width 9 height 8
click at [62, 160] on span "навлекай" at bounding box center [66, 157] width 31 height 8
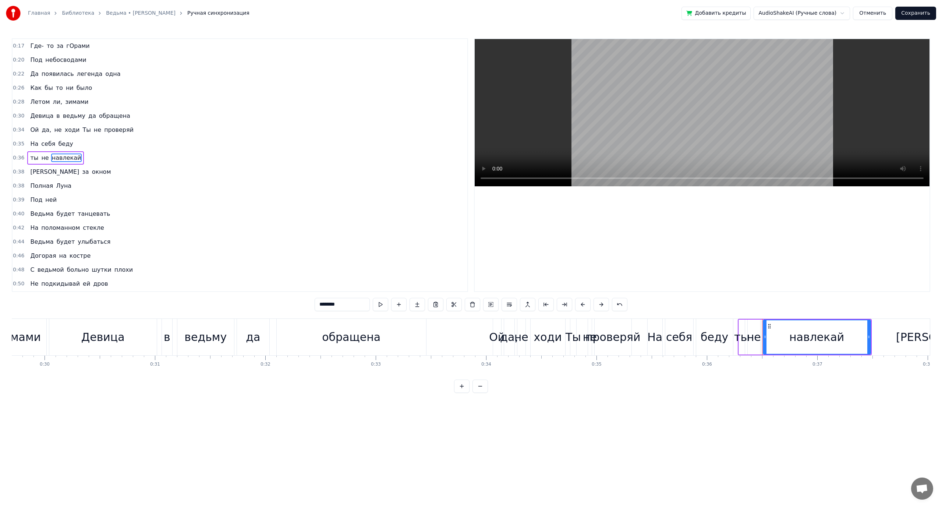
click at [60, 145] on span "беду" at bounding box center [65, 144] width 16 height 8
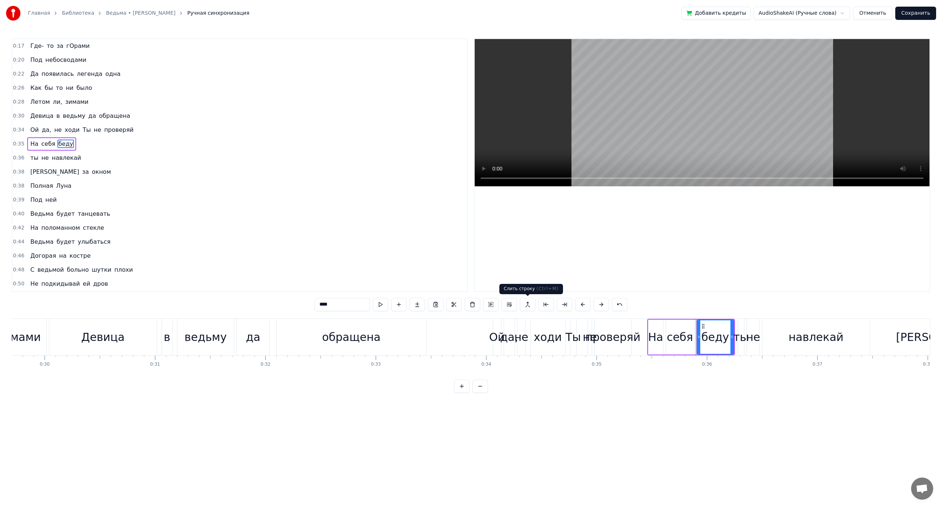
click at [529, 303] on button at bounding box center [527, 304] width 15 height 13
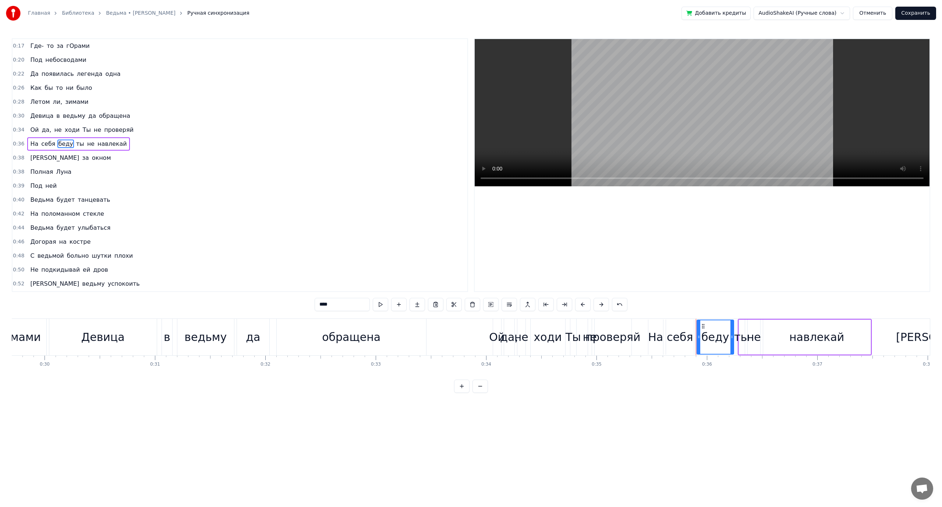
click at [98, 145] on span "навлекай" at bounding box center [112, 144] width 31 height 8
click at [39, 171] on span "Полная" at bounding box center [41, 171] width 24 height 8
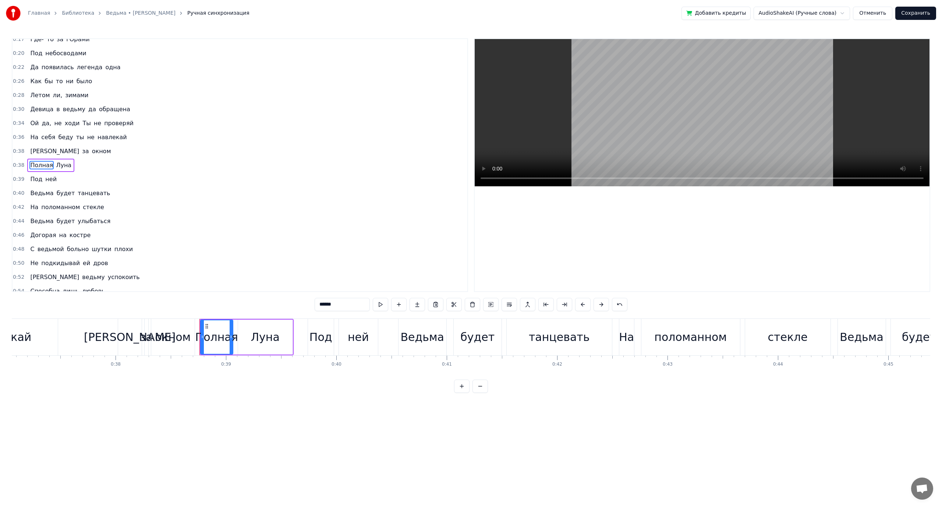
click at [91, 152] on span "окном" at bounding box center [101, 151] width 21 height 8
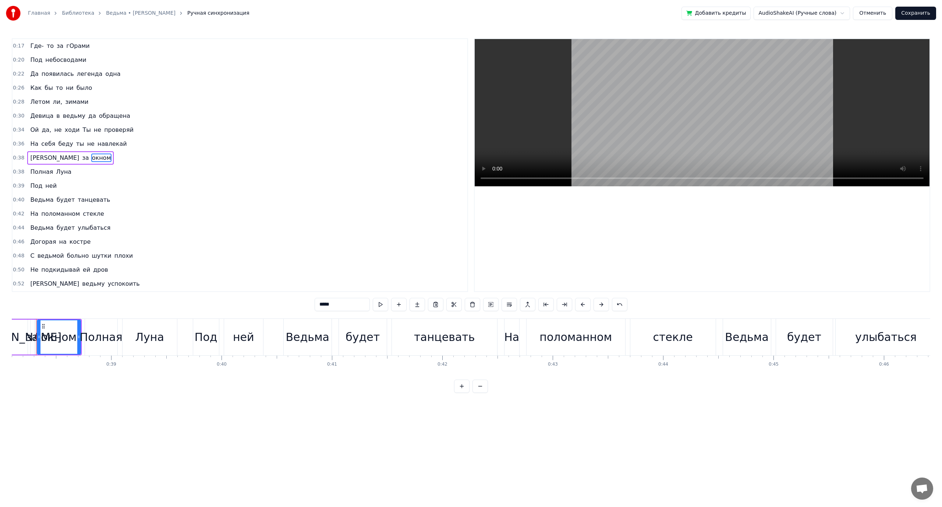
scroll to position [0, 4194]
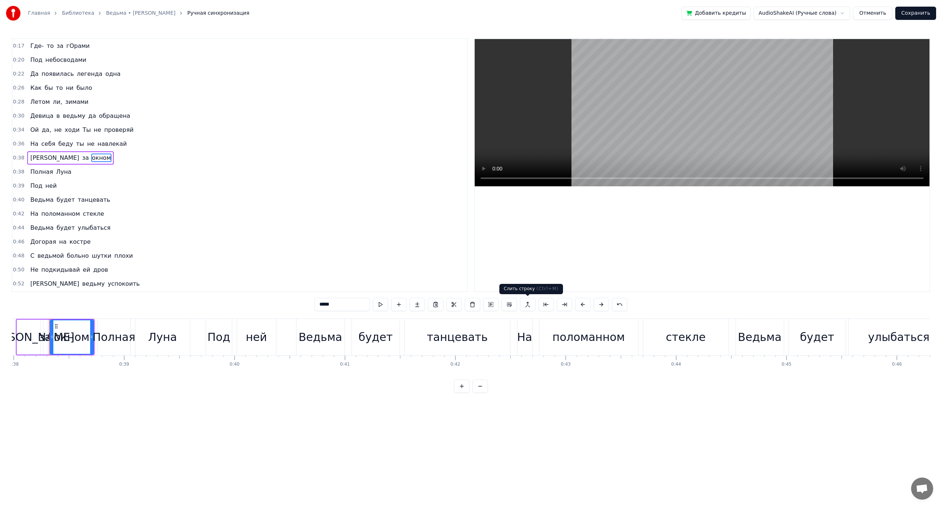
click at [527, 305] on button at bounding box center [527, 304] width 15 height 13
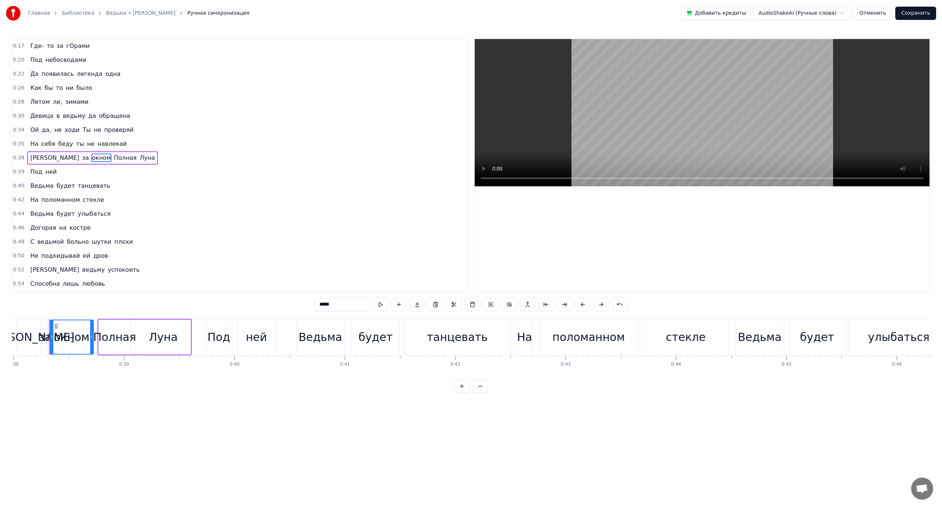
click at [36, 105] on span "Летом" at bounding box center [39, 102] width 21 height 8
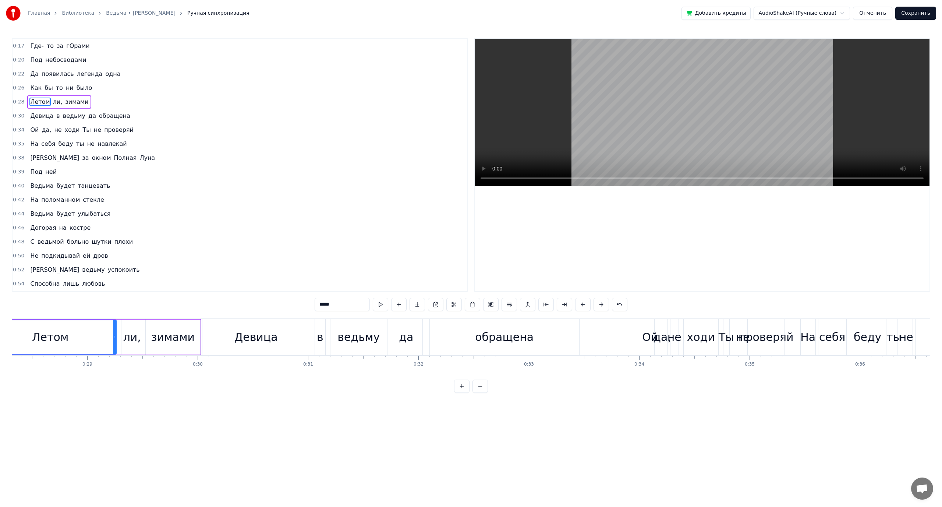
scroll to position [0, 3061]
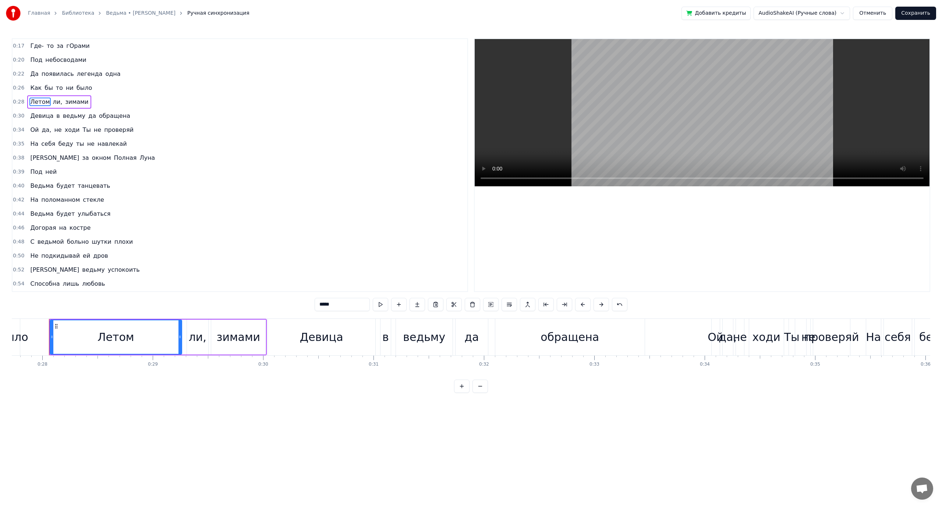
click at [33, 130] on span "Ой" at bounding box center [34, 130] width 10 height 8
type input "**"
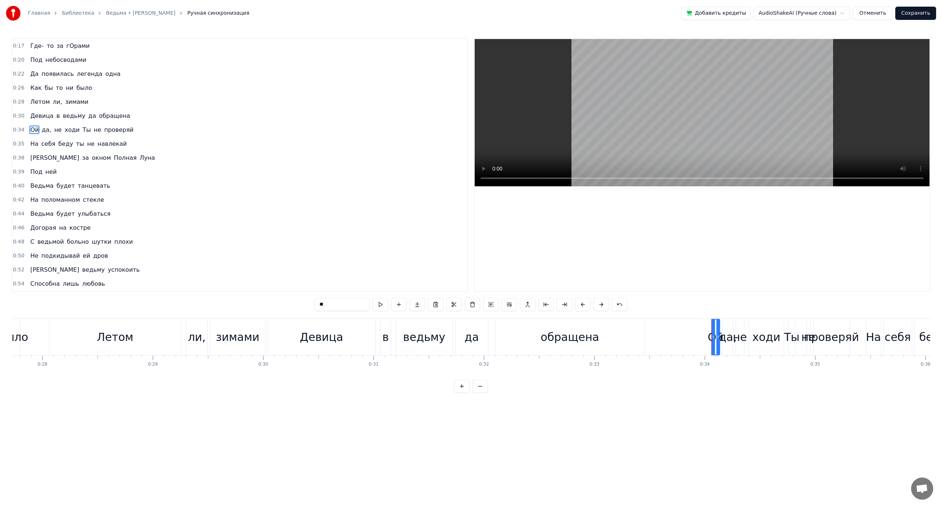
click at [36, 144] on div "На себя беду ты не навлекай" at bounding box center [78, 143] width 102 height 13
click at [44, 144] on span "себя" at bounding box center [47, 144] width 15 height 8
click at [91, 157] on span "окном" at bounding box center [101, 157] width 21 height 8
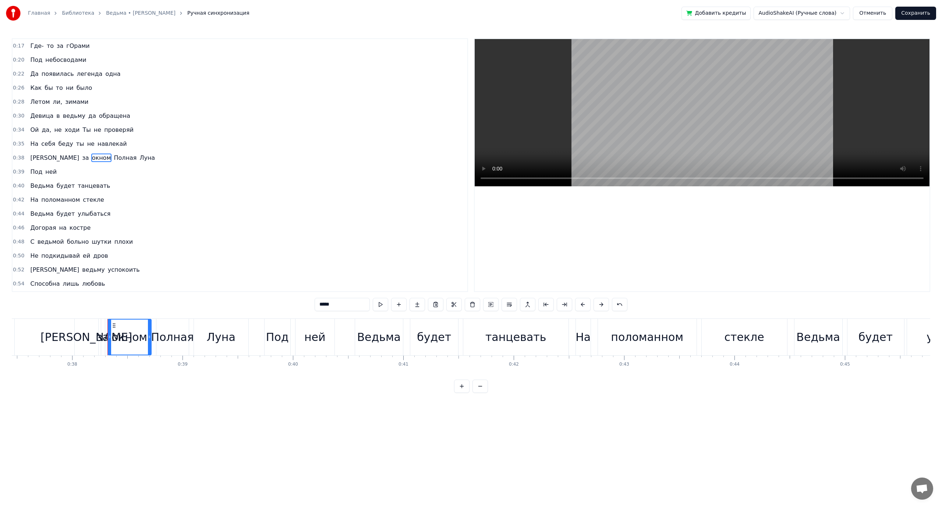
scroll to position [0, 4194]
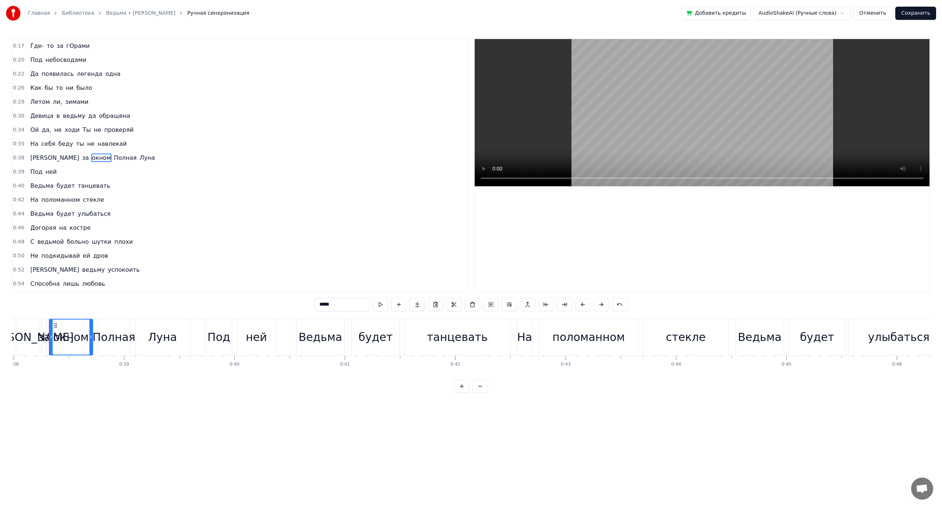
click at [45, 170] on span "ней" at bounding box center [51, 171] width 13 height 8
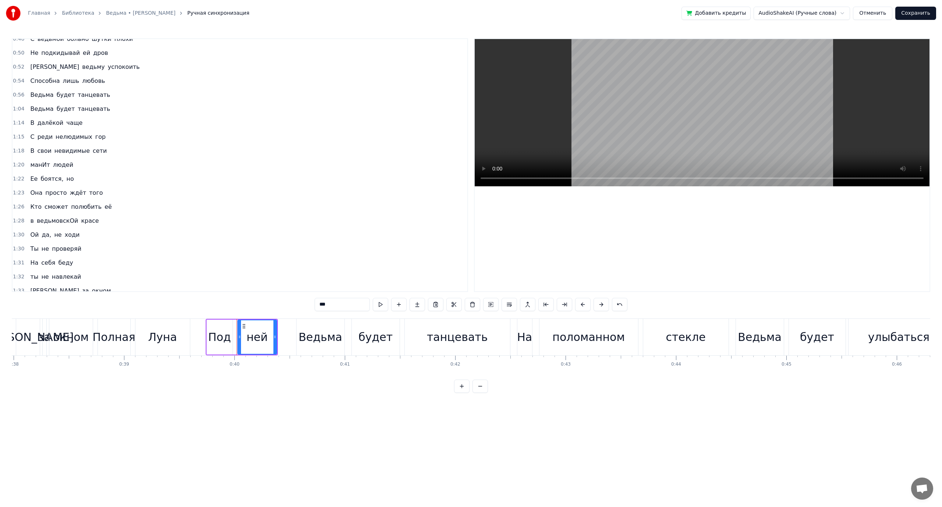
scroll to position [227, 0]
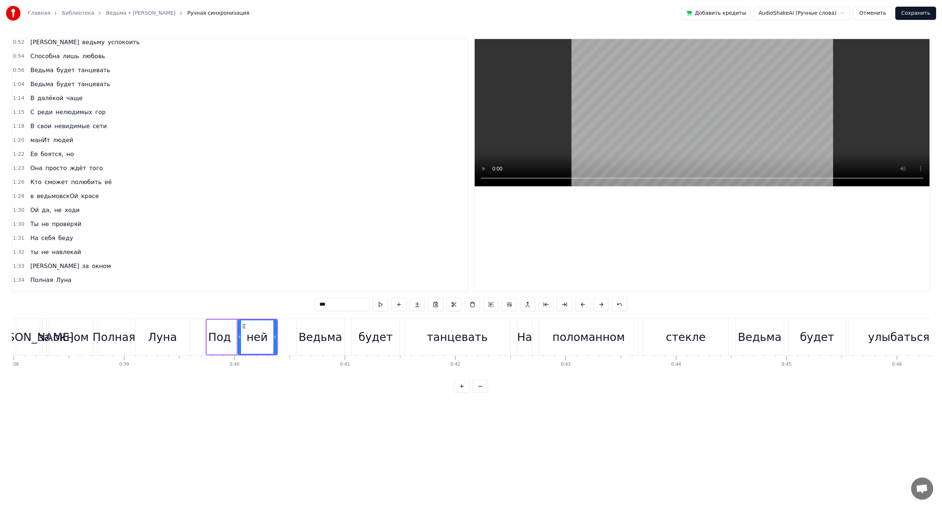
click at [31, 113] on span "C" at bounding box center [32, 112] width 6 height 8
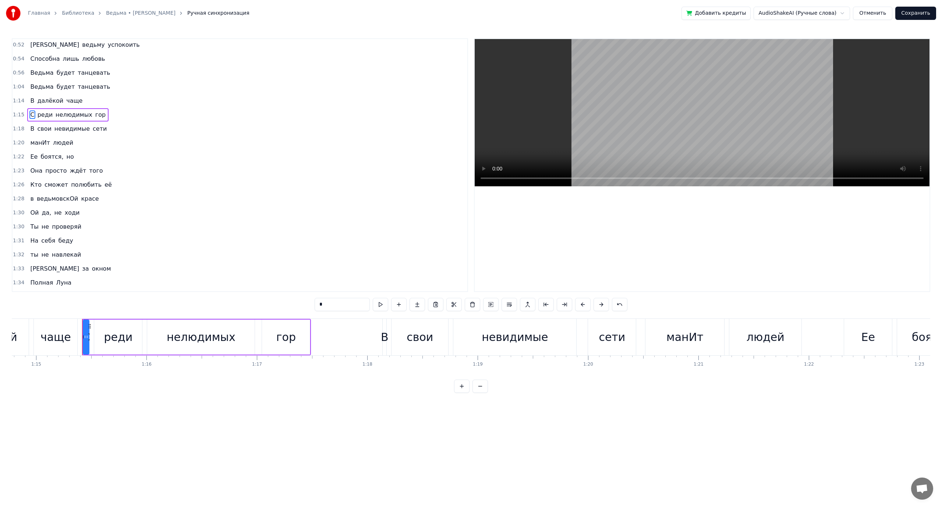
scroll to position [0, 8291]
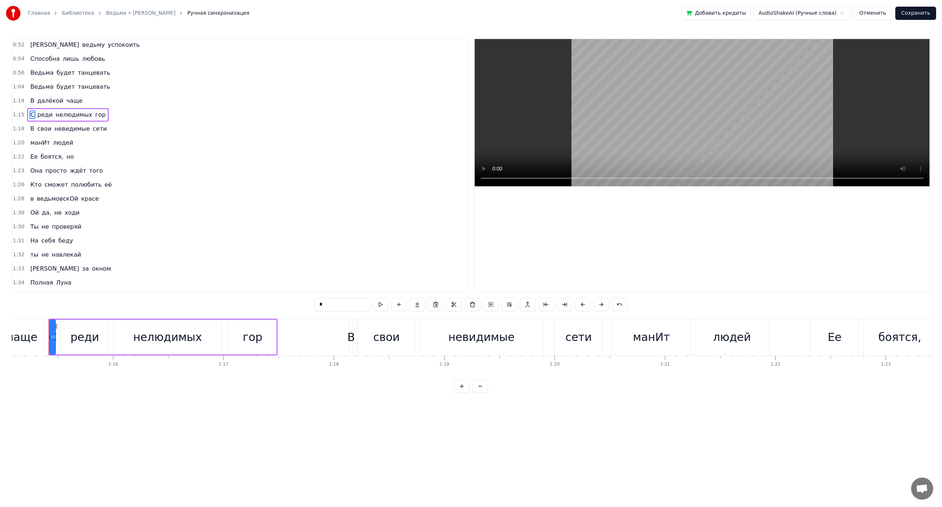
click at [39, 103] on span "далёкой" at bounding box center [50, 100] width 28 height 8
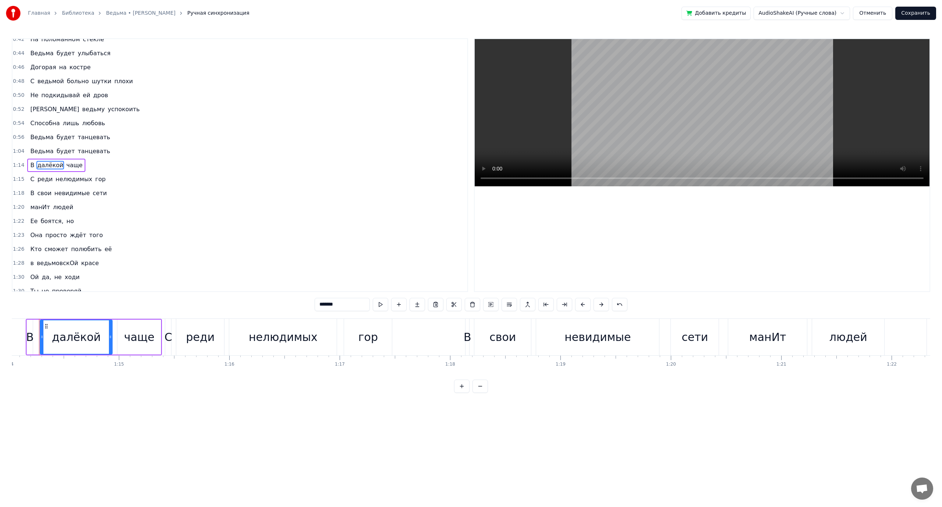
scroll to position [0, 8165]
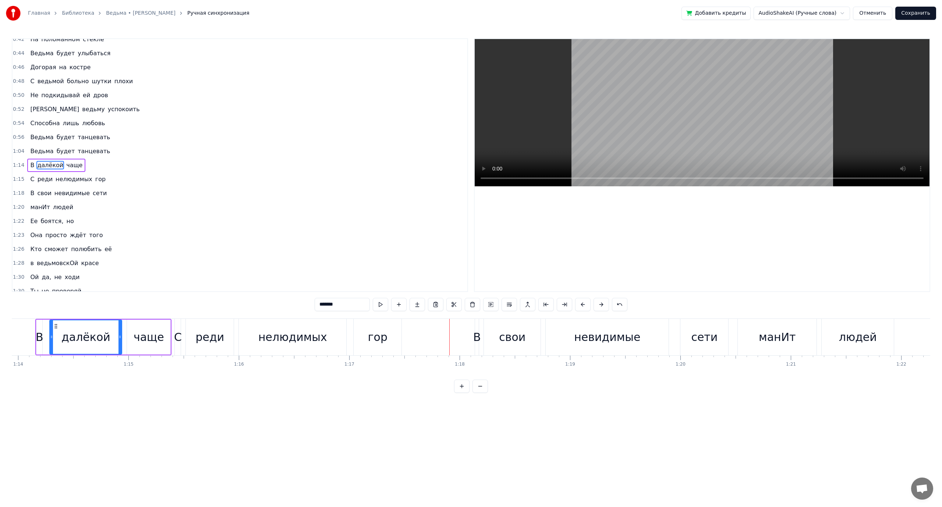
click at [32, 178] on span "C" at bounding box center [32, 179] width 6 height 8
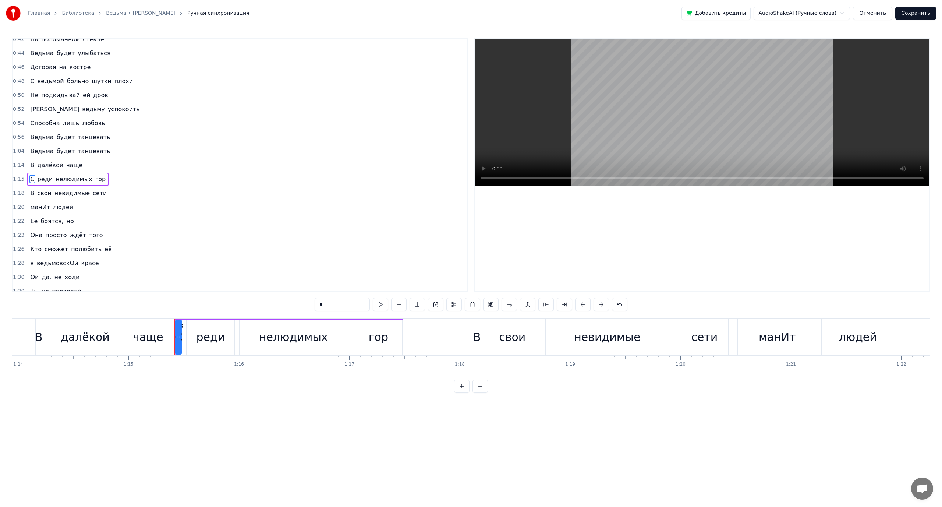
scroll to position [174, 0]
click at [339, 303] on input "*" at bounding box center [342, 304] width 55 height 13
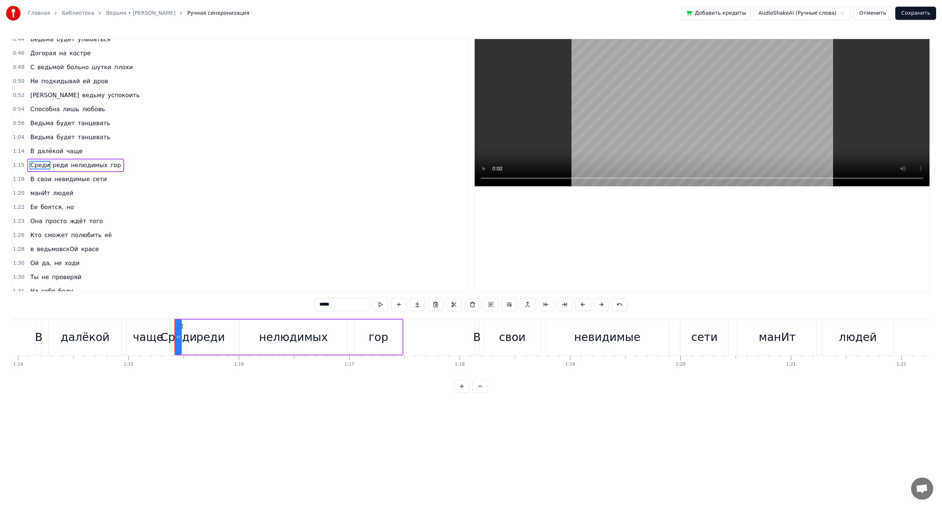
click at [52, 165] on span "реди" at bounding box center [60, 165] width 17 height 8
type input "****"
click at [472, 303] on button at bounding box center [472, 304] width 15 height 13
click at [47, 152] on span "далёкой" at bounding box center [50, 151] width 28 height 8
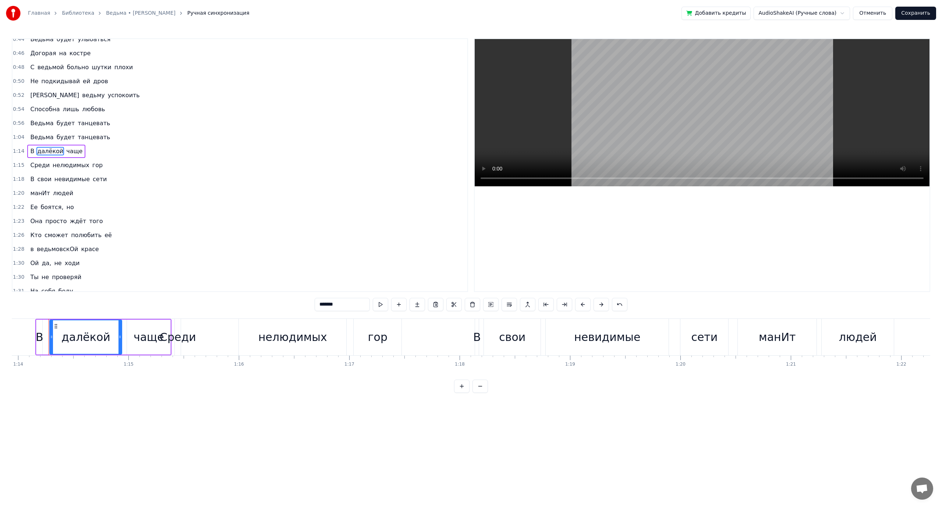
scroll to position [160, 0]
click at [637, 100] on video at bounding box center [702, 112] width 455 height 147
click at [177, 334] on div "Cреди" at bounding box center [178, 337] width 36 height 17
type input "*****"
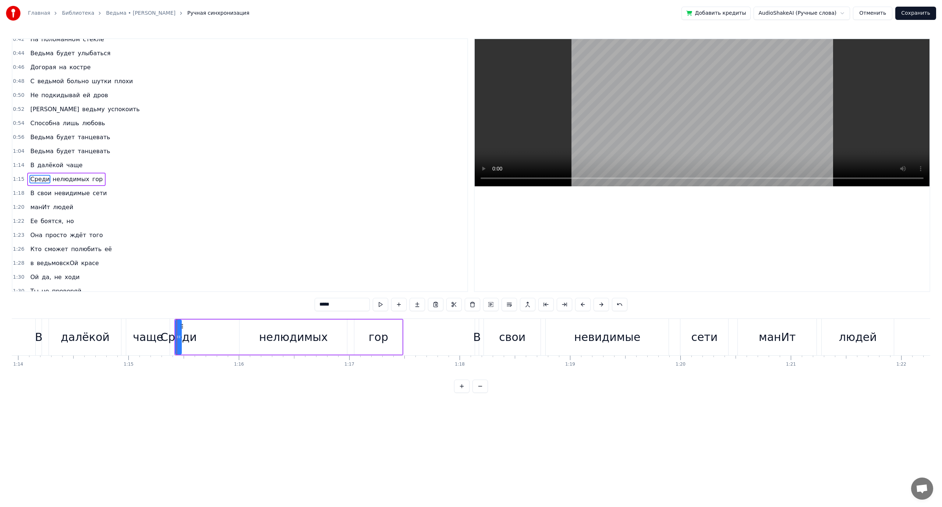
scroll to position [174, 0]
drag, startPoint x: 178, startPoint y: 336, endPoint x: 217, endPoint y: 334, distance: 39.0
click at [217, 334] on div "Cреди нелюдимых гор" at bounding box center [288, 337] width 229 height 36
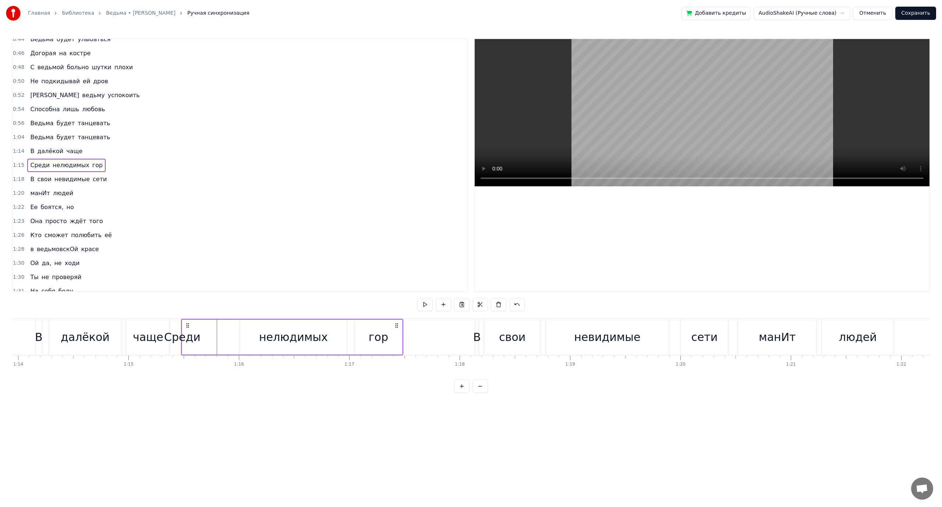
click at [234, 329] on div "Cреди нелюдимых гор" at bounding box center [292, 337] width 222 height 36
click at [180, 332] on div "Cреди" at bounding box center [182, 337] width 36 height 17
click at [190, 337] on div "Cреди" at bounding box center [183, 337] width 36 height 17
click at [34, 165] on span "Cреди" at bounding box center [39, 165] width 21 height 8
click at [190, 325] on icon at bounding box center [190, 326] width 6 height 6
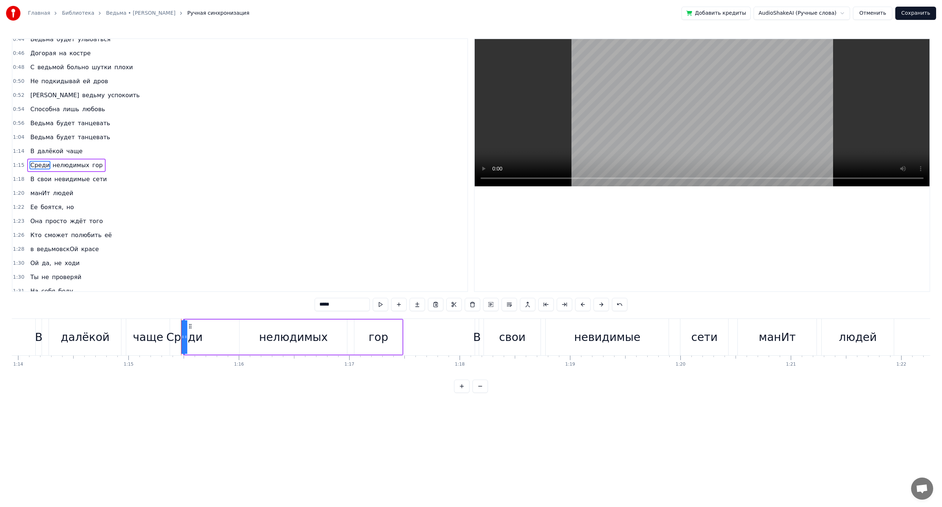
drag, startPoint x: 187, startPoint y: 338, endPoint x: 195, endPoint y: 336, distance: 9.0
click at [184, 336] on div "Cреди" at bounding box center [184, 336] width 0 height 33
drag, startPoint x: 182, startPoint y: 336, endPoint x: 170, endPoint y: 336, distance: 12.2
click at [184, 336] on div "Cреди" at bounding box center [184, 336] width 0 height 33
click at [186, 335] on icon at bounding box center [185, 337] width 3 height 6
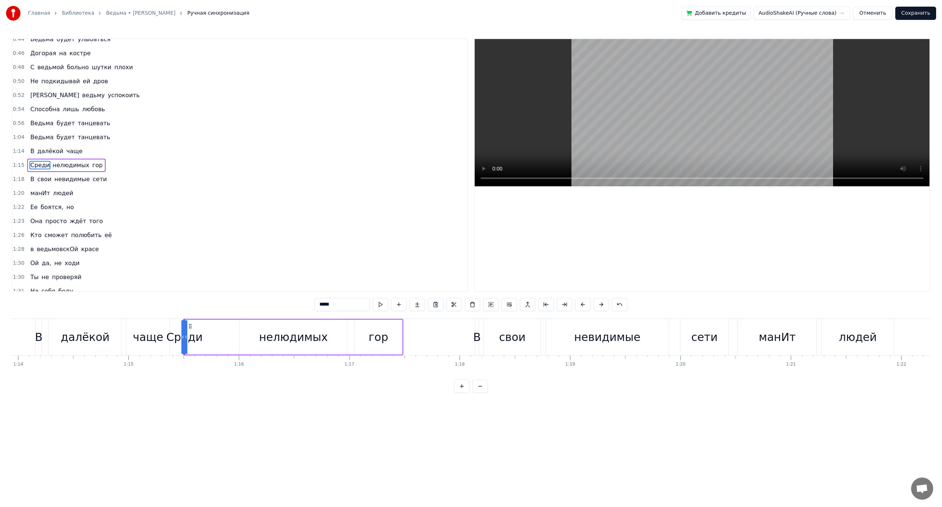
drag, startPoint x: 186, startPoint y: 337, endPoint x: 193, endPoint y: 337, distance: 7.0
click at [184, 337] on div "Cреди" at bounding box center [184, 336] width 0 height 33
click at [231, 333] on div "Cреди нелюдимых гор" at bounding box center [293, 337] width 220 height 36
click at [282, 336] on div "нелюдимых" at bounding box center [293, 337] width 69 height 17
click at [204, 336] on div "Cреди нелюдимых гор" at bounding box center [293, 337] width 220 height 36
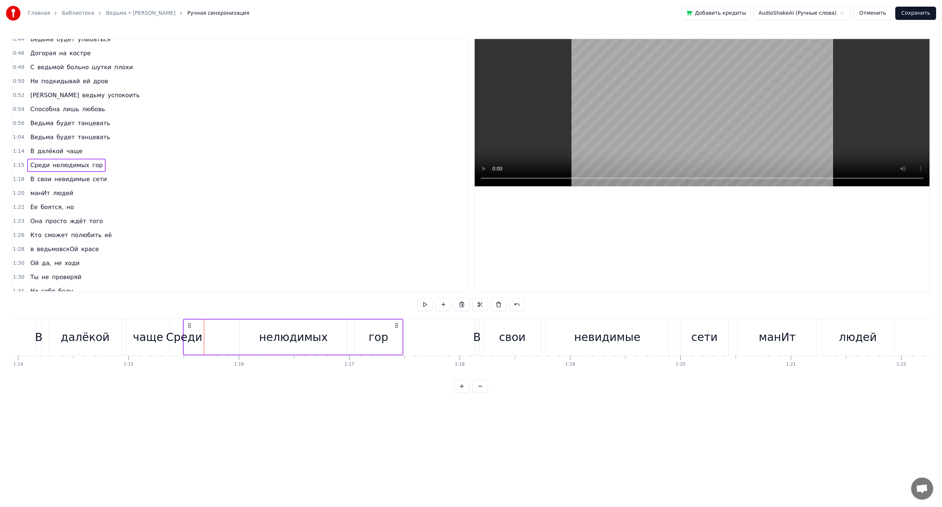
click at [186, 337] on div "Cреди" at bounding box center [184, 337] width 36 height 17
drag, startPoint x: 187, startPoint y: 336, endPoint x: 196, endPoint y: 334, distance: 9.0
click at [184, 334] on div "Cреди" at bounding box center [184, 336] width 0 height 33
drag, startPoint x: 185, startPoint y: 336, endPoint x: 216, endPoint y: 333, distance: 31.4
click at [216, 333] on div "Cреди нелюдимых гор" at bounding box center [293, 337] width 220 height 36
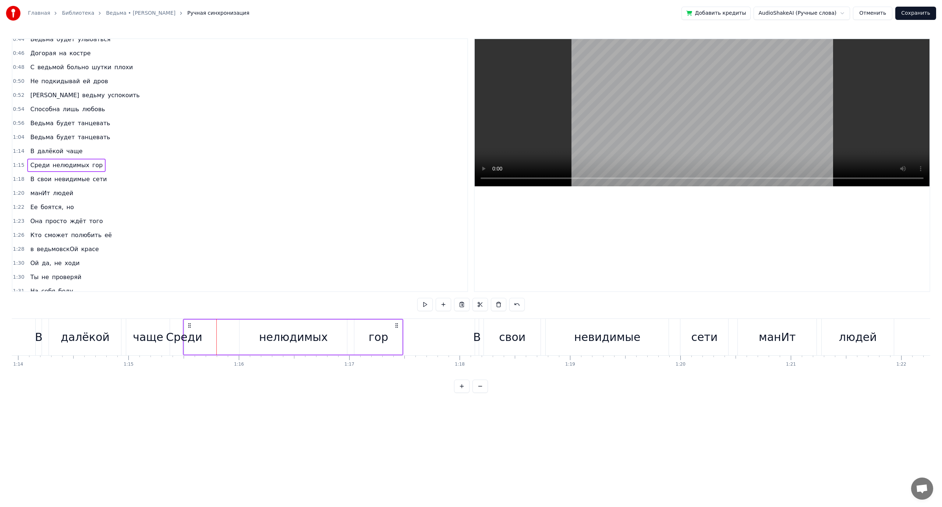
click at [235, 327] on div "Cреди нелюдимых гор" at bounding box center [293, 337] width 220 height 36
click at [196, 336] on div "Cреди" at bounding box center [184, 337] width 36 height 17
click at [189, 338] on div "Cреди" at bounding box center [184, 337] width 36 height 17
click at [41, 167] on span "Cреди" at bounding box center [39, 165] width 21 height 8
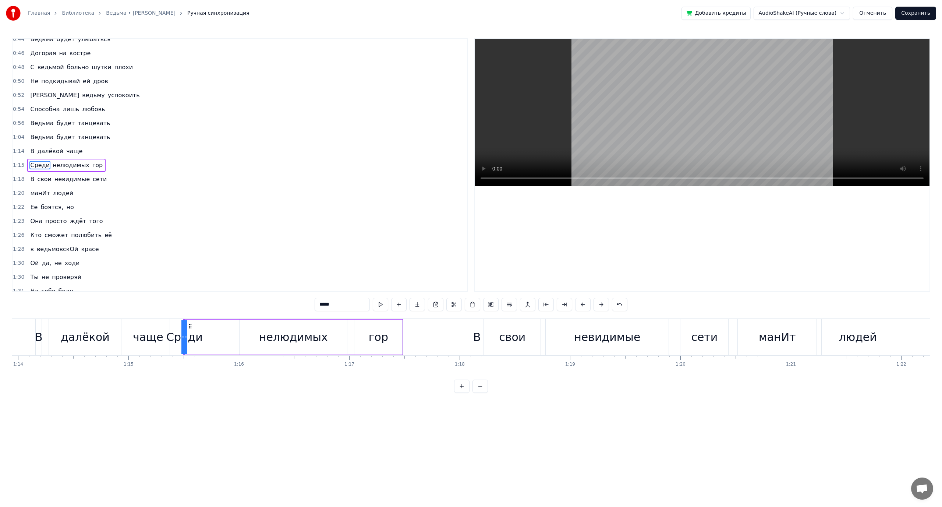
click at [41, 167] on span "Cреди" at bounding box center [39, 165] width 21 height 8
drag, startPoint x: 190, startPoint y: 325, endPoint x: 208, endPoint y: 326, distance: 18.4
click at [208, 326] on icon at bounding box center [209, 326] width 6 height 6
drag, startPoint x: 204, startPoint y: 338, endPoint x: 223, endPoint y: 337, distance: 18.4
click at [223, 337] on div "Cреди нелюдимых гор" at bounding box center [303, 337] width 202 height 36
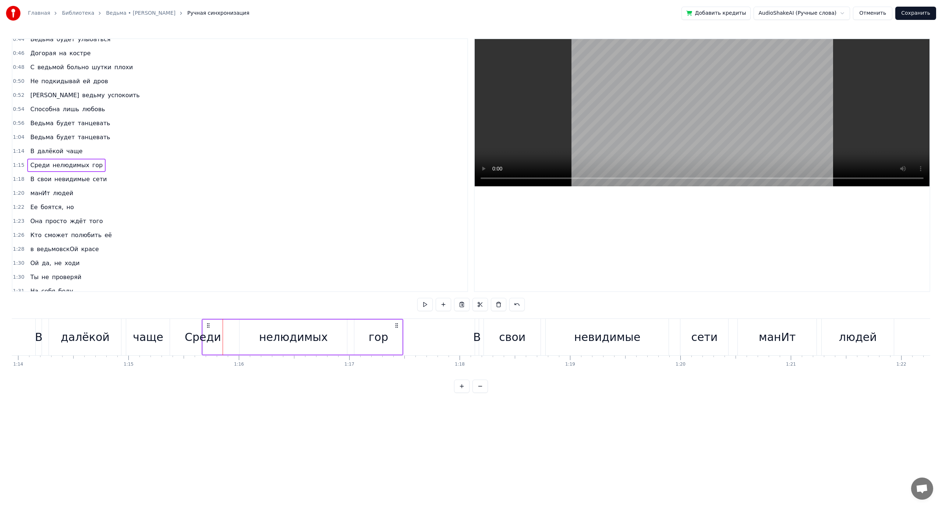
click at [205, 333] on div "Cреди" at bounding box center [203, 337] width 36 height 17
click at [179, 338] on div "Где- то за гОрами Под небосводами Да появилась легенда одна Как бы то ни было Л…" at bounding box center [20, 336] width 16347 height 37
click at [202, 335] on div "Cреди" at bounding box center [202, 337] width 36 height 17
drag, startPoint x: 204, startPoint y: 337, endPoint x: 217, endPoint y: 335, distance: 13.0
click at [203, 335] on div "Cреди" at bounding box center [203, 336] width 0 height 33
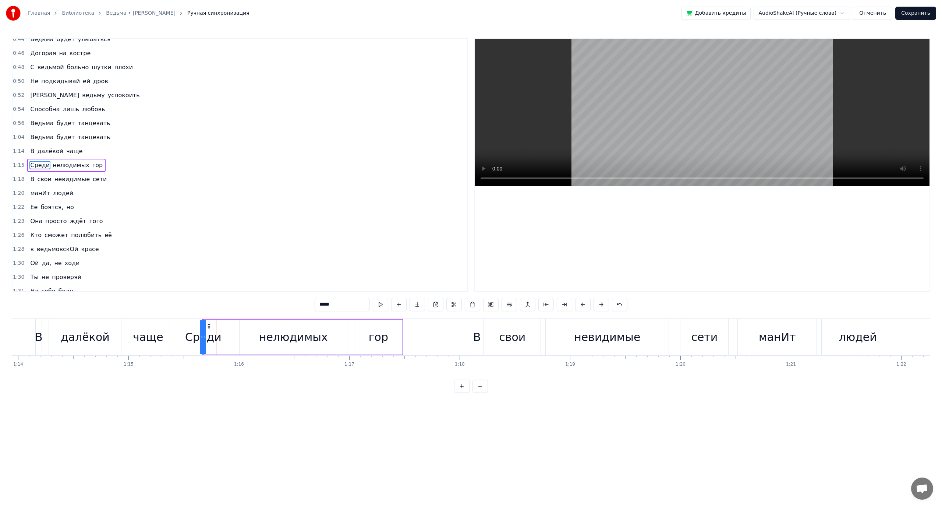
click at [202, 335] on icon at bounding box center [201, 337] width 3 height 6
click at [205, 335] on icon at bounding box center [204, 337] width 3 height 6
drag, startPoint x: 208, startPoint y: 325, endPoint x: 214, endPoint y: 326, distance: 6.4
click at [214, 326] on icon at bounding box center [215, 326] width 6 height 6
click at [402, 305] on button at bounding box center [398, 304] width 15 height 13
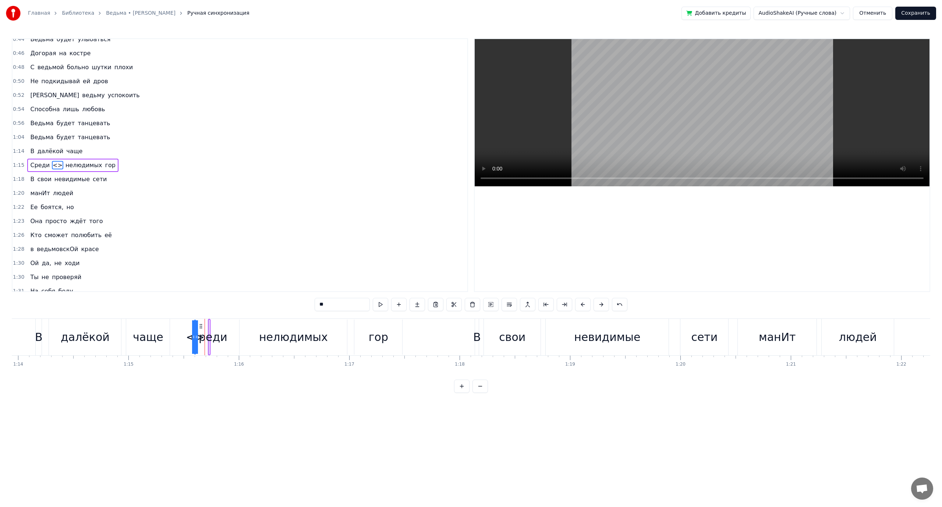
drag, startPoint x: 216, startPoint y: 325, endPoint x: 201, endPoint y: 323, distance: 15.3
click at [201, 323] on icon at bounding box center [201, 326] width 6 height 6
click at [214, 337] on div "Cреди" at bounding box center [209, 337] width 36 height 17
type input "*****"
drag, startPoint x: 215, startPoint y: 325, endPoint x: 232, endPoint y: 335, distance: 19.4
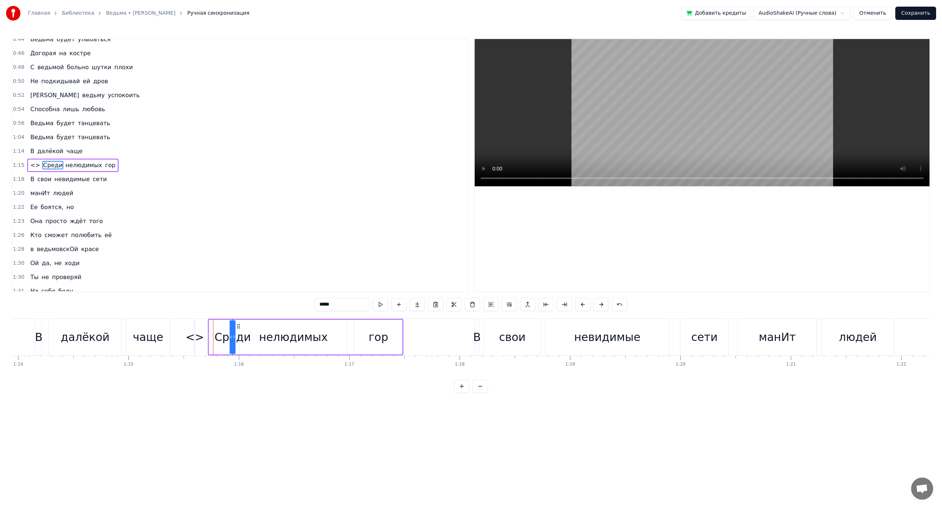
click at [238, 326] on icon at bounding box center [239, 326] width 6 height 6
drag, startPoint x: 231, startPoint y: 337, endPoint x: 216, endPoint y: 337, distance: 14.7
click at [216, 337] on div "<> Cреди нелюдимых гор" at bounding box center [299, 337] width 210 height 36
click at [231, 334] on div "Cреди" at bounding box center [232, 337] width 36 height 17
drag, startPoint x: 234, startPoint y: 336, endPoint x: 244, endPoint y: 335, distance: 10.0
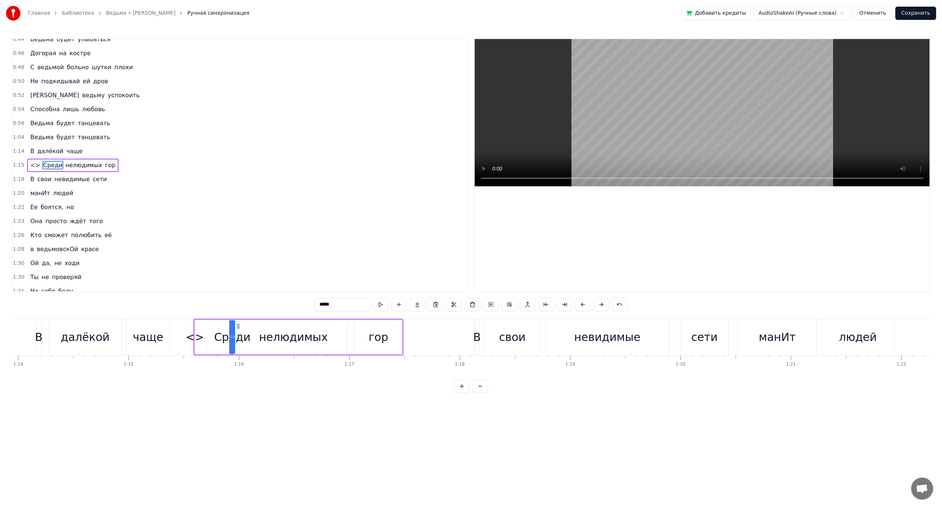
click at [232, 335] on div "Cреди" at bounding box center [232, 336] width 0 height 33
click at [233, 335] on icon at bounding box center [233, 337] width 3 height 6
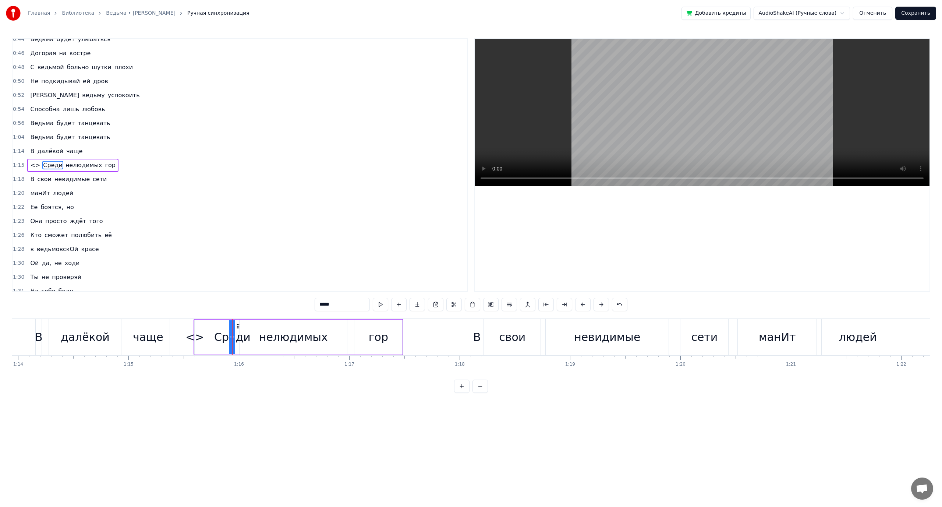
click at [233, 334] on icon at bounding box center [233, 337] width 3 height 6
drag, startPoint x: 233, startPoint y: 337, endPoint x: 251, endPoint y: 336, distance: 17.3
click at [251, 336] on div "<> Cреди нелюдимых гор" at bounding box center [299, 337] width 210 height 36
click at [236, 336] on div "Cреди" at bounding box center [232, 337] width 36 height 17
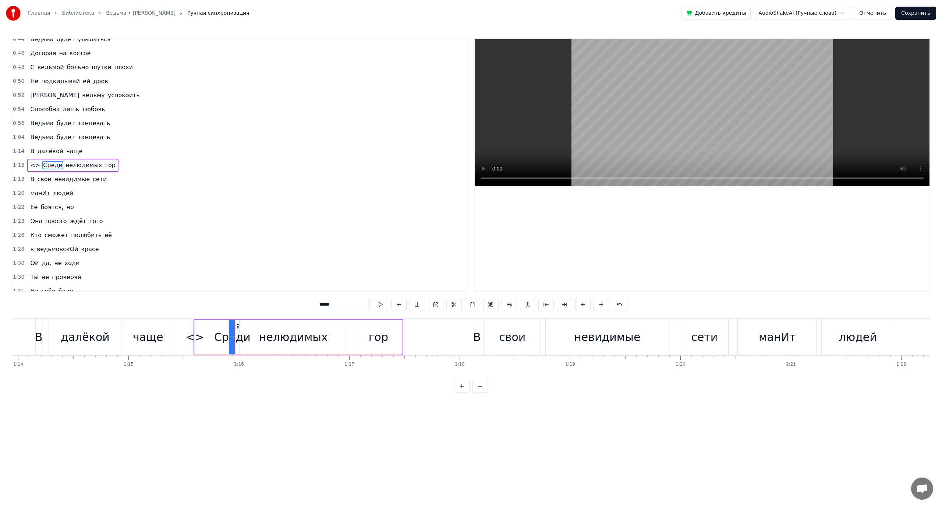
drag, startPoint x: 234, startPoint y: 336, endPoint x: 241, endPoint y: 335, distance: 7.8
click at [232, 335] on div "Cреди" at bounding box center [232, 336] width 0 height 33
click at [199, 336] on div "<>" at bounding box center [195, 337] width 18 height 17
type input "**"
drag, startPoint x: 198, startPoint y: 337, endPoint x: 203, endPoint y: 337, distance: 4.8
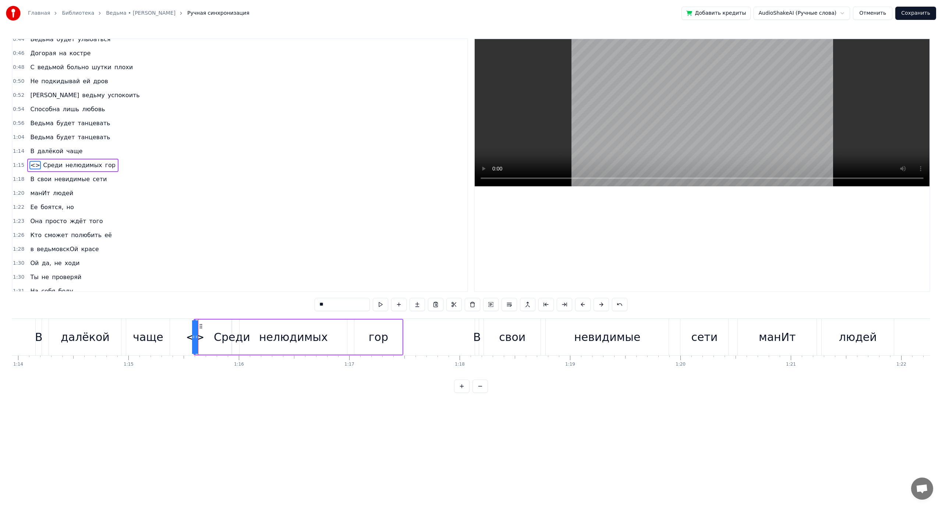
click at [203, 337] on div "<> Cреди нелюдимых гор" at bounding box center [299, 337] width 210 height 36
click at [193, 338] on div "<>" at bounding box center [195, 337] width 18 height 17
drag, startPoint x: 198, startPoint y: 338, endPoint x: 204, endPoint y: 338, distance: 5.9
click at [204, 338] on div "<> Cреди нелюдимых гор" at bounding box center [299, 337] width 210 height 36
click at [197, 337] on div "<>" at bounding box center [195, 337] width 18 height 17
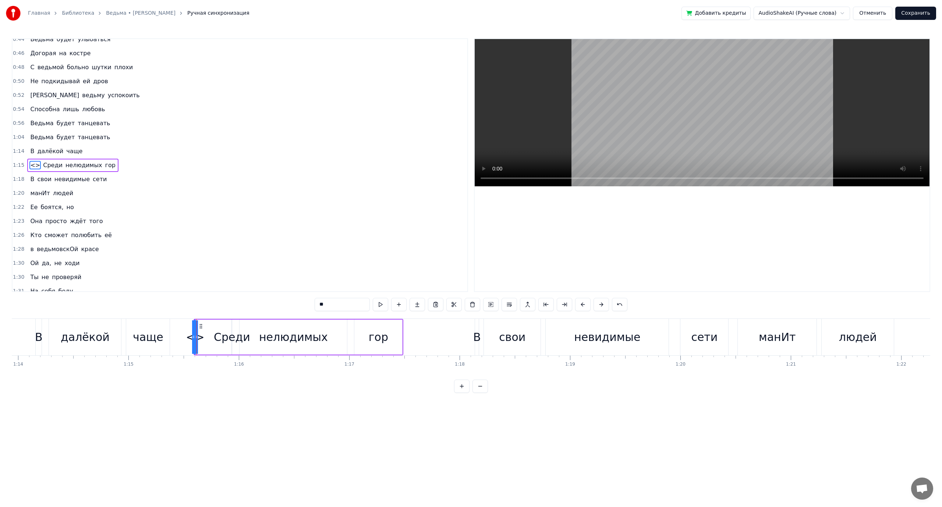
click at [198, 337] on icon at bounding box center [196, 337] width 3 height 6
click at [230, 336] on div "Cреди" at bounding box center [232, 337] width 36 height 17
click at [230, 336] on icon at bounding box center [230, 337] width 3 height 6
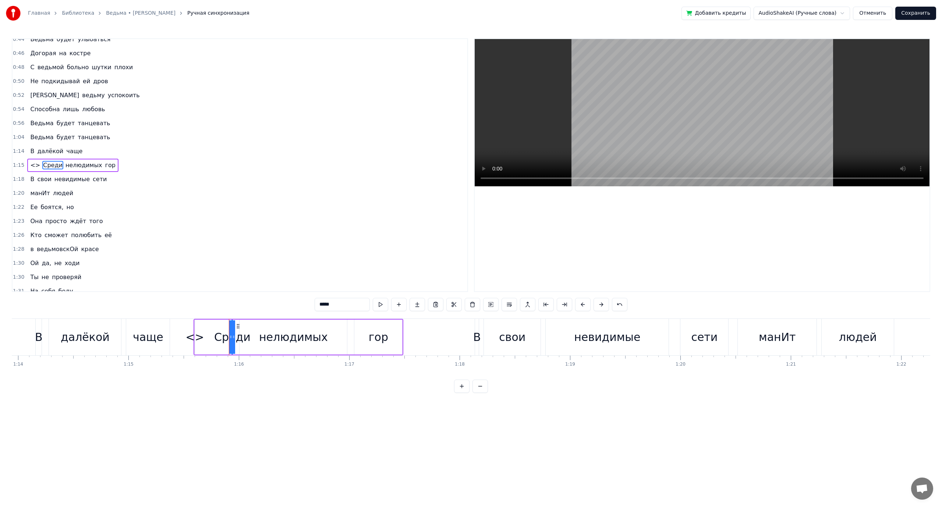
click at [279, 339] on div "нелюдимых" at bounding box center [293, 337] width 69 height 17
drag, startPoint x: 242, startPoint y: 335, endPoint x: 250, endPoint y: 333, distance: 7.6
click at [250, 333] on div at bounding box center [249, 336] width 3 height 33
click at [233, 338] on div "Cреди" at bounding box center [232, 337] width 36 height 17
click at [233, 338] on icon at bounding box center [233, 337] width 3 height 6
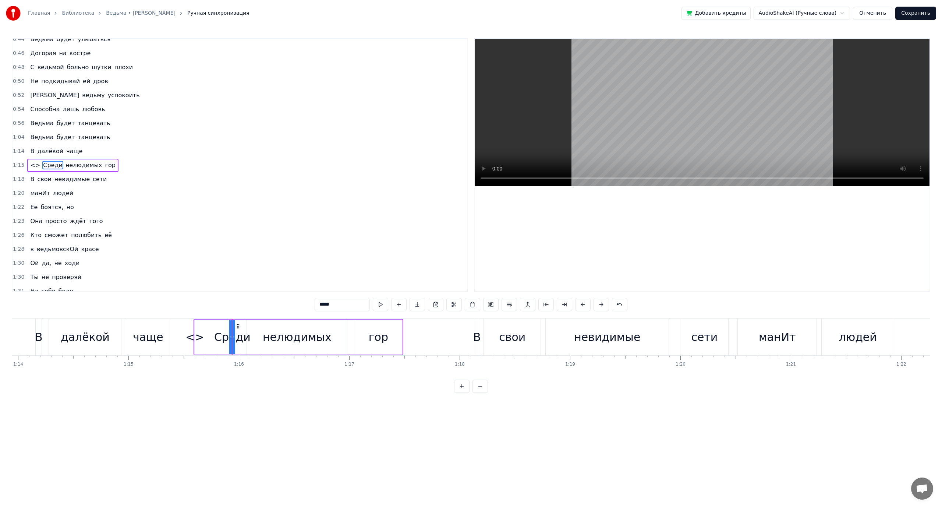
click at [233, 338] on icon at bounding box center [233, 337] width 3 height 6
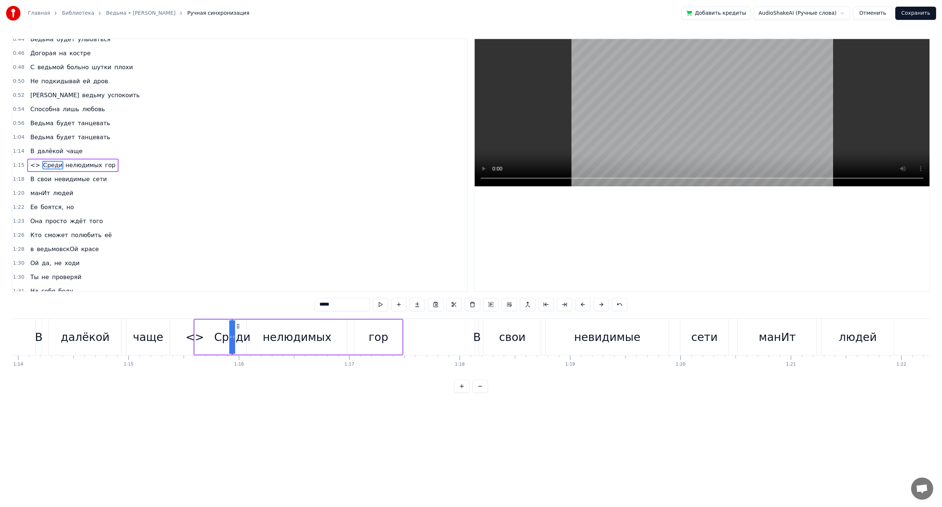
click at [233, 338] on icon at bounding box center [233, 337] width 3 height 6
drag, startPoint x: 235, startPoint y: 335, endPoint x: 246, endPoint y: 335, distance: 10.7
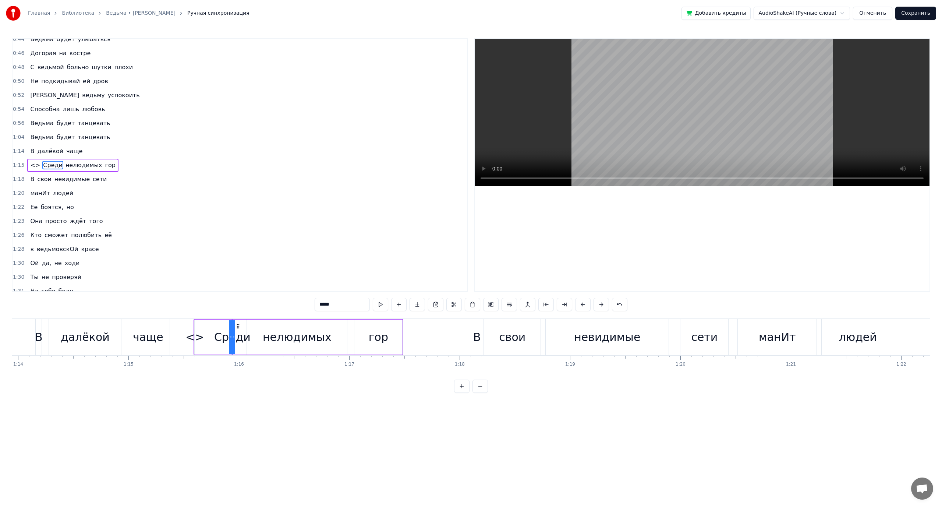
click at [232, 335] on div "Cреди" at bounding box center [232, 336] width 0 height 33
click at [235, 326] on circle at bounding box center [235, 326] width 0 height 0
click at [196, 336] on div "<>" at bounding box center [195, 337] width 18 height 17
drag, startPoint x: 326, startPoint y: 304, endPoint x: 304, endPoint y: 307, distance: 22.9
click at [302, 307] on div "0:17 Где- то за гОрами 0:20 Под небосводами 0:22 Да появилась легенда одна 0:26…" at bounding box center [471, 215] width 919 height 354
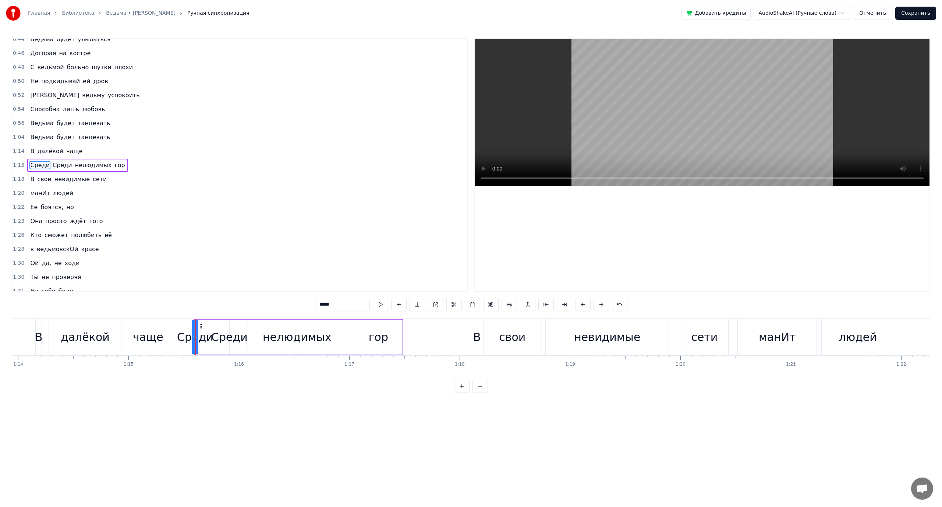
type input "*****"
click at [204, 334] on div "Среди" at bounding box center [195, 337] width 36 height 17
click at [195, 326] on div at bounding box center [193, 336] width 3 height 33
drag, startPoint x: 195, startPoint y: 326, endPoint x: 210, endPoint y: 324, distance: 15.3
click at [210, 324] on div "Среди Cреди нелюдимых гор" at bounding box center [299, 337] width 210 height 36
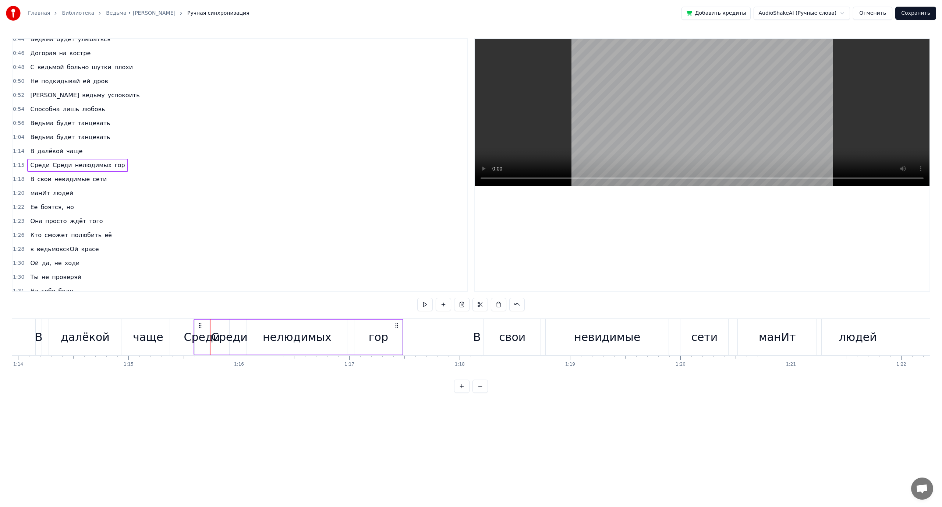
click at [220, 336] on div "Cреди" at bounding box center [229, 337] width 36 height 17
click at [470, 303] on button at bounding box center [472, 304] width 15 height 13
click at [205, 340] on div "Среди" at bounding box center [202, 337] width 36 height 17
drag, startPoint x: 208, startPoint y: 337, endPoint x: 236, endPoint y: 338, distance: 28.4
click at [236, 338] on icon at bounding box center [235, 337] width 3 height 6
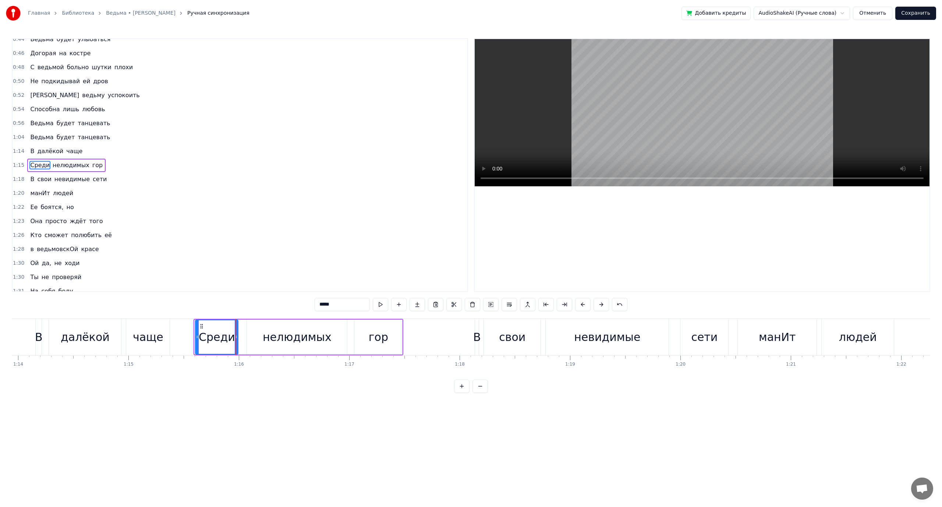
drag, startPoint x: 201, startPoint y: 325, endPoint x: 202, endPoint y: 321, distance: 3.8
click at [202, 321] on div "Среди" at bounding box center [217, 336] width 42 height 33
click at [377, 303] on button at bounding box center [380, 304] width 15 height 13
drag, startPoint x: 236, startPoint y: 336, endPoint x: 228, endPoint y: 335, distance: 8.1
click at [228, 335] on icon at bounding box center [228, 337] width 3 height 6
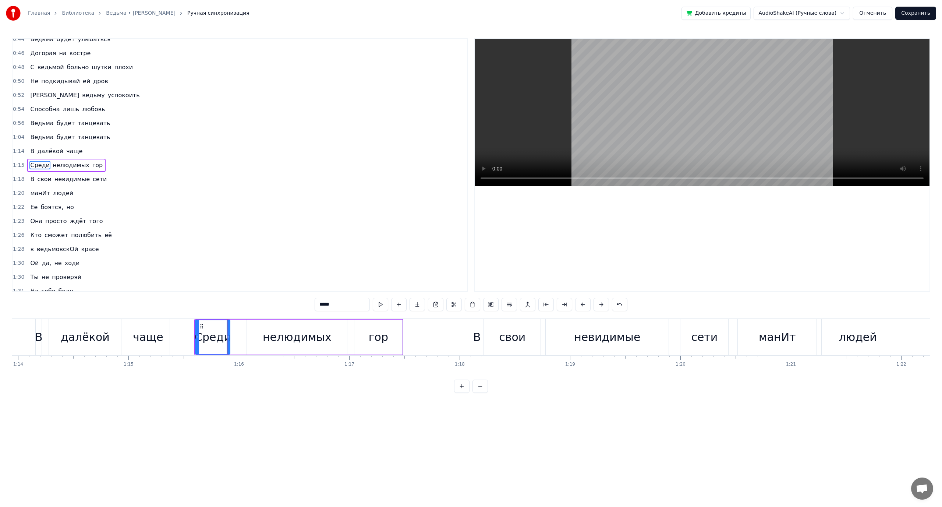
click at [257, 333] on div "нелюдимых" at bounding box center [297, 336] width 100 height 35
drag, startPoint x: 248, startPoint y: 335, endPoint x: 233, endPoint y: 334, distance: 15.1
click at [233, 334] on icon at bounding box center [233, 337] width 3 height 6
click at [39, 150] on span "далёкой" at bounding box center [50, 151] width 28 height 8
type input "*******"
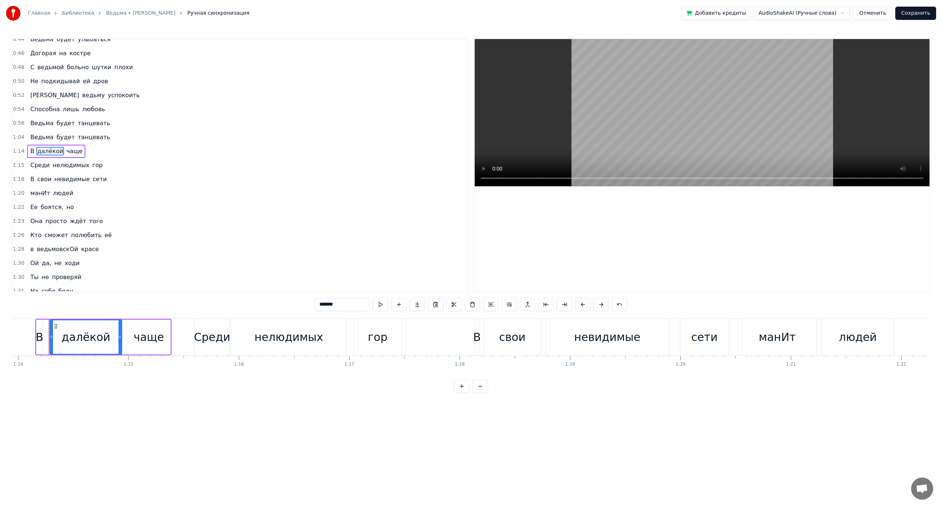
scroll to position [160, 0]
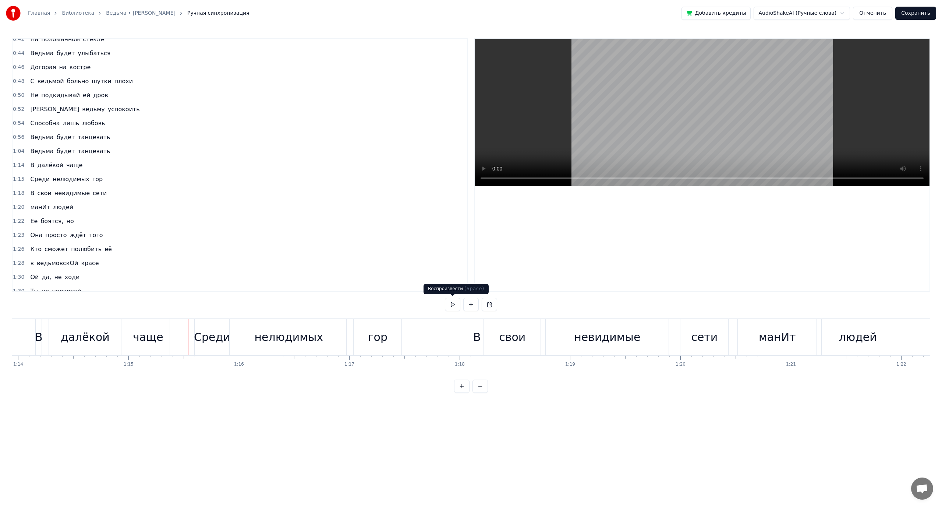
click at [451, 305] on button at bounding box center [452, 304] width 15 height 13
click at [220, 339] on div "Среди" at bounding box center [212, 337] width 36 height 17
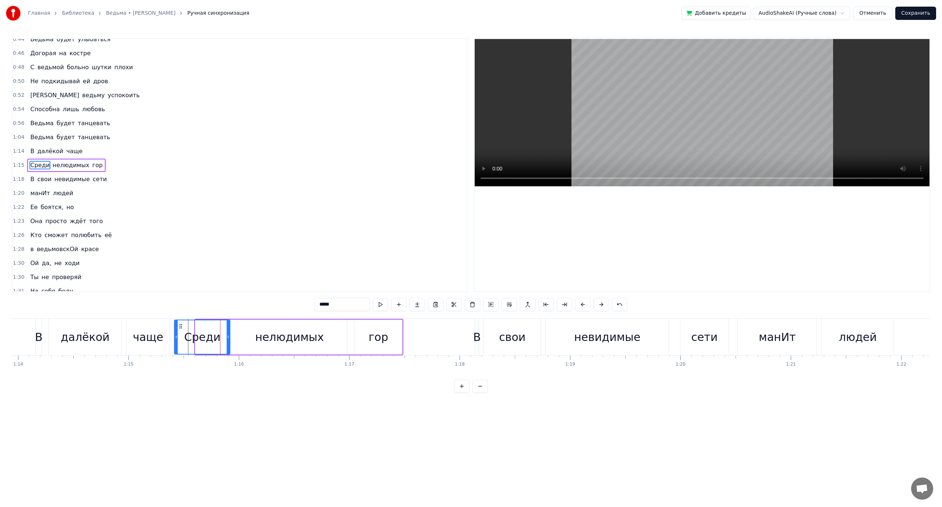
drag, startPoint x: 197, startPoint y: 338, endPoint x: 176, endPoint y: 338, distance: 21.0
click at [176, 338] on icon at bounding box center [176, 337] width 3 height 6
click at [36, 152] on span "далёкой" at bounding box center [50, 151] width 28 height 8
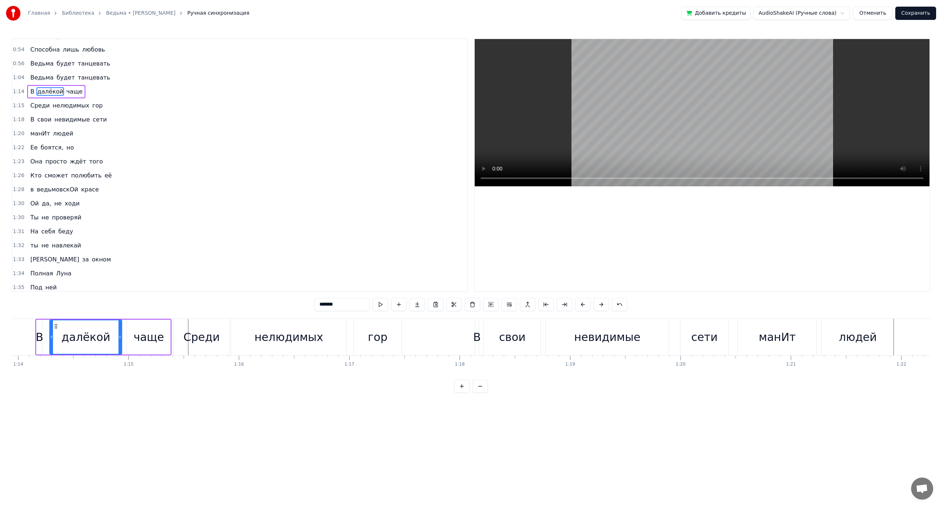
scroll to position [271, 0]
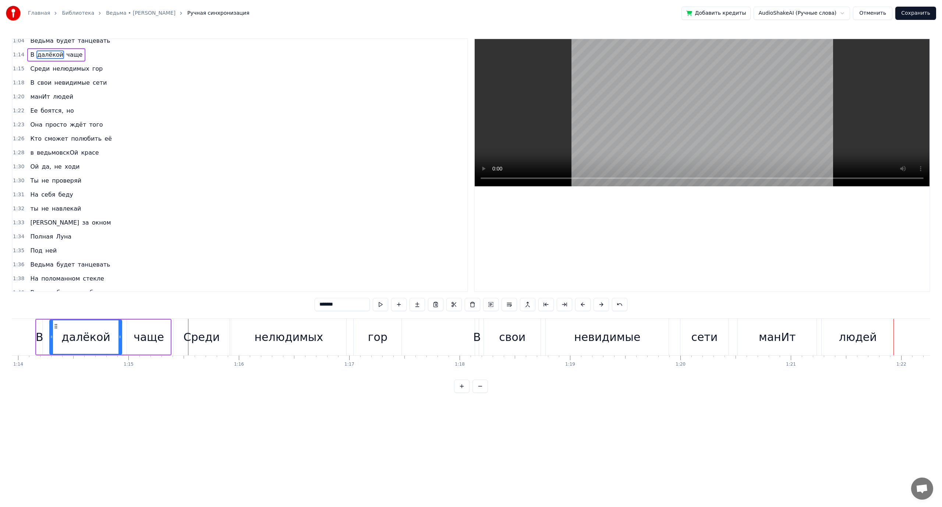
click at [70, 169] on span "ходи" at bounding box center [72, 166] width 17 height 8
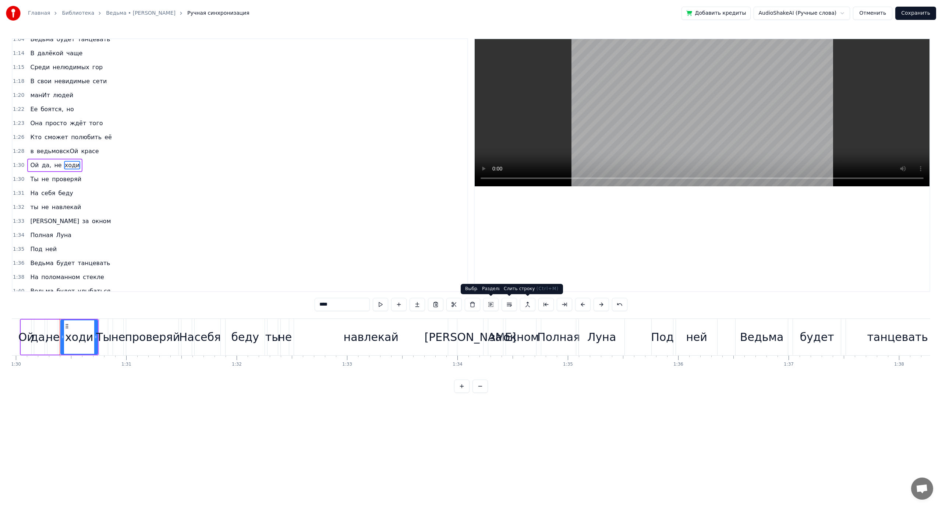
scroll to position [0, 9945]
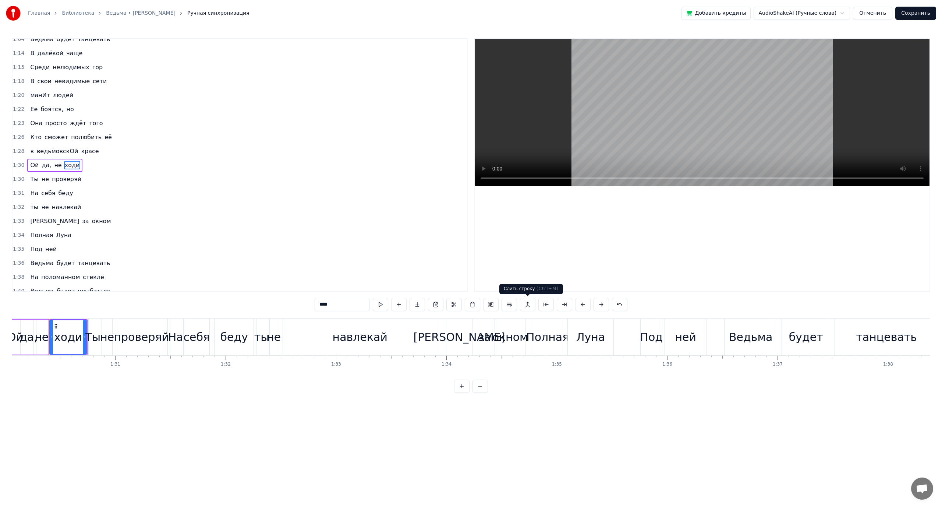
click at [529, 305] on button at bounding box center [527, 304] width 15 height 13
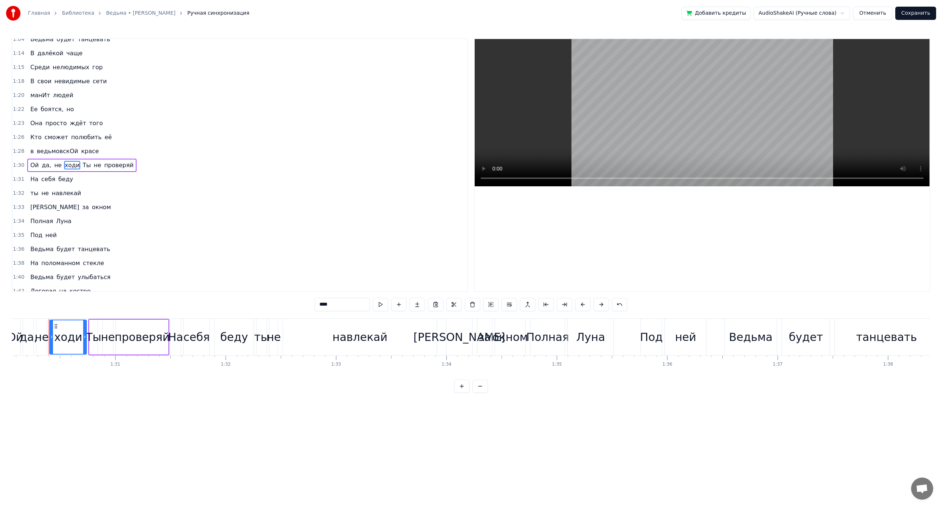
click at [64, 183] on span "беду" at bounding box center [65, 179] width 16 height 8
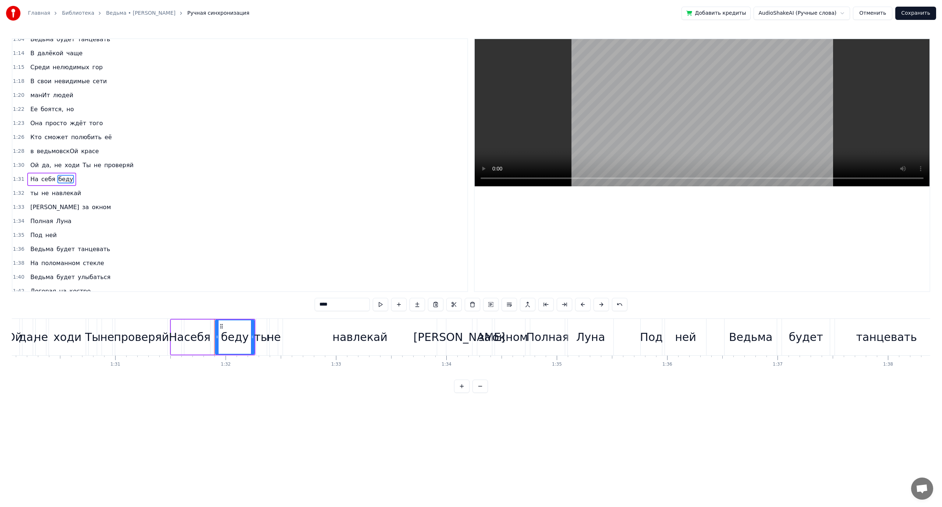
scroll to position [286, 0]
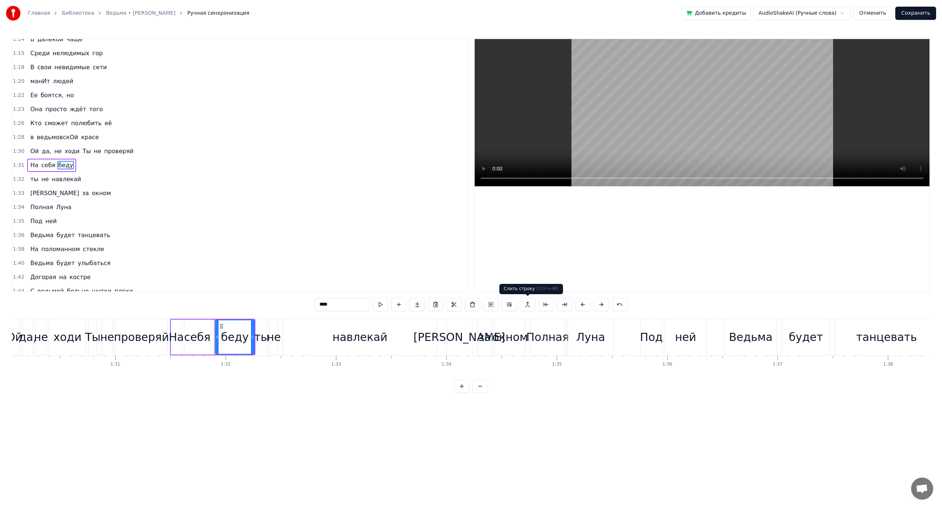
click at [529, 306] on button at bounding box center [527, 304] width 15 height 13
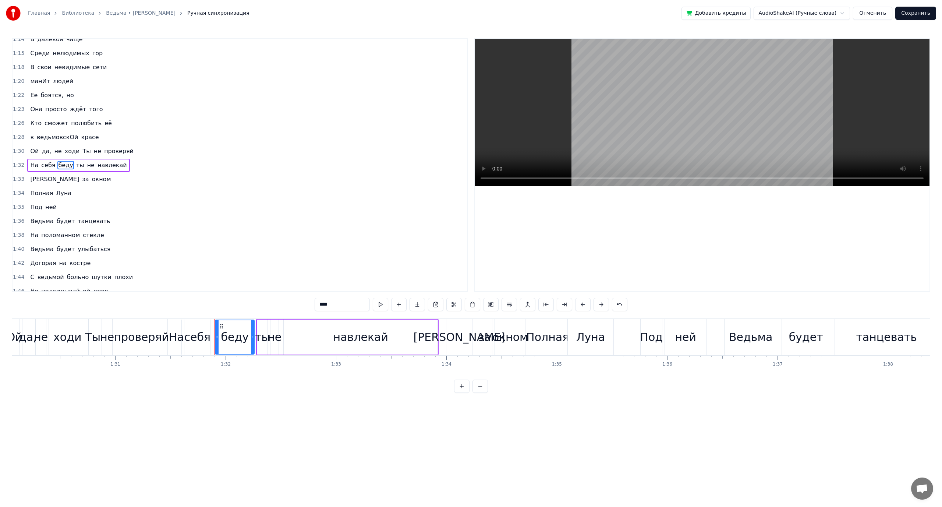
click at [91, 178] on span "окном" at bounding box center [101, 179] width 21 height 8
type input "*****"
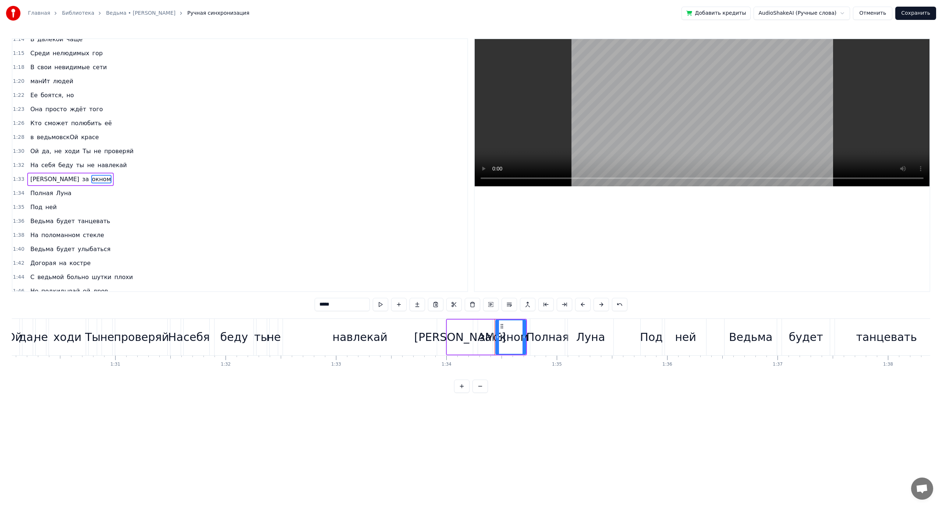
scroll to position [300, 0]
click at [528, 305] on button at bounding box center [527, 304] width 15 height 13
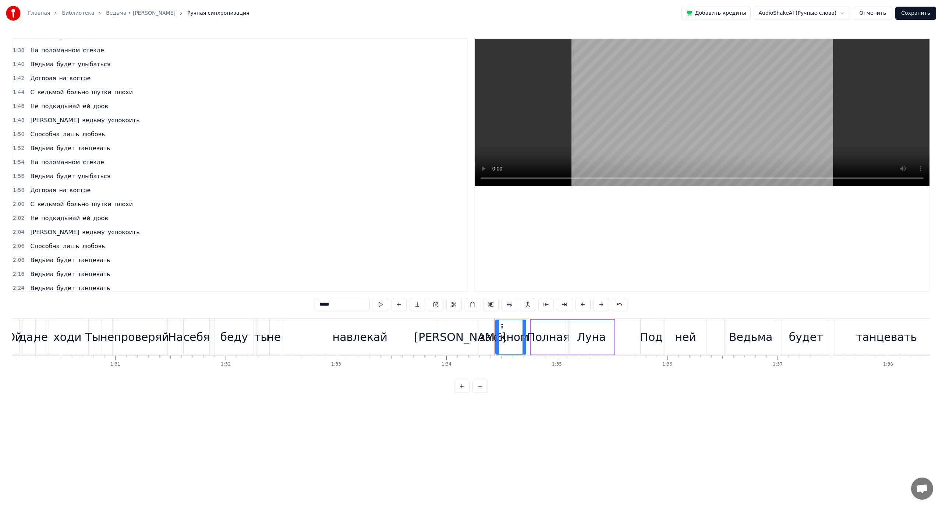
scroll to position [461, 0]
click at [922, 17] on button "Сохранить" at bounding box center [916, 13] width 41 height 13
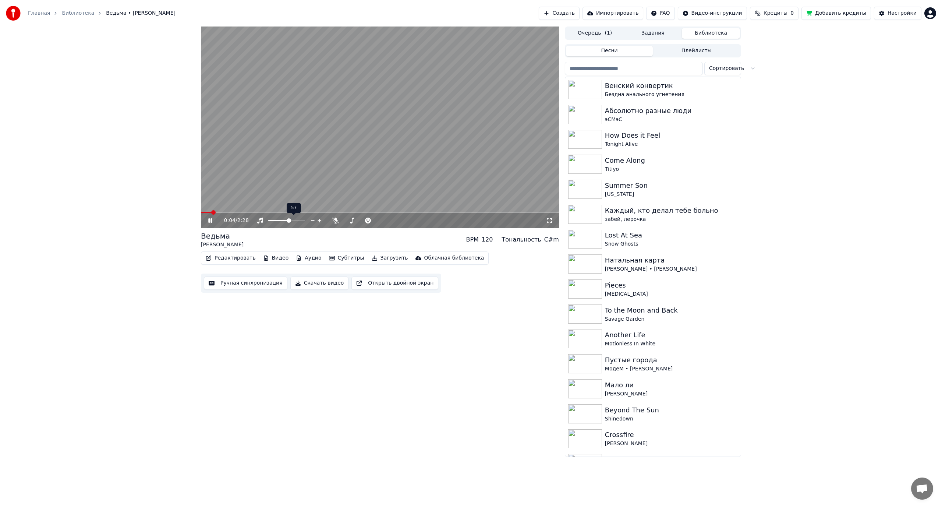
click at [289, 222] on span at bounding box center [289, 220] width 4 height 4
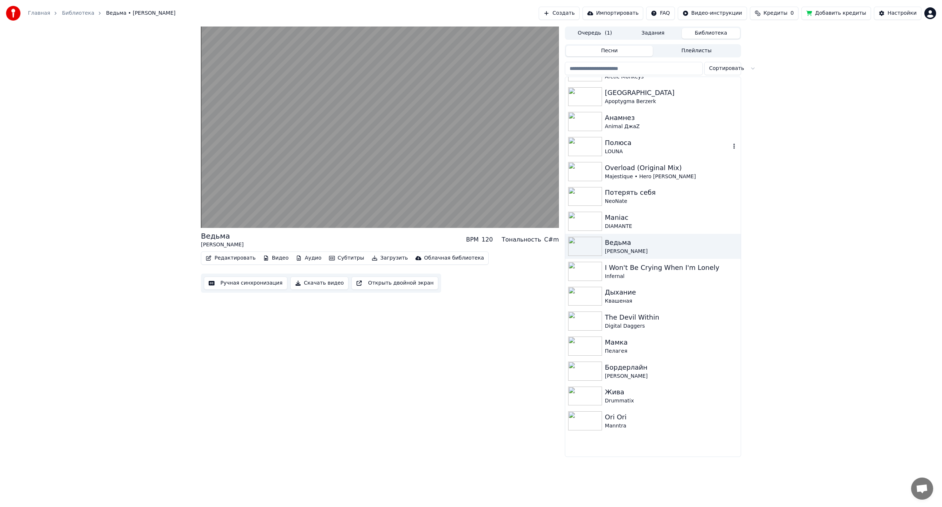
scroll to position [552, 0]
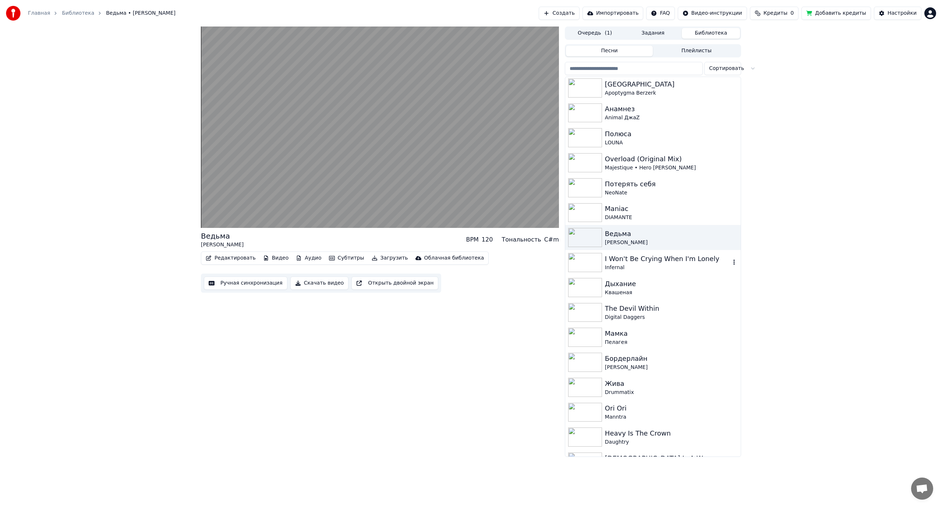
click at [664, 264] on div "Infernal" at bounding box center [668, 267] width 126 height 7
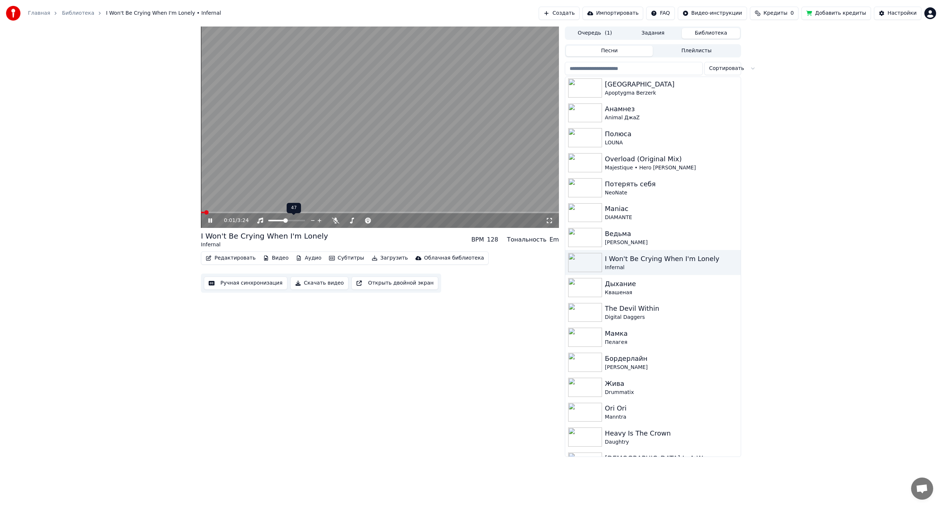
click at [286, 220] on span at bounding box center [285, 220] width 4 height 4
click at [648, 290] on div "Квашеная" at bounding box center [668, 292] width 126 height 7
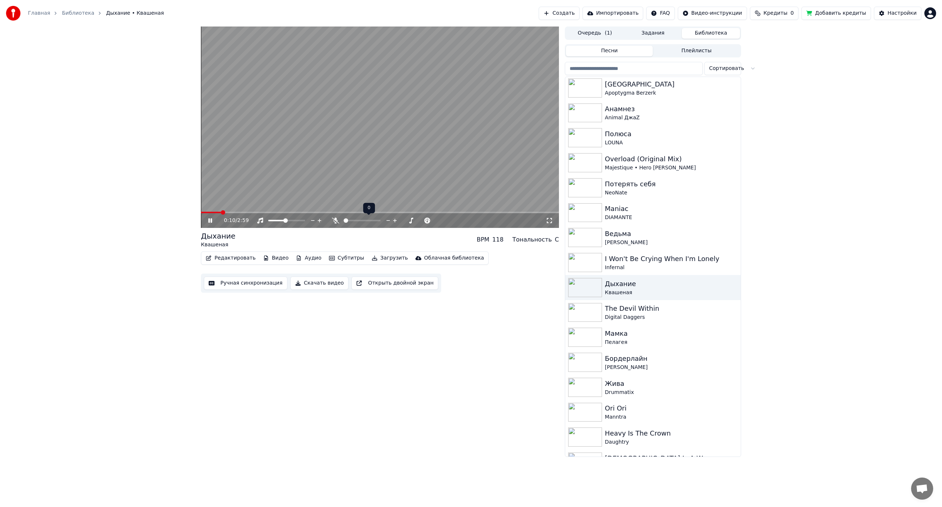
click at [336, 220] on icon at bounding box center [335, 221] width 7 height 6
click at [336, 220] on icon at bounding box center [335, 221] width 4 height 6
click at [219, 212] on span at bounding box center [219, 212] width 36 height 1
click at [210, 212] on span at bounding box center [210, 212] width 19 height 1
click at [375, 220] on span at bounding box center [375, 220] width 4 height 4
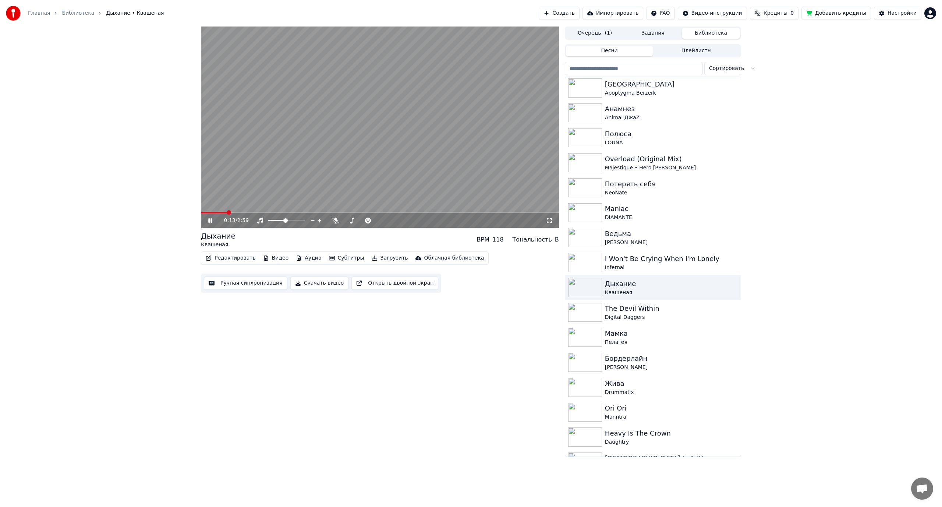
click at [227, 212] on span at bounding box center [214, 212] width 26 height 1
click at [207, 212] on span at bounding box center [204, 212] width 6 height 1
click at [289, 220] on span at bounding box center [288, 220] width 4 height 4
click at [209, 212] on span at bounding box center [211, 212] width 4 height 4
click at [201, 213] on span at bounding box center [203, 212] width 4 height 4
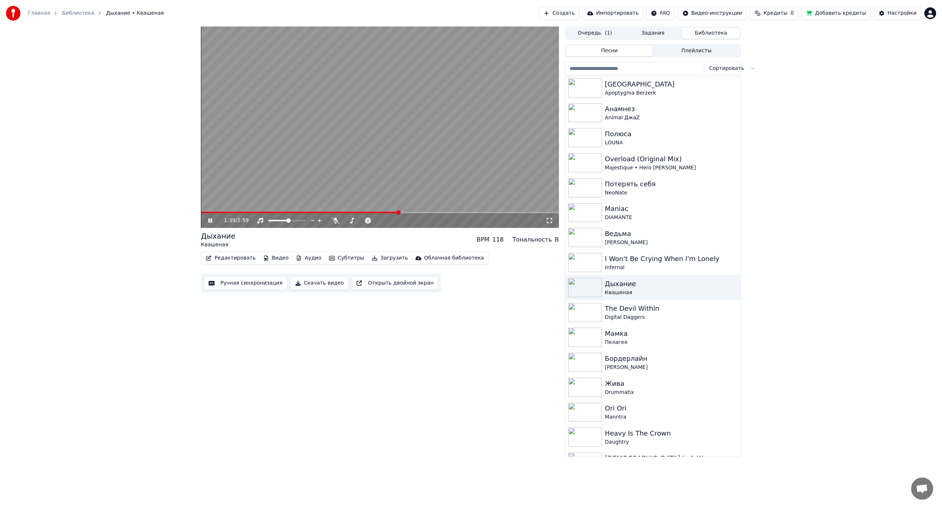
click at [384, 103] on video at bounding box center [380, 127] width 358 height 201
click at [235, 256] on button "Редактировать" at bounding box center [231, 258] width 56 height 10
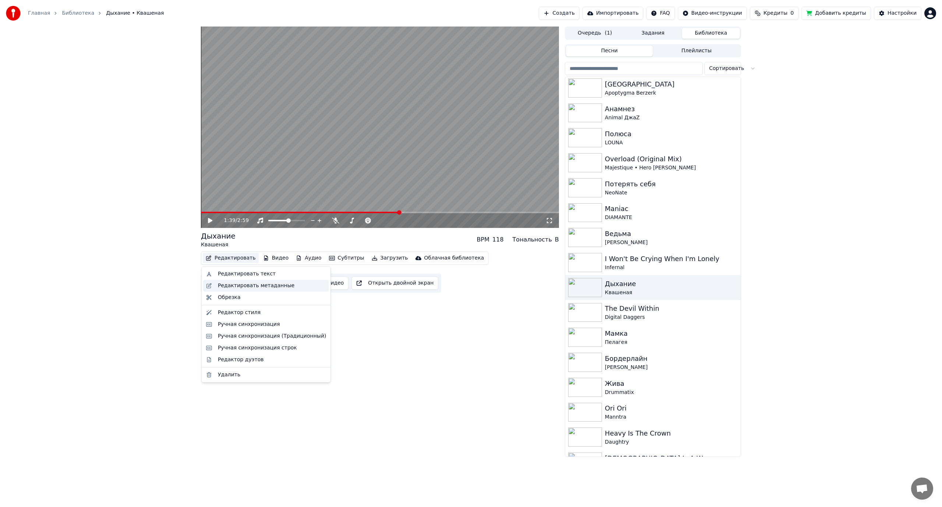
click at [271, 286] on div "Редактировать метаданные" at bounding box center [256, 285] width 77 height 7
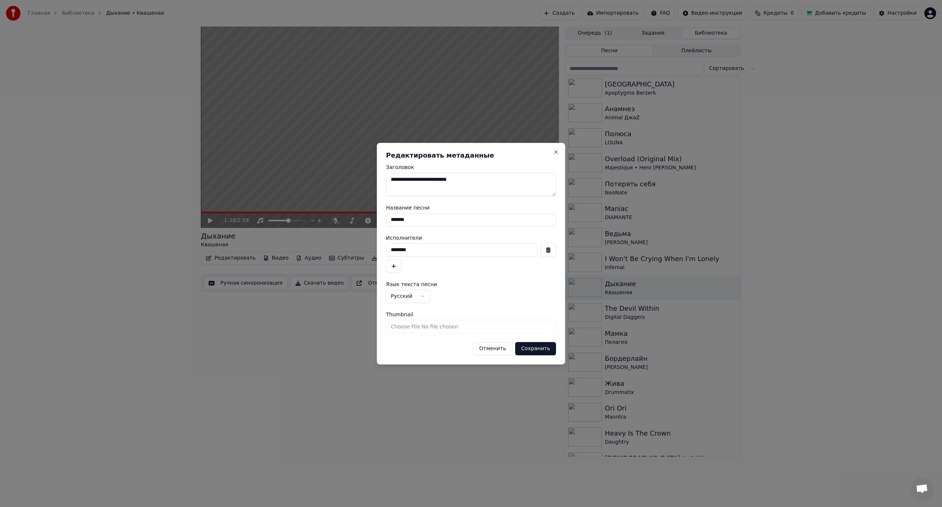
click at [433, 218] on input "*******" at bounding box center [471, 219] width 170 height 13
type input "**********"
click at [535, 346] on button "Сохранить" at bounding box center [535, 348] width 41 height 13
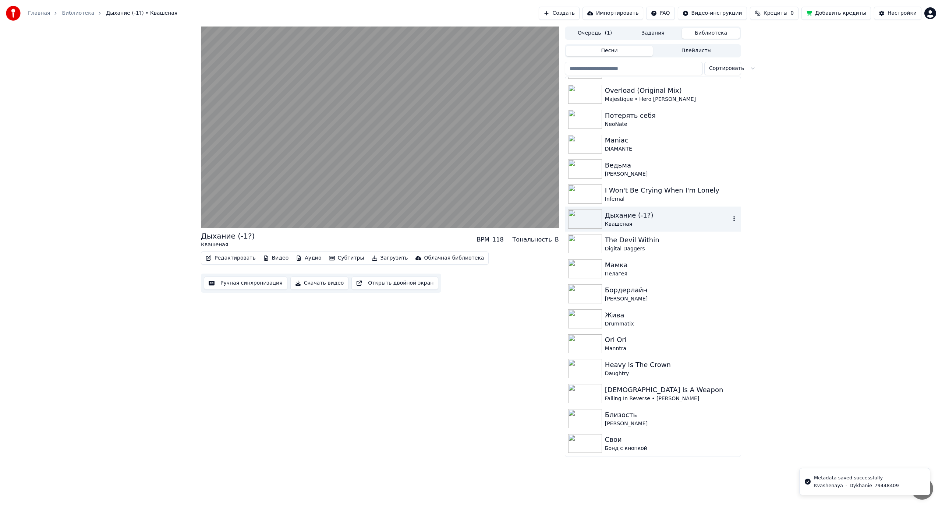
scroll to position [626, 0]
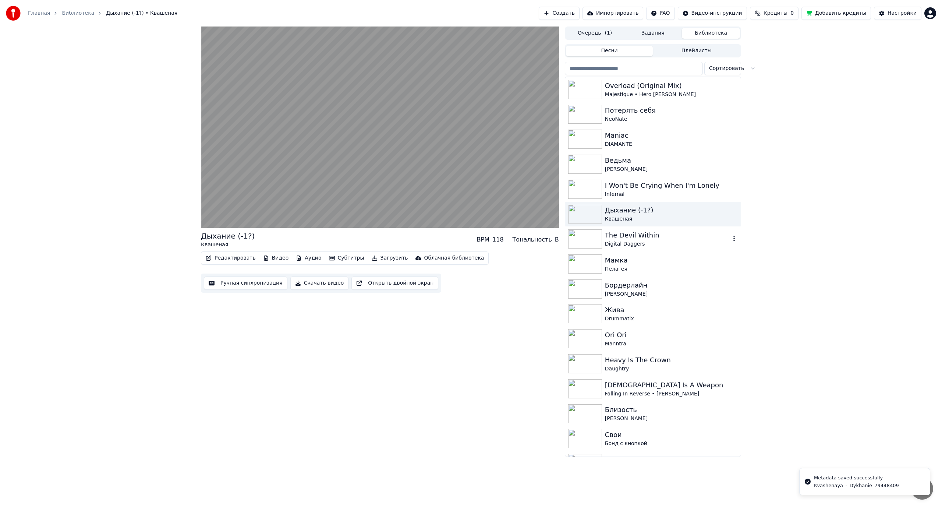
click at [641, 241] on div "Digital Daggers" at bounding box center [668, 243] width 126 height 7
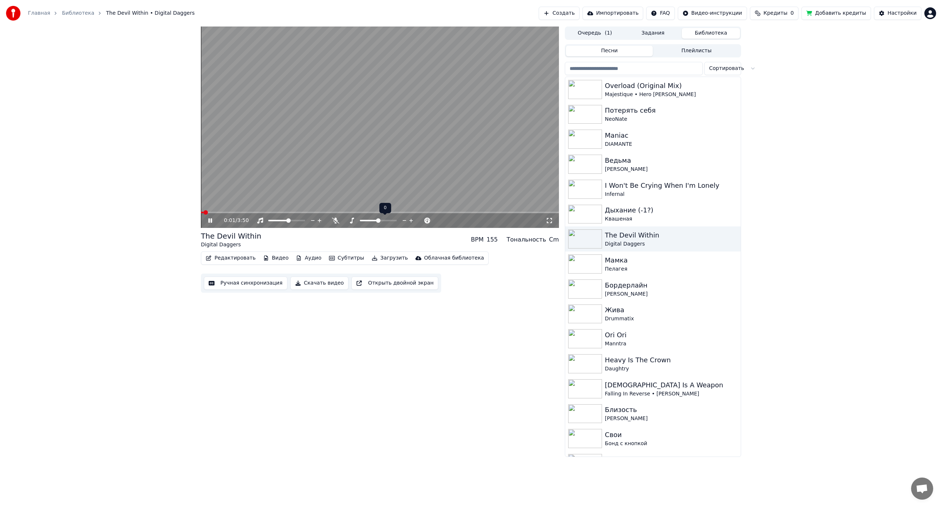
click at [378, 219] on span at bounding box center [378, 220] width 4 height 4
click at [283, 220] on span at bounding box center [283, 220] width 4 height 4
click at [289, 221] on span at bounding box center [288, 220] width 4 height 4
click at [429, 149] on video at bounding box center [380, 127] width 358 height 201
click at [628, 266] on div "Пелагея" at bounding box center [668, 268] width 126 height 7
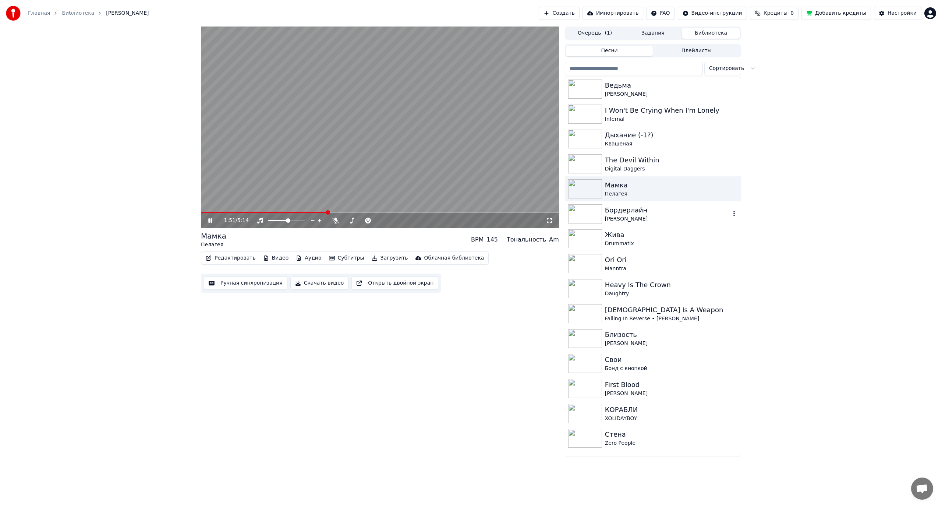
scroll to position [736, 0]
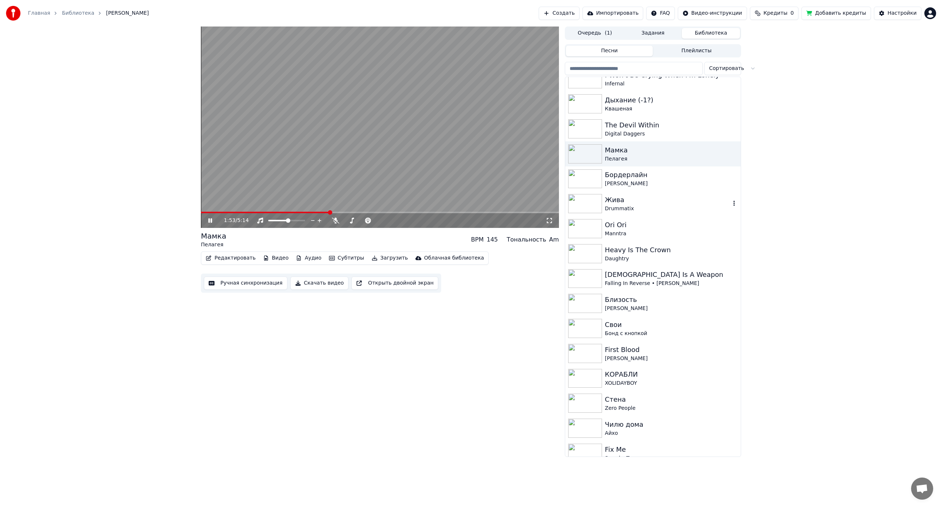
click at [635, 199] on div "Жива" at bounding box center [668, 200] width 126 height 10
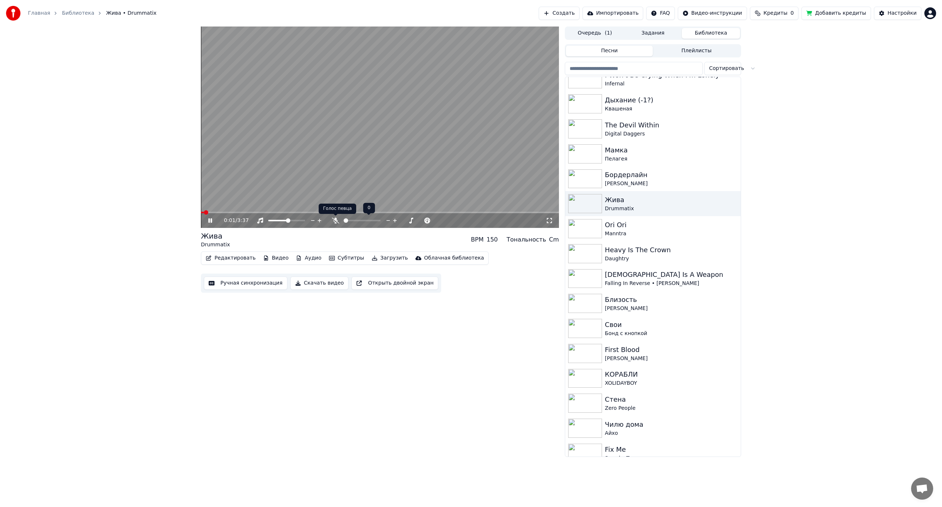
click at [333, 219] on icon at bounding box center [335, 221] width 7 height 6
click at [312, 156] on video at bounding box center [380, 127] width 358 height 201
click at [335, 219] on icon at bounding box center [335, 221] width 4 height 6
click at [235, 212] on span at bounding box center [254, 212] width 106 height 1
click at [224, 194] on video at bounding box center [380, 127] width 358 height 201
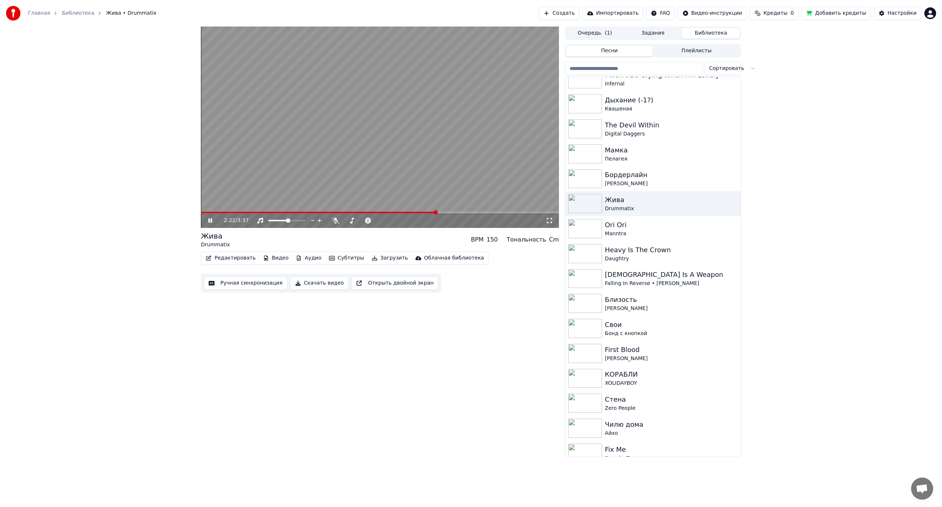
click at [377, 134] on video at bounding box center [380, 127] width 358 height 201
click at [629, 231] on div "Manntra" at bounding box center [668, 233] width 126 height 7
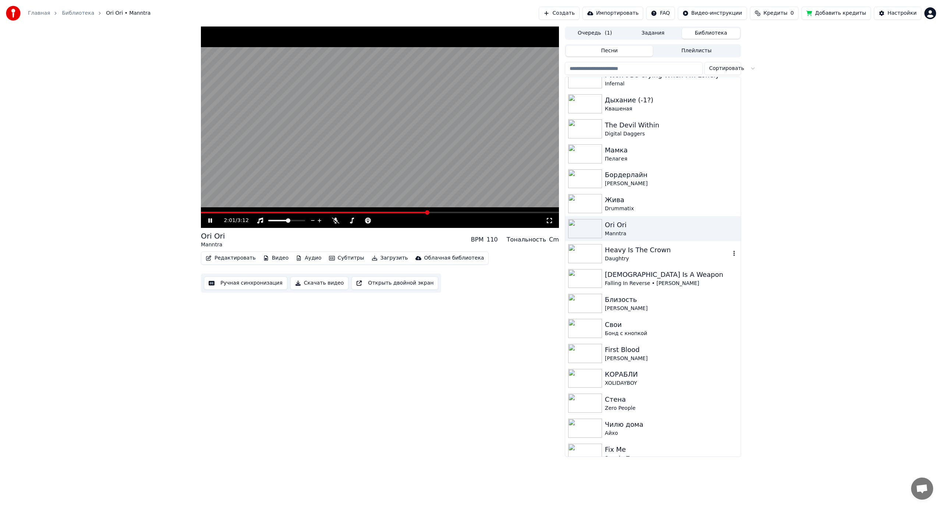
click at [639, 253] on div "Heavy Is The Crown" at bounding box center [668, 250] width 126 height 10
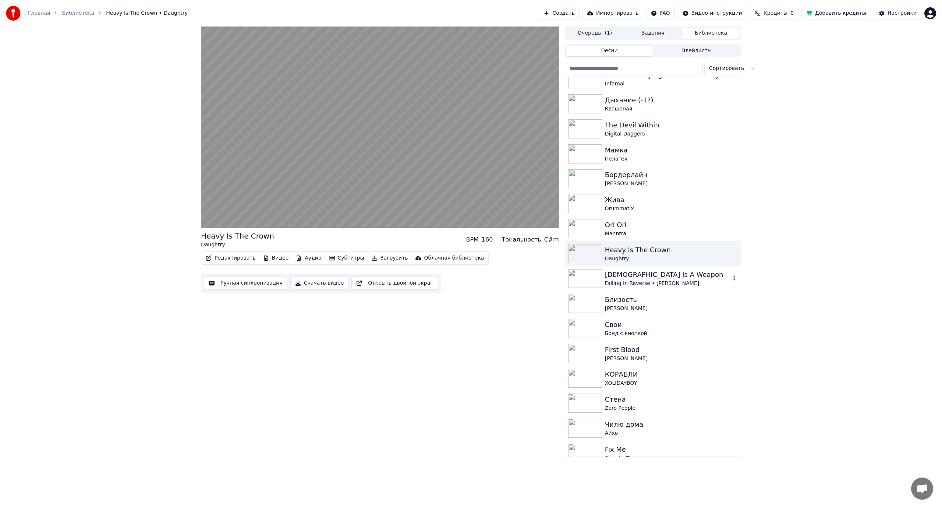
click at [672, 268] on div "[DEMOGRAPHIC_DATA] Is A Weapon Falling In Reverse • [PERSON_NAME]" at bounding box center [653, 278] width 176 height 25
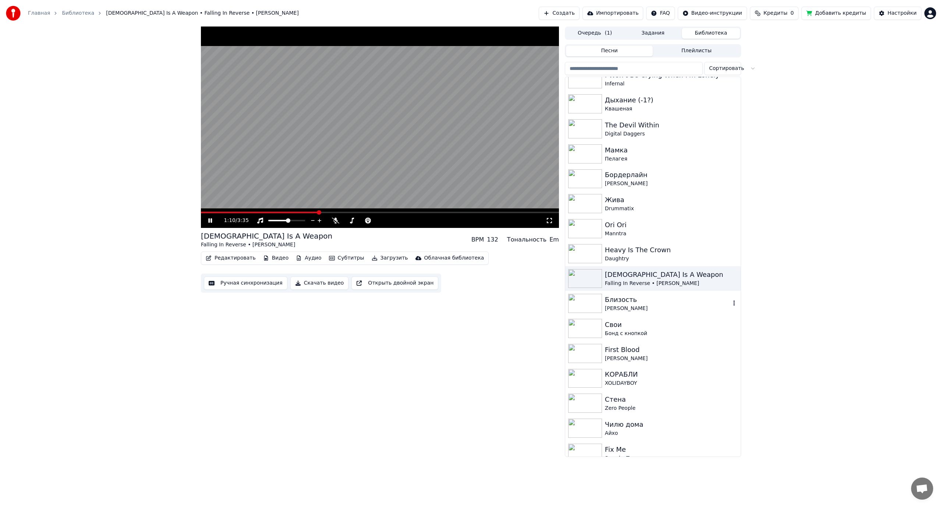
click at [631, 307] on div "[PERSON_NAME]" at bounding box center [668, 308] width 126 height 7
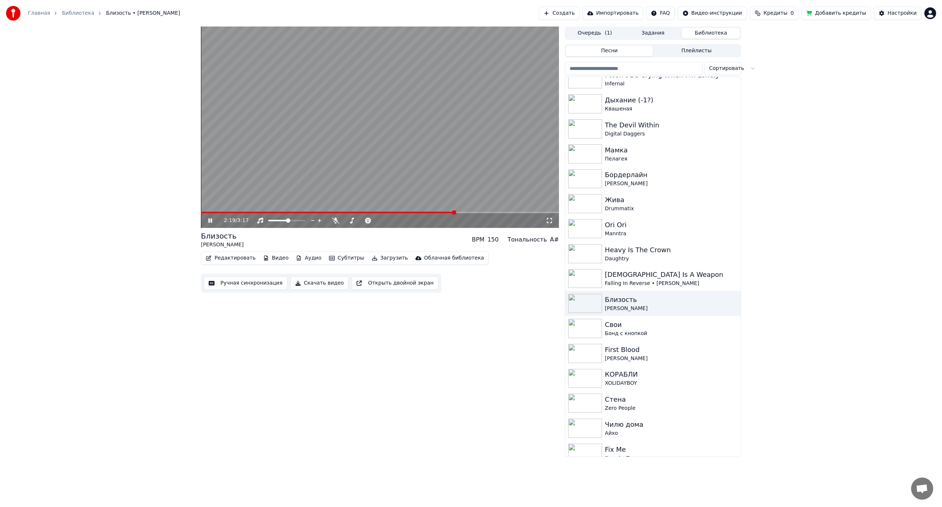
click at [394, 146] on video at bounding box center [380, 127] width 358 height 201
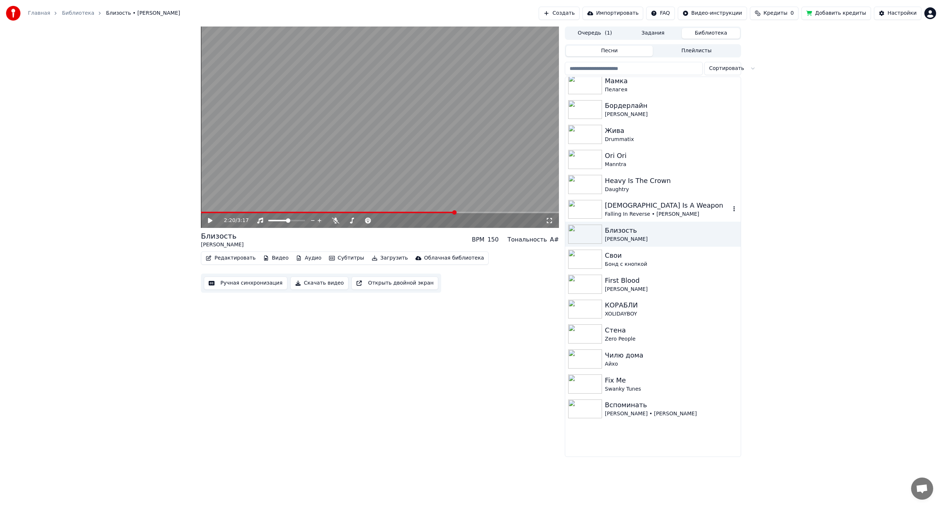
scroll to position [810, 0]
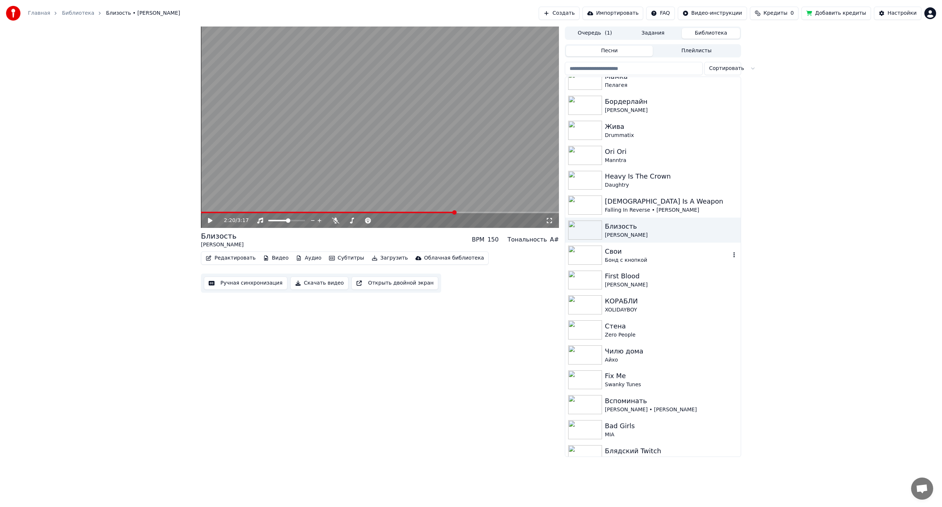
click at [647, 255] on div "Свои" at bounding box center [668, 251] width 126 height 10
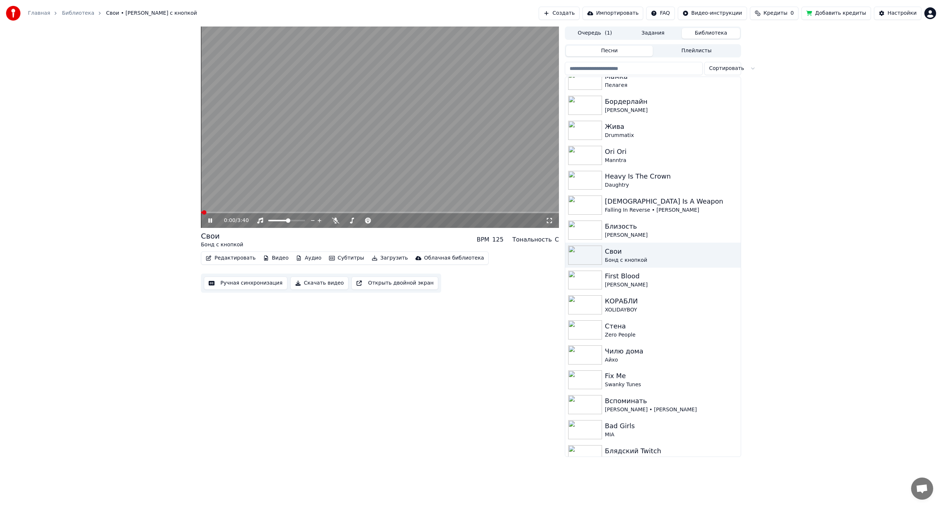
click at [239, 212] on span at bounding box center [380, 212] width 358 height 1
click at [261, 212] on span at bounding box center [380, 212] width 358 height 1
click at [256, 212] on span at bounding box center [234, 212] width 66 height 1
click at [251, 212] on span at bounding box center [229, 212] width 56 height 1
click at [246, 212] on span at bounding box center [226, 212] width 50 height 1
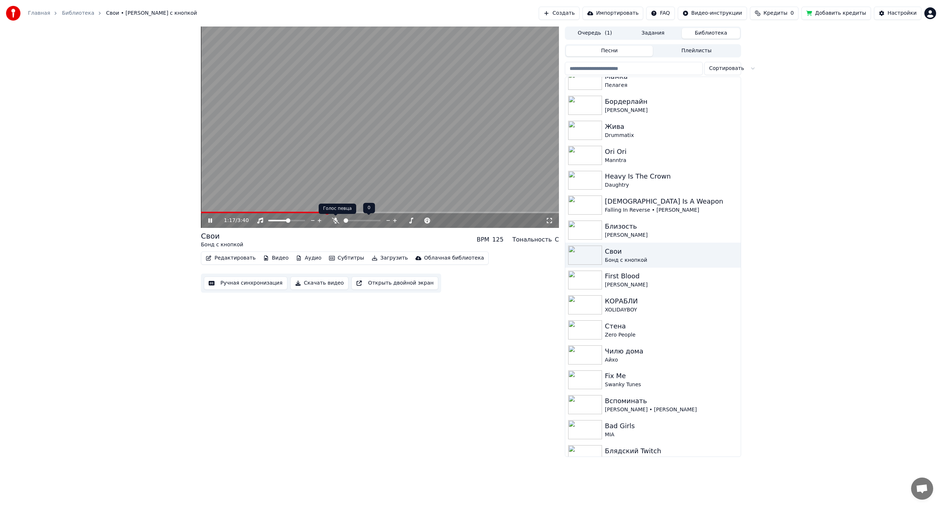
click at [336, 218] on icon at bounding box center [335, 221] width 7 height 6
click at [336, 218] on icon at bounding box center [335, 221] width 4 height 6
click at [336, 217] on div at bounding box center [365, 220] width 67 height 7
click at [332, 219] on icon at bounding box center [335, 221] width 7 height 6
click at [335, 218] on icon at bounding box center [335, 221] width 4 height 6
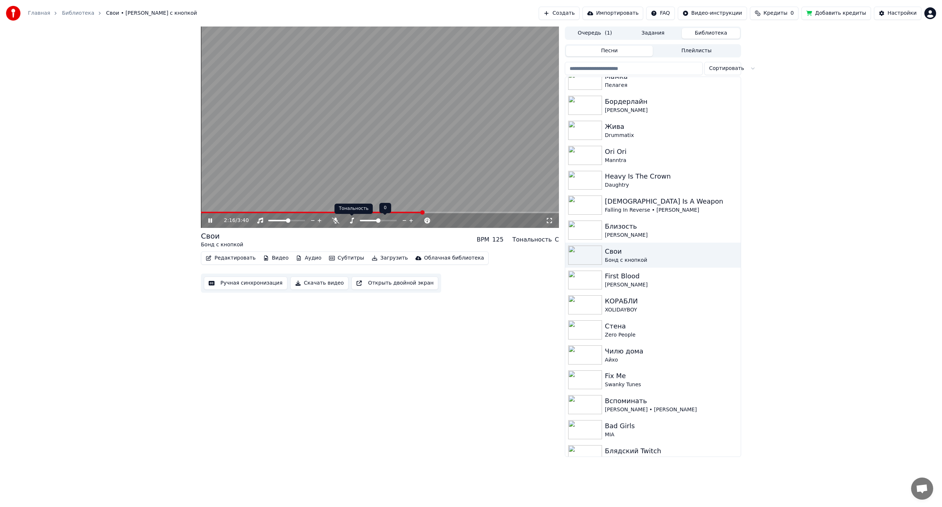
click at [352, 220] on icon at bounding box center [351, 221] width 7 height 6
click at [335, 219] on icon at bounding box center [335, 221] width 7 height 6
click at [335, 219] on icon at bounding box center [335, 221] width 4 height 6
click at [335, 220] on icon at bounding box center [335, 221] width 7 height 6
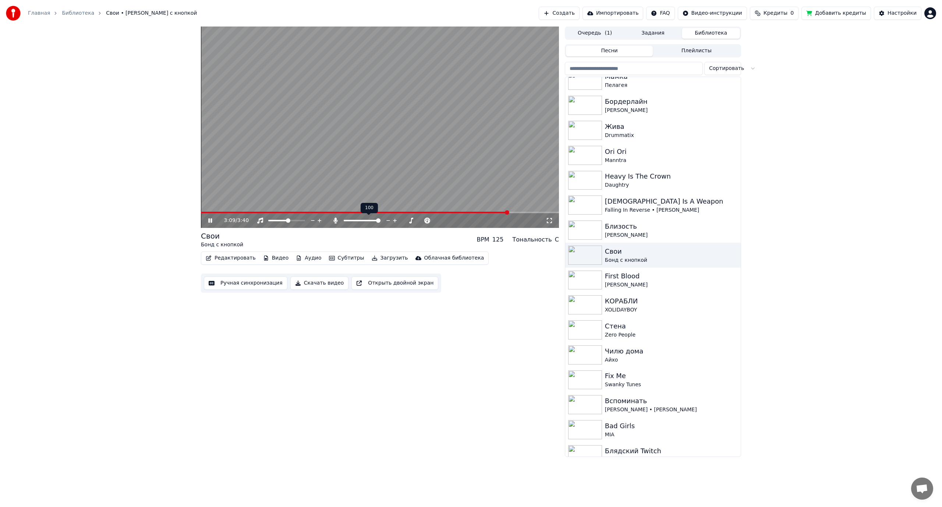
click at [335, 221] on icon at bounding box center [335, 221] width 7 height 6
click at [634, 281] on div "First Blood" at bounding box center [668, 276] width 126 height 10
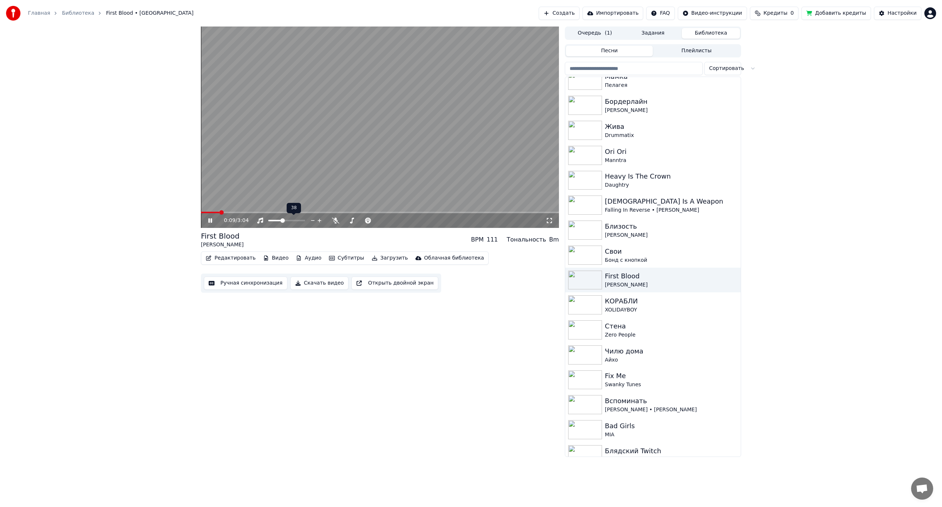
click at [282, 220] on span at bounding box center [282, 220] width 4 height 4
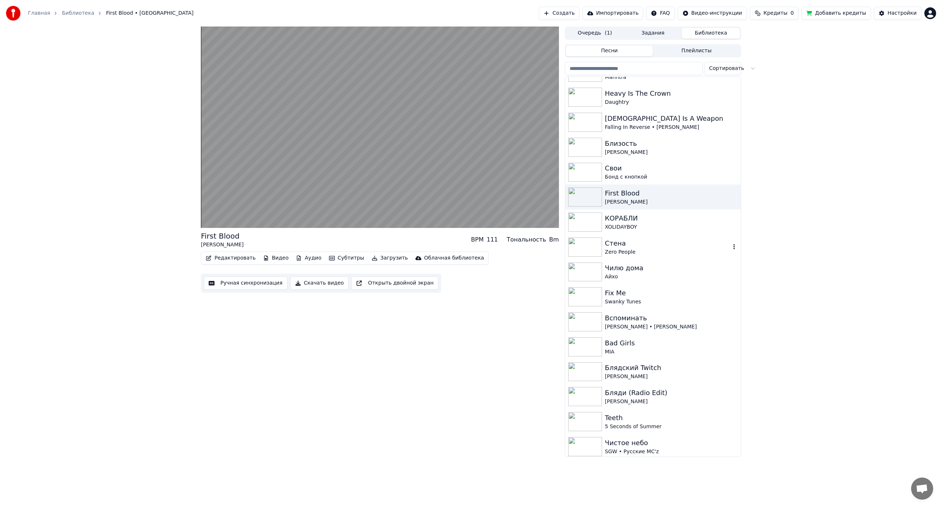
scroll to position [920, 0]
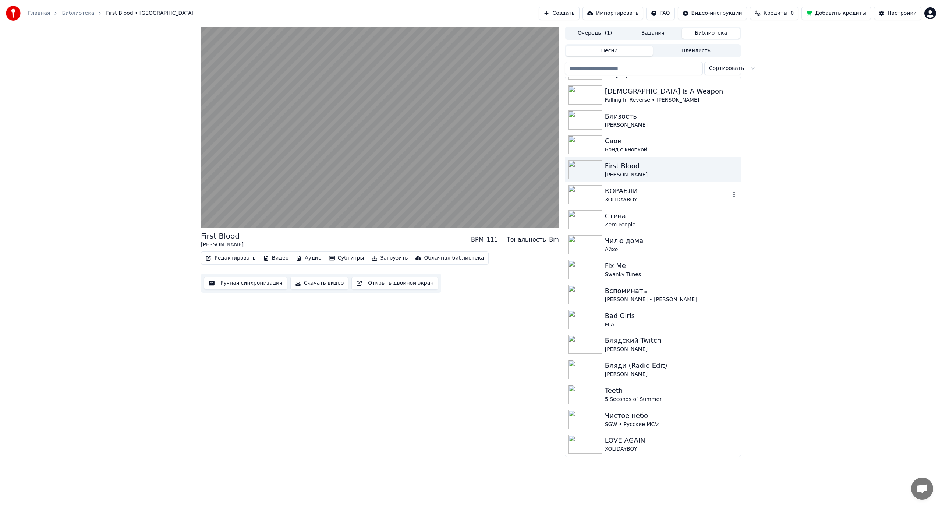
click at [629, 197] on div "XOLIDAYBOY" at bounding box center [668, 199] width 126 height 7
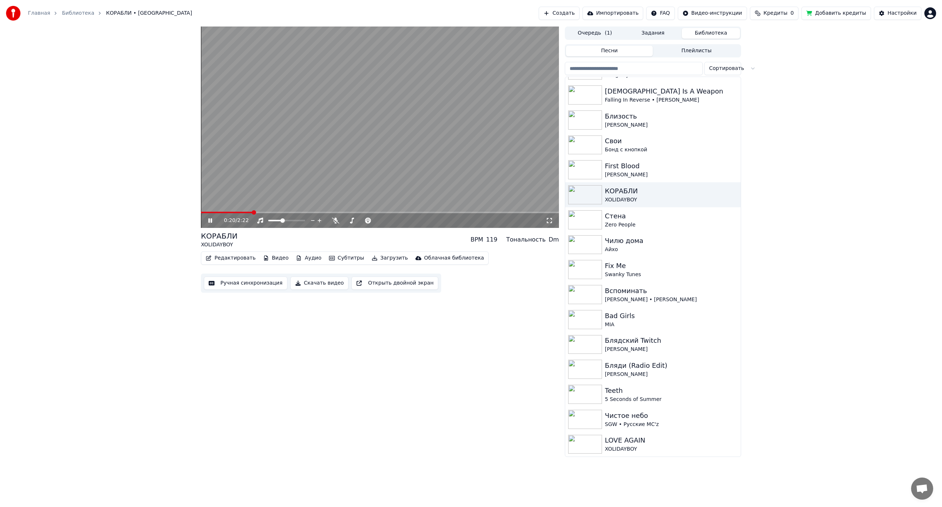
click at [207, 212] on span at bounding box center [227, 212] width 52 height 1
click at [335, 219] on icon at bounding box center [335, 221] width 7 height 6
click at [201, 212] on span at bounding box center [203, 212] width 4 height 4
click at [337, 218] on icon at bounding box center [335, 221] width 7 height 6
click at [381, 219] on div at bounding box center [385, 220] width 59 height 7
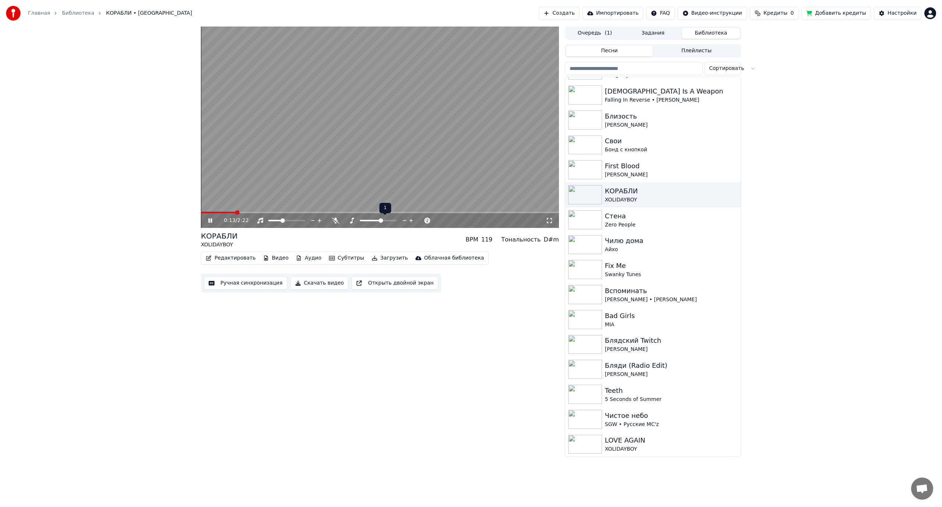
click at [381, 220] on span at bounding box center [381, 220] width 4 height 4
click at [201, 214] on span at bounding box center [203, 212] width 4 height 4
click at [384, 219] on span at bounding box center [383, 220] width 4 height 4
click at [201, 215] on span at bounding box center [203, 212] width 4 height 4
click at [326, 157] on video at bounding box center [380, 127] width 358 height 201
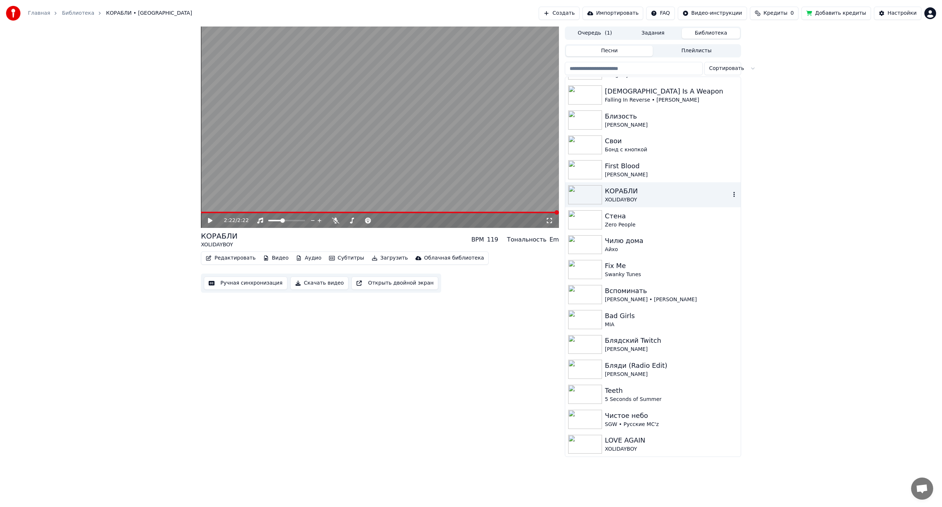
click at [731, 195] on icon "button" at bounding box center [734, 194] width 7 height 6
click at [228, 257] on button "Редактировать" at bounding box center [231, 258] width 56 height 10
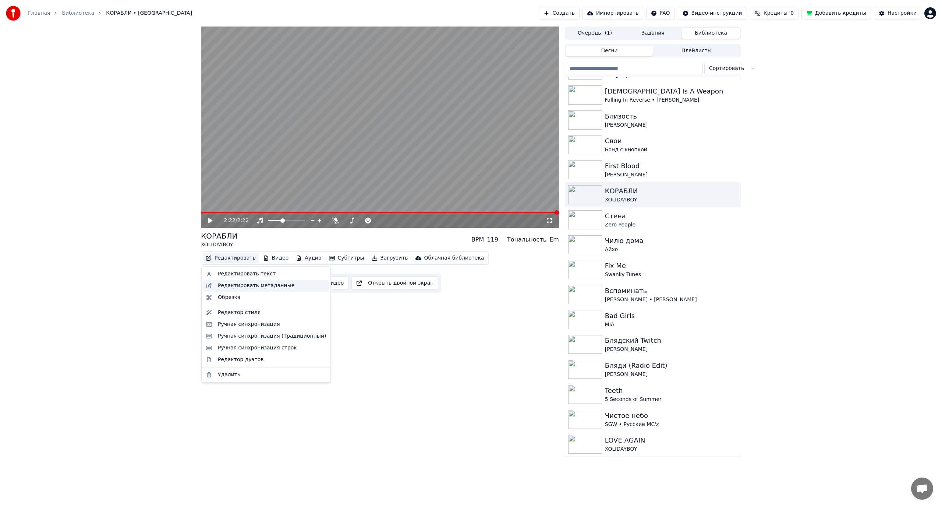
click at [258, 286] on div "Редактировать метаданные" at bounding box center [256, 285] width 77 height 7
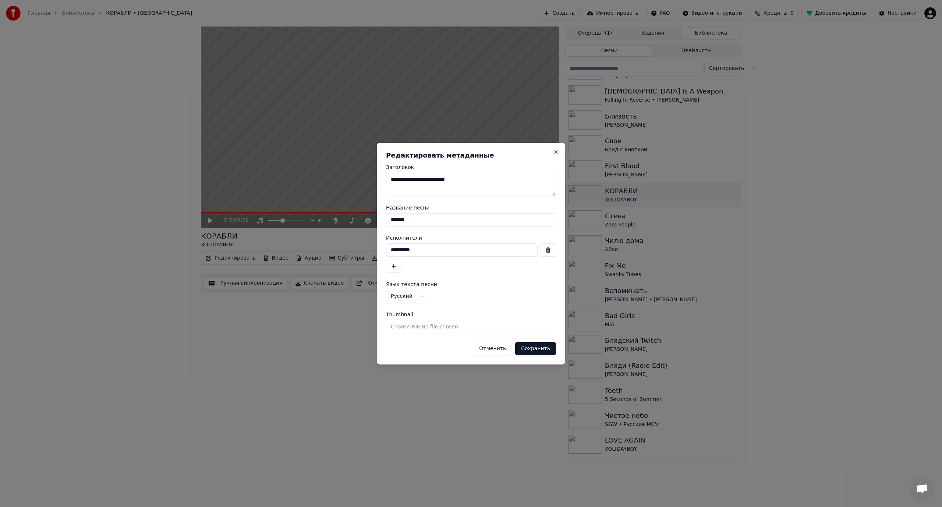
click at [438, 216] on input "*******" at bounding box center [471, 219] width 170 height 13
click at [417, 220] on input "**********" at bounding box center [471, 219] width 170 height 13
type input "**********"
click at [544, 350] on button "Сохранить" at bounding box center [535, 348] width 41 height 13
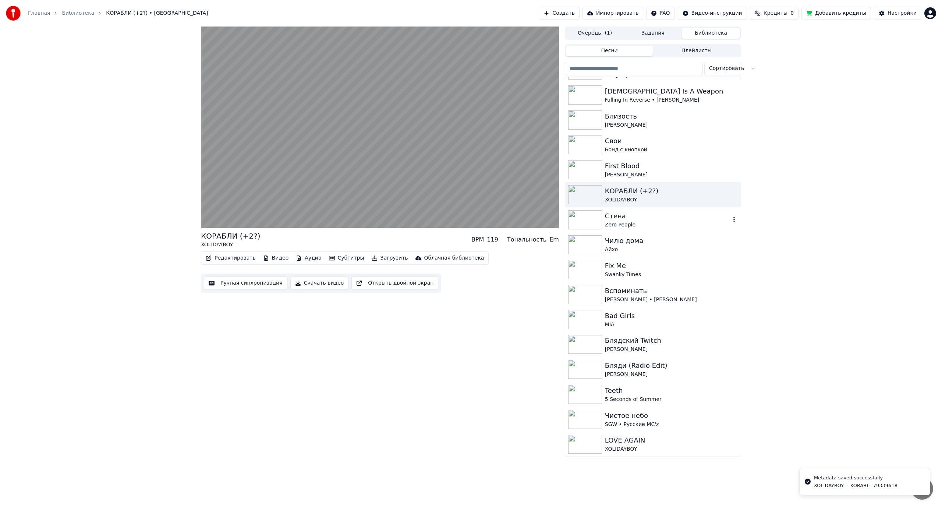
click at [648, 222] on div "Zero People" at bounding box center [668, 224] width 126 height 7
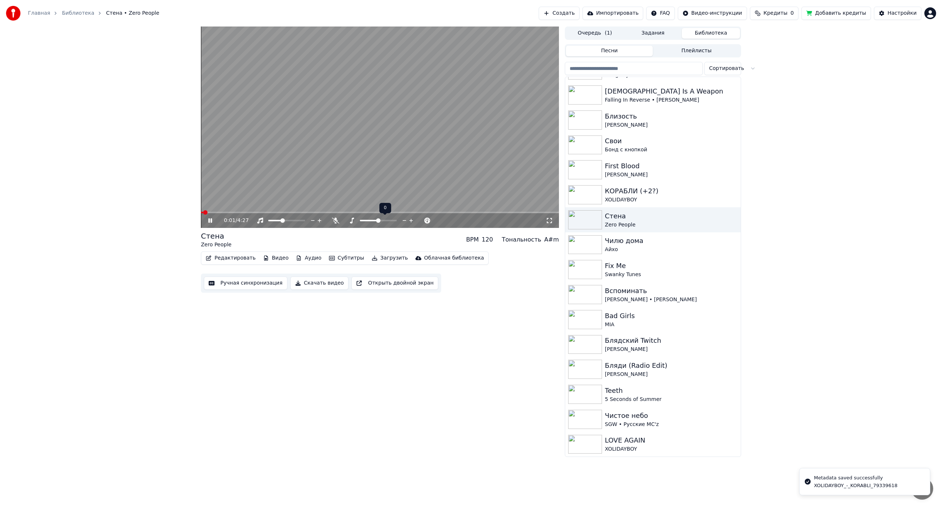
click at [379, 219] on span at bounding box center [378, 220] width 4 height 4
click at [334, 220] on icon at bounding box center [335, 221] width 7 height 6
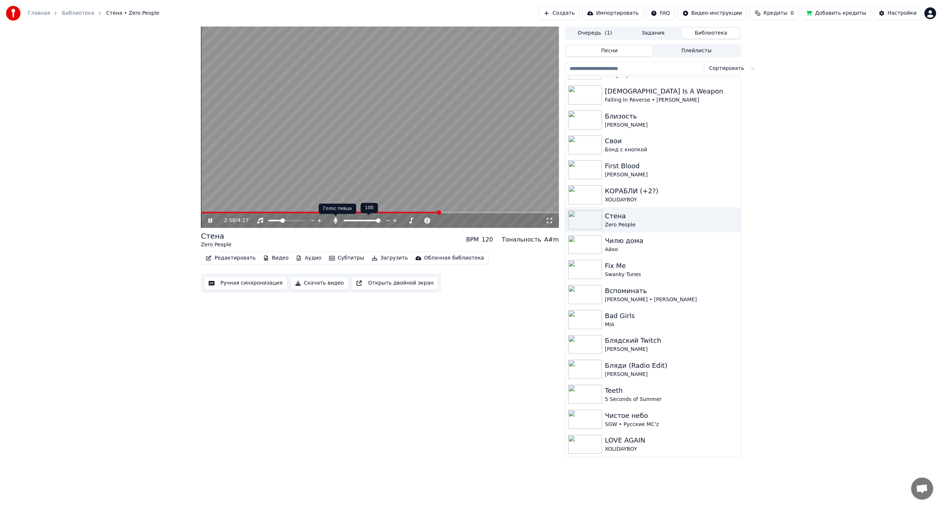
click at [335, 221] on icon at bounding box center [335, 221] width 4 height 6
click at [334, 220] on icon at bounding box center [335, 221] width 7 height 6
click at [336, 219] on icon at bounding box center [335, 221] width 4 height 6
click at [664, 247] on div "Айхо" at bounding box center [668, 249] width 126 height 7
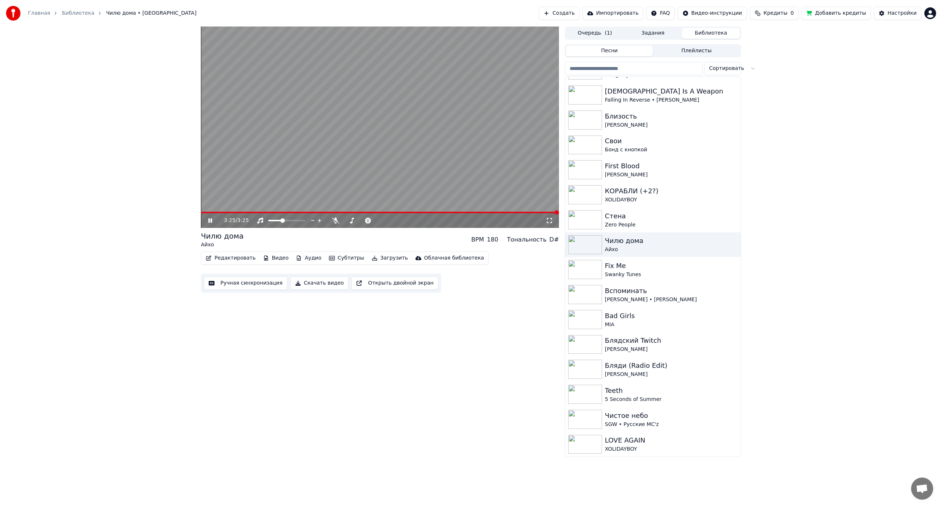
click at [332, 127] on video at bounding box center [380, 127] width 358 height 201
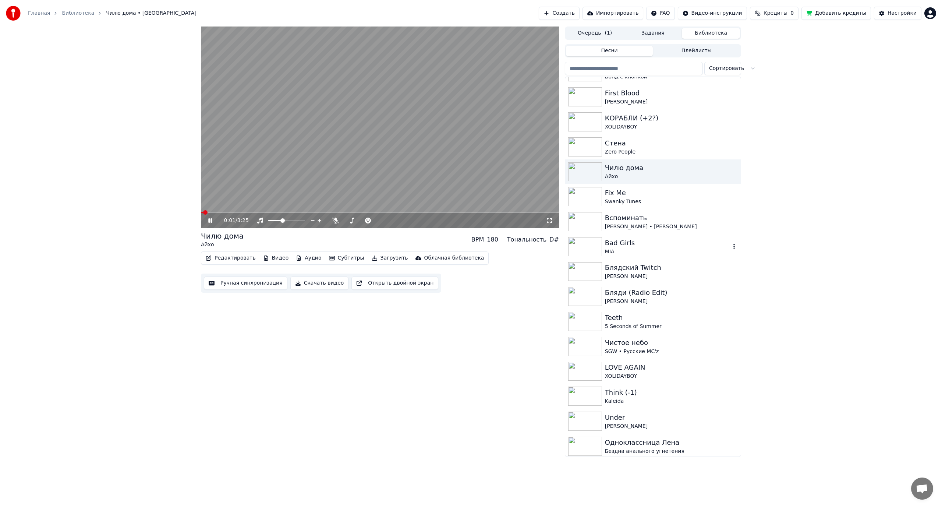
scroll to position [994, 0]
click at [637, 199] on div "Swanky Tunes" at bounding box center [668, 201] width 126 height 7
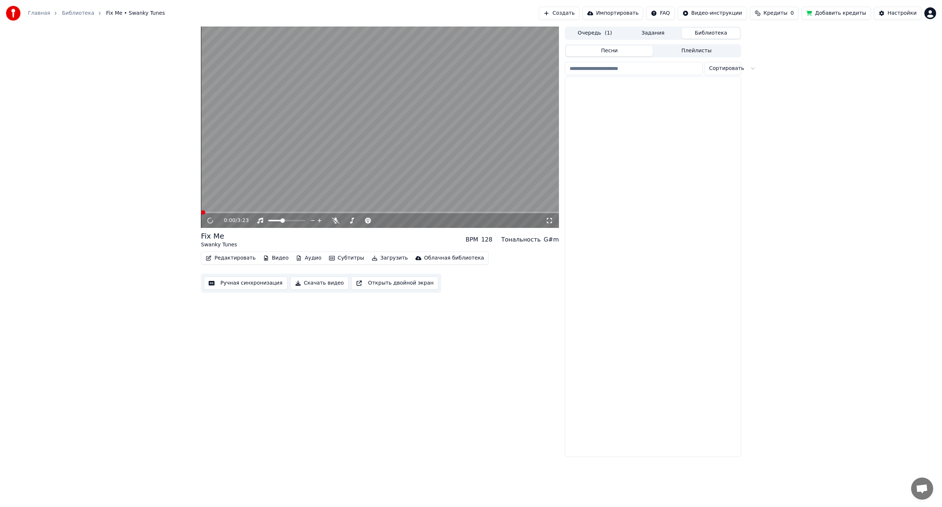
scroll to position [994, 0]
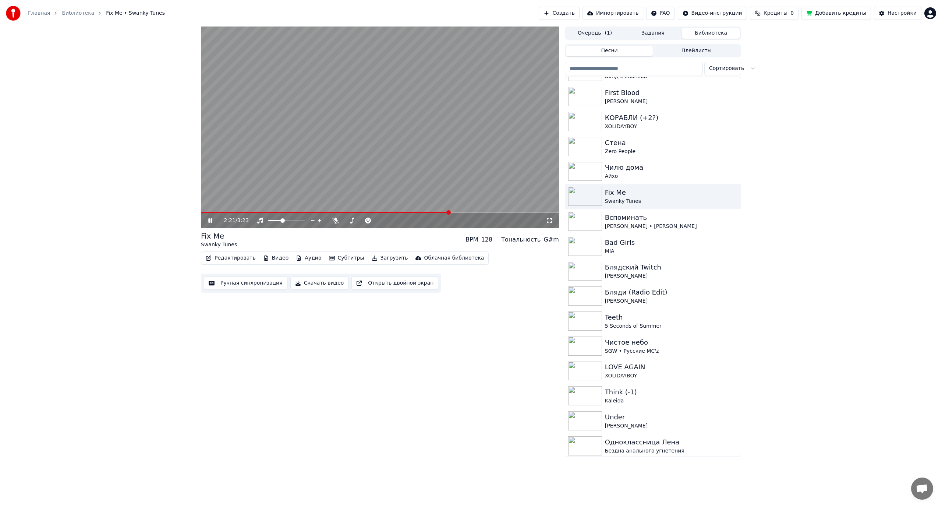
click at [449, 212] on span at bounding box center [325, 212] width 248 height 1
click at [335, 219] on icon at bounding box center [335, 221] width 7 height 6
click at [441, 212] on span at bounding box center [321, 212] width 240 height 1
click at [430, 212] on span at bounding box center [322, 212] width 243 height 1
click at [421, 212] on span at bounding box center [317, 212] width 233 height 1
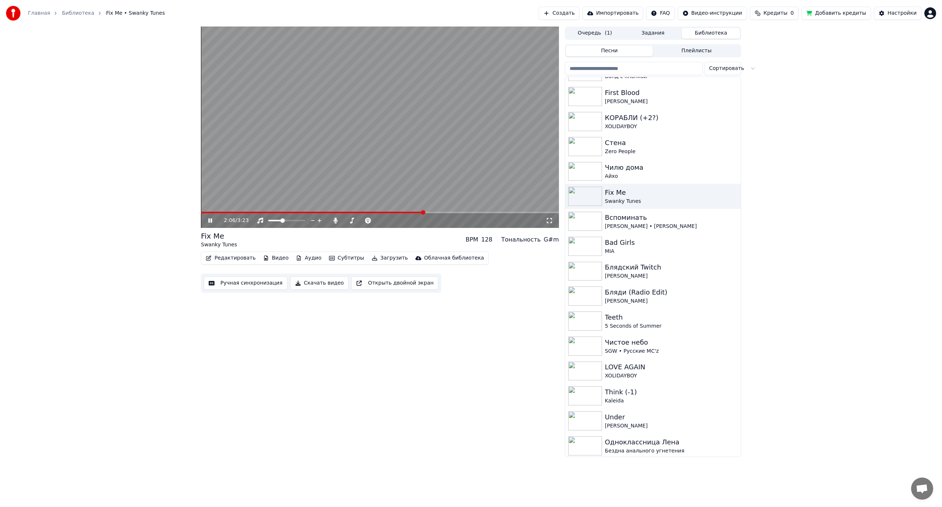
click at [414, 212] on span at bounding box center [312, 212] width 223 height 1
click at [334, 221] on icon at bounding box center [335, 221] width 4 height 6
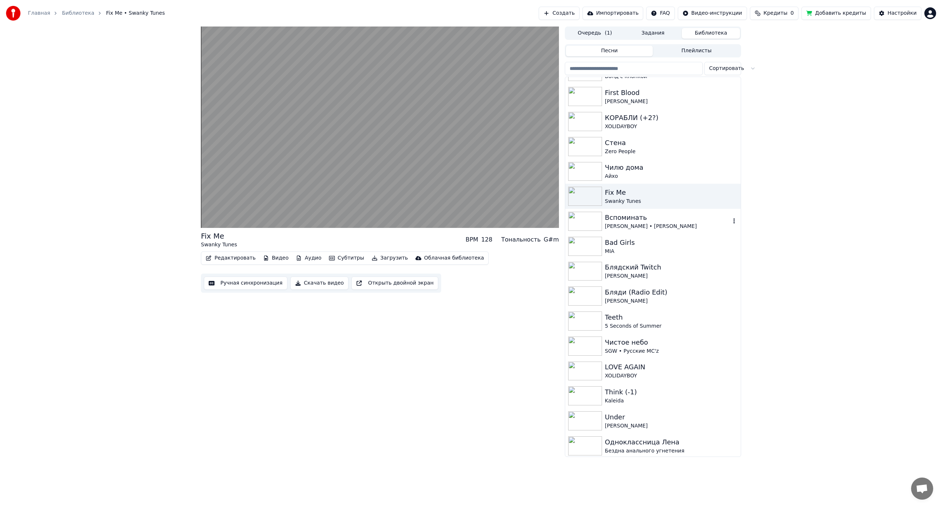
click at [624, 214] on div "Вспоминать" at bounding box center [668, 217] width 126 height 10
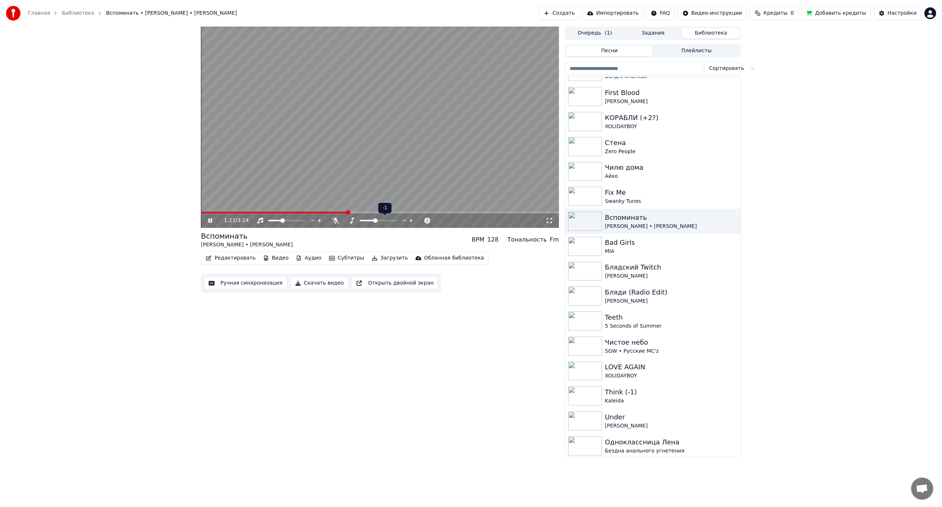
click at [374, 221] on span at bounding box center [375, 220] width 4 height 4
click at [205, 212] on span at bounding box center [275, 212] width 149 height 1
click at [289, 221] on span at bounding box center [288, 220] width 4 height 4
click at [206, 213] on span at bounding box center [208, 212] width 4 height 4
click at [367, 134] on video at bounding box center [380, 127] width 358 height 201
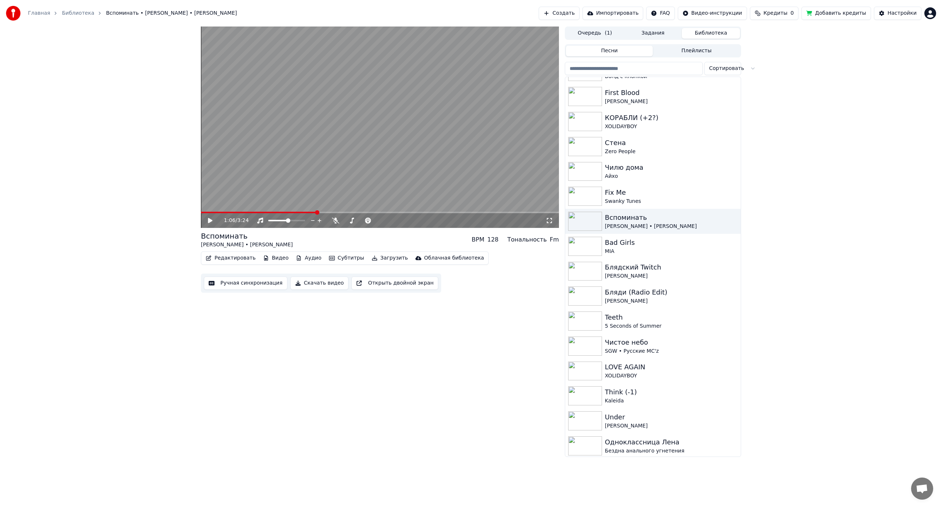
click at [232, 257] on button "Редактировать" at bounding box center [231, 258] width 56 height 10
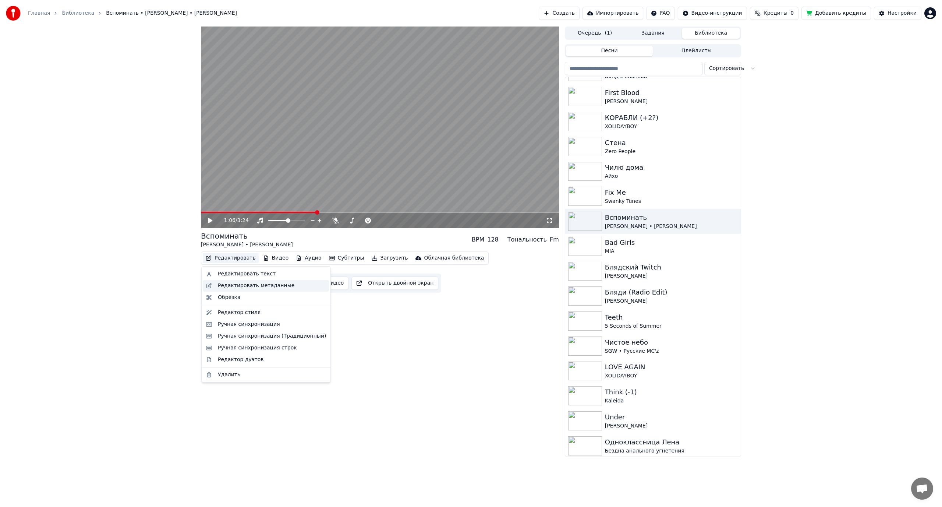
click at [266, 284] on div "Редактировать метаданные" at bounding box center [256, 285] width 77 height 7
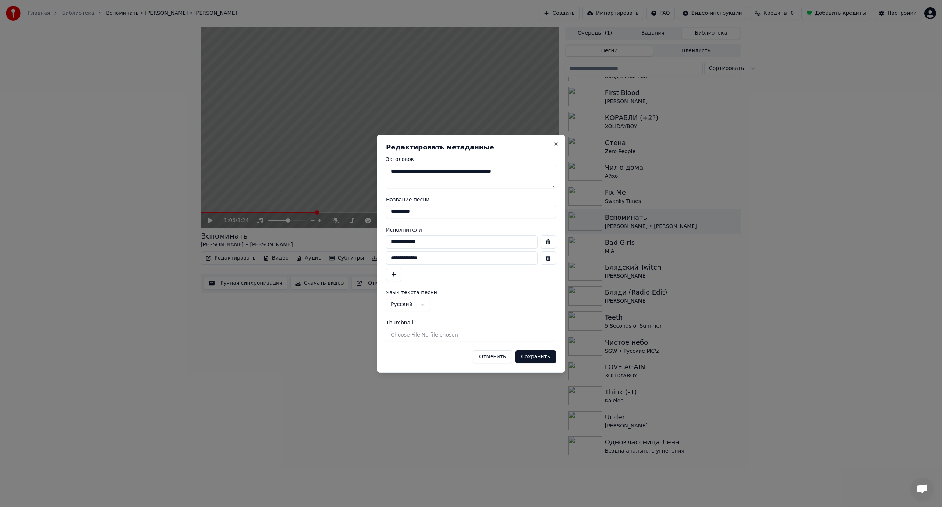
click at [435, 212] on input "**********" at bounding box center [471, 211] width 170 height 13
type input "**********"
click at [534, 352] on button "Сохранить" at bounding box center [535, 356] width 41 height 13
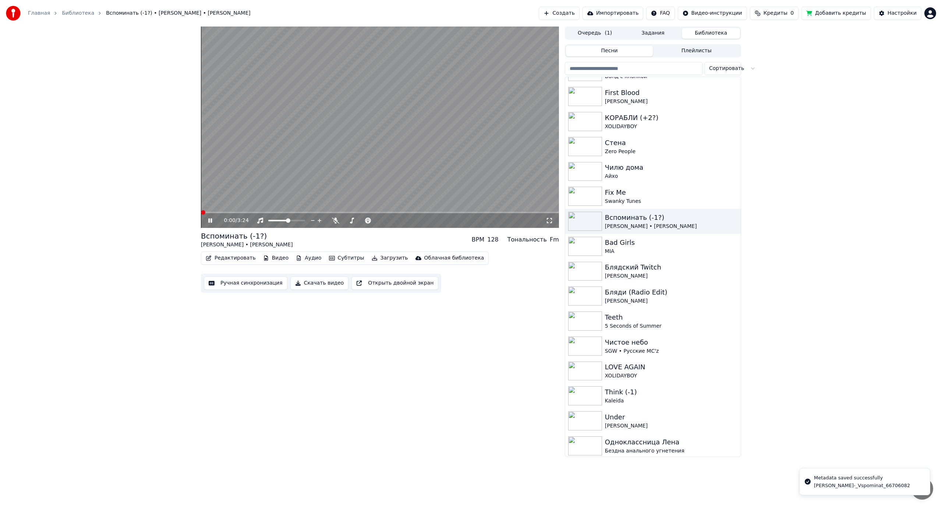
click at [359, 148] on video at bounding box center [380, 127] width 358 height 201
click at [615, 247] on div "Bad Girls" at bounding box center [668, 242] width 126 height 10
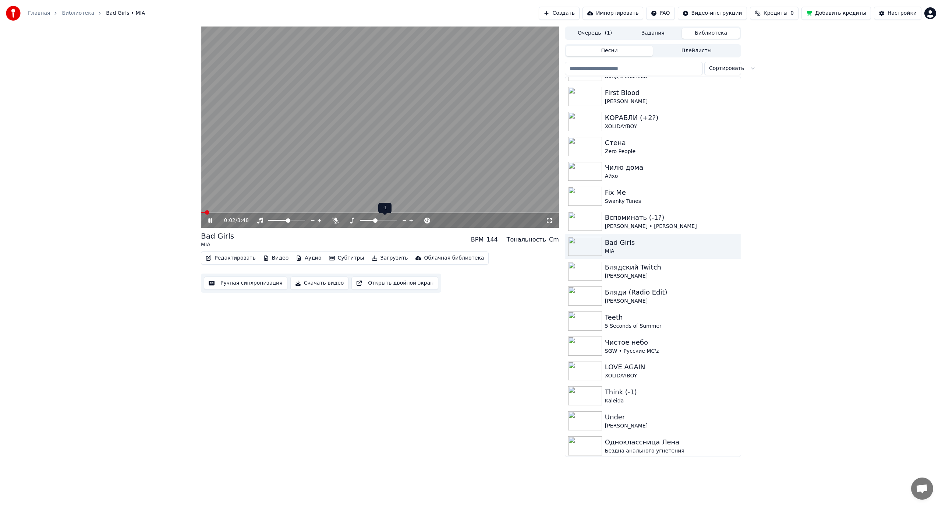
click at [378, 220] on span at bounding box center [375, 220] width 4 height 4
click at [280, 220] on span at bounding box center [281, 220] width 4 height 4
click at [224, 257] on button "Редактировать" at bounding box center [231, 258] width 56 height 10
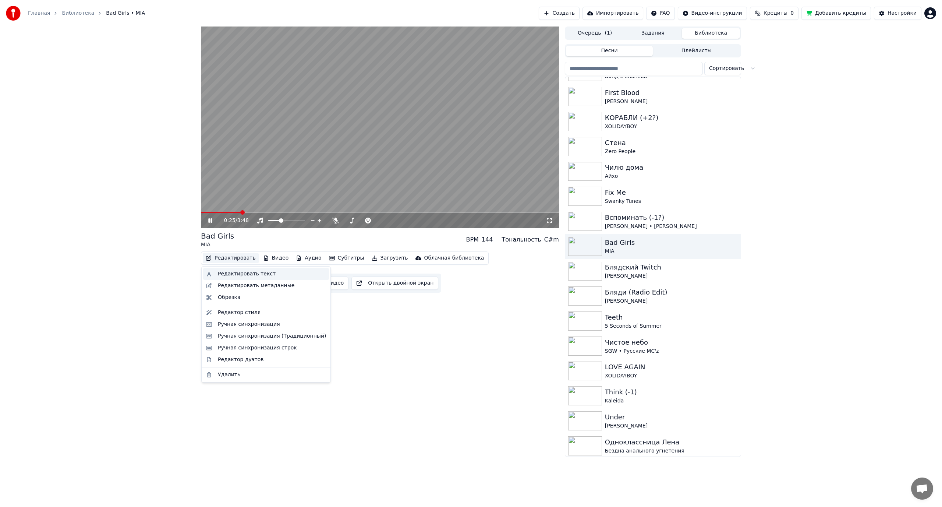
click at [229, 272] on div "Редактировать текст" at bounding box center [247, 273] width 58 height 7
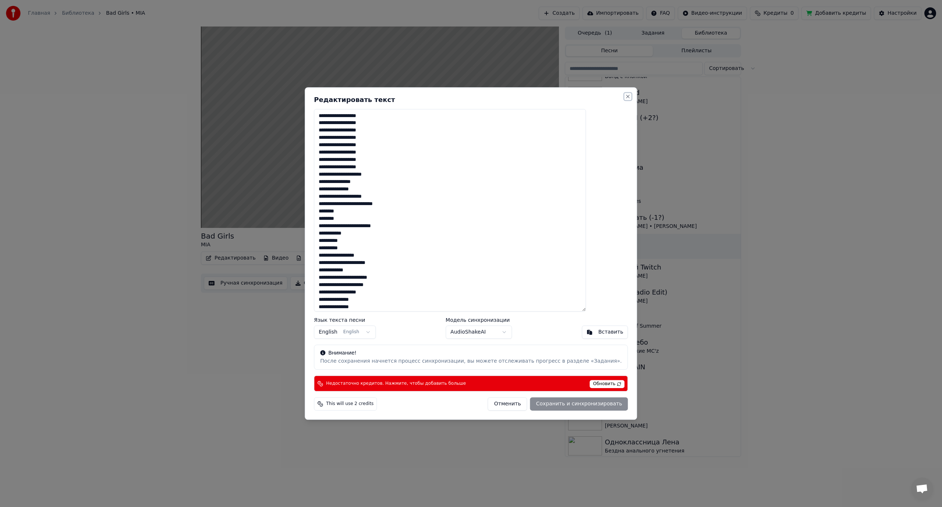
click at [625, 97] on button "Close" at bounding box center [628, 96] width 6 height 6
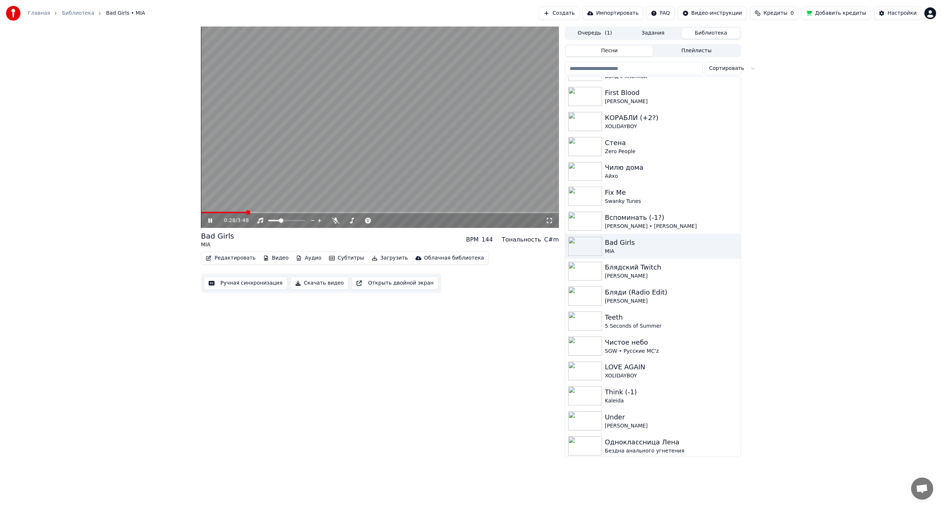
click at [430, 162] on video at bounding box center [380, 127] width 358 height 201
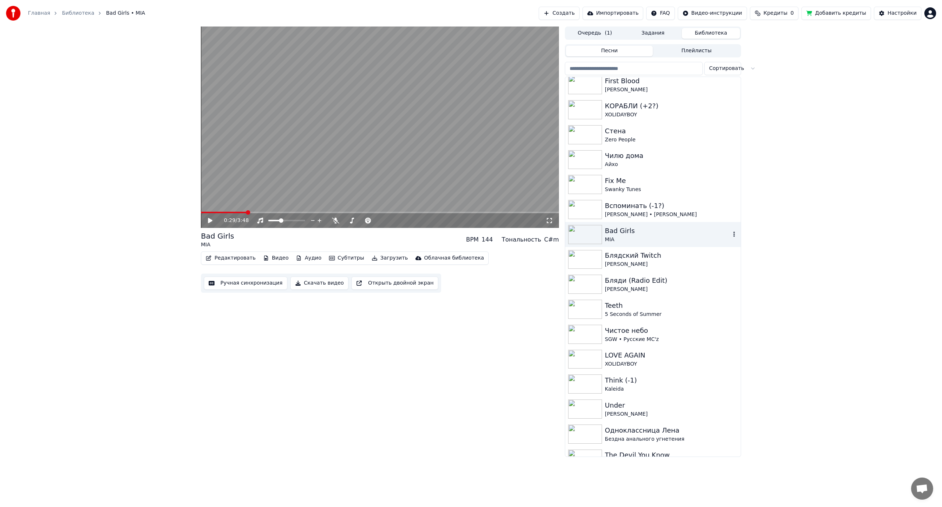
scroll to position [1031, 0]
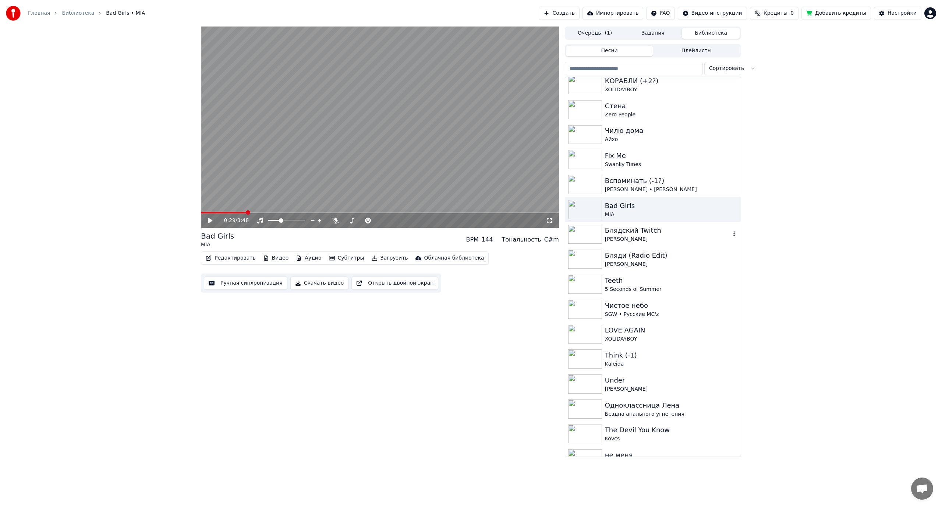
click at [614, 229] on div "Блядский Twitch" at bounding box center [668, 230] width 126 height 10
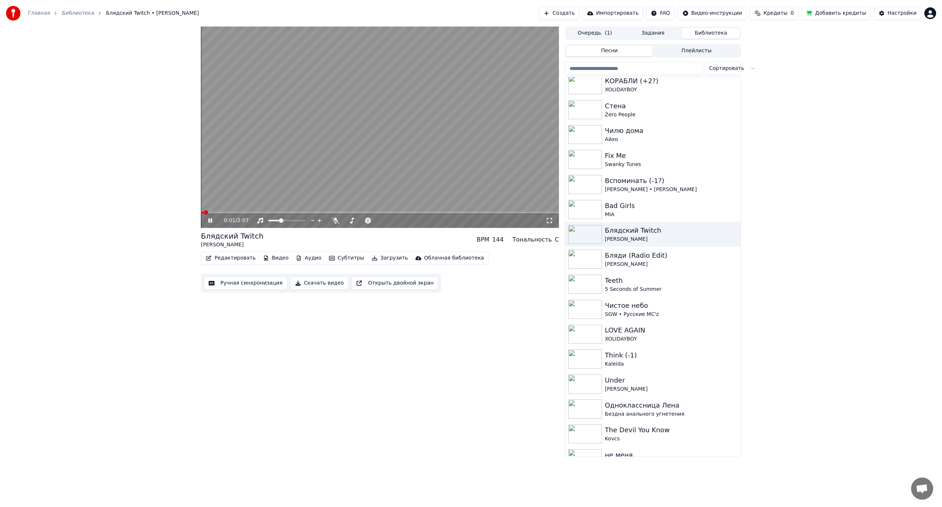
click at [204, 215] on span at bounding box center [206, 212] width 4 height 4
click at [650, 258] on div "Бляди (Radio Edit)" at bounding box center [668, 255] width 126 height 10
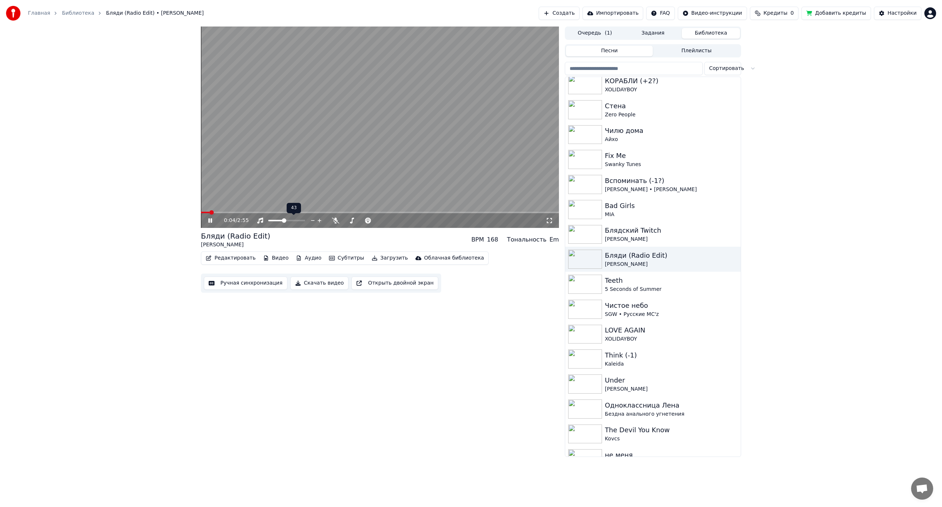
click at [284, 220] on span at bounding box center [284, 220] width 4 height 4
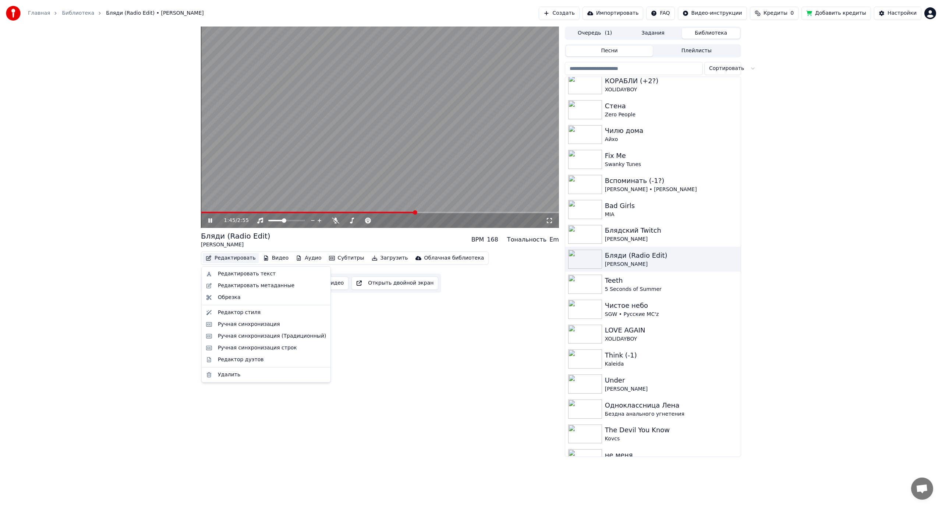
click at [233, 258] on button "Редактировать" at bounding box center [231, 258] width 56 height 10
click at [227, 274] on div "Редактировать текст" at bounding box center [247, 273] width 58 height 7
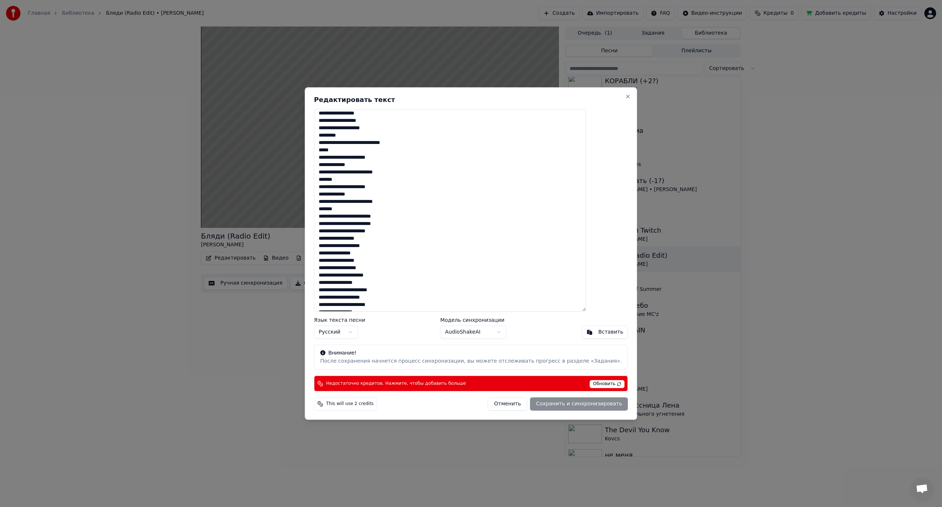
scroll to position [297, 0]
click at [625, 97] on button "Close" at bounding box center [628, 96] width 6 height 6
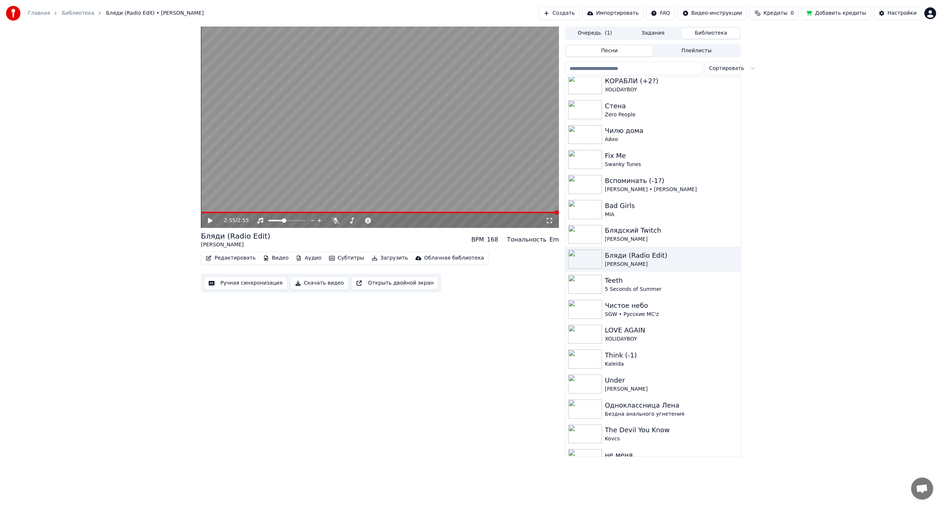
click at [358, 137] on video at bounding box center [380, 127] width 358 height 201
click at [344, 145] on video at bounding box center [380, 127] width 358 height 201
click at [653, 282] on div "Teeth" at bounding box center [668, 280] width 126 height 10
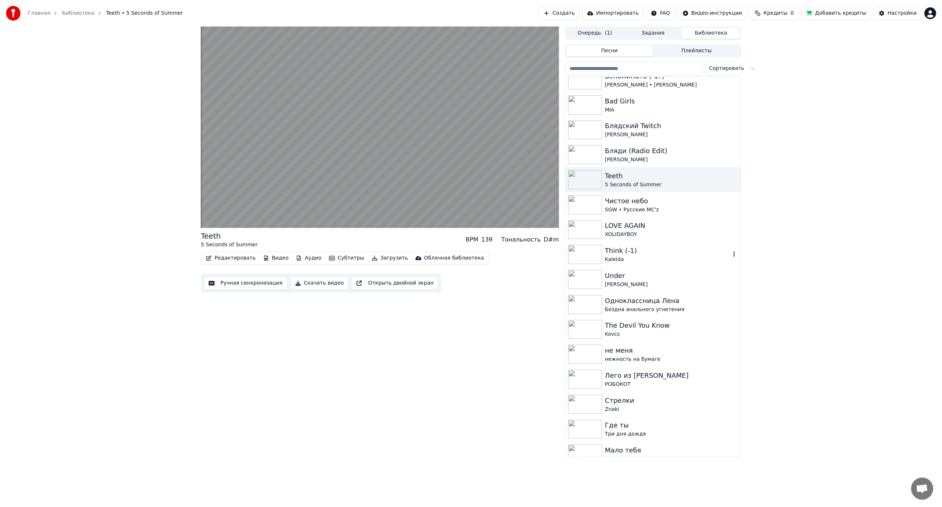
scroll to position [1141, 0]
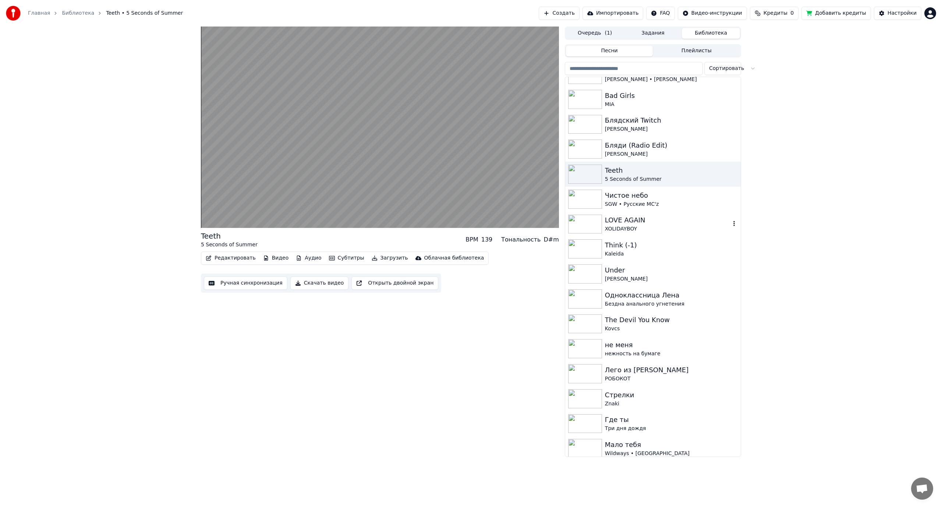
click at [640, 212] on div "LOVE AGAIN XOLIDAYBOY" at bounding box center [653, 224] width 176 height 25
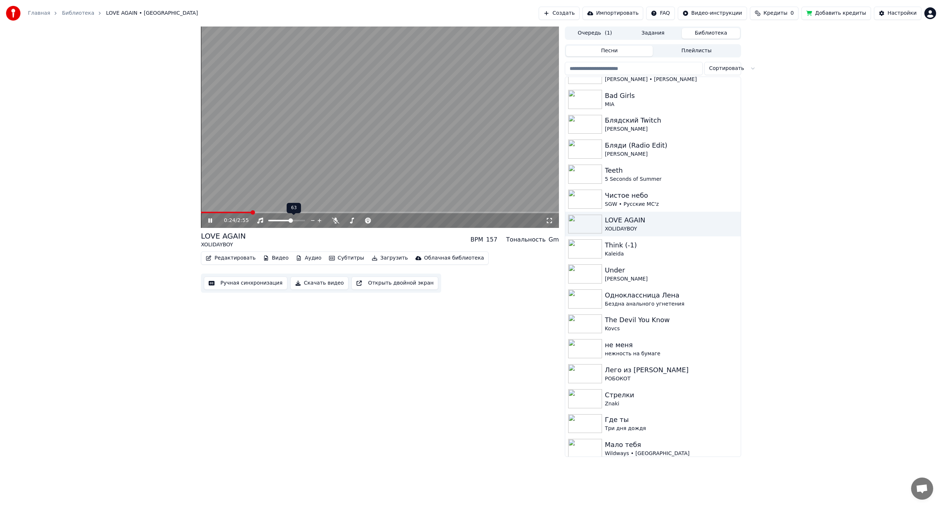
click at [292, 220] on span at bounding box center [291, 220] width 4 height 4
click at [352, 143] on video at bounding box center [380, 127] width 358 height 201
click at [637, 301] on div "Бездна анального угнетения" at bounding box center [668, 303] width 126 height 7
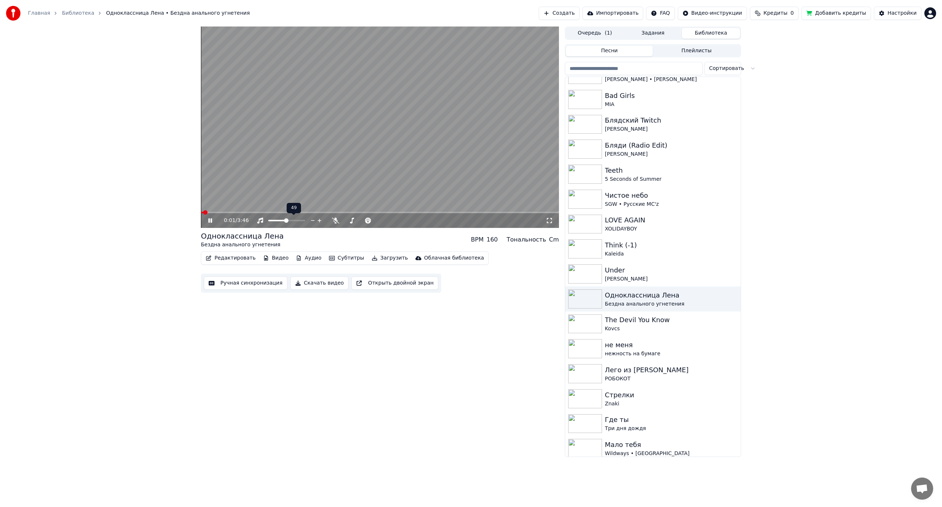
click at [286, 220] on span at bounding box center [286, 220] width 4 height 4
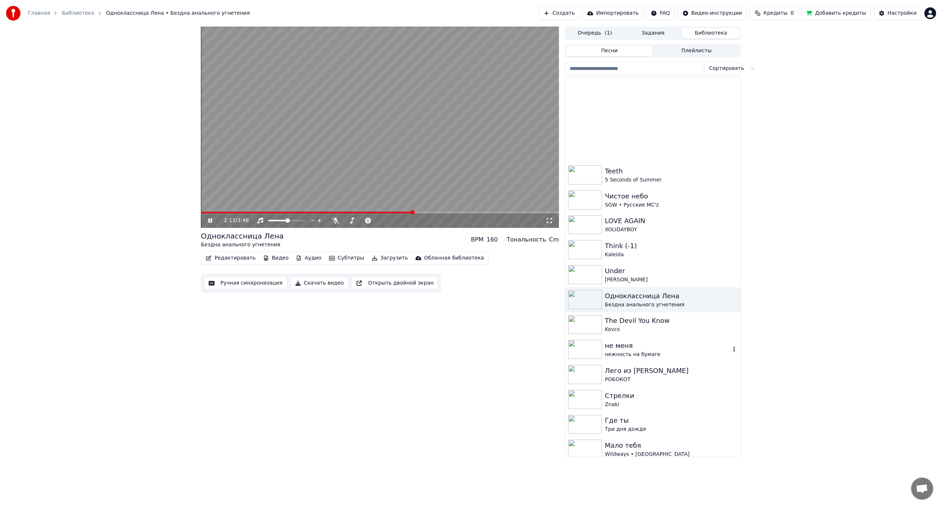
scroll to position [1251, 0]
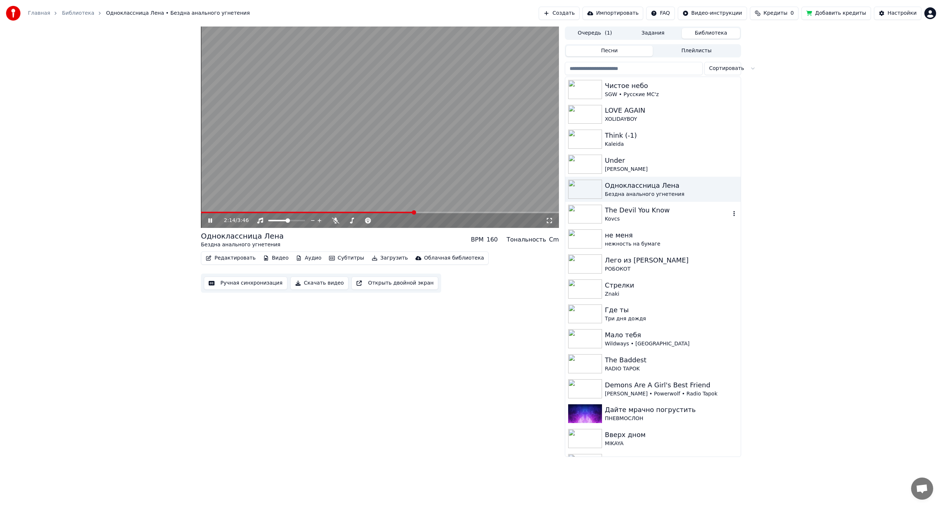
click at [653, 213] on div "The Devil You Know" at bounding box center [668, 210] width 126 height 10
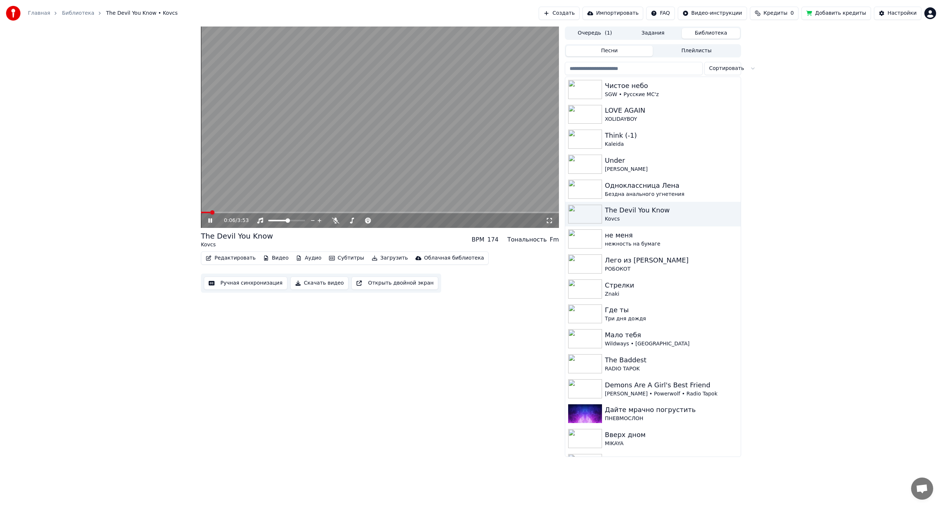
click at [210, 215] on span at bounding box center [212, 212] width 4 height 4
click at [656, 237] on div "не меня" at bounding box center [668, 235] width 126 height 10
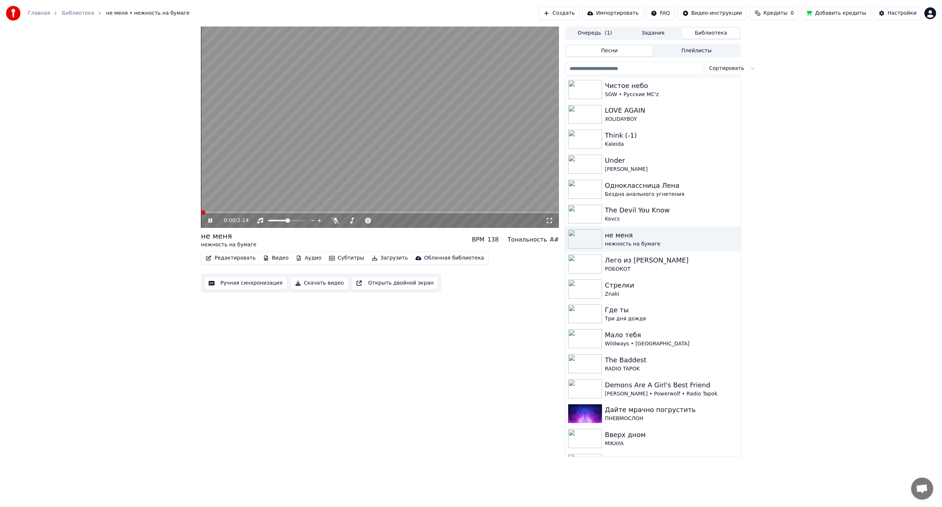
click at [201, 212] on span at bounding box center [203, 212] width 4 height 4
click at [642, 264] on div "Лего из [PERSON_NAME]" at bounding box center [668, 260] width 126 height 10
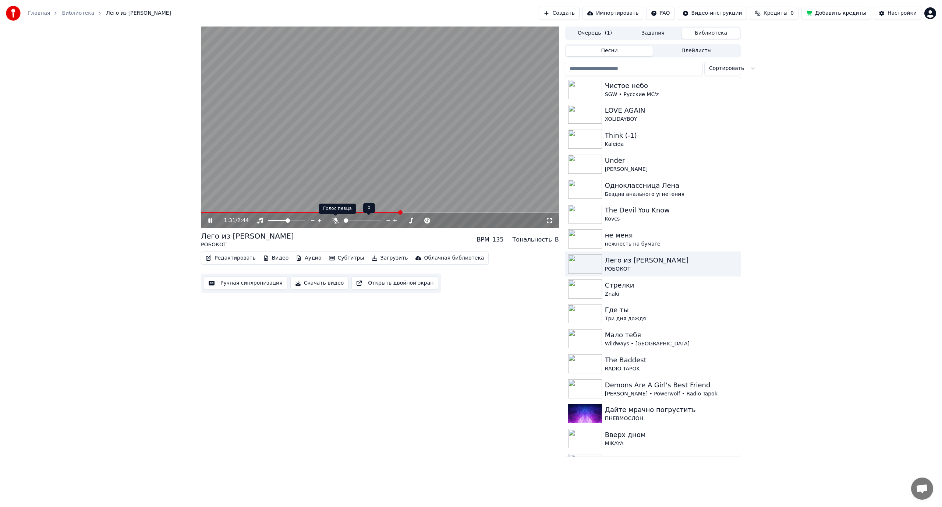
click at [336, 219] on icon at bounding box center [335, 221] width 7 height 6
click at [336, 221] on icon at bounding box center [335, 221] width 4 height 6
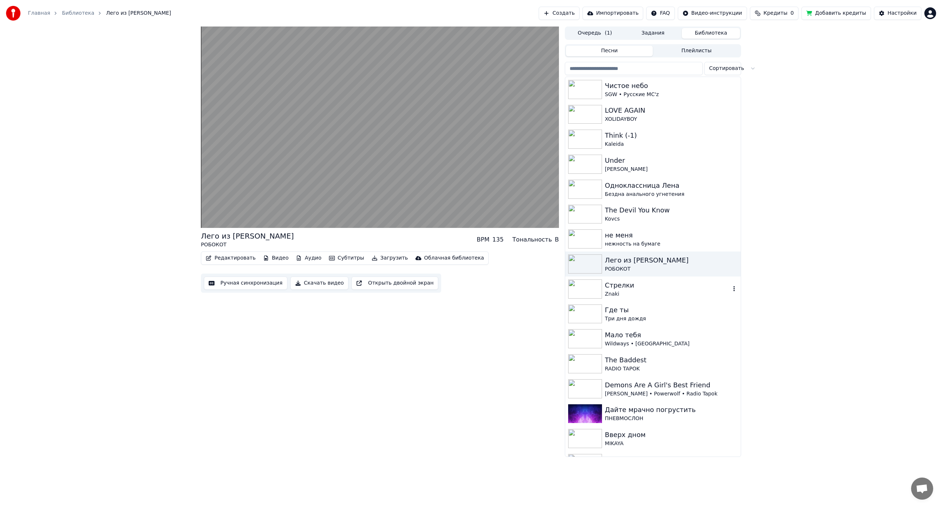
click at [650, 292] on div "Znaki" at bounding box center [668, 293] width 126 height 7
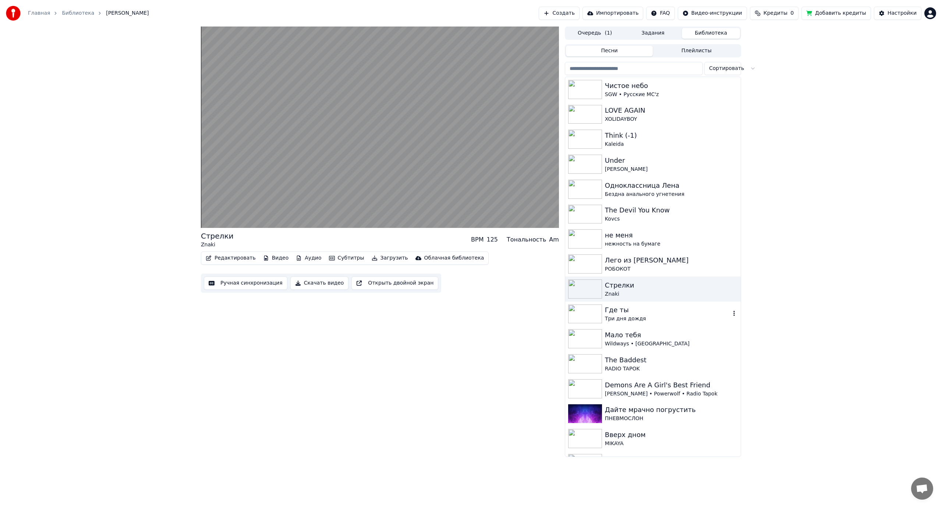
scroll to position [1325, 0]
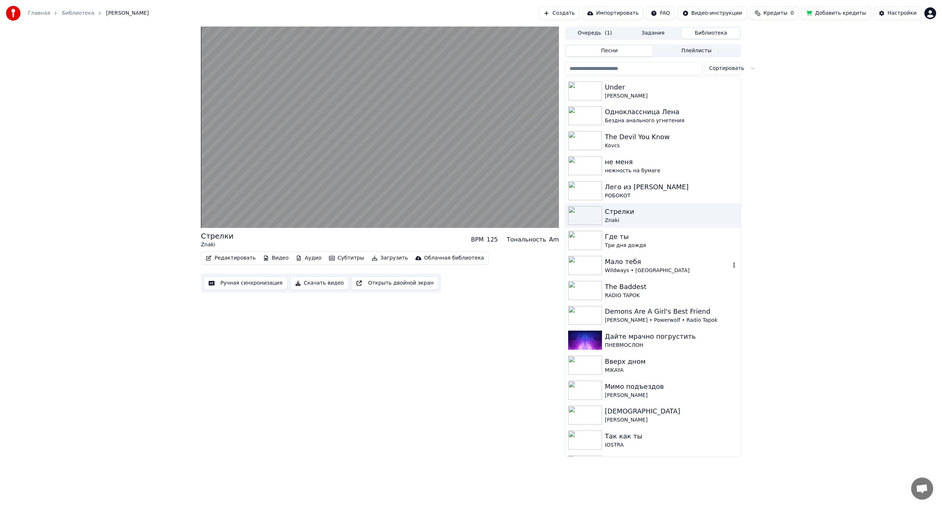
click at [661, 266] on div "Мало тебя" at bounding box center [668, 262] width 126 height 10
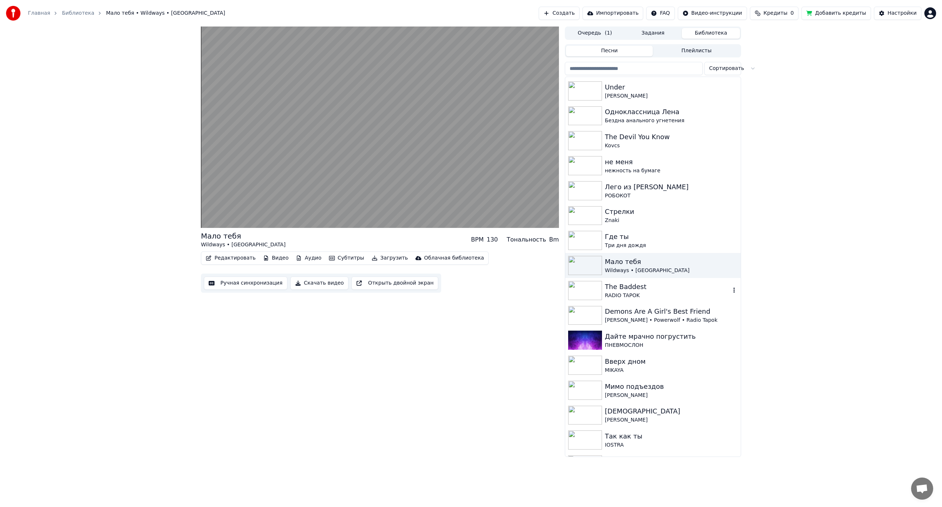
click at [646, 291] on div "The Baddest" at bounding box center [668, 287] width 126 height 10
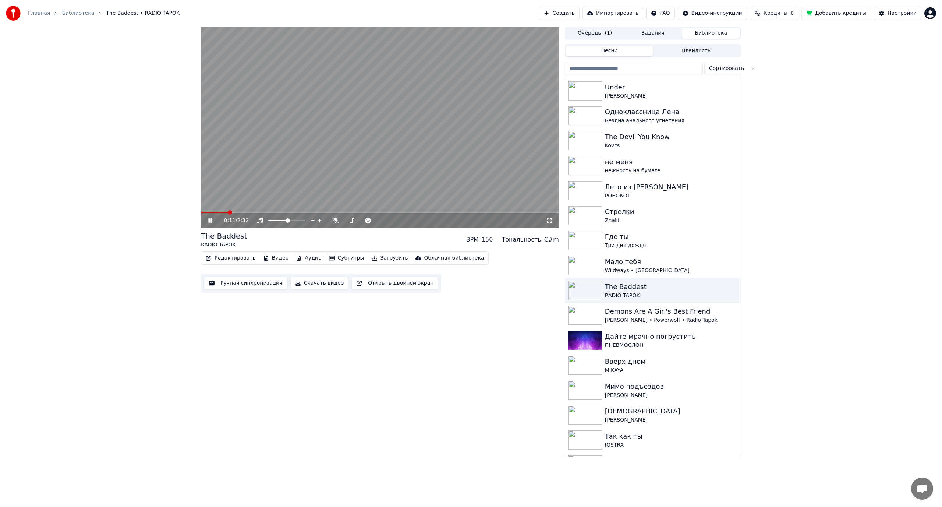
click at [340, 114] on video at bounding box center [380, 127] width 358 height 201
click at [201, 213] on span at bounding box center [203, 212] width 4 height 4
click at [336, 221] on icon at bounding box center [335, 221] width 7 height 6
click at [290, 158] on video at bounding box center [380, 127] width 358 height 201
click at [289, 177] on video at bounding box center [380, 127] width 358 height 201
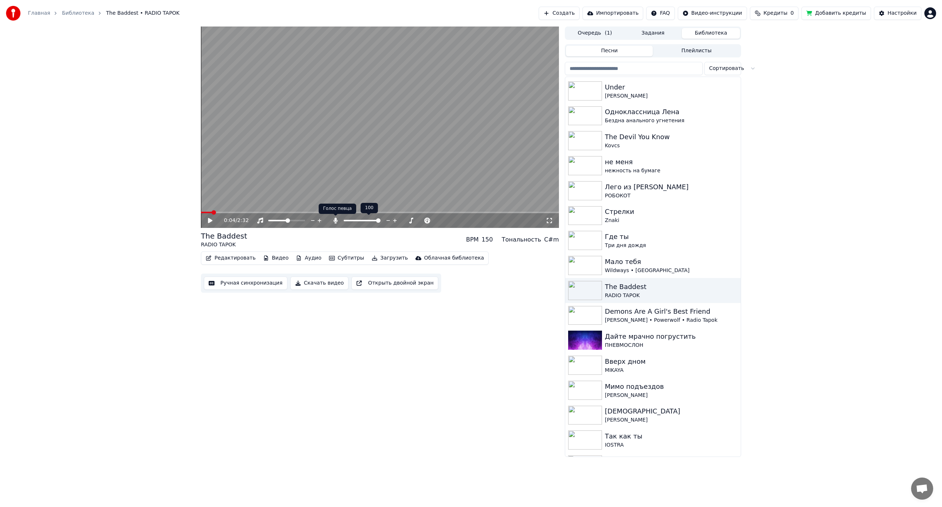
click at [336, 220] on icon at bounding box center [335, 221] width 4 height 6
click at [208, 212] on span at bounding box center [210, 212] width 4 height 4
click at [342, 180] on video at bounding box center [380, 127] width 358 height 201
click at [336, 220] on icon at bounding box center [335, 221] width 7 height 6
click at [336, 221] on icon at bounding box center [335, 221] width 4 height 6
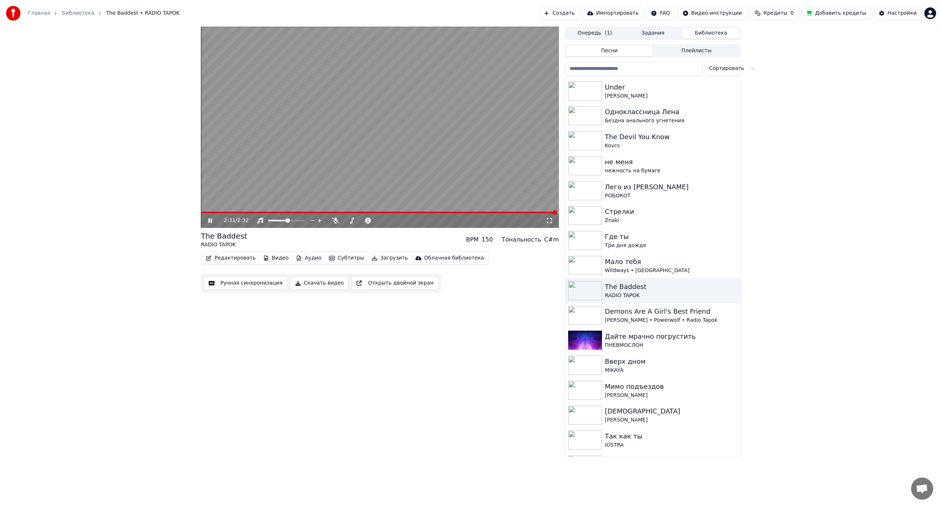
click at [374, 139] on video at bounding box center [380, 127] width 358 height 201
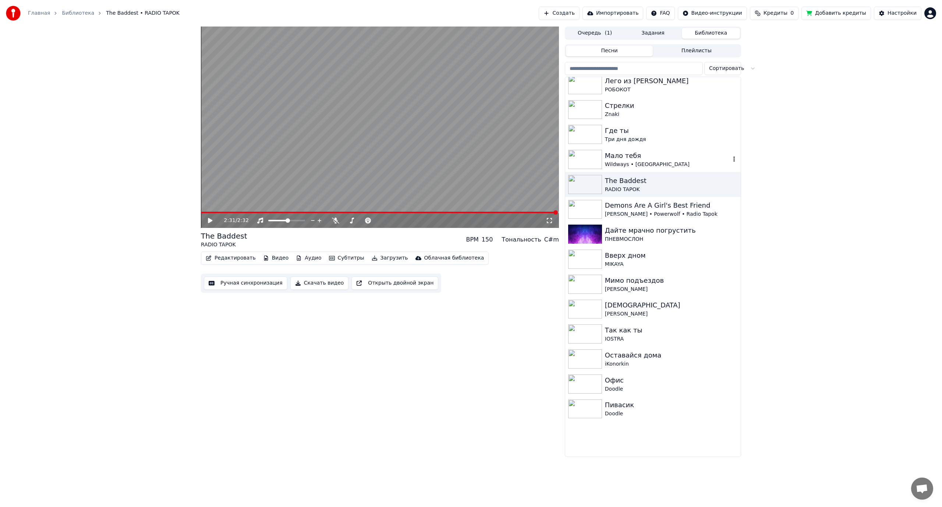
scroll to position [1436, 0]
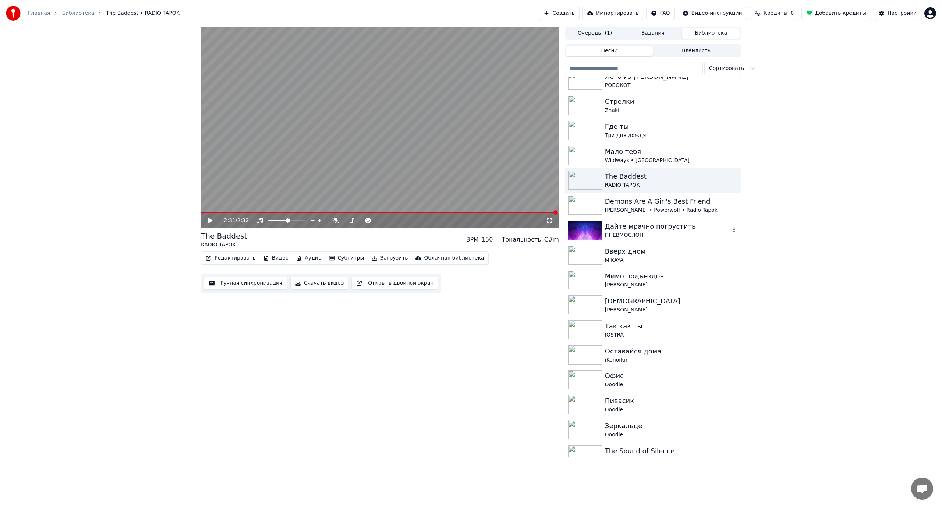
click at [622, 234] on div "ПНЕВМОСЛОН" at bounding box center [668, 235] width 126 height 7
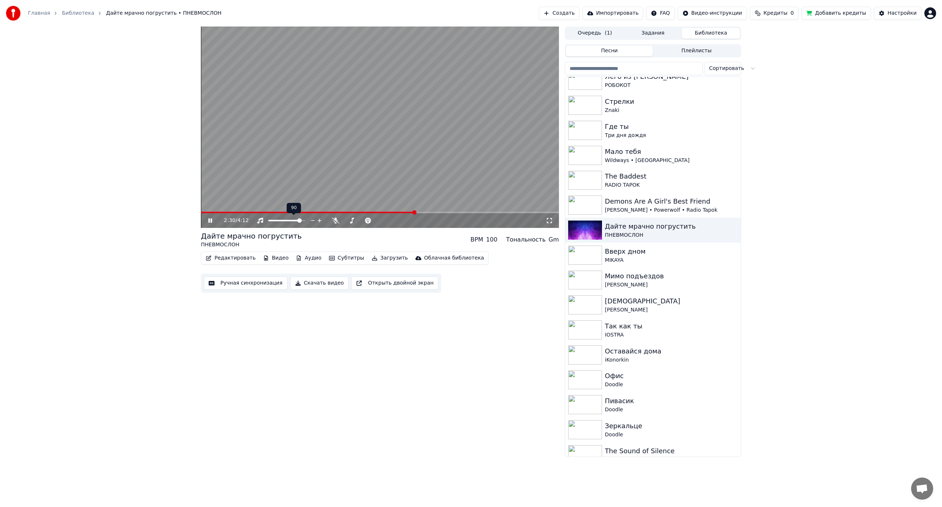
click at [301, 222] on span at bounding box center [299, 220] width 4 height 4
click at [333, 221] on icon at bounding box center [335, 221] width 7 height 6
click at [334, 221] on icon at bounding box center [335, 221] width 4 height 6
click at [389, 126] on video at bounding box center [380, 127] width 358 height 201
click at [654, 253] on div "Вверх дном" at bounding box center [668, 251] width 126 height 10
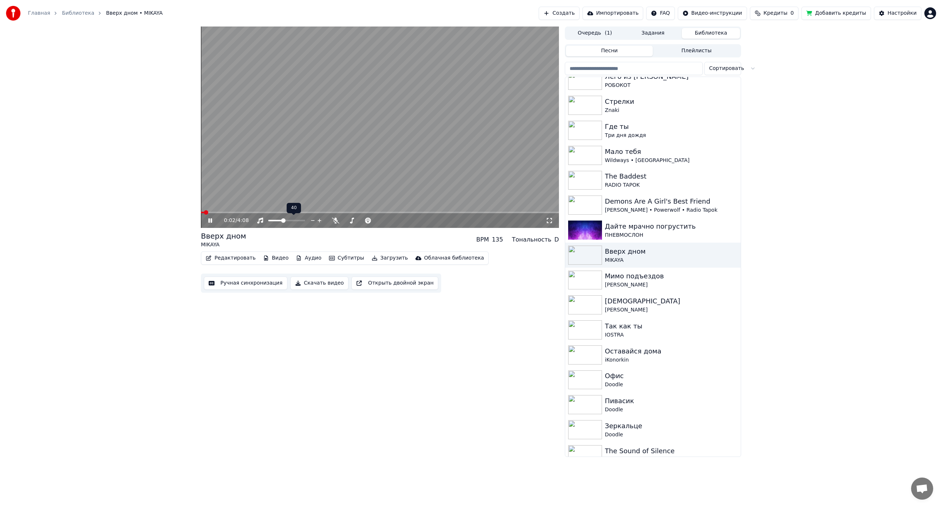
click at [283, 221] on span at bounding box center [283, 220] width 4 height 4
click at [666, 282] on div "[PERSON_NAME]" at bounding box center [668, 284] width 126 height 7
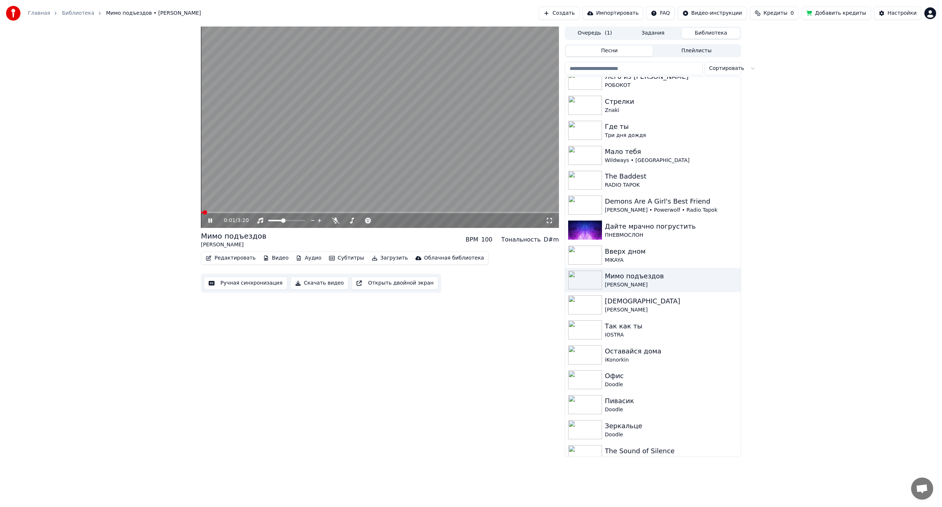
click at [225, 211] on video at bounding box center [380, 127] width 358 height 201
click at [226, 212] on span at bounding box center [380, 212] width 358 height 1
click at [236, 188] on video at bounding box center [380, 127] width 358 height 201
click at [221, 212] on span at bounding box center [215, 212] width 28 height 1
click at [334, 220] on icon at bounding box center [335, 221] width 7 height 6
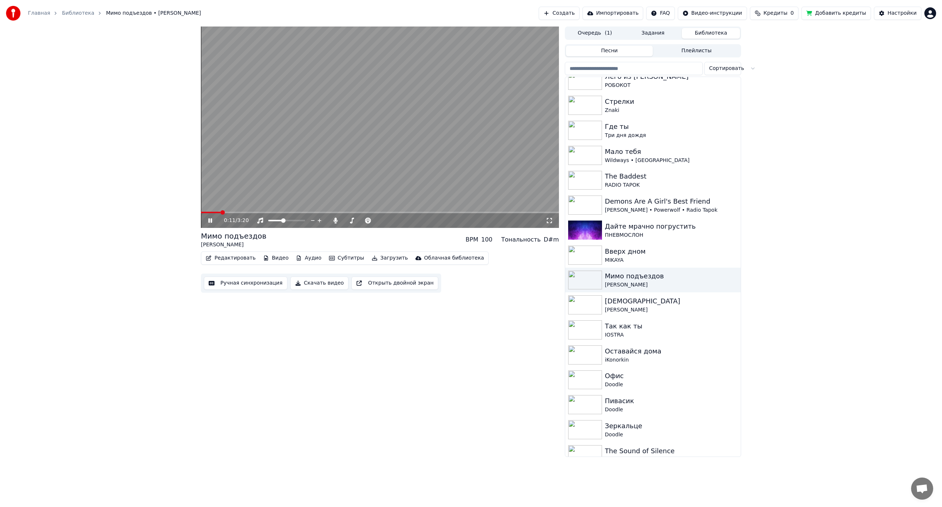
click at [216, 212] on span at bounding box center [211, 212] width 20 height 1
click at [322, 149] on video at bounding box center [380, 127] width 358 height 201
click at [636, 306] on div "[DEMOGRAPHIC_DATA]" at bounding box center [668, 301] width 126 height 10
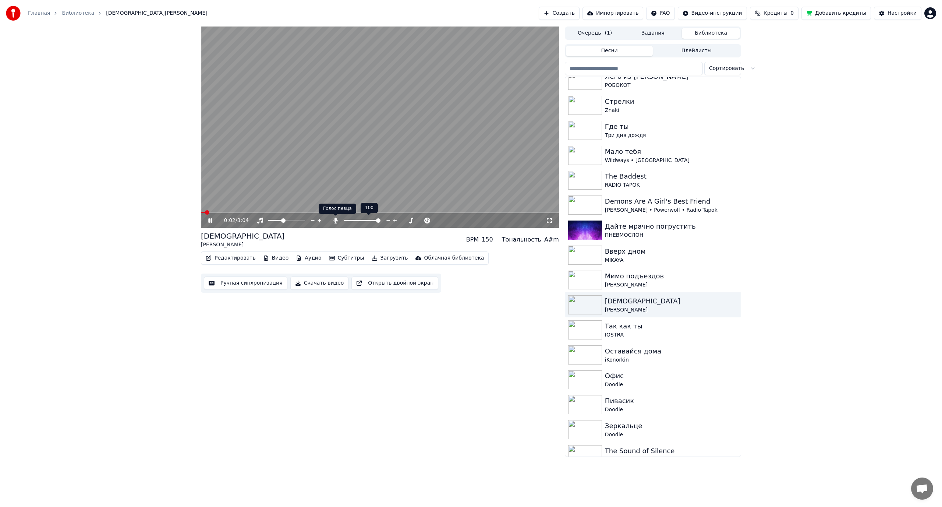
click at [334, 220] on icon at bounding box center [335, 221] width 7 height 6
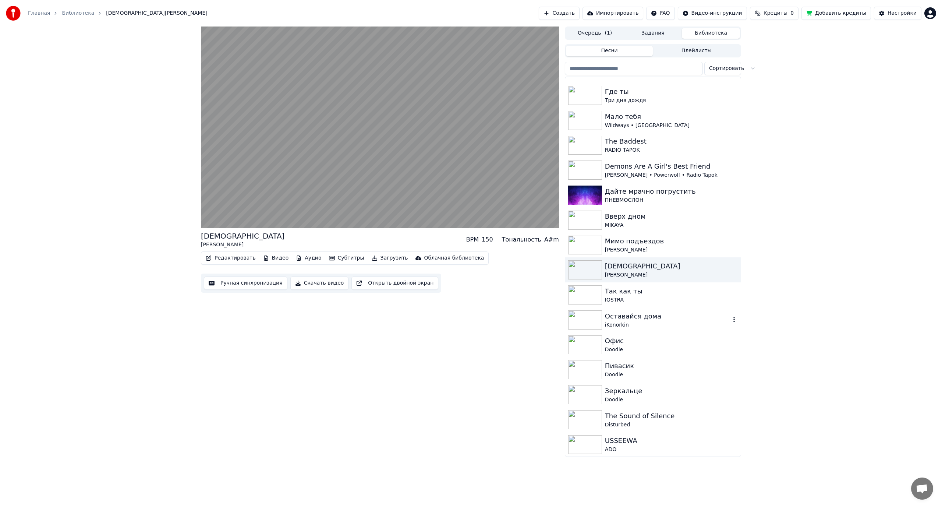
scroll to position [1509, 0]
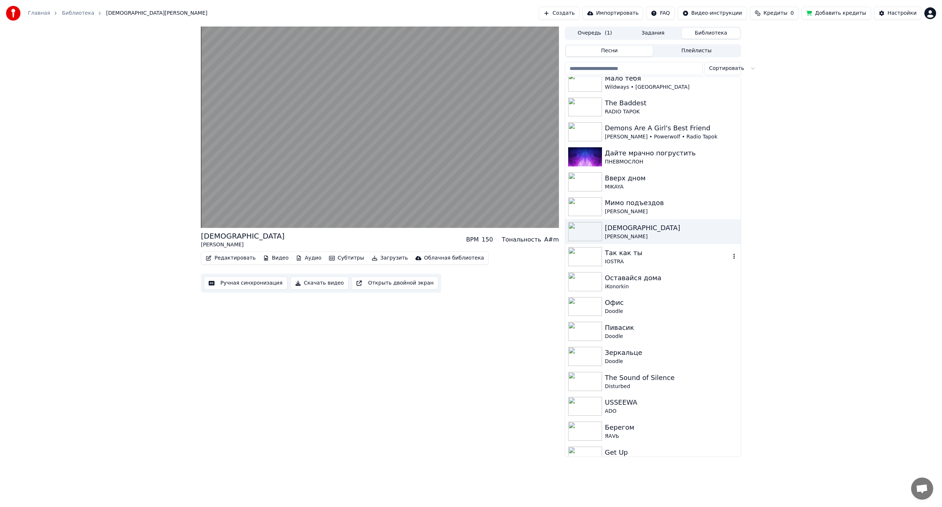
click at [667, 258] on div "IOSTRA" at bounding box center [668, 261] width 126 height 7
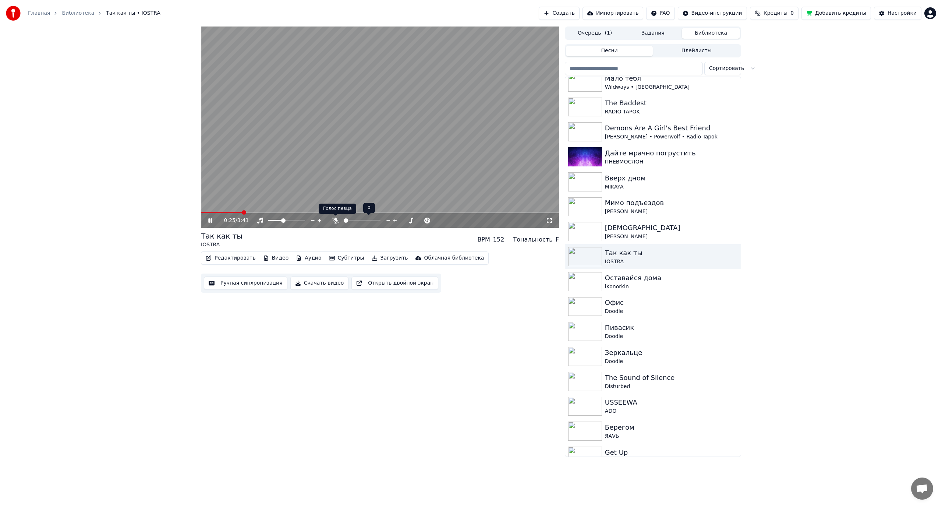
click at [334, 220] on icon at bounding box center [335, 221] width 7 height 6
click at [355, 219] on span at bounding box center [355, 220] width 4 height 4
click at [379, 144] on video at bounding box center [380, 127] width 358 height 201
click at [638, 278] on div "Оставайся дома" at bounding box center [668, 278] width 126 height 10
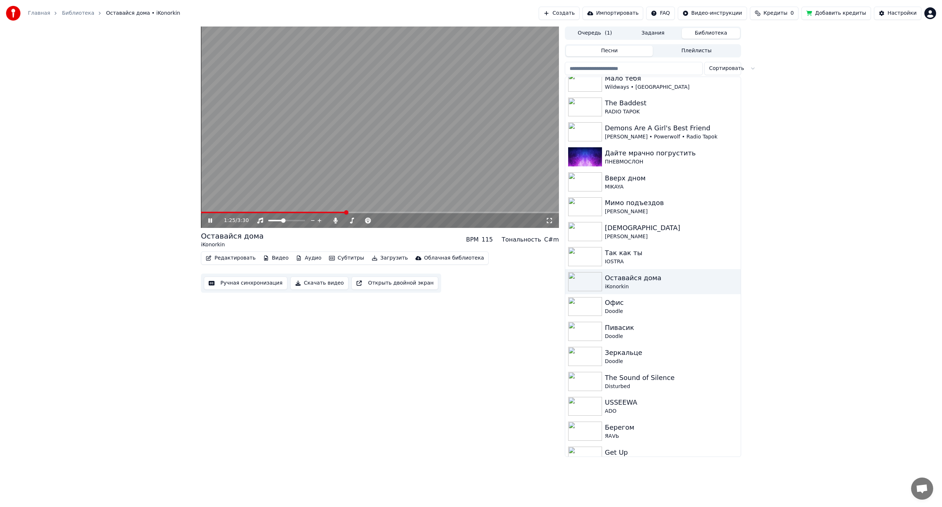
click at [392, 156] on video at bounding box center [380, 127] width 358 height 201
click at [632, 303] on div "Офис" at bounding box center [668, 302] width 126 height 10
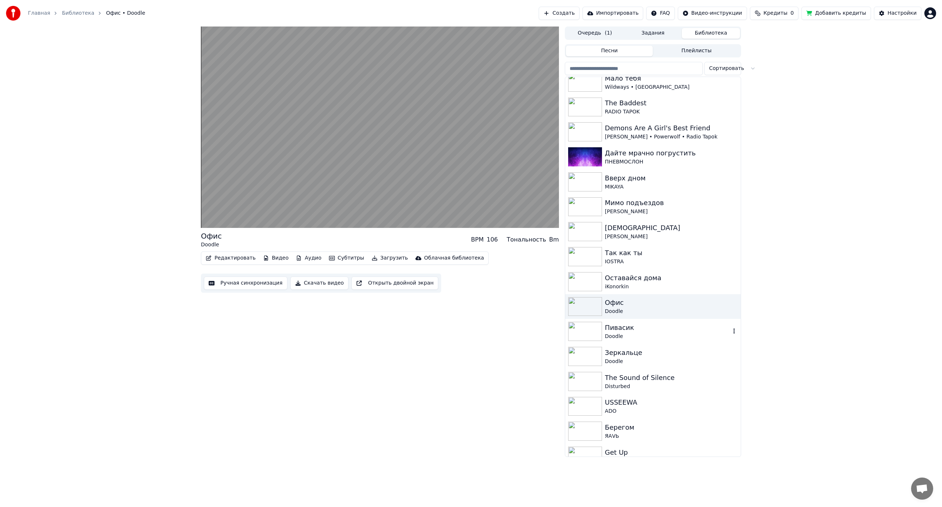
click at [635, 331] on div "Пивасик" at bounding box center [668, 327] width 126 height 10
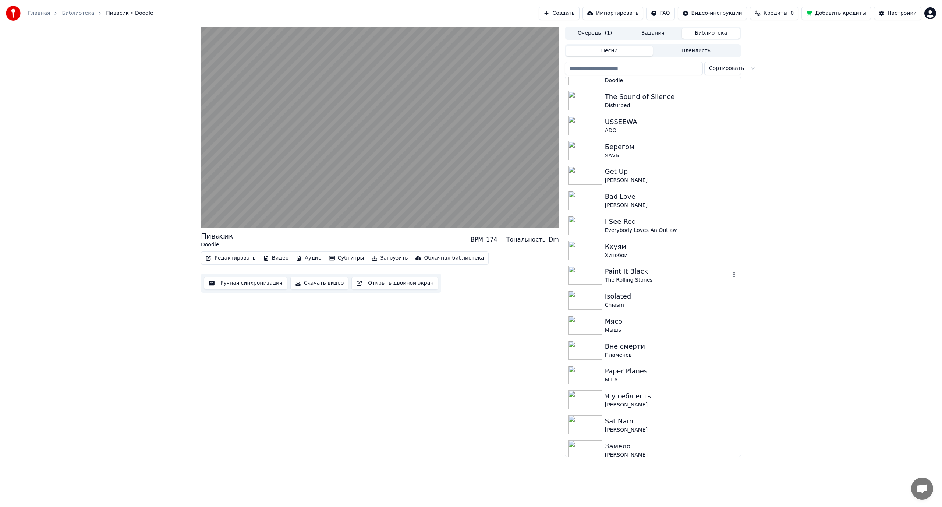
scroll to position [1804, 0]
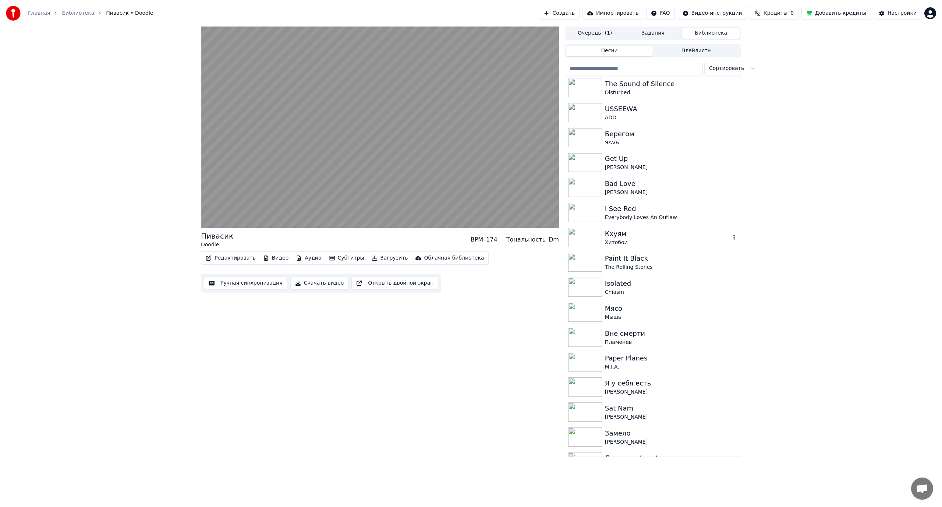
click at [669, 235] on div "Кхуям" at bounding box center [668, 234] width 126 height 10
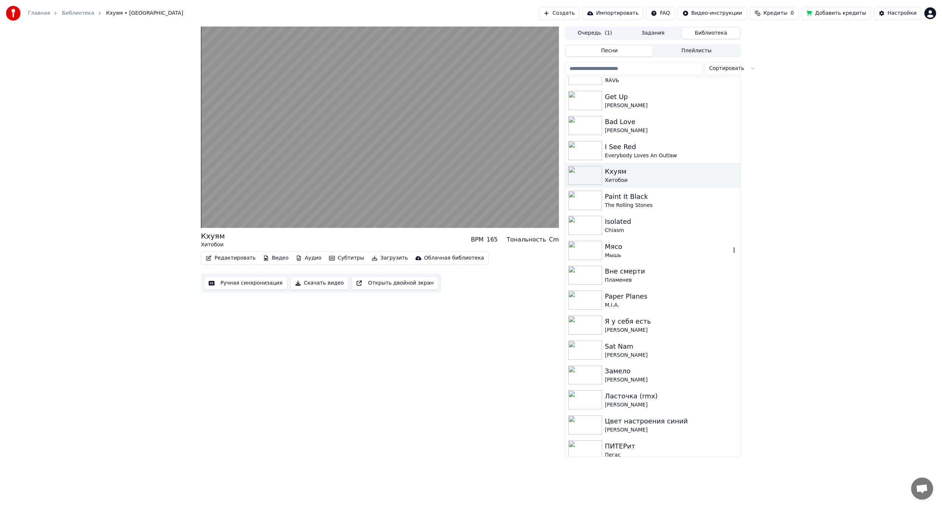
scroll to position [1877, 0]
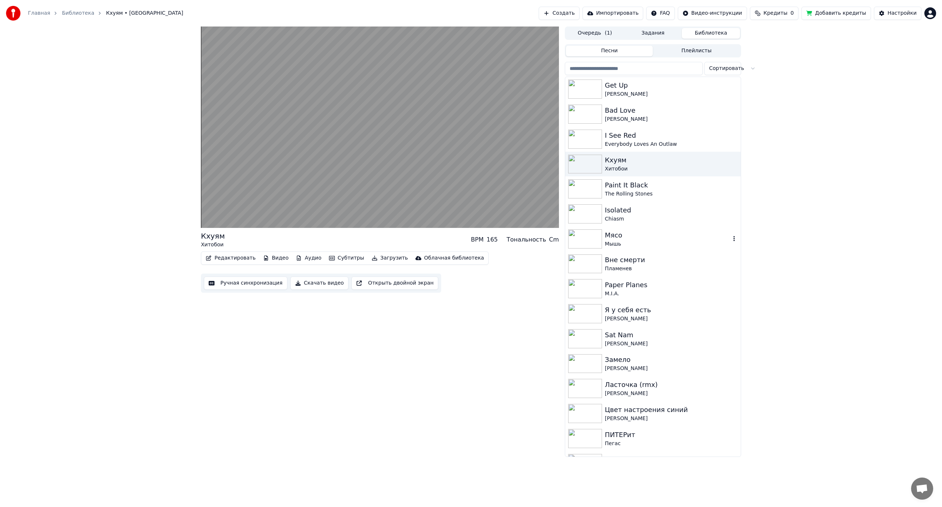
click at [632, 237] on div "Мясо" at bounding box center [668, 235] width 126 height 10
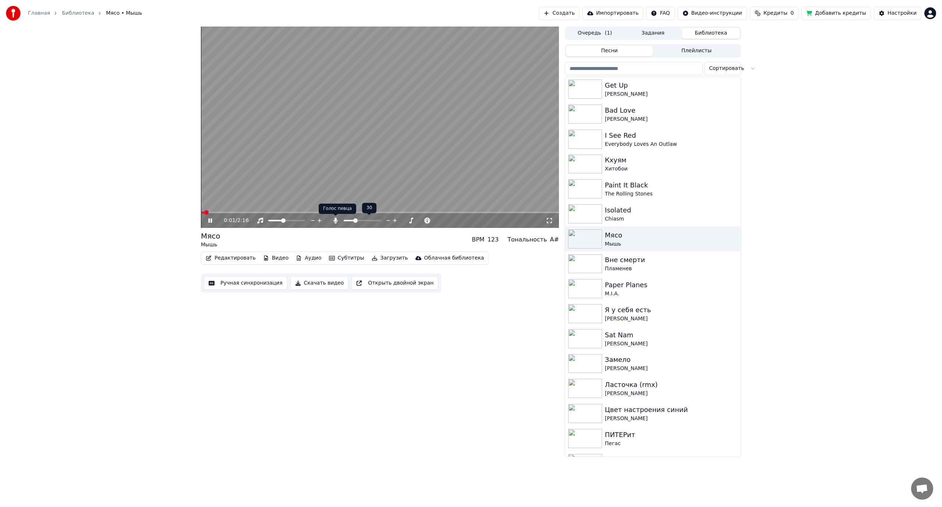
click at [335, 220] on icon at bounding box center [335, 221] width 4 height 6
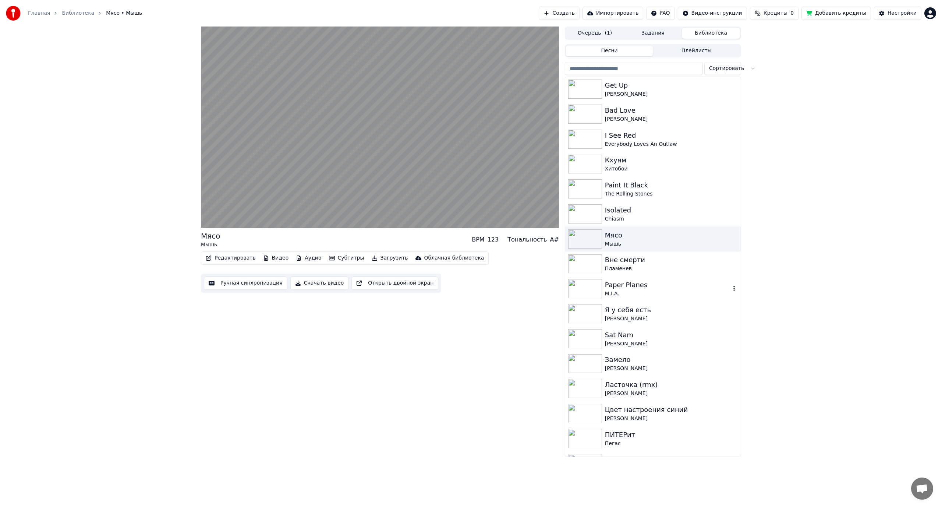
click at [654, 290] on div "Paper Planes" at bounding box center [668, 285] width 126 height 10
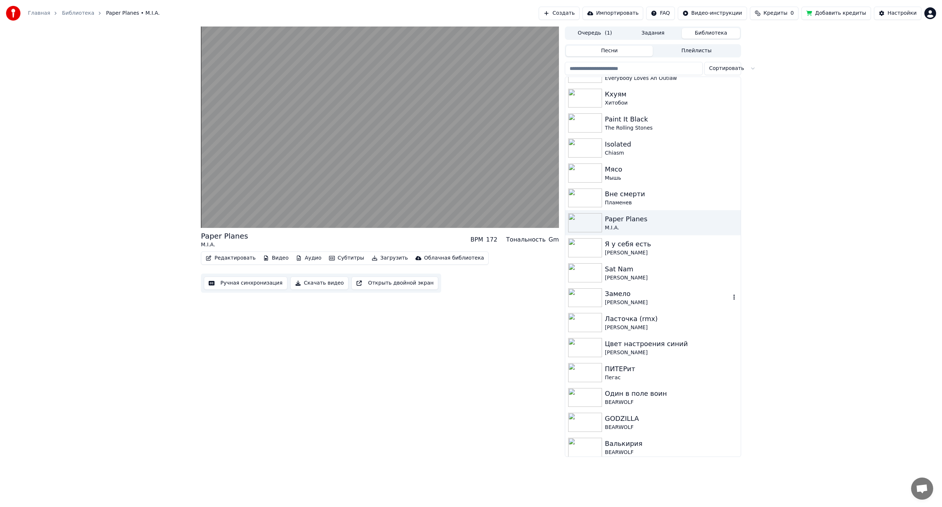
scroll to position [1951, 0]
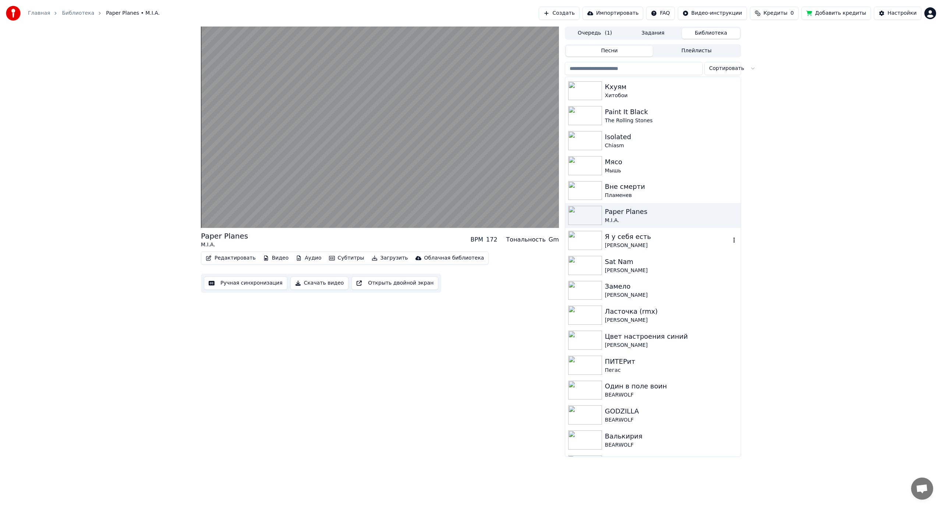
click at [659, 243] on div "[PERSON_NAME]" at bounding box center [668, 245] width 126 height 7
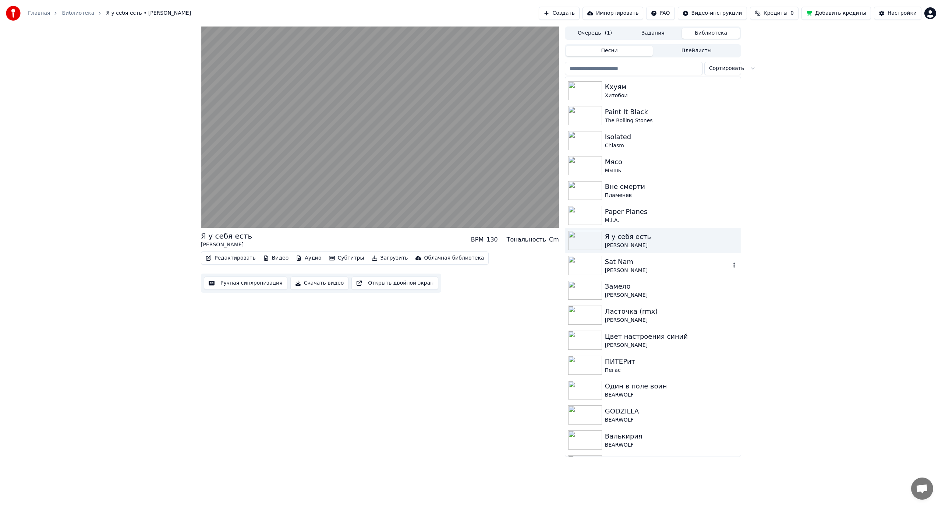
click at [643, 264] on div "Sat Nam" at bounding box center [668, 262] width 126 height 10
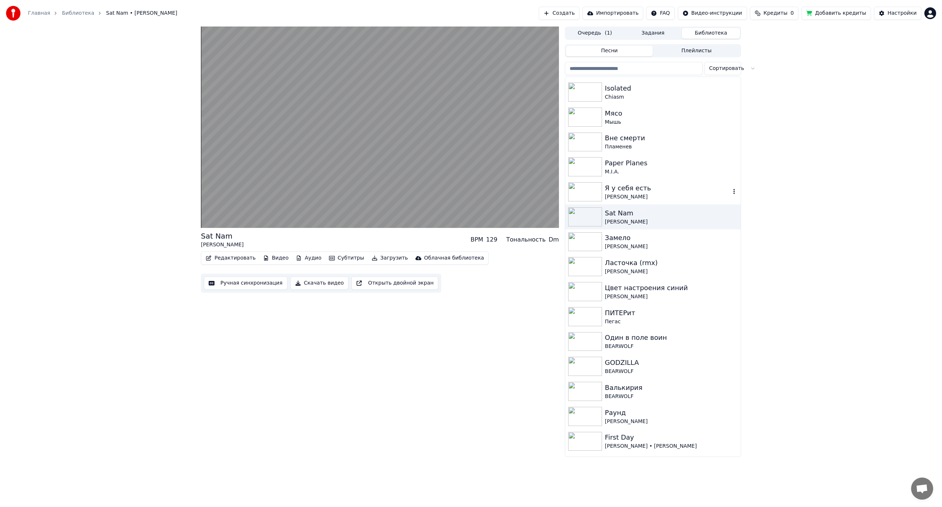
scroll to position [2024, 0]
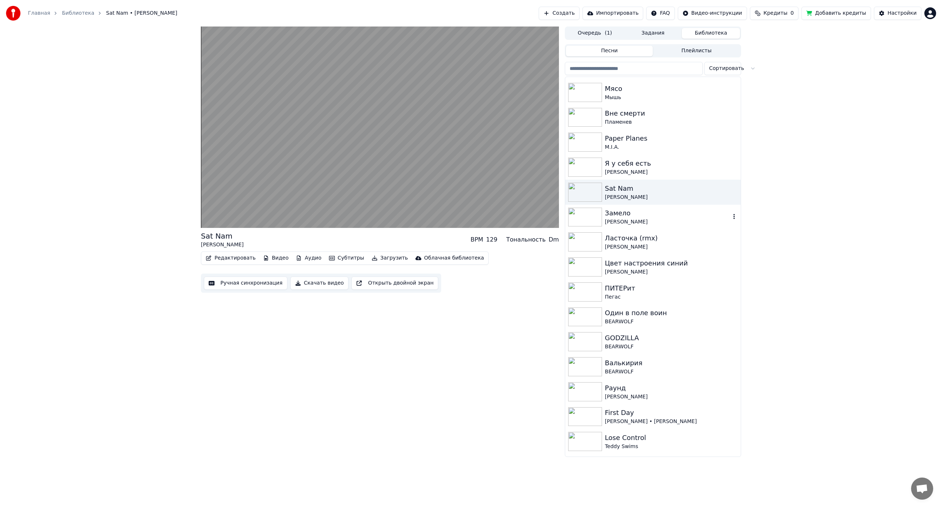
click at [653, 218] on div "Замело" at bounding box center [668, 213] width 126 height 10
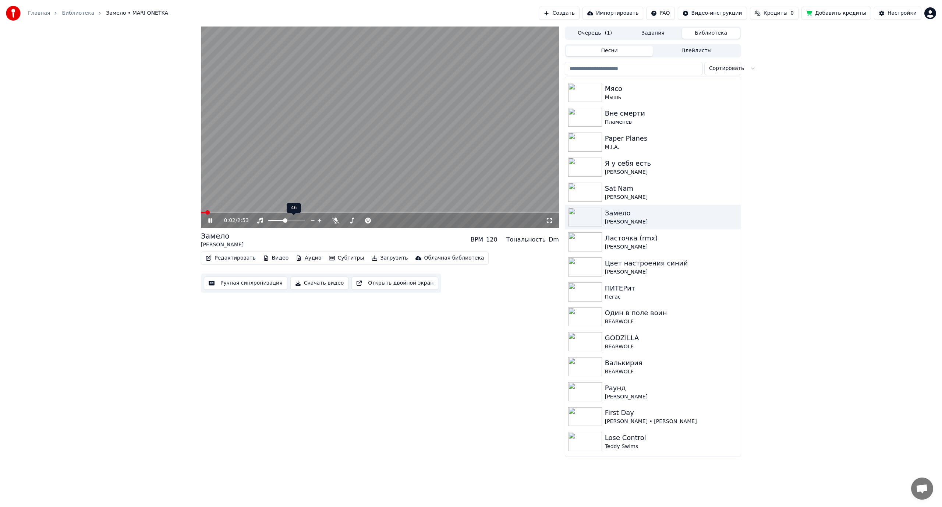
click at [285, 219] on span at bounding box center [285, 220] width 4 height 4
click at [666, 297] on div "Пегас" at bounding box center [668, 296] width 126 height 7
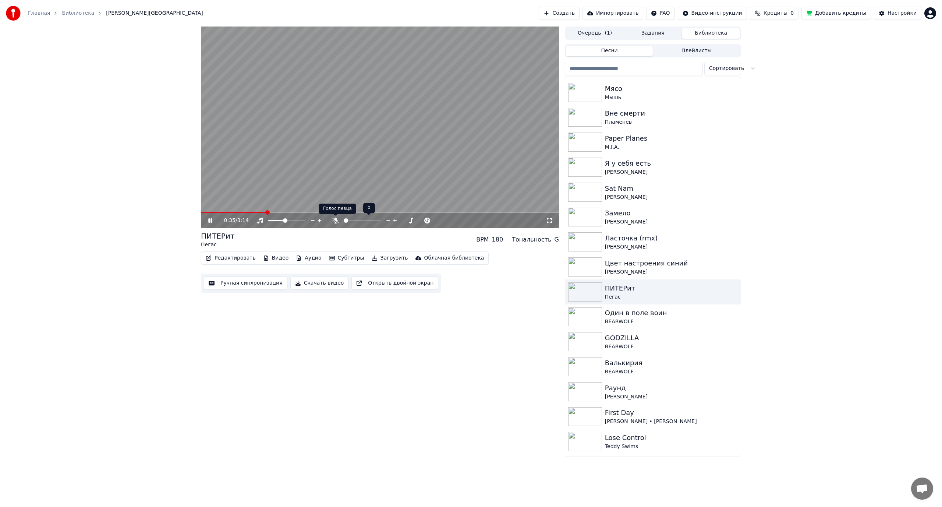
click at [335, 219] on icon at bounding box center [335, 221] width 7 height 6
click at [335, 219] on icon at bounding box center [335, 221] width 4 height 6
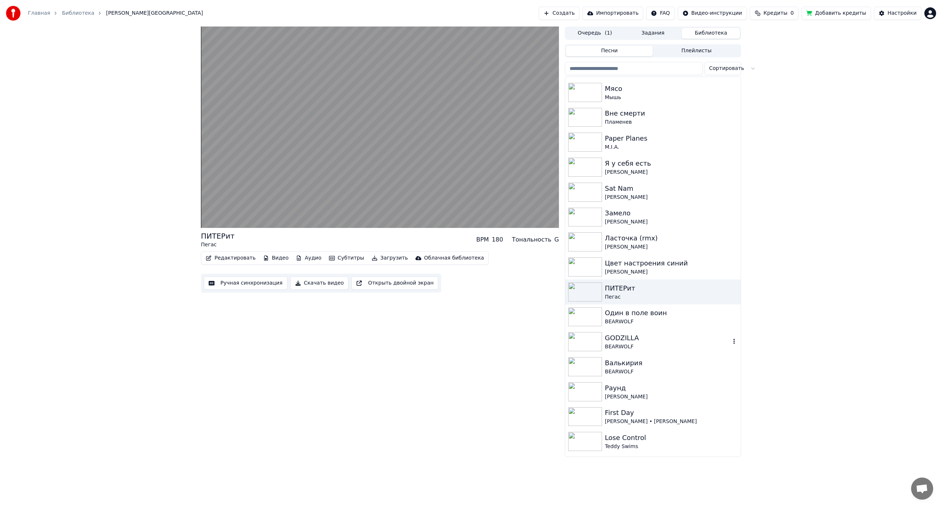
click at [621, 343] on div "GODZILLA" at bounding box center [668, 338] width 126 height 10
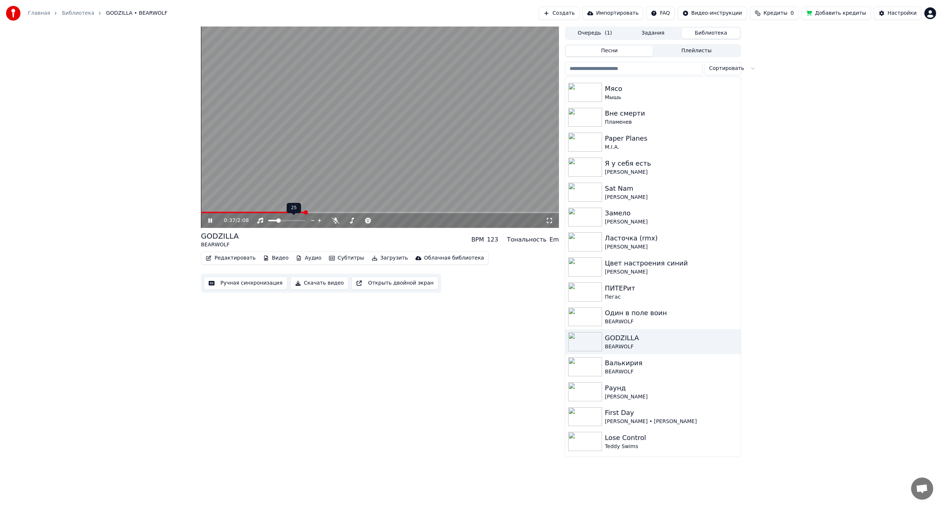
click at [278, 218] on span at bounding box center [278, 220] width 4 height 4
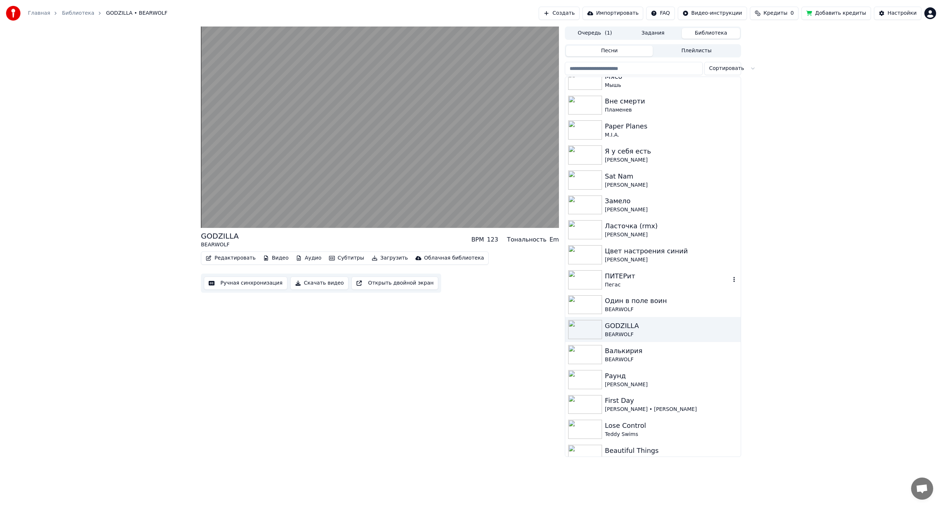
scroll to position [2098, 0]
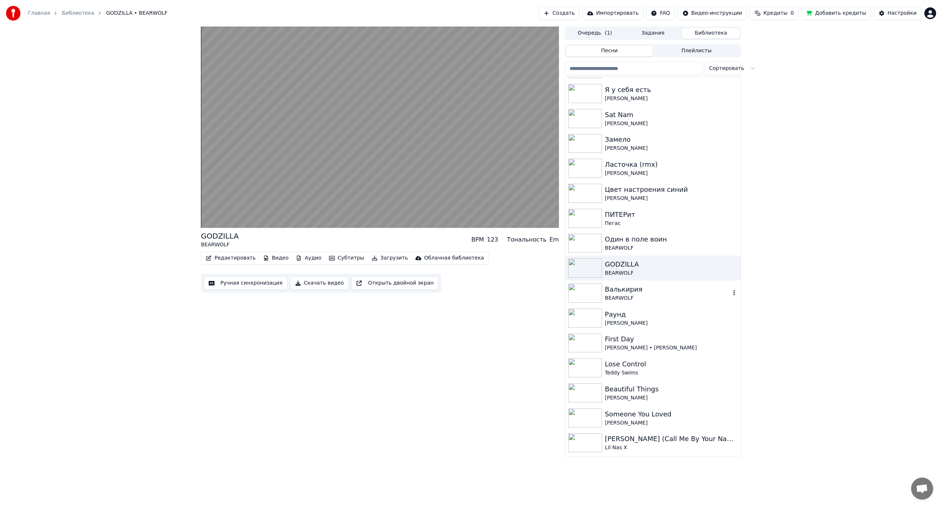
click at [644, 294] on div "BEARWOLF" at bounding box center [668, 297] width 126 height 7
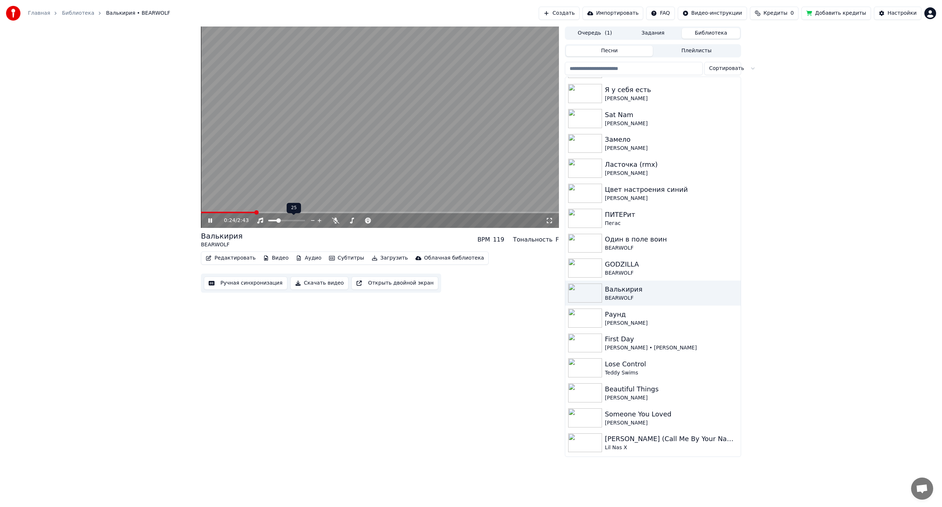
click at [282, 218] on div at bounding box center [293, 220] width 59 height 7
click at [286, 221] on span at bounding box center [285, 220] width 4 height 4
click at [335, 220] on icon at bounding box center [335, 221] width 7 height 6
click at [335, 222] on icon at bounding box center [335, 221] width 4 height 6
click at [657, 243] on div "Один в поле воин" at bounding box center [668, 239] width 126 height 10
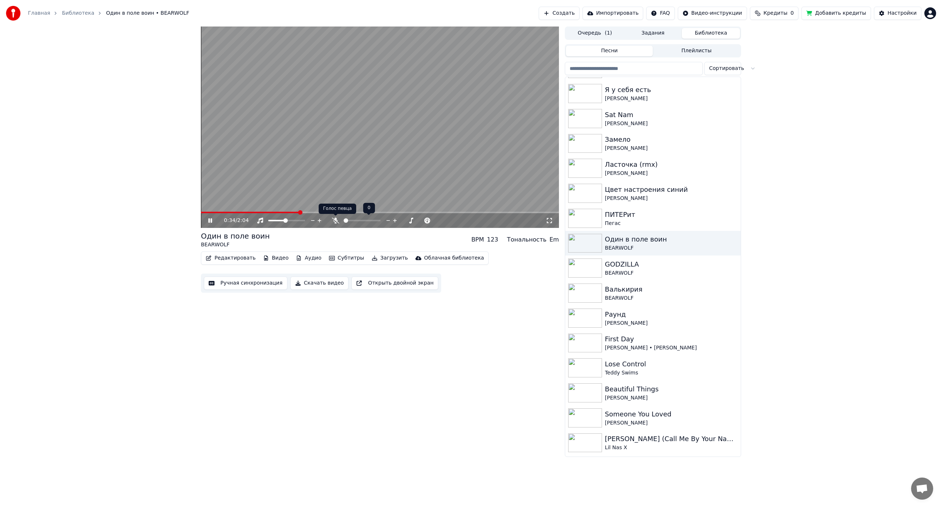
click at [335, 219] on icon at bounding box center [335, 221] width 7 height 6
click at [335, 219] on icon at bounding box center [335, 221] width 4 height 6
click at [336, 219] on icon at bounding box center [335, 221] width 7 height 6
click at [336, 218] on icon at bounding box center [335, 221] width 7 height 6
click at [335, 219] on icon at bounding box center [335, 221] width 7 height 6
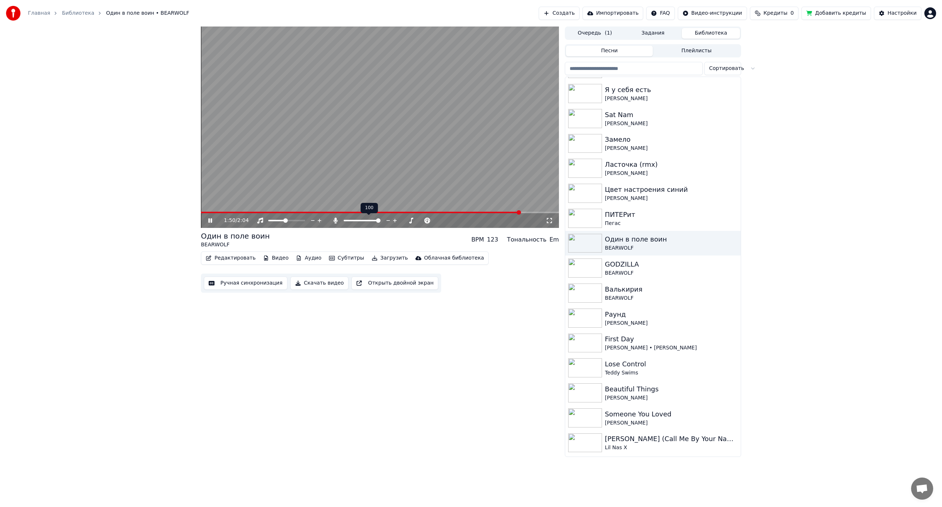
click at [335, 219] on icon at bounding box center [335, 221] width 4 height 6
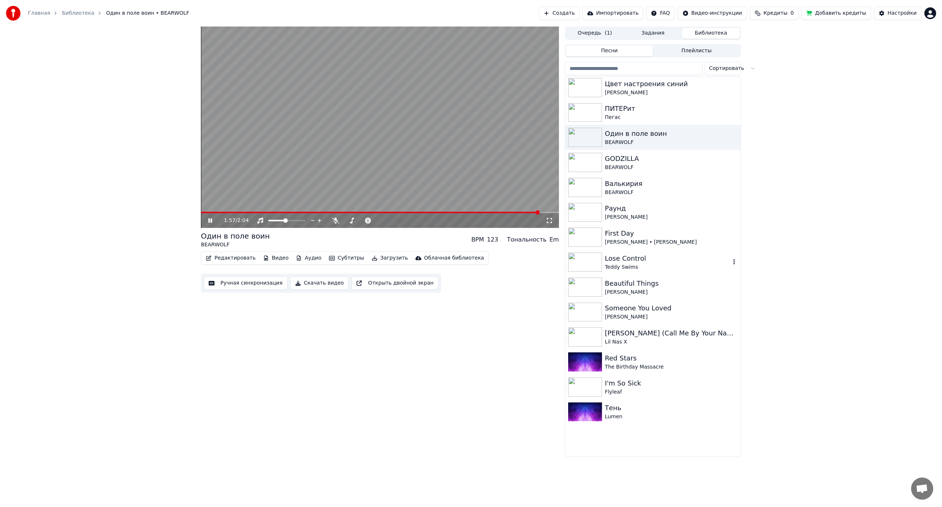
scroll to position [2208, 0]
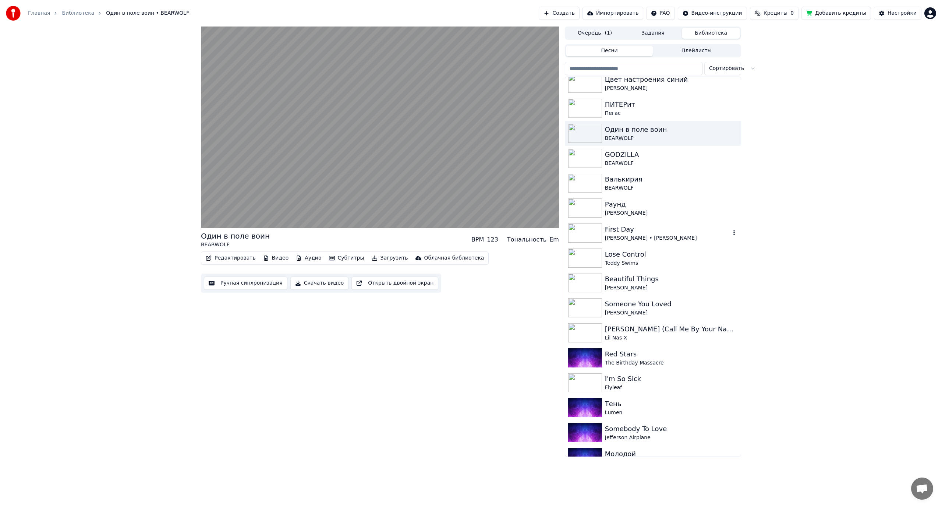
click at [644, 229] on div "First Day" at bounding box center [668, 229] width 126 height 10
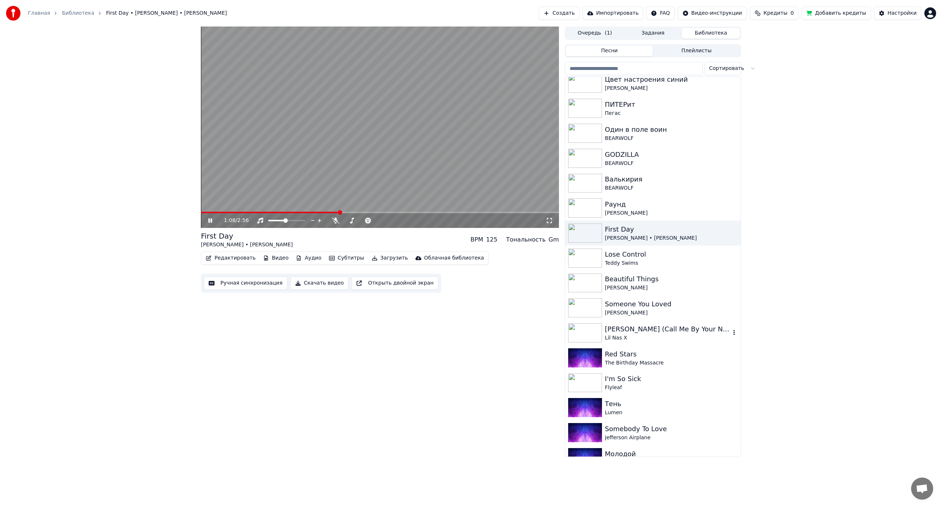
click at [626, 337] on div "Lil Nas X" at bounding box center [668, 337] width 126 height 7
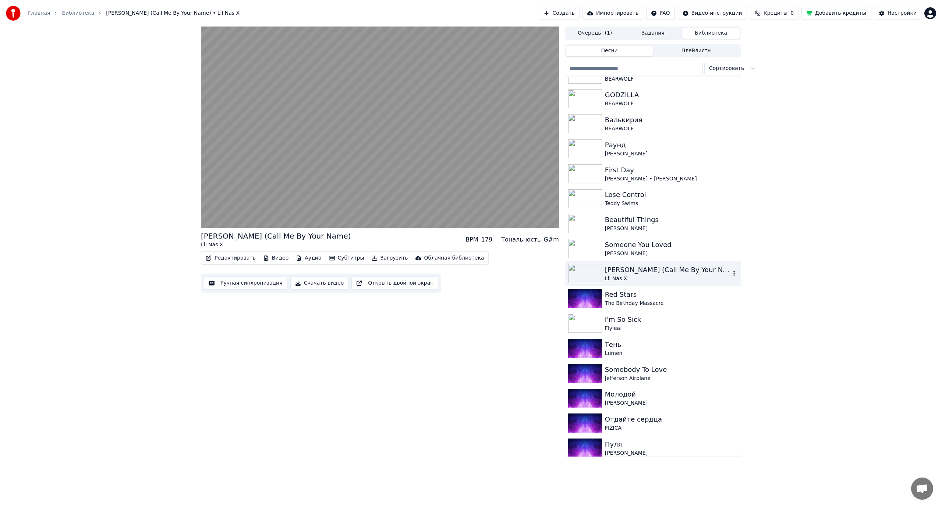
scroll to position [2282, 0]
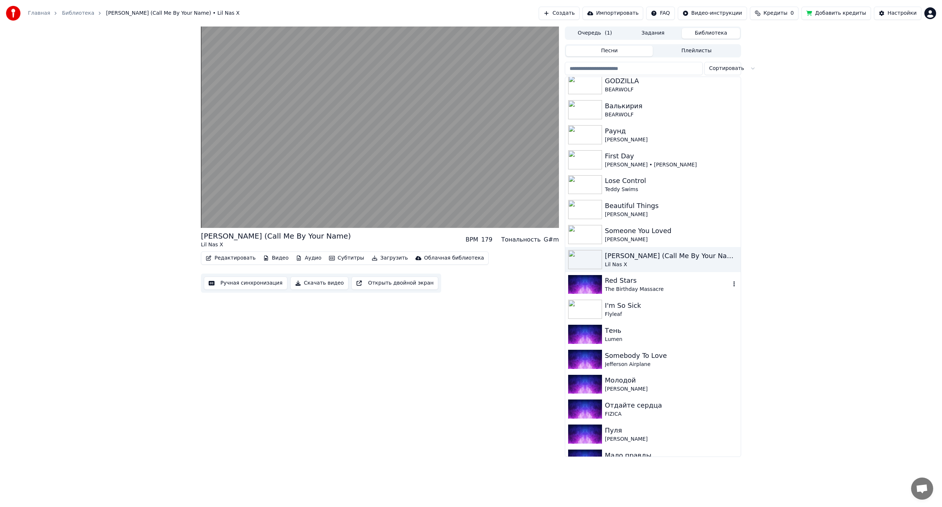
click at [656, 286] on div "The Birthday Massacre" at bounding box center [668, 289] width 126 height 7
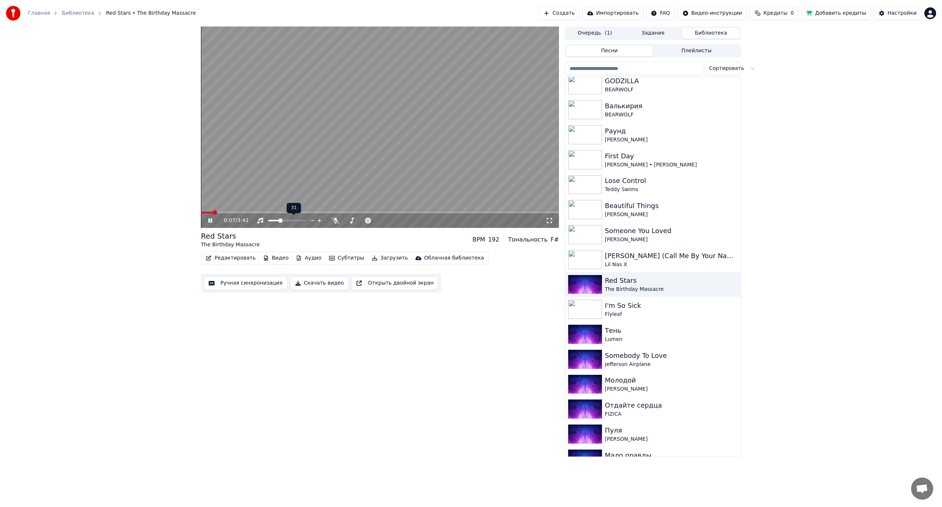
click at [280, 220] on span at bounding box center [280, 220] width 4 height 4
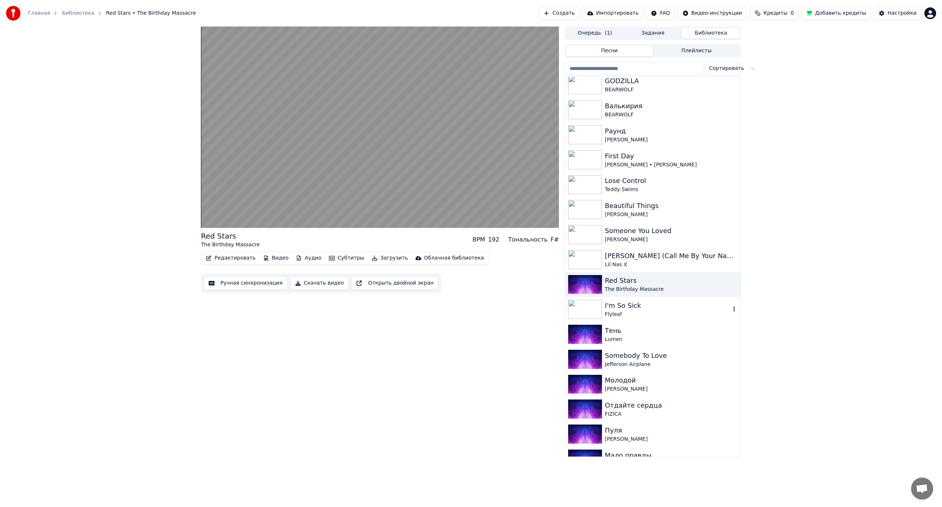
click at [645, 303] on div "I'm So Sick" at bounding box center [668, 305] width 126 height 10
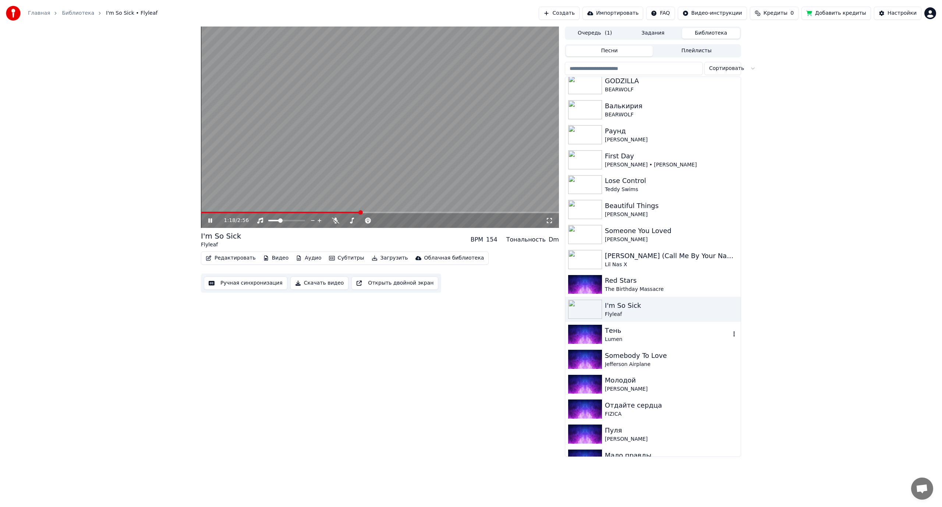
click at [650, 332] on div "Тень" at bounding box center [668, 330] width 126 height 10
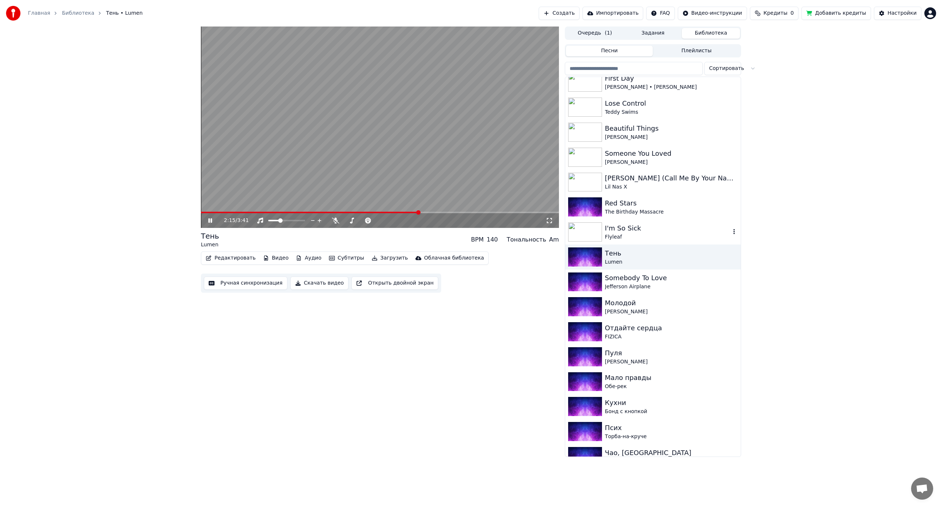
scroll to position [2393, 0]
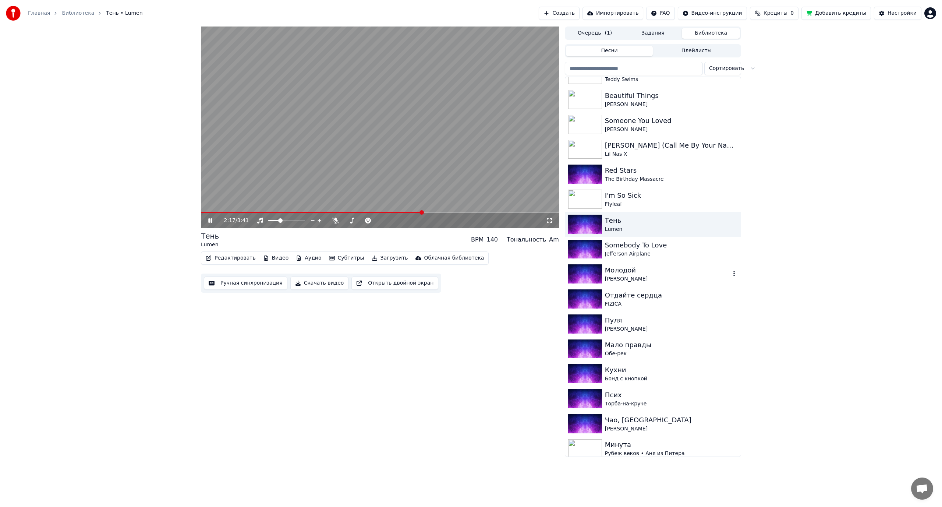
click at [626, 276] on div "[PERSON_NAME]" at bounding box center [668, 278] width 126 height 7
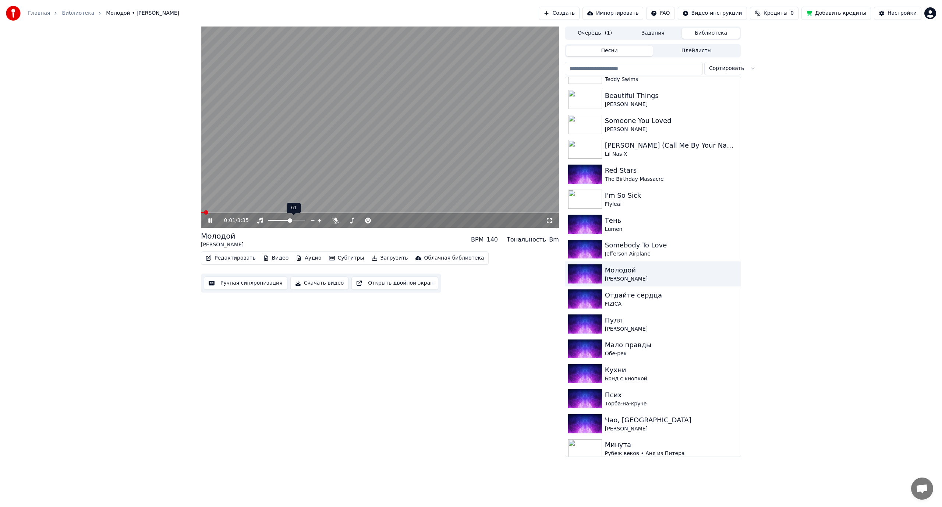
click at [291, 220] on span at bounding box center [290, 220] width 4 height 4
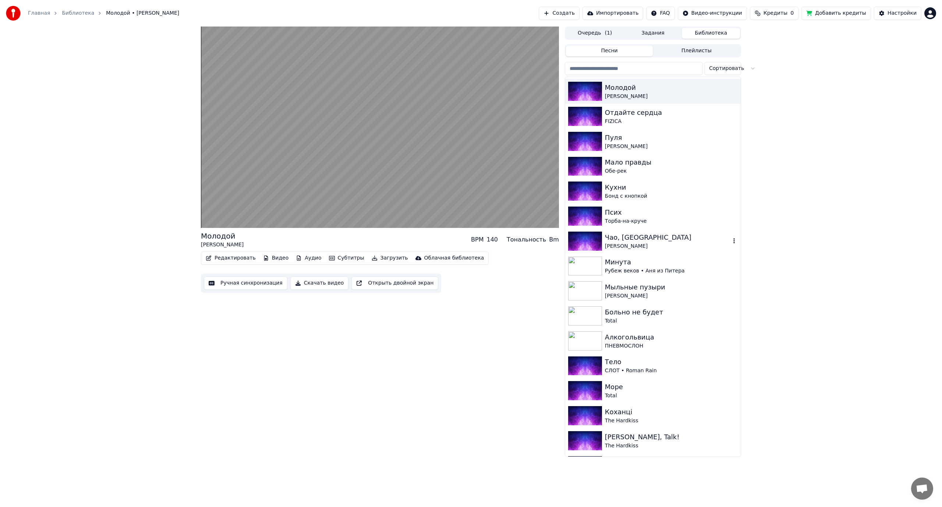
scroll to position [2577, 0]
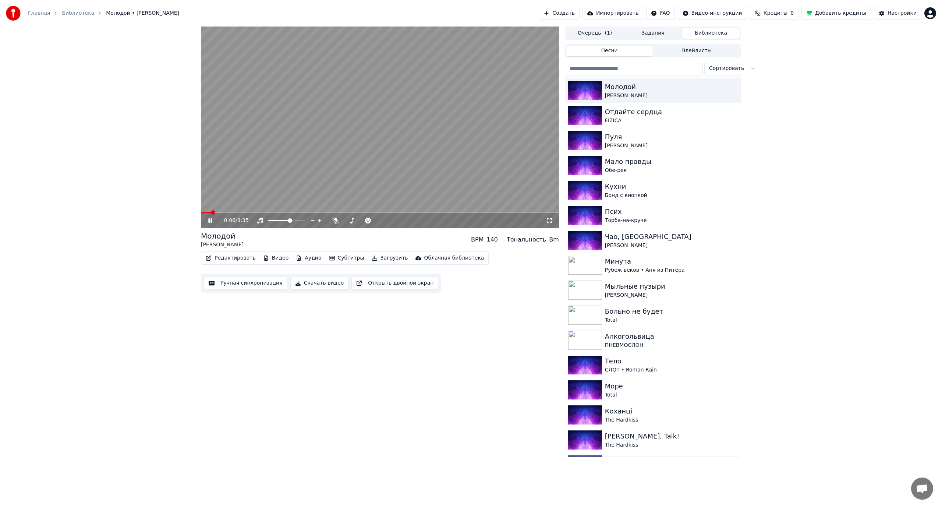
click at [366, 158] on video at bounding box center [380, 127] width 358 height 201
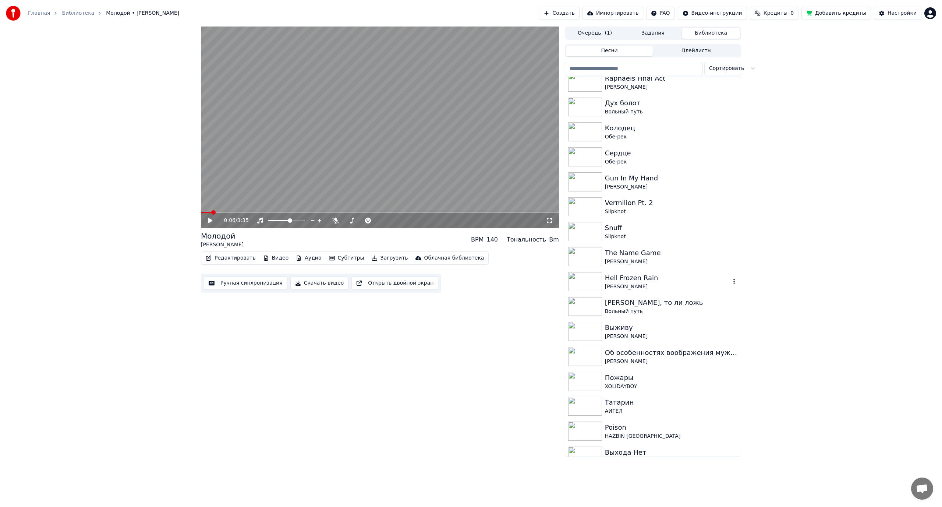
scroll to position [3791, 0]
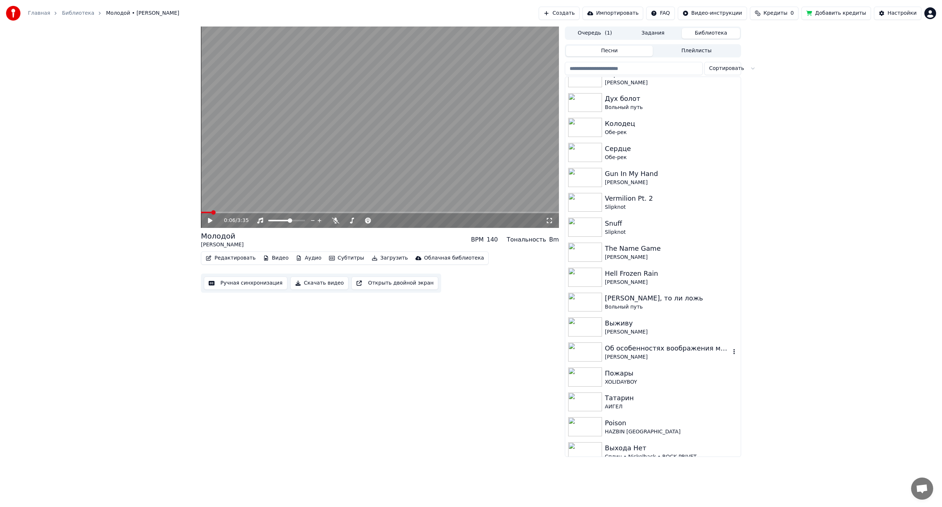
click at [652, 346] on div "Об особенностях воображения мужского населения на оживленной автостраде" at bounding box center [668, 348] width 126 height 10
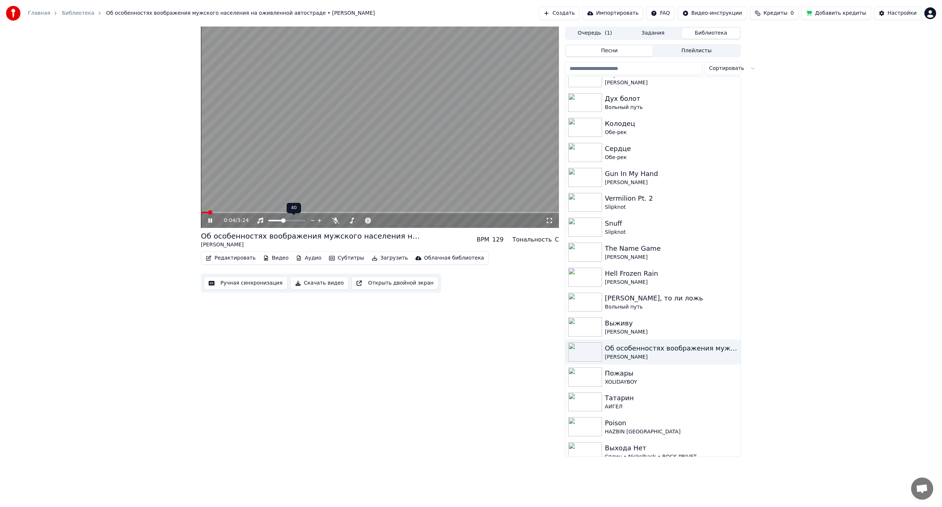
click at [283, 221] on span at bounding box center [283, 220] width 4 height 4
click at [465, 135] on video at bounding box center [380, 127] width 358 height 201
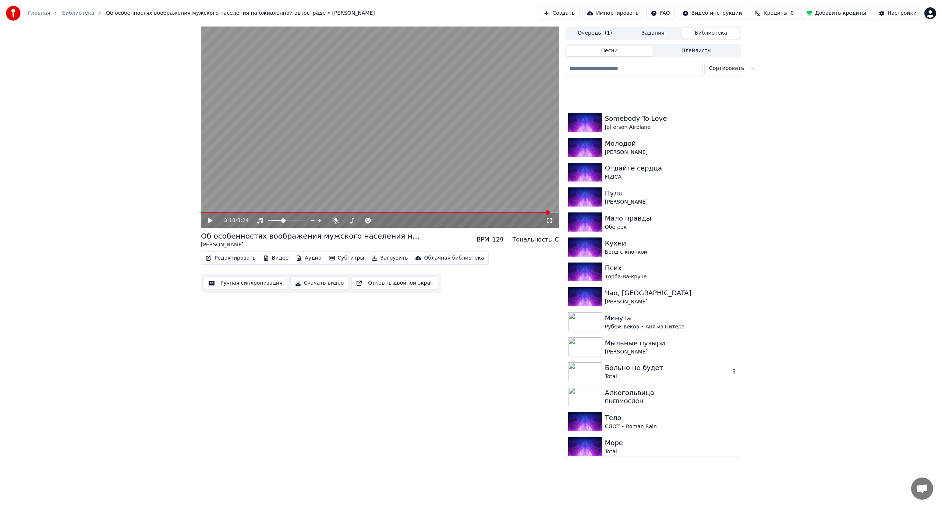
scroll to position [2503, 0]
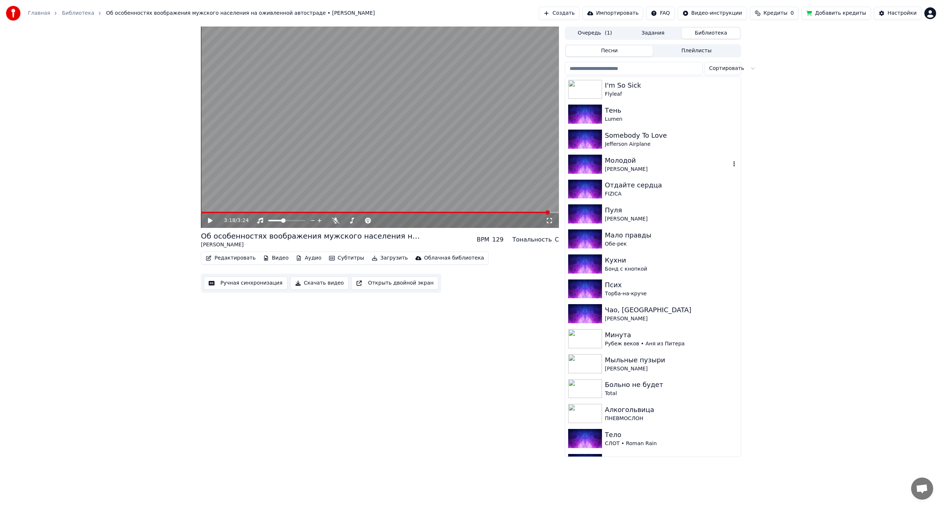
click at [647, 160] on div "Молодой" at bounding box center [668, 160] width 126 height 10
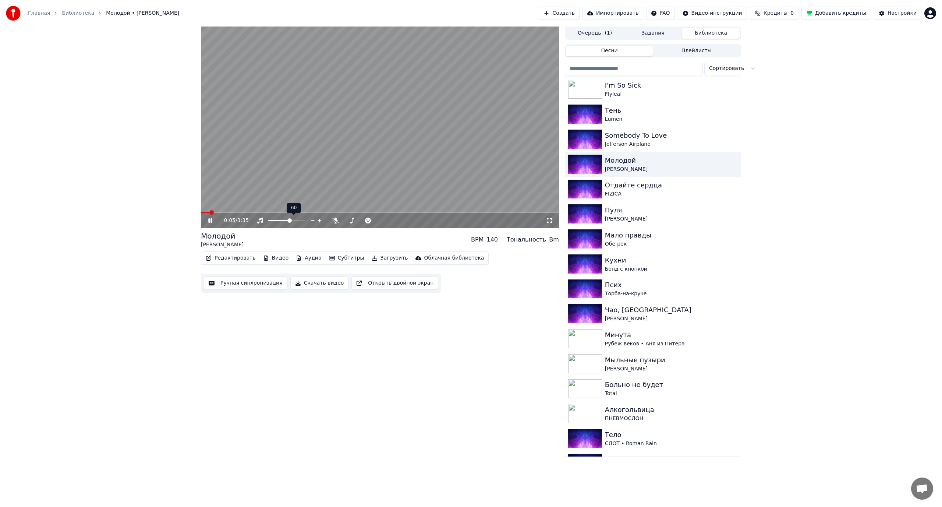
click at [290, 221] on span at bounding box center [289, 220] width 4 height 4
click at [329, 123] on video at bounding box center [380, 127] width 358 height 201
click at [291, 212] on span at bounding box center [375, 212] width 349 height 1
click at [323, 165] on video at bounding box center [380, 127] width 358 height 201
click at [300, 211] on video at bounding box center [380, 127] width 358 height 201
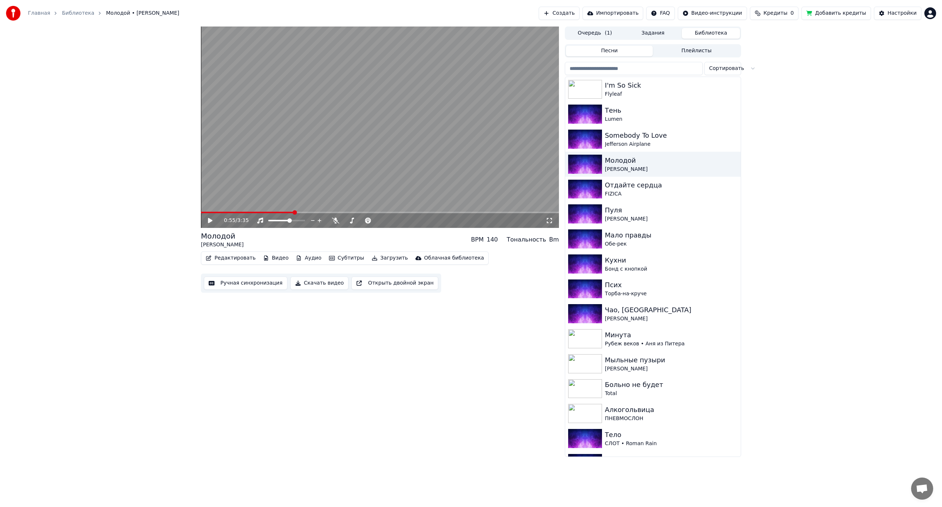
click at [289, 212] on span at bounding box center [247, 212] width 93 height 1
click at [336, 222] on icon at bounding box center [335, 221] width 7 height 6
click at [313, 177] on video at bounding box center [380, 127] width 358 height 201
click at [303, 160] on video at bounding box center [380, 127] width 358 height 201
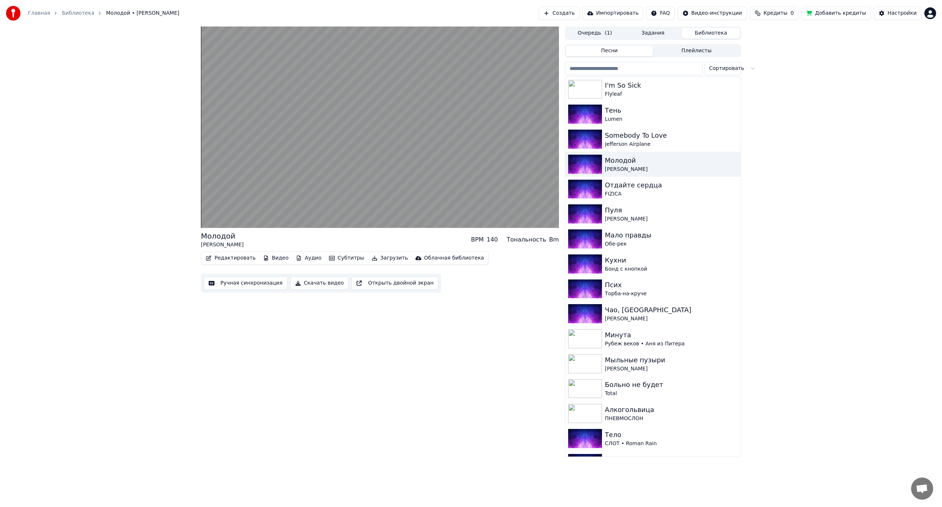
click at [303, 160] on video at bounding box center [380, 127] width 358 height 201
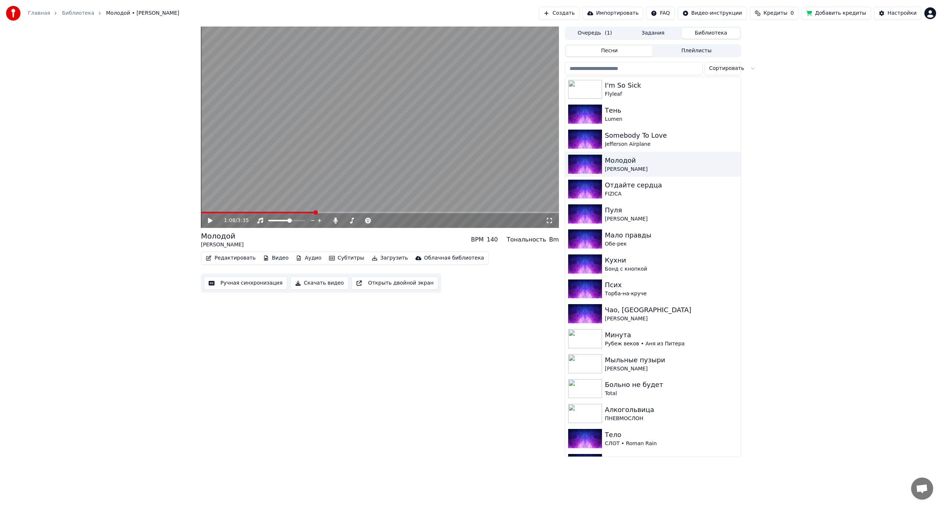
click at [293, 146] on video at bounding box center [380, 127] width 358 height 201
click at [337, 219] on icon at bounding box center [335, 221] width 7 height 6
click at [408, 124] on video at bounding box center [380, 127] width 358 height 201
click at [653, 238] on div "Мало правды" at bounding box center [668, 235] width 126 height 10
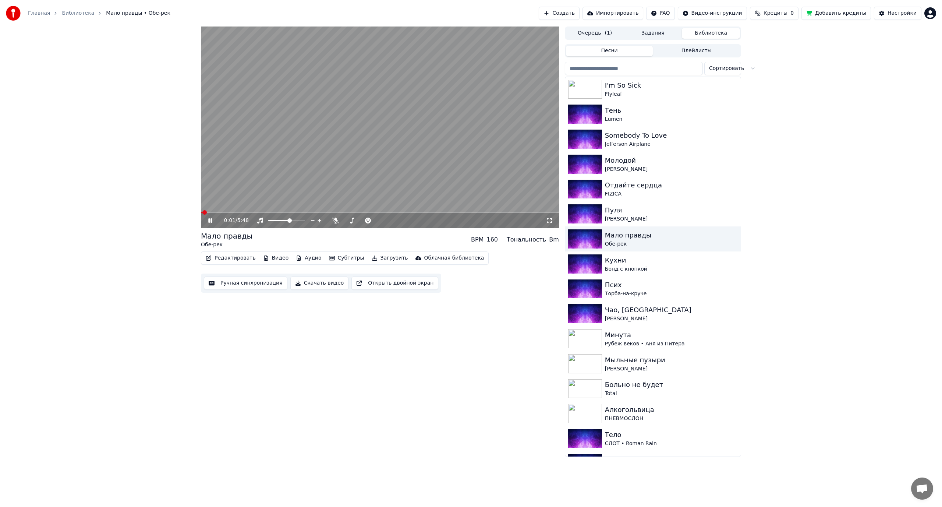
click at [221, 213] on span at bounding box center [380, 212] width 358 height 1
click at [243, 213] on span at bounding box center [380, 212] width 358 height 1
click at [224, 211] on video at bounding box center [380, 127] width 358 height 201
click at [219, 212] on span at bounding box center [210, 212] width 18 height 1
click at [227, 178] on video at bounding box center [380, 127] width 358 height 201
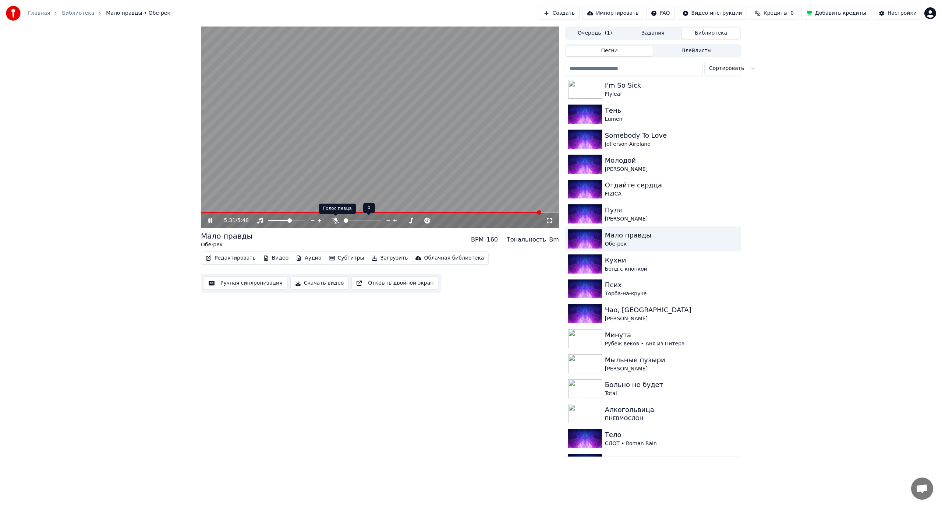
click at [333, 223] on icon at bounding box center [335, 221] width 7 height 6
click at [526, 212] on span at bounding box center [372, 212] width 342 height 1
click at [336, 220] on icon at bounding box center [335, 221] width 4 height 6
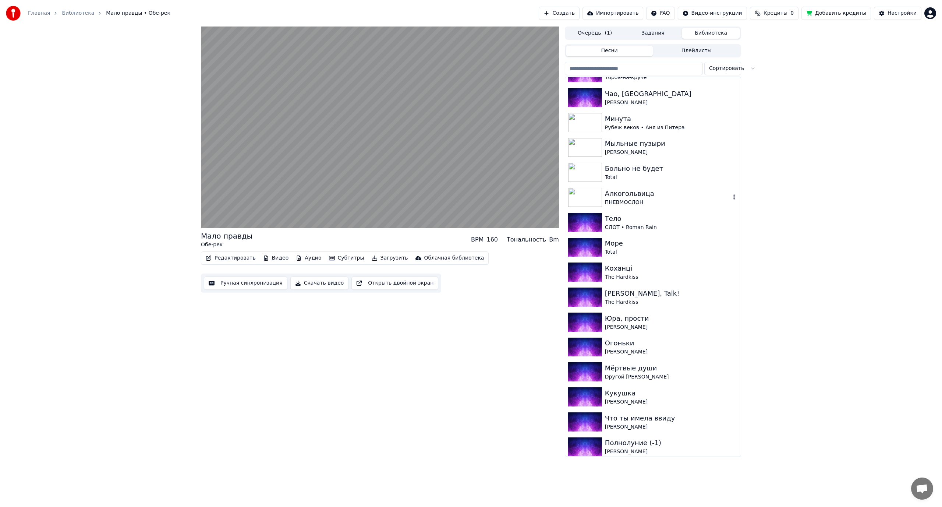
scroll to position [2724, 0]
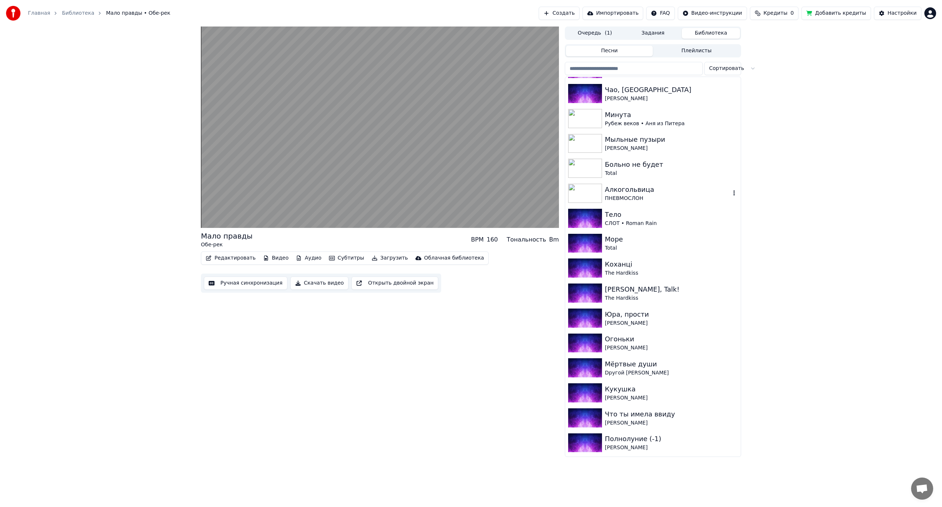
click at [653, 191] on div "Алкогольвица" at bounding box center [668, 189] width 126 height 10
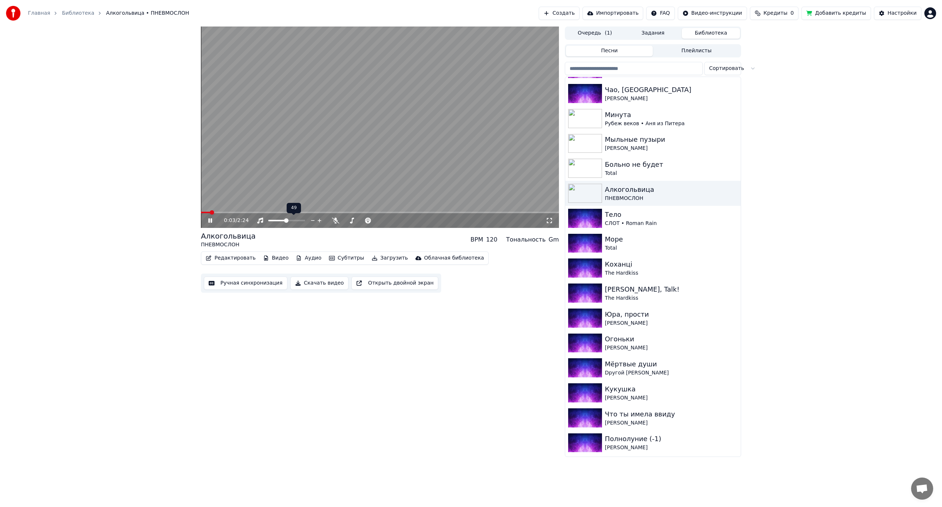
click at [286, 223] on span at bounding box center [286, 220] width 4 height 4
click at [394, 150] on video at bounding box center [380, 127] width 358 height 201
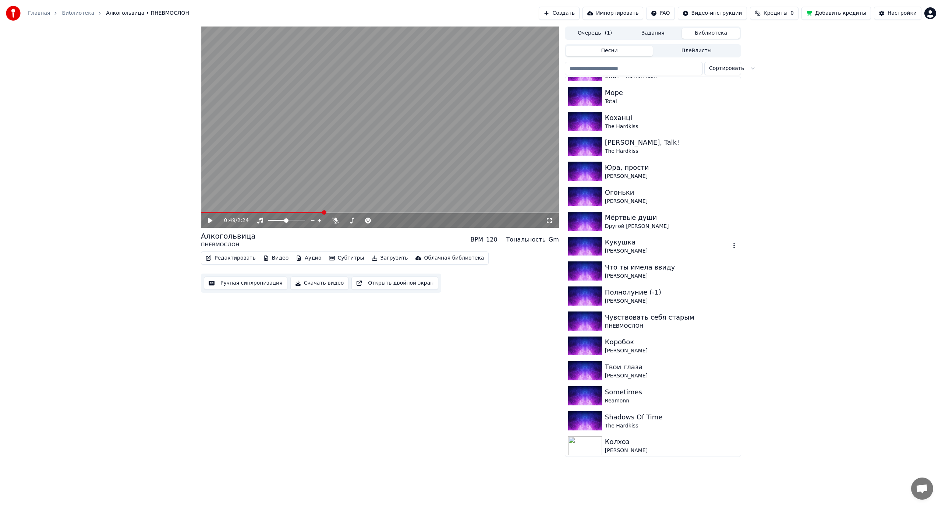
scroll to position [2908, 0]
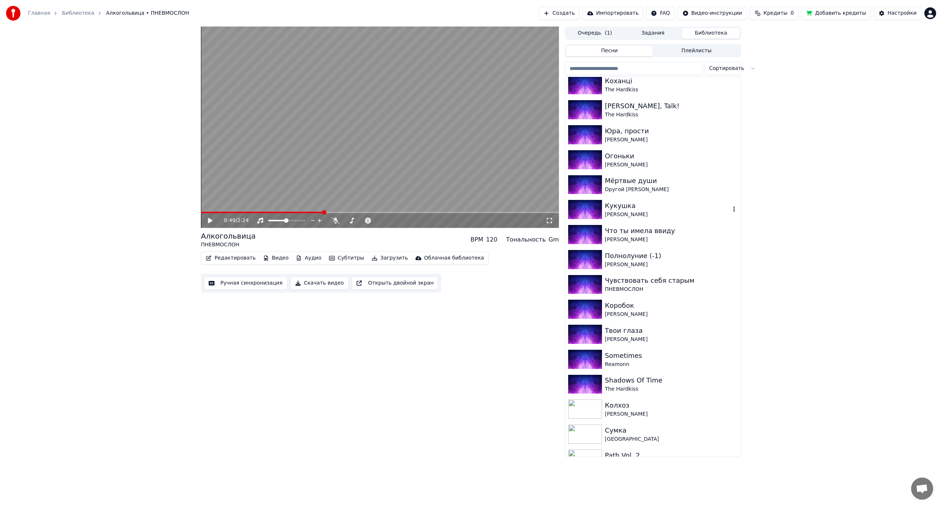
click at [645, 209] on div "Кукушка" at bounding box center [668, 206] width 126 height 10
click at [283, 220] on span at bounding box center [283, 220] width 4 height 4
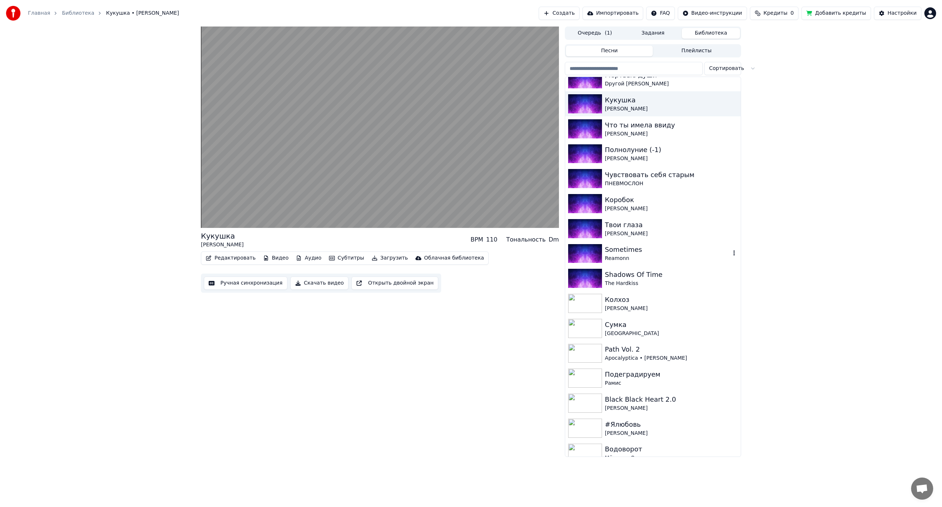
scroll to position [3018, 0]
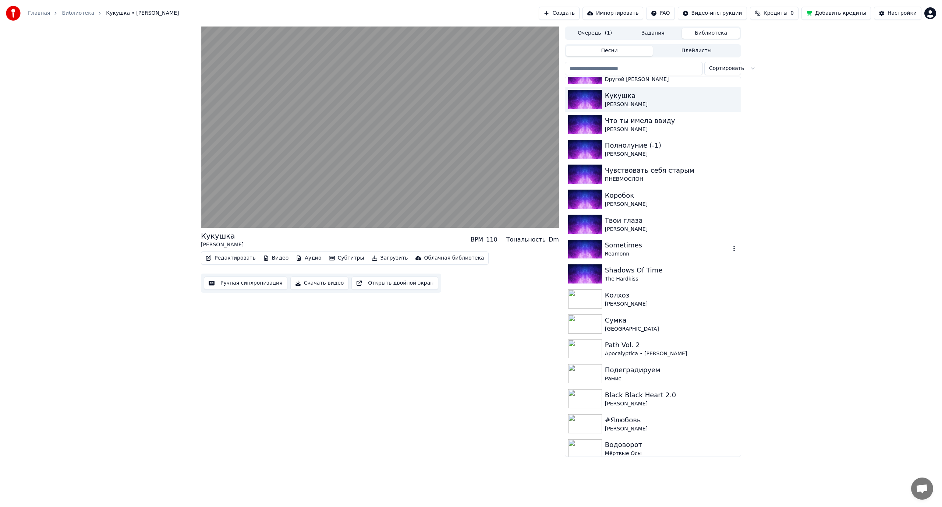
click at [657, 243] on div "Sometimes" at bounding box center [668, 245] width 126 height 10
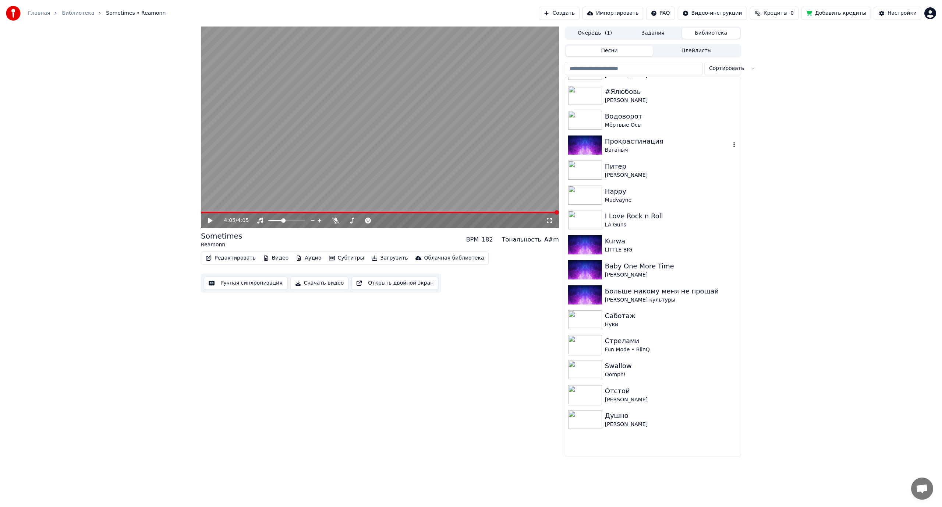
scroll to position [3350, 0]
click at [679, 170] on div "[PERSON_NAME]" at bounding box center [668, 173] width 126 height 7
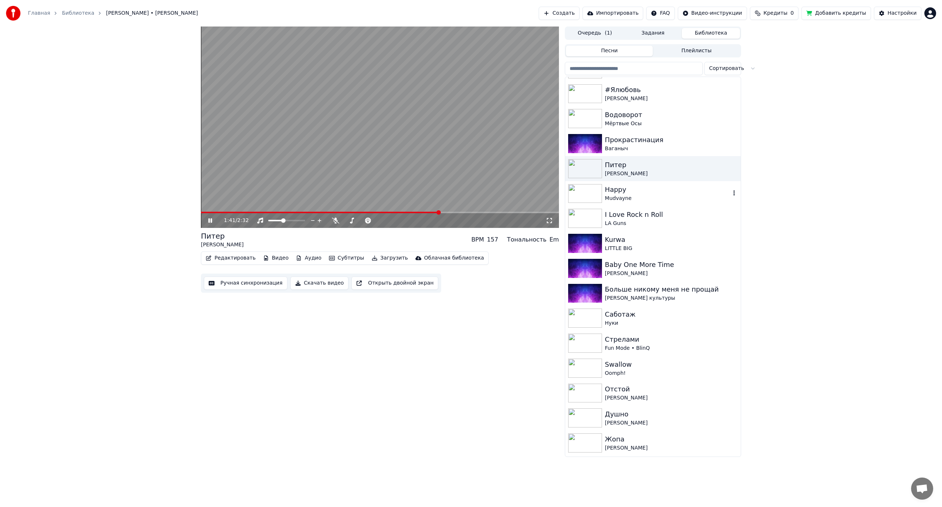
click at [650, 188] on div "Happy" at bounding box center [668, 189] width 126 height 10
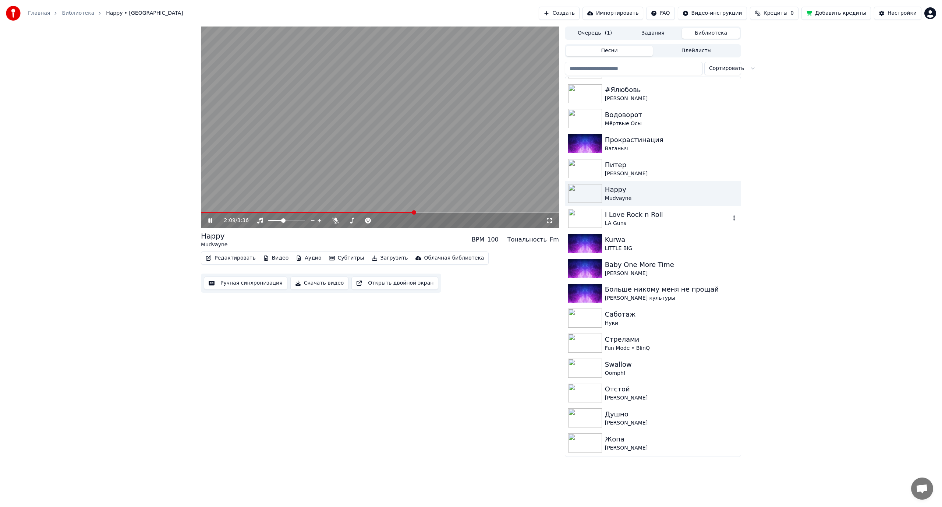
click at [640, 219] on div "I Love Rock n Roll" at bounding box center [668, 214] width 126 height 10
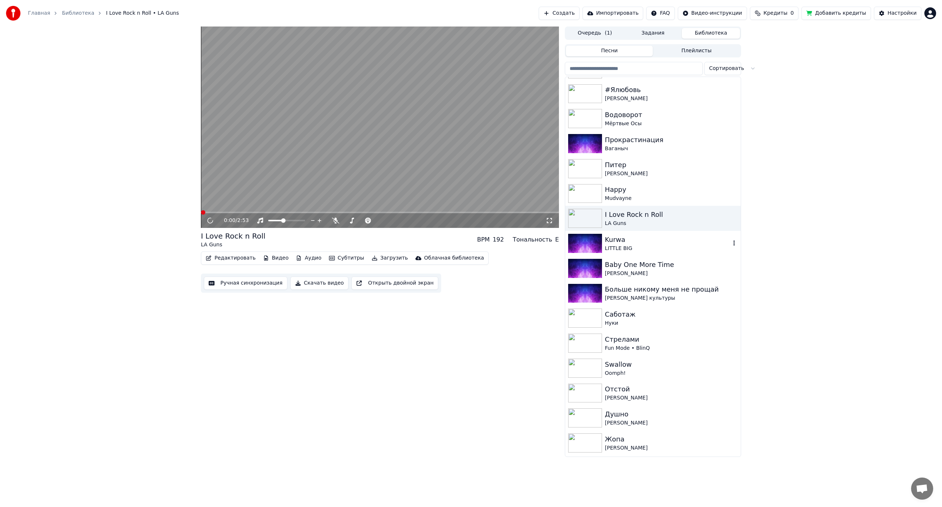
click at [632, 243] on div "Kurwa" at bounding box center [668, 239] width 126 height 10
click at [315, 167] on video at bounding box center [380, 127] width 358 height 201
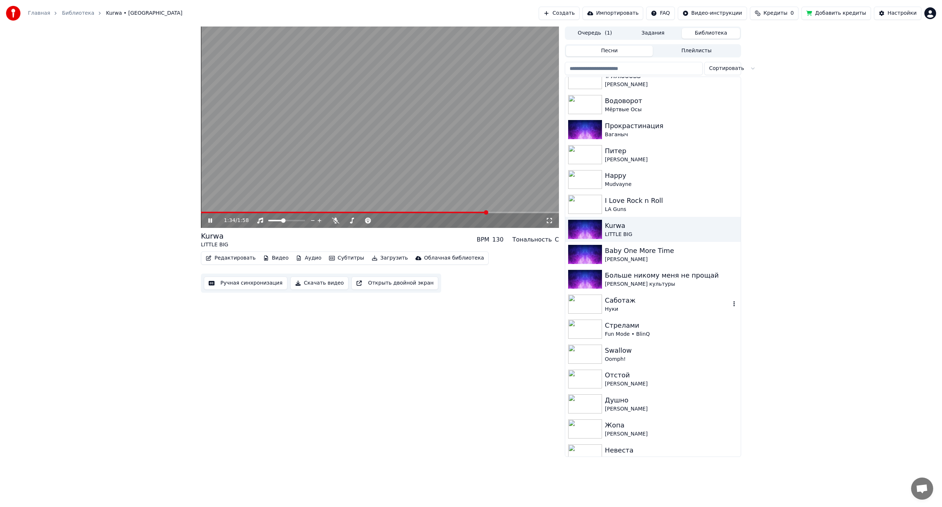
scroll to position [3423, 0]
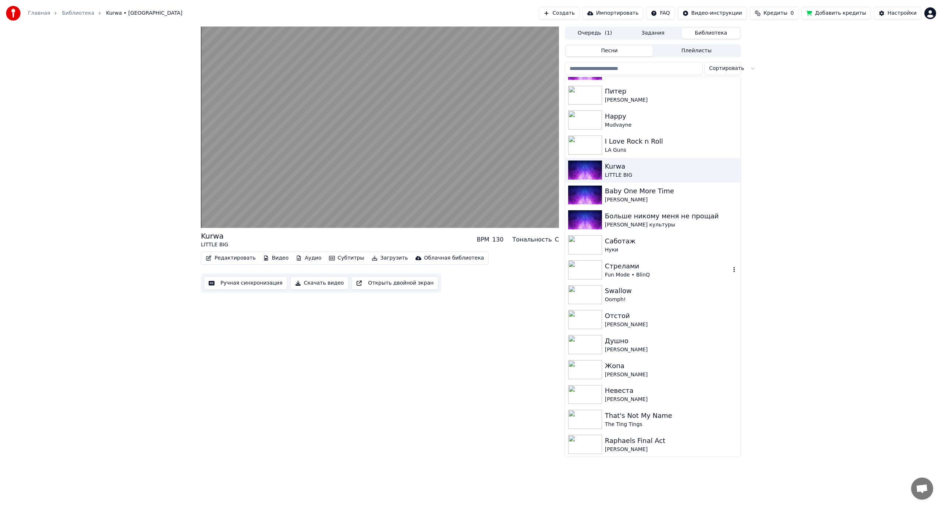
click at [663, 273] on div "Fun Mode • BlinQ" at bounding box center [668, 274] width 126 height 7
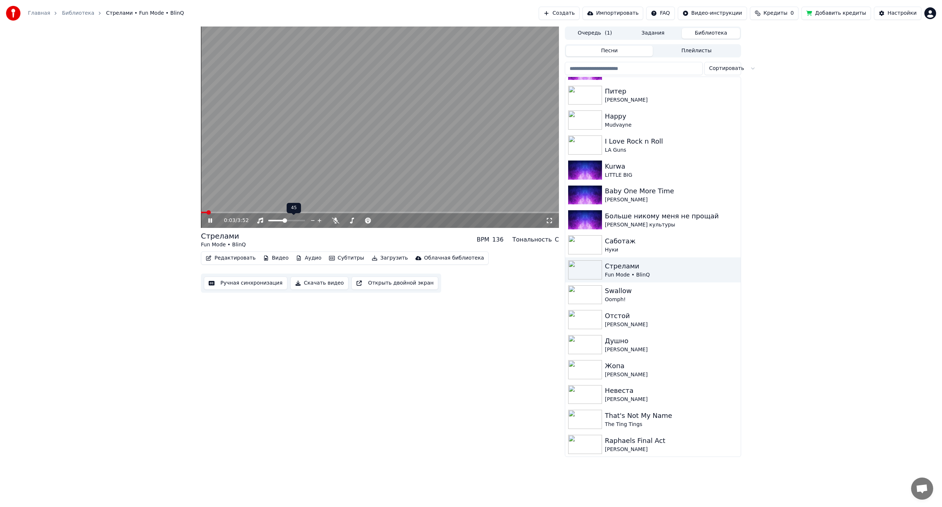
click at [285, 220] on span at bounding box center [285, 220] width 4 height 4
click at [638, 295] on div "Swallow" at bounding box center [668, 291] width 126 height 10
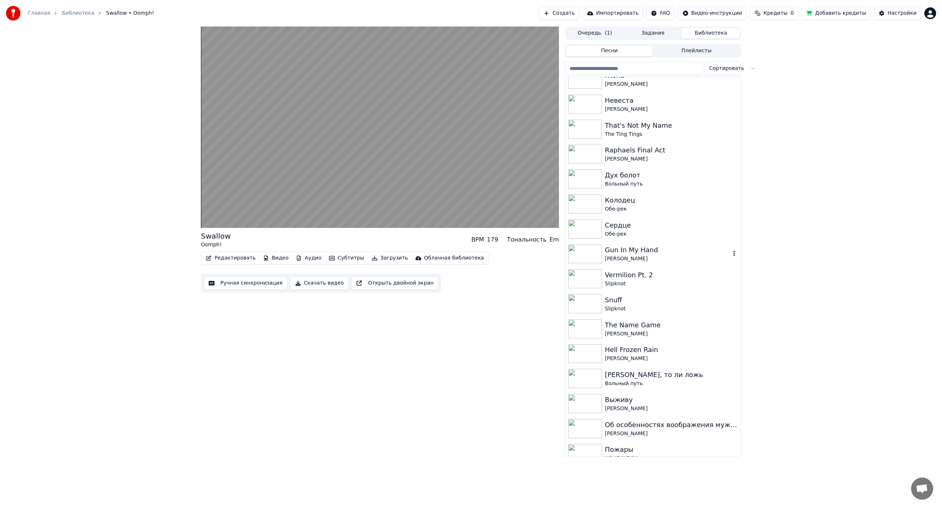
scroll to position [3718, 0]
click at [649, 200] on div "Колодец" at bounding box center [668, 197] width 126 height 10
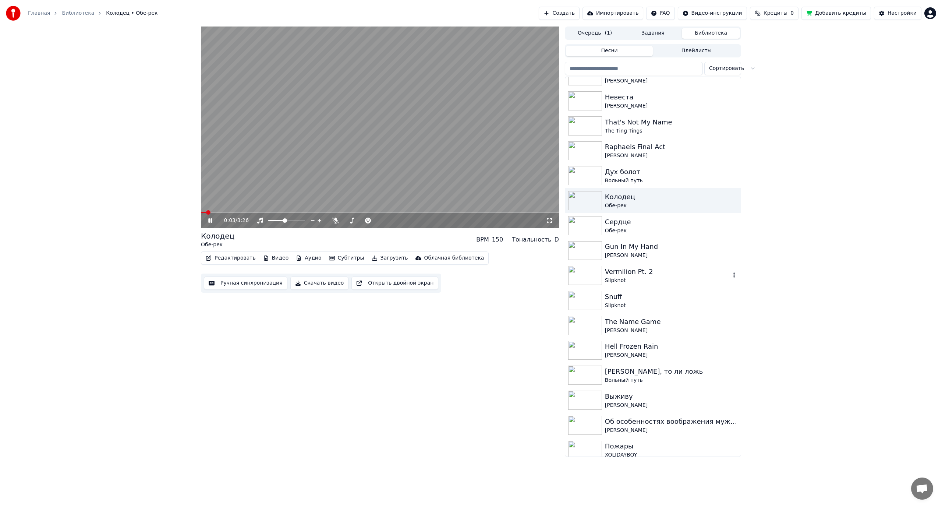
click at [645, 273] on div "Vermilion Pt. 2" at bounding box center [668, 271] width 126 height 10
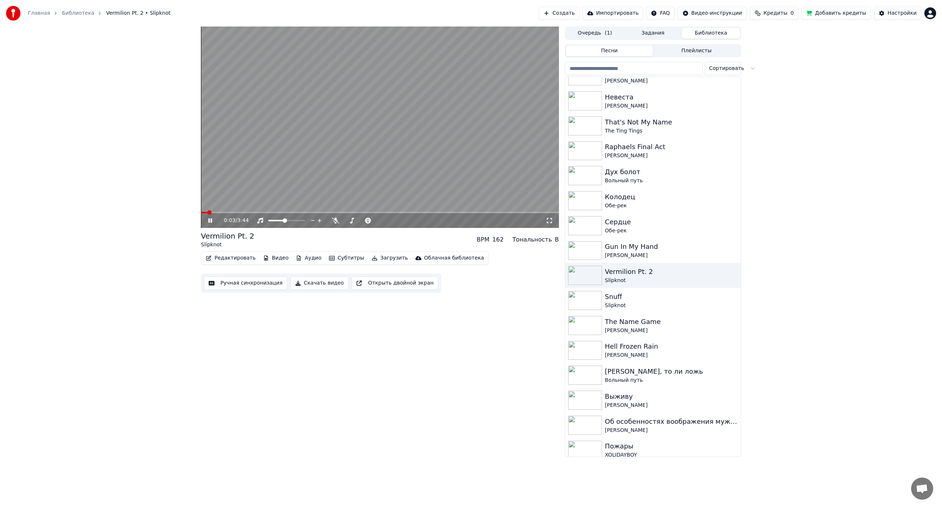
click at [252, 212] on span at bounding box center [380, 212] width 358 height 1
click at [228, 213] on span at bounding box center [228, 212] width 54 height 1
click at [212, 212] on span at bounding box center [206, 212] width 11 height 1
click at [430, 213] on span at bounding box center [325, 212] width 248 height 1
click at [334, 221] on icon at bounding box center [335, 221] width 7 height 6
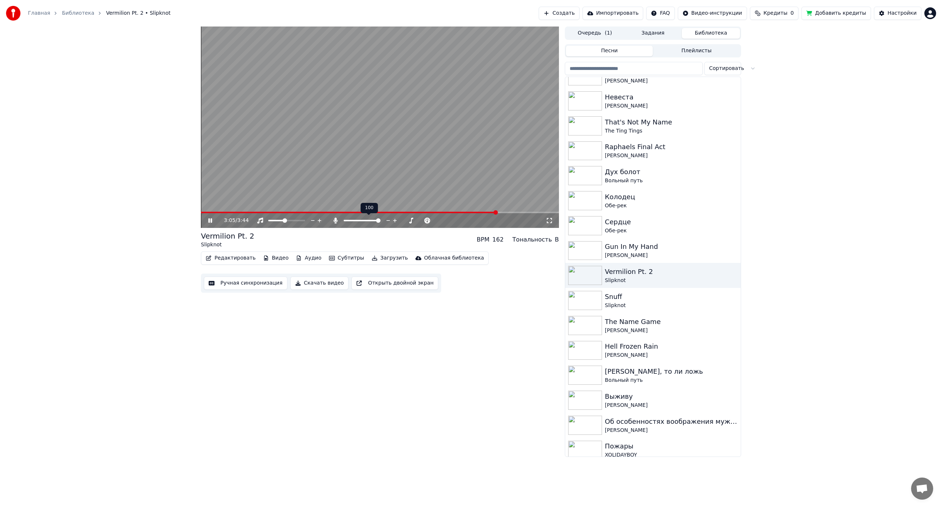
click at [336, 220] on icon at bounding box center [335, 221] width 4 height 6
click at [375, 220] on span at bounding box center [375, 220] width 4 height 4
click at [214, 212] on span at bounding box center [207, 212] width 13 height 1
click at [223, 212] on span at bounding box center [380, 212] width 358 height 1
click at [218, 211] on video at bounding box center [380, 127] width 358 height 201
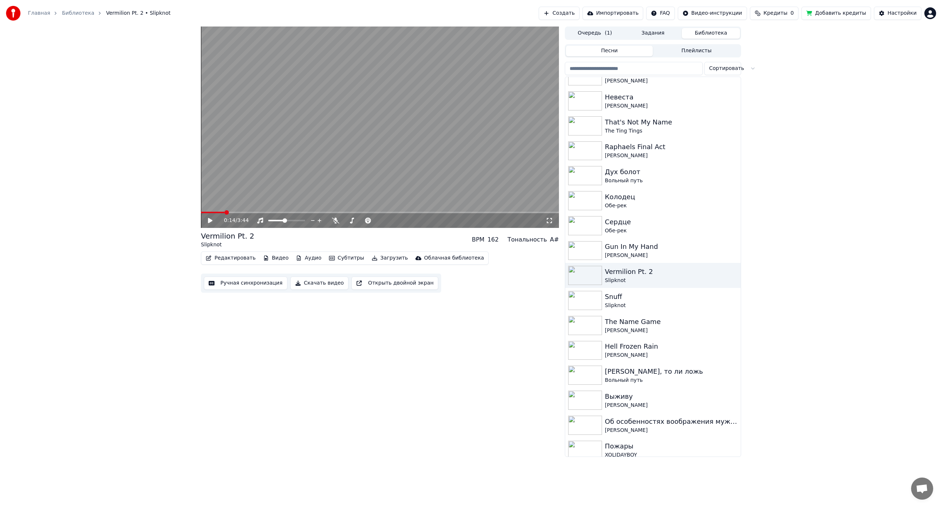
click at [220, 212] on span at bounding box center [213, 212] width 24 height 1
click at [227, 195] on video at bounding box center [380, 127] width 358 height 201
click at [627, 300] on div "Snuff" at bounding box center [668, 297] width 126 height 10
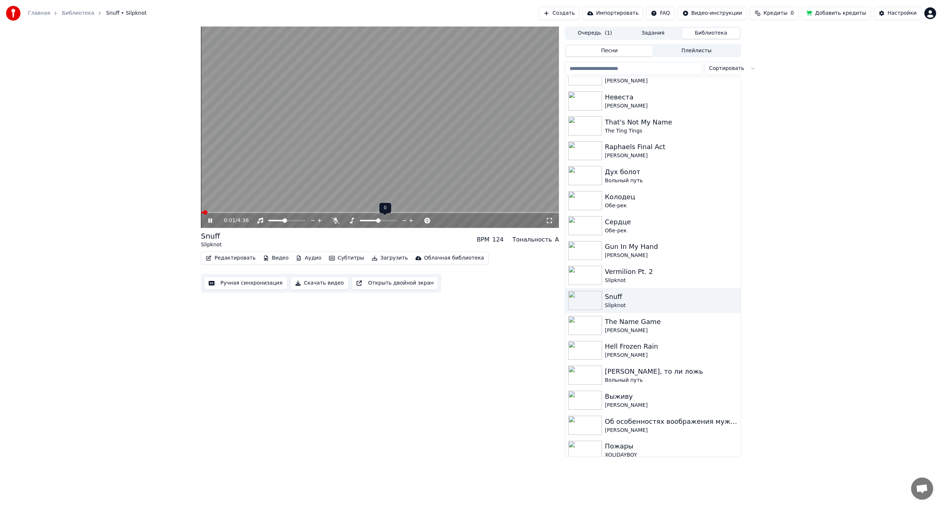
click at [379, 220] on span at bounding box center [378, 220] width 4 height 4
click at [344, 143] on video at bounding box center [380, 127] width 358 height 201
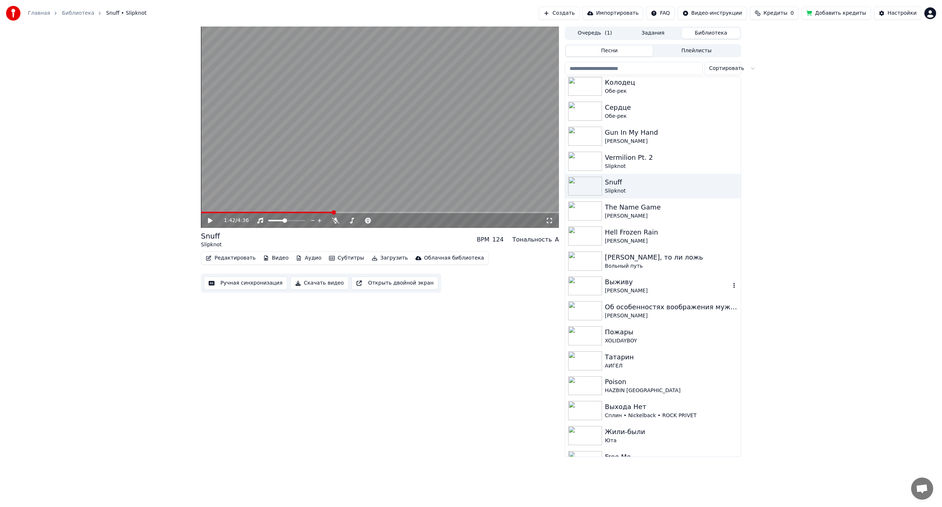
scroll to position [3865, 0]
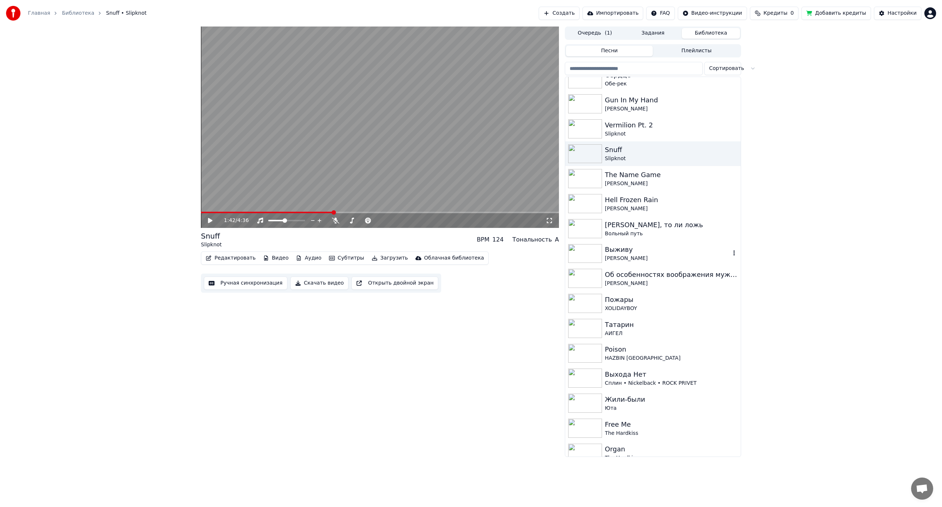
click at [639, 252] on div "Выживу" at bounding box center [668, 249] width 126 height 10
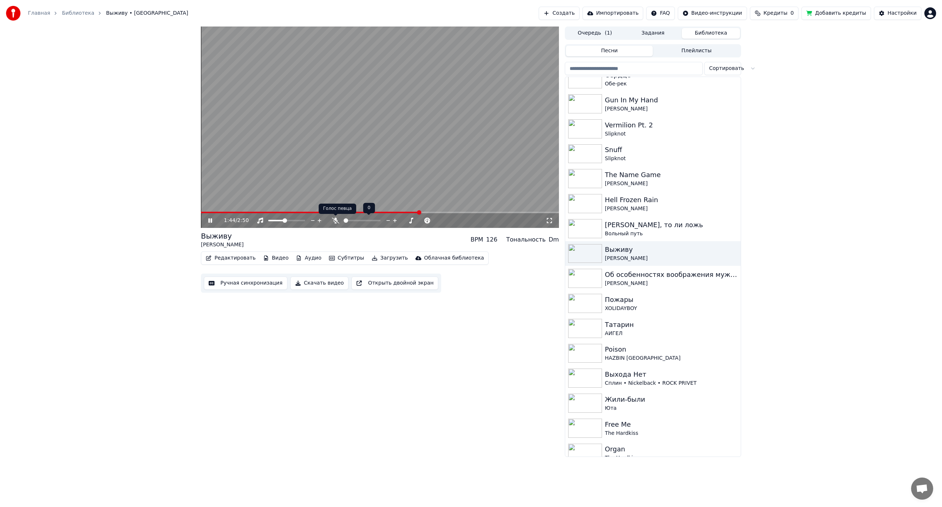
click at [333, 219] on icon at bounding box center [335, 221] width 7 height 6
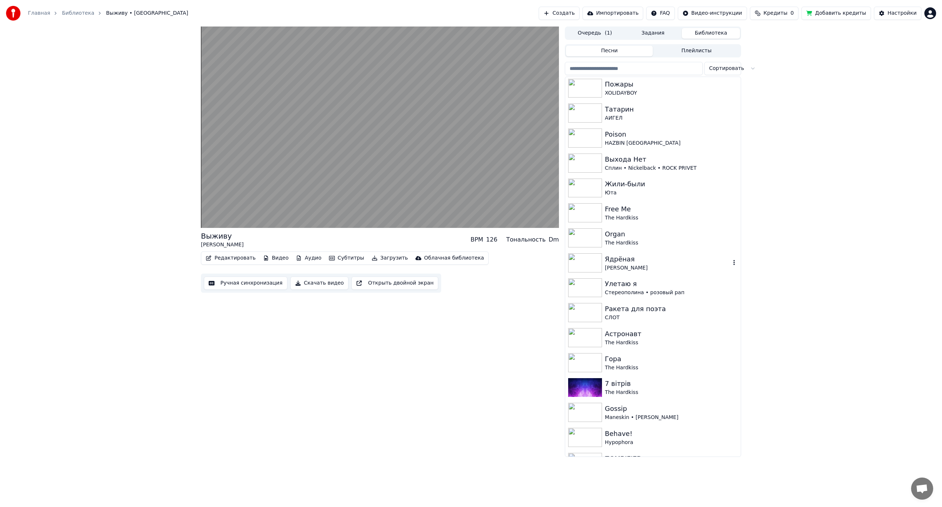
scroll to position [4086, 0]
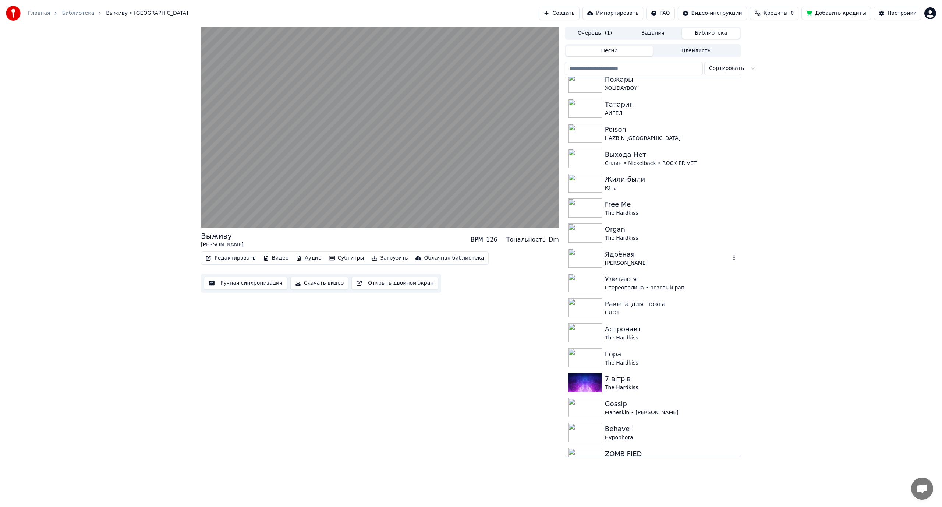
click at [647, 261] on div "[PERSON_NAME]" at bounding box center [668, 262] width 126 height 7
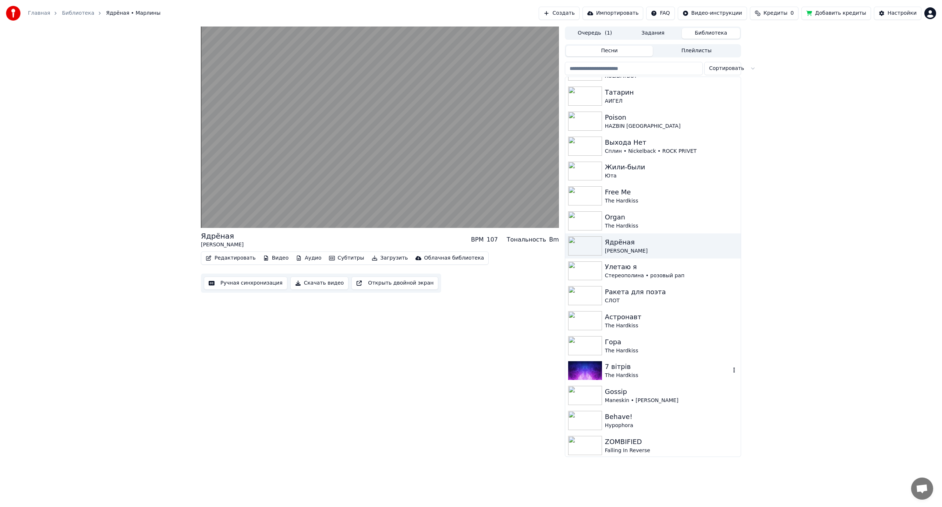
scroll to position [4099, 0]
click at [638, 391] on div "Gossip" at bounding box center [668, 390] width 126 height 10
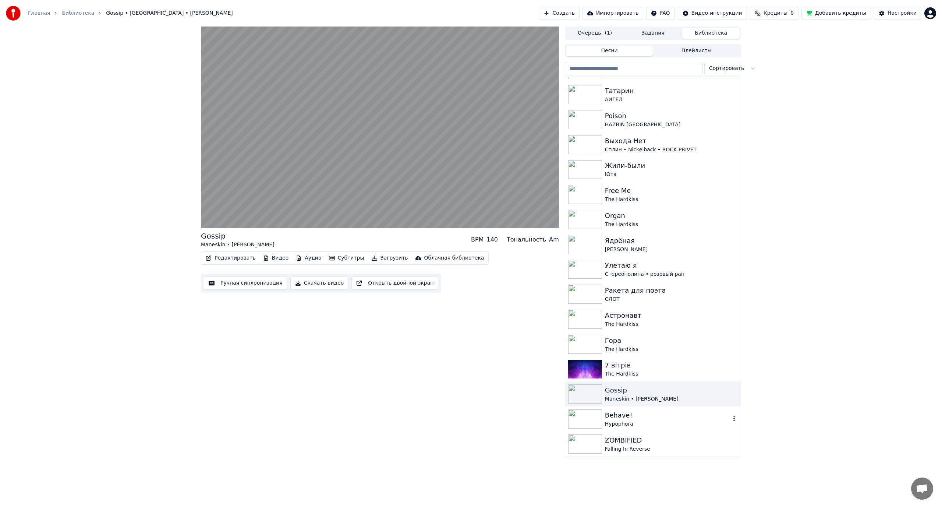
click at [633, 419] on div "Behave!" at bounding box center [668, 415] width 126 height 10
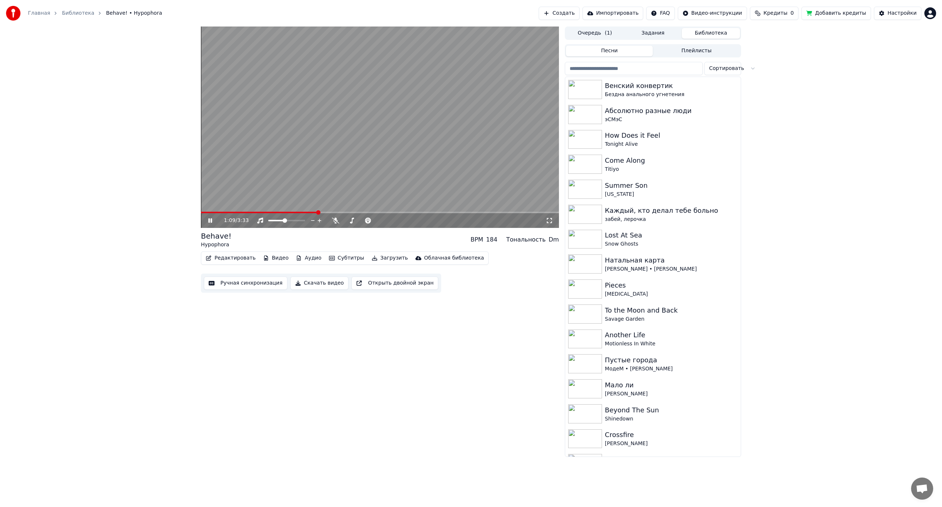
click at [378, 128] on video at bounding box center [380, 127] width 358 height 201
click at [642, 115] on div "Абсолютно разные люди" at bounding box center [668, 111] width 126 height 10
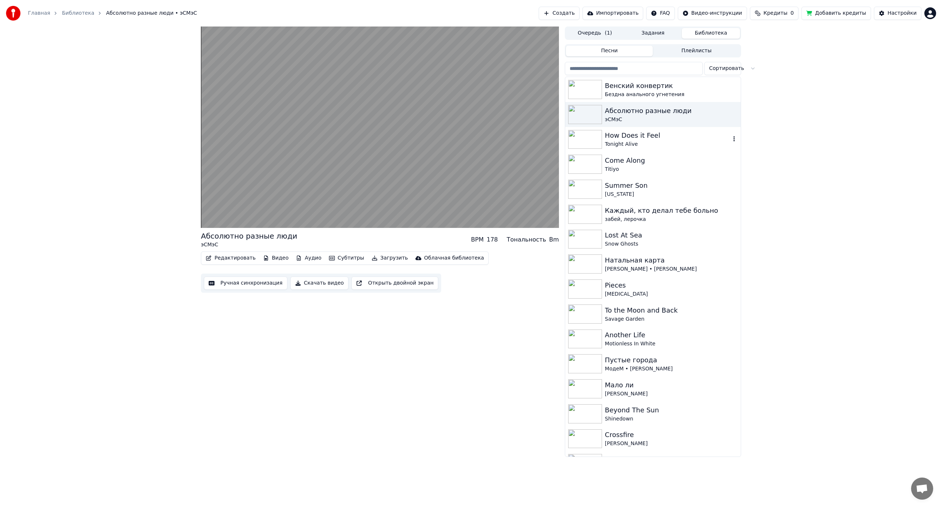
click at [634, 145] on div "Tonight Alive" at bounding box center [668, 144] width 126 height 7
click at [640, 159] on div "Come Along" at bounding box center [668, 160] width 126 height 10
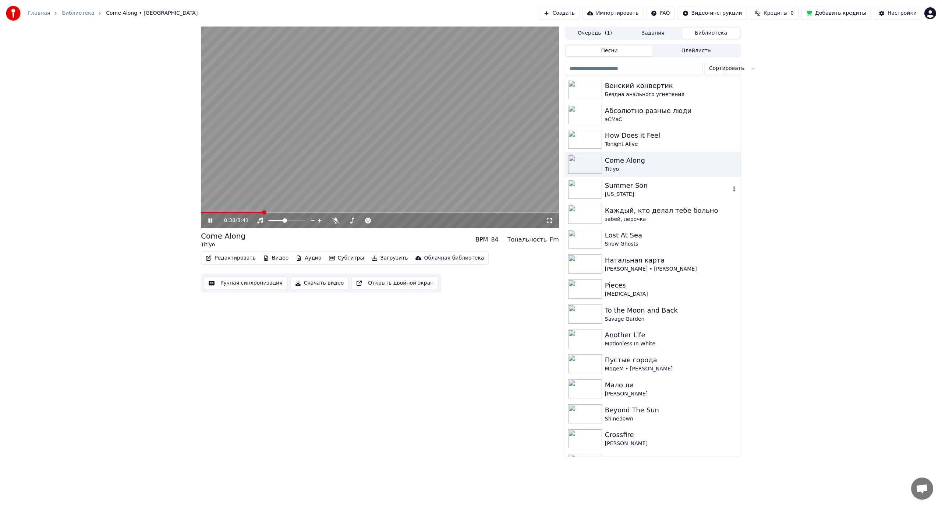
click at [629, 193] on div "[US_STATE]" at bounding box center [668, 194] width 126 height 7
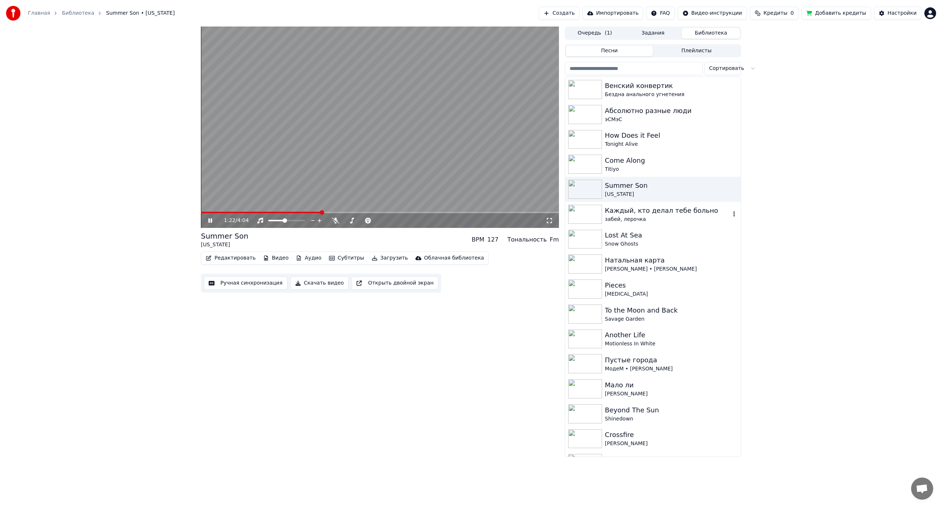
click at [642, 212] on div "Каждый, кто делал тебе больно" at bounding box center [668, 210] width 126 height 10
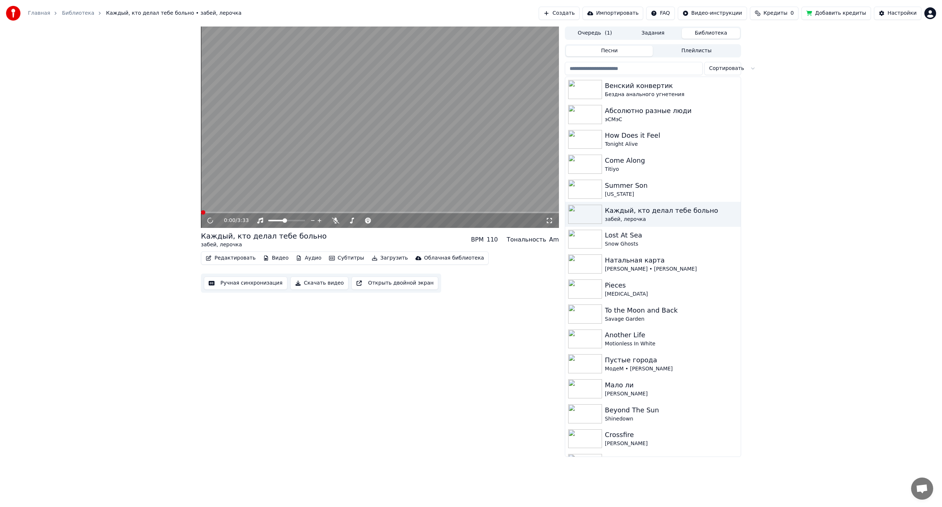
click at [354, 142] on video at bounding box center [380, 127] width 358 height 201
click at [285, 161] on video at bounding box center [380, 127] width 358 height 201
click at [678, 241] on div "Snow Ghosts" at bounding box center [668, 243] width 126 height 7
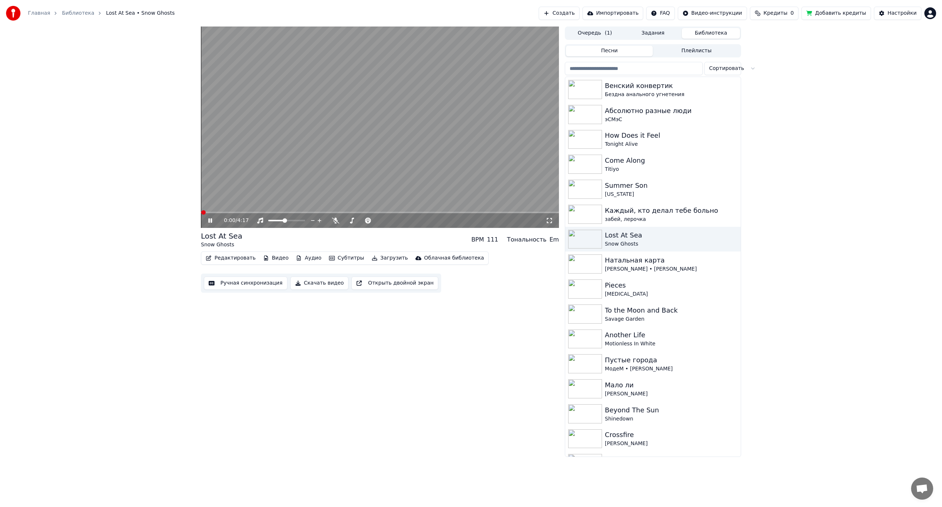
click at [352, 171] on video at bounding box center [380, 127] width 358 height 201
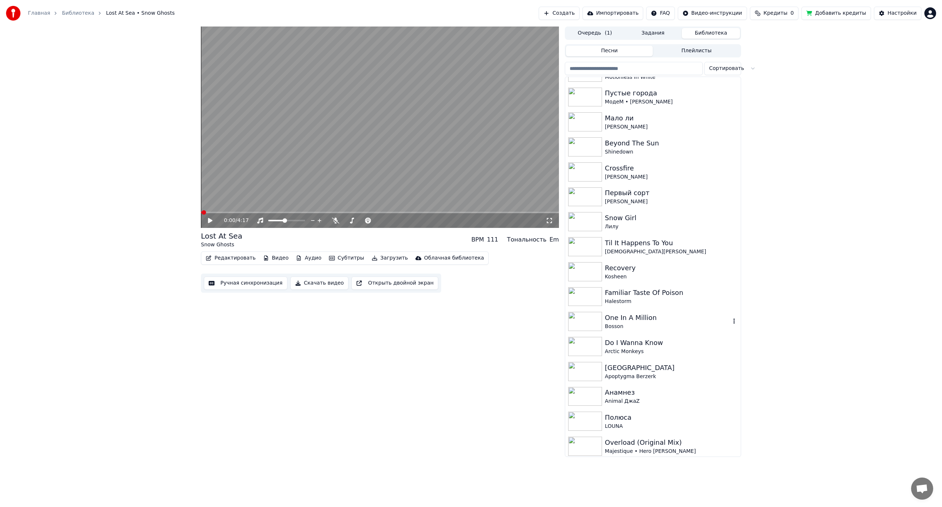
scroll to position [294, 0]
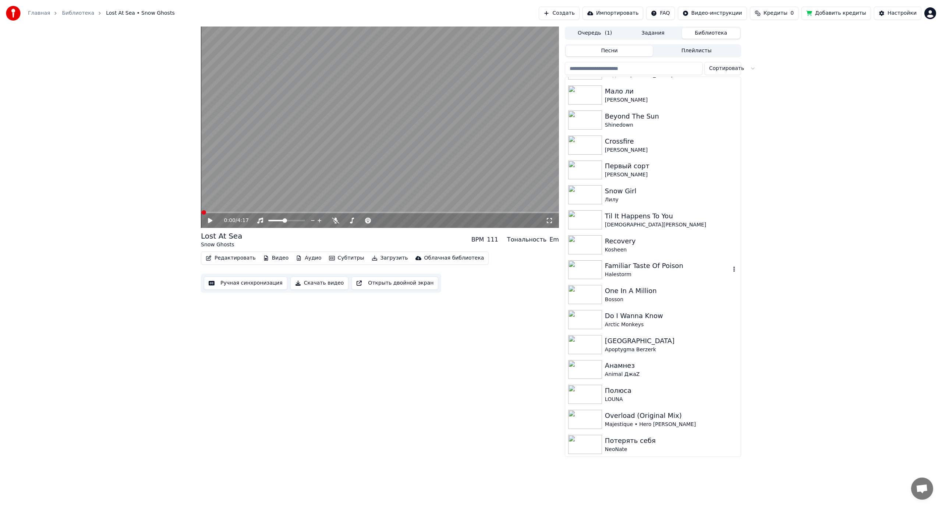
click at [652, 260] on div "Familiar Taste Of Poison Halestorm" at bounding box center [653, 269] width 176 height 25
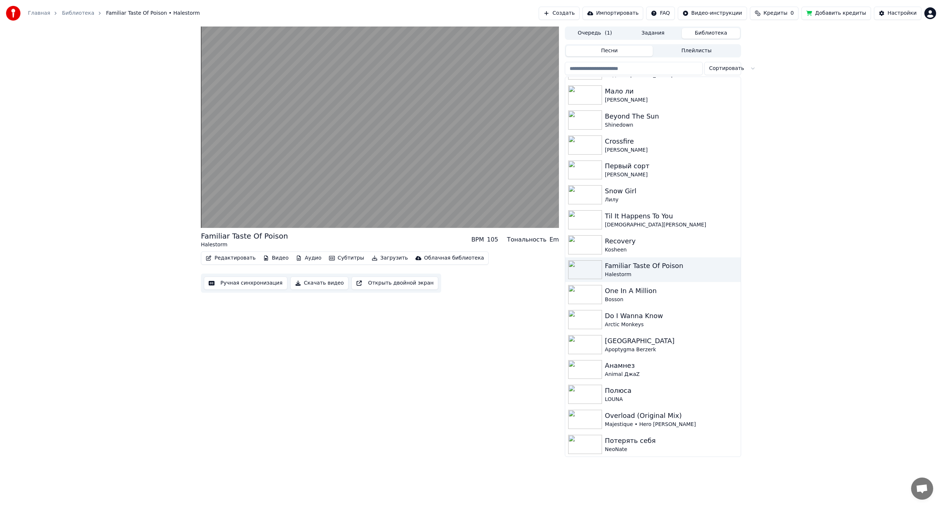
click at [368, 138] on video at bounding box center [380, 127] width 358 height 201
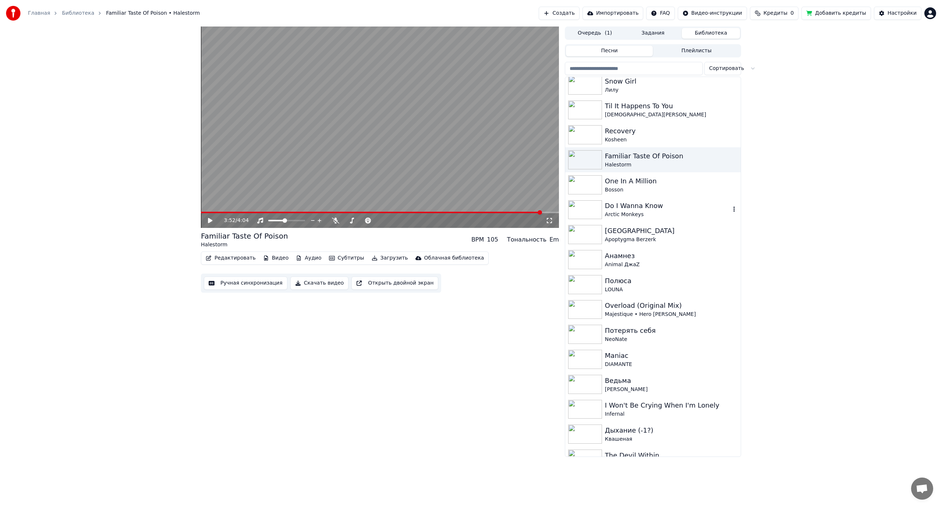
scroll to position [442, 0]
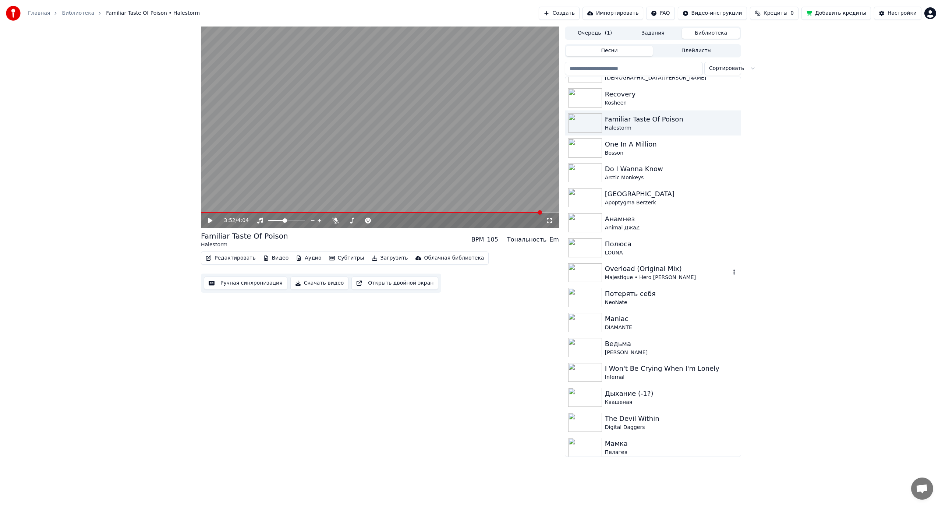
click at [632, 277] on div "Majestique • Hero [PERSON_NAME]" at bounding box center [668, 277] width 126 height 7
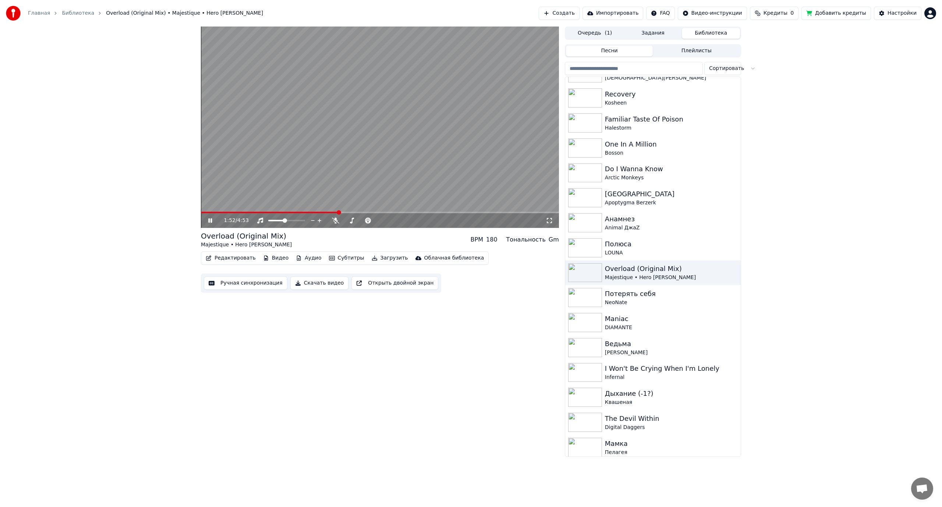
click at [386, 166] on video at bounding box center [380, 127] width 358 height 201
click at [638, 298] on div "Потерять себя" at bounding box center [668, 294] width 126 height 10
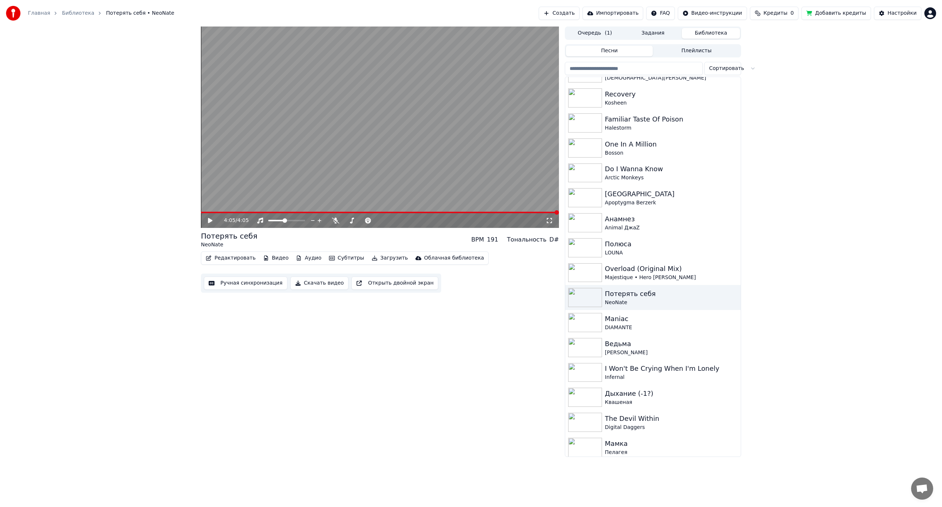
click at [529, 155] on video at bounding box center [380, 127] width 358 height 201
click at [456, 174] on video at bounding box center [380, 127] width 358 height 201
click at [646, 322] on div "Maniac" at bounding box center [668, 319] width 126 height 10
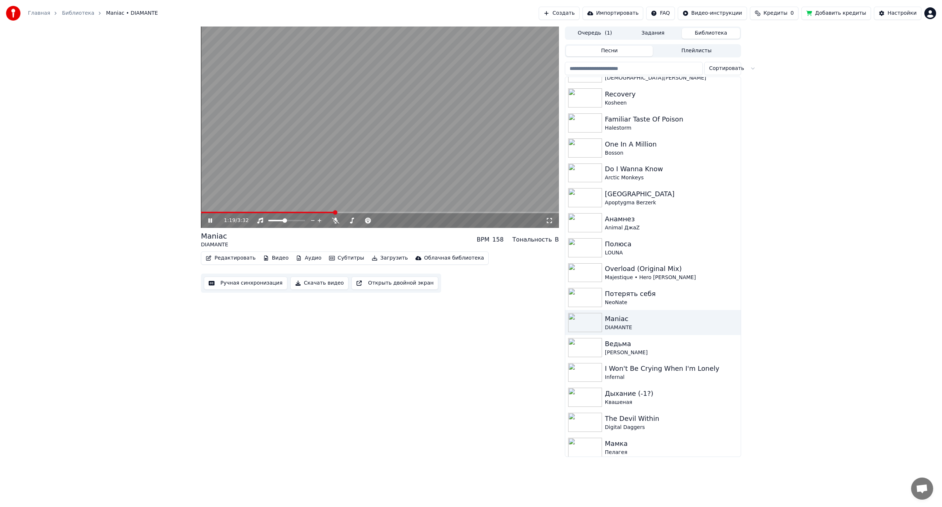
click at [353, 143] on video at bounding box center [380, 127] width 358 height 201
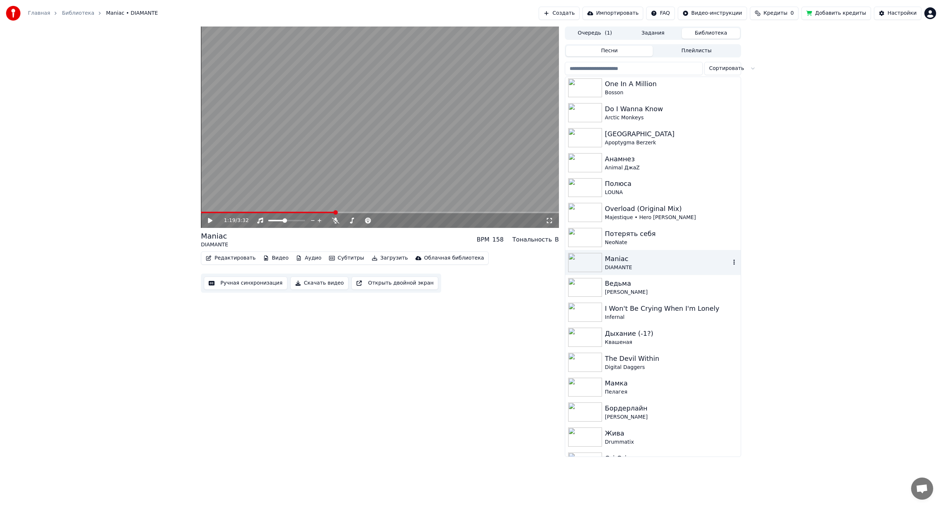
scroll to position [515, 0]
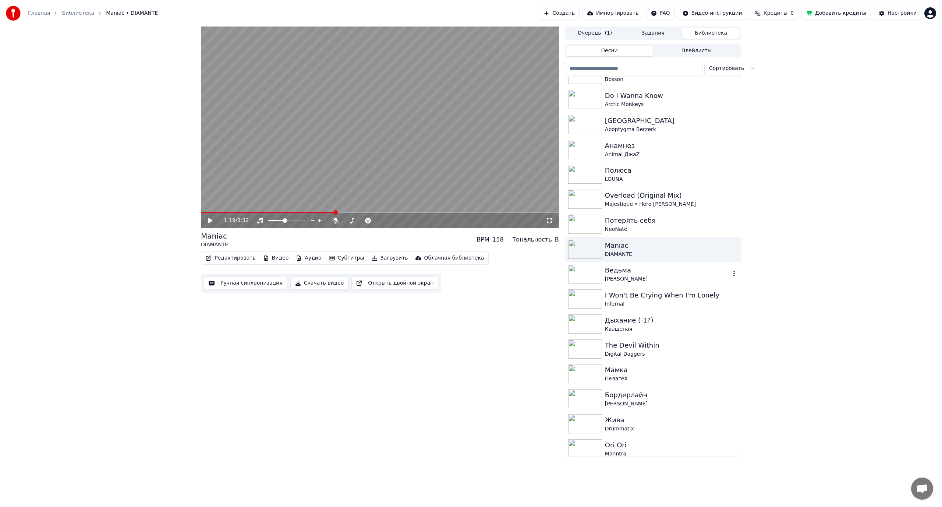
click at [617, 276] on div "[PERSON_NAME]" at bounding box center [668, 278] width 126 height 7
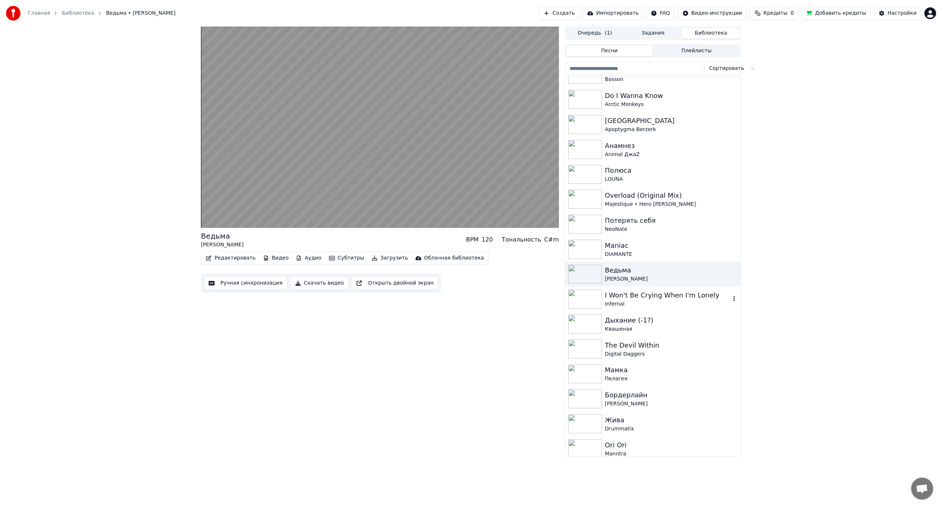
click at [645, 298] on div "I Won't Be Crying When I'm Lonely" at bounding box center [668, 295] width 126 height 10
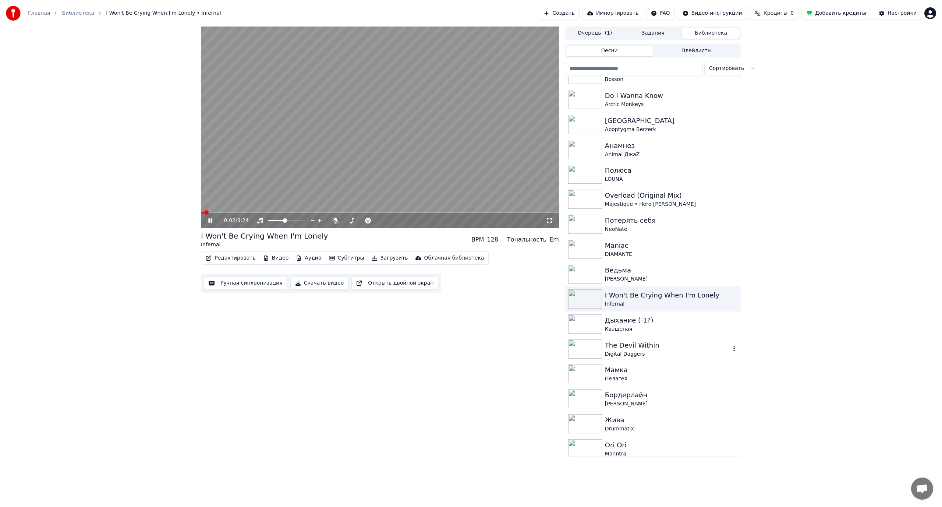
click at [639, 355] on div "Digital Daggers" at bounding box center [668, 353] width 126 height 7
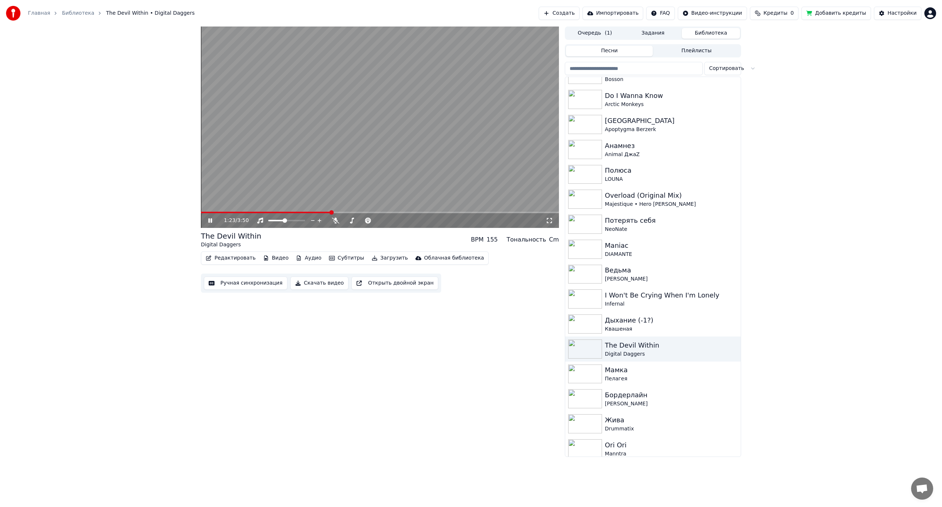
click at [357, 107] on video at bounding box center [380, 127] width 358 height 201
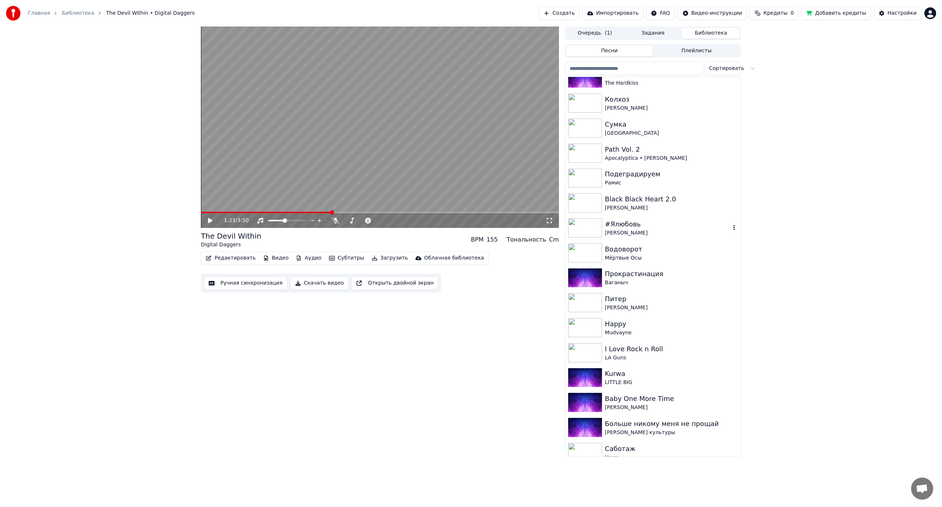
scroll to position [3239, 0]
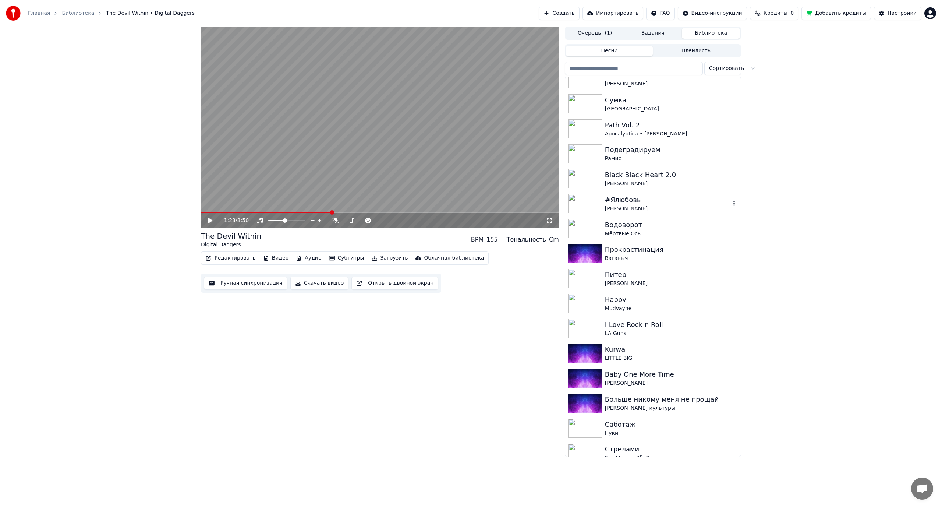
click at [642, 198] on div "#Ялюбовь" at bounding box center [668, 200] width 126 height 10
click at [351, 145] on video at bounding box center [380, 127] width 358 height 201
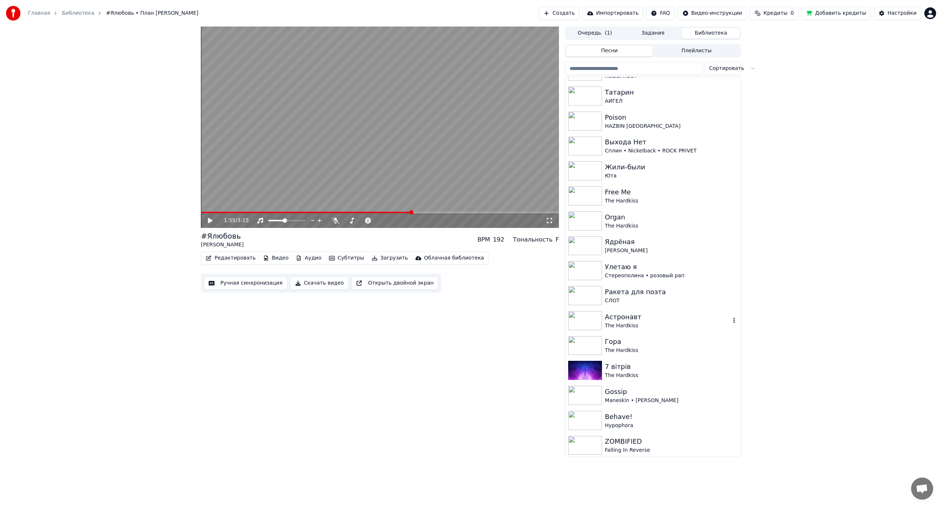
scroll to position [4099, 0]
